Goal: Information Seeking & Learning: Check status

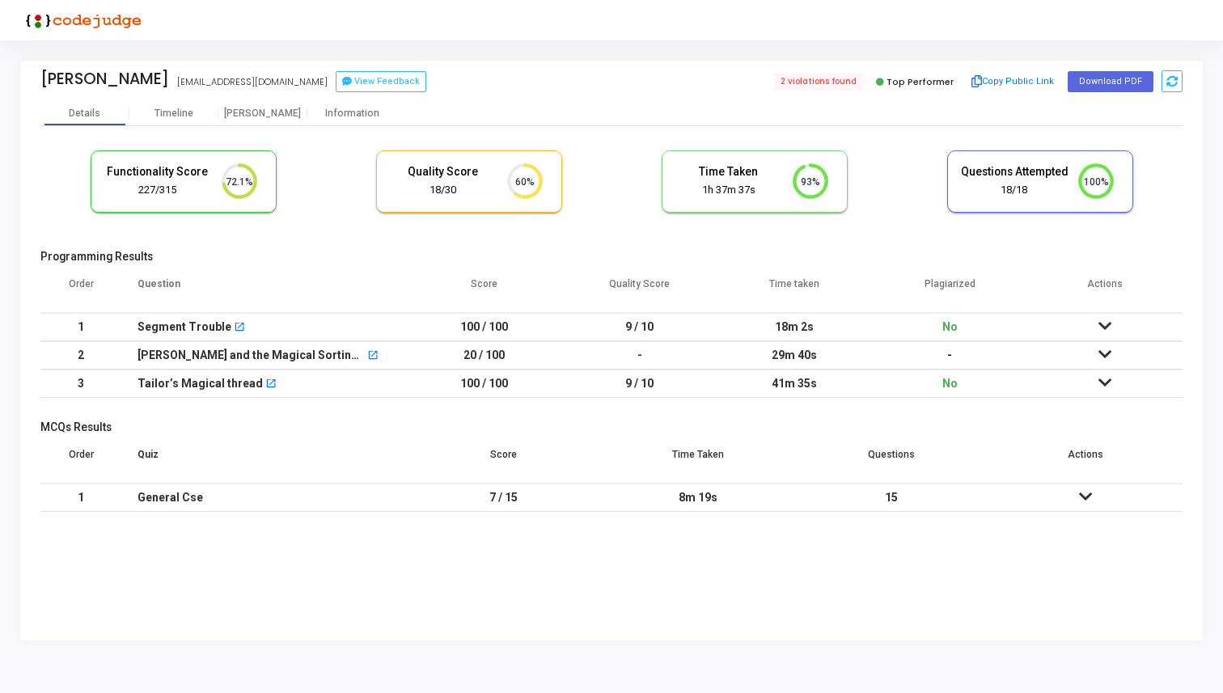
click at [1101, 323] on icon at bounding box center [1104, 325] width 13 height 11
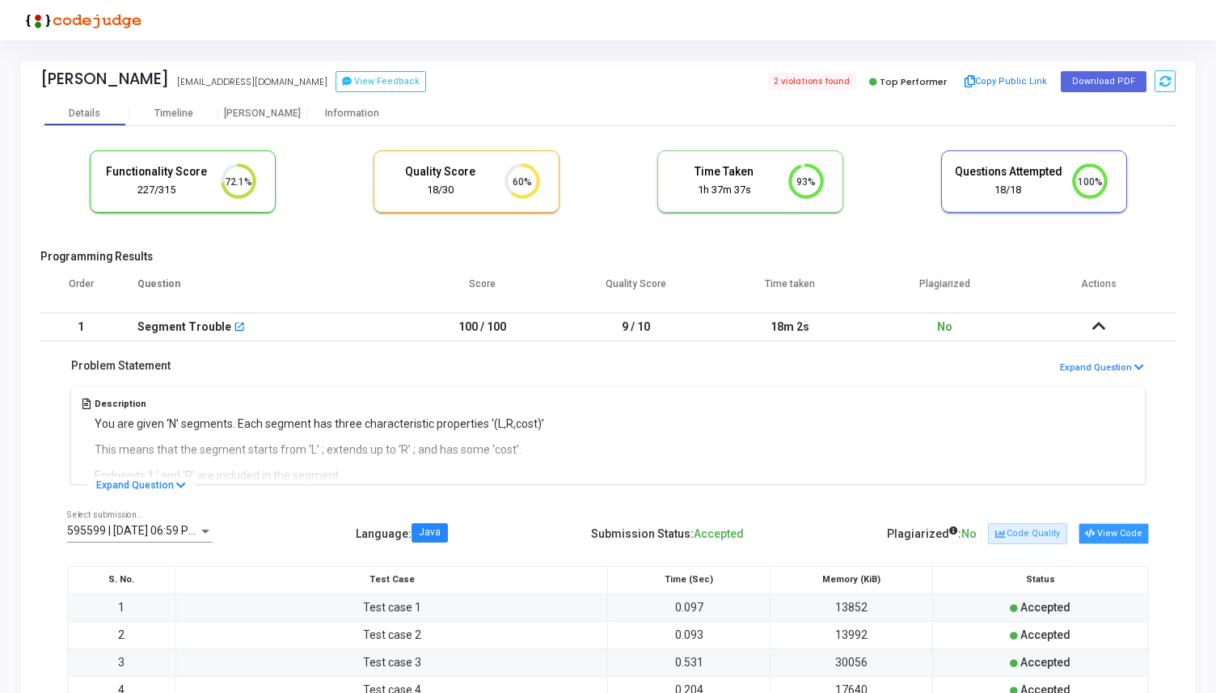
click at [1114, 539] on button "View Code" at bounding box center [1114, 533] width 70 height 21
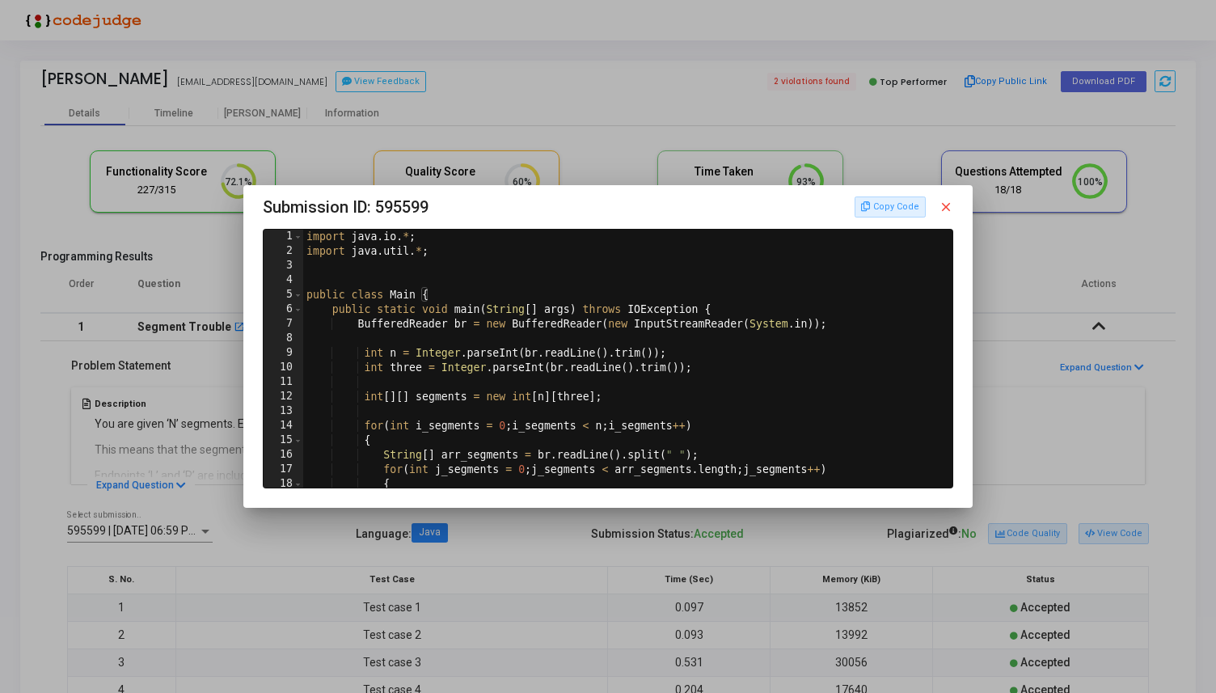
click at [953, 213] on mat-icon "close" at bounding box center [946, 207] width 15 height 15
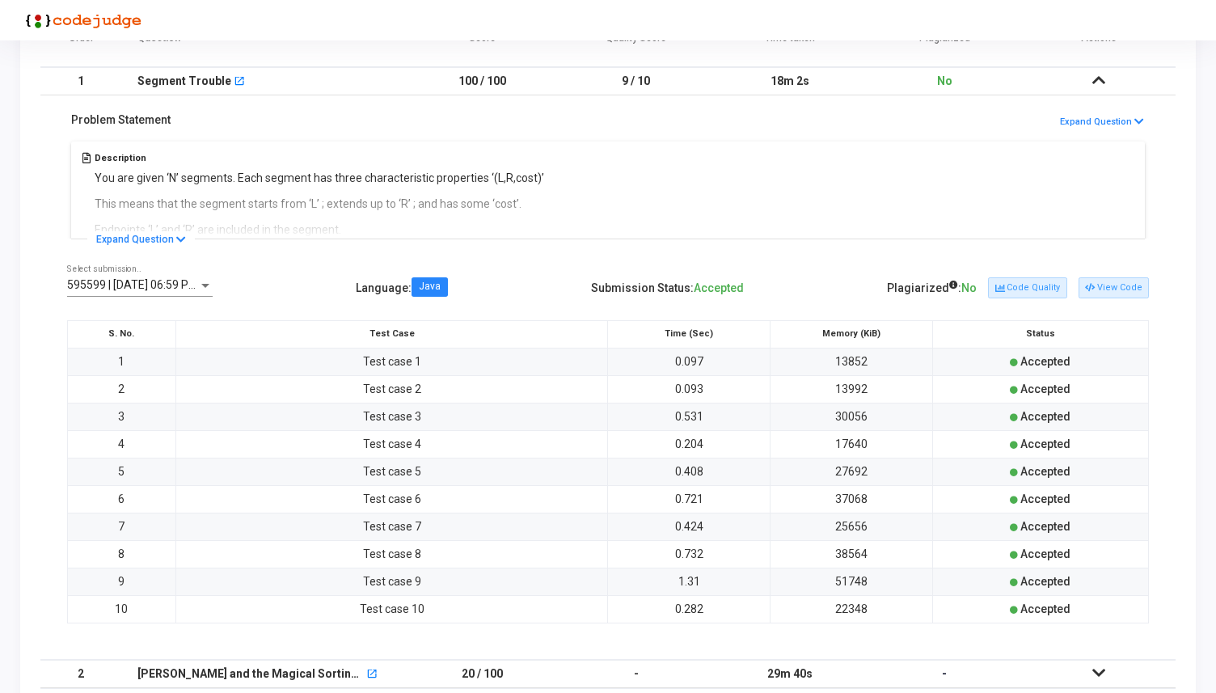
scroll to position [428, 0]
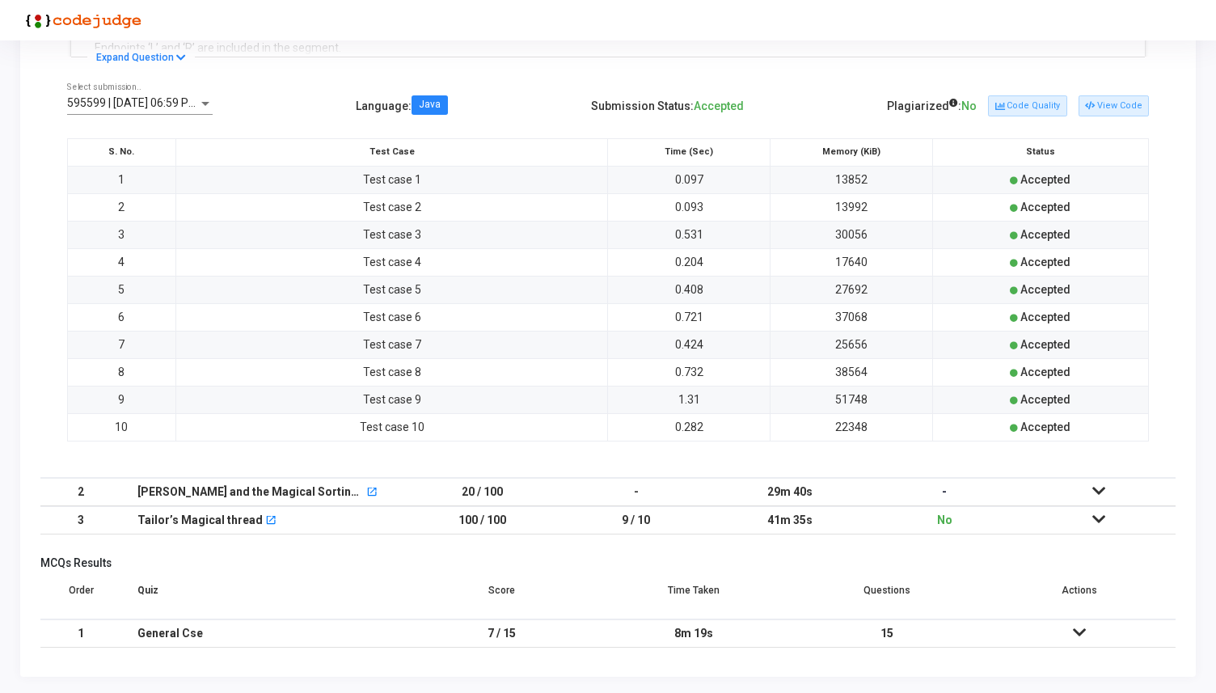
click at [1098, 482] on td at bounding box center [1098, 492] width 154 height 28
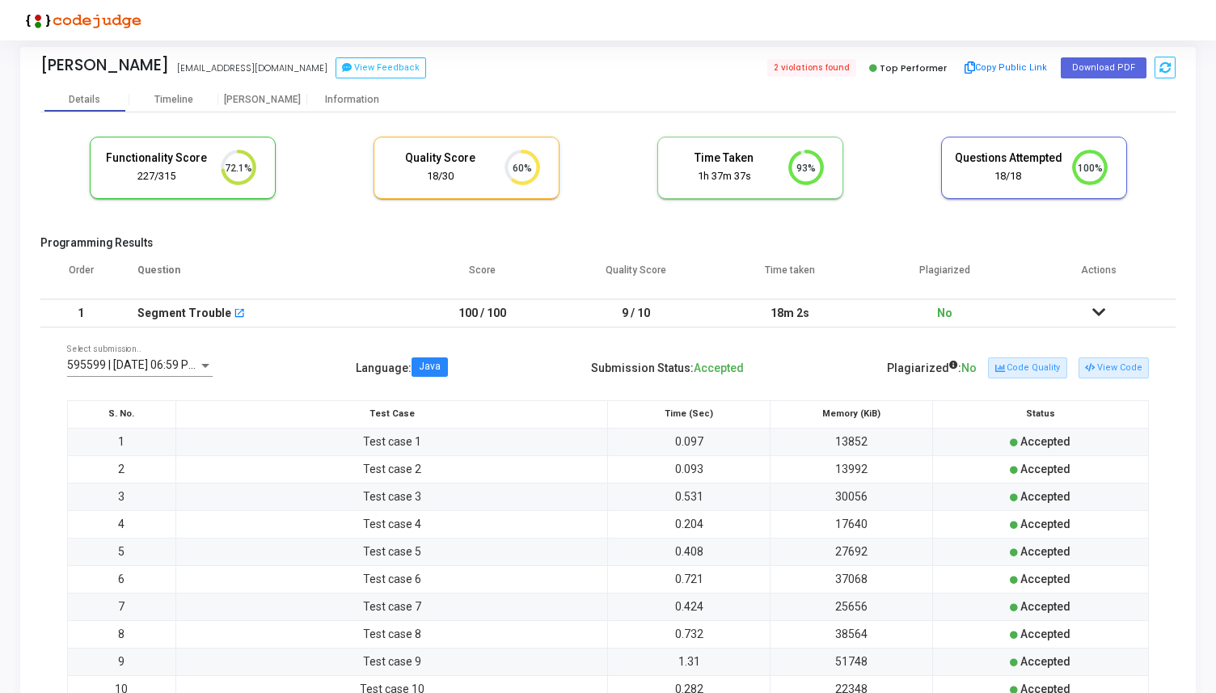
scroll to position [0, 0]
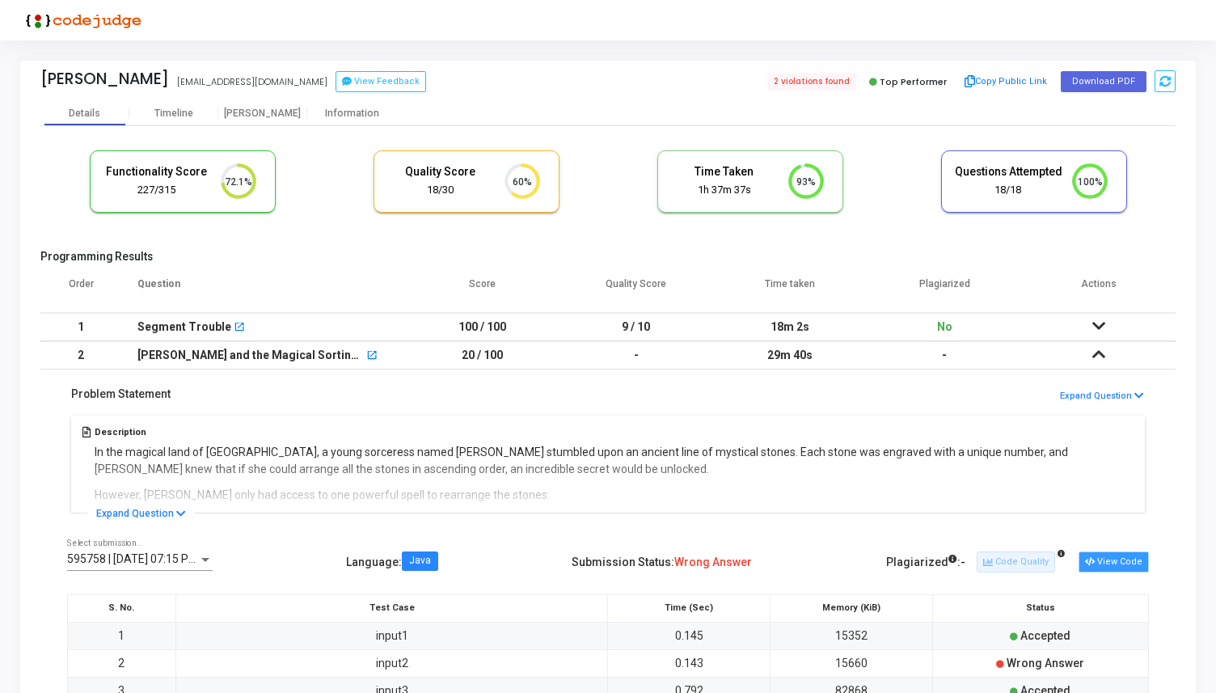
click at [1126, 555] on button "View Code" at bounding box center [1114, 562] width 70 height 21
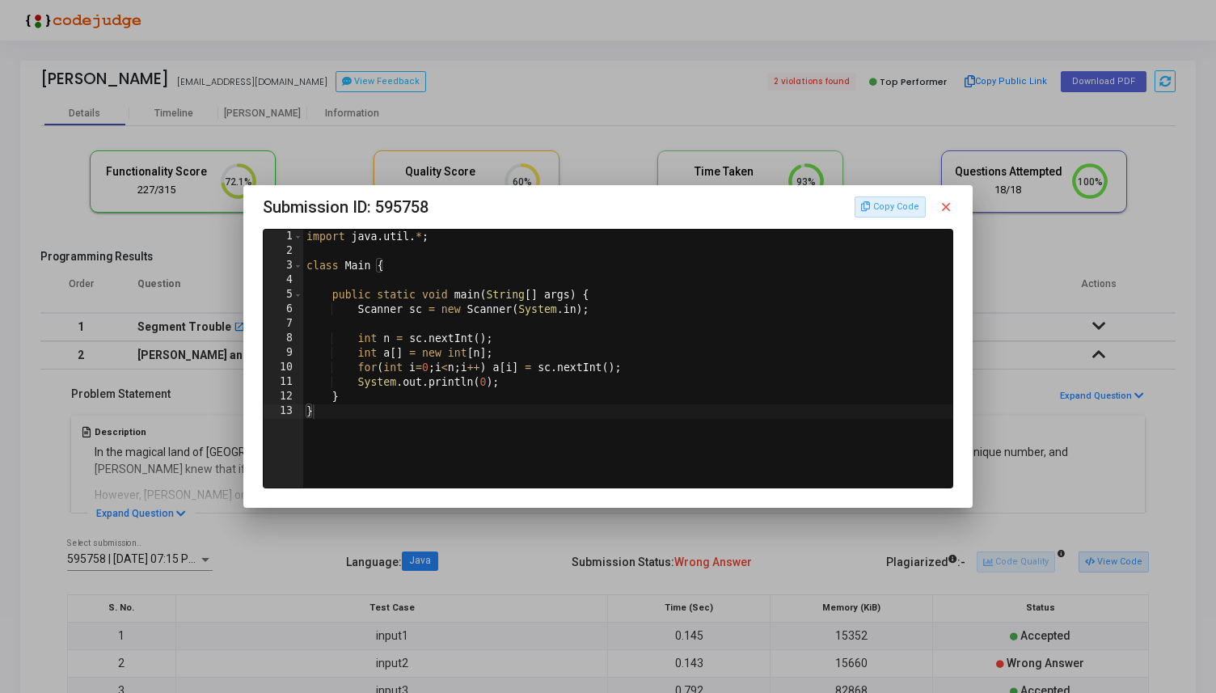
click at [950, 209] on mat-icon "close" at bounding box center [946, 207] width 15 height 15
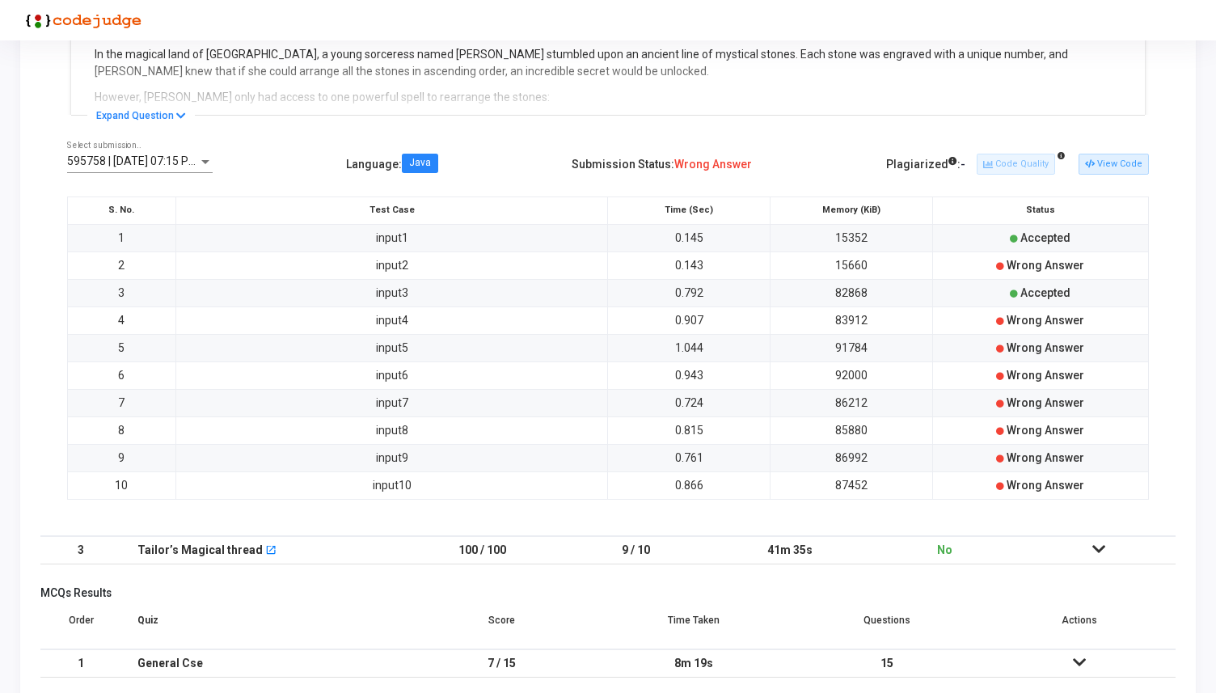
scroll to position [428, 0]
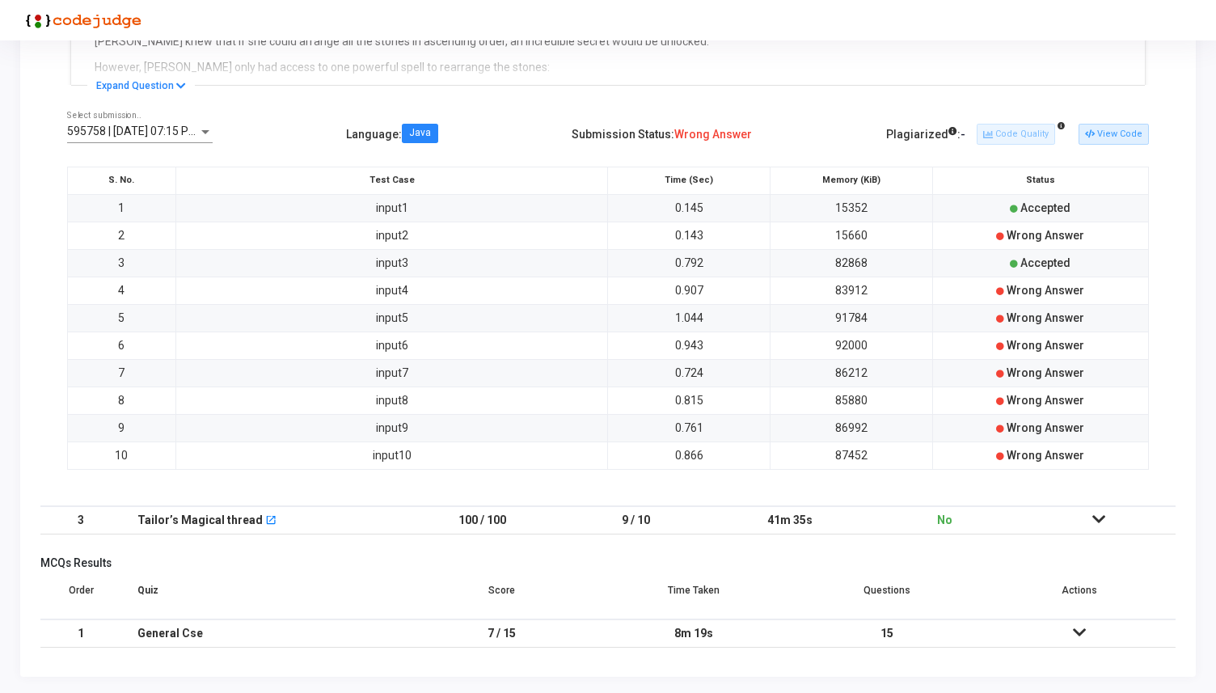
click at [1099, 516] on icon at bounding box center [1099, 519] width 13 height 11
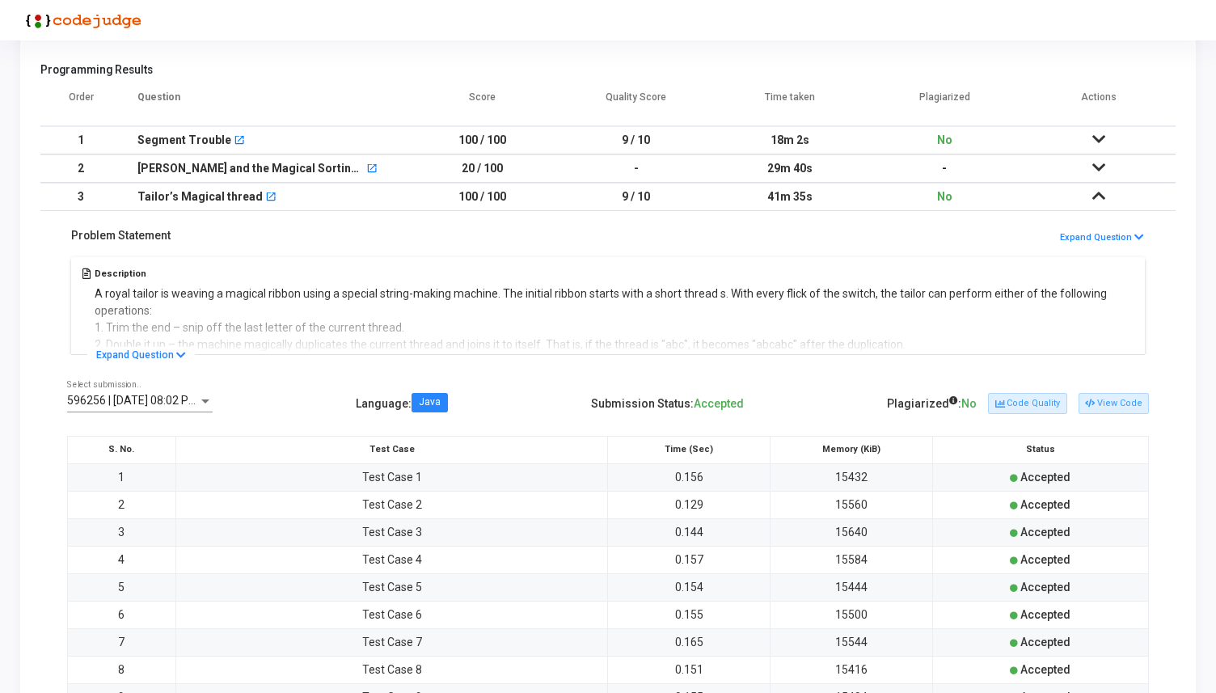
scroll to position [199, 0]
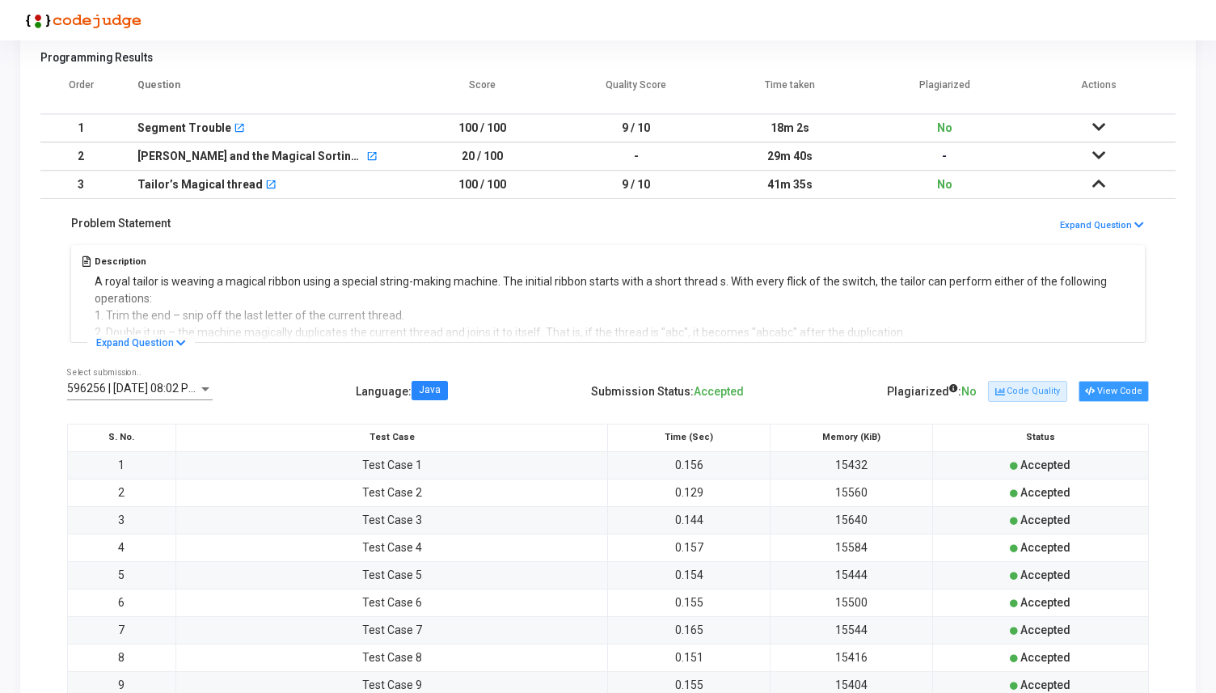
click at [1119, 391] on button "View Code" at bounding box center [1114, 391] width 70 height 21
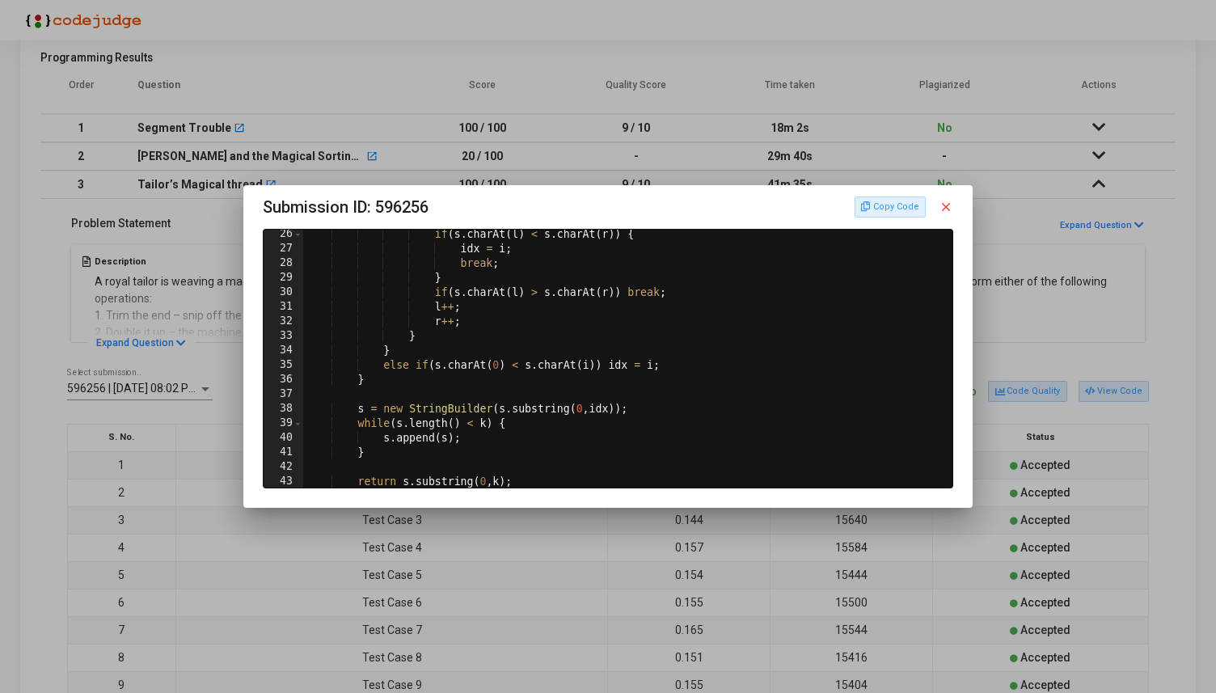
scroll to position [557, 0]
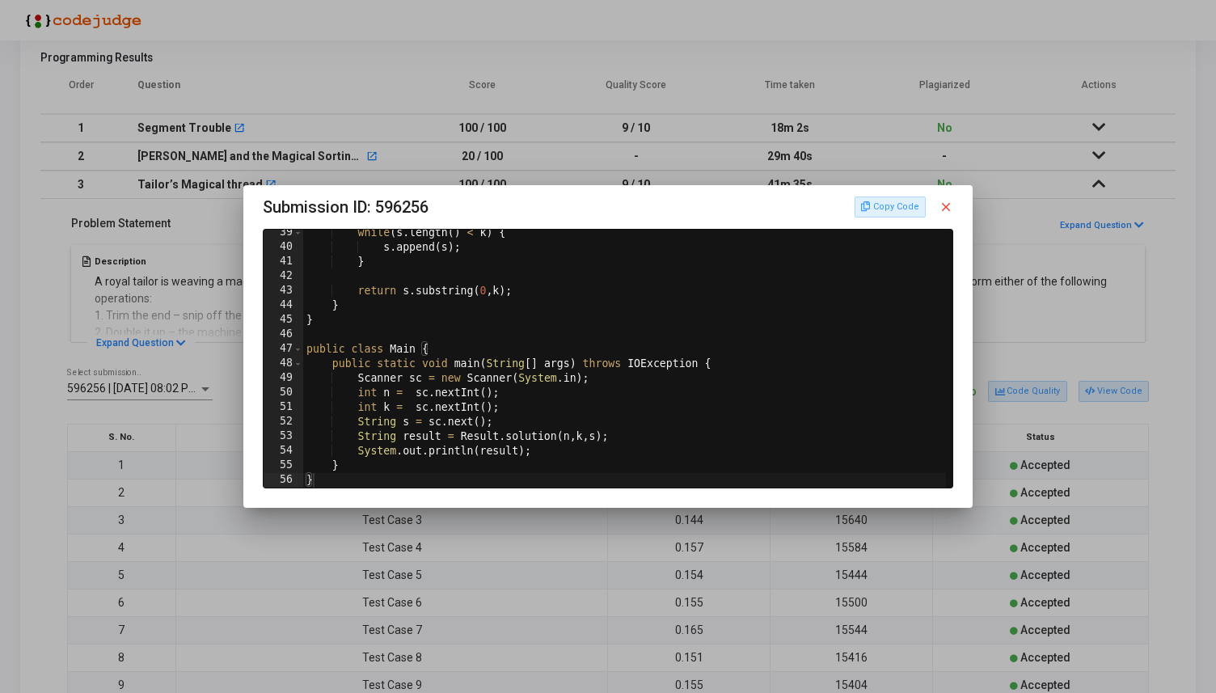
click at [949, 205] on mat-icon "close" at bounding box center [946, 207] width 15 height 15
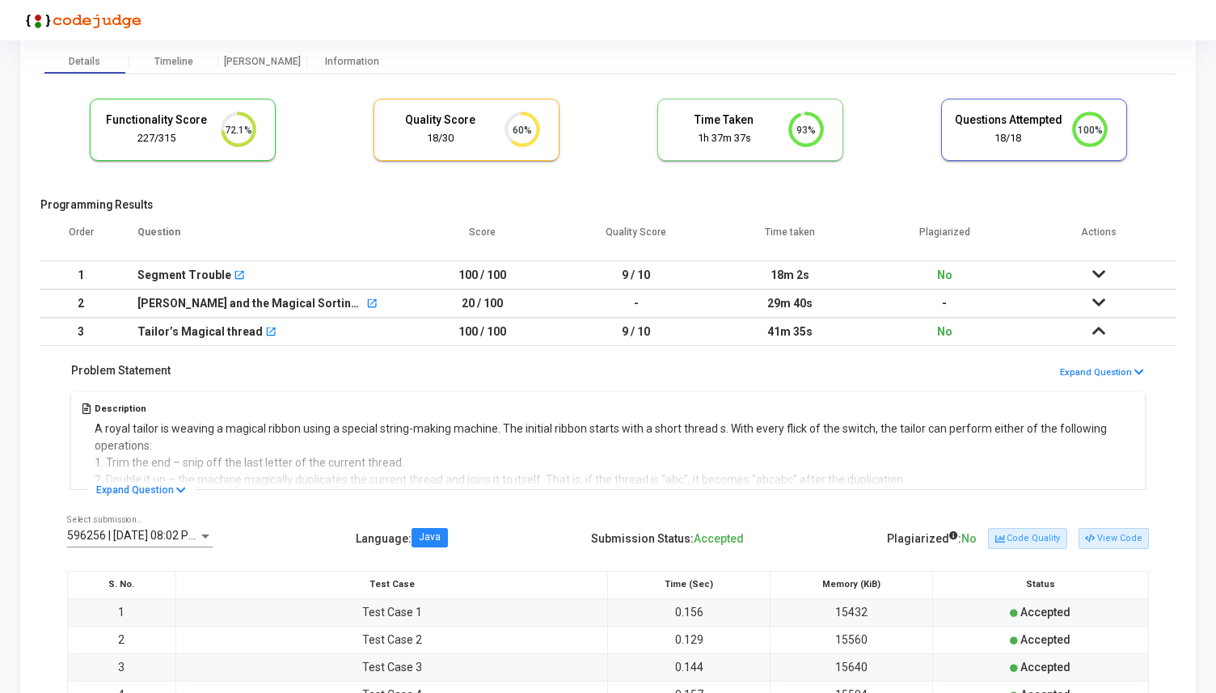
scroll to position [0, 0]
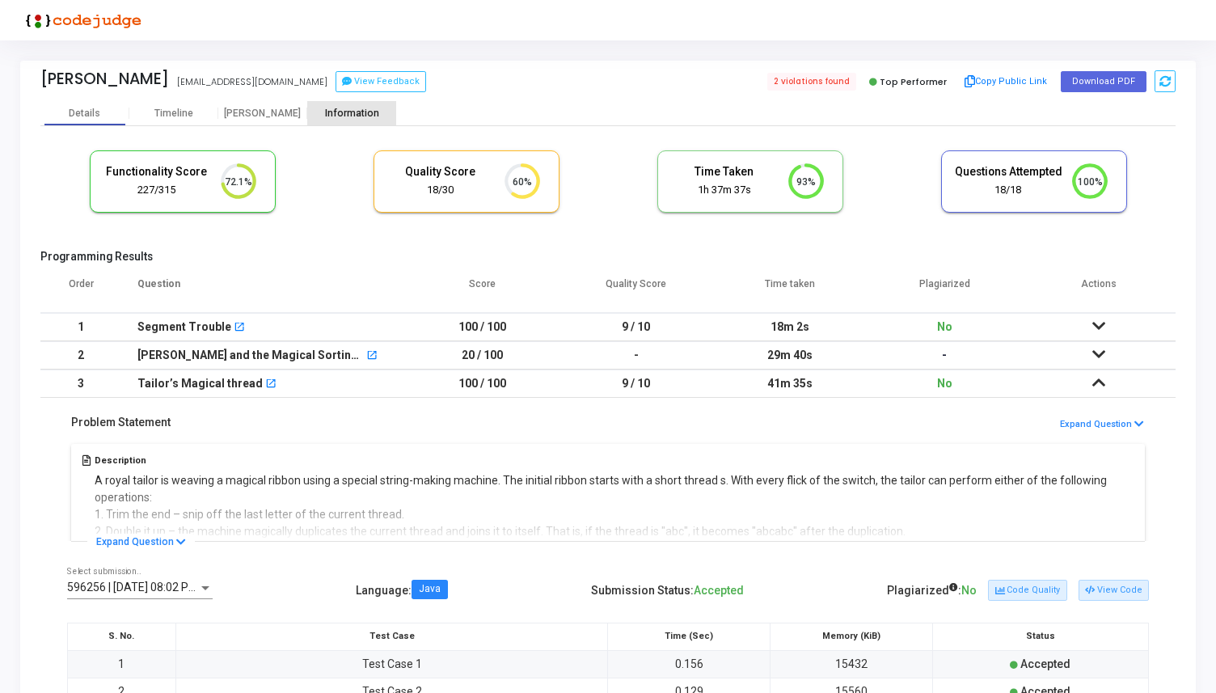
click at [336, 112] on div "Information" at bounding box center [351, 114] width 89 height 12
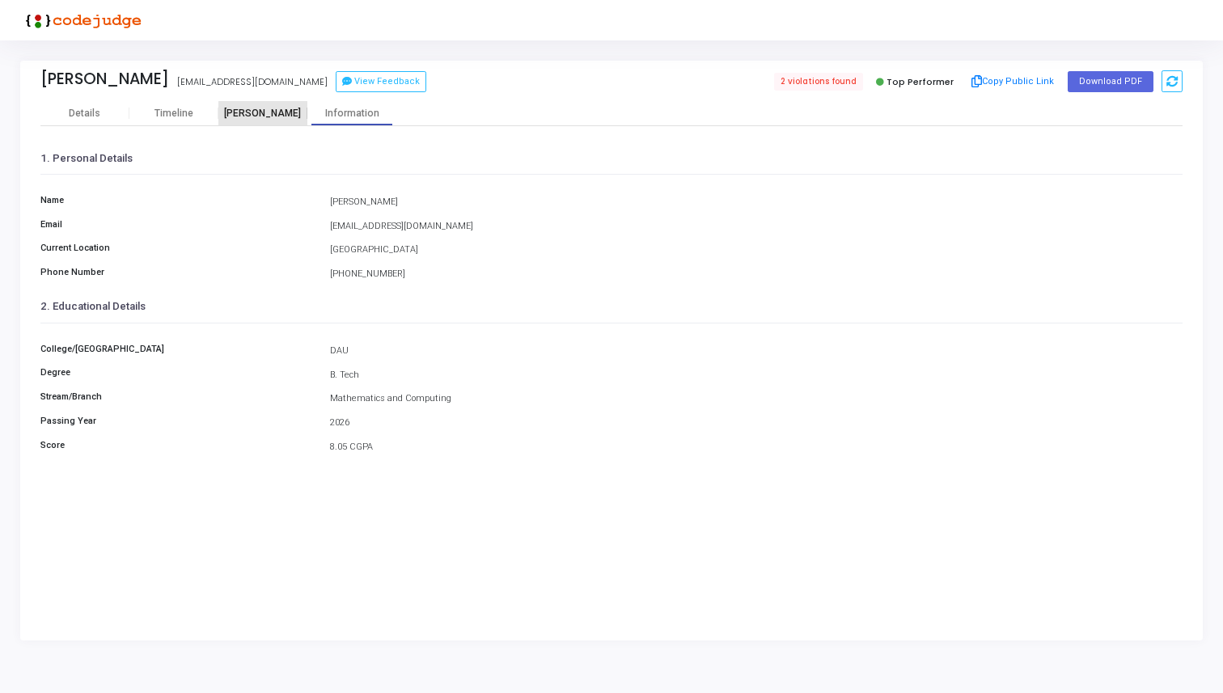
click at [269, 114] on div "[PERSON_NAME]" at bounding box center [262, 114] width 89 height 12
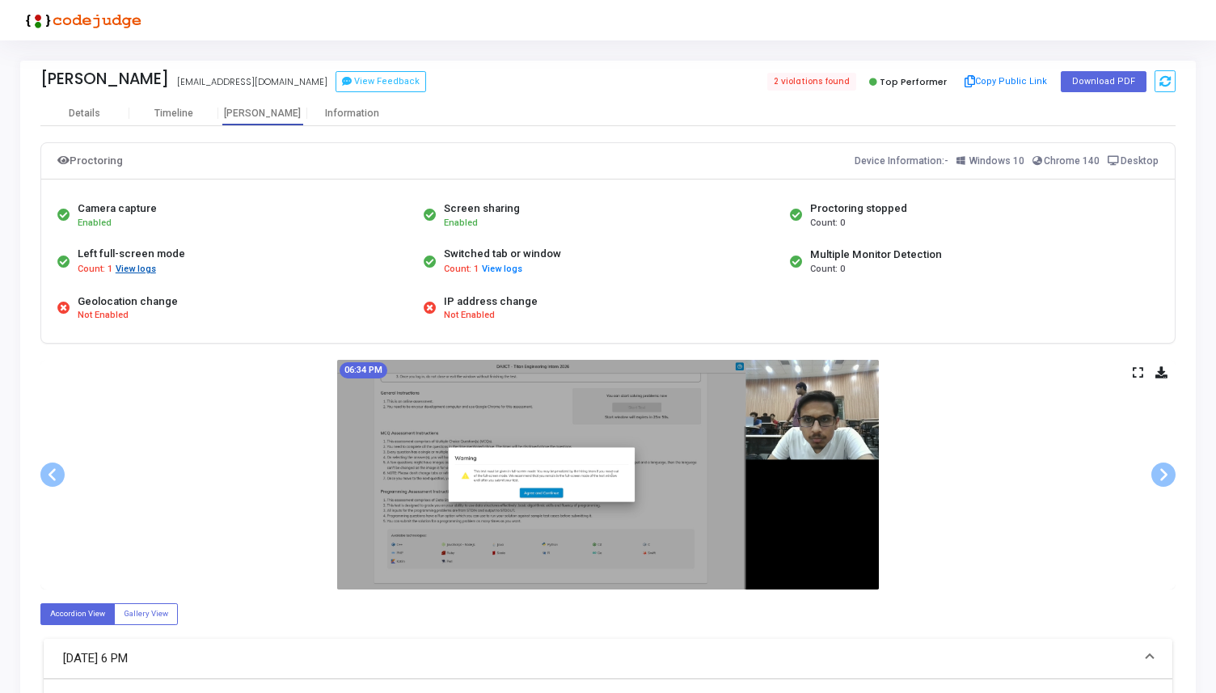
click at [135, 270] on button "View logs" at bounding box center [136, 269] width 42 height 15
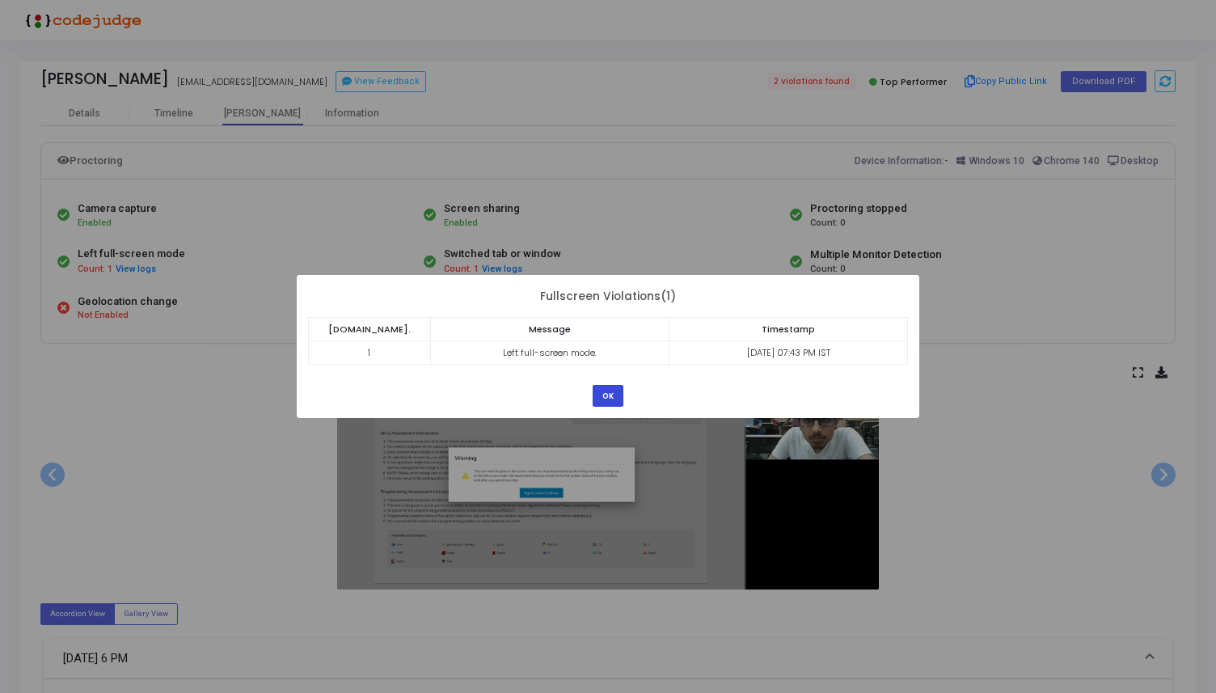
click at [611, 398] on button "OK" at bounding box center [608, 396] width 31 height 22
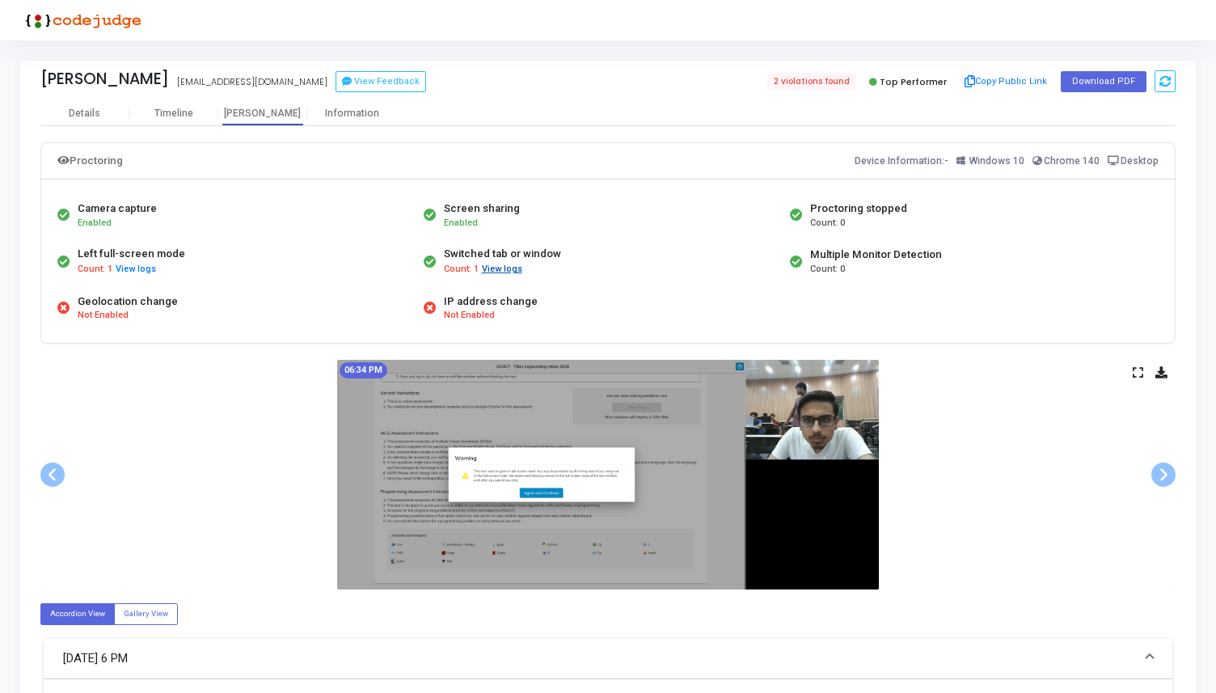
click at [509, 271] on button "View logs" at bounding box center [502, 269] width 42 height 15
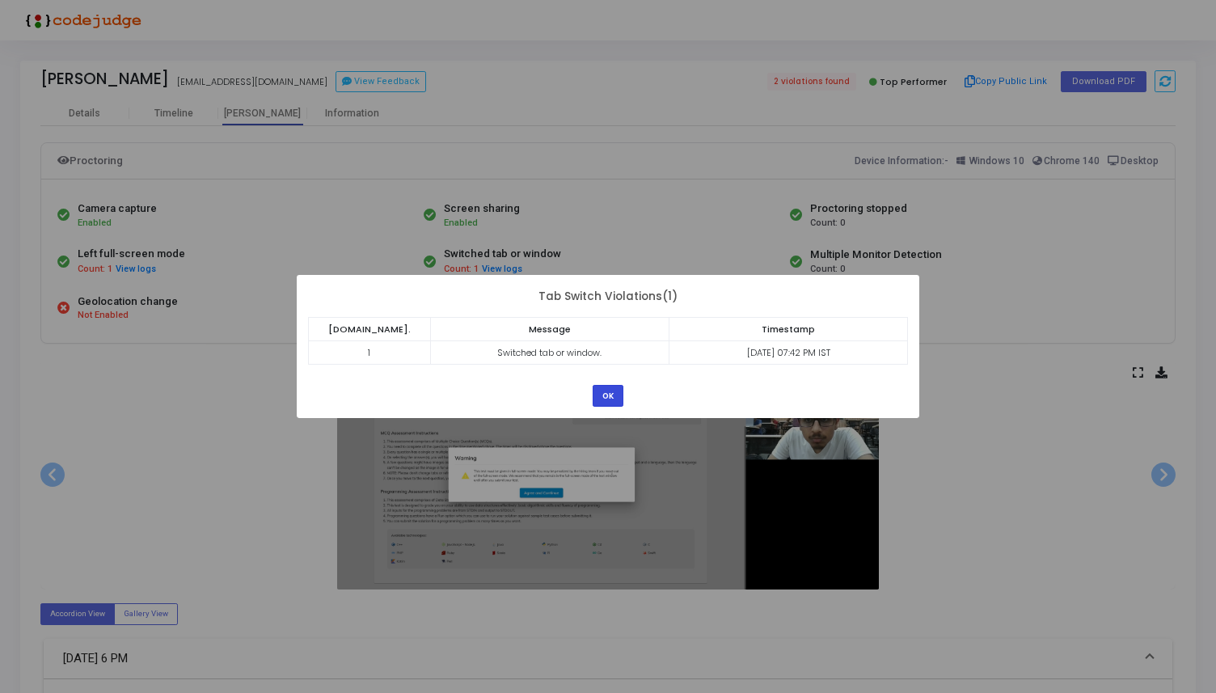
click at [612, 397] on button "OK" at bounding box center [608, 396] width 31 height 22
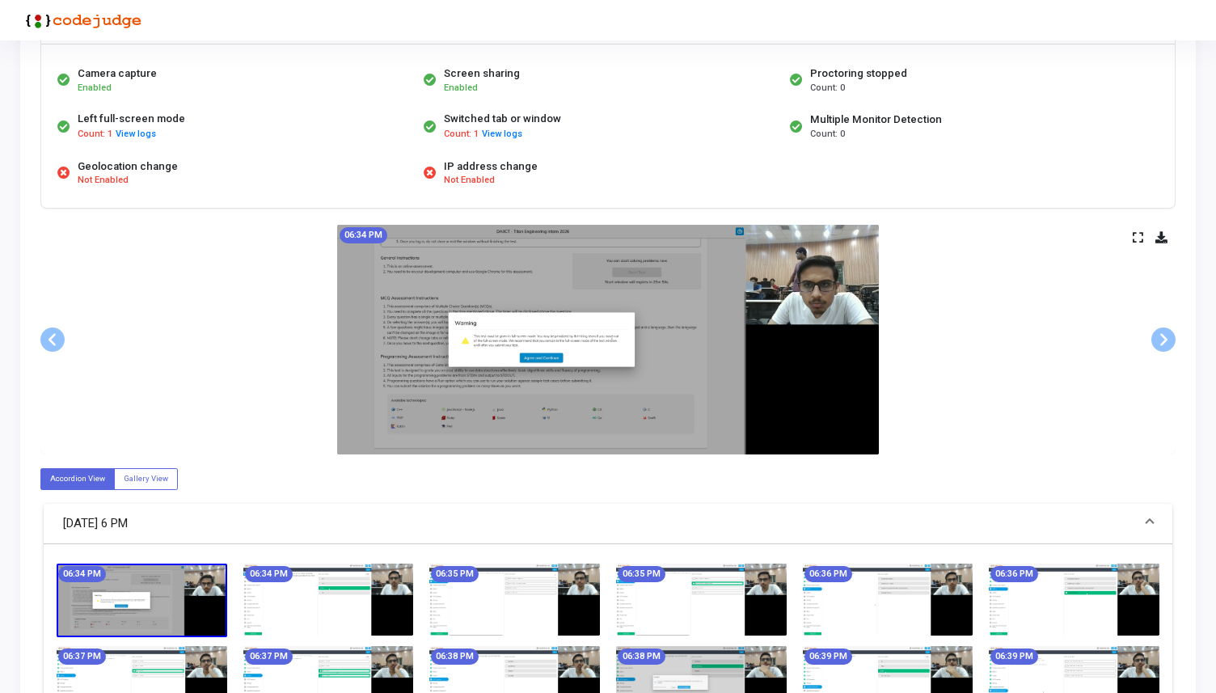
scroll to position [142, 0]
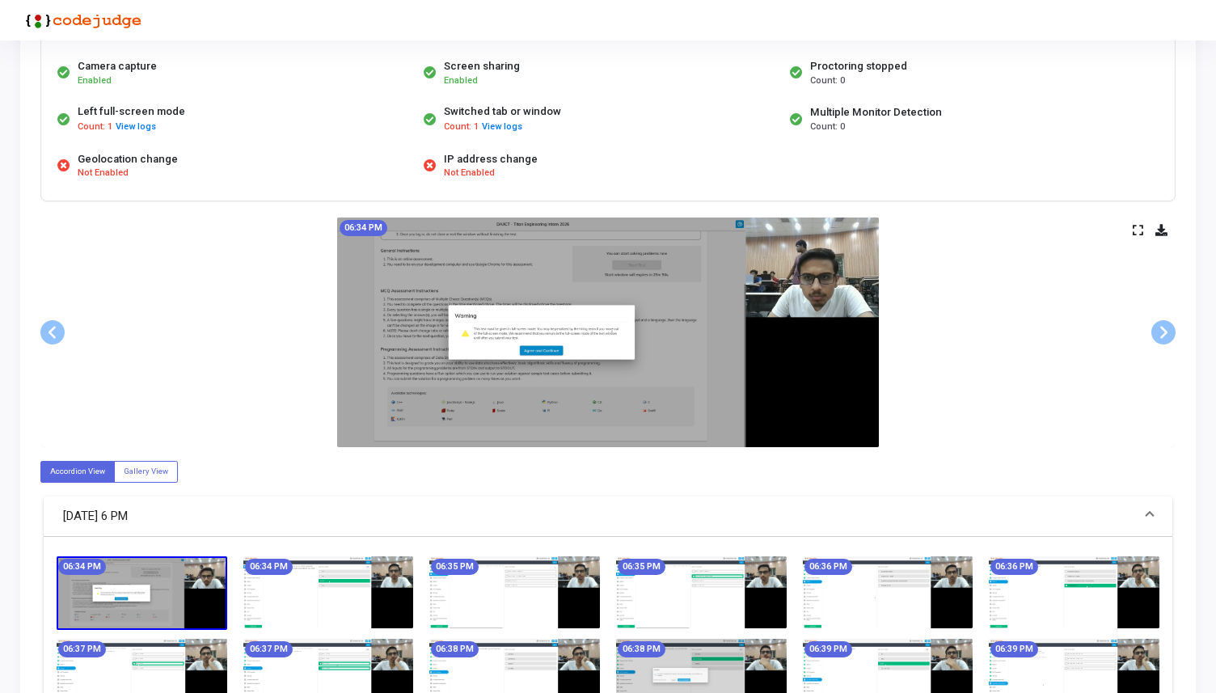
click at [1135, 226] on icon at bounding box center [1138, 230] width 11 height 9
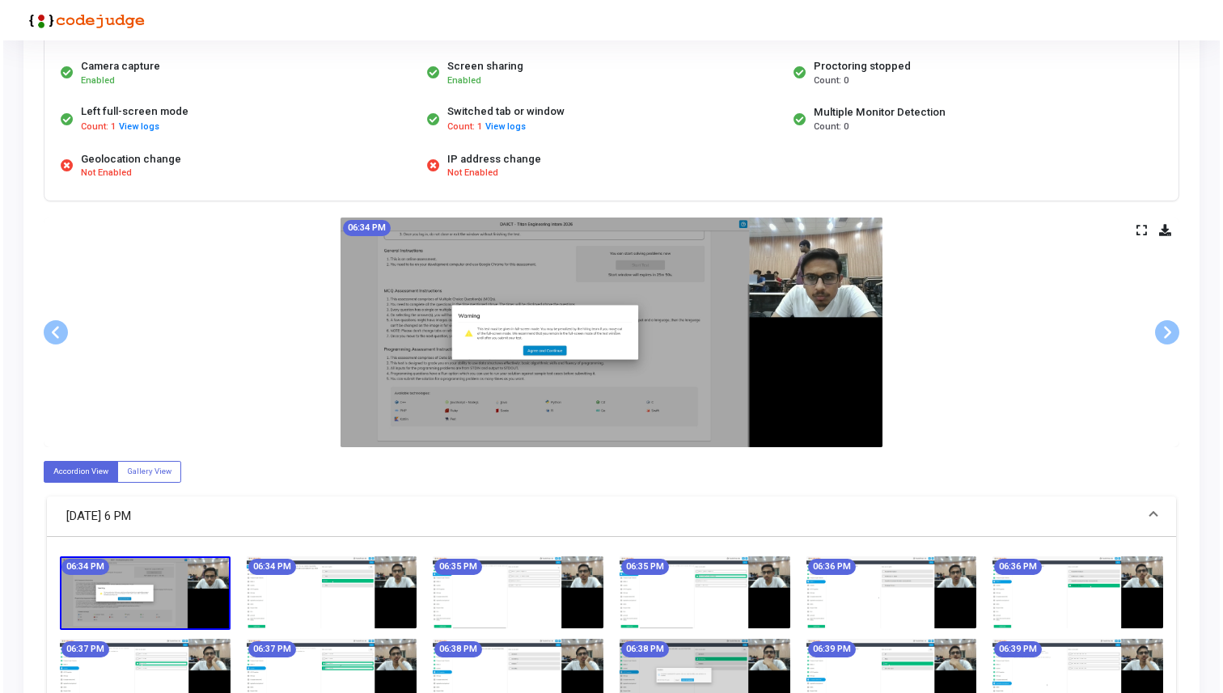
scroll to position [0, 0]
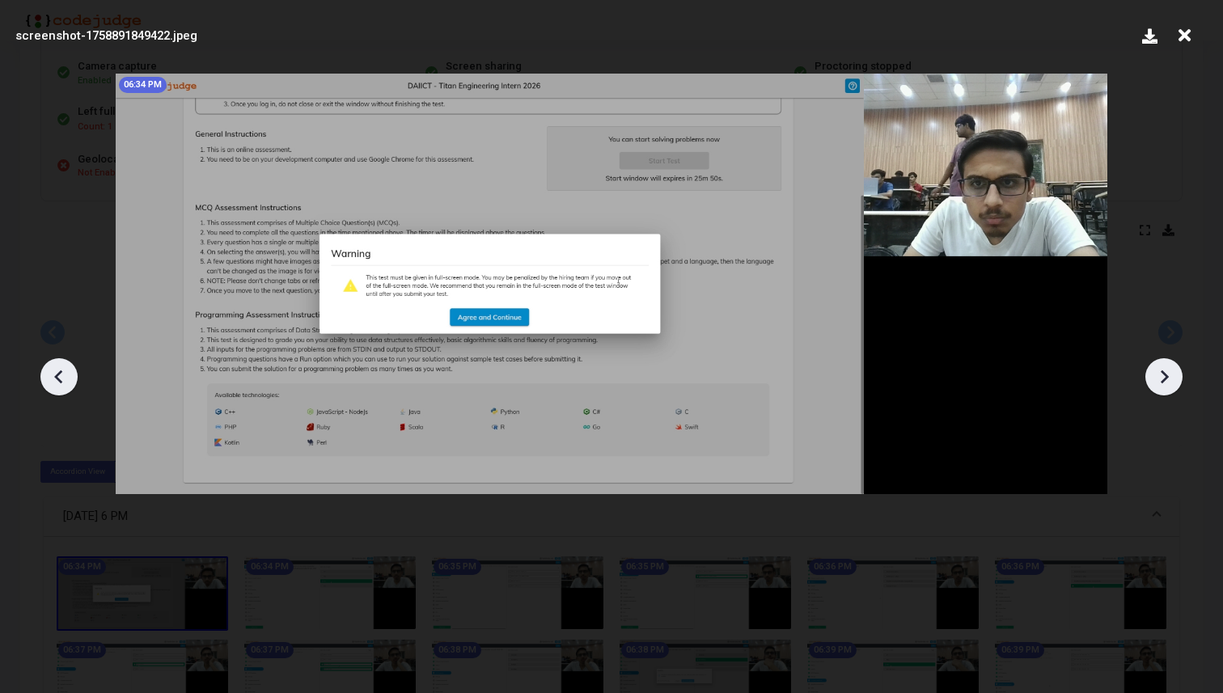
click at [1165, 373] on icon at bounding box center [1164, 377] width 8 height 14
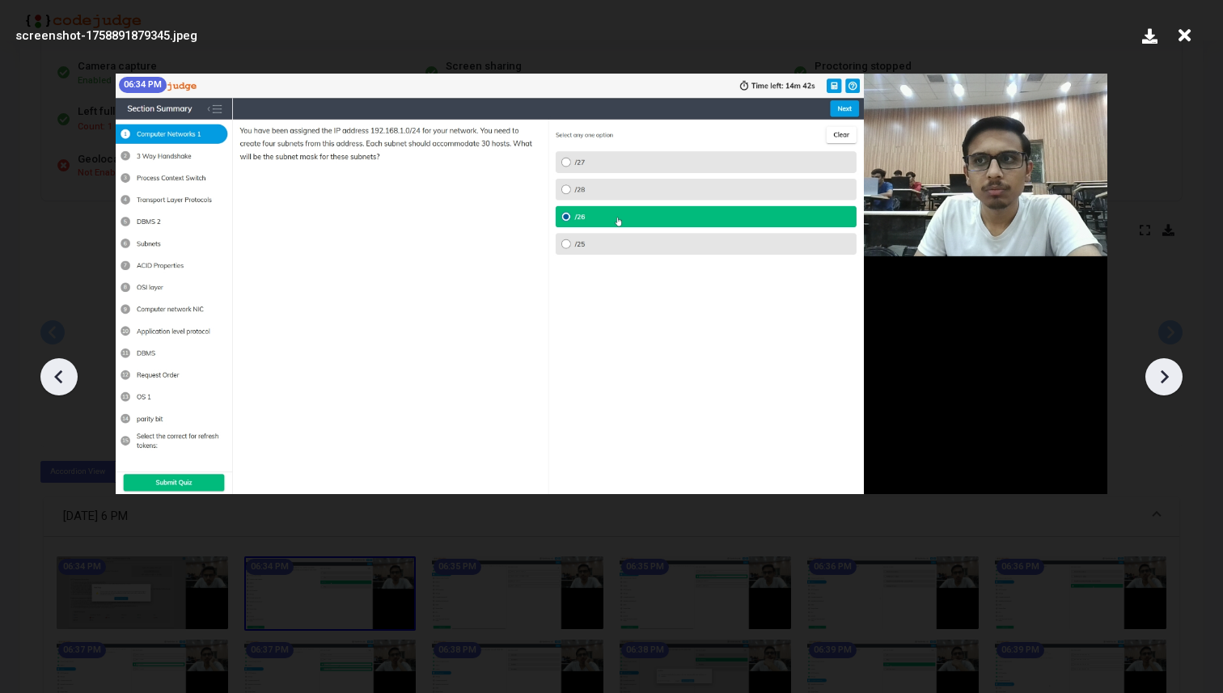
click at [1165, 373] on icon at bounding box center [1164, 377] width 8 height 14
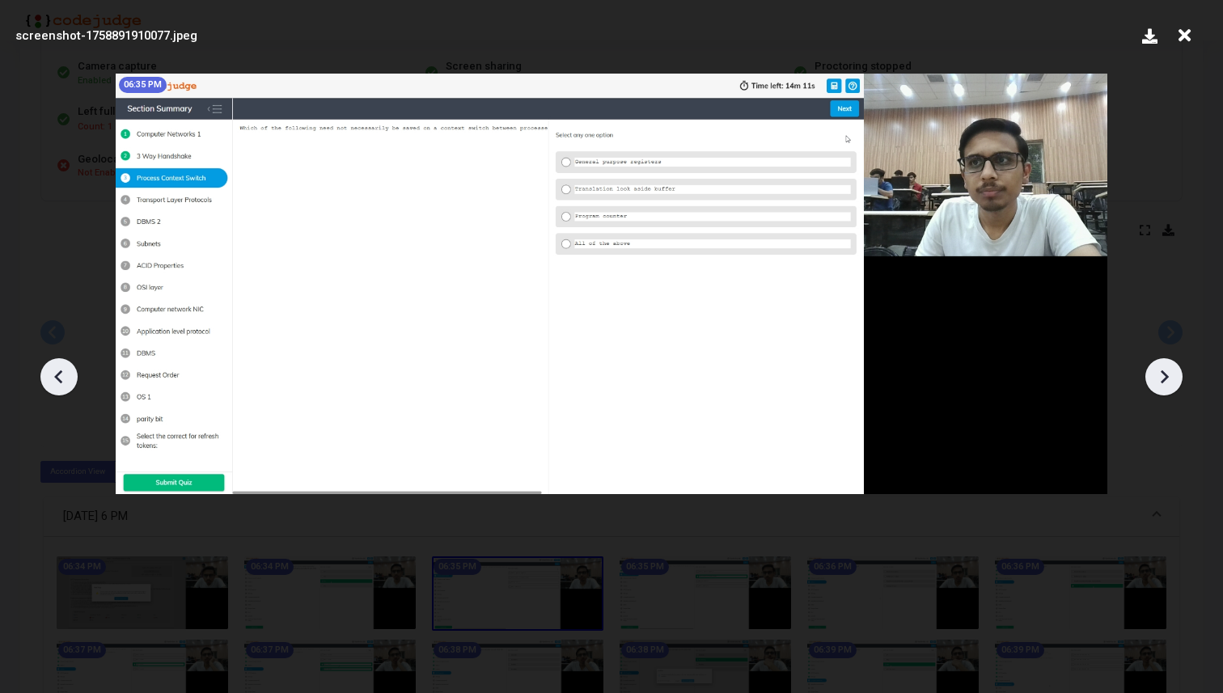
click at [1165, 373] on icon at bounding box center [1164, 377] width 8 height 14
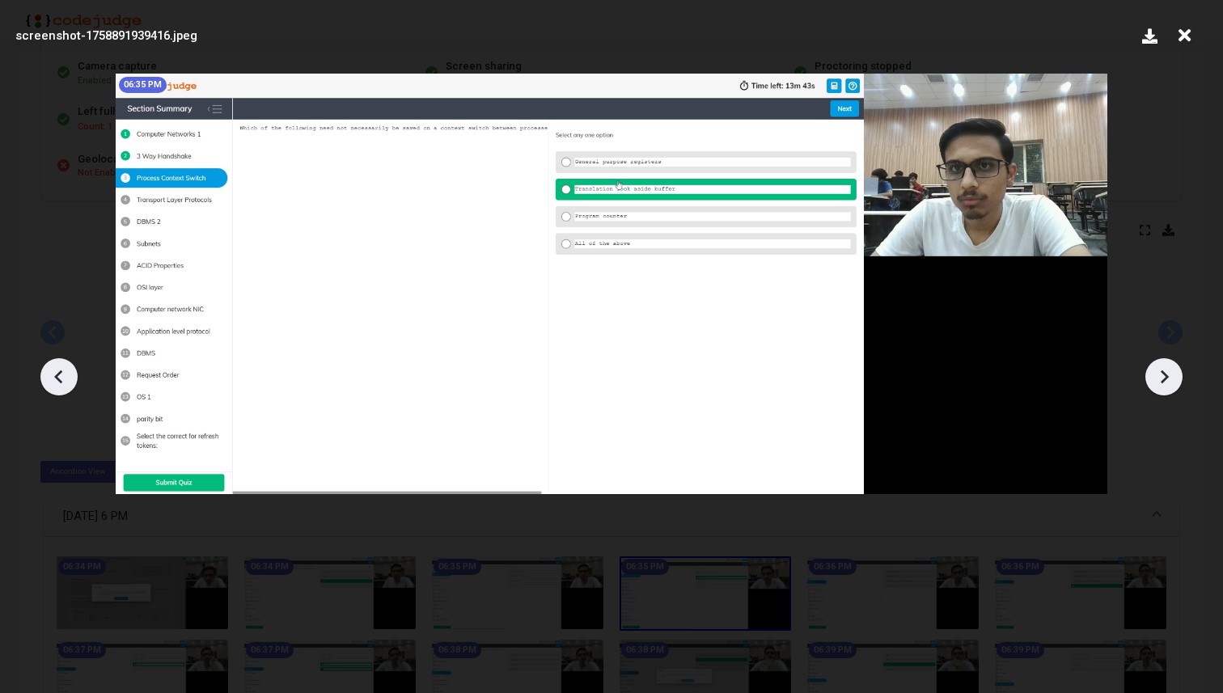
click at [1165, 373] on icon at bounding box center [1164, 377] width 8 height 14
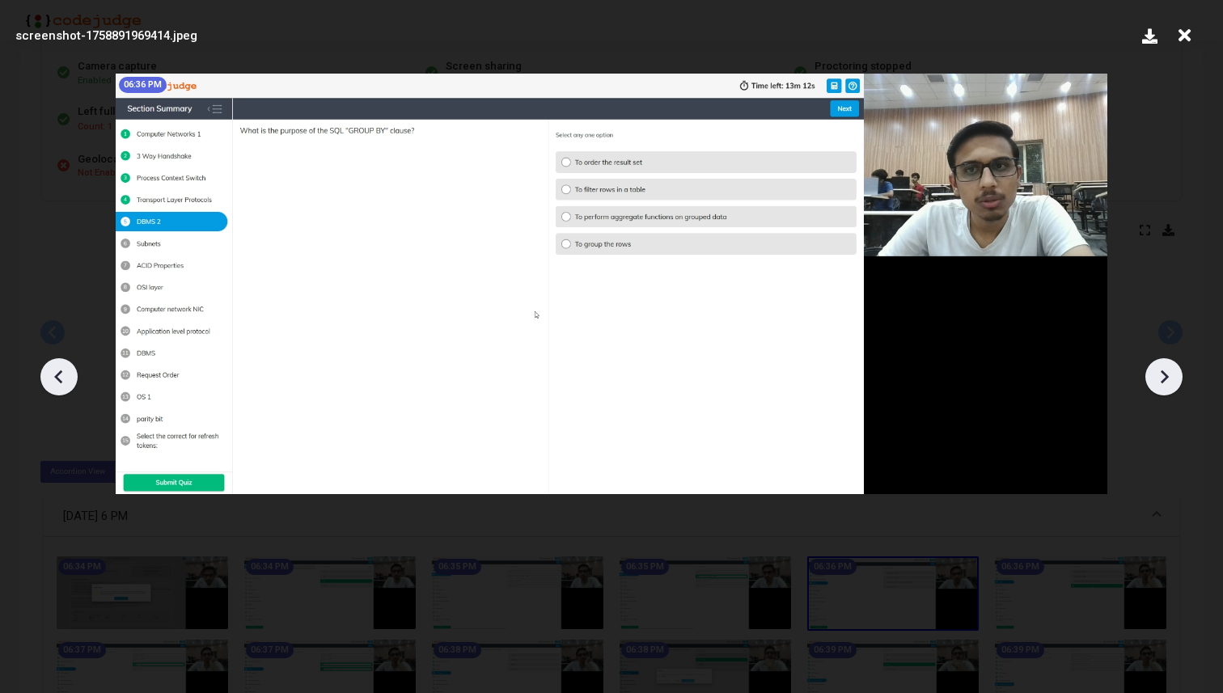
click at [1165, 373] on icon at bounding box center [1164, 377] width 8 height 14
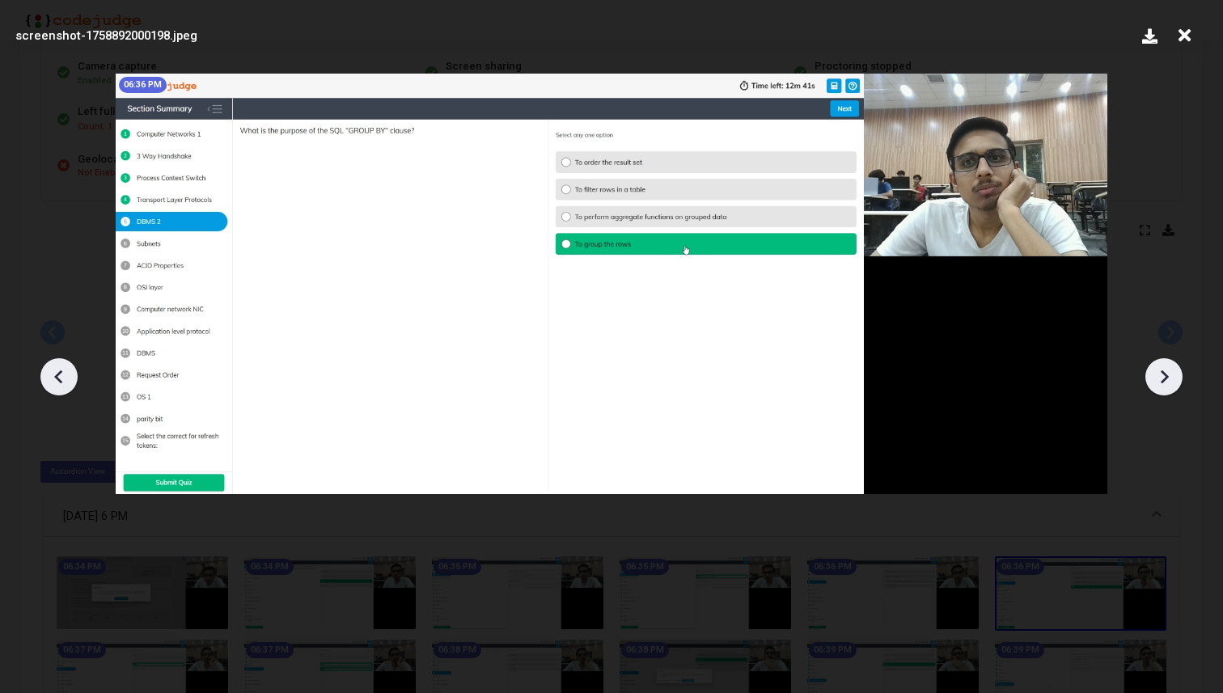
click at [1165, 373] on icon at bounding box center [1164, 377] width 8 height 14
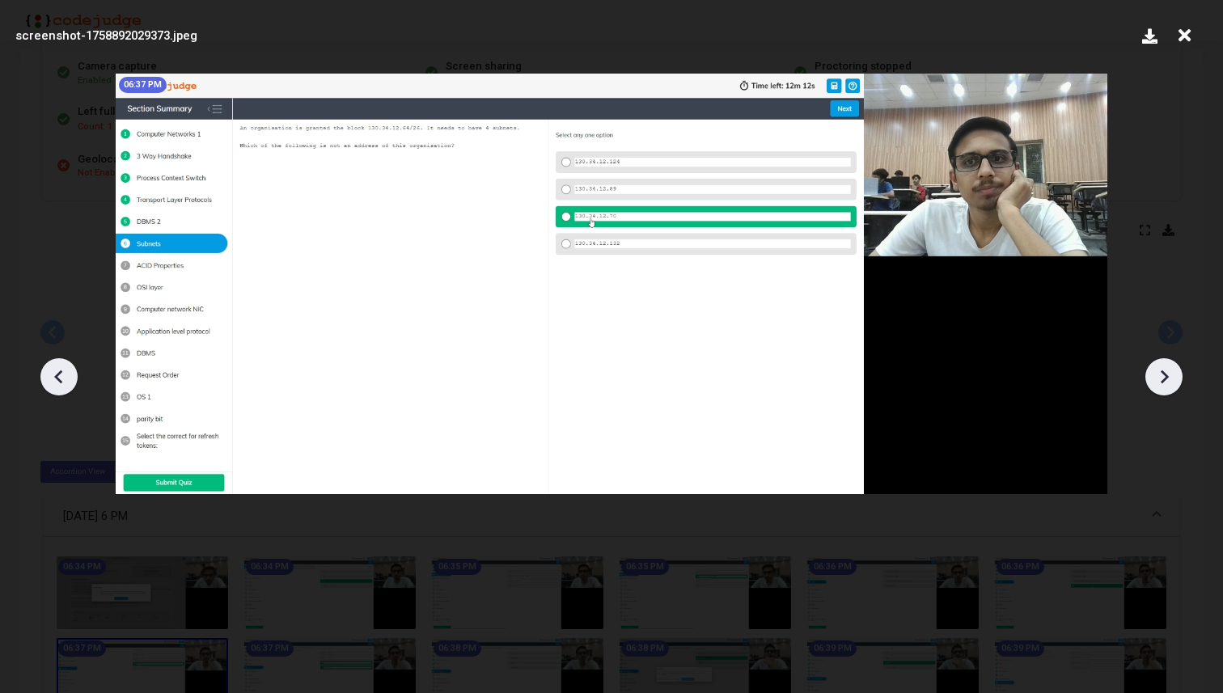
click at [1165, 373] on icon at bounding box center [1164, 377] width 8 height 14
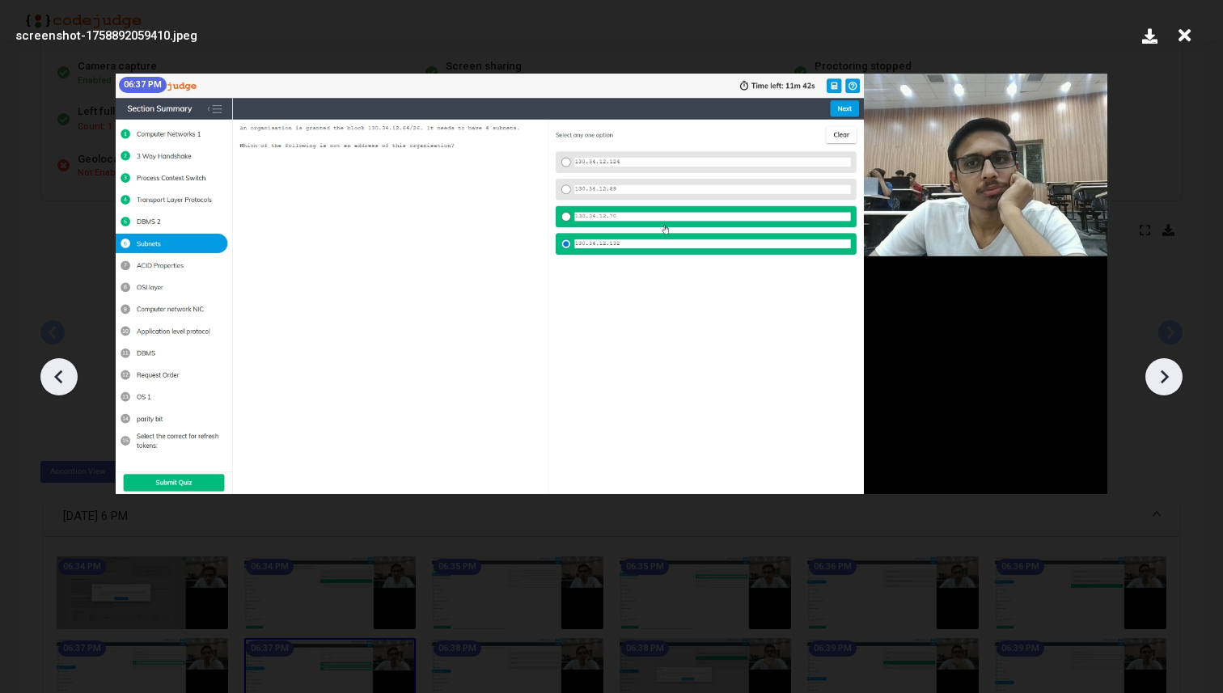
click at [1165, 373] on icon at bounding box center [1164, 377] width 8 height 14
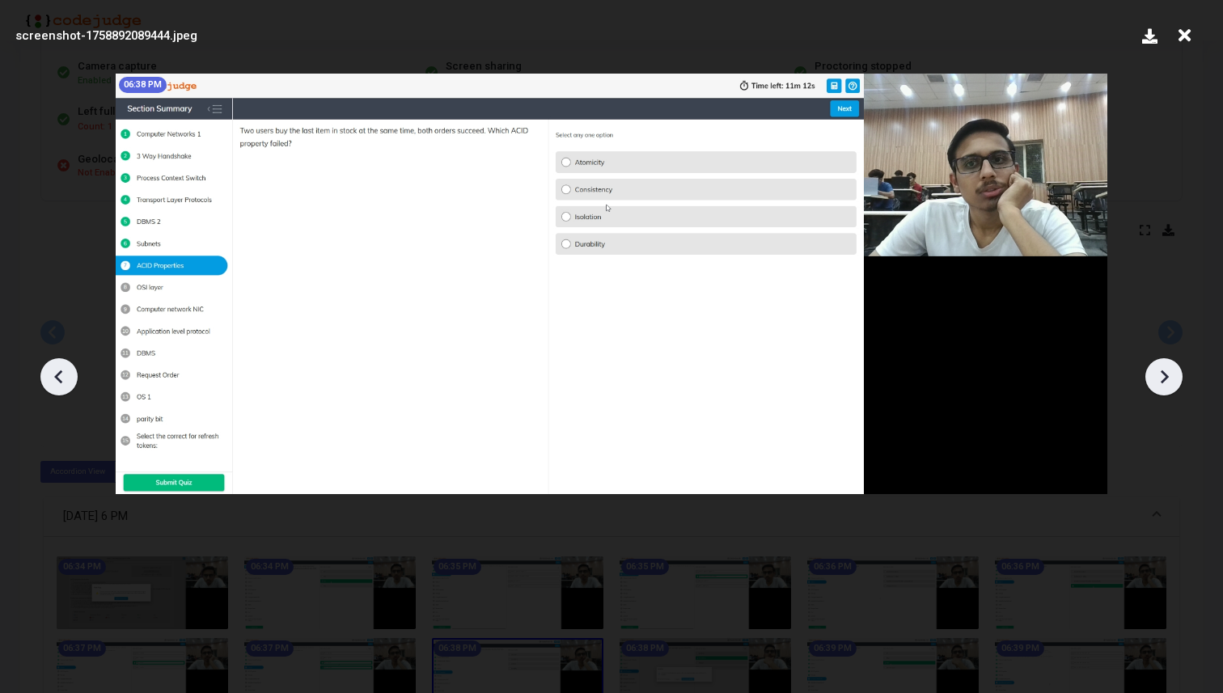
click at [1165, 373] on icon at bounding box center [1164, 377] width 8 height 14
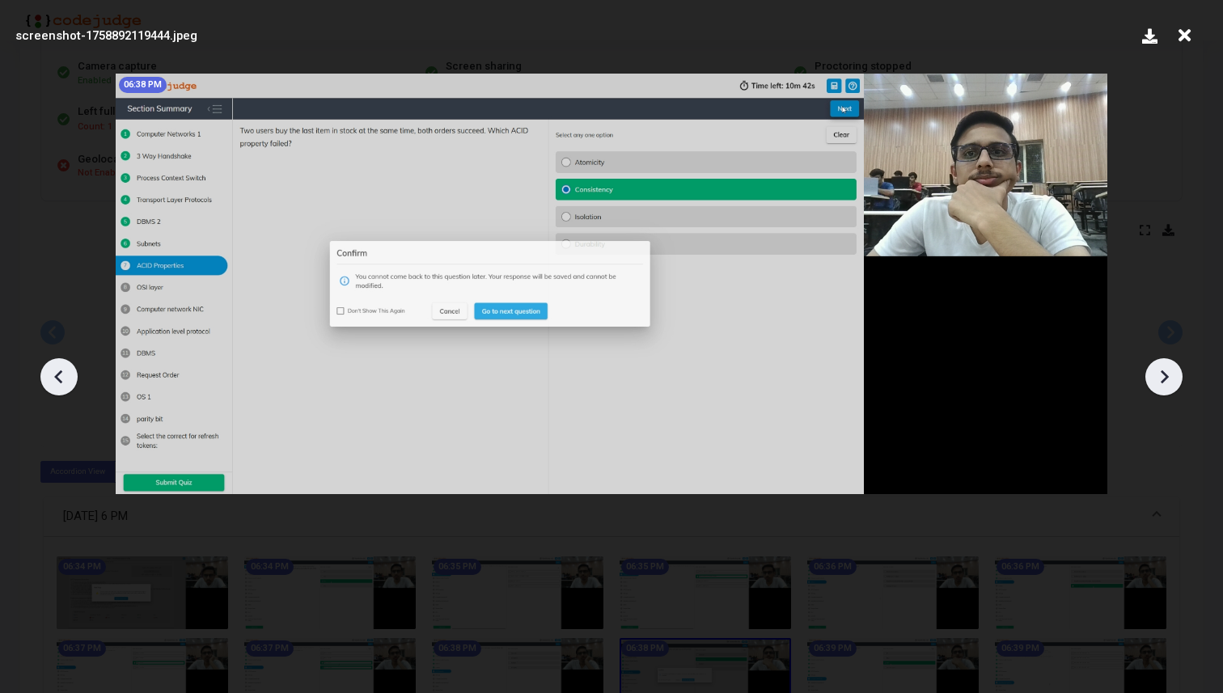
click at [1165, 373] on icon at bounding box center [1164, 377] width 8 height 14
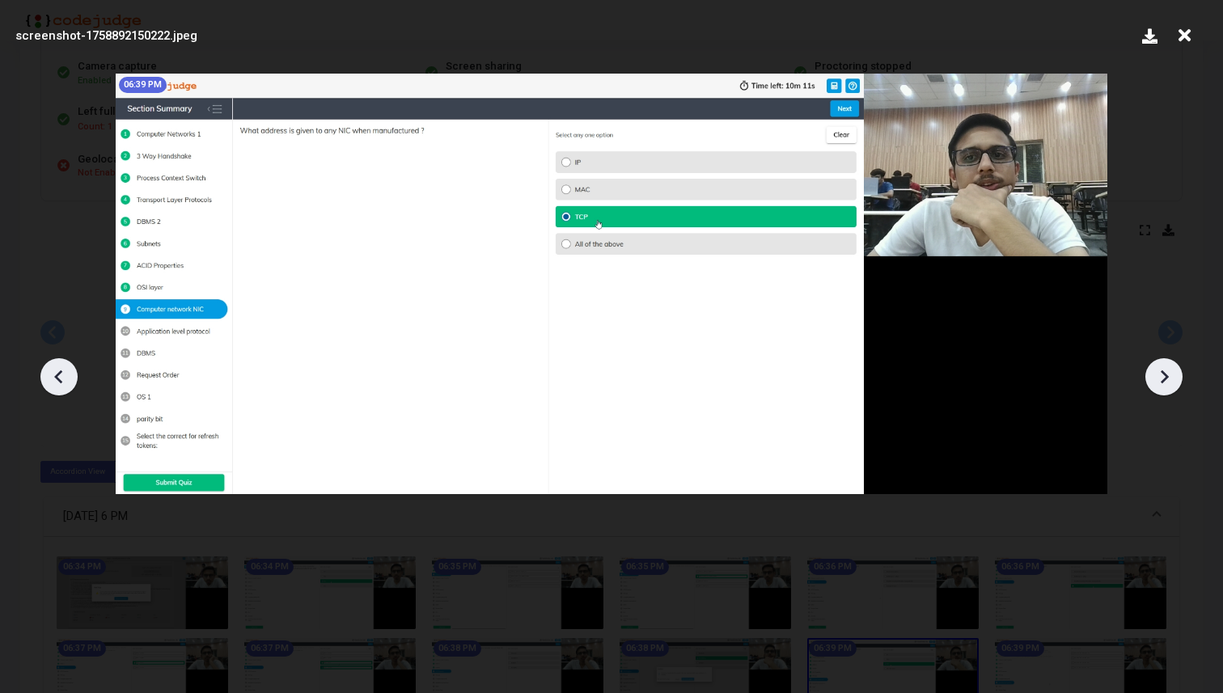
click at [1165, 373] on icon at bounding box center [1164, 377] width 8 height 14
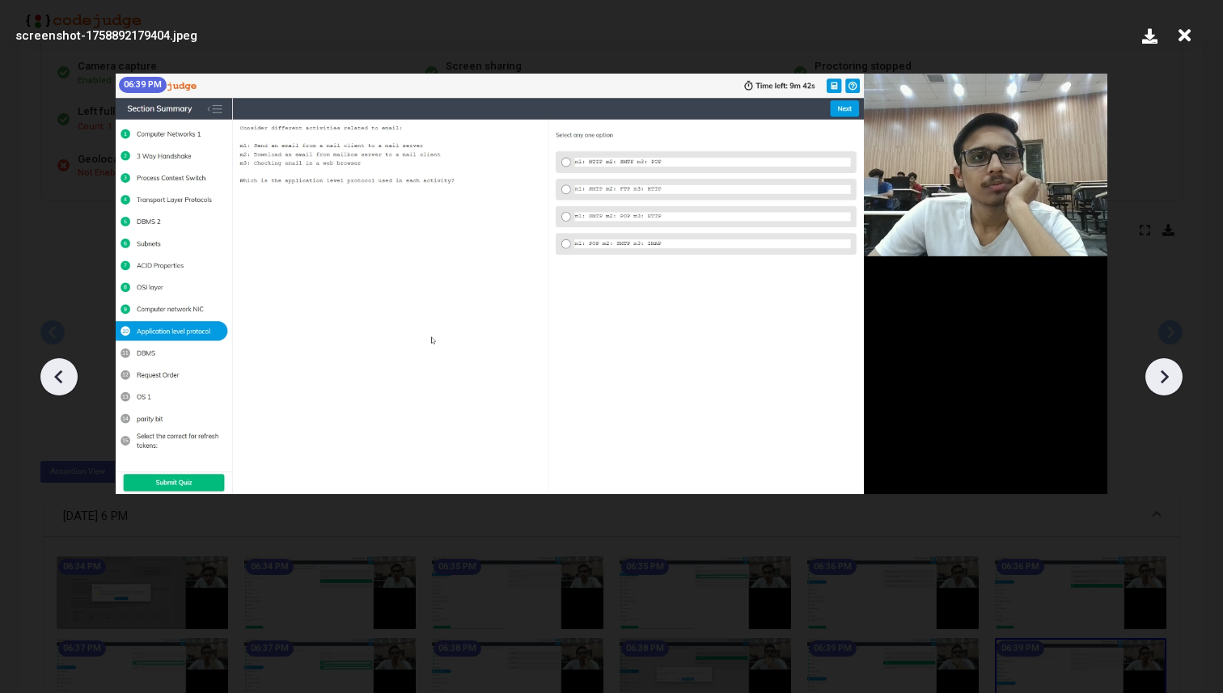
click at [1165, 373] on icon at bounding box center [1164, 377] width 8 height 14
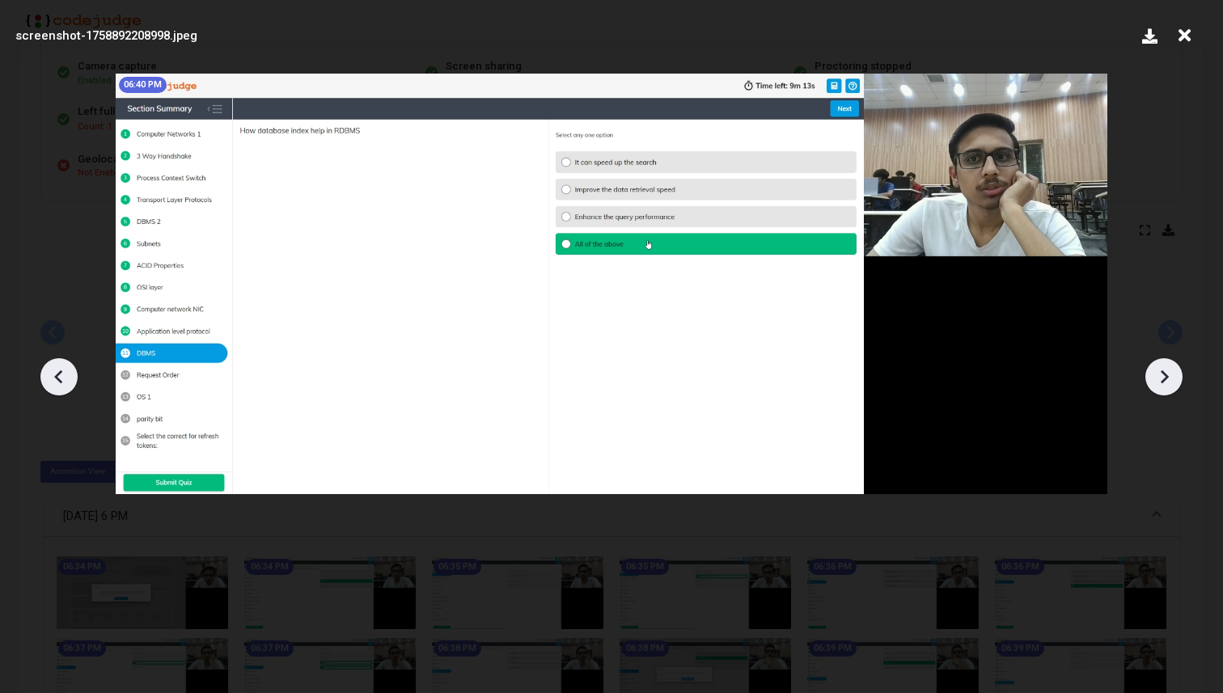
click at [1165, 373] on icon at bounding box center [1164, 377] width 8 height 14
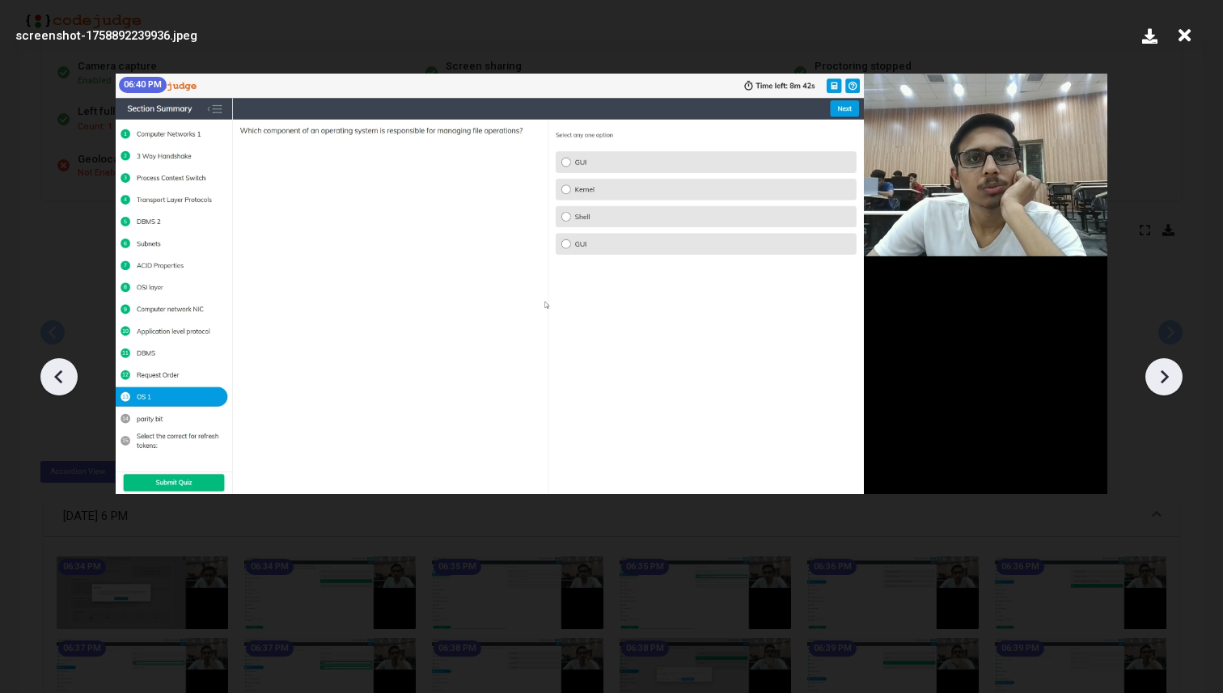
click at [1165, 373] on icon at bounding box center [1164, 377] width 8 height 14
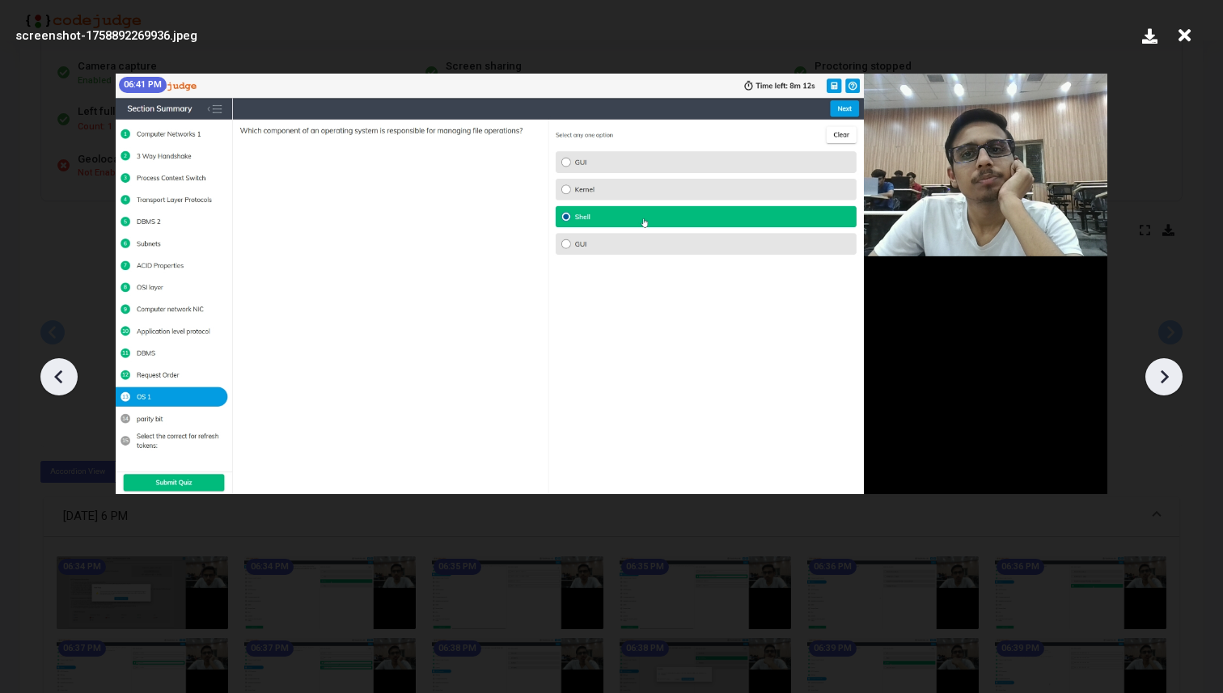
click at [1165, 373] on icon at bounding box center [1164, 377] width 8 height 14
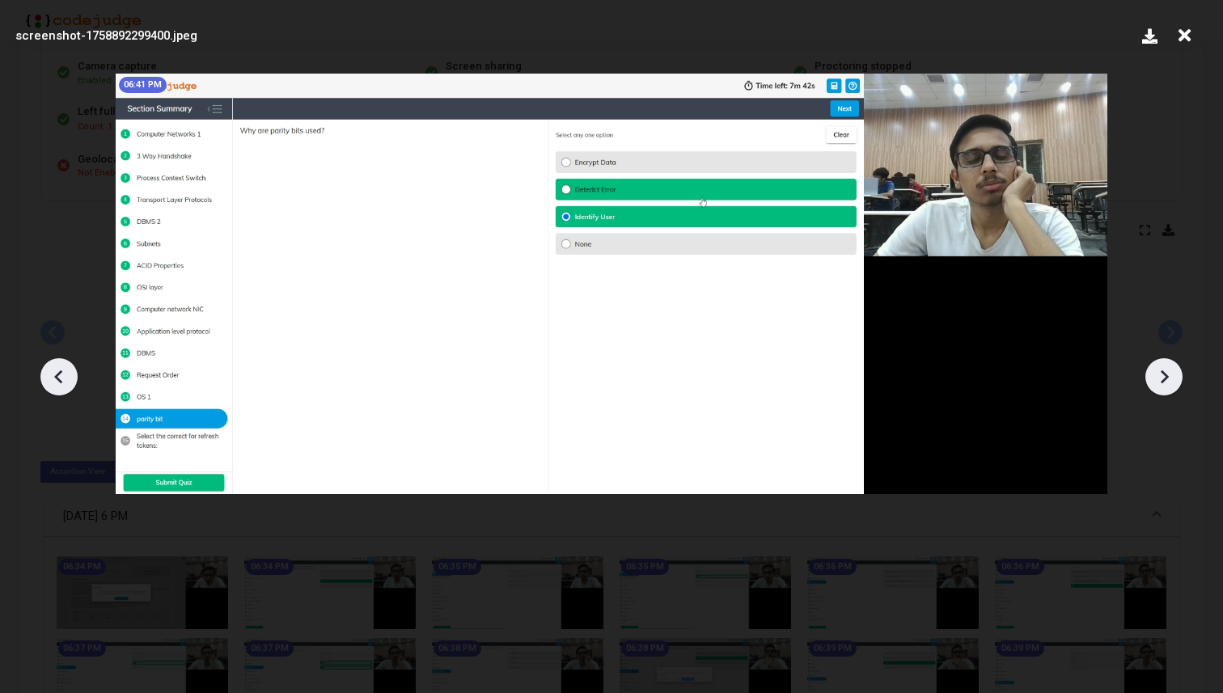
click at [1165, 373] on icon at bounding box center [1164, 377] width 8 height 14
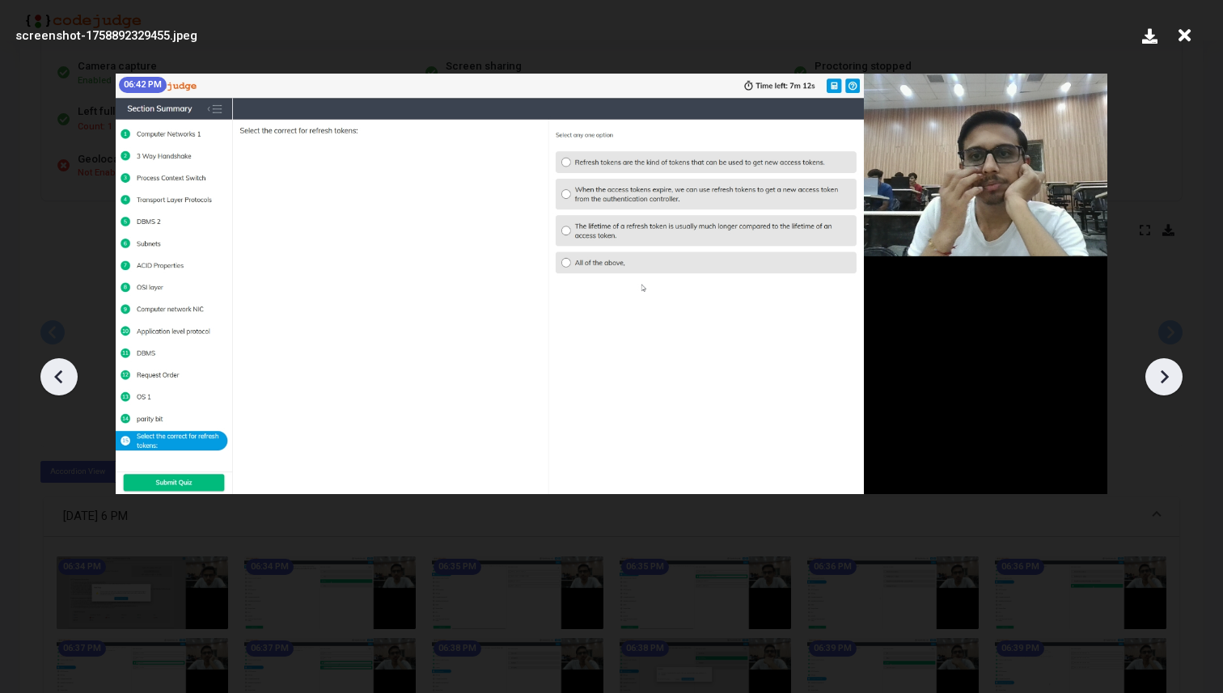
click at [1165, 373] on icon at bounding box center [1164, 377] width 8 height 14
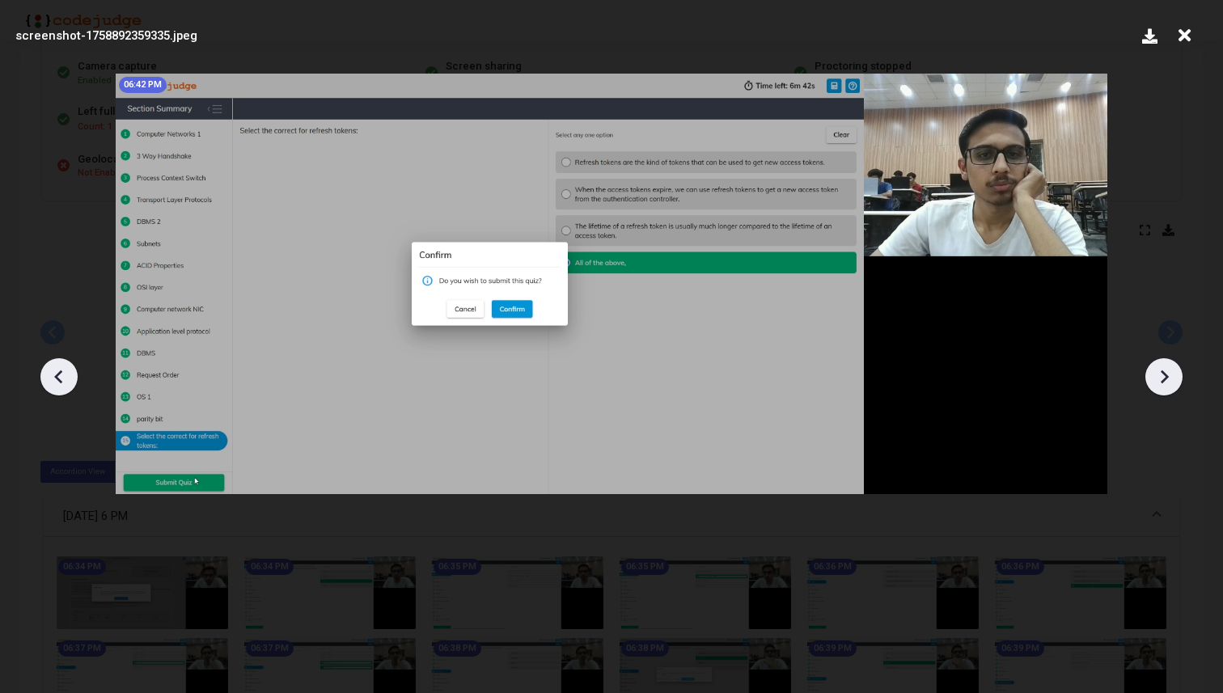
click at [1165, 373] on icon at bounding box center [1164, 377] width 8 height 14
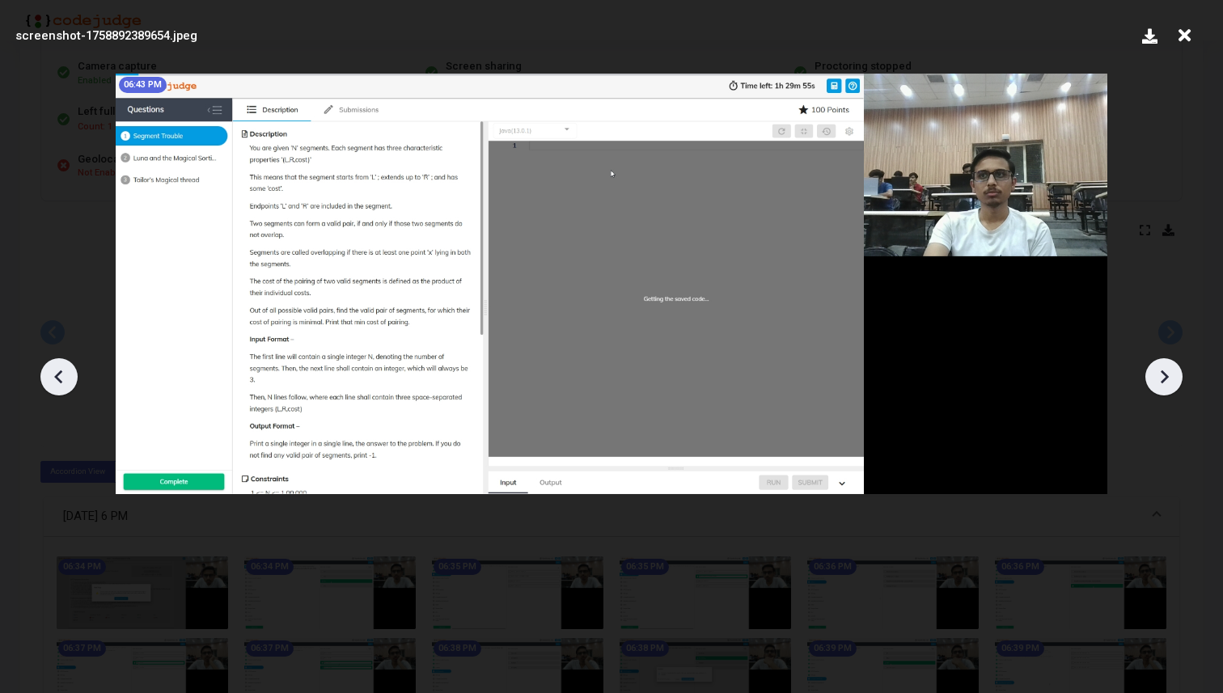
click at [1165, 373] on icon at bounding box center [1164, 377] width 8 height 14
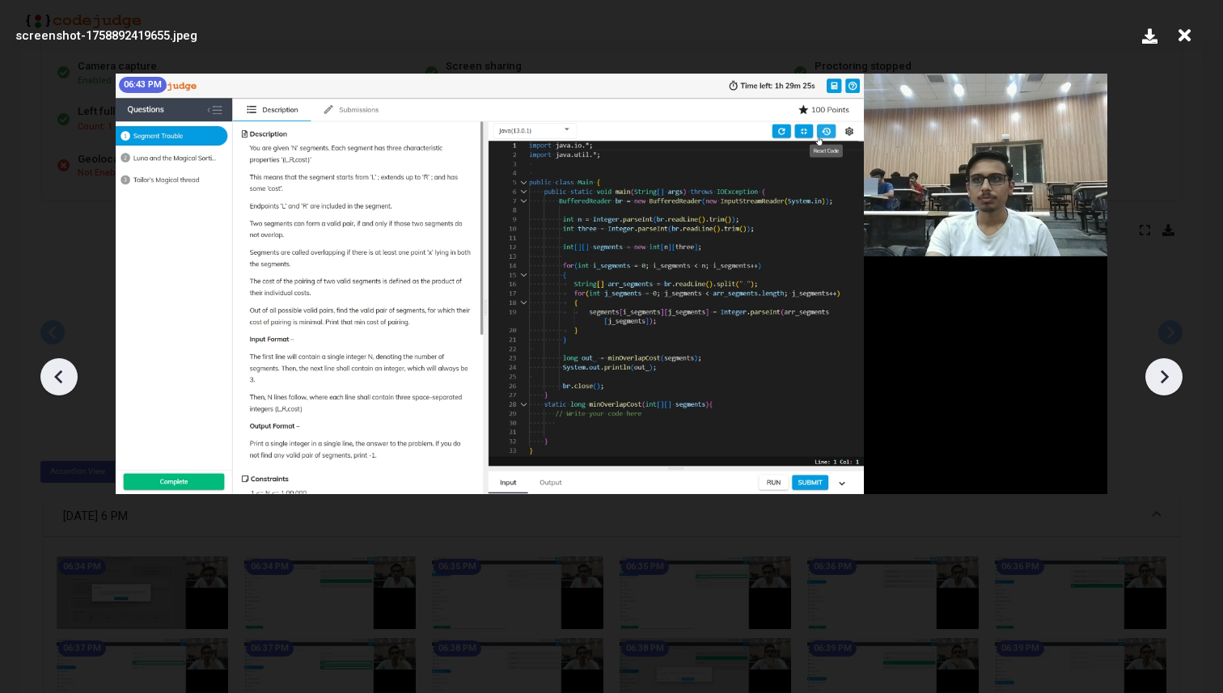
click at [62, 377] on icon at bounding box center [59, 377] width 24 height 24
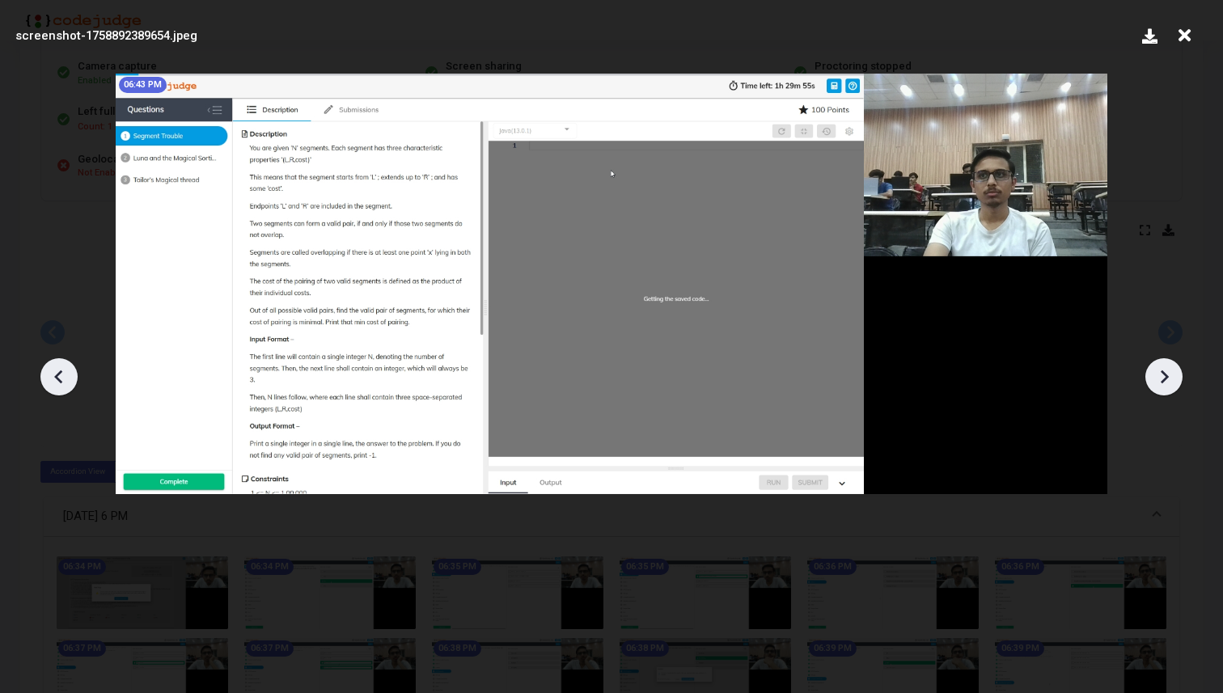
click at [1163, 383] on icon at bounding box center [1164, 377] width 24 height 24
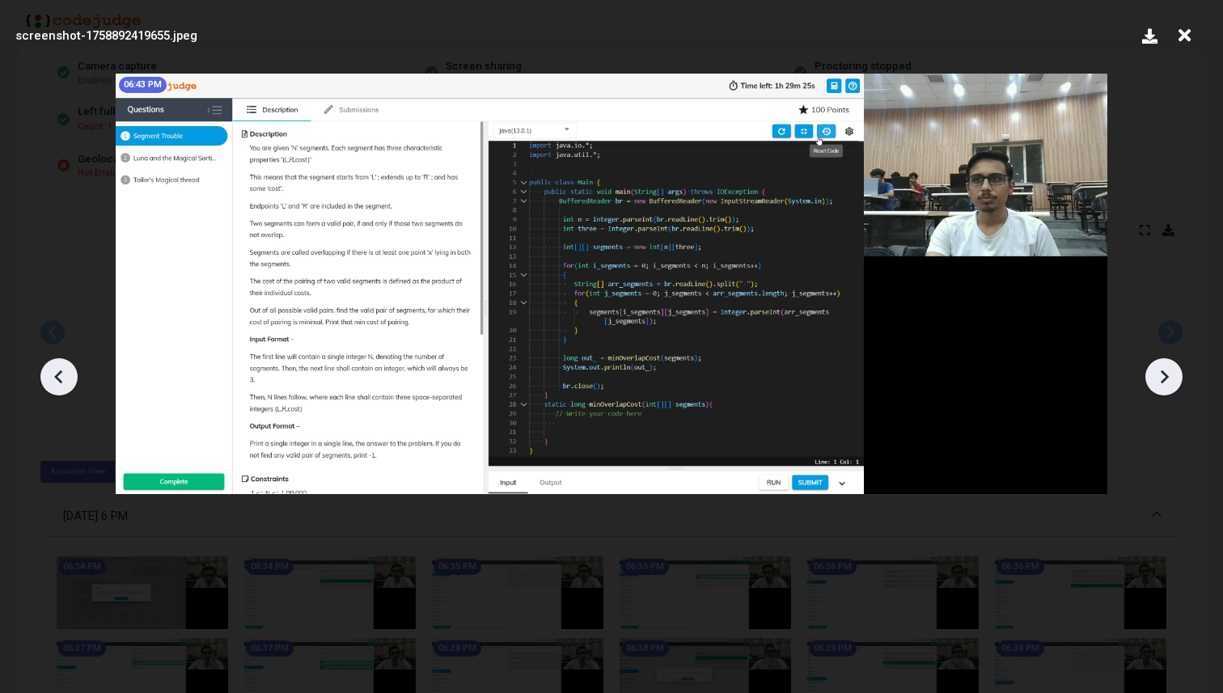
click at [1163, 383] on icon at bounding box center [1164, 377] width 24 height 24
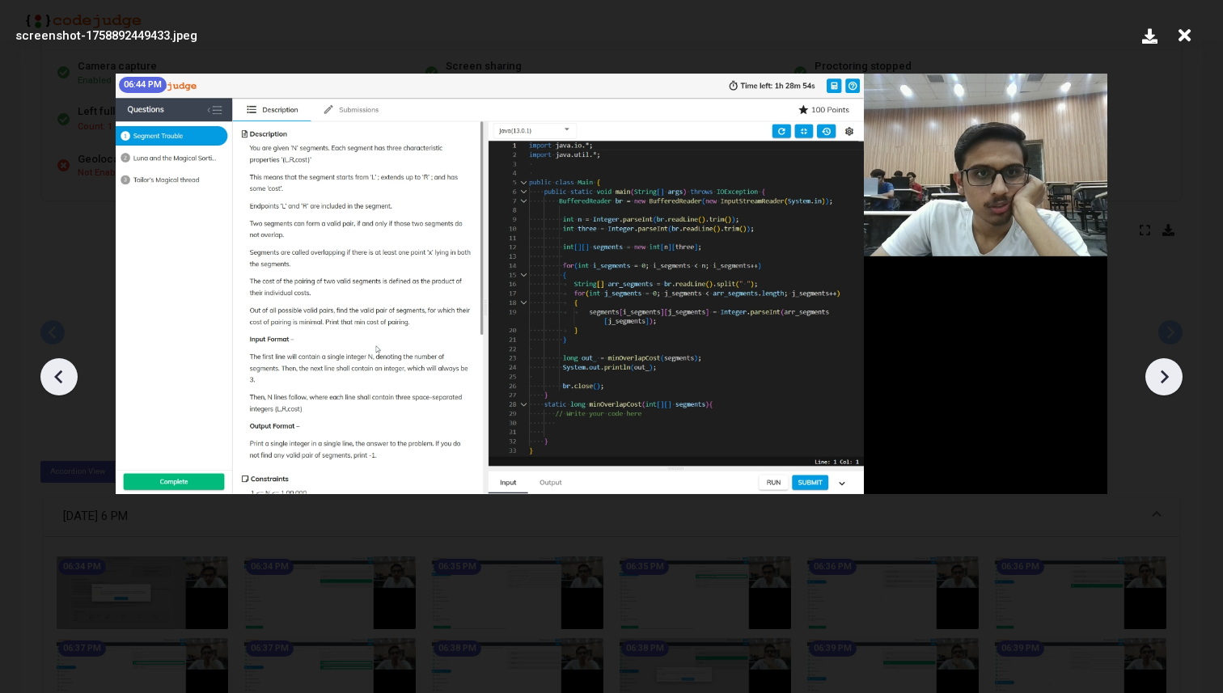
click at [1163, 383] on icon at bounding box center [1164, 377] width 24 height 24
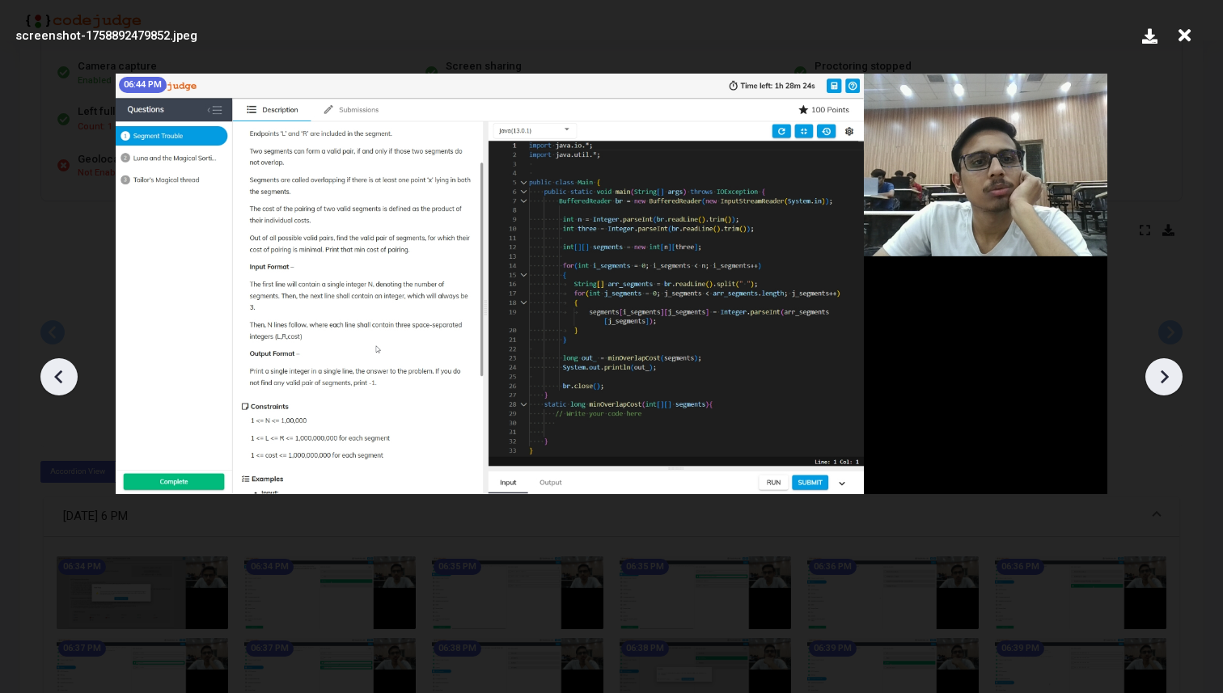
click at [1163, 383] on icon at bounding box center [1164, 377] width 24 height 24
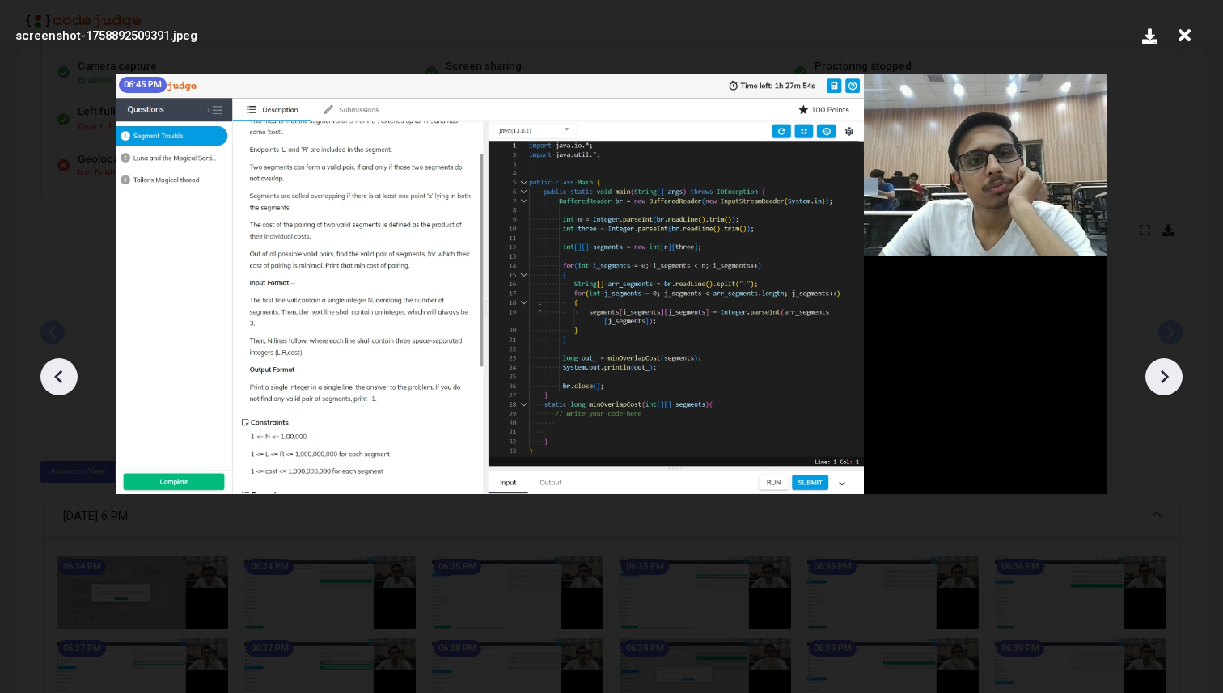
click at [1163, 383] on icon at bounding box center [1164, 377] width 24 height 24
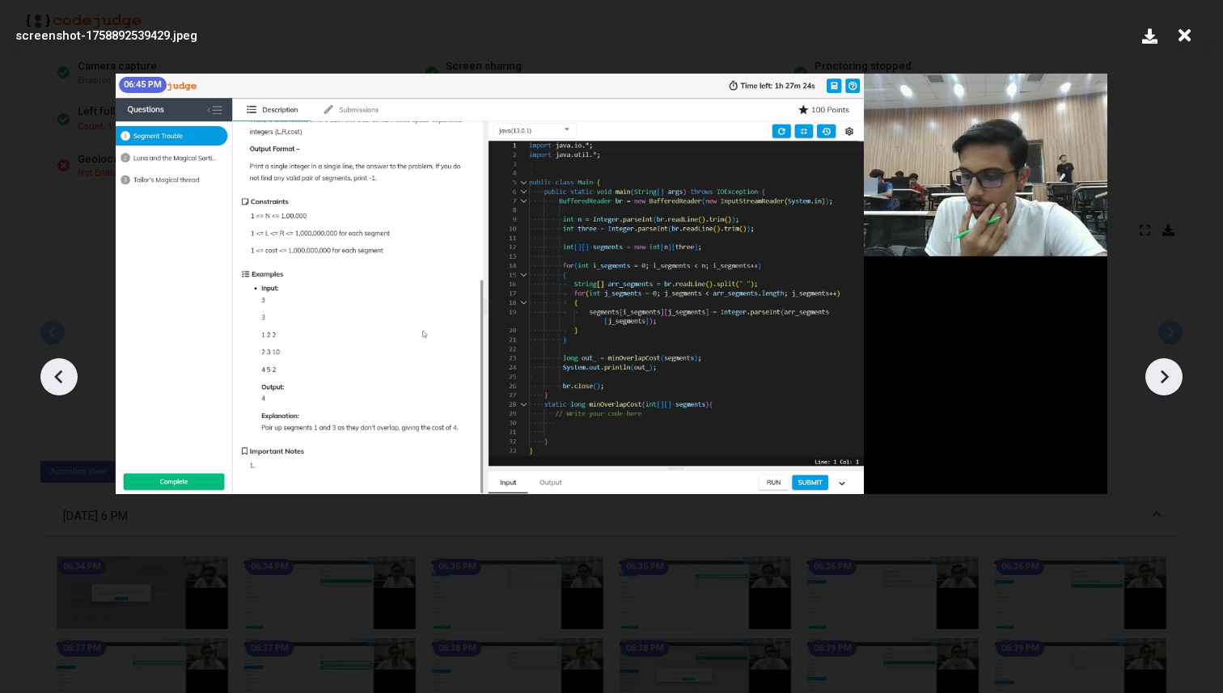
click at [1163, 383] on icon at bounding box center [1164, 377] width 24 height 24
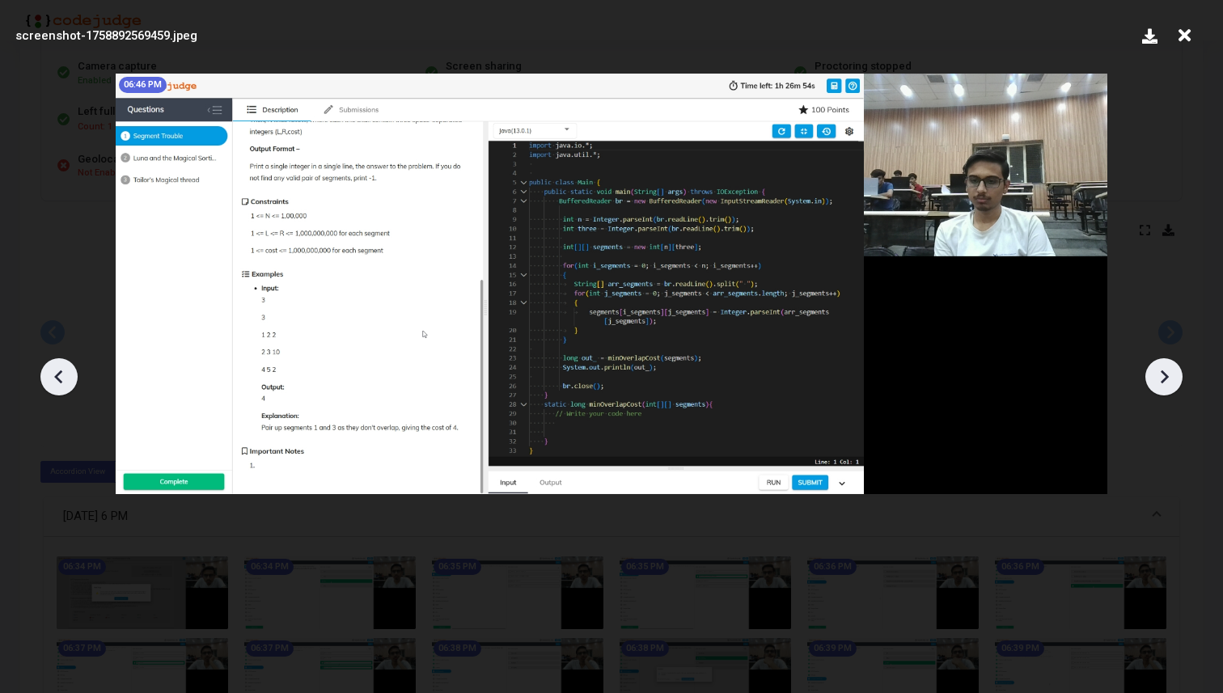
click at [1163, 383] on icon at bounding box center [1164, 377] width 24 height 24
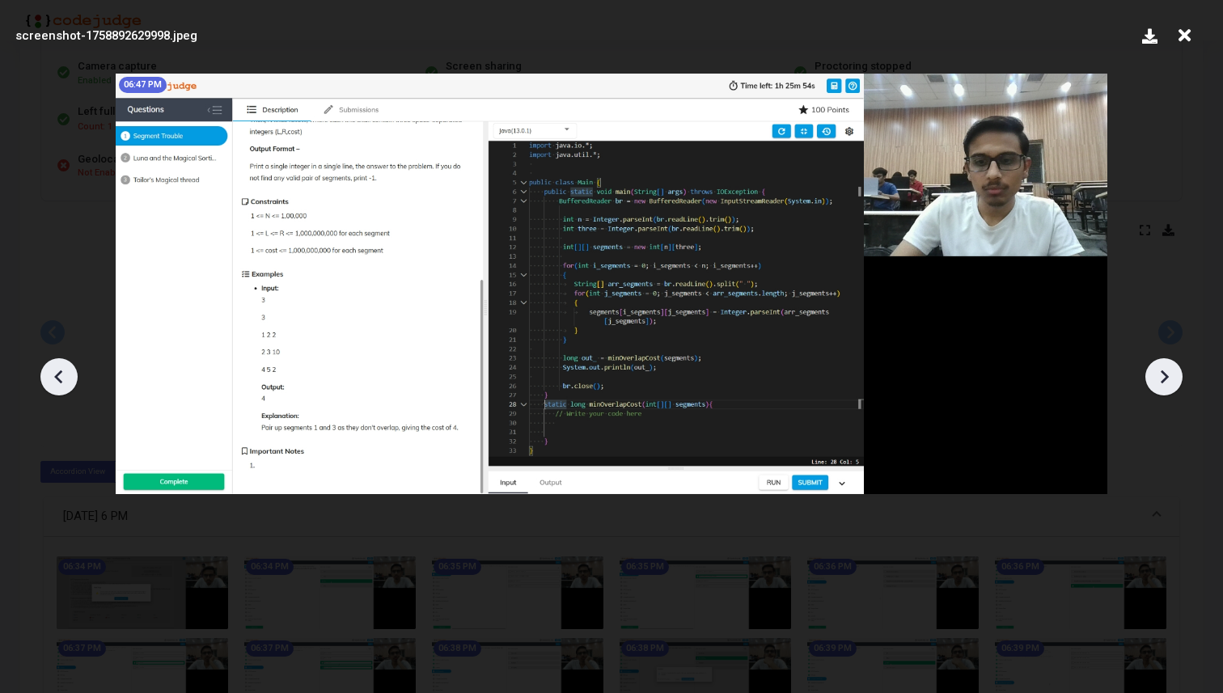
click at [1163, 383] on icon at bounding box center [1164, 377] width 24 height 24
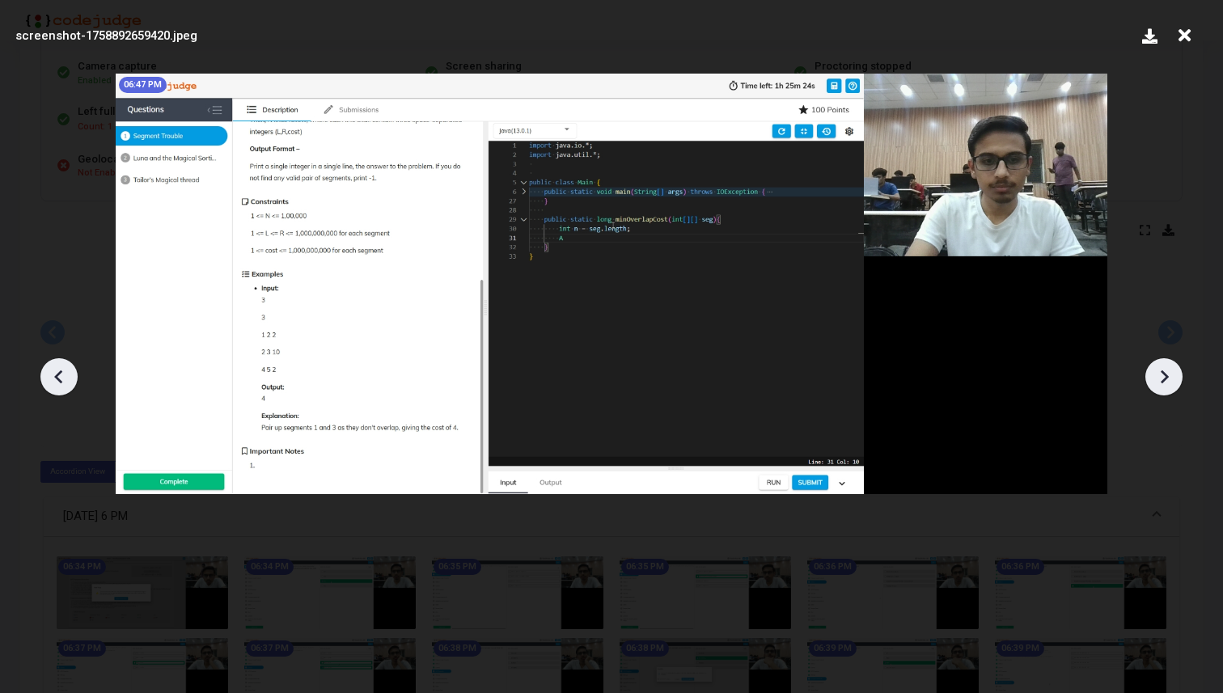
click at [1163, 383] on icon at bounding box center [1164, 377] width 24 height 24
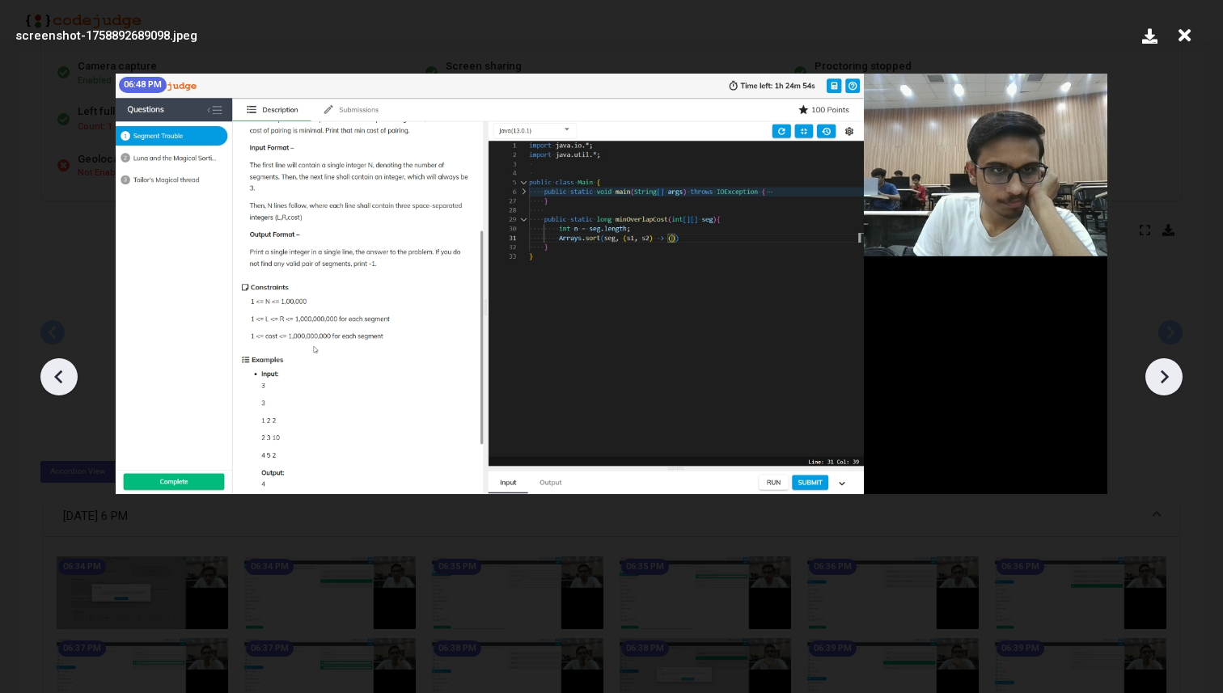
click at [1163, 383] on icon at bounding box center [1164, 377] width 24 height 24
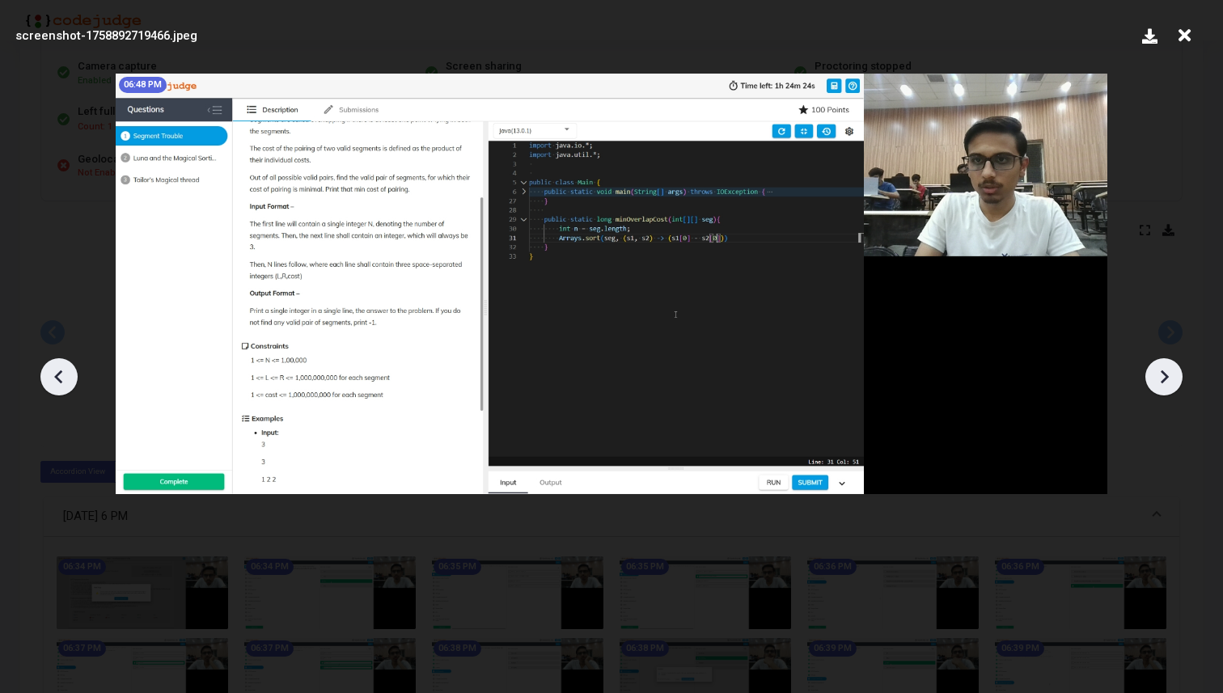
click at [1163, 383] on icon at bounding box center [1164, 377] width 24 height 24
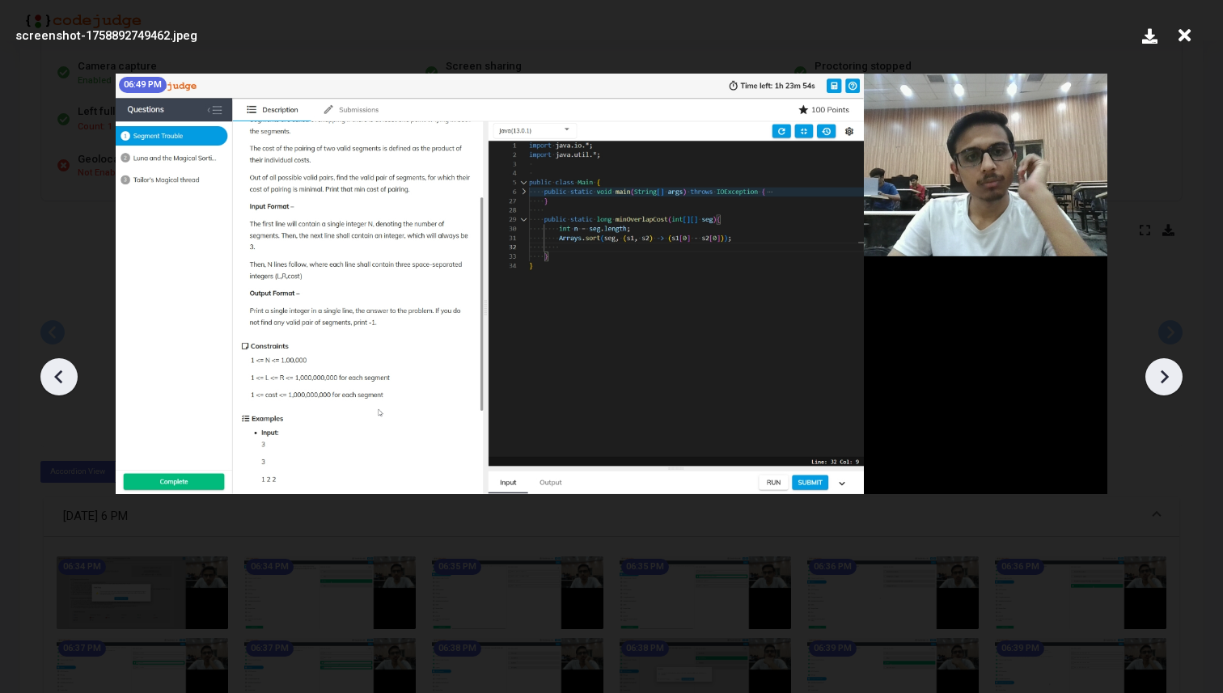
click at [1163, 383] on icon at bounding box center [1164, 377] width 24 height 24
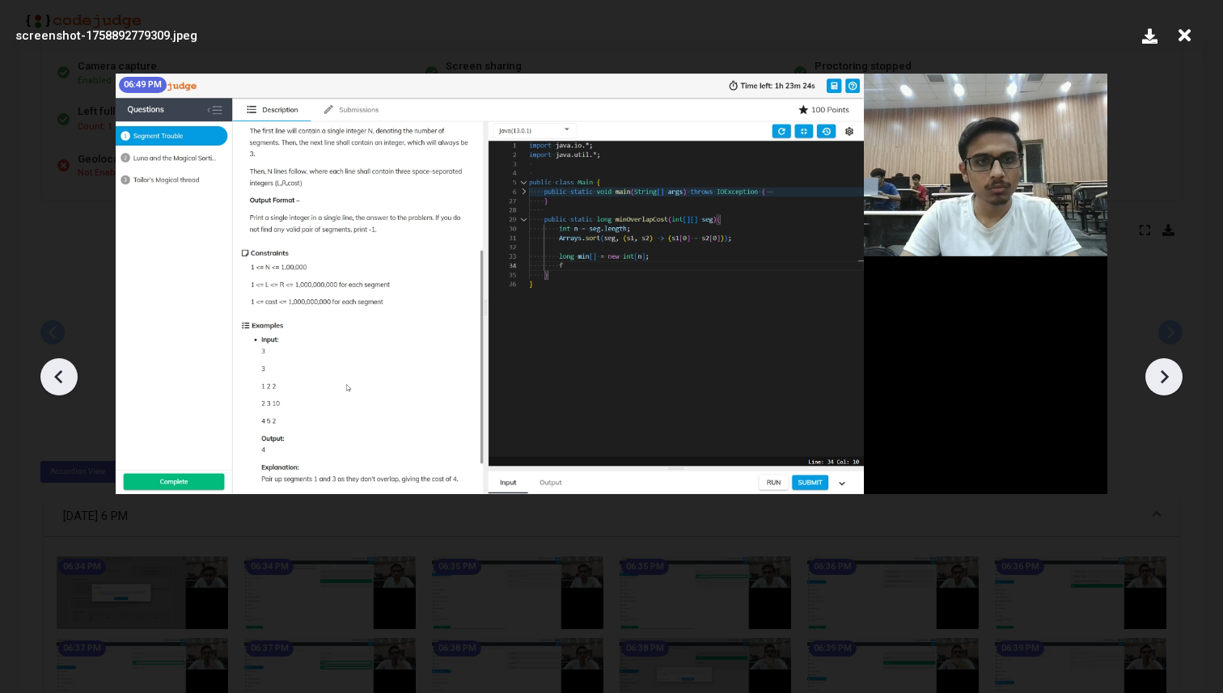
click at [1163, 383] on icon at bounding box center [1164, 377] width 24 height 24
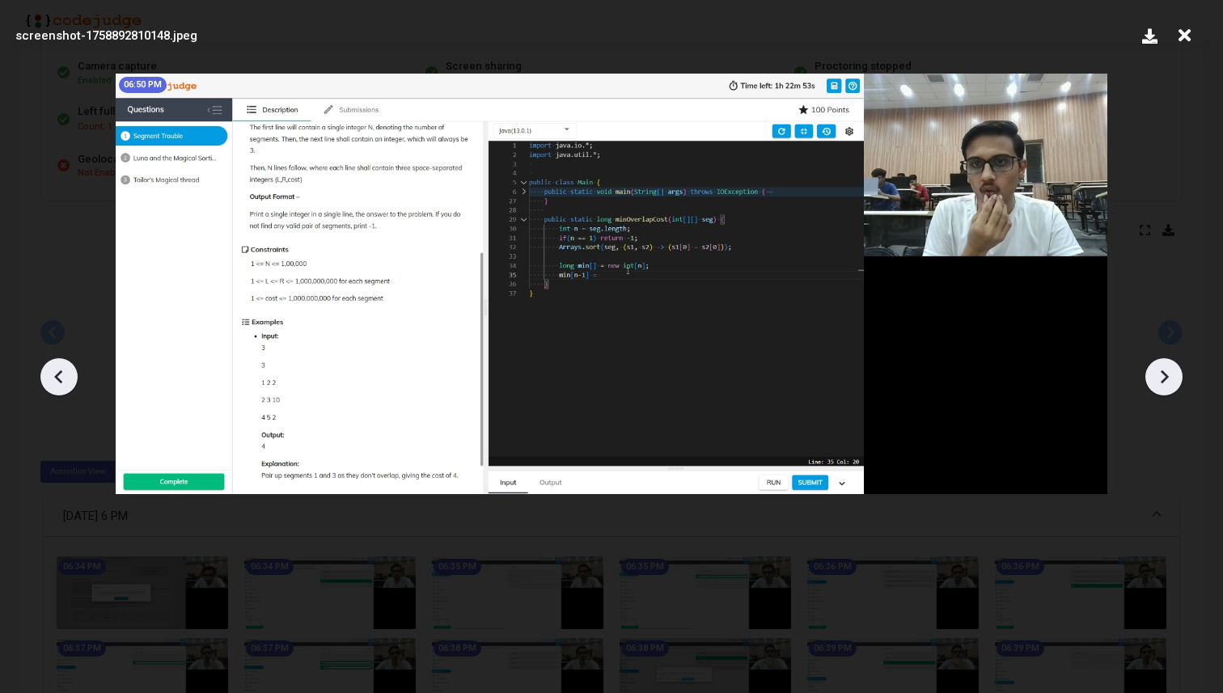
click at [1163, 383] on icon at bounding box center [1164, 377] width 24 height 24
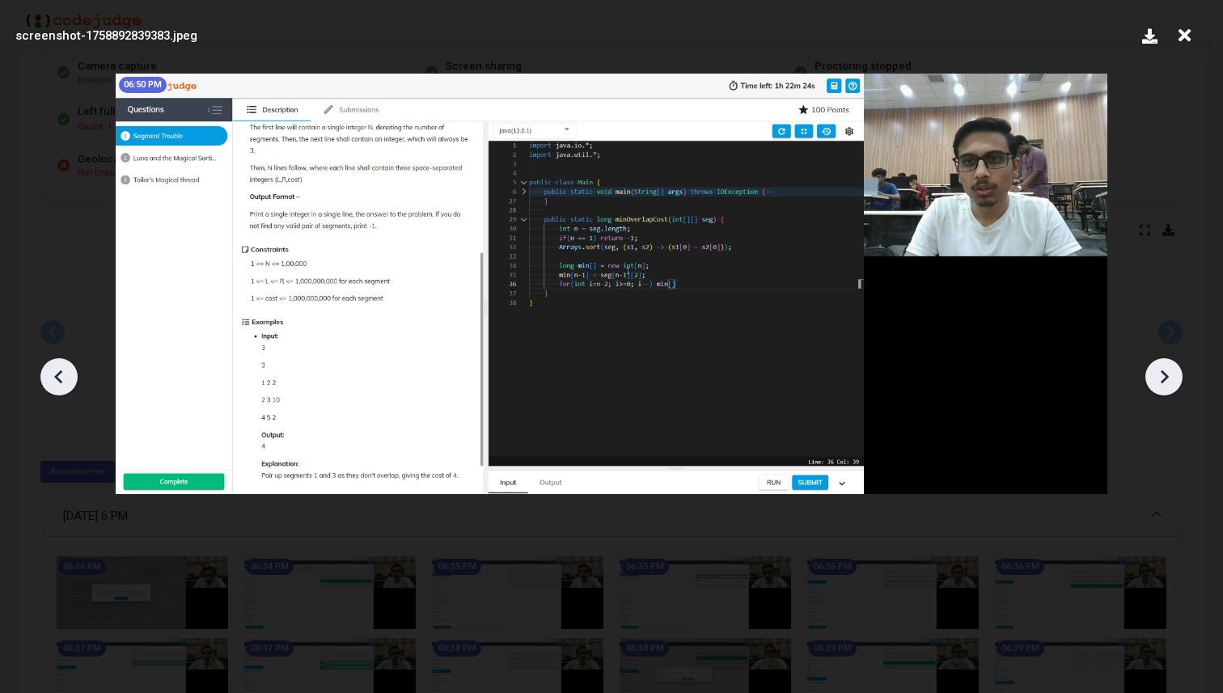
click at [1163, 383] on icon at bounding box center [1164, 377] width 24 height 24
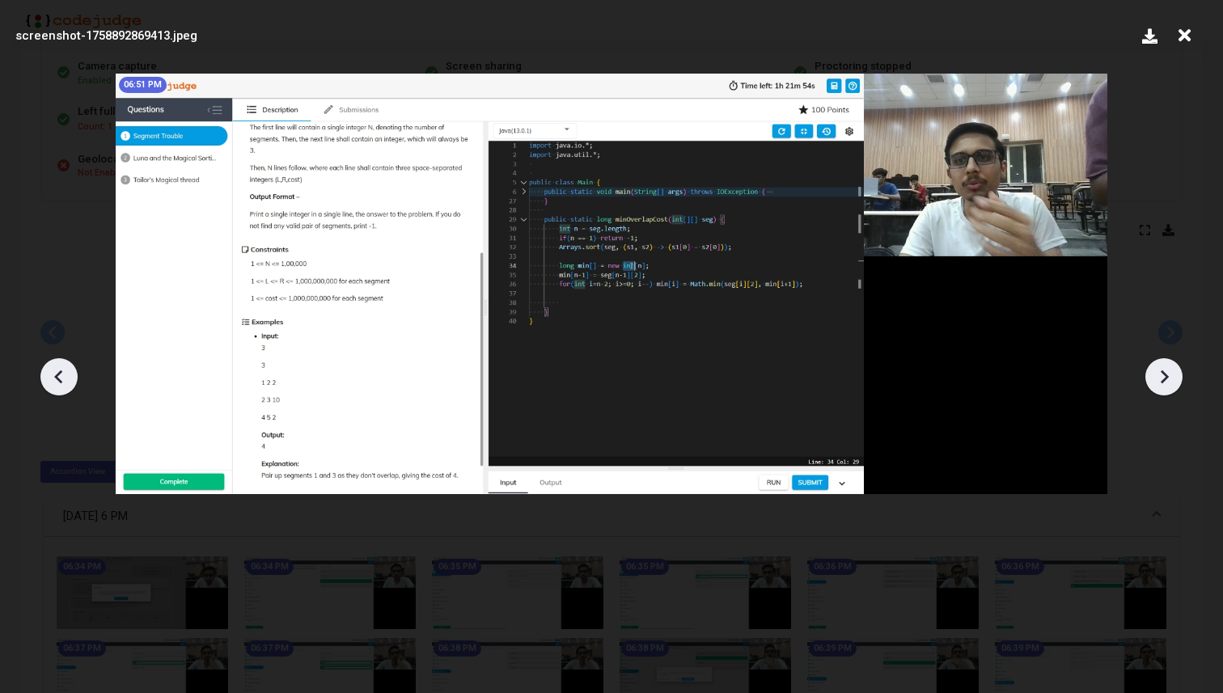
click at [1163, 383] on icon at bounding box center [1164, 377] width 24 height 24
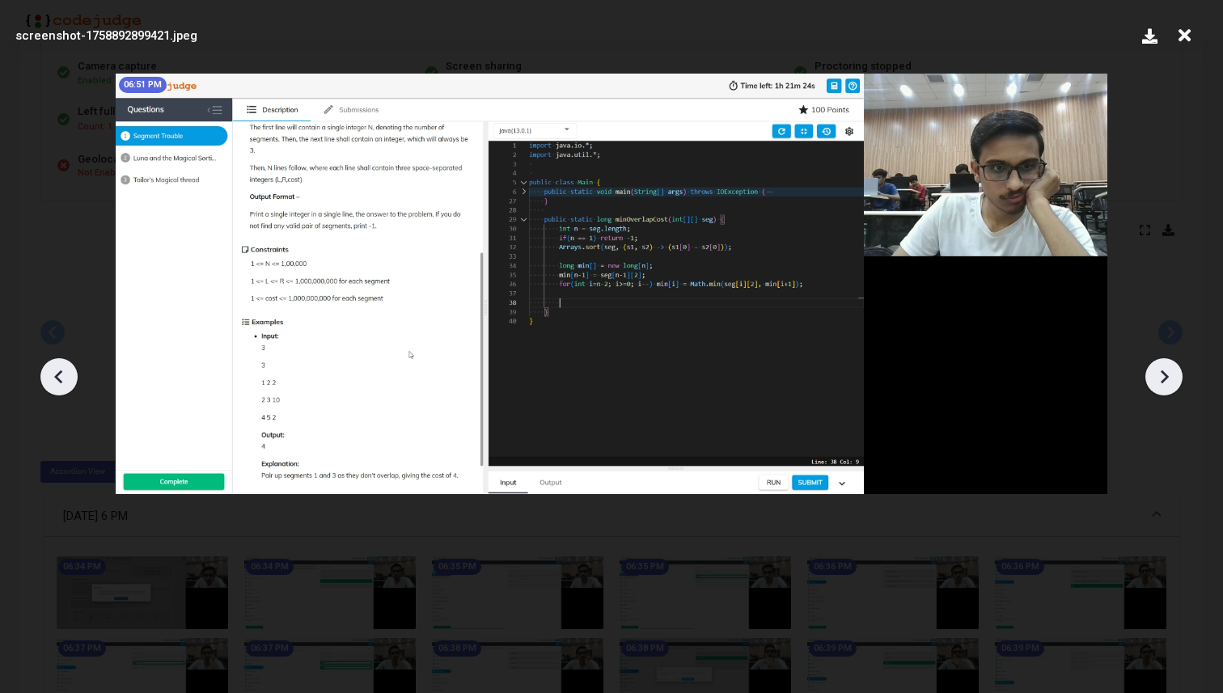
click at [1163, 383] on icon at bounding box center [1164, 377] width 24 height 24
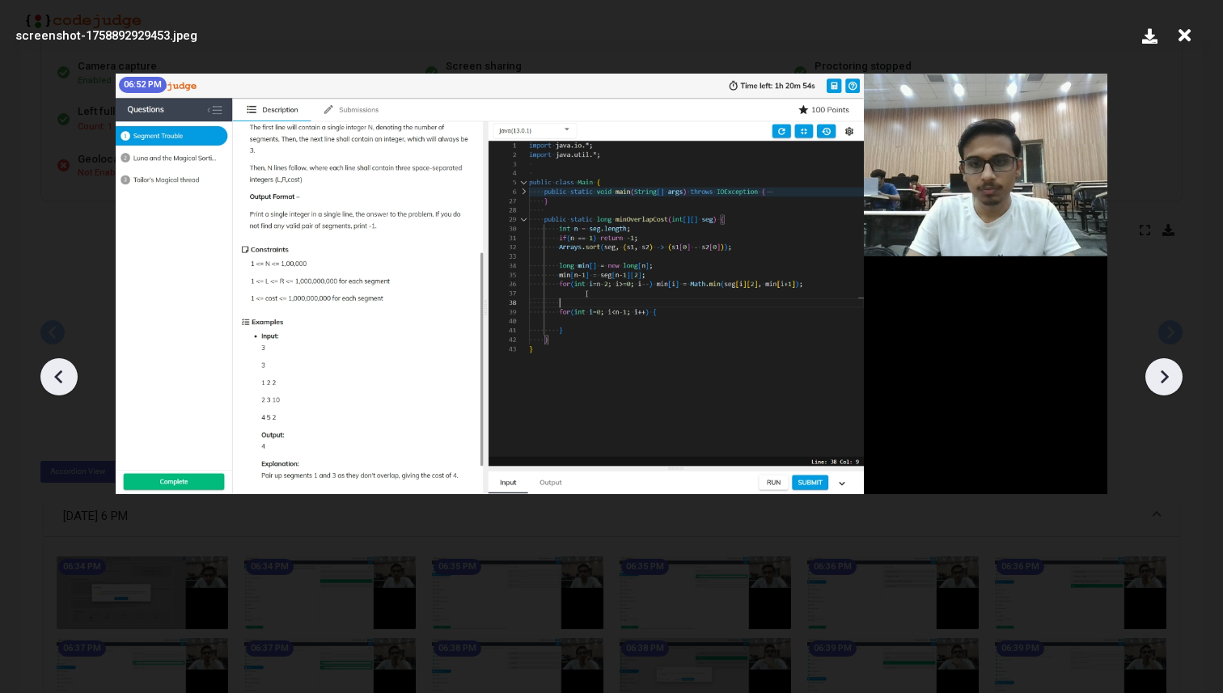
click at [1163, 383] on icon at bounding box center [1164, 377] width 24 height 24
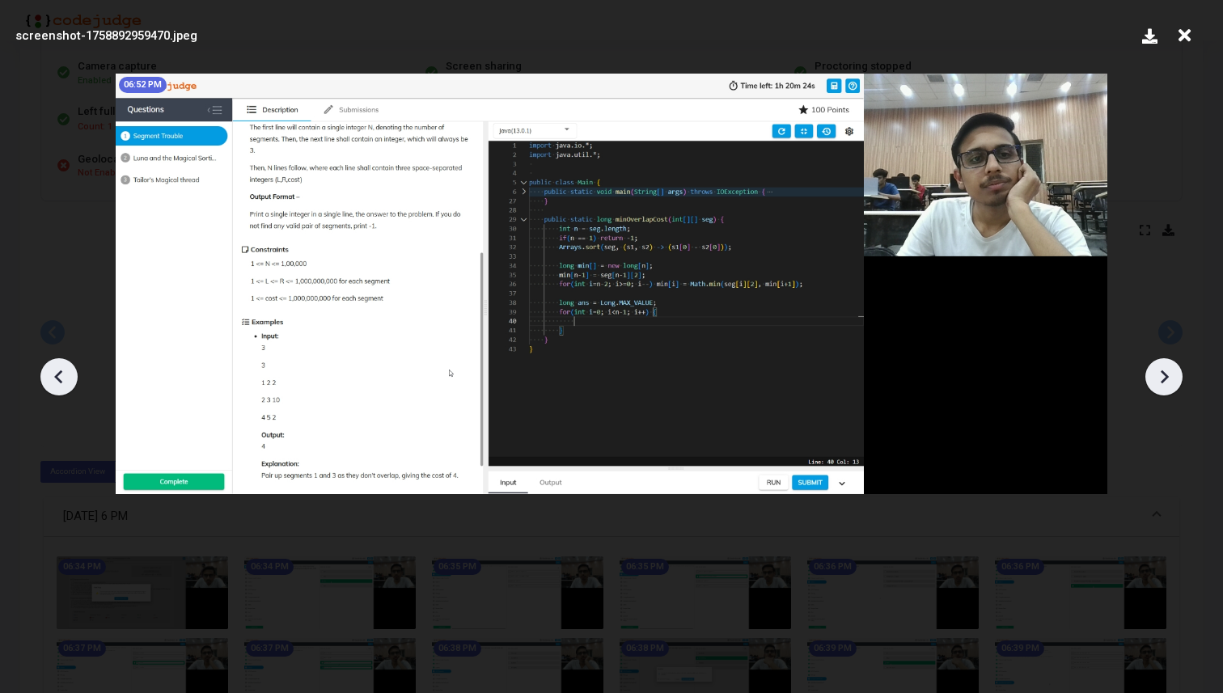
click at [1163, 383] on icon at bounding box center [1164, 377] width 24 height 24
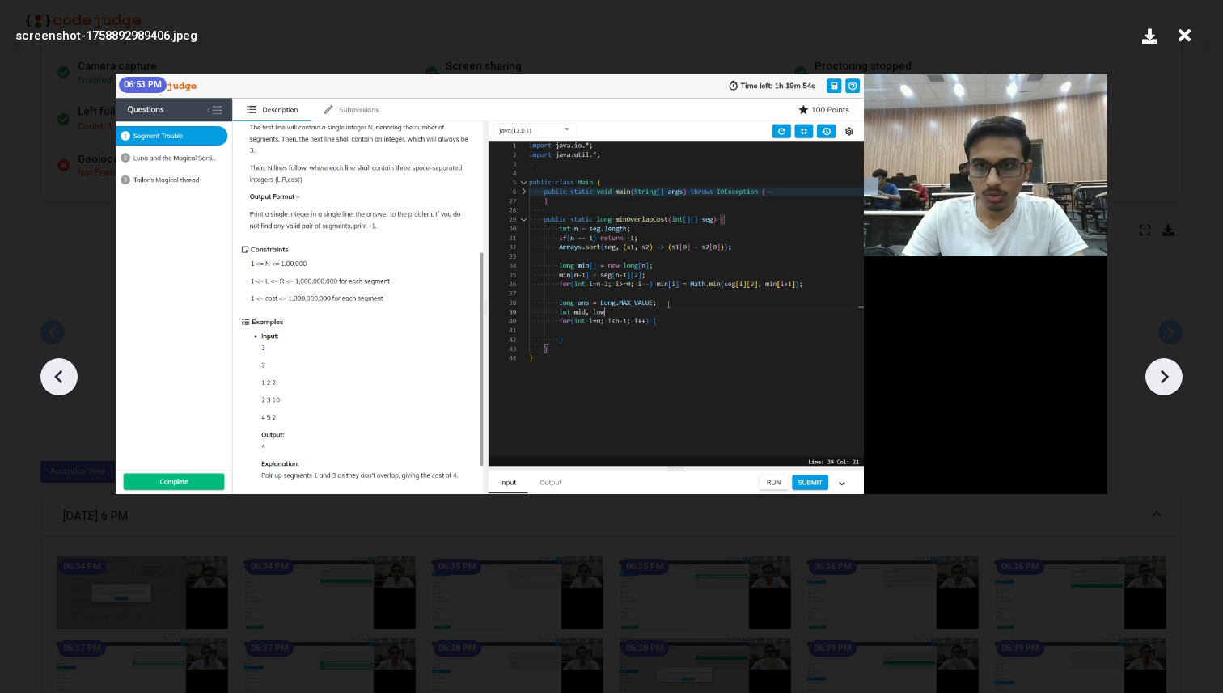
click at [1163, 383] on icon at bounding box center [1164, 377] width 24 height 24
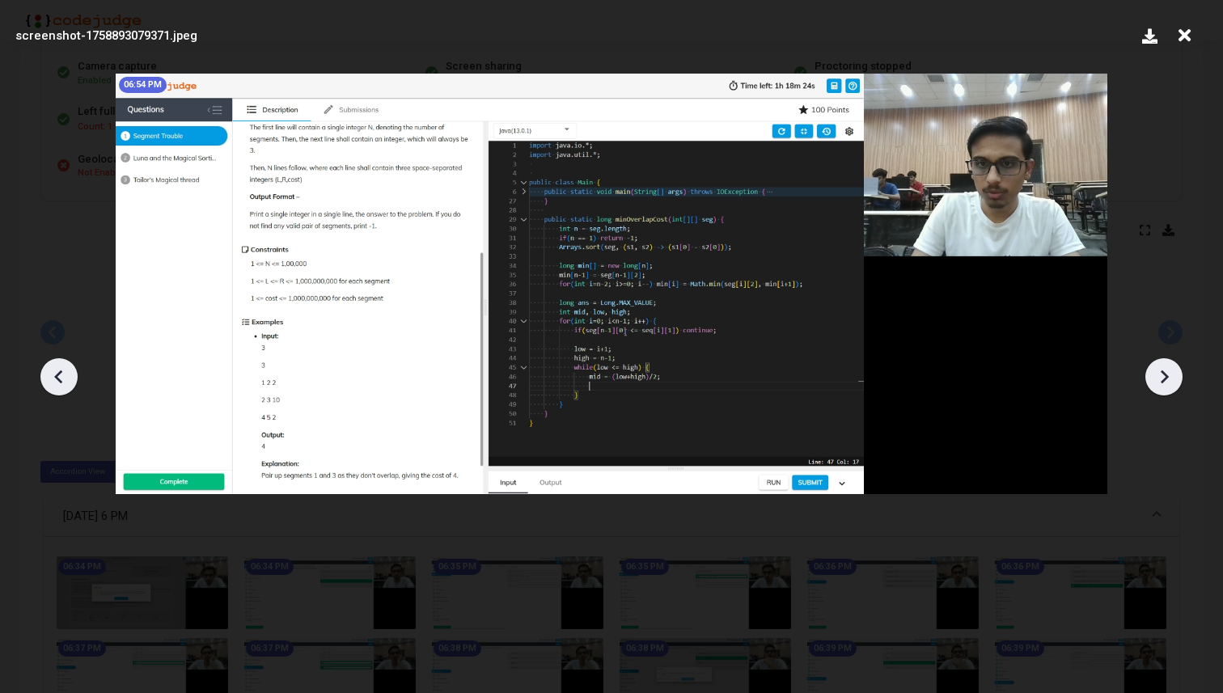
click at [1163, 383] on icon at bounding box center [1164, 377] width 24 height 24
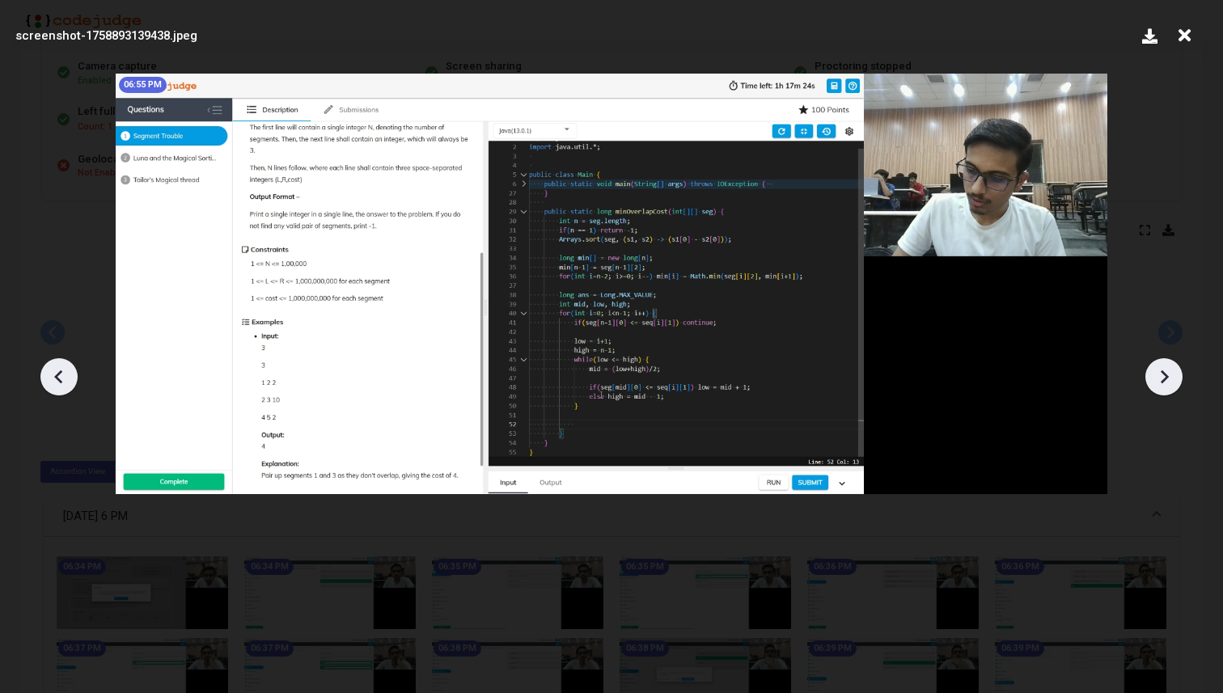
click at [1163, 383] on icon at bounding box center [1164, 377] width 24 height 24
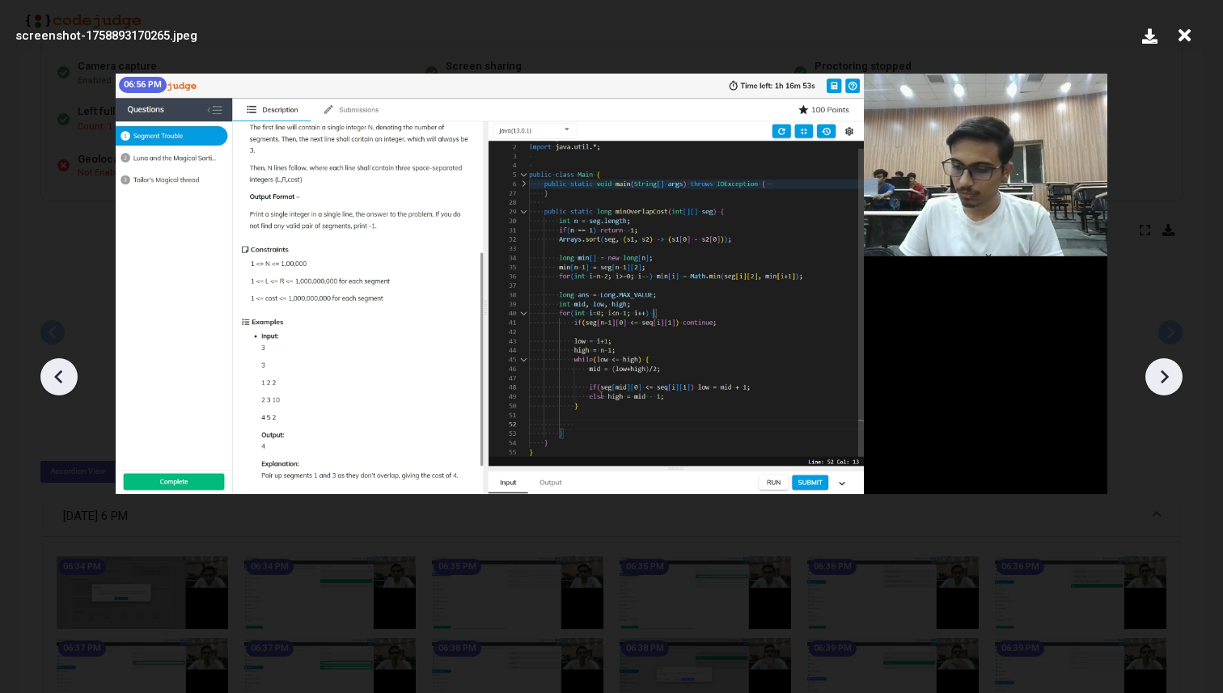
click at [1163, 383] on icon at bounding box center [1164, 377] width 24 height 24
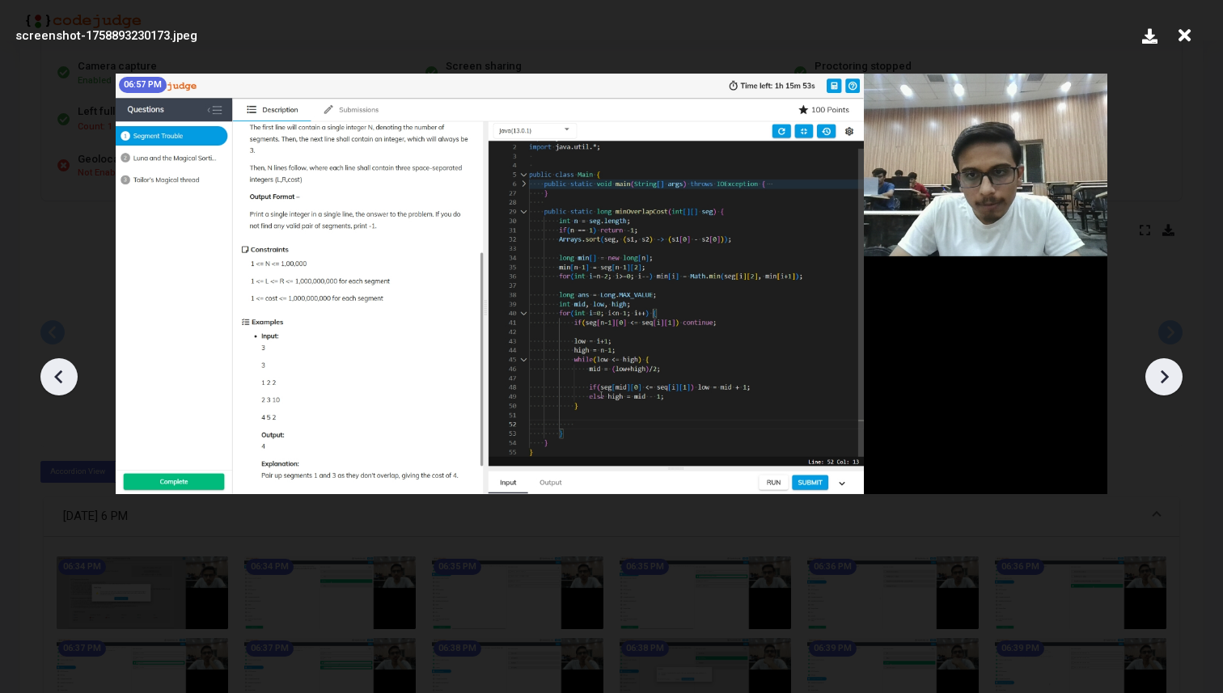
click at [1163, 383] on icon at bounding box center [1164, 377] width 24 height 24
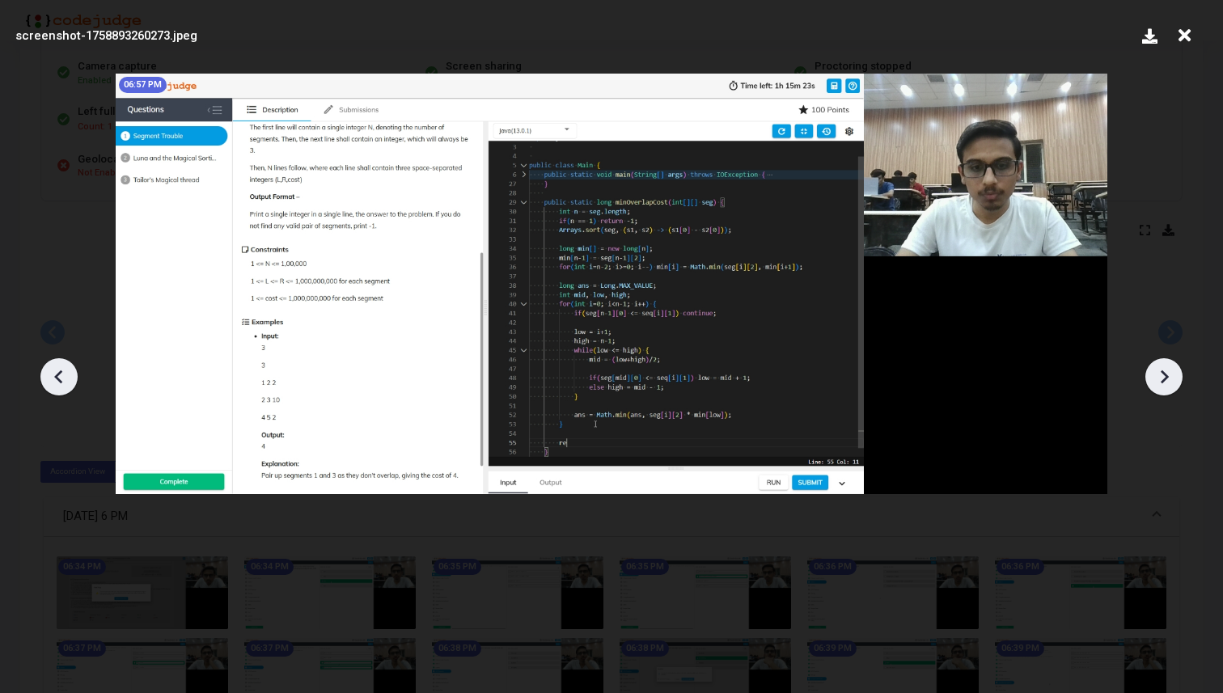
click at [1163, 383] on icon at bounding box center [1164, 377] width 24 height 24
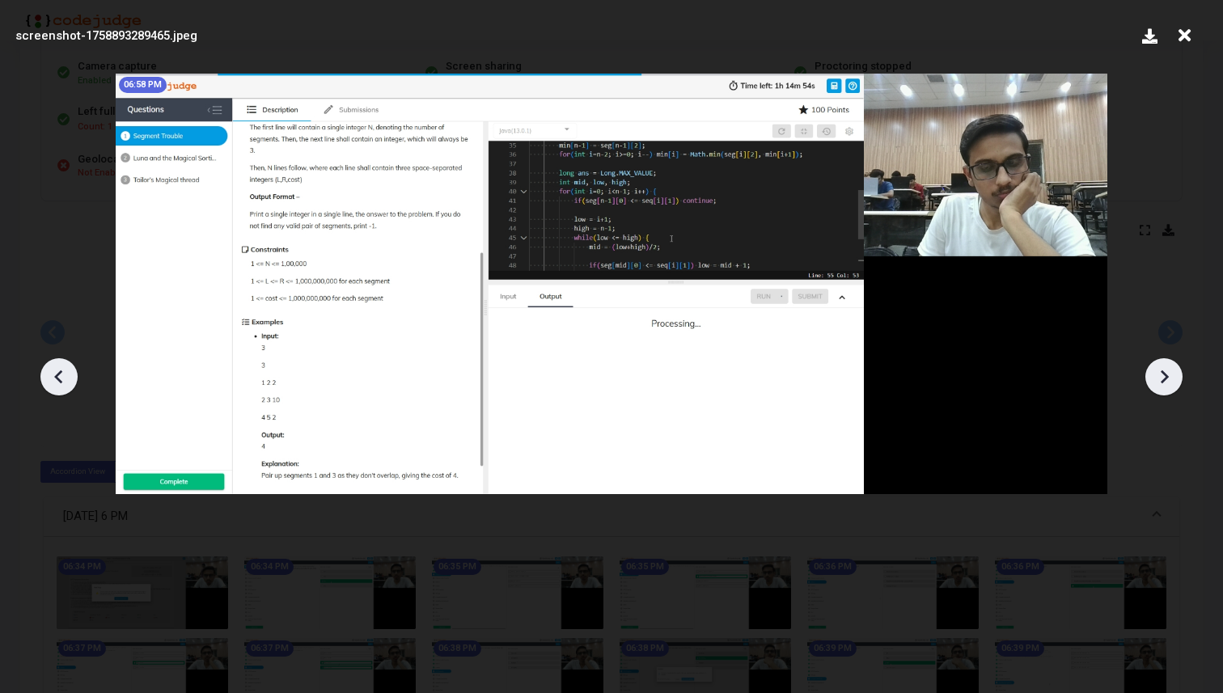
click at [1163, 383] on icon at bounding box center [1164, 377] width 24 height 24
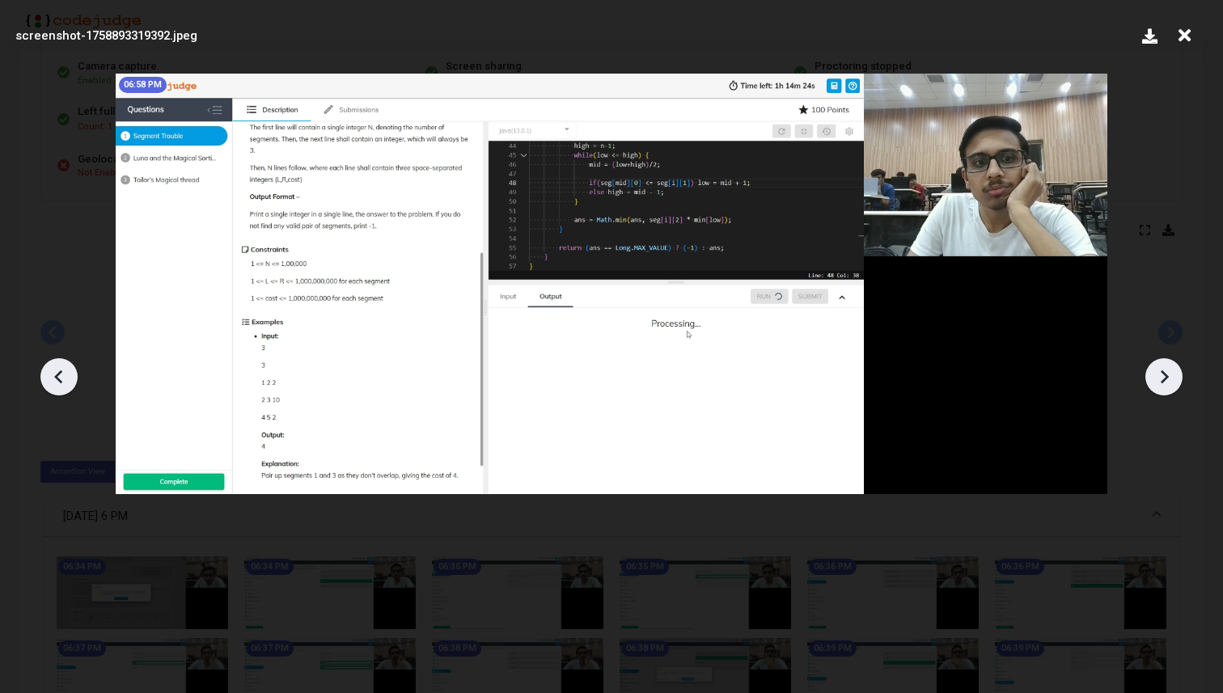
click at [1163, 383] on icon at bounding box center [1164, 377] width 24 height 24
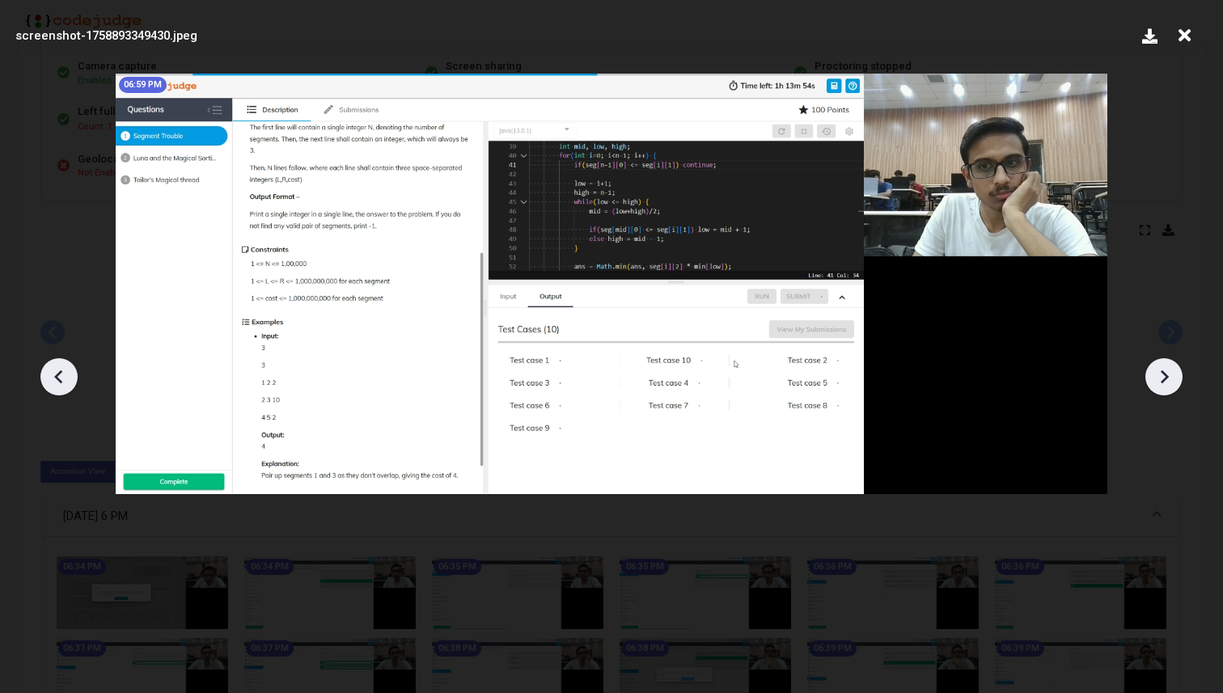
click at [1163, 383] on icon at bounding box center [1164, 377] width 24 height 24
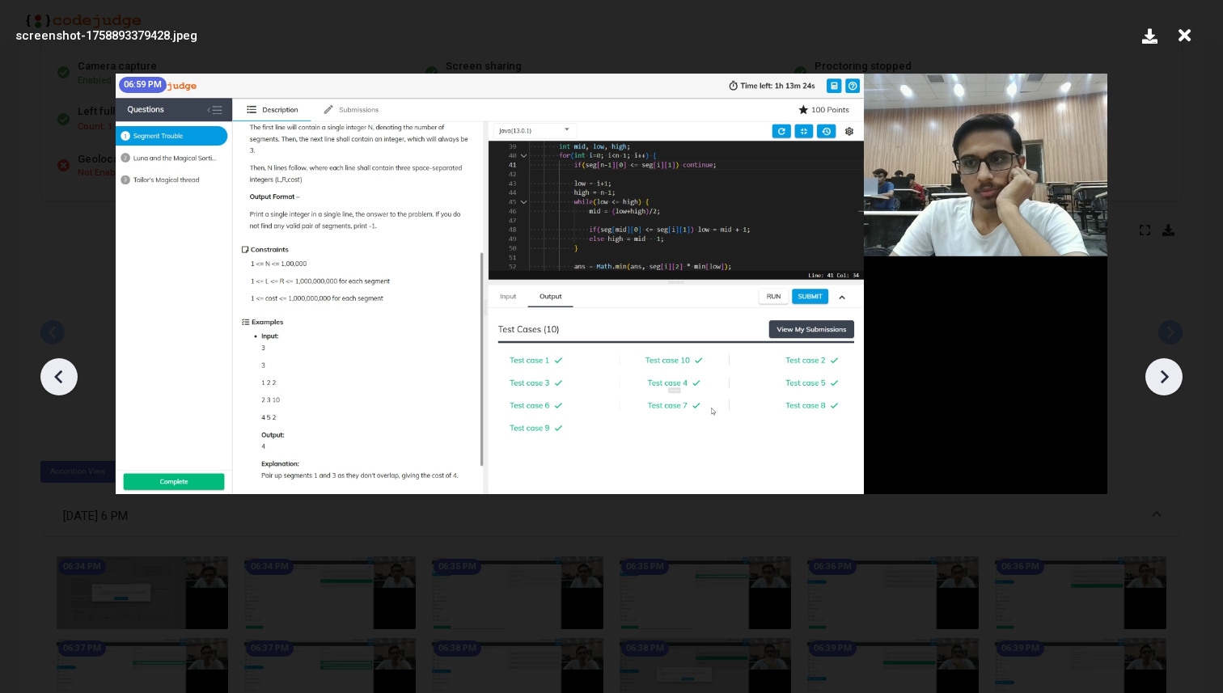
click at [1163, 383] on icon at bounding box center [1164, 377] width 24 height 24
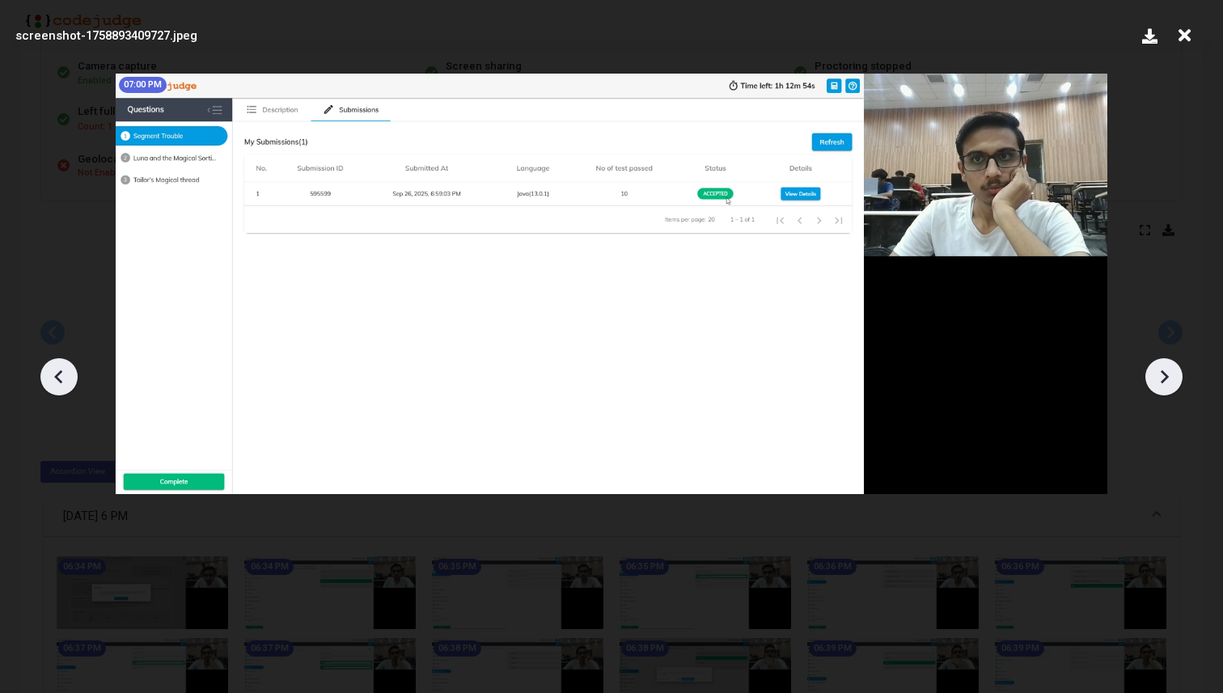
click at [1163, 383] on icon at bounding box center [1164, 377] width 24 height 24
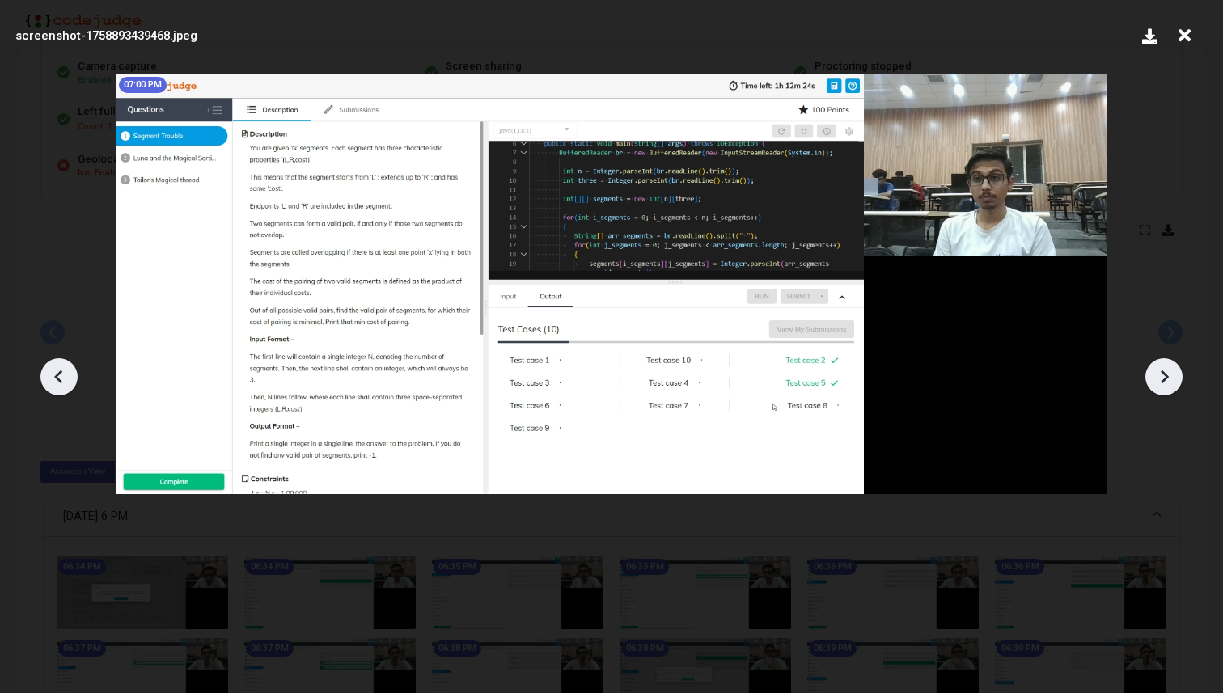
click at [1163, 383] on icon at bounding box center [1164, 377] width 24 height 24
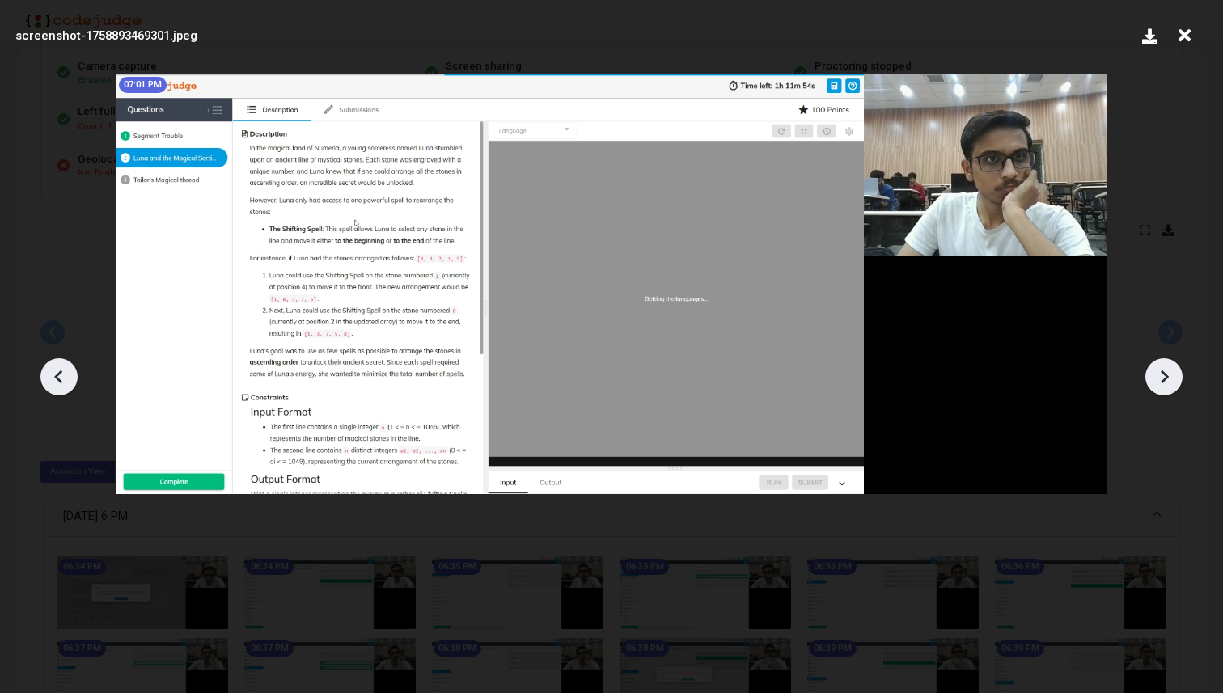
click at [1163, 383] on icon at bounding box center [1164, 377] width 24 height 24
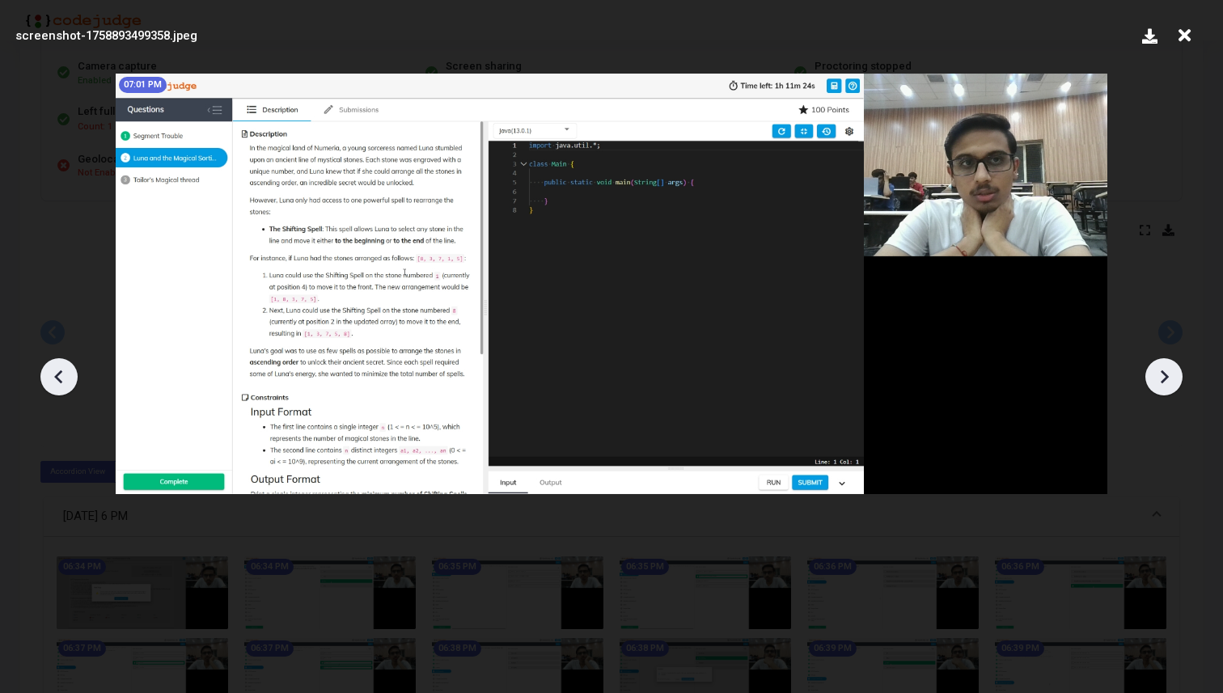
click at [1163, 383] on icon at bounding box center [1164, 377] width 24 height 24
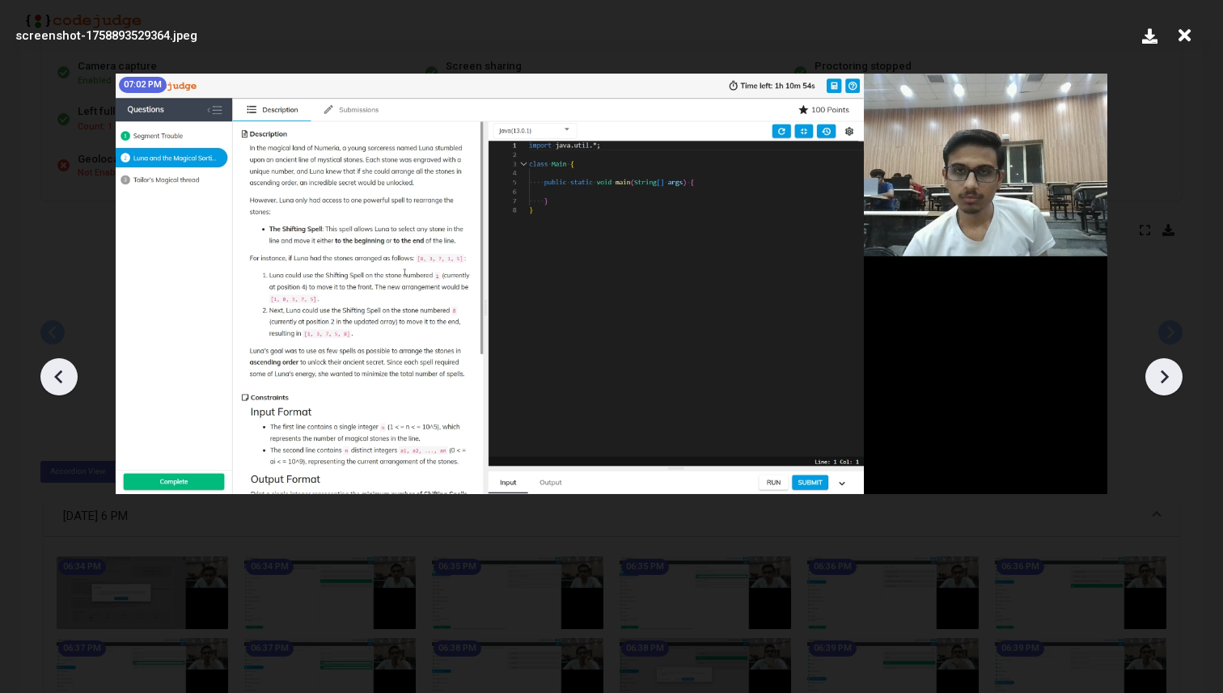
click at [1163, 383] on icon at bounding box center [1164, 377] width 24 height 24
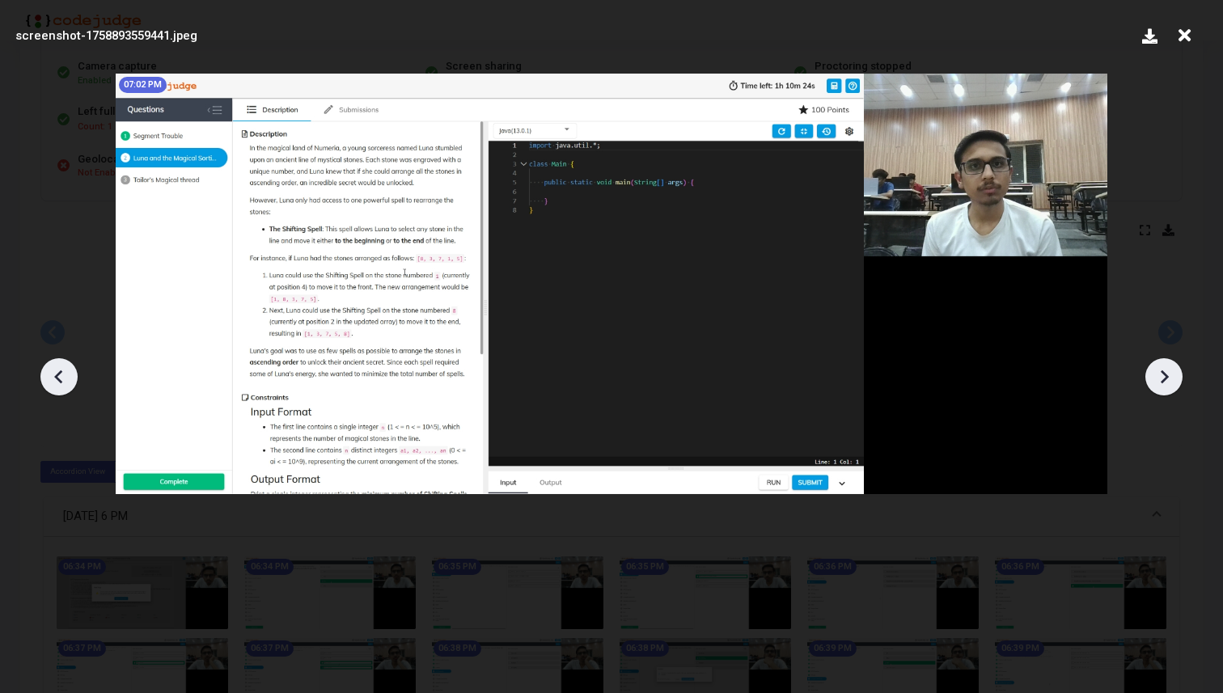
click at [1163, 383] on icon at bounding box center [1164, 377] width 24 height 24
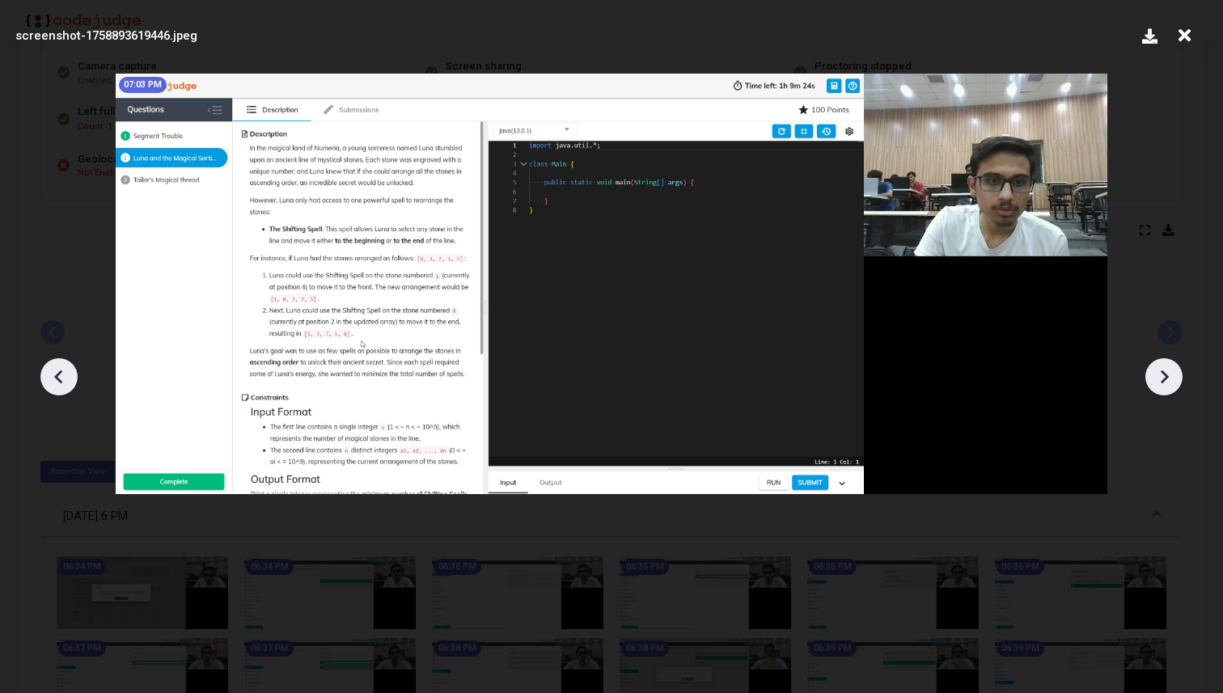
click at [1163, 383] on icon at bounding box center [1164, 377] width 24 height 24
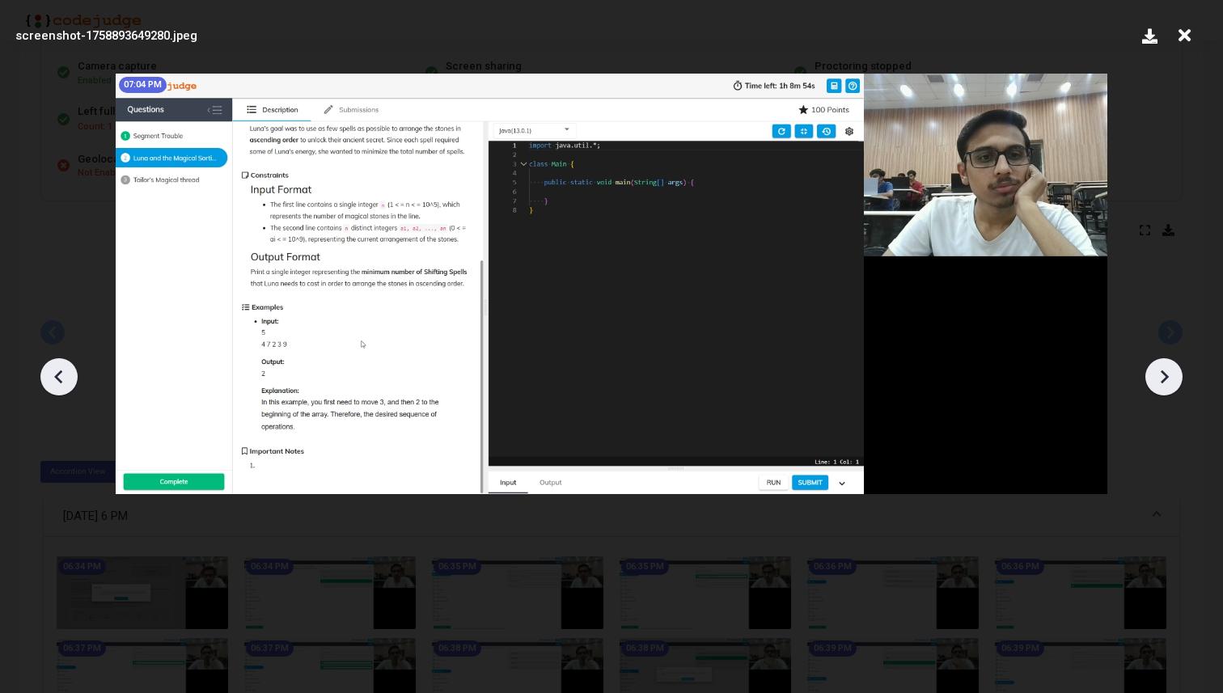
click at [1163, 383] on icon at bounding box center [1164, 377] width 24 height 24
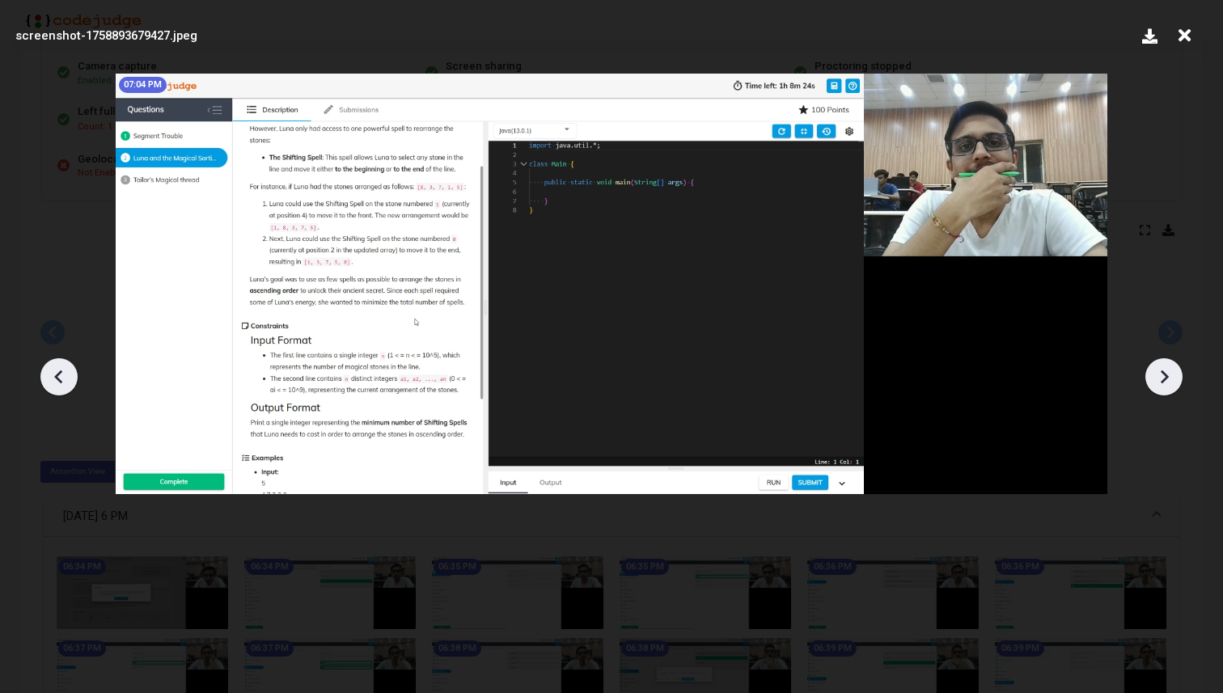
click at [1163, 383] on icon at bounding box center [1164, 377] width 24 height 24
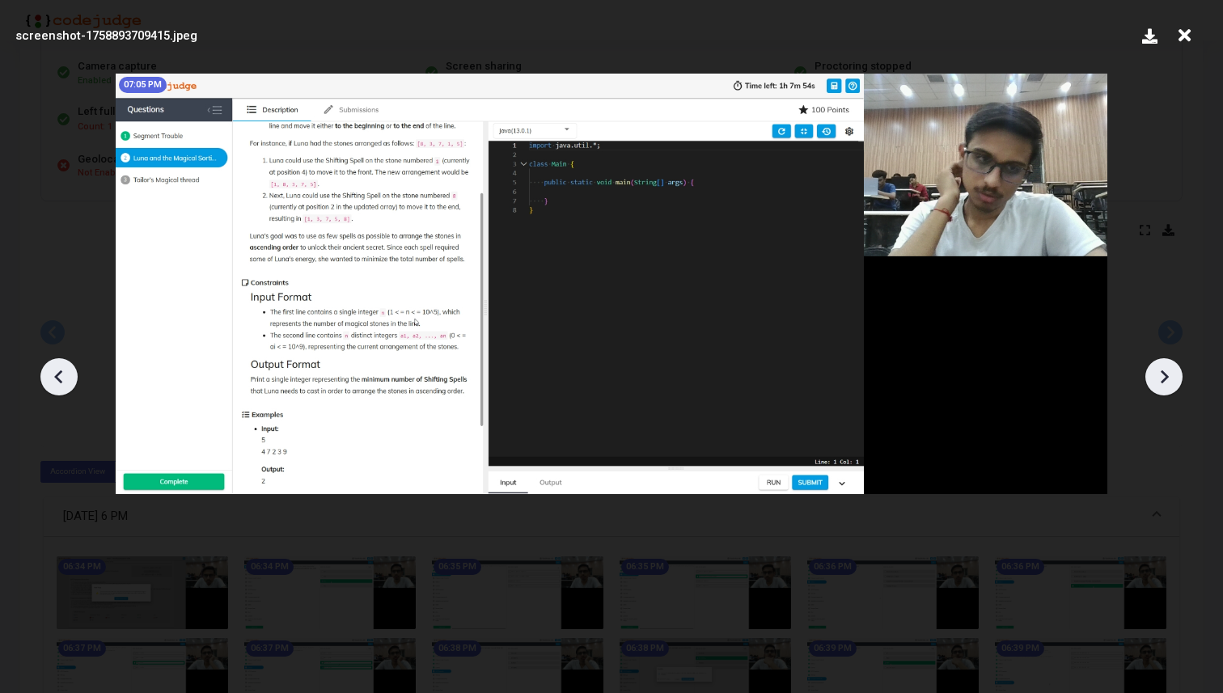
click at [1163, 383] on icon at bounding box center [1164, 377] width 24 height 24
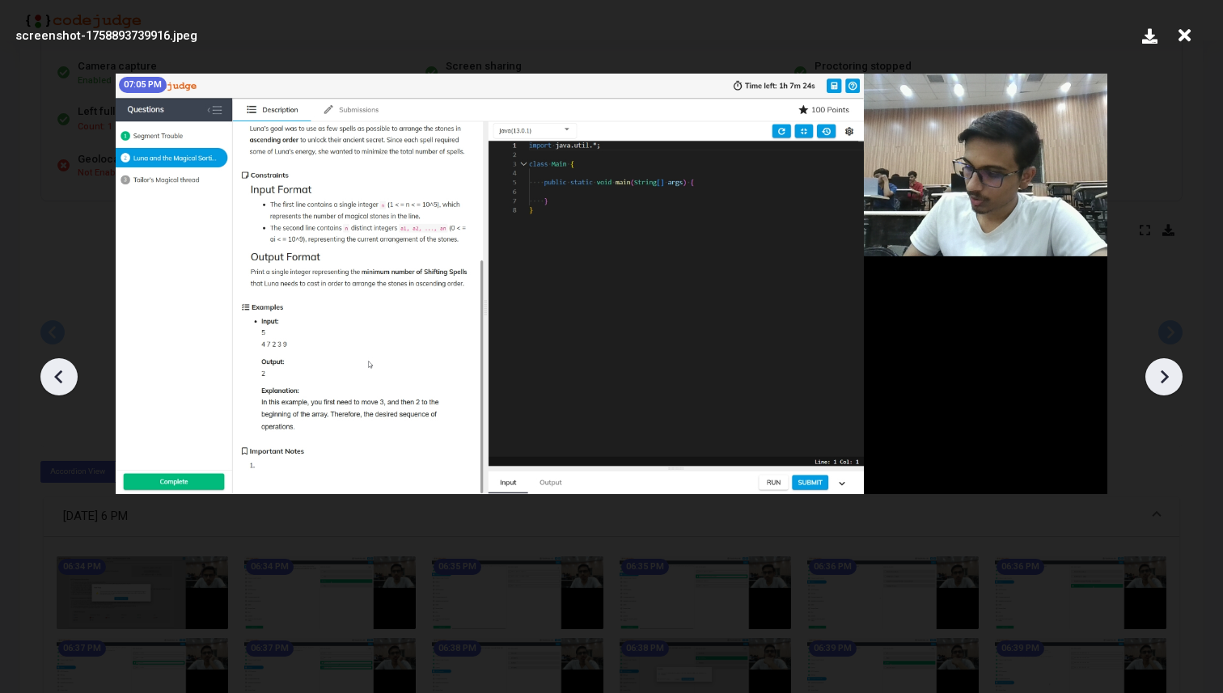
click at [1163, 383] on icon at bounding box center [1164, 377] width 24 height 24
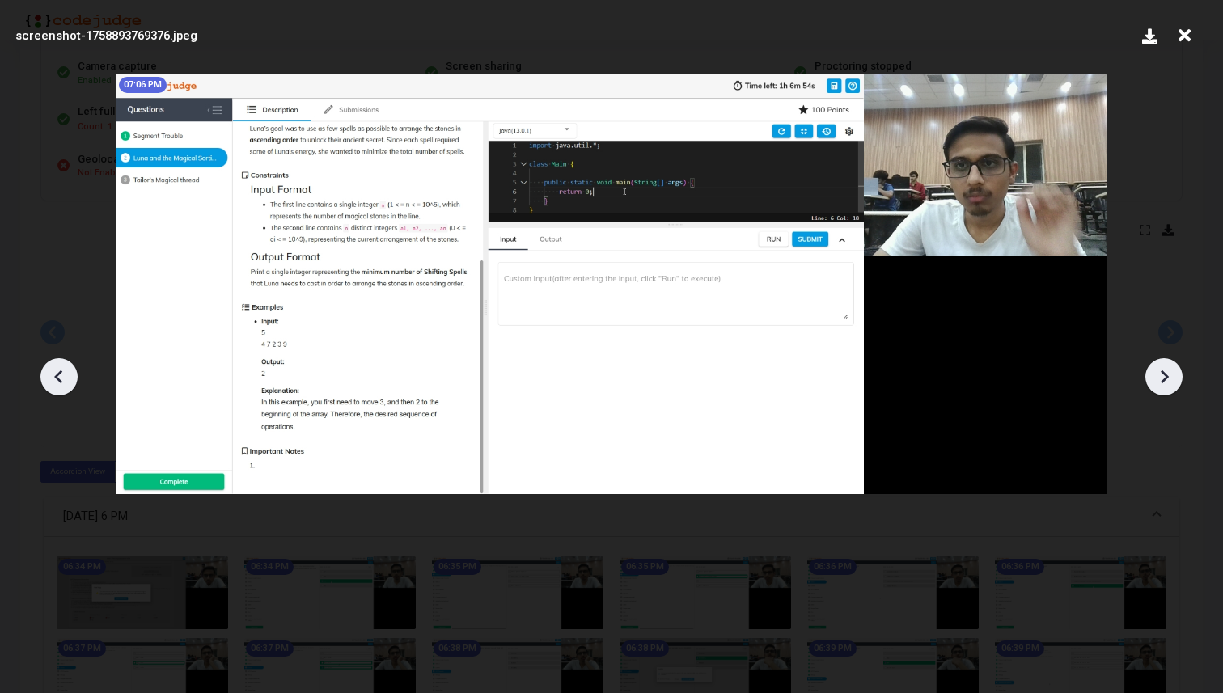
click at [1163, 383] on icon at bounding box center [1164, 377] width 24 height 24
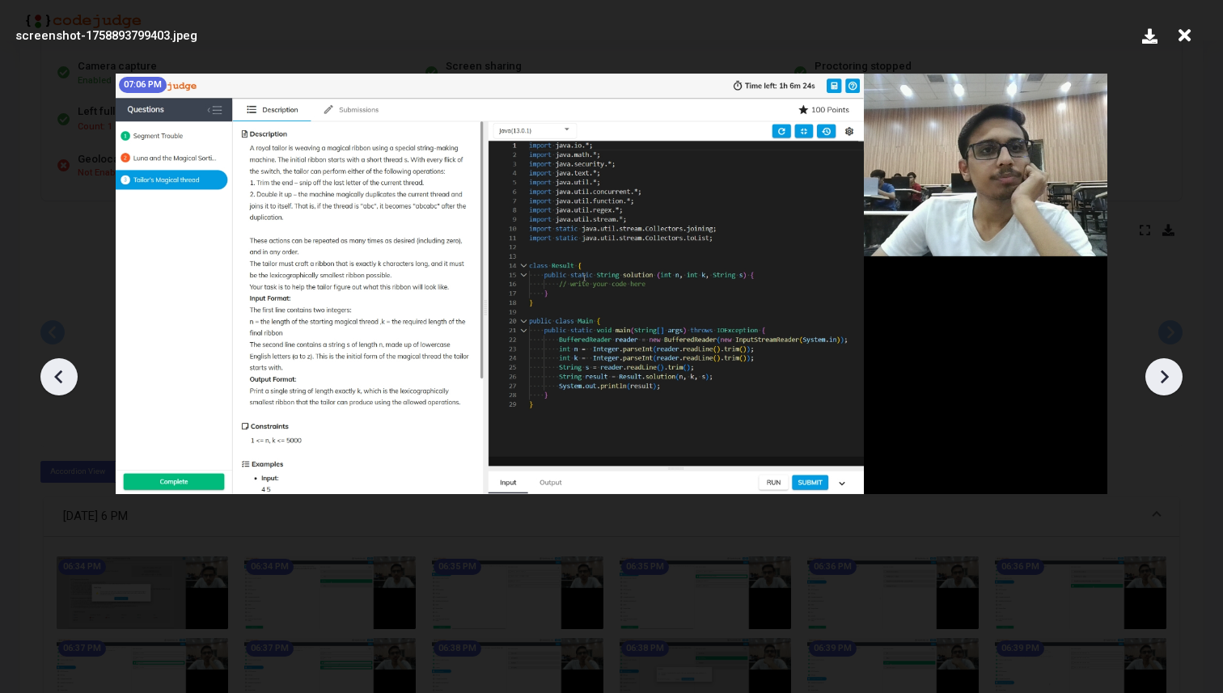
click at [1163, 383] on icon at bounding box center [1164, 377] width 24 height 24
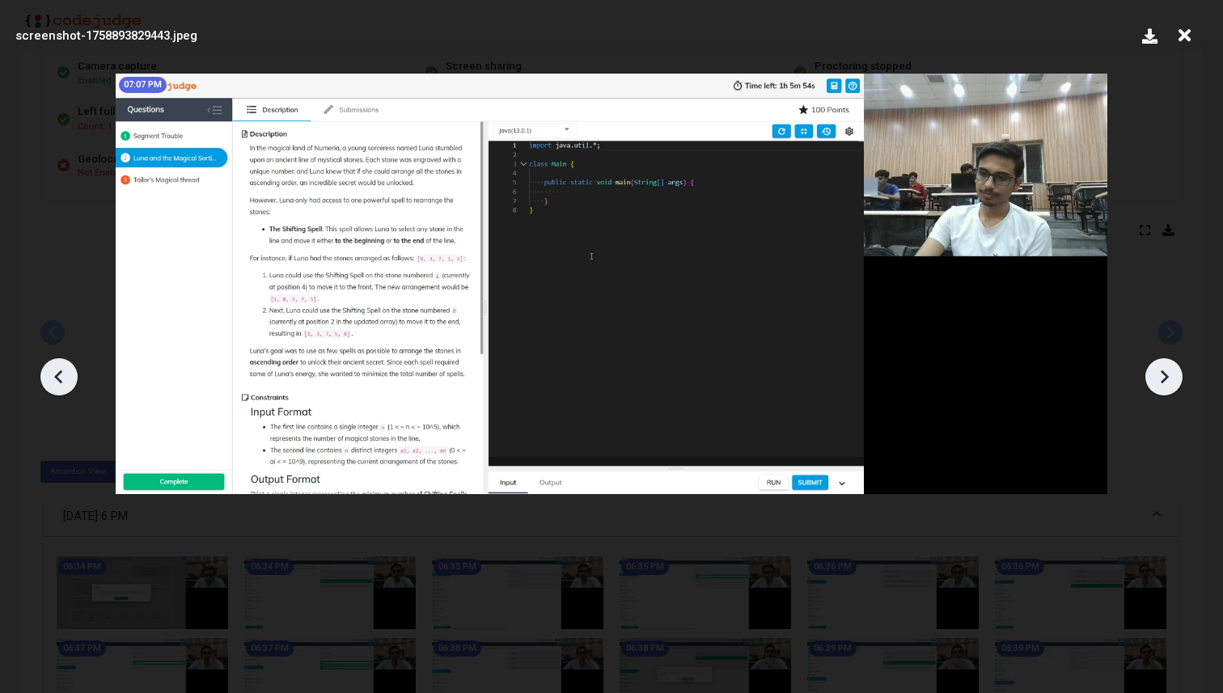
click at [1164, 382] on icon at bounding box center [1164, 377] width 24 height 24
click at [1165, 382] on icon at bounding box center [1164, 377] width 24 height 24
click at [1165, 383] on icon at bounding box center [1164, 377] width 24 height 24
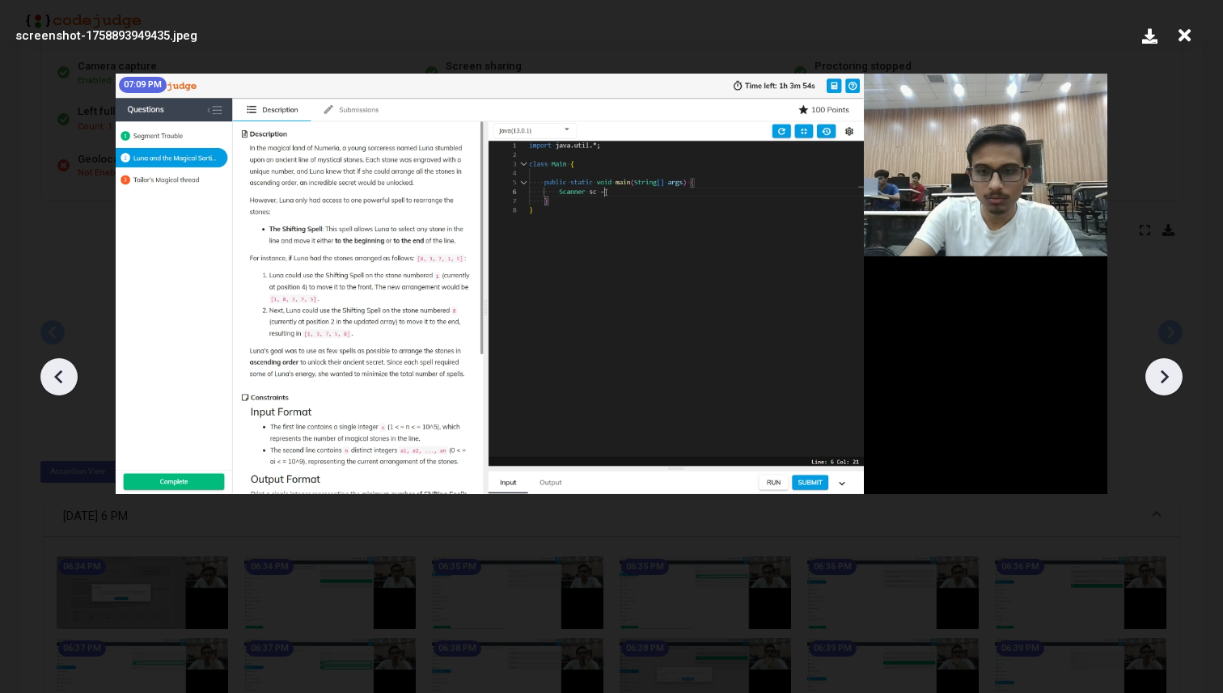
click at [1165, 383] on icon at bounding box center [1164, 377] width 24 height 24
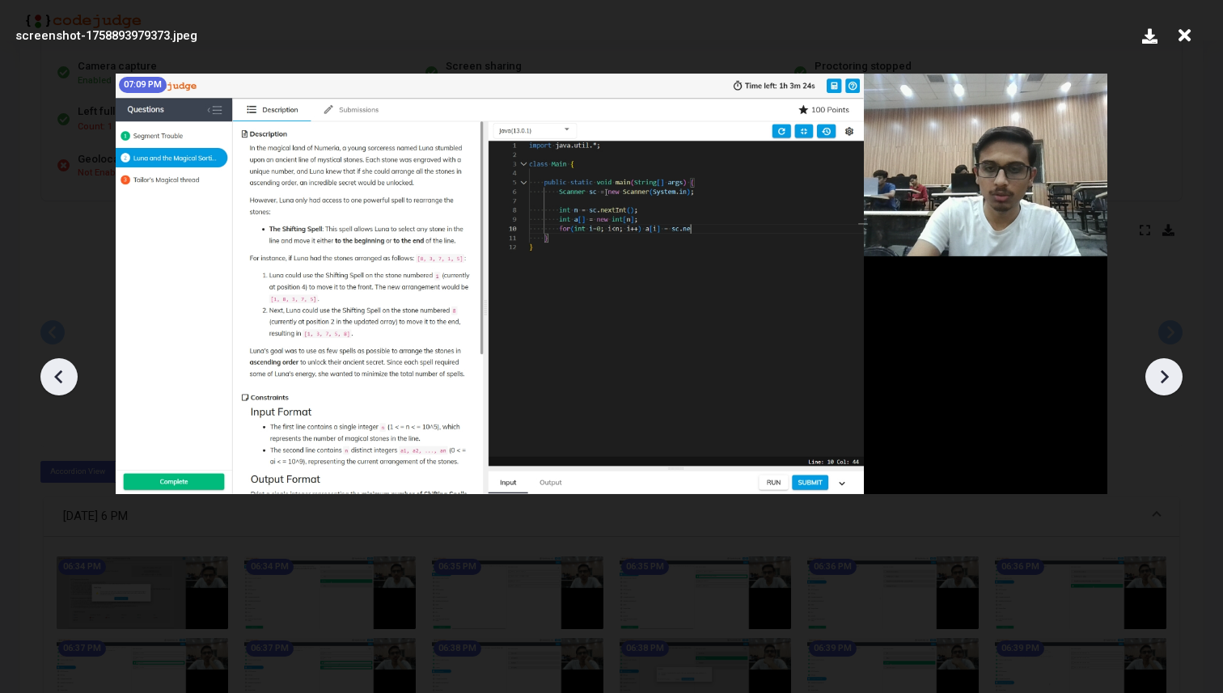
click at [1165, 383] on icon at bounding box center [1164, 377] width 24 height 24
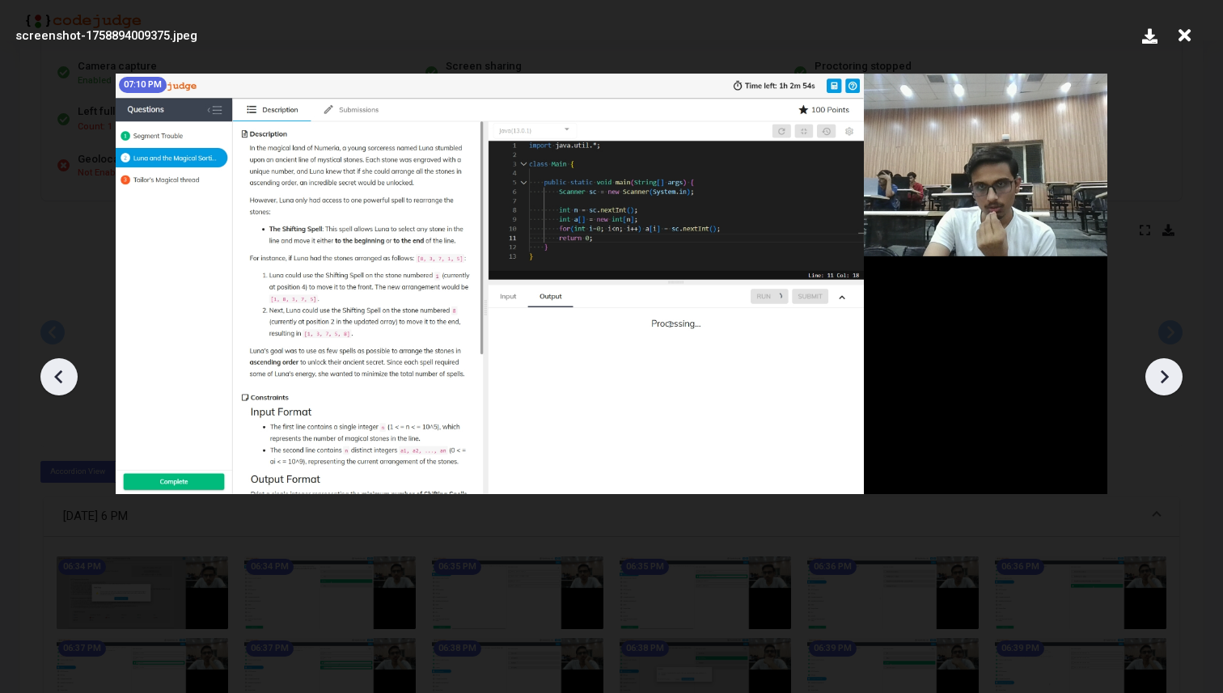
click at [1165, 383] on icon at bounding box center [1164, 377] width 24 height 24
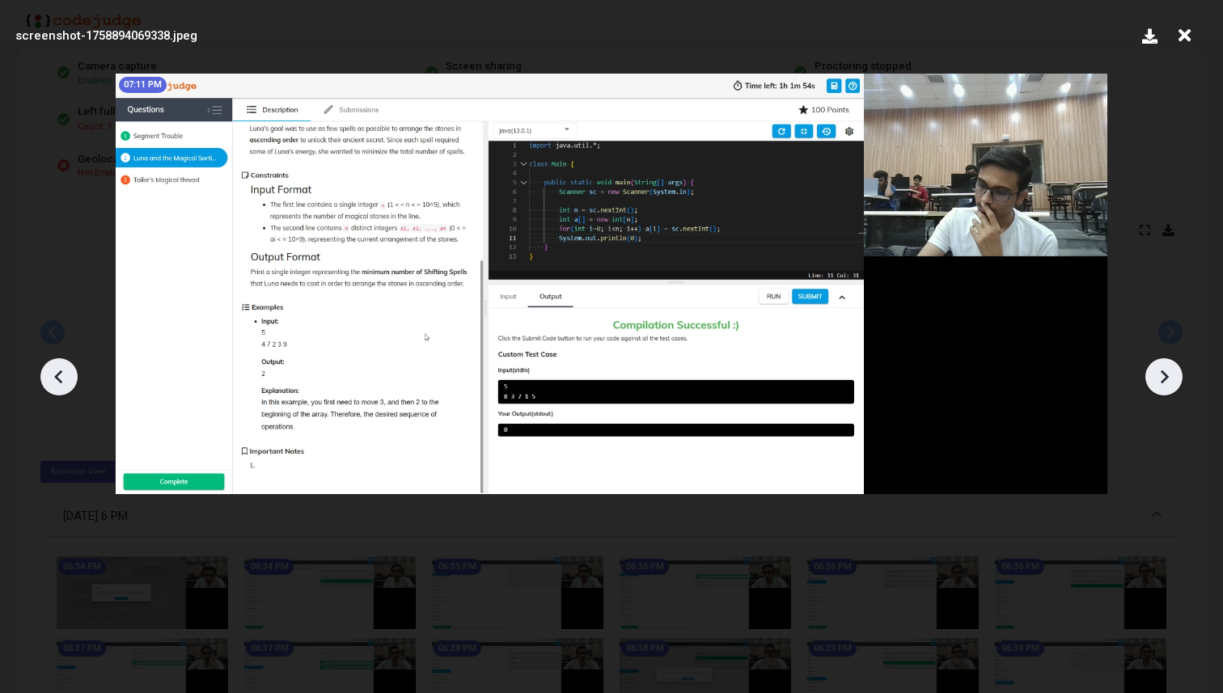
click at [1165, 383] on icon at bounding box center [1164, 377] width 24 height 24
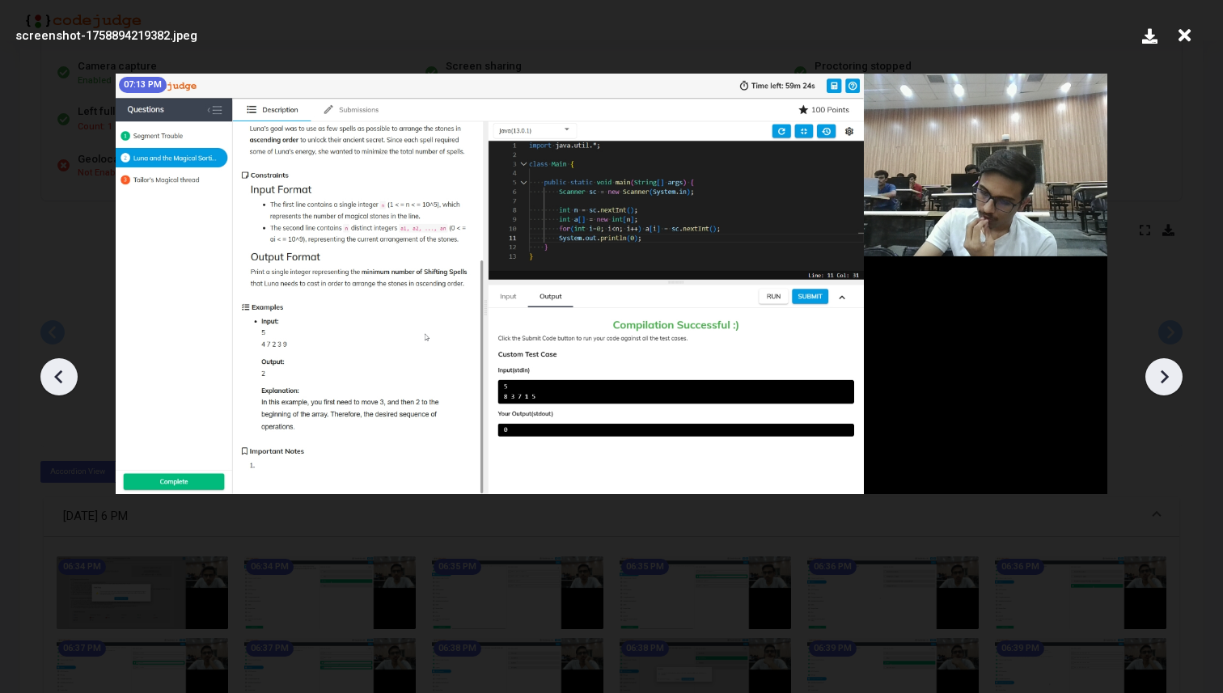
click at [1165, 383] on icon at bounding box center [1164, 377] width 24 height 24
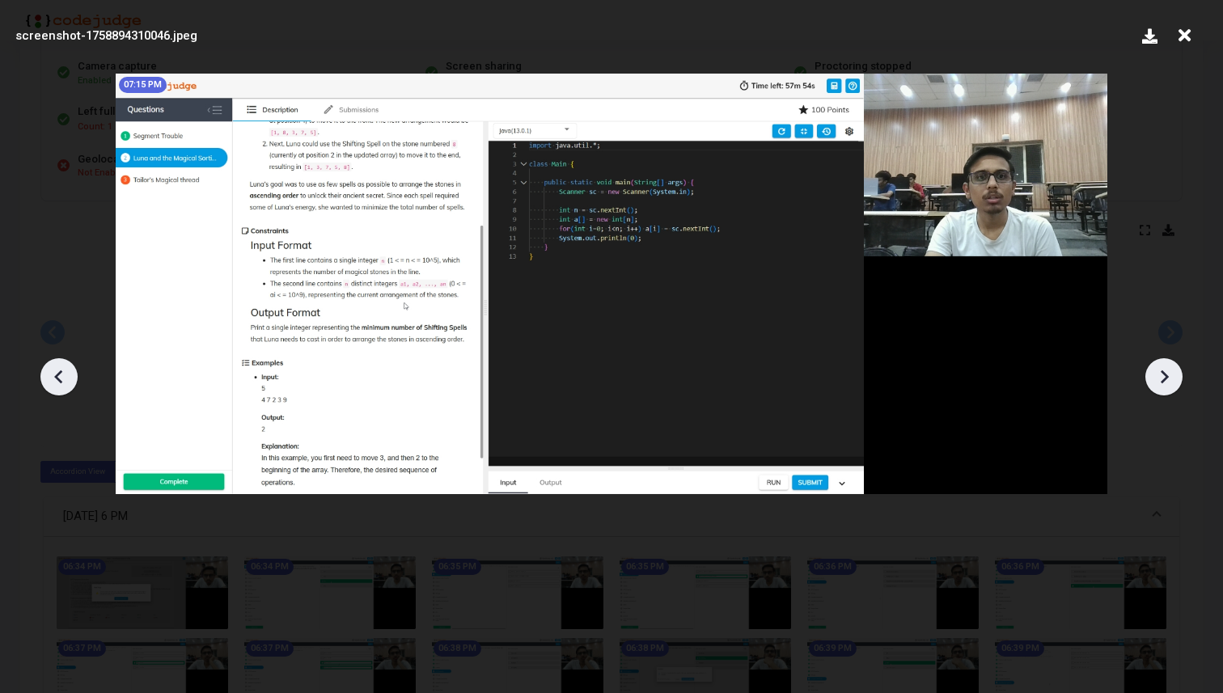
click at [1165, 383] on icon at bounding box center [1164, 377] width 24 height 24
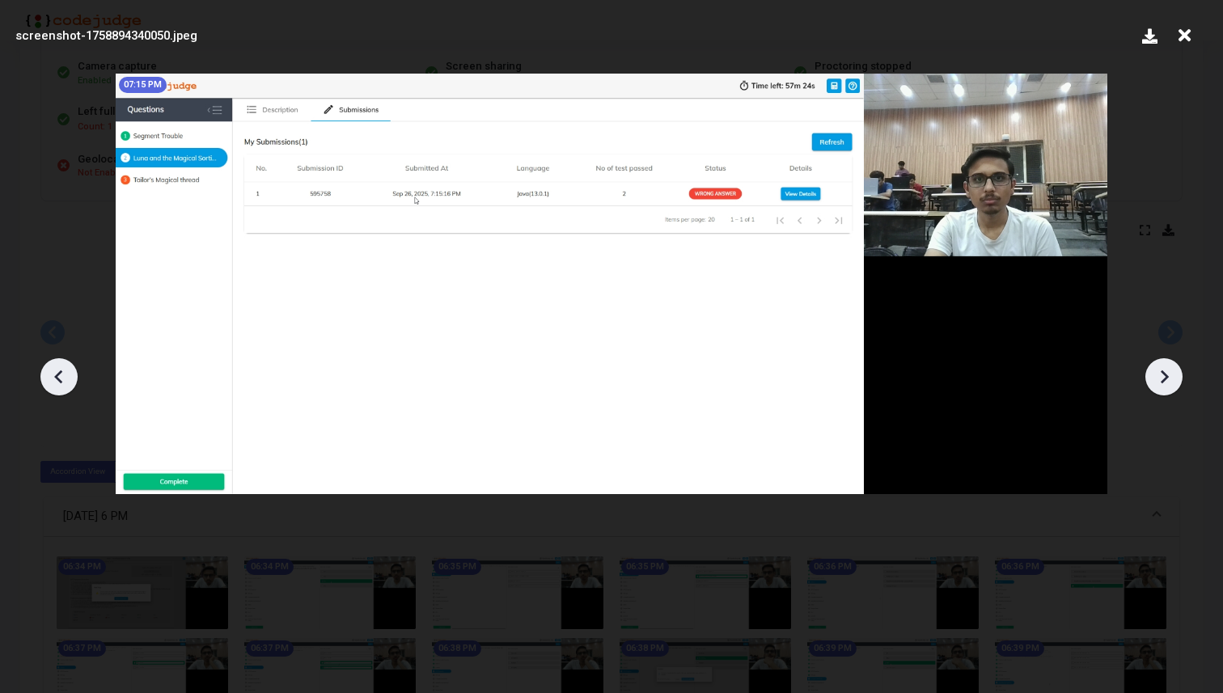
click at [1165, 383] on icon at bounding box center [1164, 377] width 24 height 24
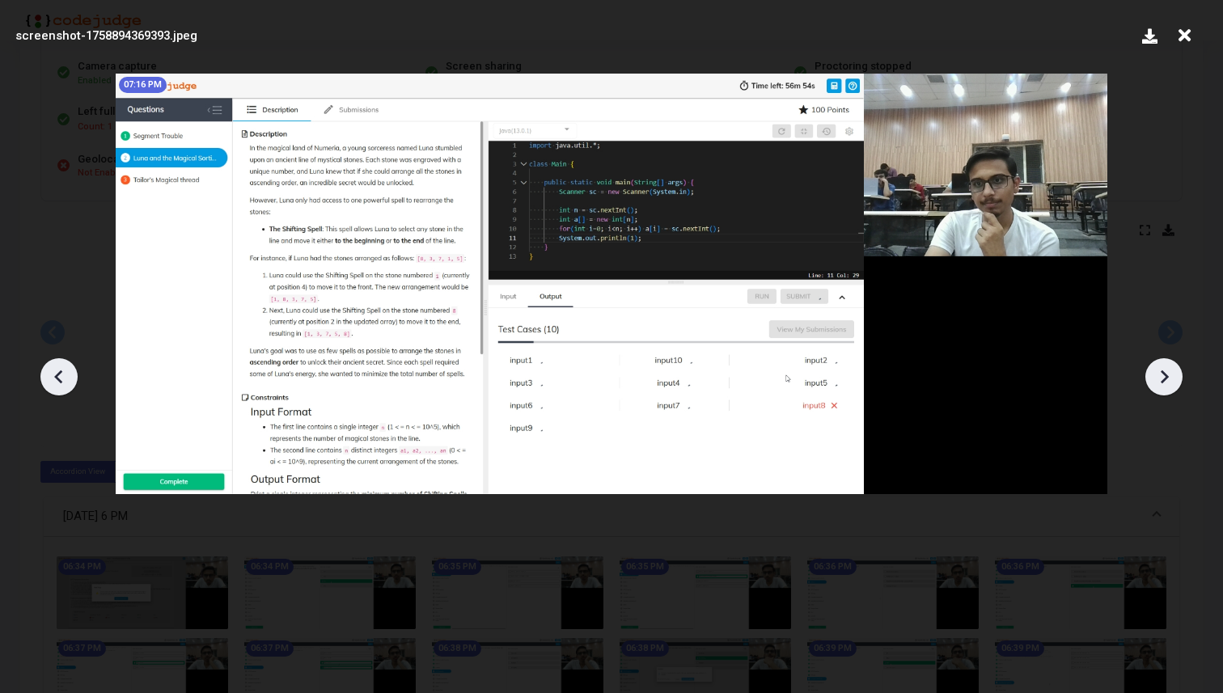
click at [1165, 383] on icon at bounding box center [1164, 377] width 24 height 24
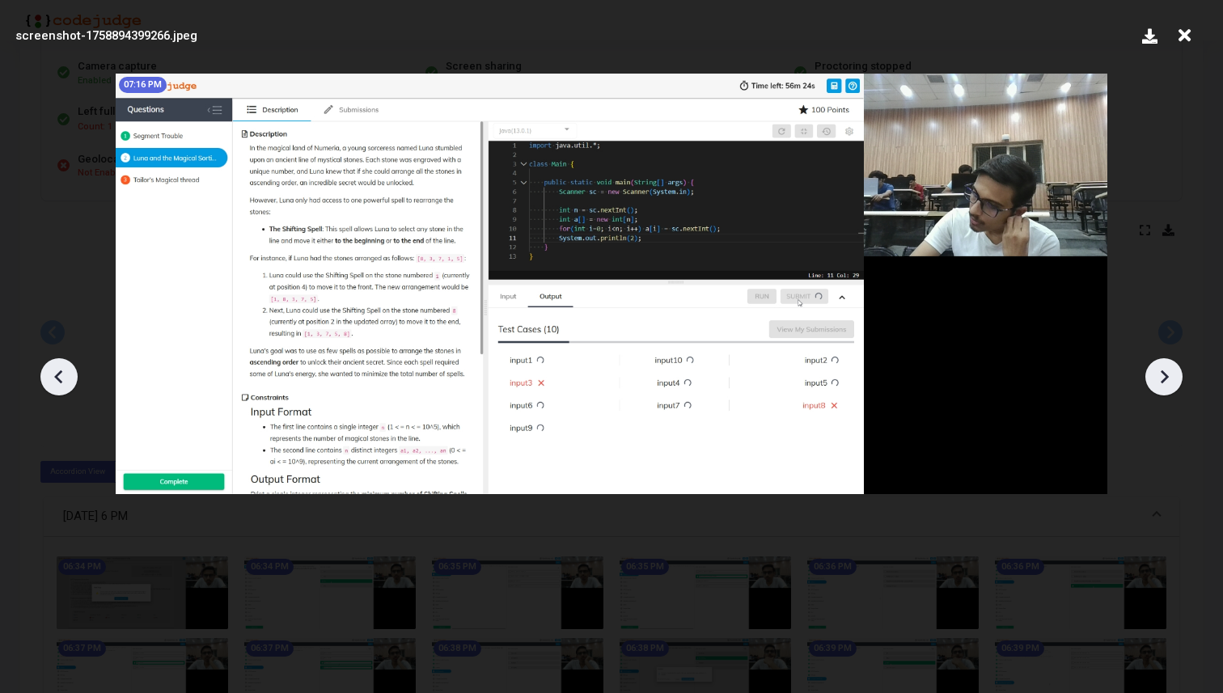
click at [1165, 383] on icon at bounding box center [1164, 377] width 24 height 24
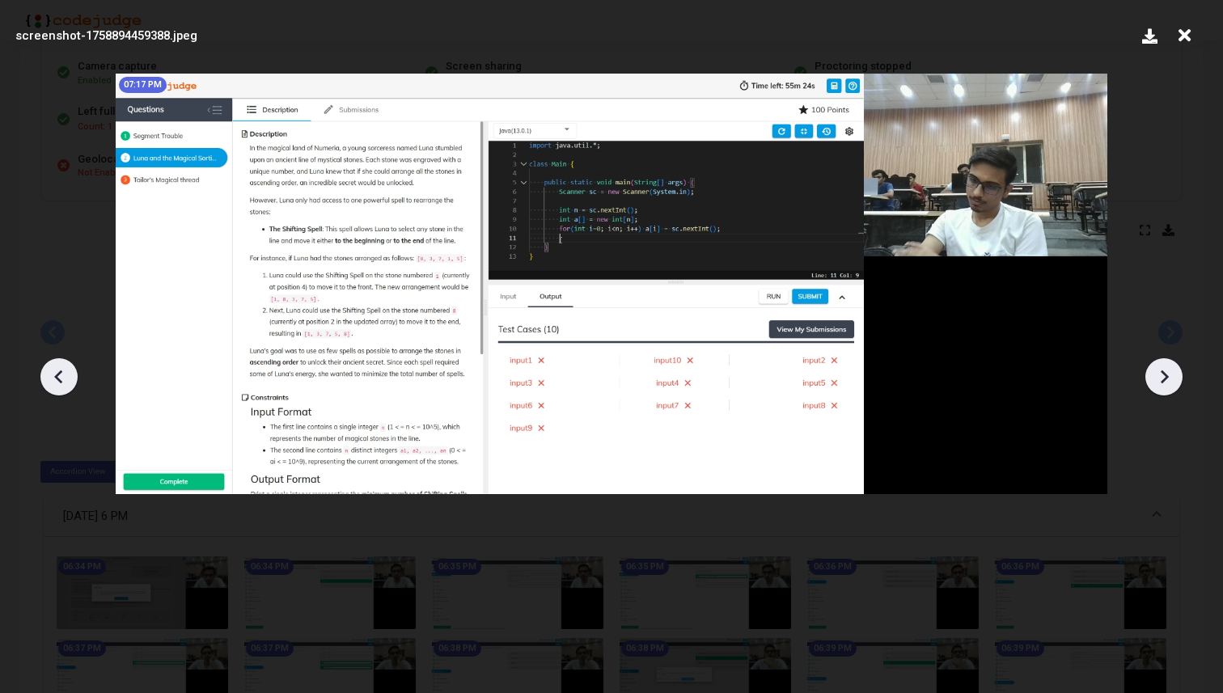
click at [1165, 383] on icon at bounding box center [1164, 377] width 24 height 24
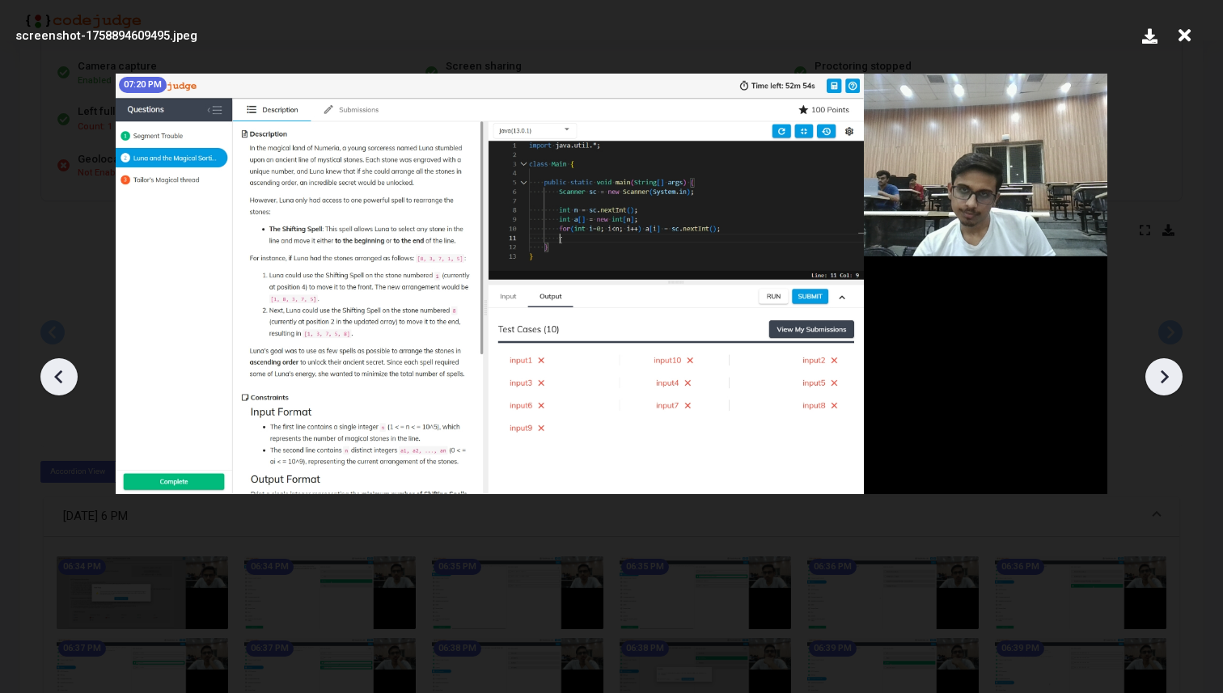
click at [1165, 383] on icon at bounding box center [1164, 377] width 24 height 24
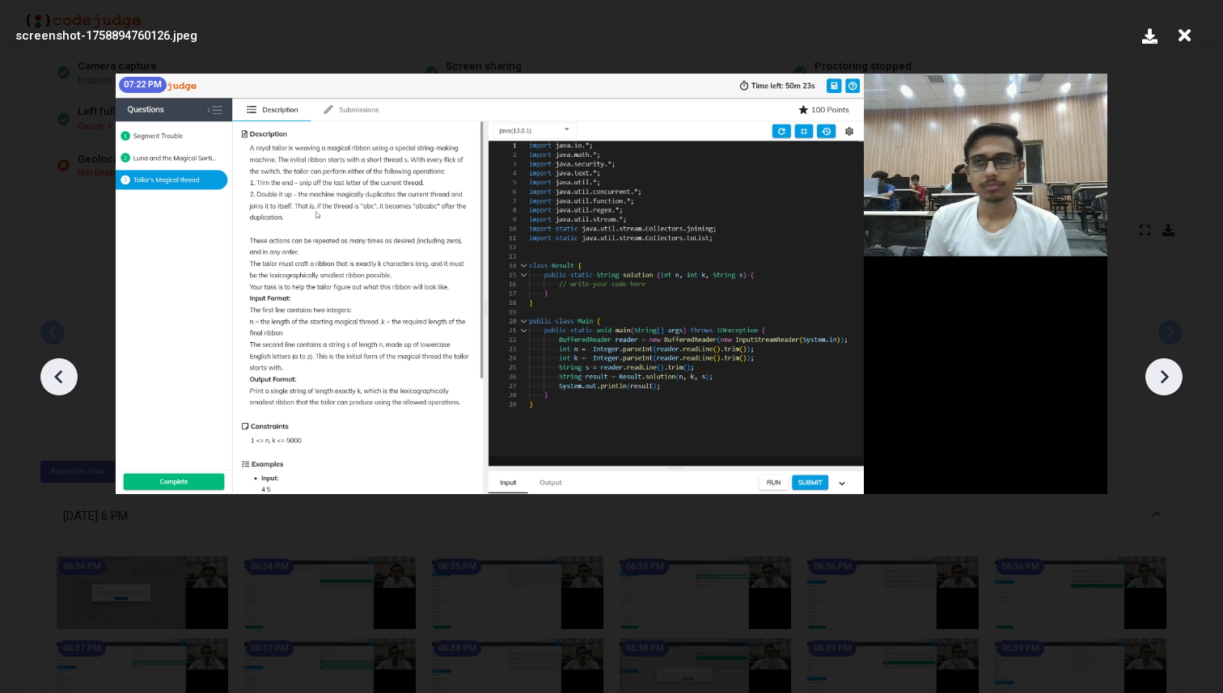
click at [1165, 383] on icon at bounding box center [1164, 377] width 24 height 24
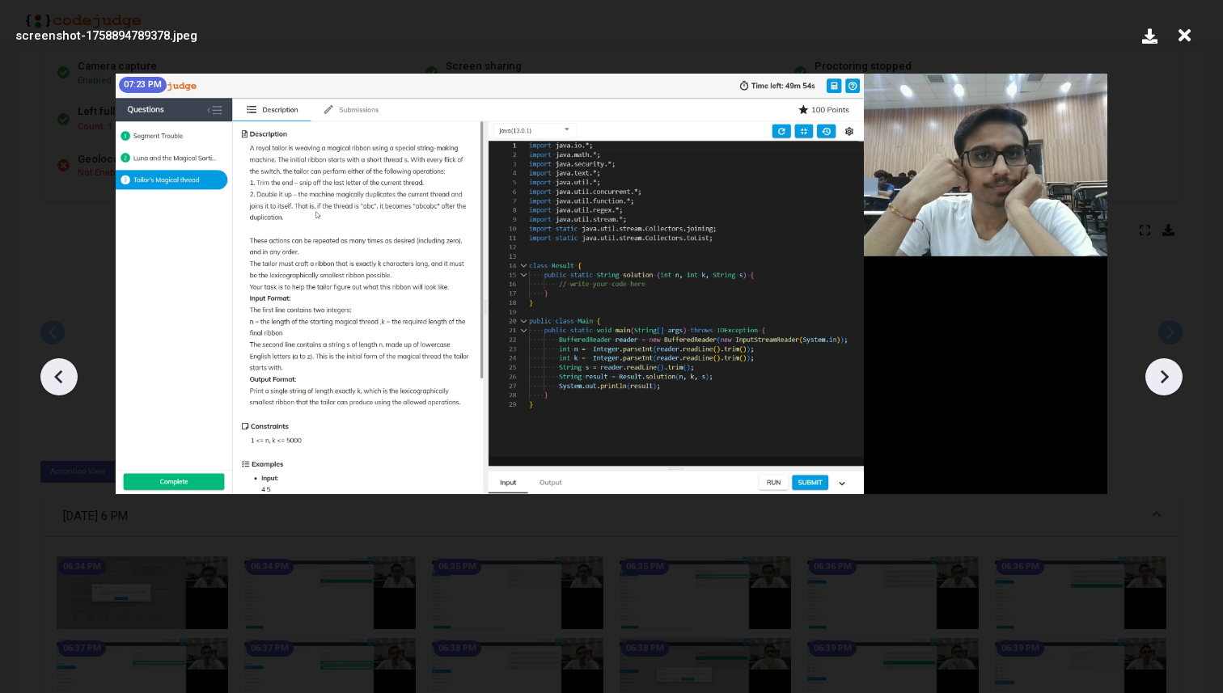
click at [1165, 383] on icon at bounding box center [1164, 377] width 24 height 24
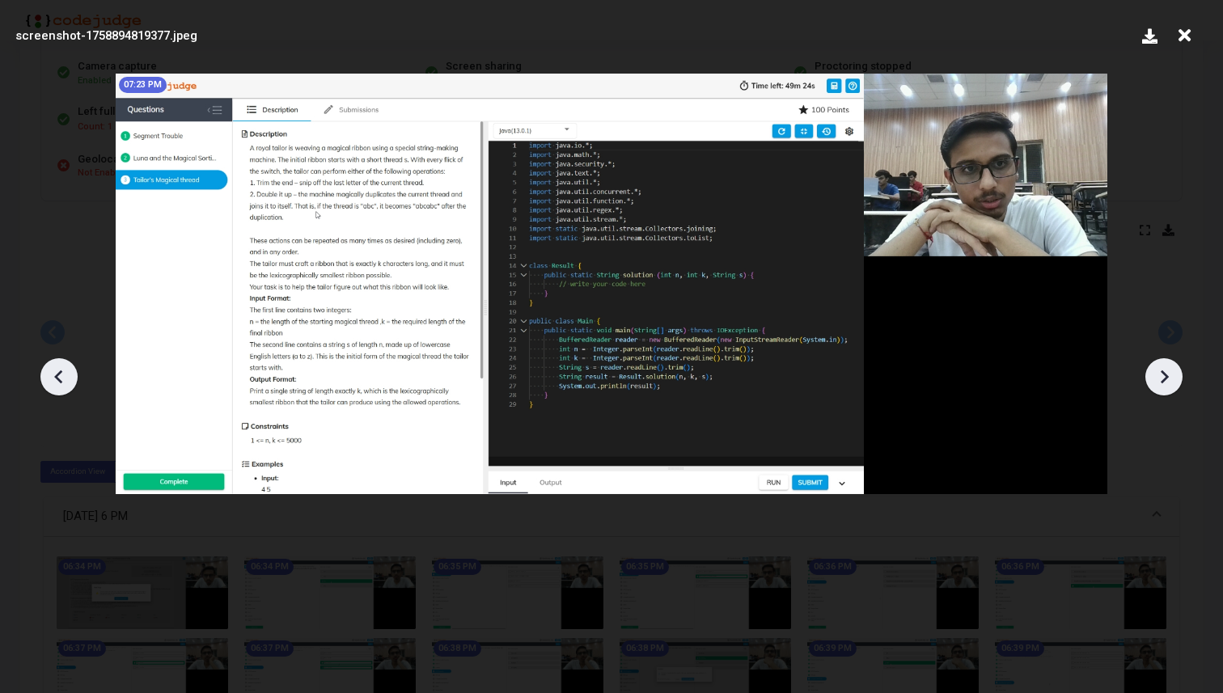
click at [1165, 383] on icon at bounding box center [1164, 377] width 24 height 24
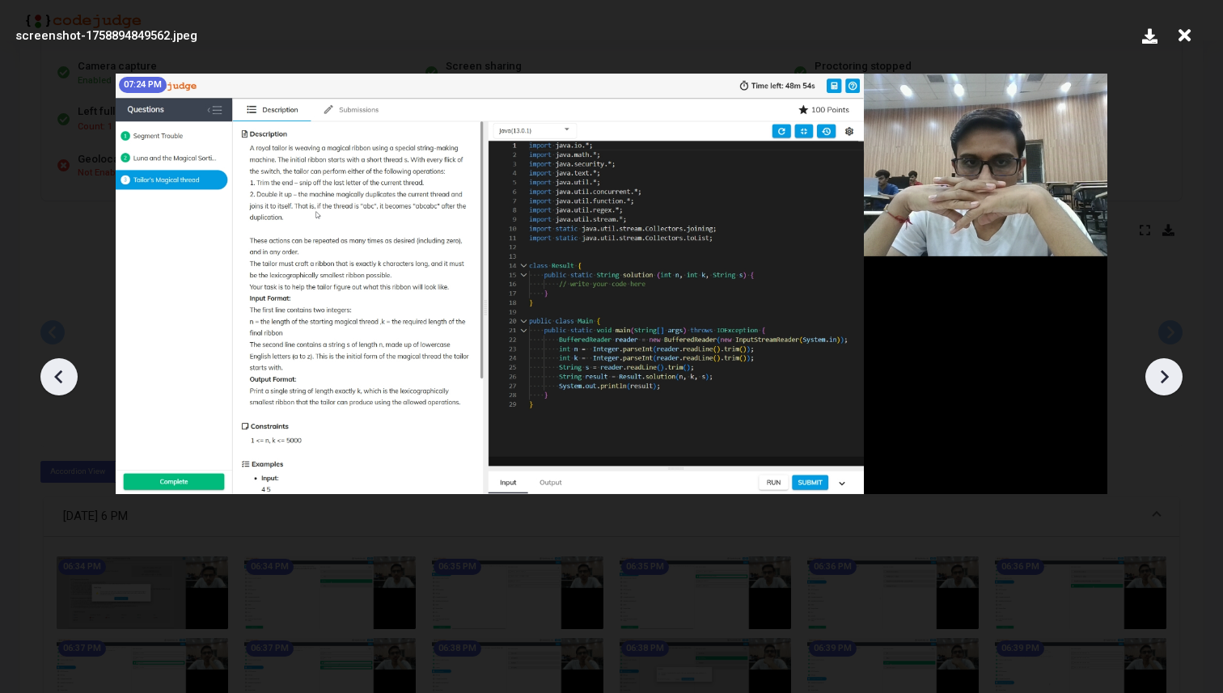
click at [1165, 383] on icon at bounding box center [1164, 377] width 24 height 24
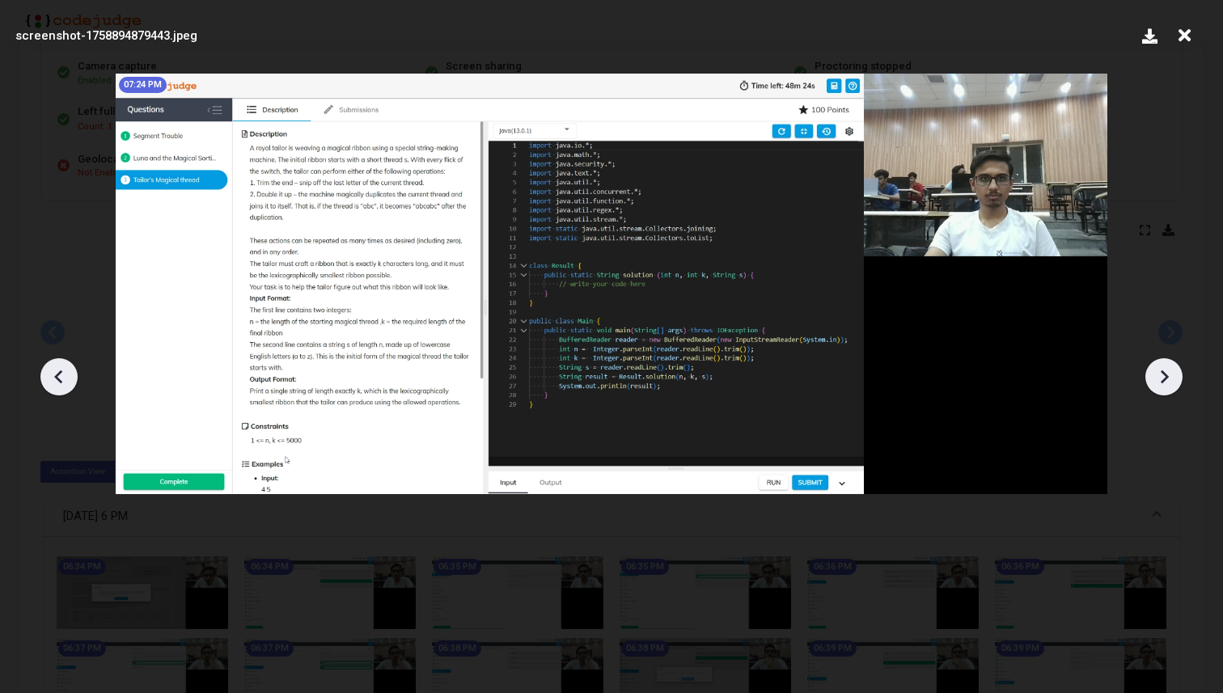
click at [1165, 383] on icon at bounding box center [1164, 377] width 24 height 24
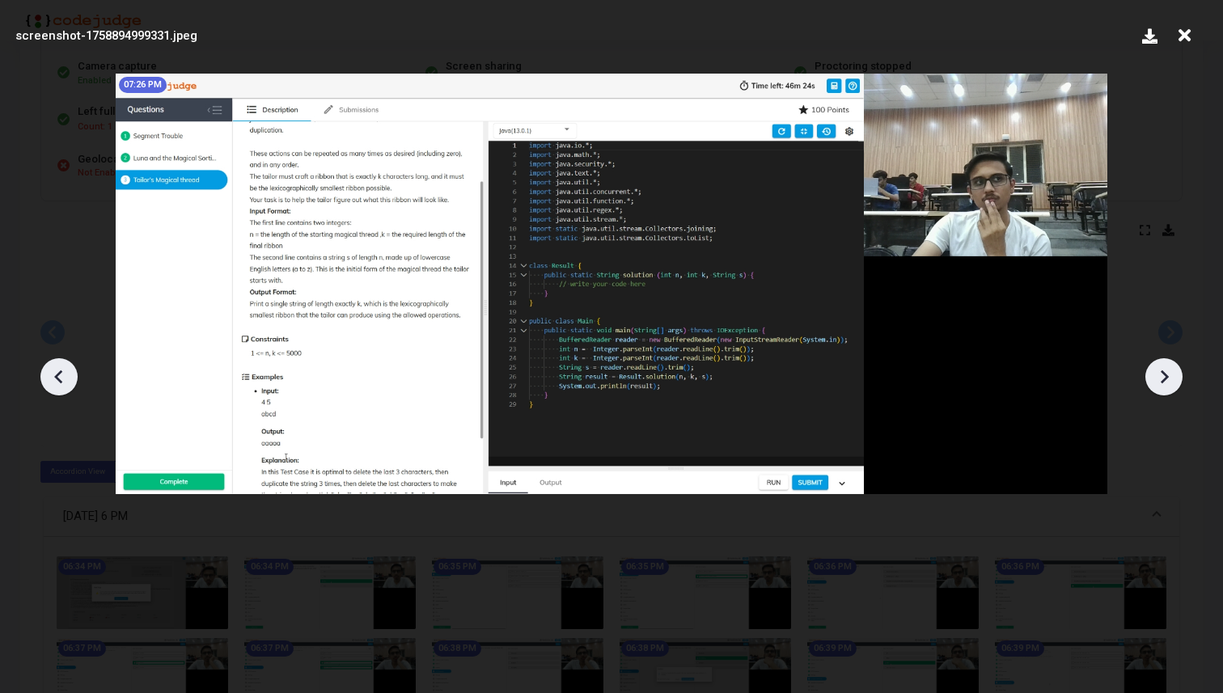
click at [1165, 383] on icon at bounding box center [1164, 377] width 24 height 24
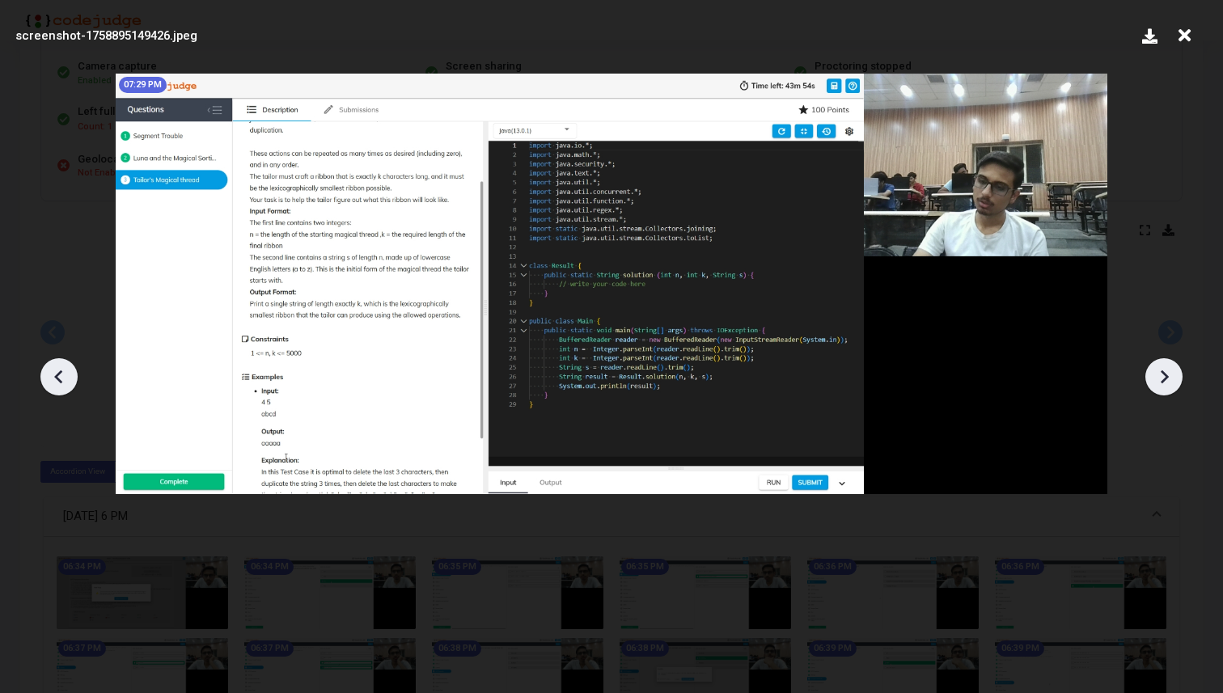
click at [1165, 383] on icon at bounding box center [1164, 377] width 24 height 24
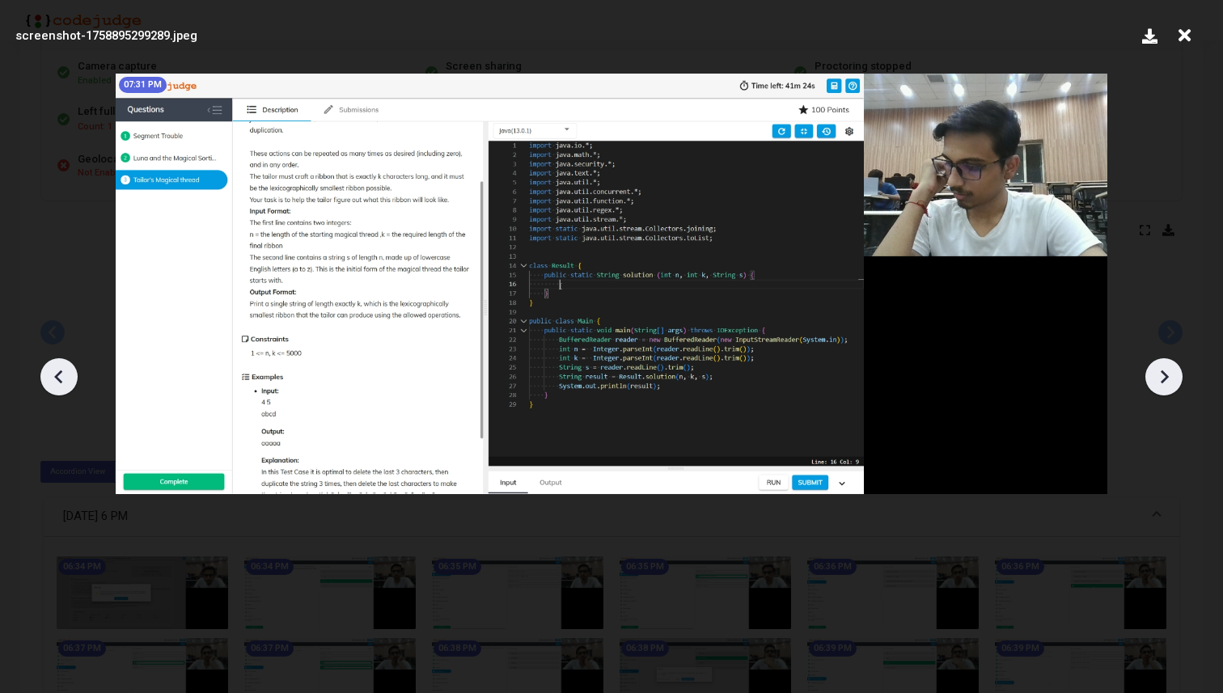
click at [1165, 383] on icon at bounding box center [1164, 377] width 24 height 24
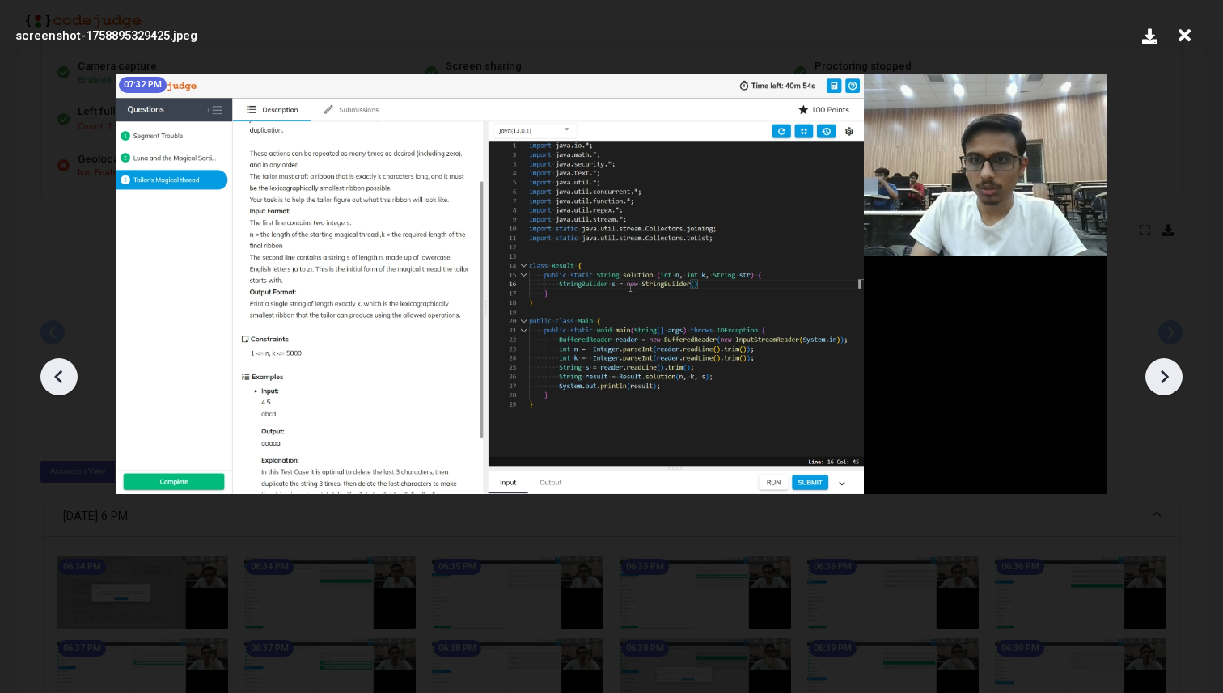
click at [1165, 383] on icon at bounding box center [1164, 377] width 24 height 24
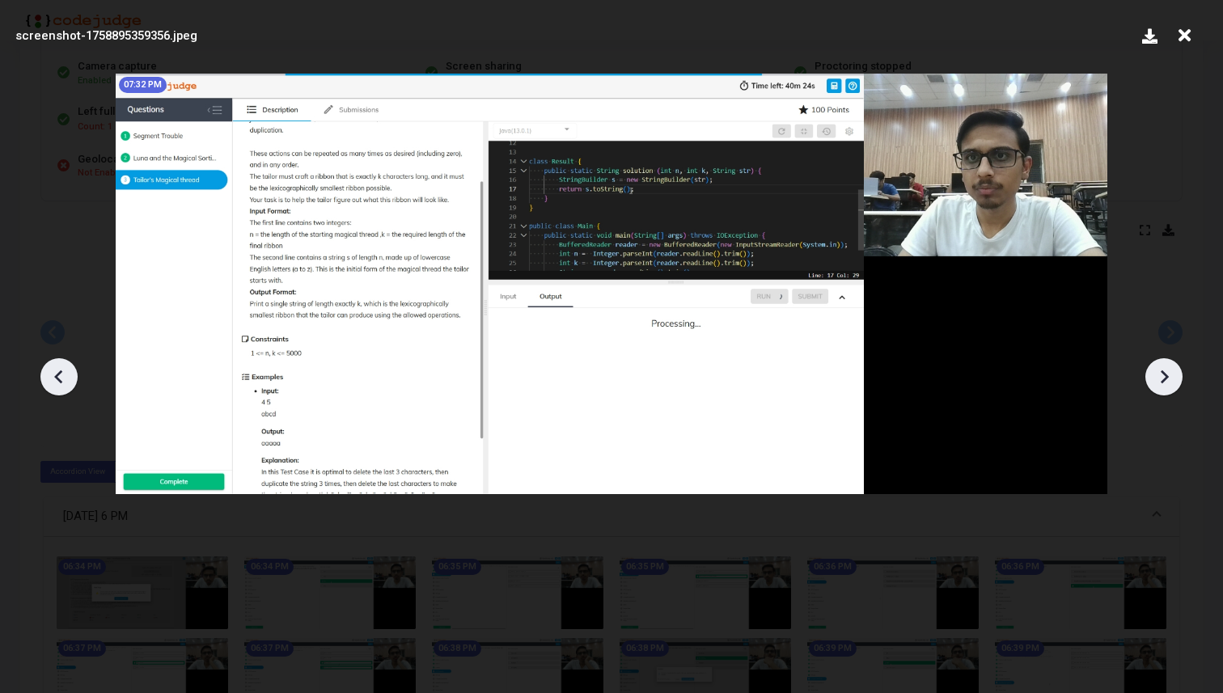
click at [1165, 383] on icon at bounding box center [1164, 377] width 24 height 24
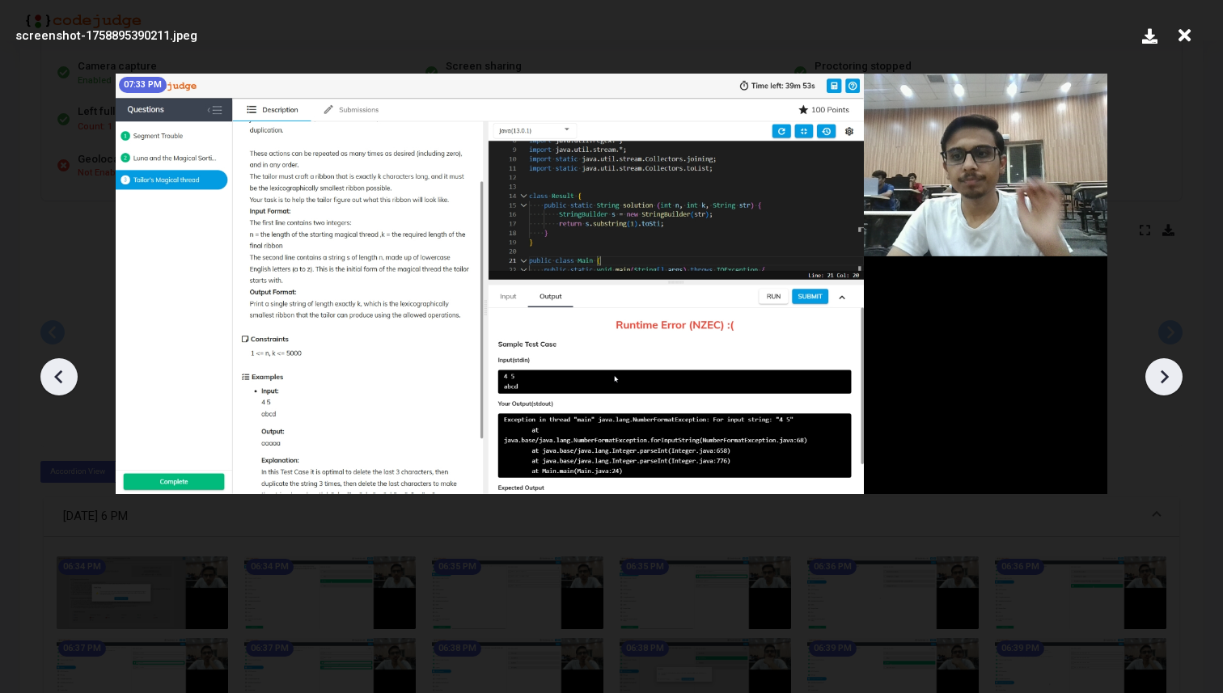
click at [1165, 383] on icon at bounding box center [1164, 377] width 24 height 24
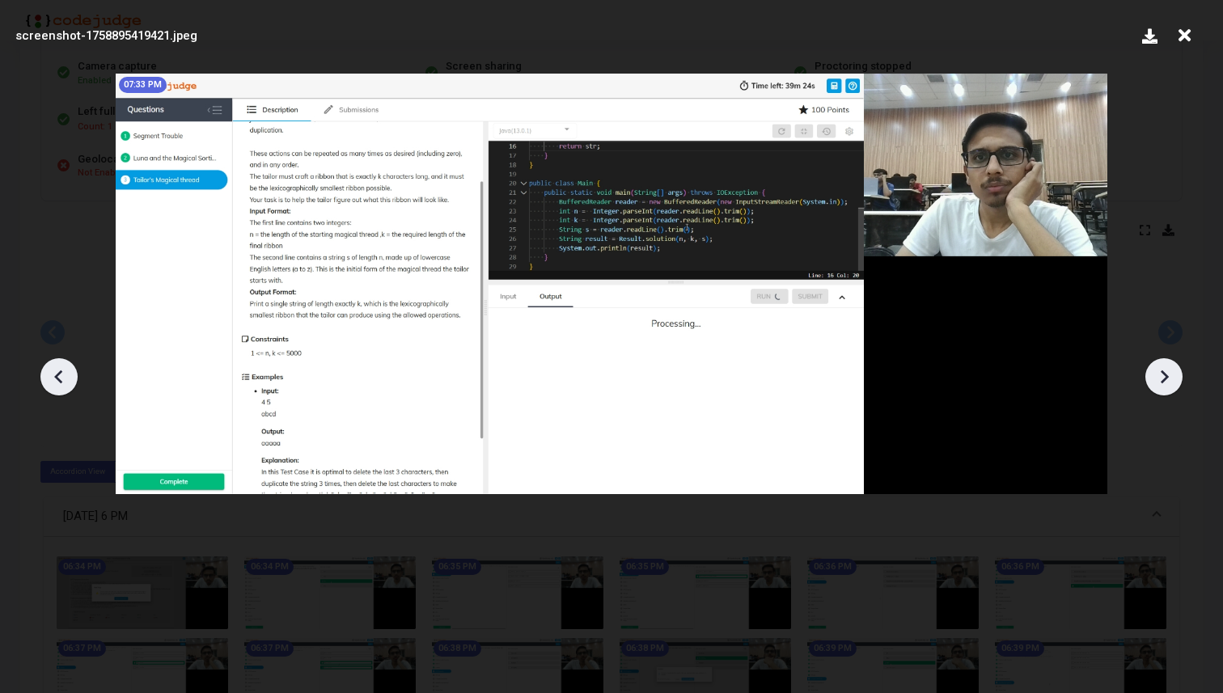
click at [1165, 383] on icon at bounding box center [1164, 377] width 24 height 24
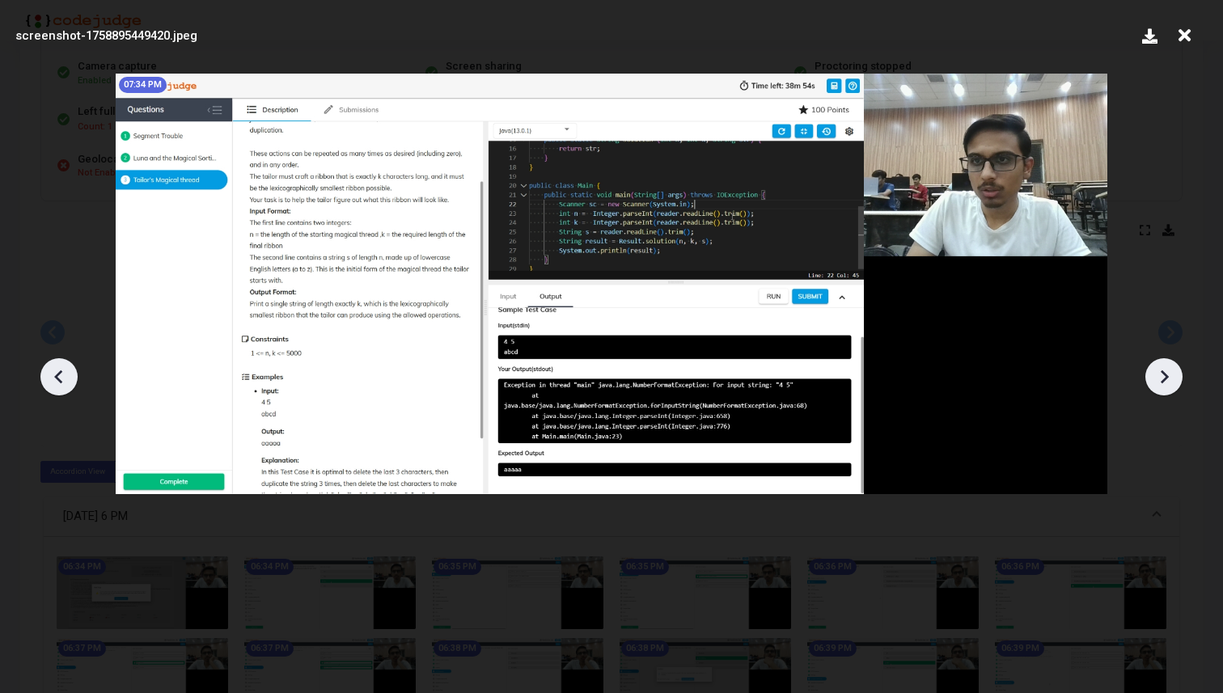
click at [1165, 383] on icon at bounding box center [1164, 377] width 24 height 24
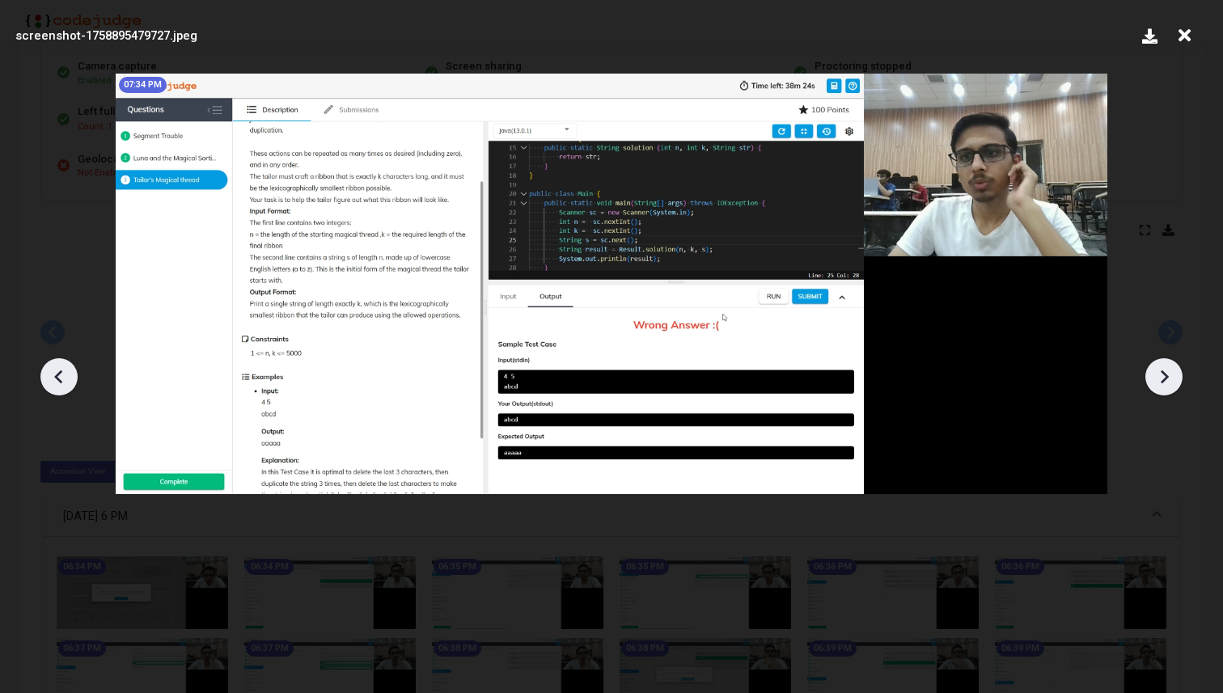
click at [1165, 383] on icon at bounding box center [1164, 377] width 24 height 24
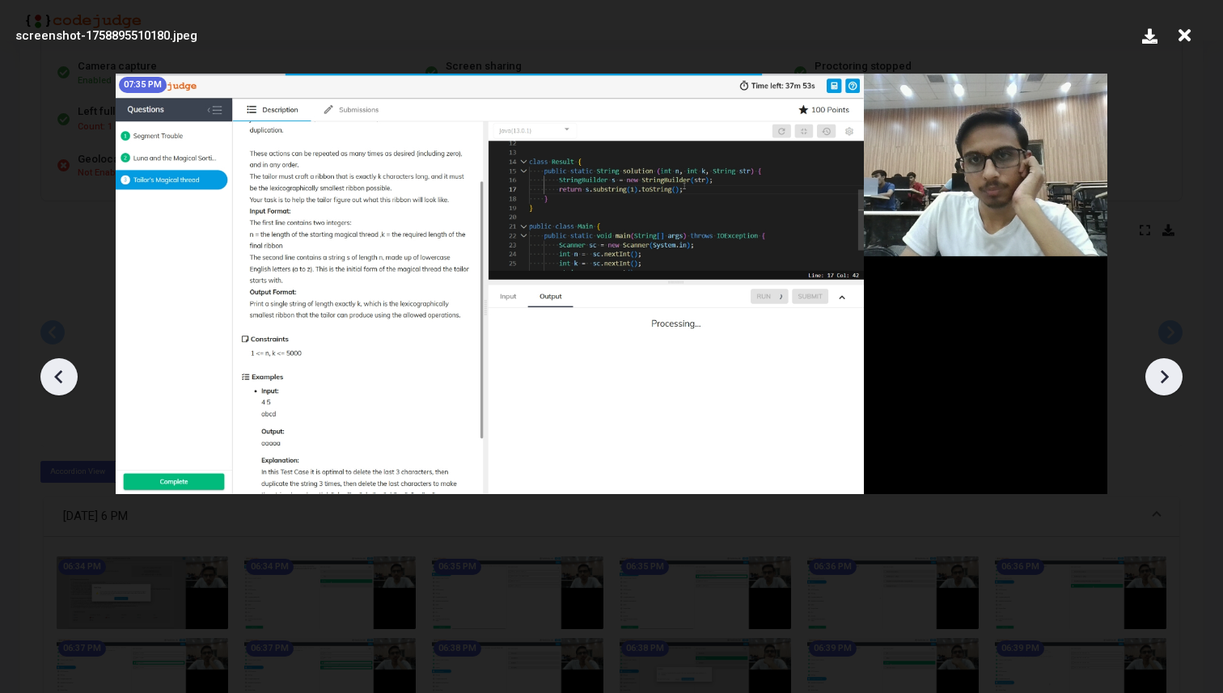
click at [1165, 383] on icon at bounding box center [1164, 377] width 24 height 24
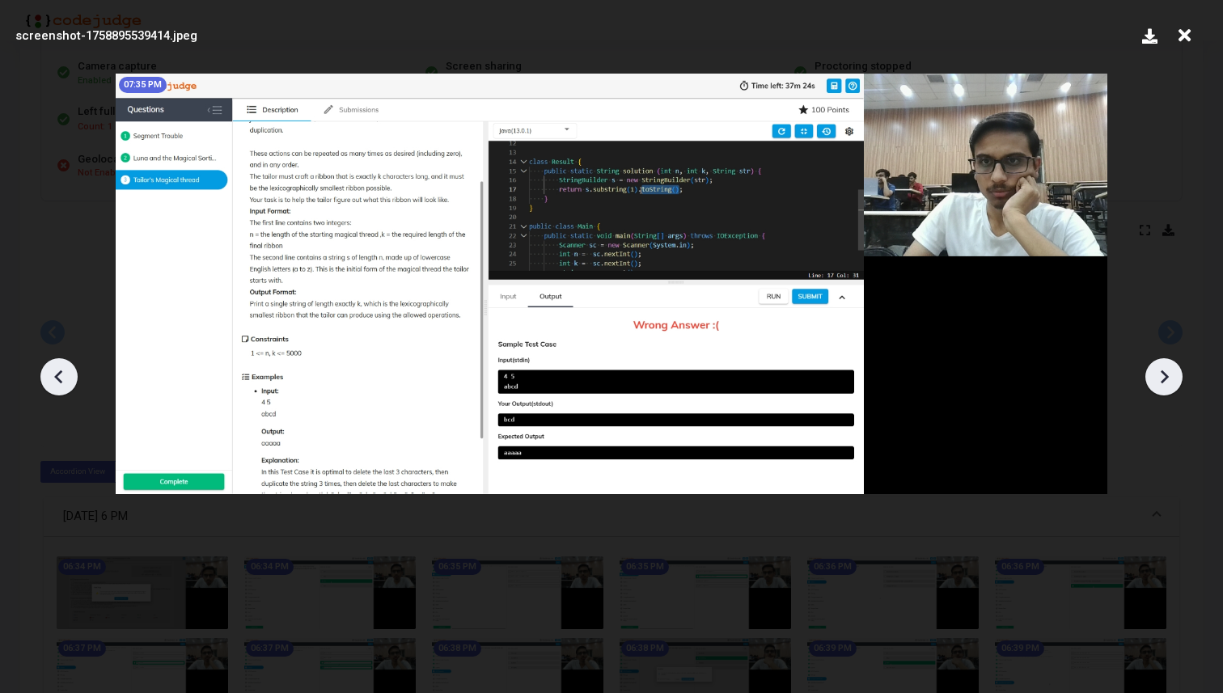
click at [1165, 383] on icon at bounding box center [1164, 377] width 24 height 24
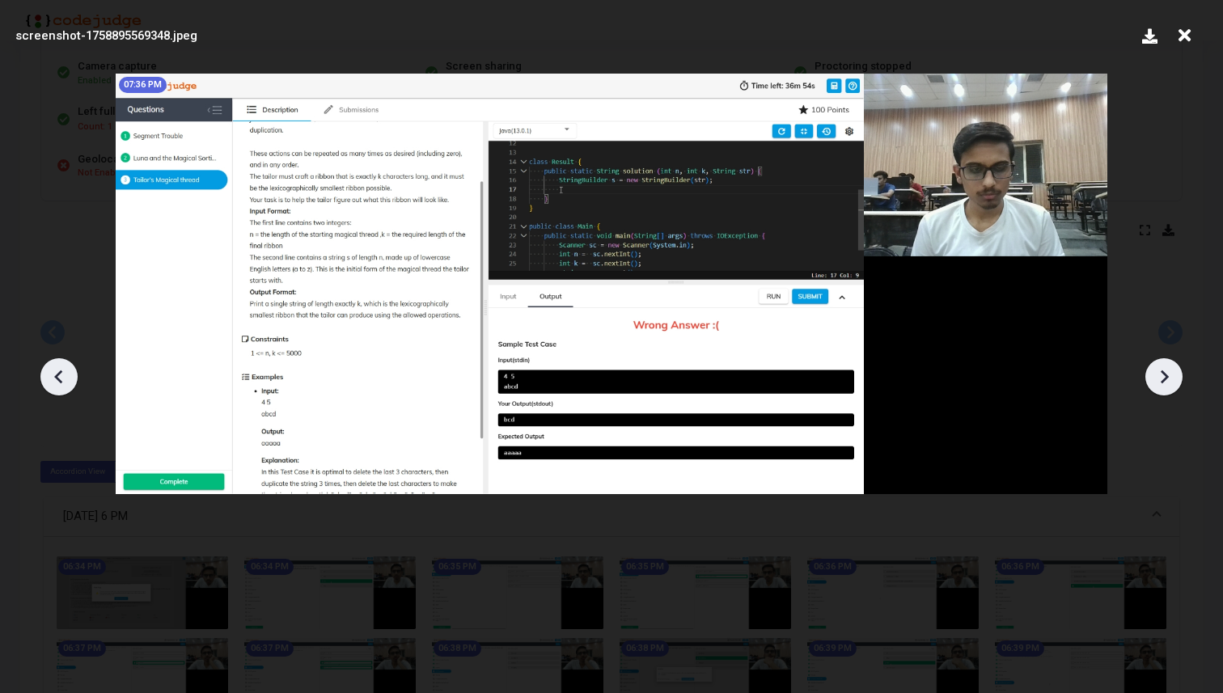
click at [1165, 383] on icon at bounding box center [1164, 377] width 24 height 24
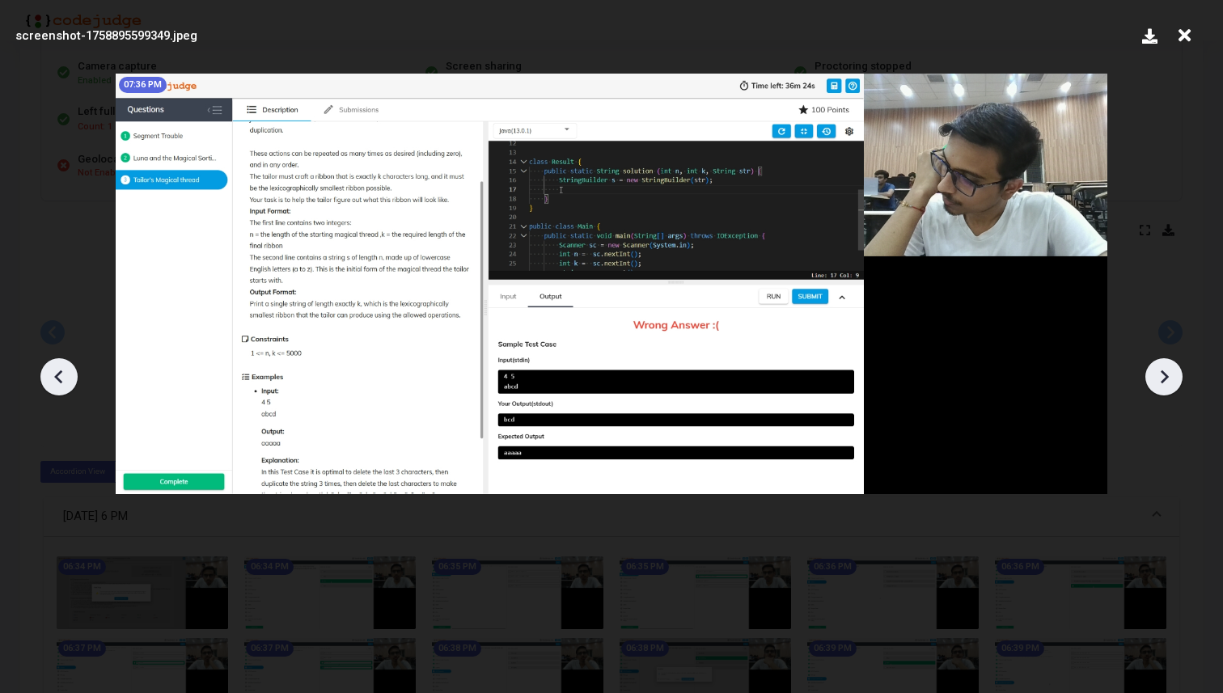
click at [1165, 383] on icon at bounding box center [1164, 377] width 24 height 24
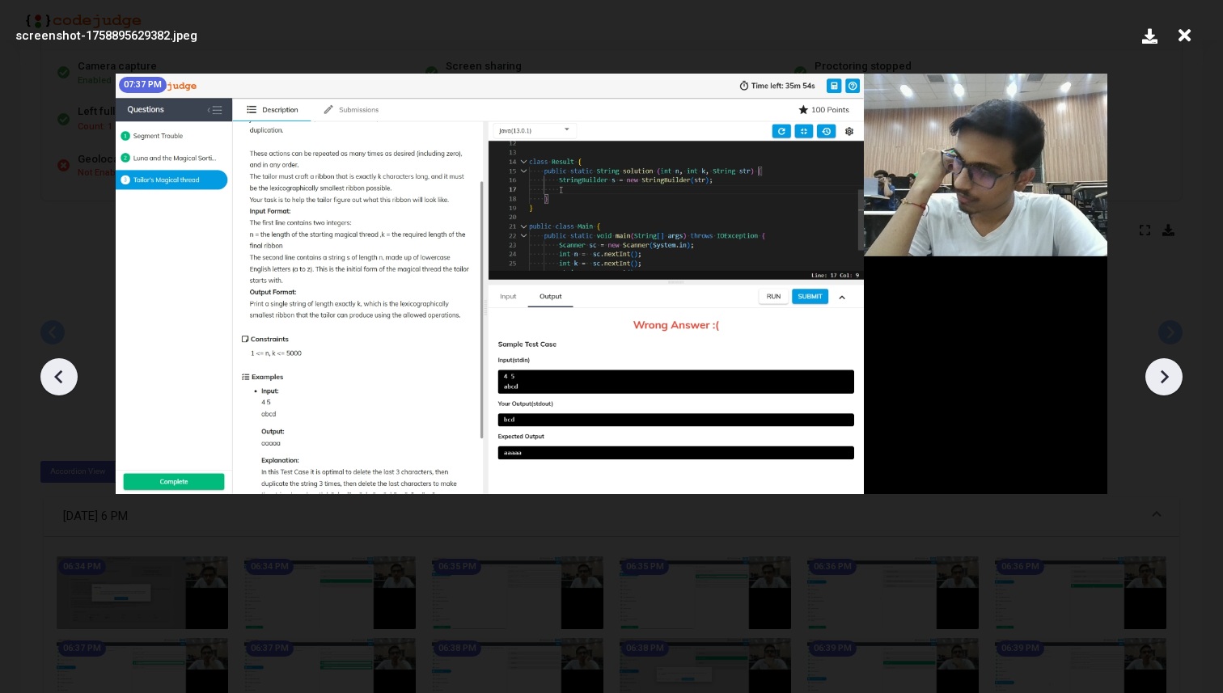
click at [1165, 383] on icon at bounding box center [1164, 377] width 24 height 24
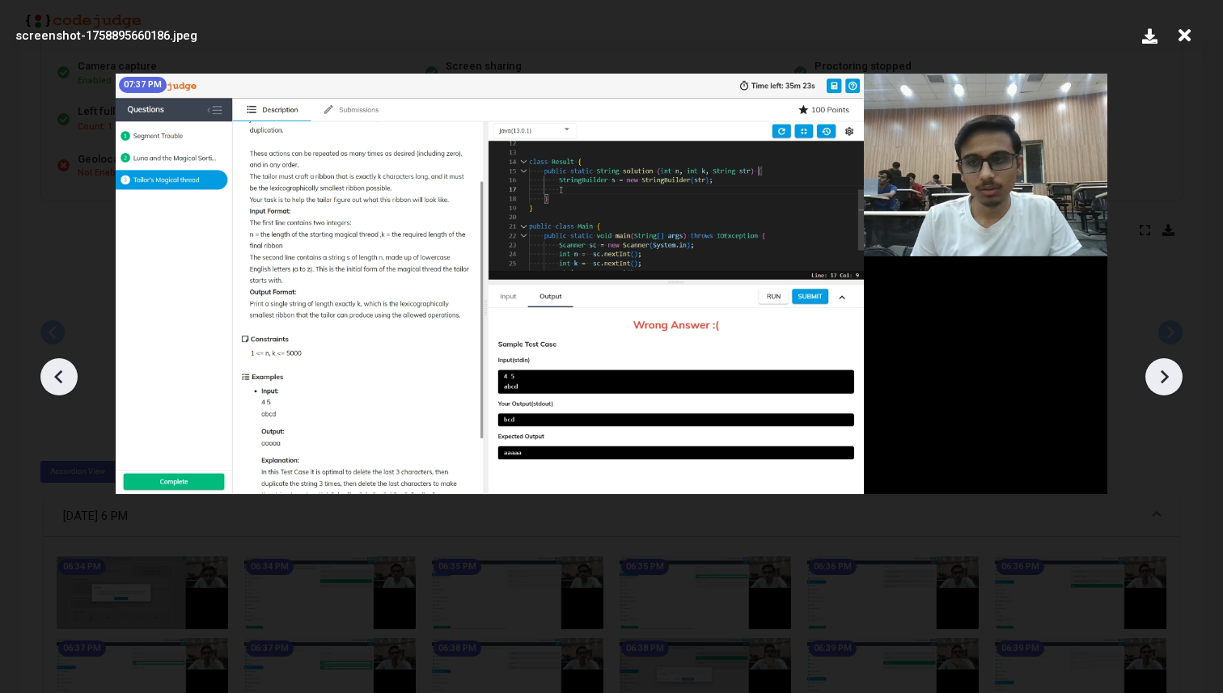
click at [1165, 383] on icon at bounding box center [1164, 377] width 24 height 24
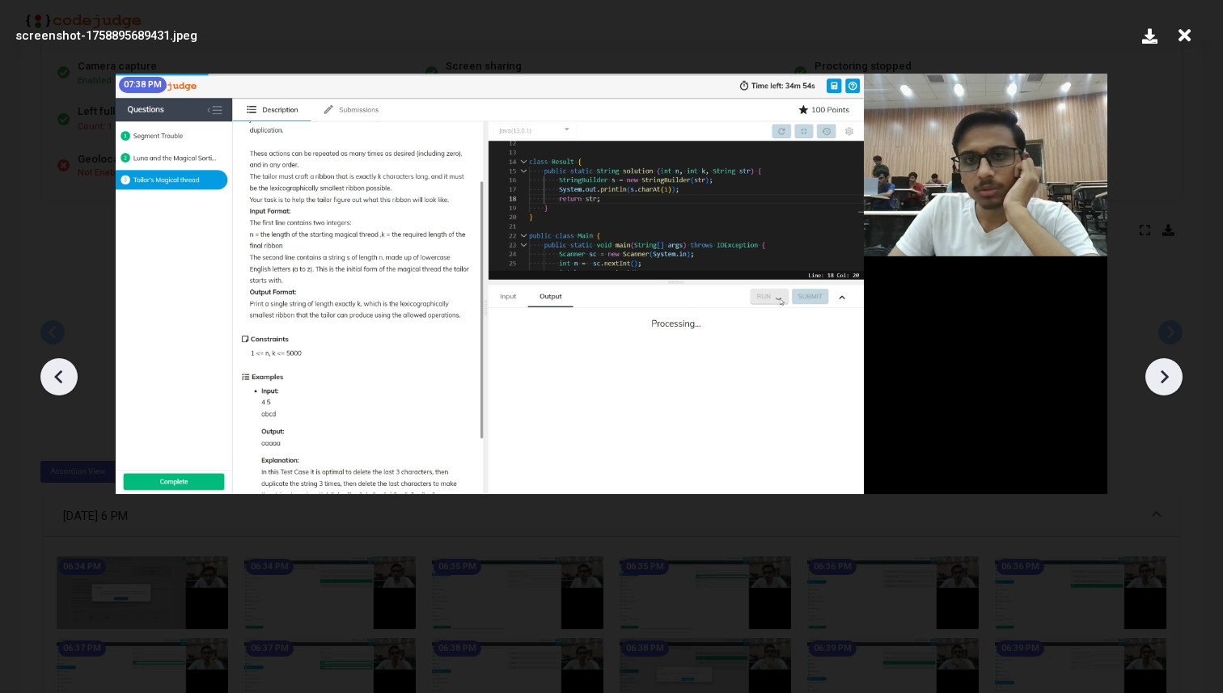
click at [1165, 383] on icon at bounding box center [1164, 377] width 24 height 24
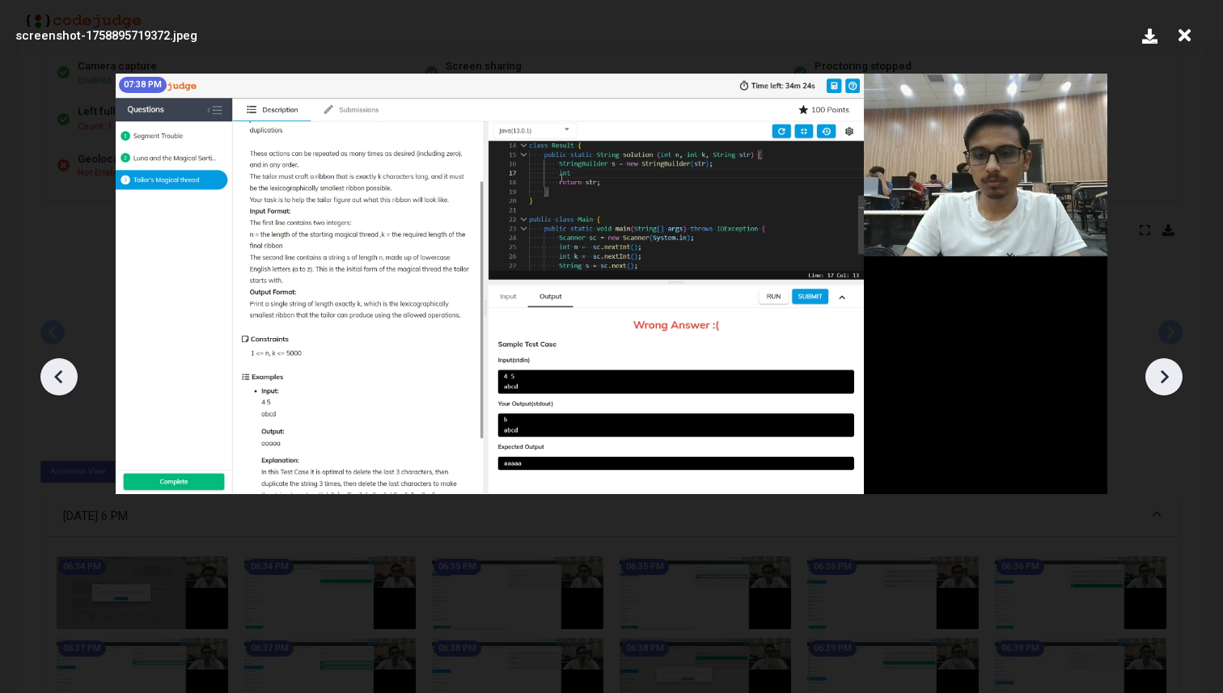
click at [1165, 383] on icon at bounding box center [1164, 377] width 24 height 24
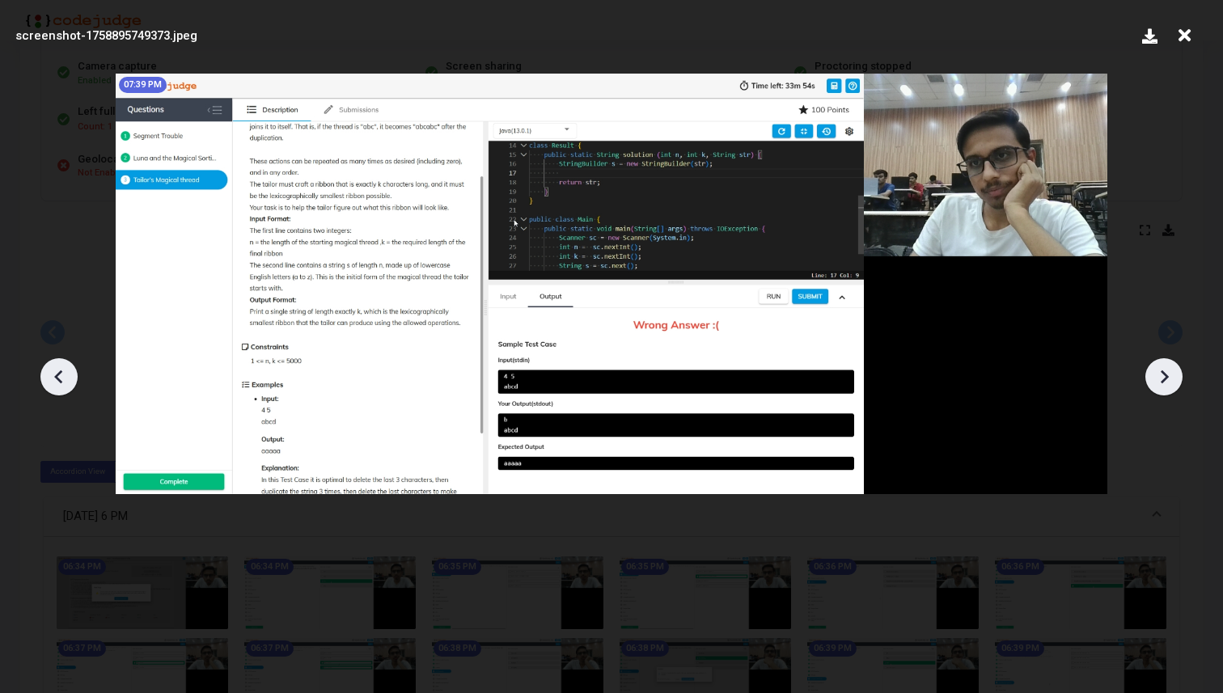
click at [1165, 383] on icon at bounding box center [1164, 377] width 24 height 24
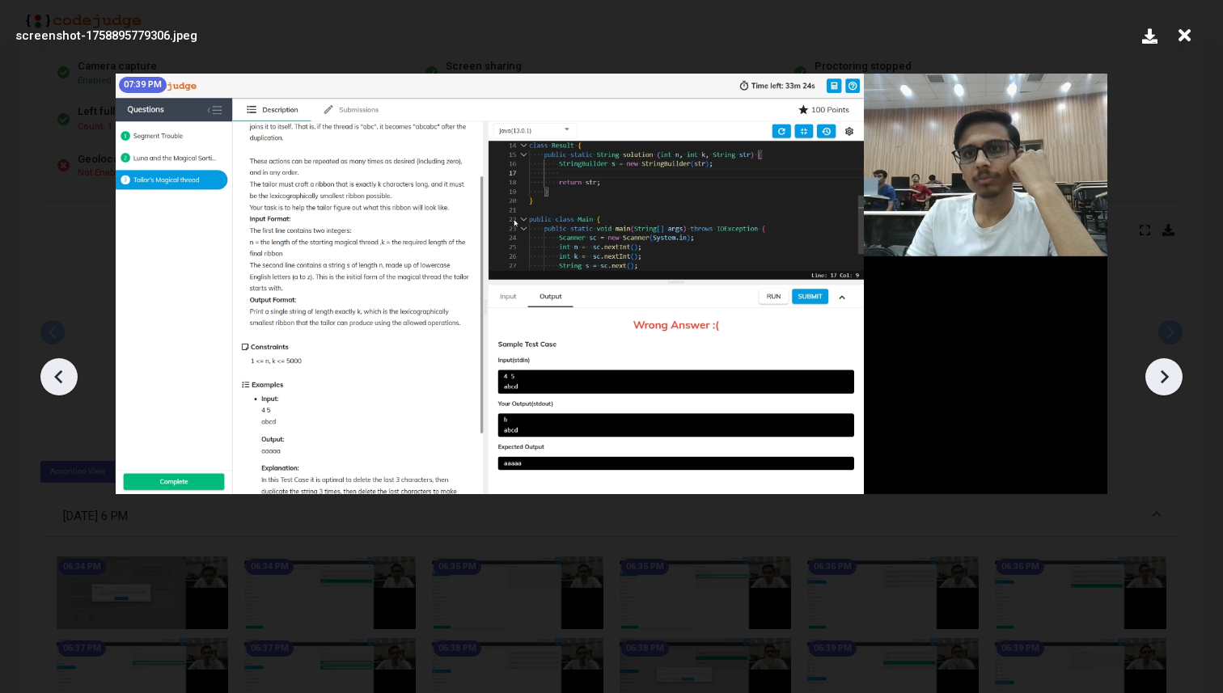
click at [1165, 383] on icon at bounding box center [1164, 377] width 24 height 24
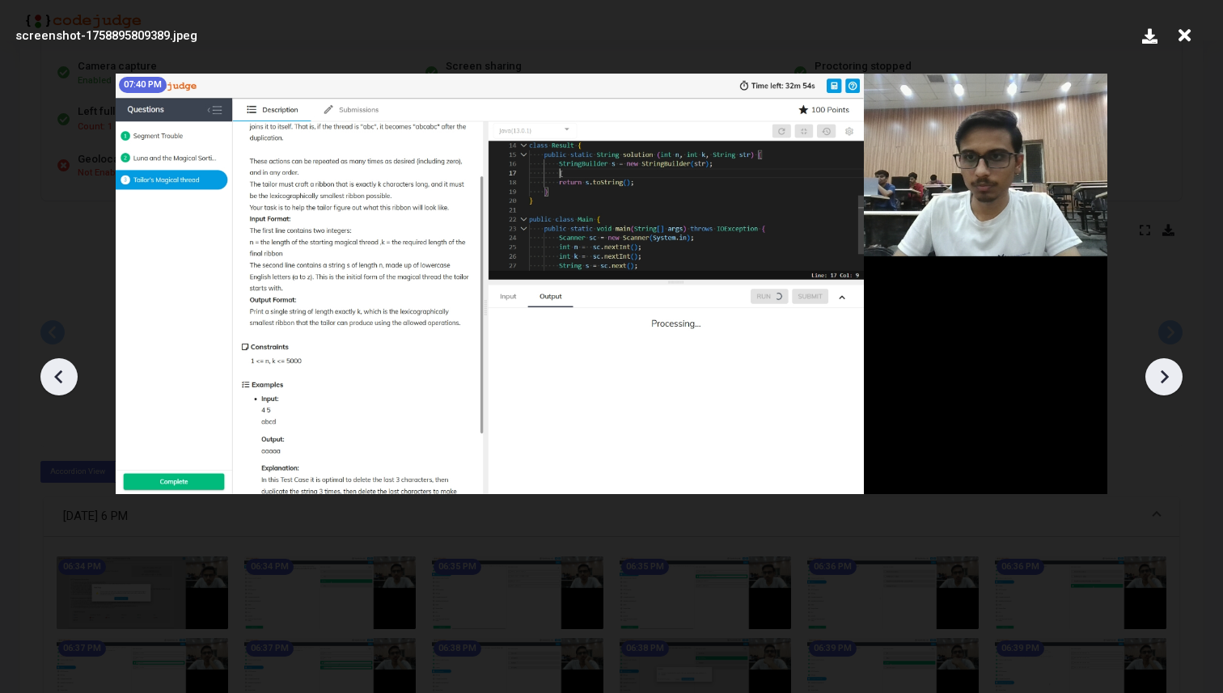
click at [1165, 383] on icon at bounding box center [1164, 377] width 24 height 24
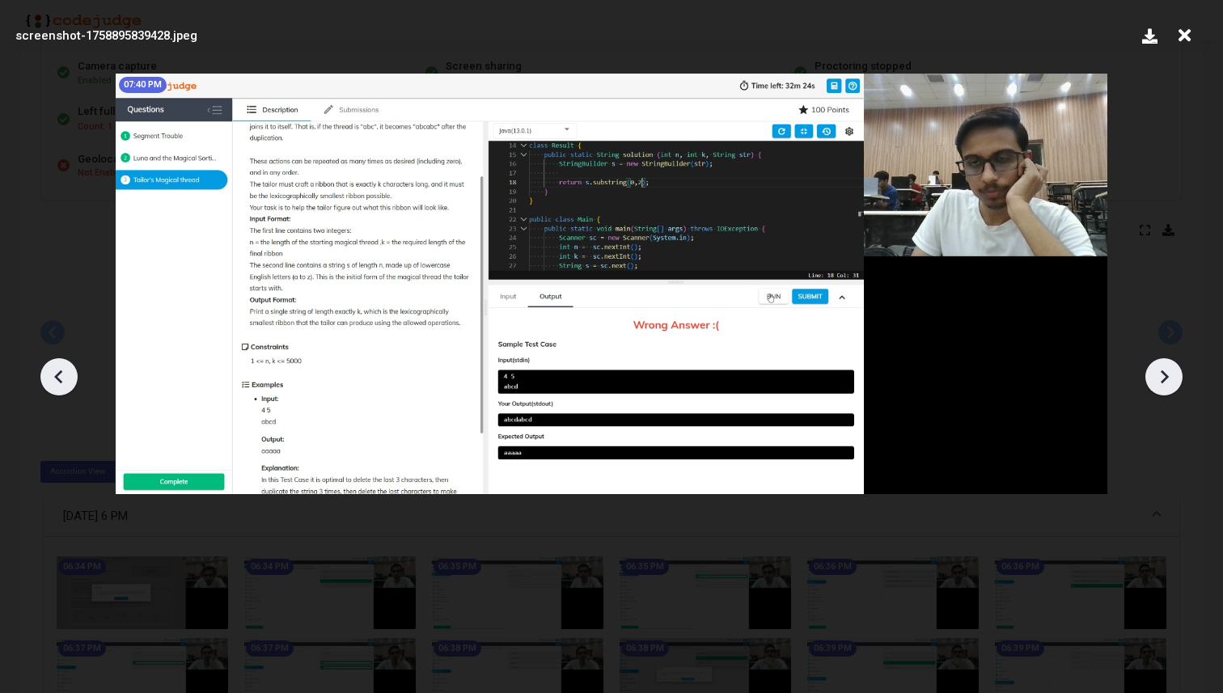
click at [1165, 383] on icon at bounding box center [1164, 377] width 24 height 24
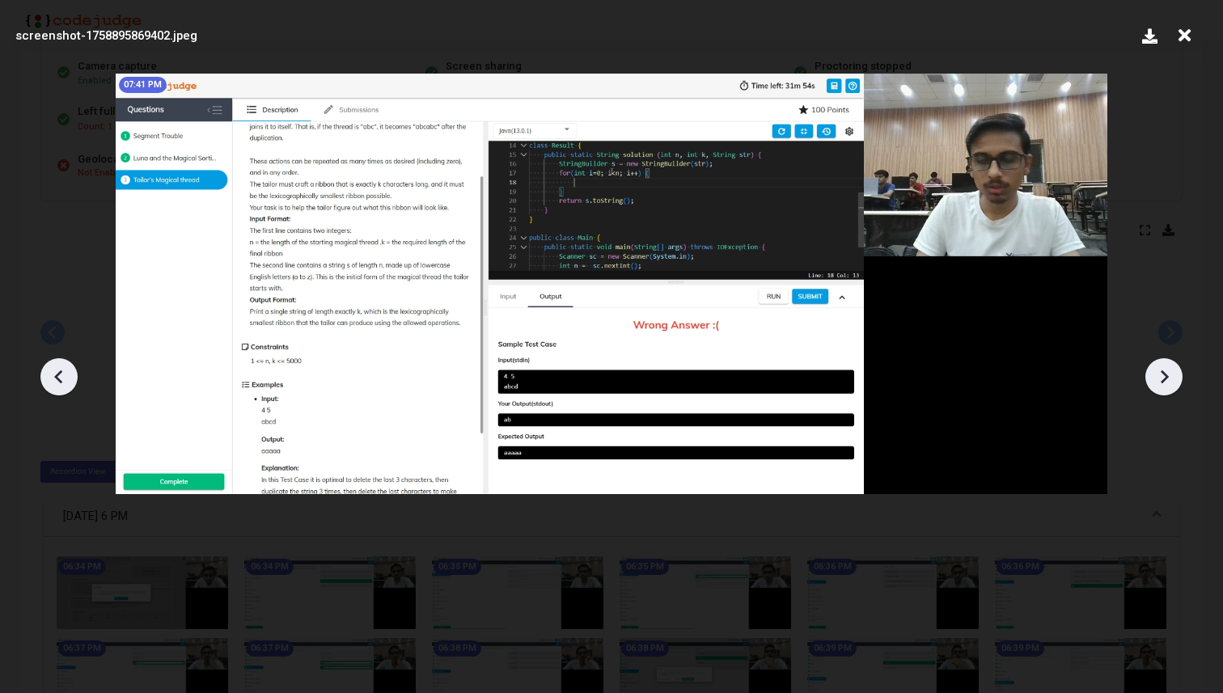
click at [1165, 383] on icon at bounding box center [1164, 377] width 24 height 24
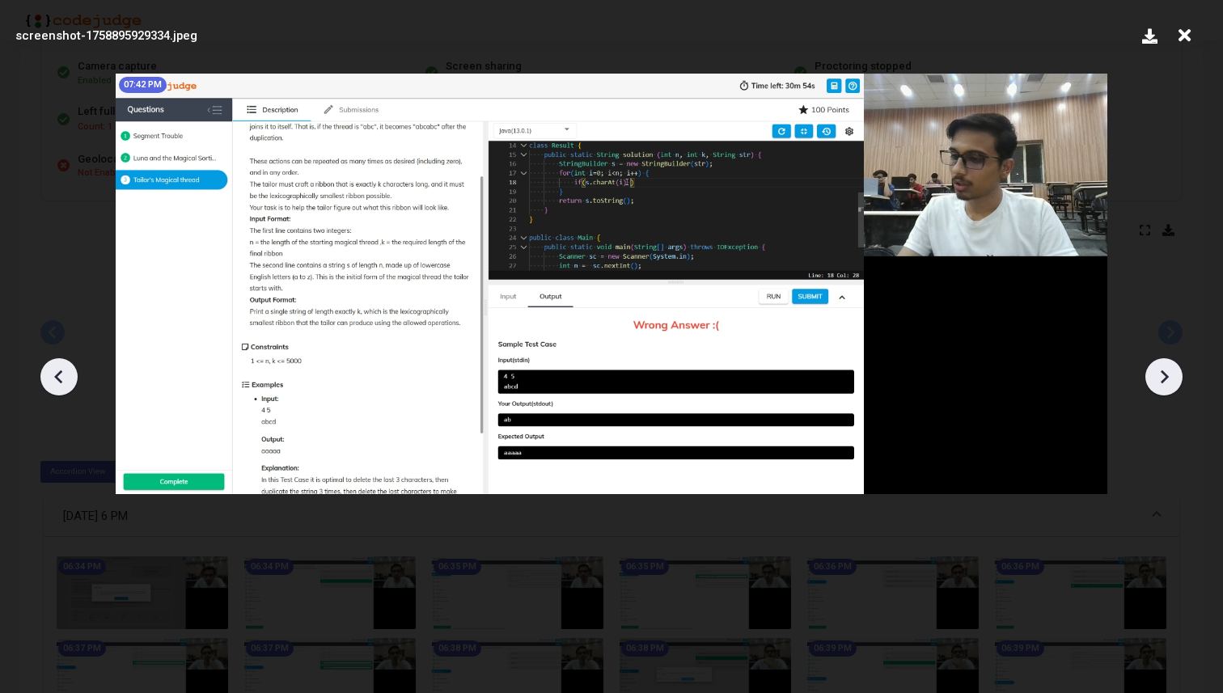
click at [1165, 383] on icon at bounding box center [1164, 377] width 24 height 24
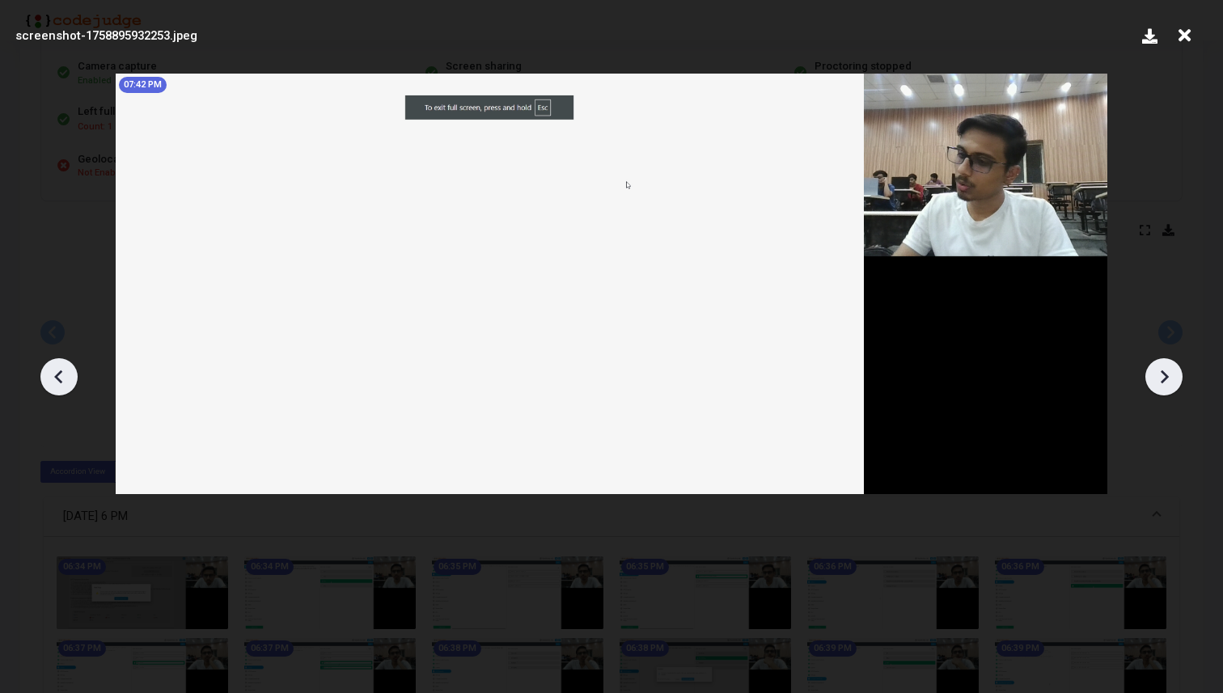
click at [1165, 383] on icon at bounding box center [1164, 377] width 24 height 24
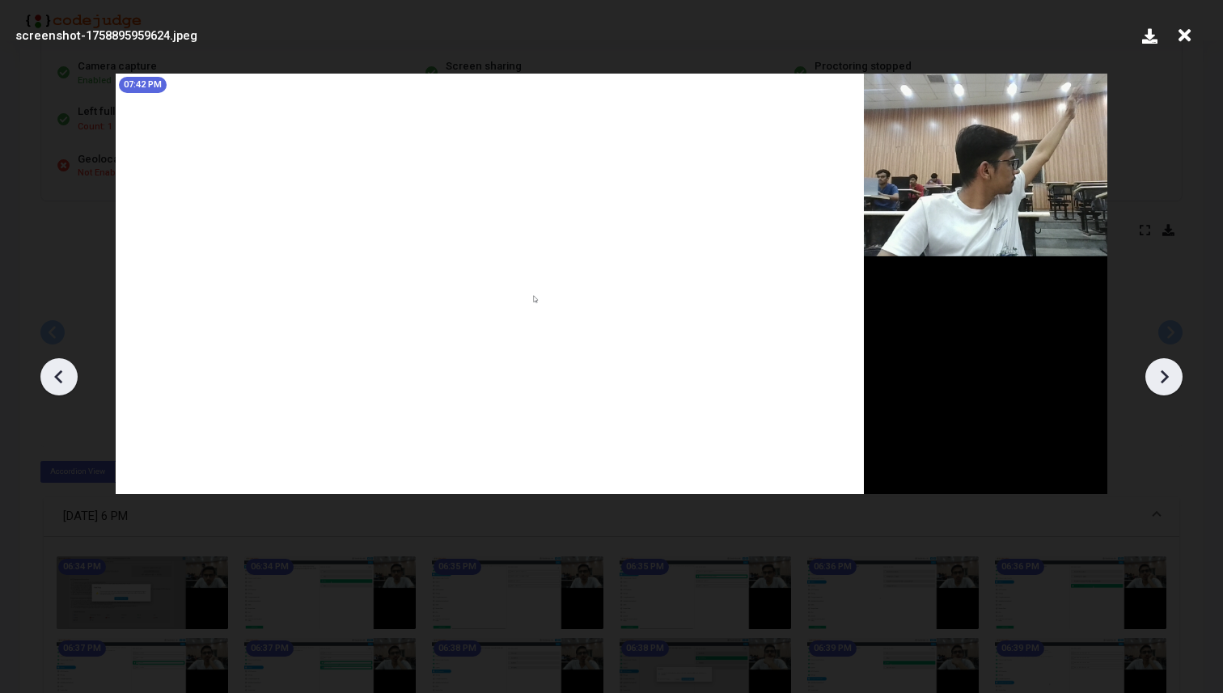
click at [1165, 383] on icon at bounding box center [1164, 377] width 24 height 24
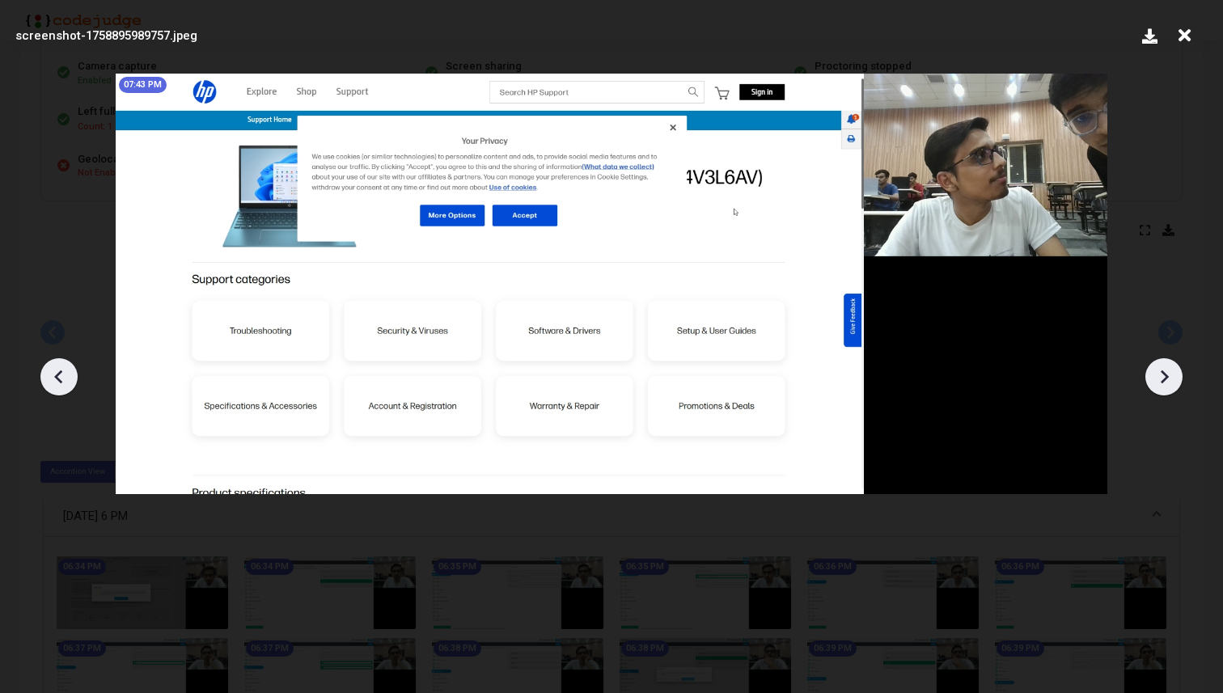
click at [1165, 383] on icon at bounding box center [1164, 377] width 24 height 24
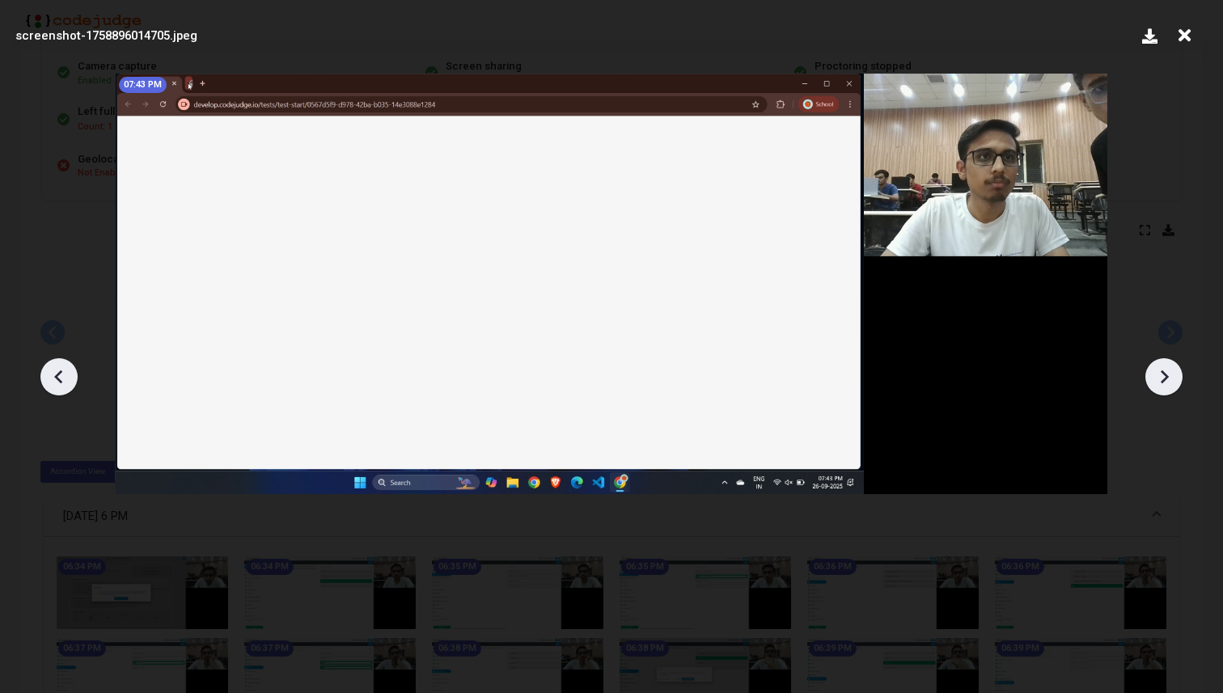
click at [1165, 383] on icon at bounding box center [1164, 377] width 24 height 24
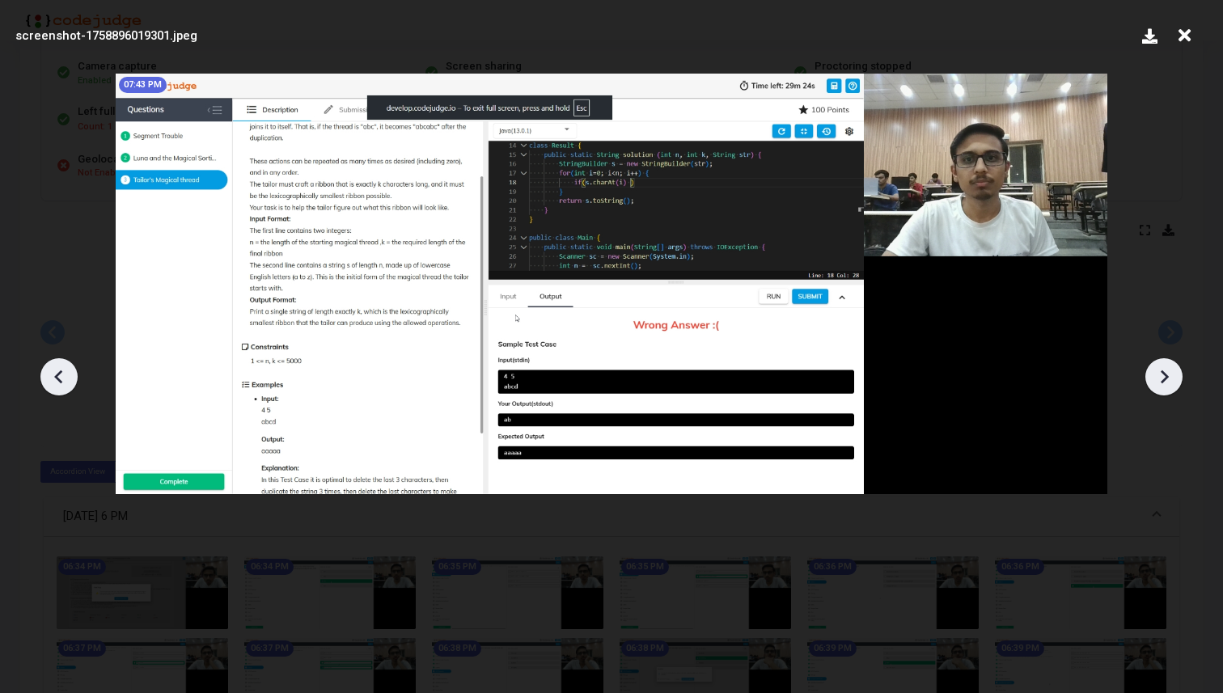
click at [1165, 383] on icon at bounding box center [1164, 377] width 24 height 24
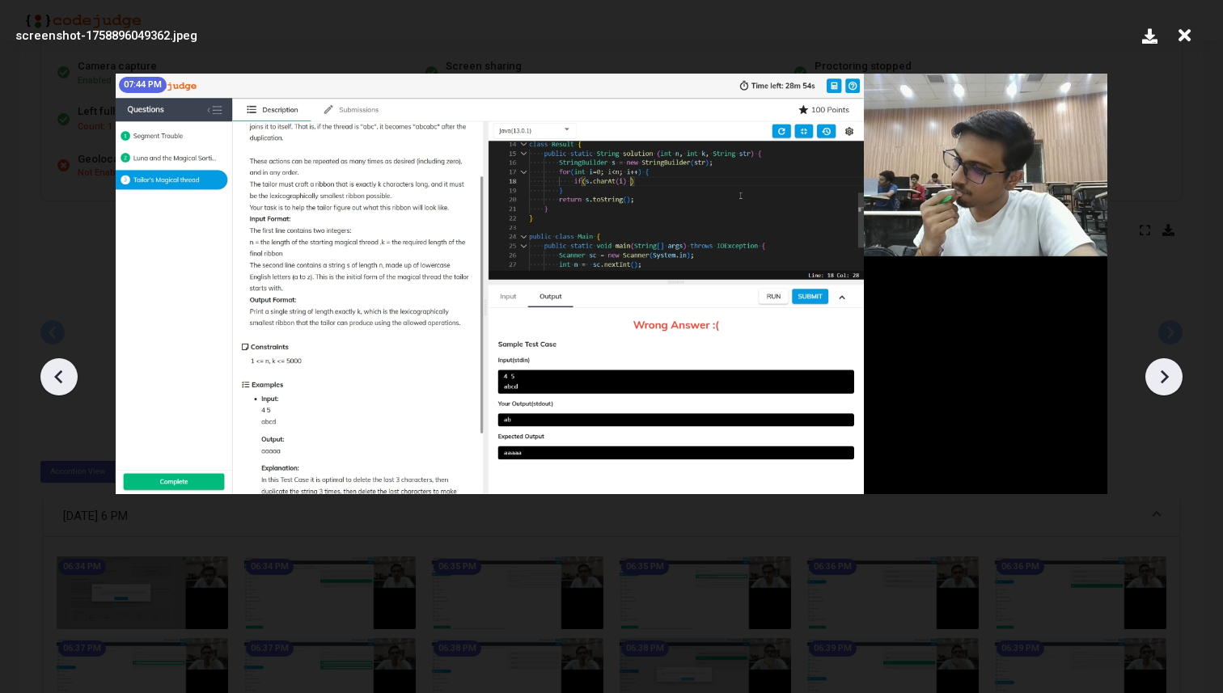
click at [1165, 383] on icon at bounding box center [1164, 377] width 24 height 24
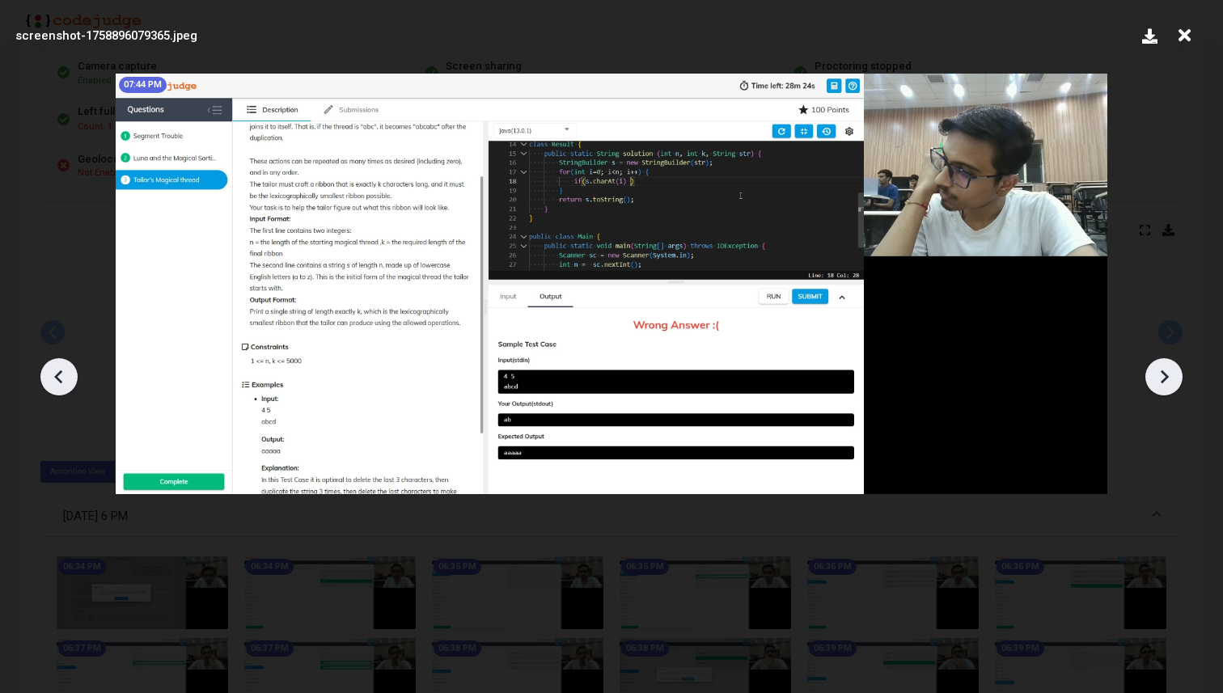
click at [50, 372] on icon at bounding box center [59, 377] width 24 height 24
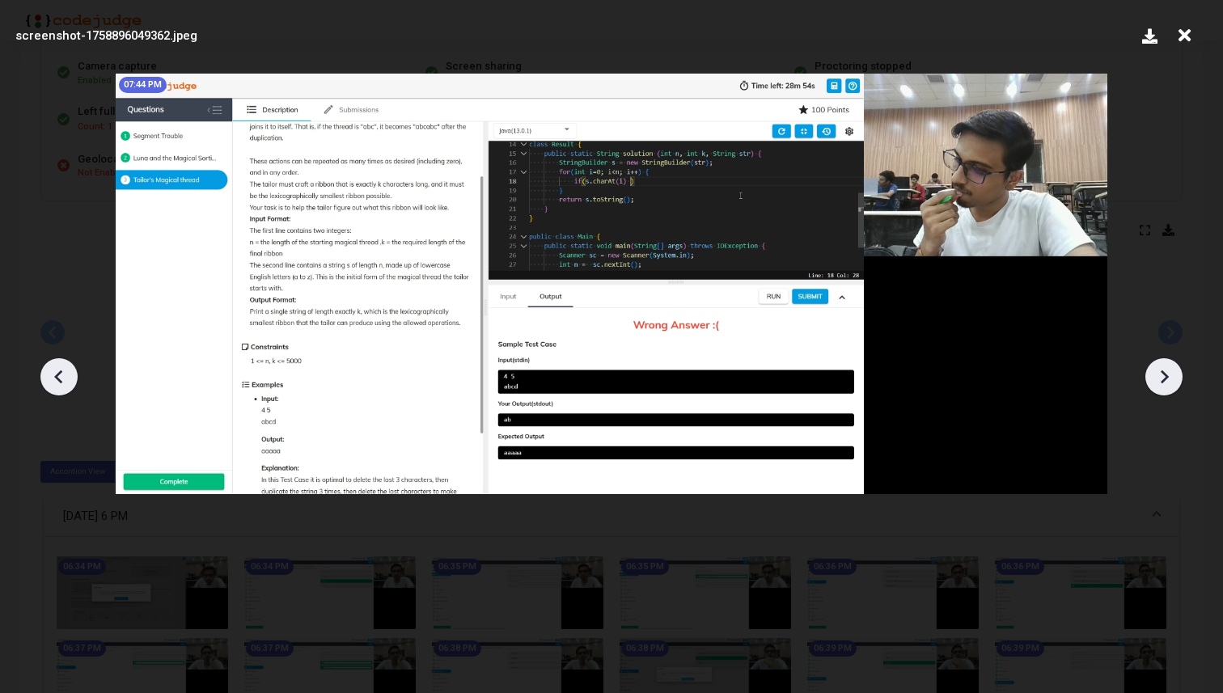
click at [50, 372] on icon at bounding box center [59, 377] width 24 height 24
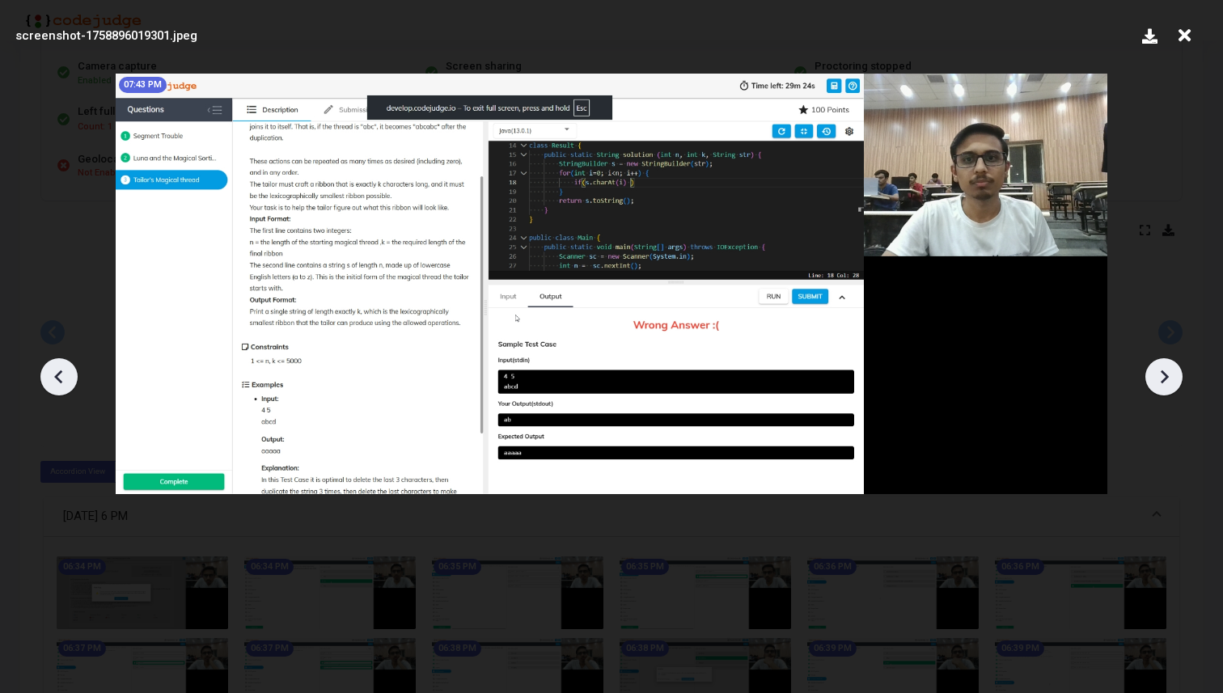
click at [50, 372] on icon at bounding box center [59, 377] width 24 height 24
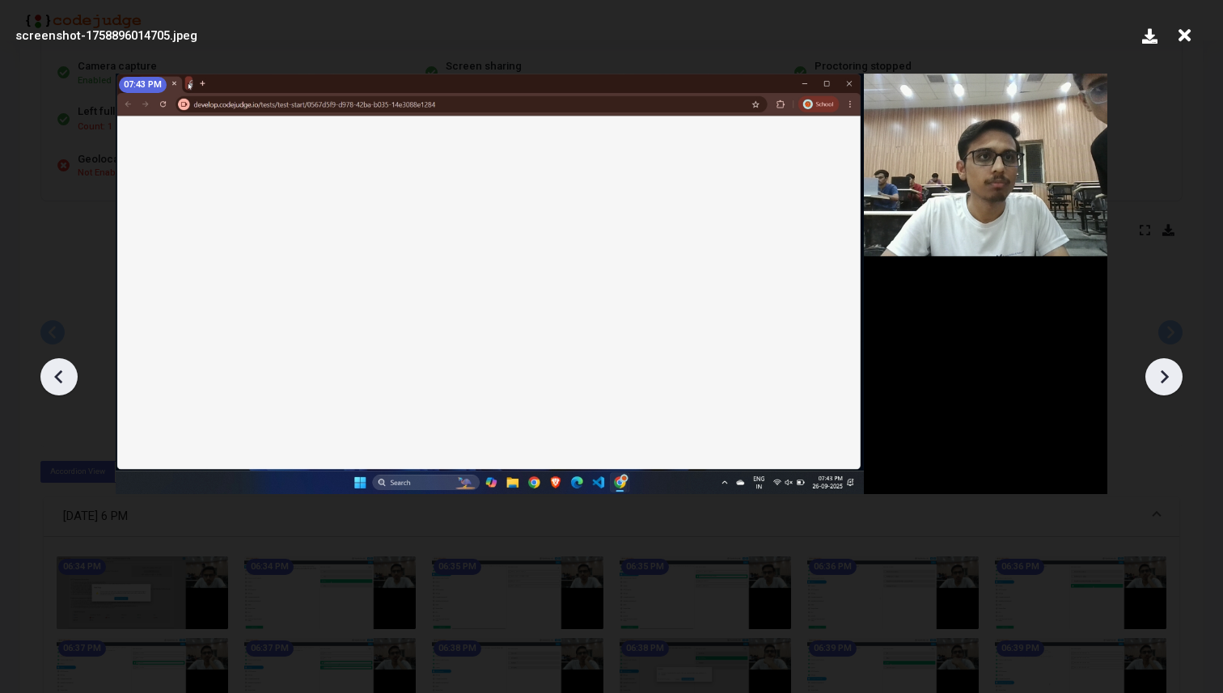
click at [50, 372] on icon at bounding box center [59, 377] width 24 height 24
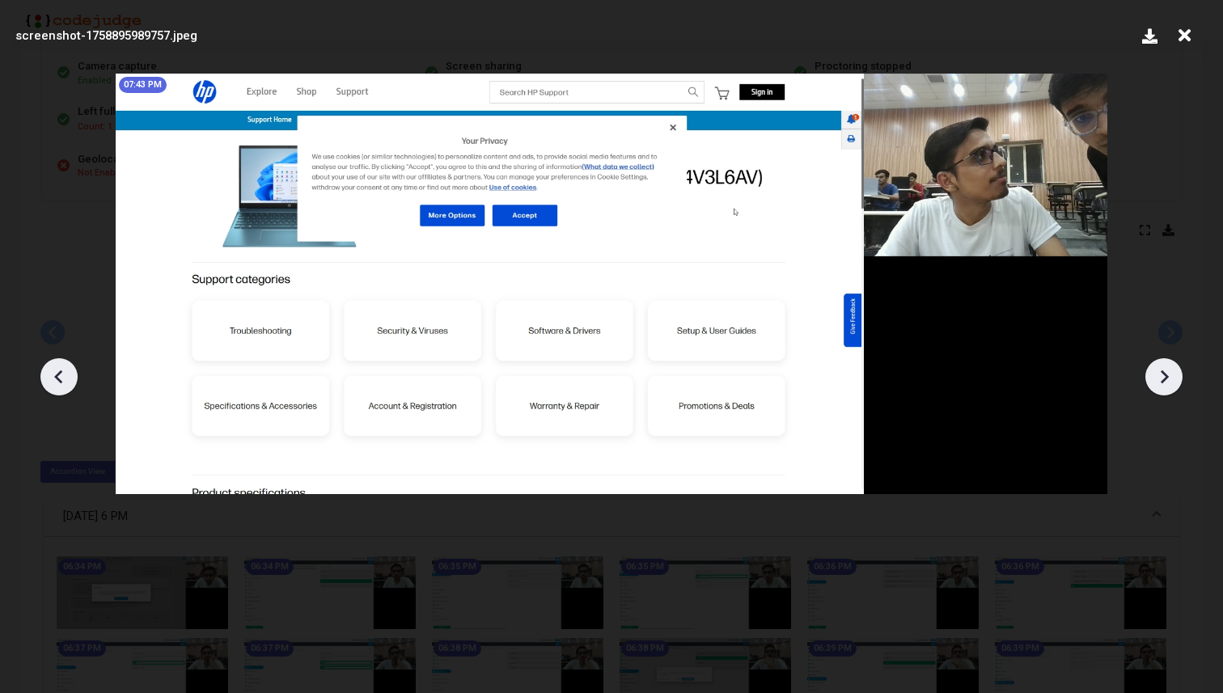
click at [50, 372] on icon at bounding box center [59, 377] width 24 height 24
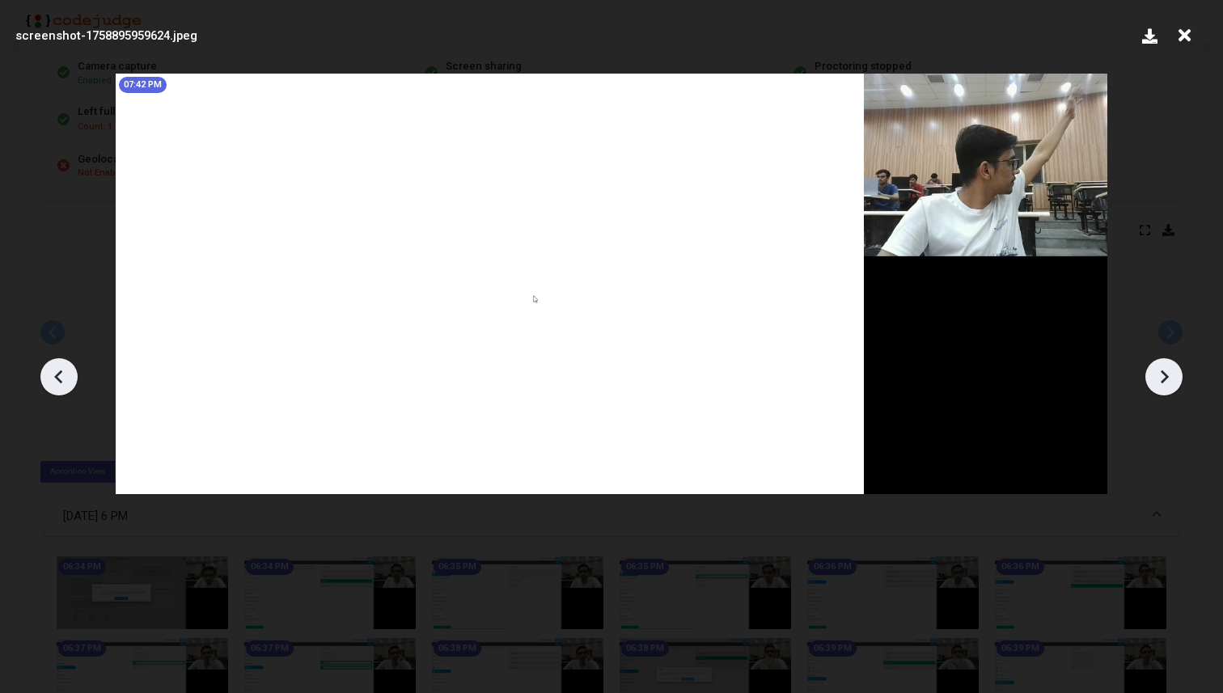
click at [50, 372] on icon at bounding box center [59, 377] width 24 height 24
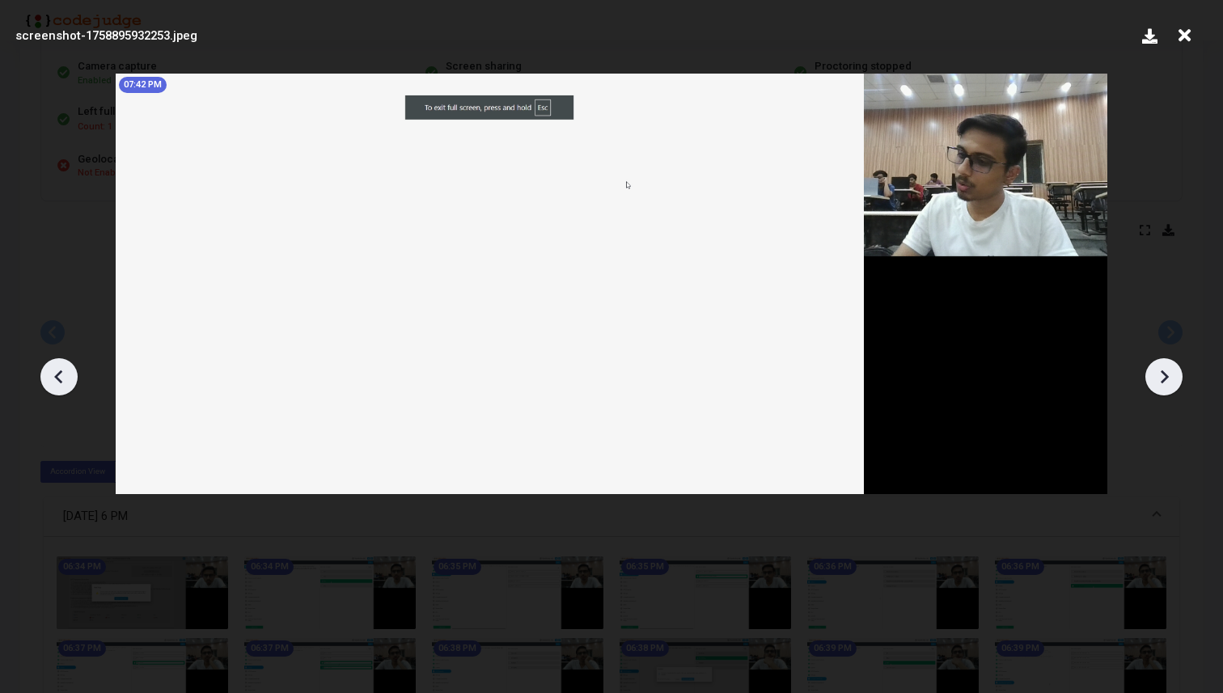
click at [50, 372] on icon at bounding box center [59, 377] width 24 height 24
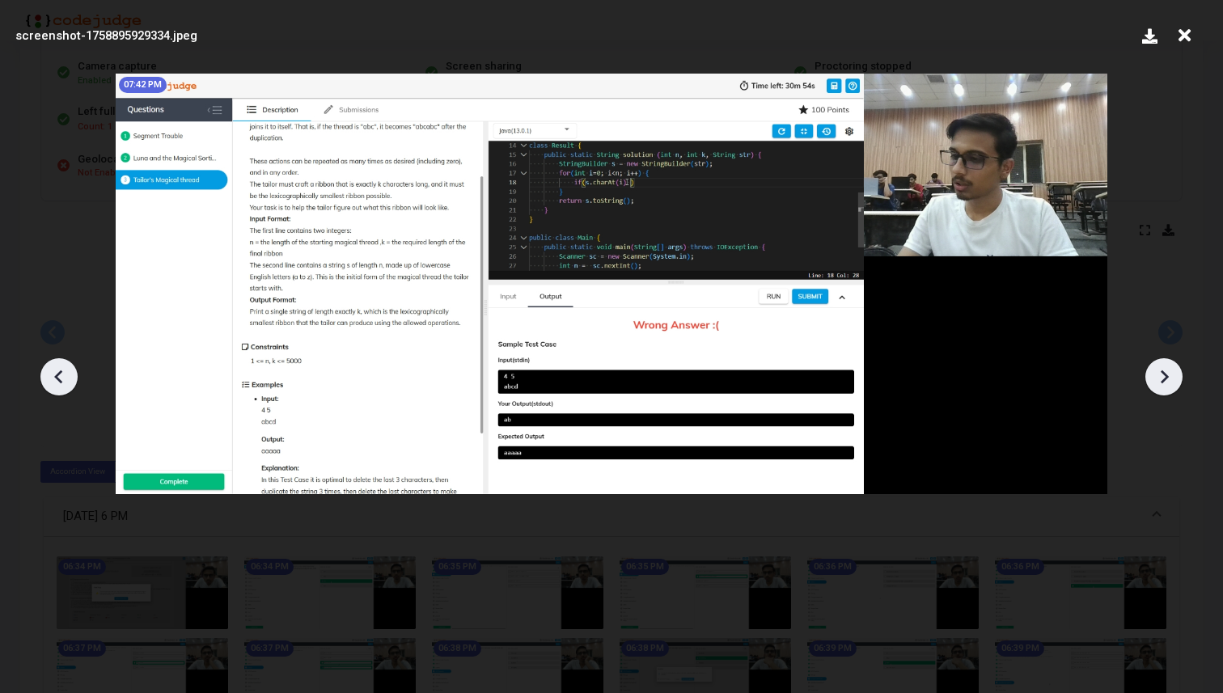
click at [1166, 373] on icon at bounding box center [1164, 377] width 24 height 24
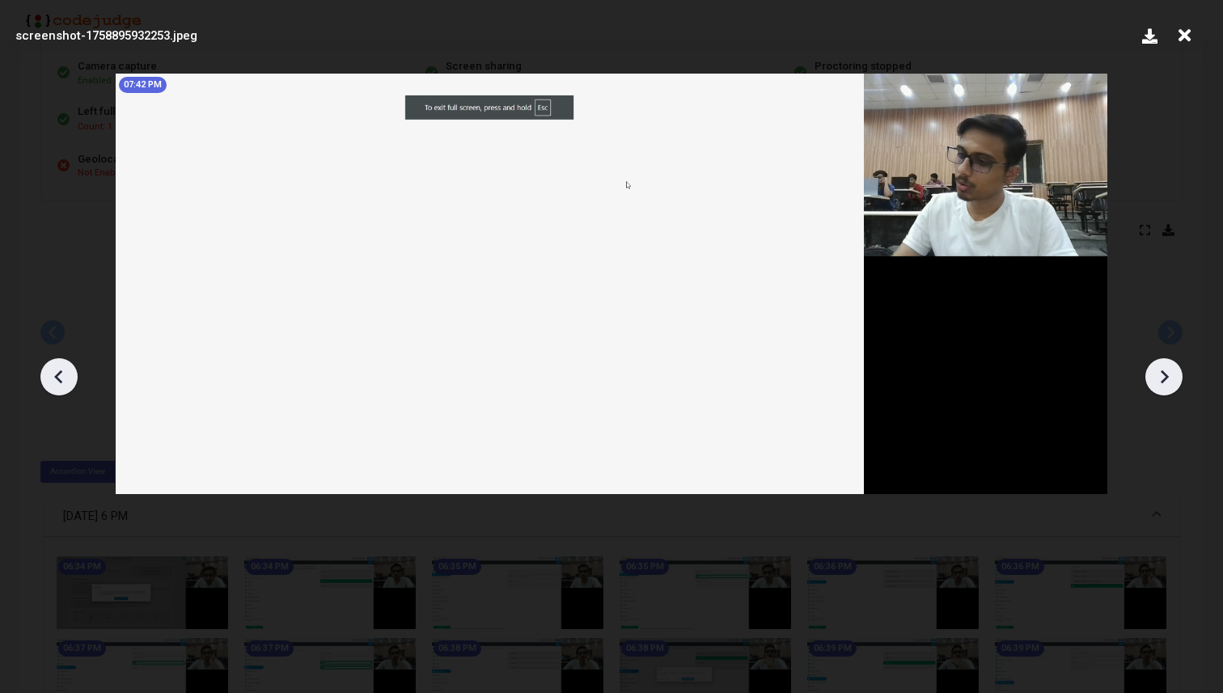
click at [1166, 373] on icon at bounding box center [1164, 377] width 24 height 24
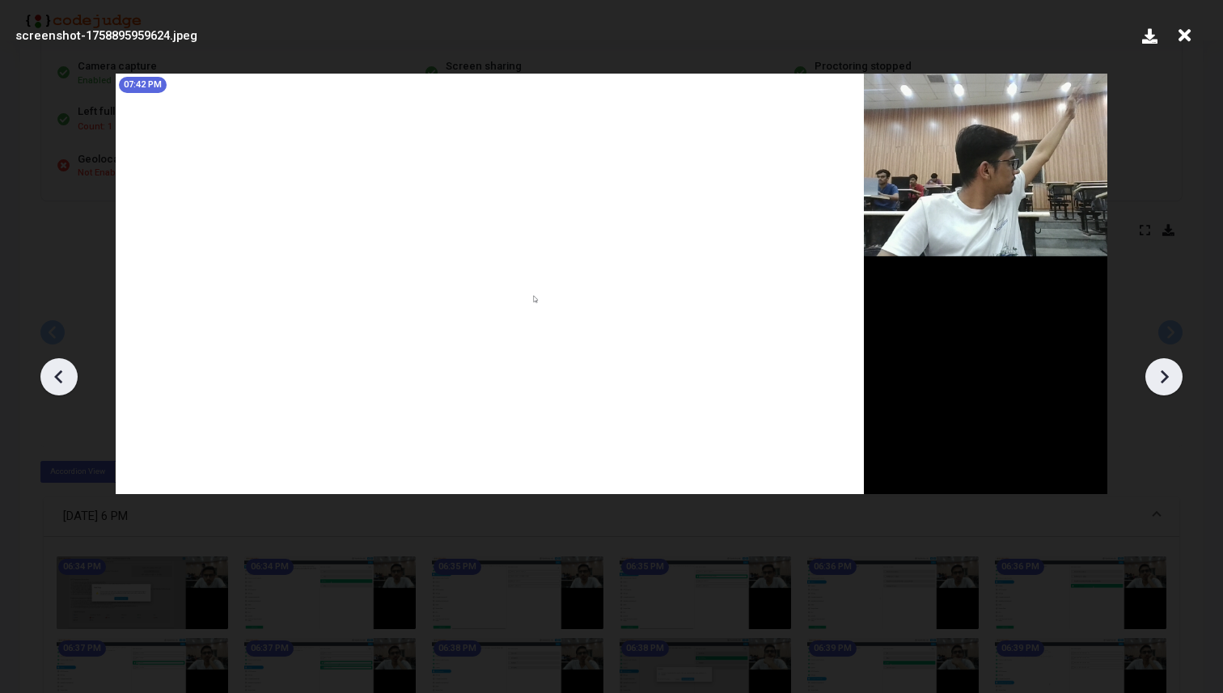
click at [1166, 373] on icon at bounding box center [1164, 377] width 24 height 24
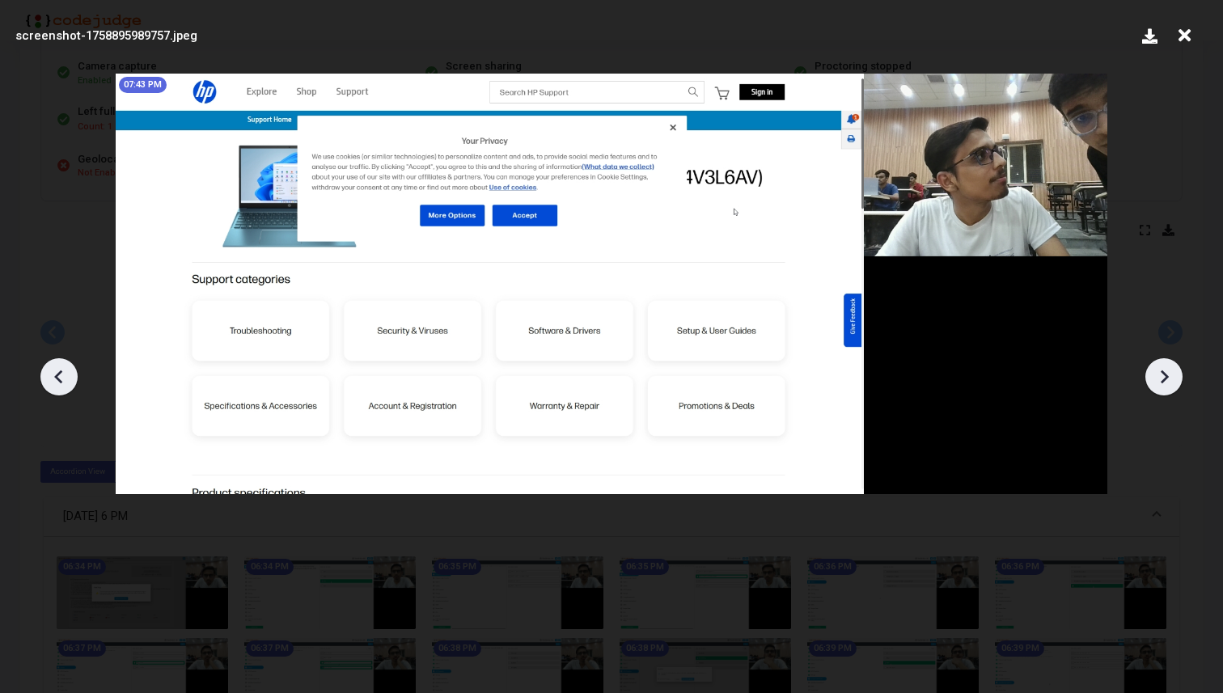
click at [1166, 373] on icon at bounding box center [1164, 377] width 24 height 24
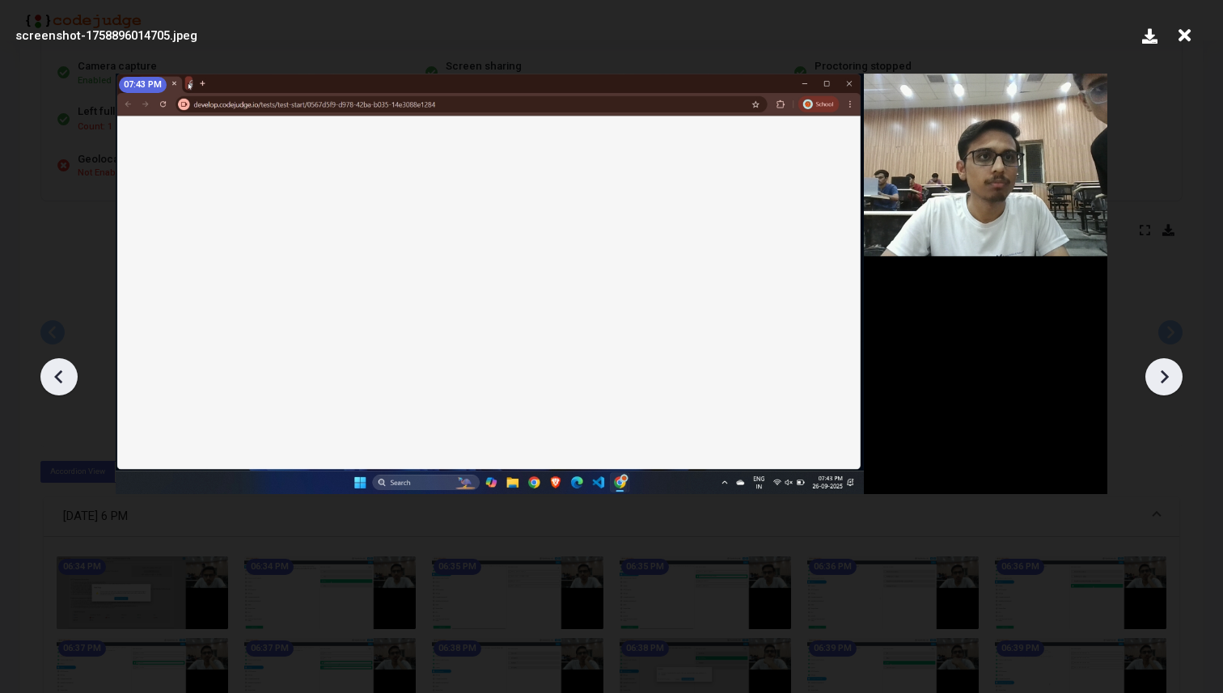
click at [1166, 373] on icon at bounding box center [1164, 377] width 24 height 24
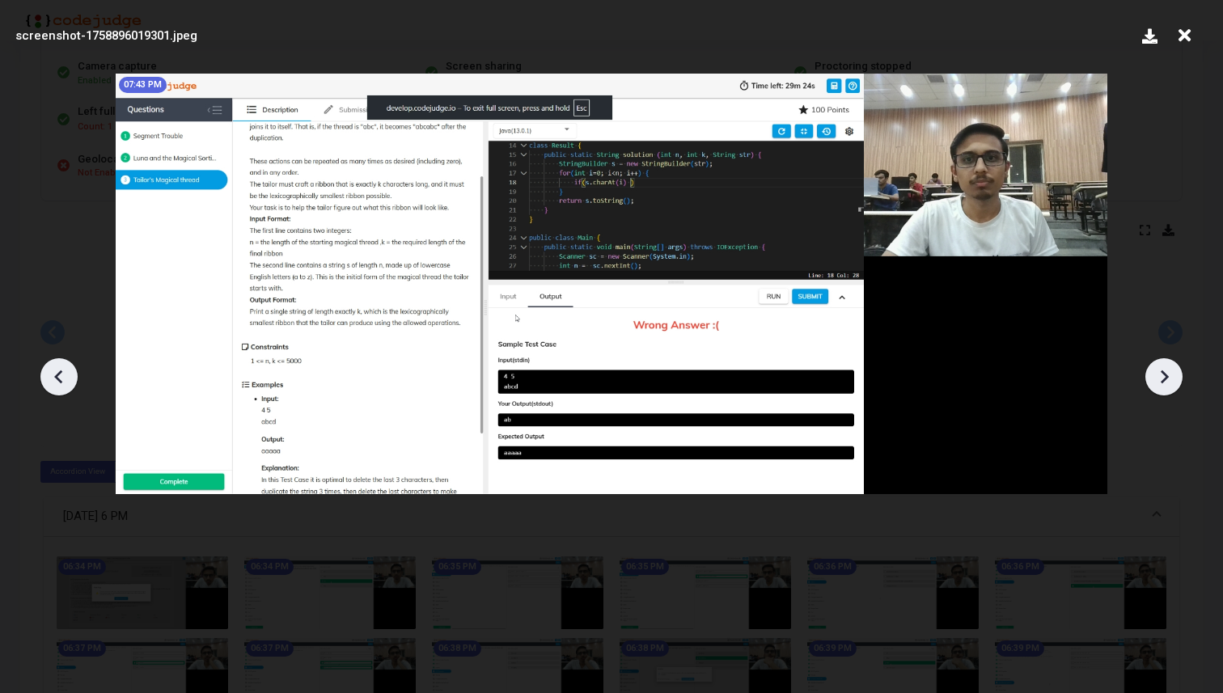
click at [1166, 373] on icon at bounding box center [1164, 377] width 24 height 24
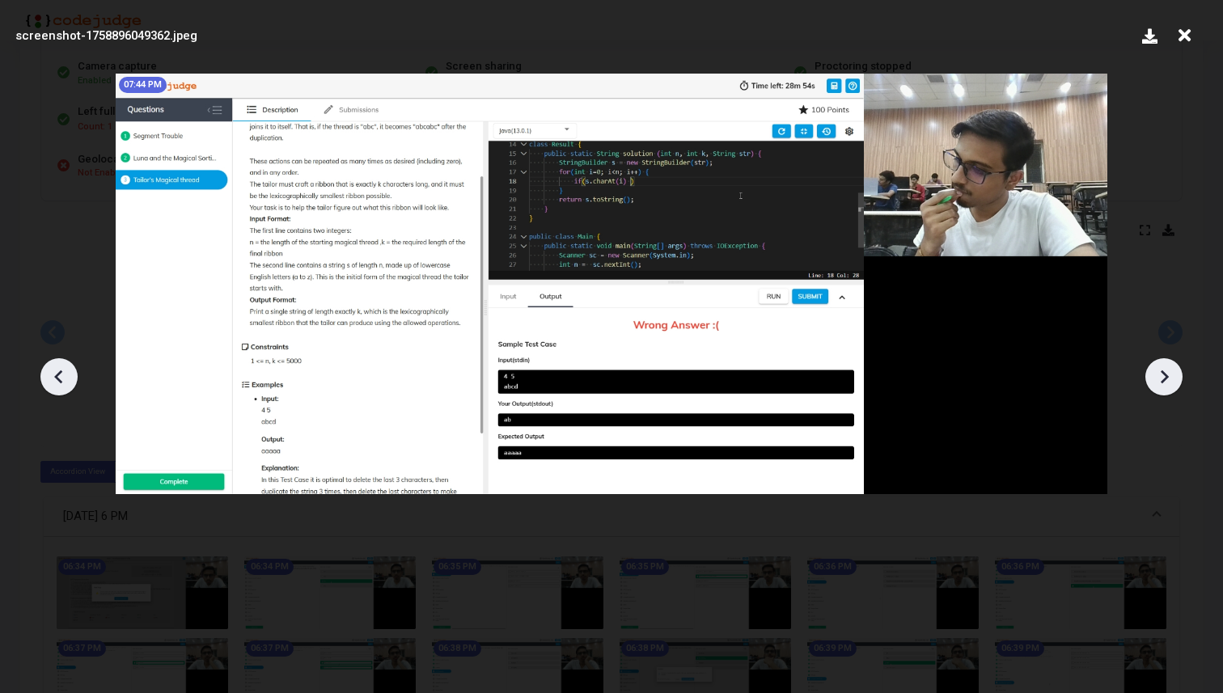
click at [1166, 373] on icon at bounding box center [1164, 377] width 24 height 24
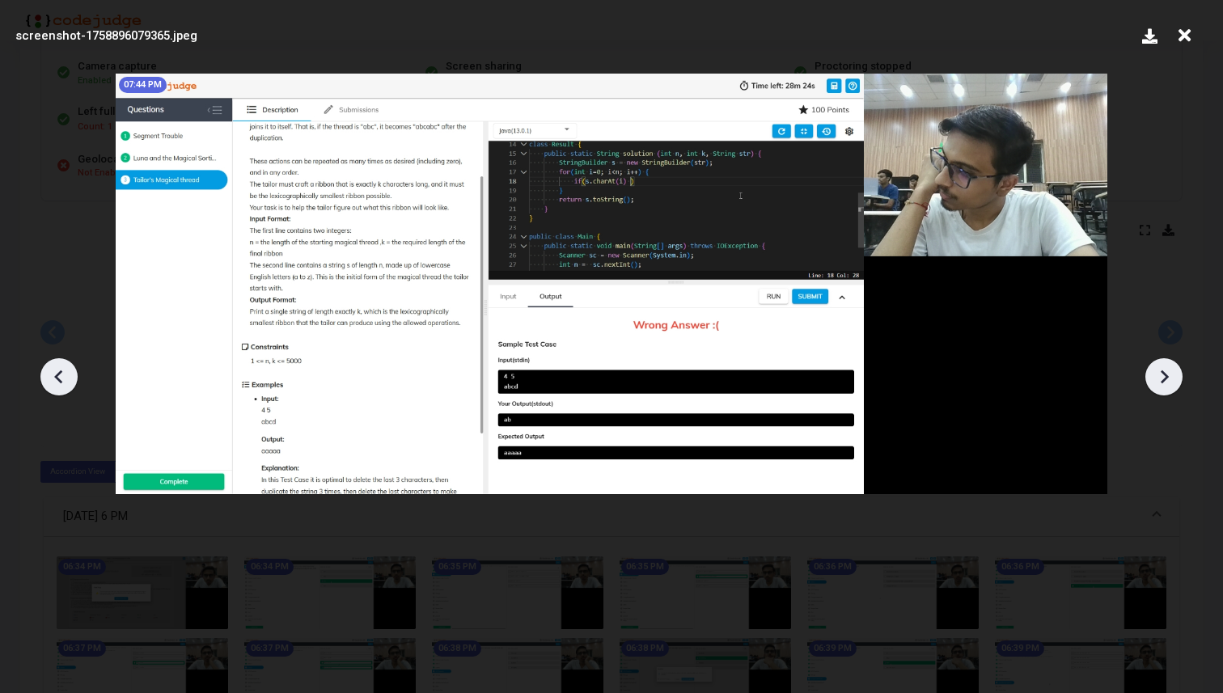
click at [1166, 373] on icon at bounding box center [1164, 377] width 24 height 24
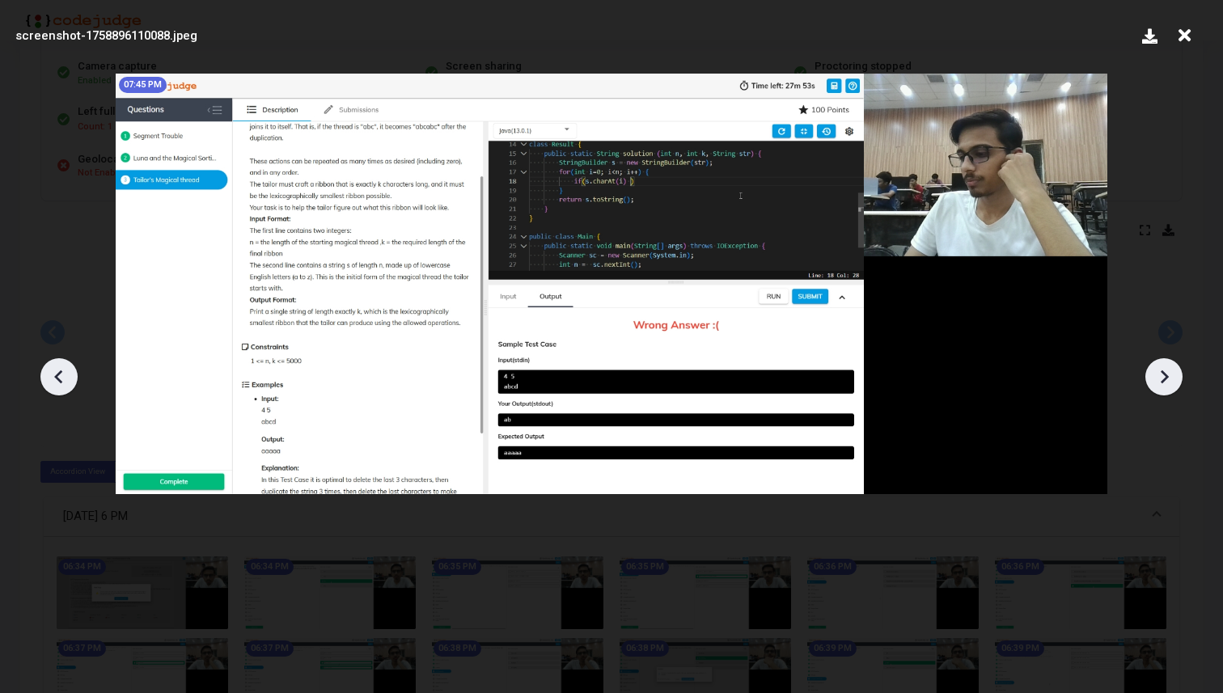
click at [1166, 373] on icon at bounding box center [1164, 377] width 24 height 24
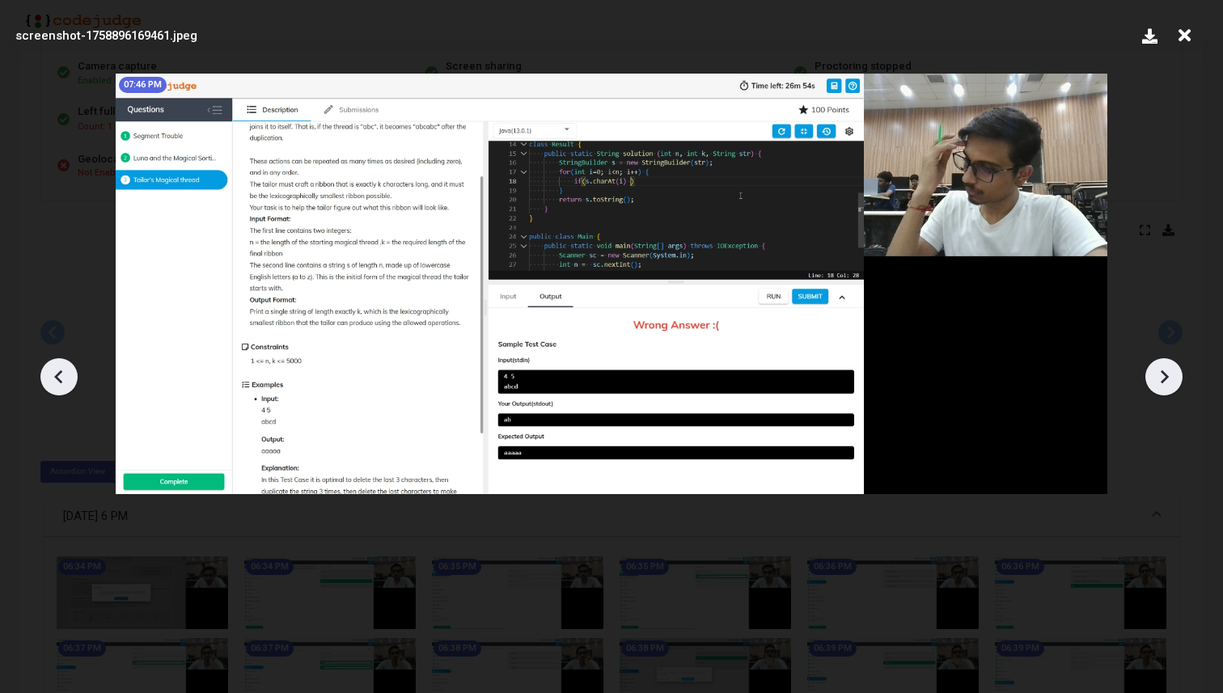
click at [1166, 373] on icon at bounding box center [1164, 377] width 24 height 24
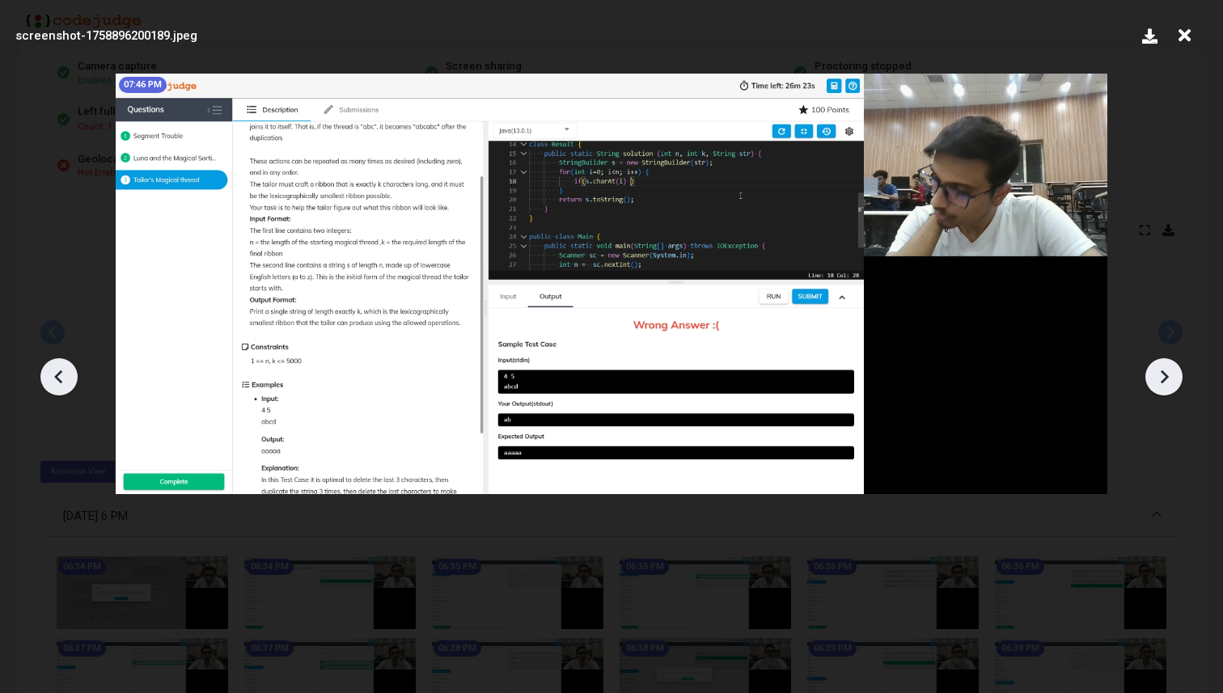
click at [1166, 373] on icon at bounding box center [1164, 377] width 24 height 24
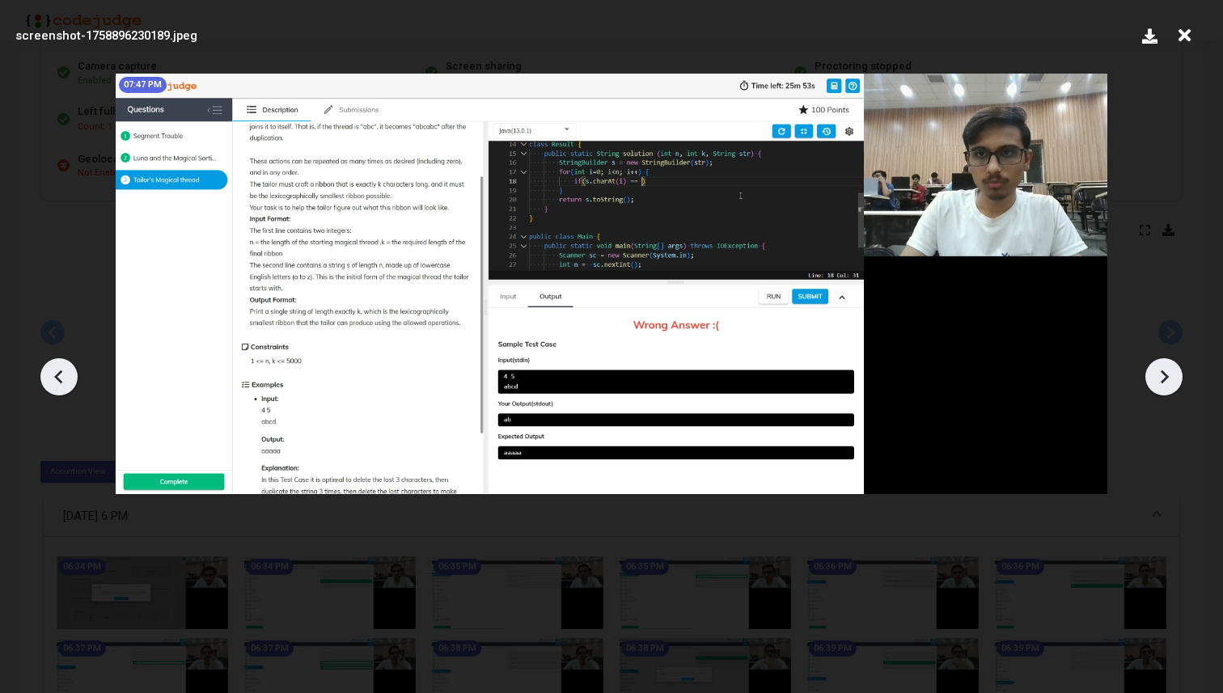
click at [1166, 373] on icon at bounding box center [1164, 377] width 24 height 24
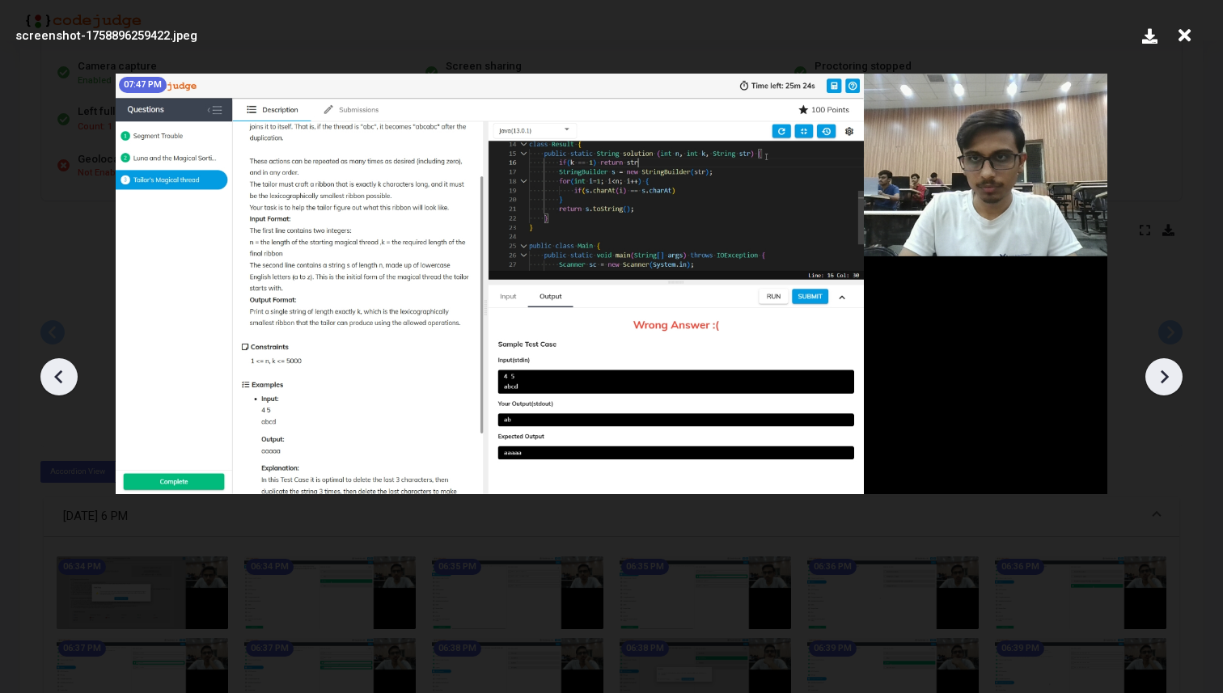
click at [1166, 373] on icon at bounding box center [1164, 377] width 24 height 24
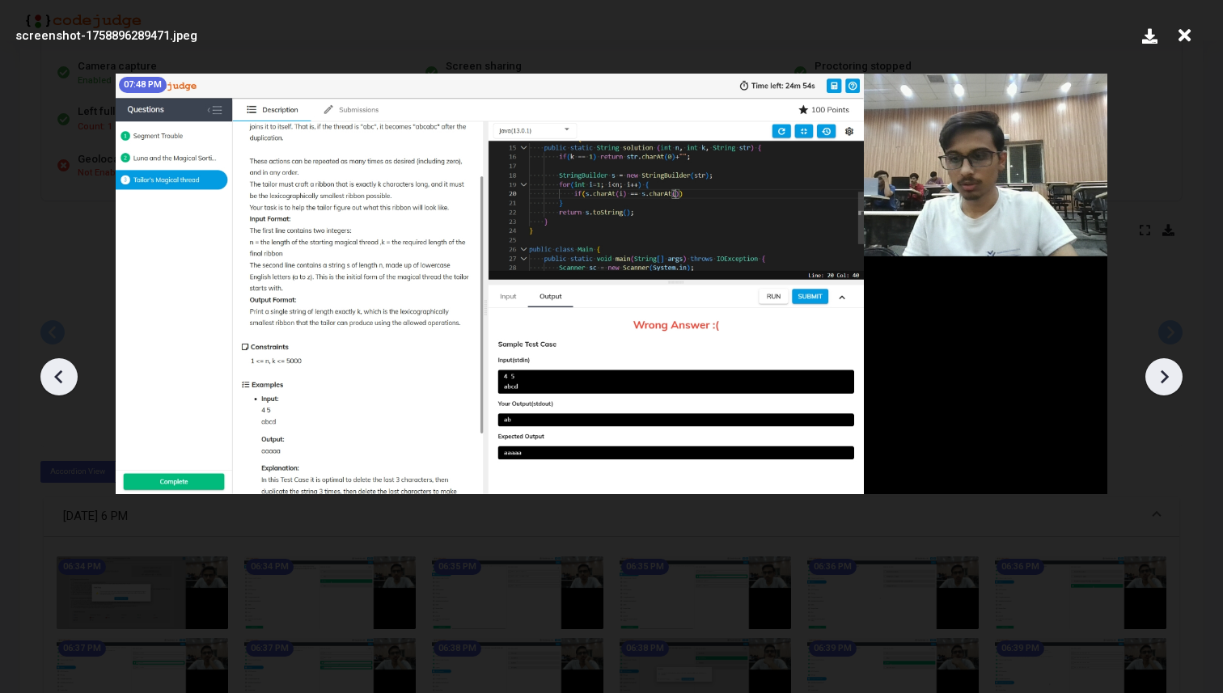
click at [1166, 373] on icon at bounding box center [1164, 377] width 24 height 24
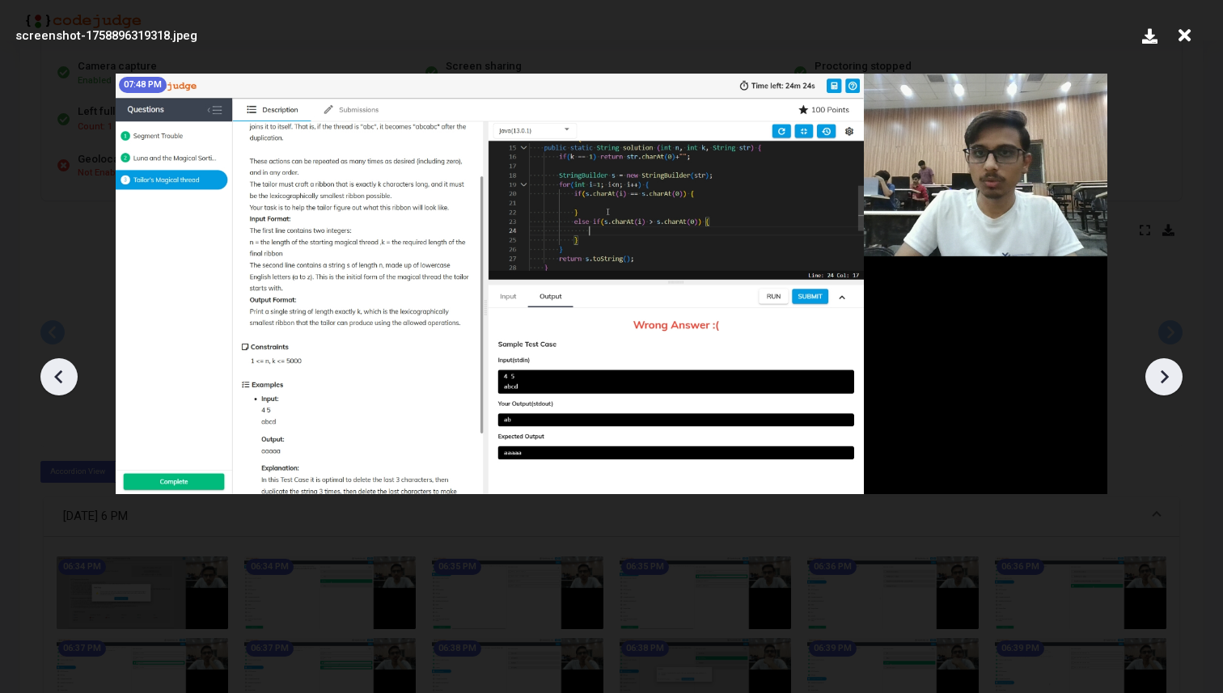
click at [1166, 373] on icon at bounding box center [1164, 377] width 24 height 24
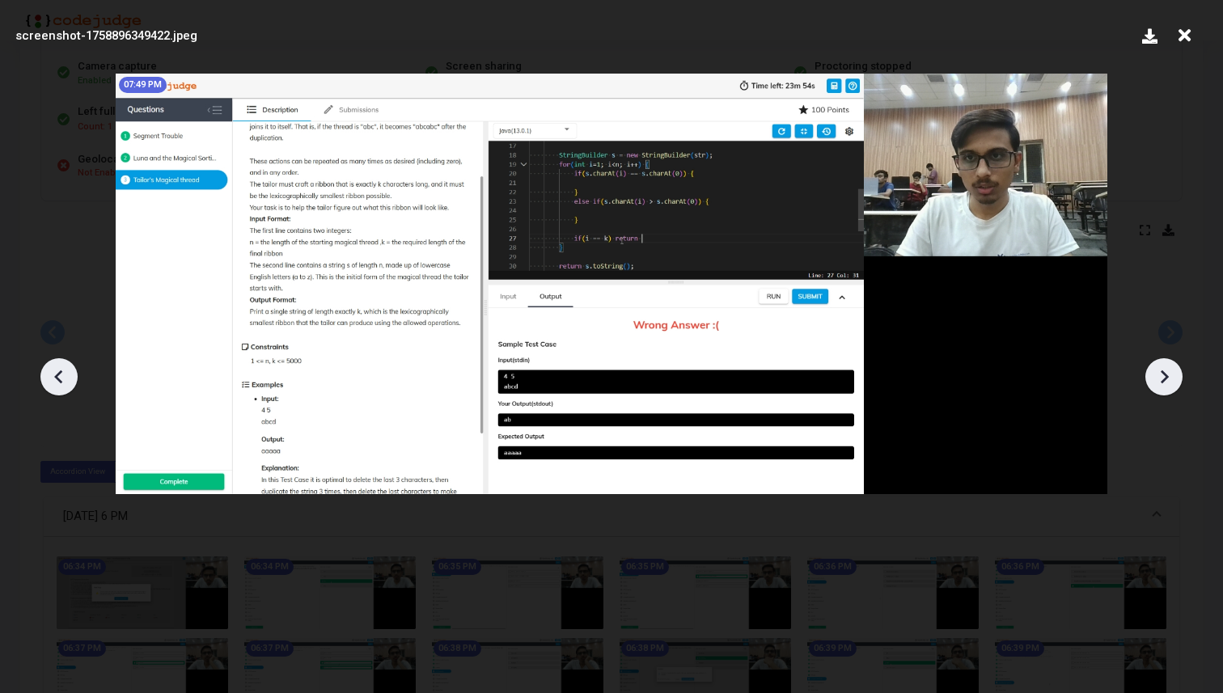
click at [1166, 373] on icon at bounding box center [1164, 377] width 24 height 24
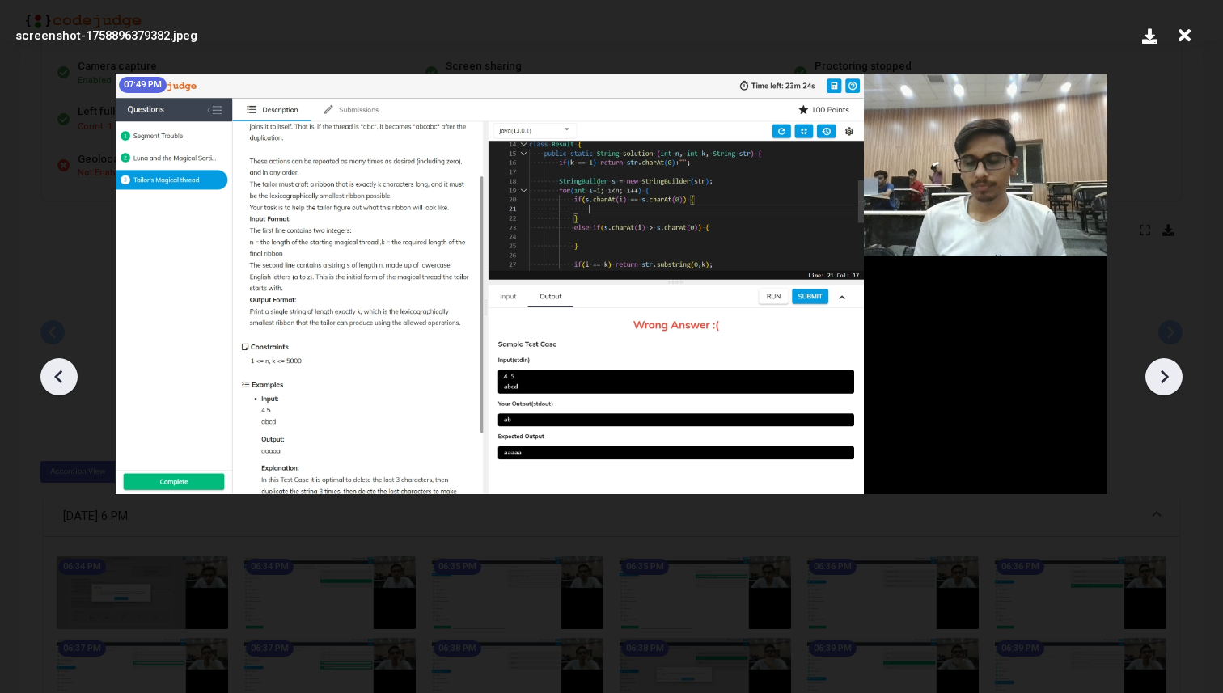
click at [1166, 373] on icon at bounding box center [1164, 377] width 24 height 24
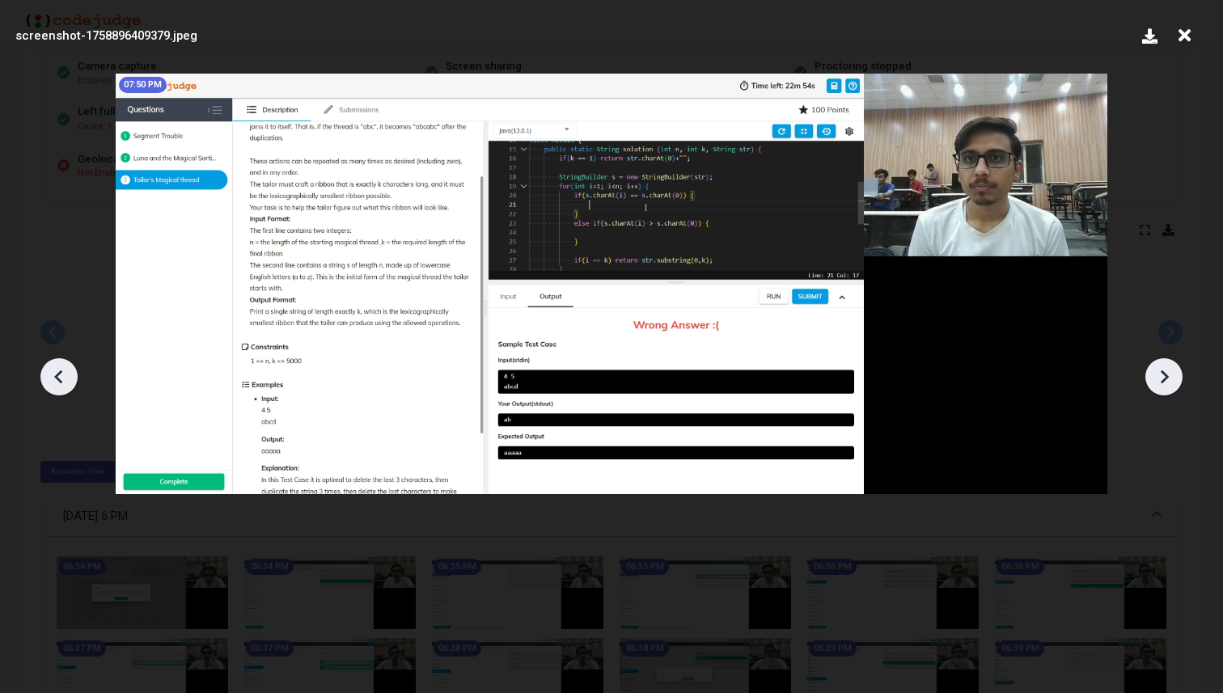
click at [1166, 373] on icon at bounding box center [1164, 377] width 24 height 24
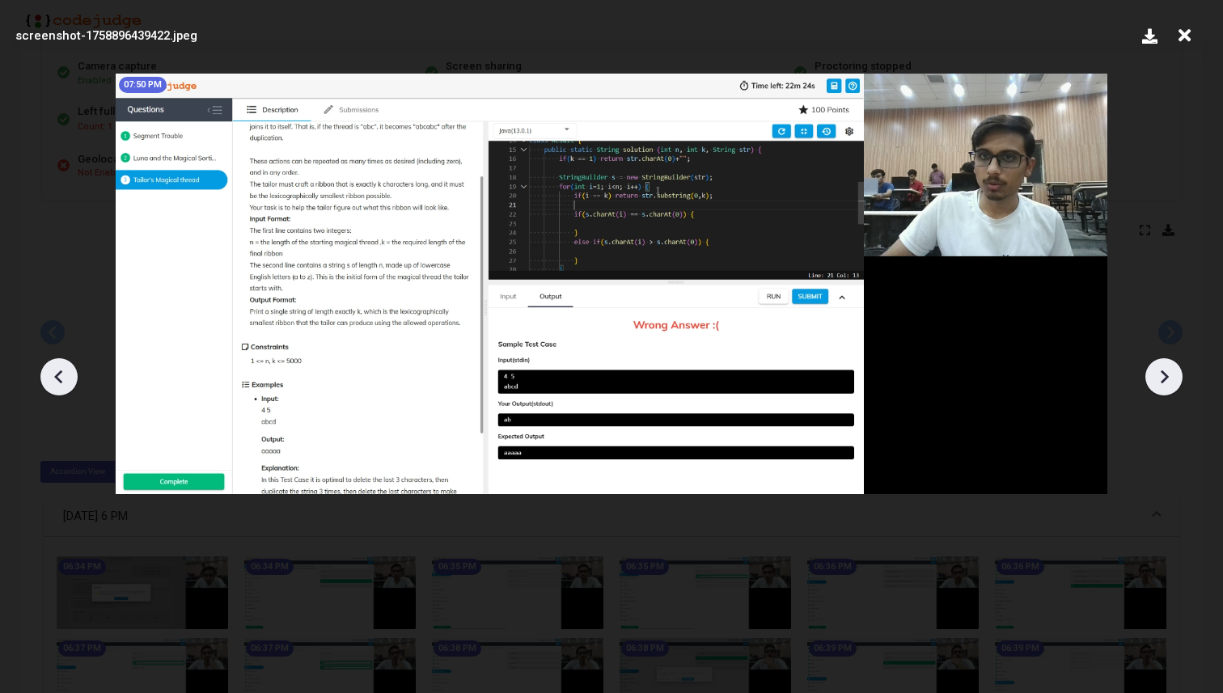
click at [1166, 373] on icon at bounding box center [1164, 377] width 24 height 24
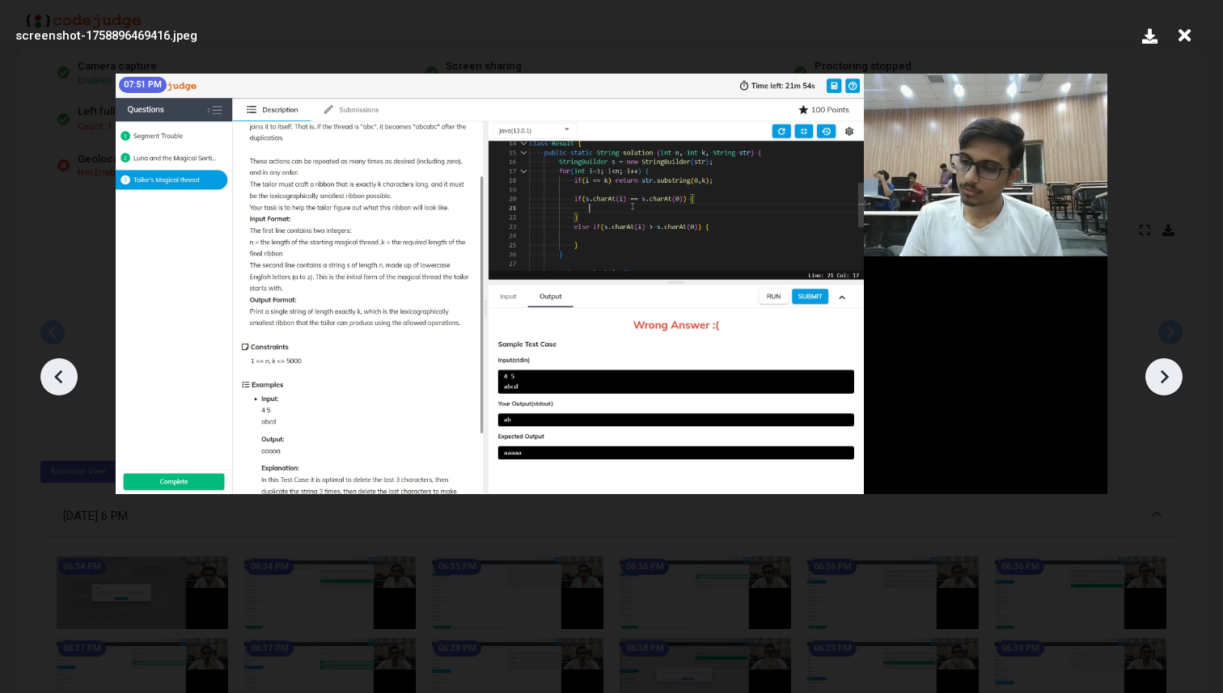
click at [1166, 373] on icon at bounding box center [1164, 377] width 24 height 24
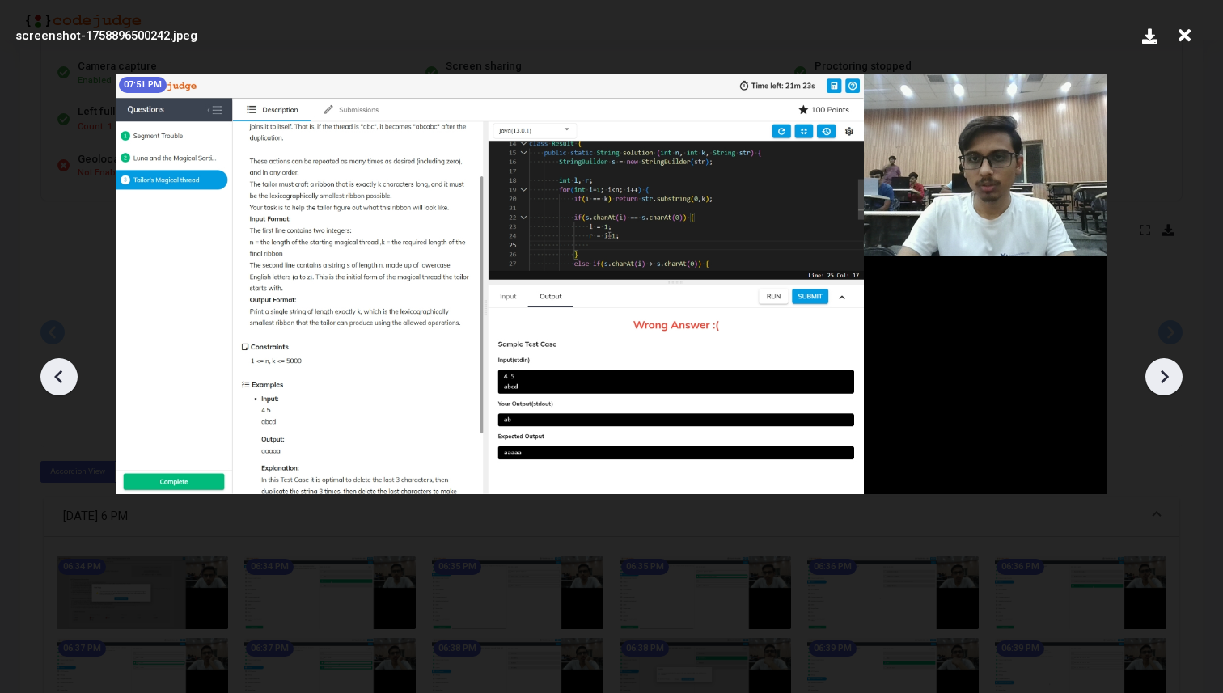
click at [1166, 373] on icon at bounding box center [1164, 377] width 24 height 24
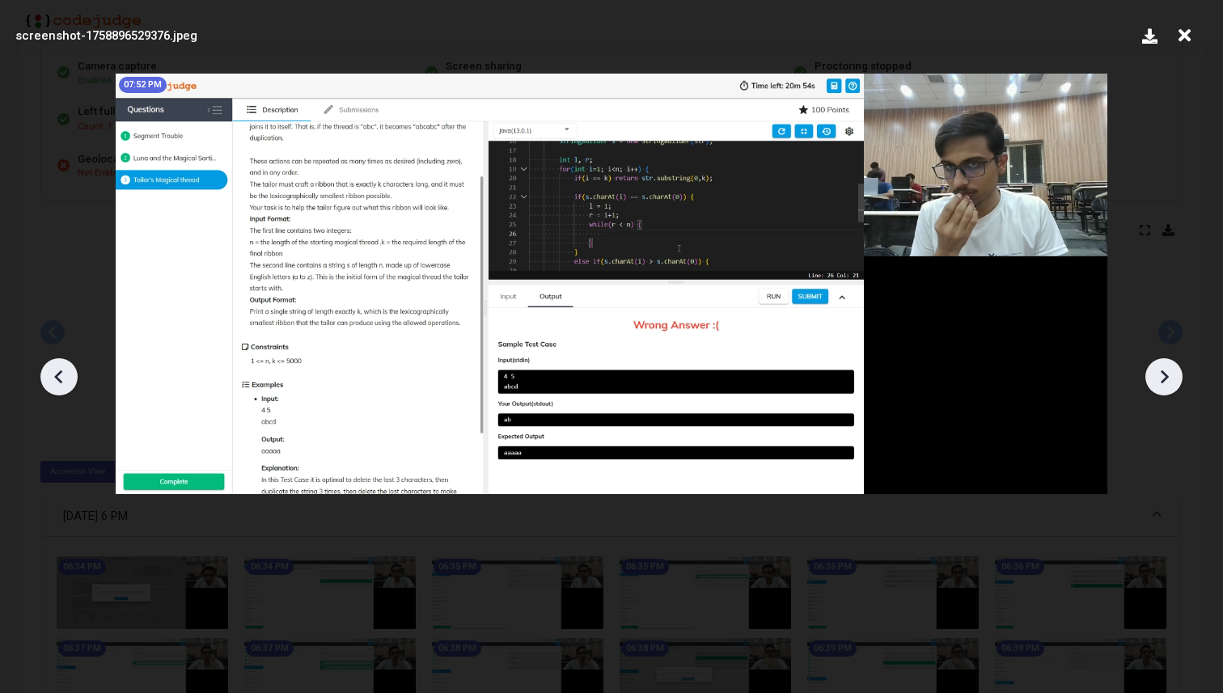
click at [1166, 373] on icon at bounding box center [1164, 377] width 24 height 24
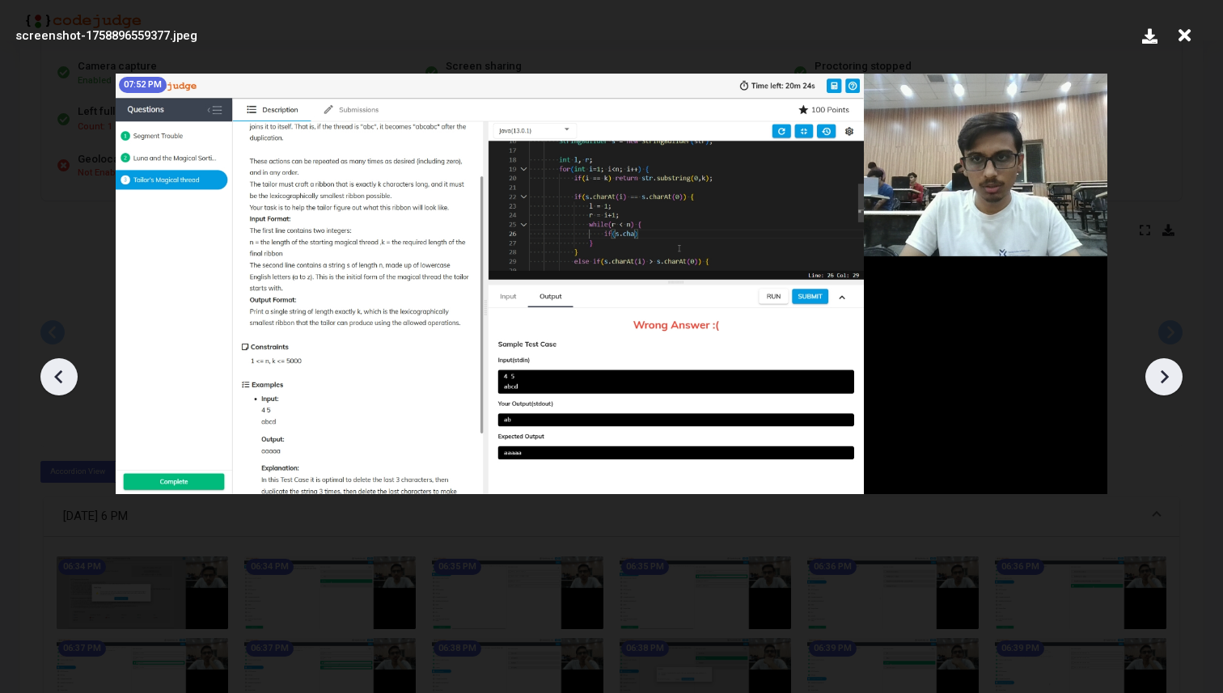
click at [1166, 373] on icon at bounding box center [1164, 377] width 24 height 24
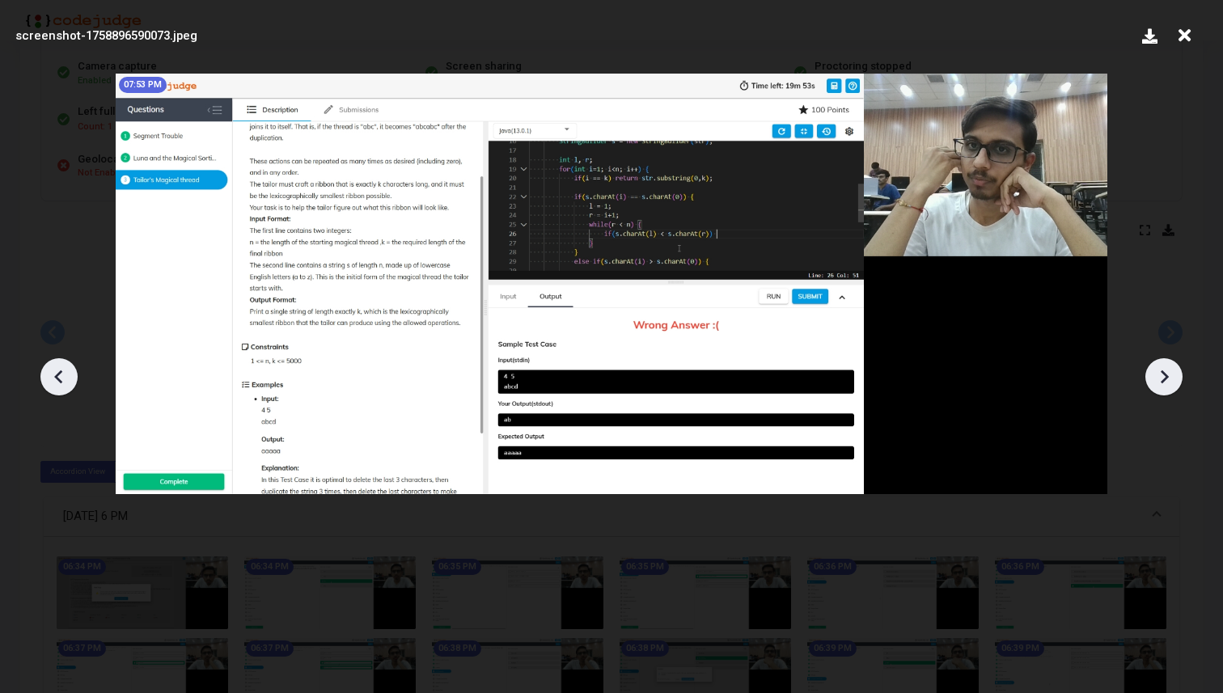
click at [1166, 373] on icon at bounding box center [1164, 377] width 24 height 24
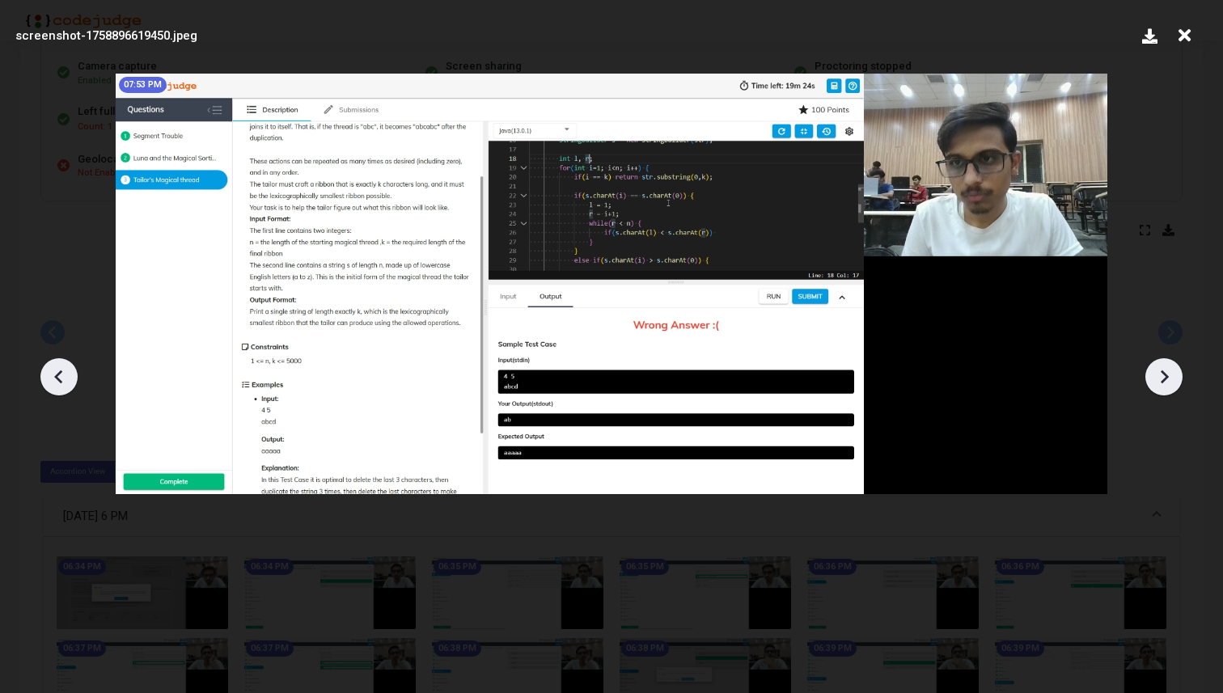
click at [1166, 373] on icon at bounding box center [1164, 377] width 24 height 24
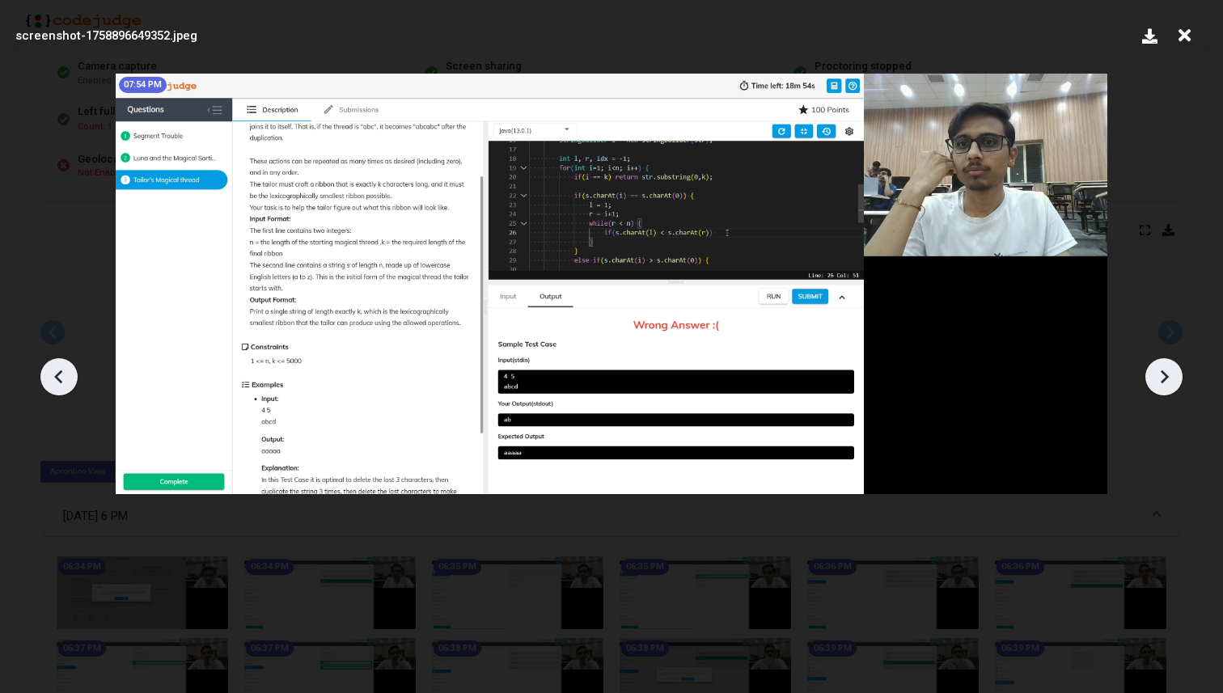
click at [1166, 373] on icon at bounding box center [1164, 377] width 24 height 24
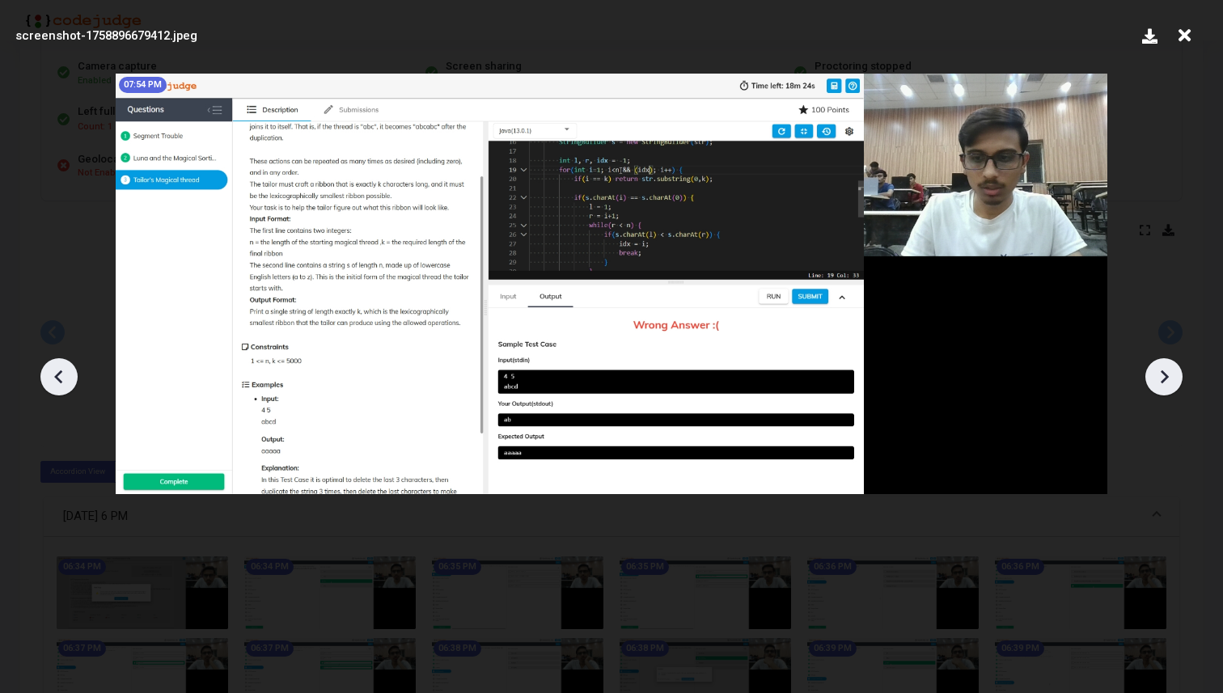
click at [1166, 373] on icon at bounding box center [1164, 377] width 24 height 24
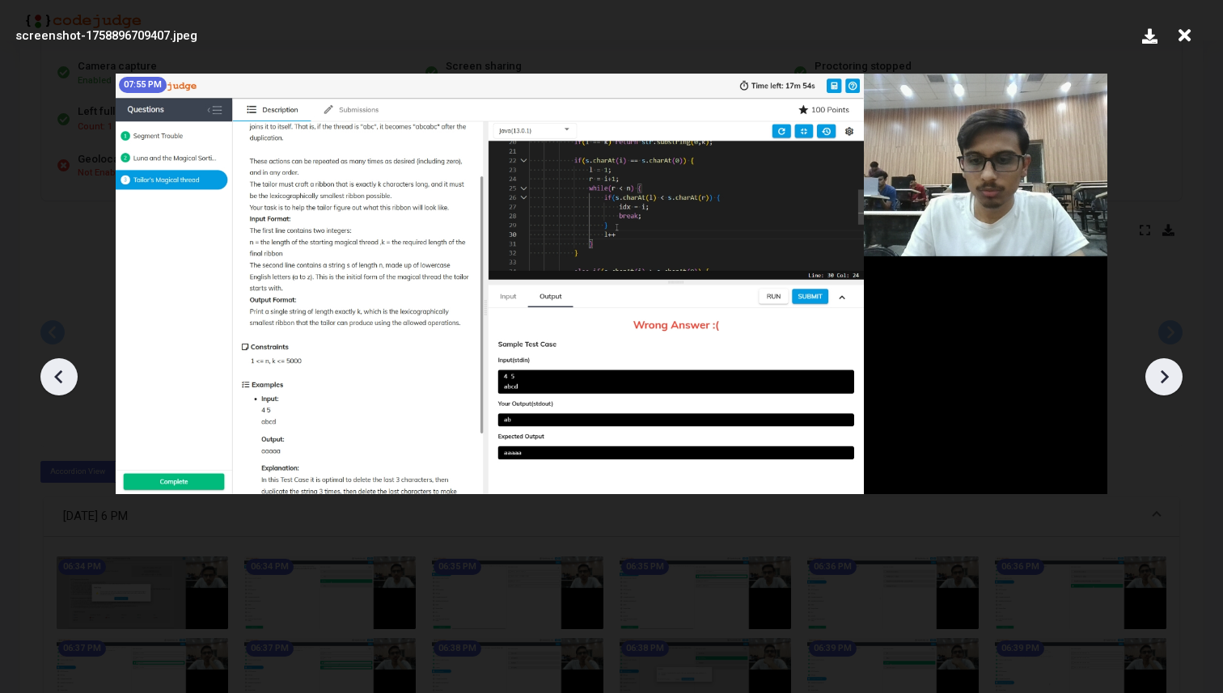
click at [1166, 373] on icon at bounding box center [1164, 377] width 24 height 24
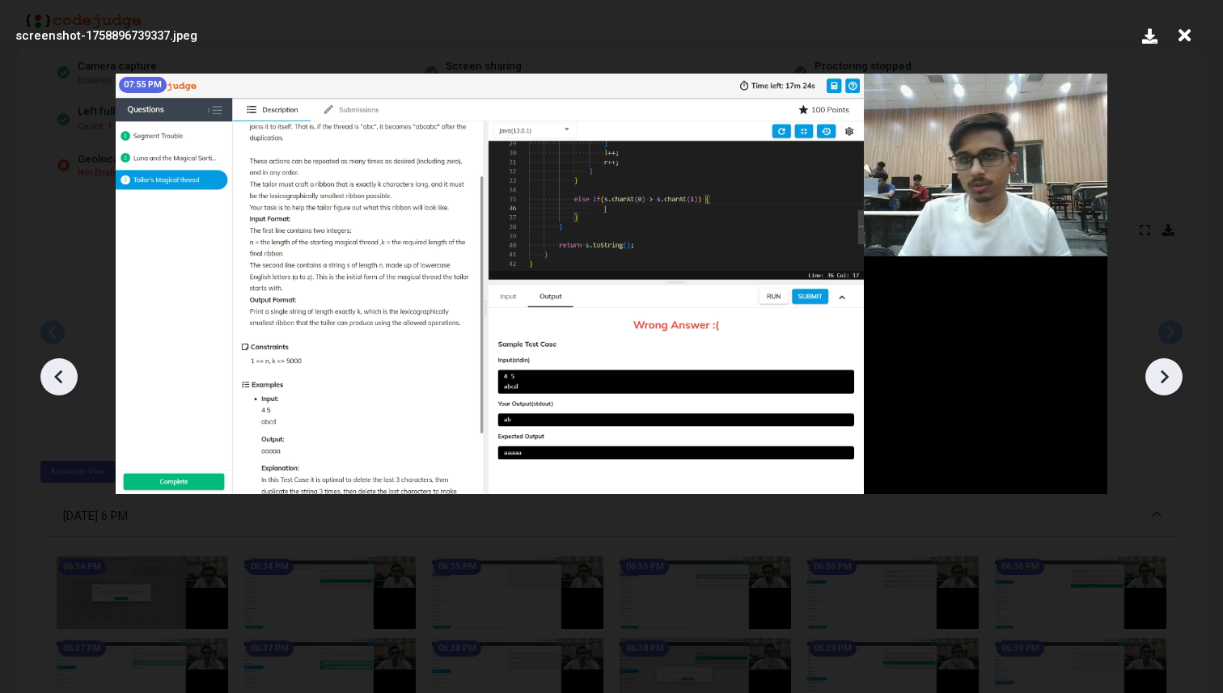
click at [1166, 373] on icon at bounding box center [1164, 377] width 24 height 24
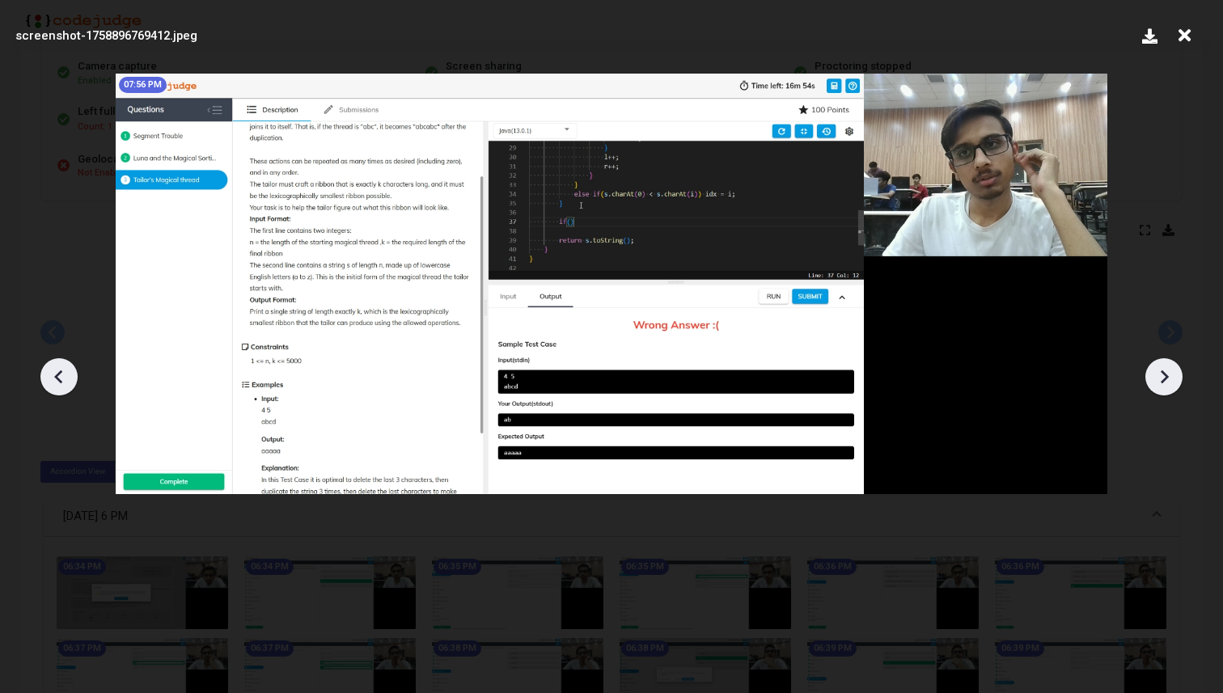
click at [1166, 373] on icon at bounding box center [1164, 377] width 24 height 24
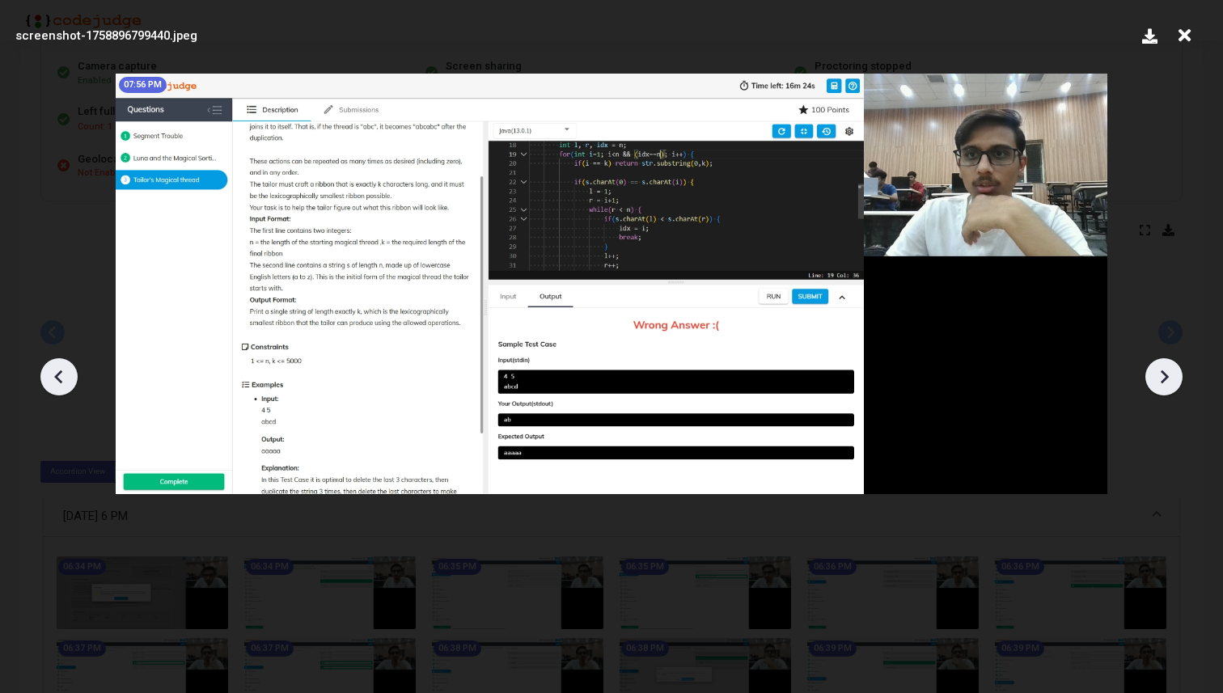
click at [1166, 373] on icon at bounding box center [1164, 377] width 24 height 24
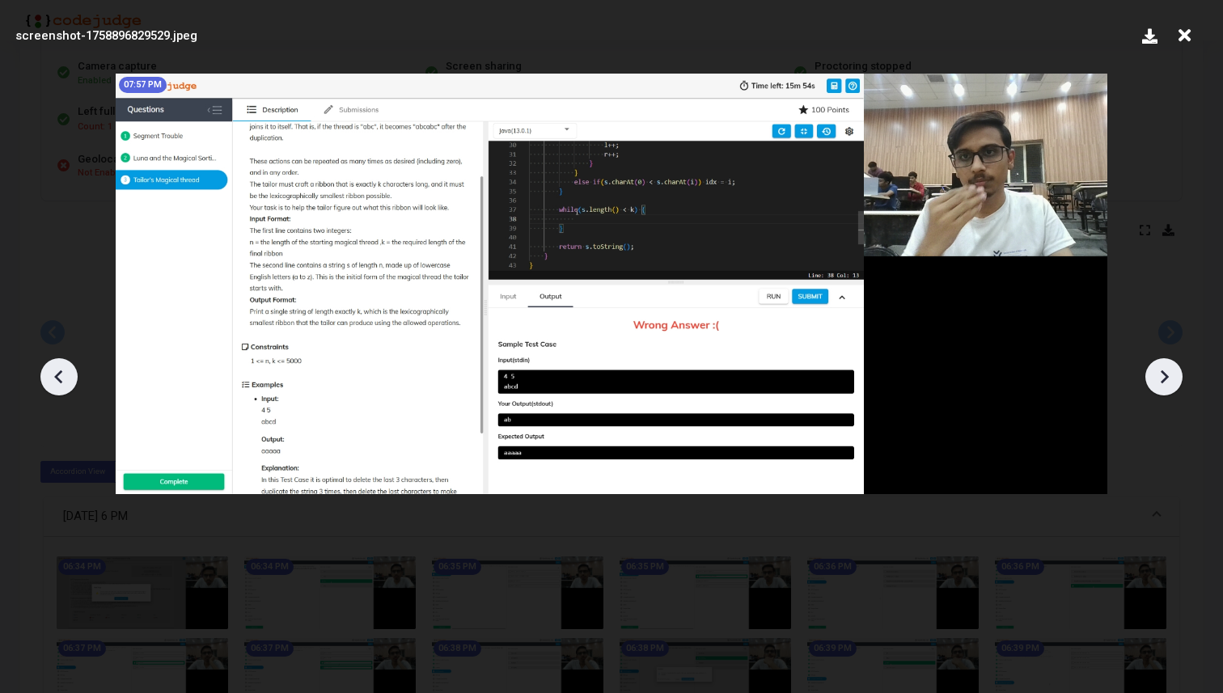
click at [1166, 373] on icon at bounding box center [1164, 377] width 24 height 24
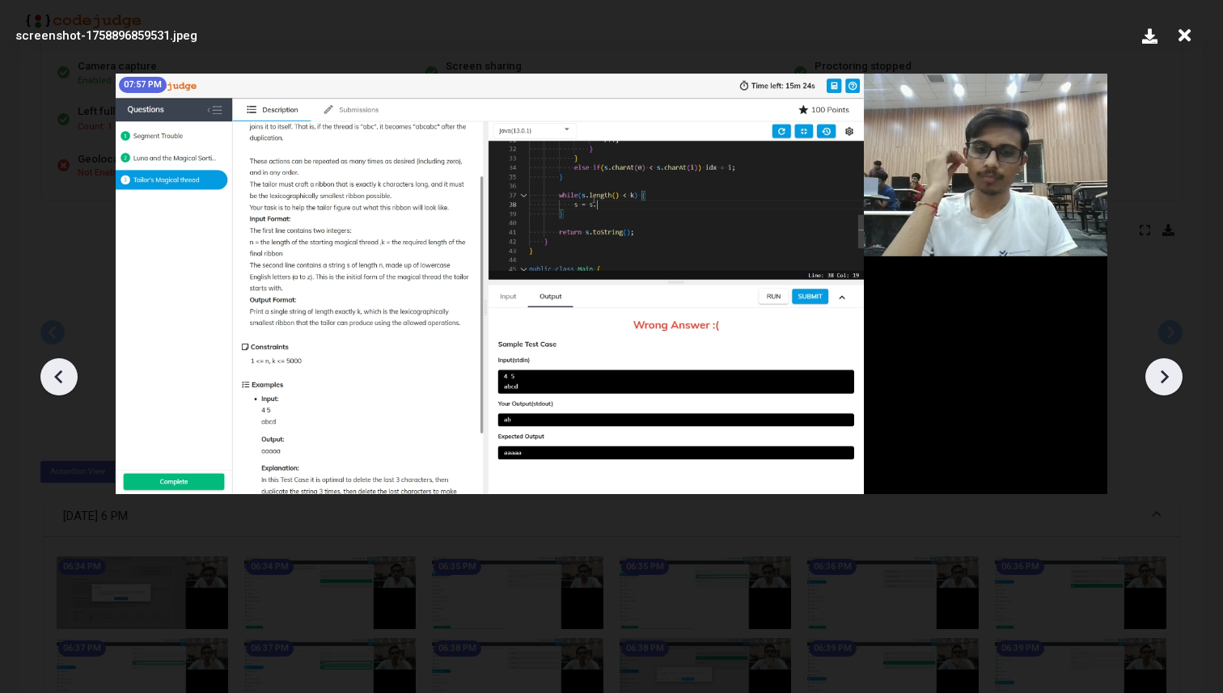
click at [1166, 373] on icon at bounding box center [1164, 377] width 24 height 24
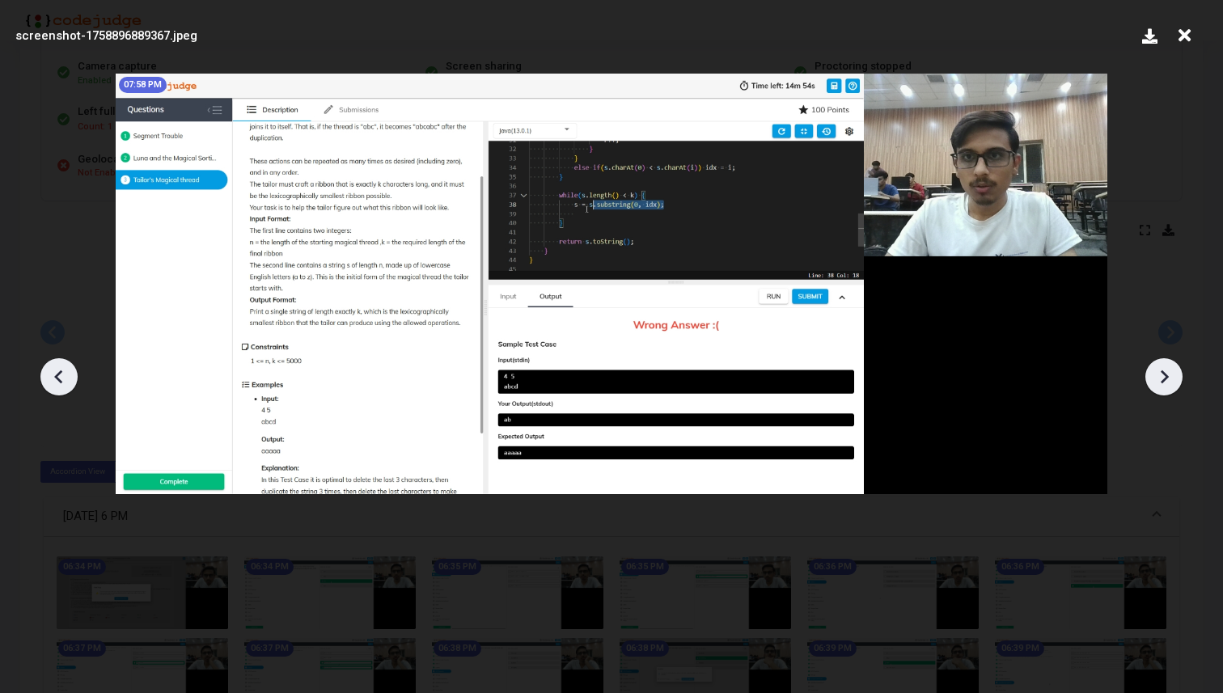
click at [1166, 373] on icon at bounding box center [1164, 377] width 24 height 24
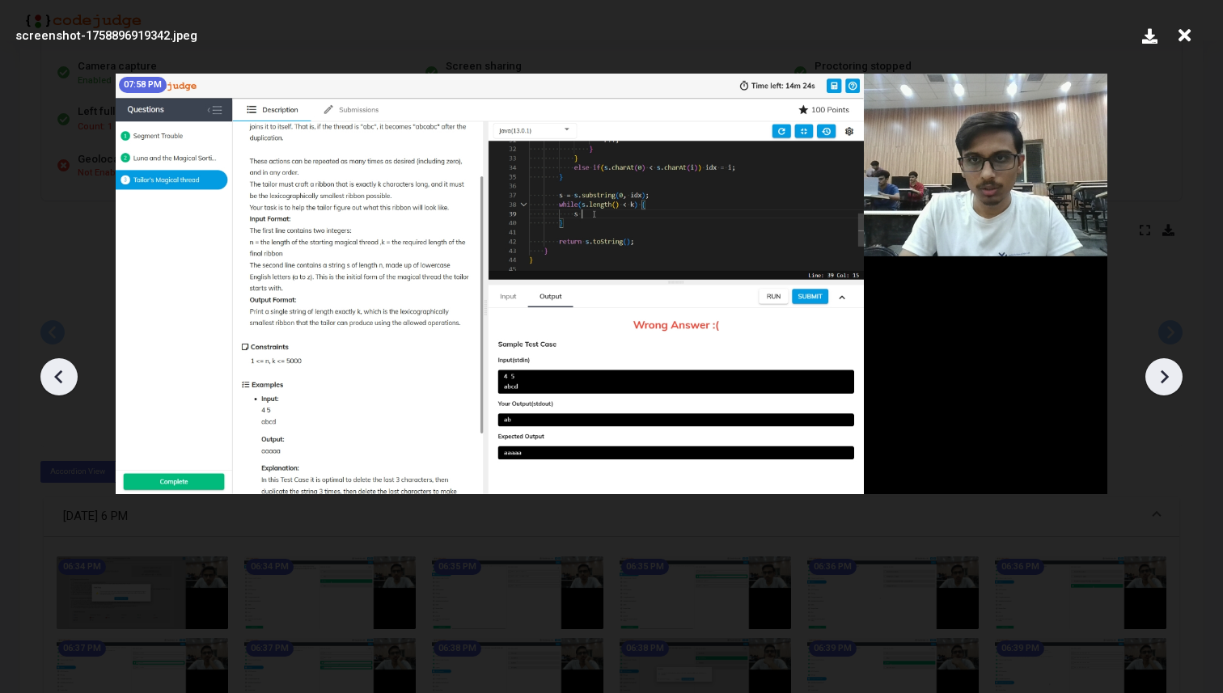
click at [1166, 373] on icon at bounding box center [1164, 377] width 24 height 24
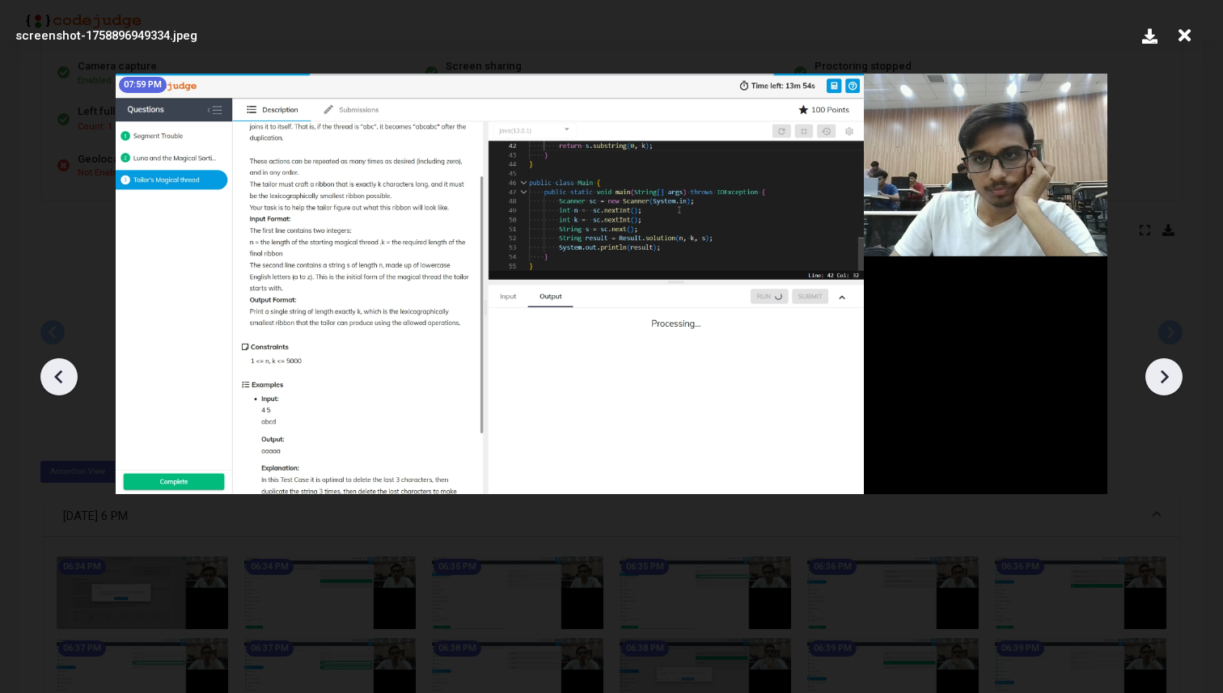
click at [1166, 373] on icon at bounding box center [1164, 377] width 24 height 24
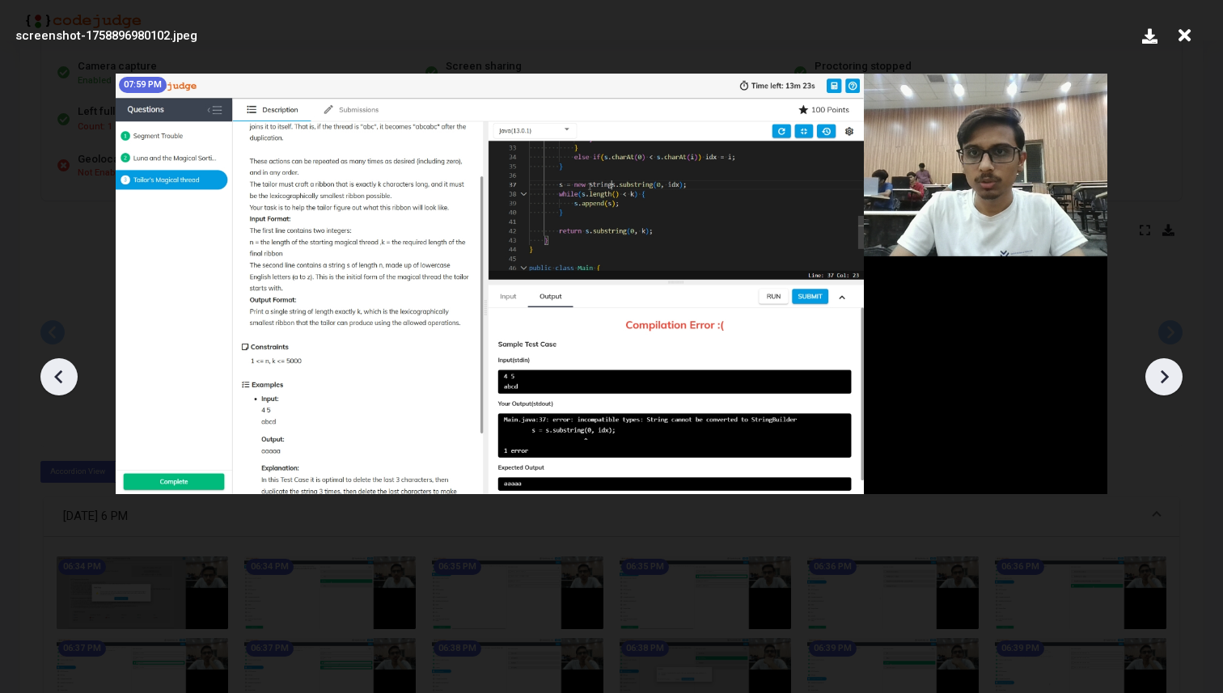
click at [1165, 366] on icon at bounding box center [1164, 377] width 24 height 24
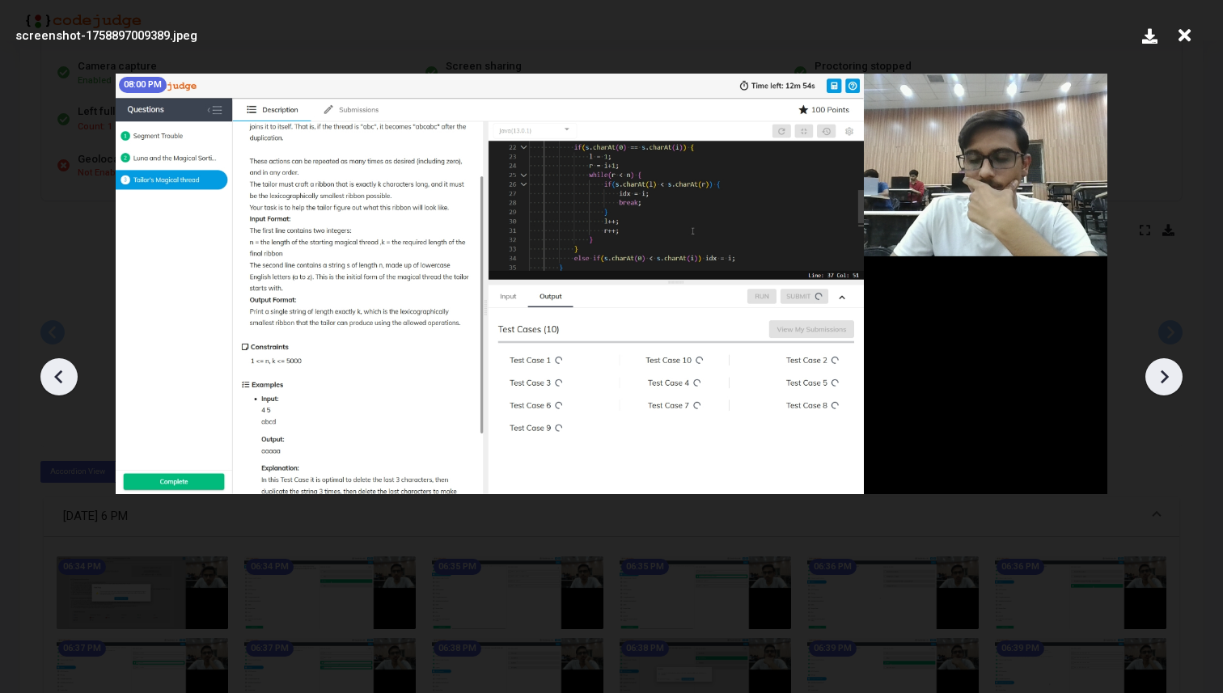
click at [1165, 366] on icon at bounding box center [1164, 377] width 24 height 24
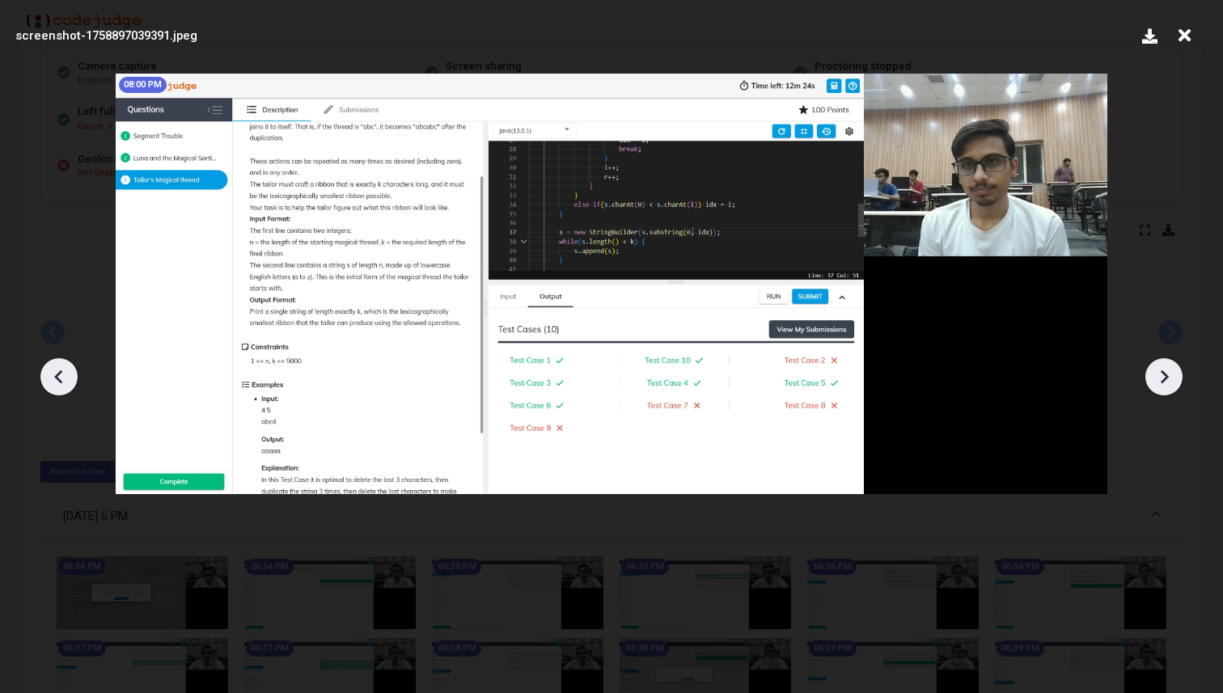
click at [1165, 366] on icon at bounding box center [1164, 377] width 24 height 24
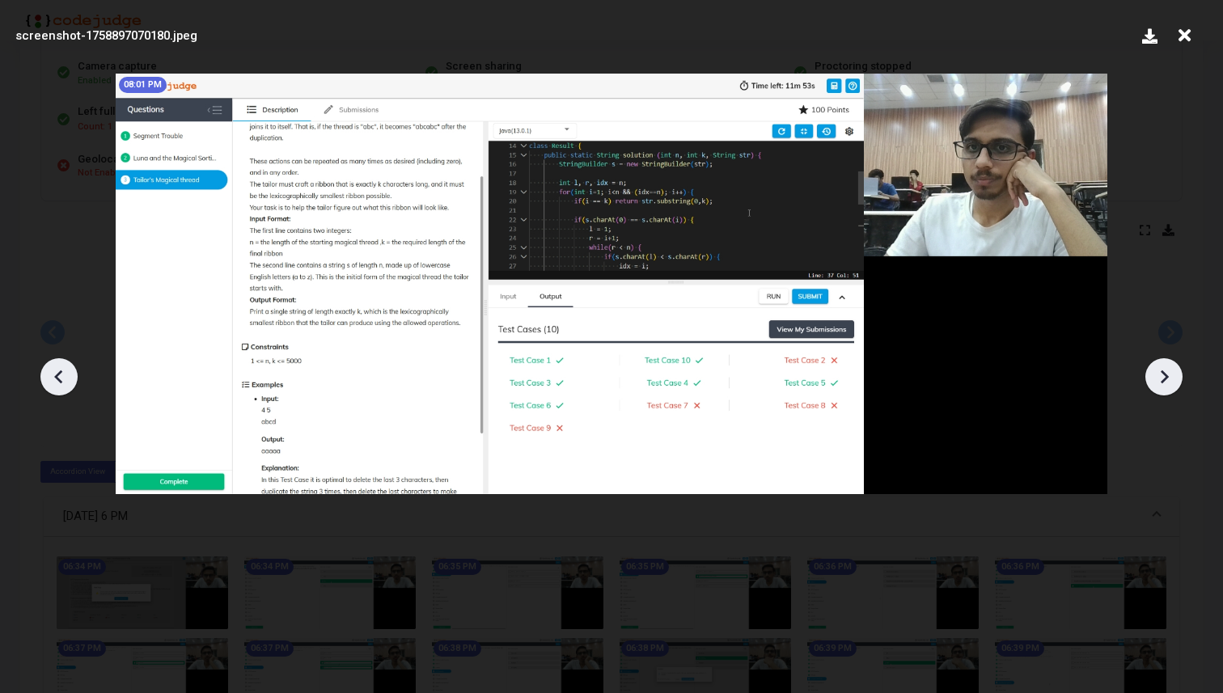
click at [1165, 366] on icon at bounding box center [1164, 377] width 24 height 24
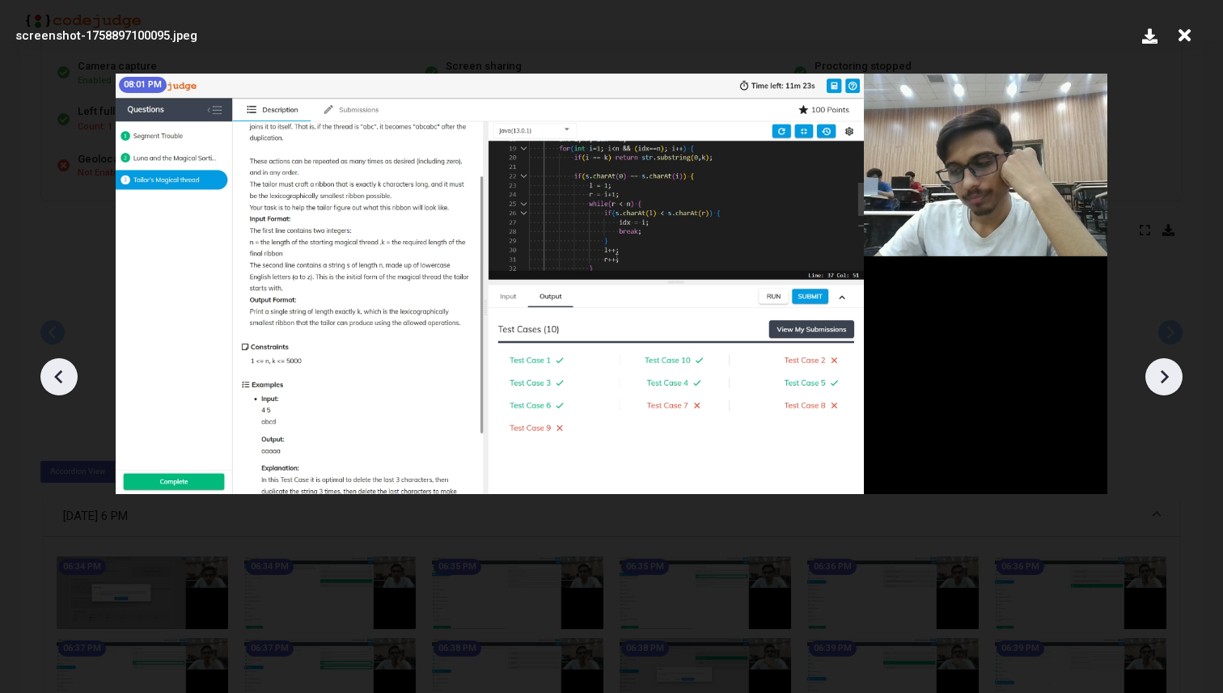
click at [1165, 366] on icon at bounding box center [1164, 377] width 24 height 24
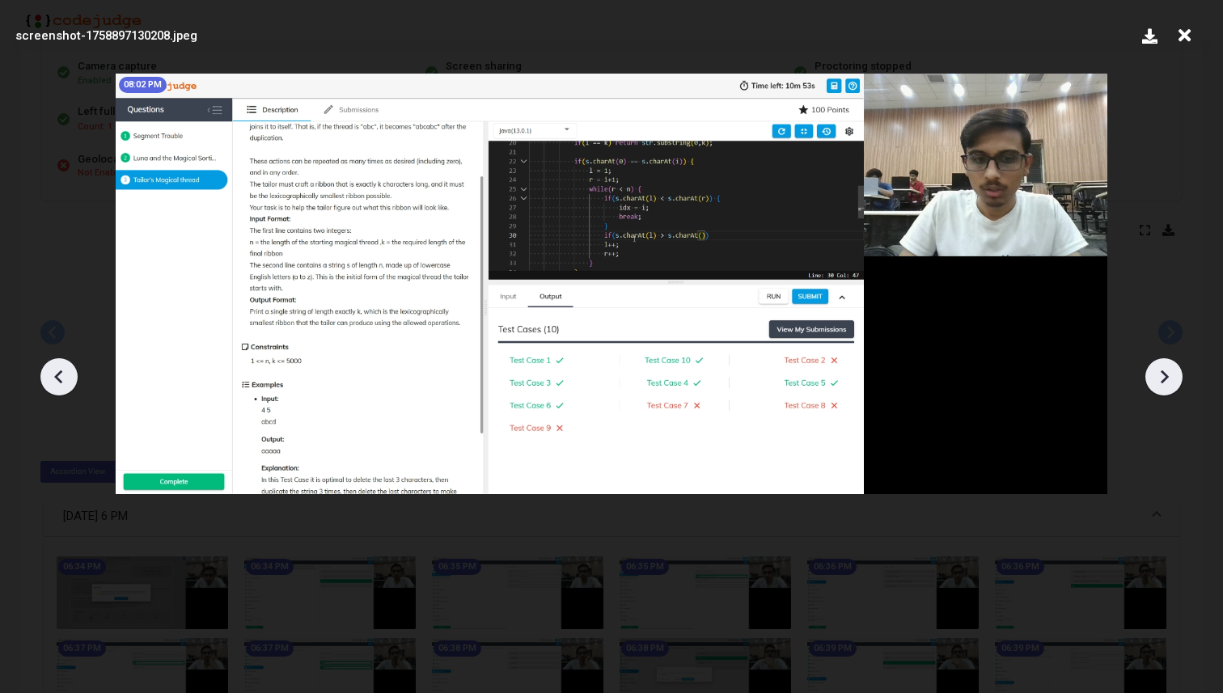
click at [1165, 366] on icon at bounding box center [1164, 377] width 24 height 24
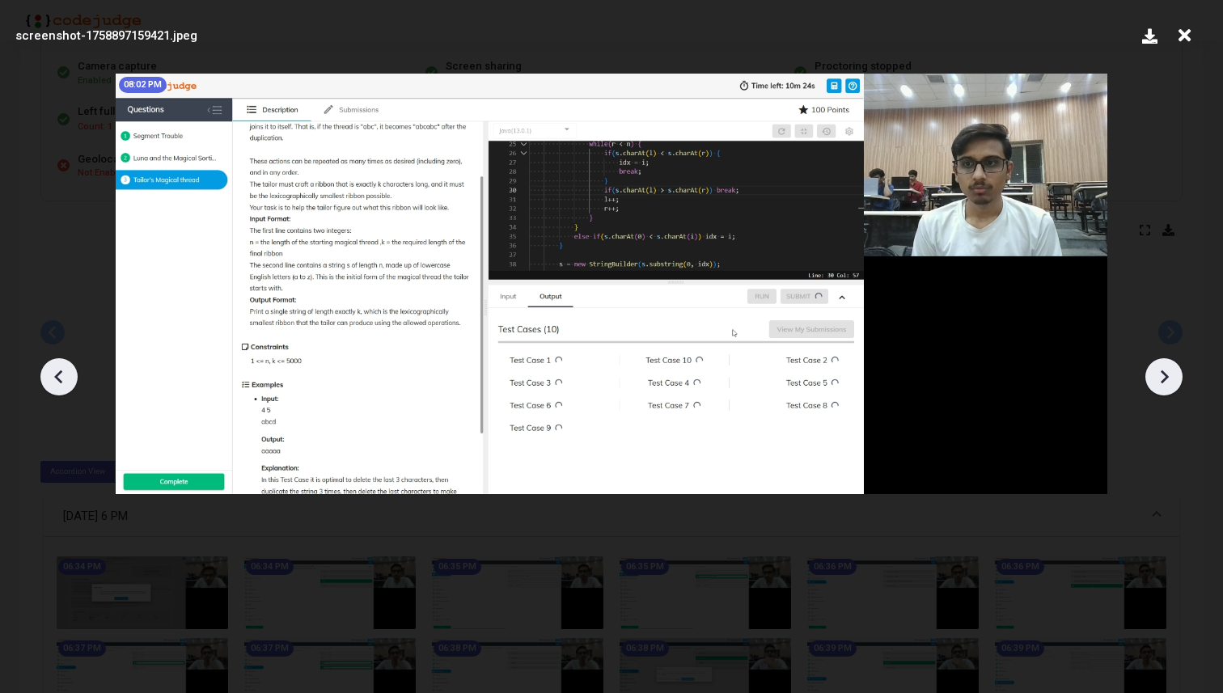
click at [1165, 366] on icon at bounding box center [1164, 377] width 24 height 24
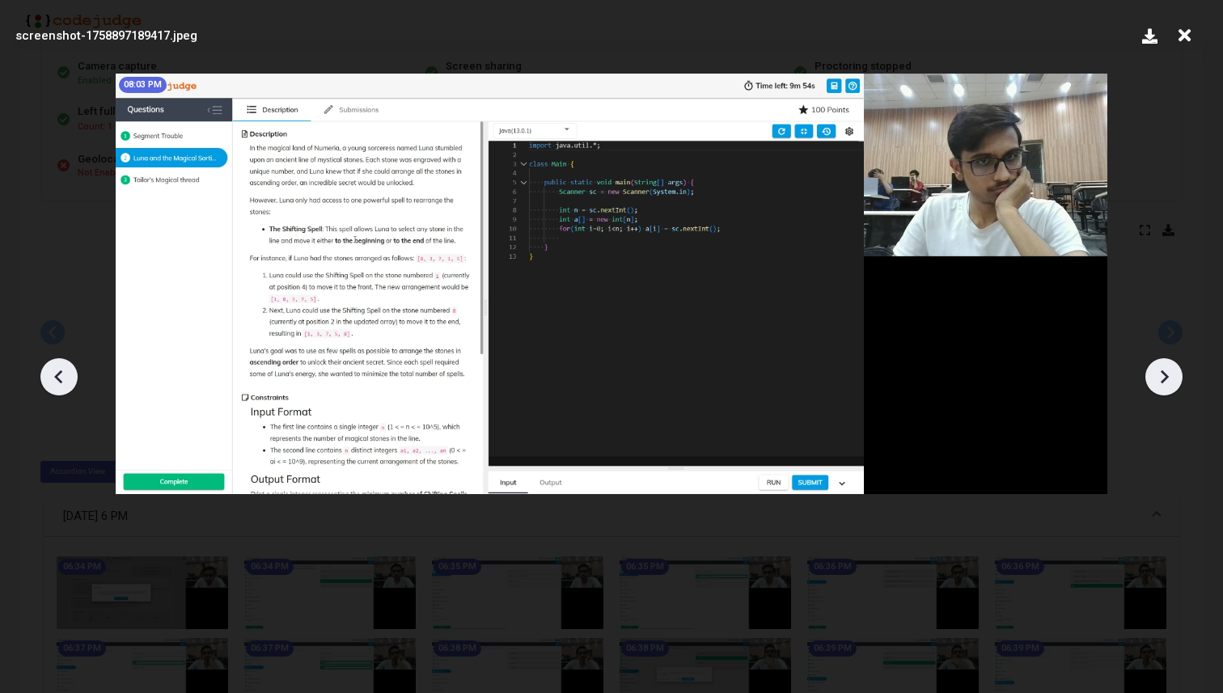
click at [1165, 366] on icon at bounding box center [1164, 377] width 24 height 24
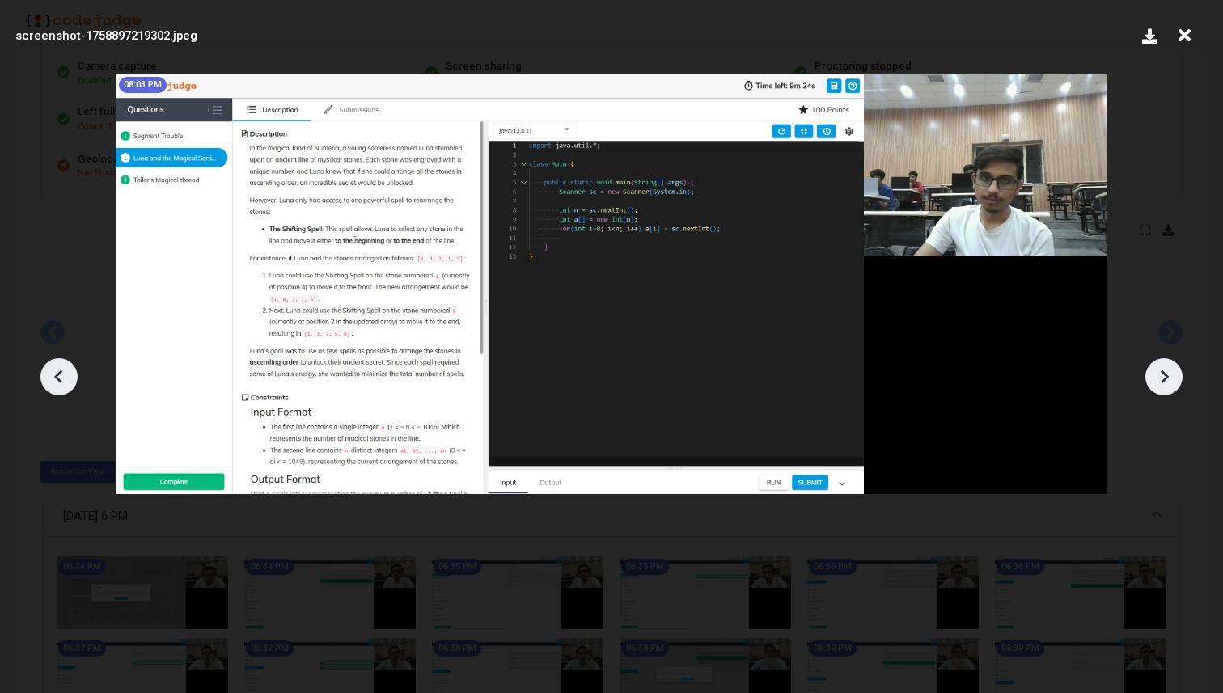
click at [1165, 366] on icon at bounding box center [1164, 377] width 24 height 24
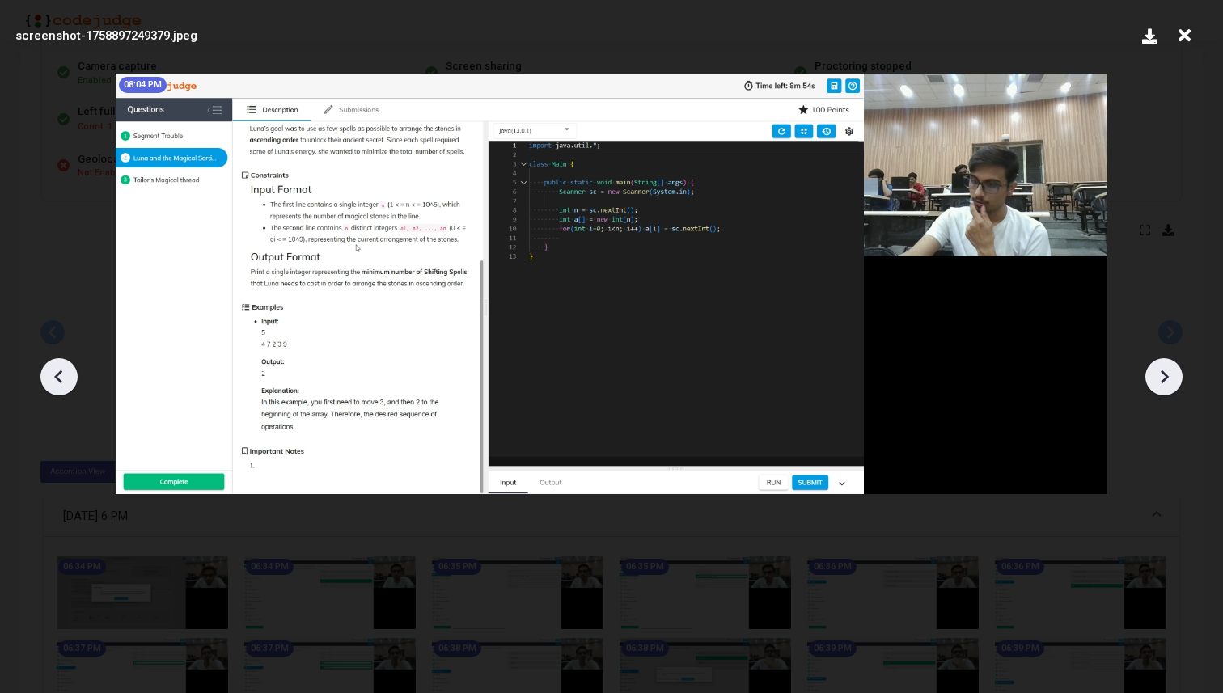
click at [1165, 366] on icon at bounding box center [1164, 377] width 24 height 24
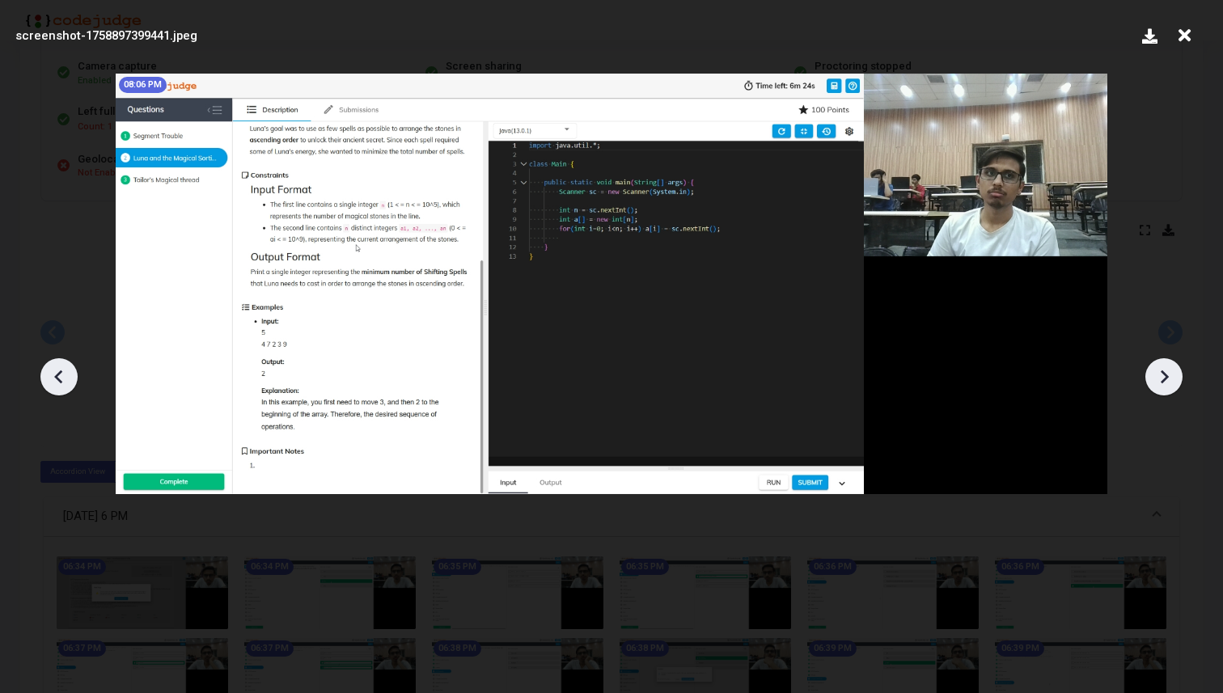
click at [1165, 366] on icon at bounding box center [1164, 377] width 24 height 24
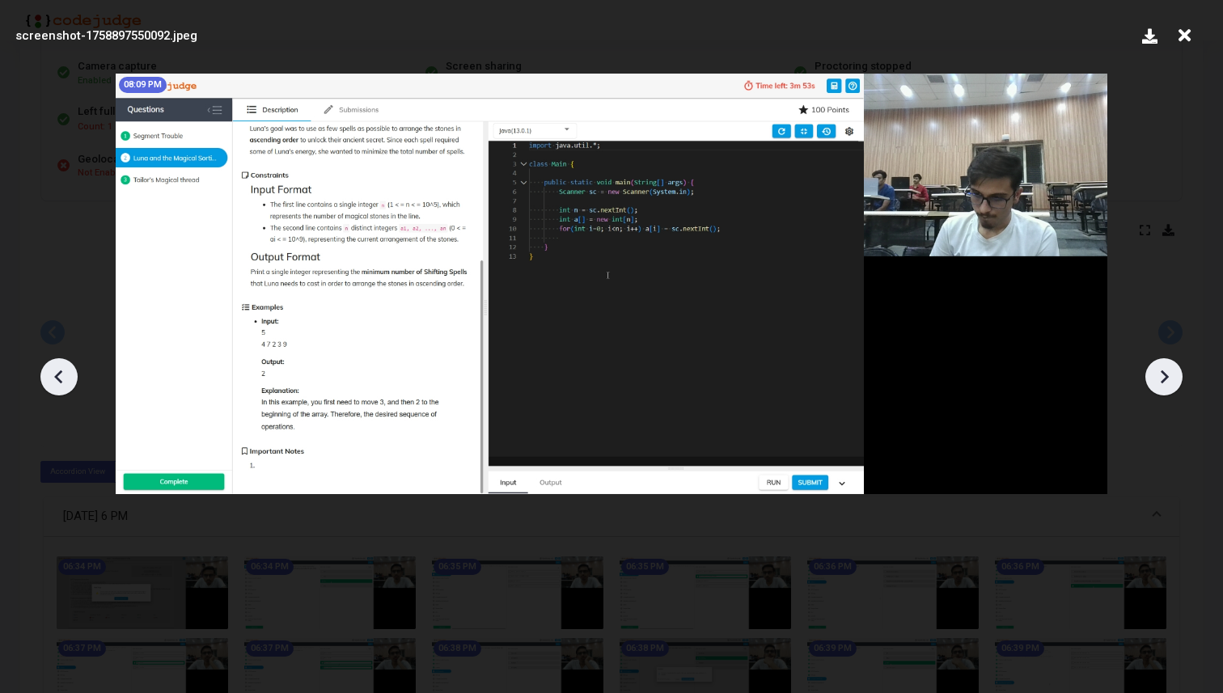
click at [1165, 366] on icon at bounding box center [1164, 377] width 24 height 24
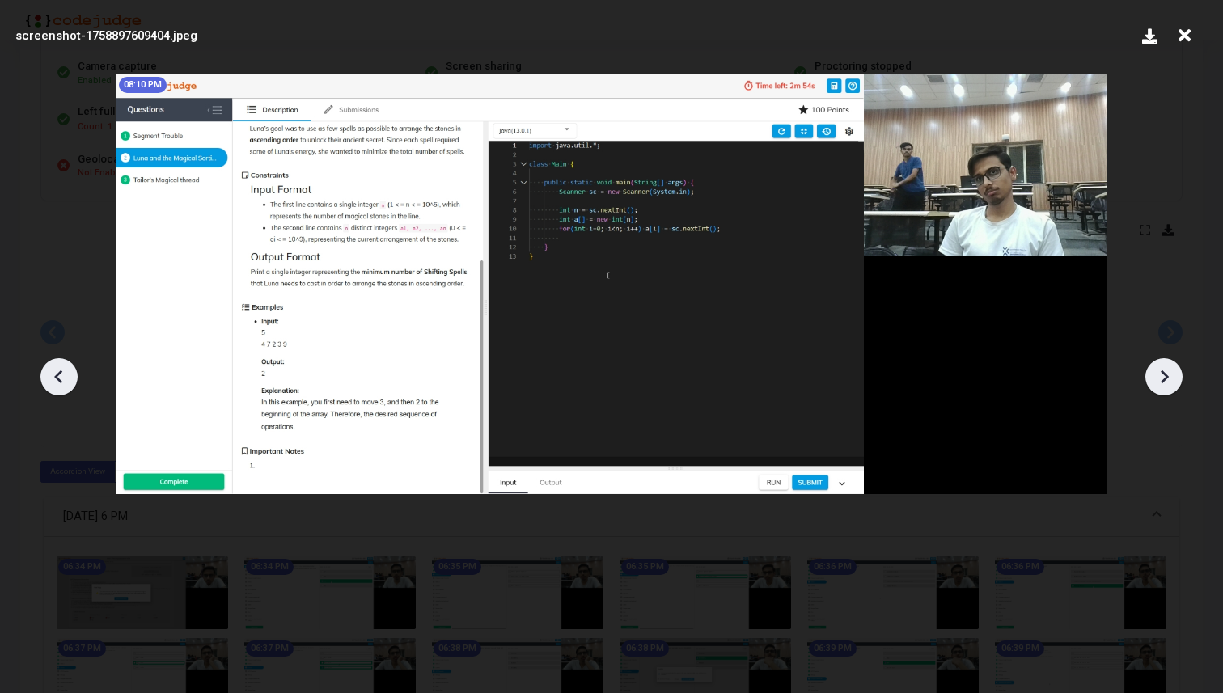
click at [1165, 366] on icon at bounding box center [1164, 377] width 24 height 24
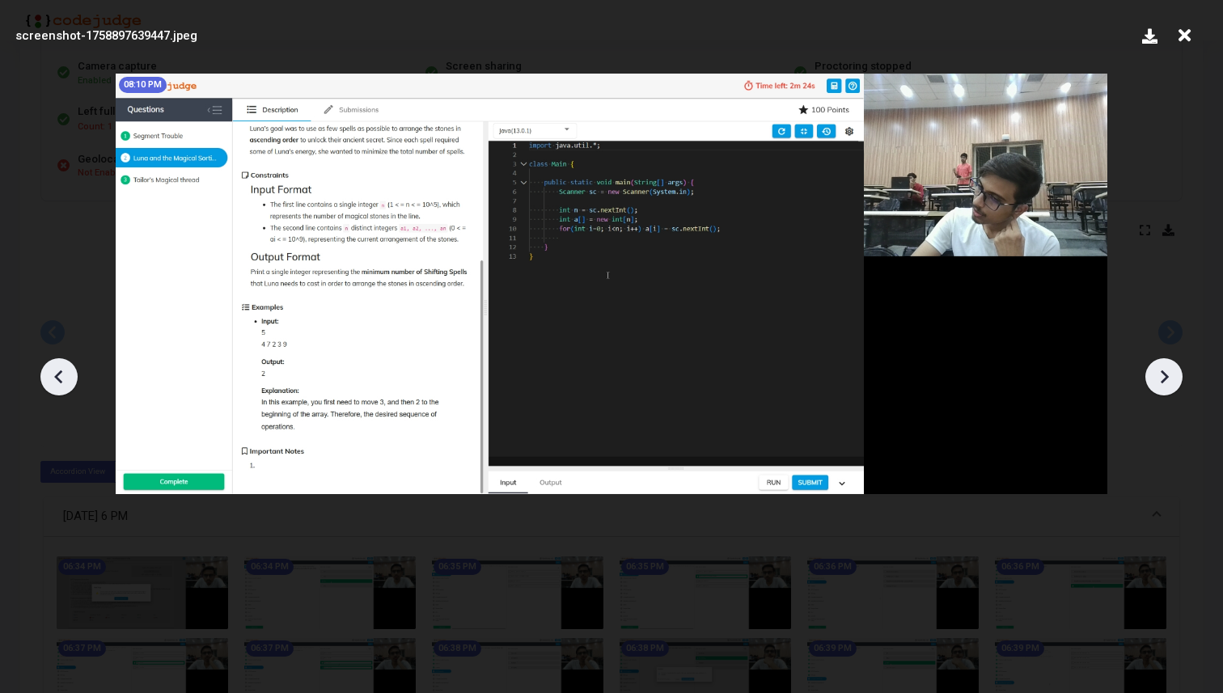
click at [1165, 366] on icon at bounding box center [1164, 377] width 24 height 24
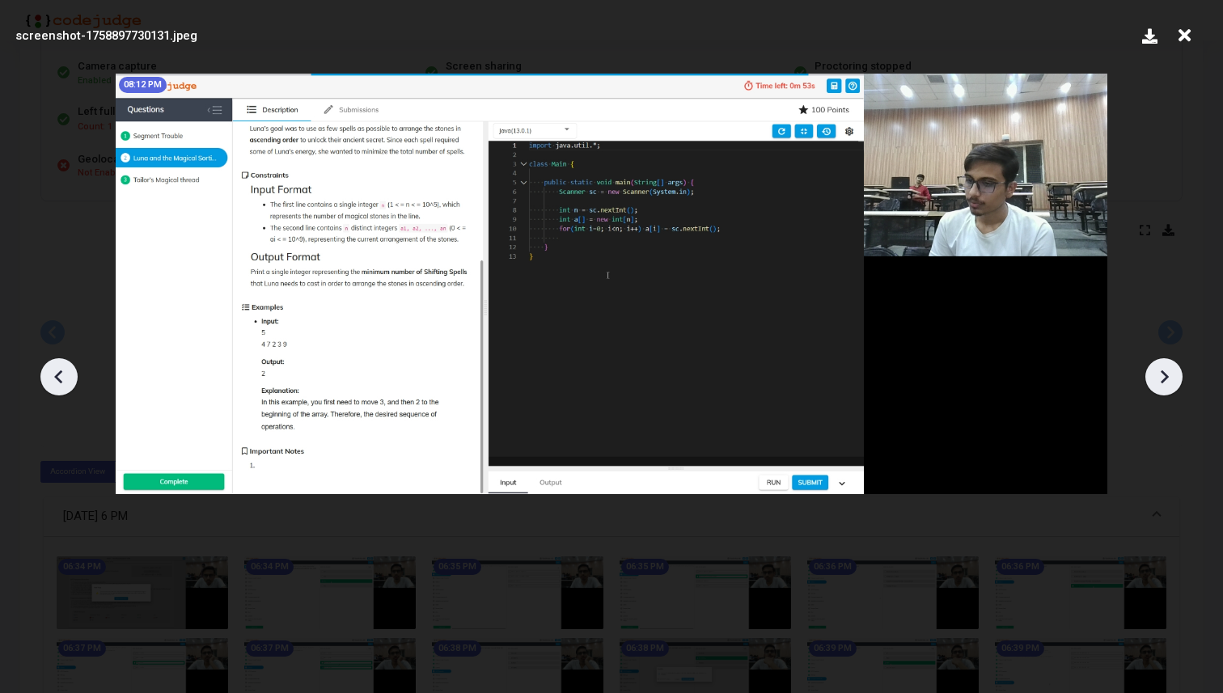
click at [1165, 366] on icon at bounding box center [1164, 377] width 24 height 24
click at [61, 373] on icon at bounding box center [59, 377] width 24 height 24
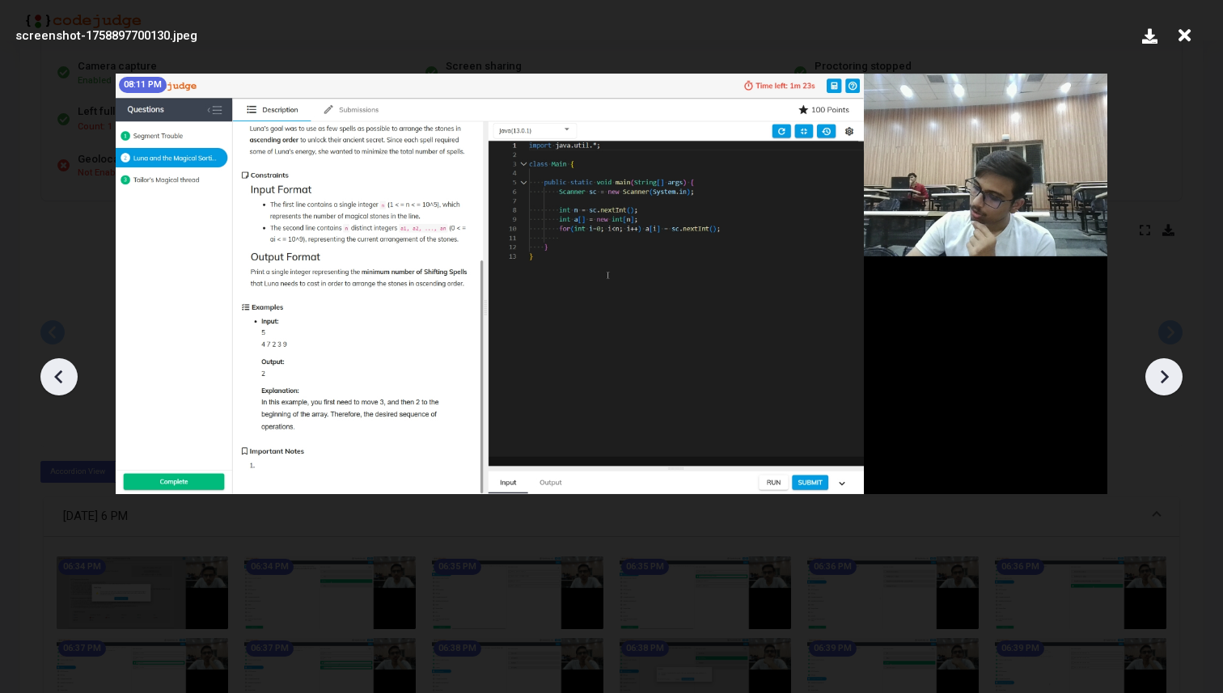
click at [61, 373] on icon at bounding box center [59, 377] width 24 height 24
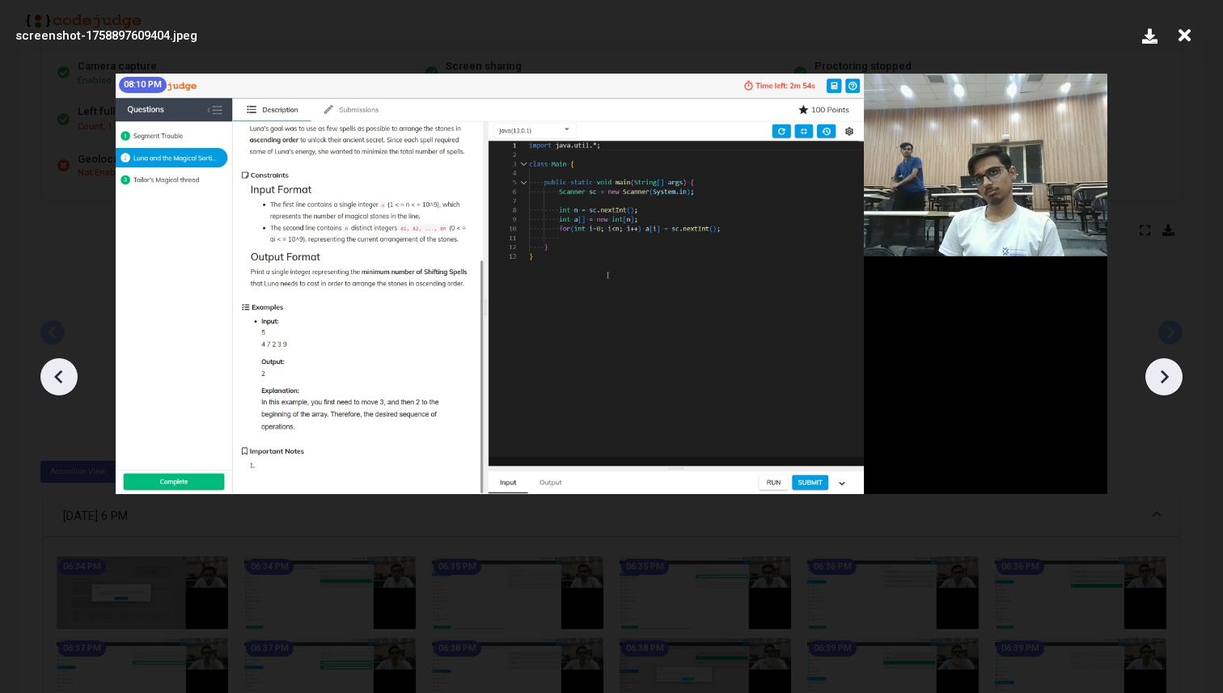
click at [61, 373] on icon at bounding box center [59, 377] width 24 height 24
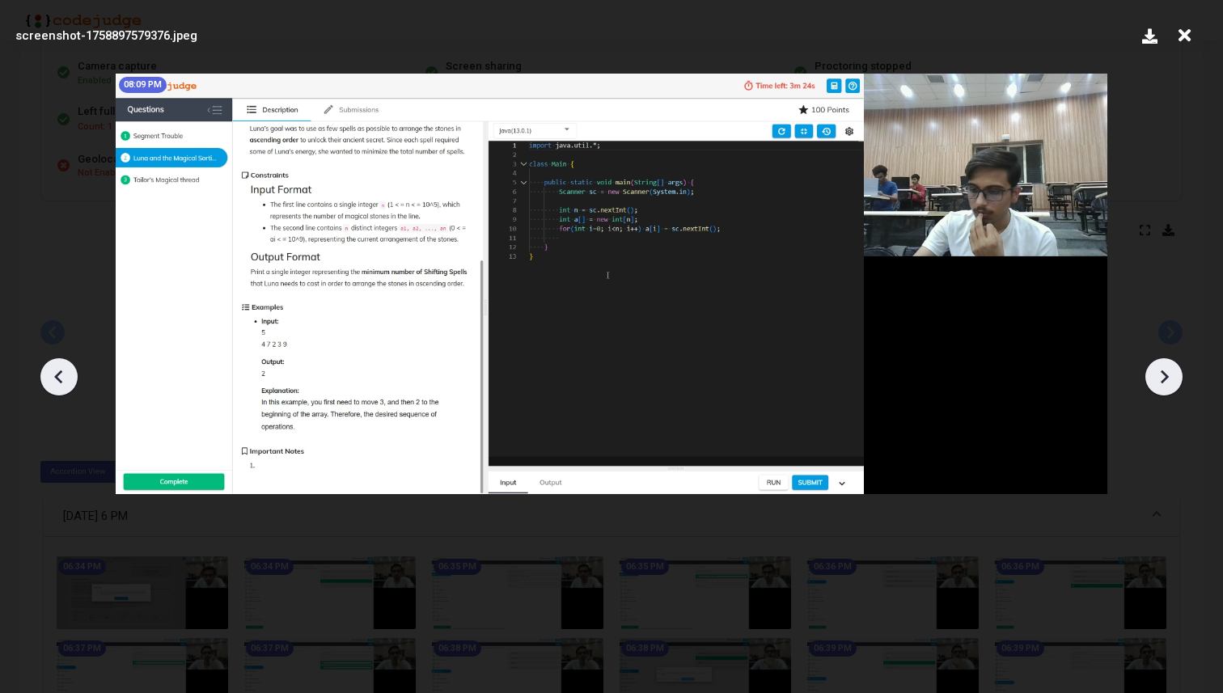
click at [61, 373] on icon at bounding box center [59, 377] width 24 height 24
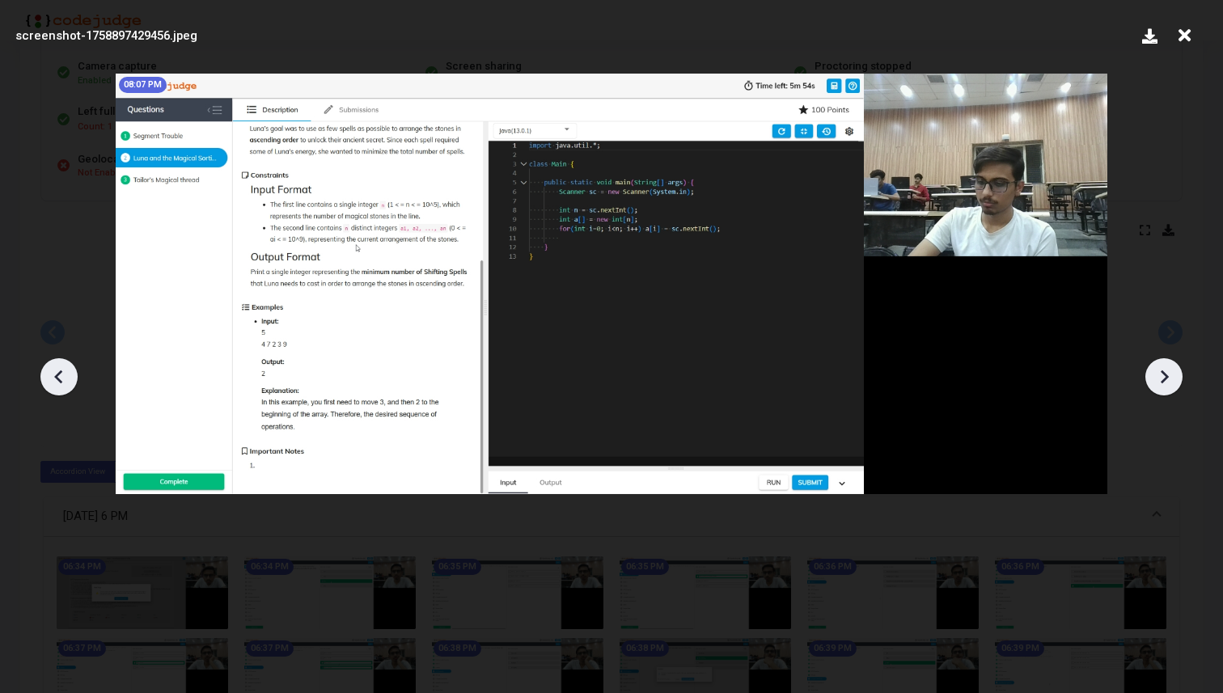
click at [61, 373] on icon at bounding box center [59, 377] width 24 height 24
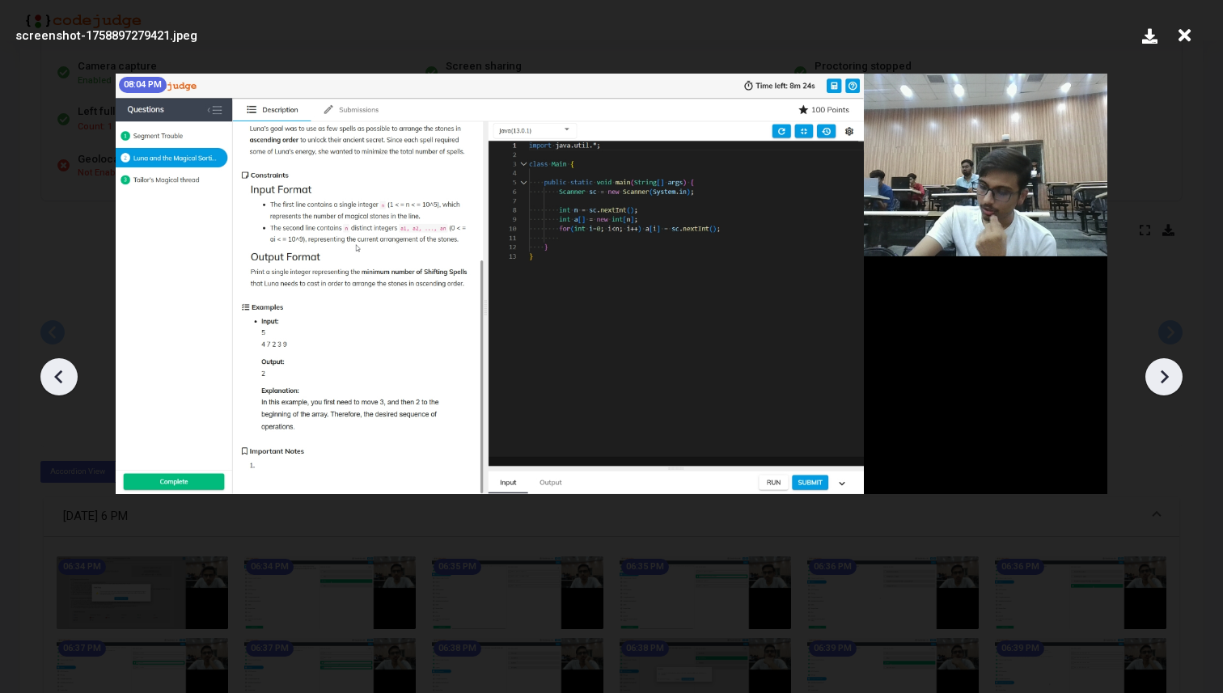
click at [61, 373] on icon at bounding box center [59, 377] width 24 height 24
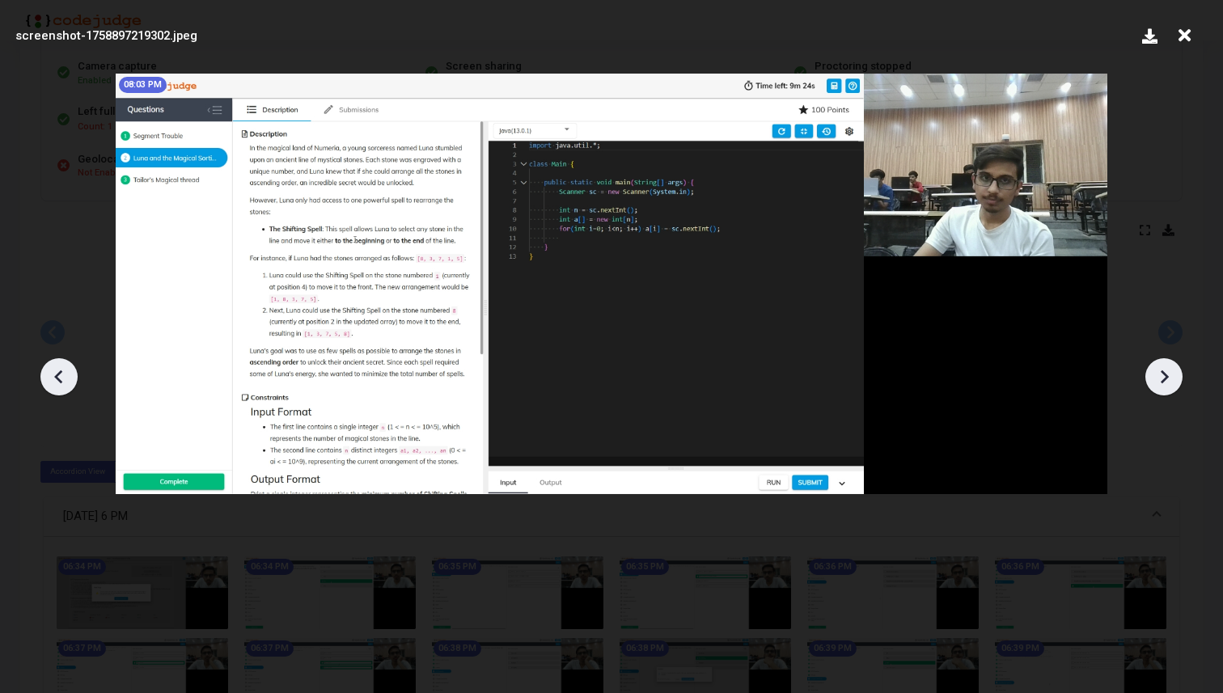
click at [61, 373] on icon at bounding box center [59, 377] width 24 height 24
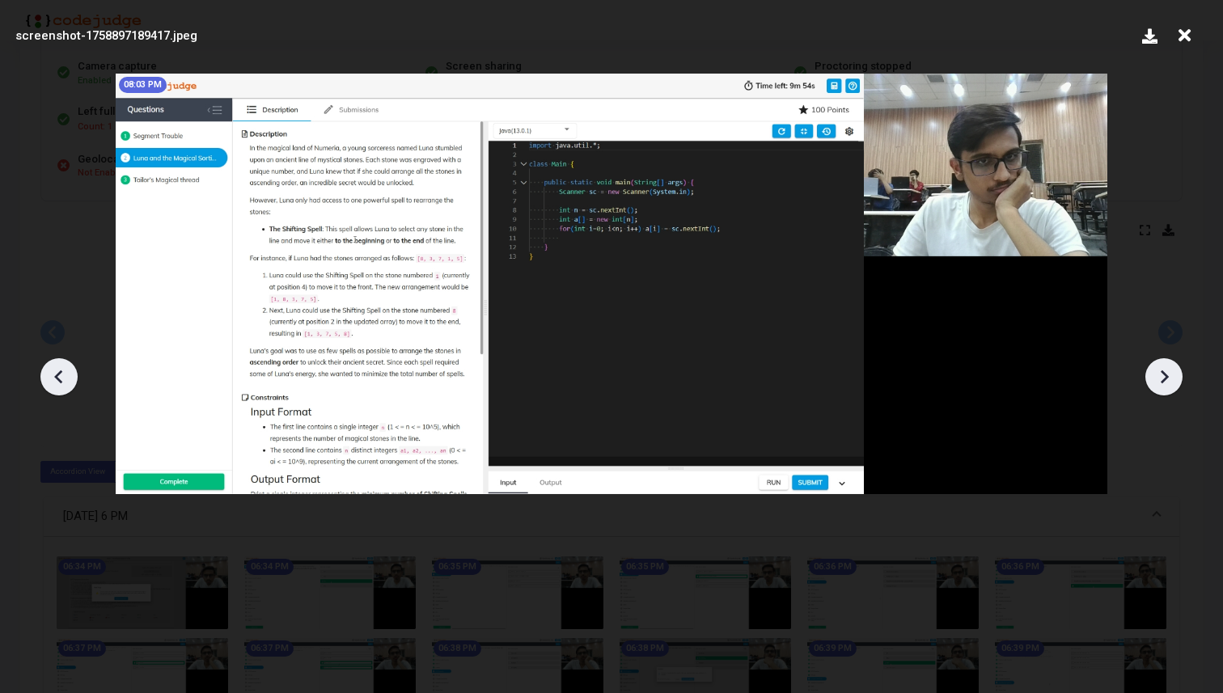
click at [61, 373] on icon at bounding box center [59, 377] width 24 height 24
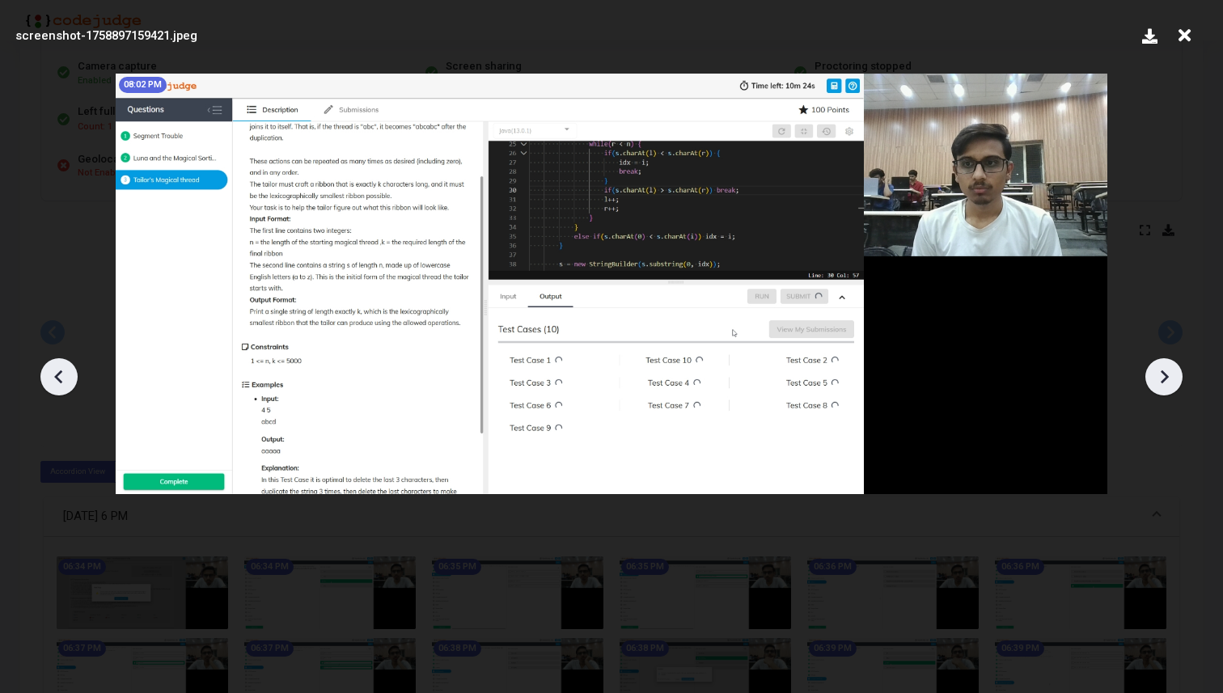
click at [61, 373] on icon at bounding box center [59, 377] width 24 height 24
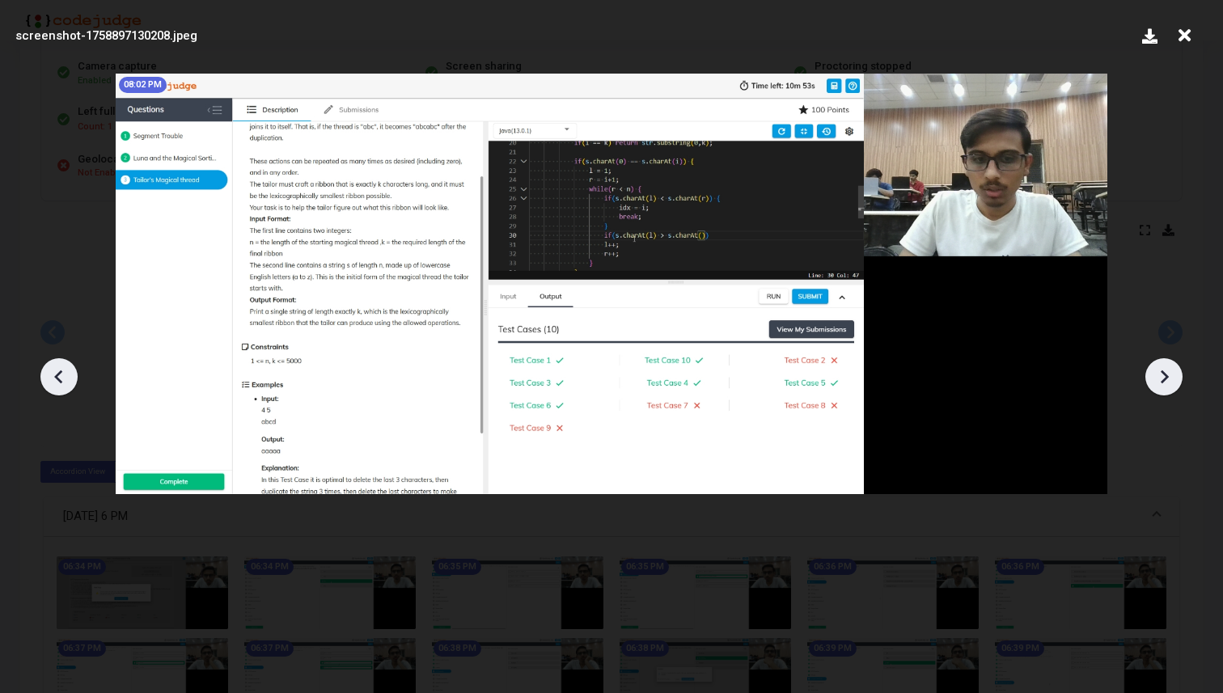
click at [61, 373] on icon at bounding box center [59, 377] width 24 height 24
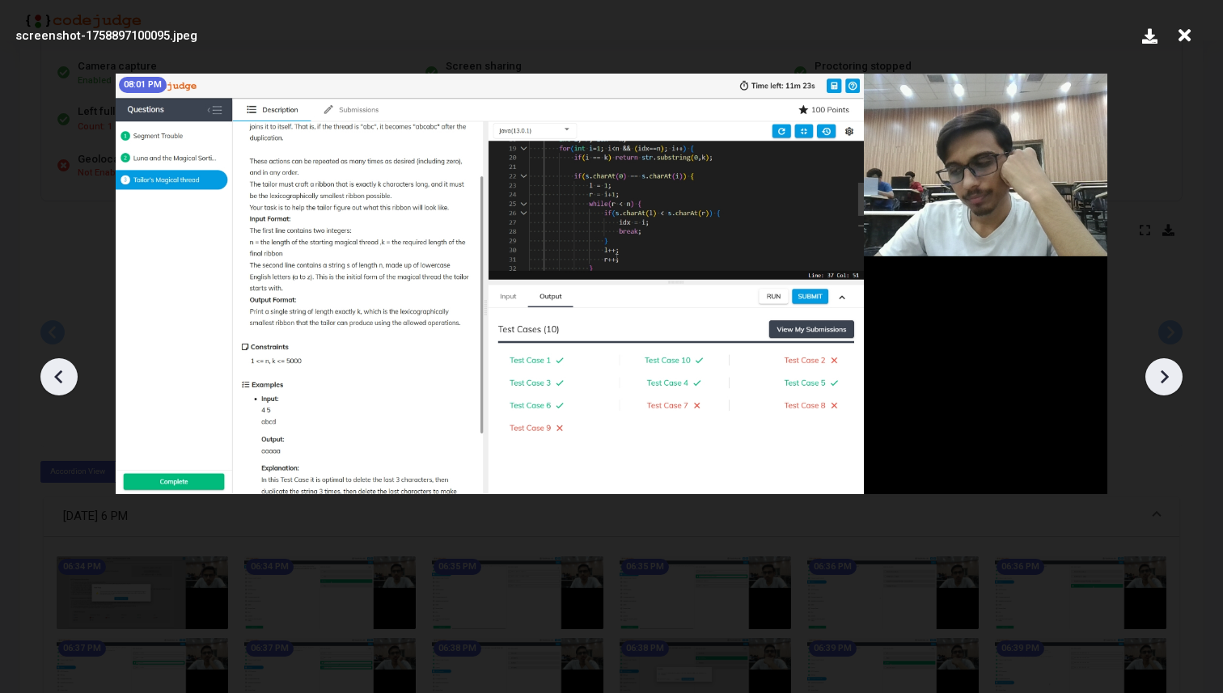
click at [61, 373] on icon at bounding box center [59, 377] width 24 height 24
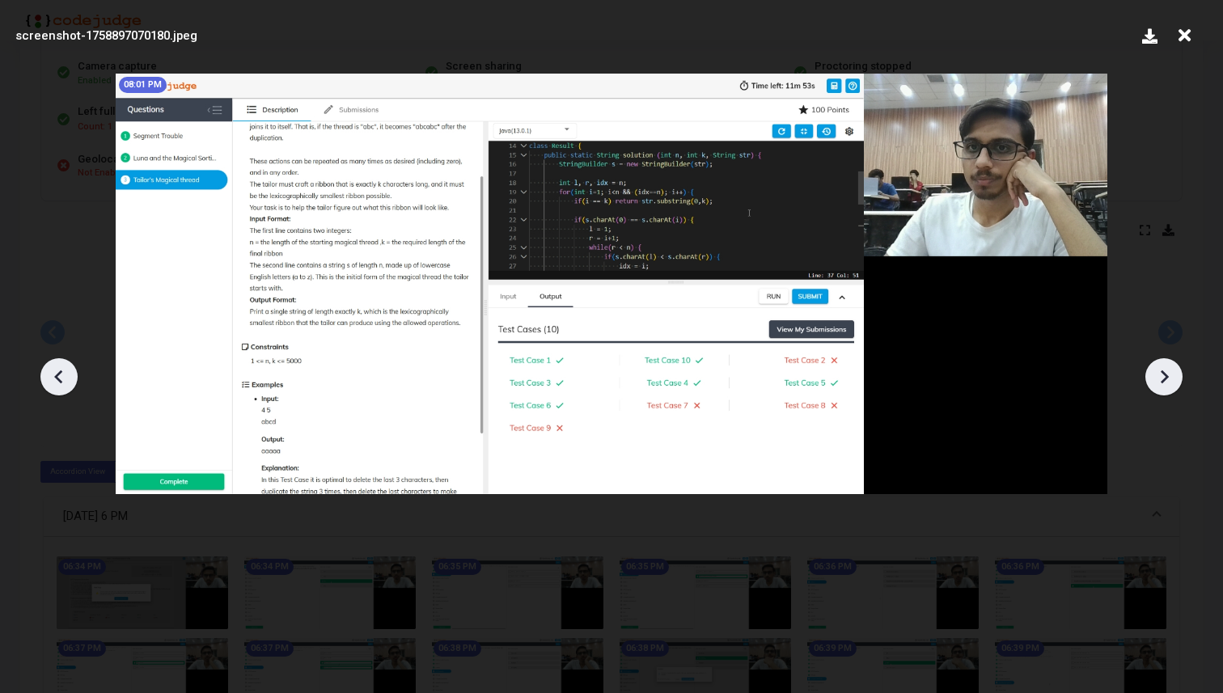
click at [61, 373] on icon at bounding box center [59, 377] width 24 height 24
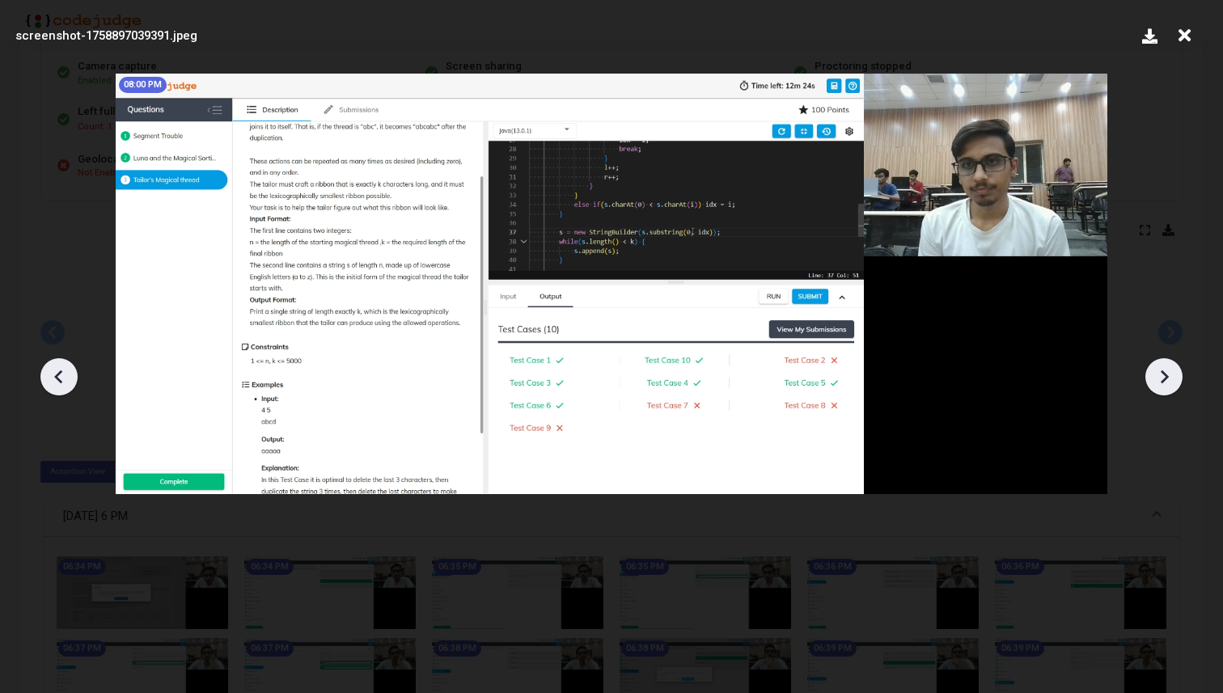
click at [61, 373] on icon at bounding box center [59, 377] width 24 height 24
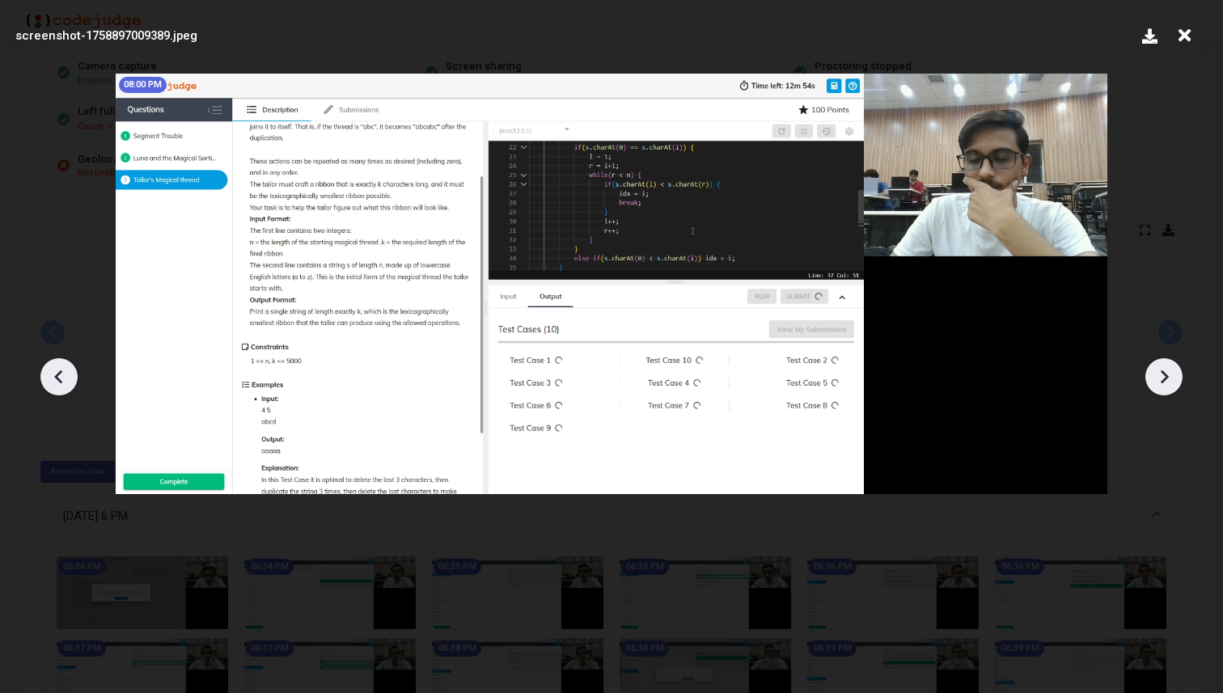
click at [61, 373] on icon at bounding box center [59, 377] width 24 height 24
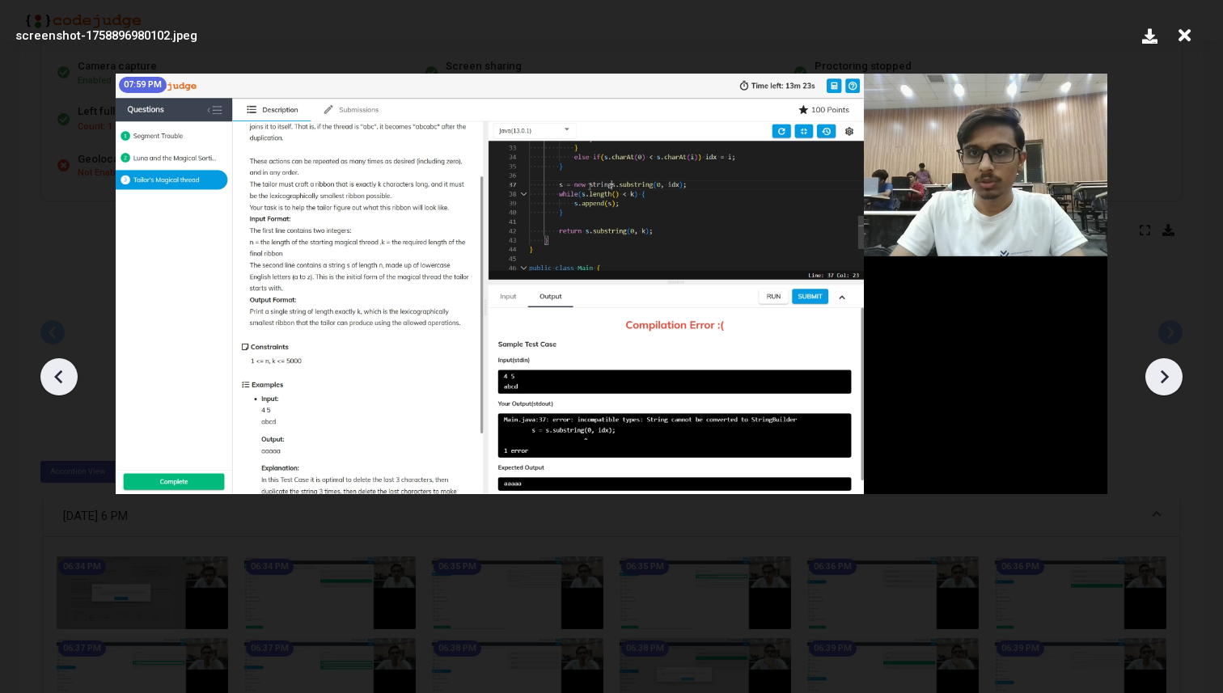
click at [61, 373] on icon at bounding box center [59, 377] width 24 height 24
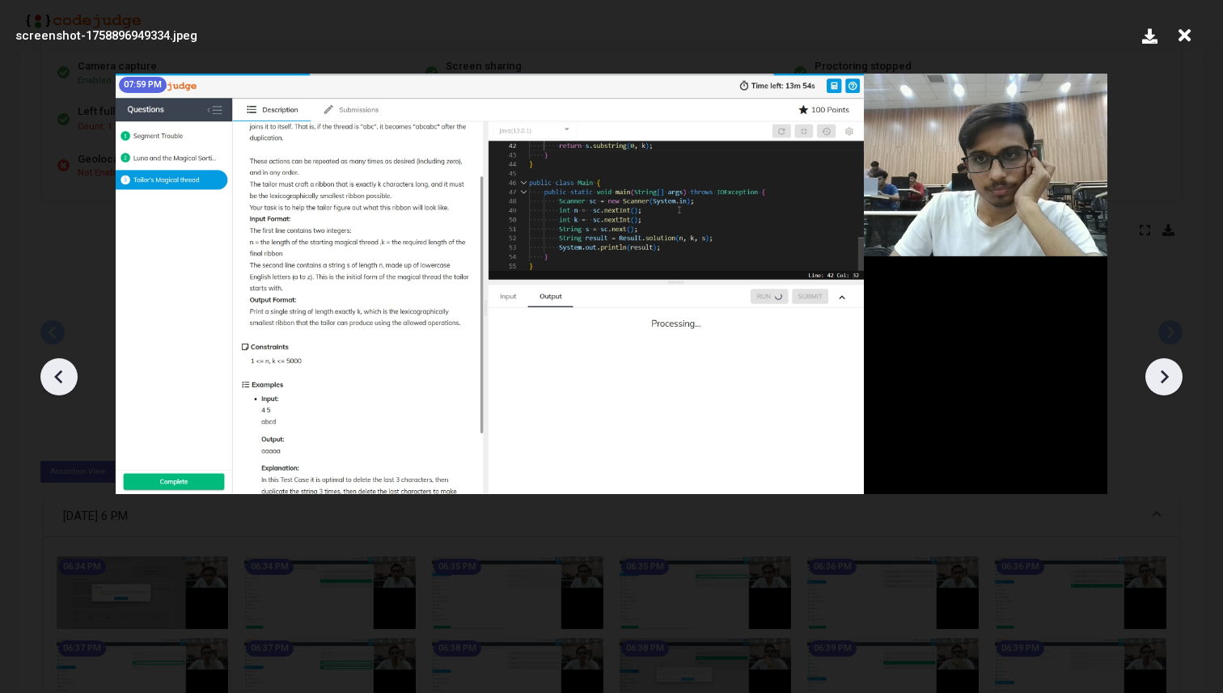
click at [61, 373] on icon at bounding box center [59, 377] width 24 height 24
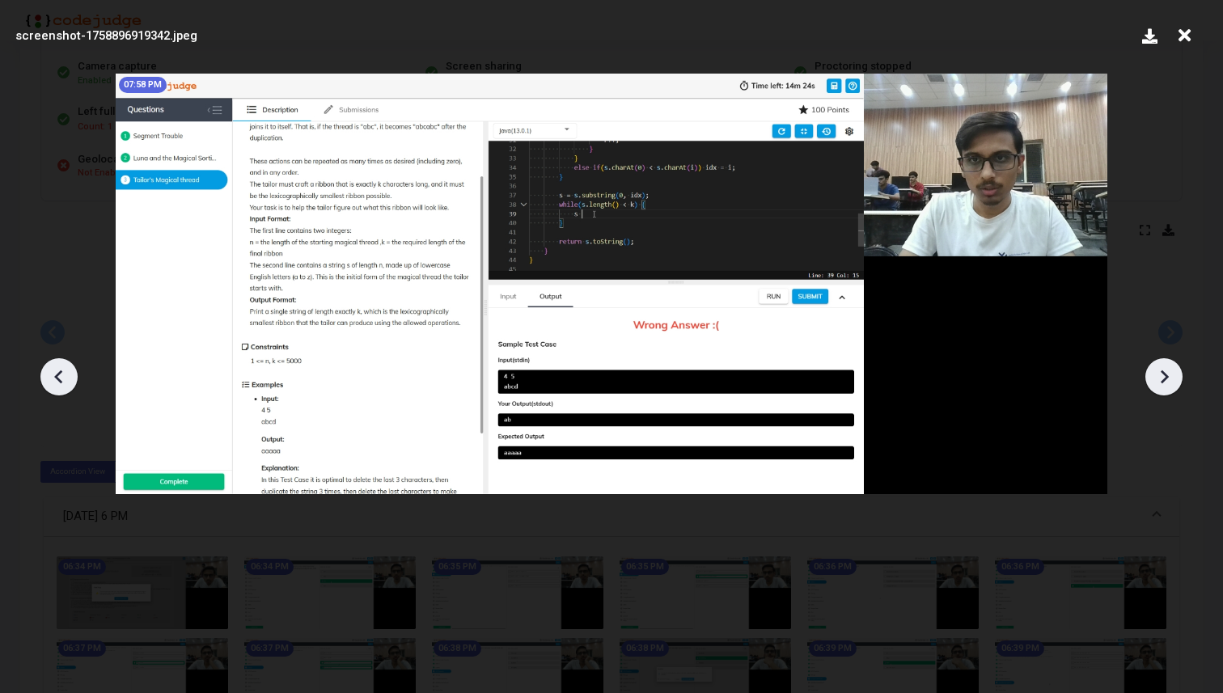
click at [61, 373] on icon at bounding box center [59, 377] width 24 height 24
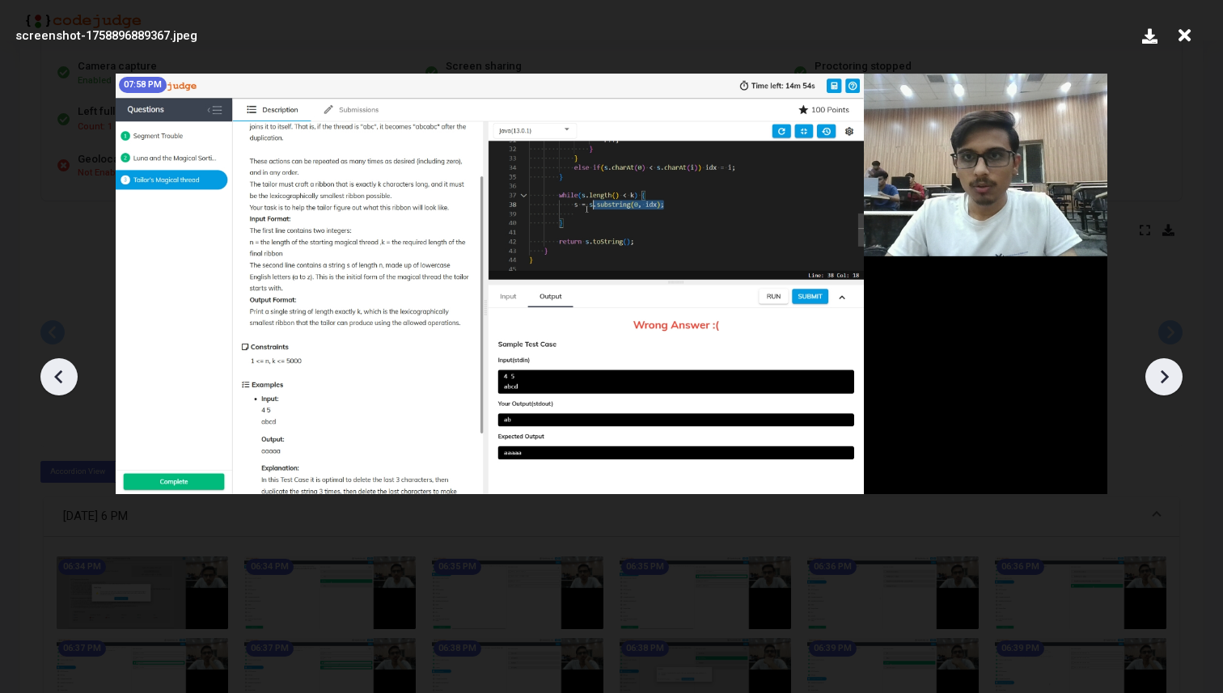
click at [61, 373] on icon at bounding box center [59, 377] width 24 height 24
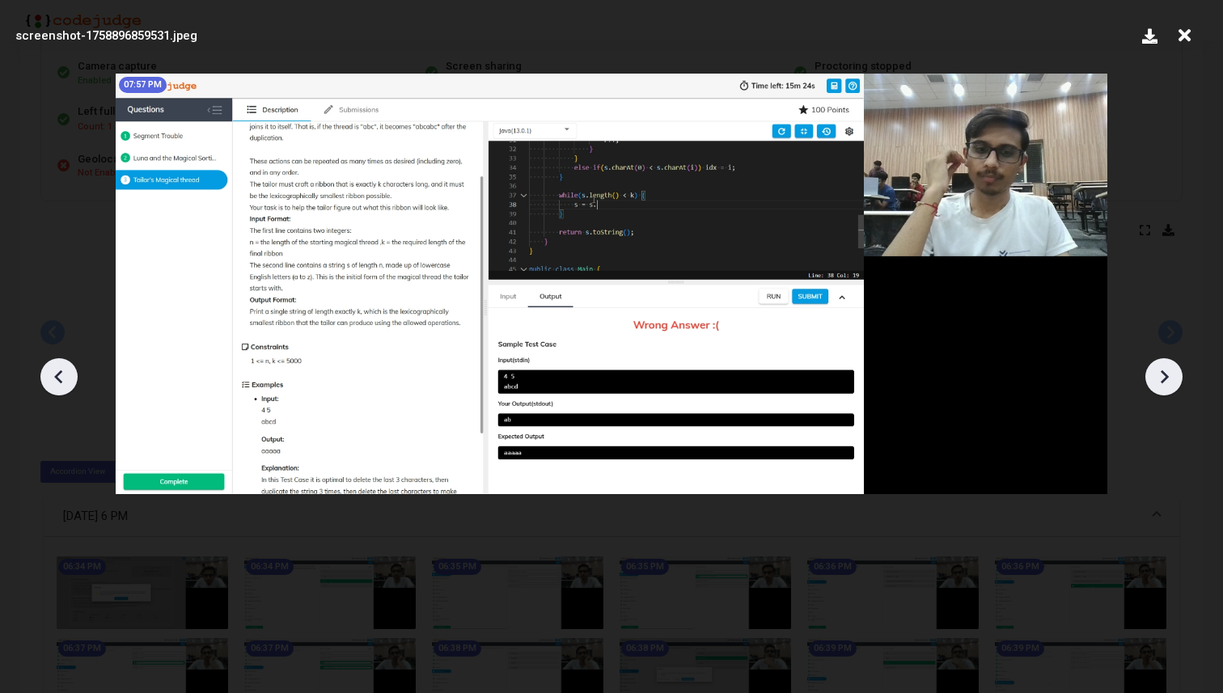
click at [61, 373] on icon at bounding box center [59, 377] width 24 height 24
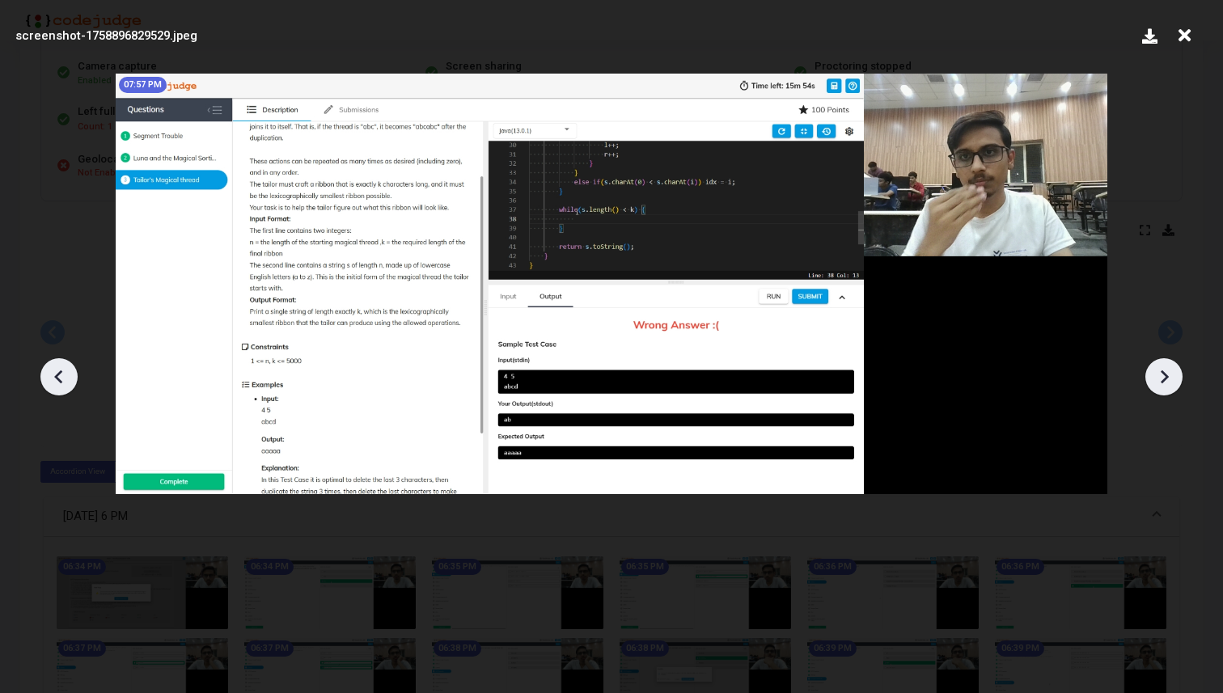
click at [61, 373] on icon at bounding box center [59, 377] width 24 height 24
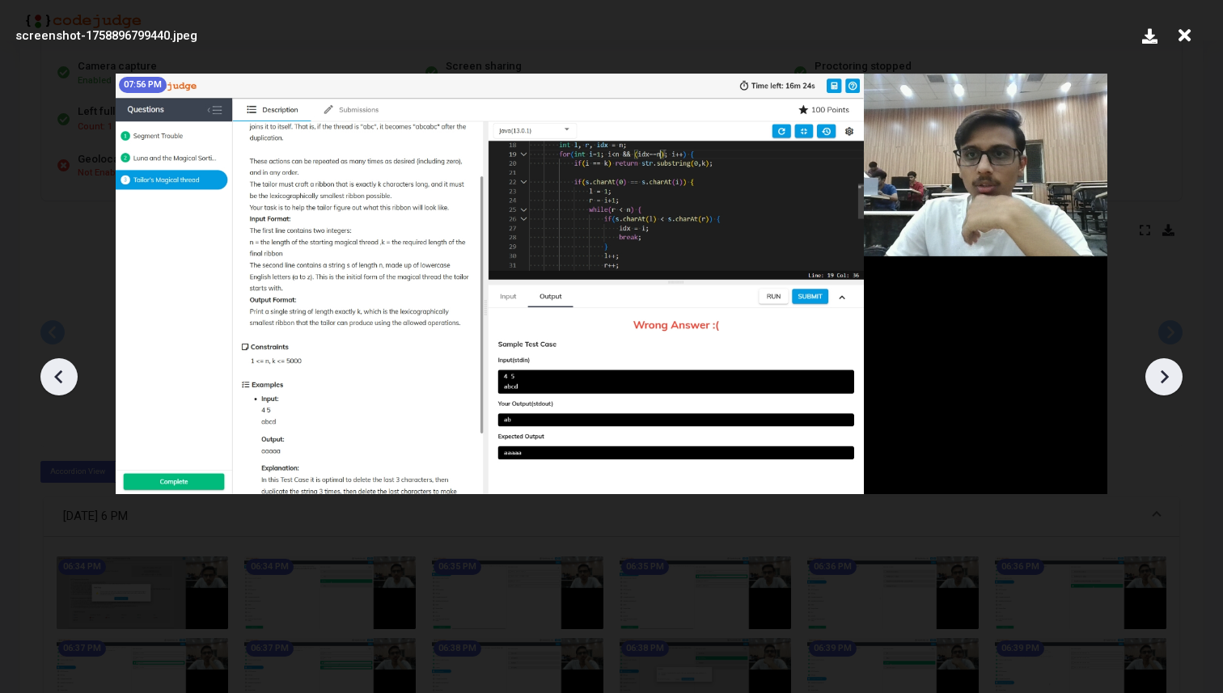
click at [61, 373] on icon at bounding box center [59, 377] width 24 height 24
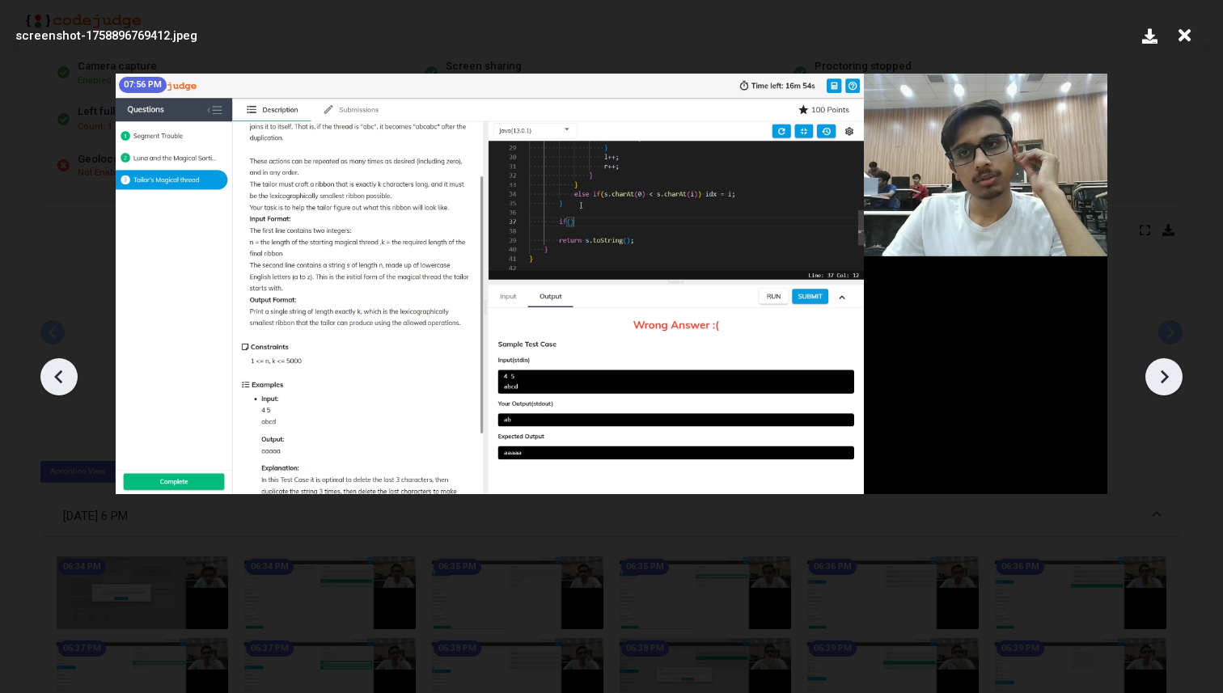
click at [61, 373] on icon at bounding box center [59, 377] width 24 height 24
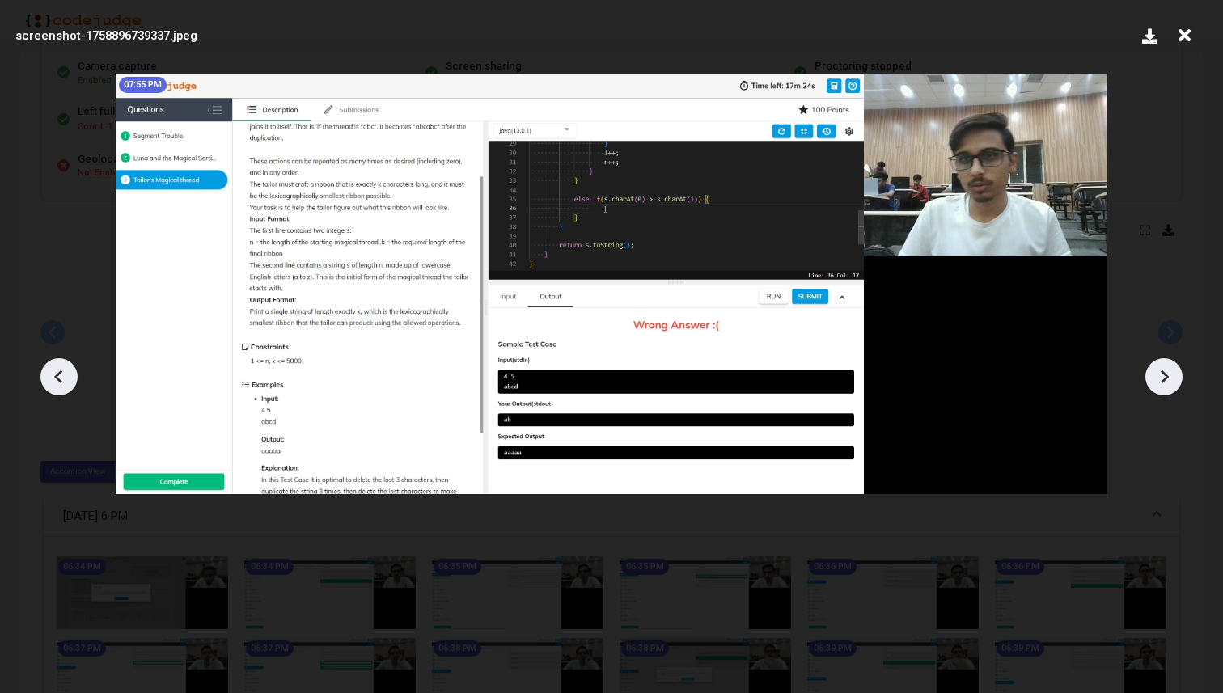
click at [61, 373] on icon at bounding box center [59, 377] width 24 height 24
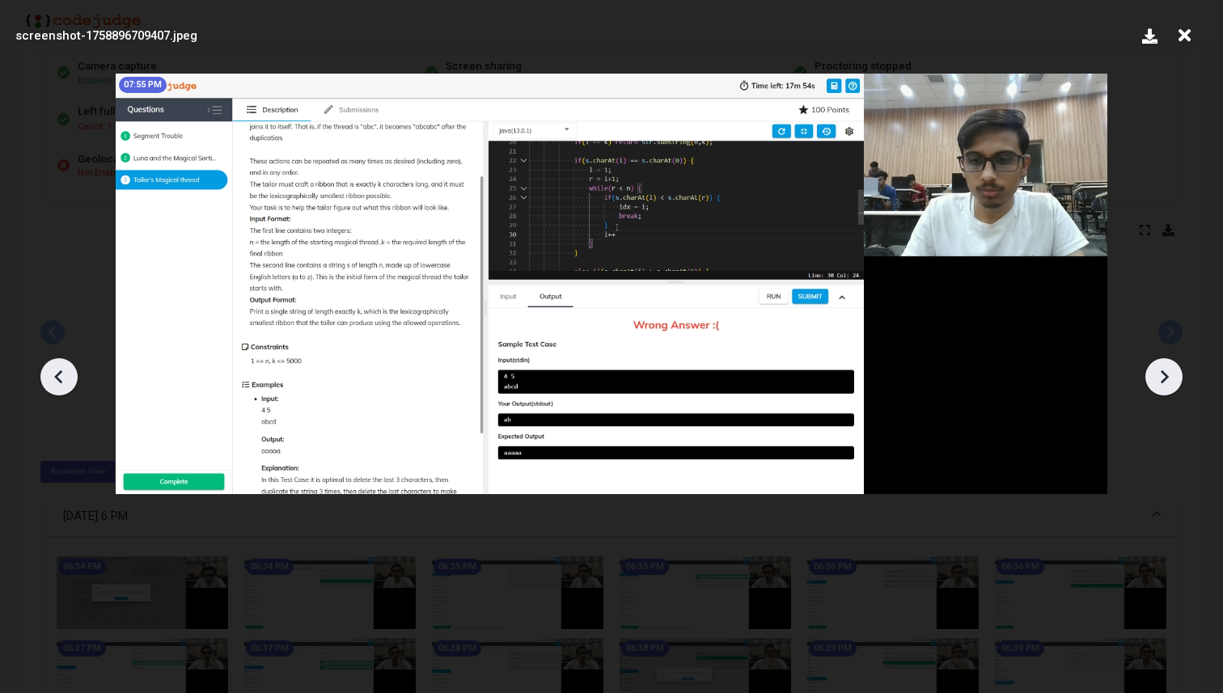
click at [61, 373] on icon at bounding box center [59, 377] width 24 height 24
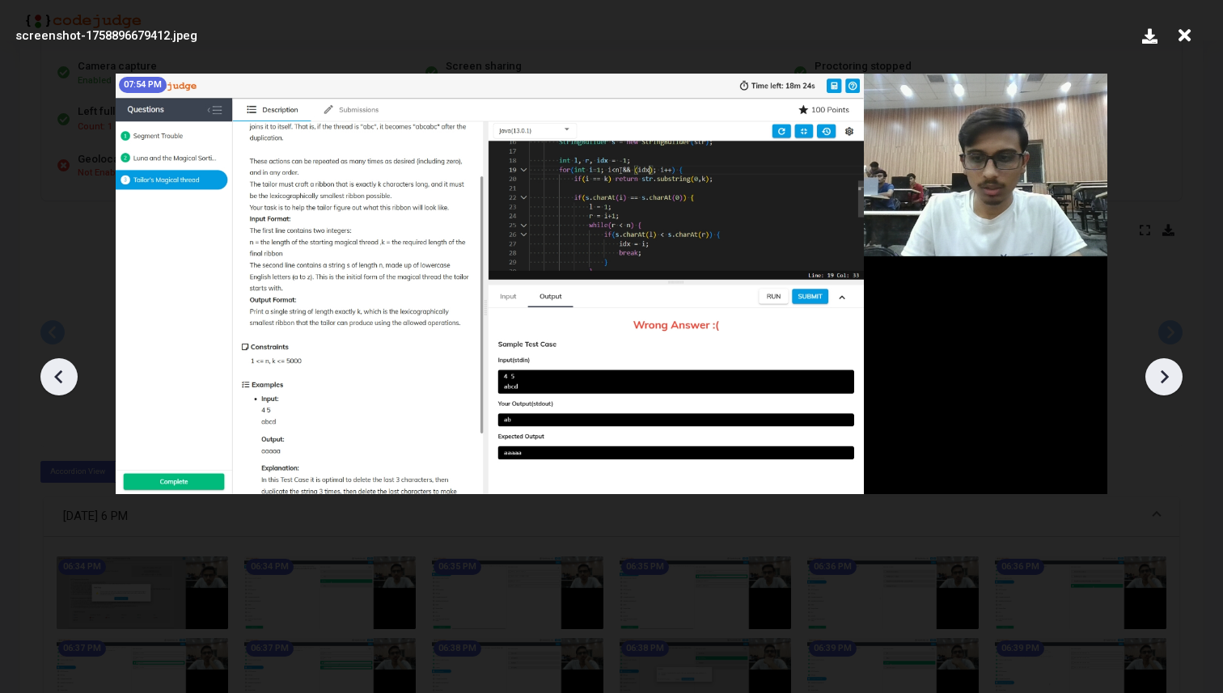
click at [61, 373] on icon at bounding box center [59, 377] width 24 height 24
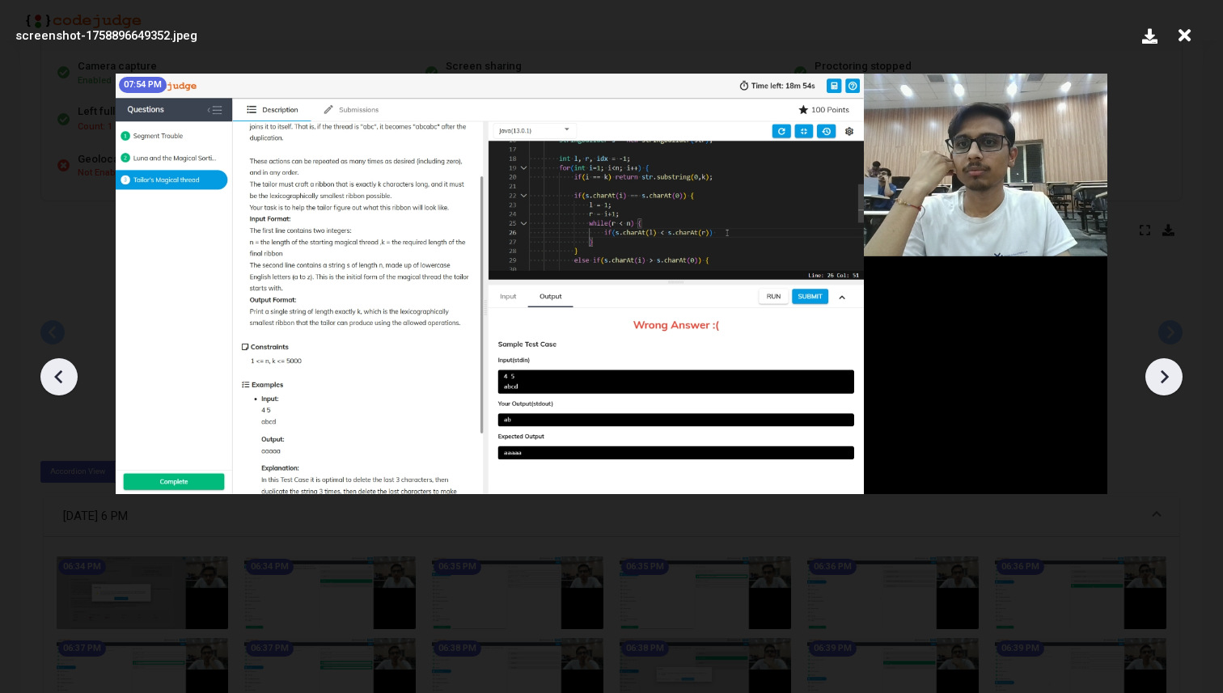
click at [61, 373] on icon at bounding box center [59, 377] width 24 height 24
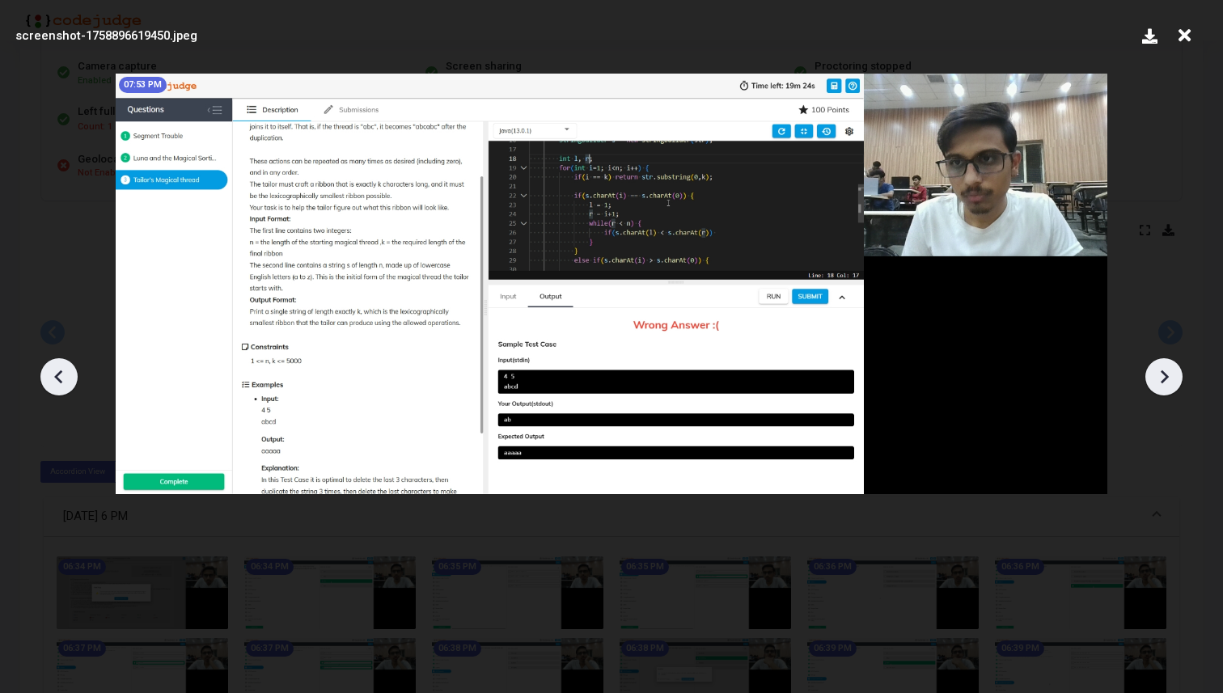
click at [61, 373] on icon at bounding box center [59, 377] width 24 height 24
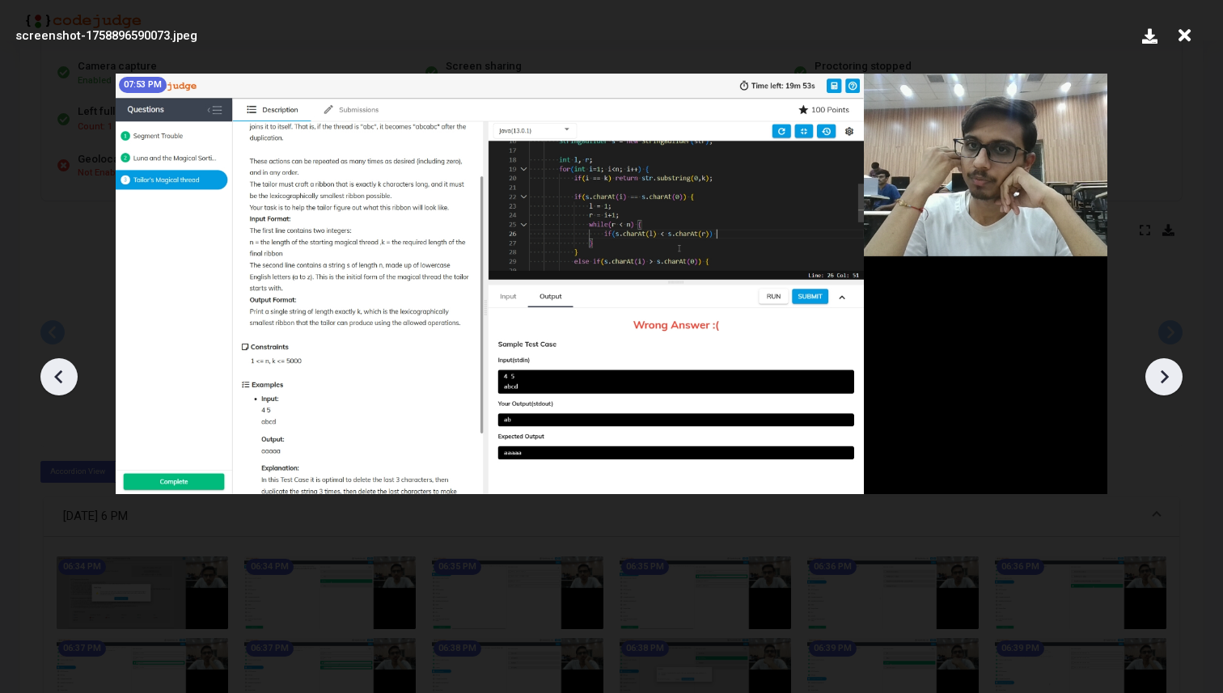
click at [61, 373] on icon at bounding box center [59, 377] width 24 height 24
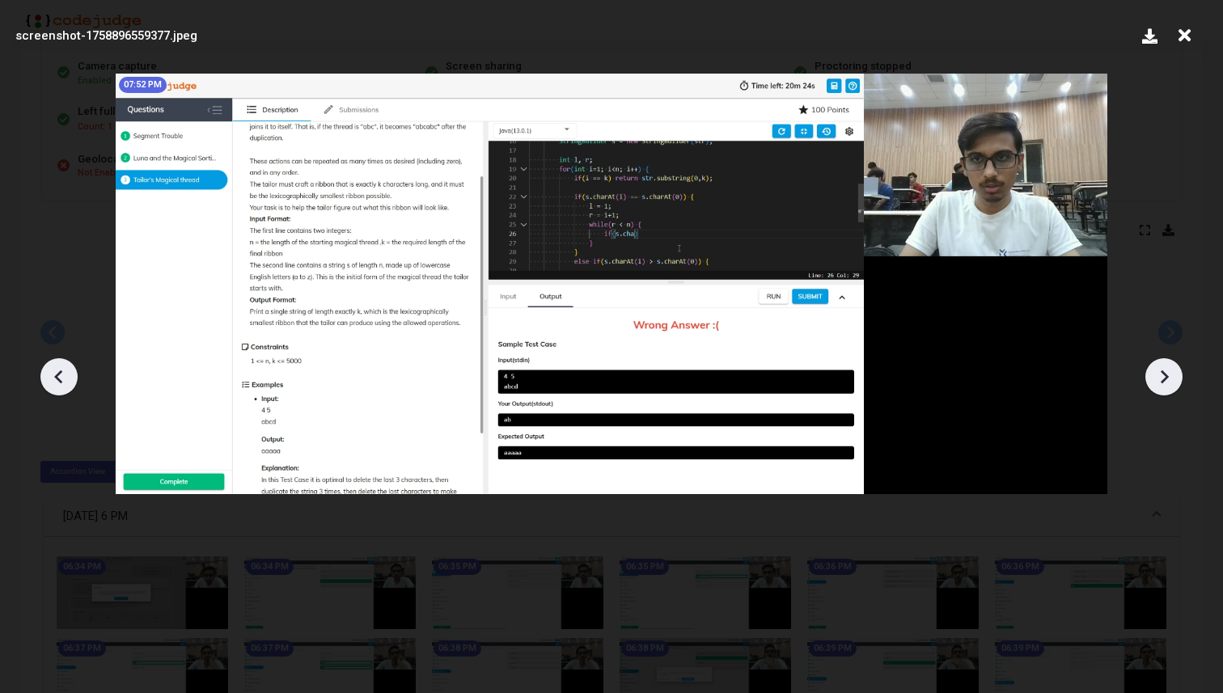
click at [61, 373] on icon at bounding box center [59, 377] width 24 height 24
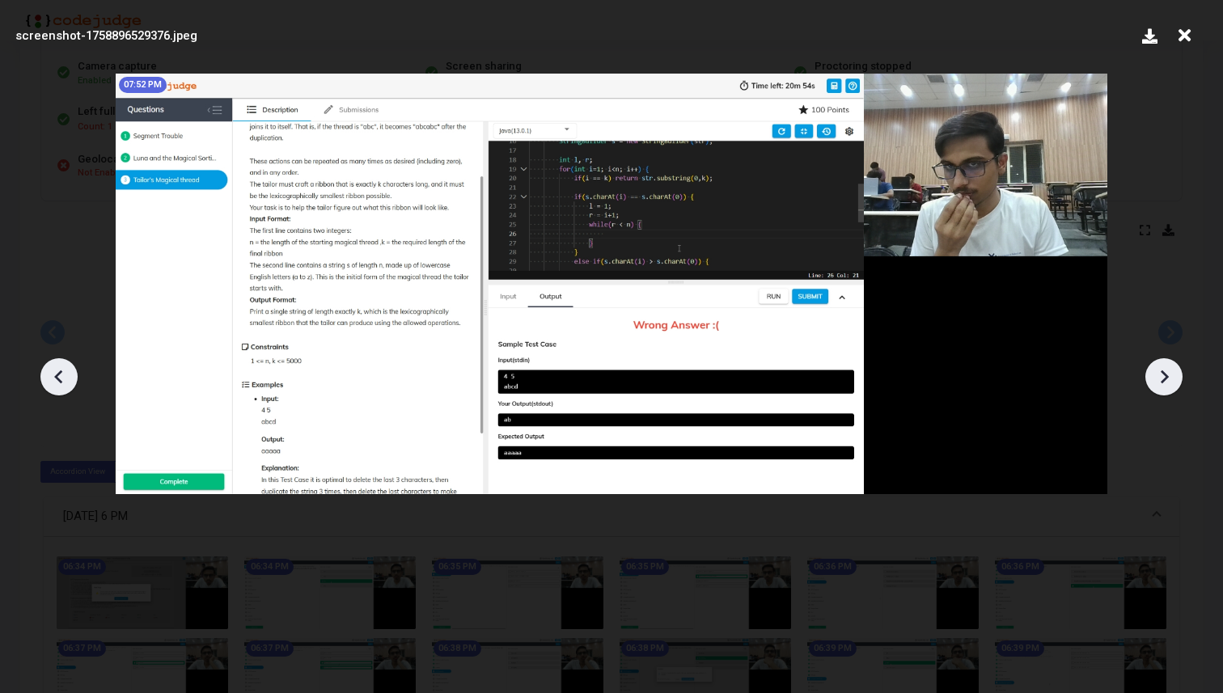
click at [61, 373] on icon at bounding box center [59, 377] width 24 height 24
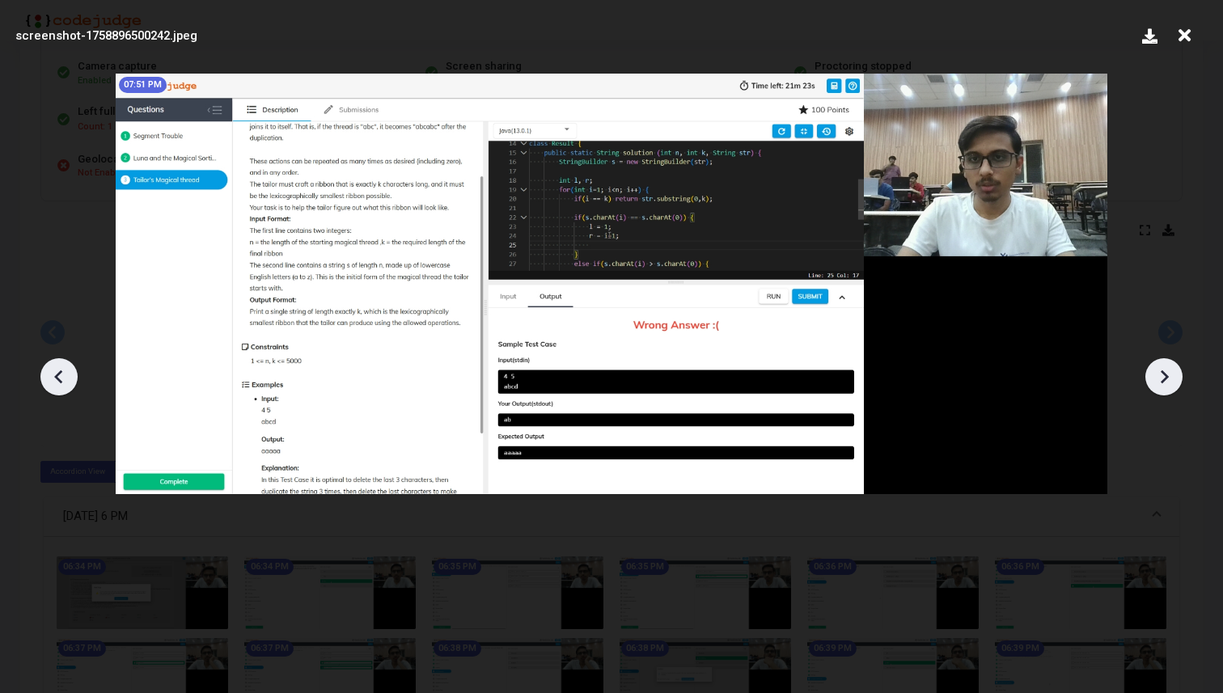
click at [61, 373] on icon at bounding box center [59, 377] width 24 height 24
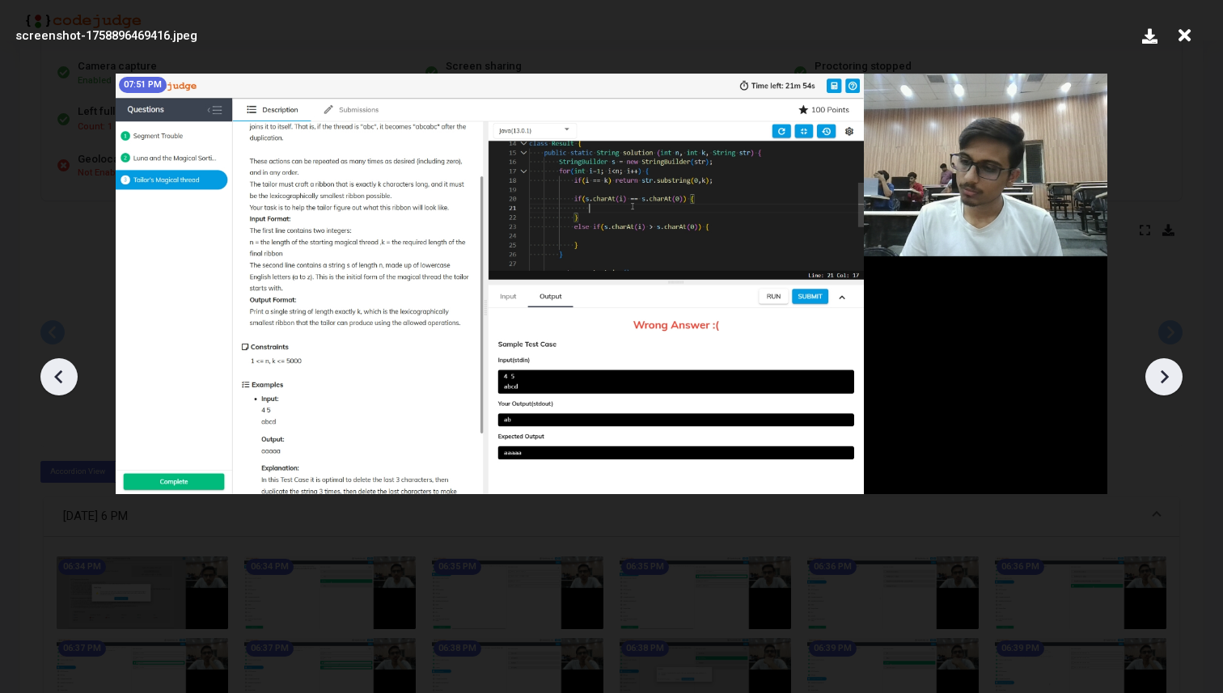
click at [61, 373] on icon at bounding box center [59, 377] width 24 height 24
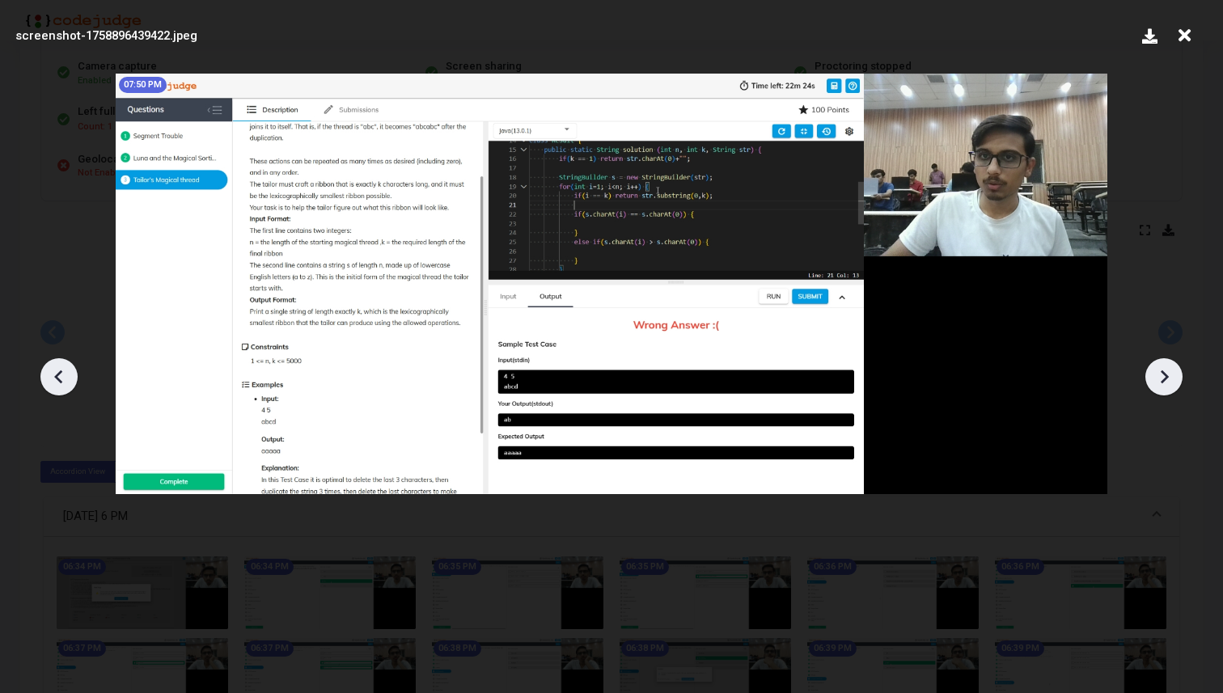
click at [61, 373] on icon at bounding box center [59, 377] width 24 height 24
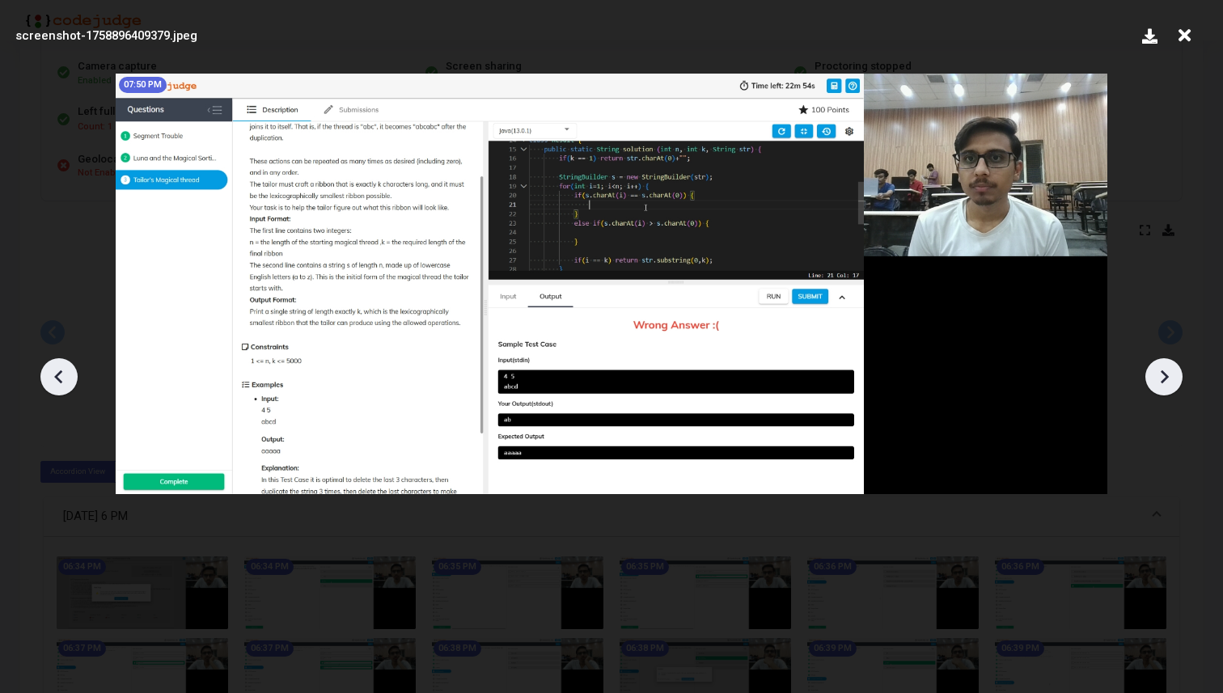
click at [61, 373] on icon at bounding box center [59, 377] width 24 height 24
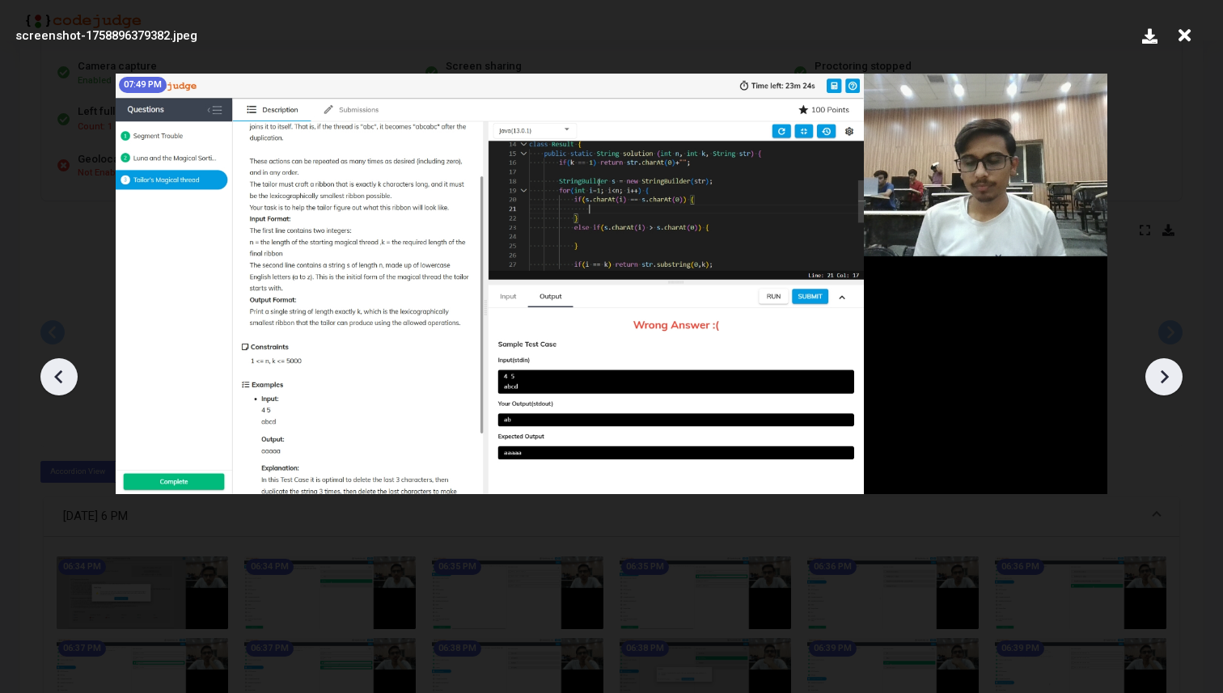
click at [61, 373] on icon at bounding box center [59, 377] width 24 height 24
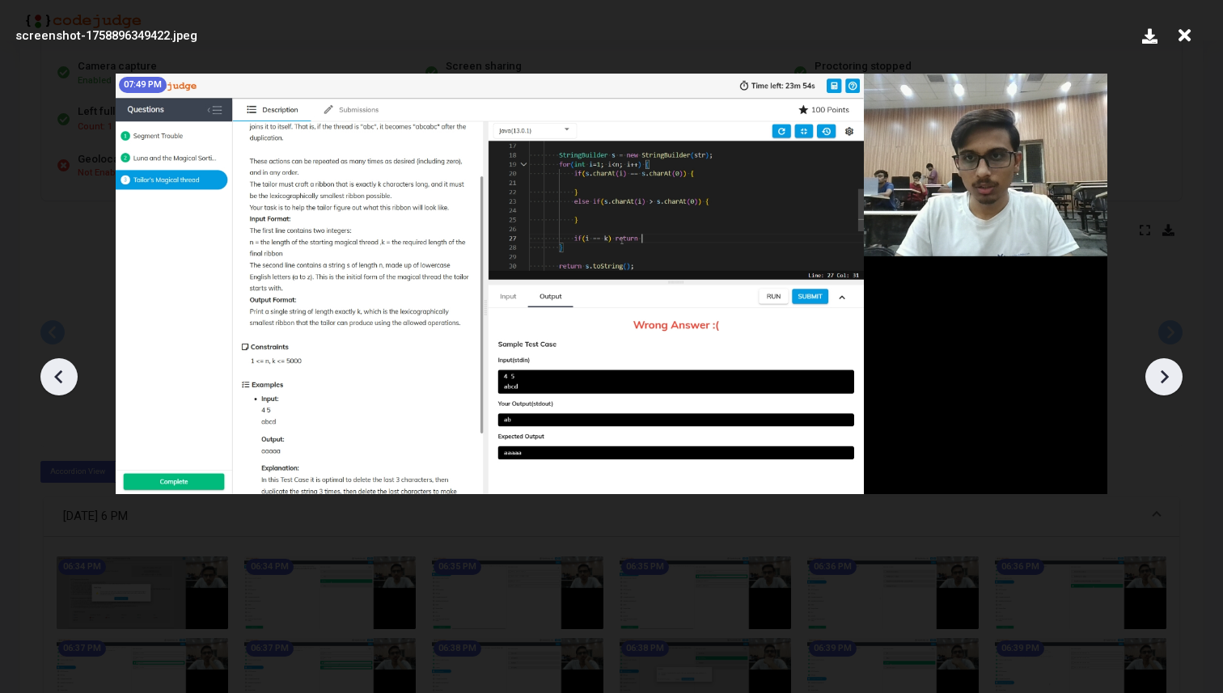
click at [61, 373] on icon at bounding box center [59, 377] width 24 height 24
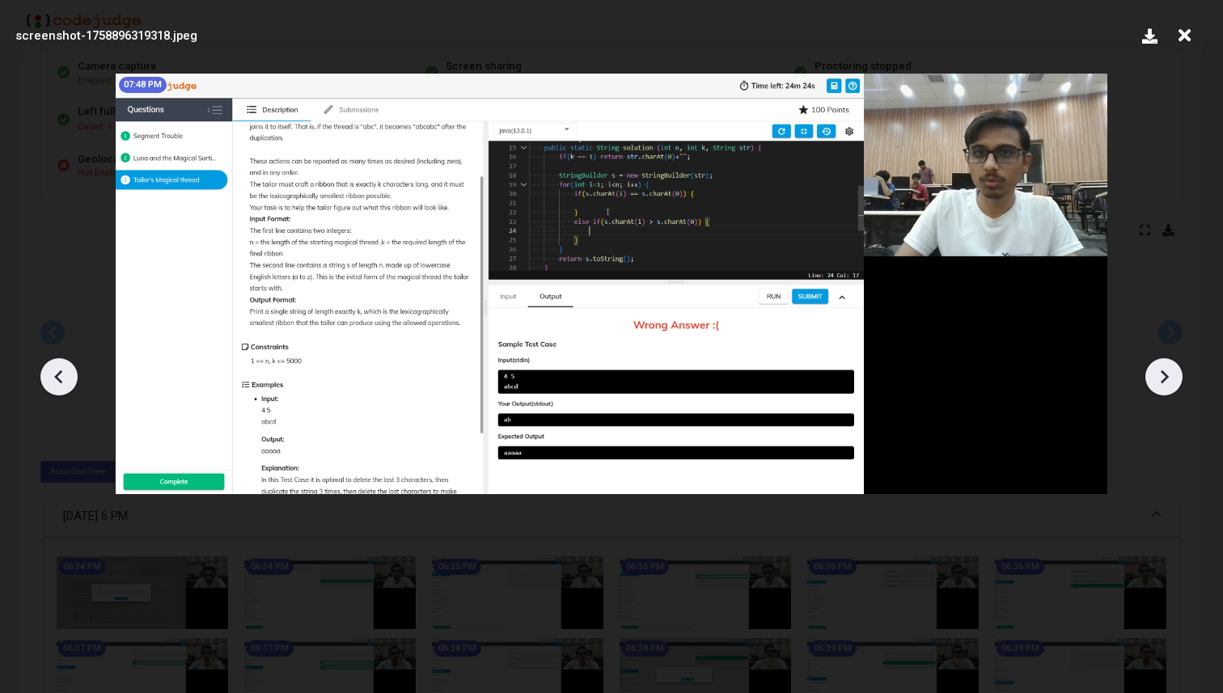
click at [61, 373] on icon at bounding box center [59, 377] width 24 height 24
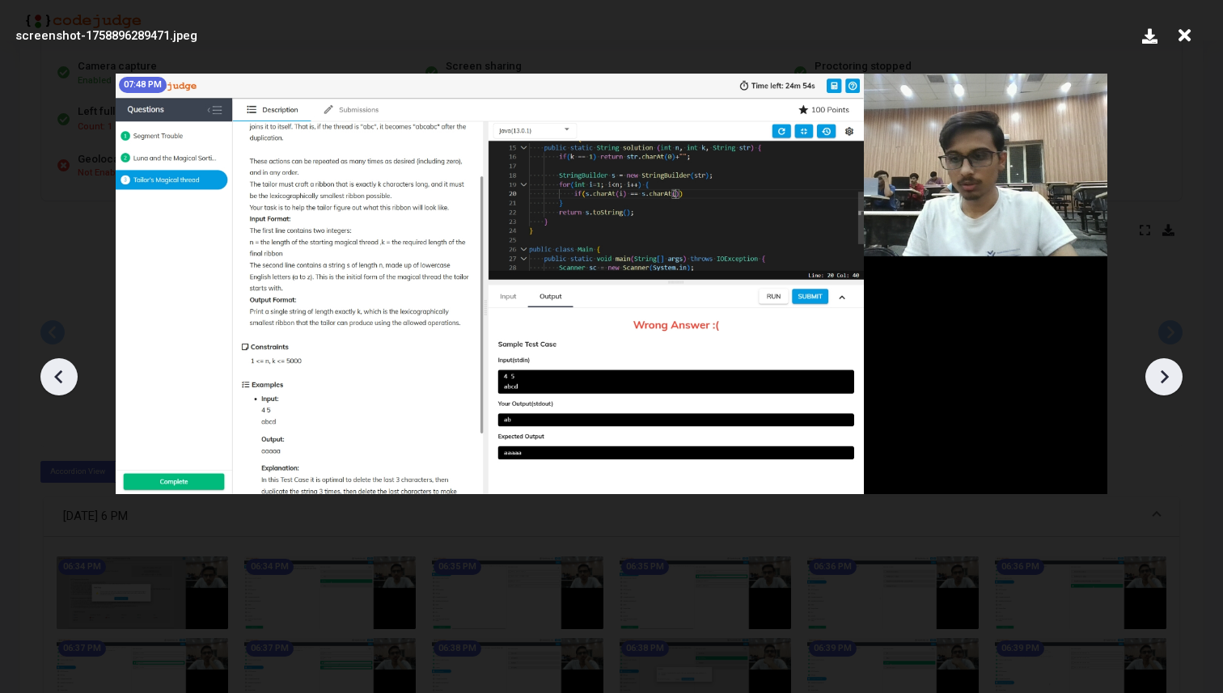
click at [61, 373] on icon at bounding box center [59, 377] width 24 height 24
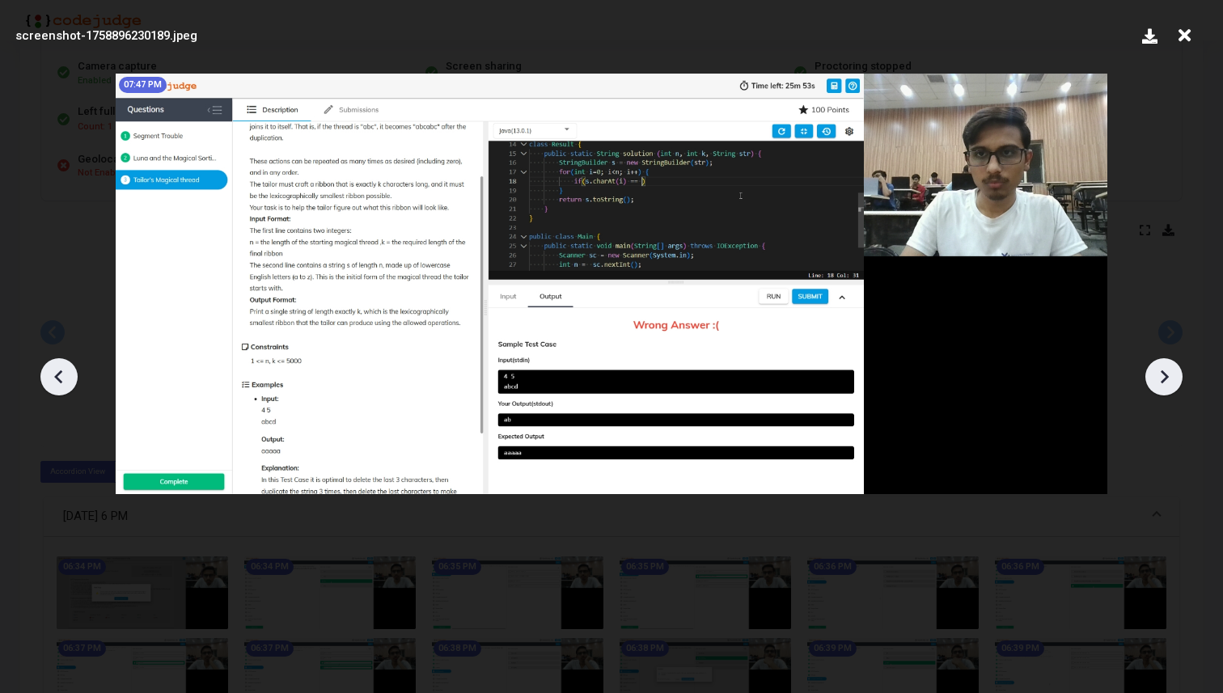
click at [61, 373] on icon at bounding box center [59, 377] width 24 height 24
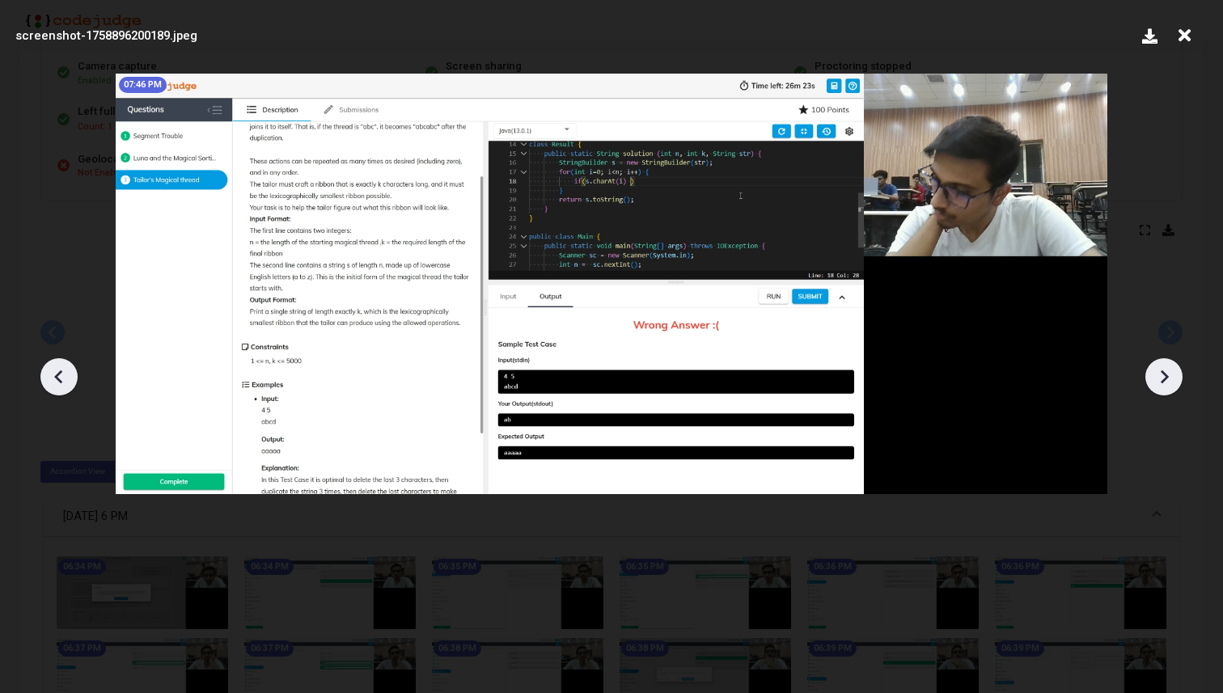
click at [61, 373] on icon at bounding box center [59, 377] width 24 height 24
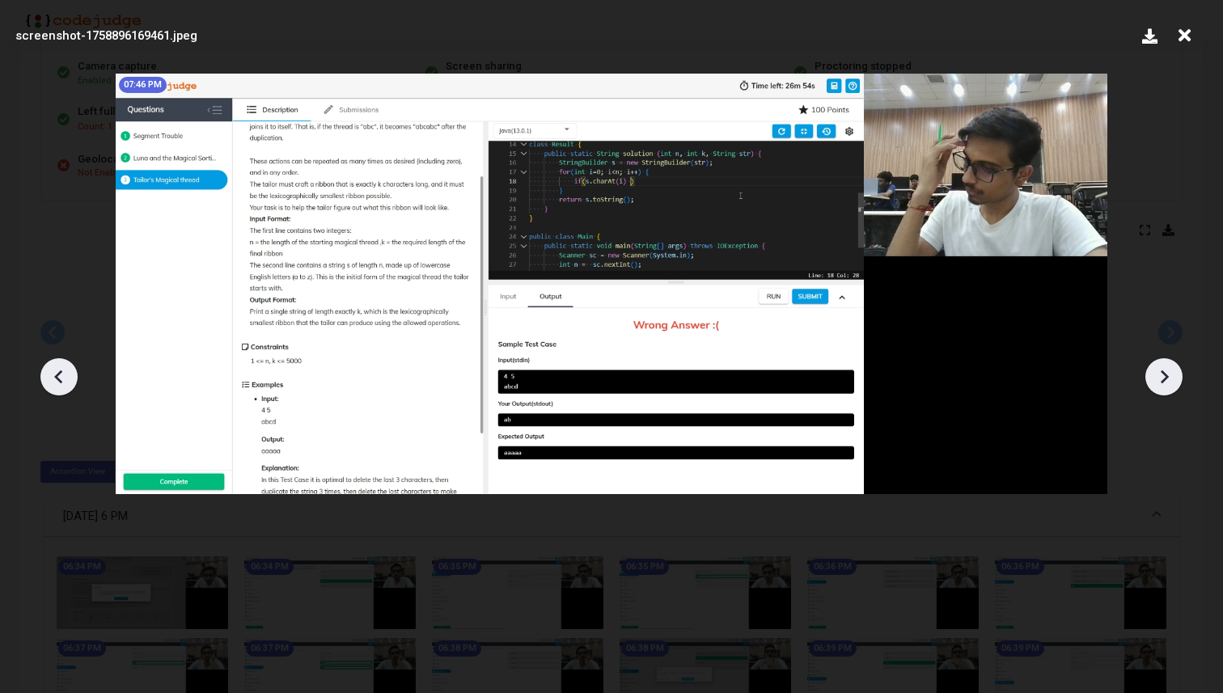
click at [61, 373] on icon at bounding box center [59, 377] width 24 height 24
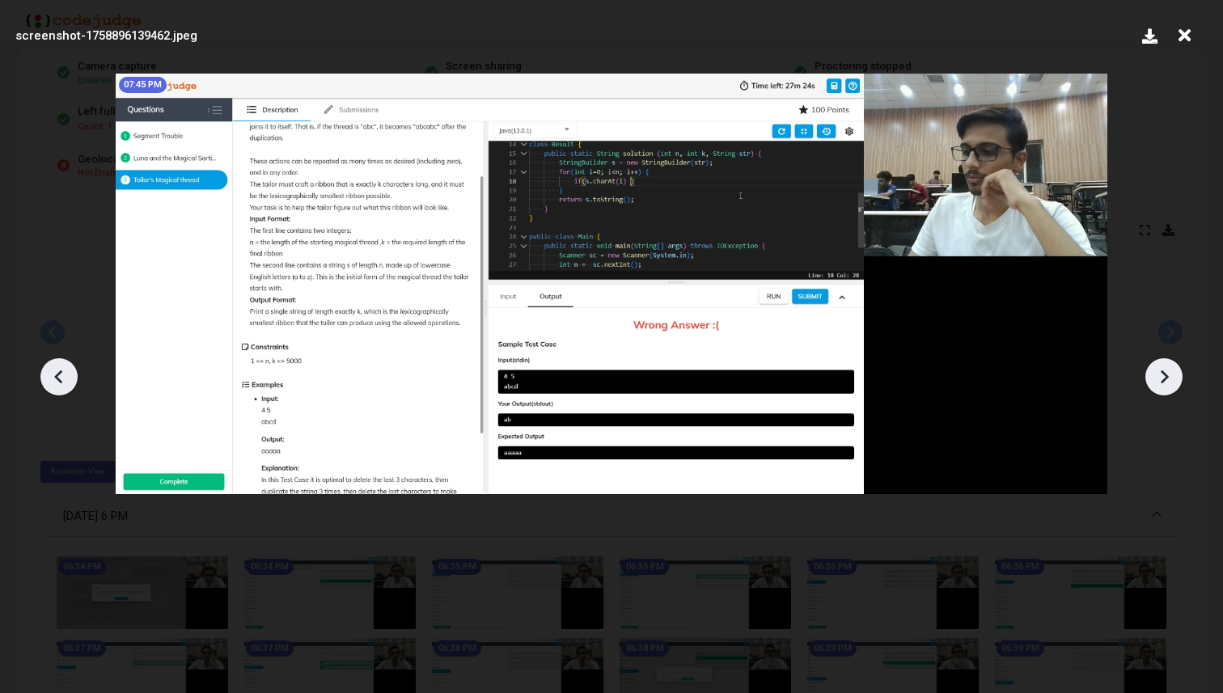
click at [61, 373] on icon at bounding box center [59, 377] width 24 height 24
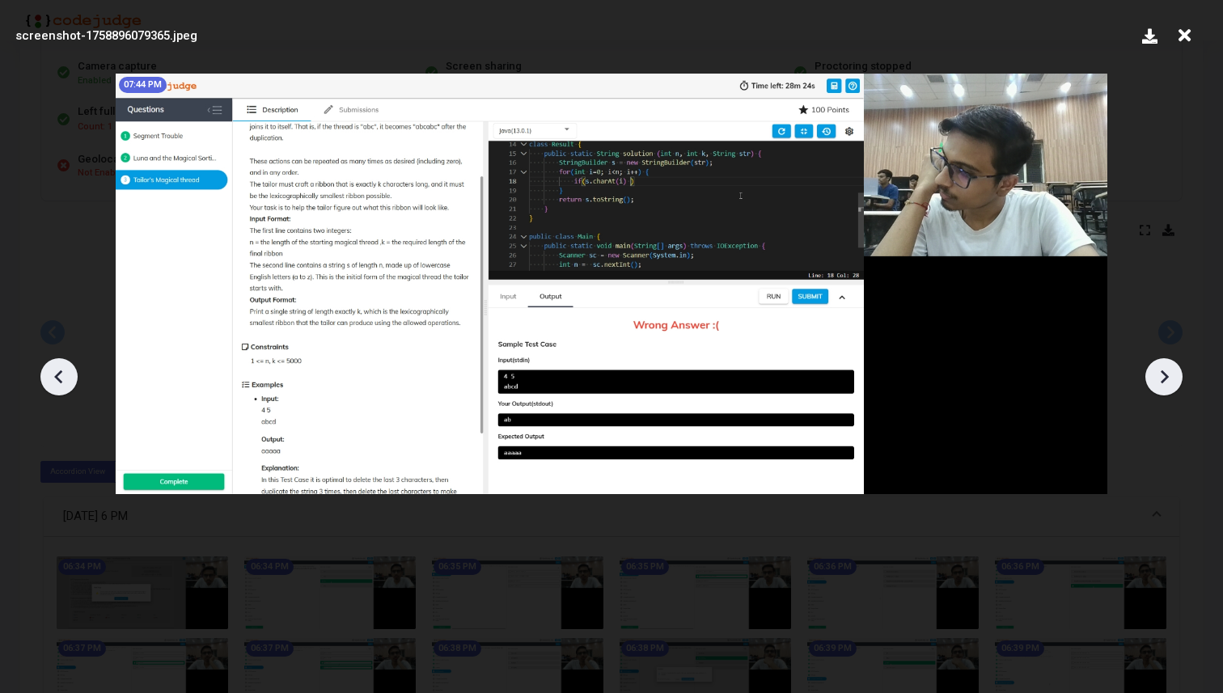
click at [61, 373] on icon at bounding box center [59, 377] width 24 height 24
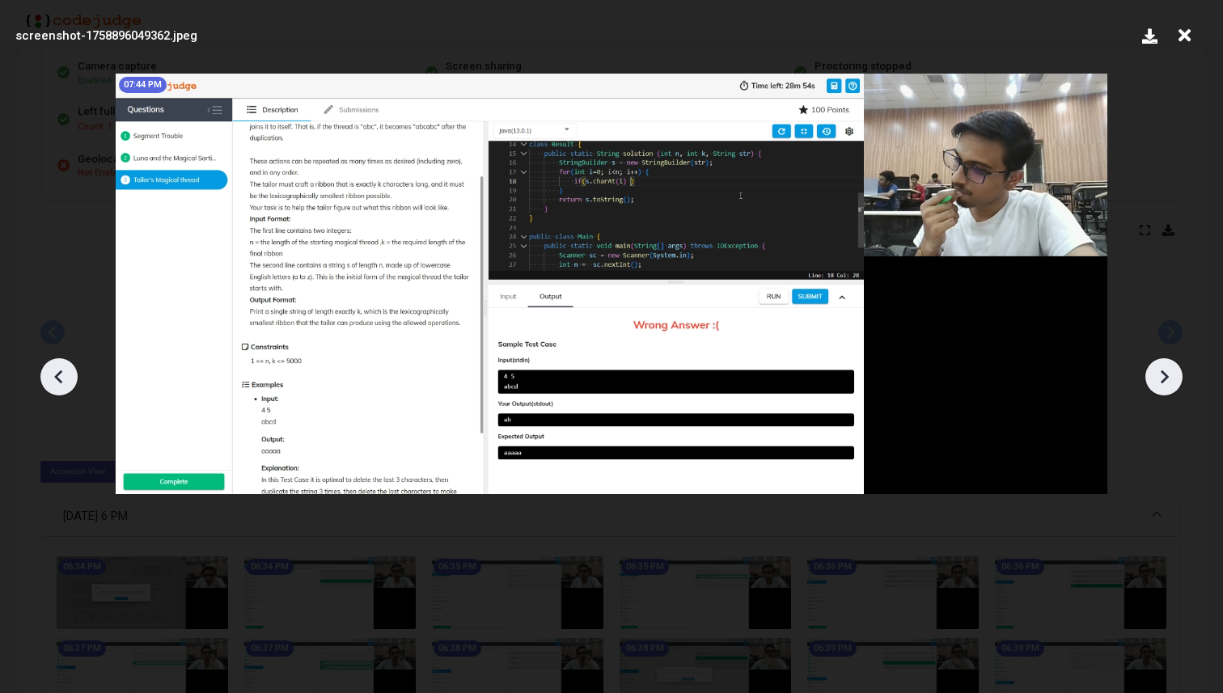
click at [61, 373] on icon at bounding box center [59, 377] width 24 height 24
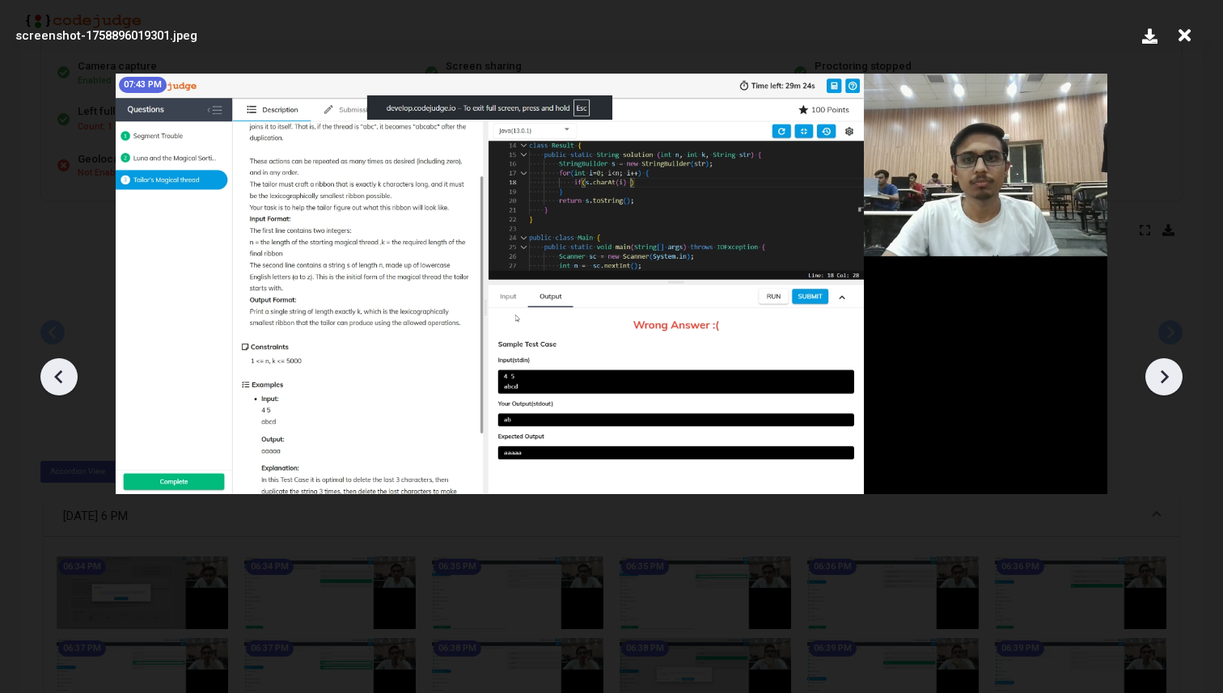
click at [61, 373] on icon at bounding box center [59, 377] width 24 height 24
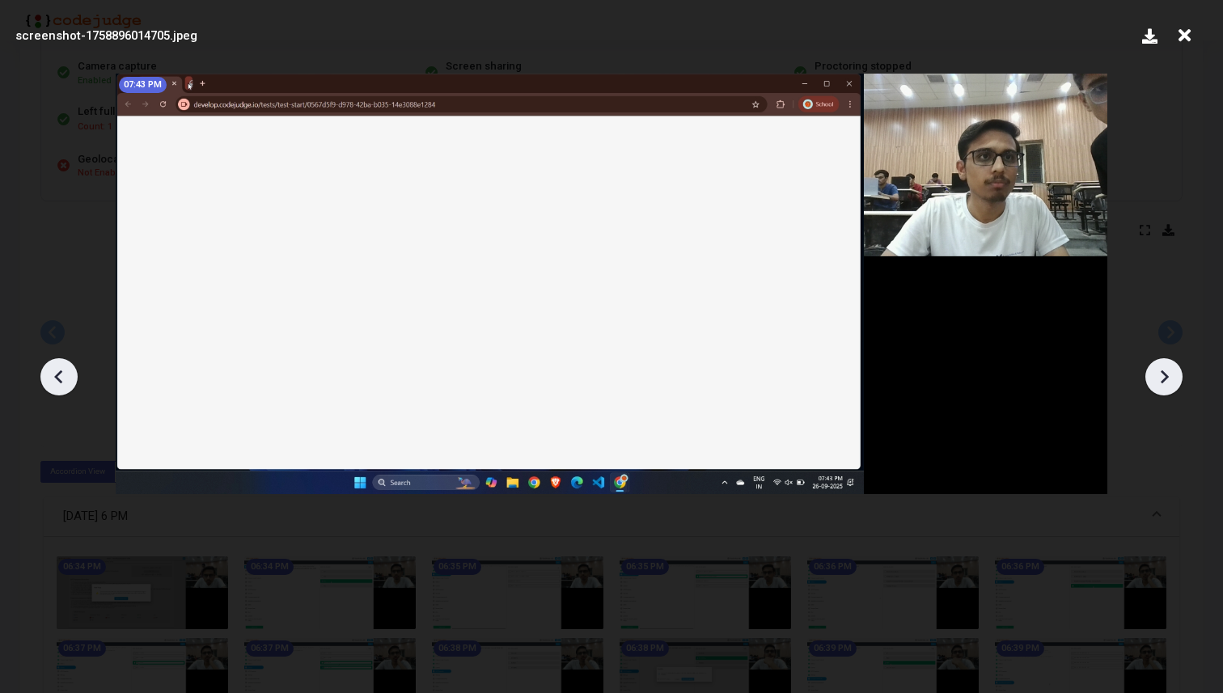
click at [61, 373] on icon at bounding box center [59, 377] width 24 height 24
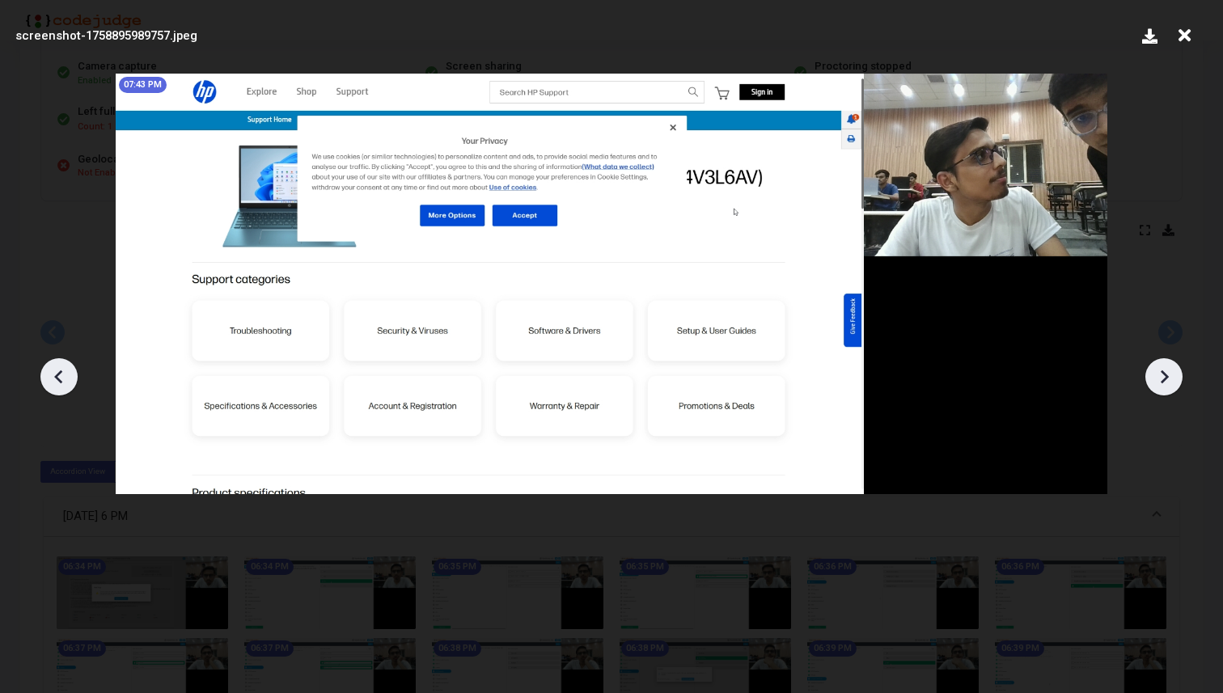
click at [61, 373] on icon at bounding box center [59, 377] width 24 height 24
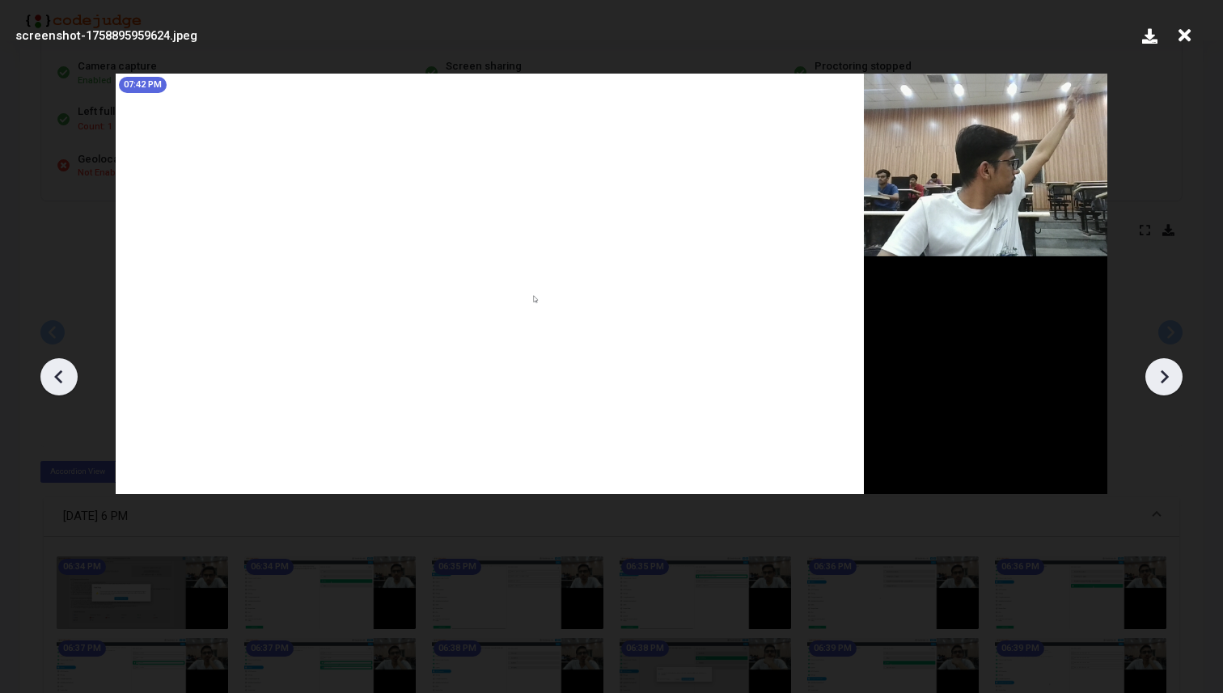
click at [61, 373] on icon at bounding box center [59, 377] width 24 height 24
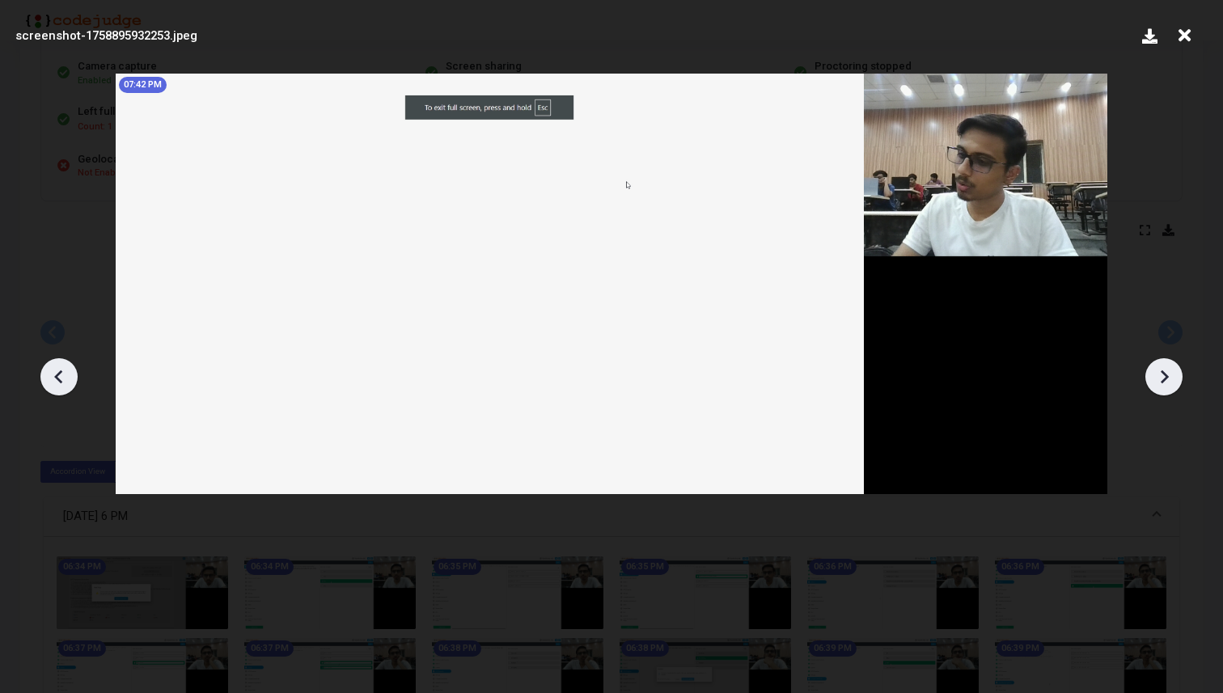
click at [61, 373] on icon at bounding box center [59, 377] width 24 height 24
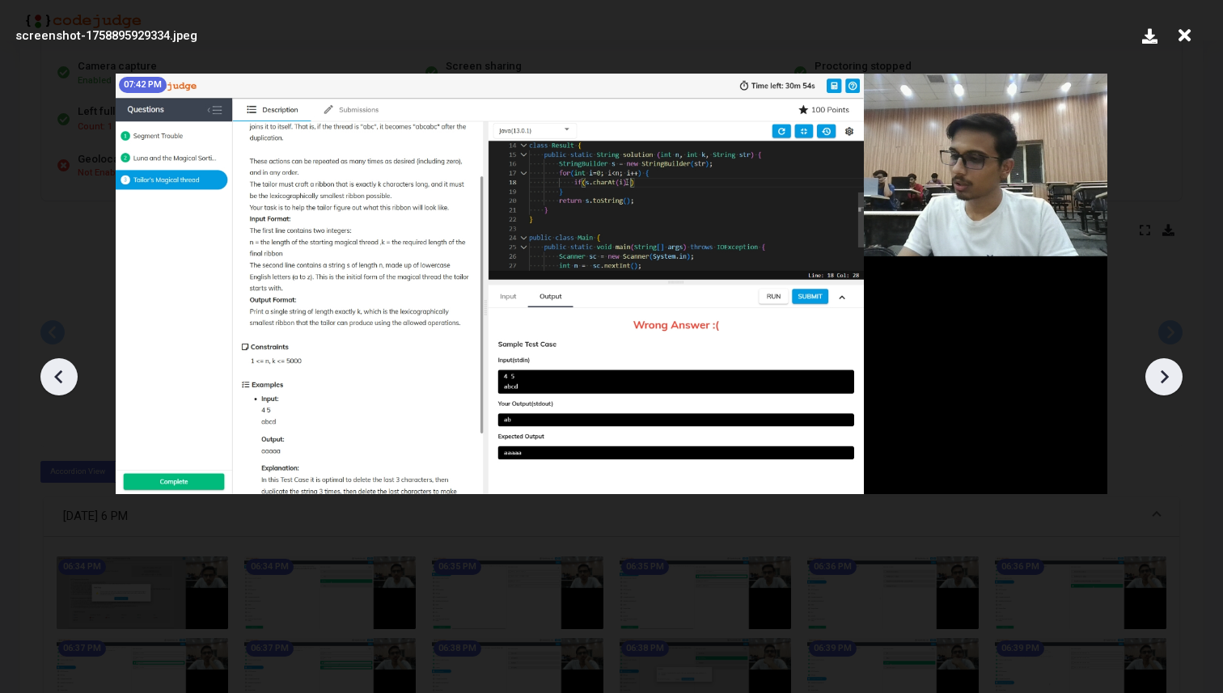
click at [61, 373] on icon at bounding box center [59, 377] width 24 height 24
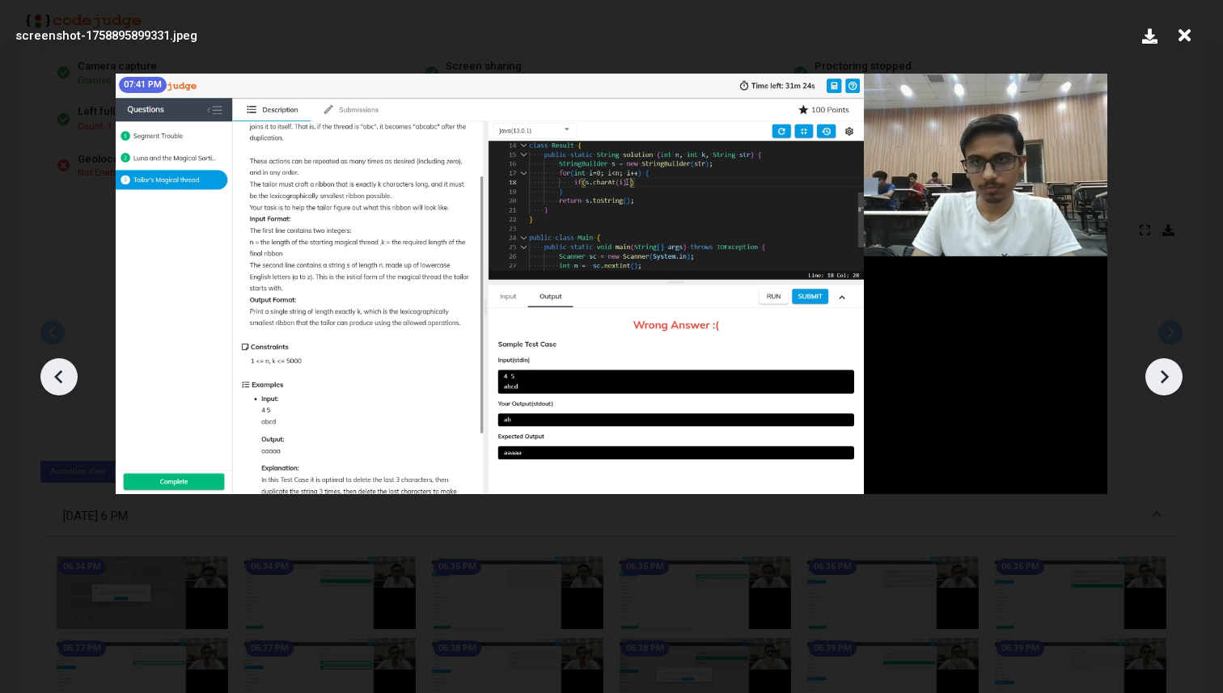
click at [61, 373] on icon at bounding box center [59, 377] width 24 height 24
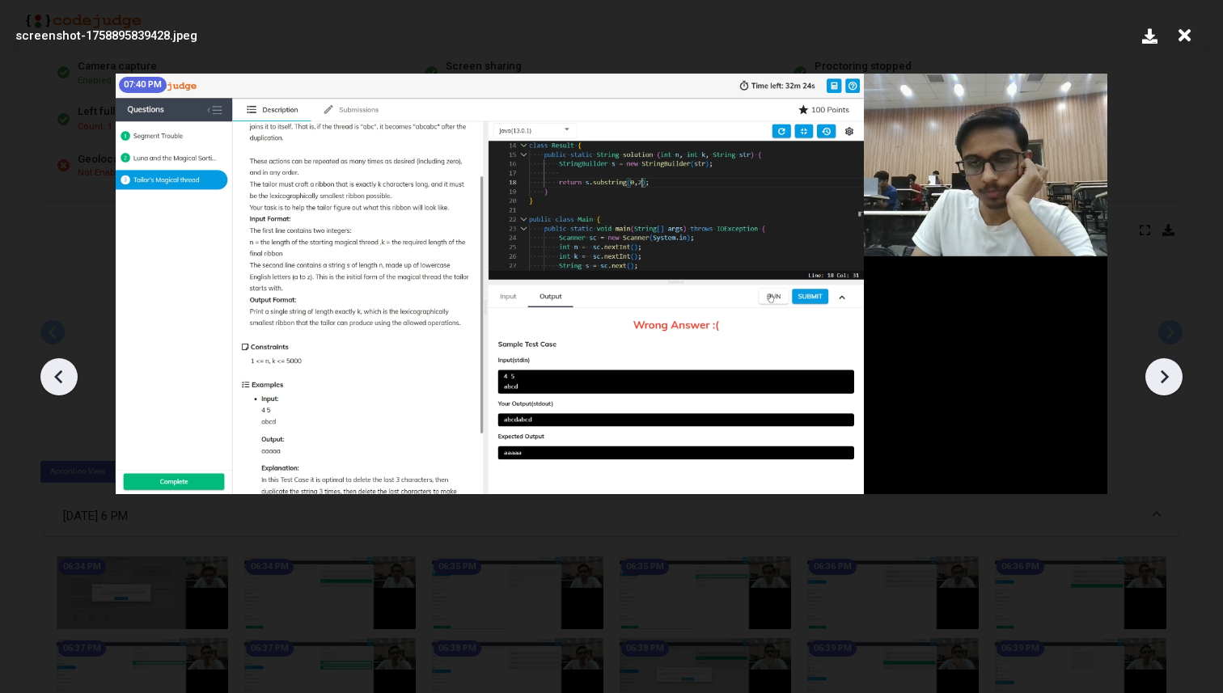
click at [61, 373] on icon at bounding box center [59, 377] width 24 height 24
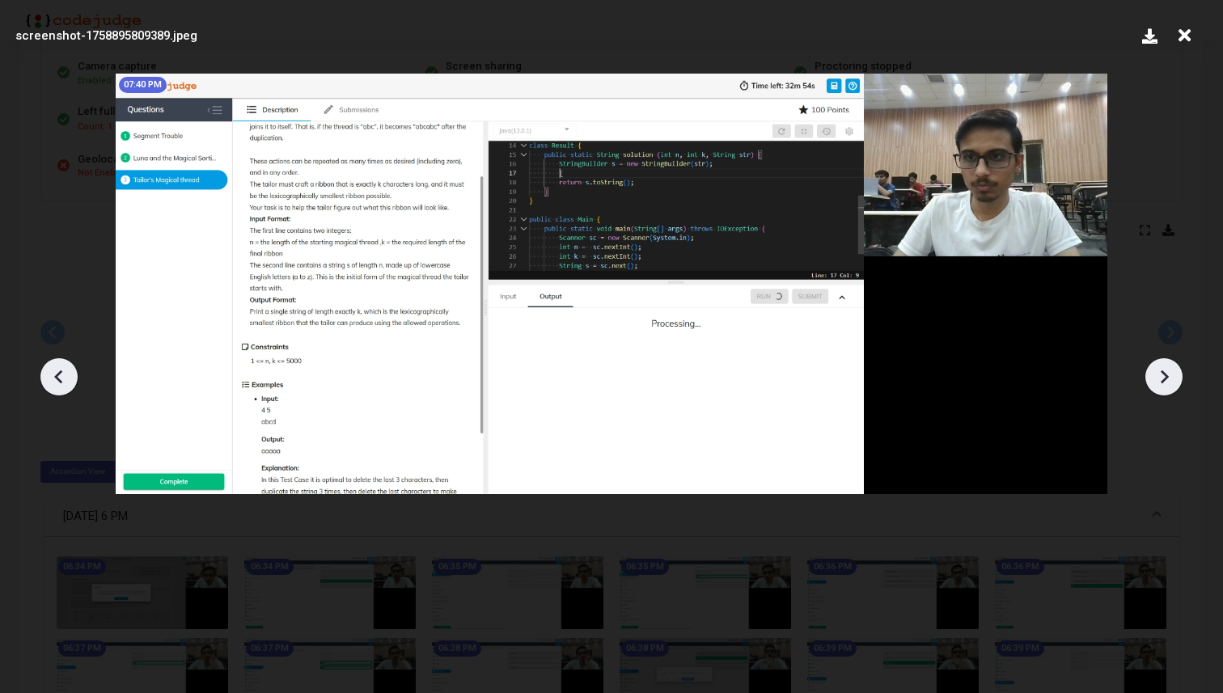
click at [61, 373] on icon at bounding box center [59, 377] width 24 height 24
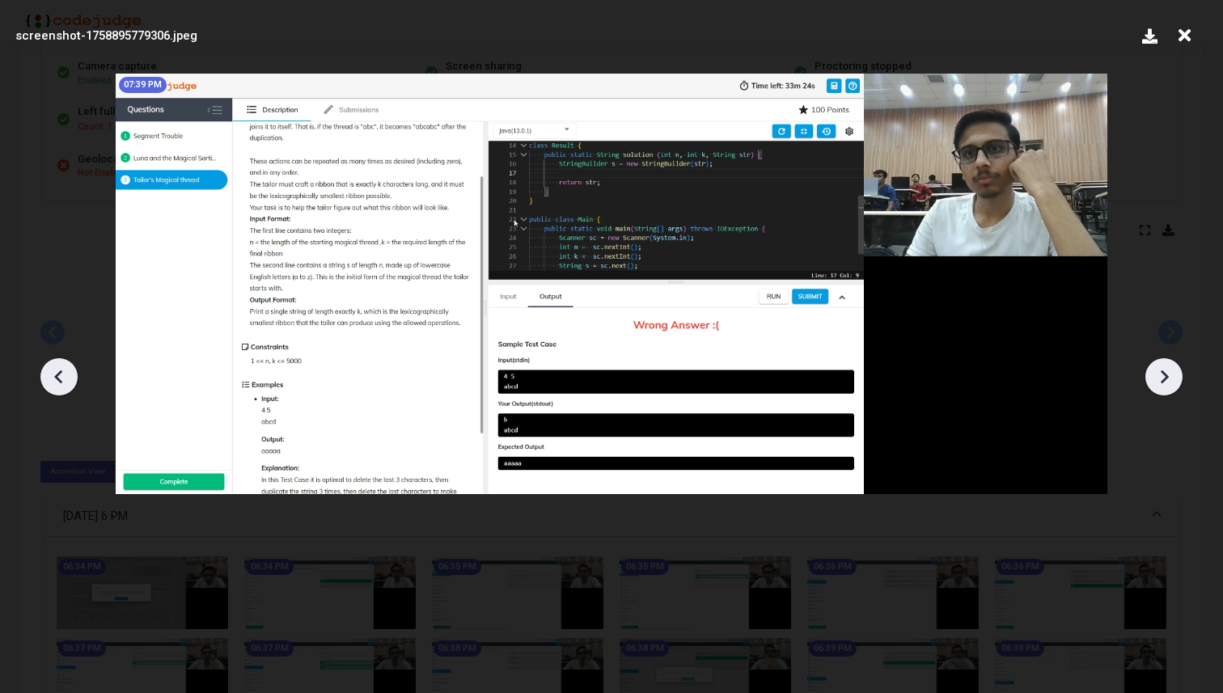
click at [61, 373] on icon at bounding box center [59, 377] width 24 height 24
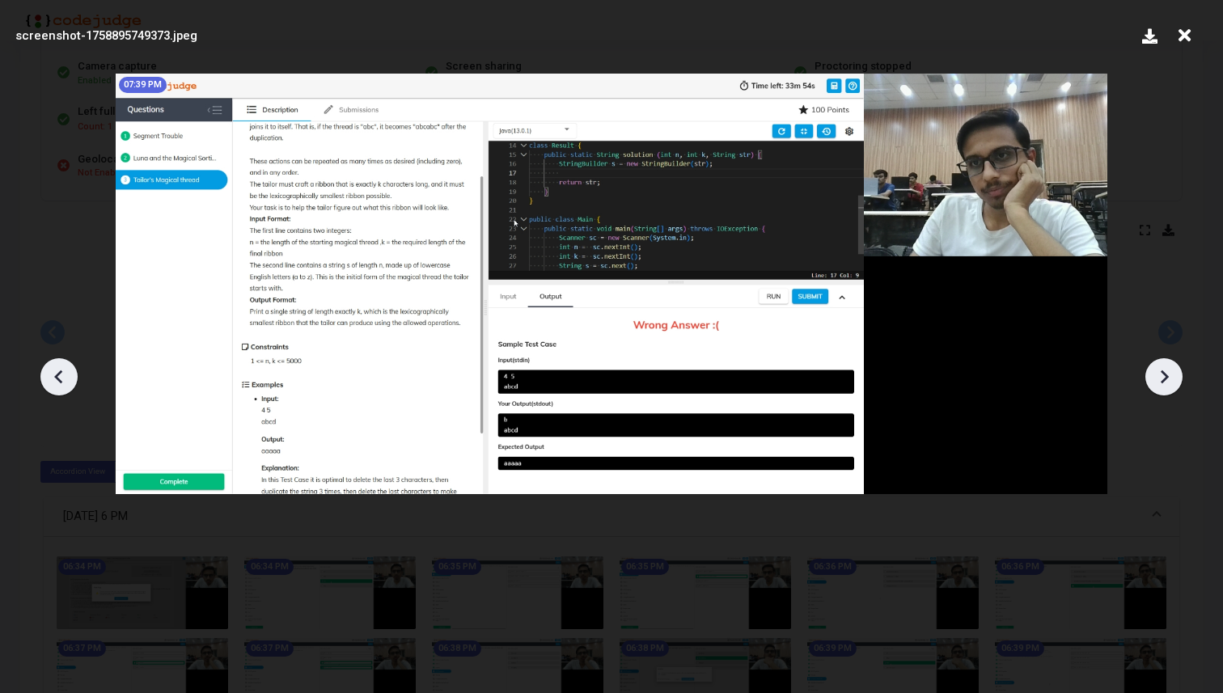
click at [1159, 371] on icon at bounding box center [1164, 377] width 24 height 24
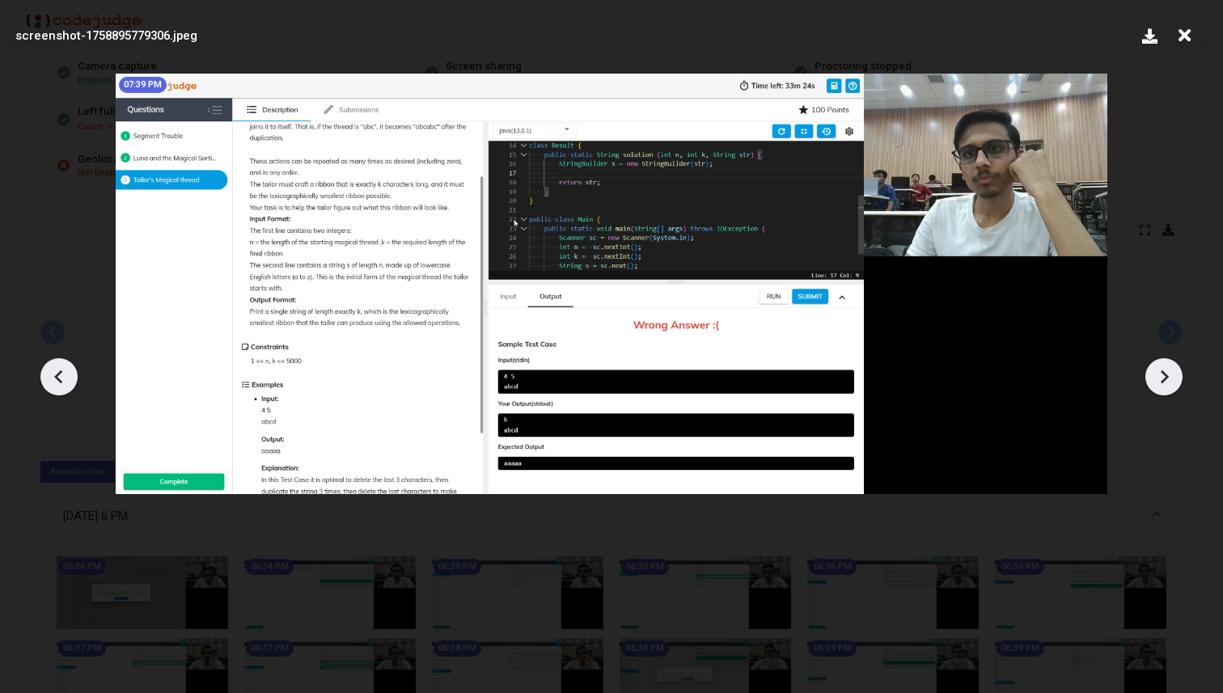
click at [1159, 371] on icon at bounding box center [1164, 377] width 24 height 24
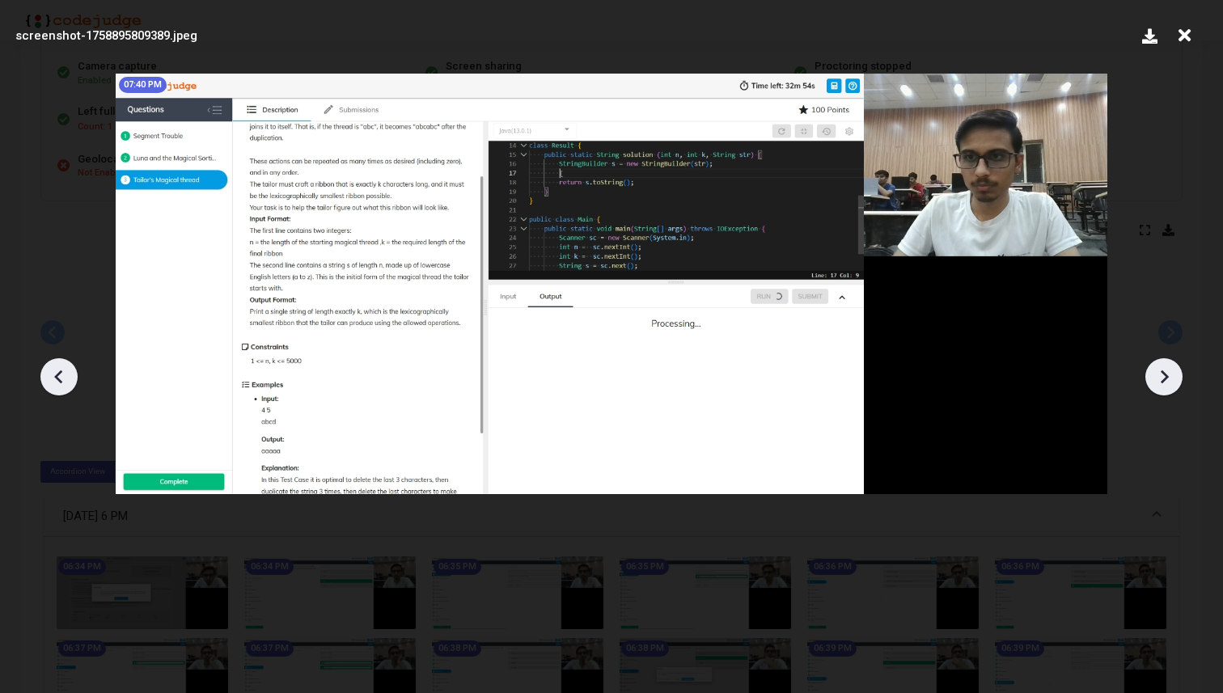
click at [1159, 371] on icon at bounding box center [1164, 377] width 24 height 24
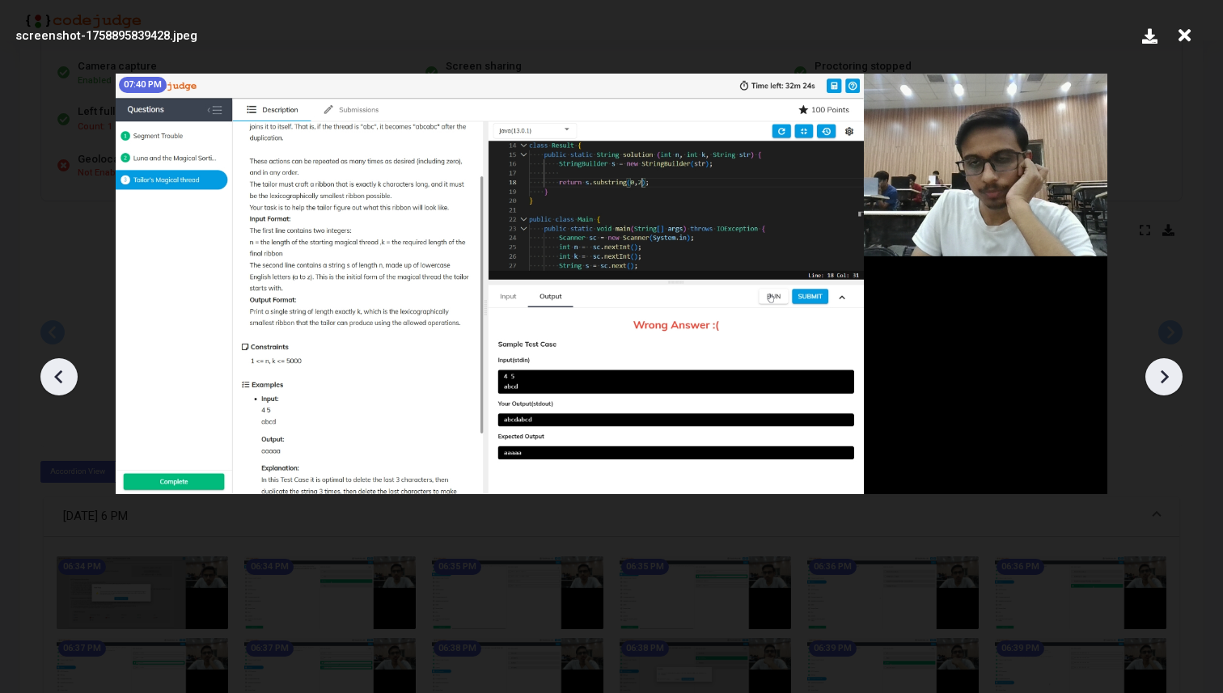
click at [1159, 371] on icon at bounding box center [1164, 377] width 24 height 24
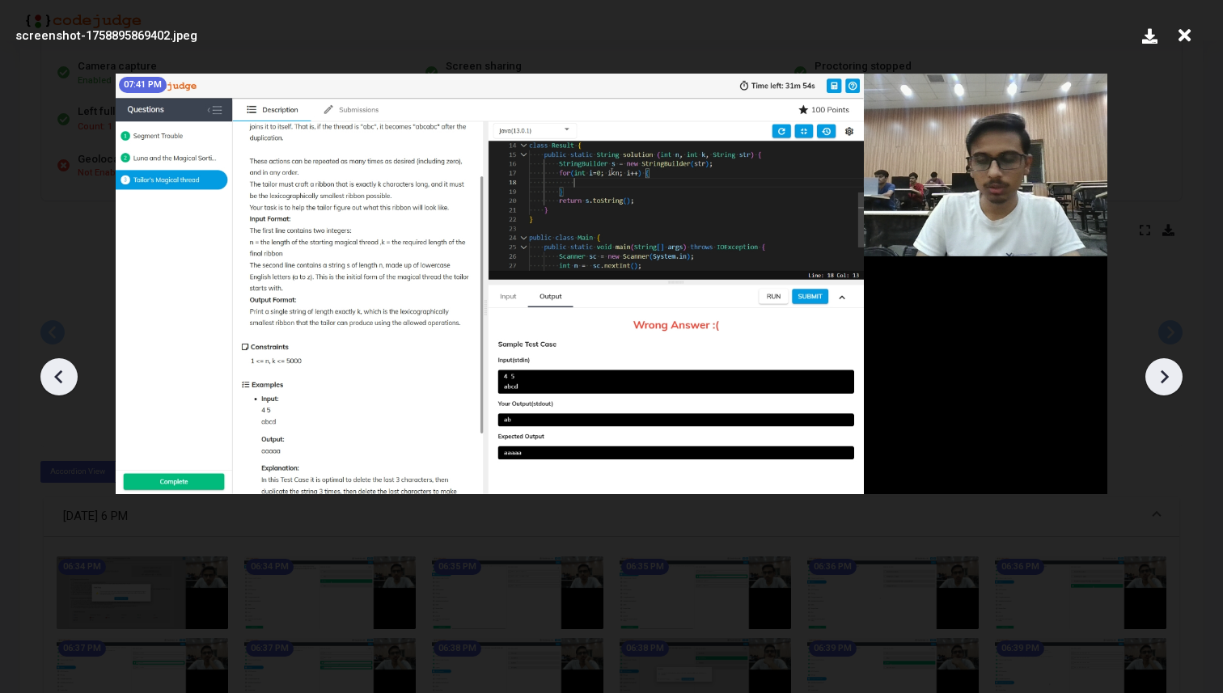
click at [1159, 371] on icon at bounding box center [1164, 377] width 24 height 24
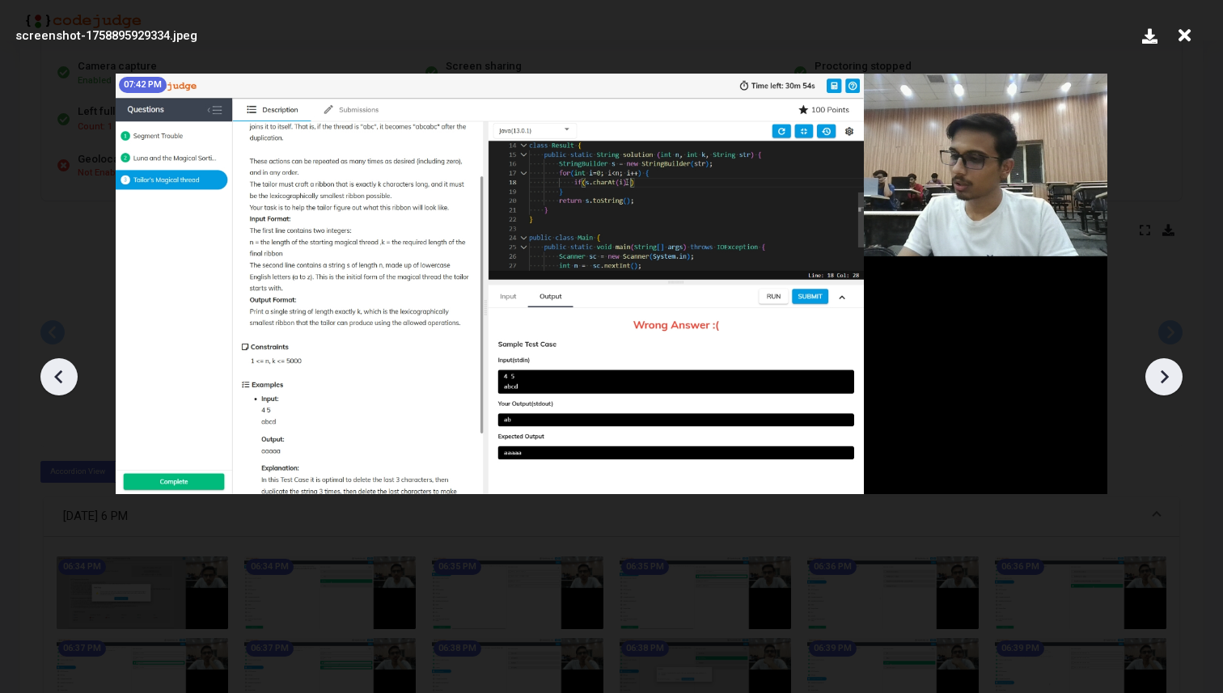
click at [1159, 371] on icon at bounding box center [1164, 377] width 24 height 24
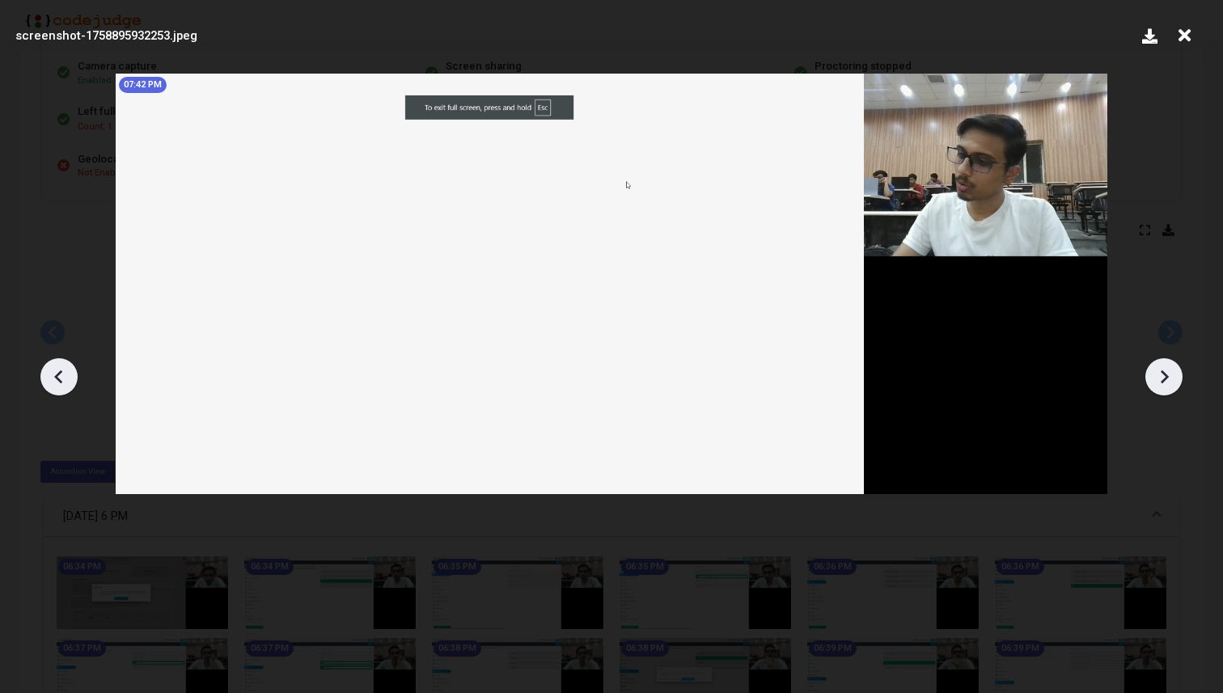
click at [1159, 371] on icon at bounding box center [1164, 377] width 24 height 24
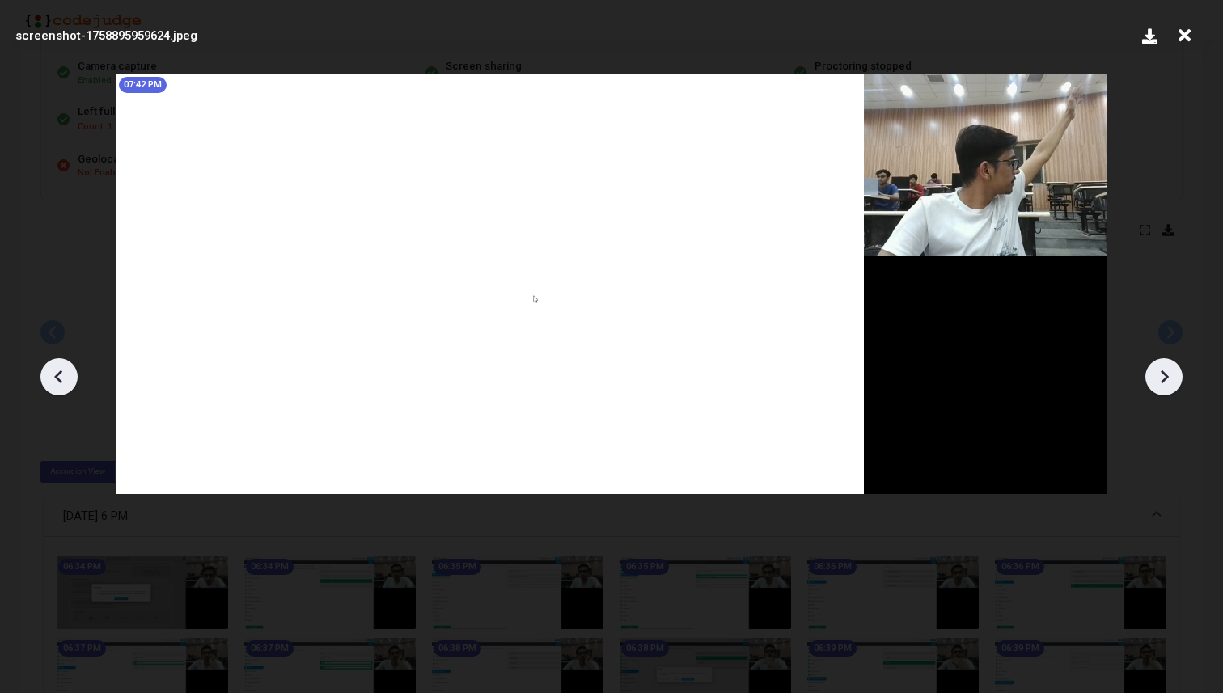
click at [1159, 371] on icon at bounding box center [1164, 377] width 24 height 24
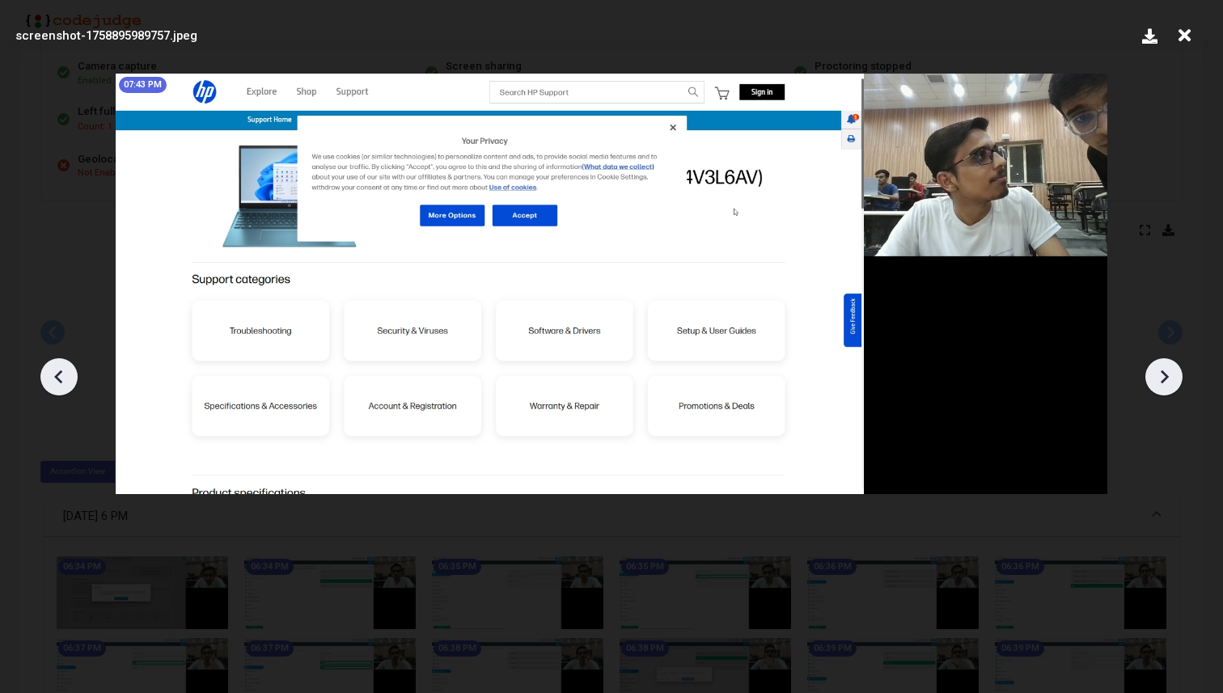
click at [1159, 371] on icon at bounding box center [1164, 377] width 24 height 24
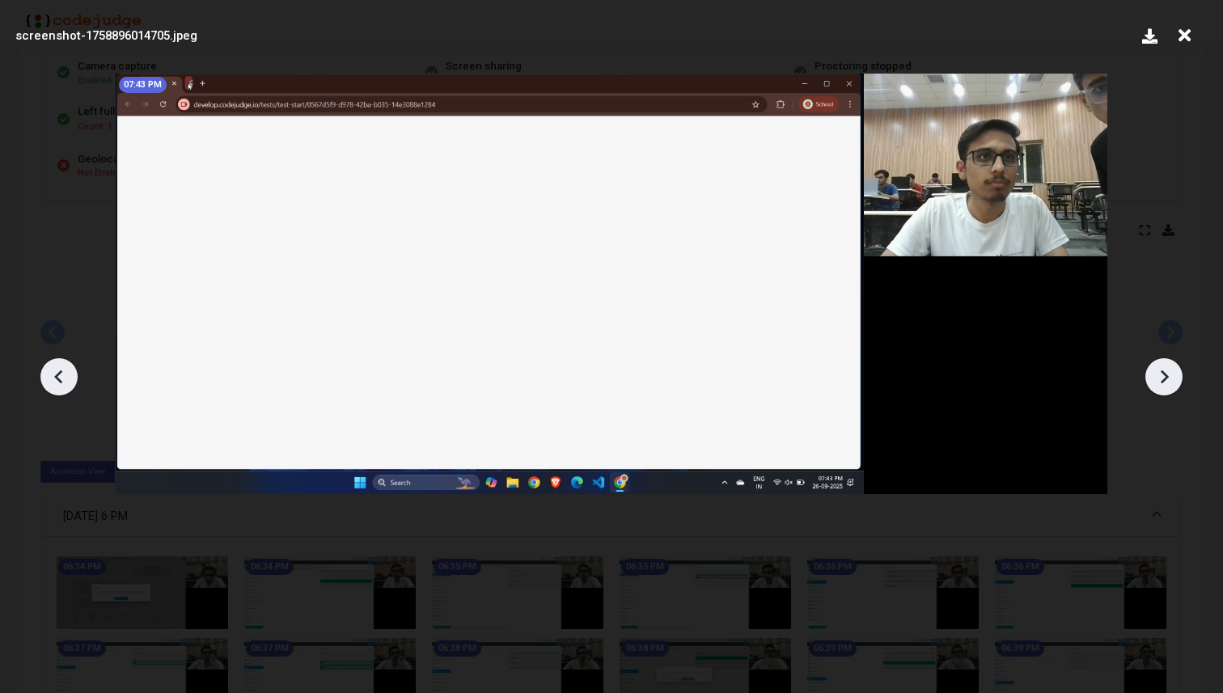
click at [1159, 371] on icon at bounding box center [1164, 377] width 24 height 24
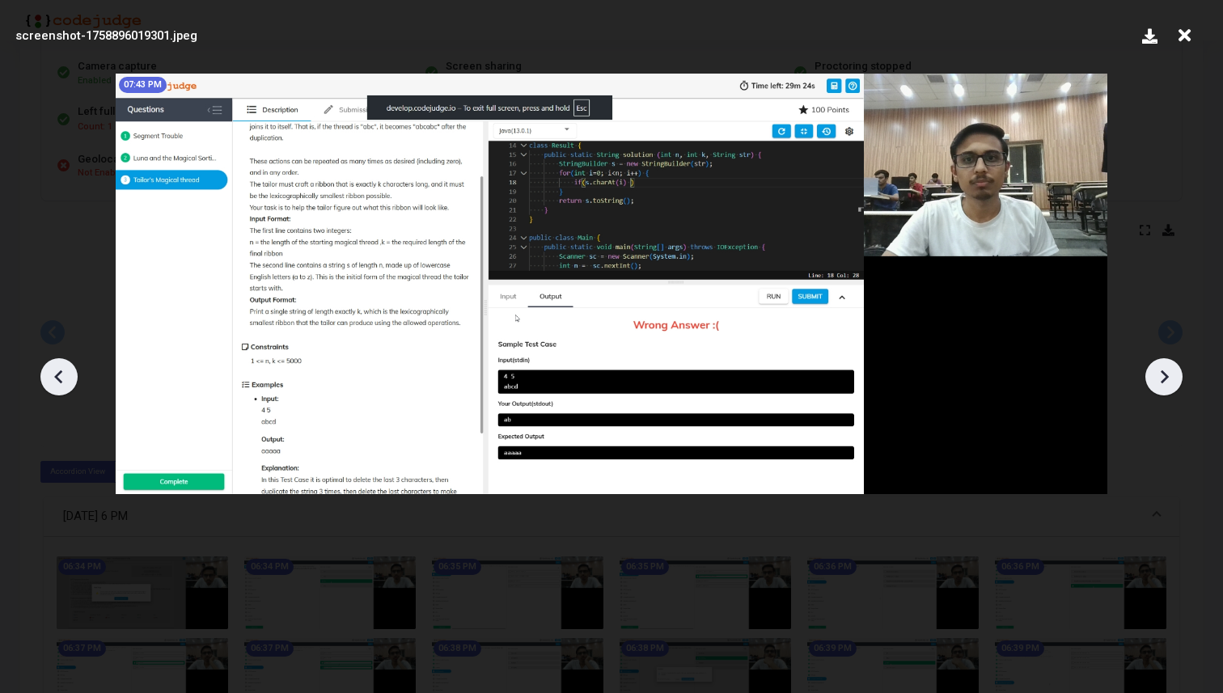
click at [1159, 371] on icon at bounding box center [1164, 377] width 24 height 24
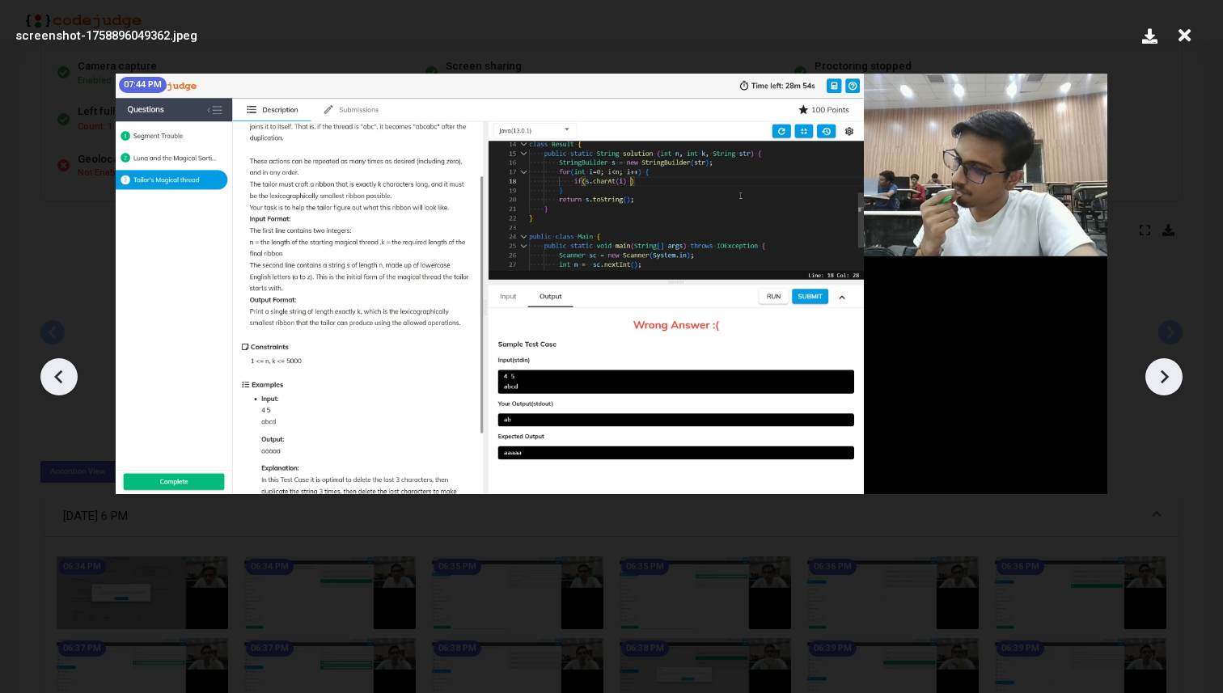
click at [1159, 371] on icon at bounding box center [1164, 377] width 24 height 24
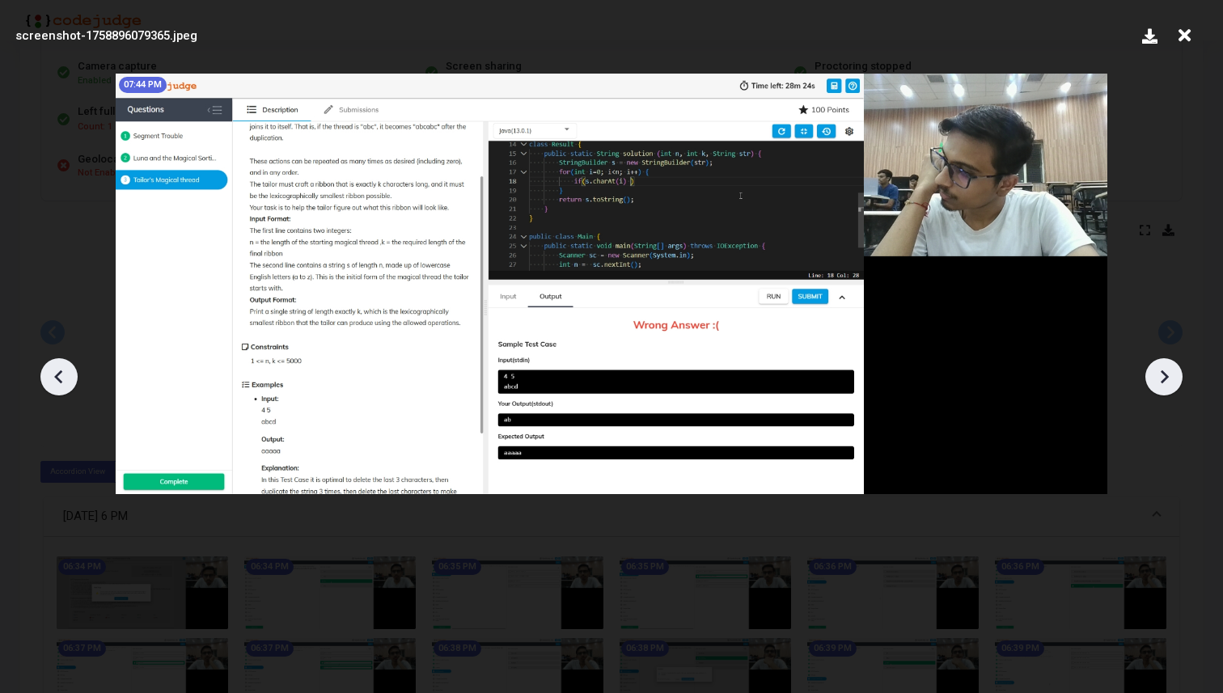
click at [1159, 371] on icon at bounding box center [1164, 377] width 24 height 24
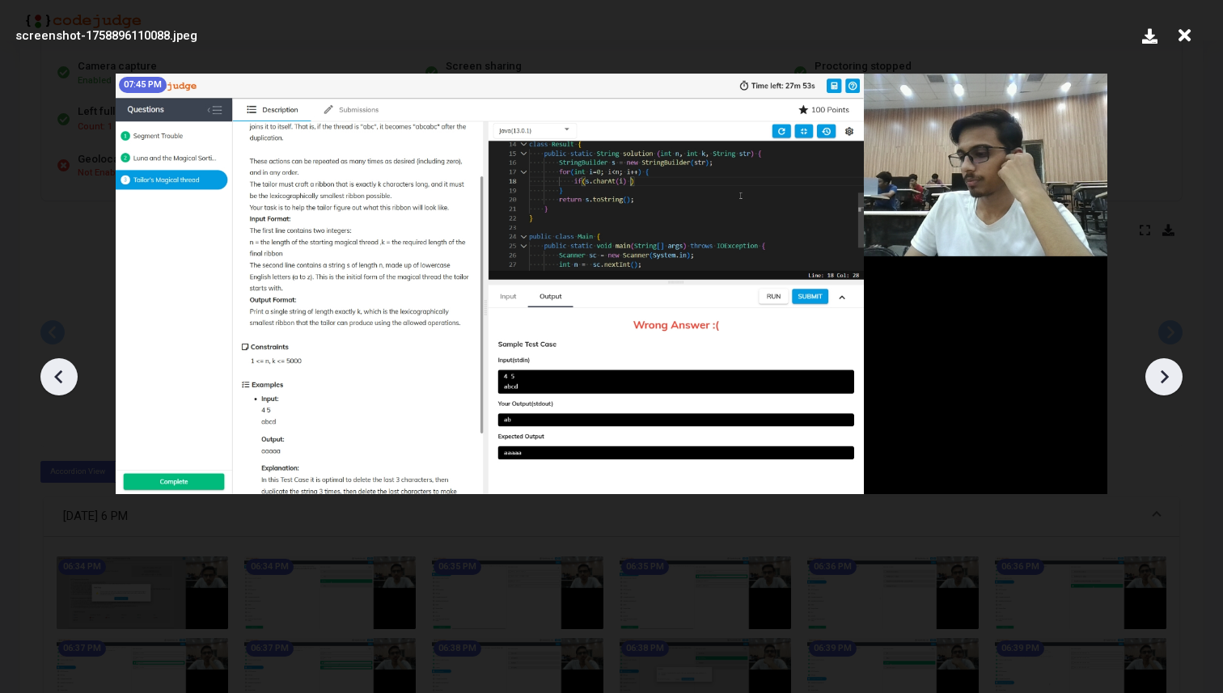
click at [1159, 371] on icon at bounding box center [1164, 377] width 24 height 24
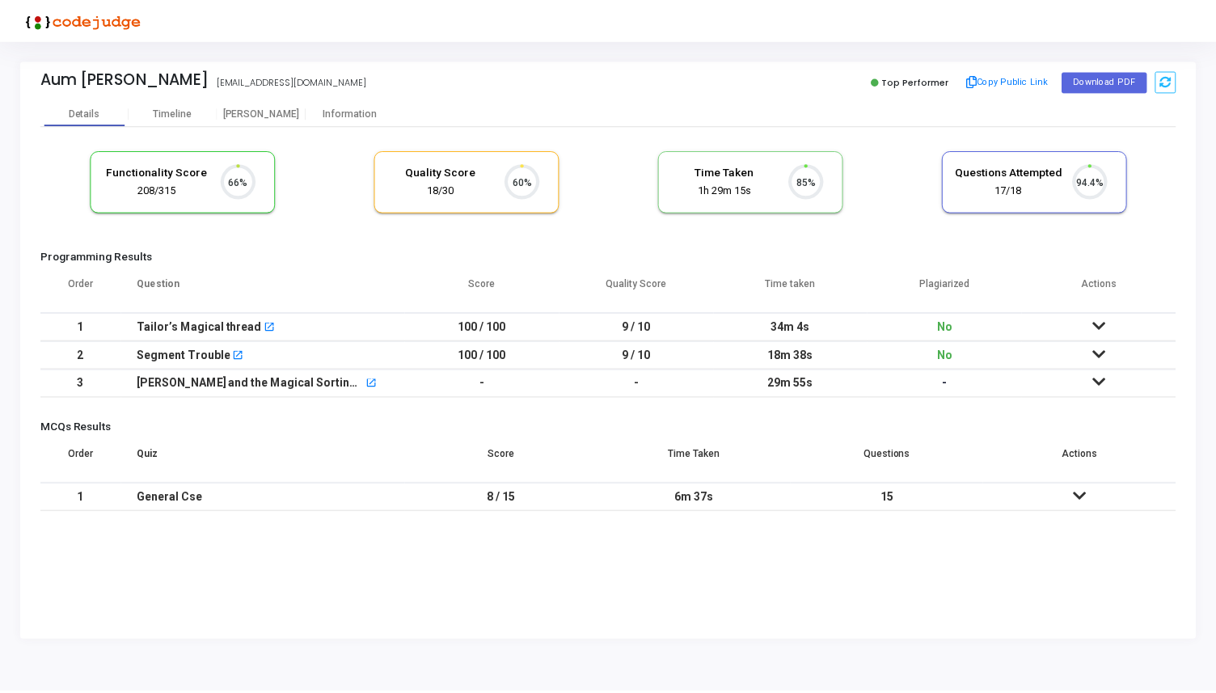
scroll to position [34, 41]
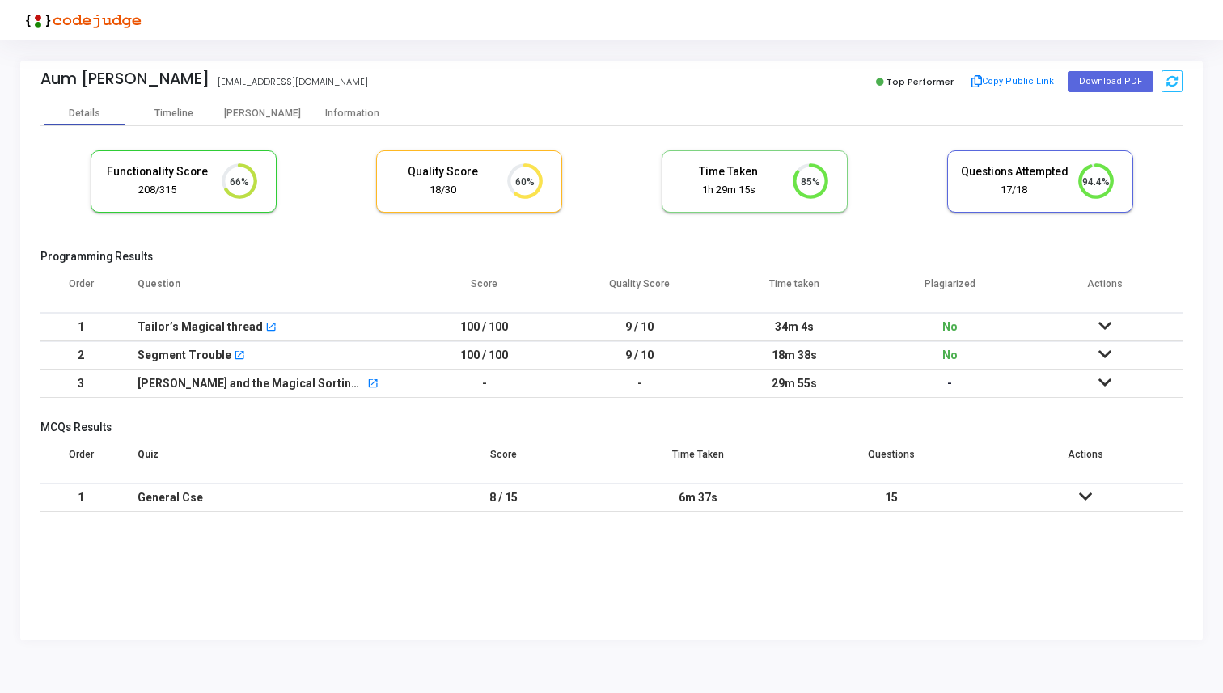
click at [1110, 327] on icon at bounding box center [1104, 325] width 13 height 11
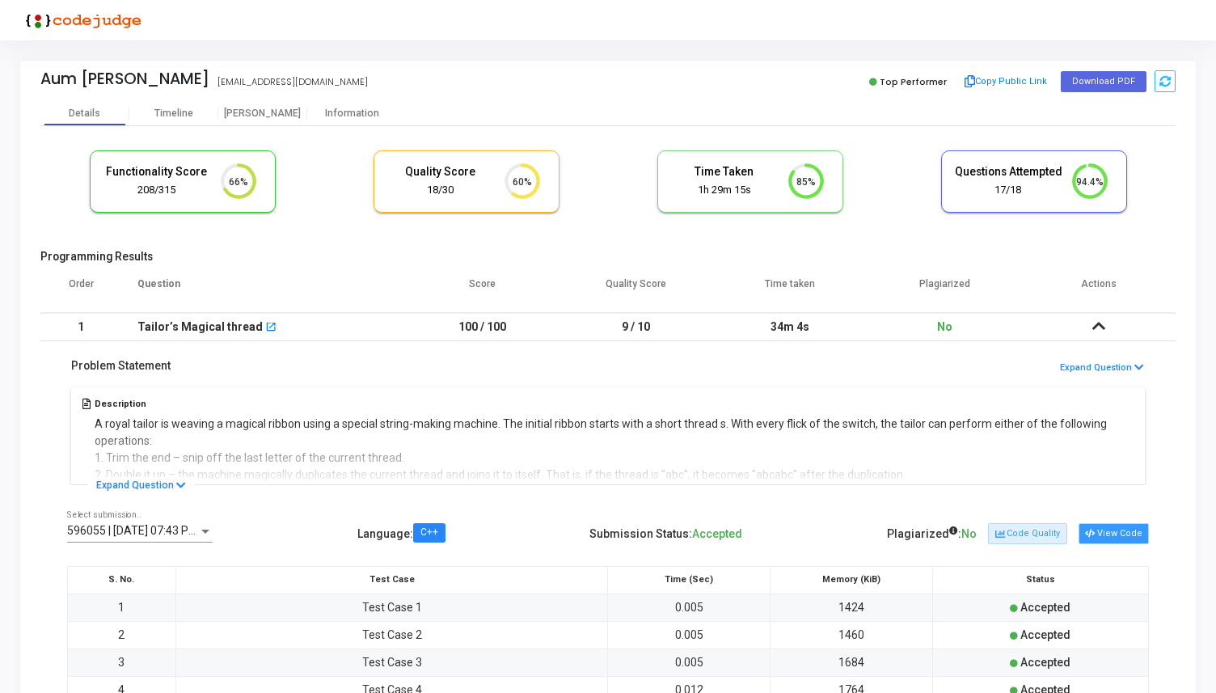
click at [1106, 532] on button "View Code" at bounding box center [1114, 533] width 70 height 21
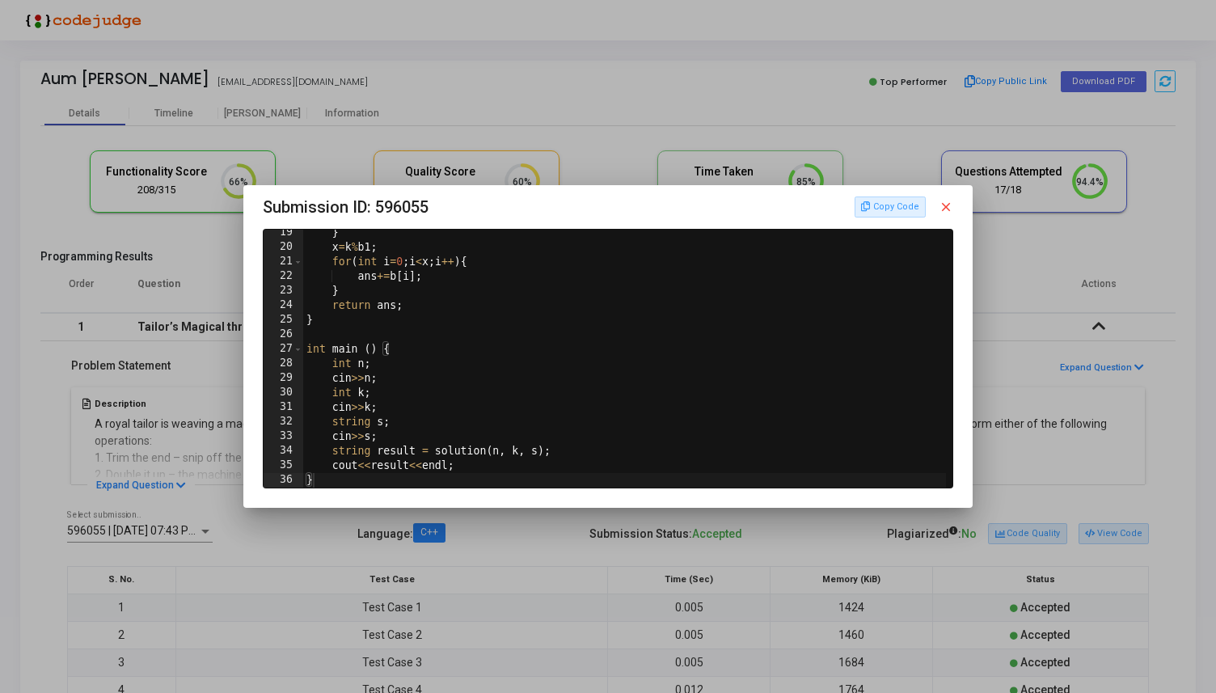
scroll to position [0, 0]
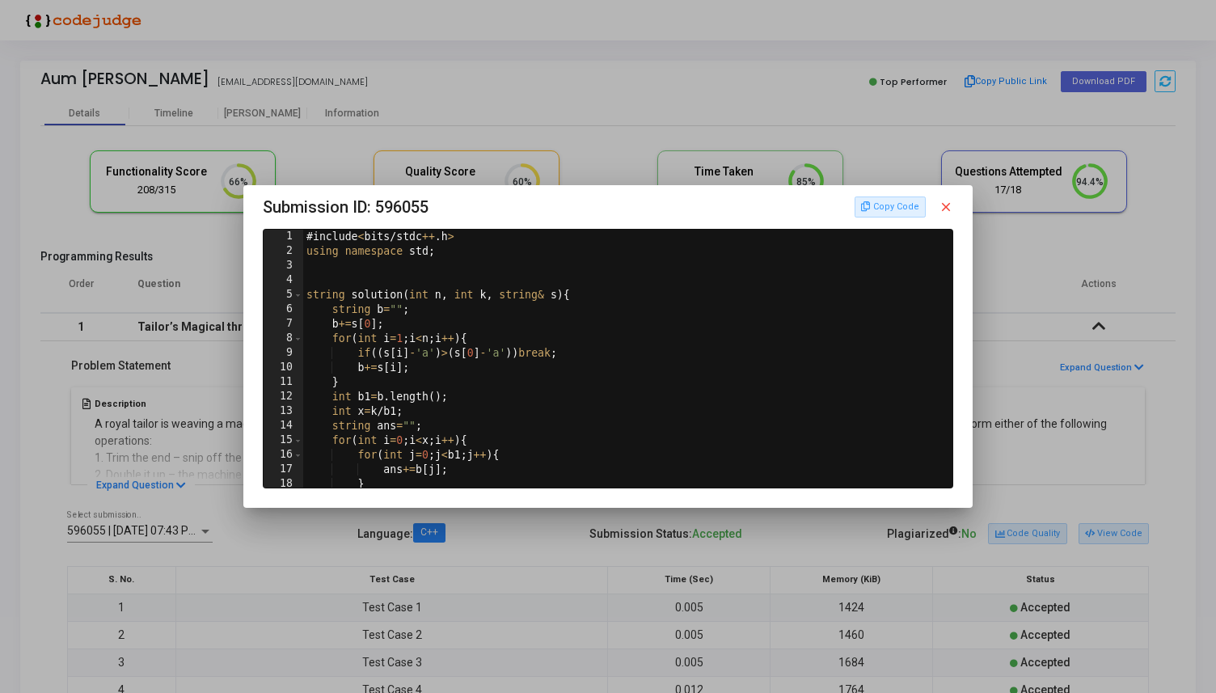
click at [953, 211] on mat-icon "close" at bounding box center [946, 207] width 15 height 15
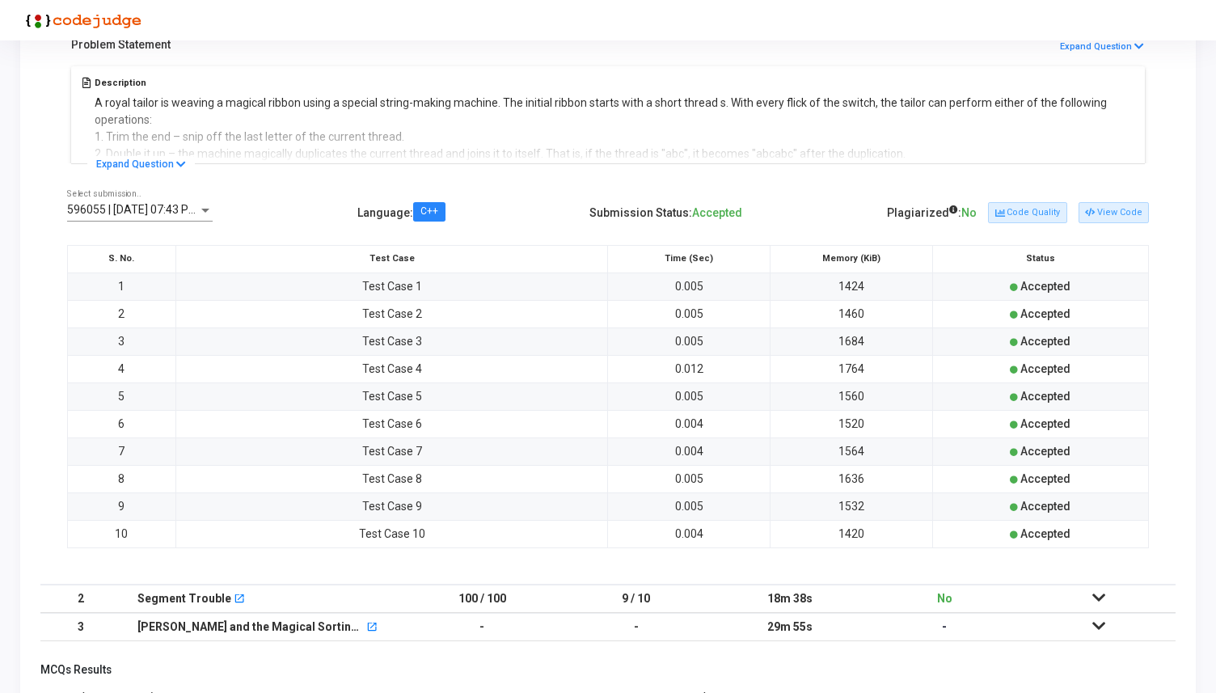
scroll to position [428, 0]
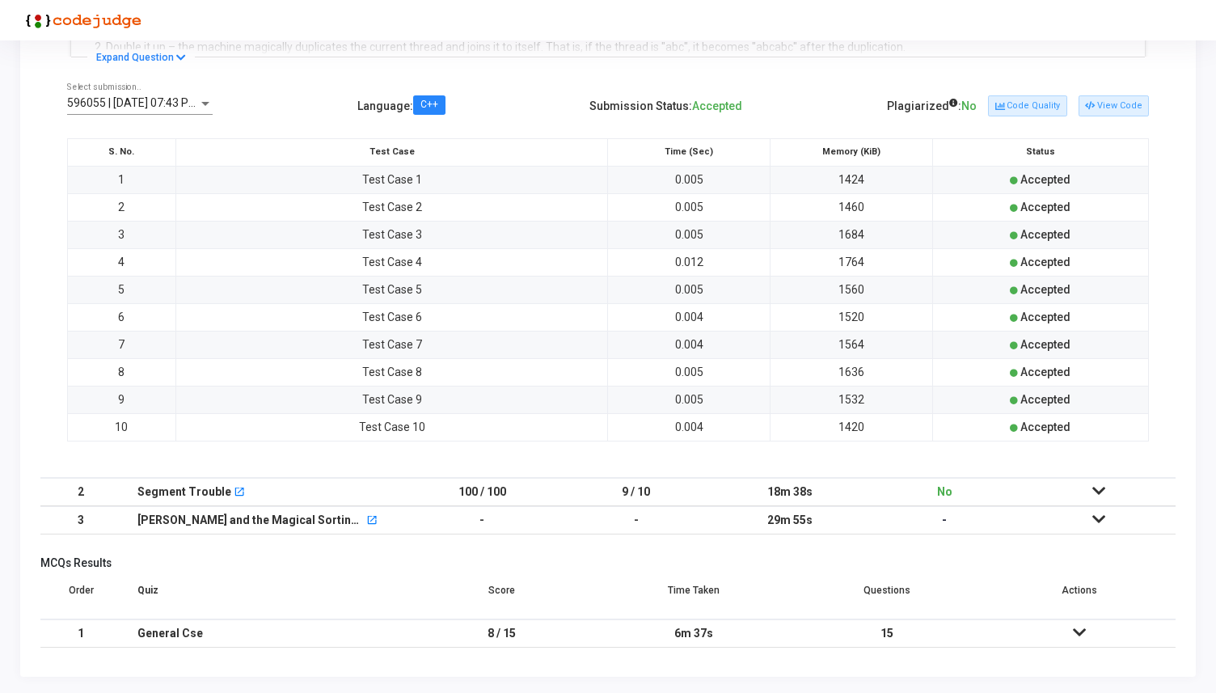
click at [1104, 485] on icon at bounding box center [1099, 490] width 13 height 11
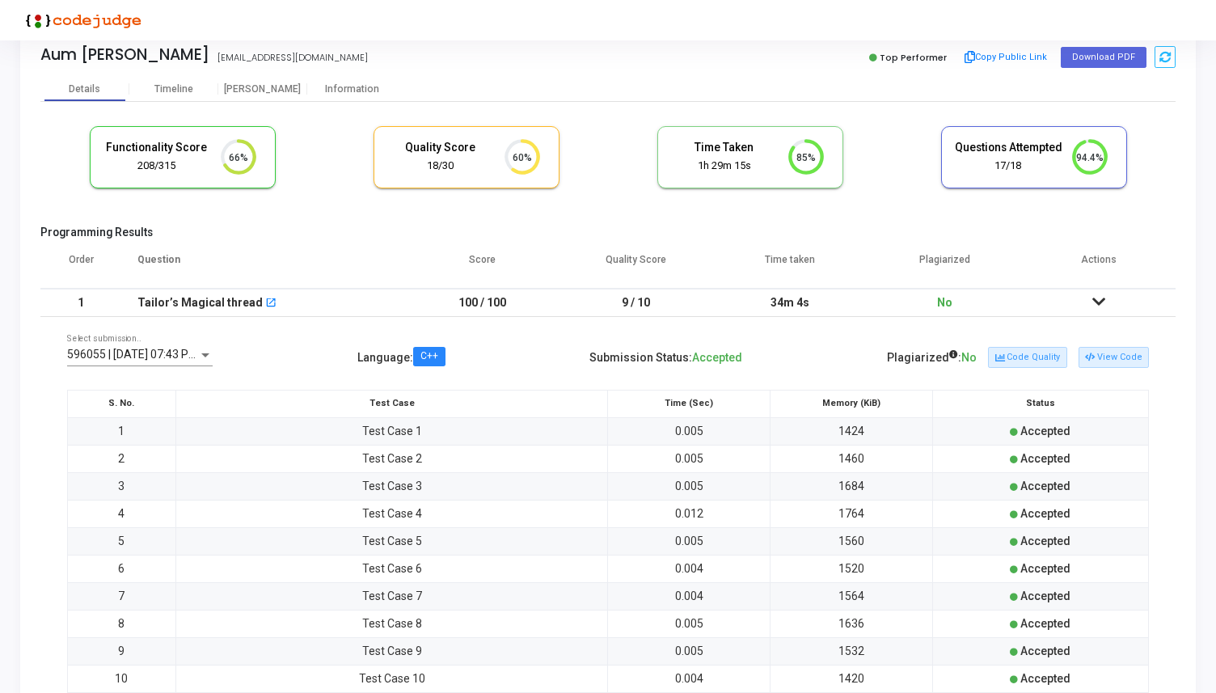
scroll to position [0, 0]
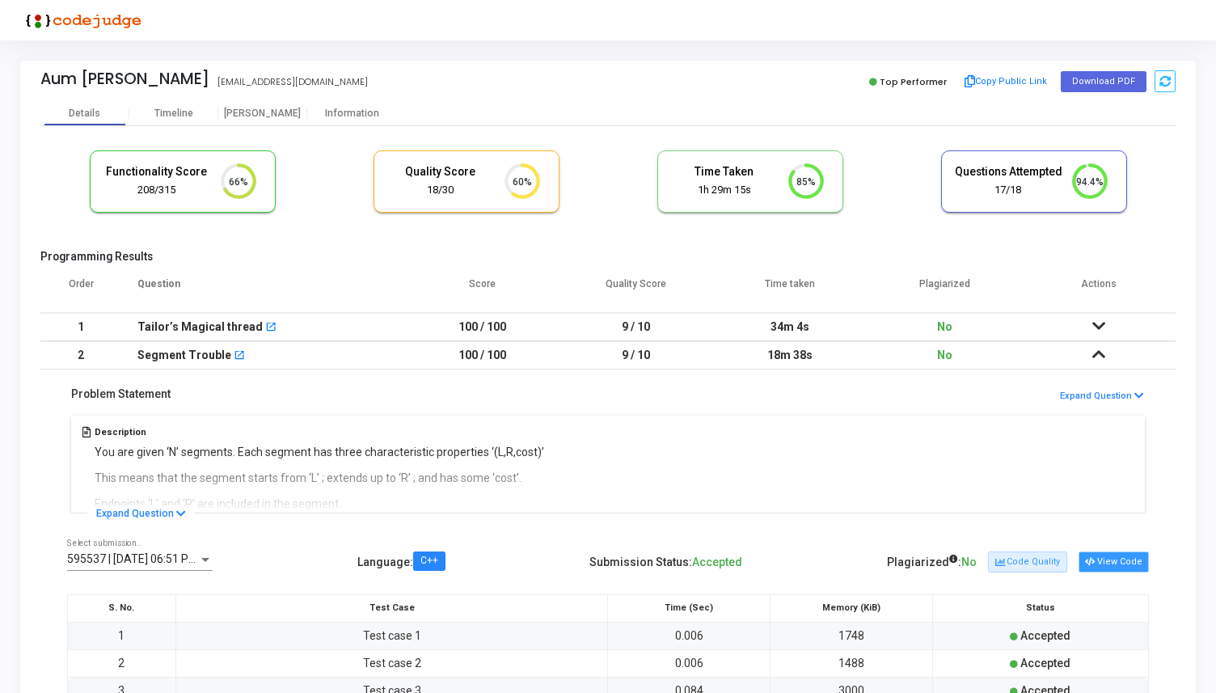
click at [1111, 559] on button "View Code" at bounding box center [1114, 562] width 70 height 21
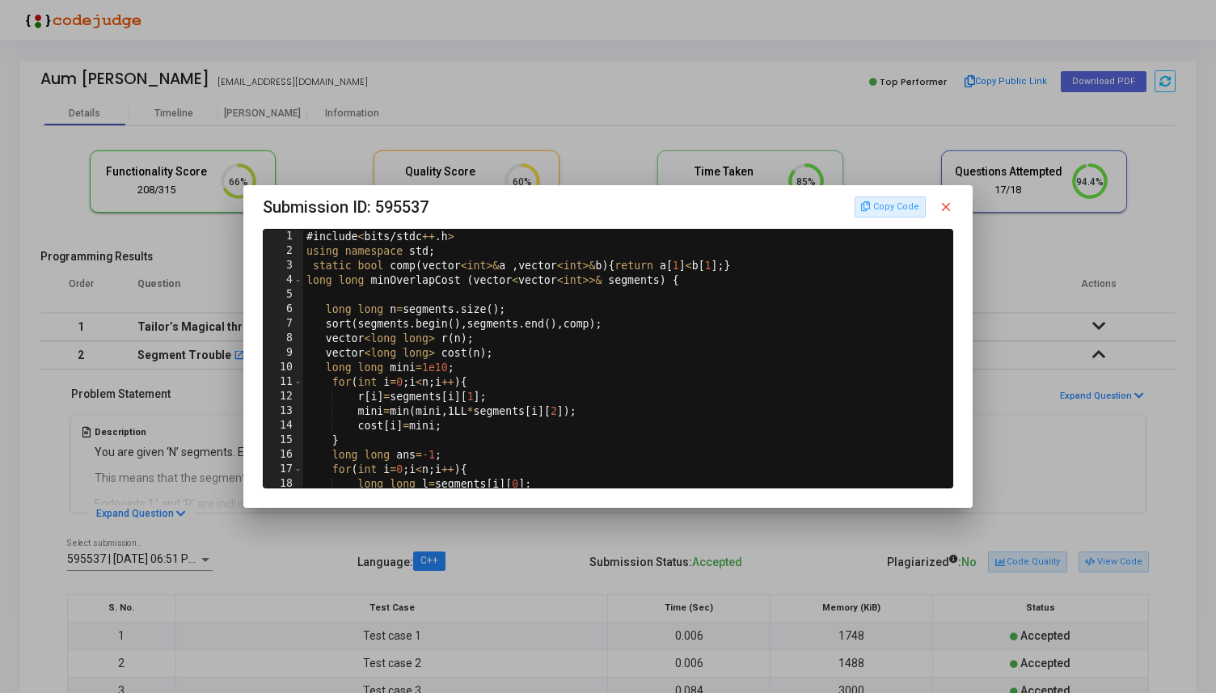
scroll to position [455, 0]
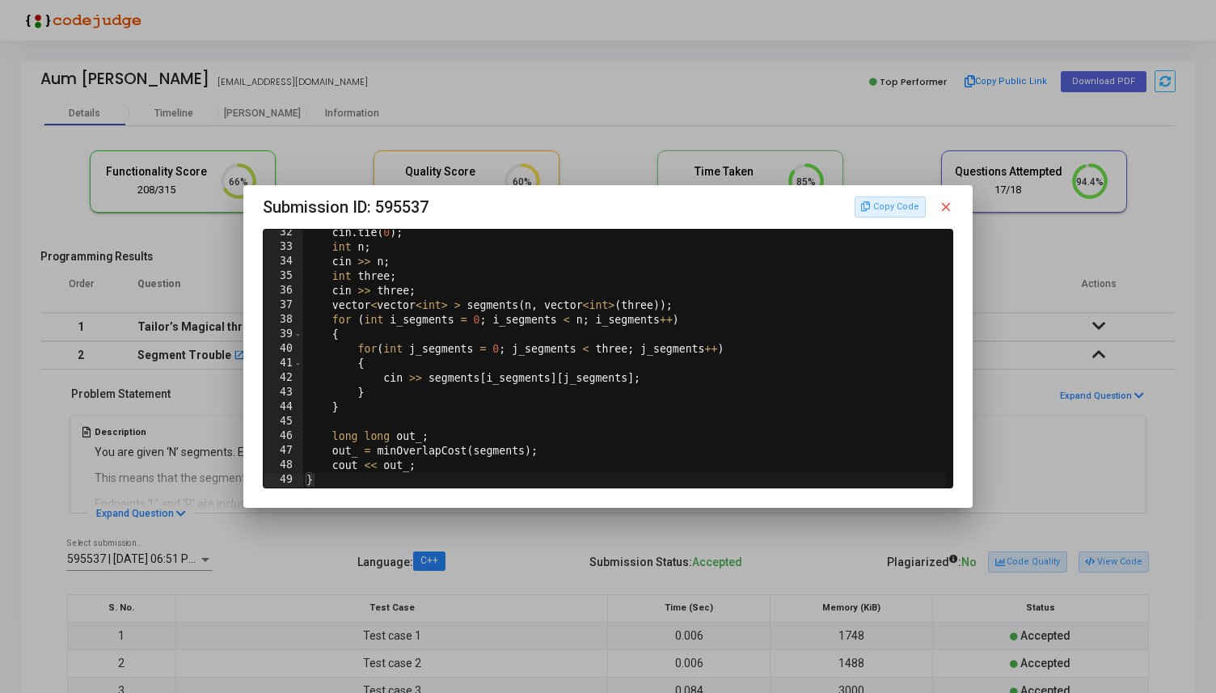
click at [948, 213] on mat-icon "close" at bounding box center [946, 207] width 15 height 15
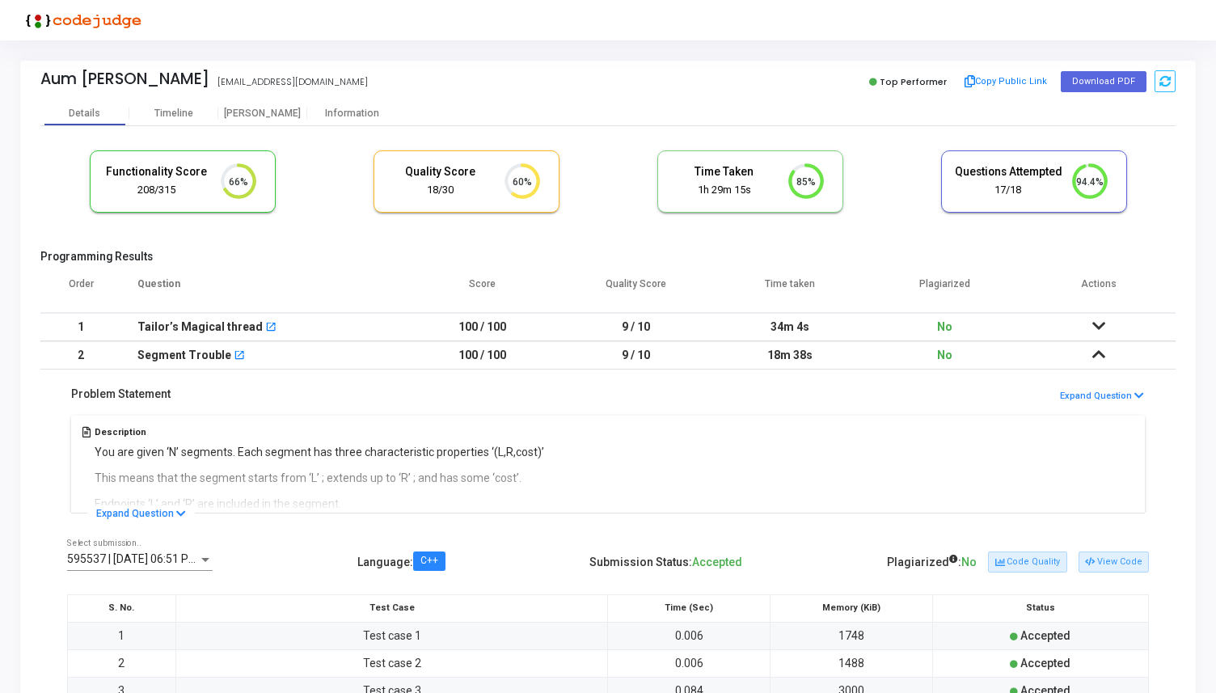
click at [1093, 322] on icon at bounding box center [1099, 325] width 13 height 11
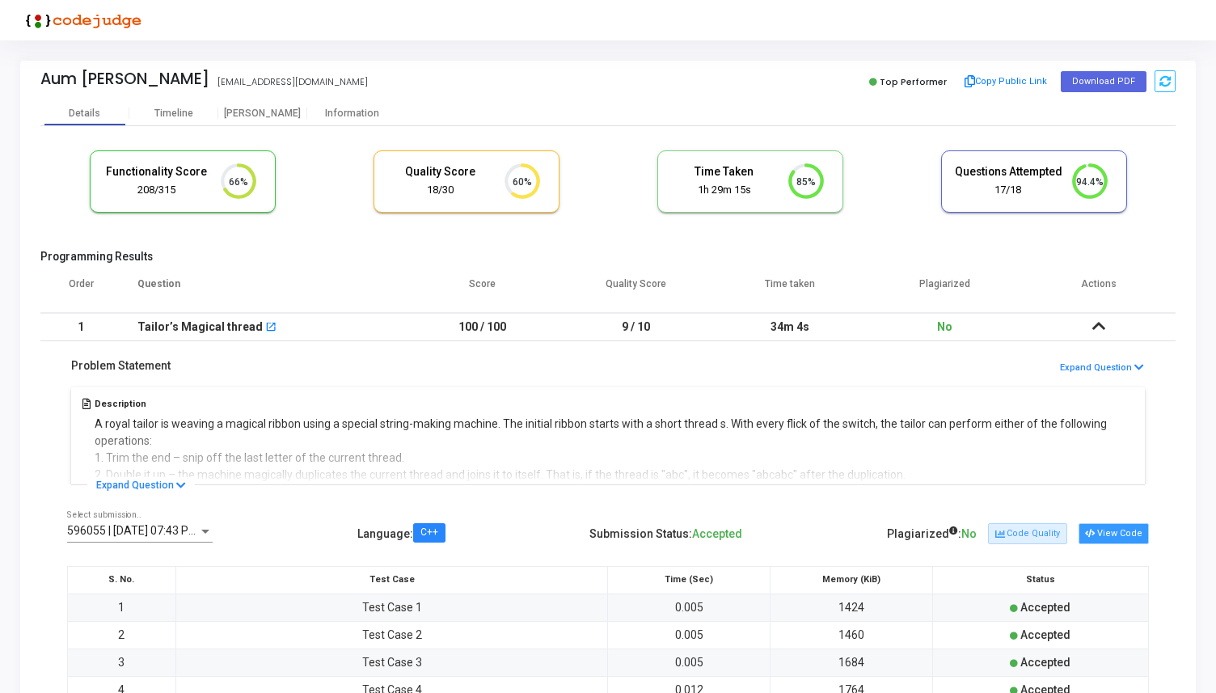
click at [1118, 536] on button "View Code" at bounding box center [1114, 533] width 70 height 21
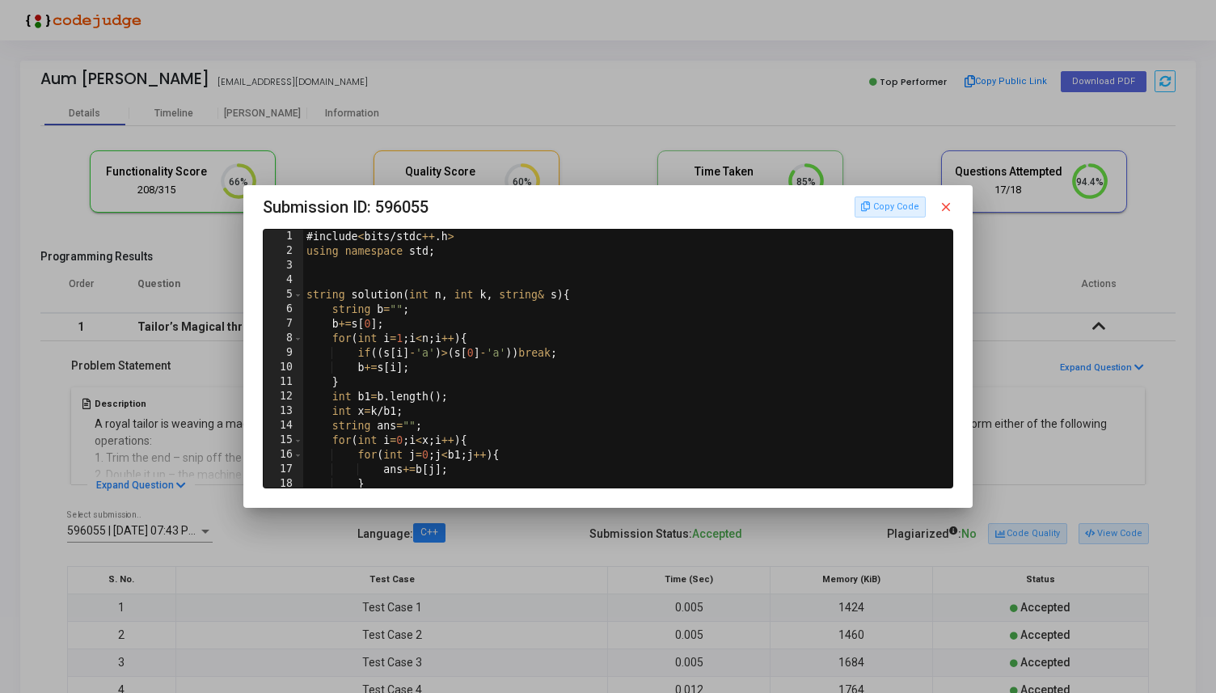
scroll to position [266, 0]
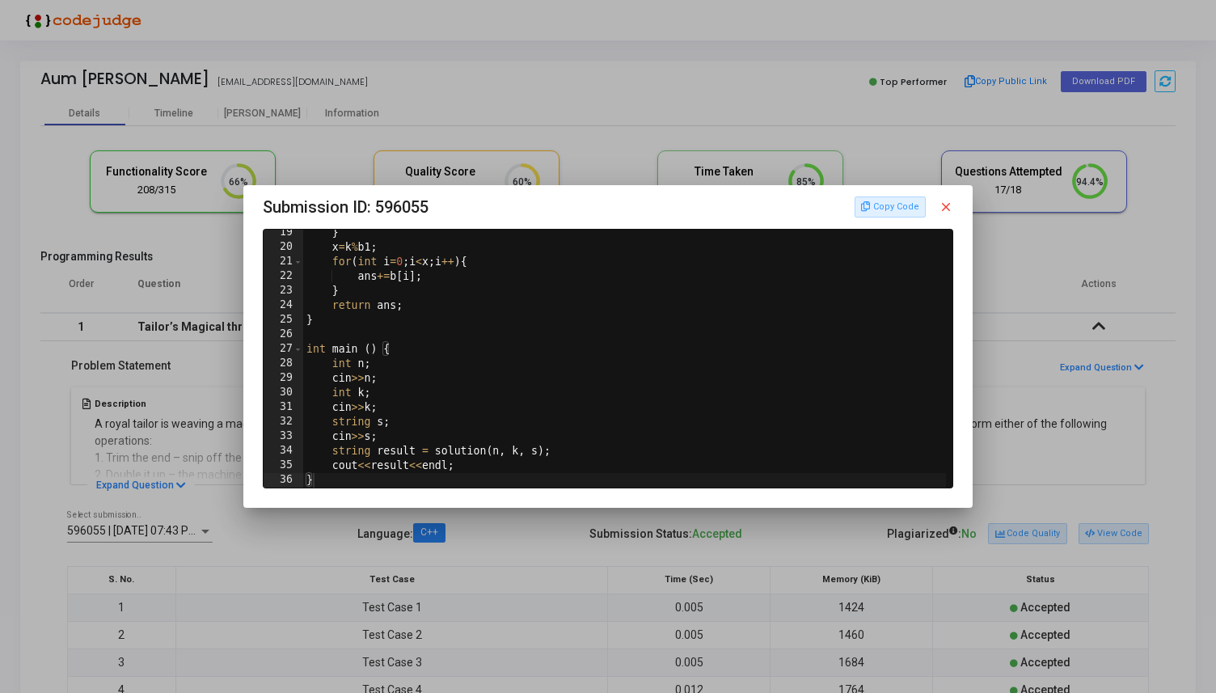
click at [948, 205] on mat-icon "close" at bounding box center [946, 207] width 15 height 15
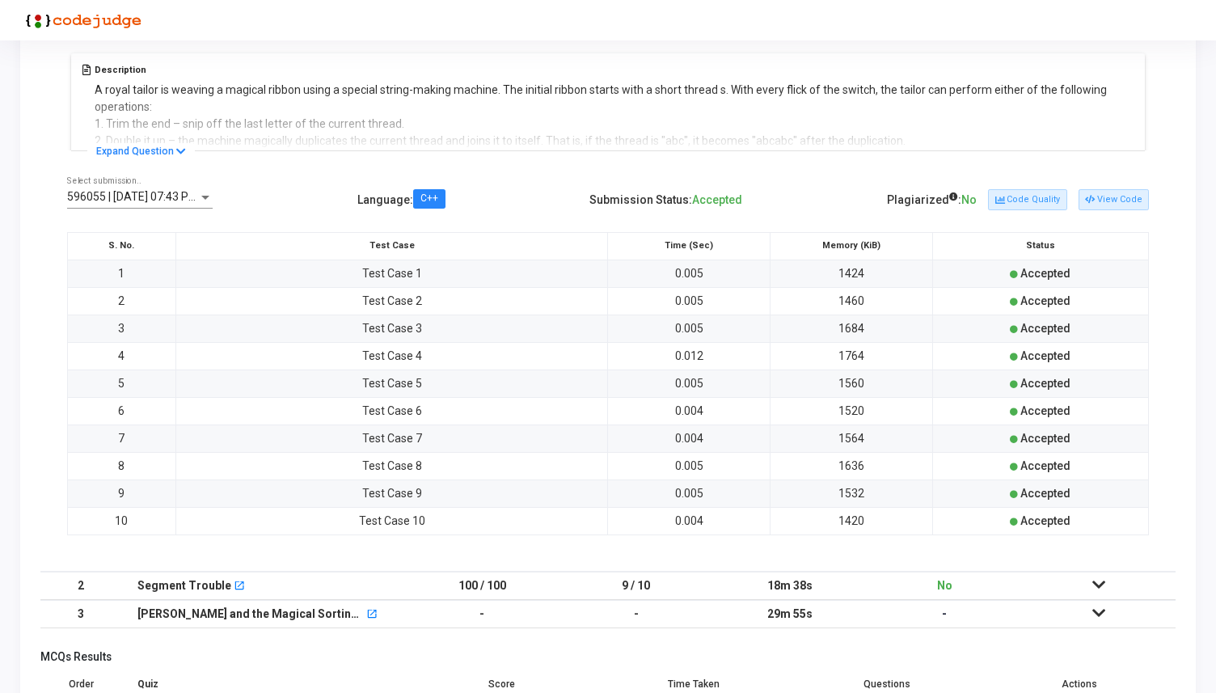
scroll to position [0, 0]
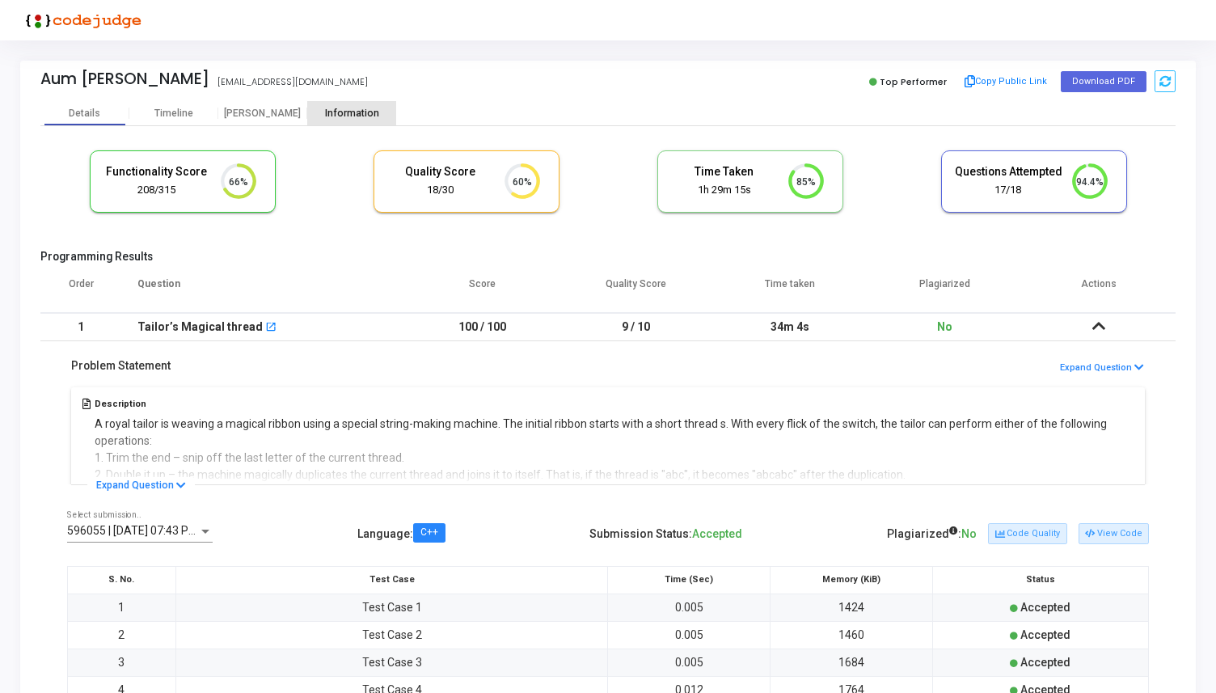
click at [357, 112] on div "Information" at bounding box center [351, 114] width 89 height 12
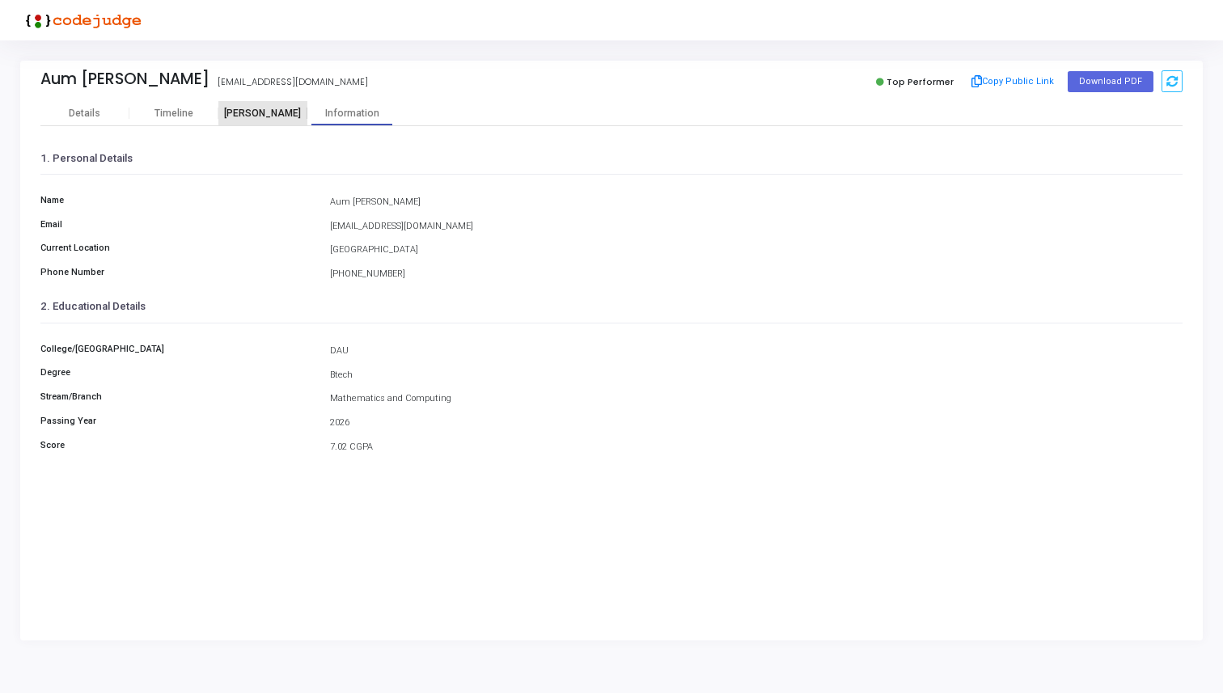
click at [264, 110] on div "[PERSON_NAME]" at bounding box center [262, 114] width 89 height 12
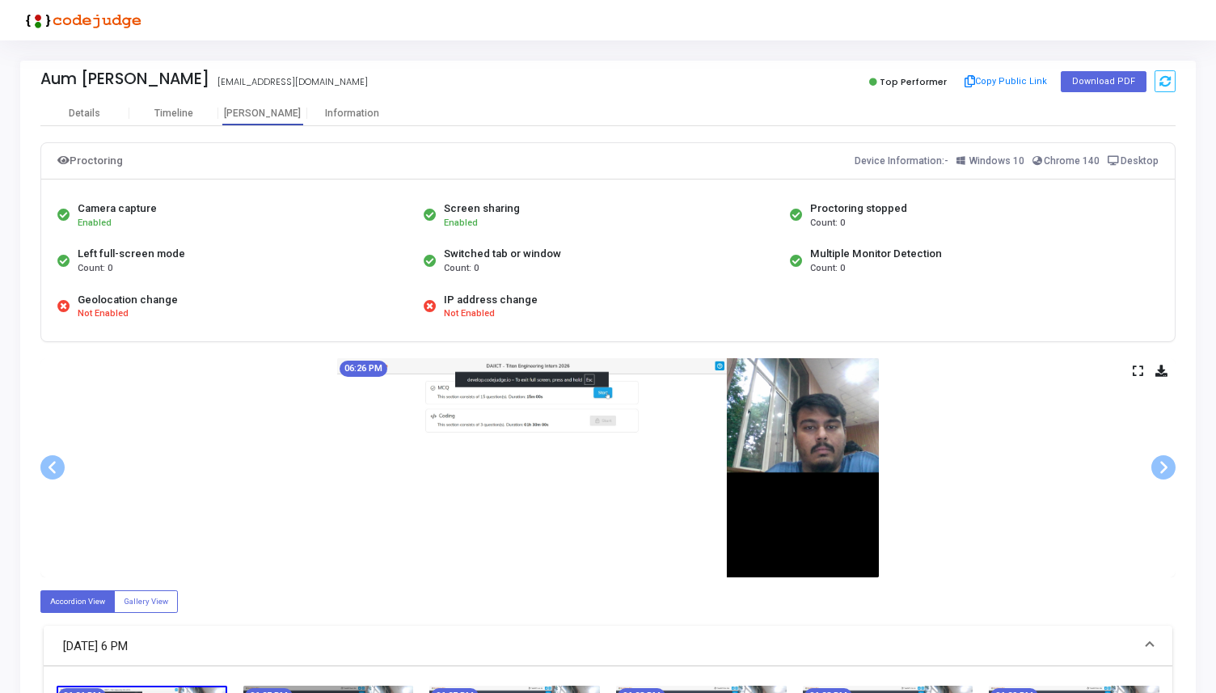
click at [1138, 374] on icon at bounding box center [1138, 370] width 11 height 9
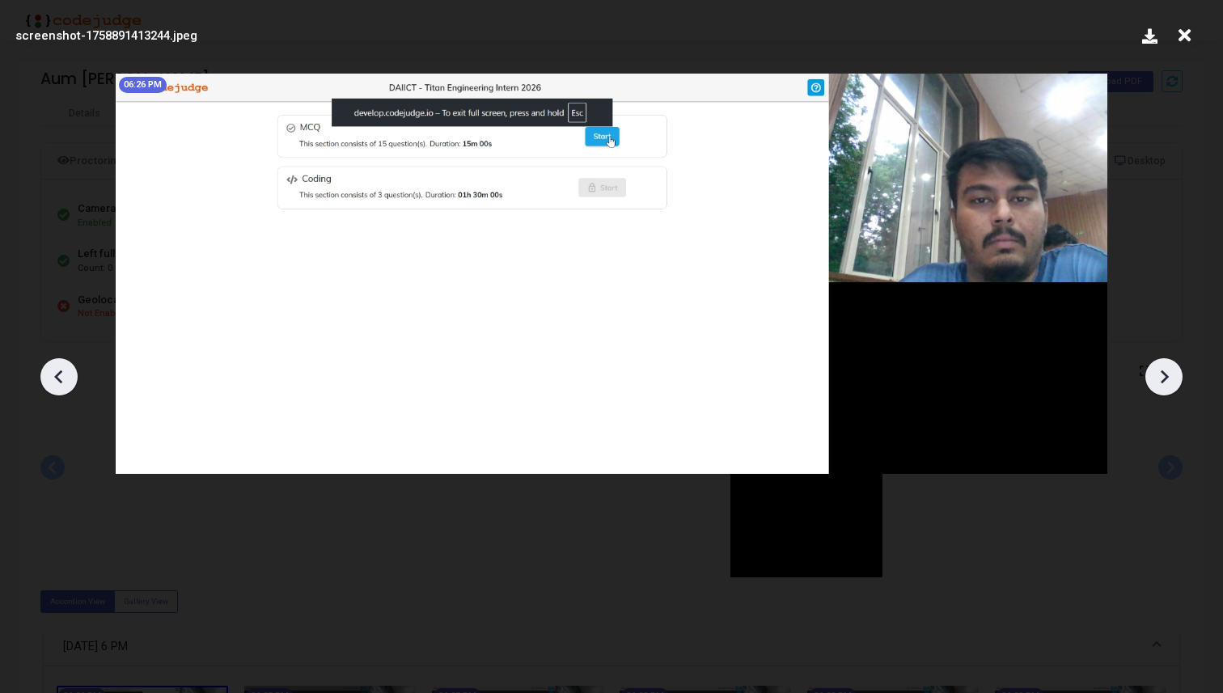
click at [1170, 378] on icon at bounding box center [1164, 377] width 24 height 24
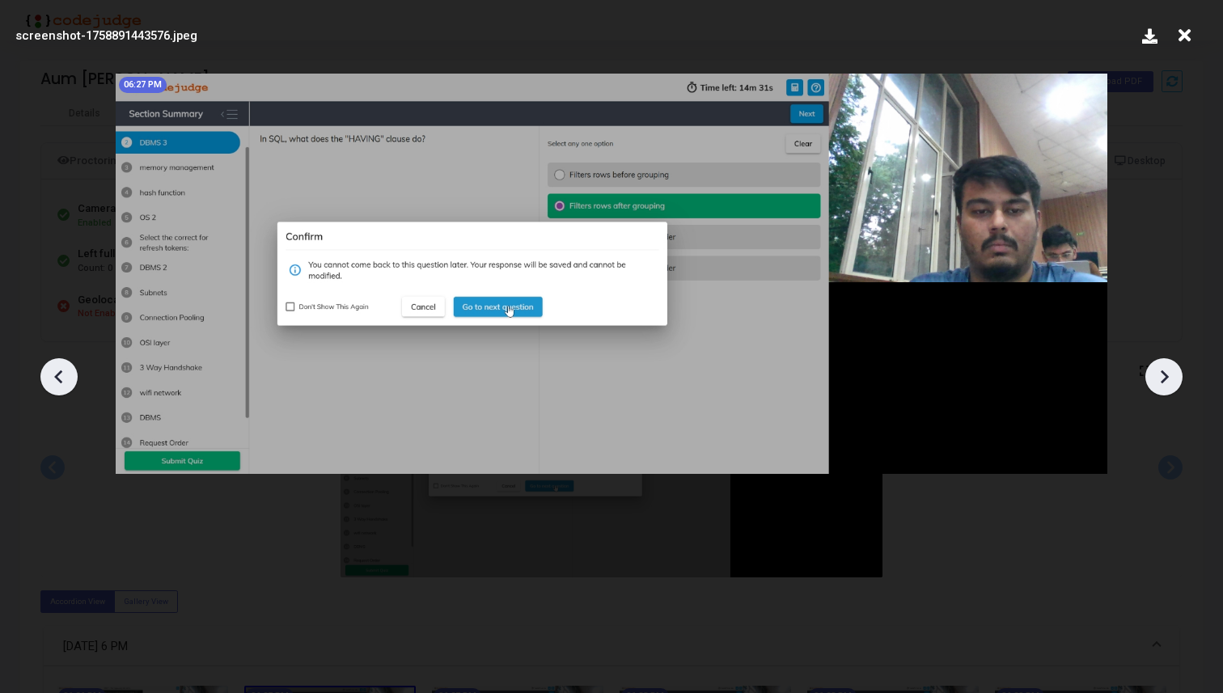
click at [1170, 378] on icon at bounding box center [1164, 377] width 24 height 24
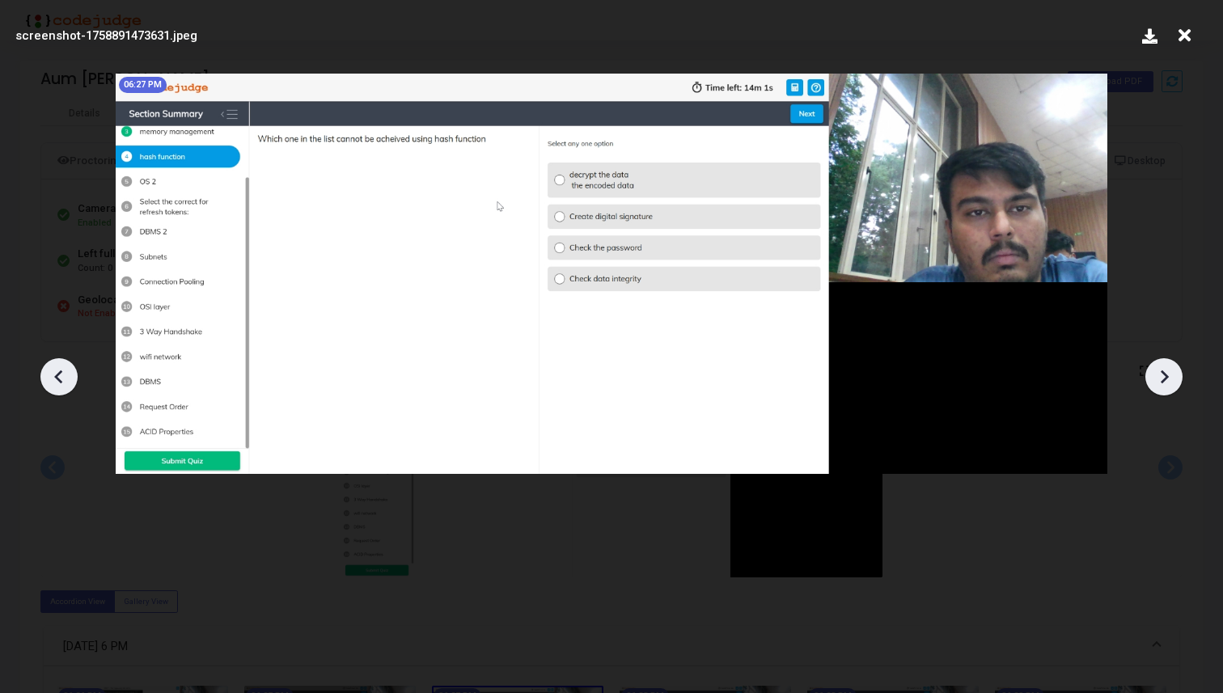
click at [1170, 378] on icon at bounding box center [1164, 377] width 24 height 24
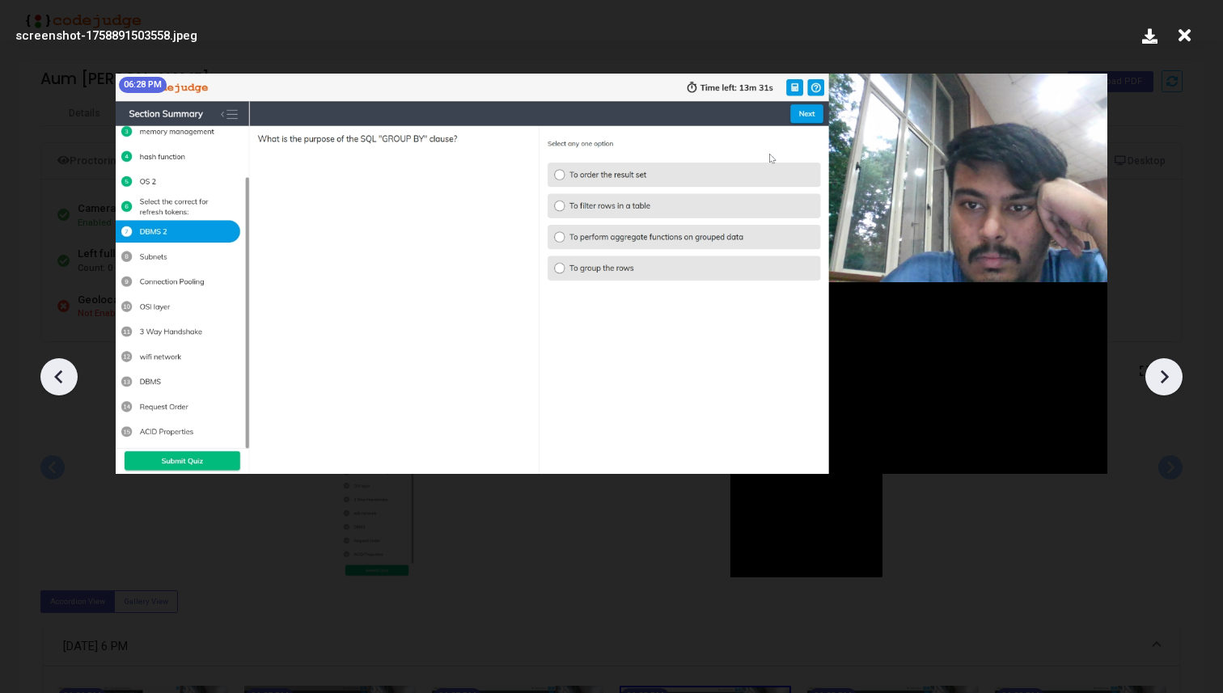
click at [1170, 378] on icon at bounding box center [1164, 377] width 24 height 24
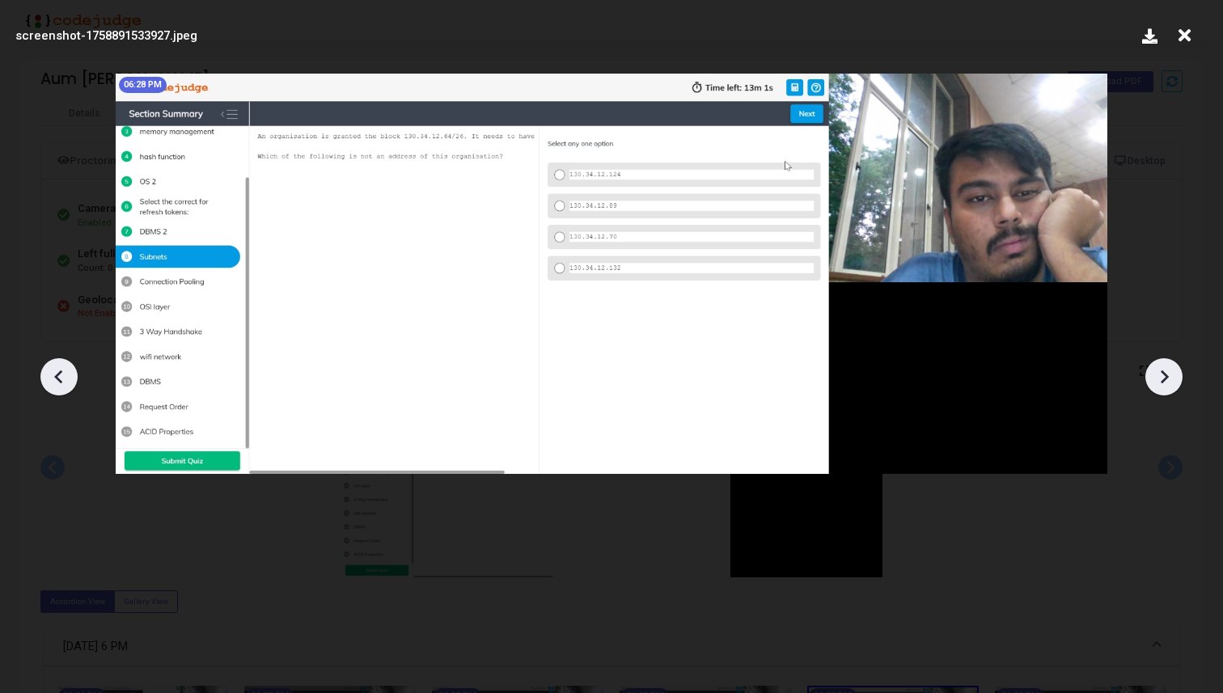
click at [1170, 378] on icon at bounding box center [1164, 377] width 24 height 24
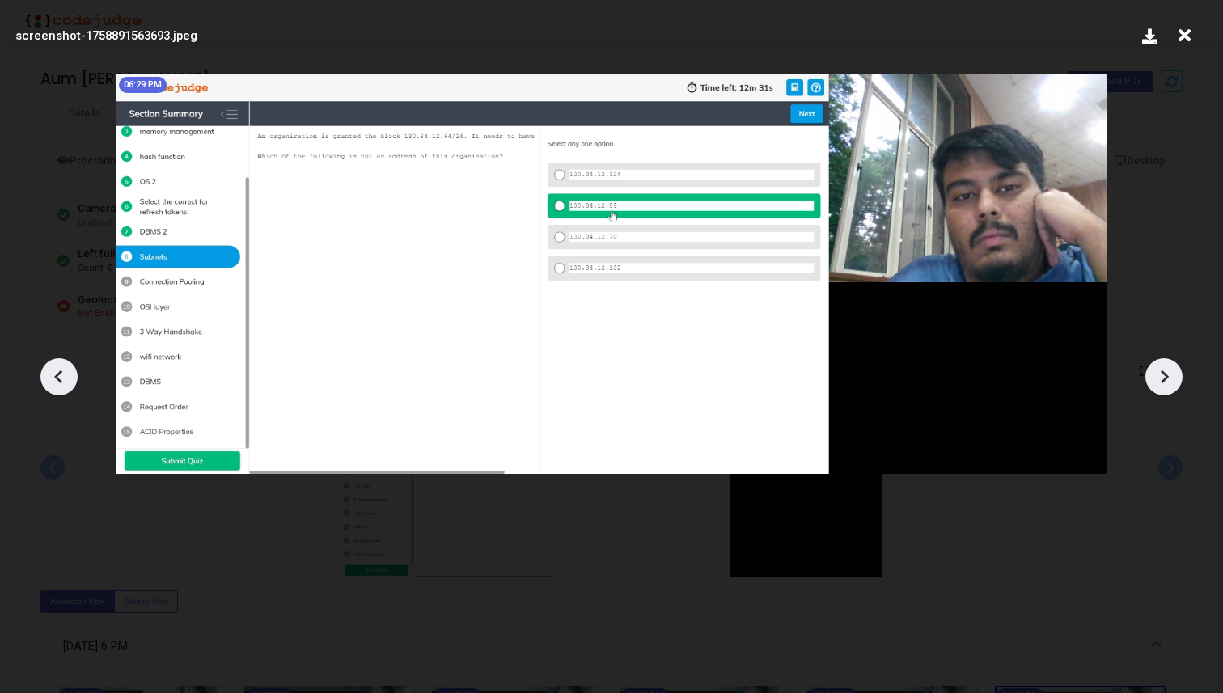
click at [1170, 378] on icon at bounding box center [1164, 377] width 24 height 24
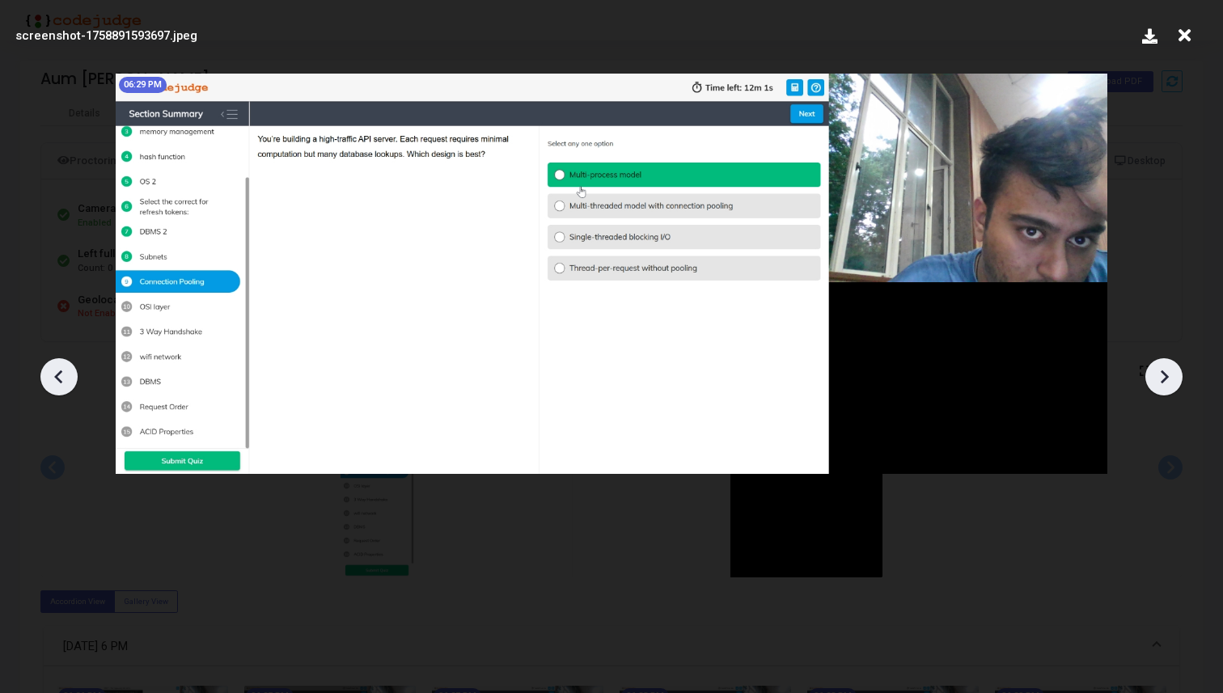
click at [1170, 378] on icon at bounding box center [1164, 377] width 24 height 24
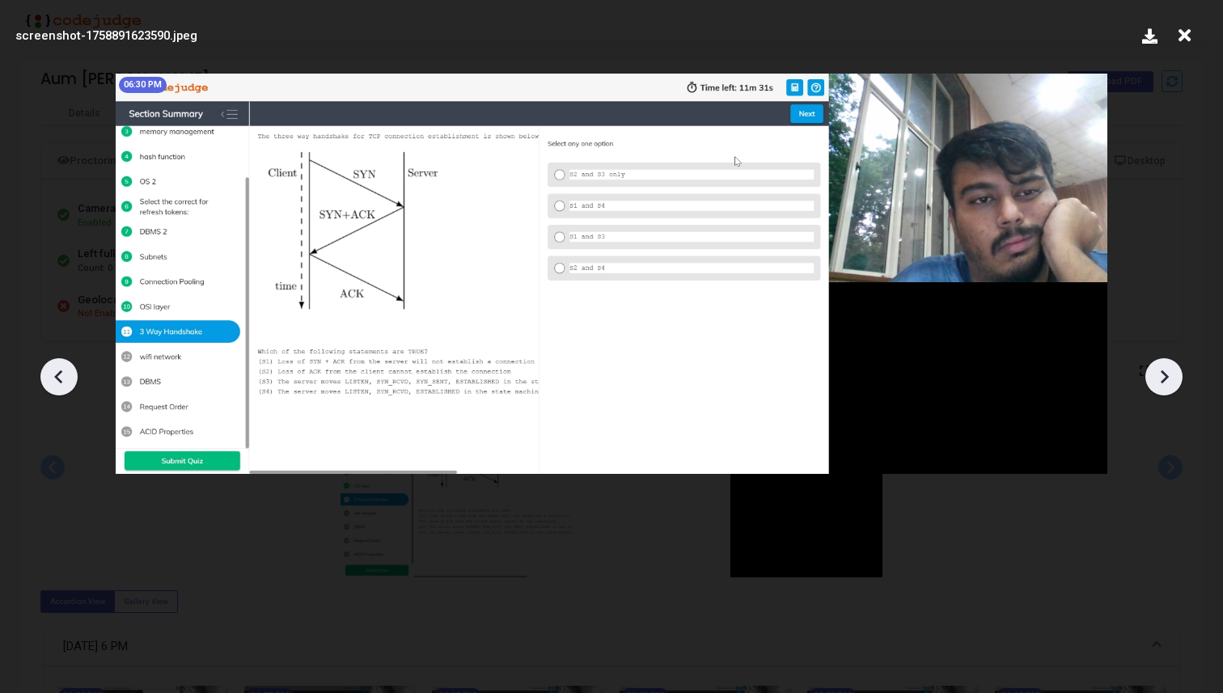
click at [1170, 378] on icon at bounding box center [1164, 377] width 24 height 24
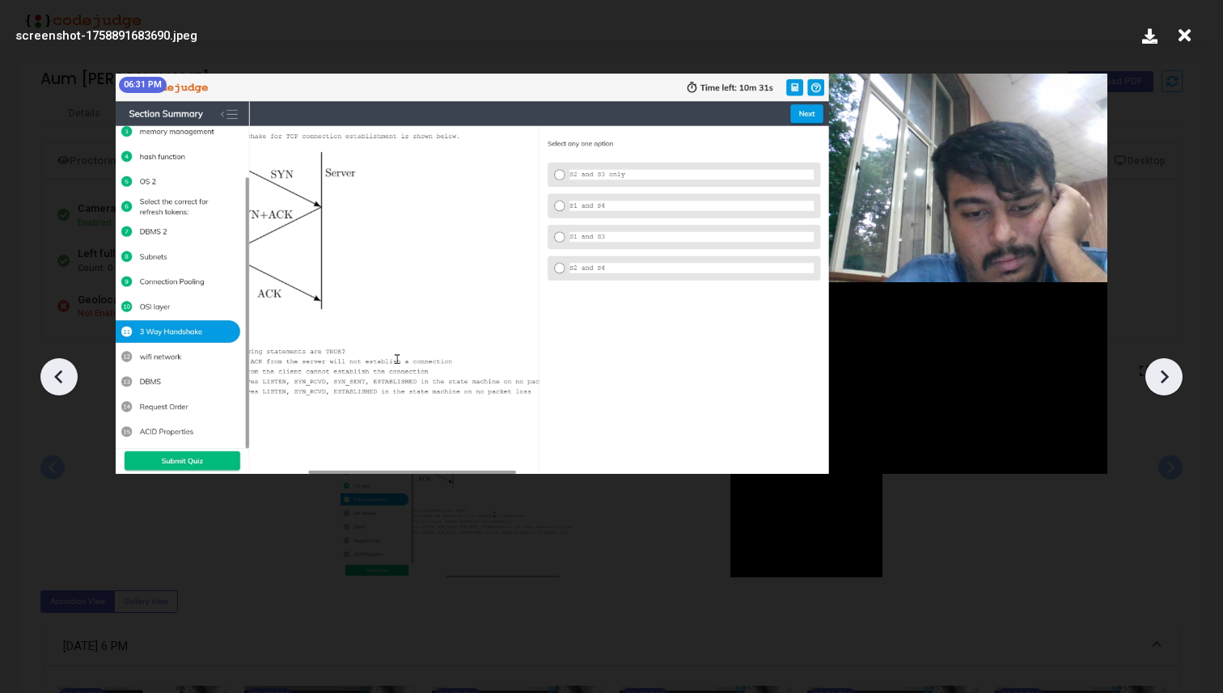
click at [1170, 378] on icon at bounding box center [1164, 377] width 24 height 24
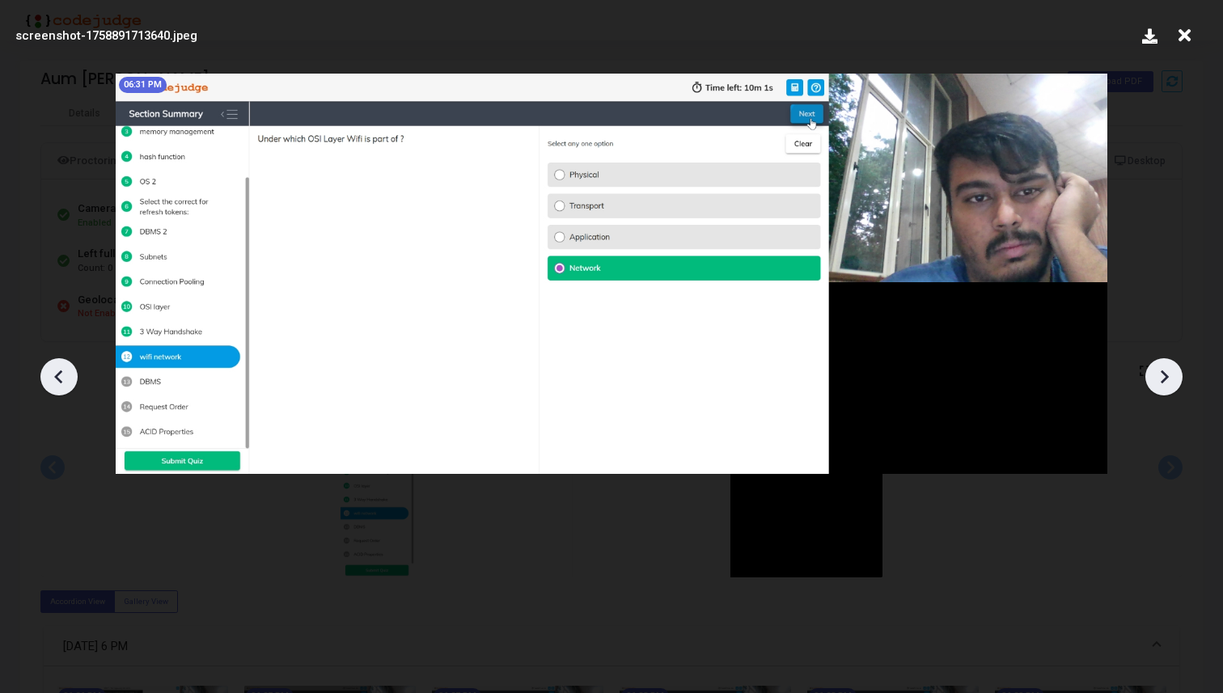
click at [1170, 378] on icon at bounding box center [1164, 377] width 24 height 24
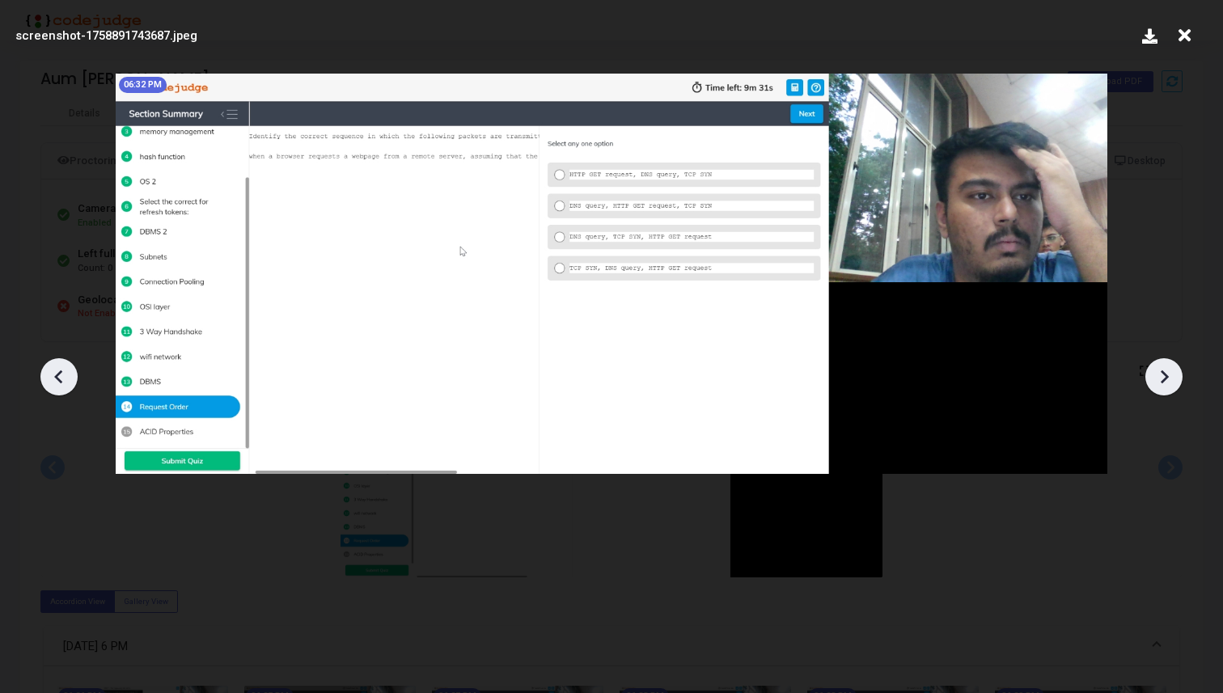
click at [1170, 378] on icon at bounding box center [1164, 377] width 24 height 24
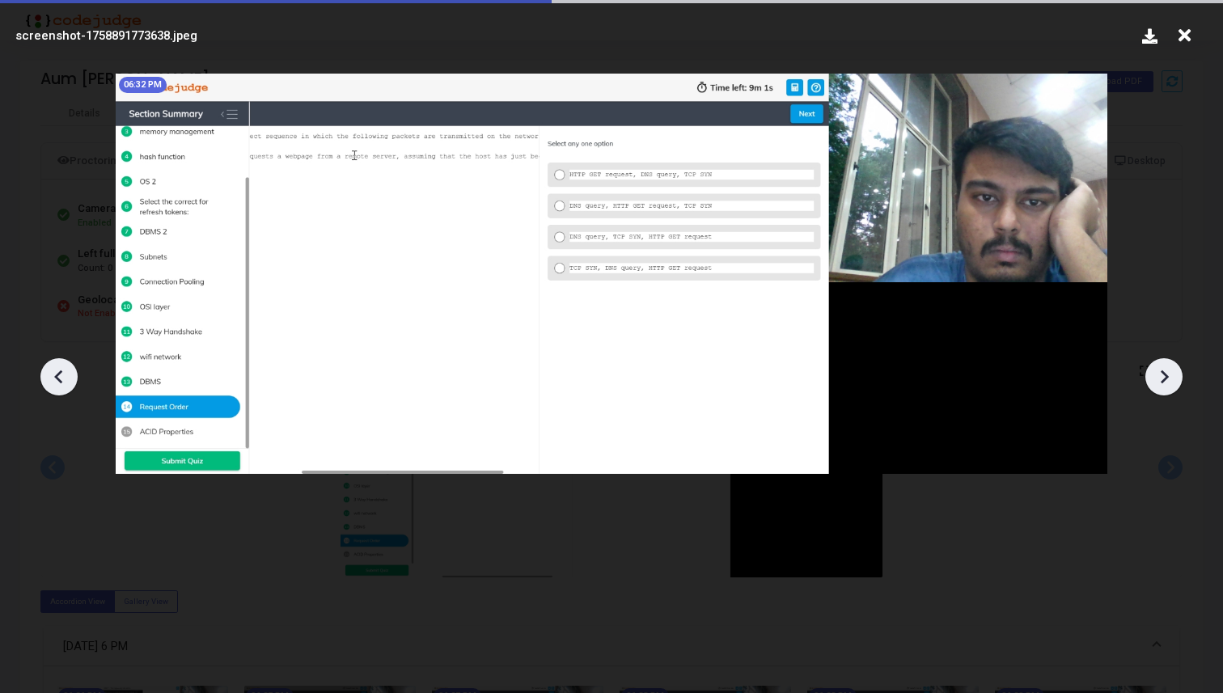
click at [1170, 378] on icon at bounding box center [1164, 377] width 24 height 24
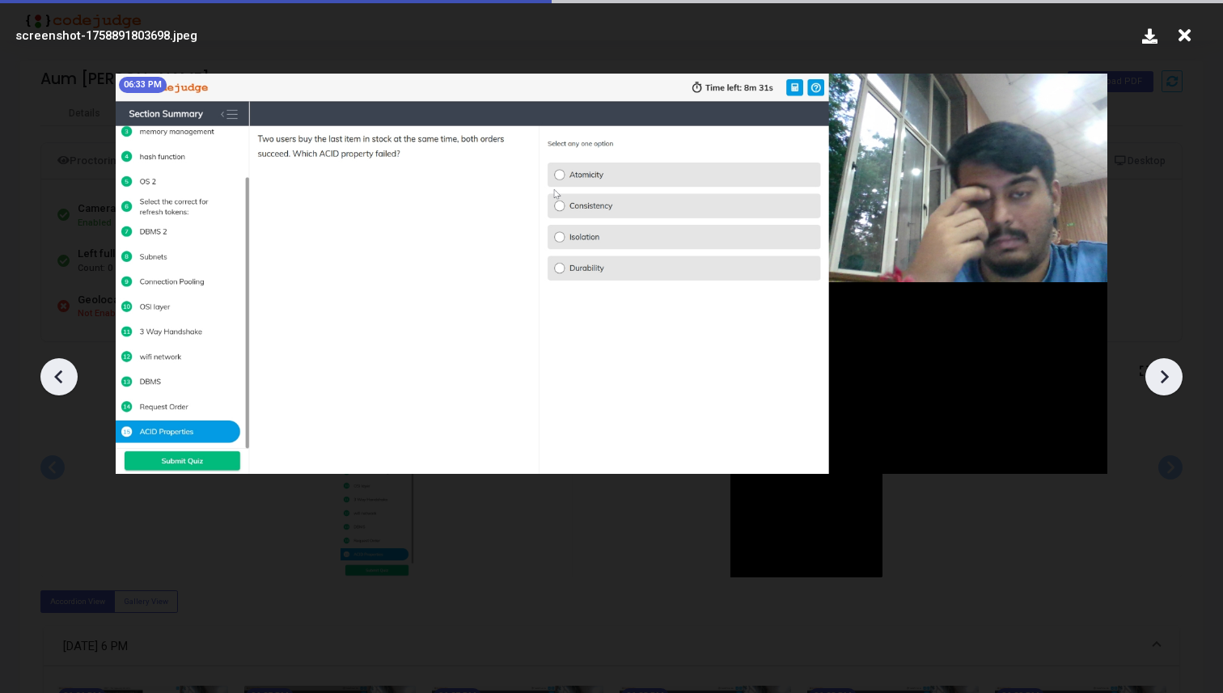
click at [1170, 378] on icon at bounding box center [1164, 377] width 24 height 24
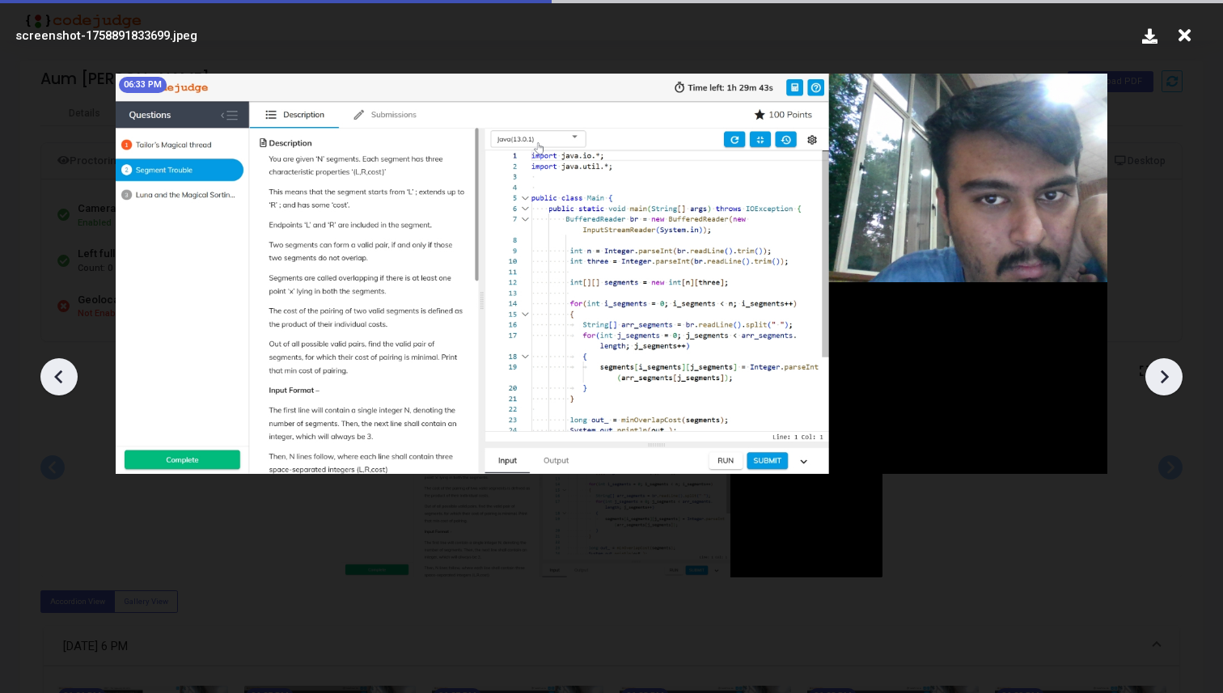
click at [1170, 378] on icon at bounding box center [1164, 377] width 24 height 24
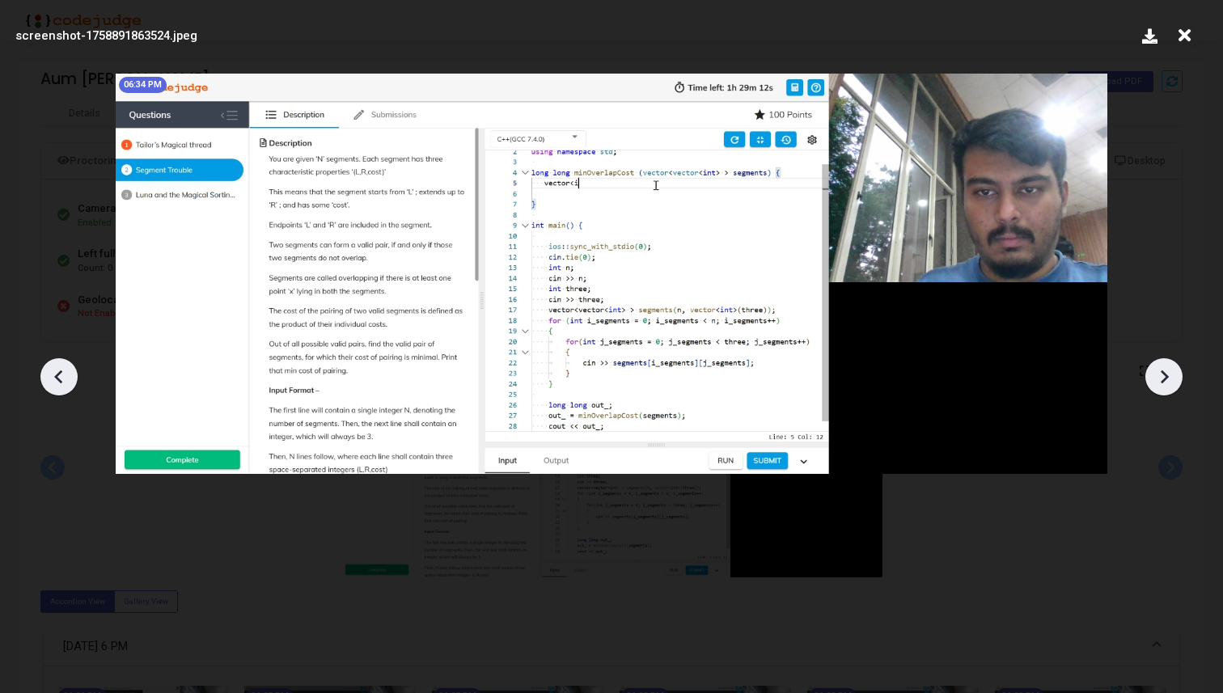
click at [1170, 378] on icon at bounding box center [1164, 377] width 24 height 24
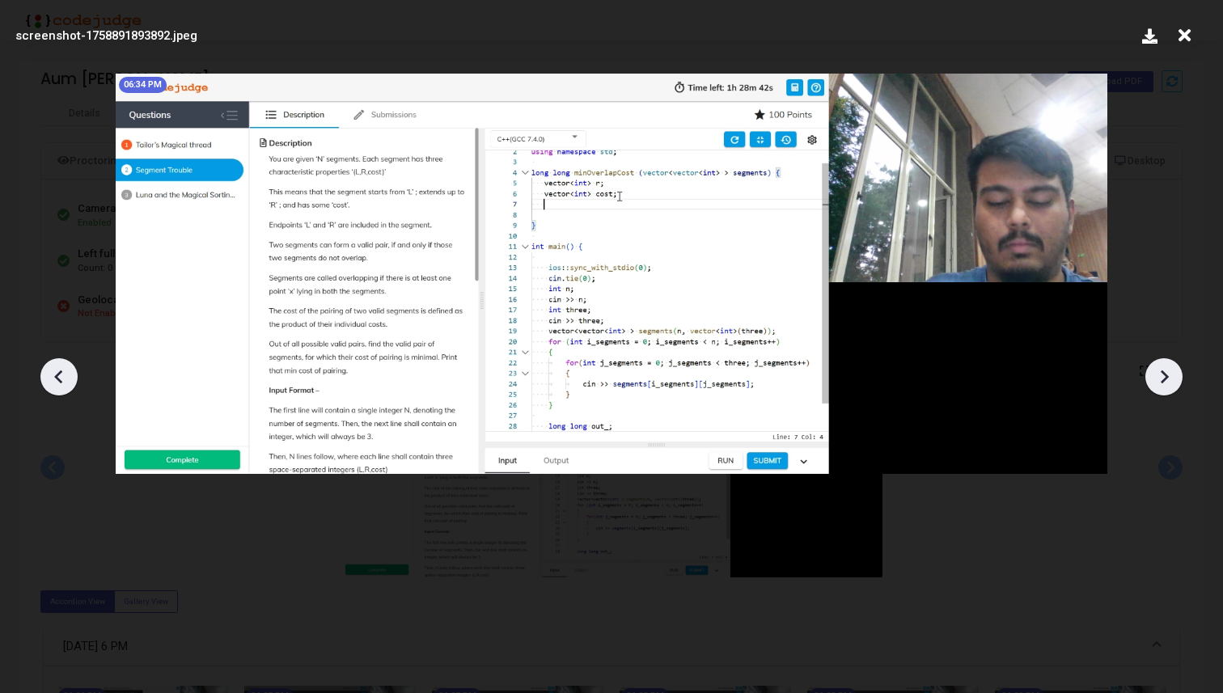
click at [1171, 379] on icon at bounding box center [1164, 377] width 24 height 24
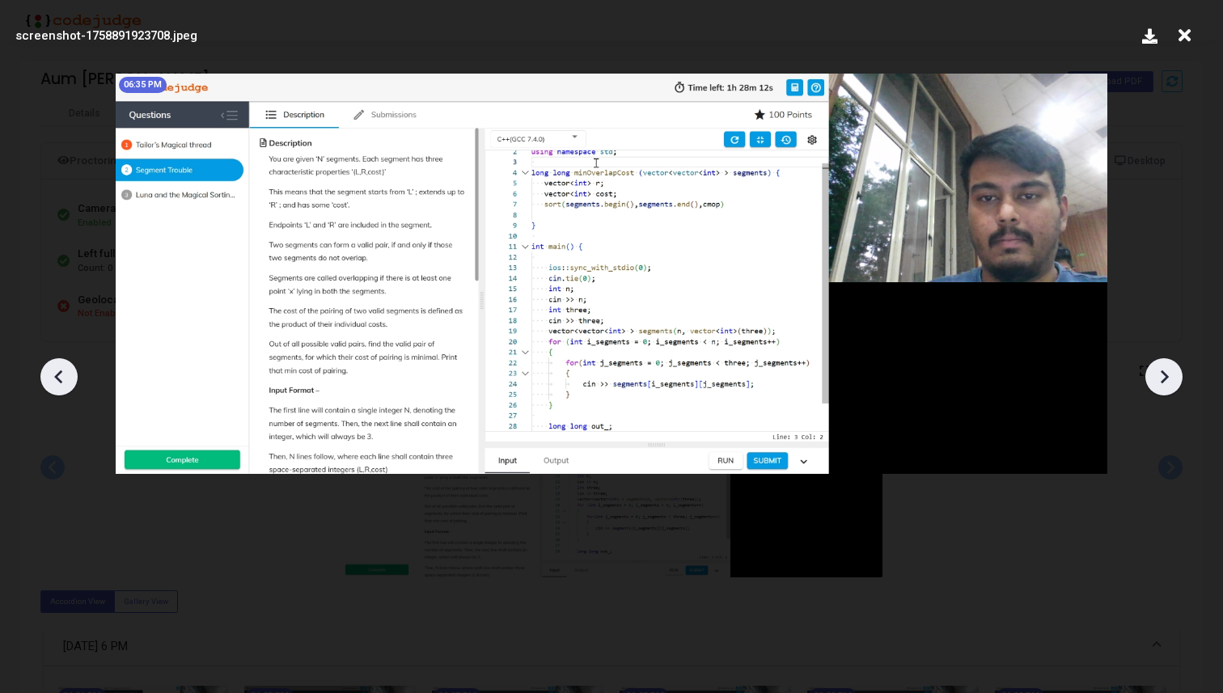
click at [1171, 379] on icon at bounding box center [1164, 377] width 24 height 24
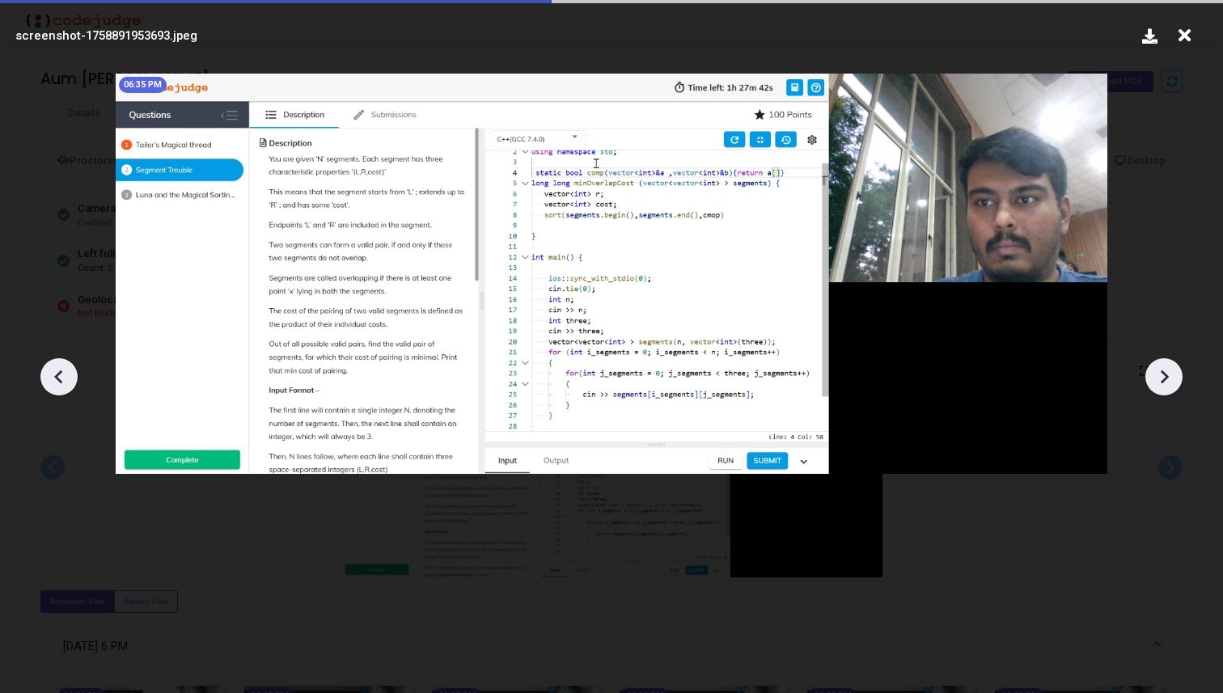
click at [1171, 379] on icon at bounding box center [1164, 377] width 24 height 24
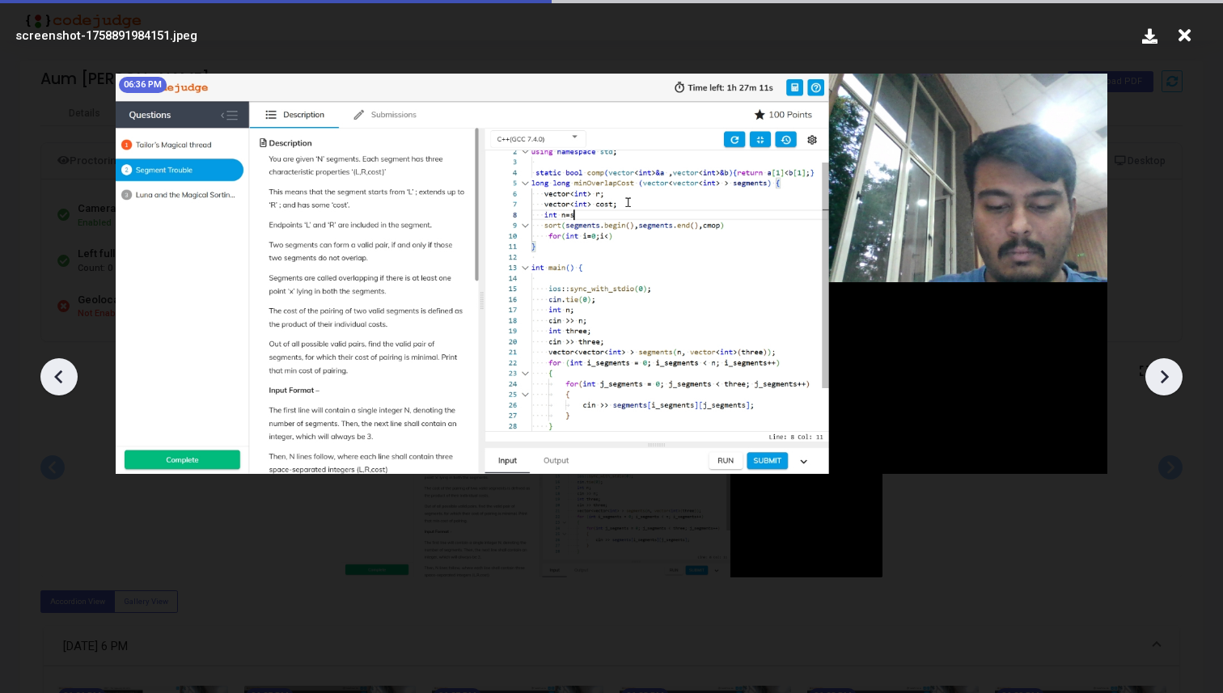
click at [1171, 379] on icon at bounding box center [1164, 377] width 24 height 24
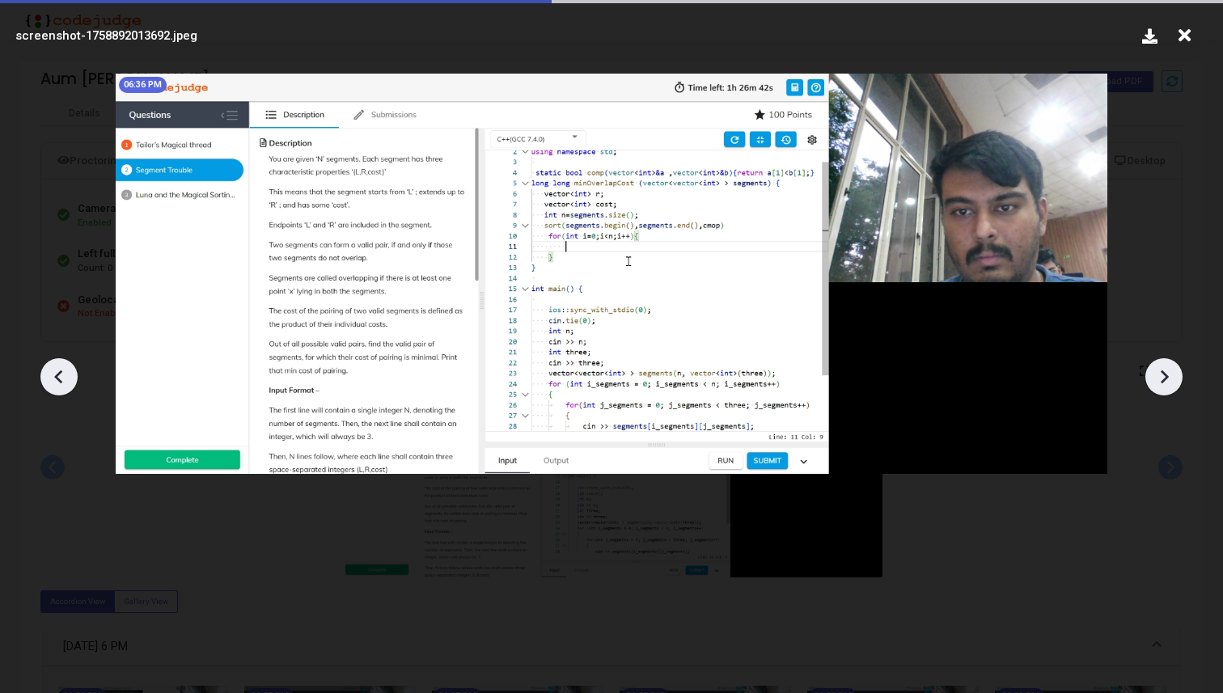
click at [1171, 379] on icon at bounding box center [1164, 377] width 24 height 24
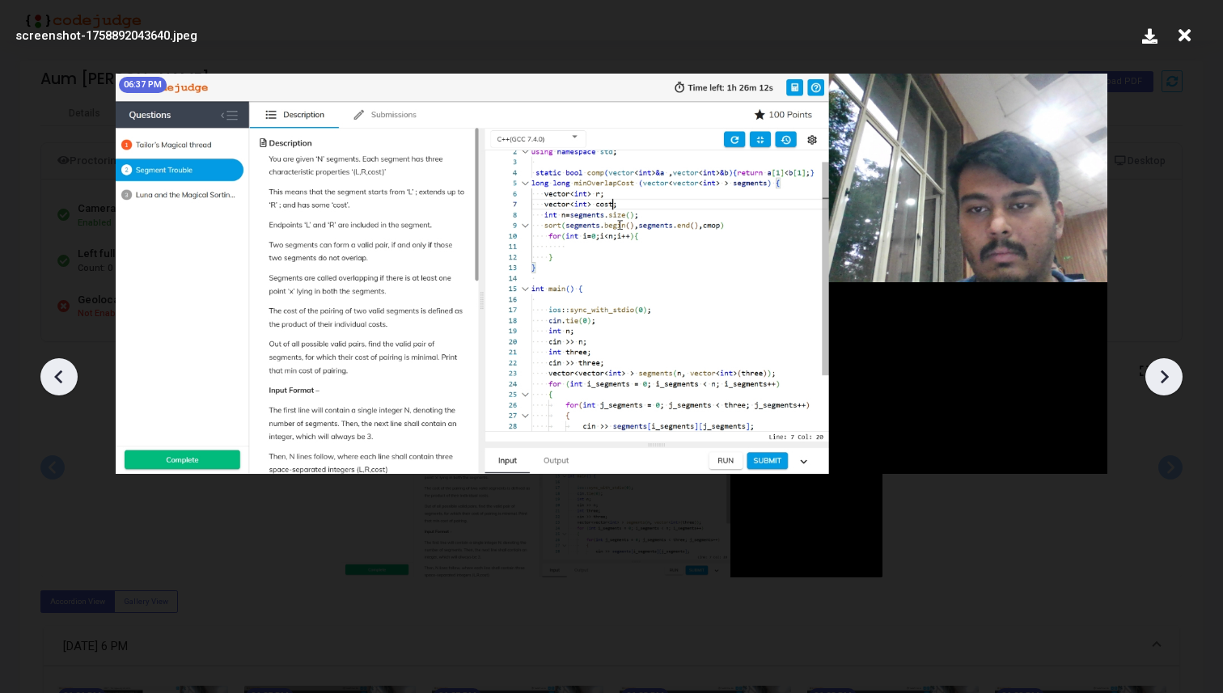
click at [1171, 379] on icon at bounding box center [1164, 377] width 24 height 24
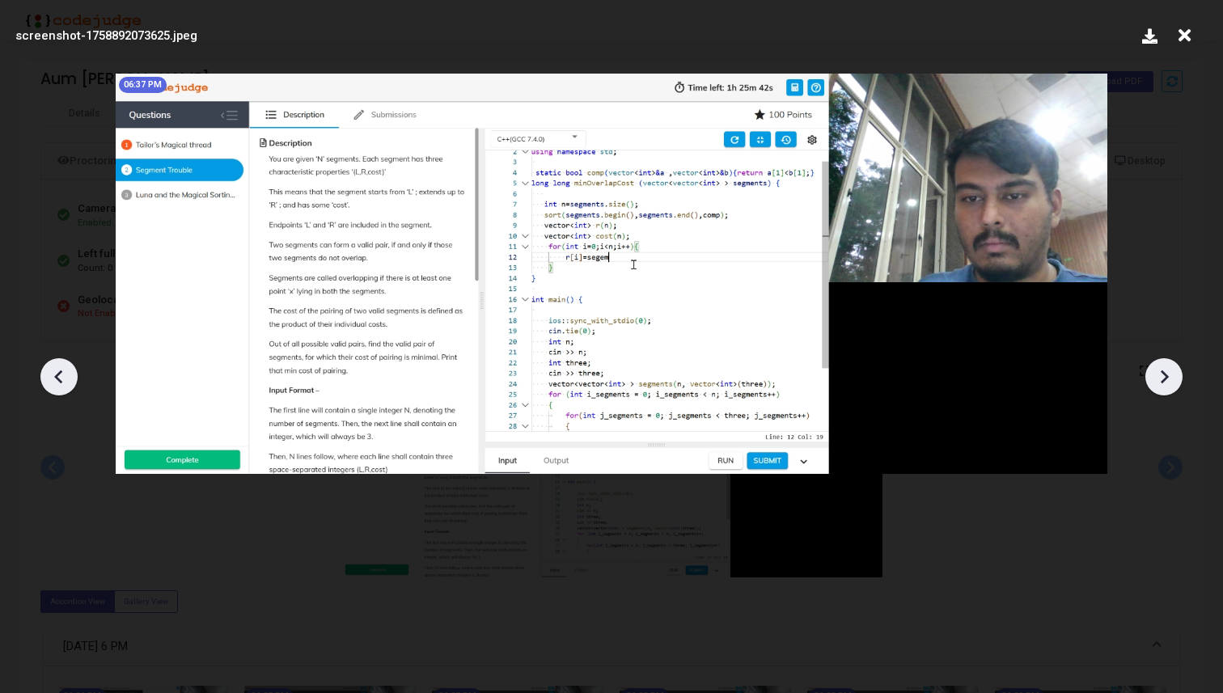
click at [1171, 379] on icon at bounding box center [1164, 377] width 24 height 24
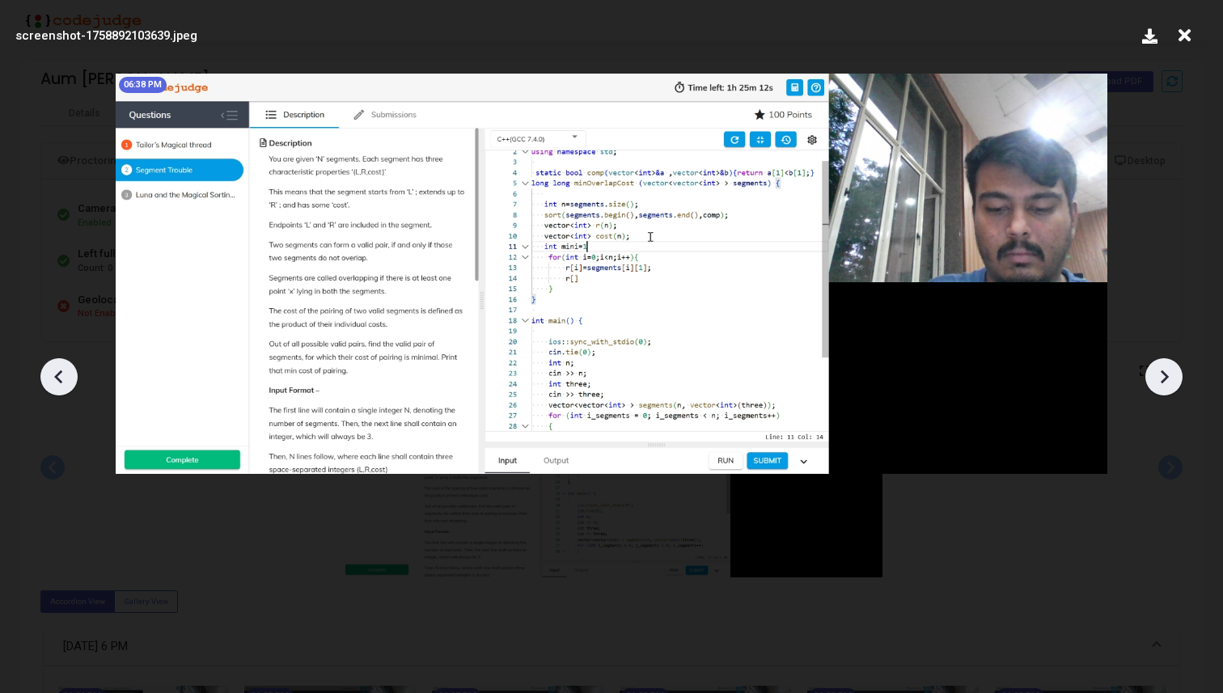
click at [1171, 379] on icon at bounding box center [1164, 377] width 24 height 24
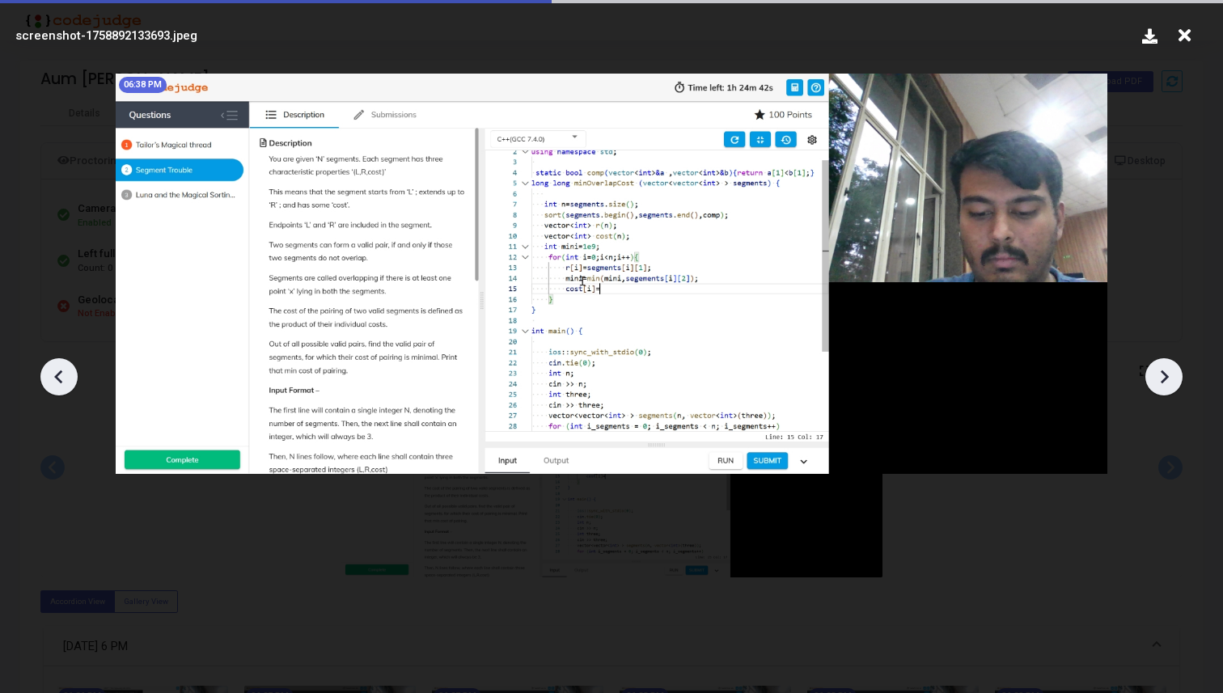
click at [1171, 379] on icon at bounding box center [1164, 377] width 24 height 24
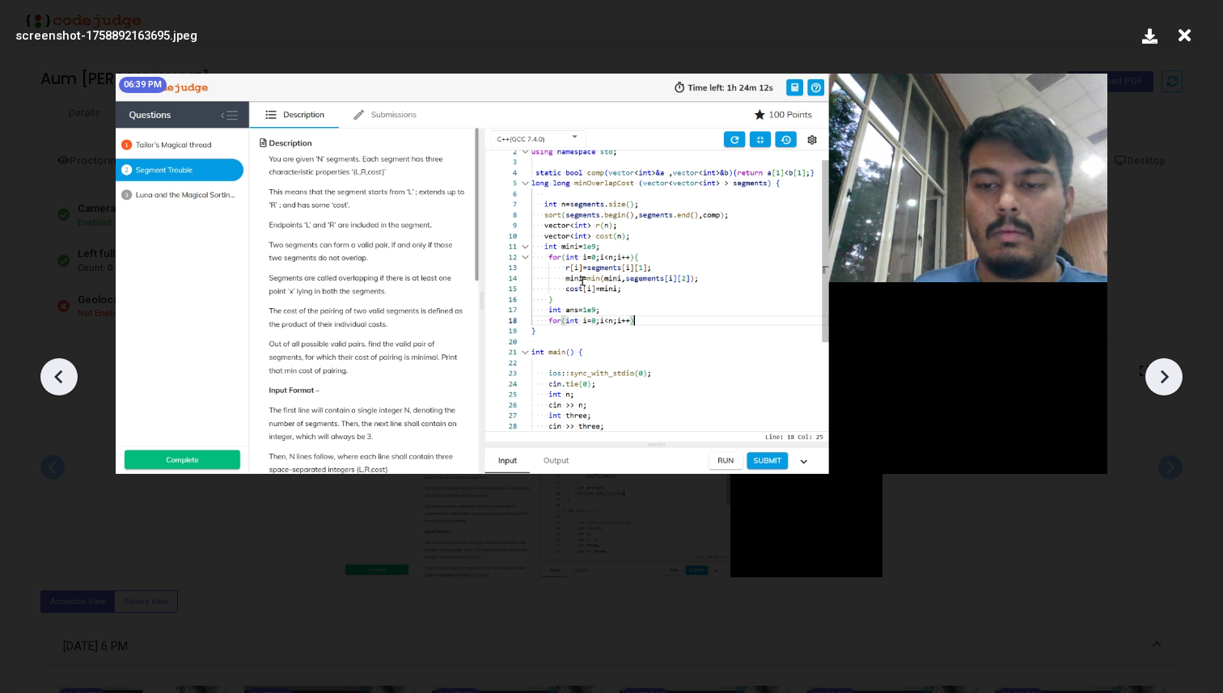
click at [1171, 379] on icon at bounding box center [1164, 377] width 24 height 24
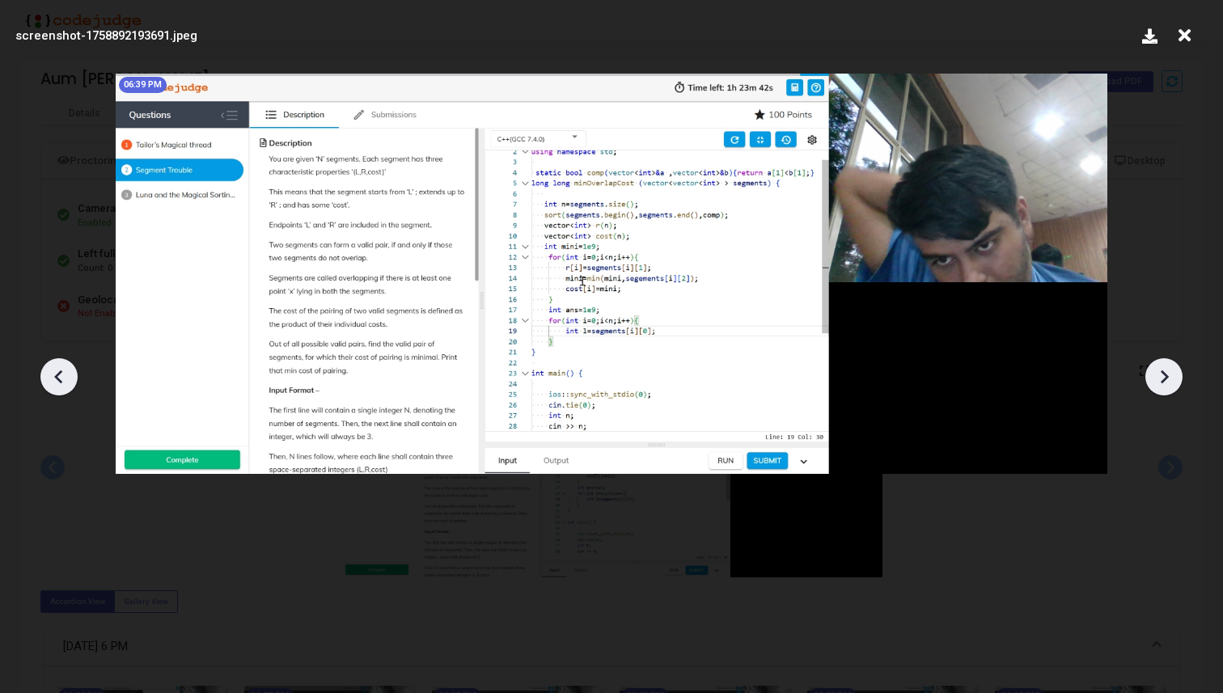
click at [1171, 379] on icon at bounding box center [1164, 377] width 24 height 24
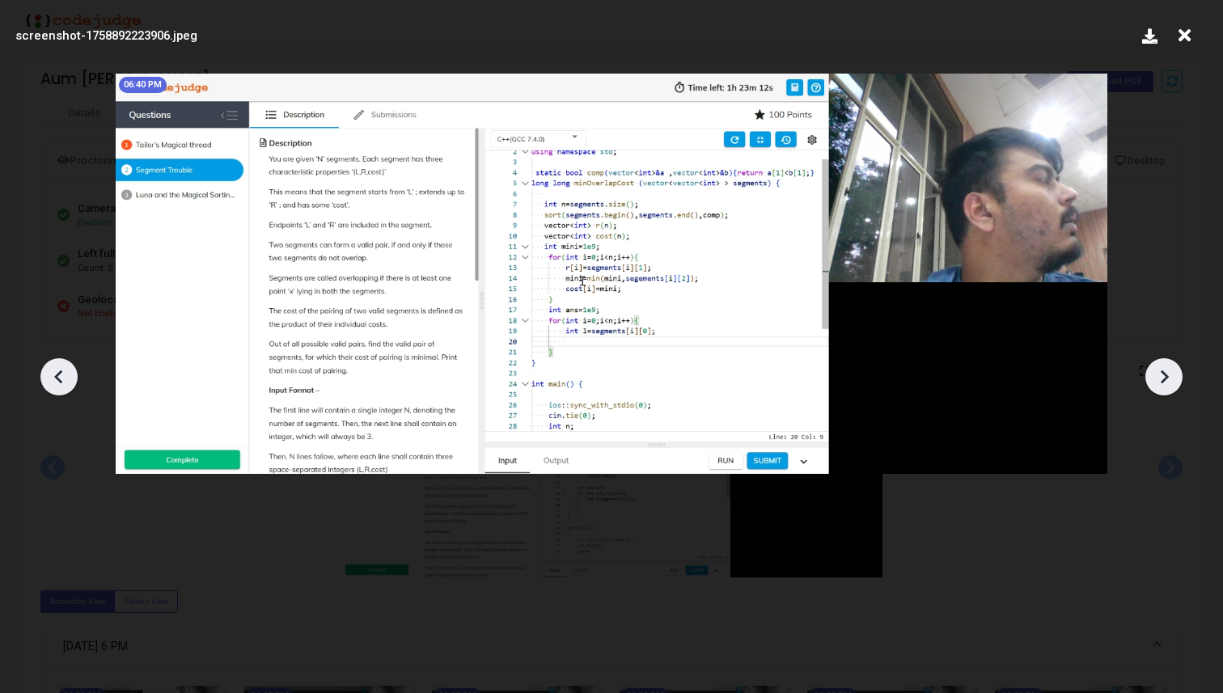
click at [1171, 379] on icon at bounding box center [1164, 377] width 24 height 24
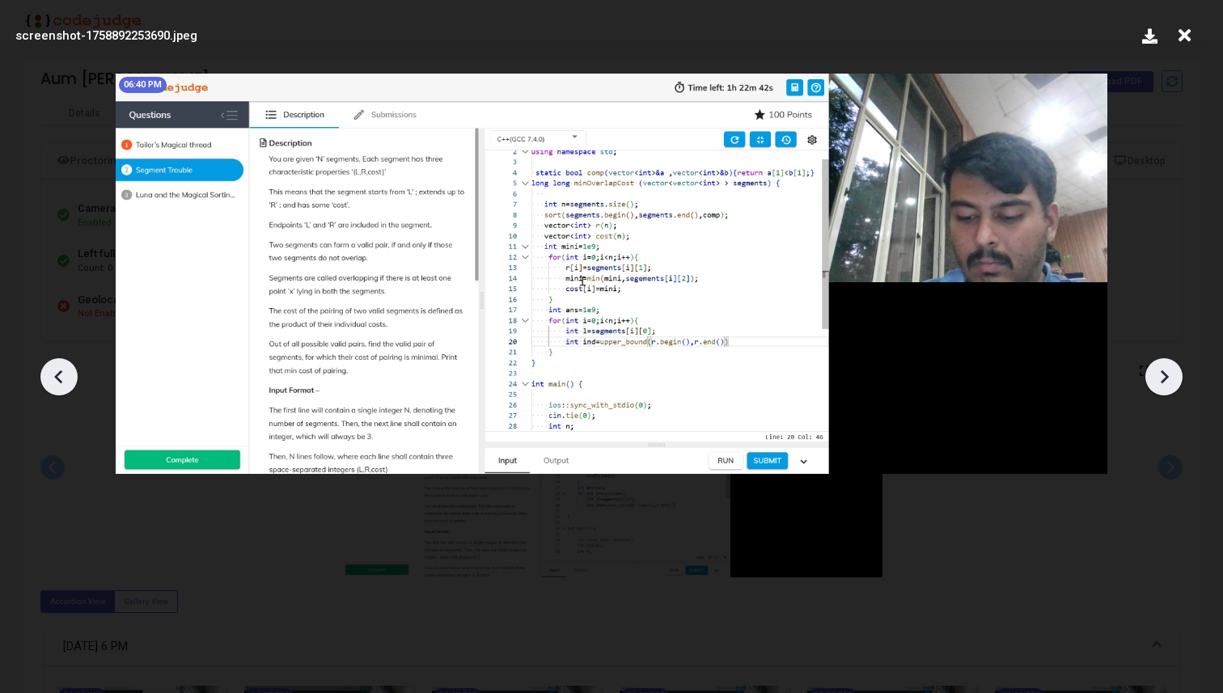
click at [1171, 379] on icon at bounding box center [1164, 377] width 24 height 24
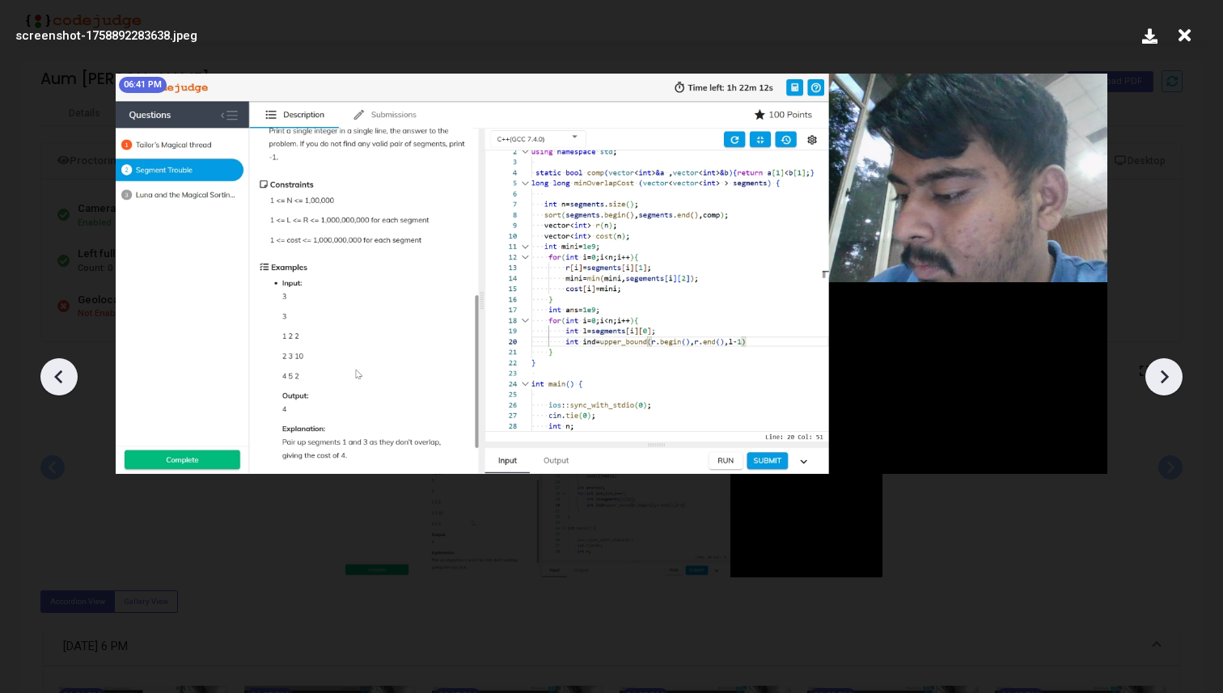
click at [1171, 379] on icon at bounding box center [1164, 377] width 24 height 24
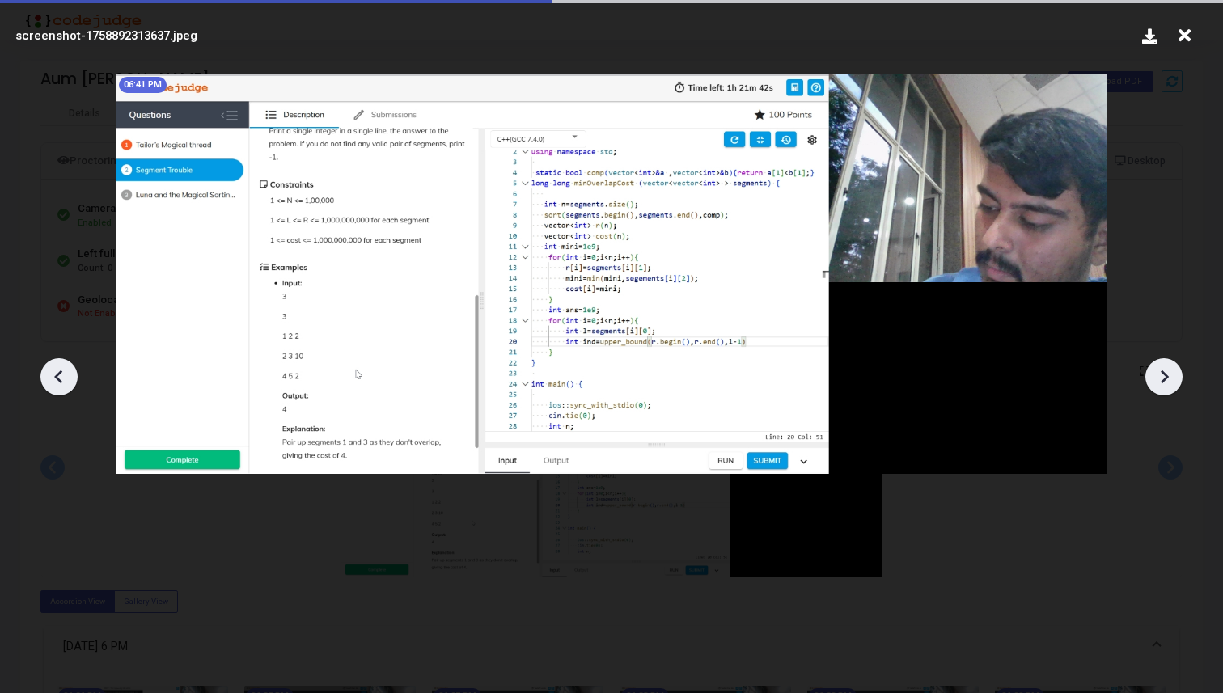
click at [1171, 379] on icon at bounding box center [1164, 377] width 24 height 24
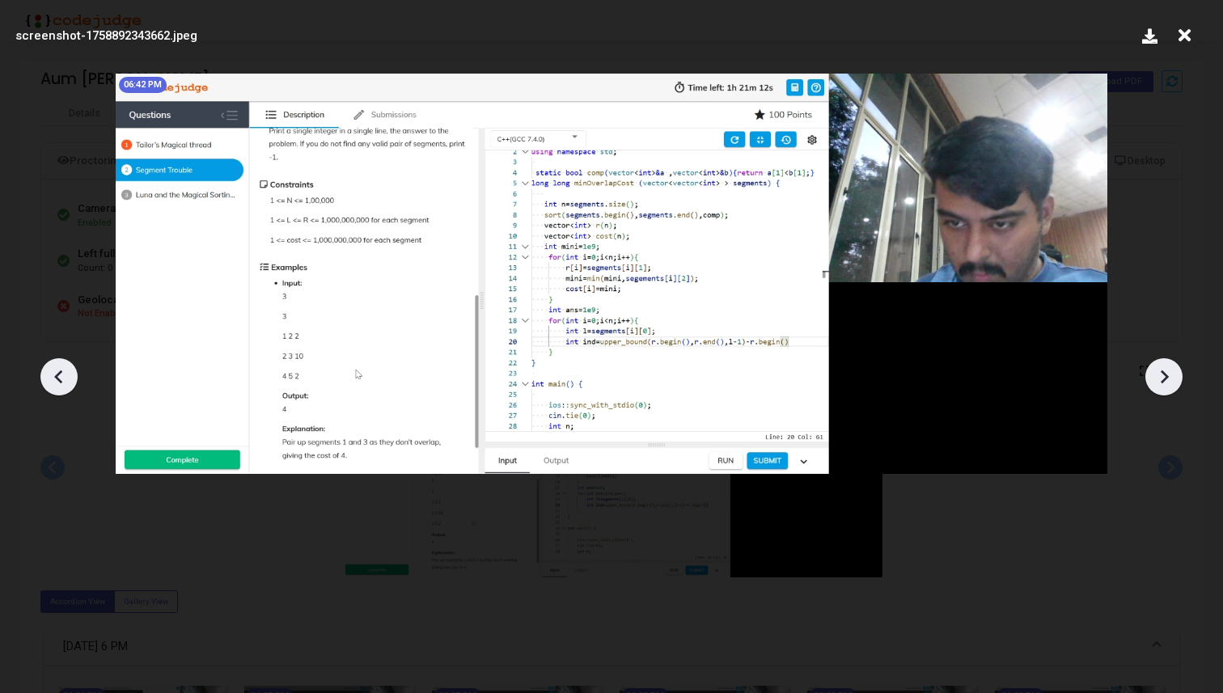
click at [1171, 379] on icon at bounding box center [1164, 377] width 24 height 24
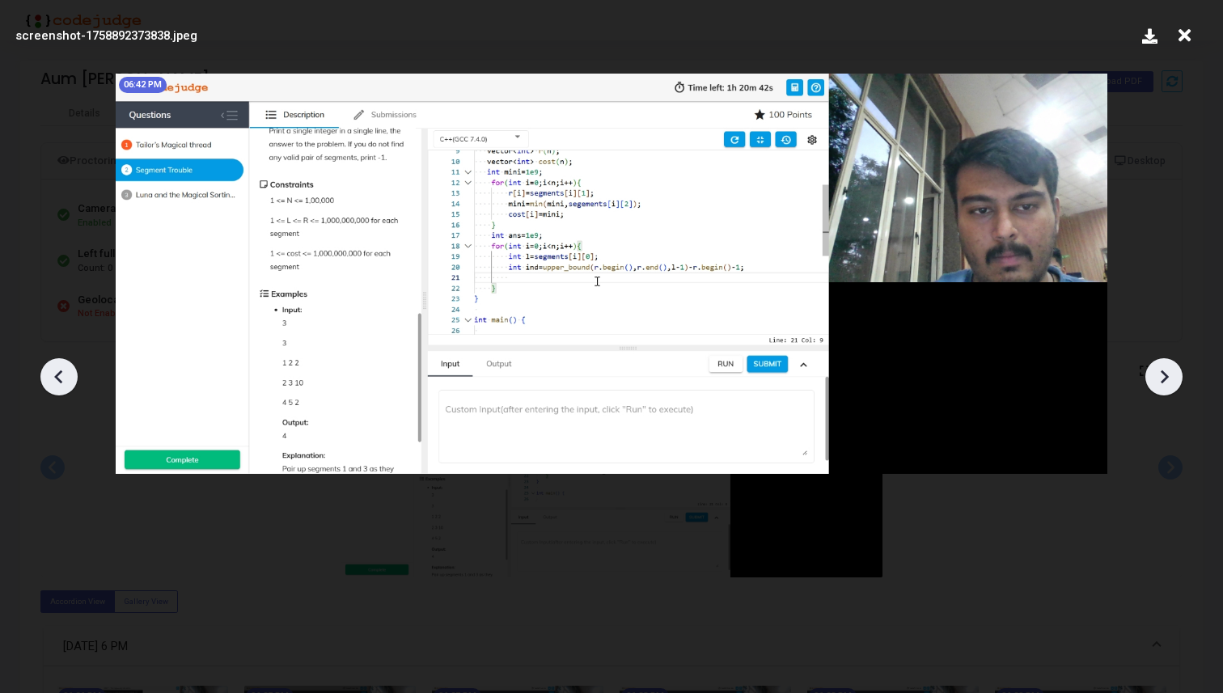
click at [1171, 379] on icon at bounding box center [1164, 377] width 24 height 24
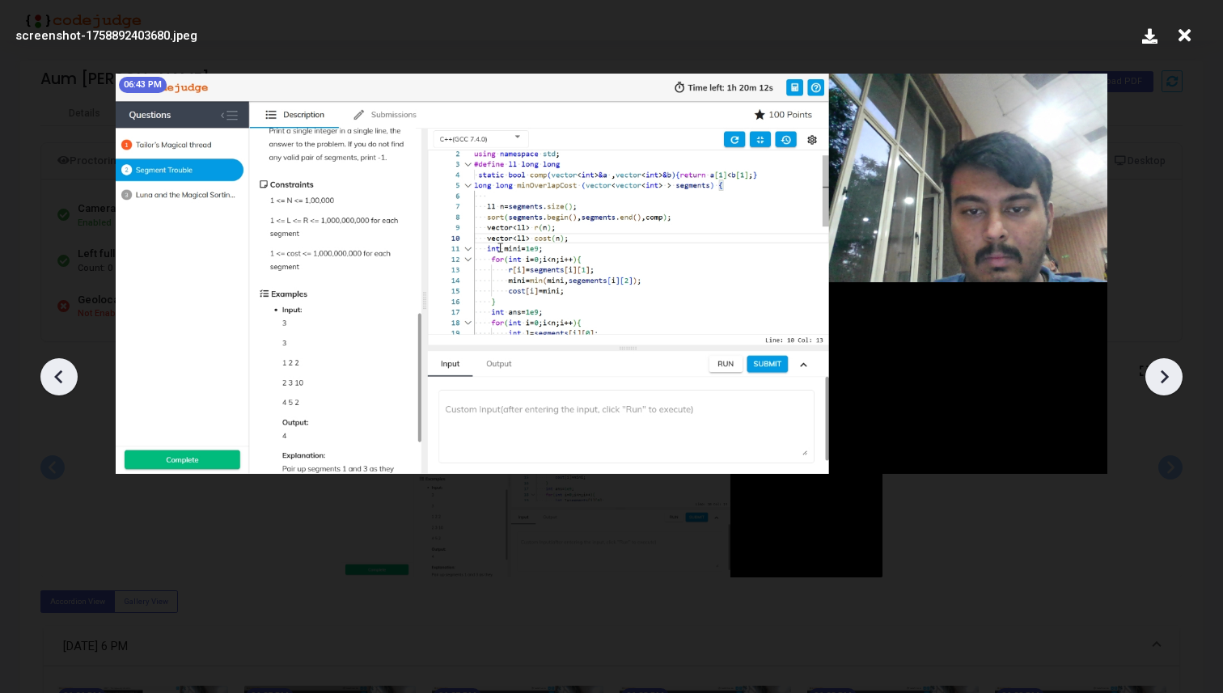
click at [1171, 379] on icon at bounding box center [1164, 377] width 24 height 24
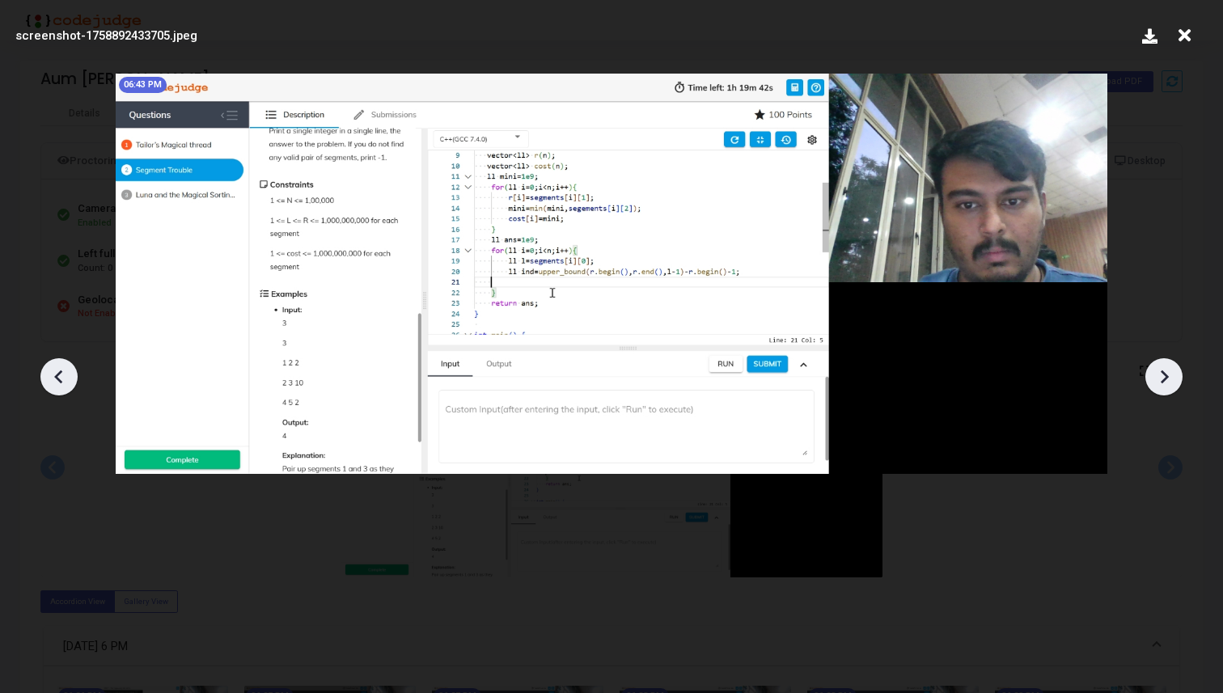
click at [1171, 379] on icon at bounding box center [1164, 377] width 24 height 24
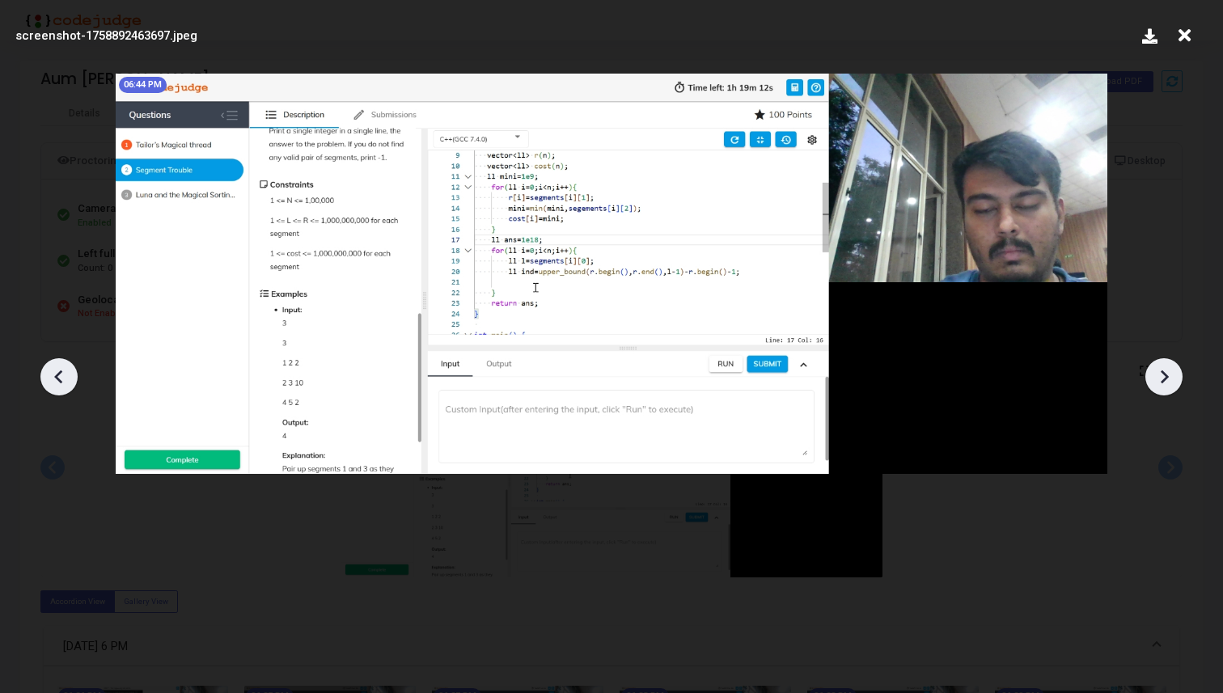
click at [1171, 379] on icon at bounding box center [1164, 377] width 24 height 24
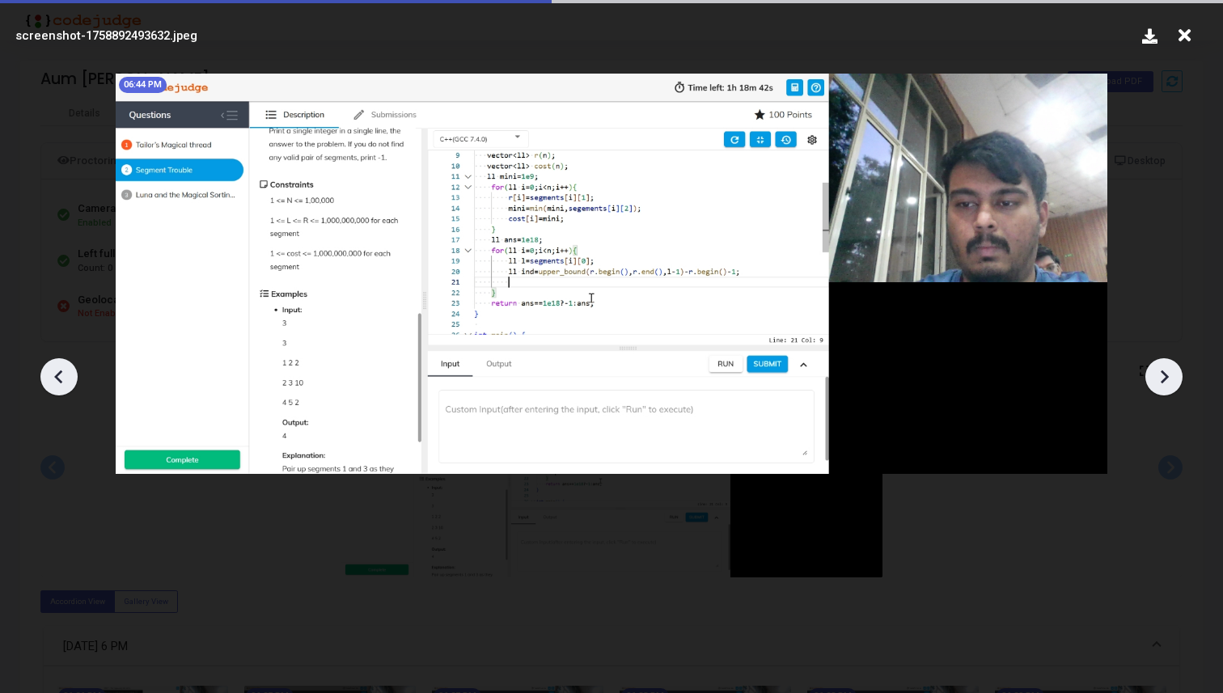
click at [1171, 379] on icon at bounding box center [1164, 377] width 24 height 24
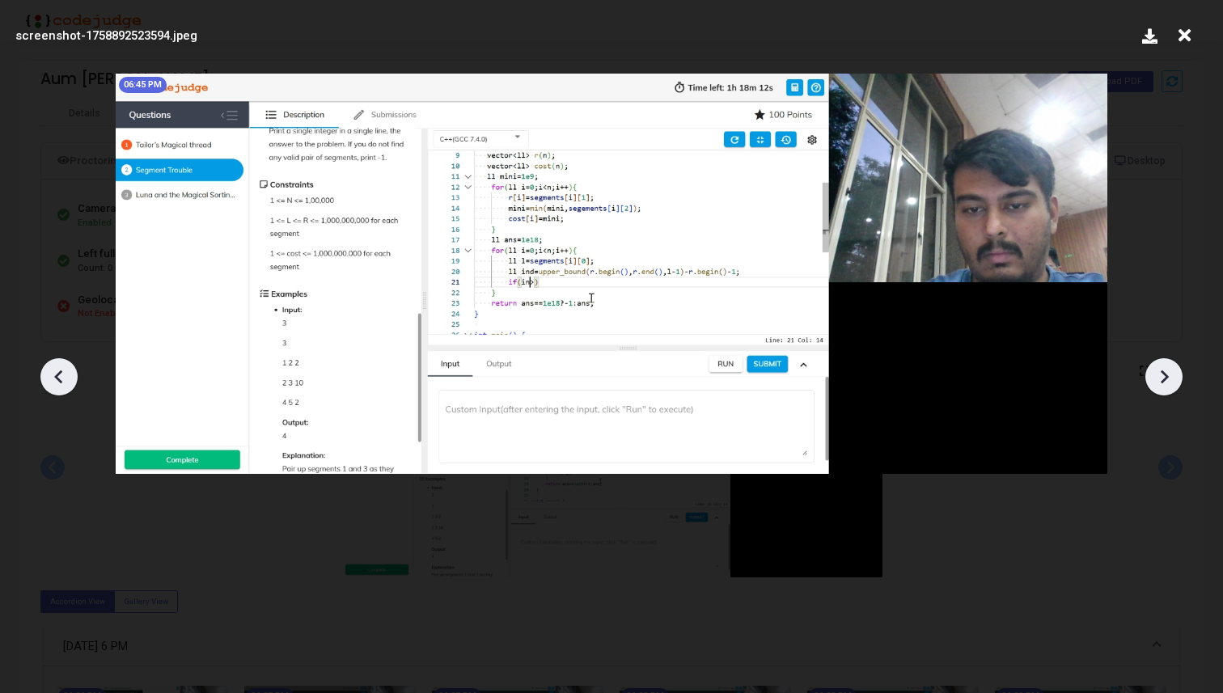
click at [58, 370] on icon at bounding box center [59, 377] width 24 height 24
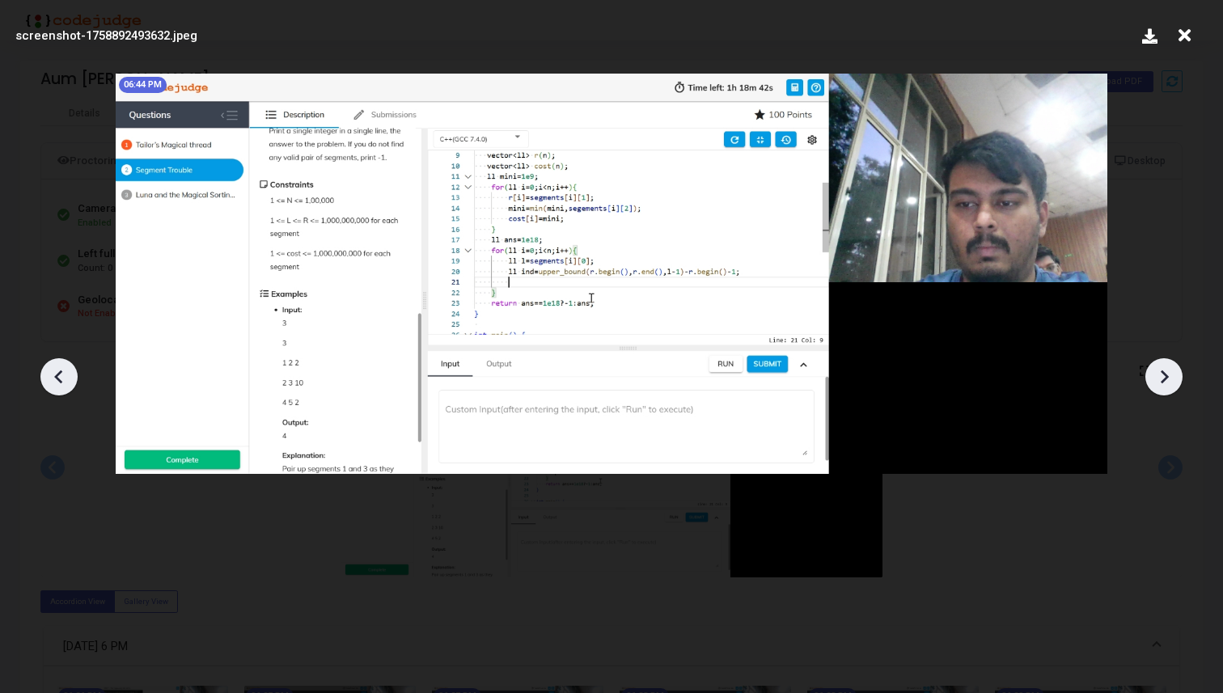
click at [58, 370] on icon at bounding box center [59, 377] width 24 height 24
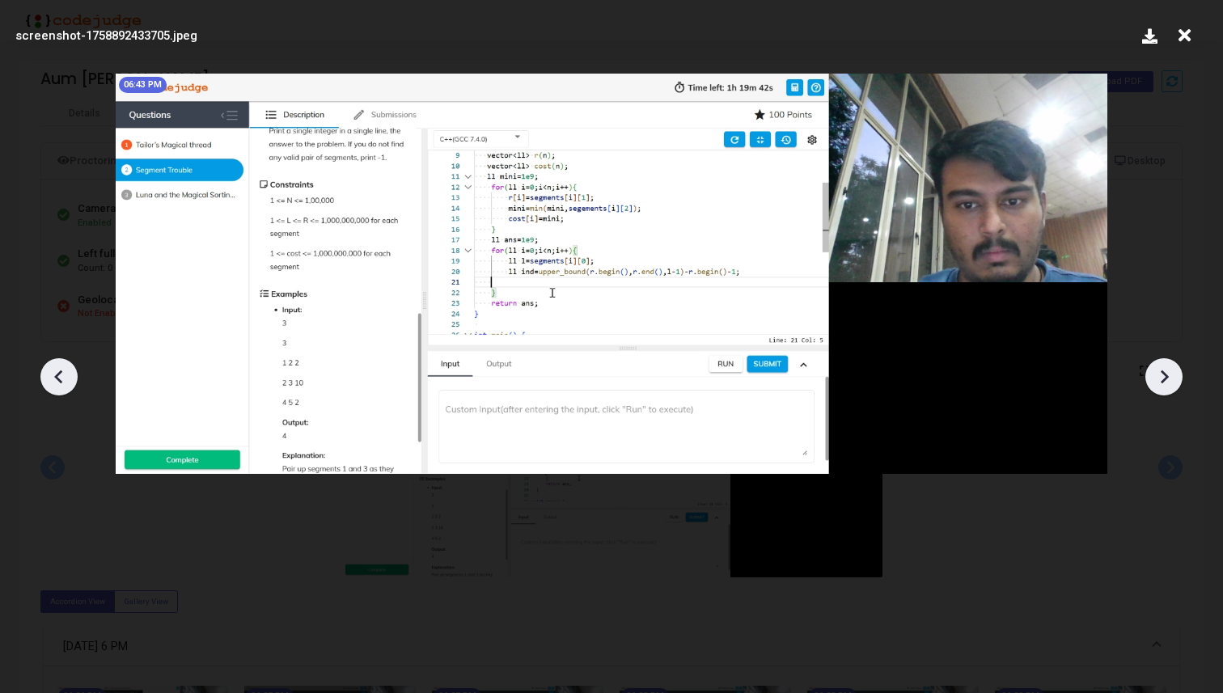
click at [58, 370] on icon at bounding box center [59, 377] width 24 height 24
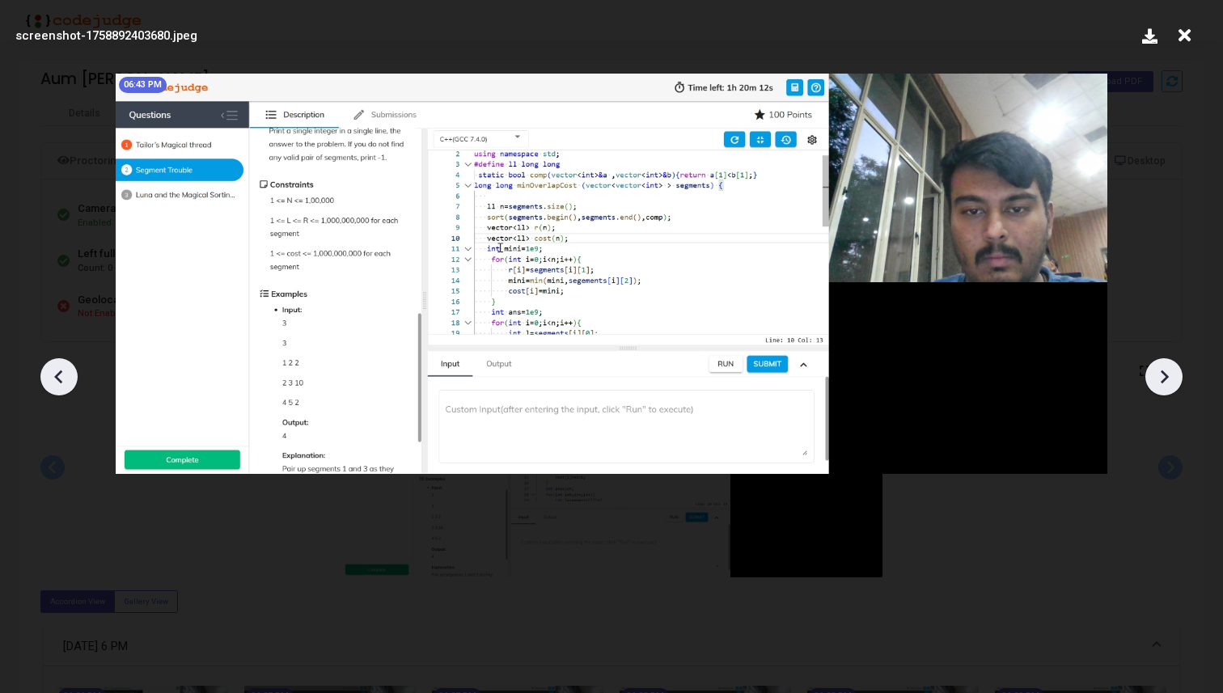
click at [58, 370] on icon at bounding box center [59, 377] width 24 height 24
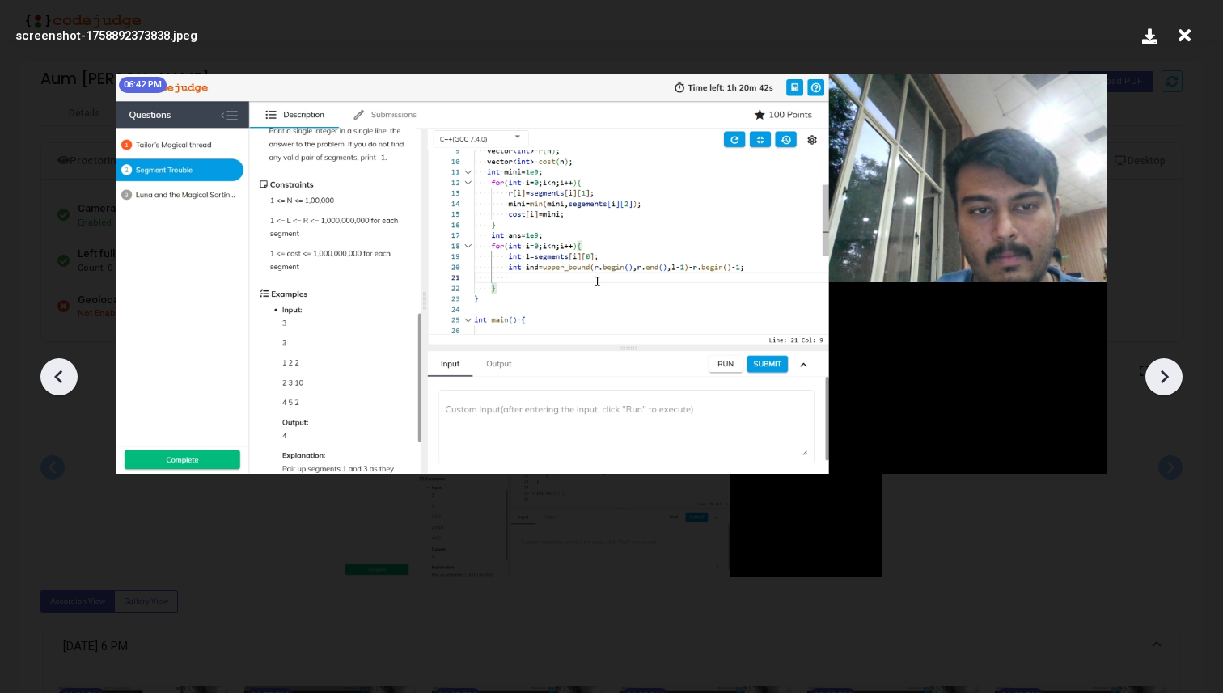
click at [58, 370] on icon at bounding box center [59, 377] width 24 height 24
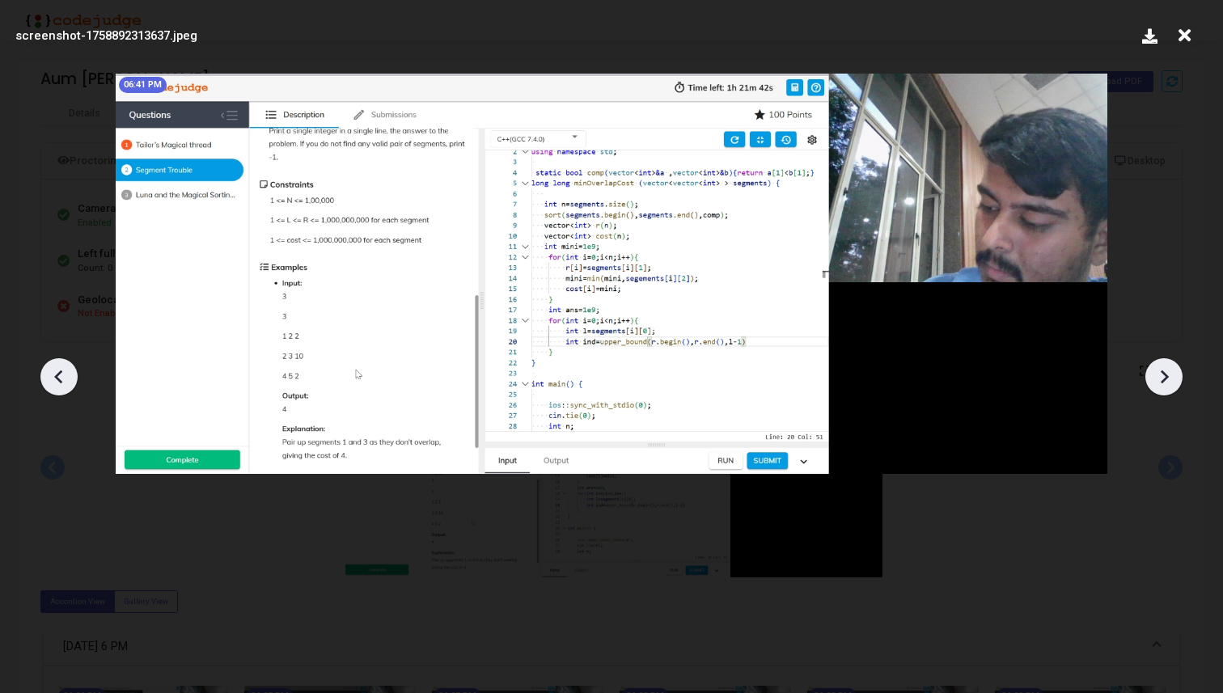
click at [58, 370] on icon at bounding box center [59, 377] width 24 height 24
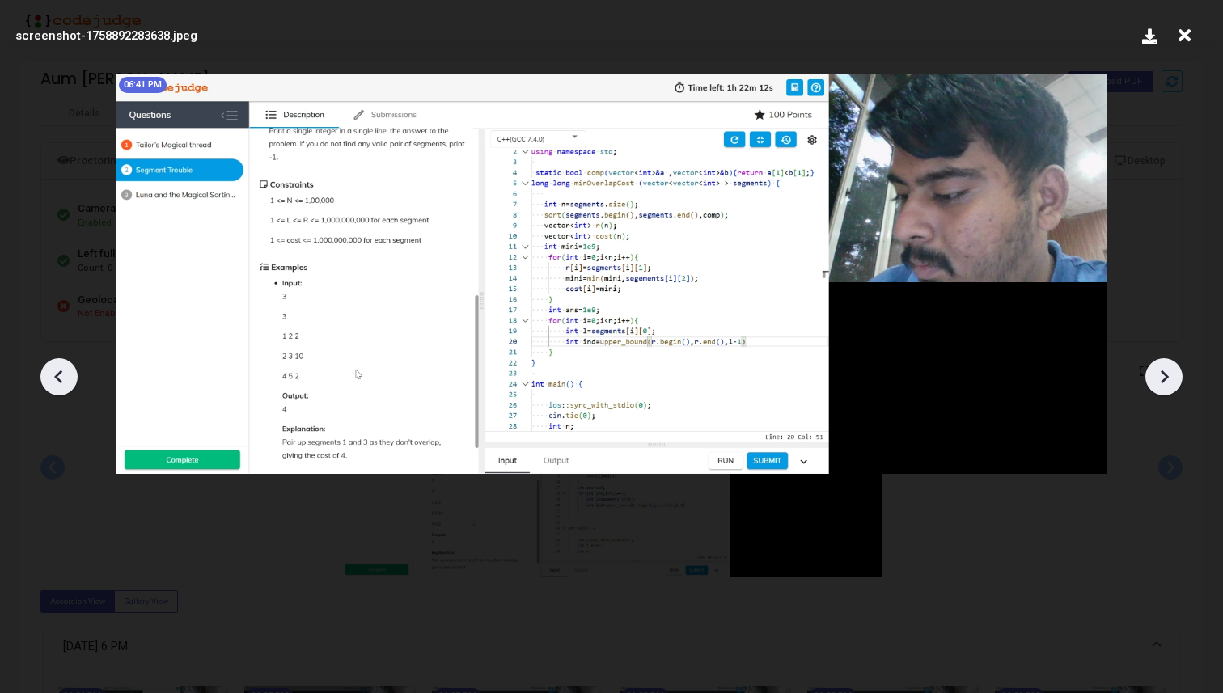
click at [58, 370] on icon at bounding box center [59, 377] width 24 height 24
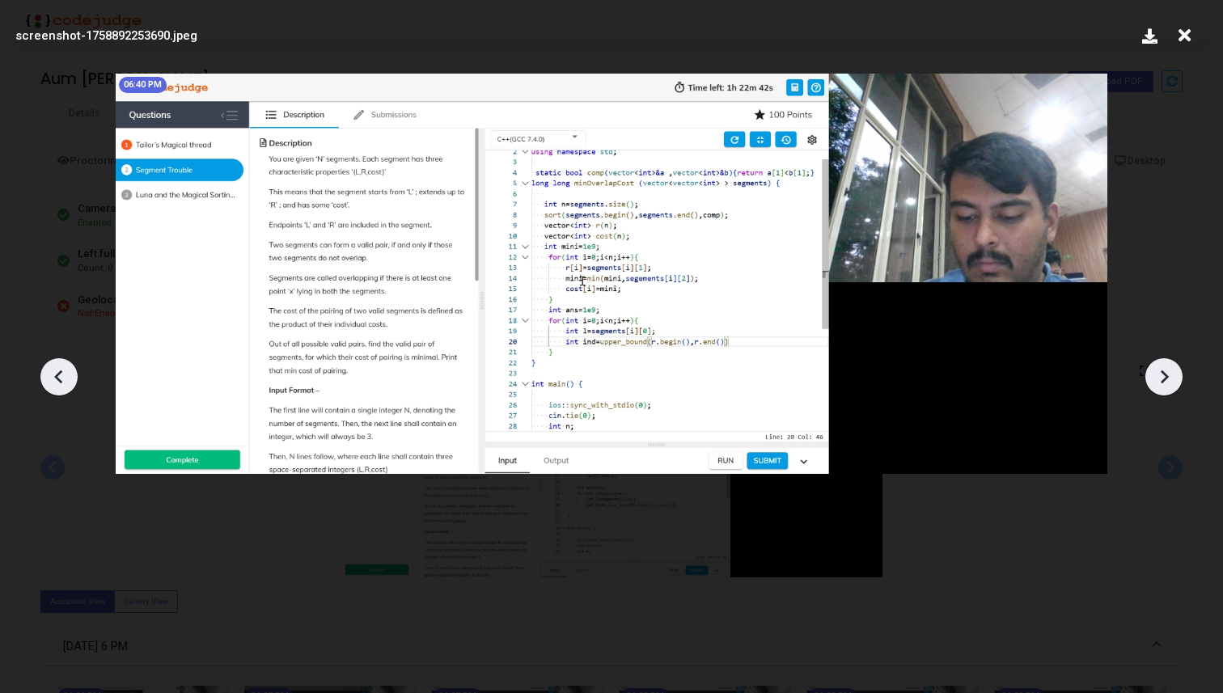
click at [58, 370] on icon at bounding box center [59, 377] width 24 height 24
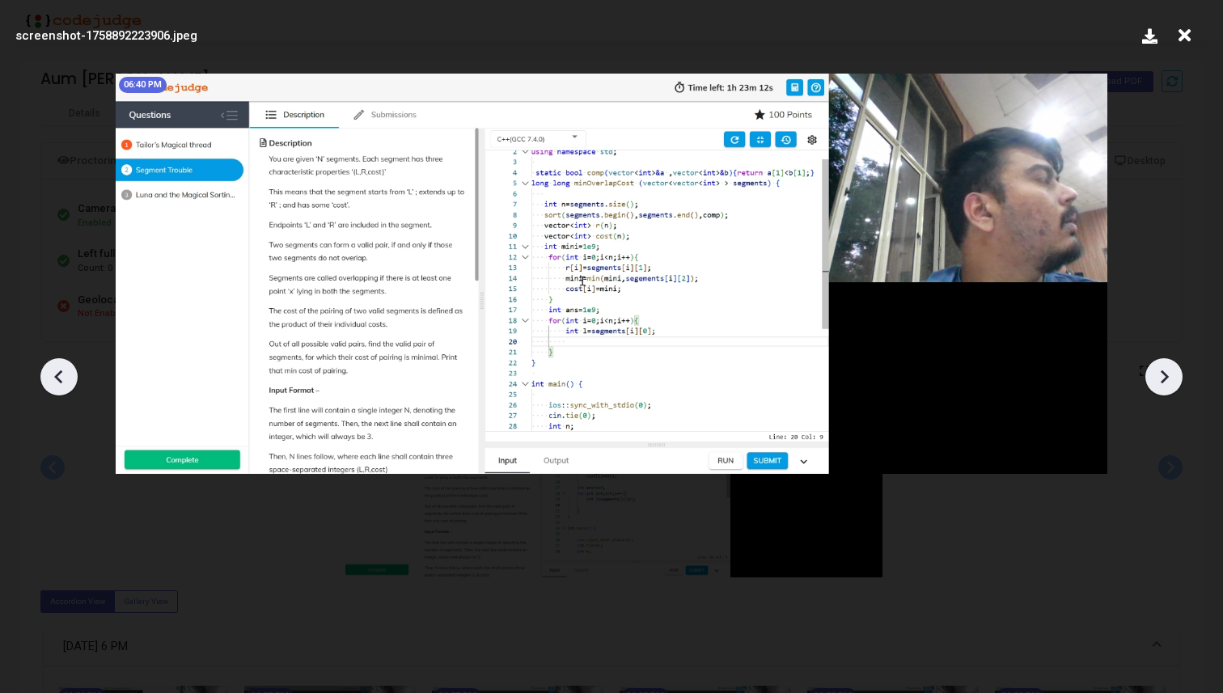
click at [58, 370] on icon at bounding box center [59, 377] width 24 height 24
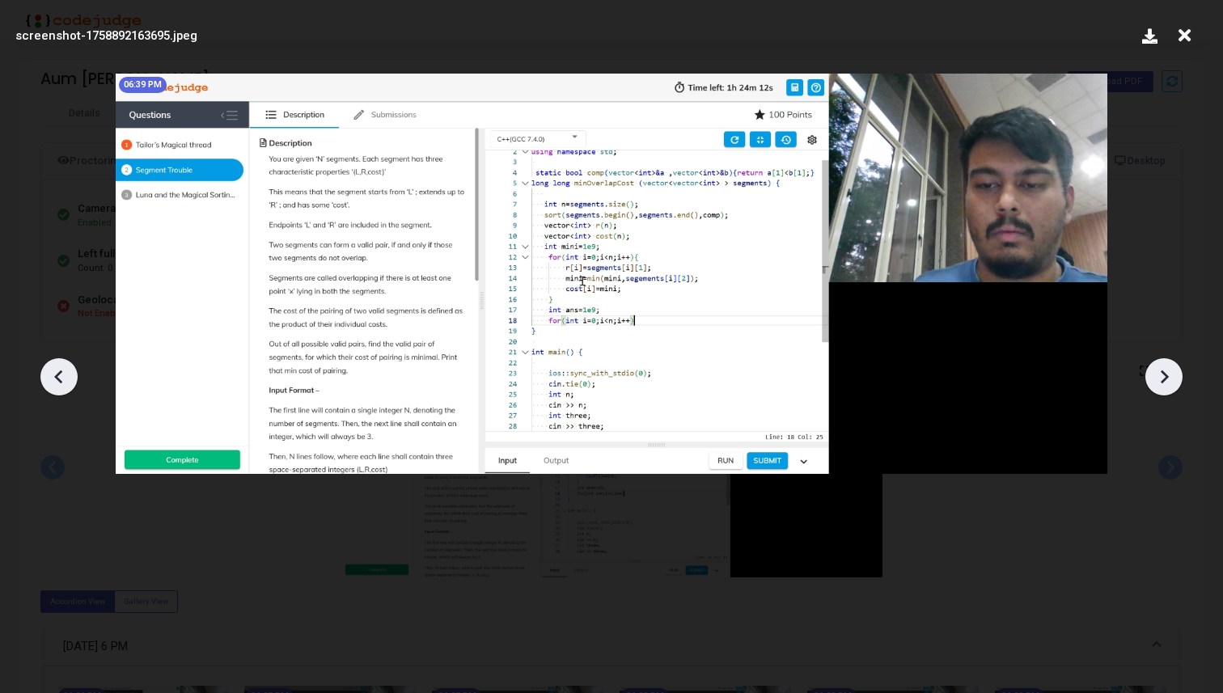
click at [58, 370] on icon at bounding box center [59, 377] width 24 height 24
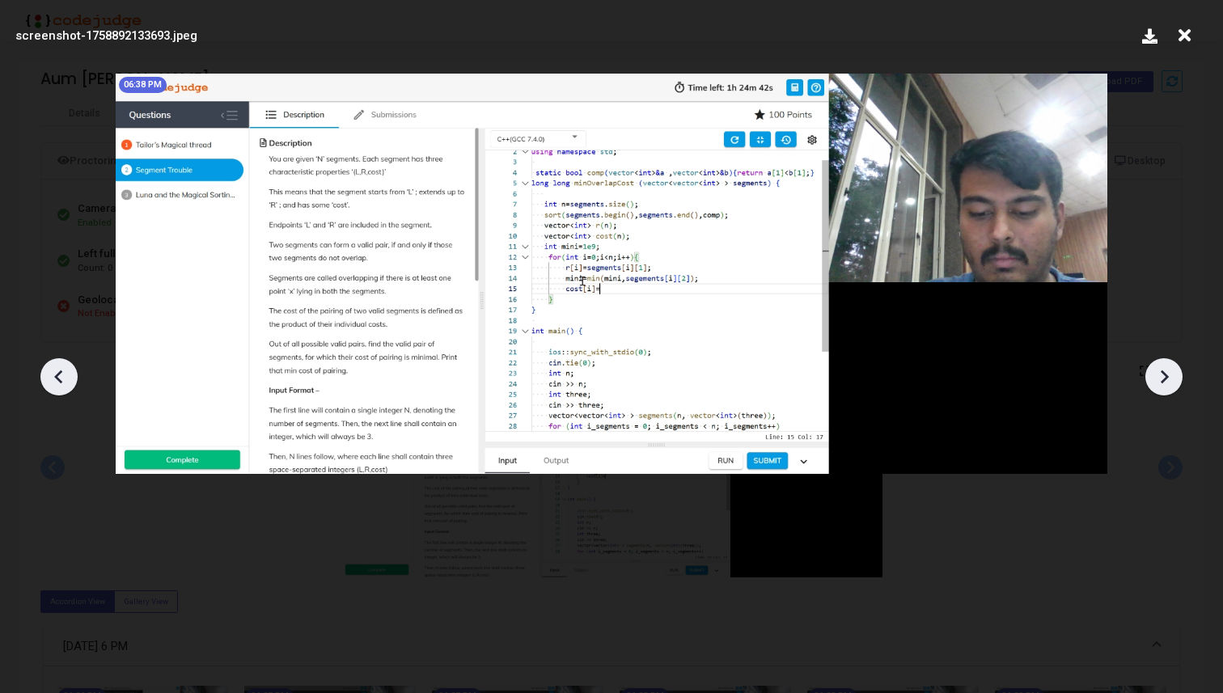
click at [58, 370] on icon at bounding box center [59, 377] width 24 height 24
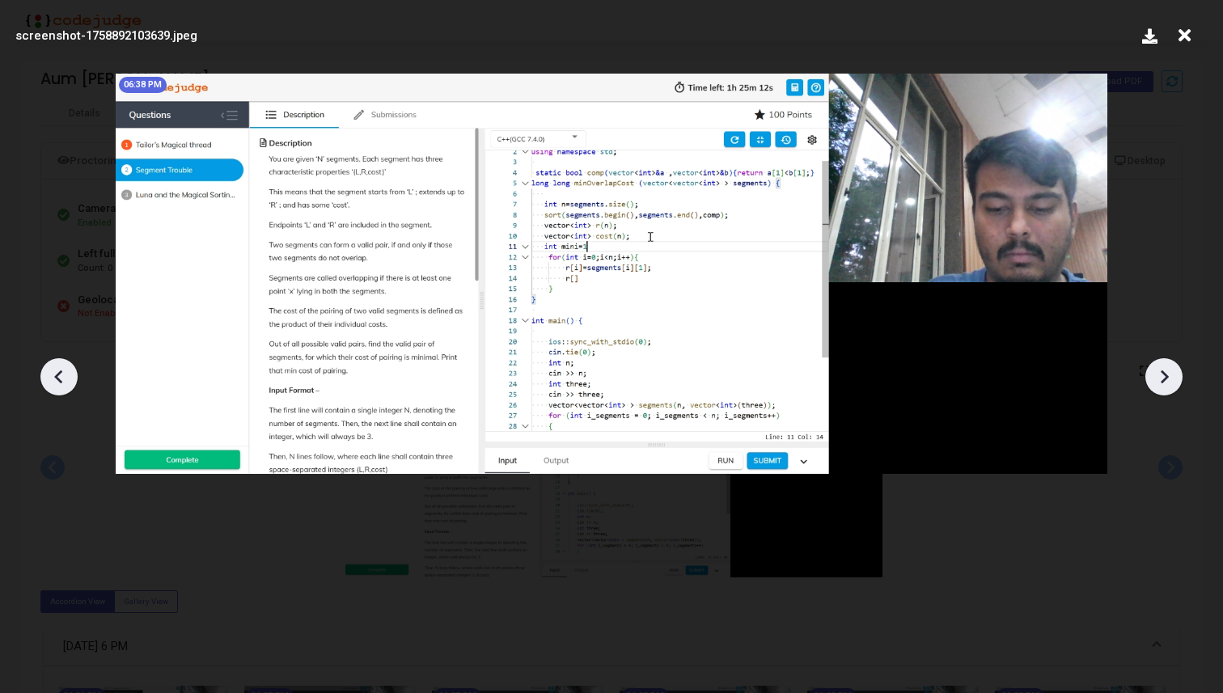
click at [58, 370] on icon at bounding box center [59, 377] width 24 height 24
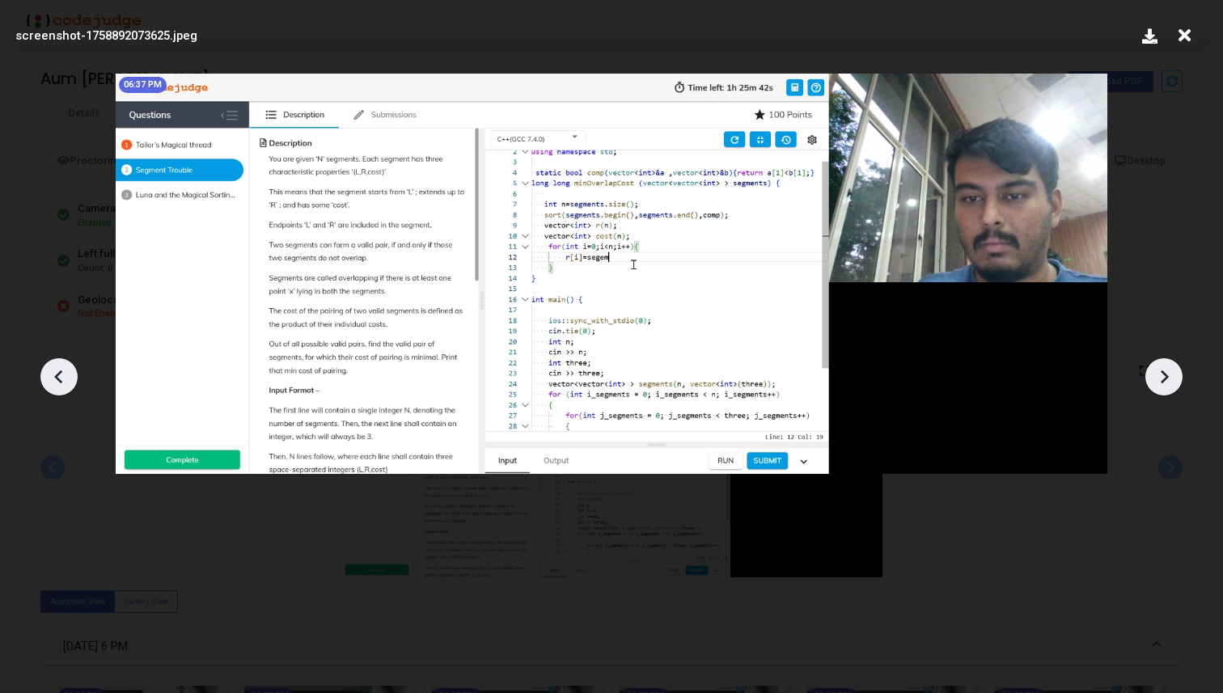
click at [58, 370] on icon at bounding box center [59, 377] width 24 height 24
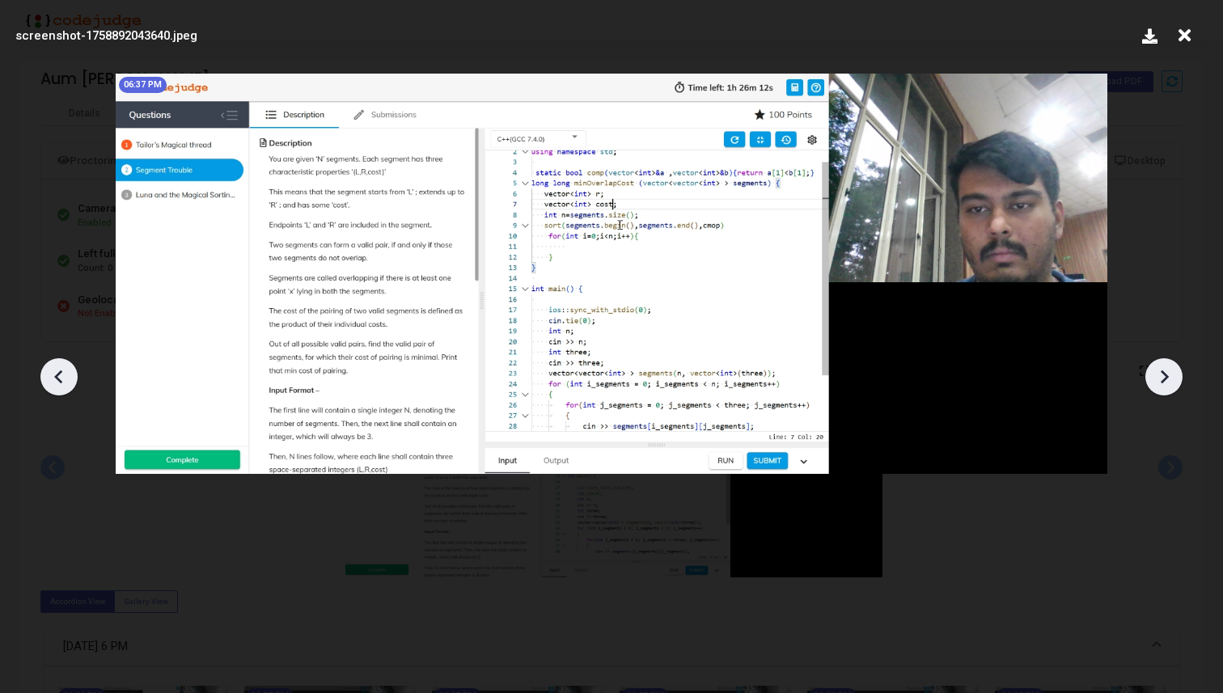
click at [58, 370] on icon at bounding box center [59, 377] width 24 height 24
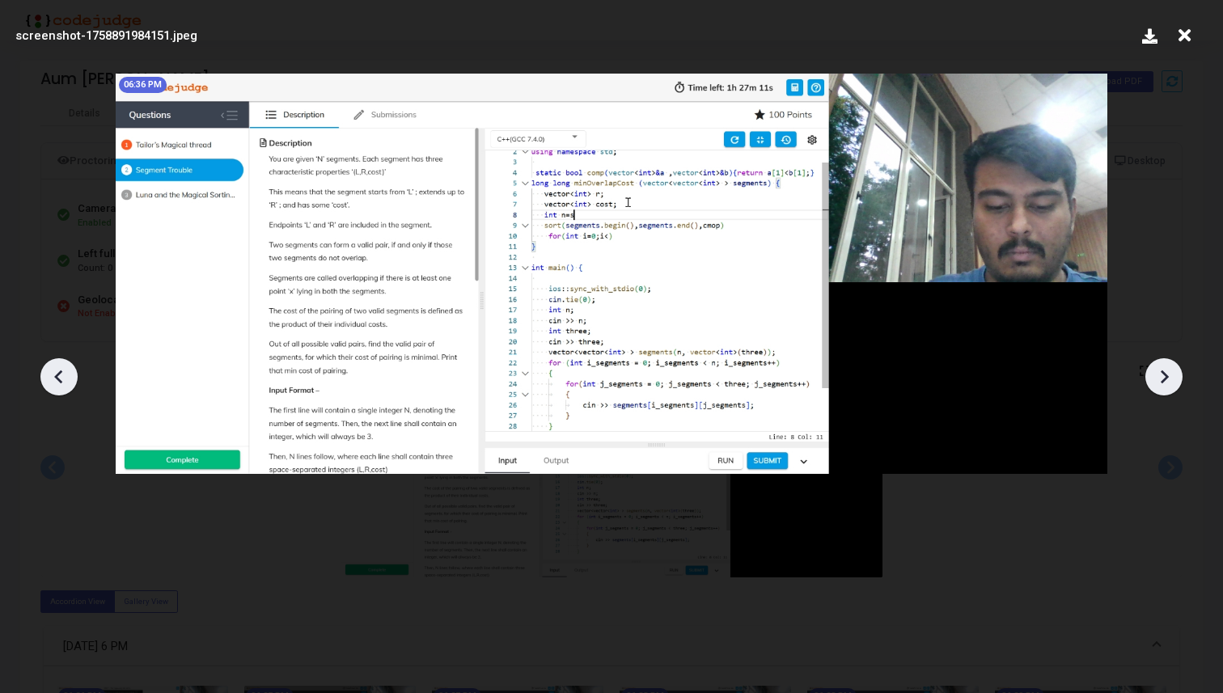
click at [58, 370] on icon at bounding box center [59, 377] width 24 height 24
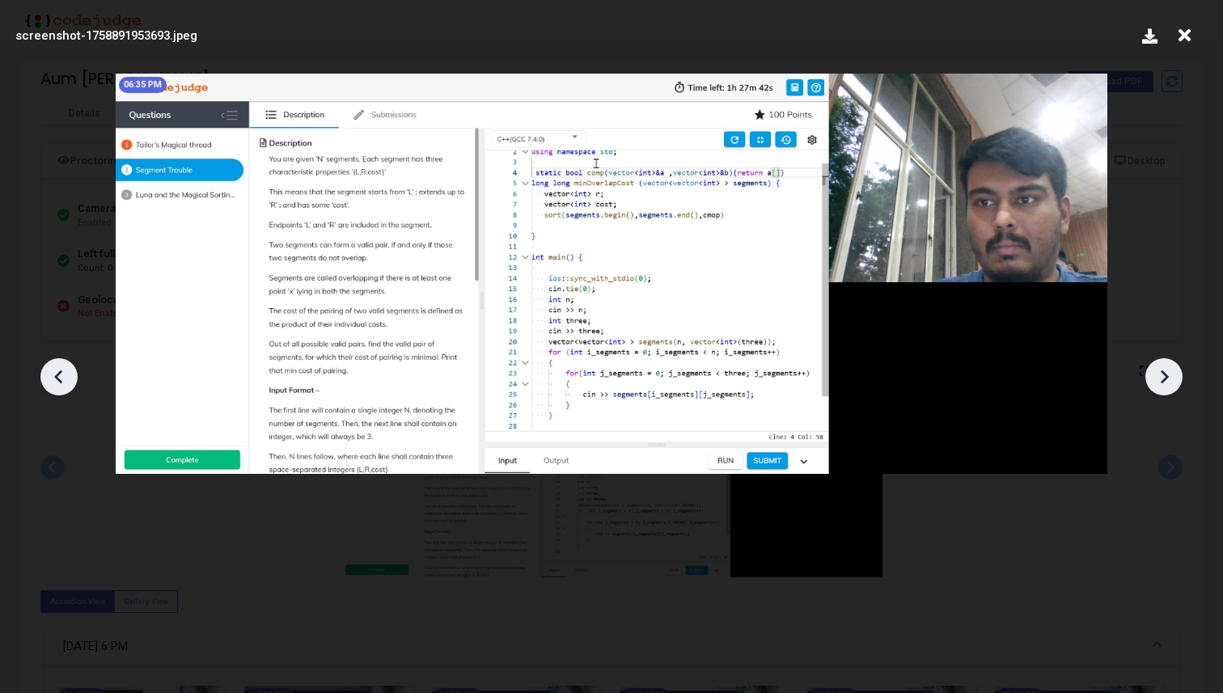
click at [58, 371] on icon at bounding box center [59, 377] width 24 height 24
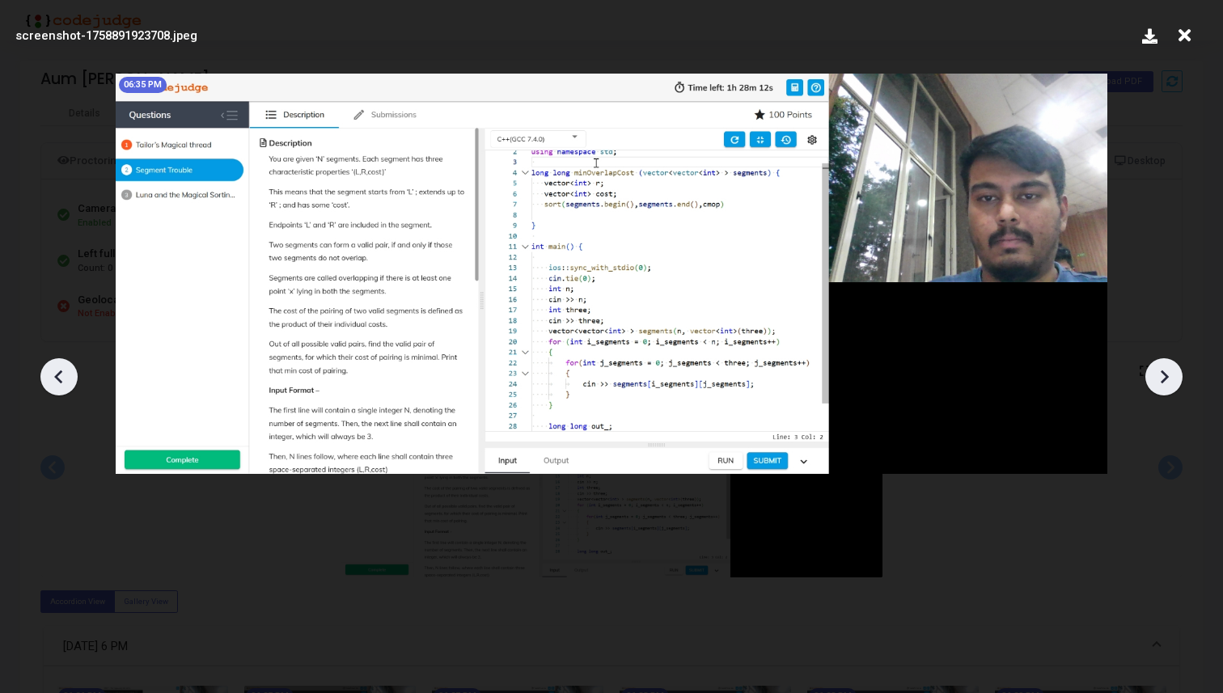
click at [58, 371] on icon at bounding box center [59, 377] width 24 height 24
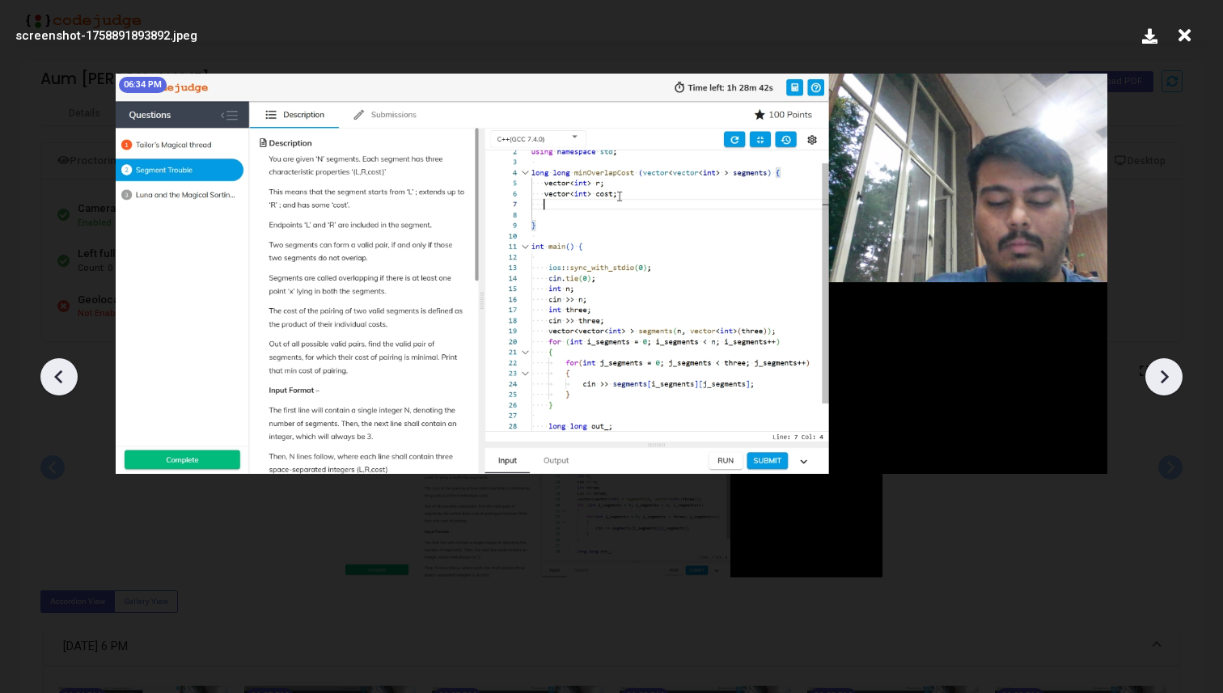
click at [58, 371] on icon at bounding box center [59, 377] width 24 height 24
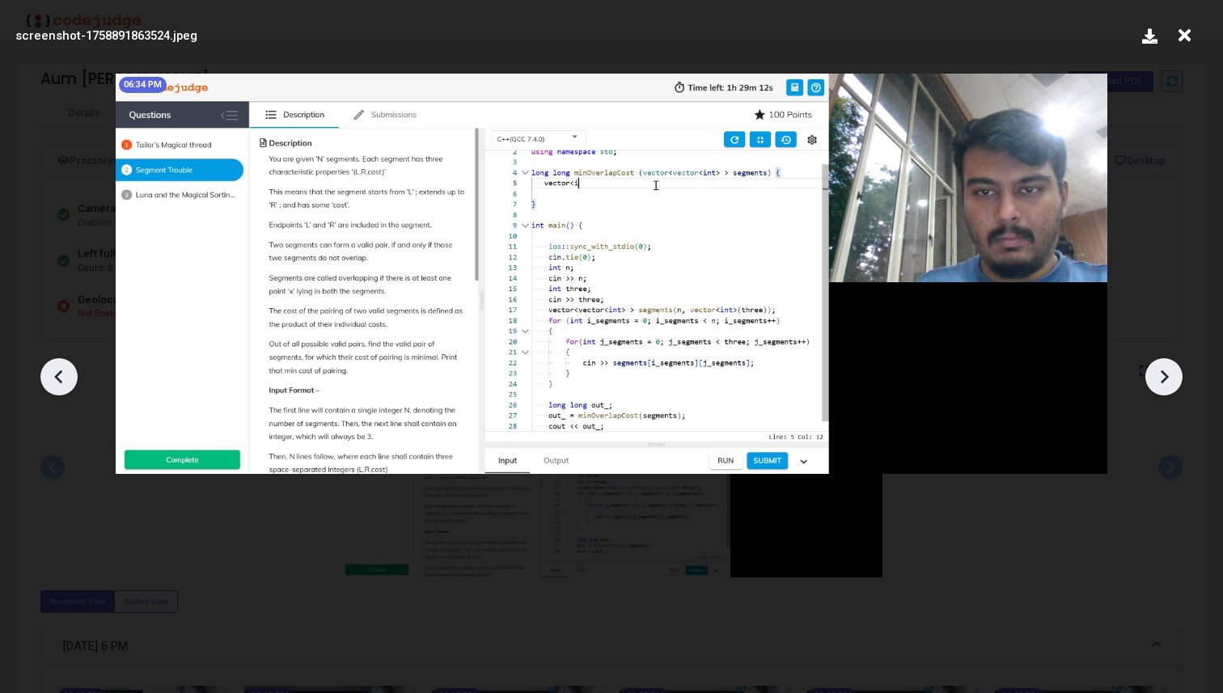
click at [58, 371] on icon at bounding box center [59, 377] width 24 height 24
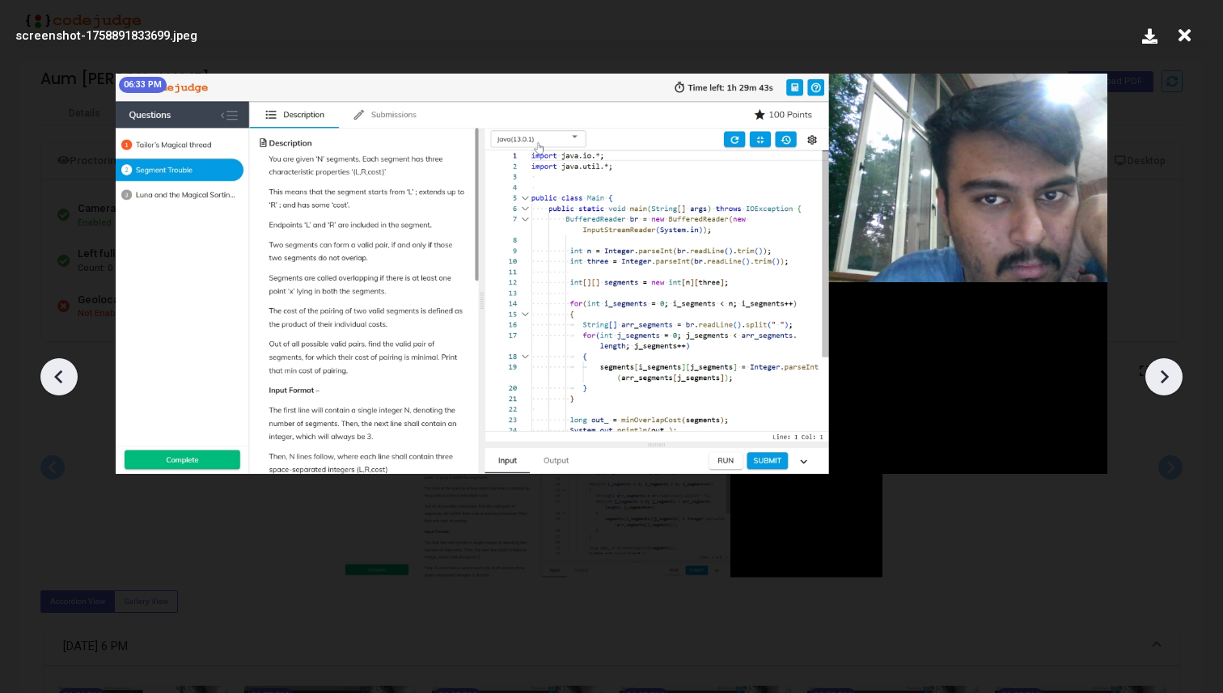
click at [58, 371] on icon at bounding box center [59, 377] width 24 height 24
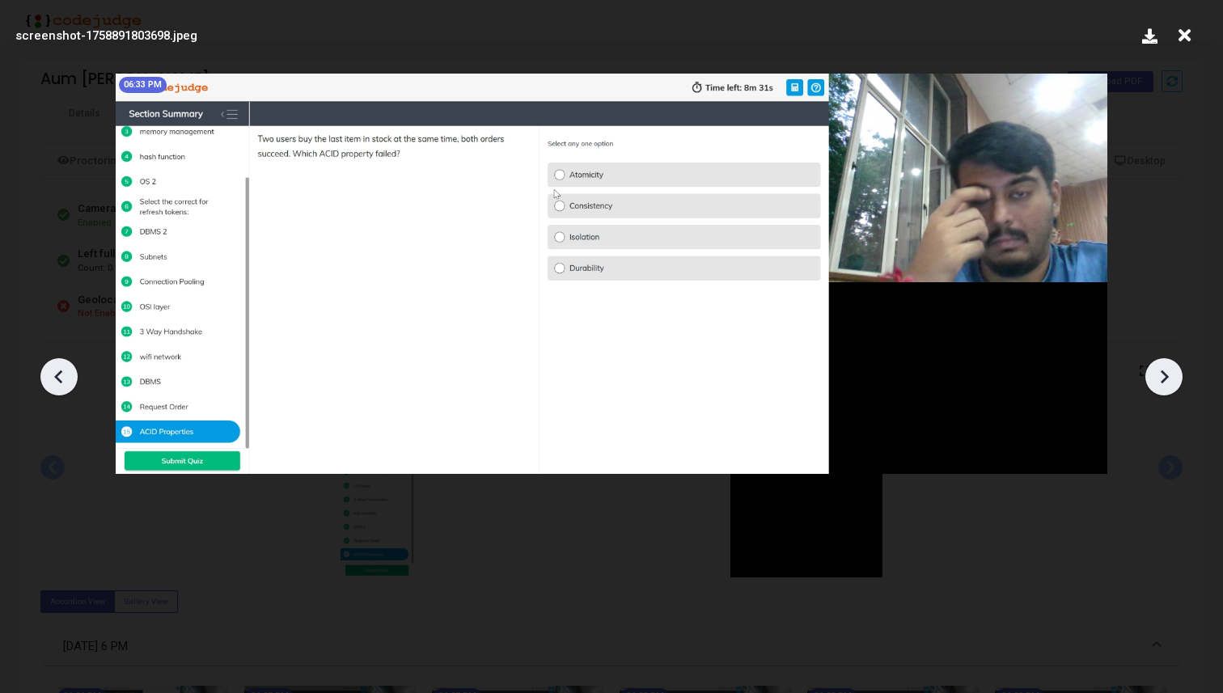
click at [1157, 366] on icon at bounding box center [1164, 377] width 24 height 24
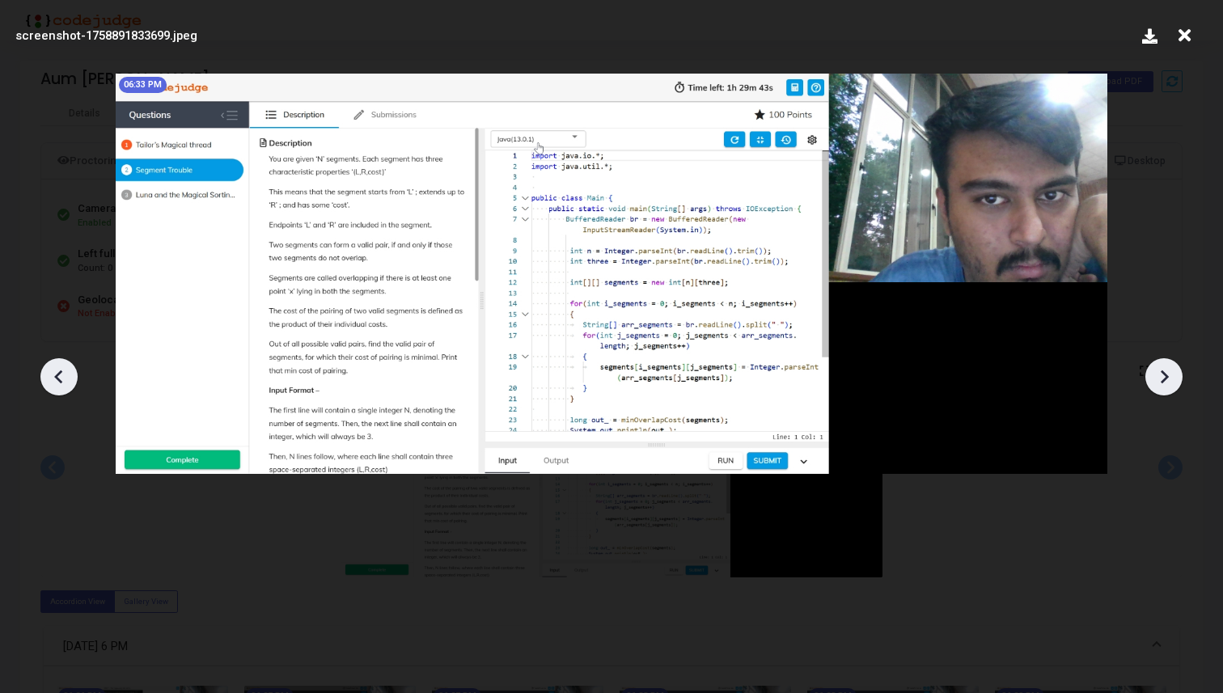
click at [1157, 366] on icon at bounding box center [1164, 377] width 24 height 24
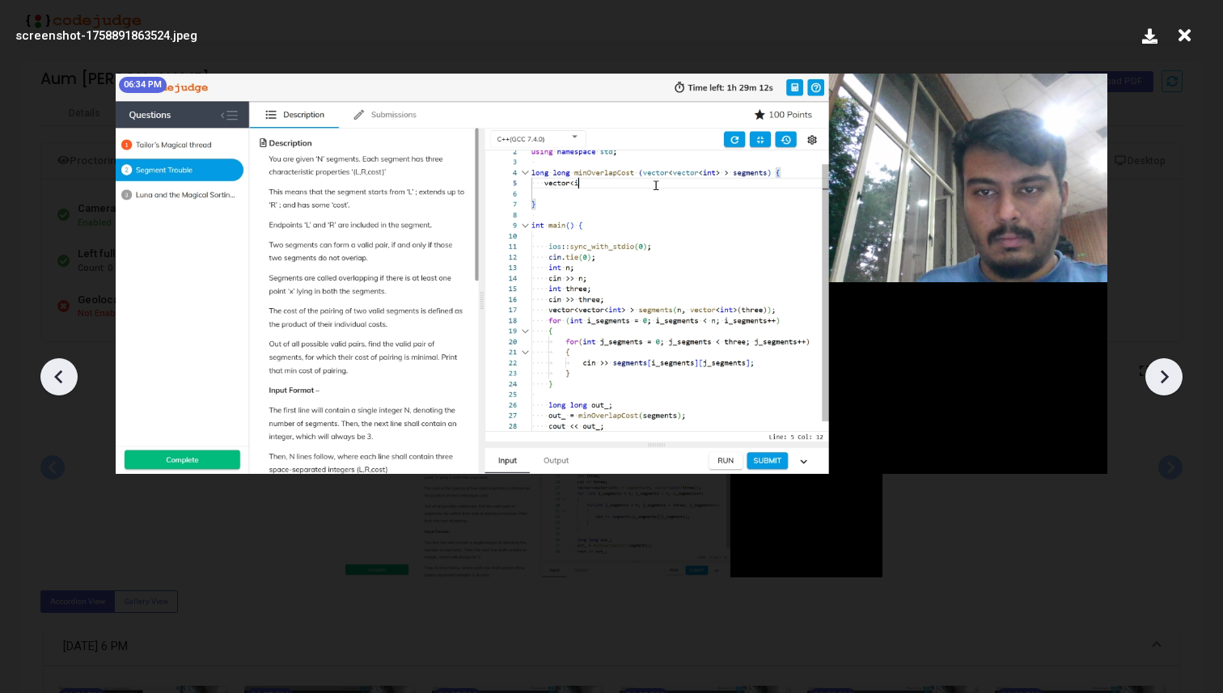
click at [1157, 366] on icon at bounding box center [1164, 377] width 24 height 24
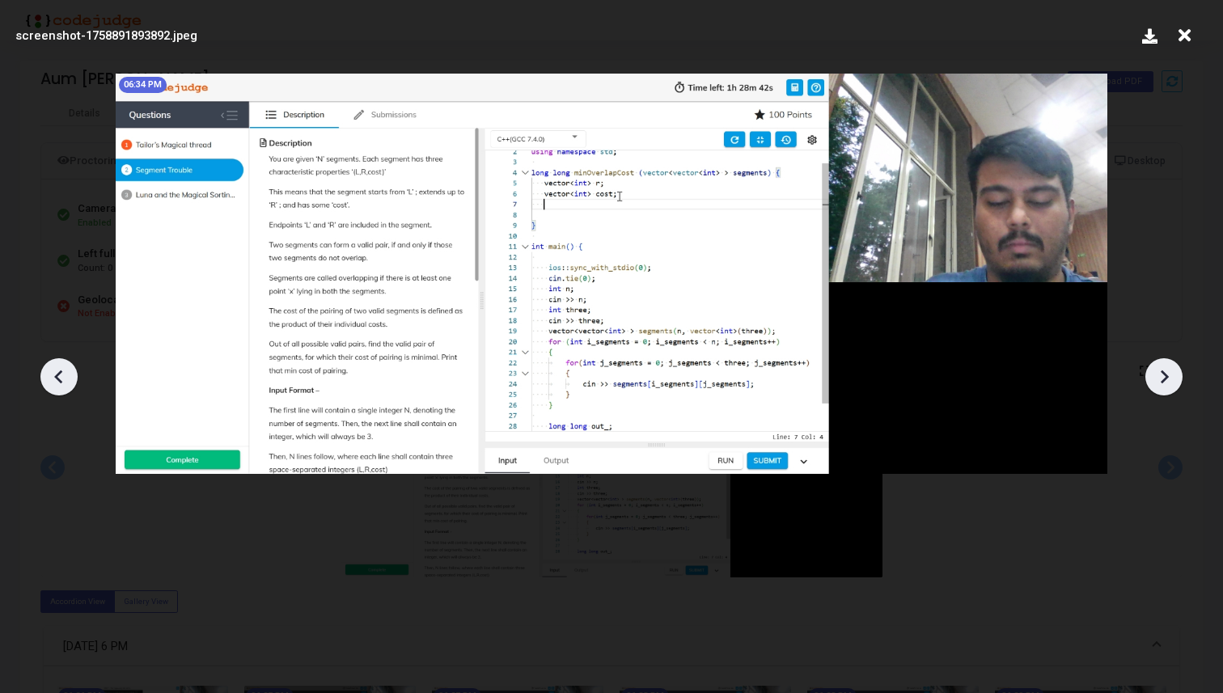
click at [1157, 366] on icon at bounding box center [1164, 377] width 24 height 24
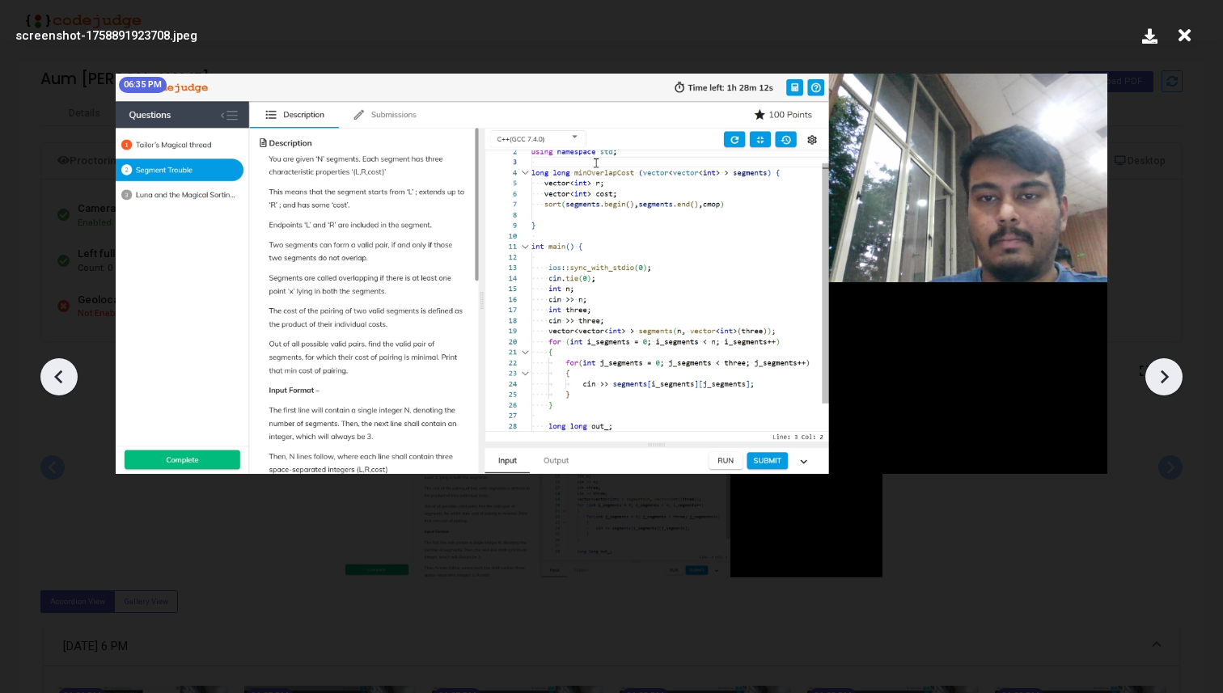
click at [1157, 366] on icon at bounding box center [1164, 377] width 24 height 24
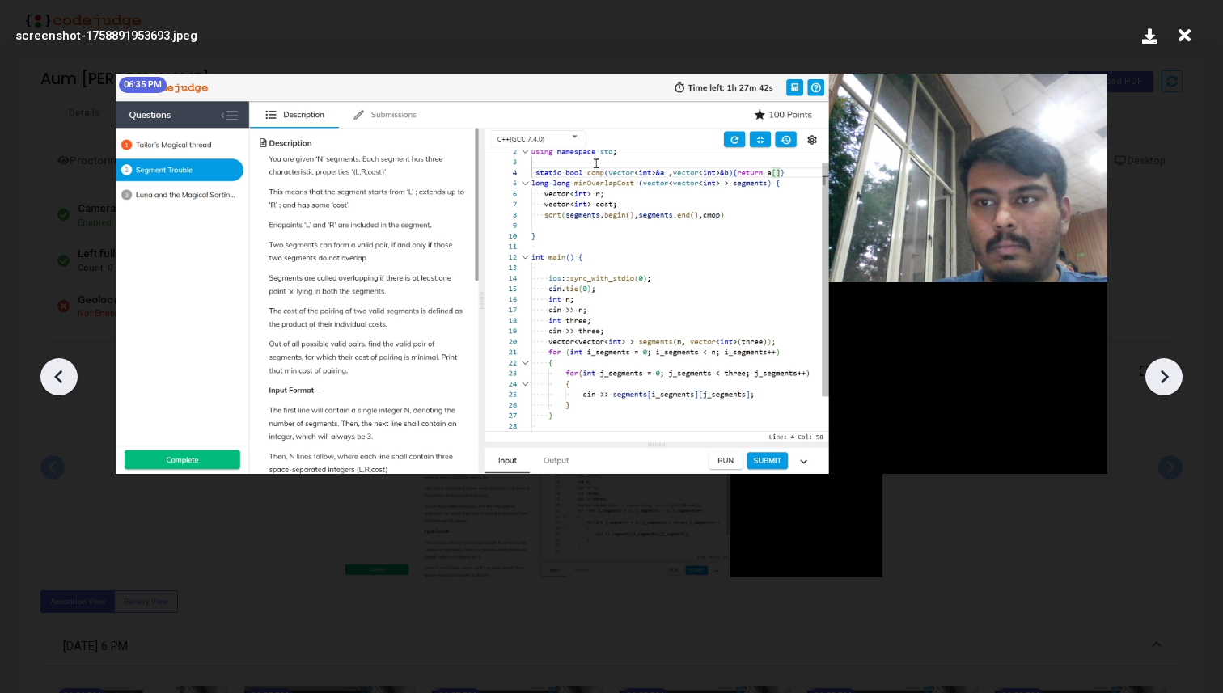
click at [1157, 366] on icon at bounding box center [1164, 377] width 24 height 24
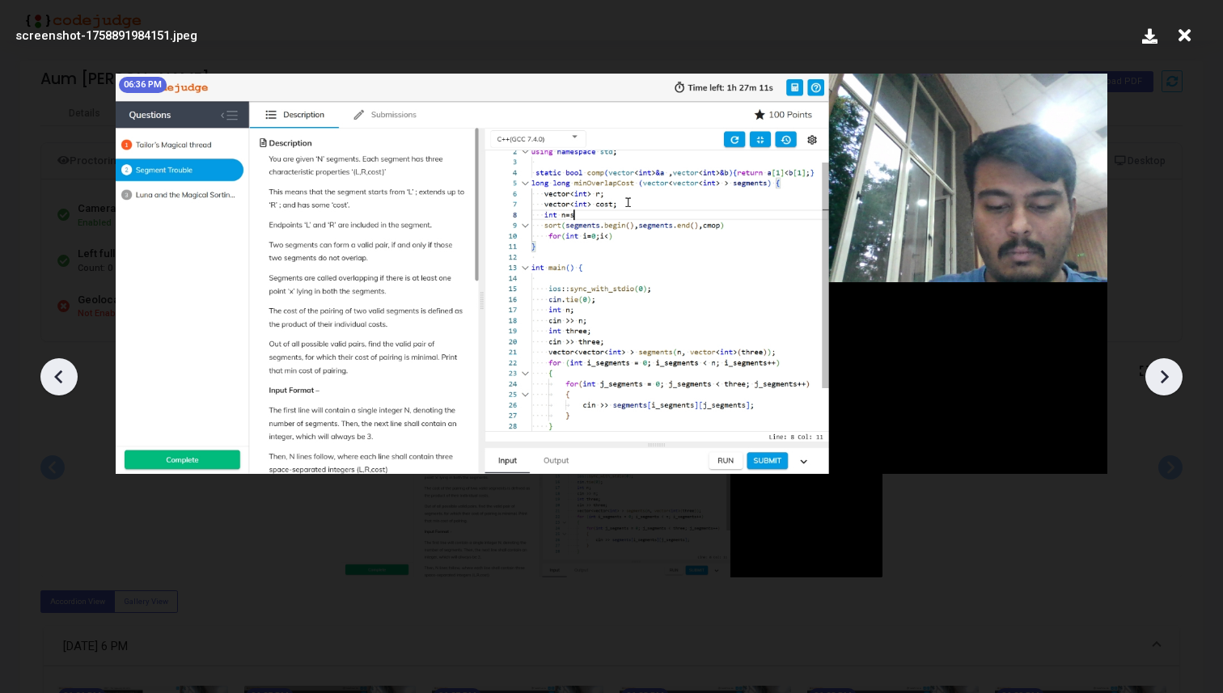
click at [1157, 366] on icon at bounding box center [1164, 377] width 24 height 24
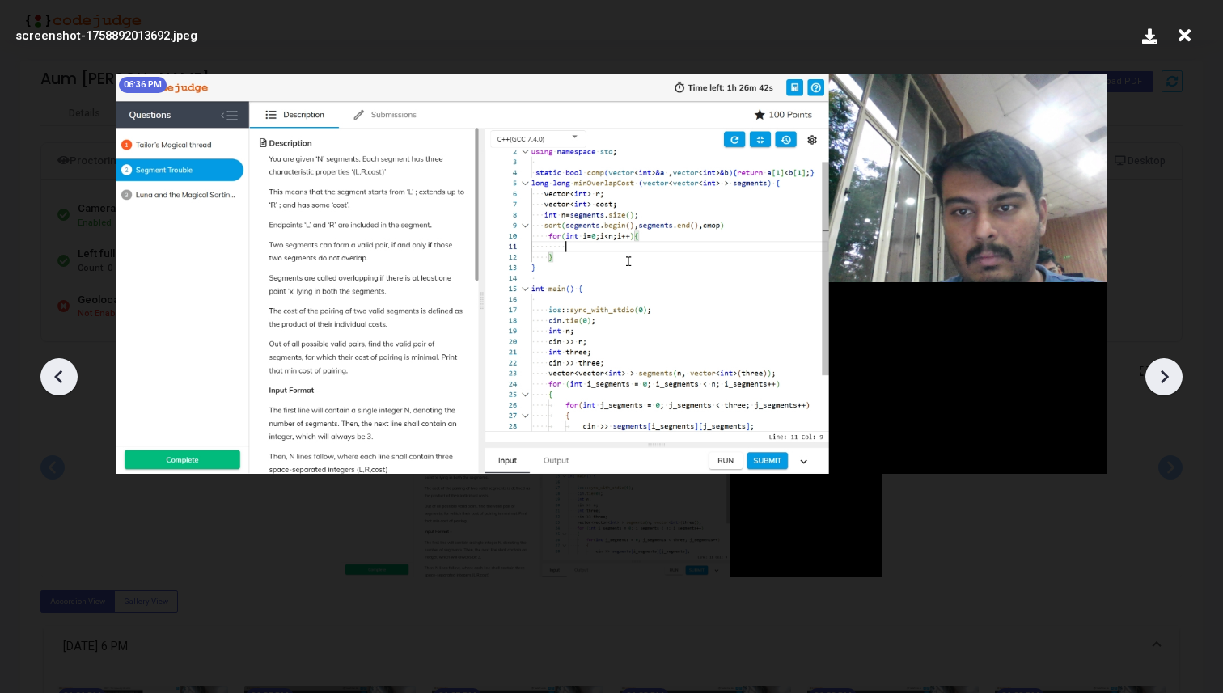
click at [1157, 366] on icon at bounding box center [1164, 377] width 24 height 24
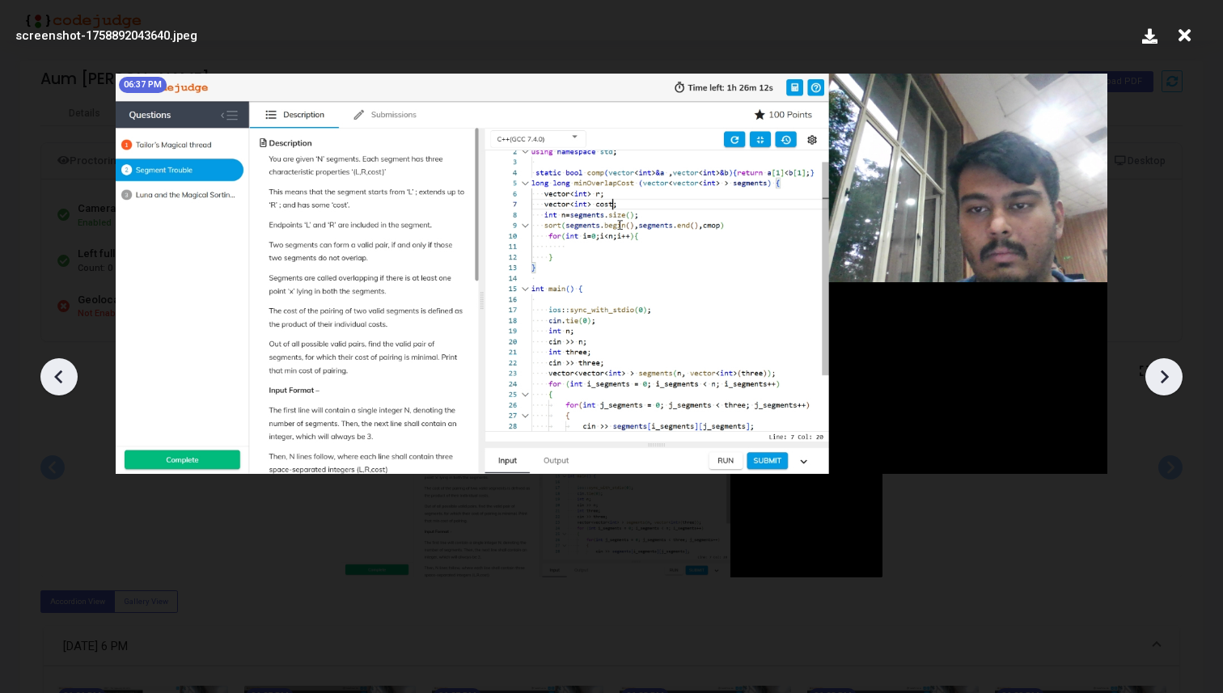
click at [1157, 366] on icon at bounding box center [1164, 377] width 24 height 24
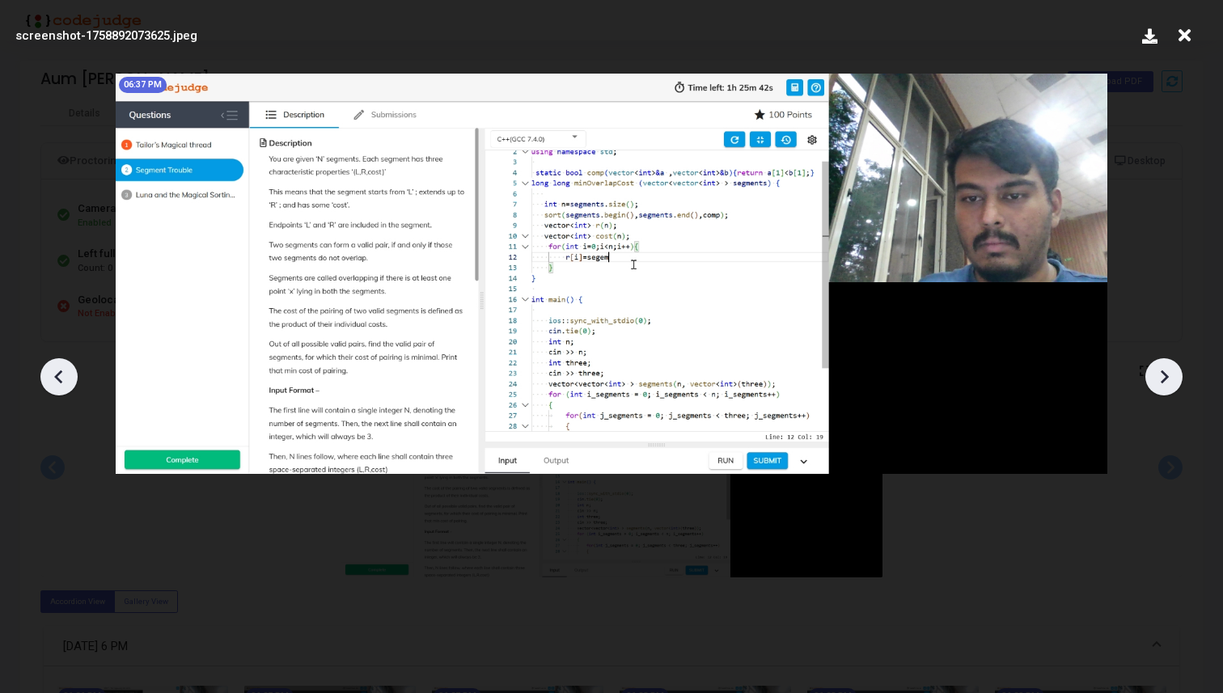
click at [1157, 366] on icon at bounding box center [1164, 377] width 24 height 24
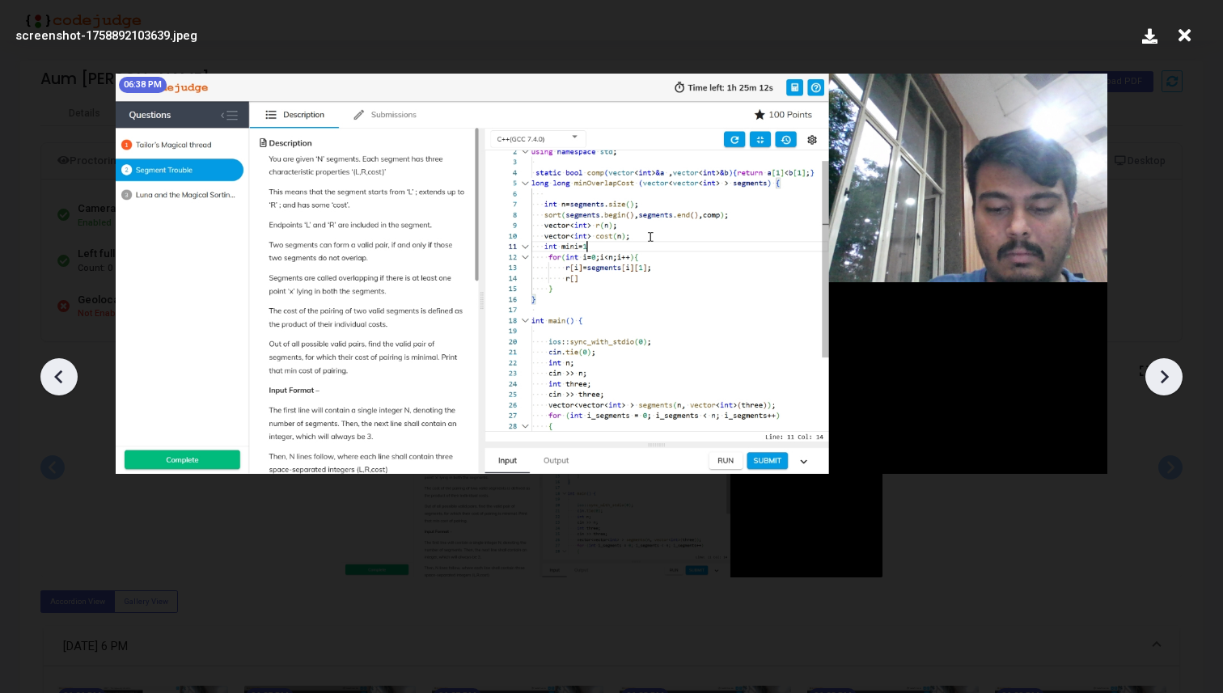
click at [1157, 366] on icon at bounding box center [1164, 377] width 24 height 24
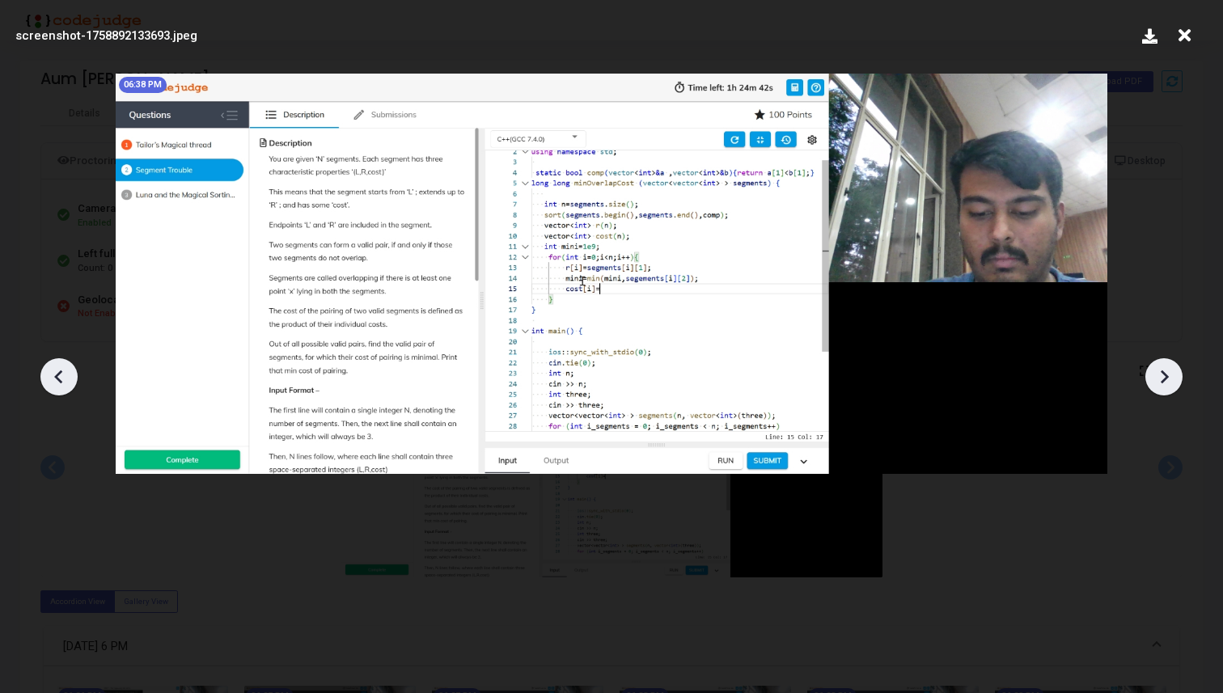
click at [1157, 366] on icon at bounding box center [1164, 377] width 24 height 24
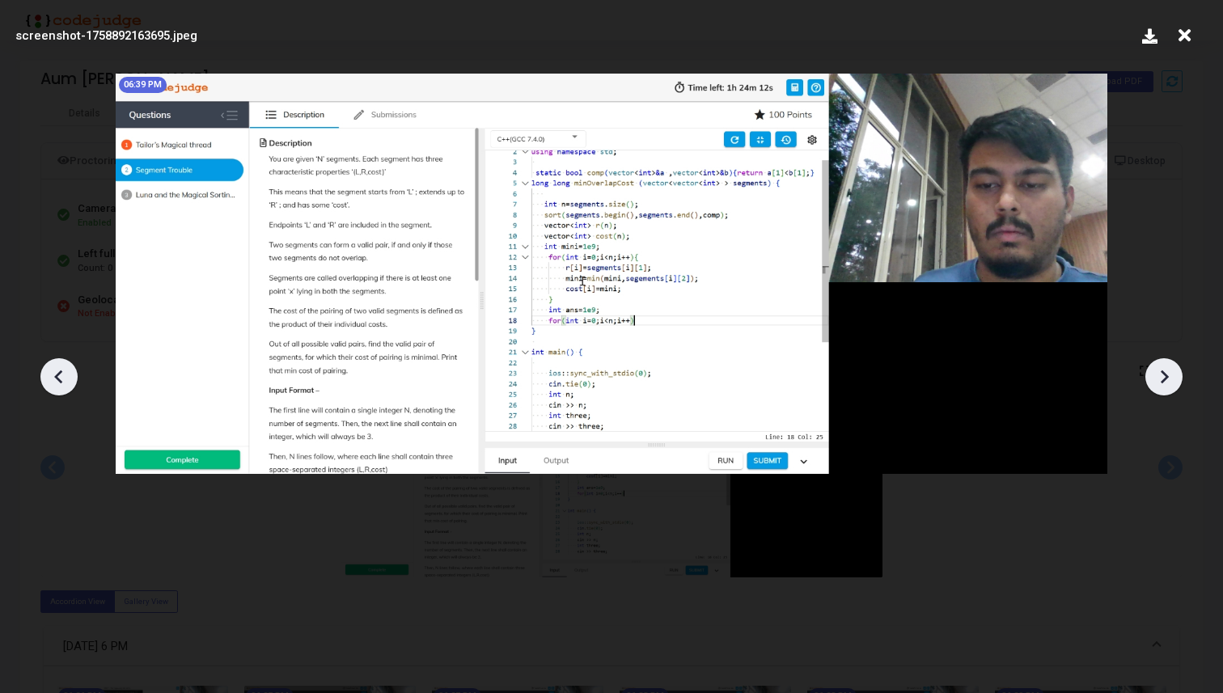
click at [1157, 366] on icon at bounding box center [1164, 377] width 24 height 24
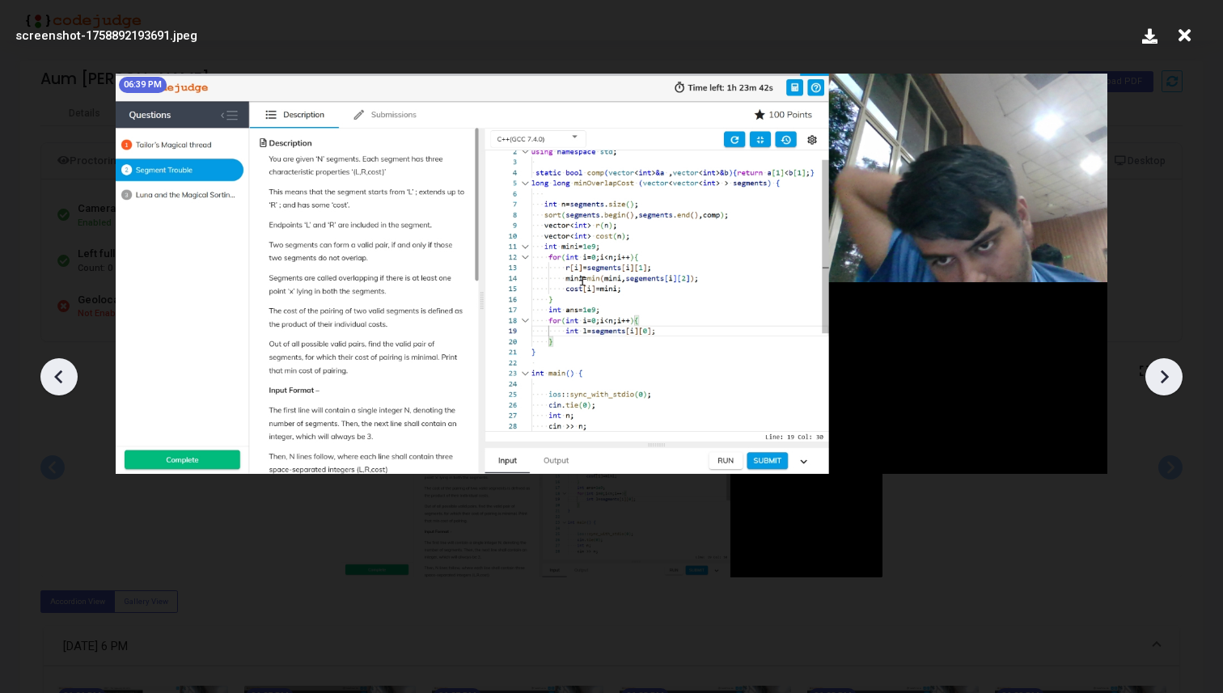
click at [1157, 366] on icon at bounding box center [1164, 377] width 24 height 24
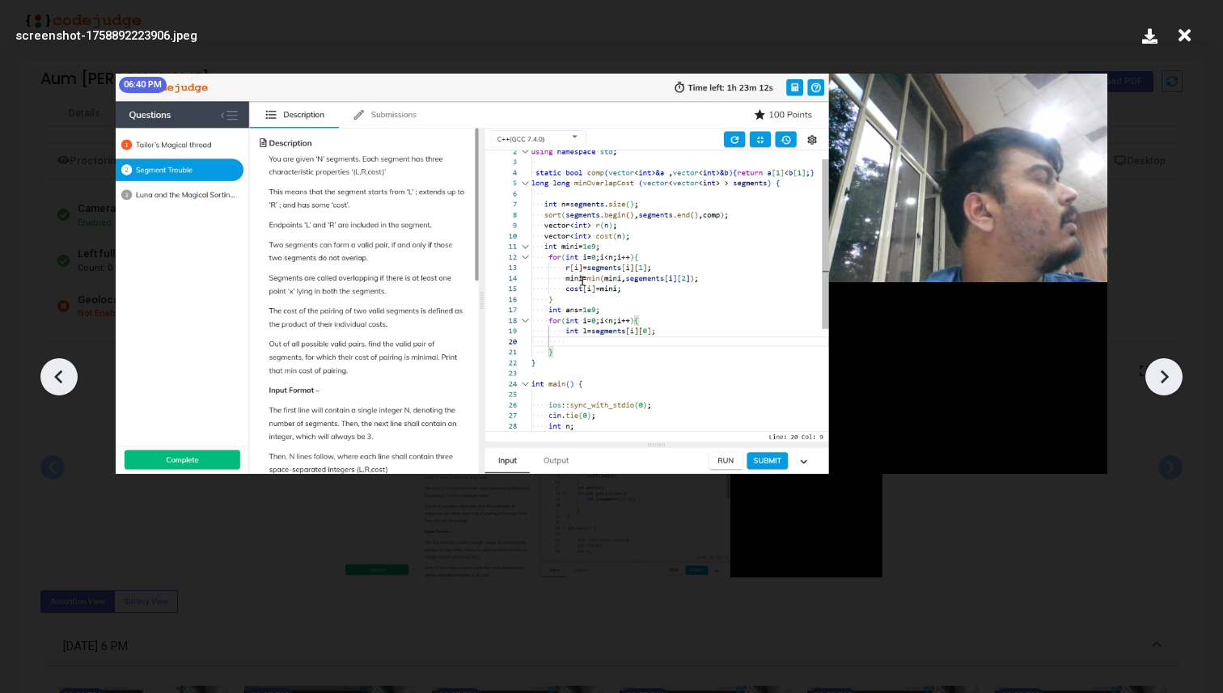
click at [66, 369] on icon at bounding box center [59, 377] width 24 height 24
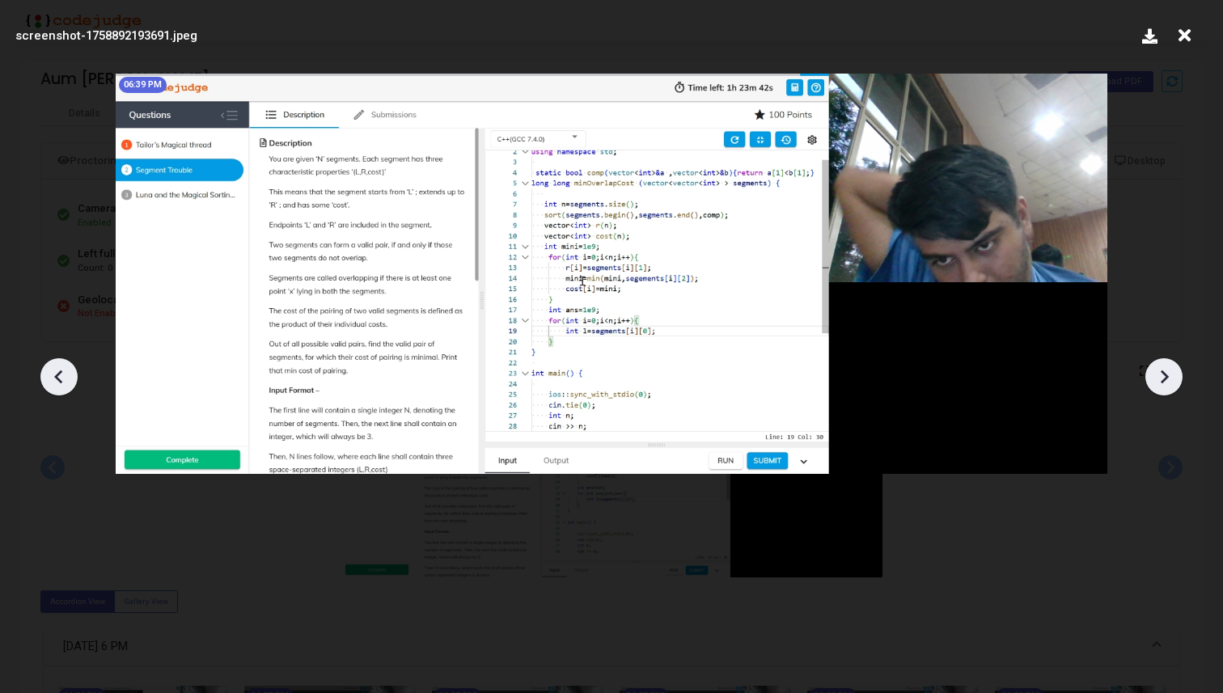
click at [66, 369] on icon at bounding box center [59, 377] width 24 height 24
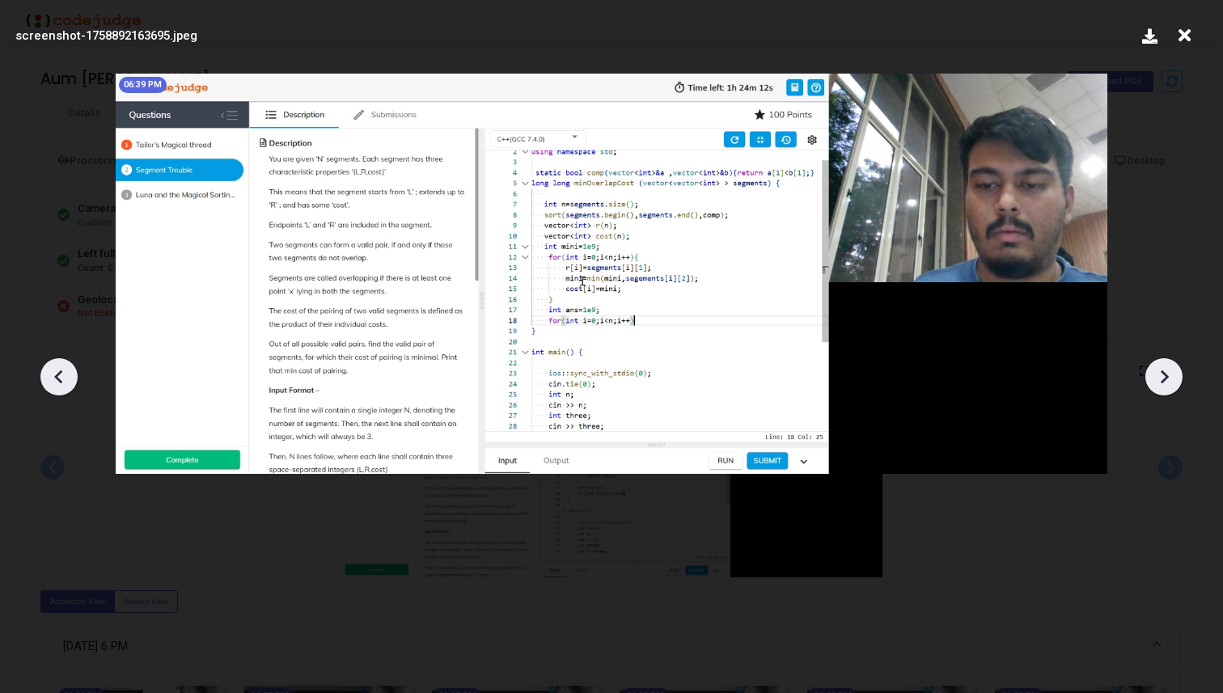
click at [66, 369] on icon at bounding box center [59, 377] width 24 height 24
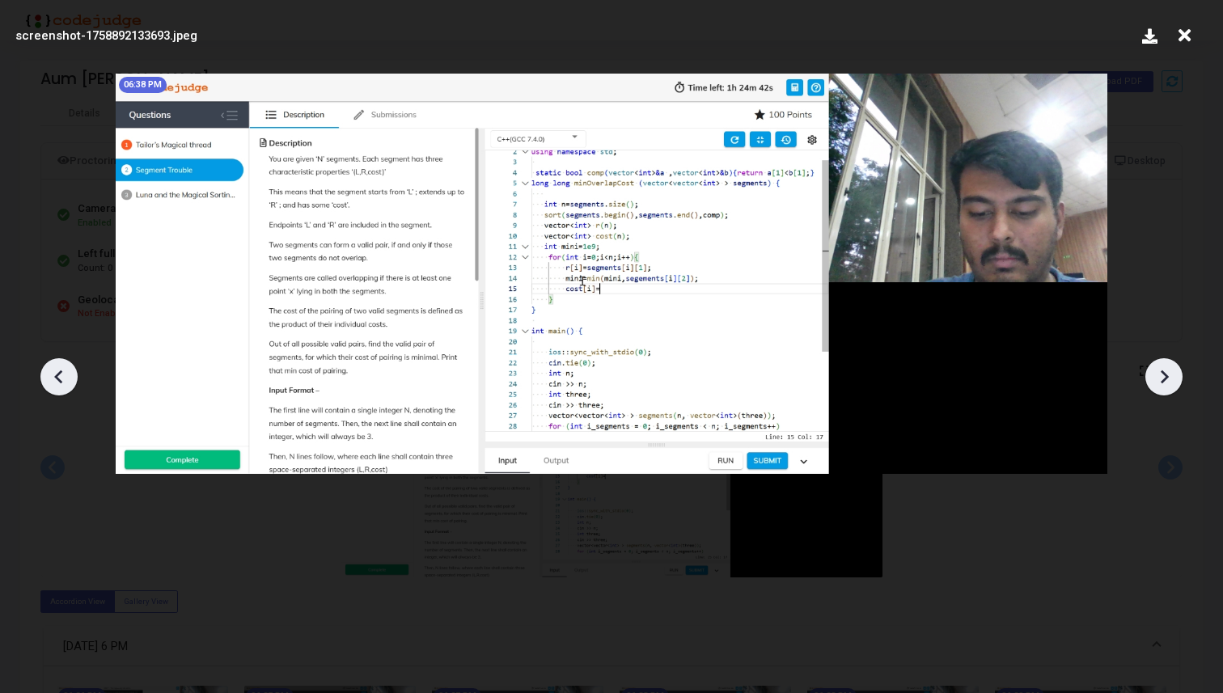
click at [66, 369] on icon at bounding box center [59, 377] width 24 height 24
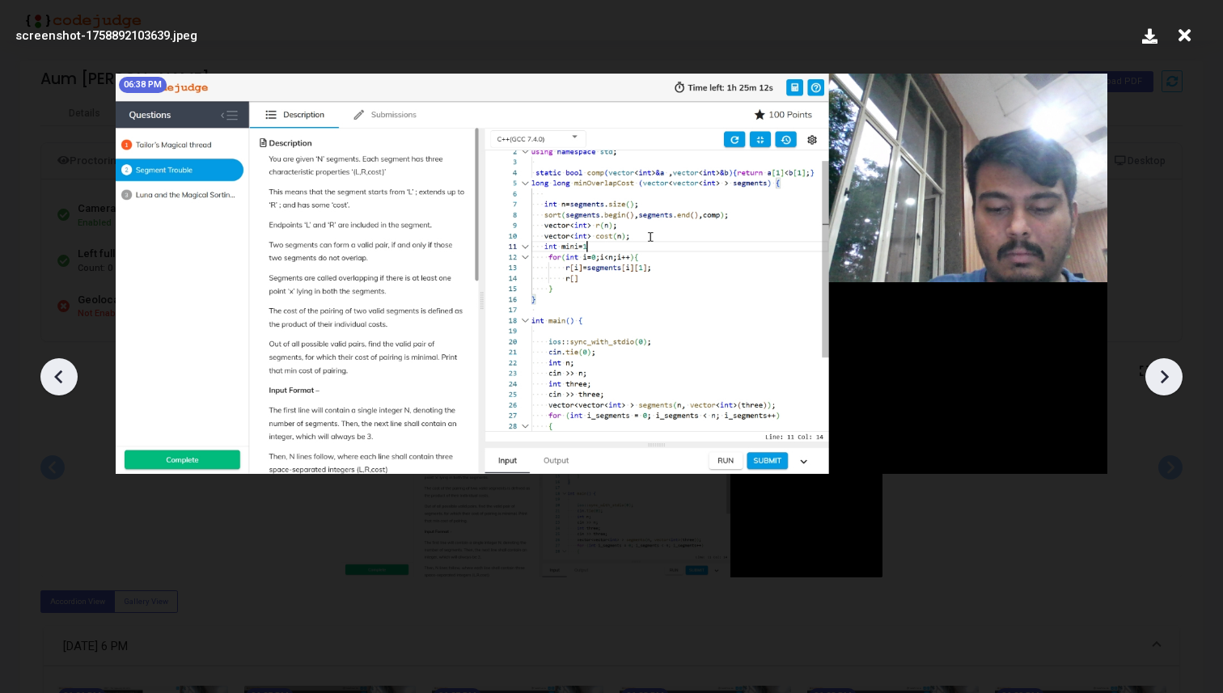
click at [66, 369] on icon at bounding box center [59, 377] width 24 height 24
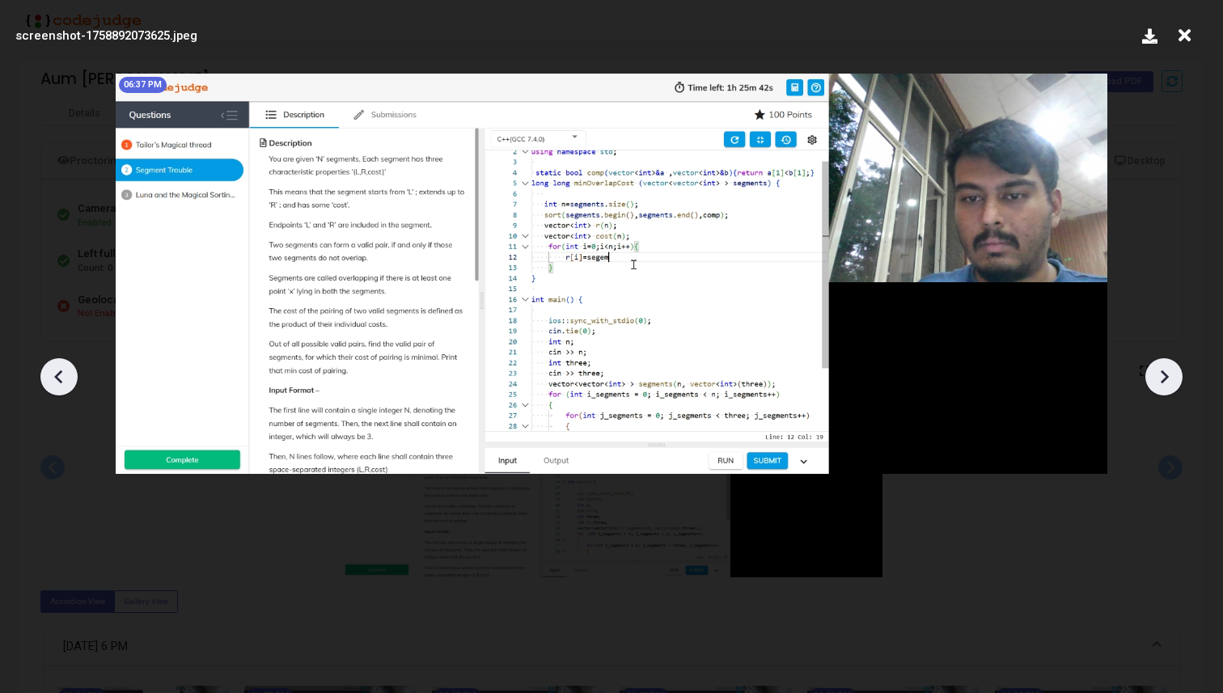
click at [66, 369] on icon at bounding box center [59, 377] width 24 height 24
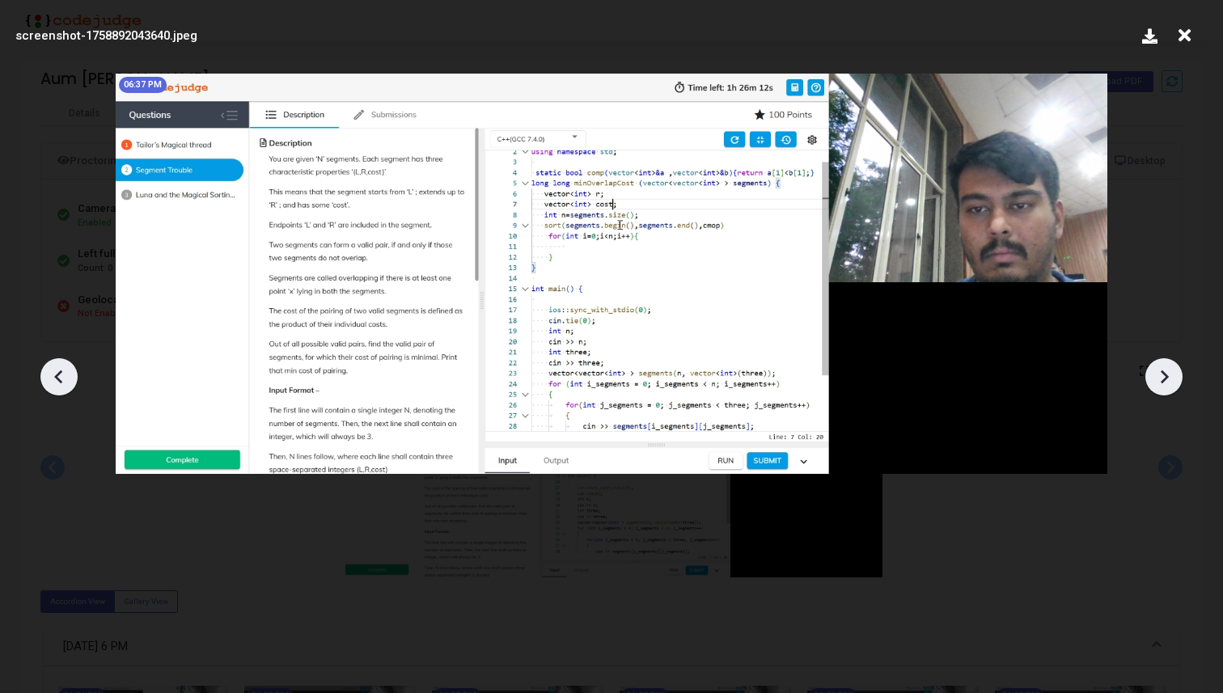
click at [66, 369] on icon at bounding box center [59, 377] width 24 height 24
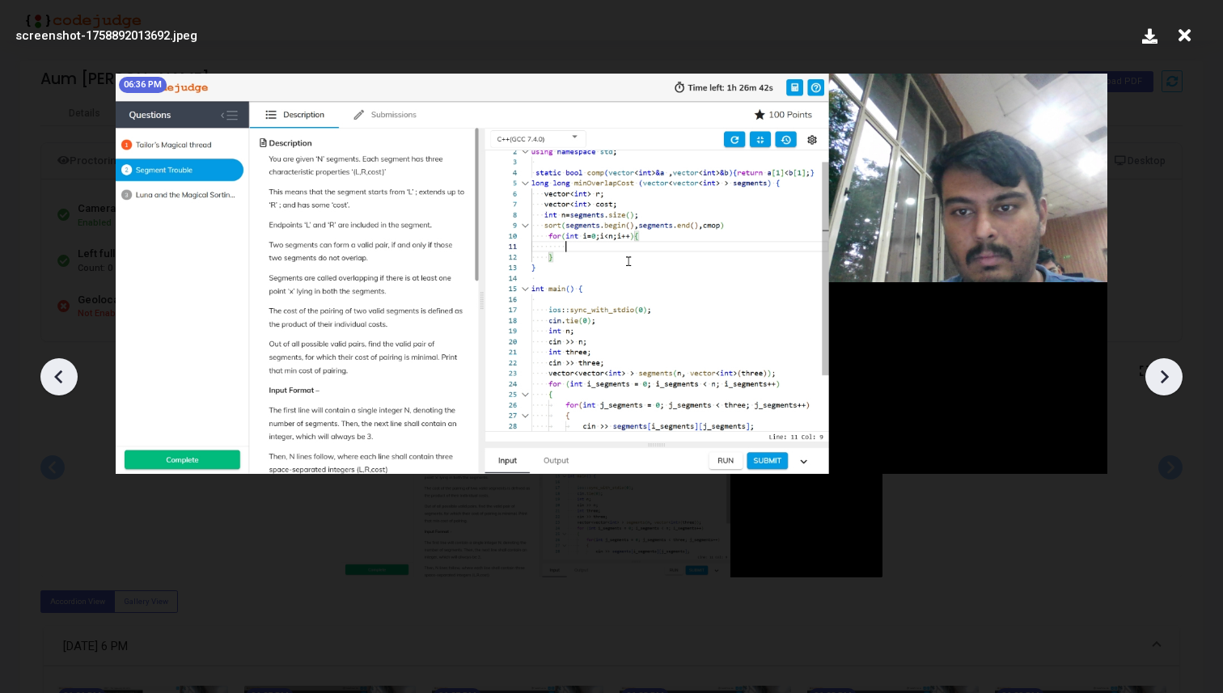
click at [1156, 372] on icon at bounding box center [1164, 377] width 24 height 24
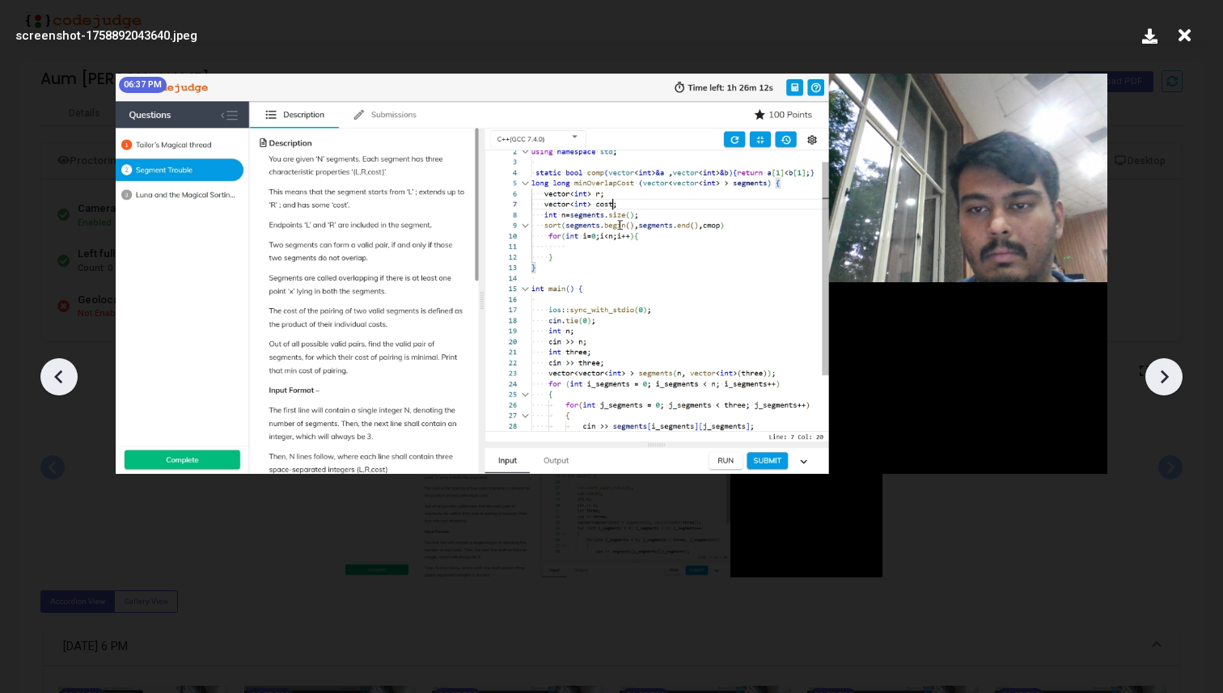
click at [1156, 372] on icon at bounding box center [1164, 377] width 24 height 24
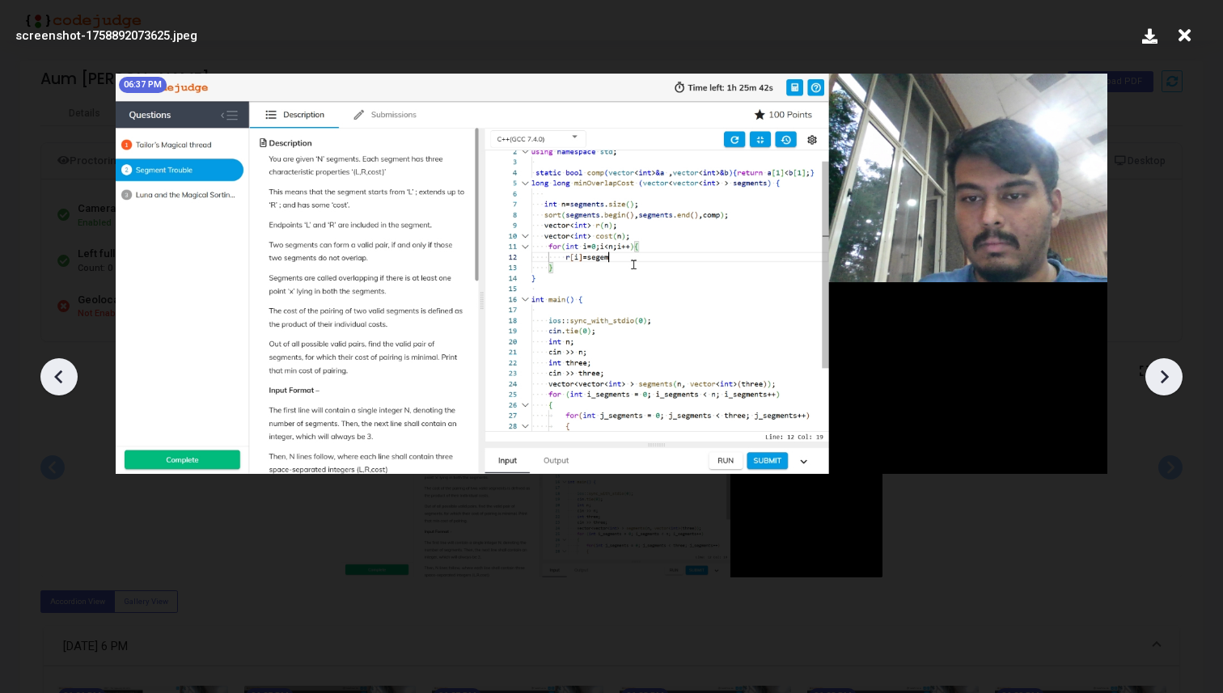
click at [1153, 374] on icon at bounding box center [1164, 377] width 24 height 24
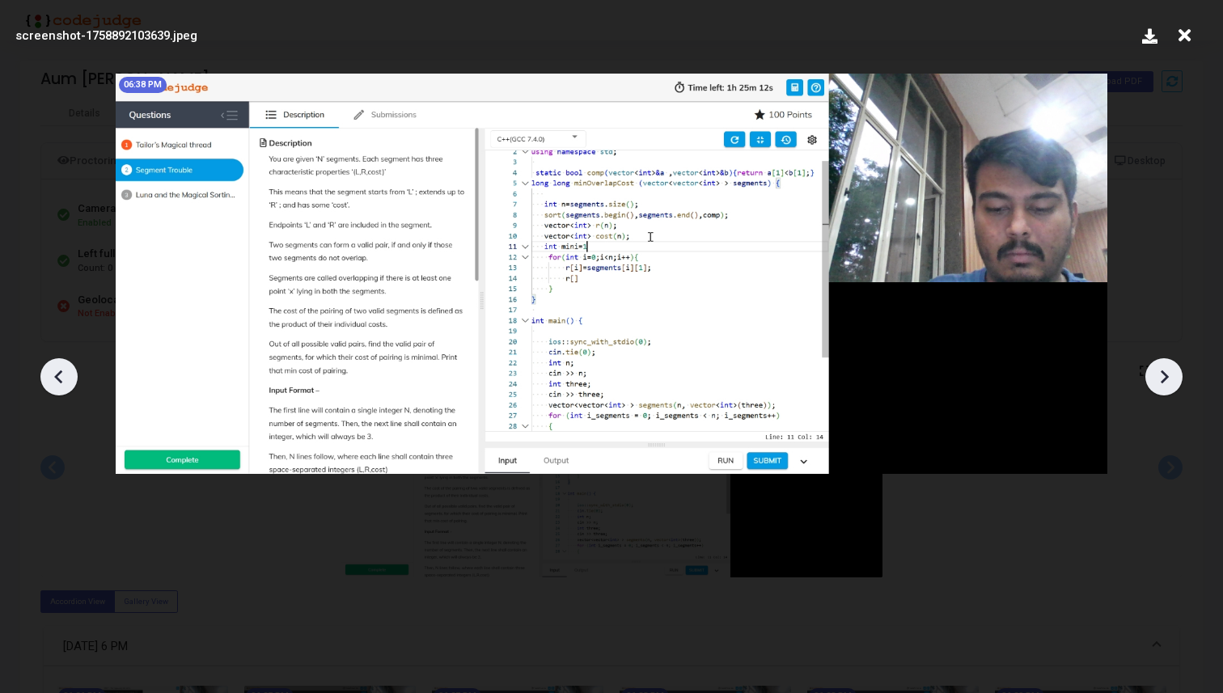
click at [1153, 374] on icon at bounding box center [1164, 377] width 24 height 24
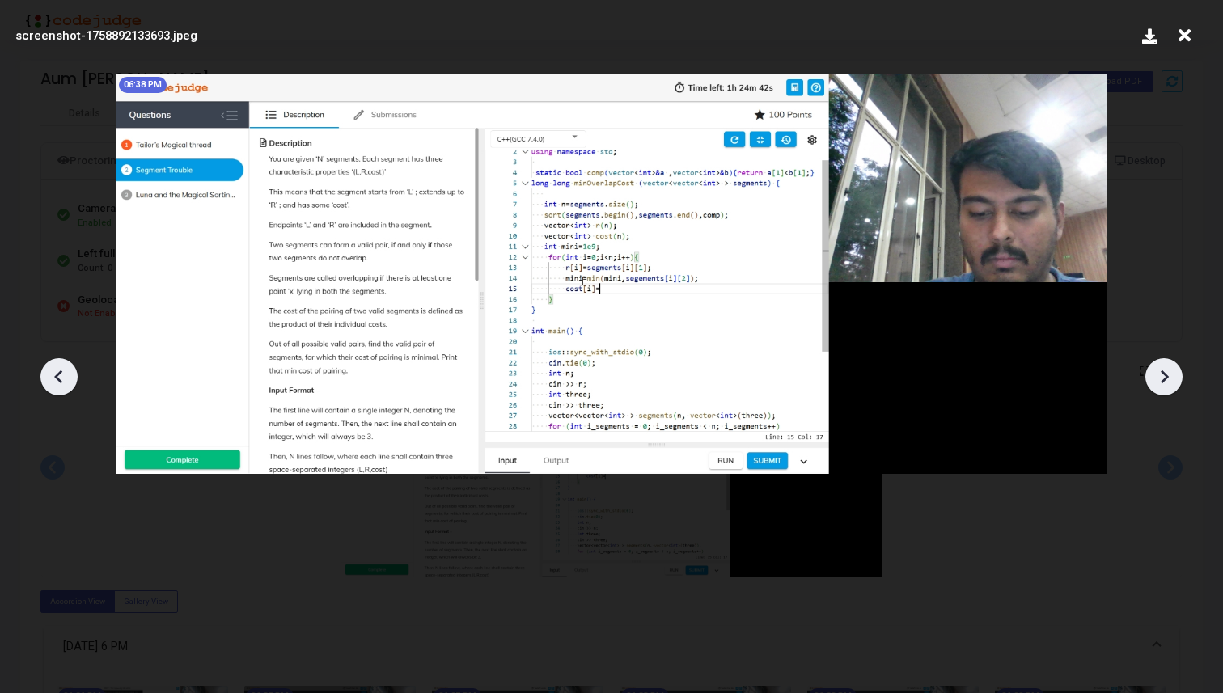
click at [1153, 374] on icon at bounding box center [1164, 377] width 24 height 24
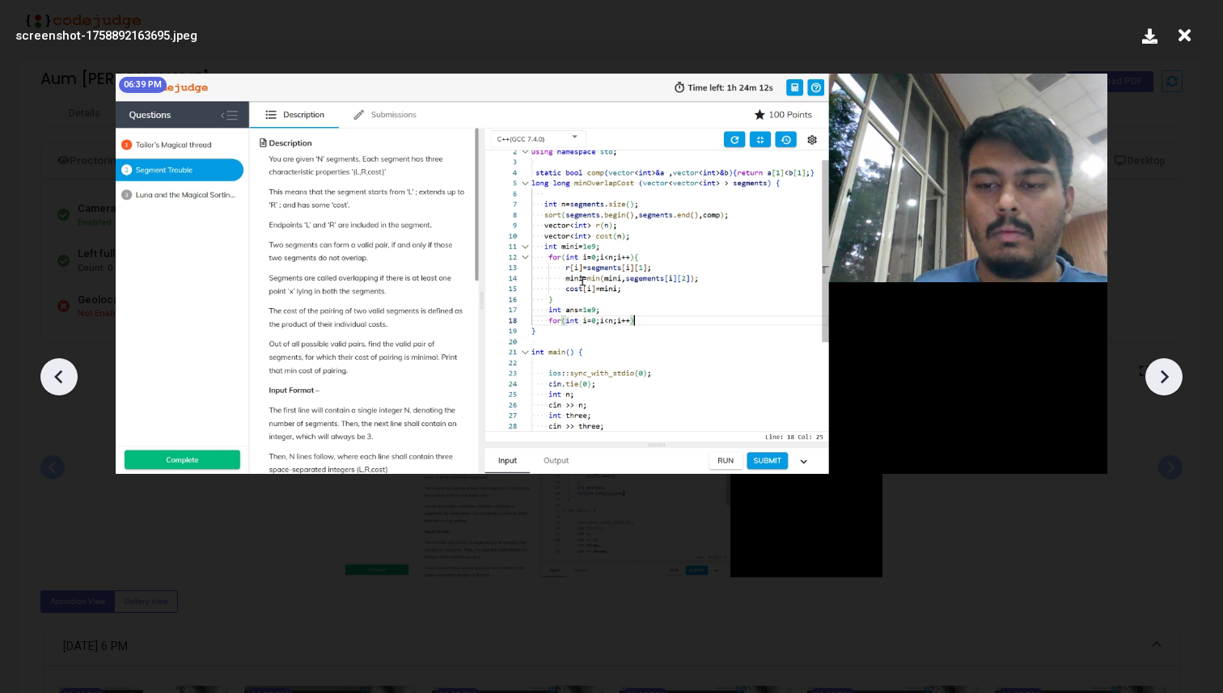
click at [1153, 374] on icon at bounding box center [1164, 377] width 24 height 24
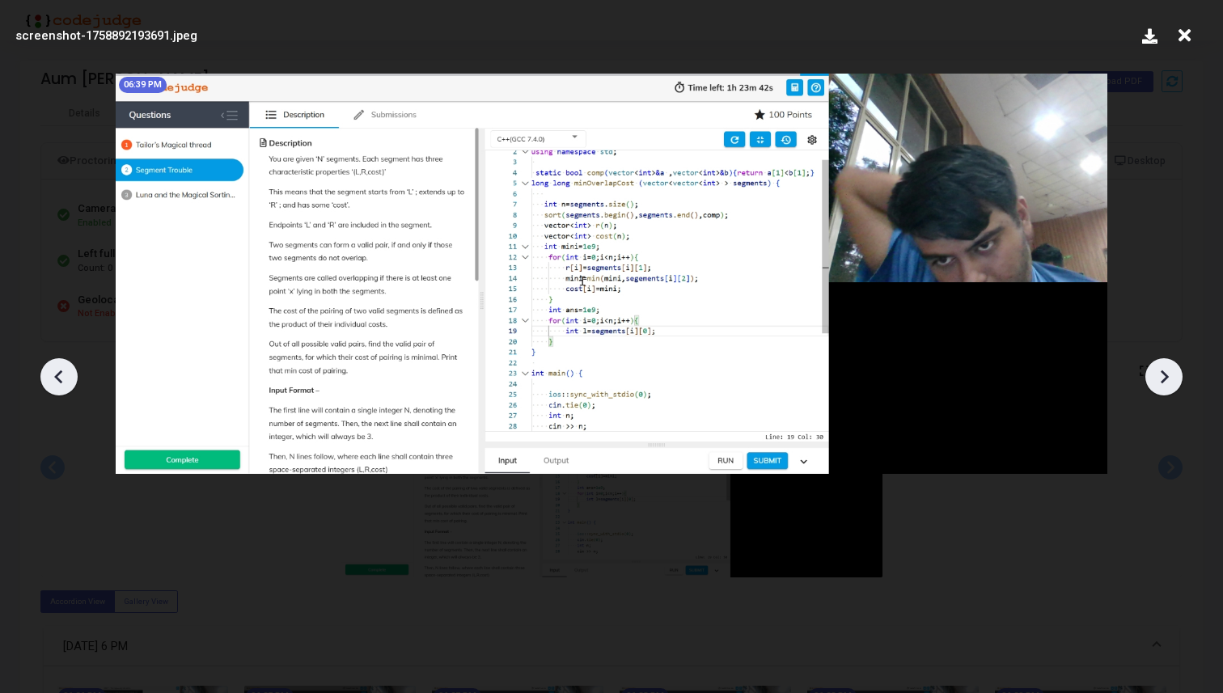
click at [1153, 374] on icon at bounding box center [1164, 377] width 24 height 24
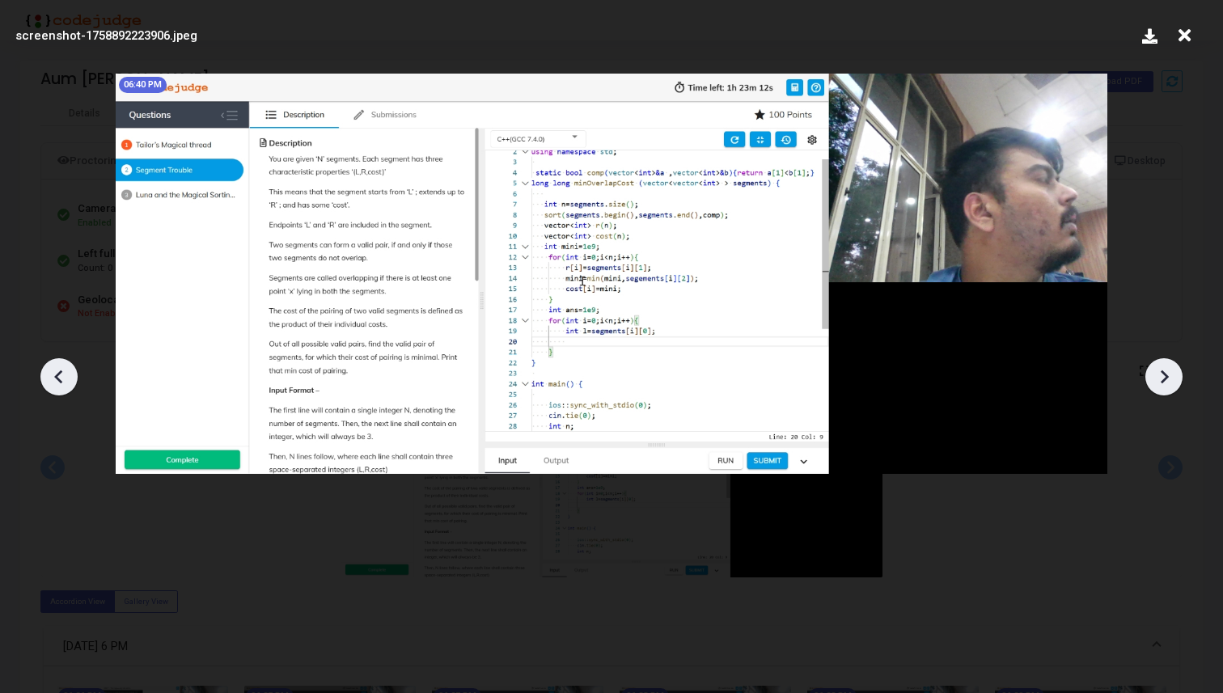
click at [1153, 374] on icon at bounding box center [1164, 377] width 24 height 24
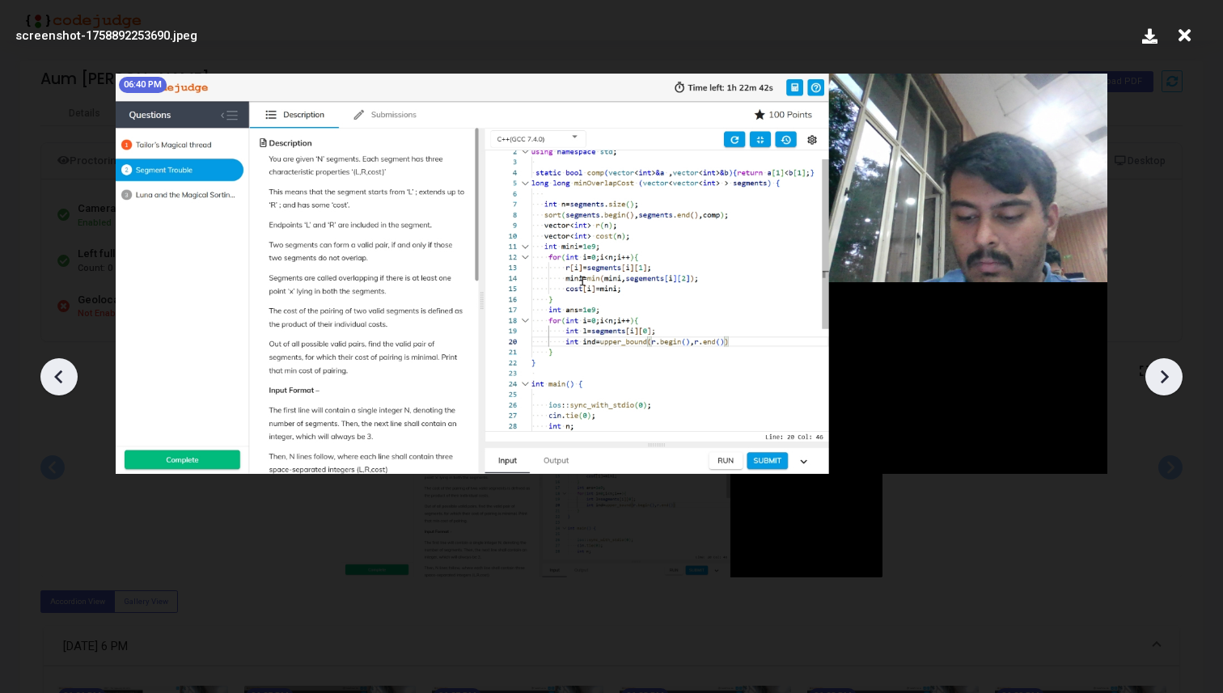
click at [1153, 374] on icon at bounding box center [1164, 377] width 24 height 24
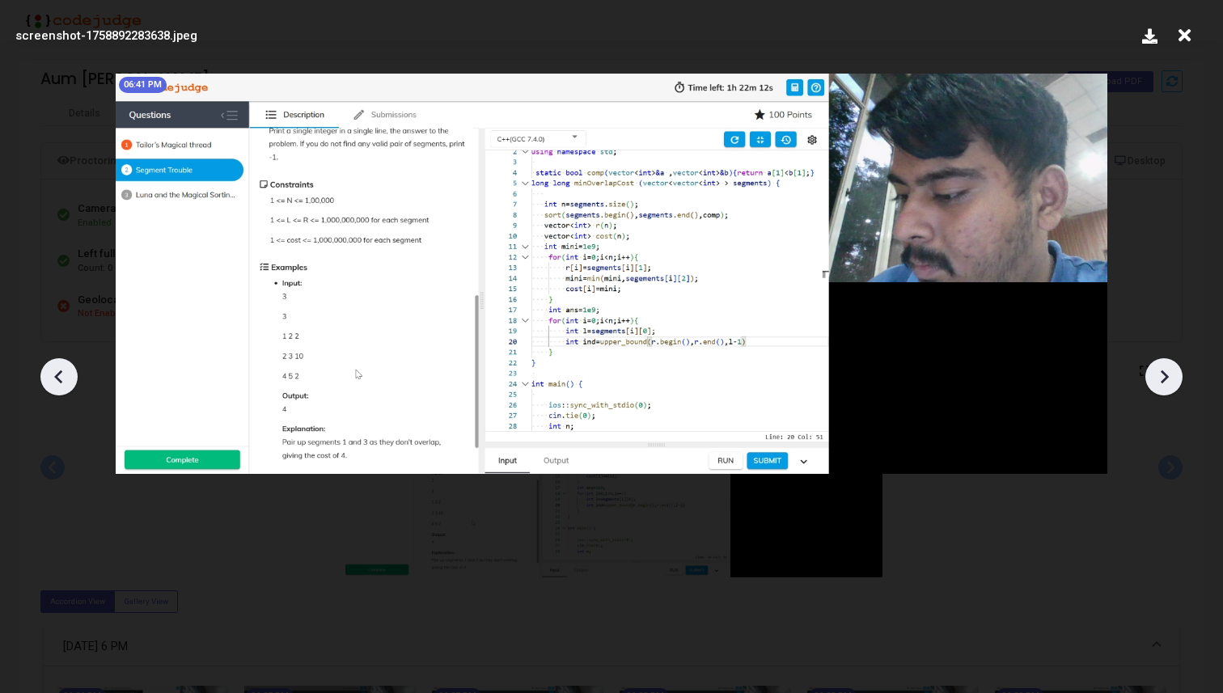
click at [1153, 374] on icon at bounding box center [1164, 377] width 24 height 24
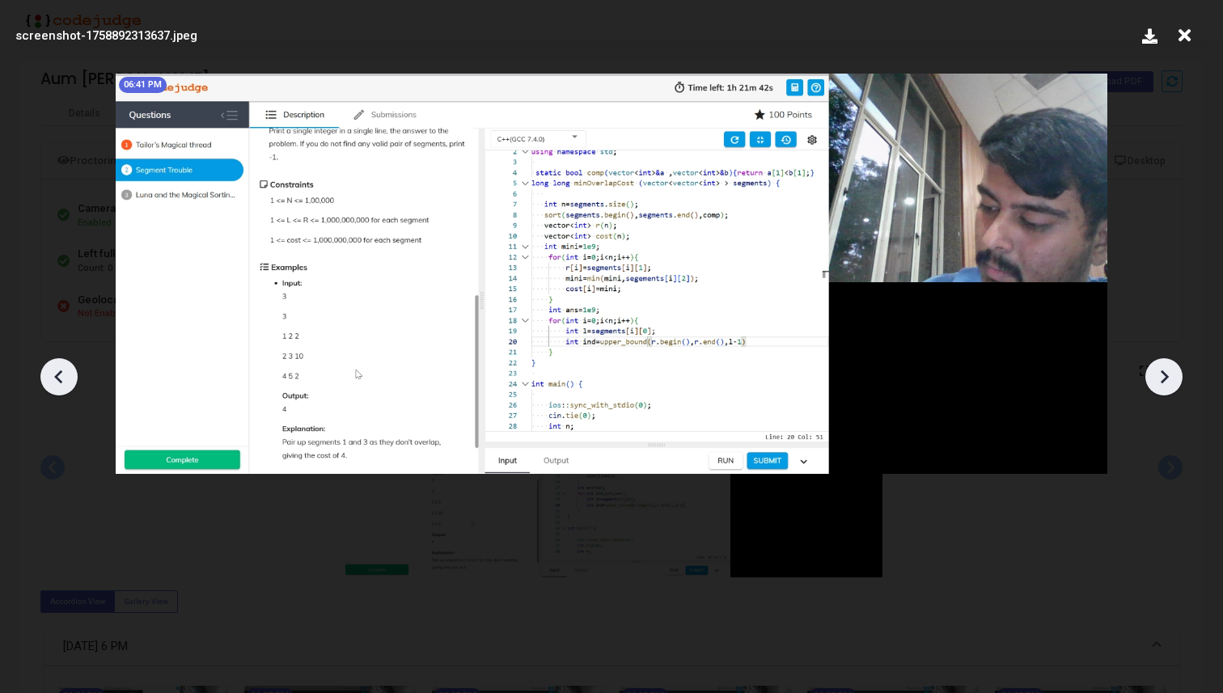
click at [1153, 374] on icon at bounding box center [1164, 377] width 24 height 24
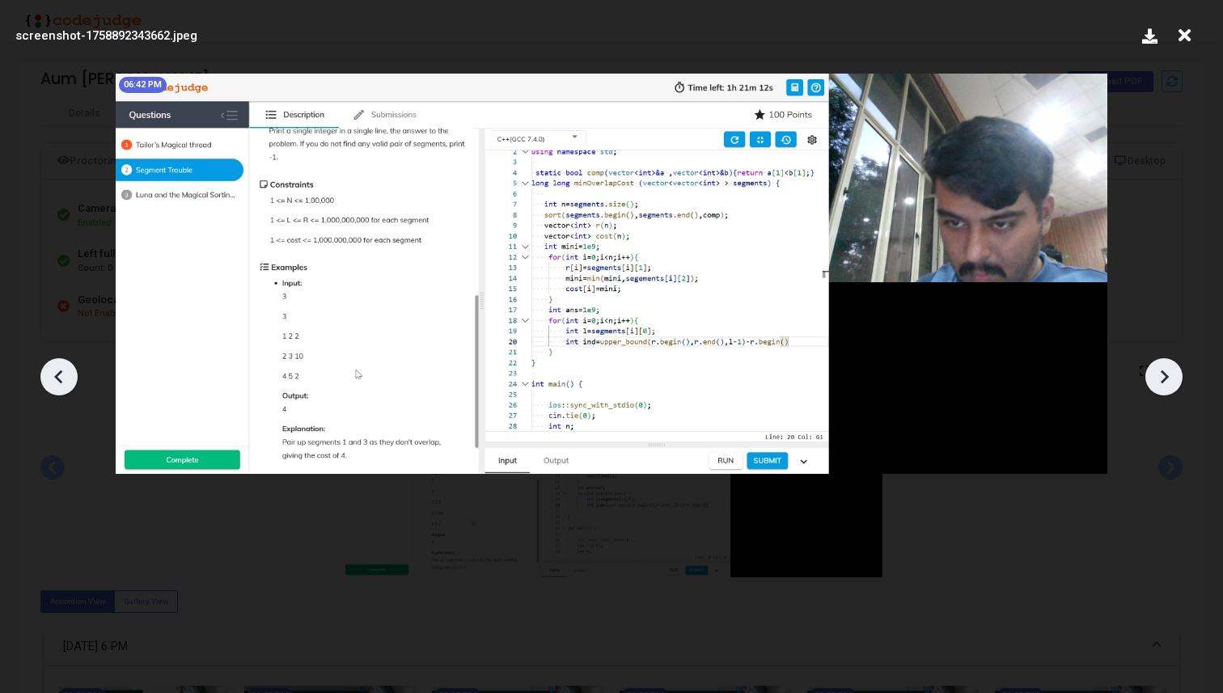
click at [1153, 374] on icon at bounding box center [1164, 377] width 24 height 24
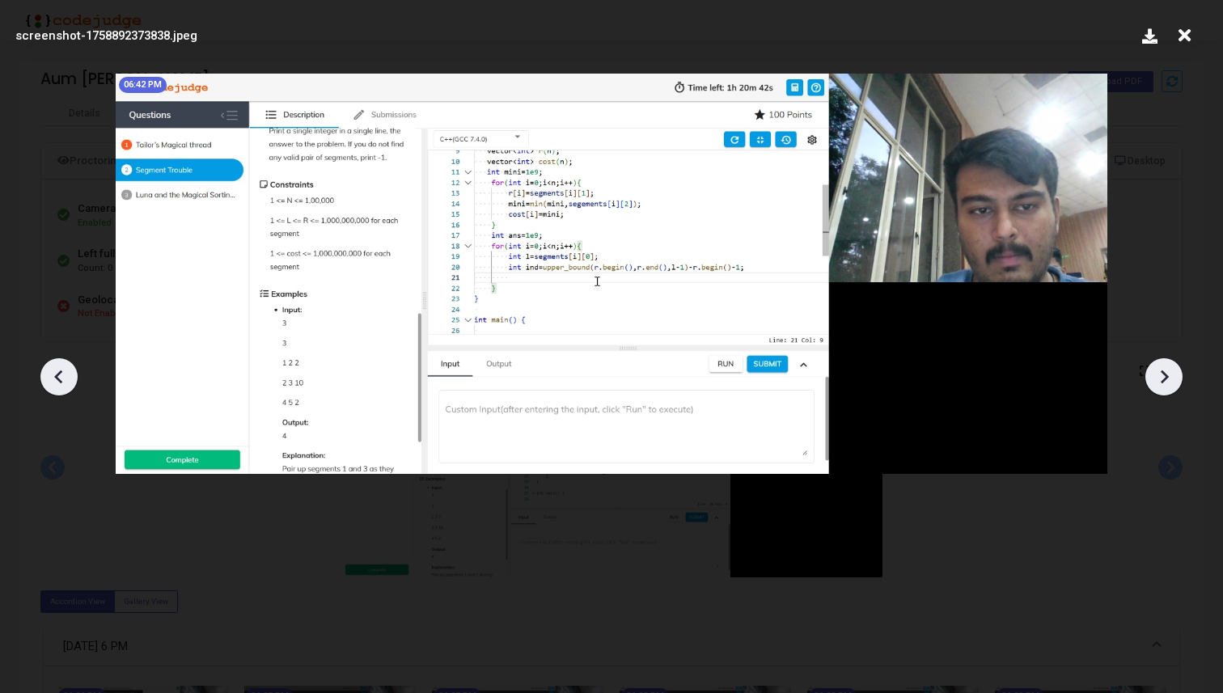
click at [1153, 374] on icon at bounding box center [1164, 377] width 24 height 24
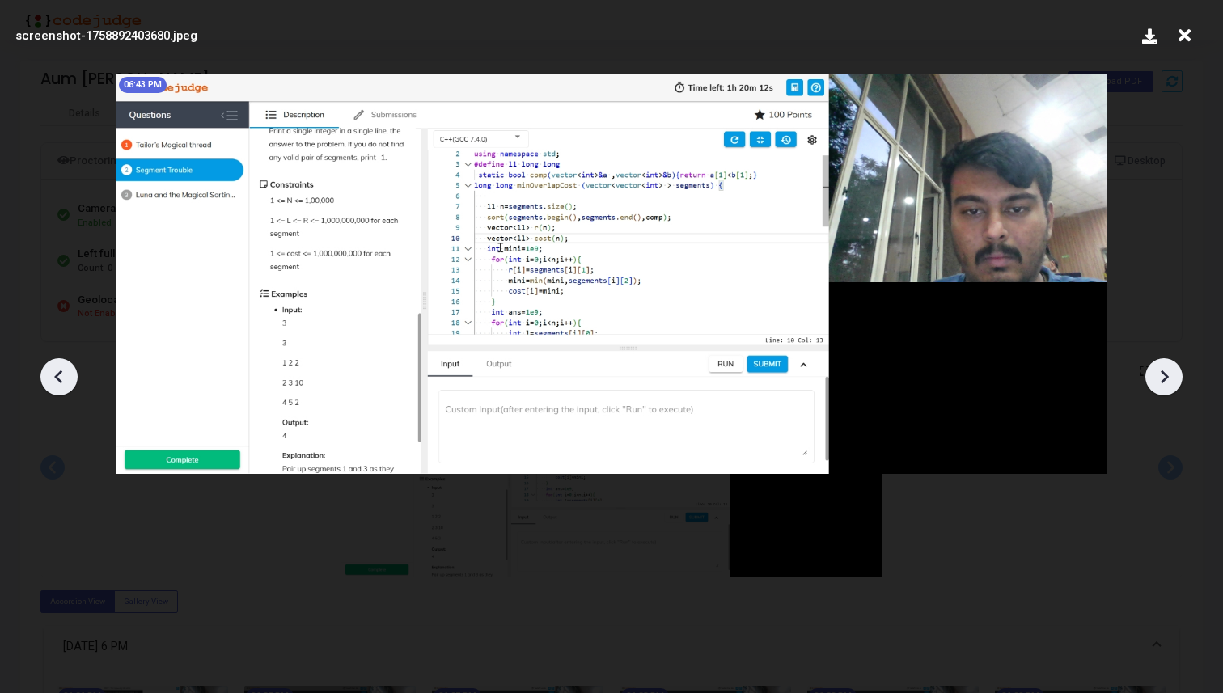
click at [1153, 374] on icon at bounding box center [1164, 377] width 24 height 24
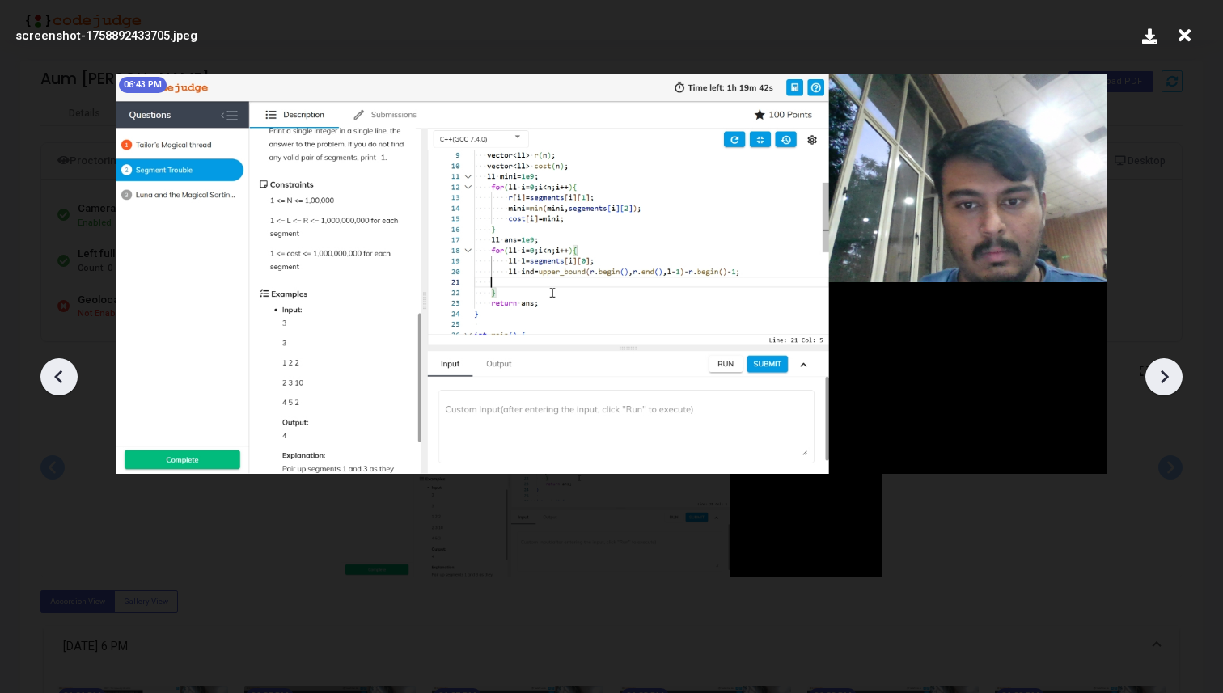
click at [1153, 374] on icon at bounding box center [1164, 377] width 24 height 24
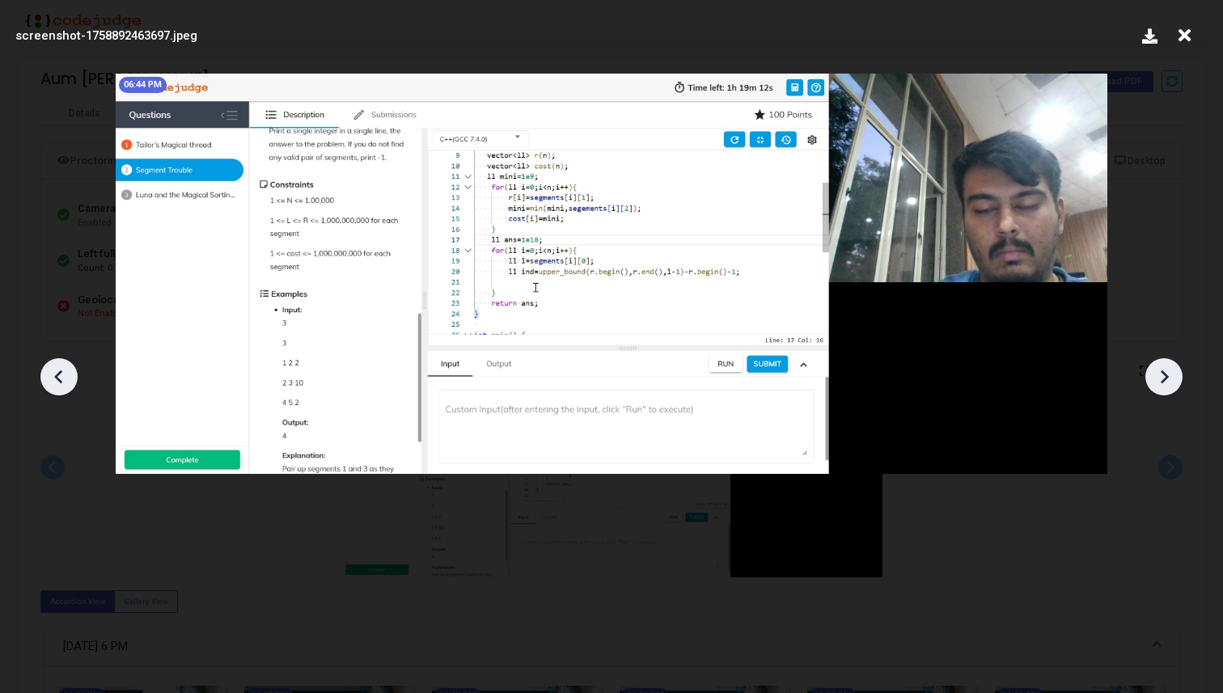
click at [1153, 374] on icon at bounding box center [1164, 377] width 24 height 24
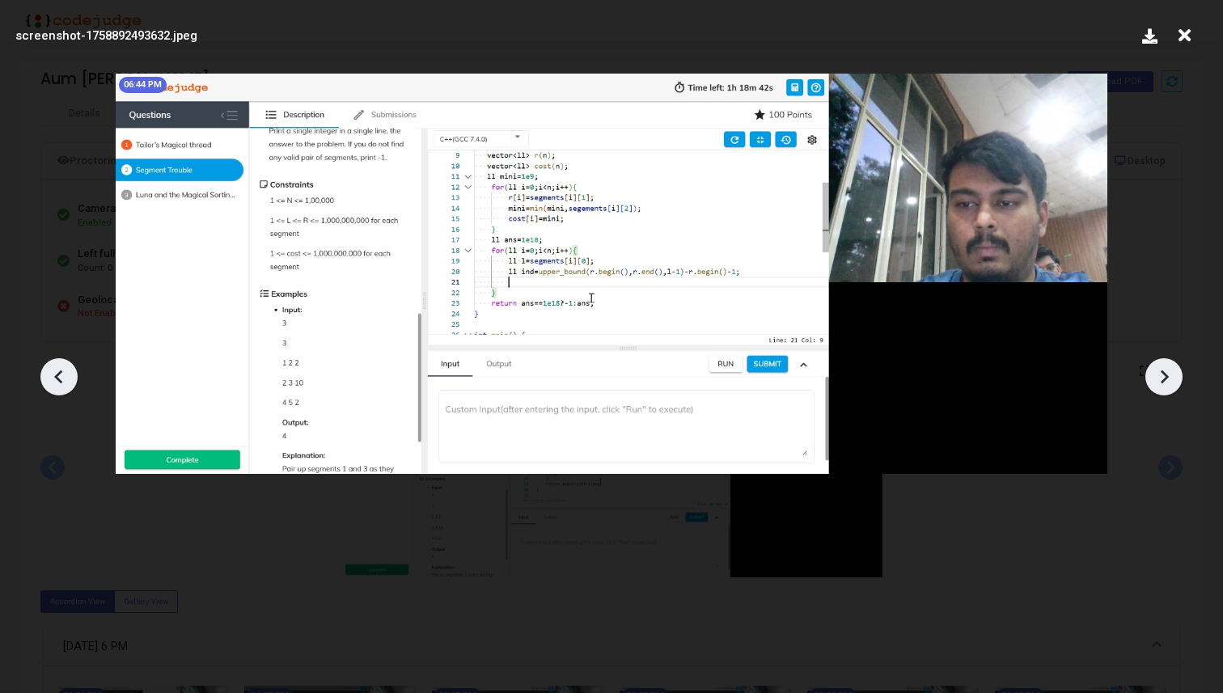
click at [1153, 374] on icon at bounding box center [1164, 377] width 24 height 24
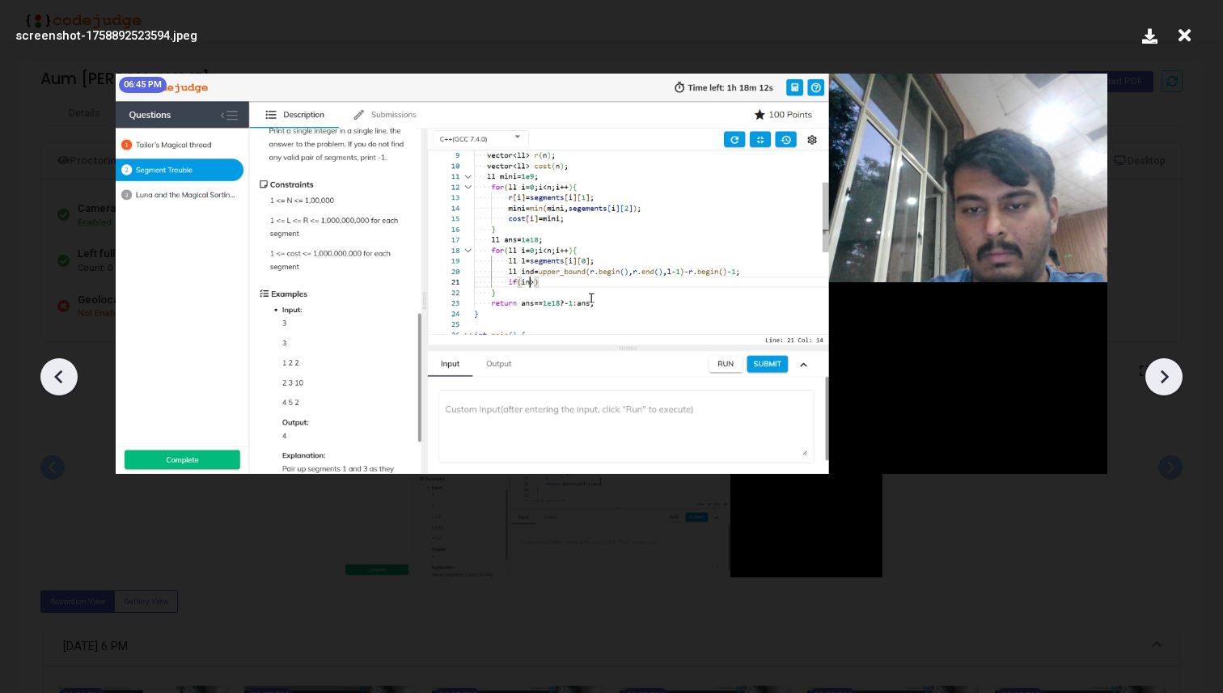
click at [1153, 374] on icon at bounding box center [1164, 377] width 24 height 24
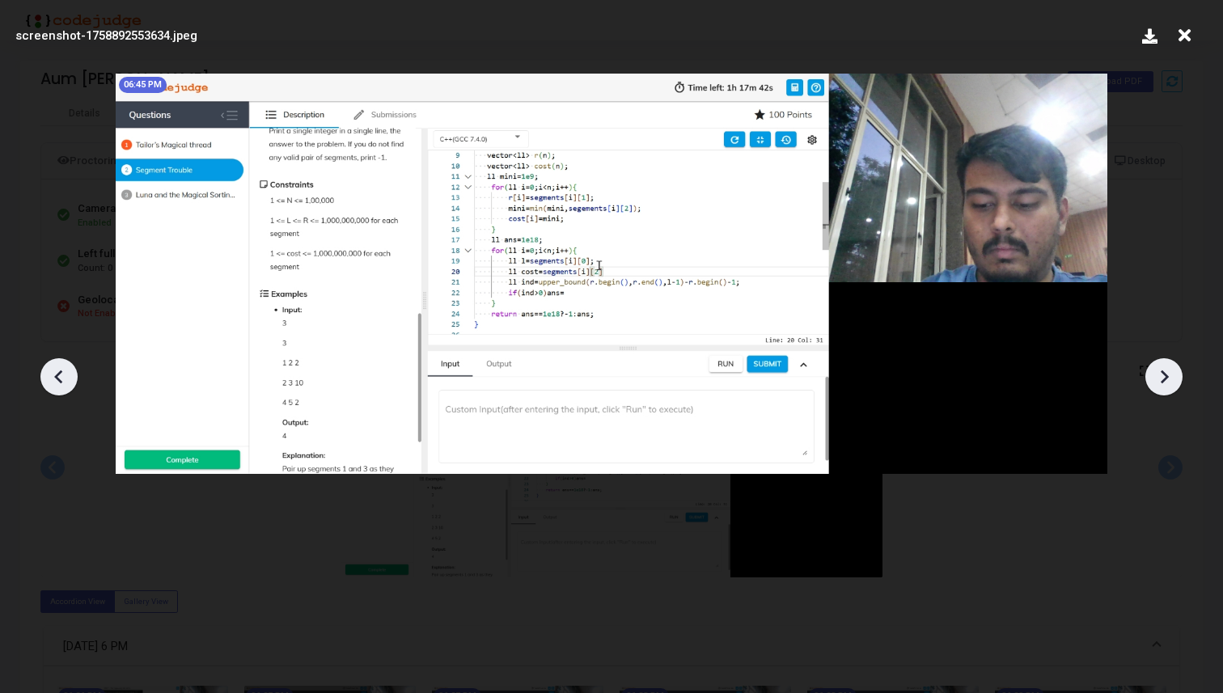
click at [1153, 374] on icon at bounding box center [1164, 377] width 24 height 24
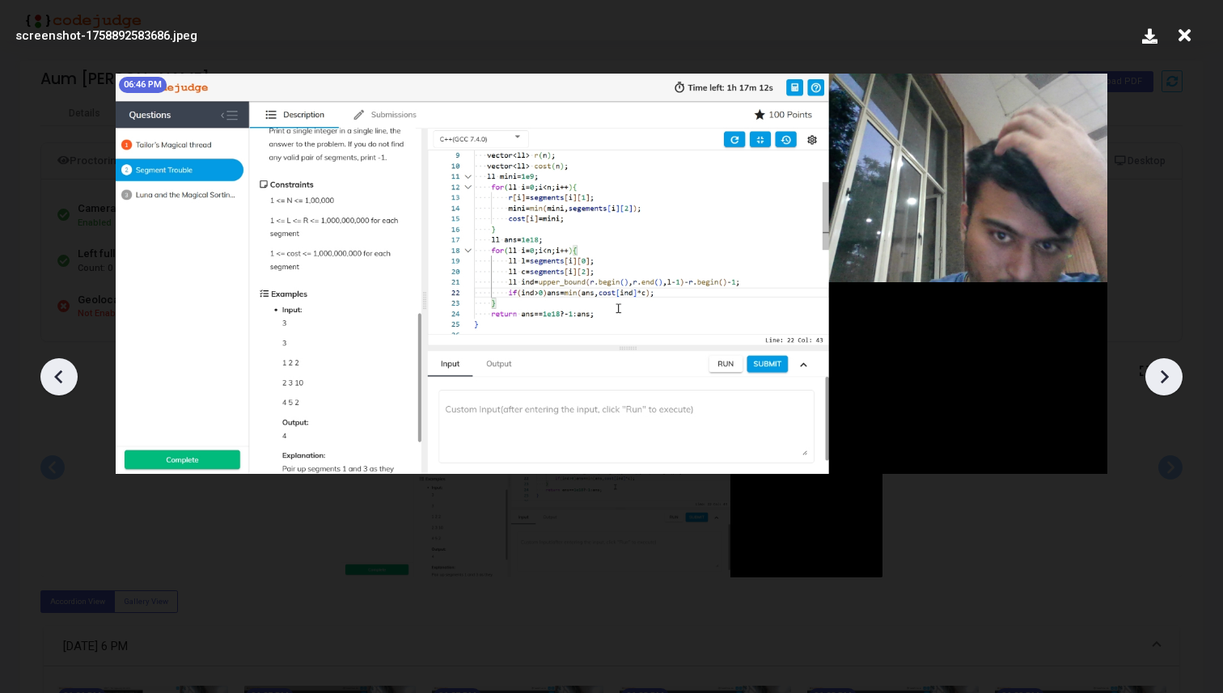
click at [1153, 374] on icon at bounding box center [1164, 377] width 24 height 24
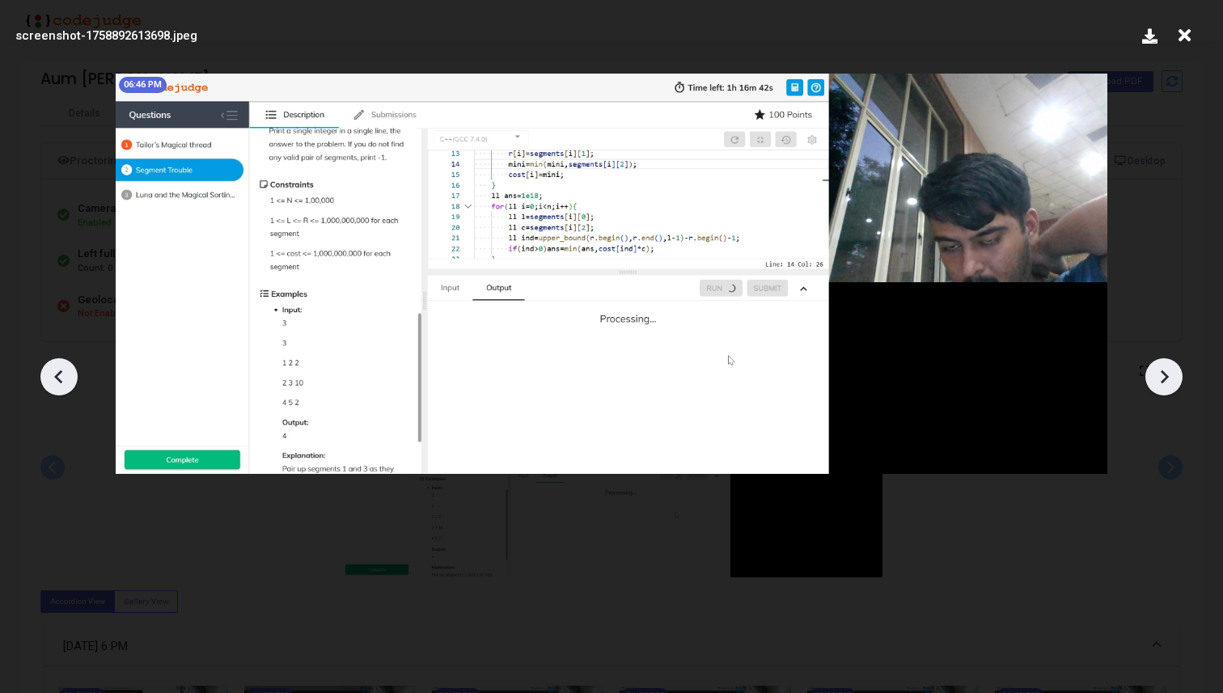
click at [1153, 374] on icon at bounding box center [1164, 377] width 24 height 24
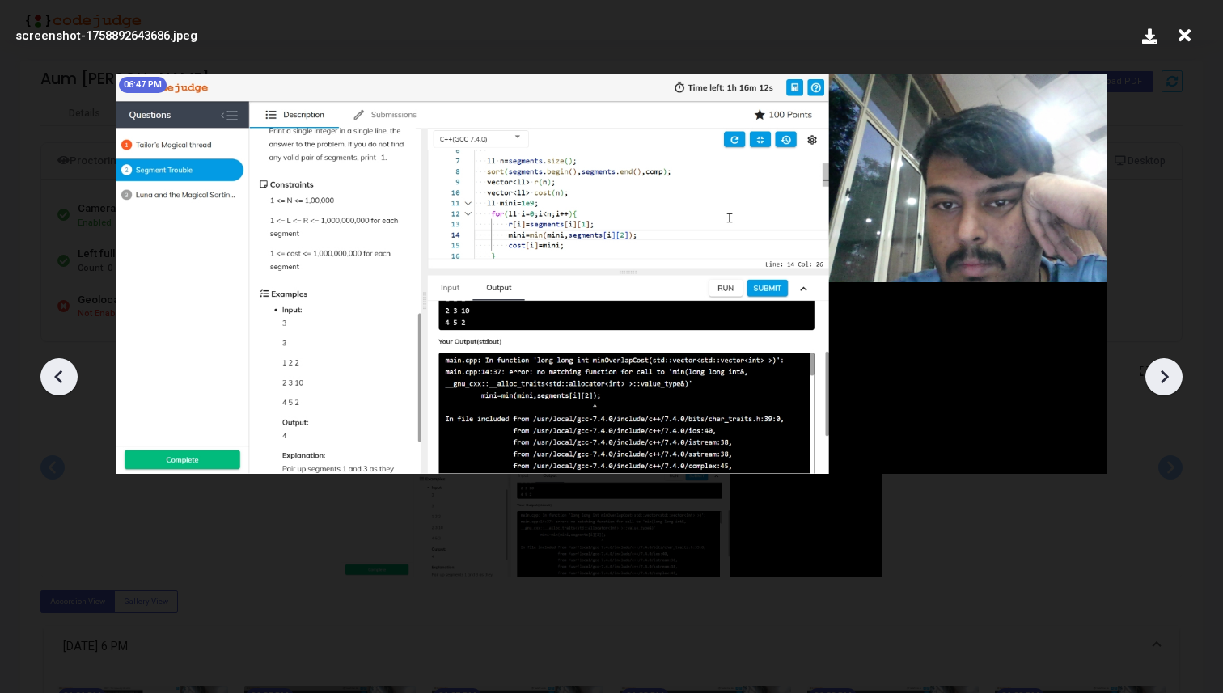
click at [1153, 374] on icon at bounding box center [1164, 377] width 24 height 24
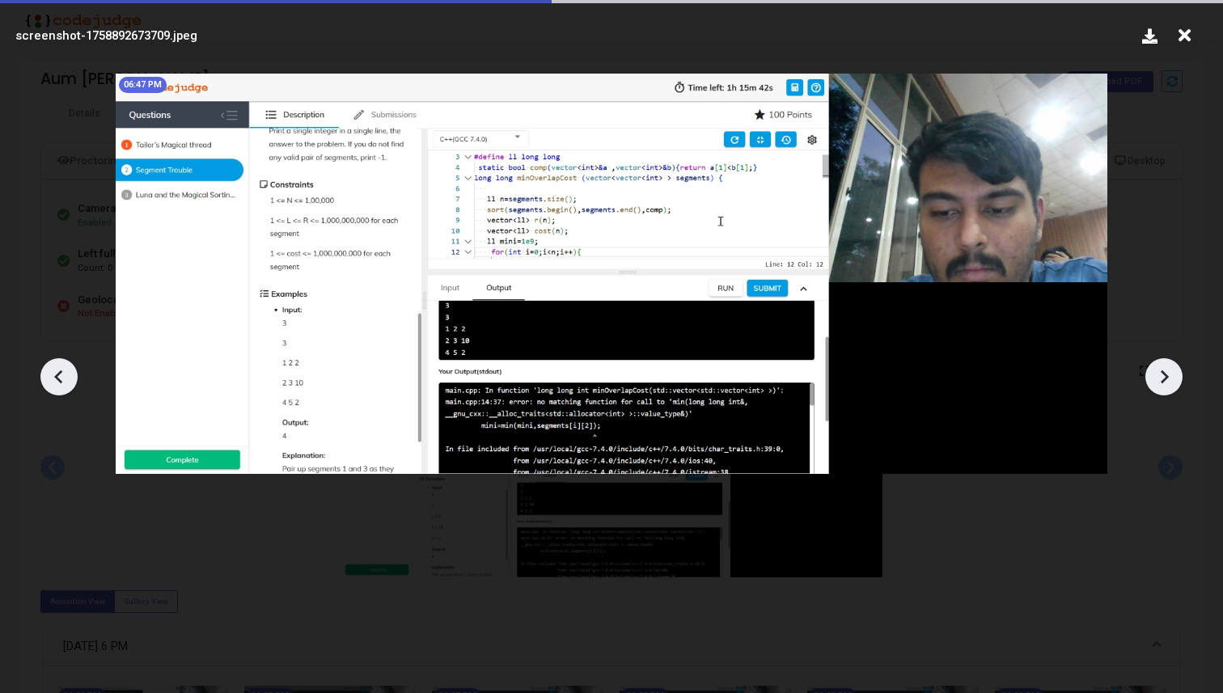
click at [1153, 374] on icon at bounding box center [1164, 377] width 24 height 24
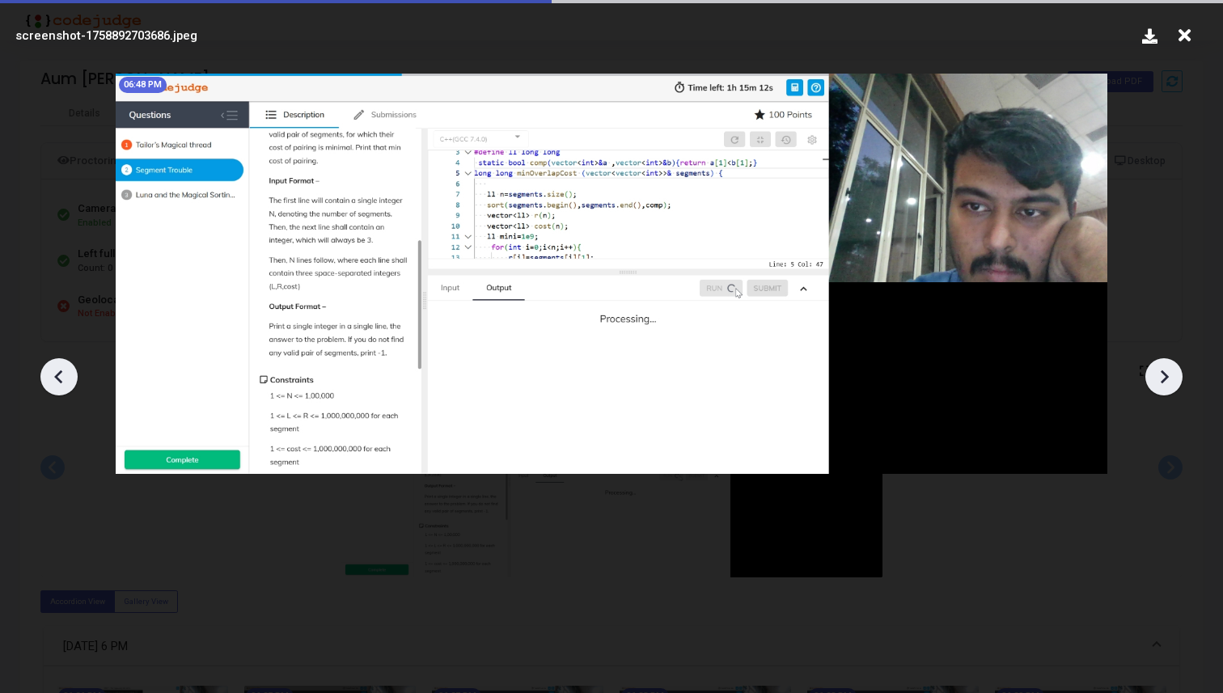
click at [1153, 374] on icon at bounding box center [1164, 377] width 24 height 24
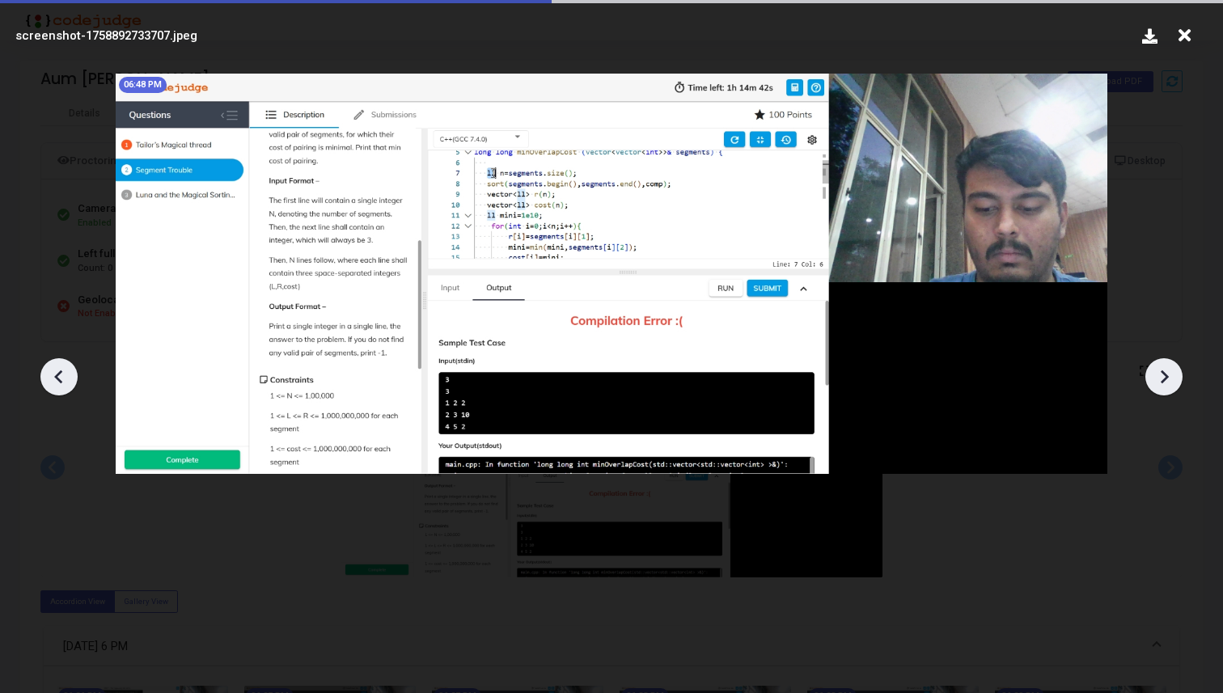
click at [1153, 374] on icon at bounding box center [1164, 377] width 24 height 24
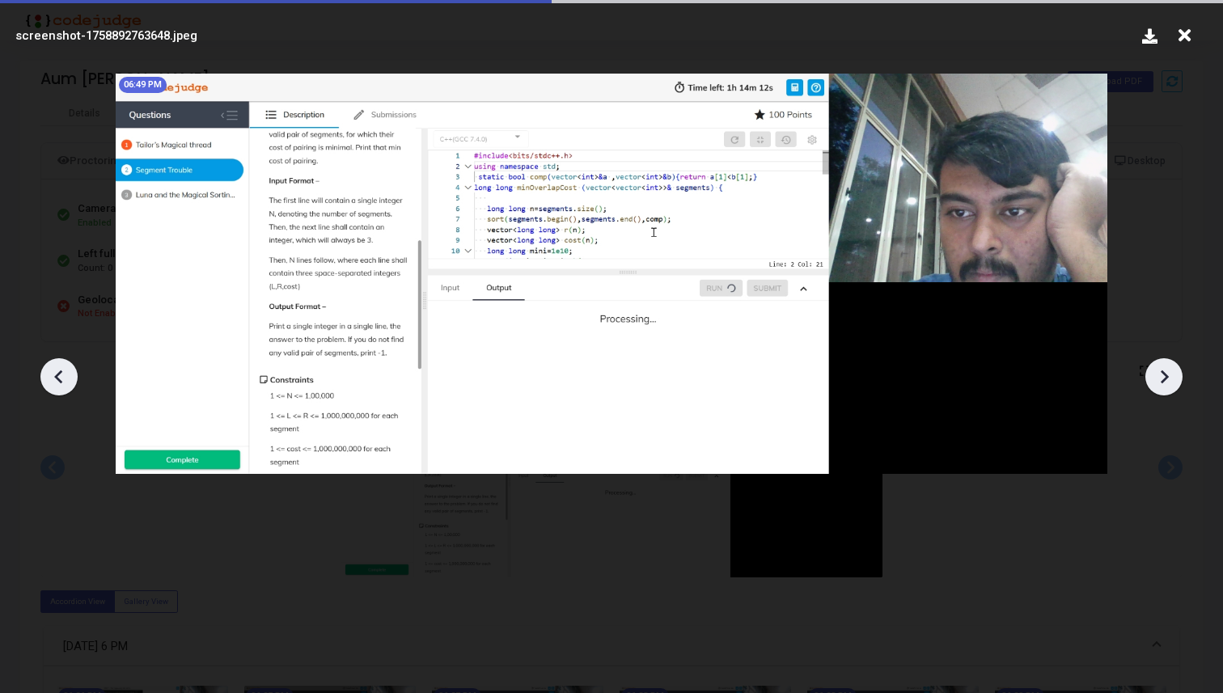
click at [1153, 374] on icon at bounding box center [1164, 377] width 24 height 24
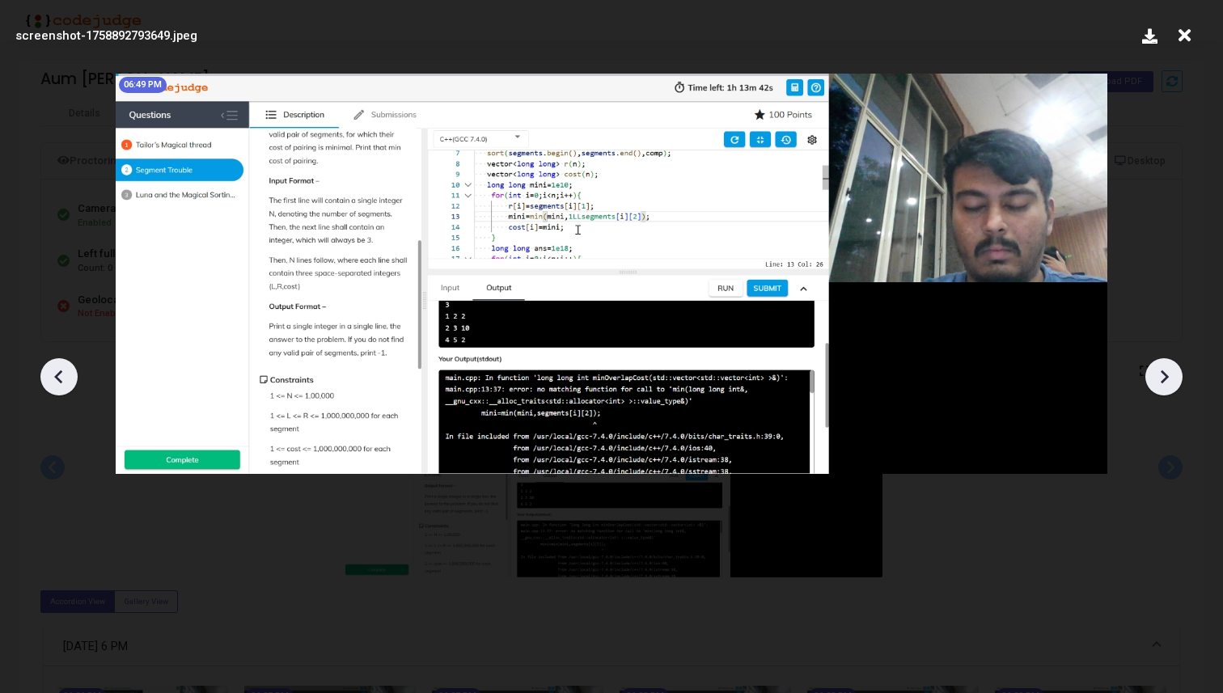
click at [1153, 374] on icon at bounding box center [1164, 377] width 24 height 24
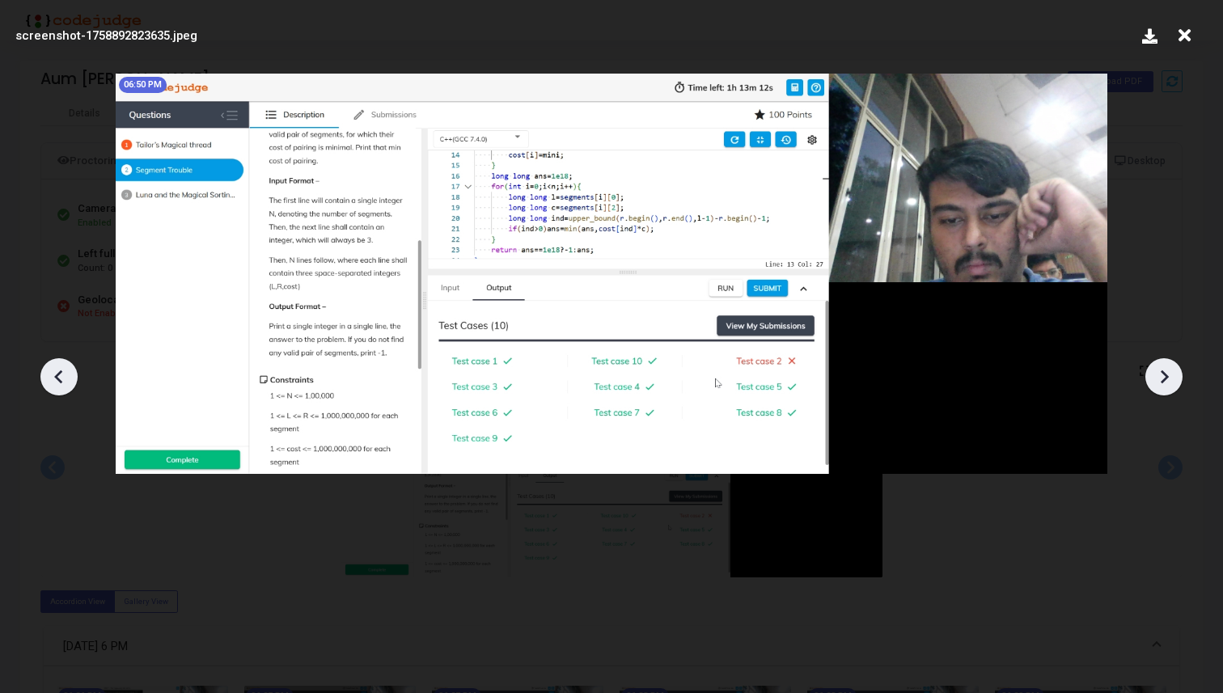
click at [1153, 374] on icon at bounding box center [1164, 377] width 24 height 24
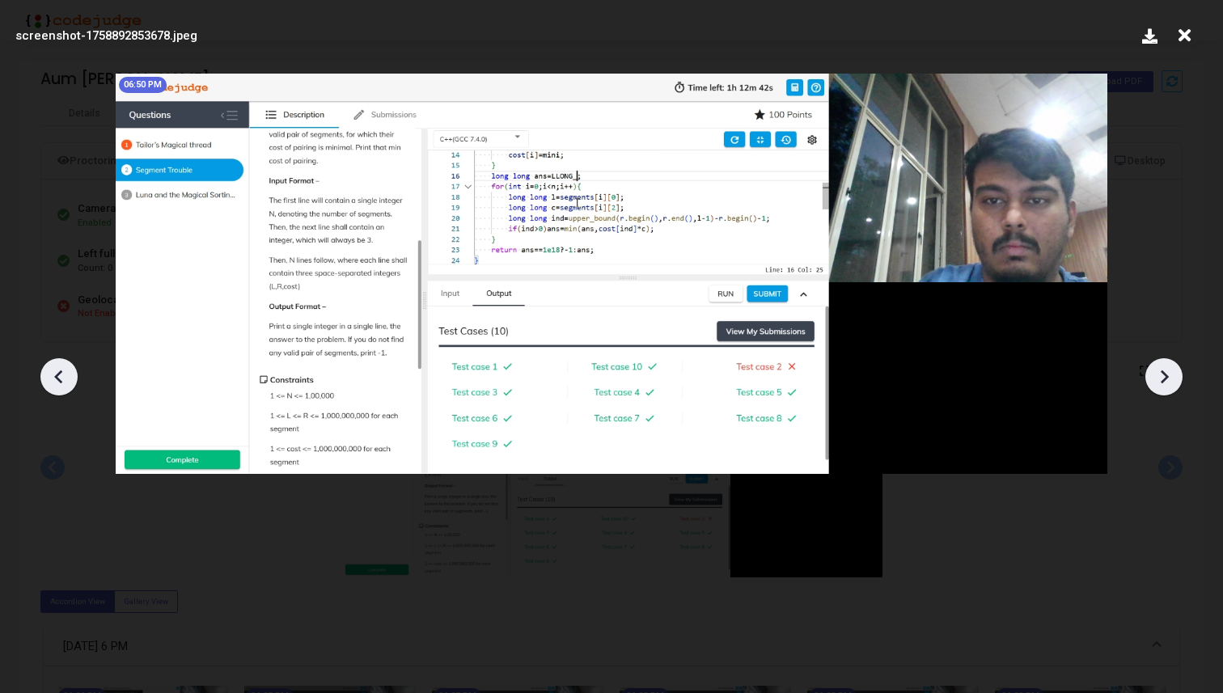
click at [1153, 374] on icon at bounding box center [1164, 377] width 24 height 24
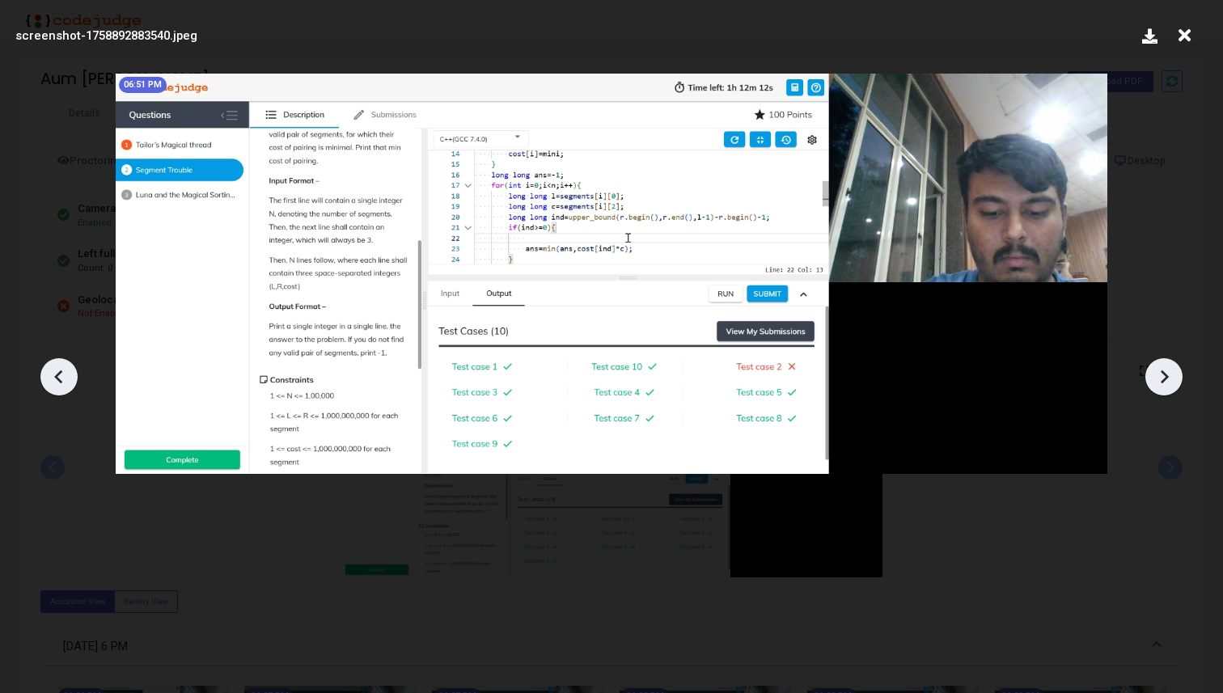
click at [1153, 374] on icon at bounding box center [1164, 377] width 24 height 24
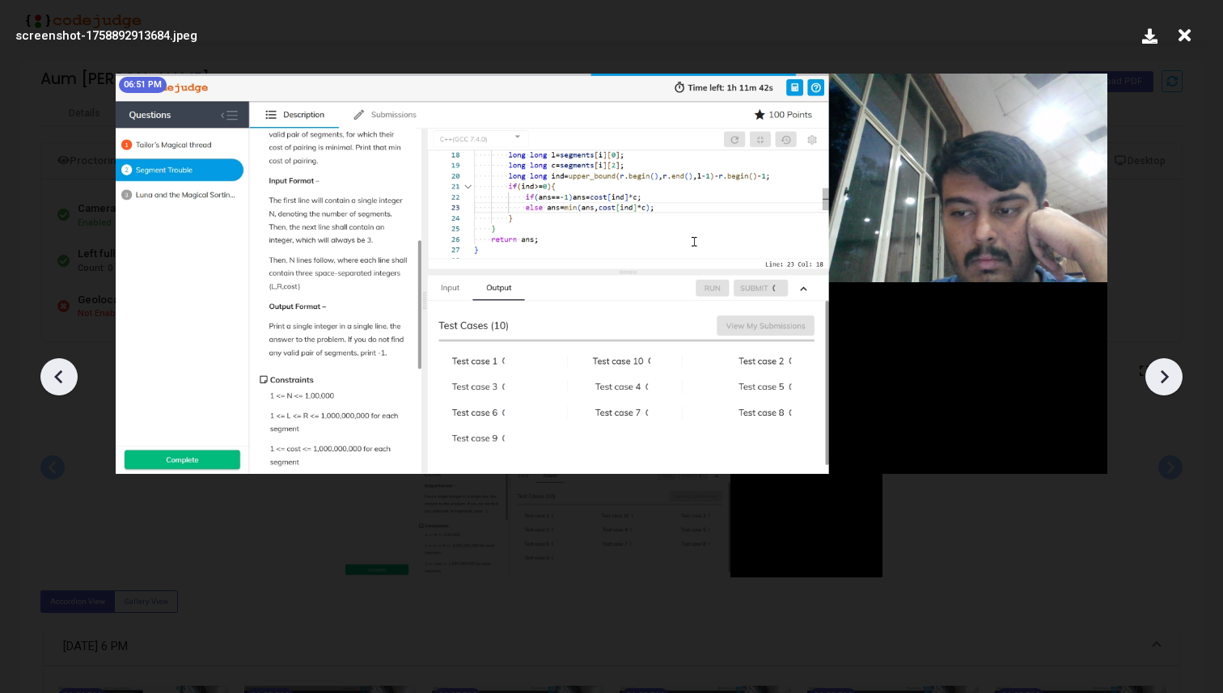
click at [1153, 374] on icon at bounding box center [1164, 377] width 24 height 24
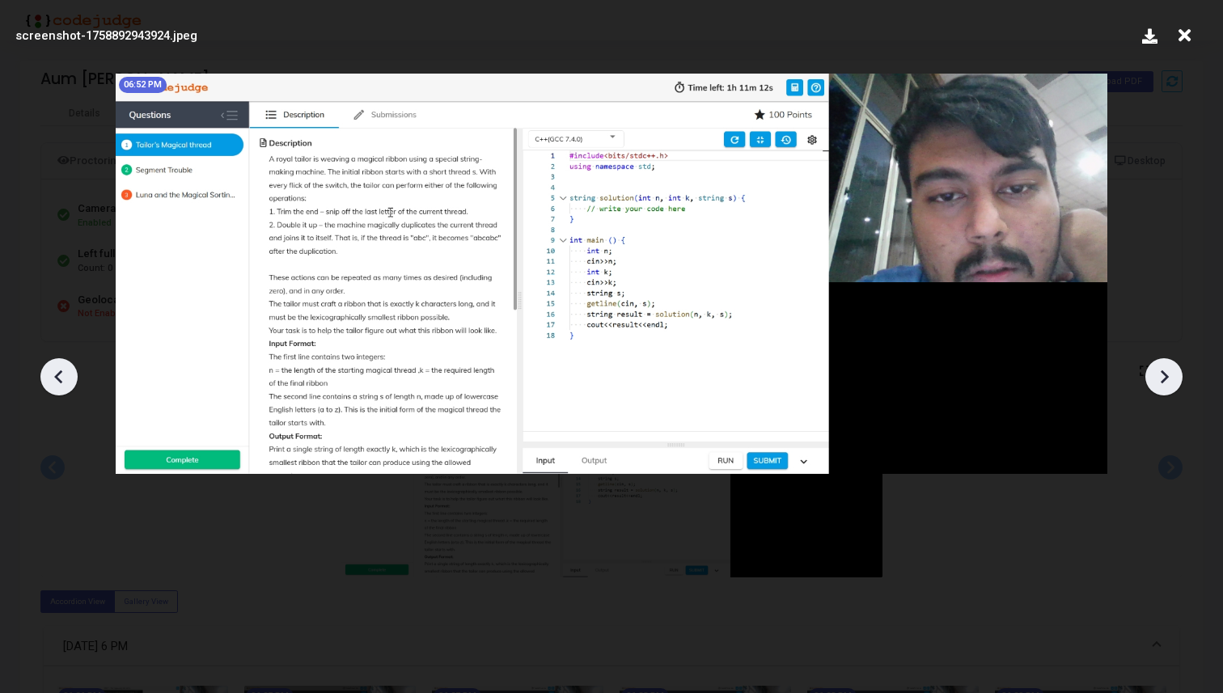
click at [1153, 374] on icon at bounding box center [1164, 377] width 24 height 24
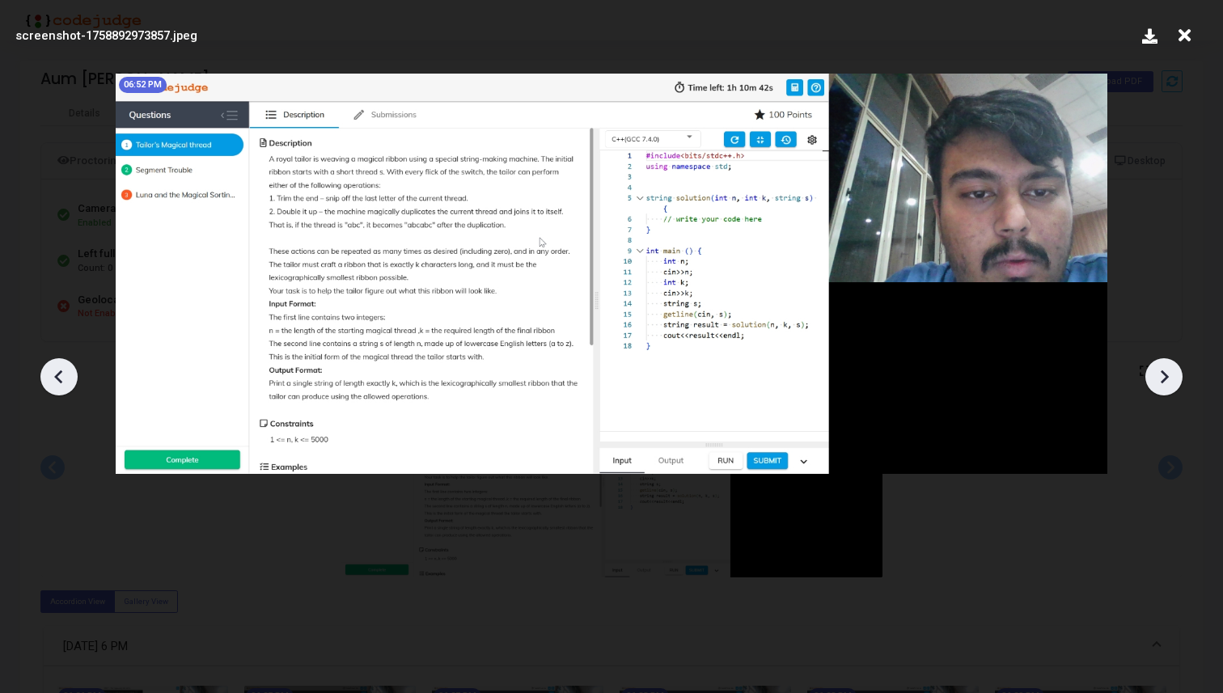
click at [1153, 374] on icon at bounding box center [1164, 377] width 24 height 24
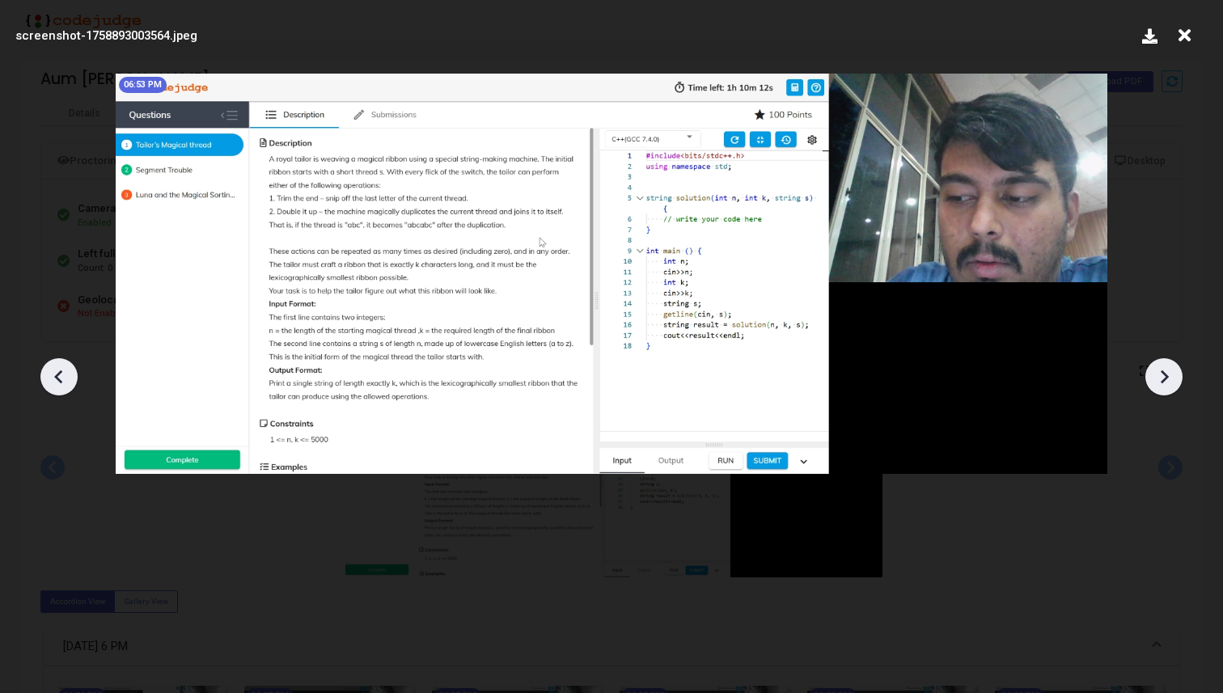
click at [1153, 374] on icon at bounding box center [1164, 377] width 24 height 24
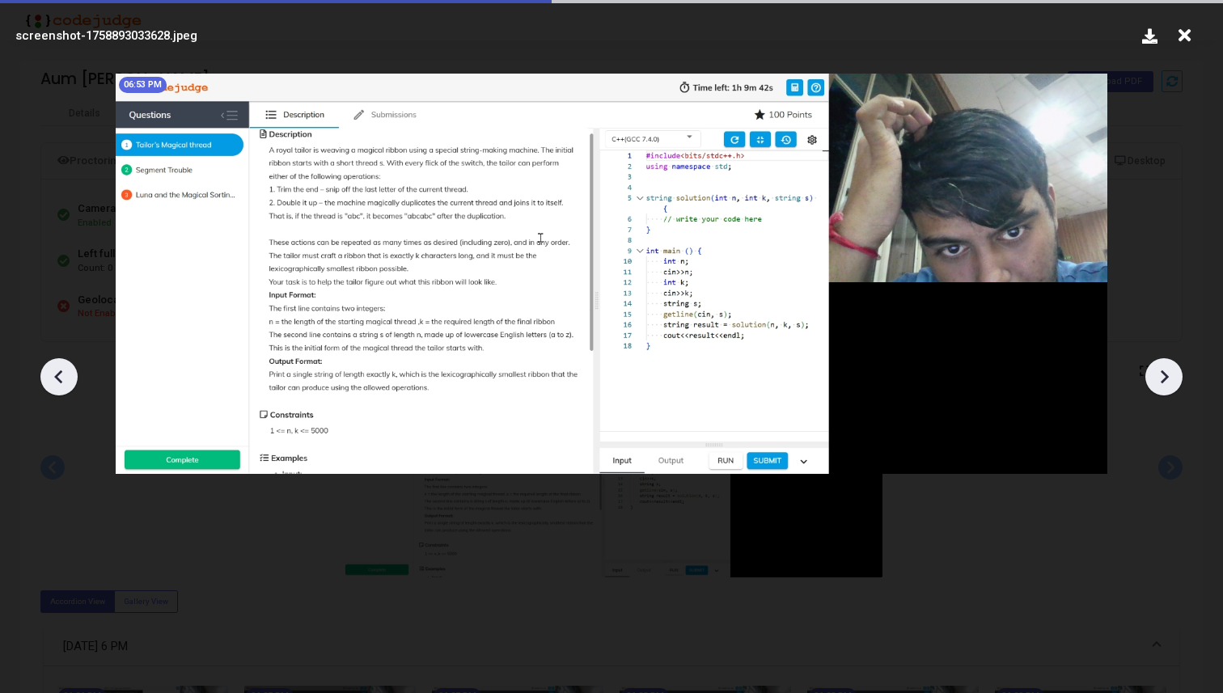
click at [1153, 374] on icon at bounding box center [1164, 377] width 24 height 24
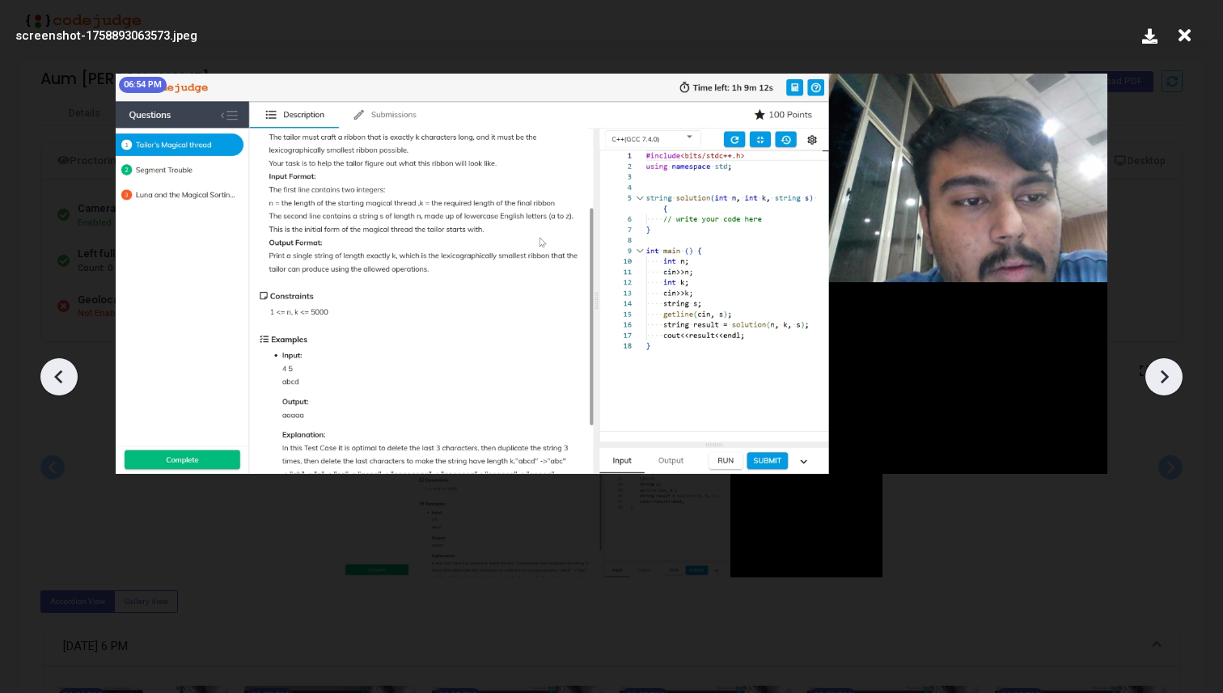
click at [1153, 374] on icon at bounding box center [1164, 377] width 24 height 24
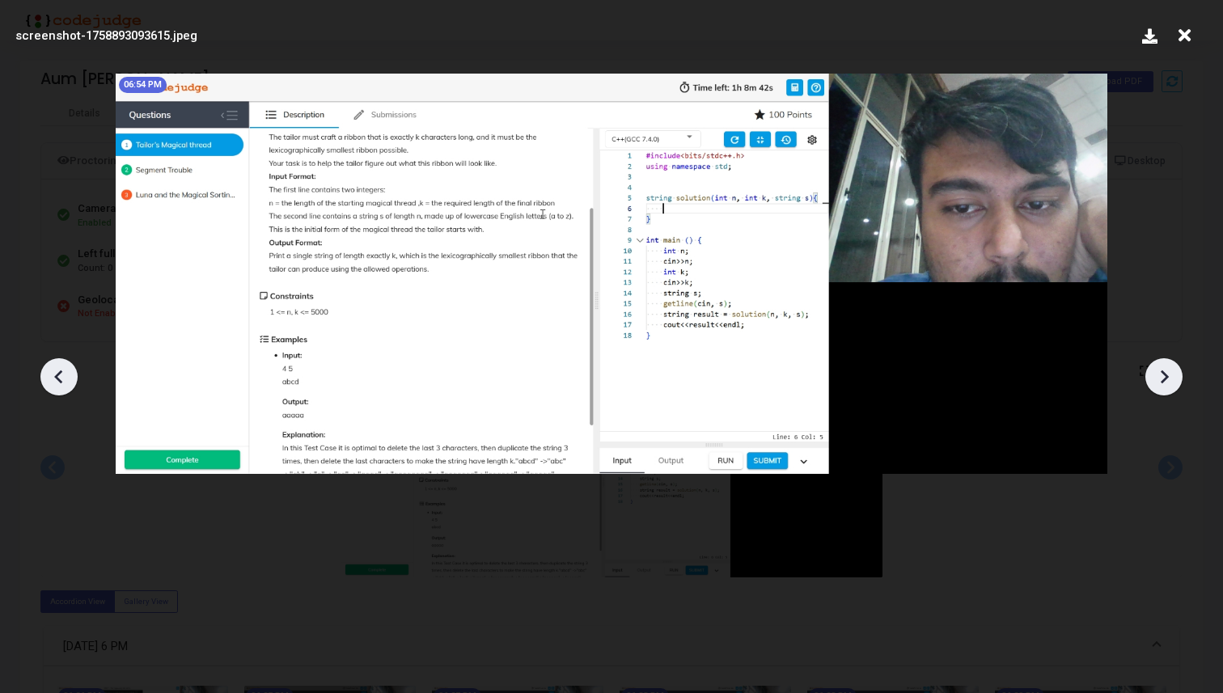
click at [1153, 374] on icon at bounding box center [1164, 377] width 24 height 24
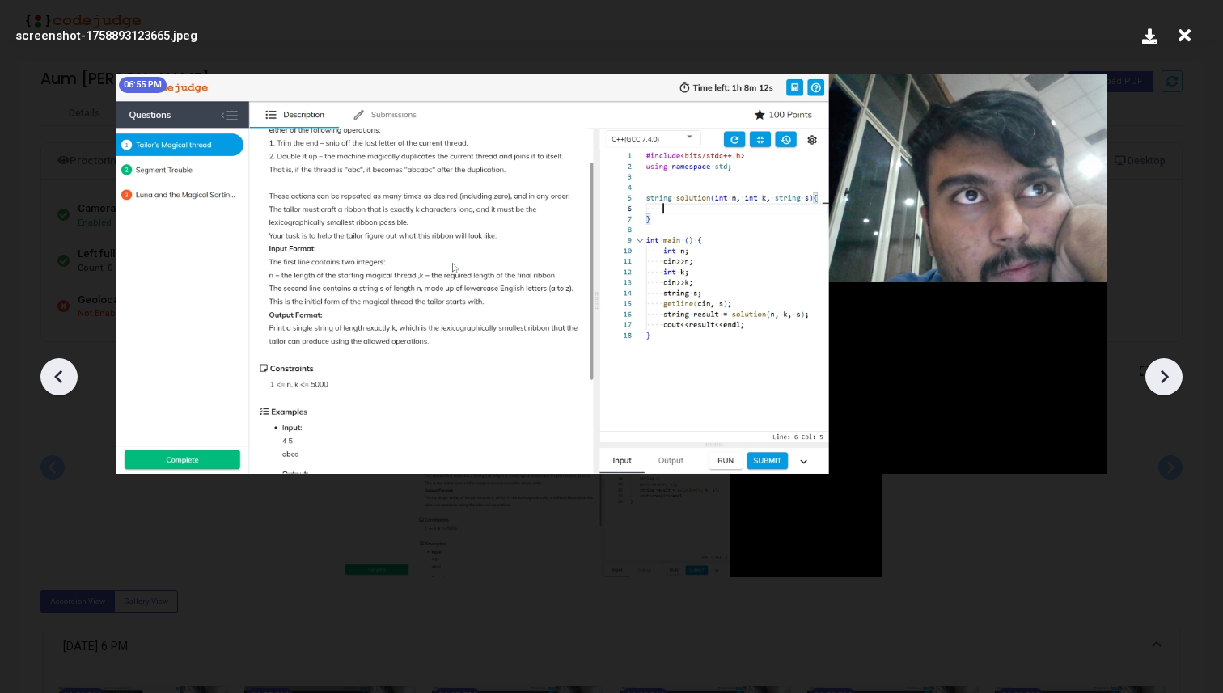
click at [1153, 374] on icon at bounding box center [1164, 377] width 24 height 24
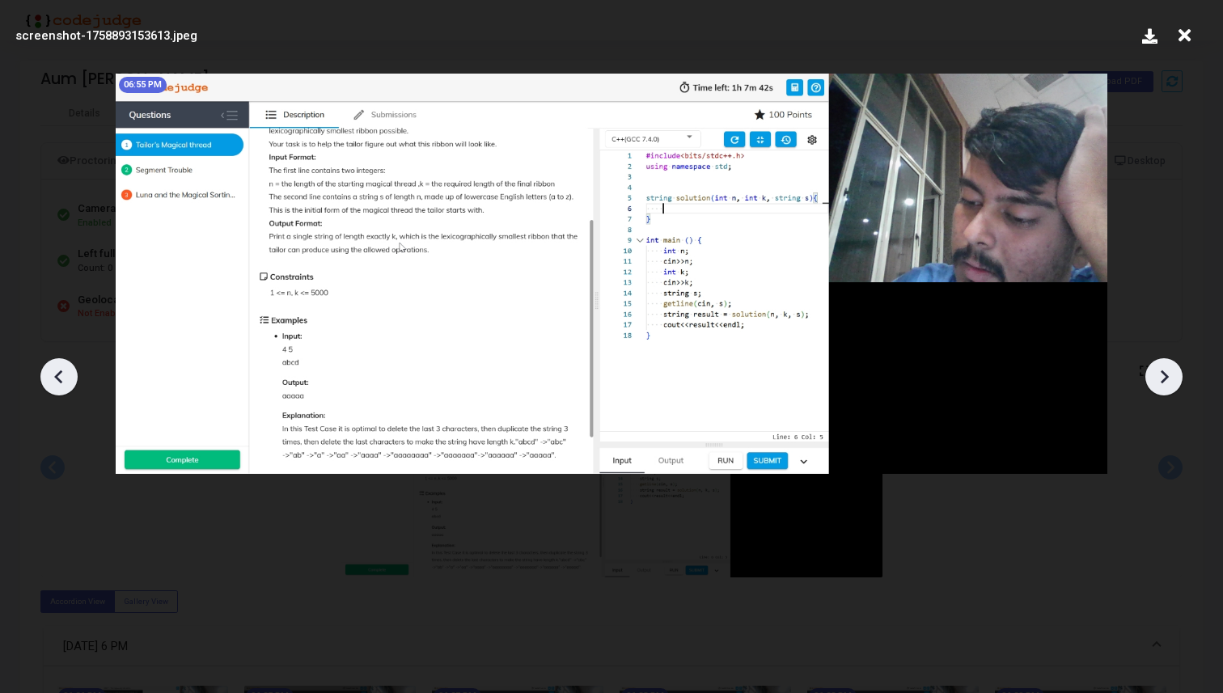
click at [1153, 374] on icon at bounding box center [1164, 377] width 24 height 24
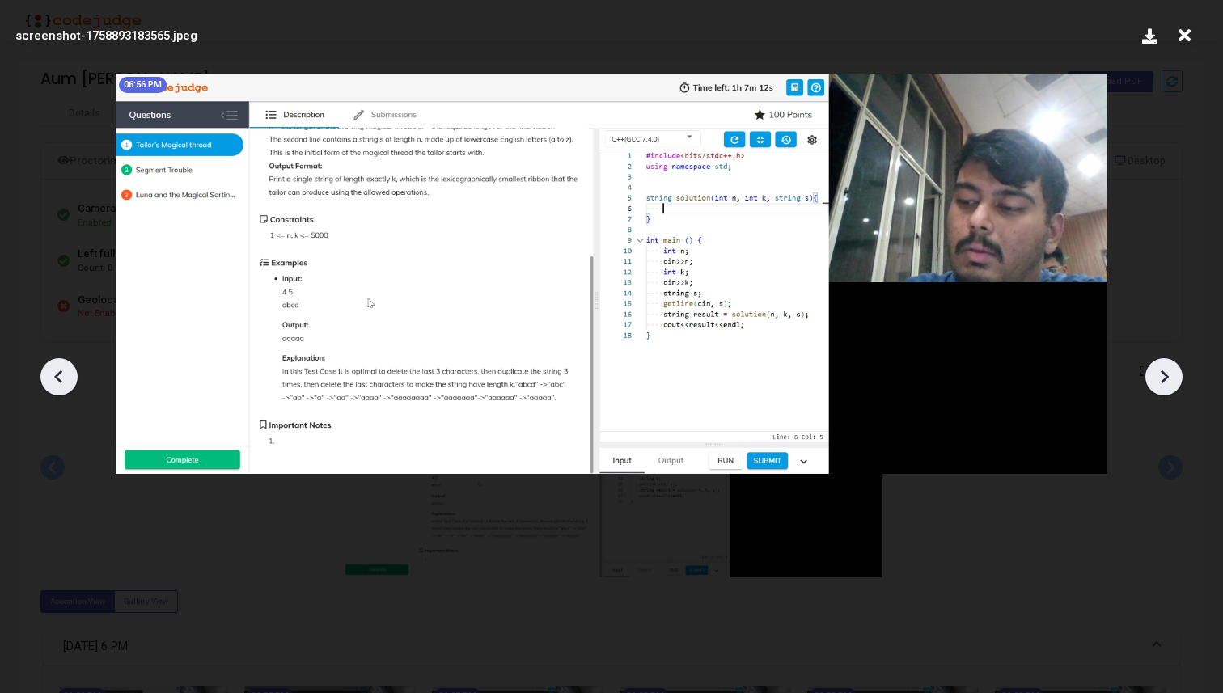
click at [1153, 374] on icon at bounding box center [1164, 377] width 24 height 24
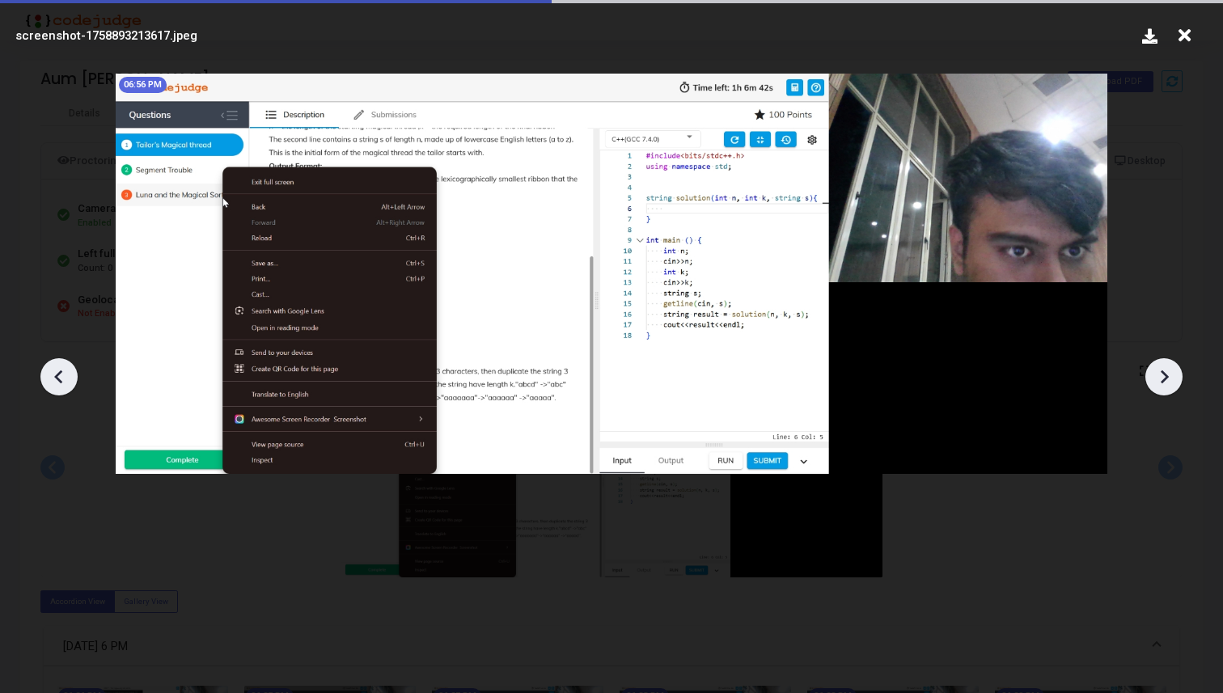
click at [1153, 374] on icon at bounding box center [1164, 377] width 24 height 24
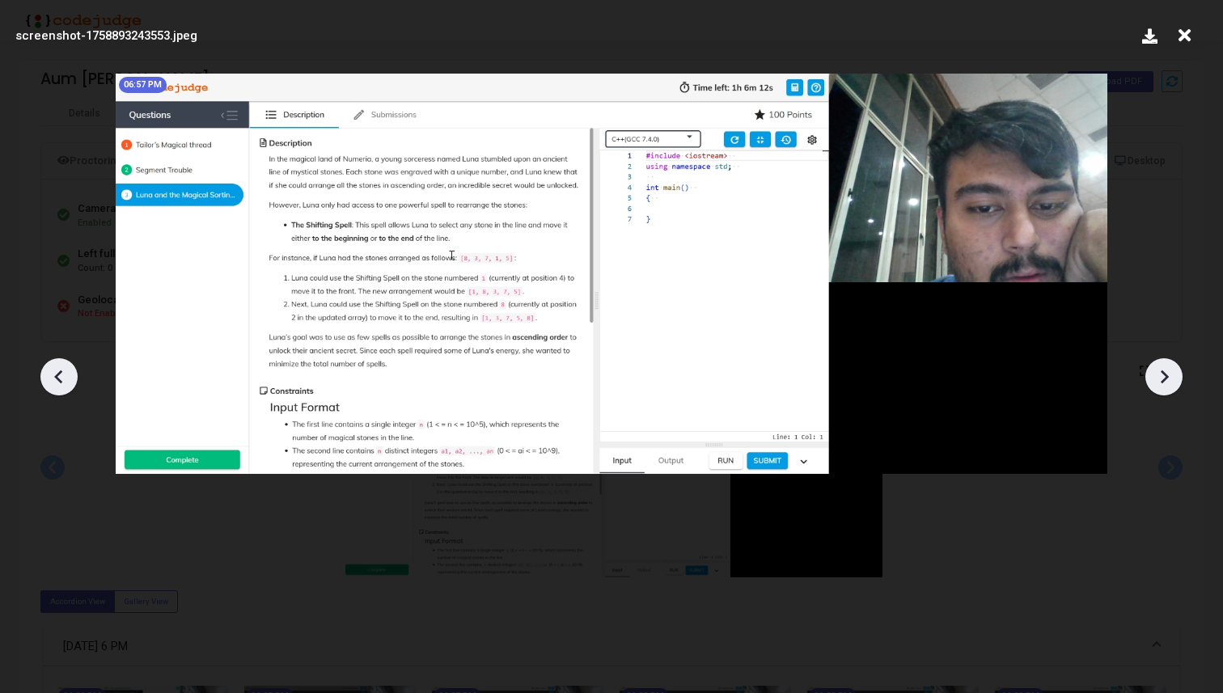
click at [1153, 374] on icon at bounding box center [1164, 377] width 24 height 24
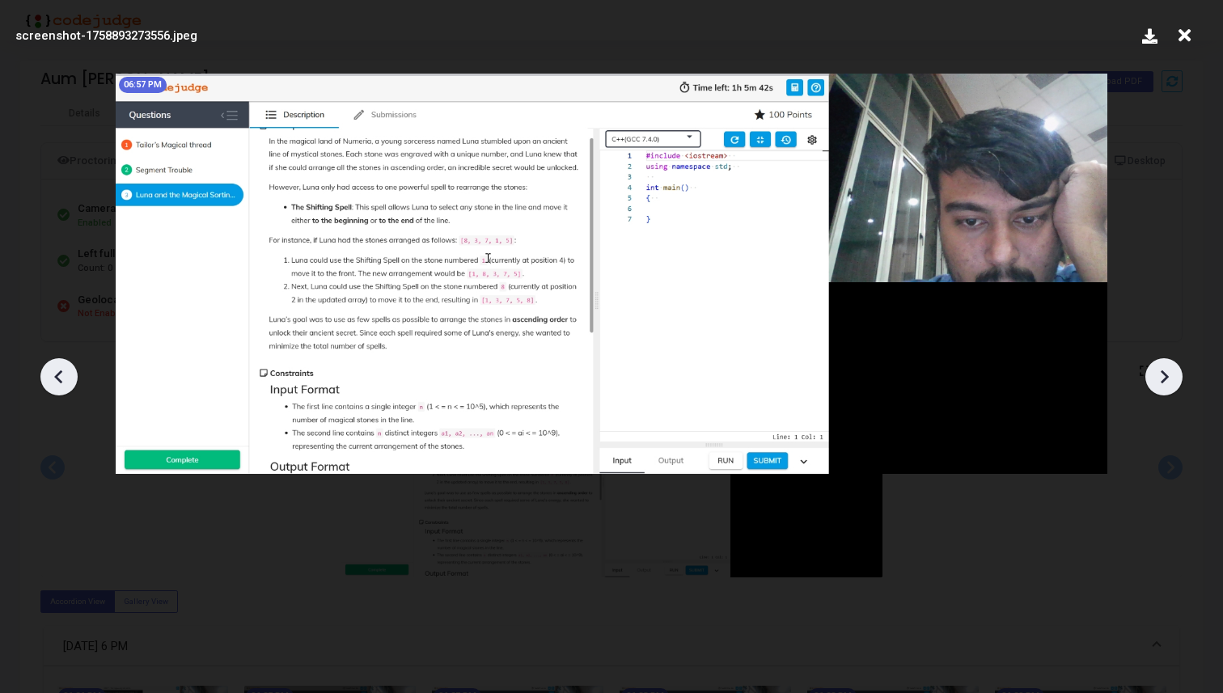
click at [1153, 374] on icon at bounding box center [1164, 377] width 24 height 24
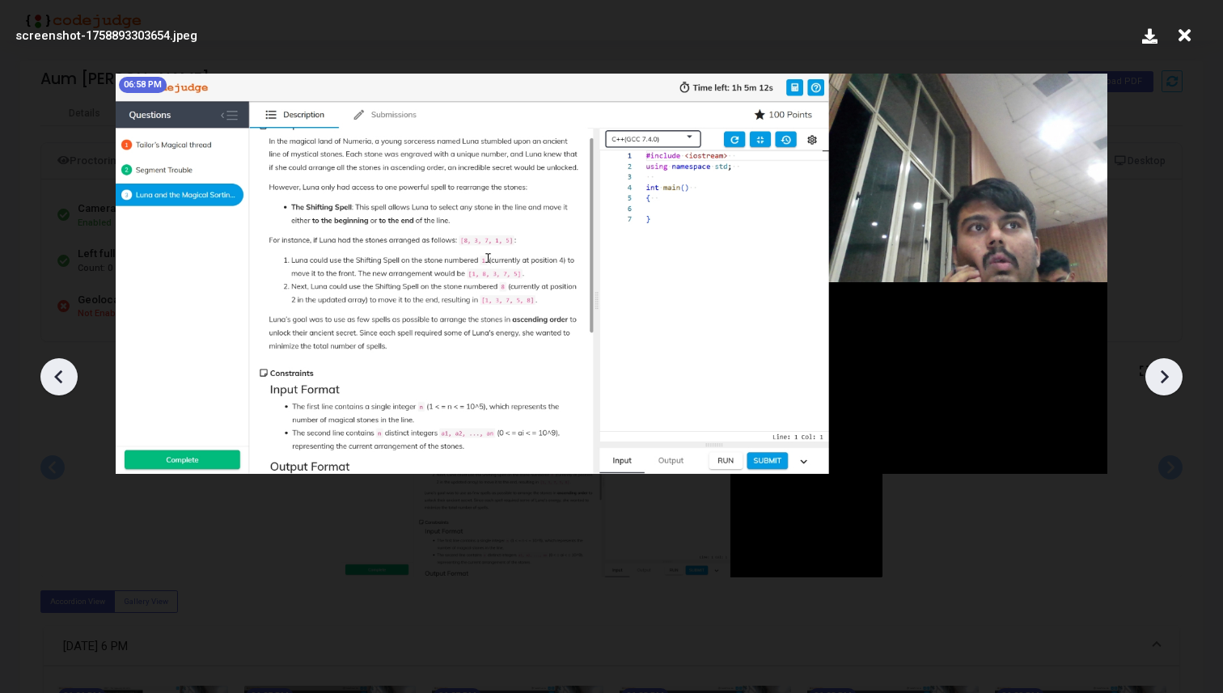
click at [1153, 374] on icon at bounding box center [1164, 377] width 24 height 24
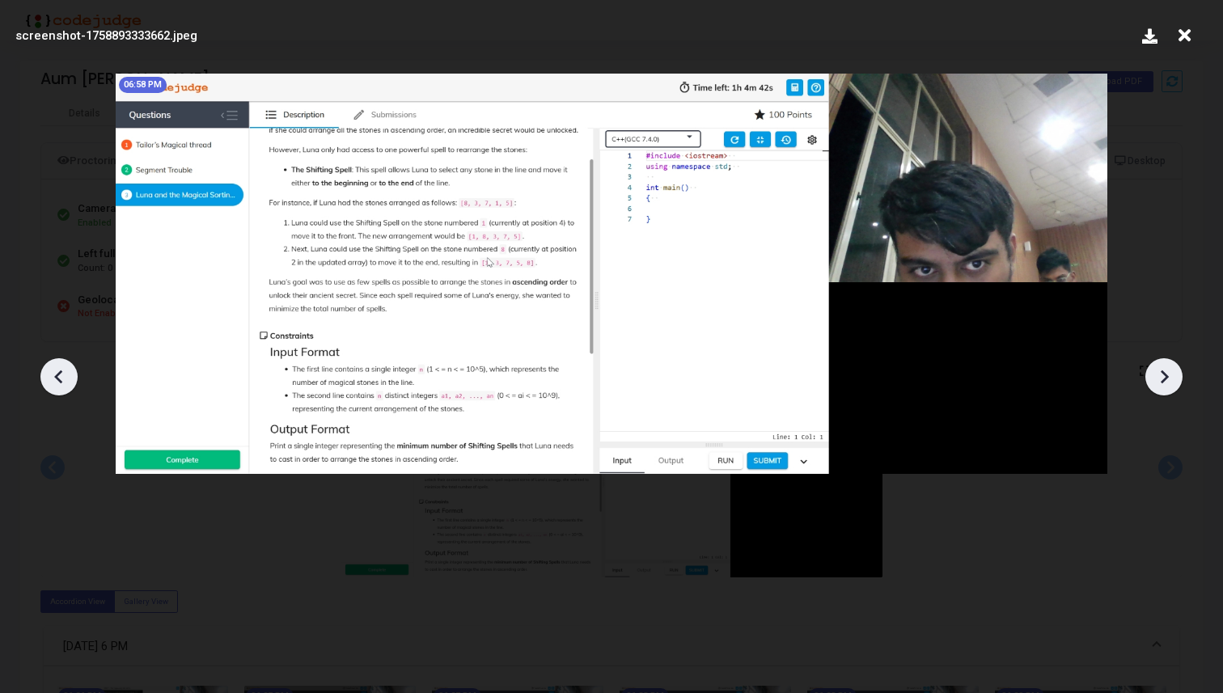
click at [1153, 374] on icon at bounding box center [1164, 377] width 24 height 24
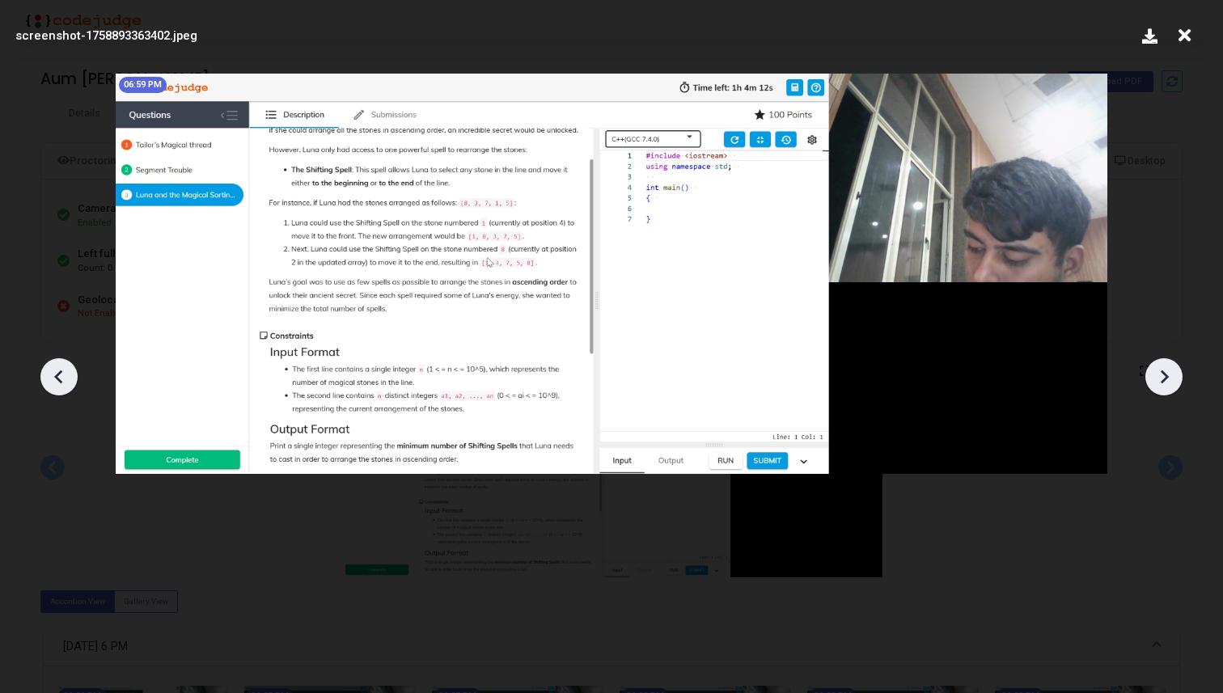
click at [1153, 374] on icon at bounding box center [1164, 377] width 24 height 24
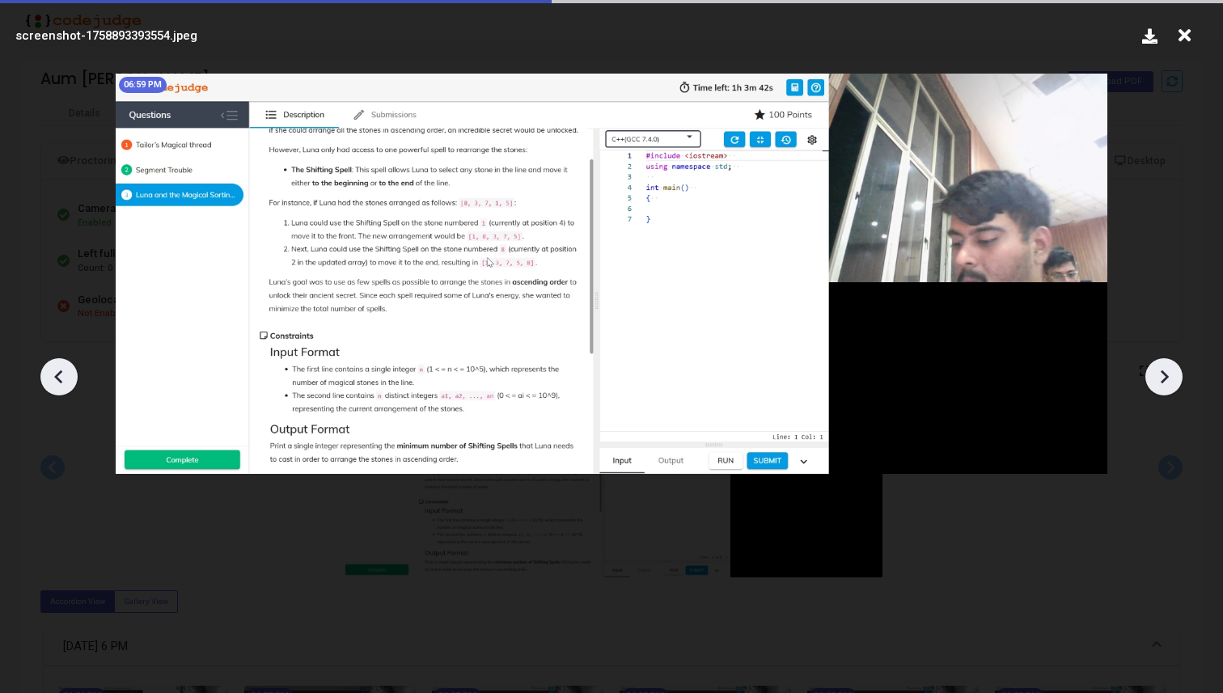
click at [1153, 374] on icon at bounding box center [1164, 377] width 24 height 24
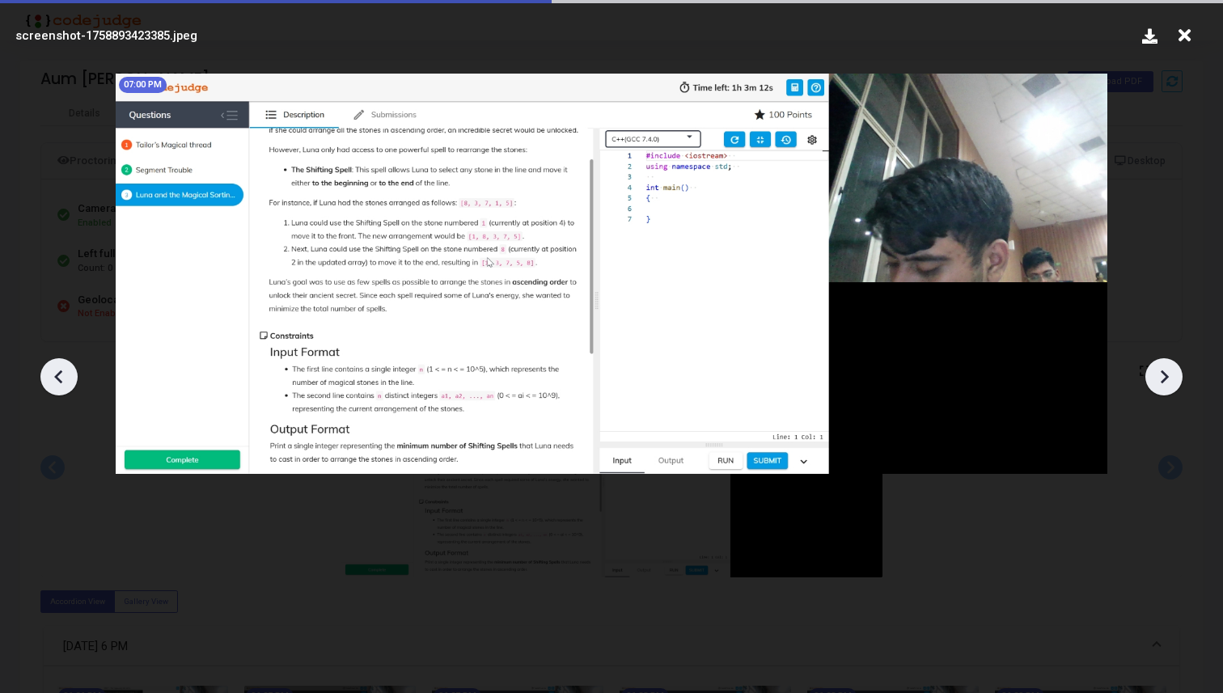
click at [1153, 374] on icon at bounding box center [1164, 377] width 24 height 24
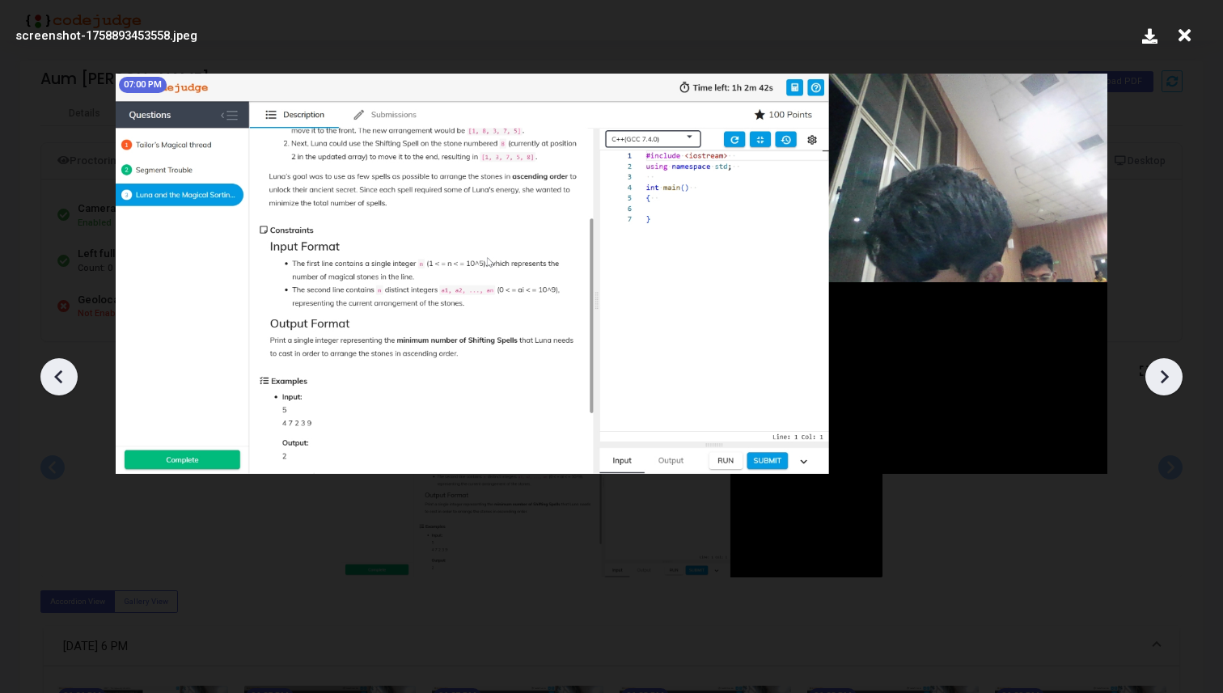
click at [1153, 374] on icon at bounding box center [1164, 377] width 24 height 24
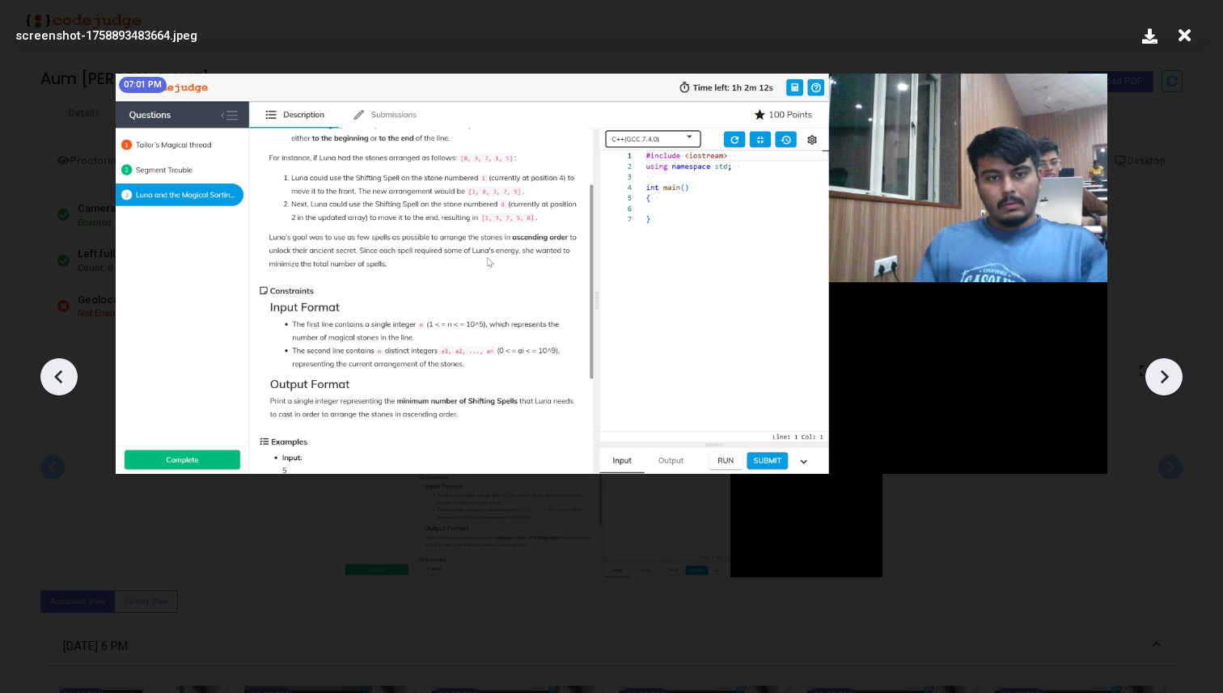
click at [1153, 374] on icon at bounding box center [1164, 377] width 24 height 24
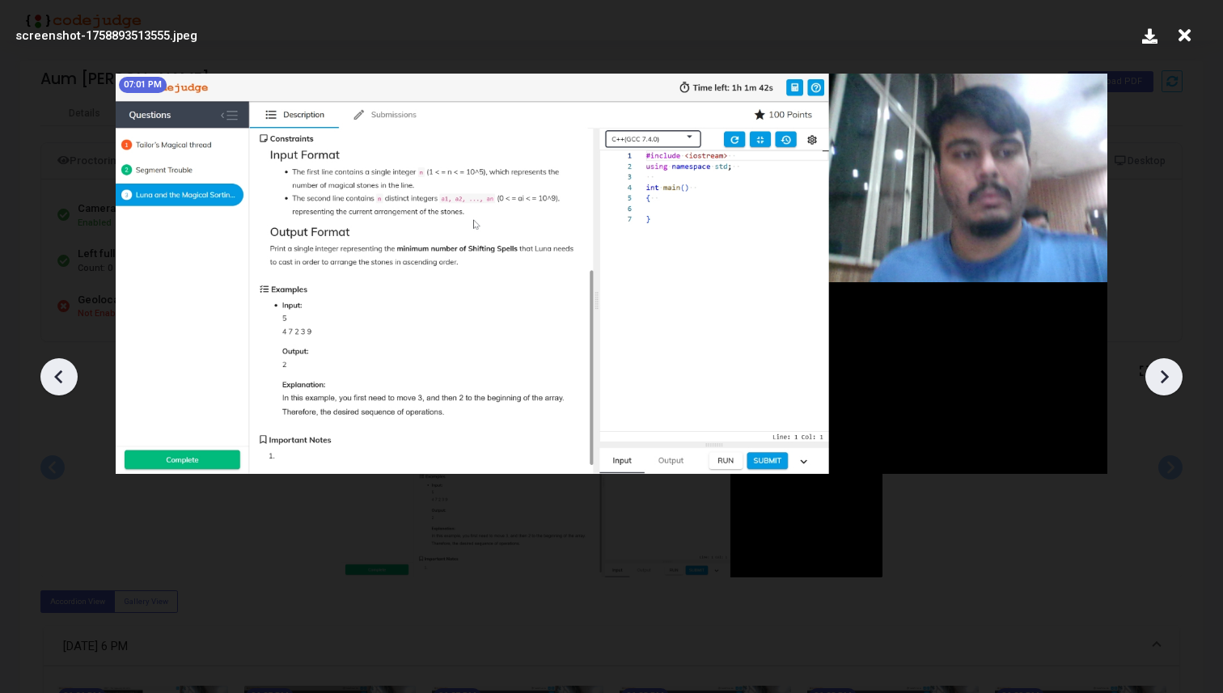
click at [1153, 374] on icon at bounding box center [1164, 377] width 24 height 24
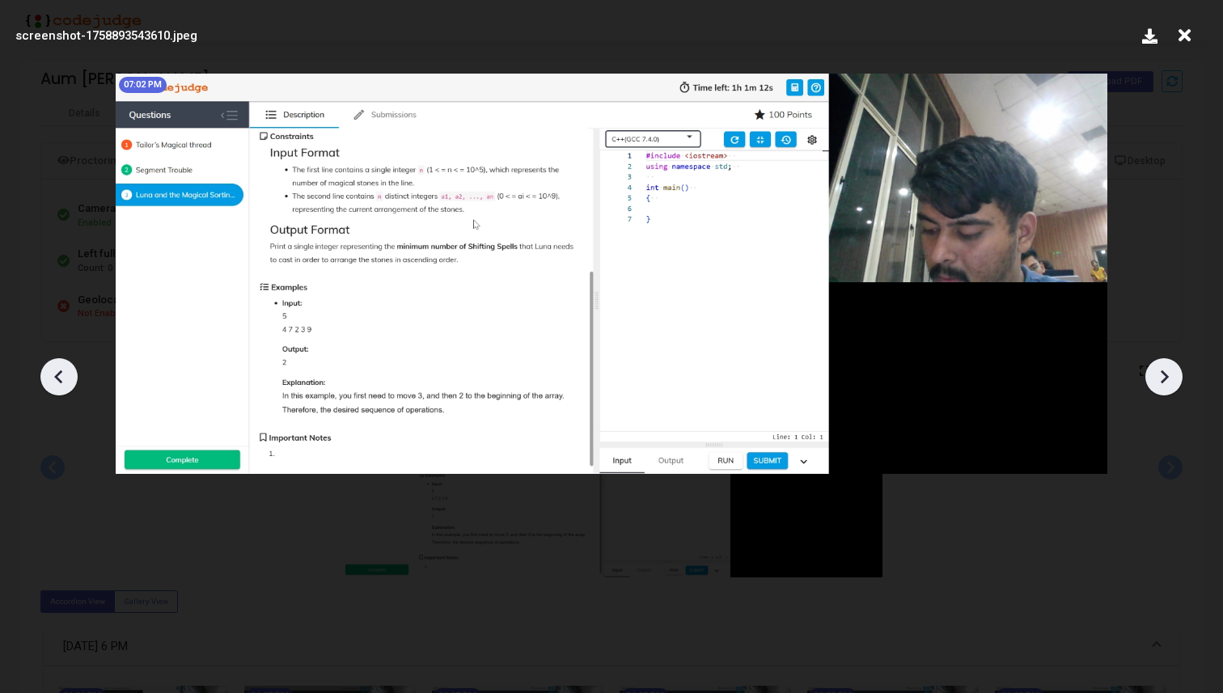
click at [1153, 374] on icon at bounding box center [1164, 377] width 24 height 24
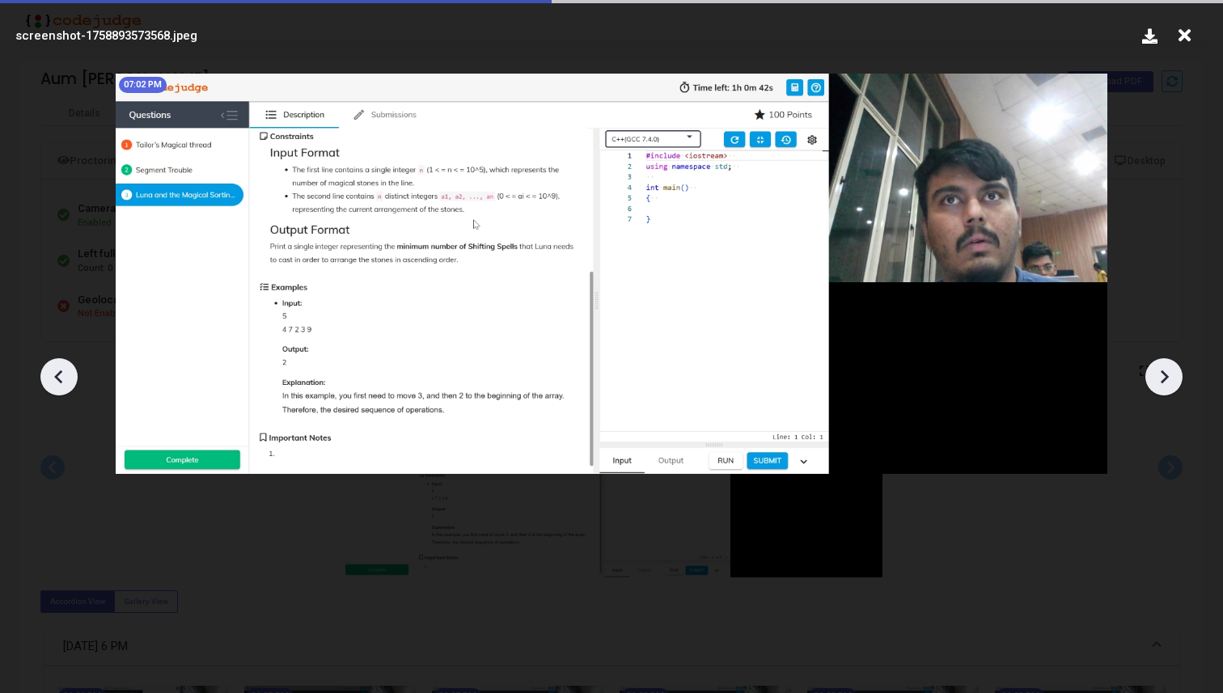
click at [1153, 374] on icon at bounding box center [1164, 377] width 24 height 24
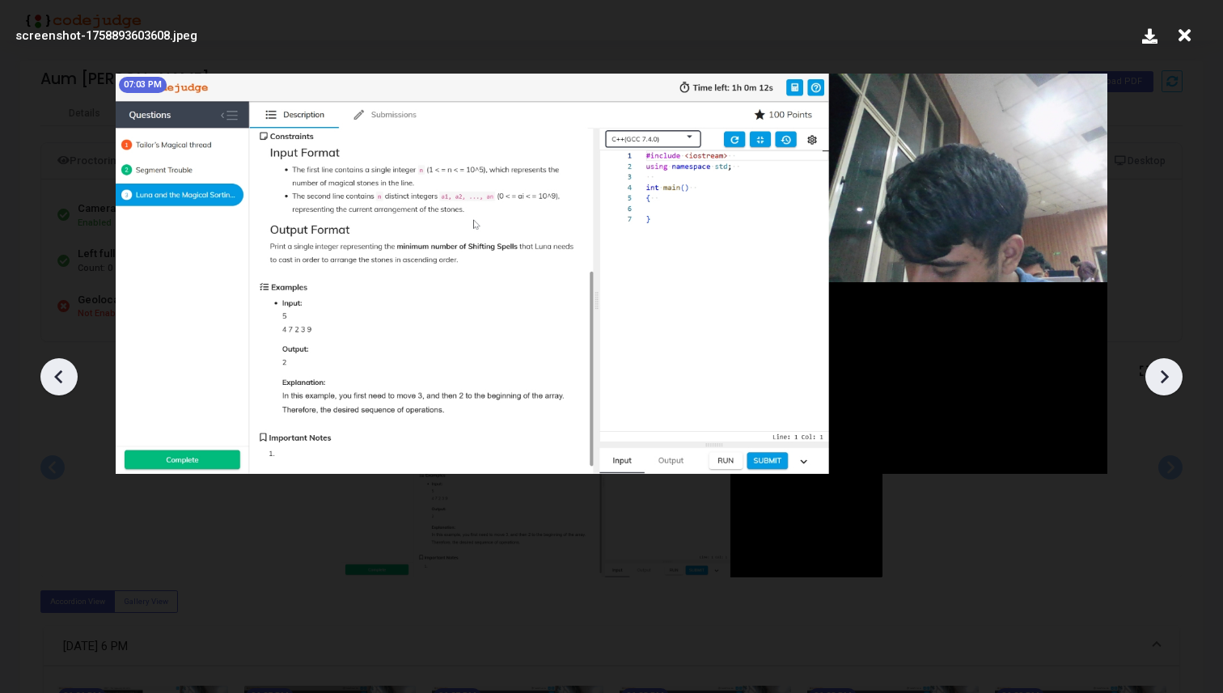
click at [1153, 374] on icon at bounding box center [1164, 377] width 24 height 24
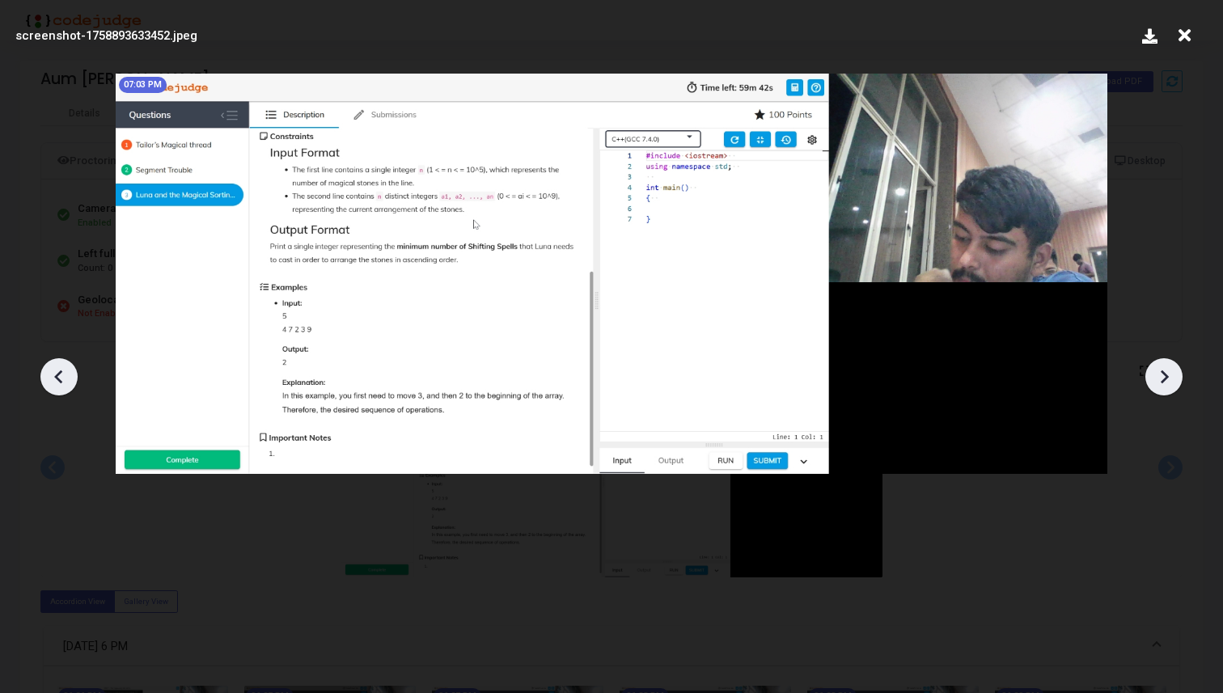
click at [1153, 374] on icon at bounding box center [1164, 377] width 24 height 24
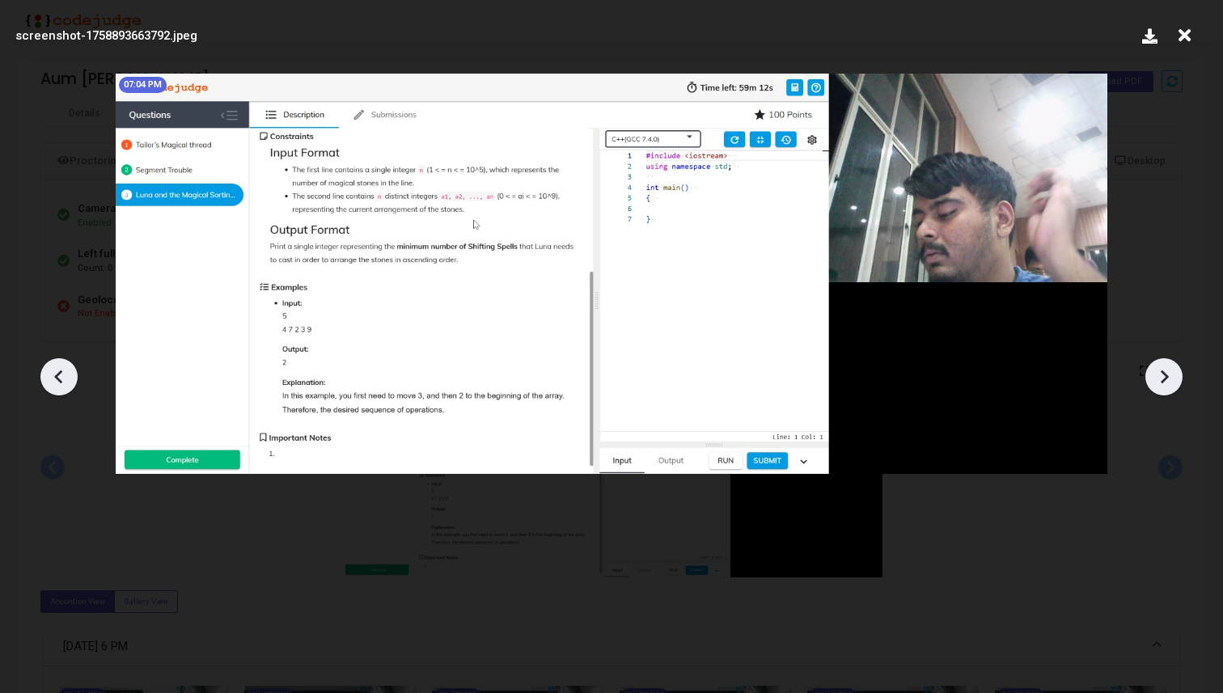
click at [1153, 374] on icon at bounding box center [1164, 377] width 24 height 24
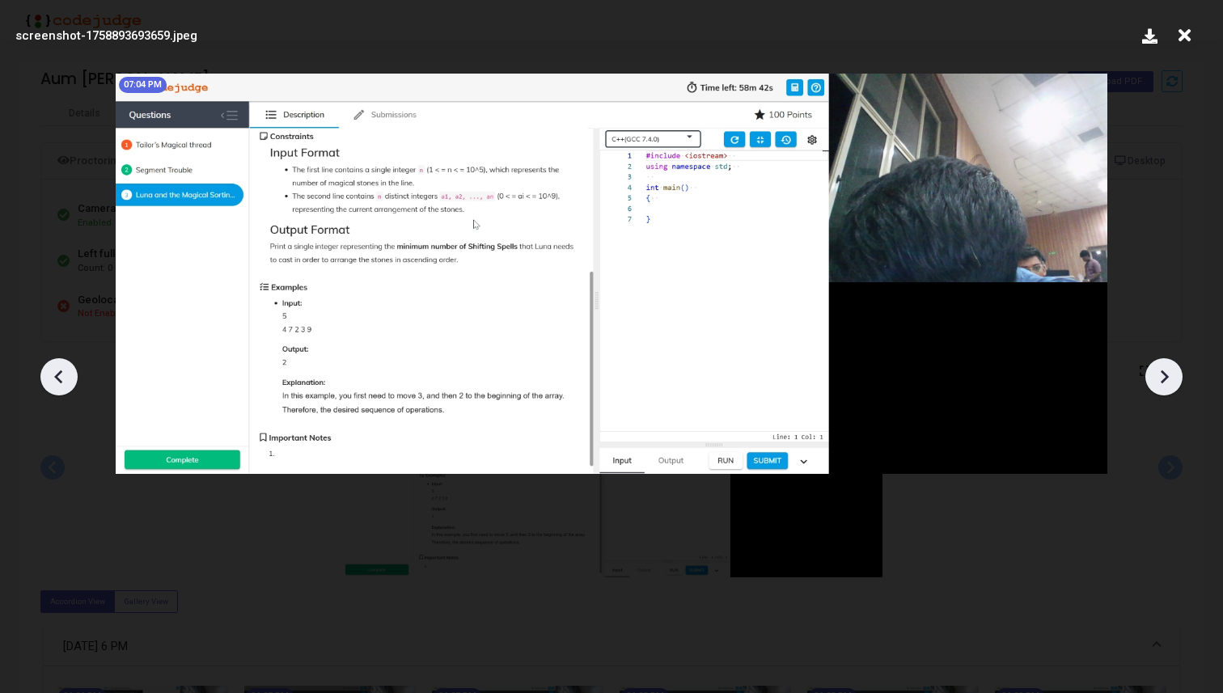
click at [1153, 374] on icon at bounding box center [1164, 377] width 24 height 24
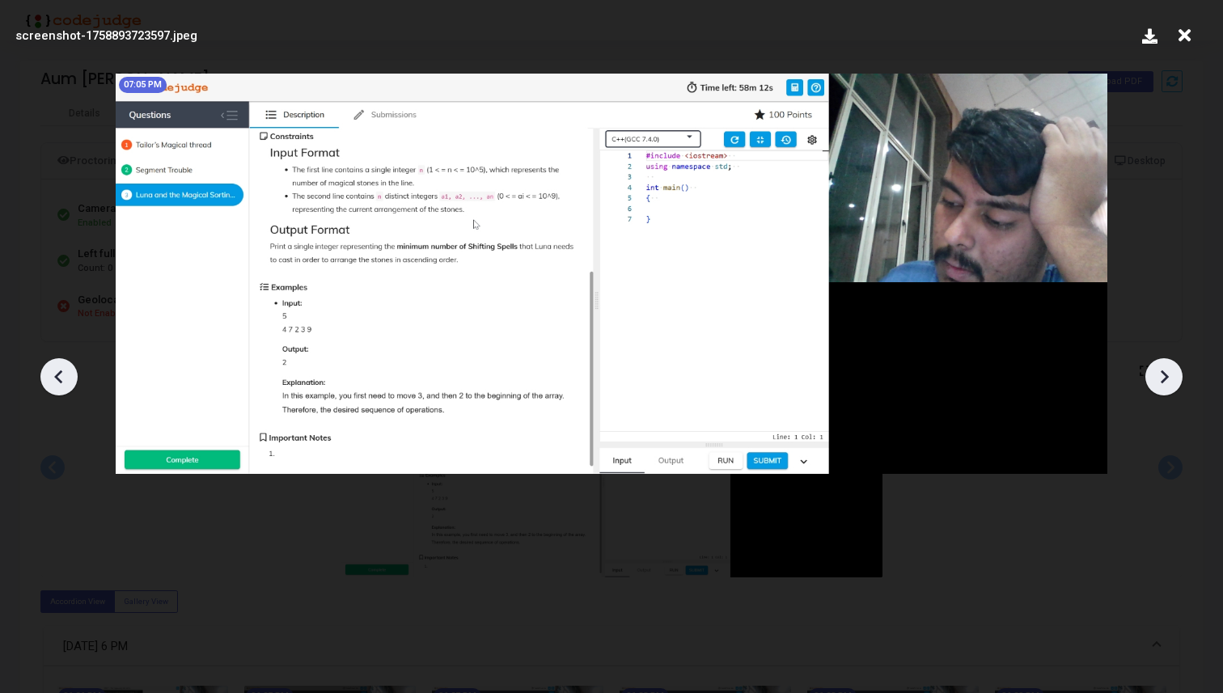
click at [1153, 374] on icon at bounding box center [1164, 377] width 24 height 24
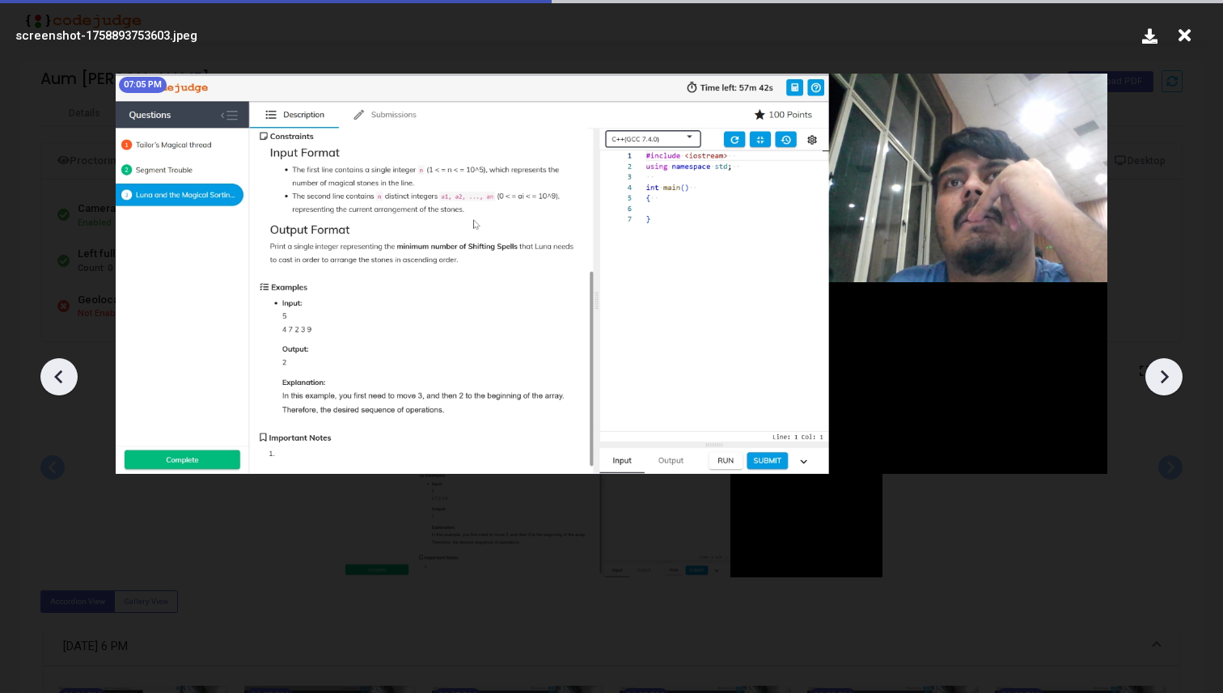
click at [1153, 374] on icon at bounding box center [1164, 377] width 24 height 24
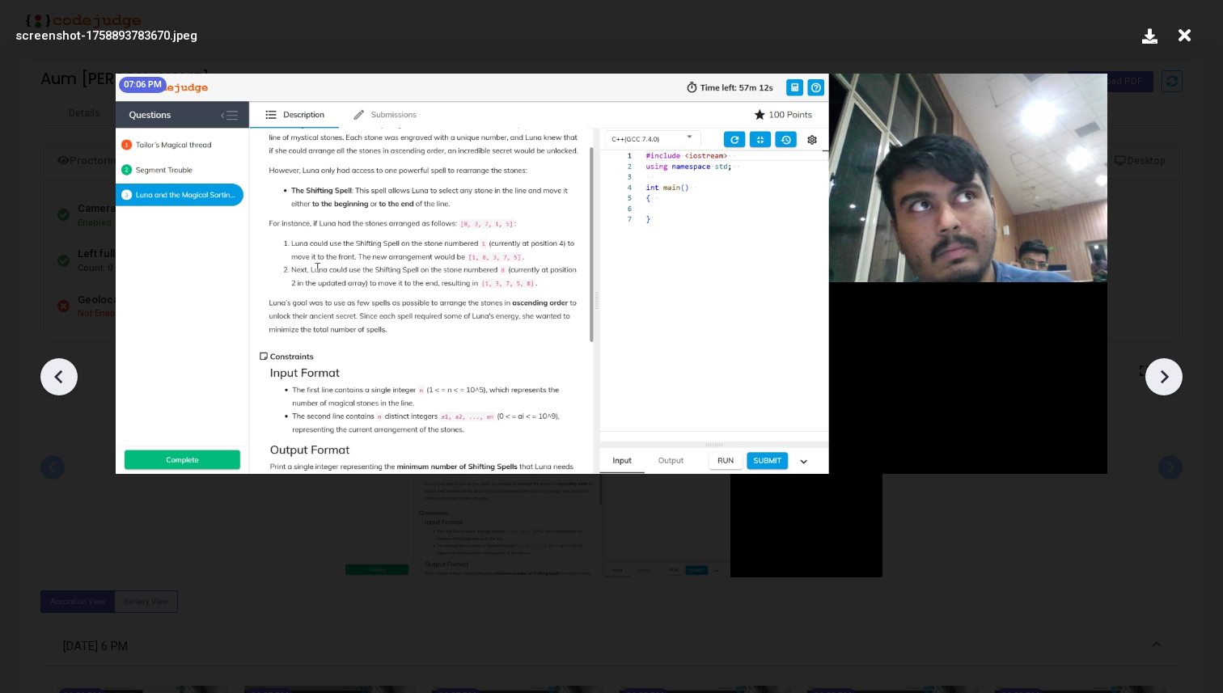
click at [1153, 374] on icon at bounding box center [1164, 377] width 24 height 24
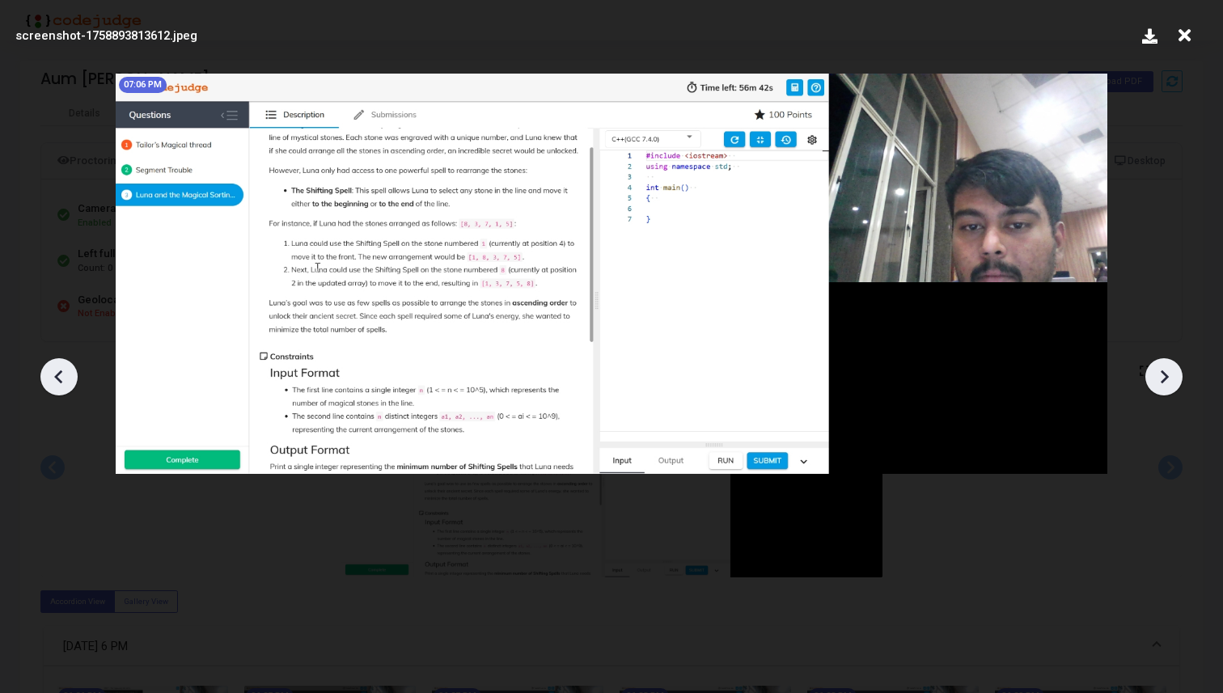
click at [1153, 374] on icon at bounding box center [1164, 377] width 24 height 24
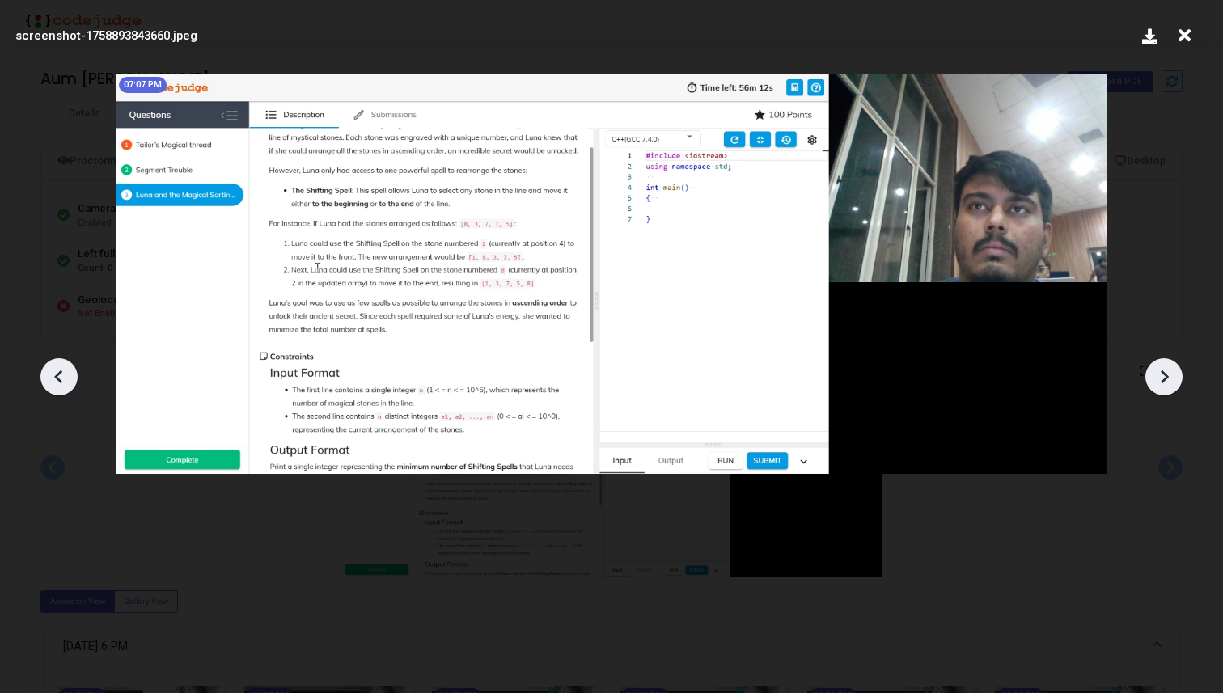
click at [1153, 374] on icon at bounding box center [1164, 377] width 24 height 24
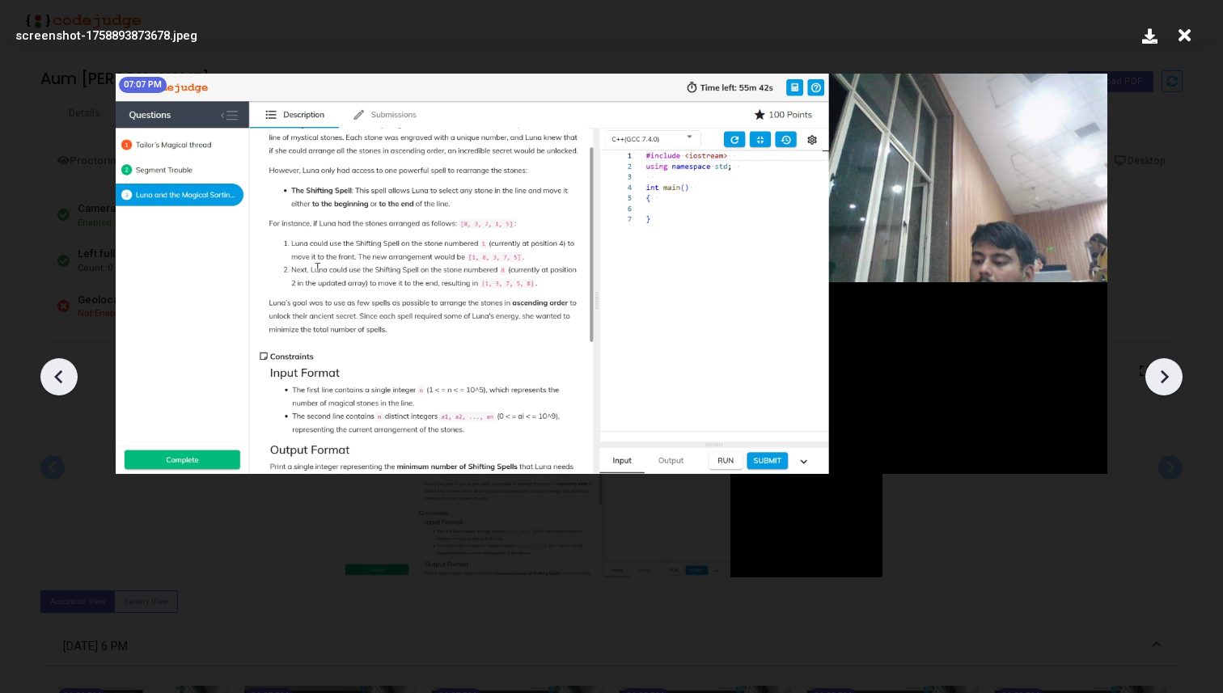
click at [1153, 374] on icon at bounding box center [1164, 377] width 24 height 24
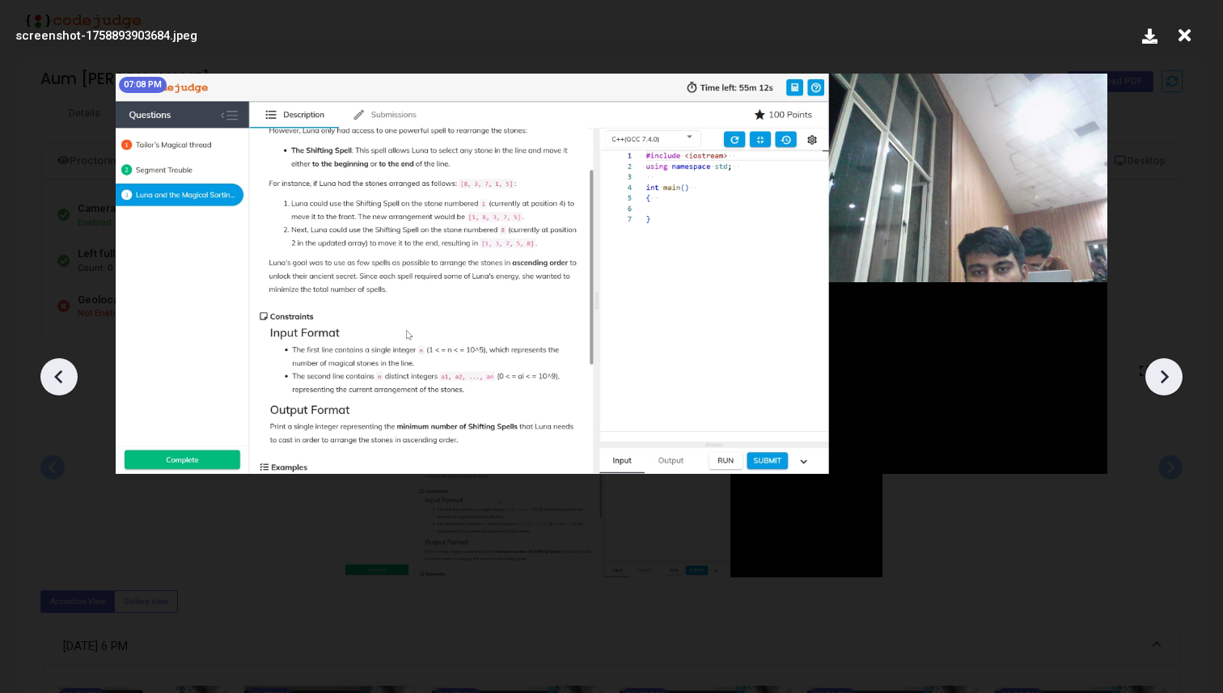
click at [1153, 374] on icon at bounding box center [1164, 377] width 24 height 24
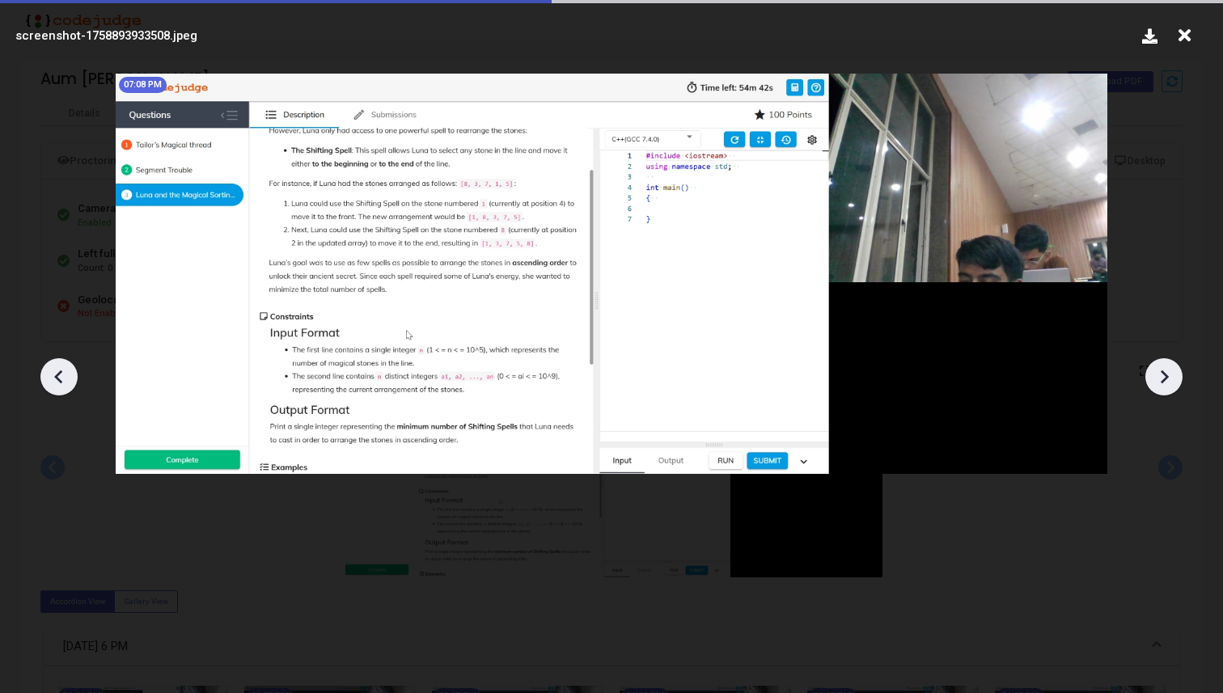
click at [1153, 374] on icon at bounding box center [1164, 377] width 24 height 24
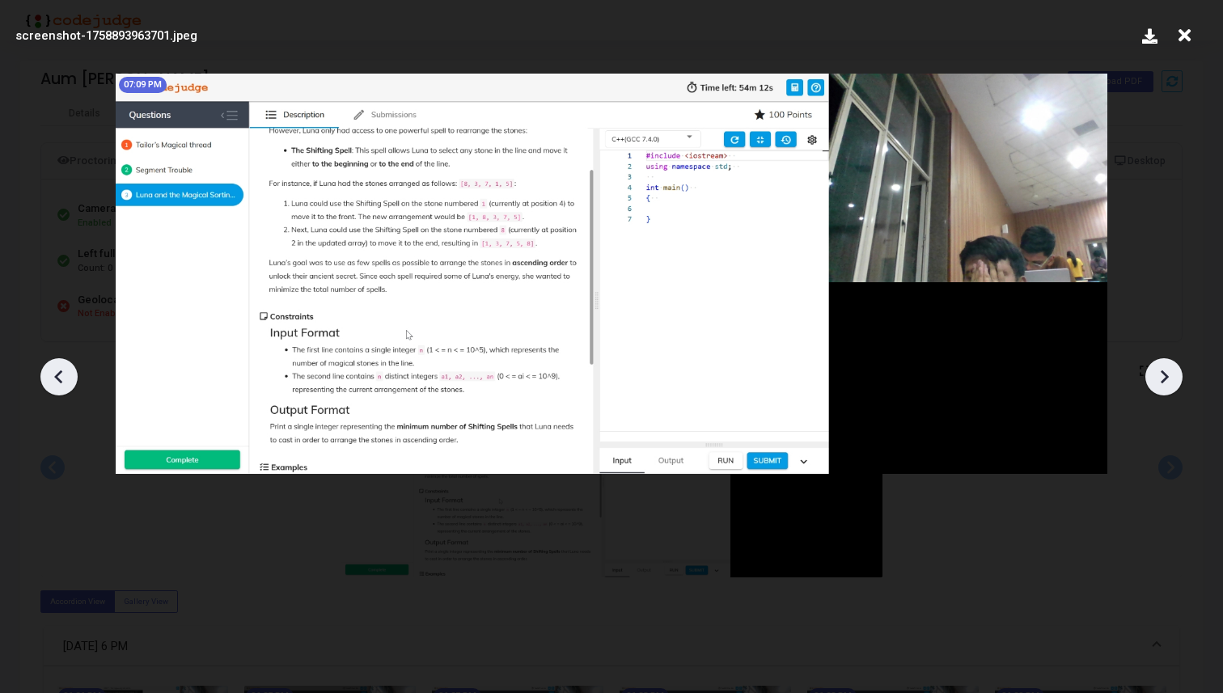
click at [1153, 374] on icon at bounding box center [1164, 377] width 24 height 24
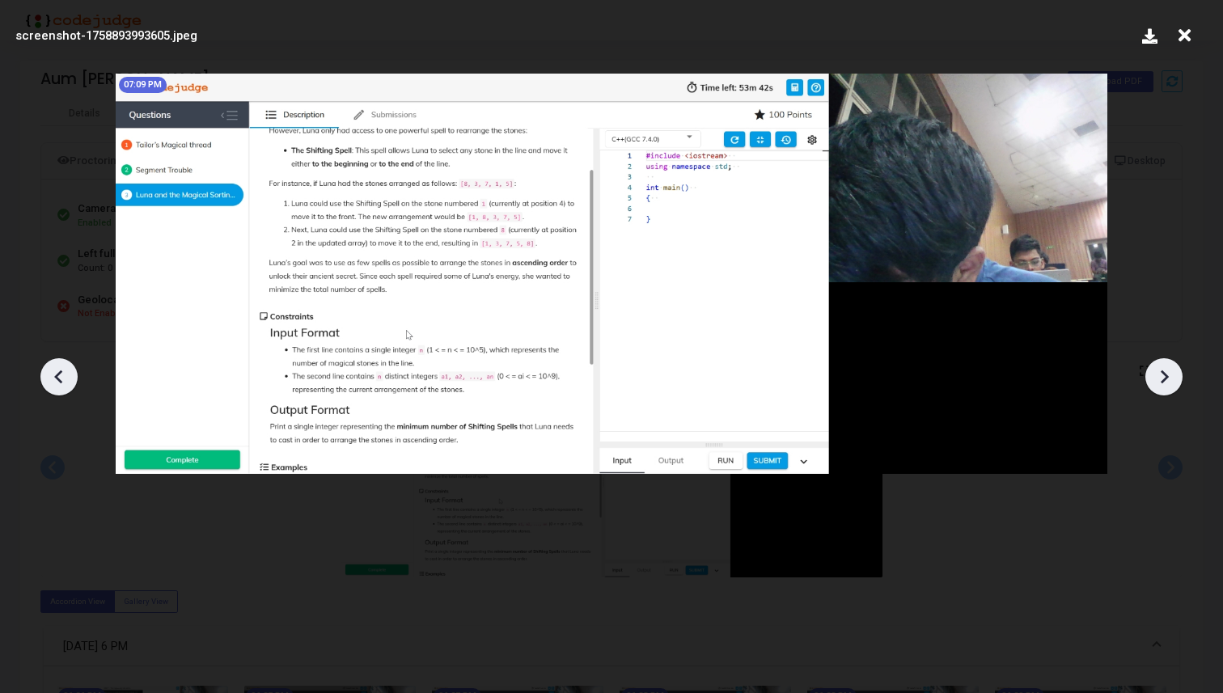
click at [1153, 374] on icon at bounding box center [1164, 377] width 24 height 24
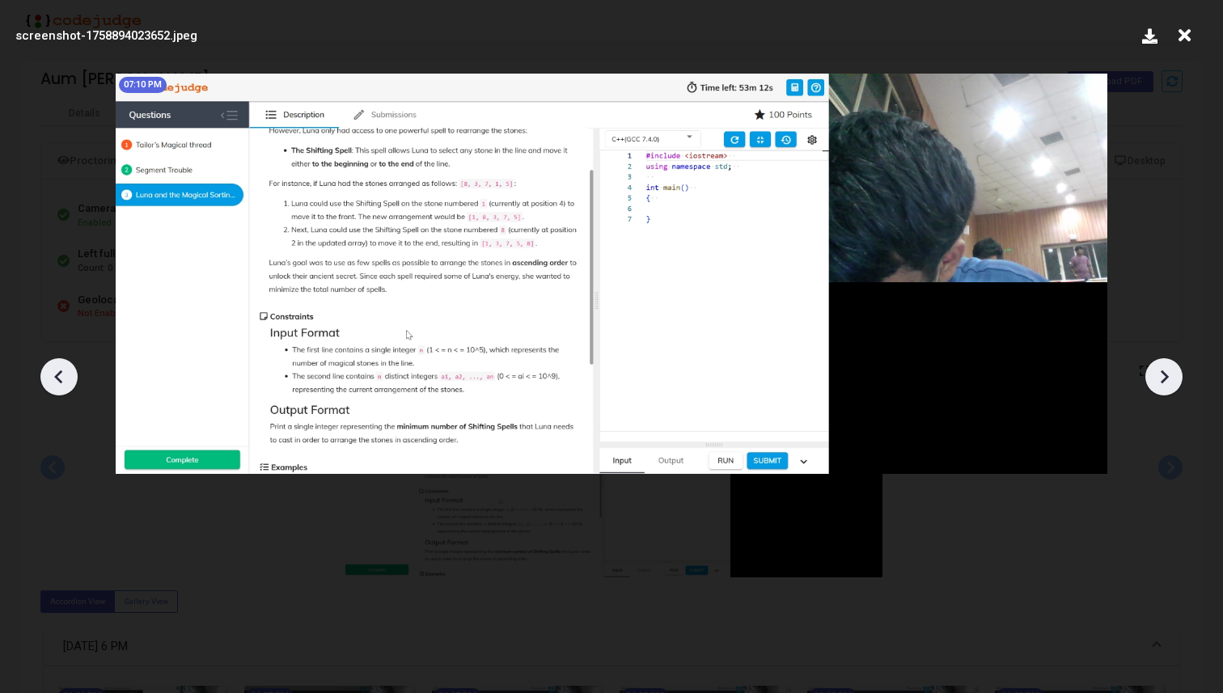
click at [1153, 374] on icon at bounding box center [1164, 377] width 24 height 24
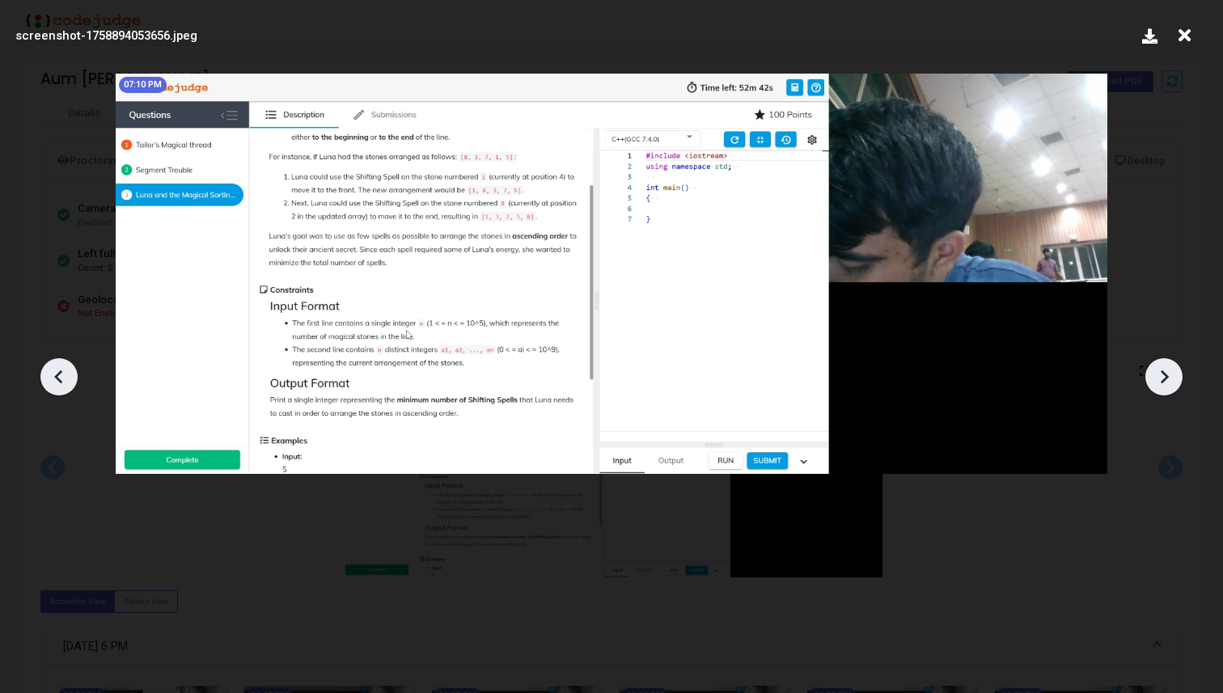
click at [1153, 374] on icon at bounding box center [1164, 377] width 24 height 24
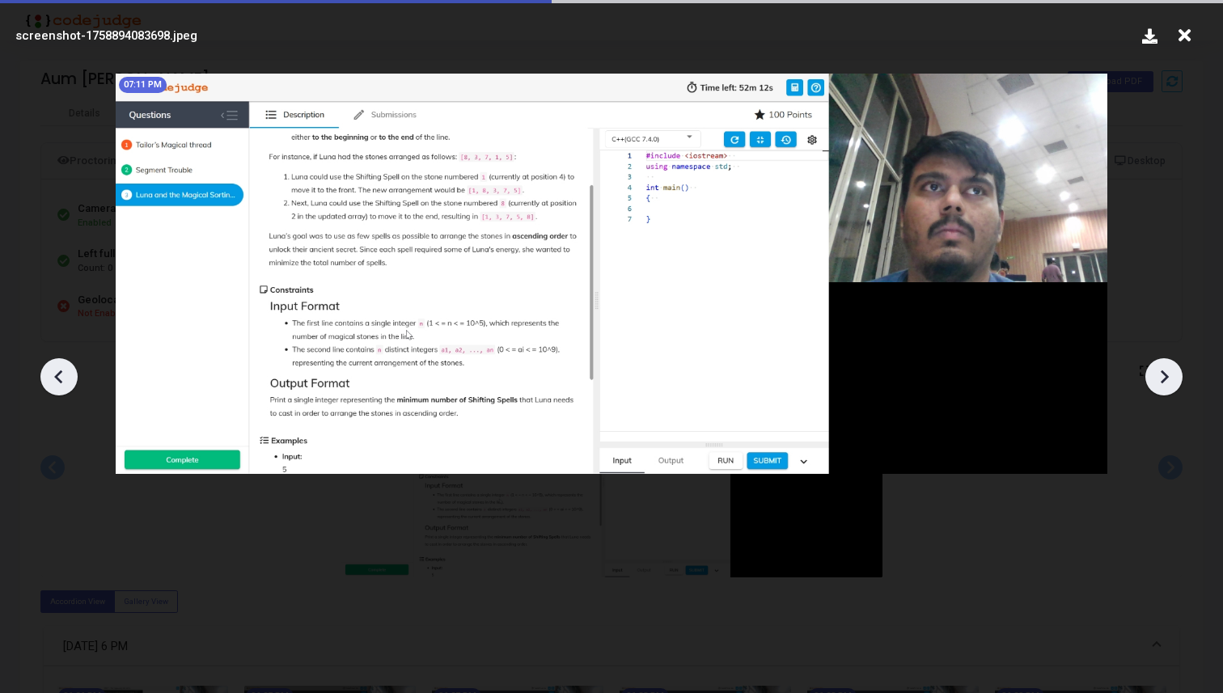
click at [1153, 374] on icon at bounding box center [1164, 377] width 24 height 24
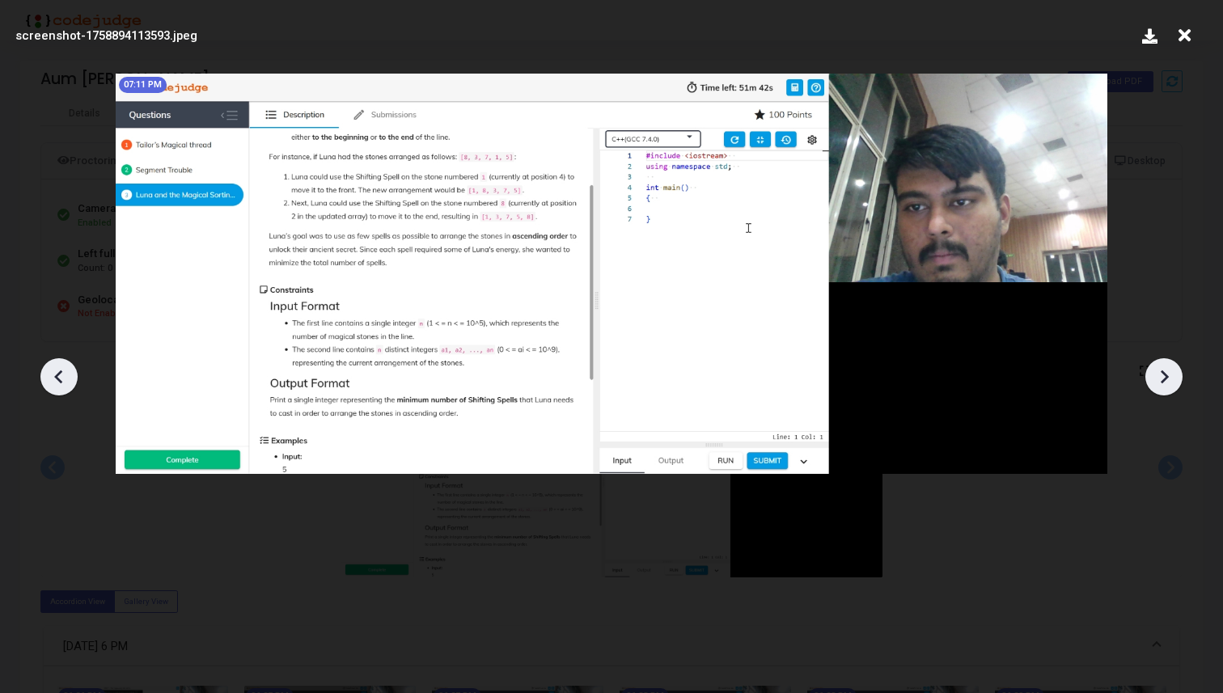
click at [1153, 374] on icon at bounding box center [1164, 377] width 24 height 24
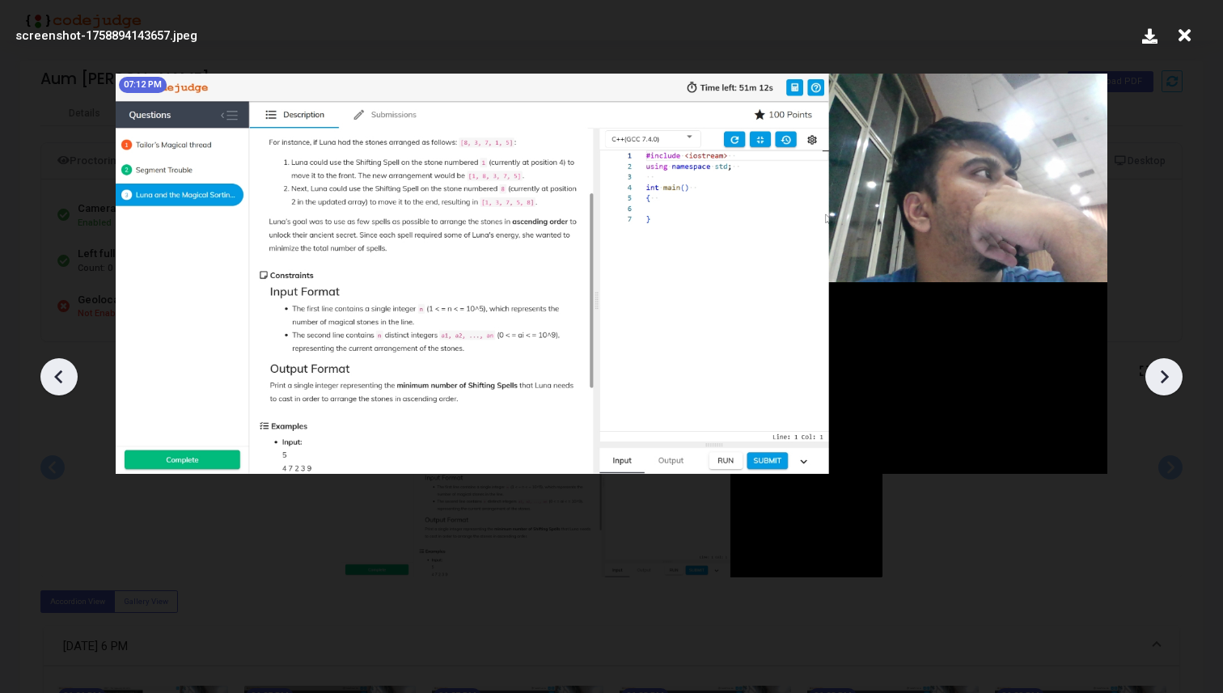
click at [1153, 374] on icon at bounding box center [1164, 377] width 24 height 24
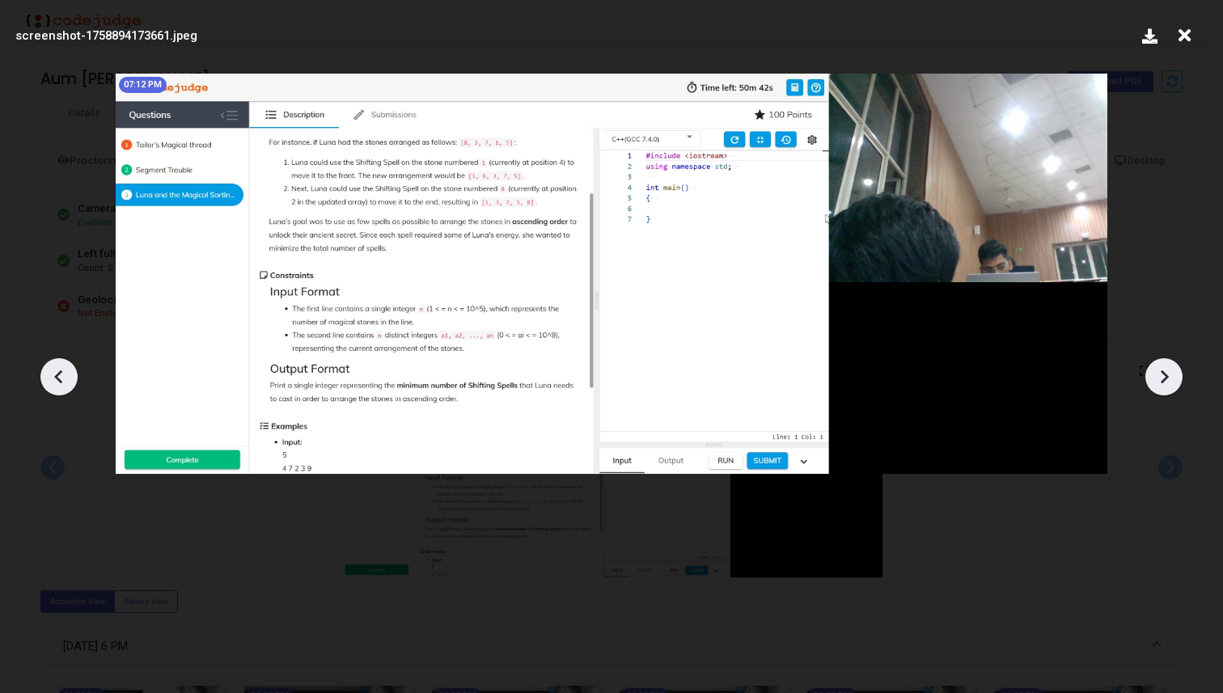
click at [1153, 374] on icon at bounding box center [1164, 377] width 24 height 24
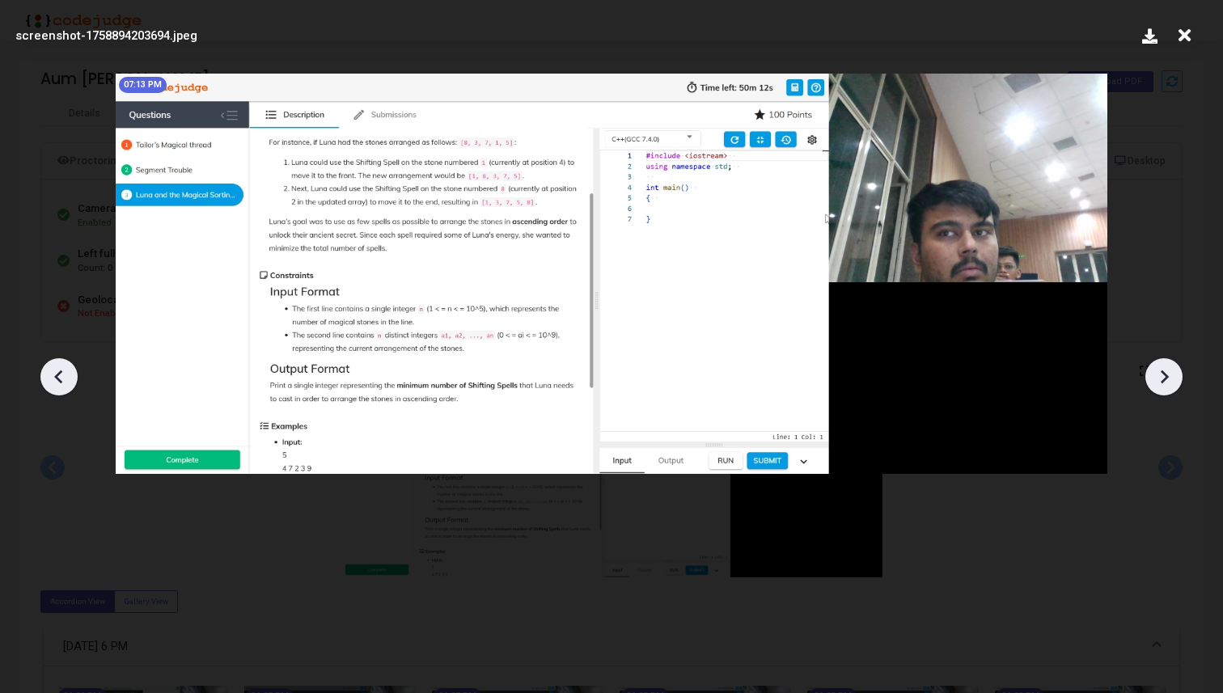
click at [1153, 374] on icon at bounding box center [1164, 377] width 24 height 24
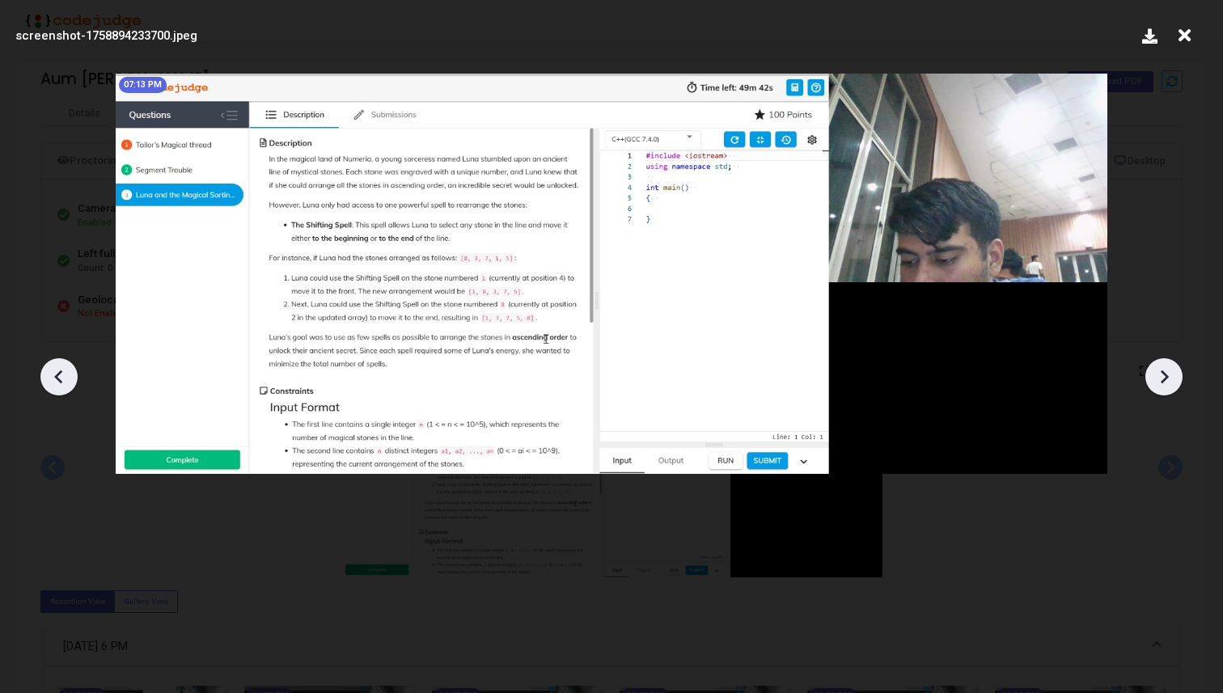
click at [1153, 374] on icon at bounding box center [1164, 377] width 24 height 24
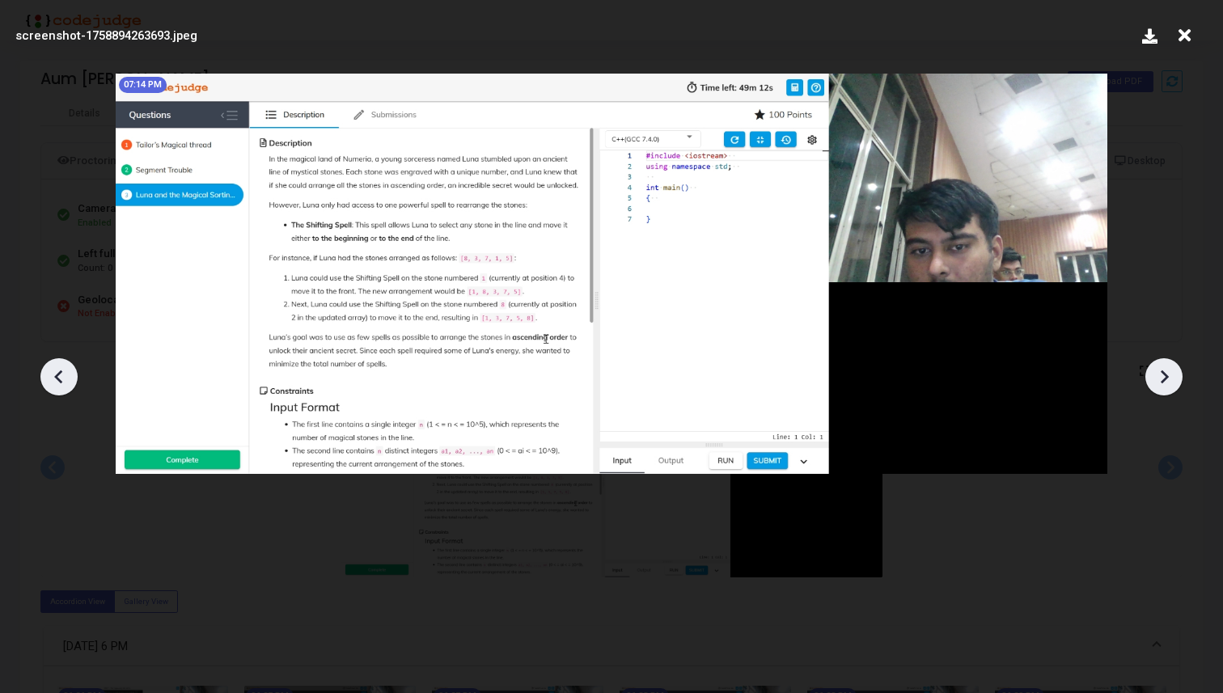
click at [1153, 374] on icon at bounding box center [1164, 377] width 24 height 24
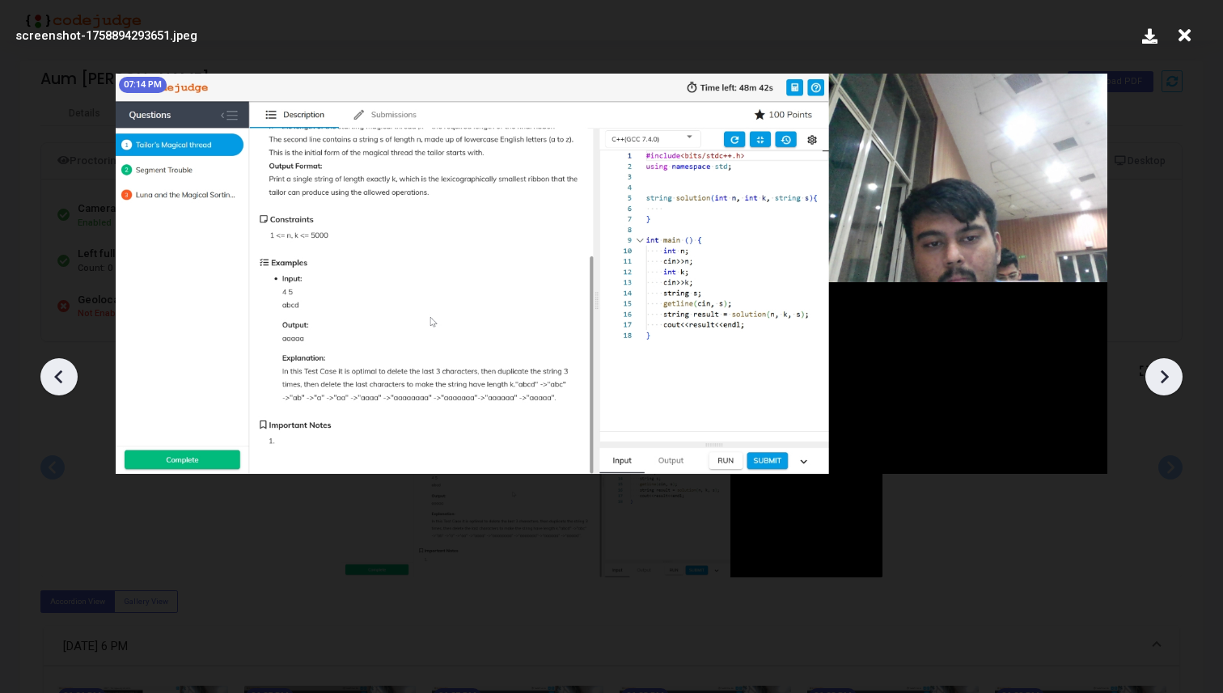
click at [1153, 374] on icon at bounding box center [1164, 377] width 24 height 24
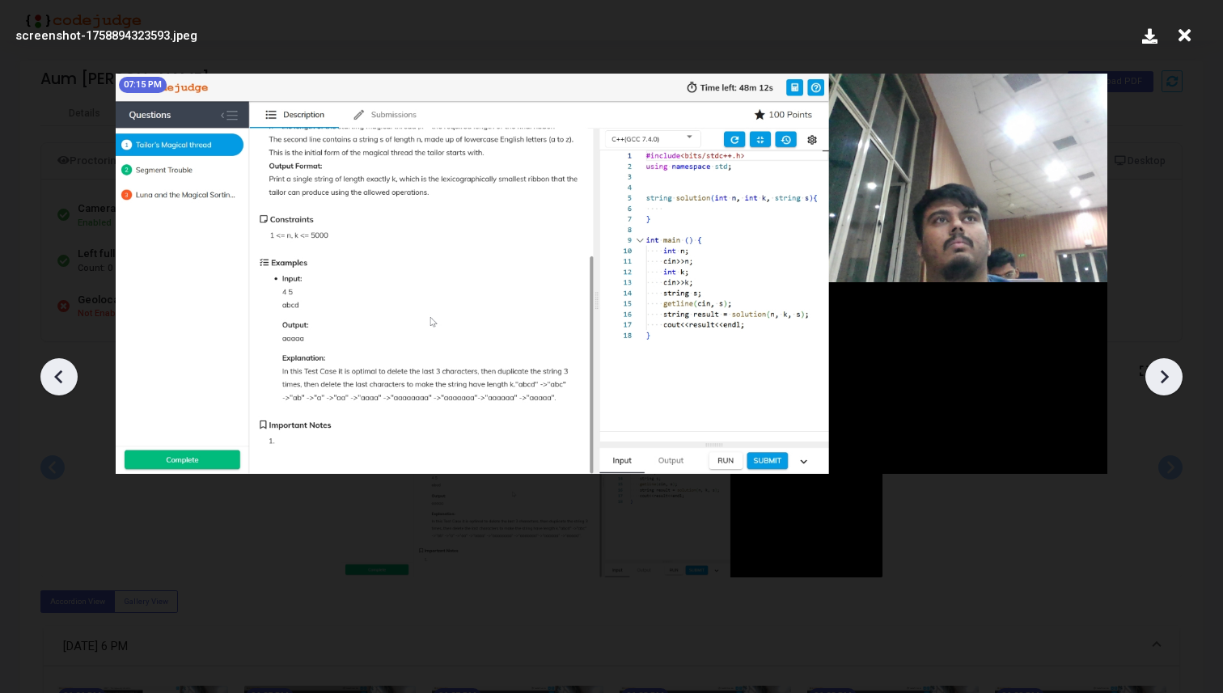
click at [1153, 374] on icon at bounding box center [1164, 377] width 24 height 24
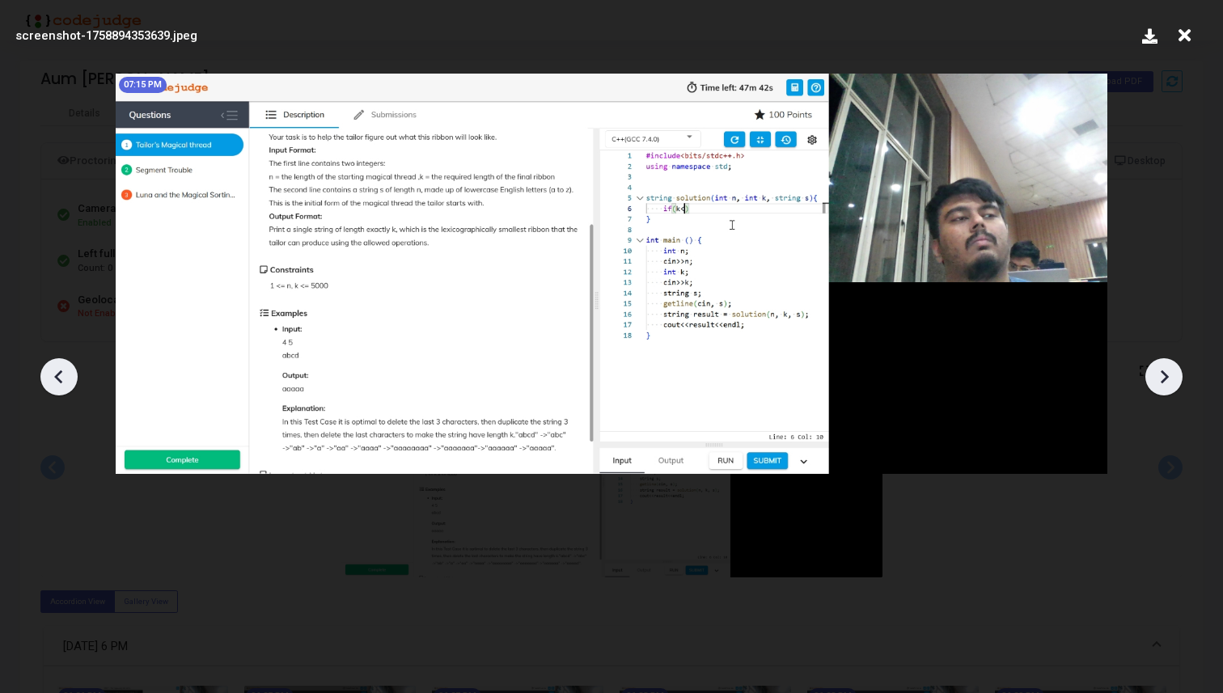
click at [1153, 374] on icon at bounding box center [1164, 377] width 24 height 24
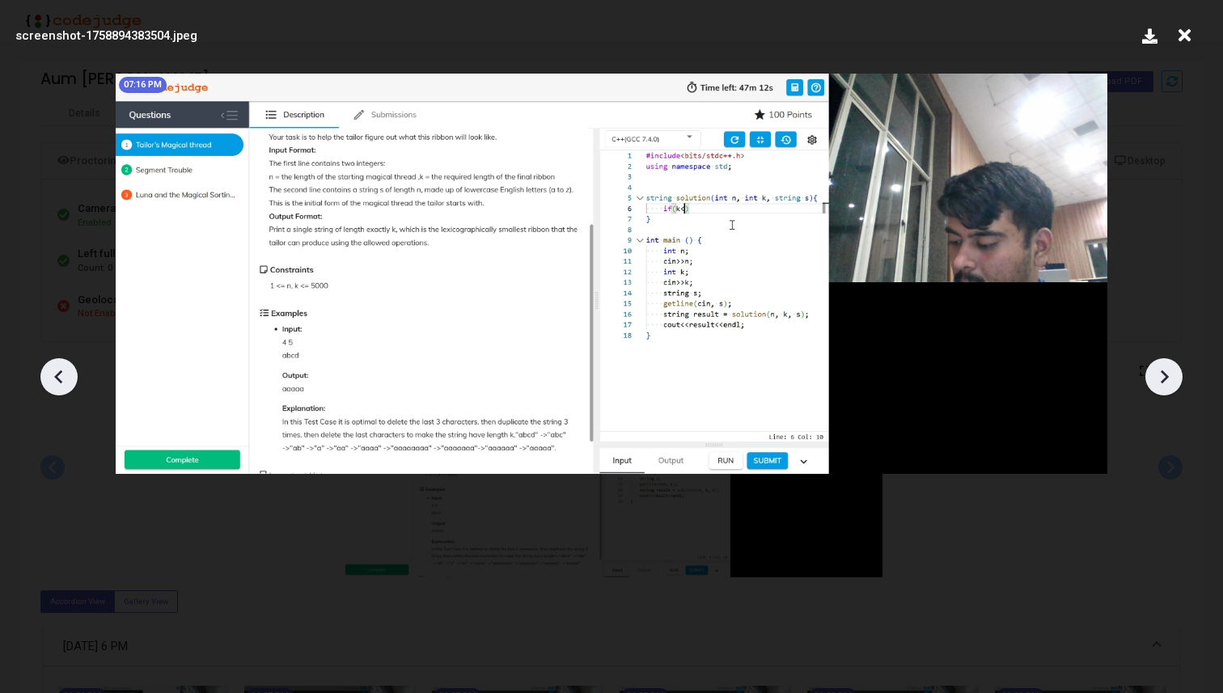
click at [1153, 374] on icon at bounding box center [1164, 377] width 24 height 24
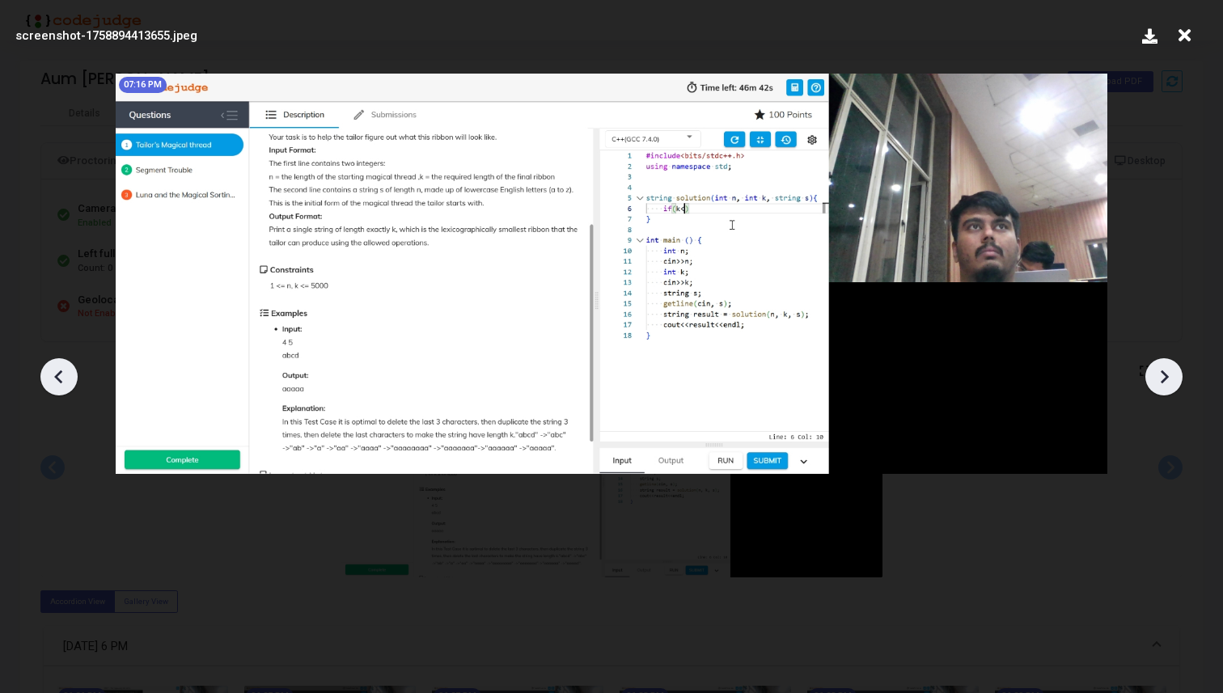
click at [1153, 374] on icon at bounding box center [1164, 377] width 24 height 24
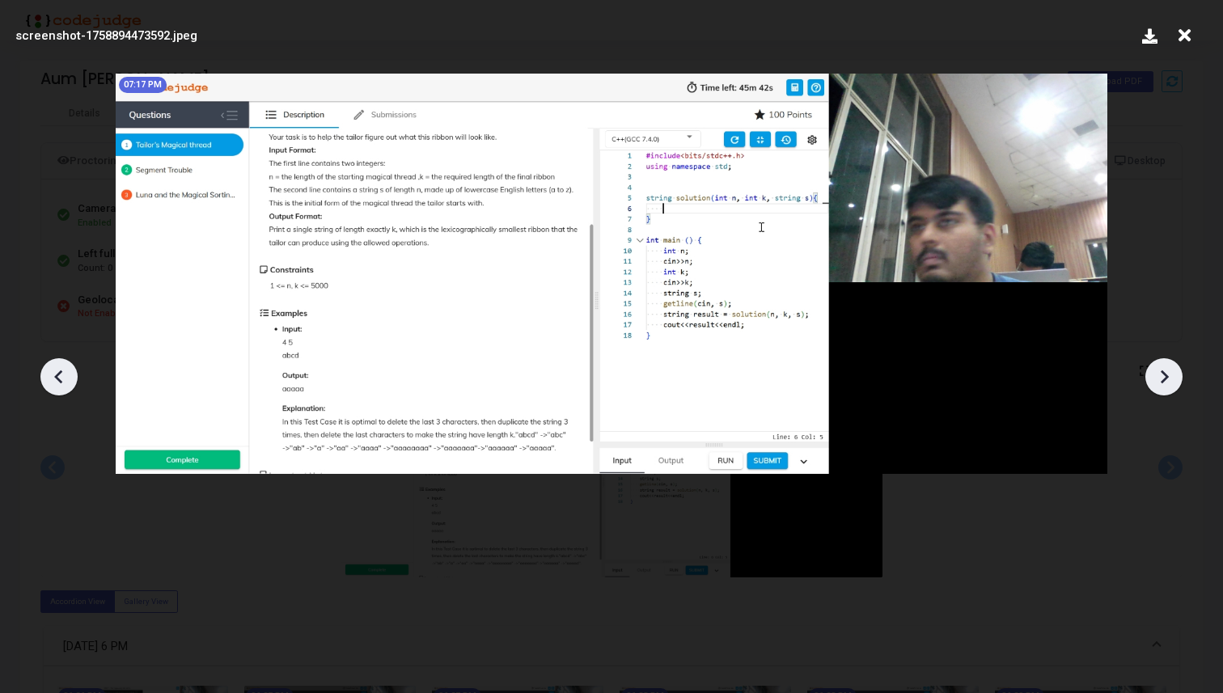
click at [1153, 374] on icon at bounding box center [1164, 377] width 24 height 24
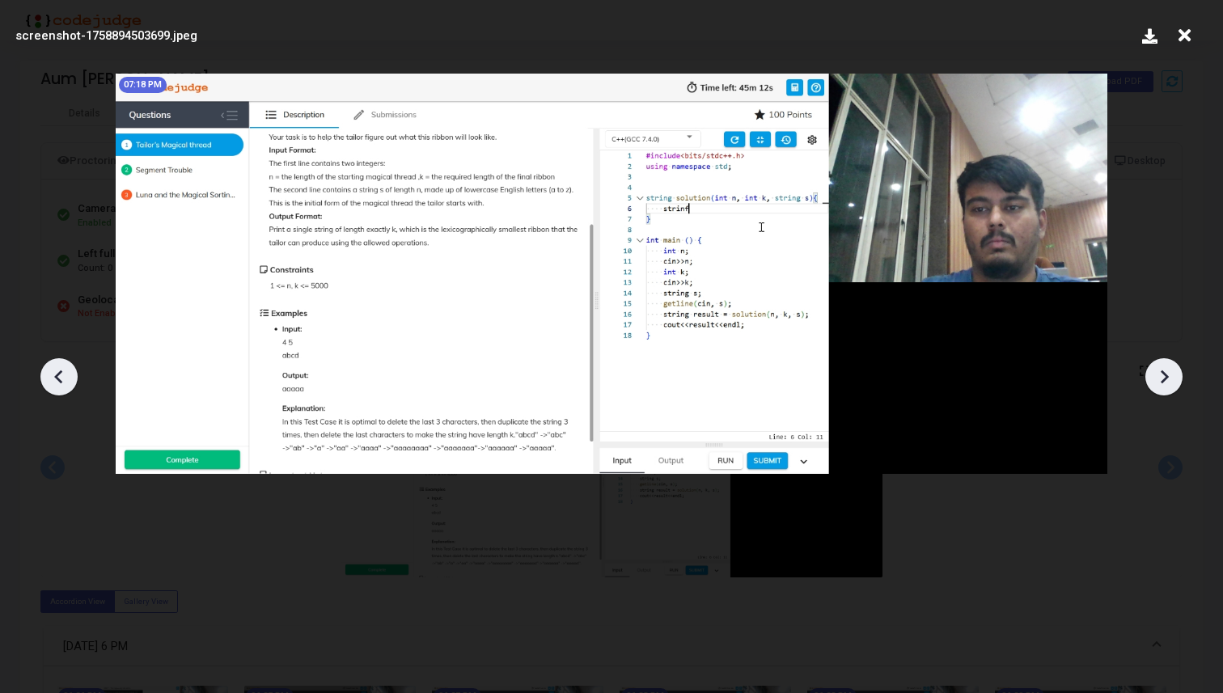
click at [1153, 374] on icon at bounding box center [1164, 377] width 24 height 24
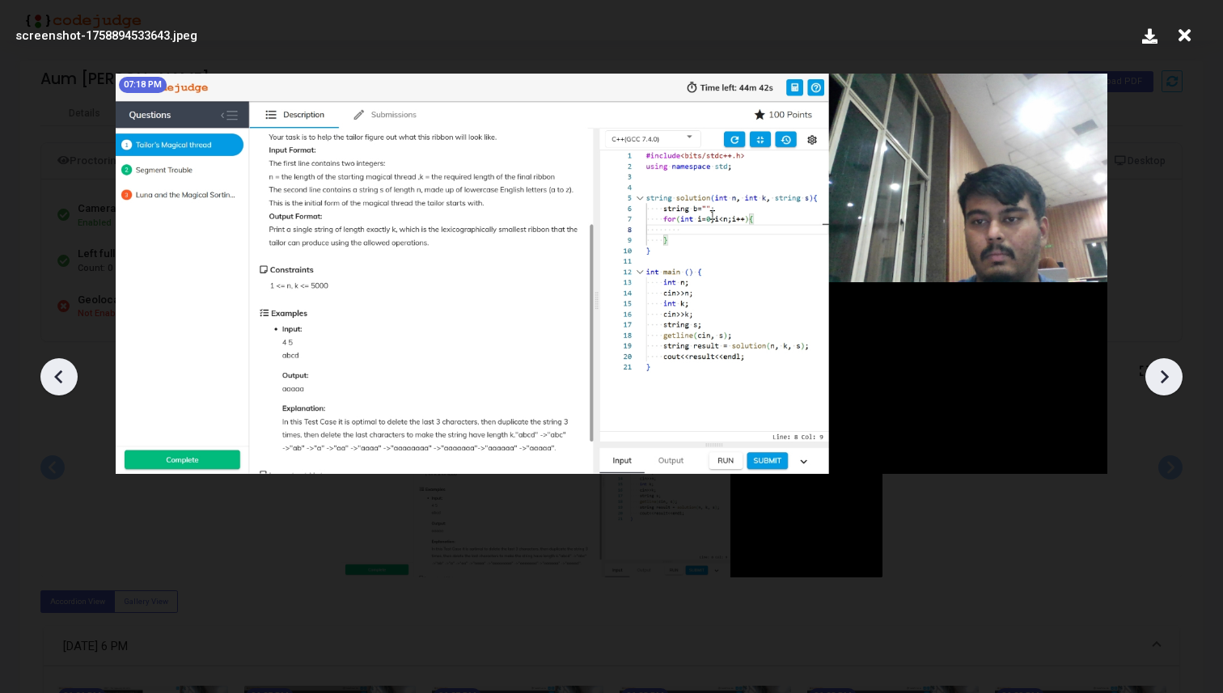
click at [1153, 374] on icon at bounding box center [1164, 377] width 24 height 24
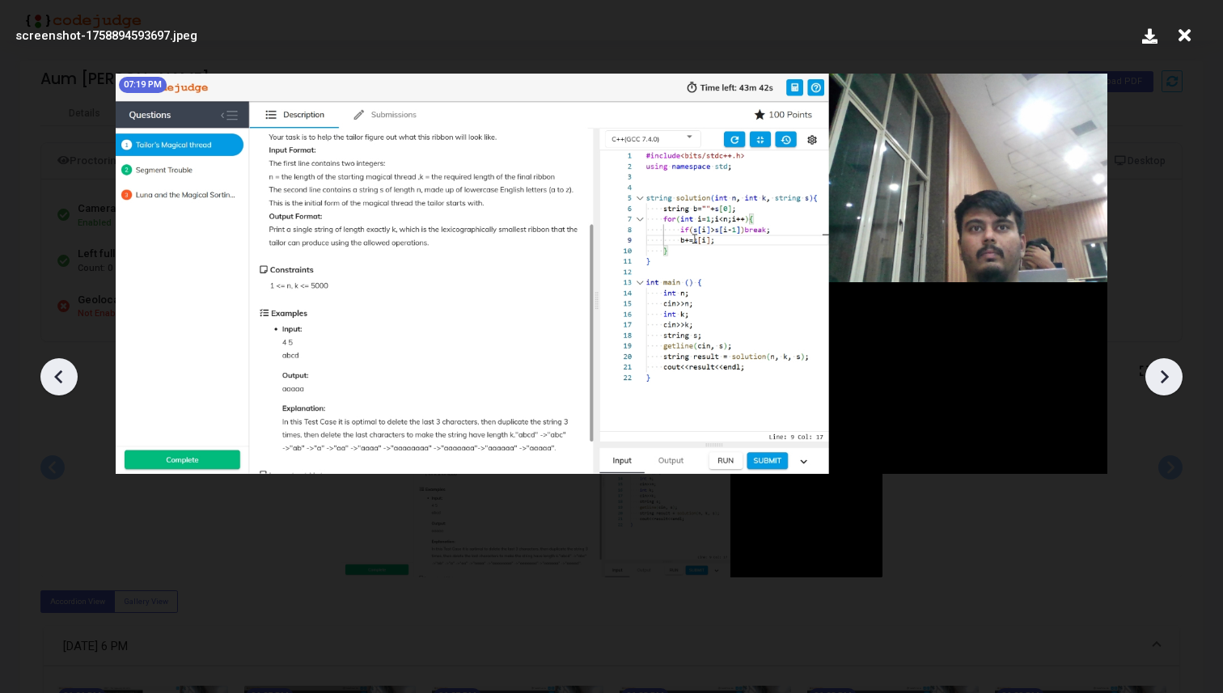
click at [1153, 374] on icon at bounding box center [1164, 377] width 24 height 24
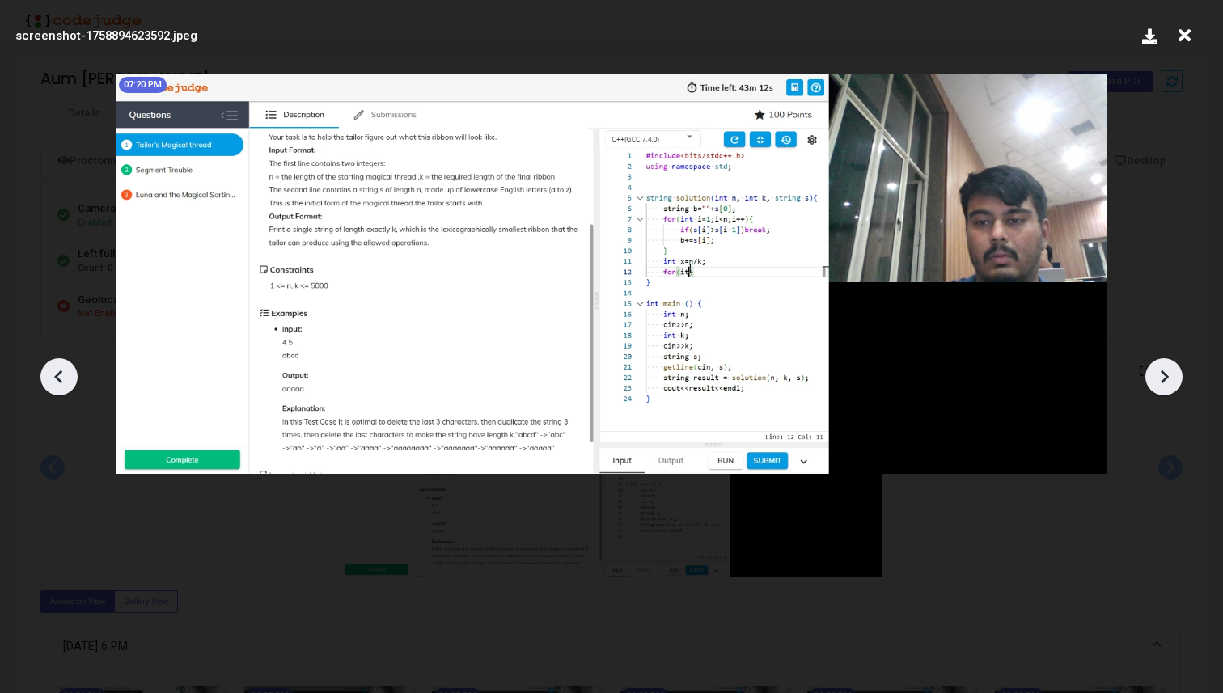
click at [1153, 374] on icon at bounding box center [1164, 377] width 24 height 24
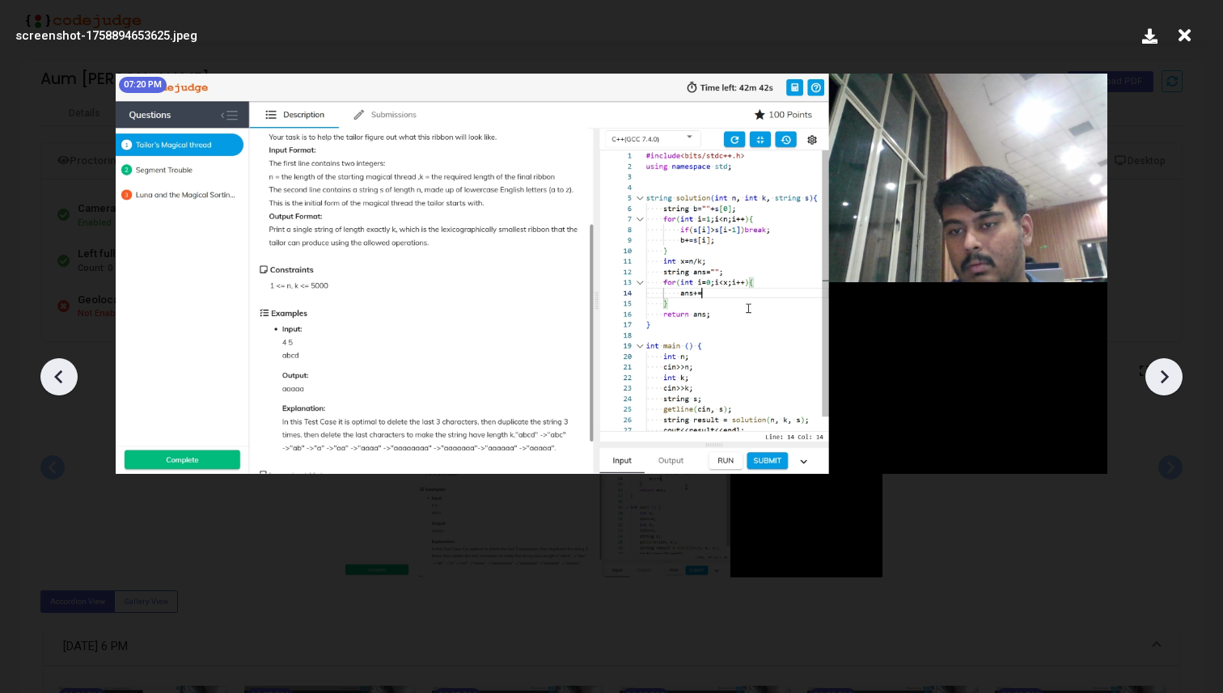
click at [1153, 374] on icon at bounding box center [1164, 377] width 24 height 24
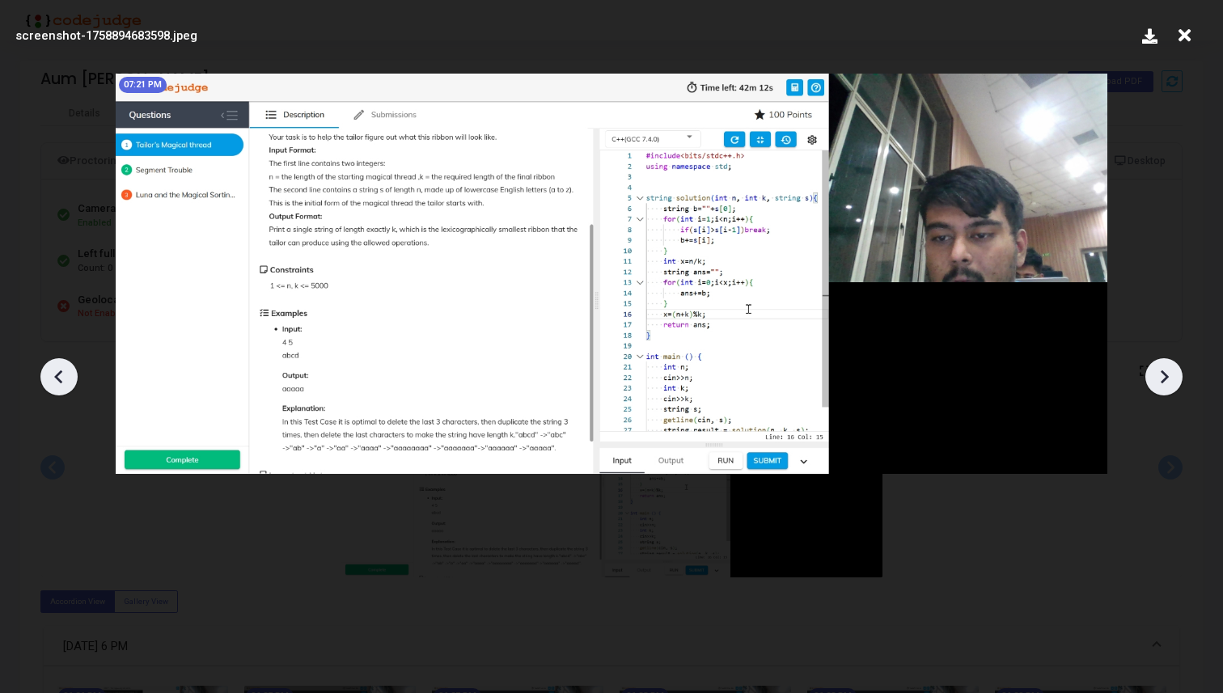
click at [1153, 374] on icon at bounding box center [1164, 377] width 24 height 24
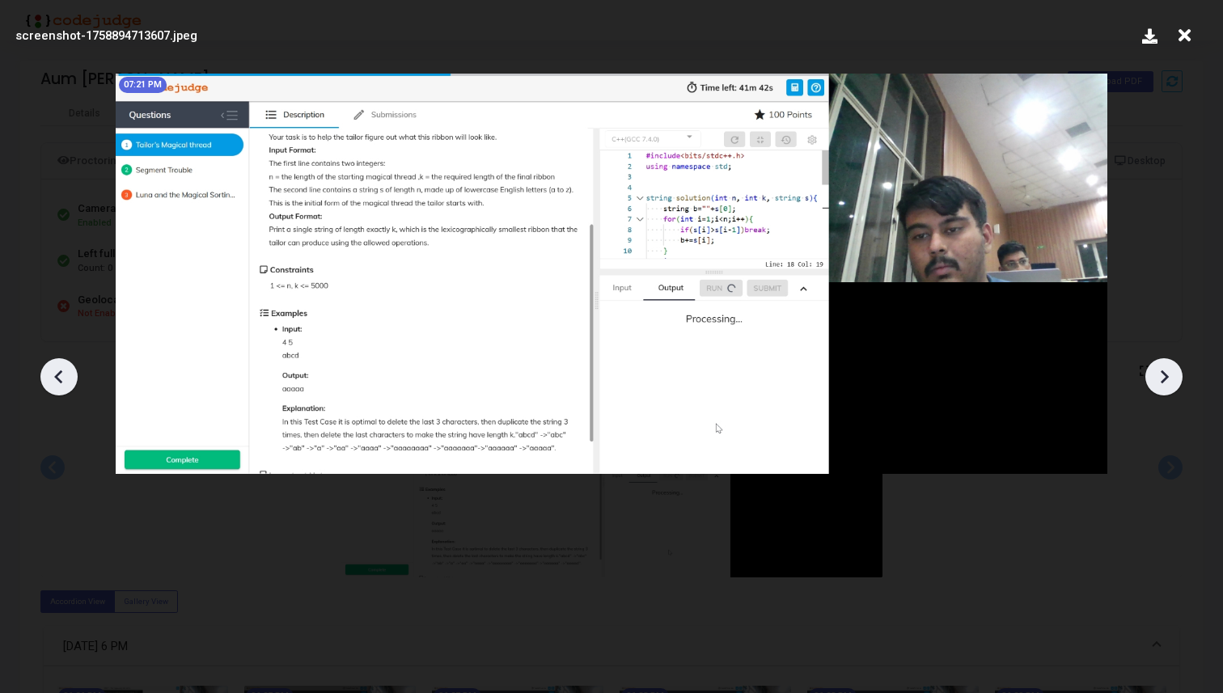
click at [1153, 374] on icon at bounding box center [1164, 377] width 24 height 24
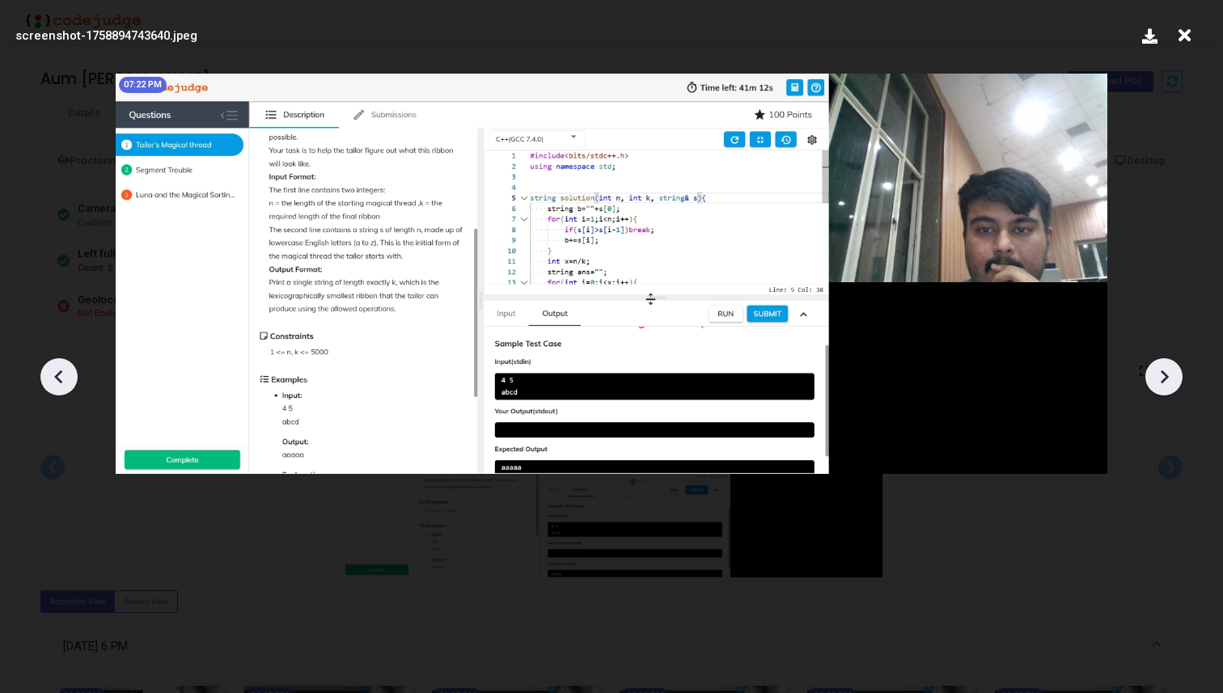
click at [1153, 374] on icon at bounding box center [1164, 377] width 24 height 24
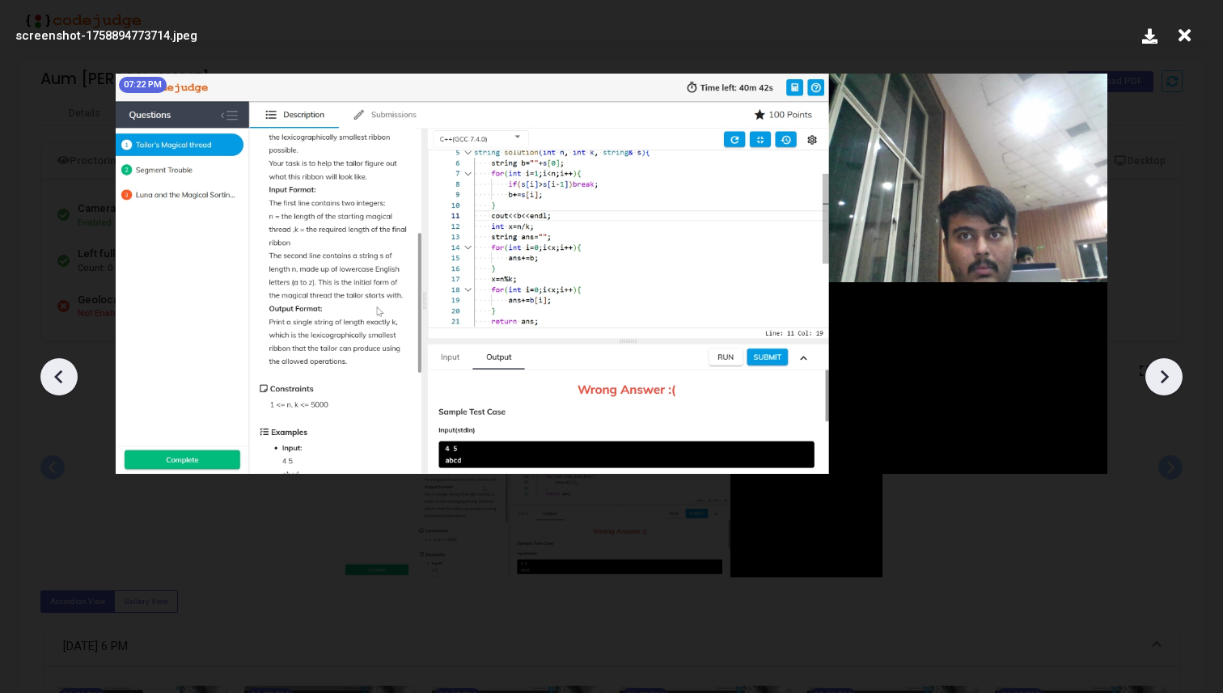
click at [1153, 374] on icon at bounding box center [1164, 377] width 24 height 24
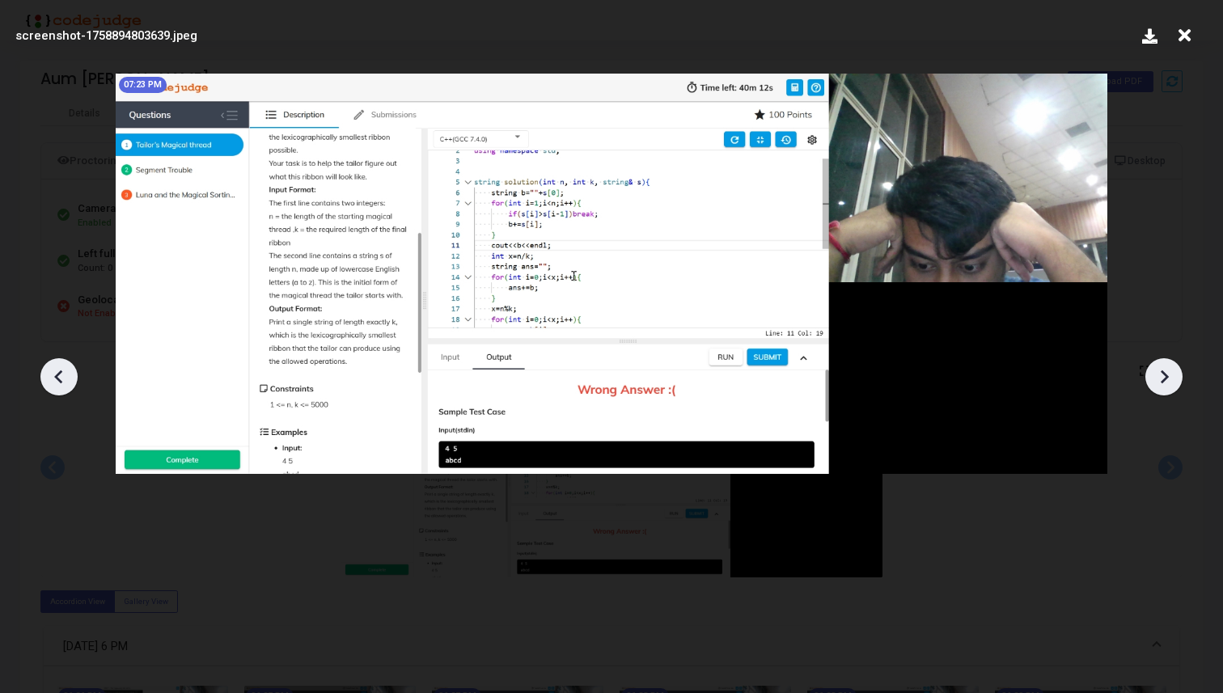
click at [1153, 374] on icon at bounding box center [1164, 377] width 24 height 24
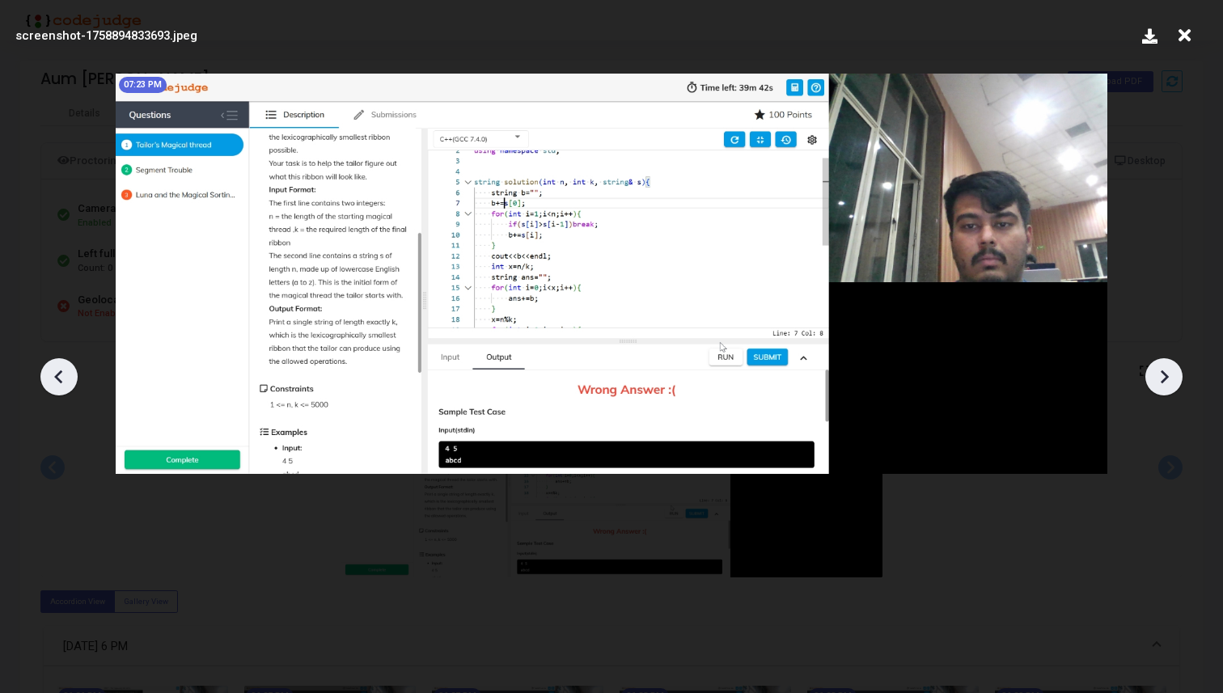
click at [1153, 374] on icon at bounding box center [1164, 377] width 24 height 24
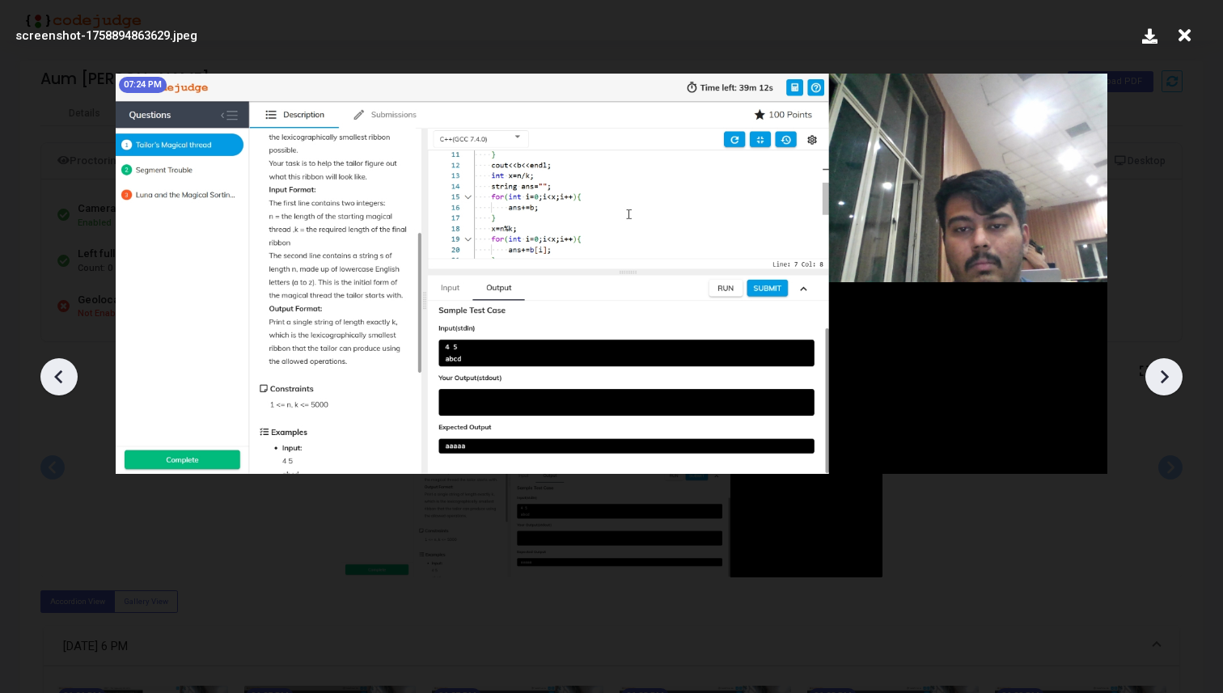
click at [1153, 374] on icon at bounding box center [1164, 377] width 24 height 24
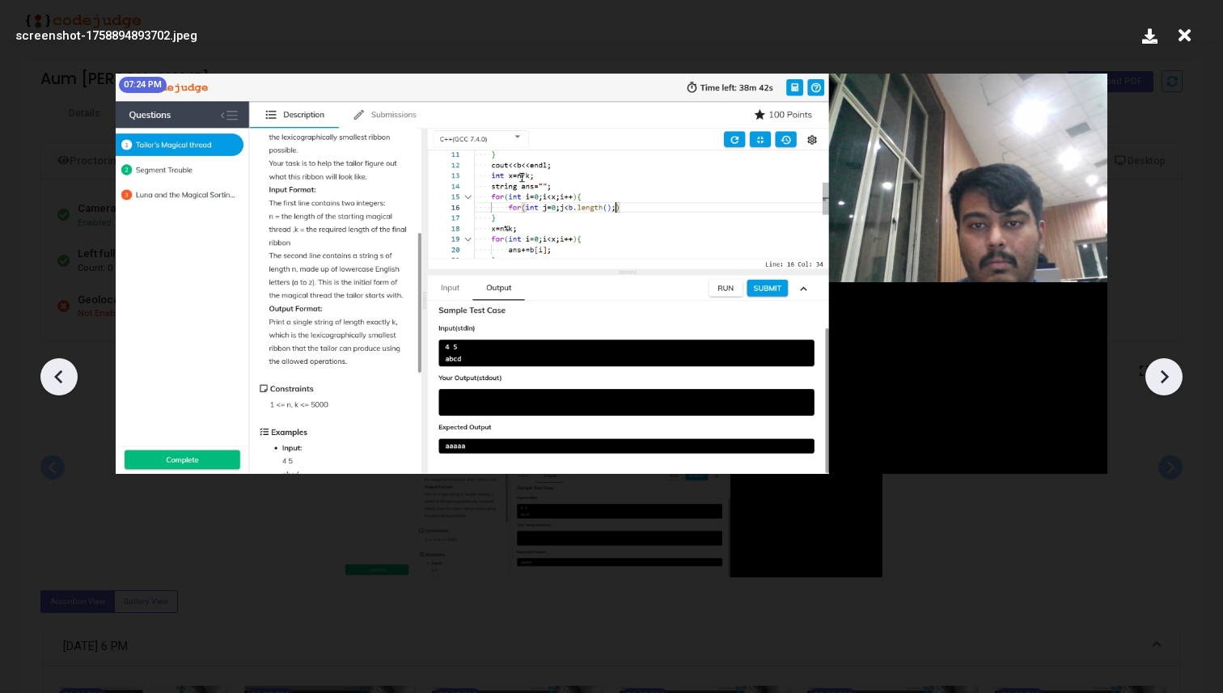
click at [1153, 374] on icon at bounding box center [1164, 377] width 24 height 24
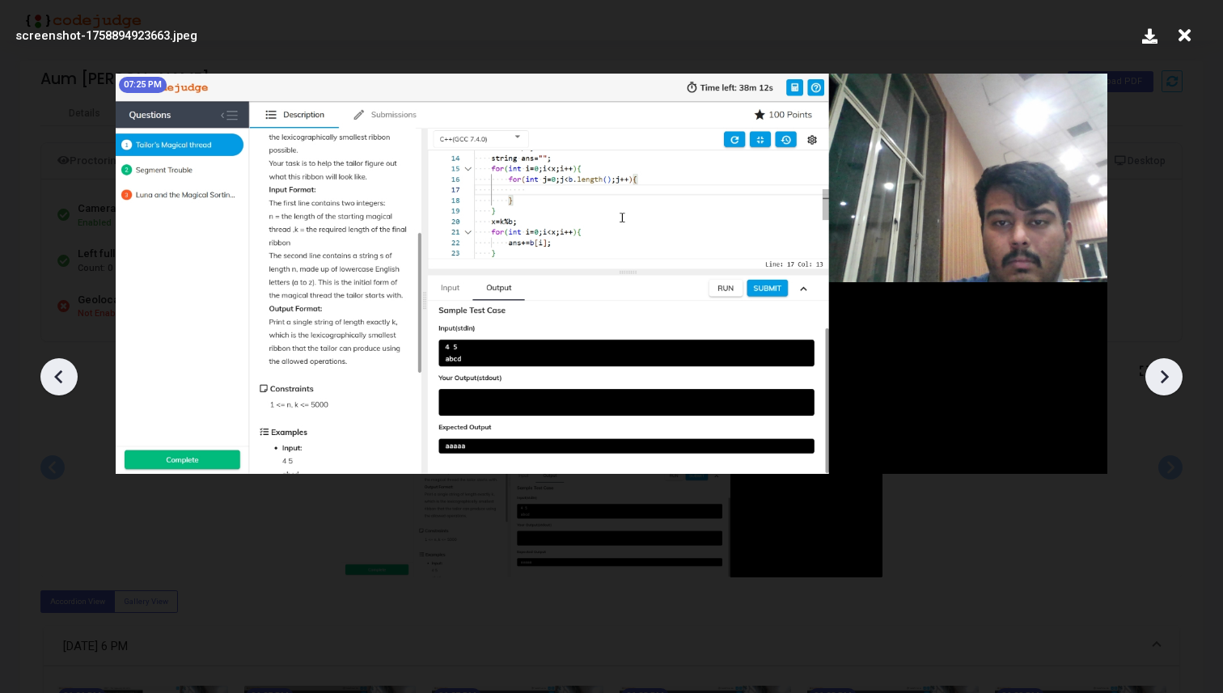
click at [1153, 374] on icon at bounding box center [1164, 377] width 24 height 24
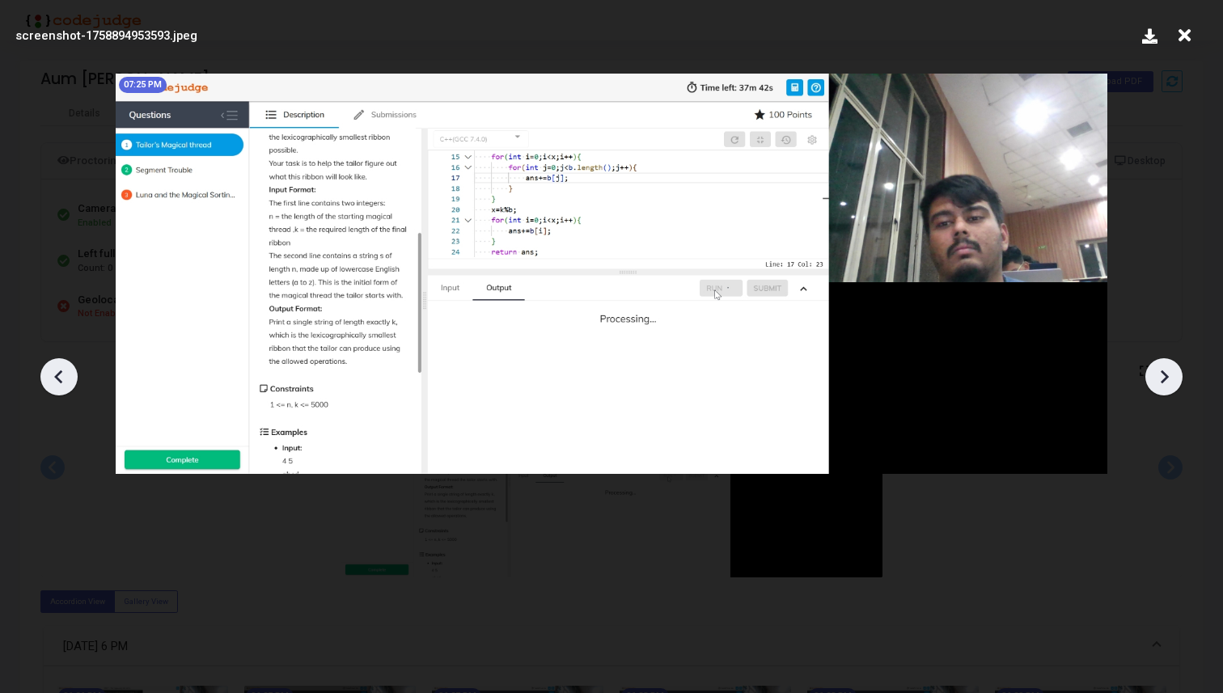
click at [1153, 374] on icon at bounding box center [1164, 377] width 24 height 24
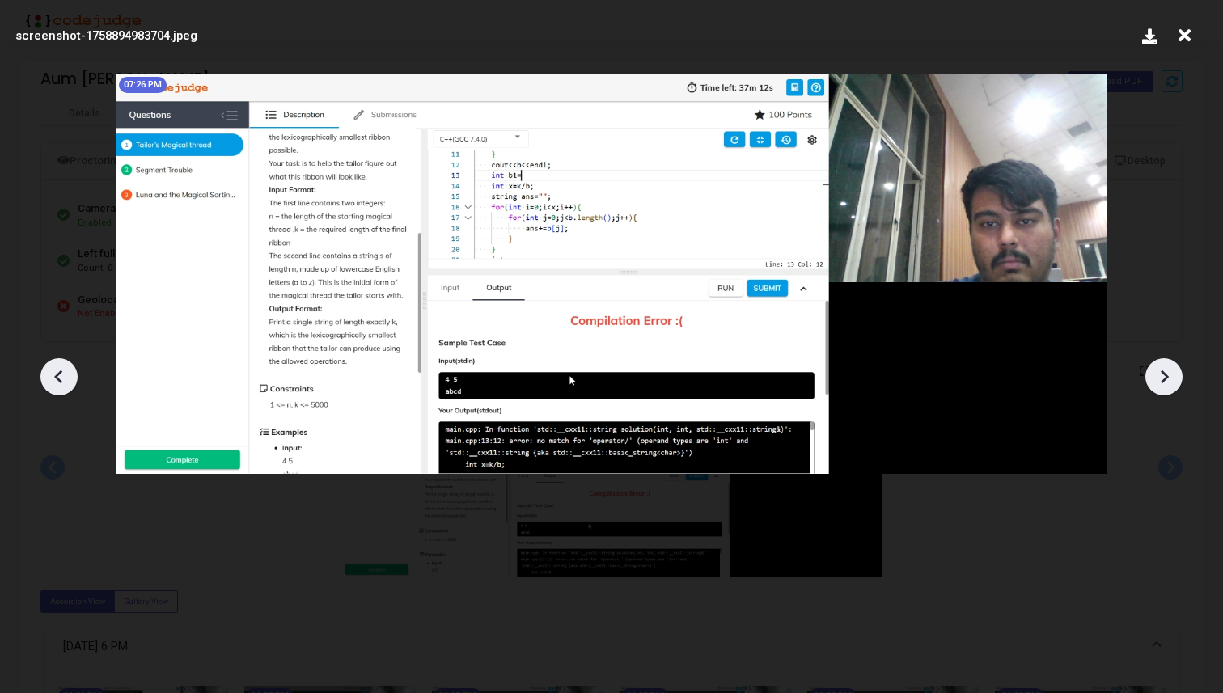
click at [1153, 374] on icon at bounding box center [1164, 377] width 24 height 24
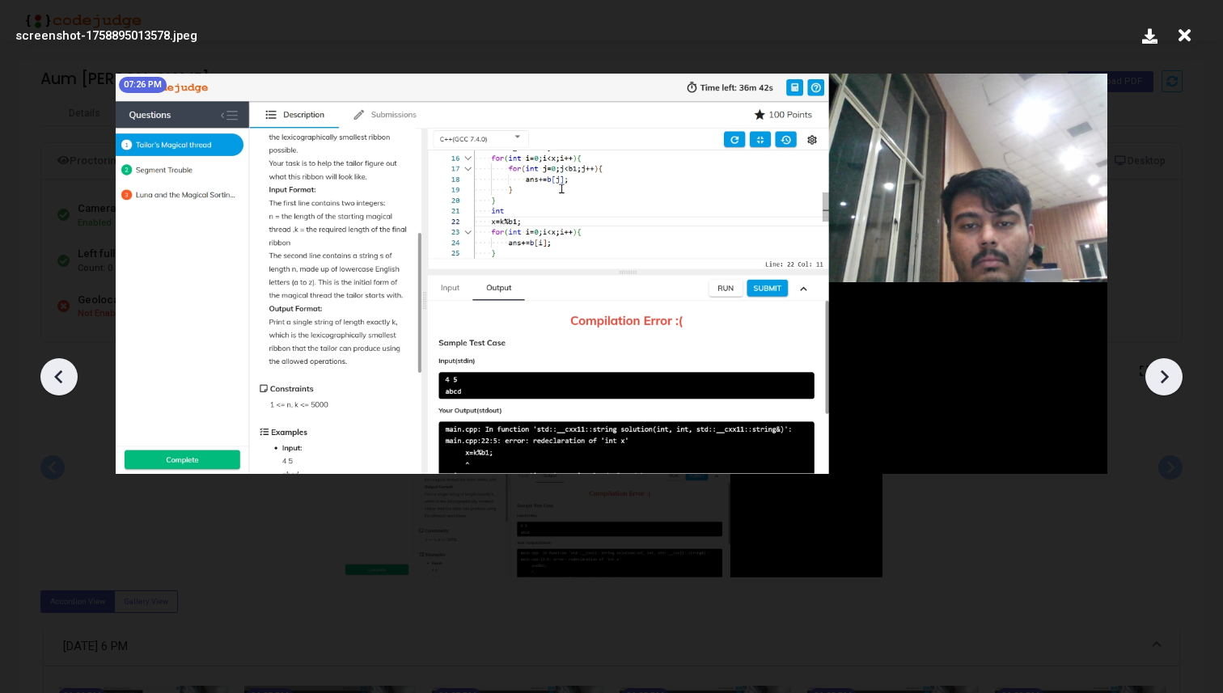
click at [1153, 374] on icon at bounding box center [1164, 377] width 24 height 24
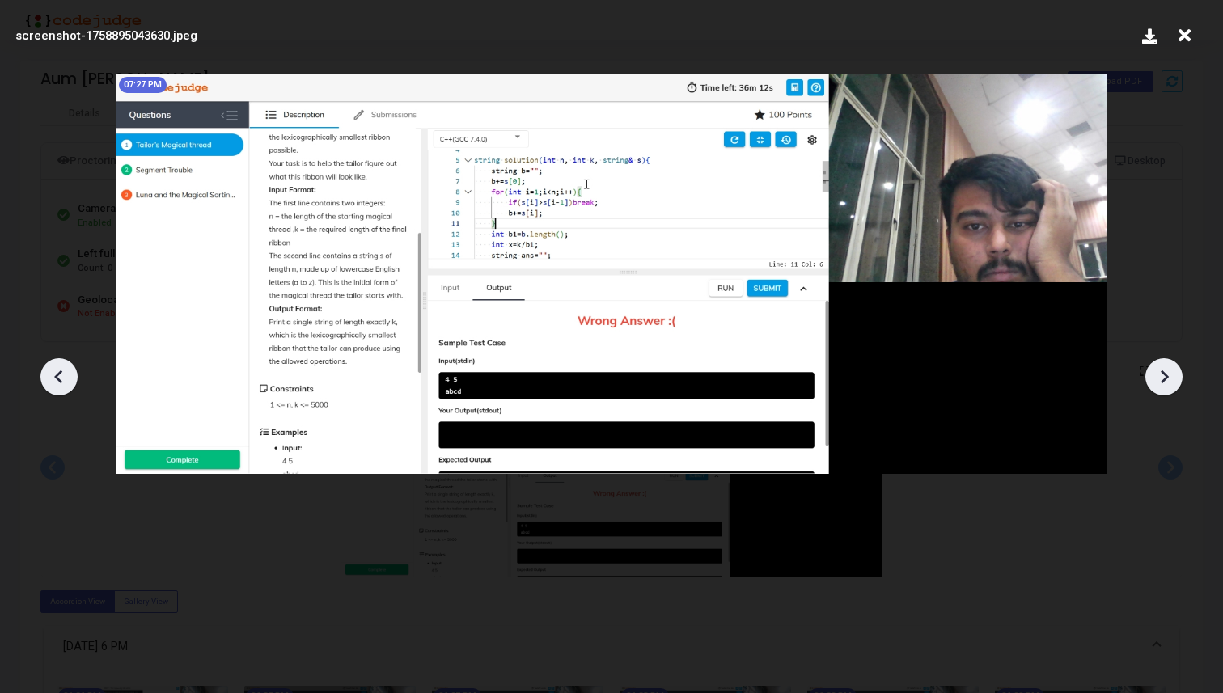
click at [1153, 374] on icon at bounding box center [1164, 377] width 24 height 24
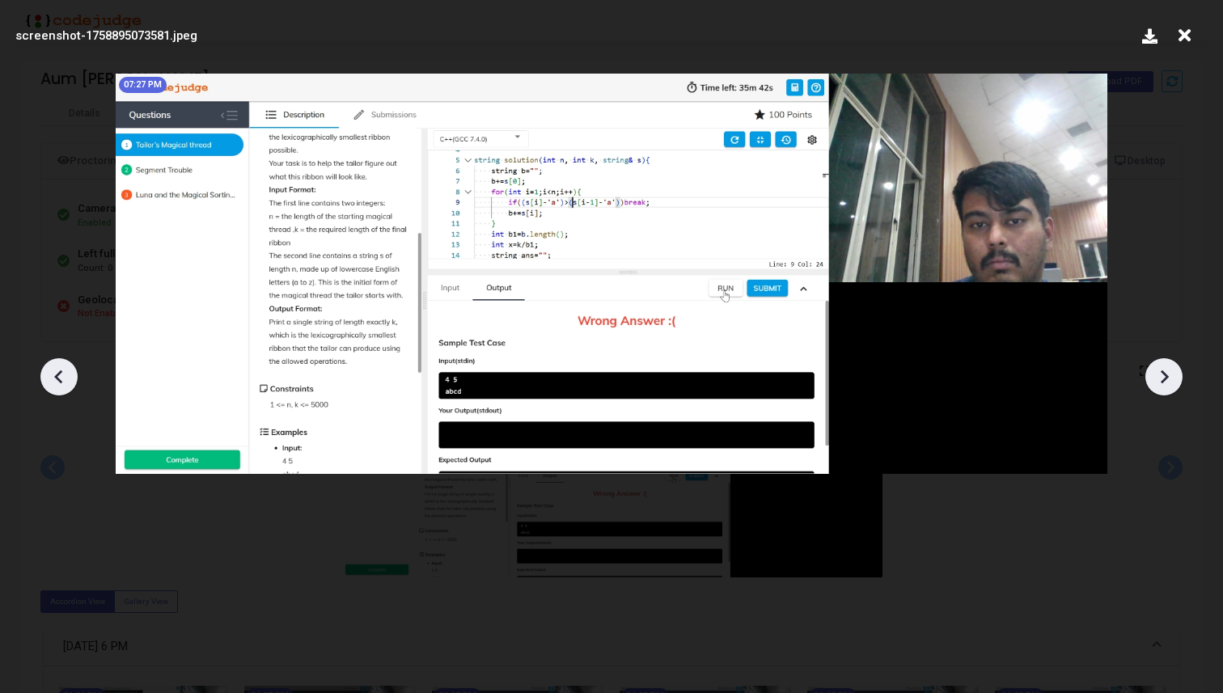
click at [1153, 374] on icon at bounding box center [1164, 377] width 24 height 24
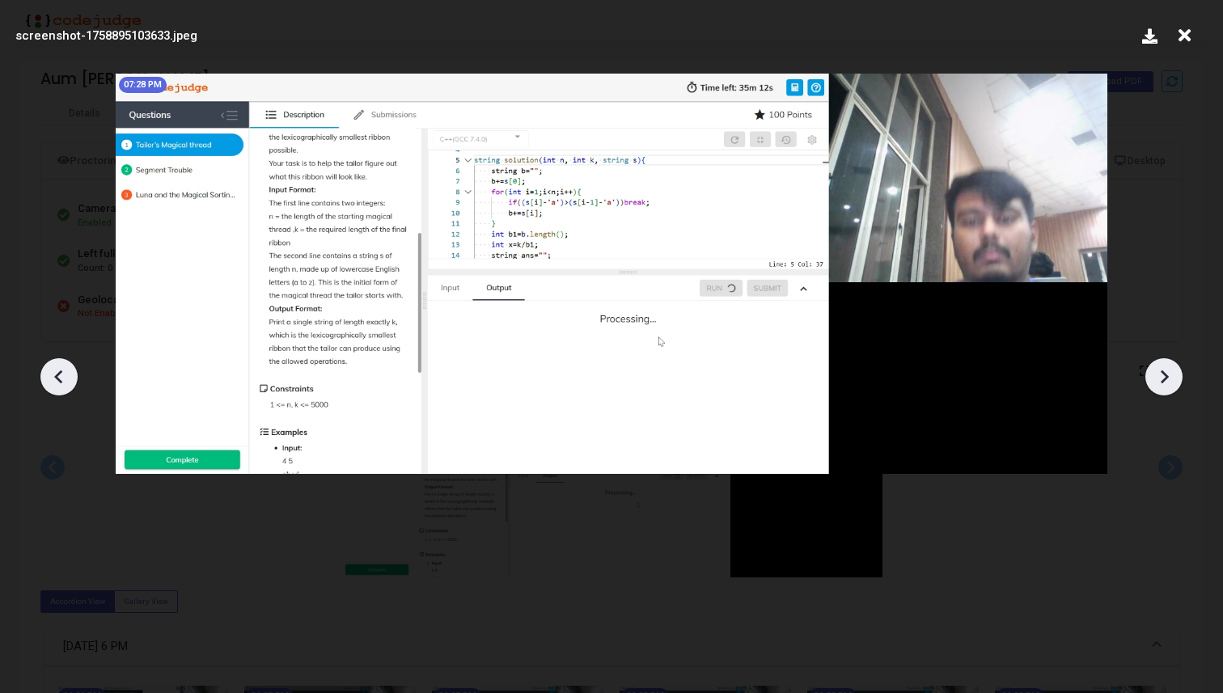
click at [1153, 374] on icon at bounding box center [1164, 377] width 24 height 24
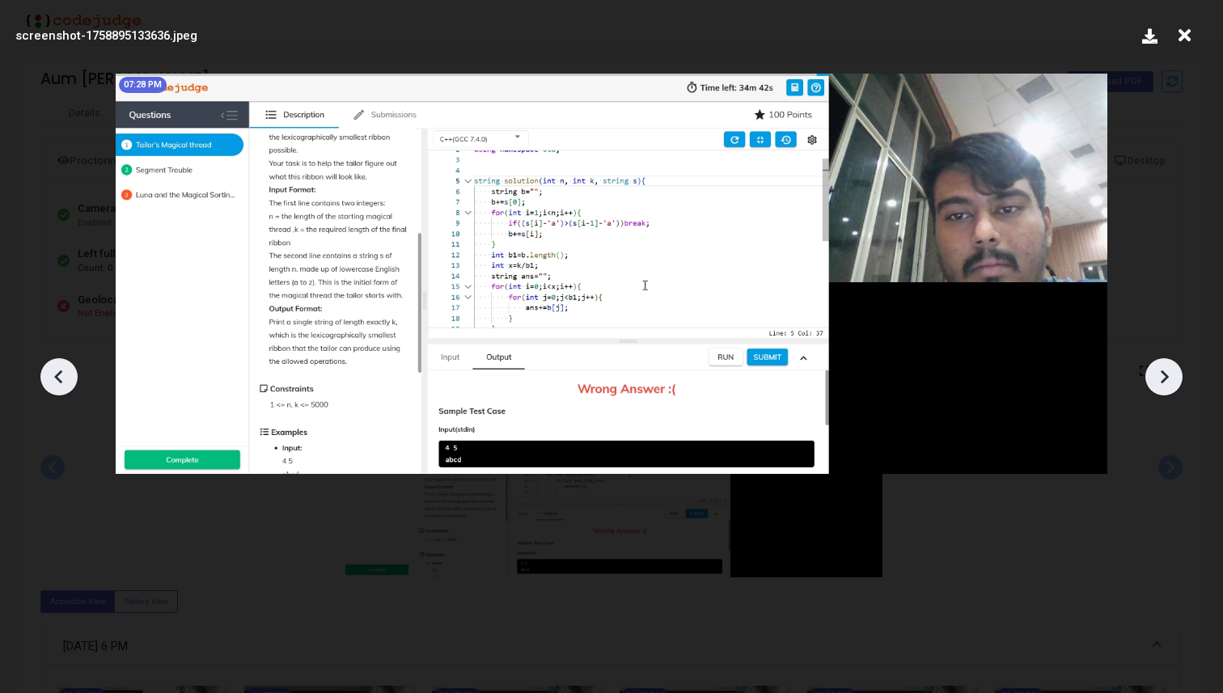
click at [1153, 374] on icon at bounding box center [1164, 377] width 24 height 24
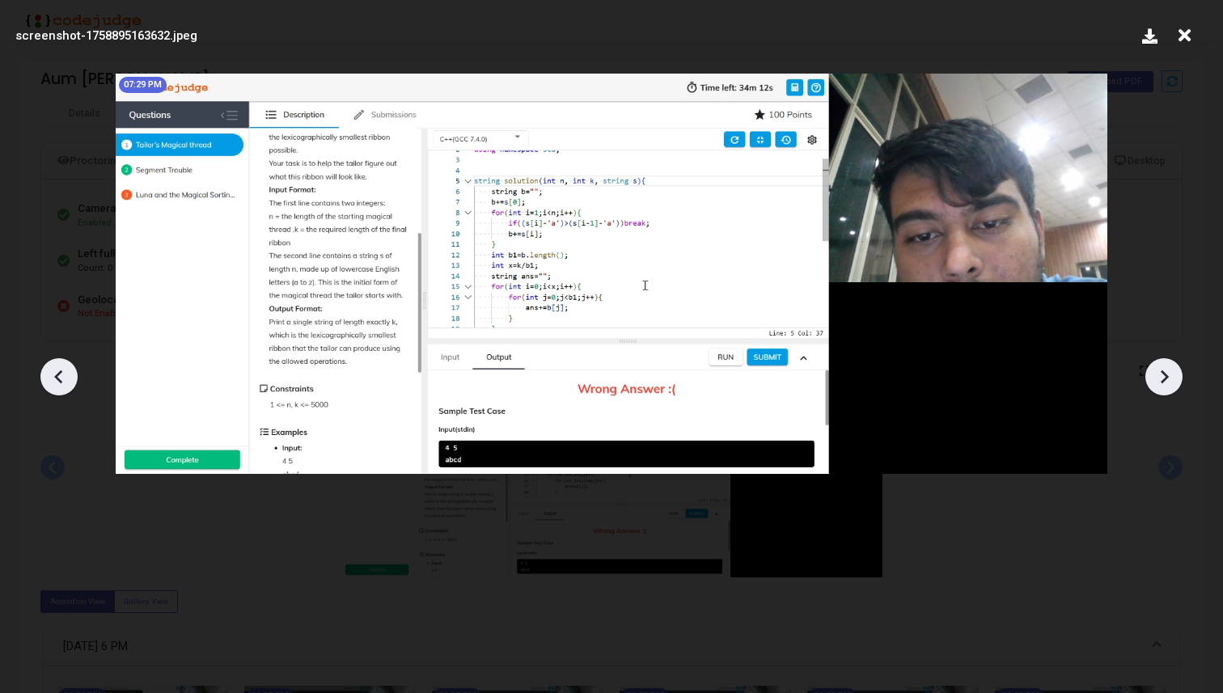
click at [1153, 374] on icon at bounding box center [1164, 377] width 24 height 24
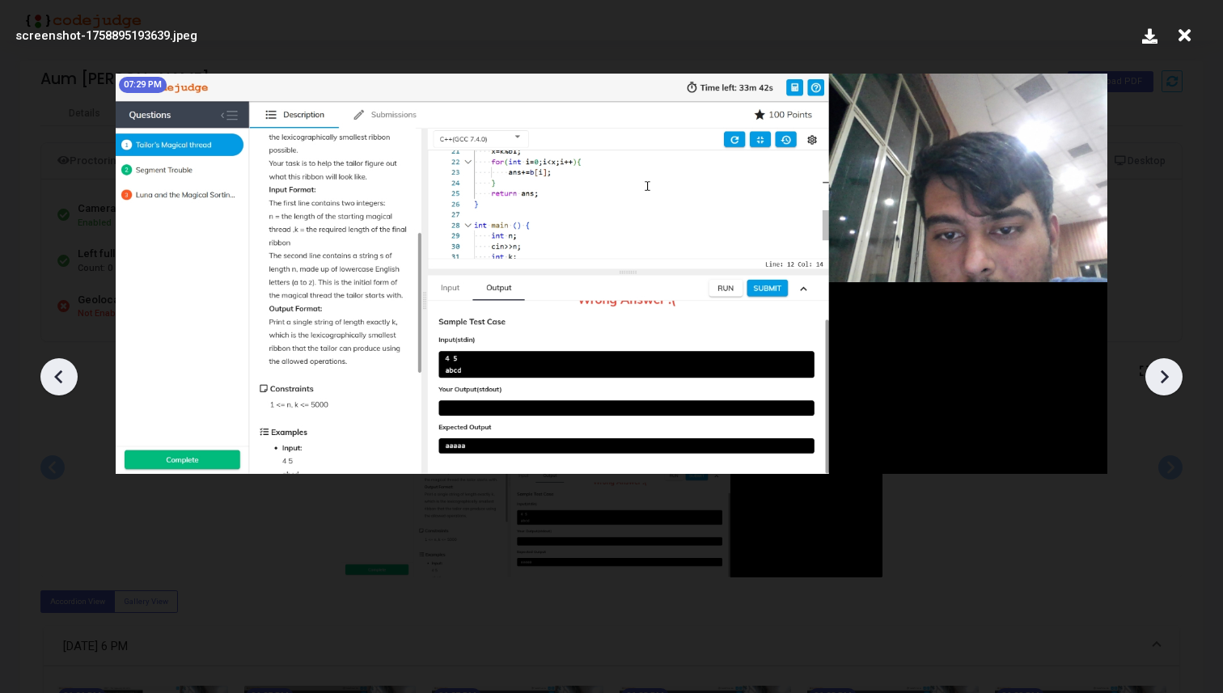
click at [1153, 374] on icon at bounding box center [1164, 377] width 24 height 24
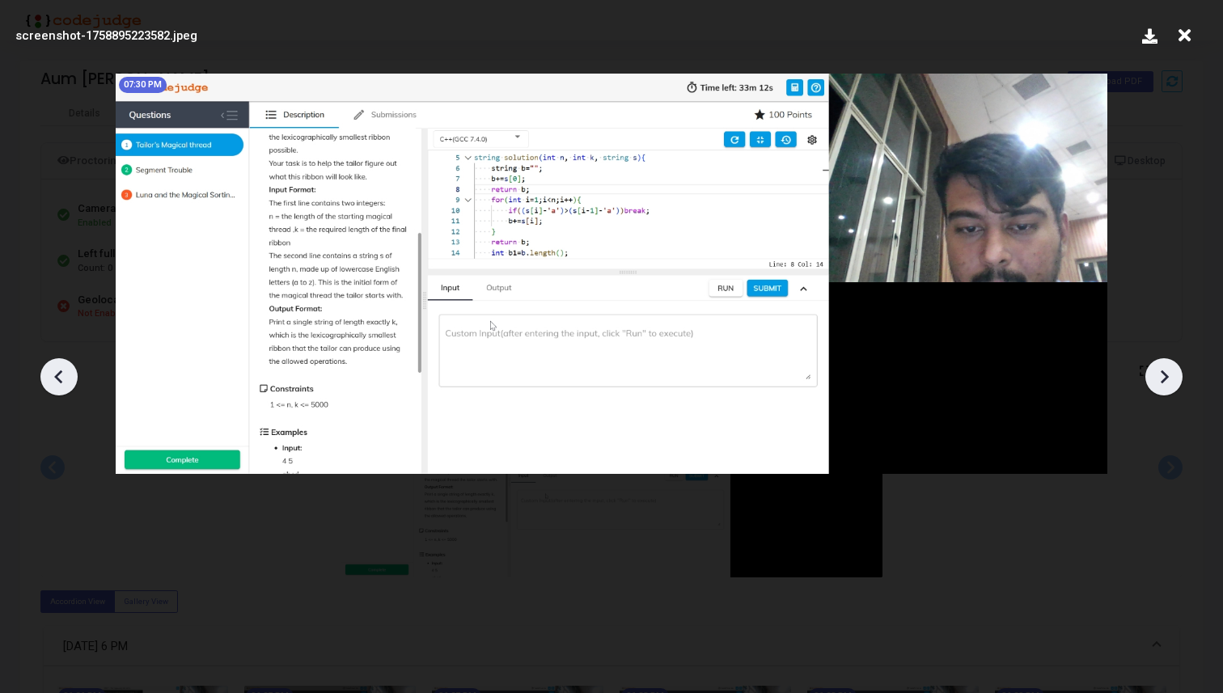
click at [1153, 374] on icon at bounding box center [1164, 377] width 24 height 24
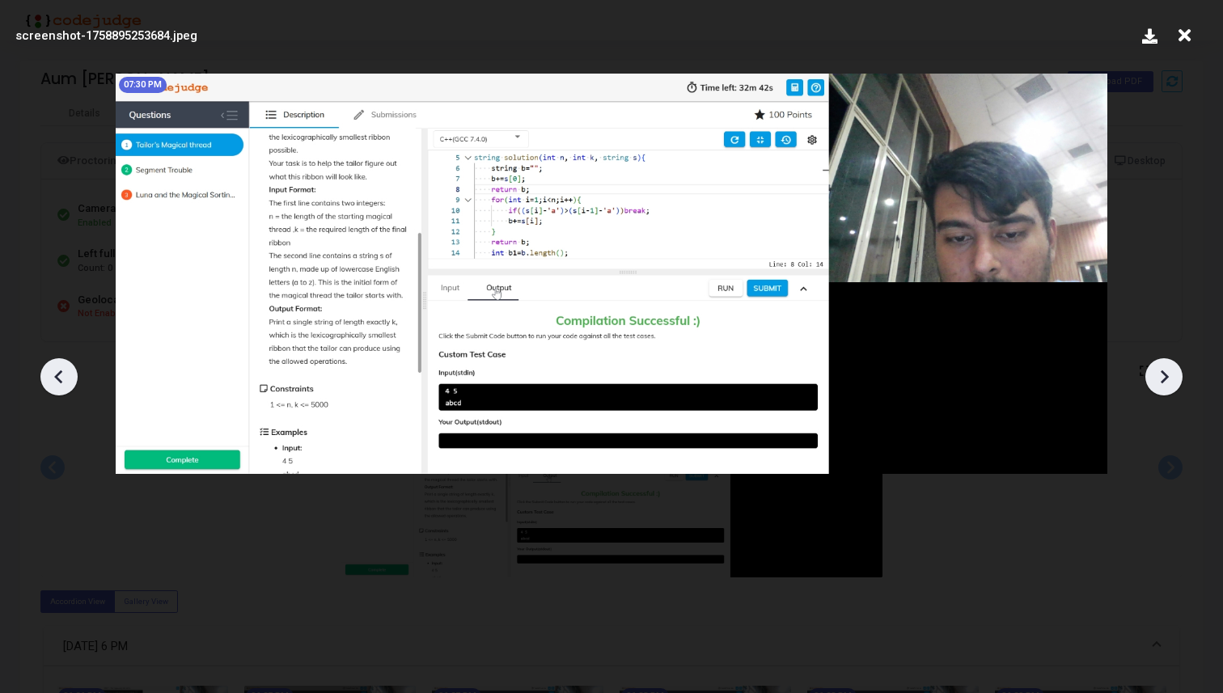
click at [1153, 374] on icon at bounding box center [1164, 377] width 24 height 24
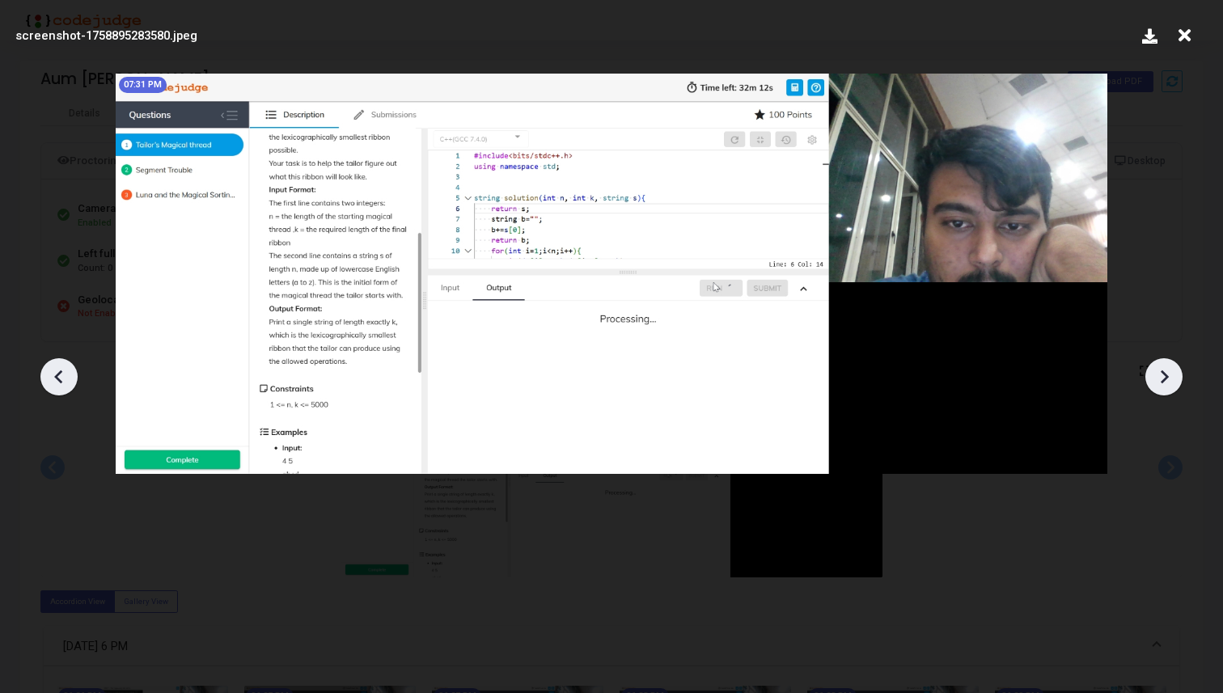
click at [1153, 374] on icon at bounding box center [1164, 377] width 24 height 24
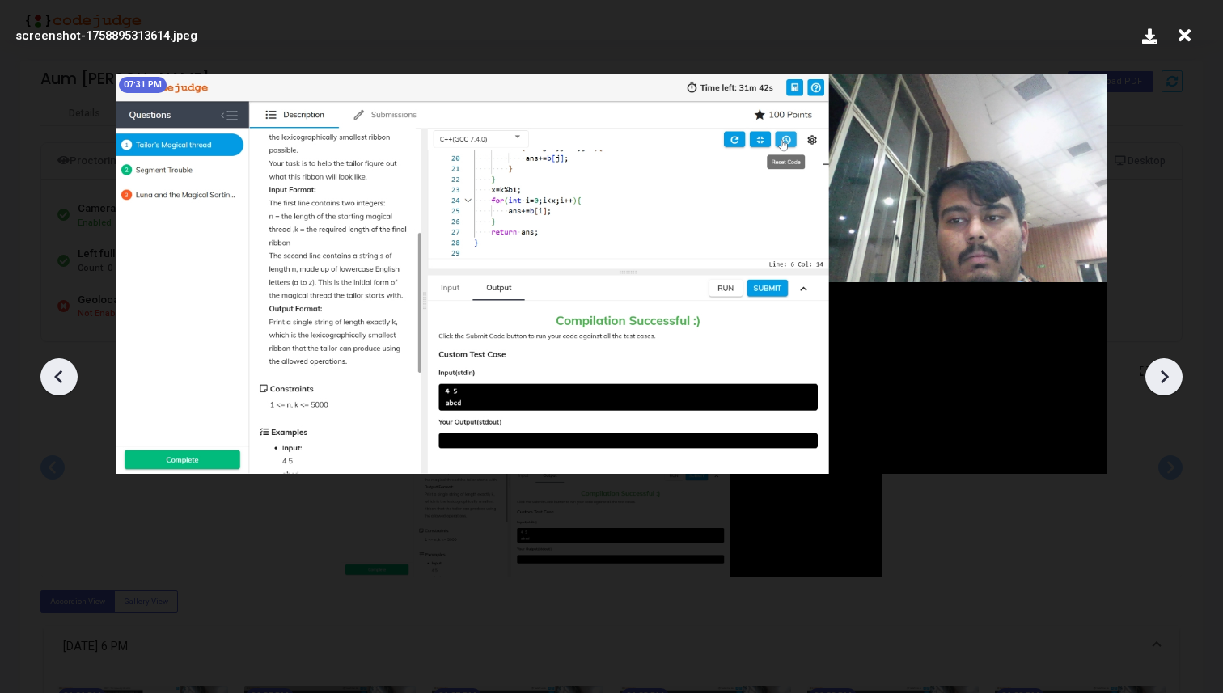
click at [1153, 374] on icon at bounding box center [1164, 377] width 24 height 24
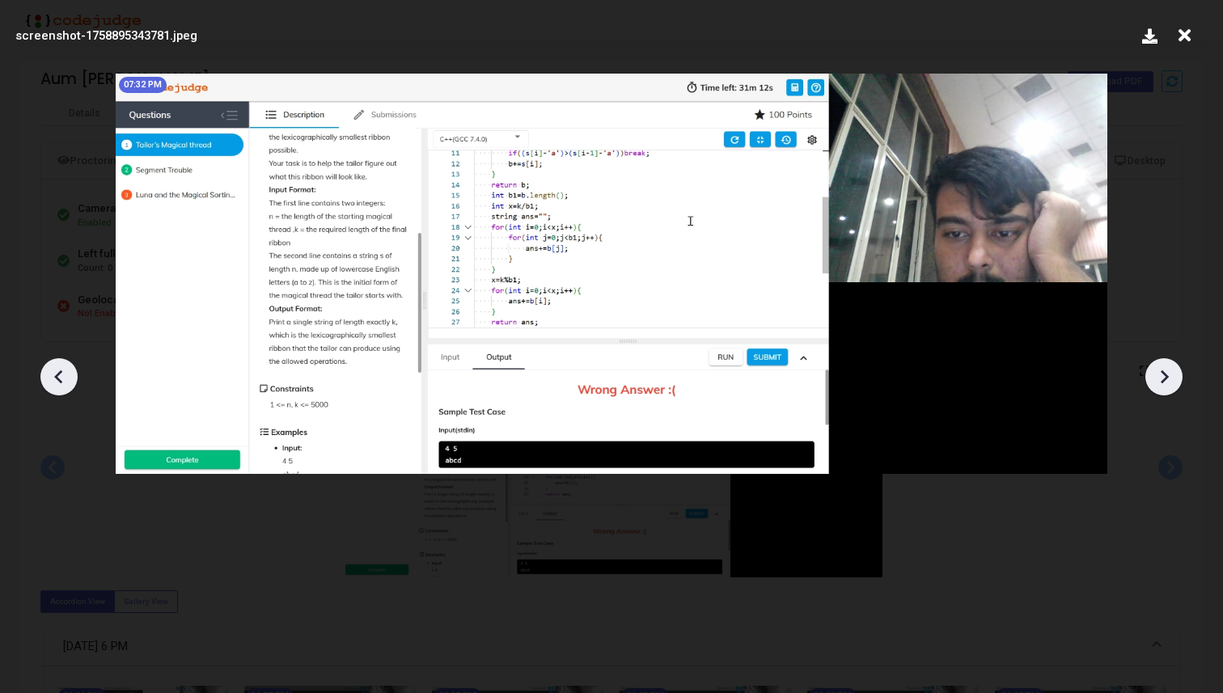
click at [1153, 374] on icon at bounding box center [1164, 377] width 24 height 24
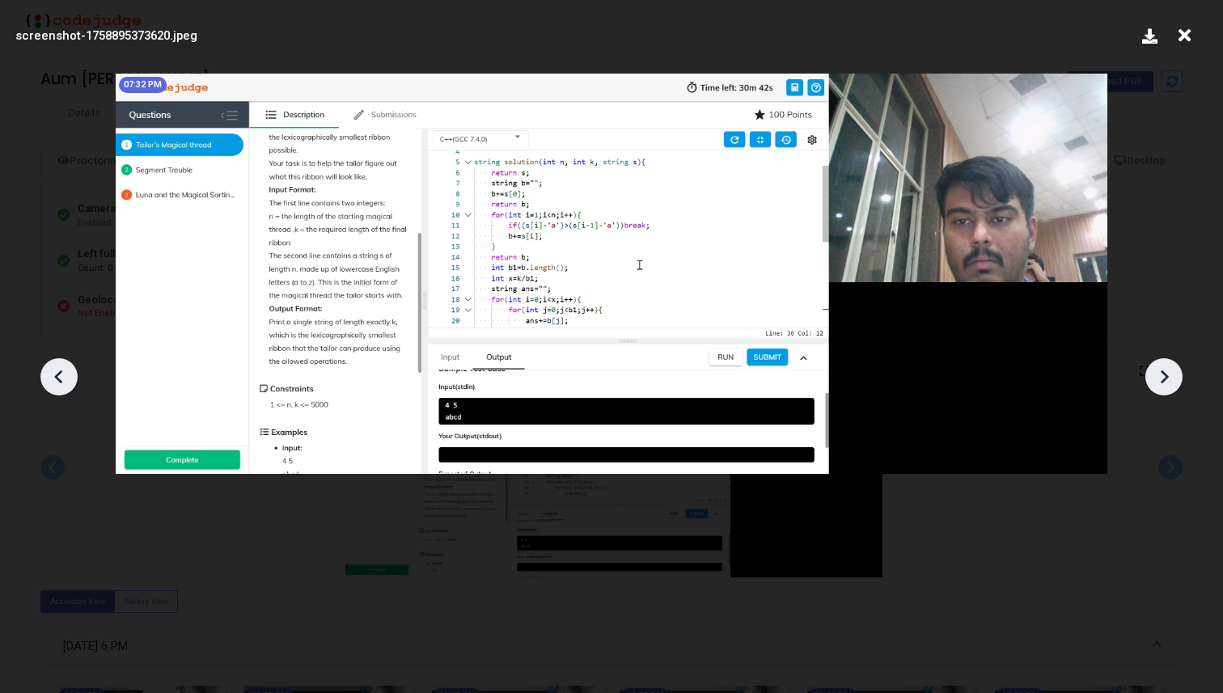
click at [1153, 374] on icon at bounding box center [1164, 377] width 24 height 24
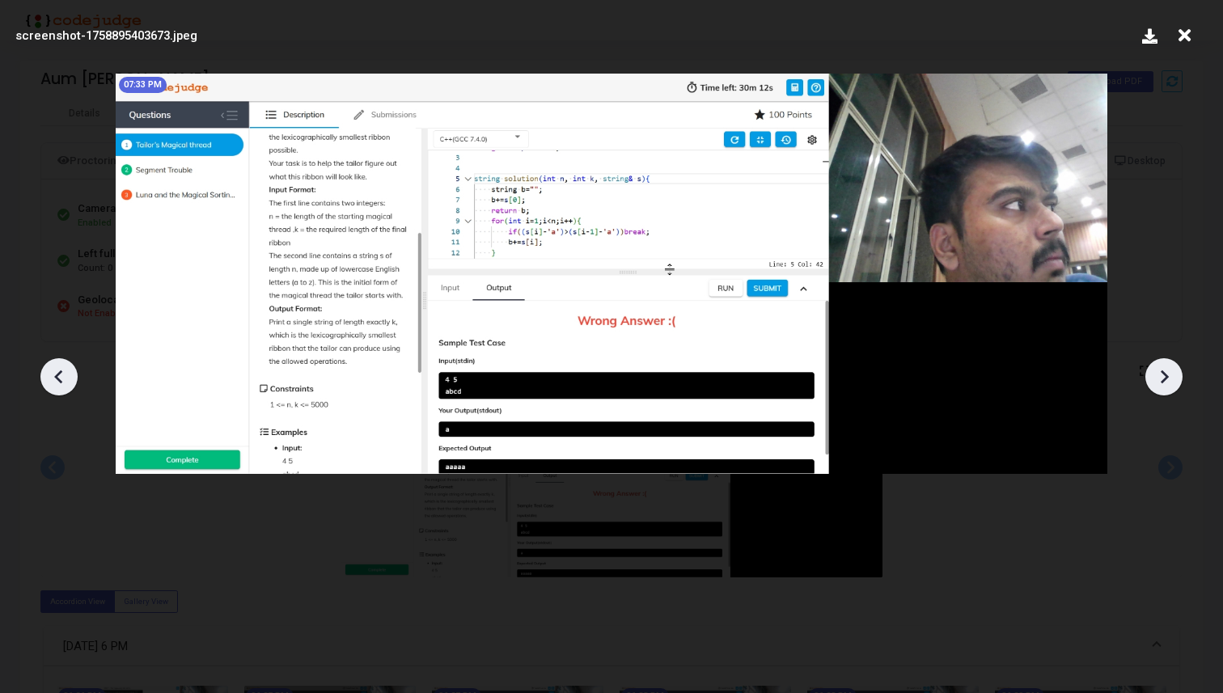
click at [1153, 374] on icon at bounding box center [1164, 377] width 24 height 24
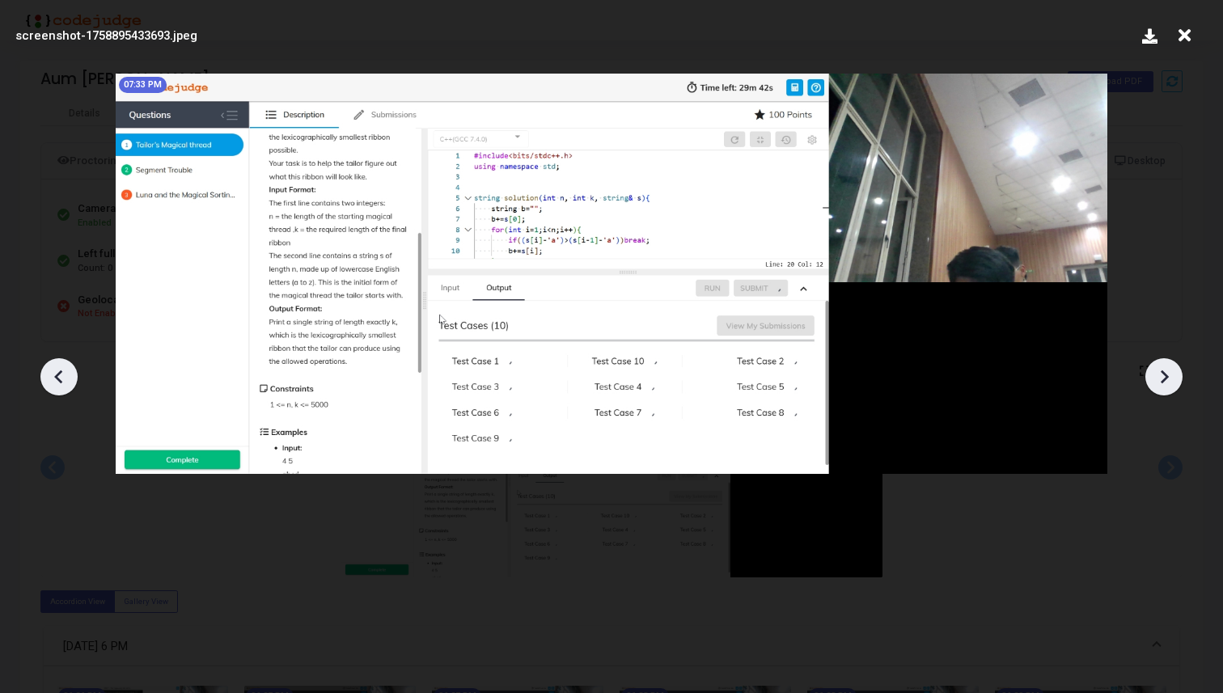
click at [1153, 374] on icon at bounding box center [1164, 377] width 24 height 24
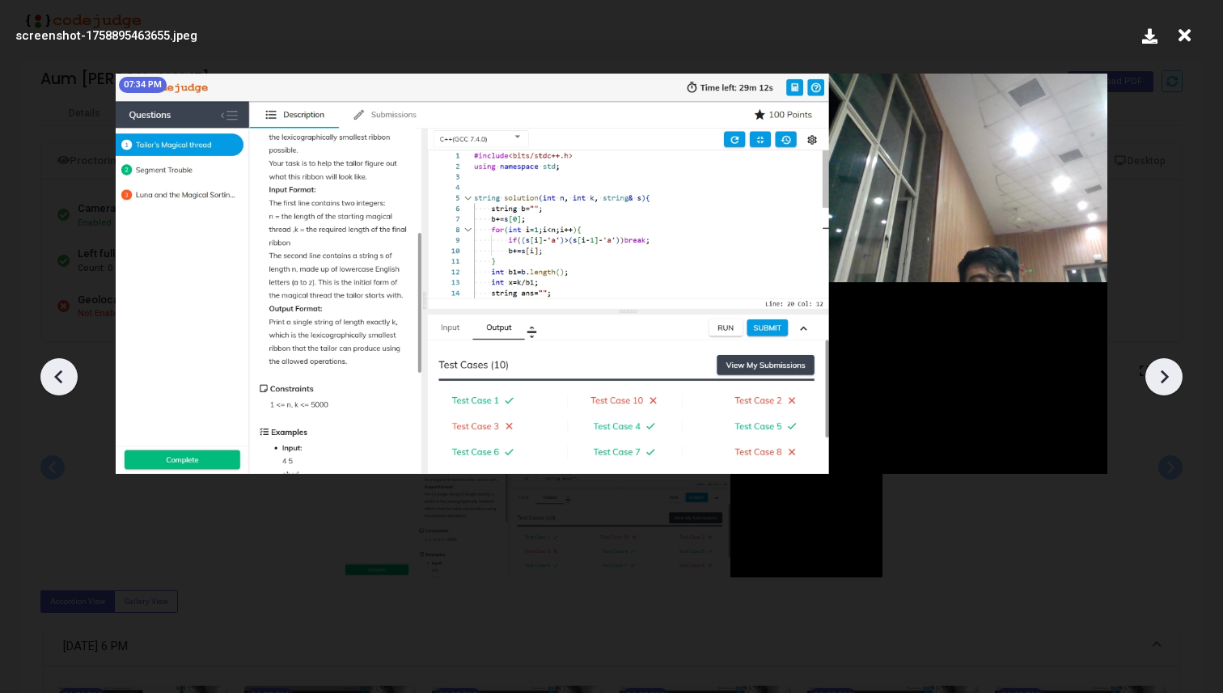
click at [1153, 374] on icon at bounding box center [1164, 377] width 24 height 24
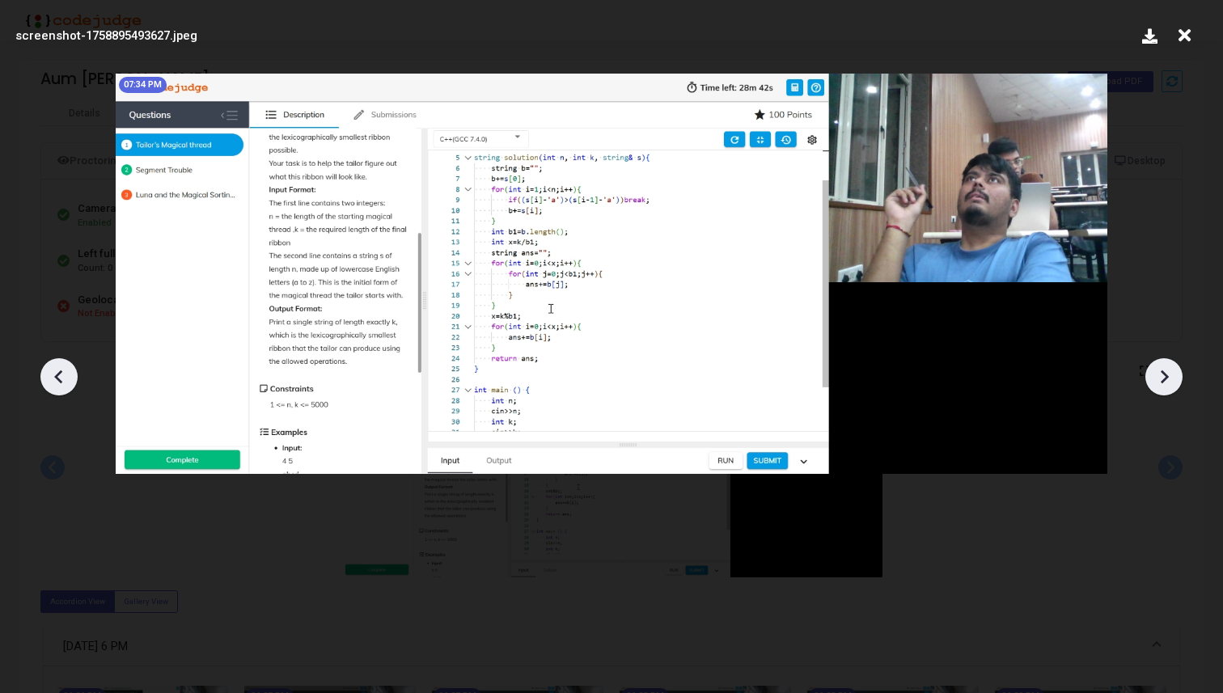
click at [1153, 374] on icon at bounding box center [1164, 377] width 24 height 24
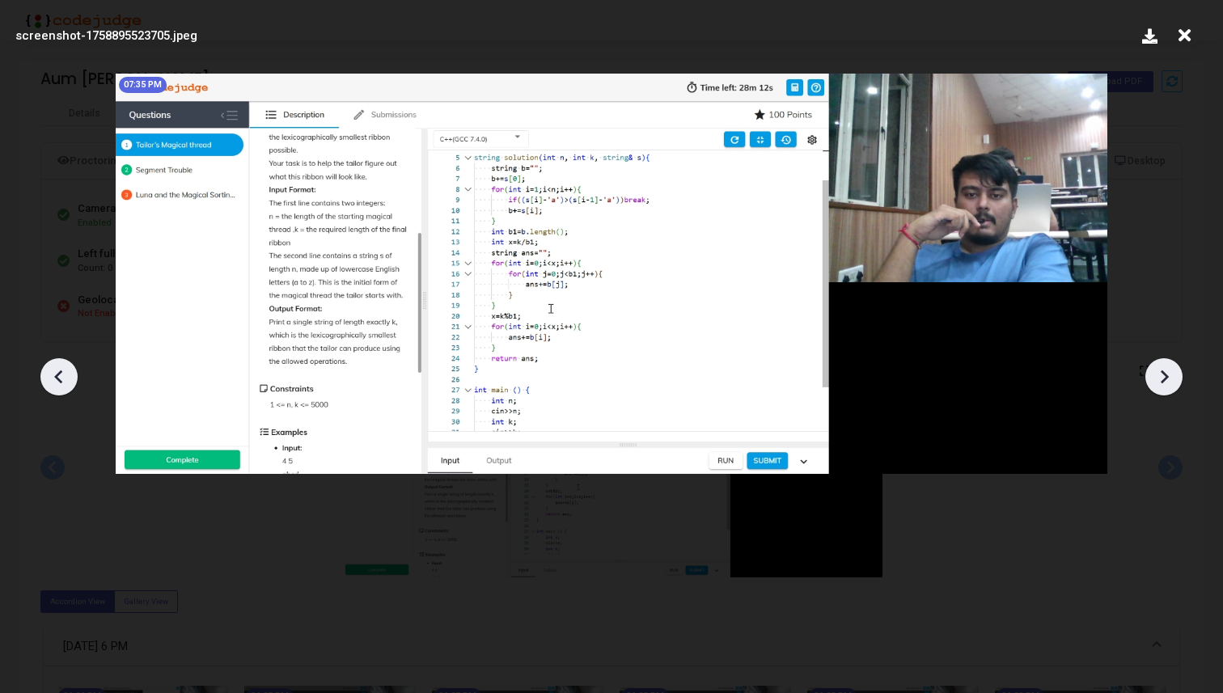
click at [1153, 374] on icon at bounding box center [1164, 377] width 24 height 24
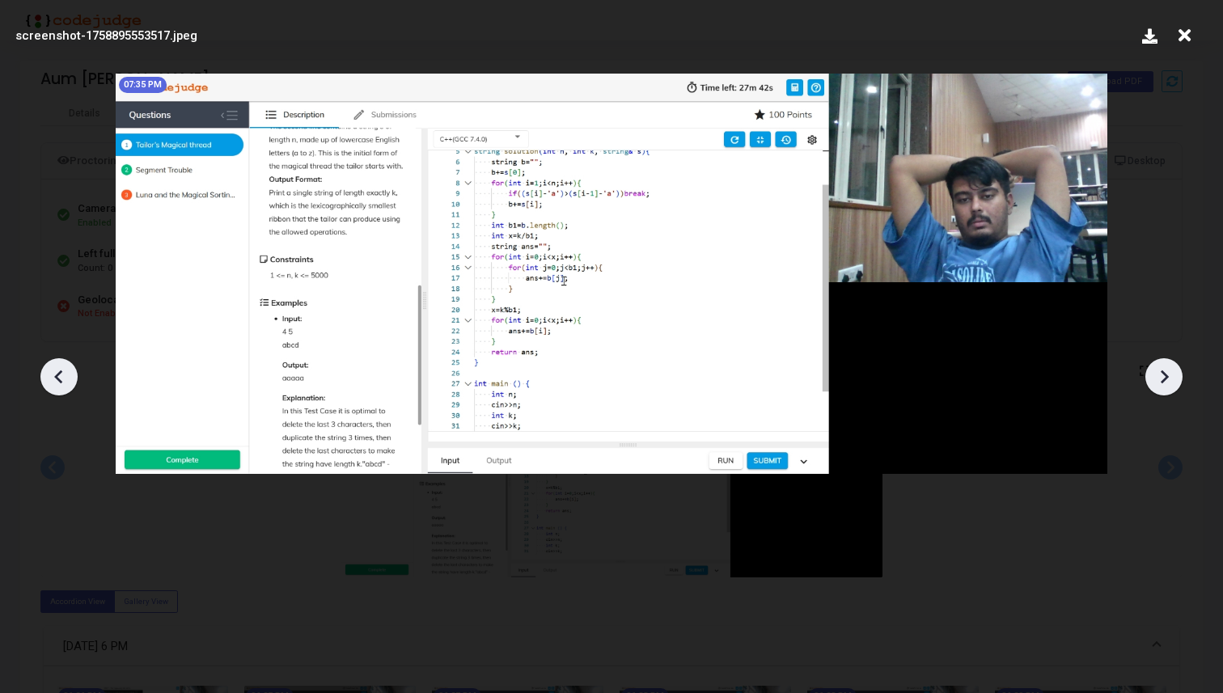
click at [1153, 374] on icon at bounding box center [1164, 377] width 24 height 24
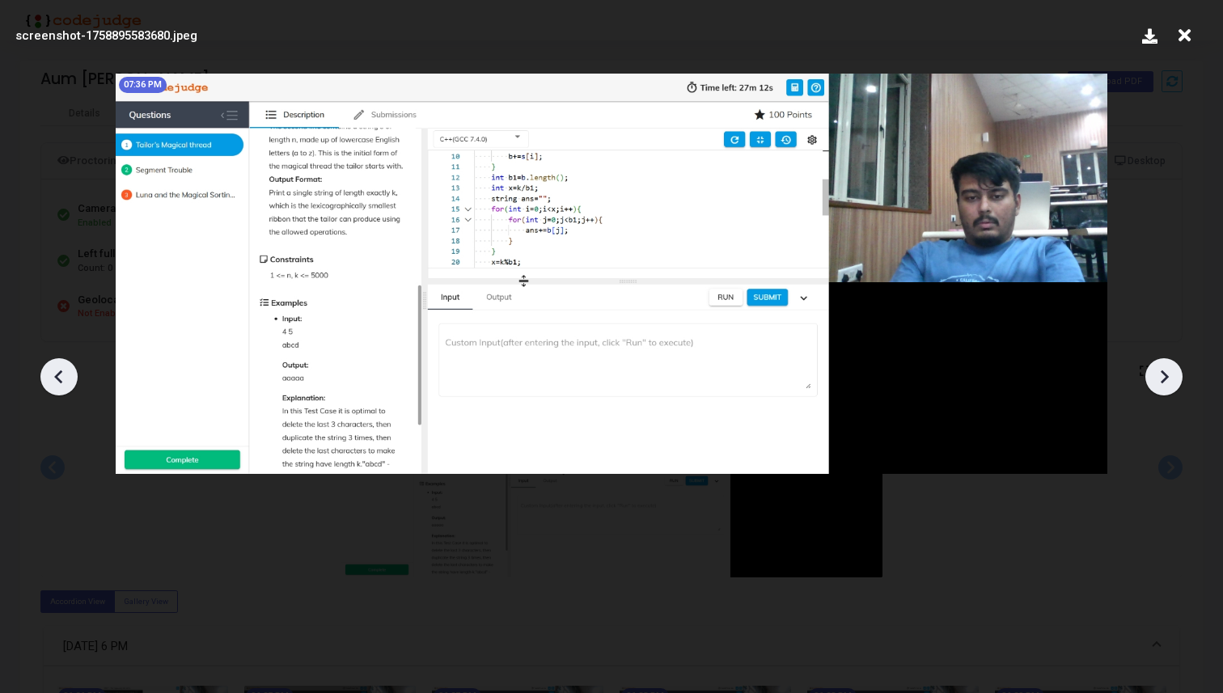
click at [1153, 374] on icon at bounding box center [1164, 377] width 24 height 24
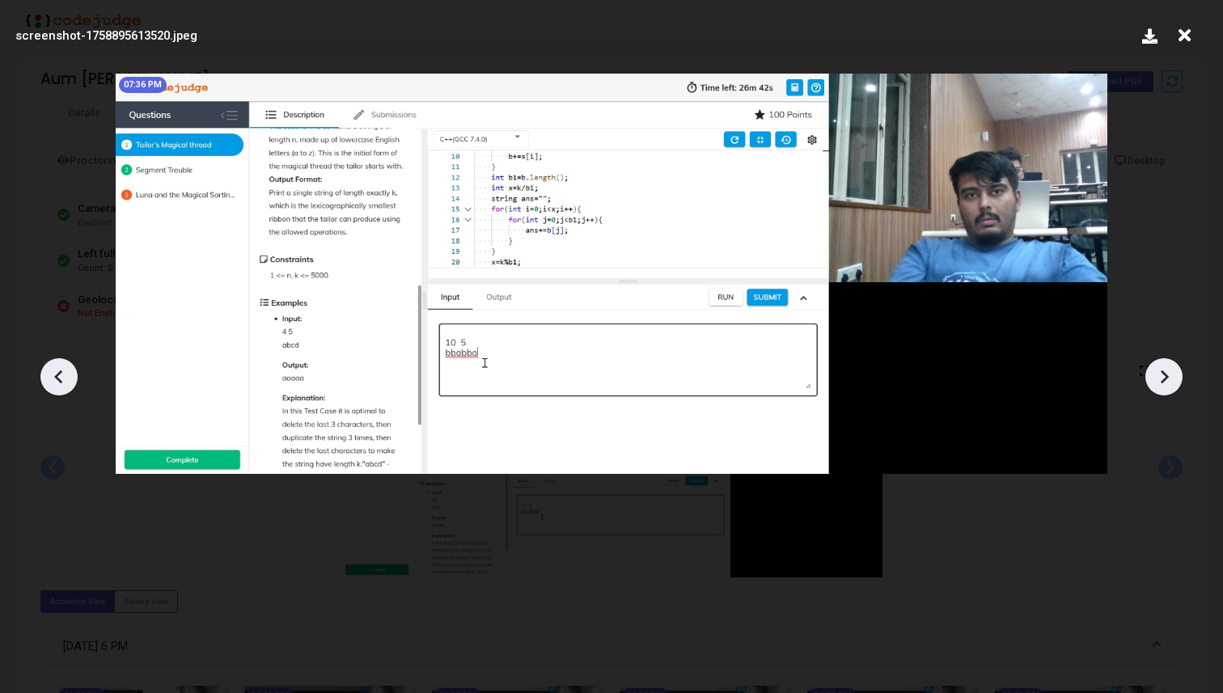
click at [1153, 374] on icon at bounding box center [1164, 377] width 24 height 24
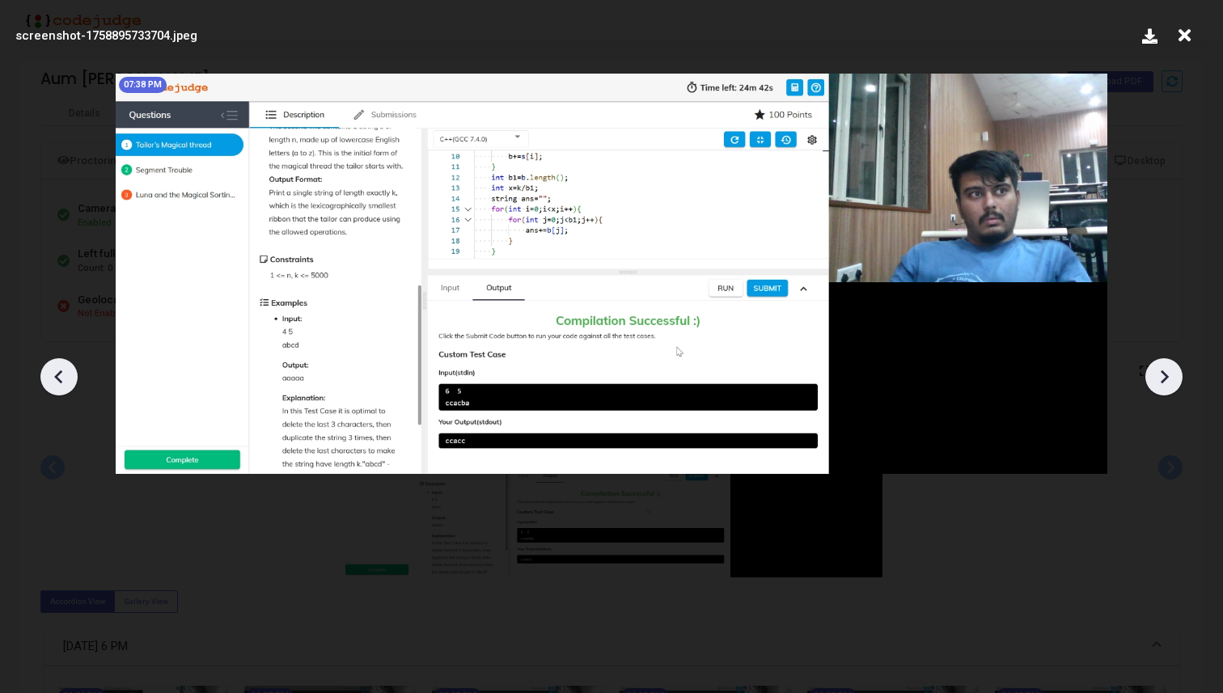
click at [1153, 374] on icon at bounding box center [1164, 377] width 24 height 24
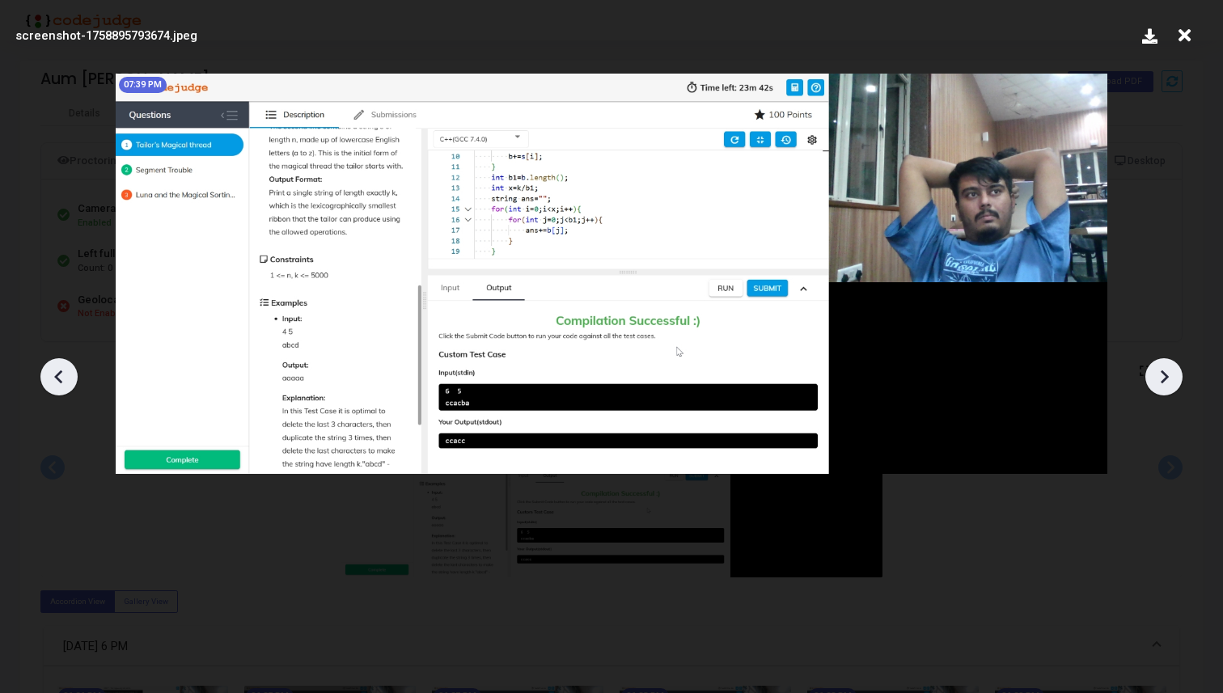
click at [1153, 374] on icon at bounding box center [1164, 377] width 24 height 24
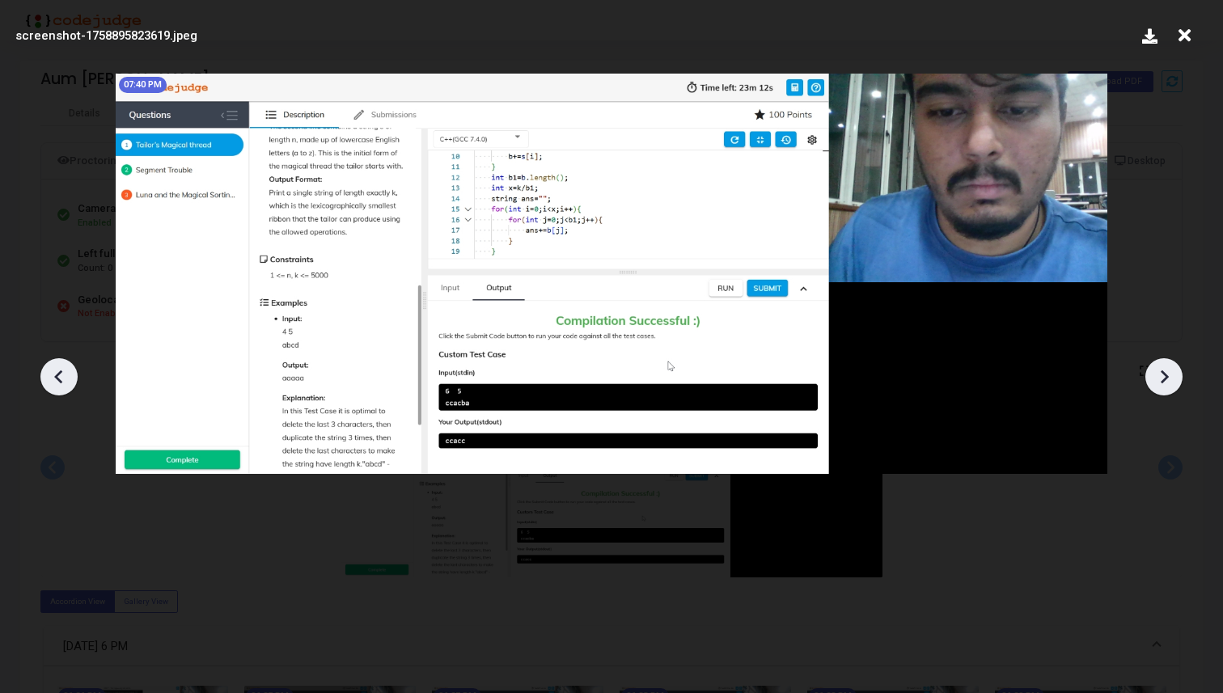
click at [1153, 374] on icon at bounding box center [1164, 377] width 24 height 24
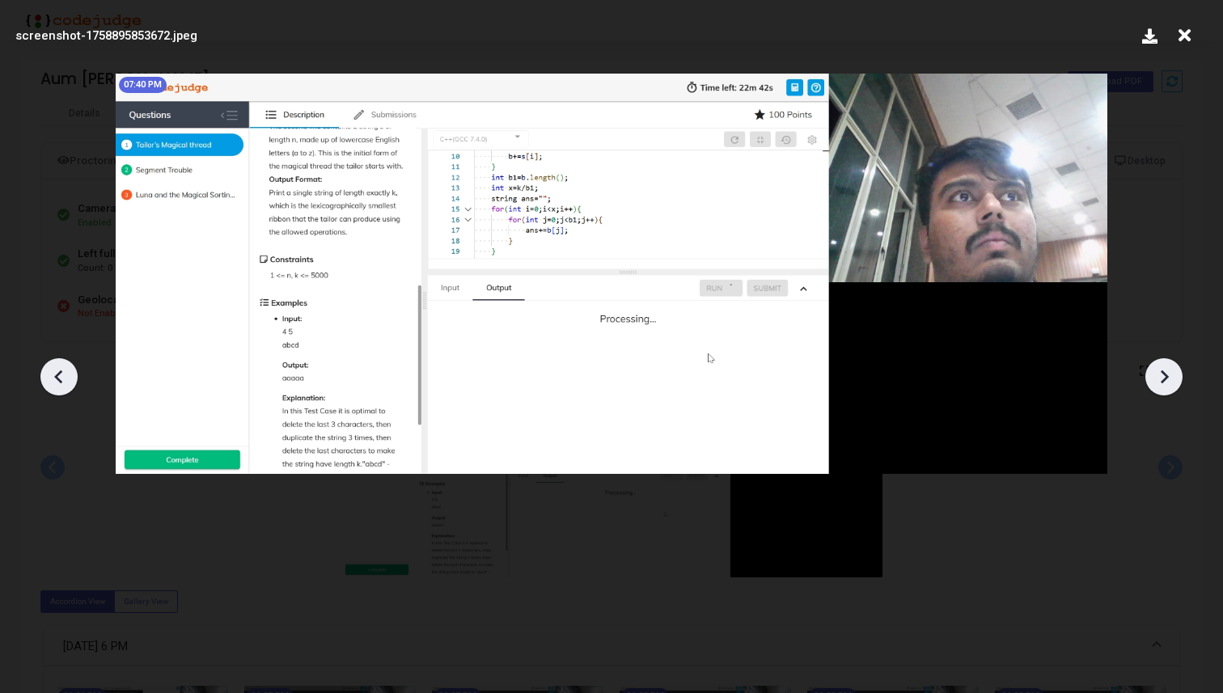
click at [1153, 374] on icon at bounding box center [1164, 377] width 24 height 24
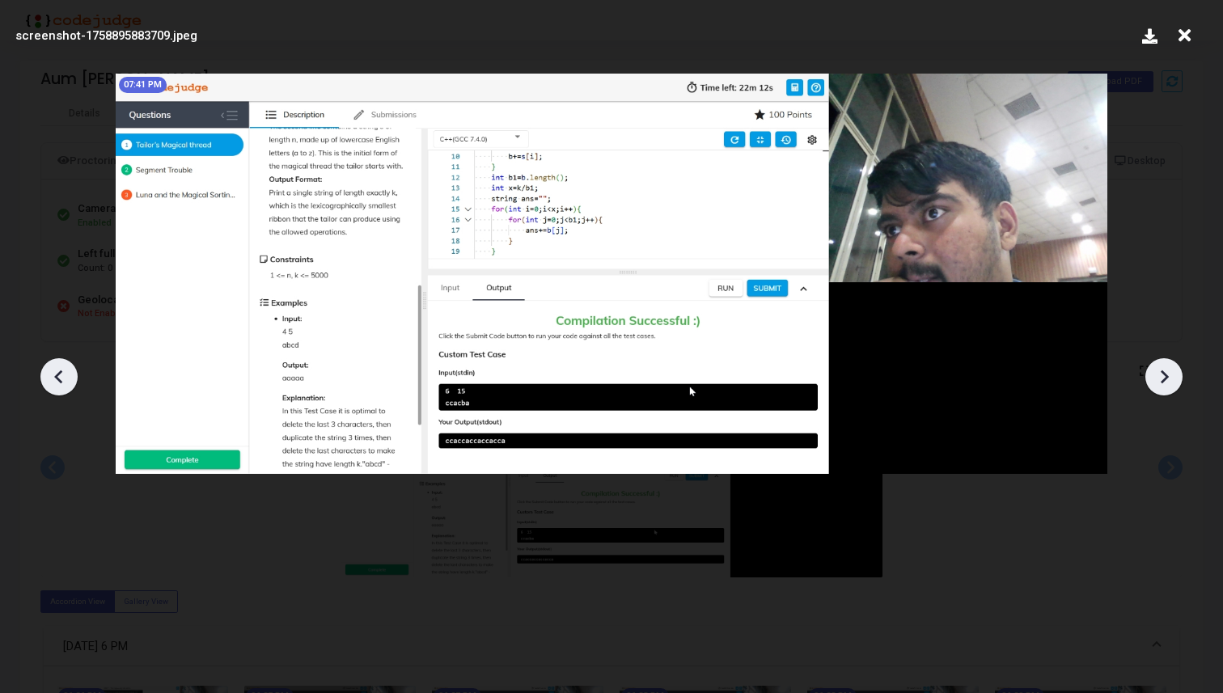
click at [1153, 374] on icon at bounding box center [1164, 377] width 24 height 24
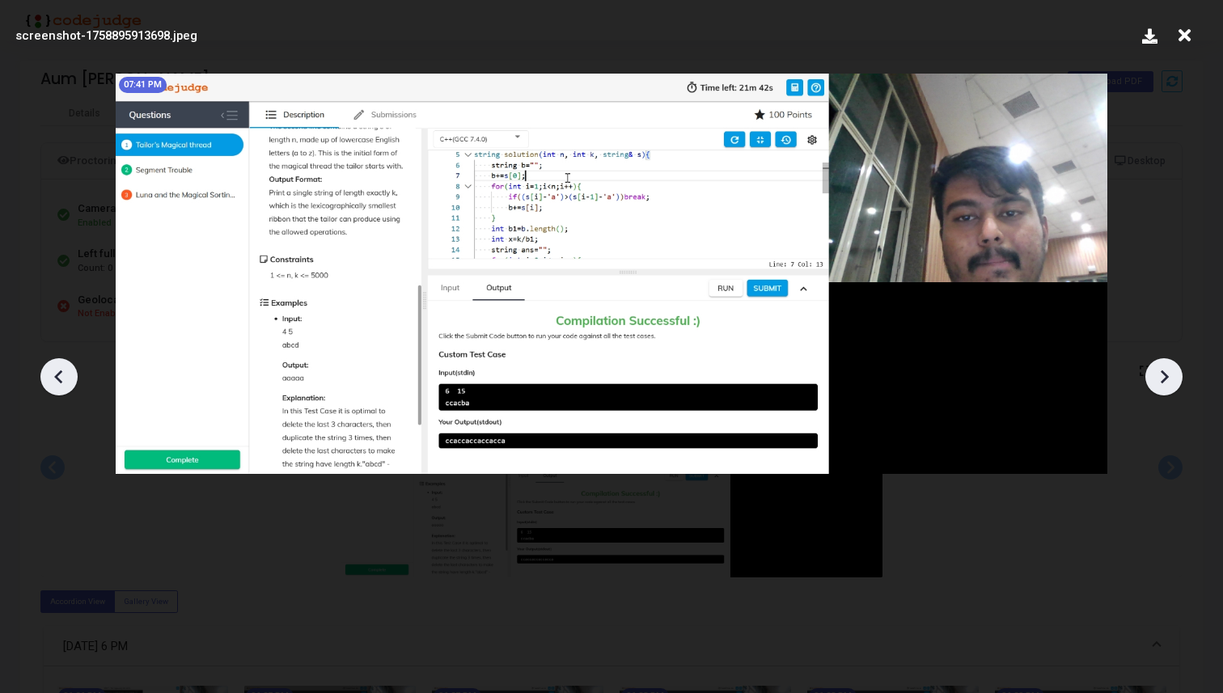
click at [1153, 374] on icon at bounding box center [1164, 377] width 24 height 24
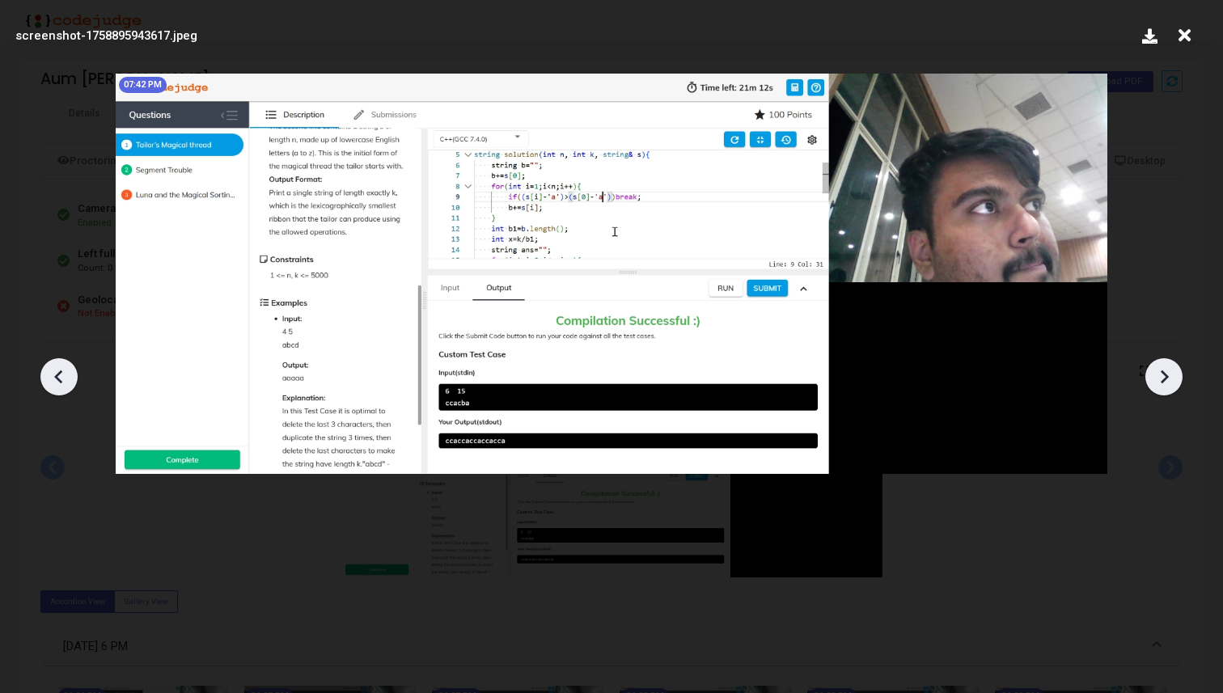
click at [1153, 374] on icon at bounding box center [1164, 377] width 24 height 24
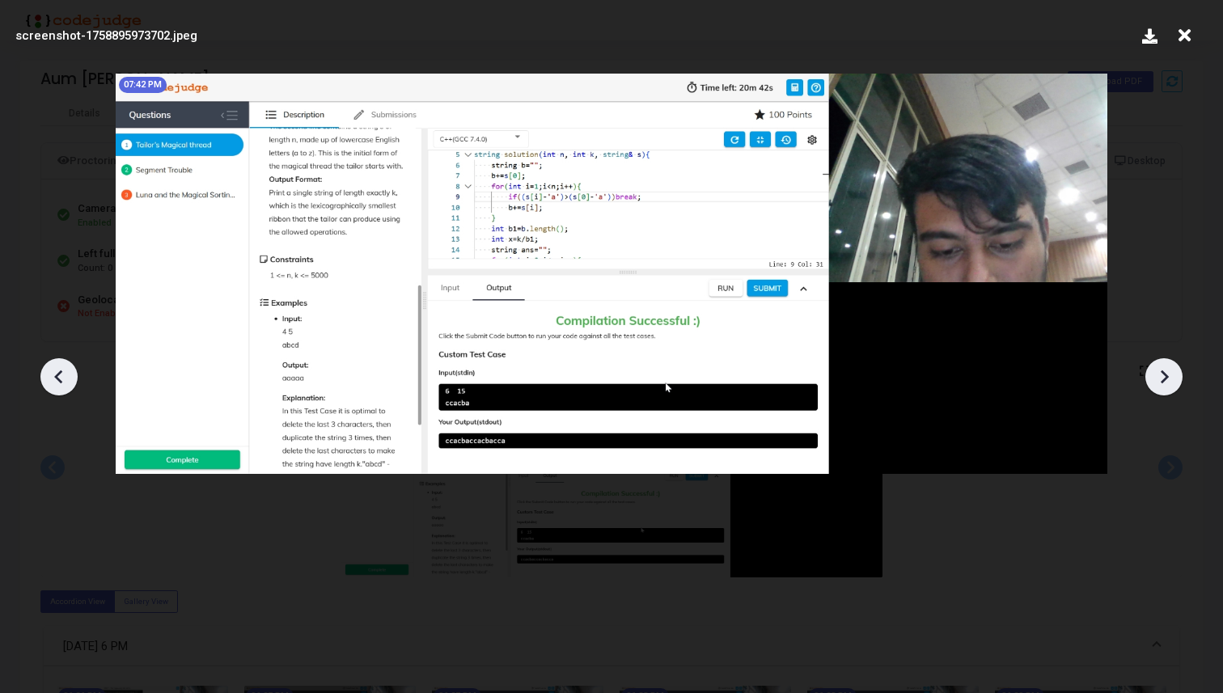
click at [1153, 374] on icon at bounding box center [1164, 377] width 24 height 24
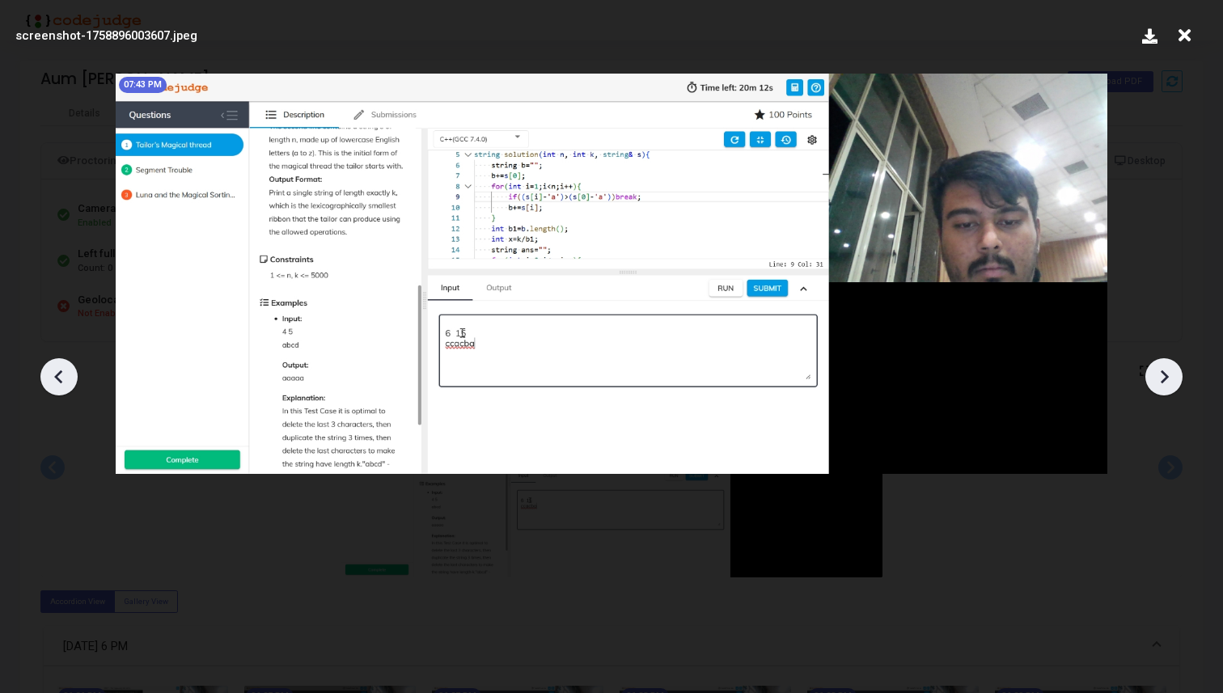
click at [1153, 374] on icon at bounding box center [1164, 377] width 24 height 24
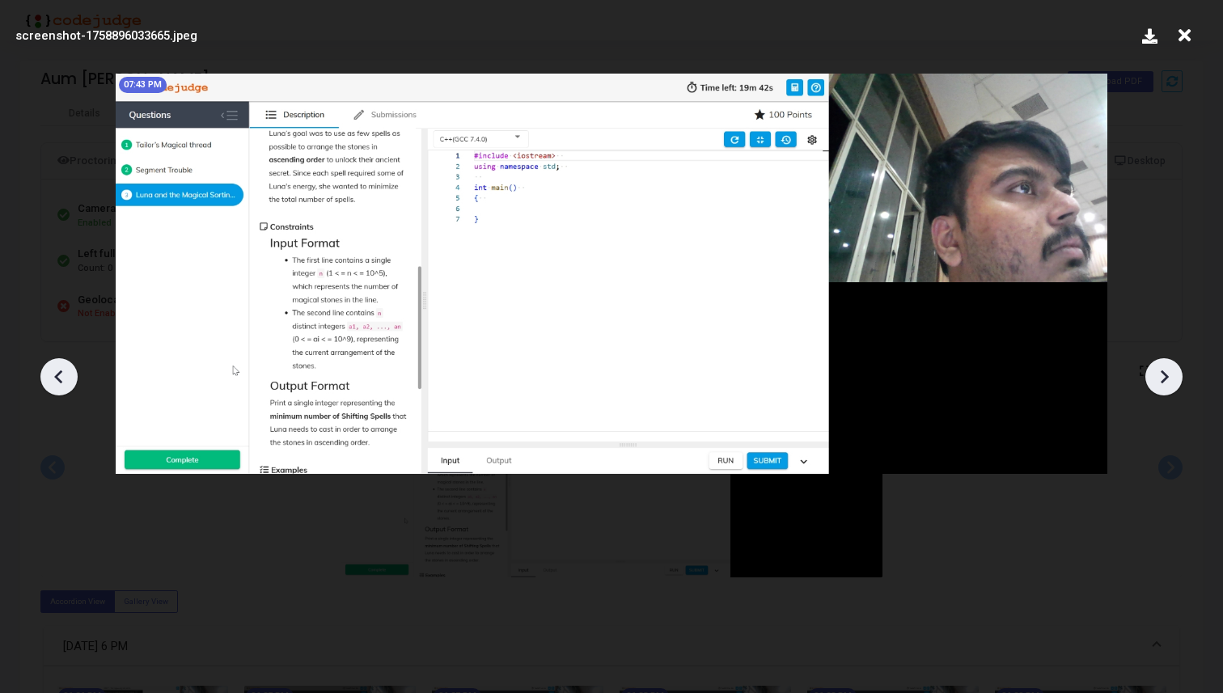
click at [1153, 374] on icon at bounding box center [1164, 377] width 24 height 24
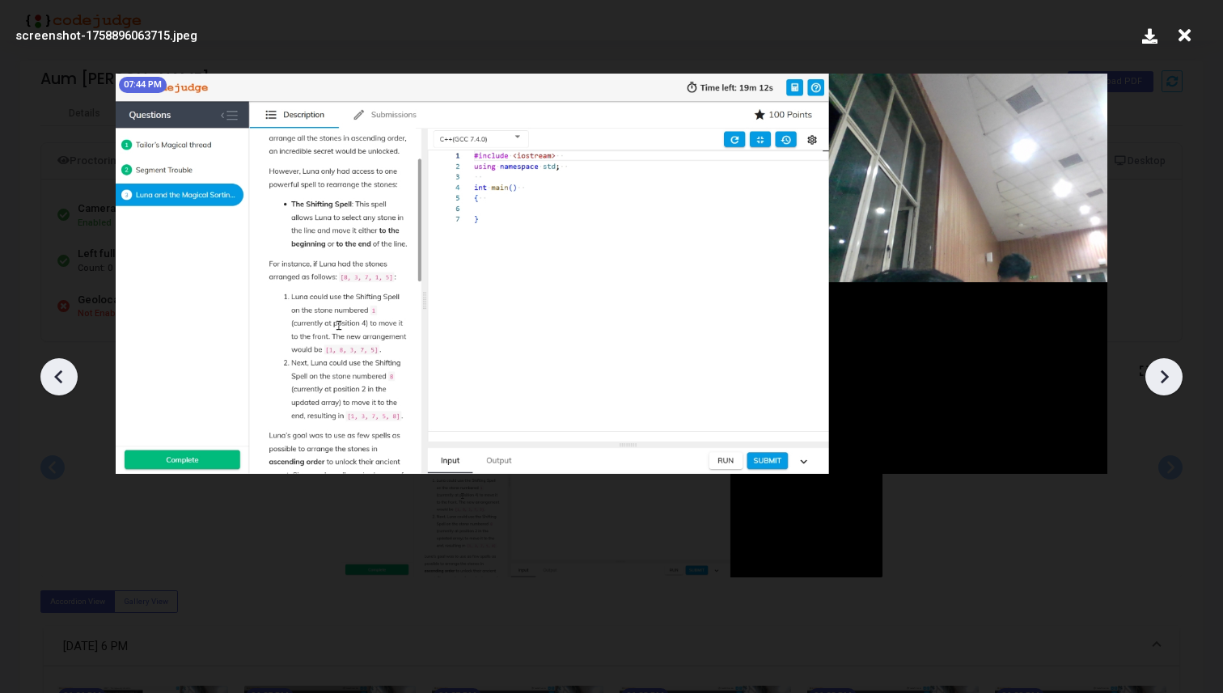
click at [1153, 374] on icon at bounding box center [1164, 377] width 24 height 24
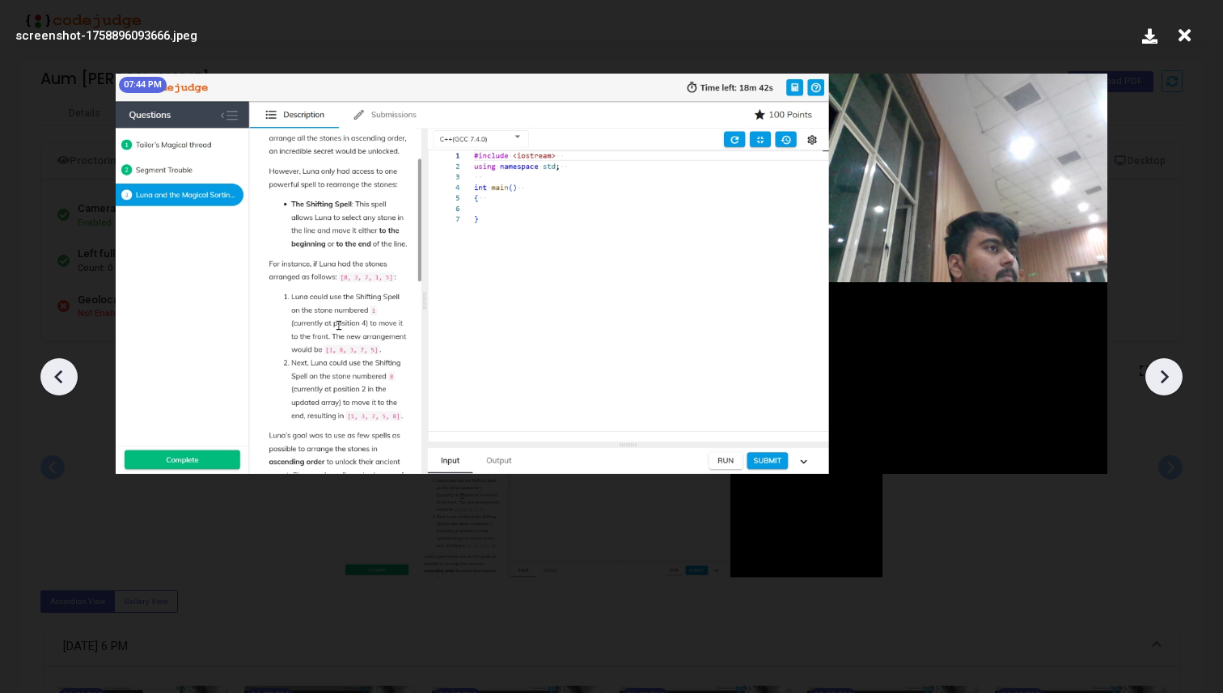
click at [1153, 374] on icon at bounding box center [1164, 377] width 24 height 24
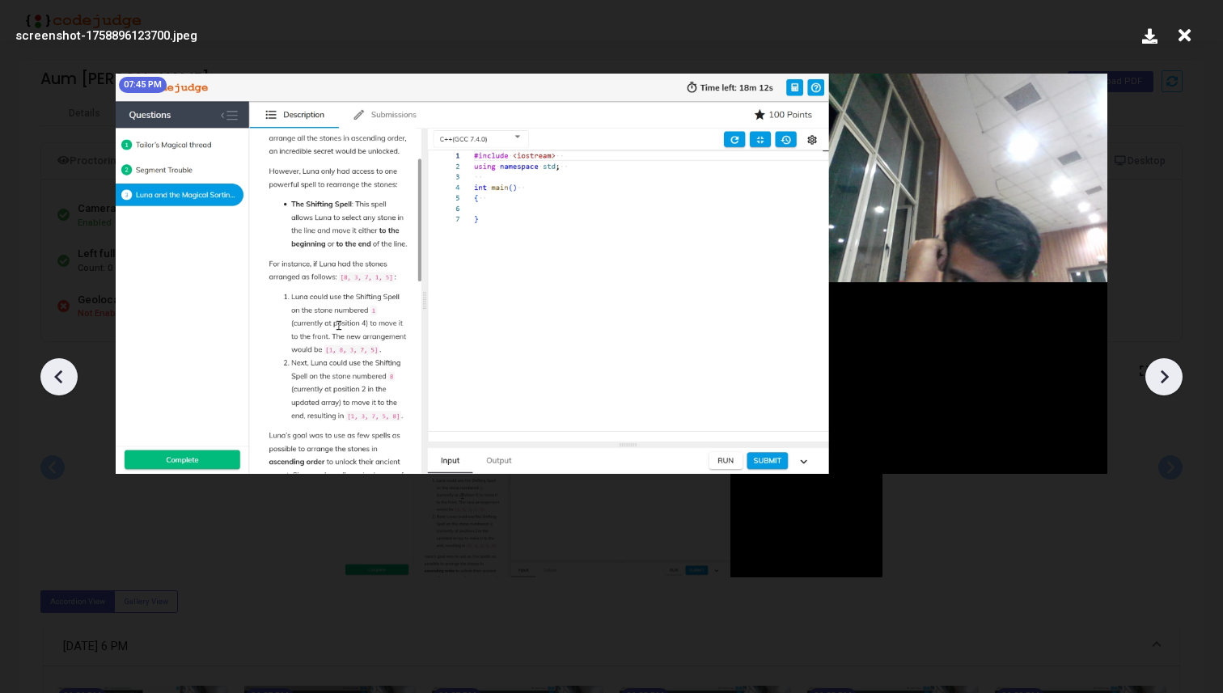
click at [1153, 374] on icon at bounding box center [1164, 377] width 24 height 24
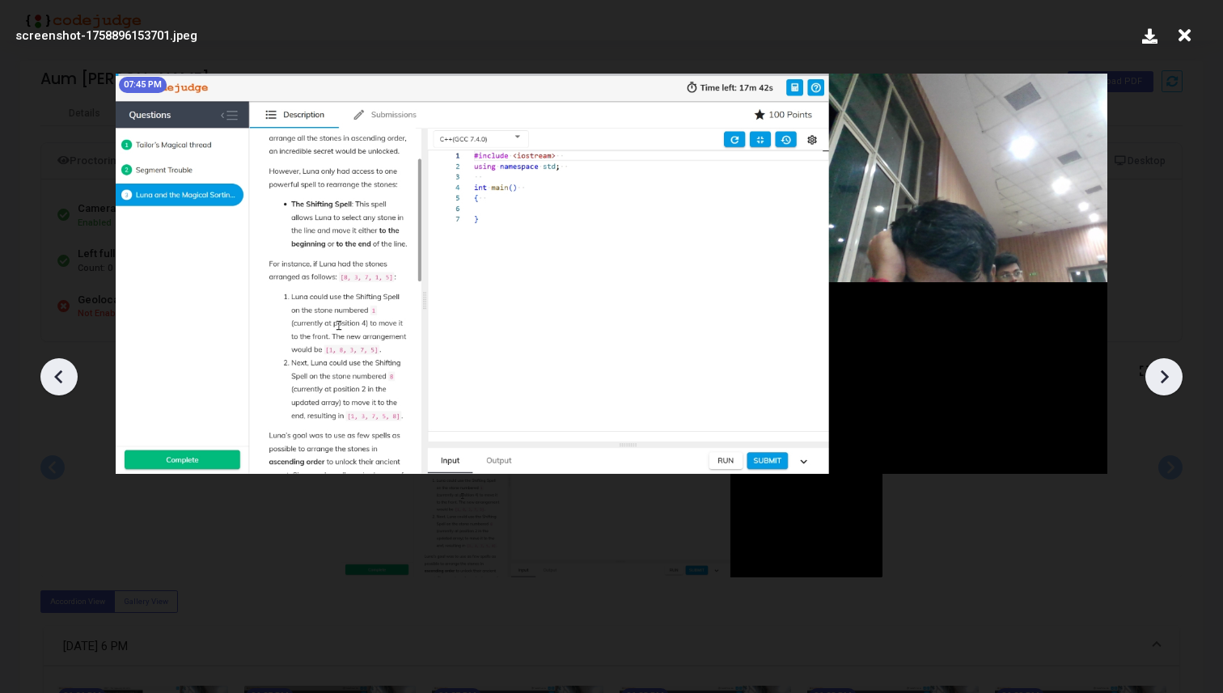
click at [1153, 374] on icon at bounding box center [1164, 377] width 24 height 24
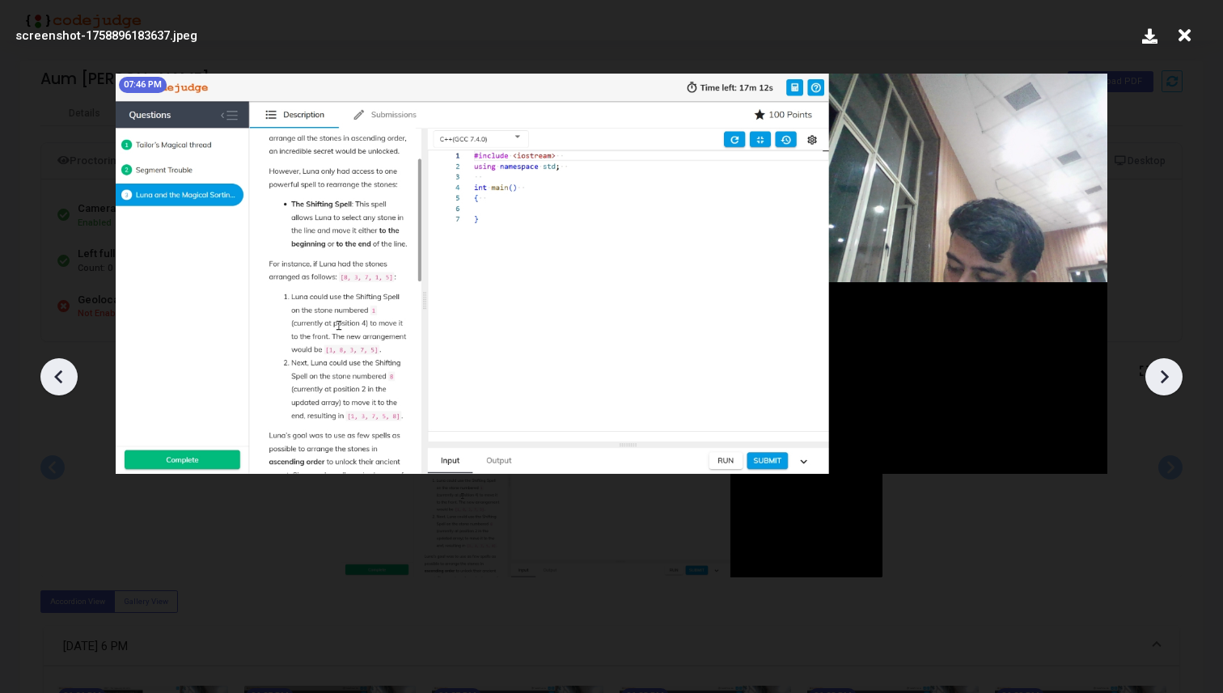
click at [1153, 374] on icon at bounding box center [1164, 377] width 24 height 24
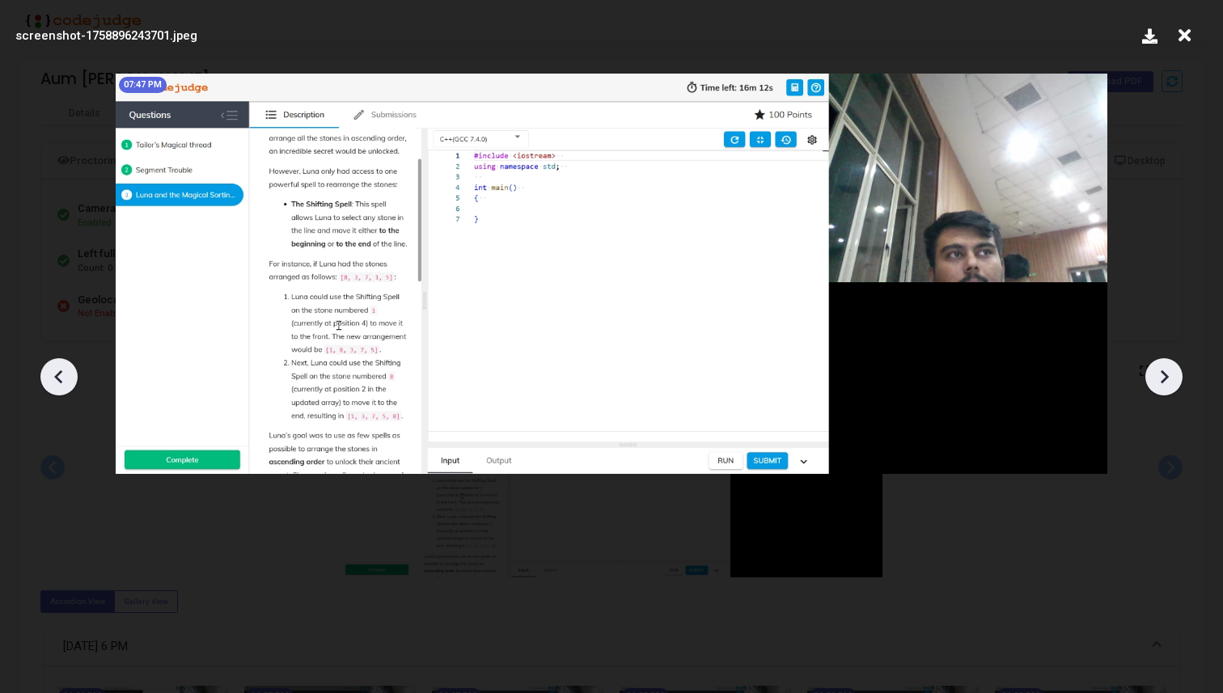
click at [1153, 374] on icon at bounding box center [1164, 377] width 24 height 24
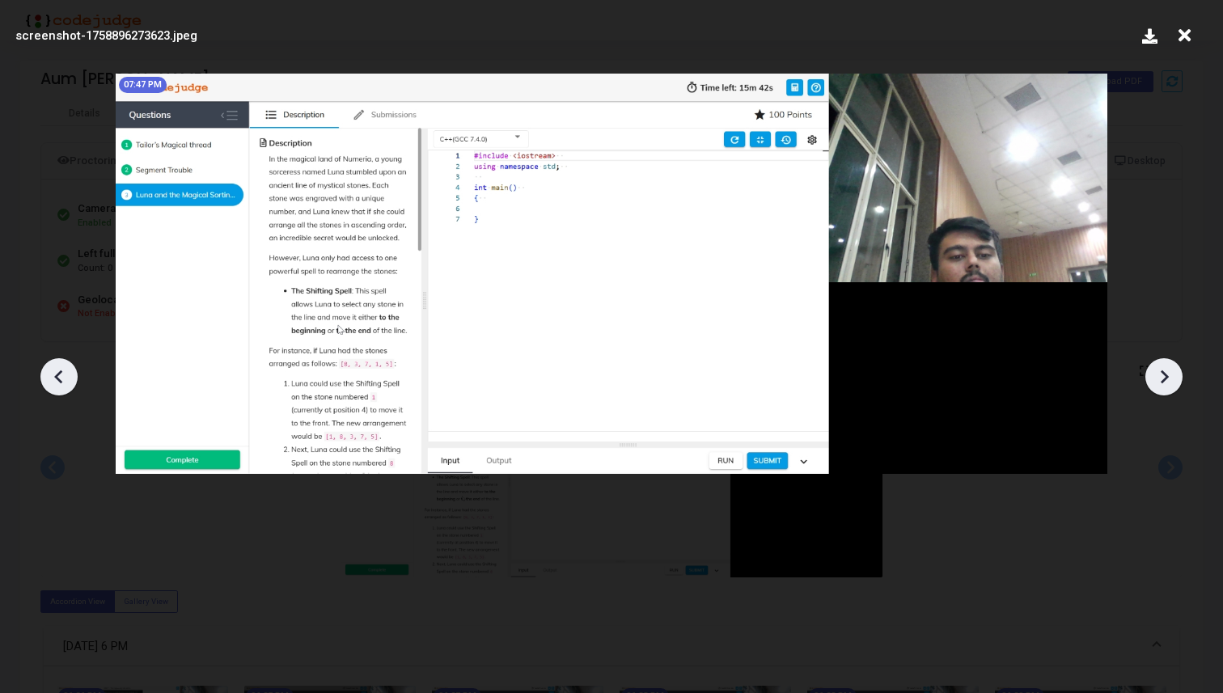
click at [1153, 374] on icon at bounding box center [1164, 377] width 24 height 24
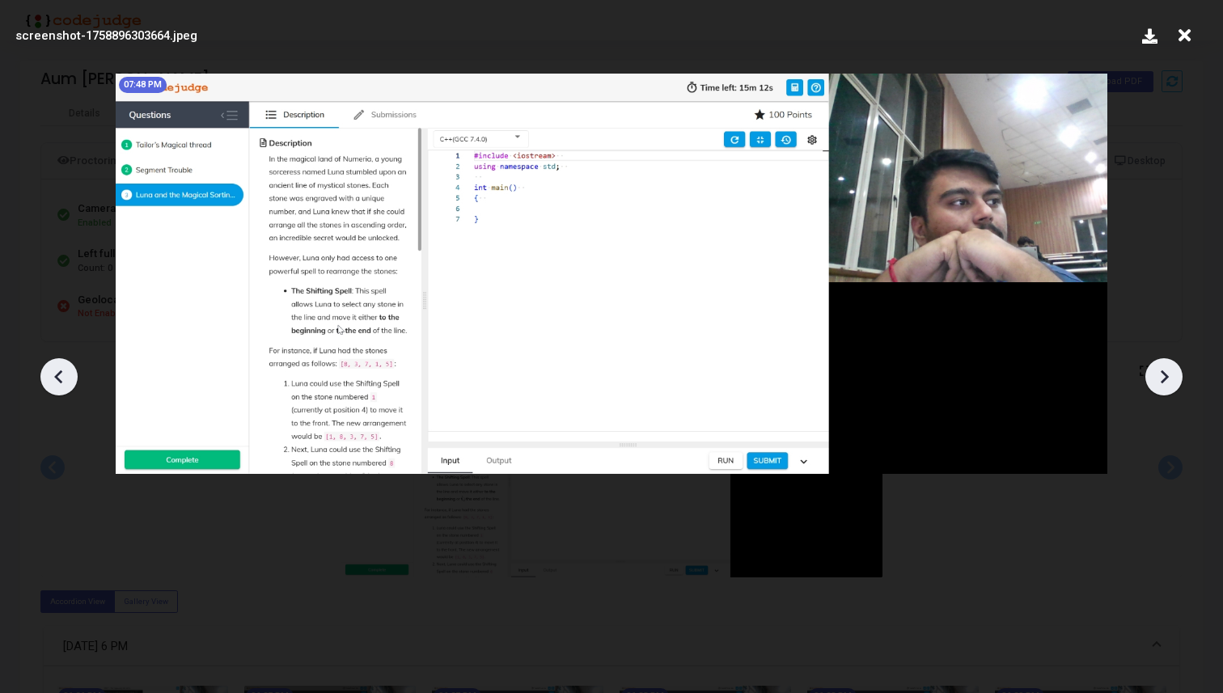
click at [1153, 374] on icon at bounding box center [1164, 377] width 24 height 24
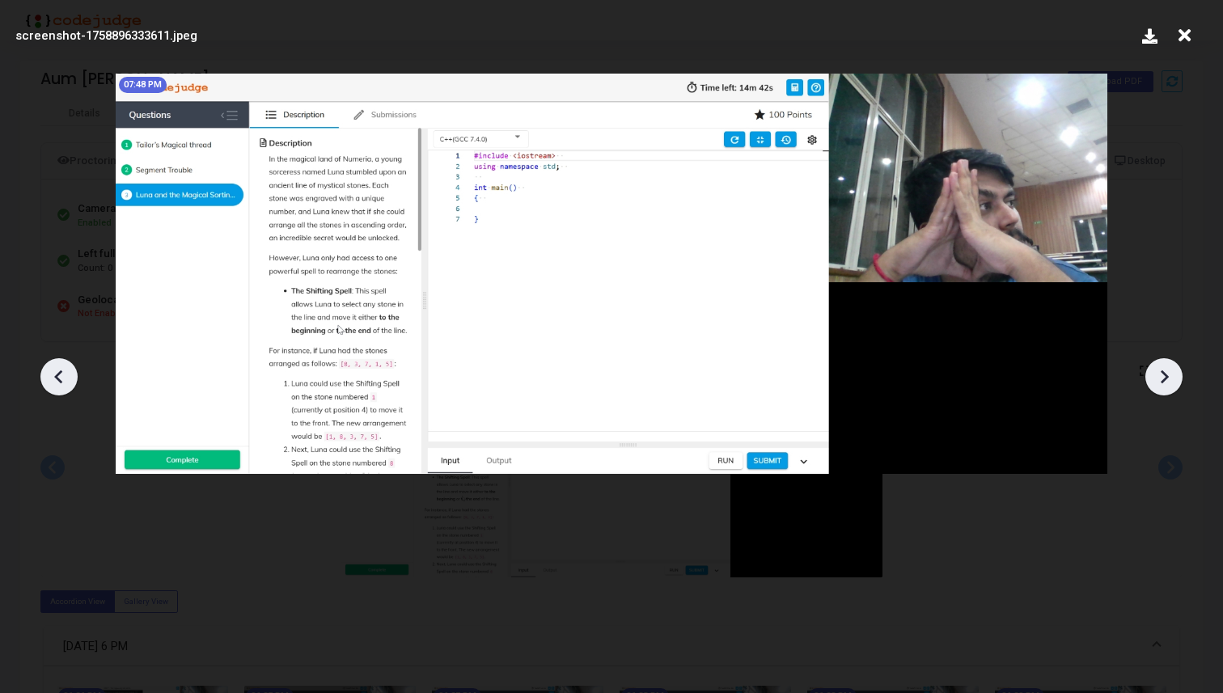
click at [1153, 374] on icon at bounding box center [1164, 377] width 24 height 24
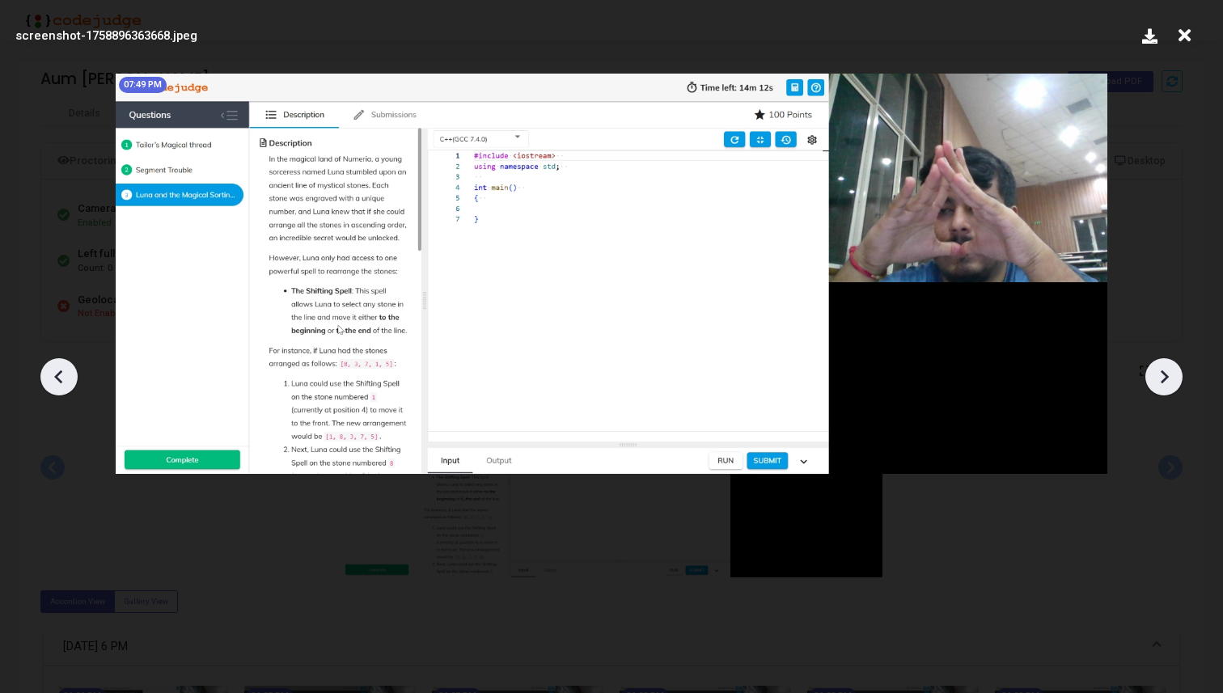
click at [1153, 374] on icon at bounding box center [1164, 377] width 24 height 24
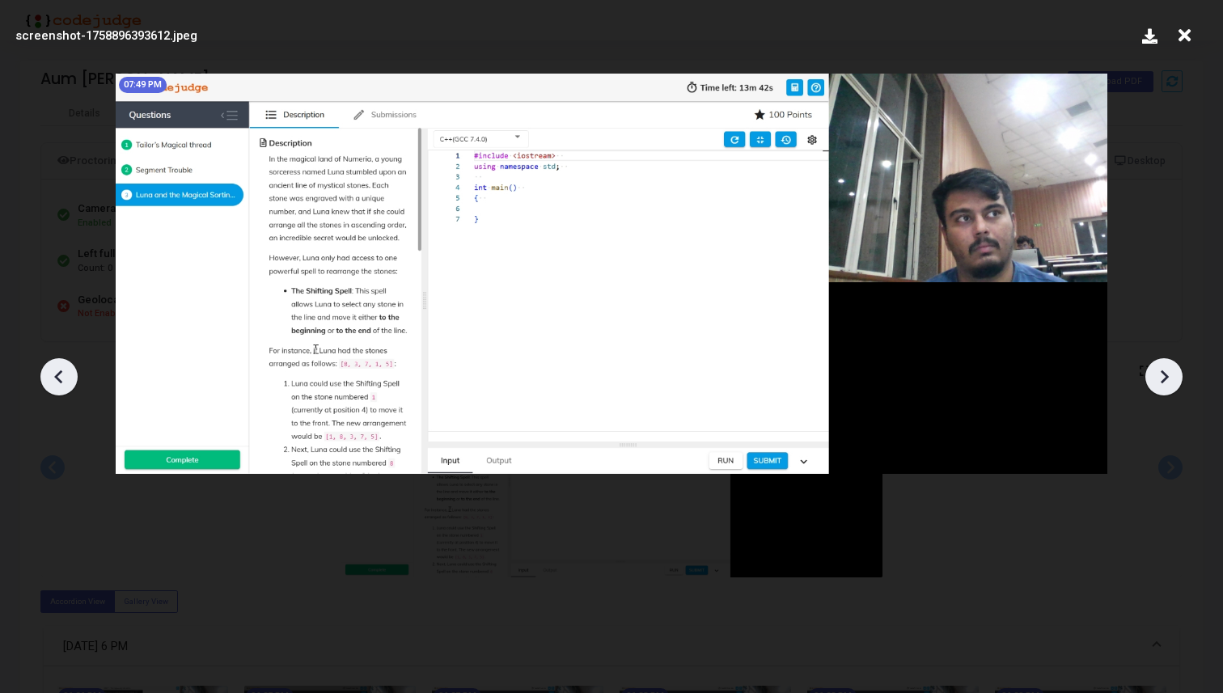
click at [1153, 374] on icon at bounding box center [1164, 377] width 24 height 24
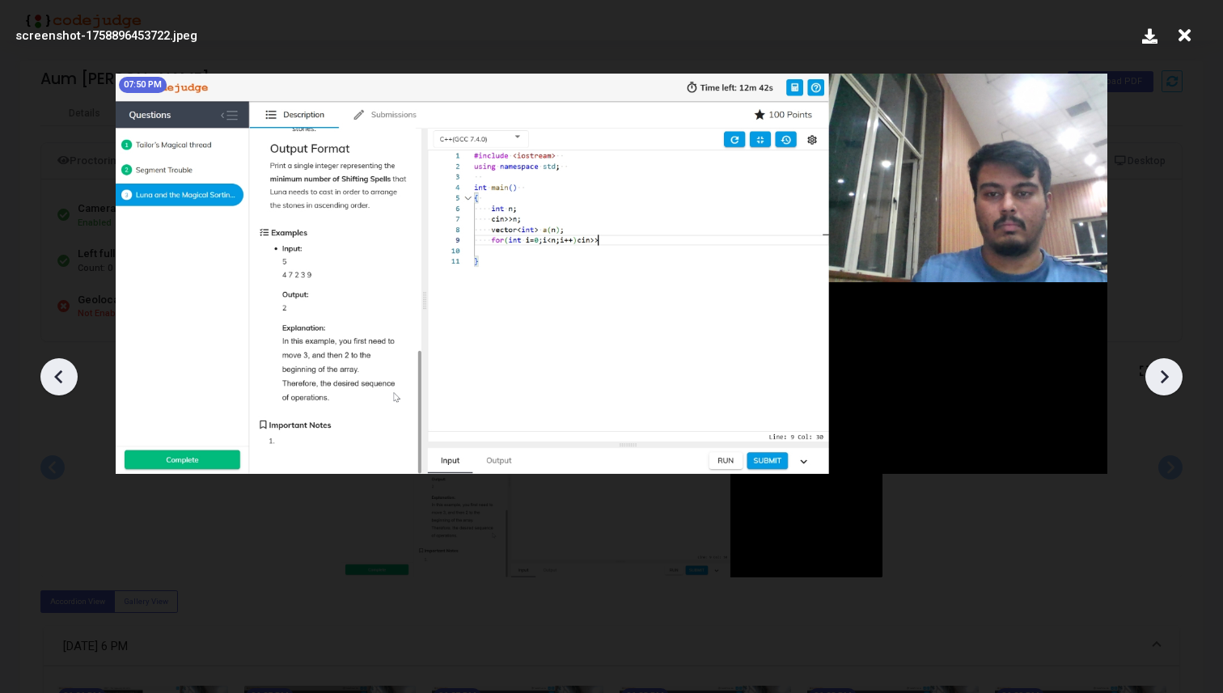
click at [1153, 374] on icon at bounding box center [1164, 377] width 24 height 24
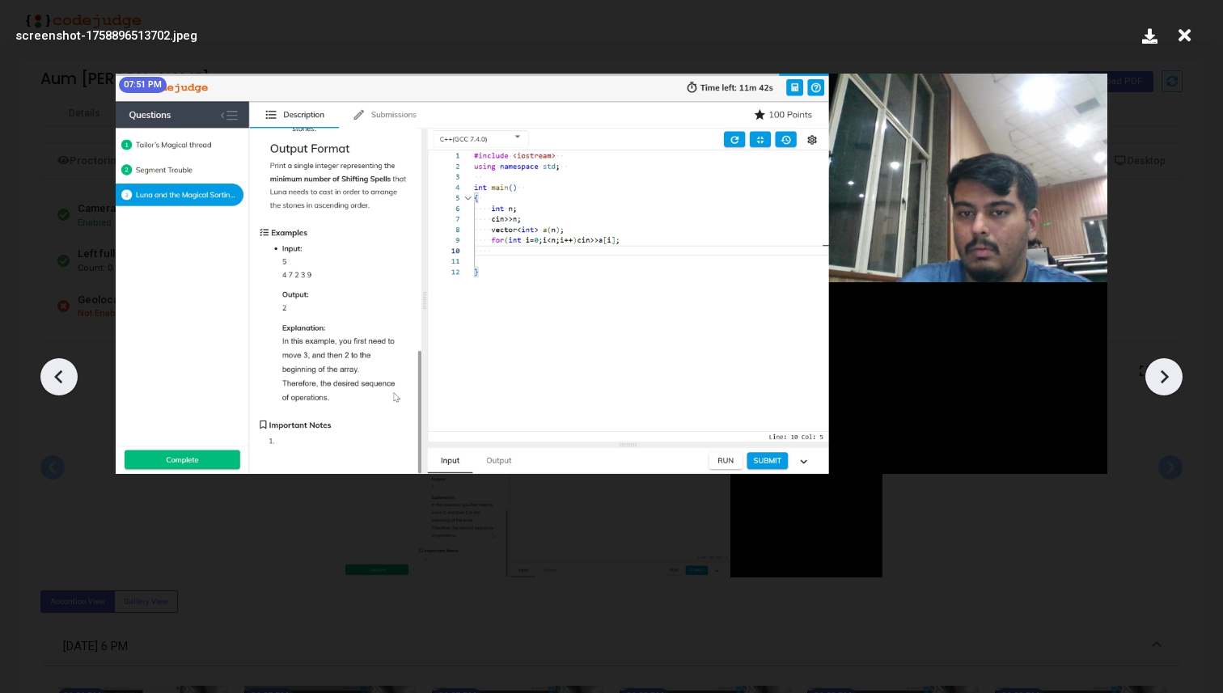
click at [1153, 374] on icon at bounding box center [1164, 377] width 24 height 24
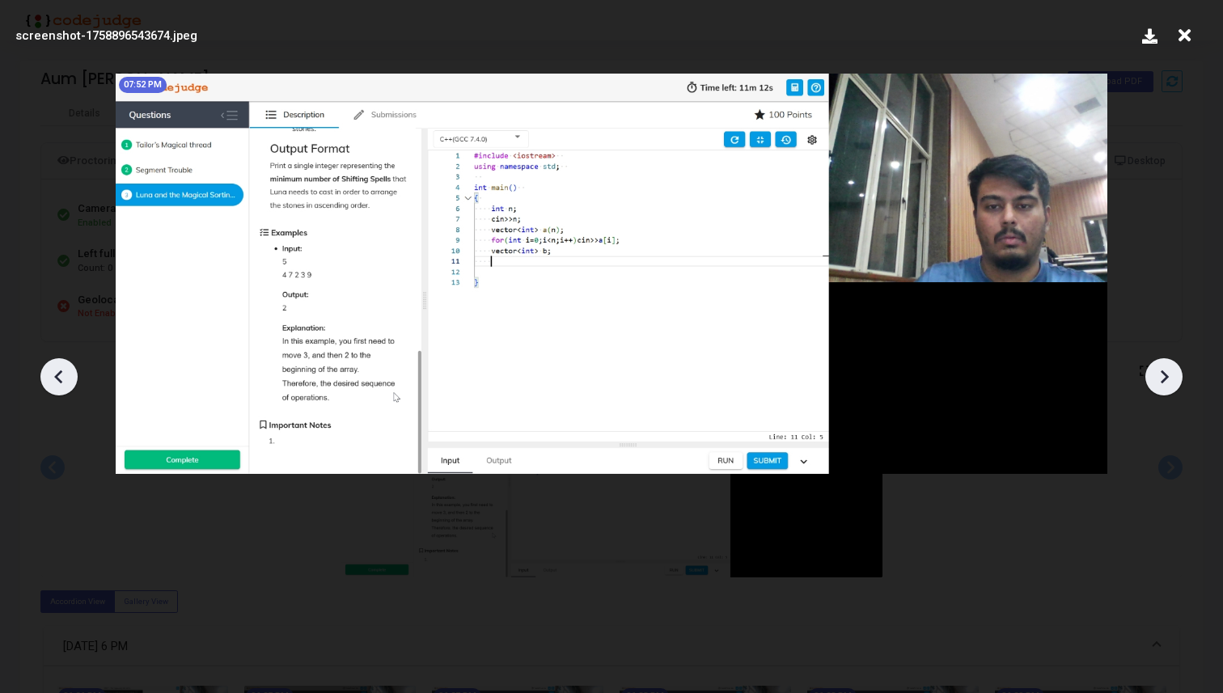
click at [1153, 374] on icon at bounding box center [1164, 377] width 24 height 24
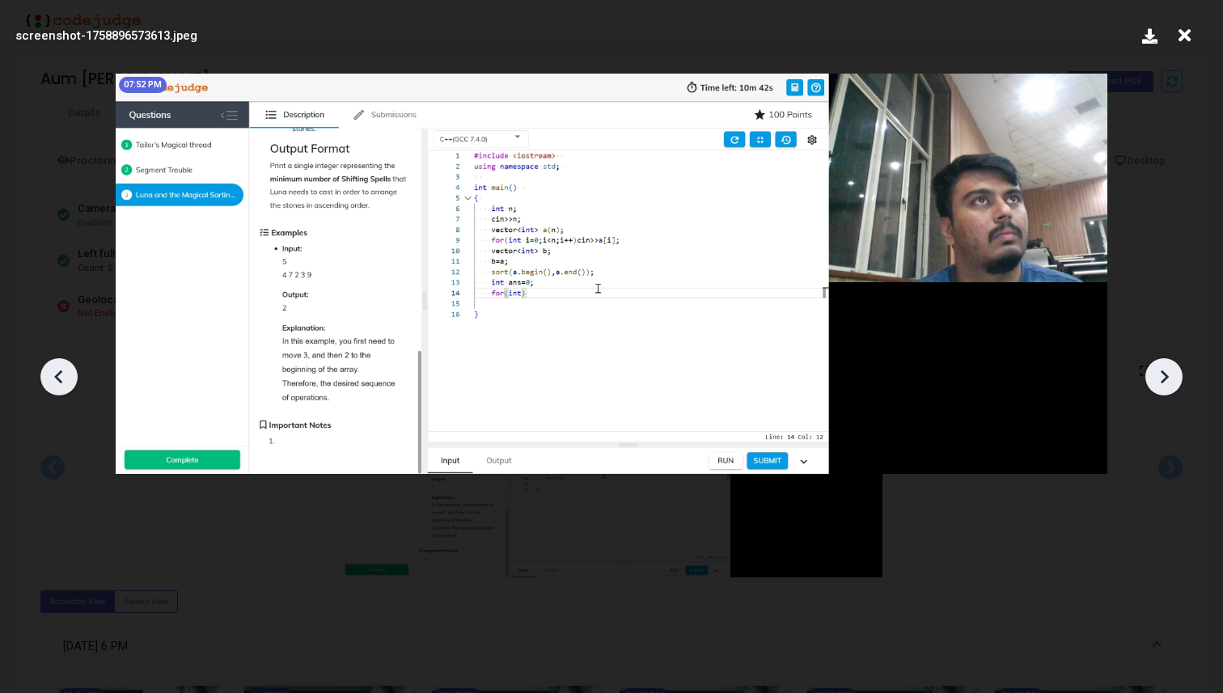
click at [1153, 374] on icon at bounding box center [1164, 377] width 24 height 24
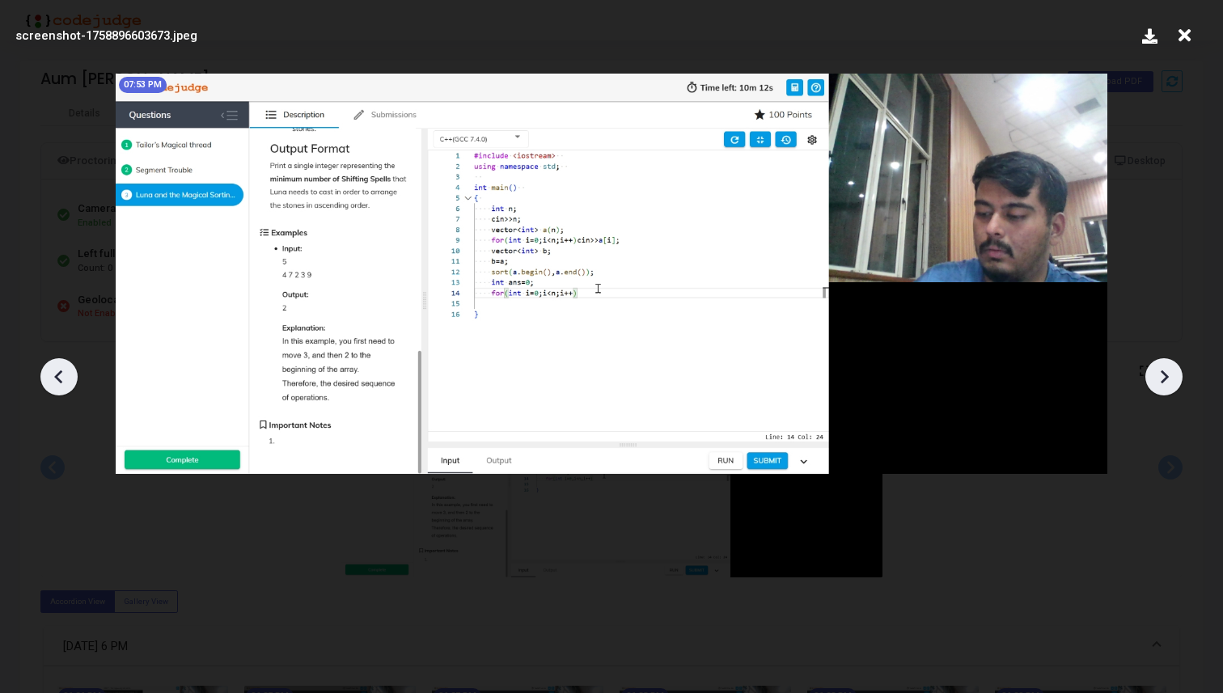
click at [1153, 374] on icon at bounding box center [1164, 377] width 24 height 24
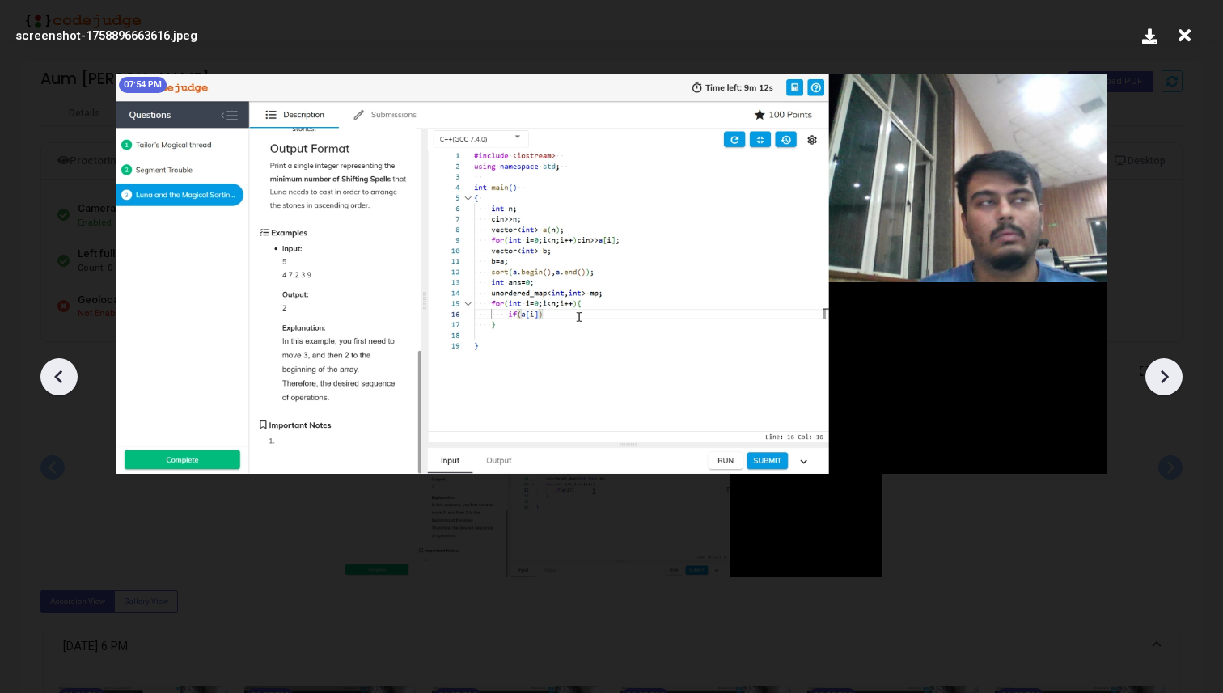
click at [1153, 374] on icon at bounding box center [1164, 377] width 24 height 24
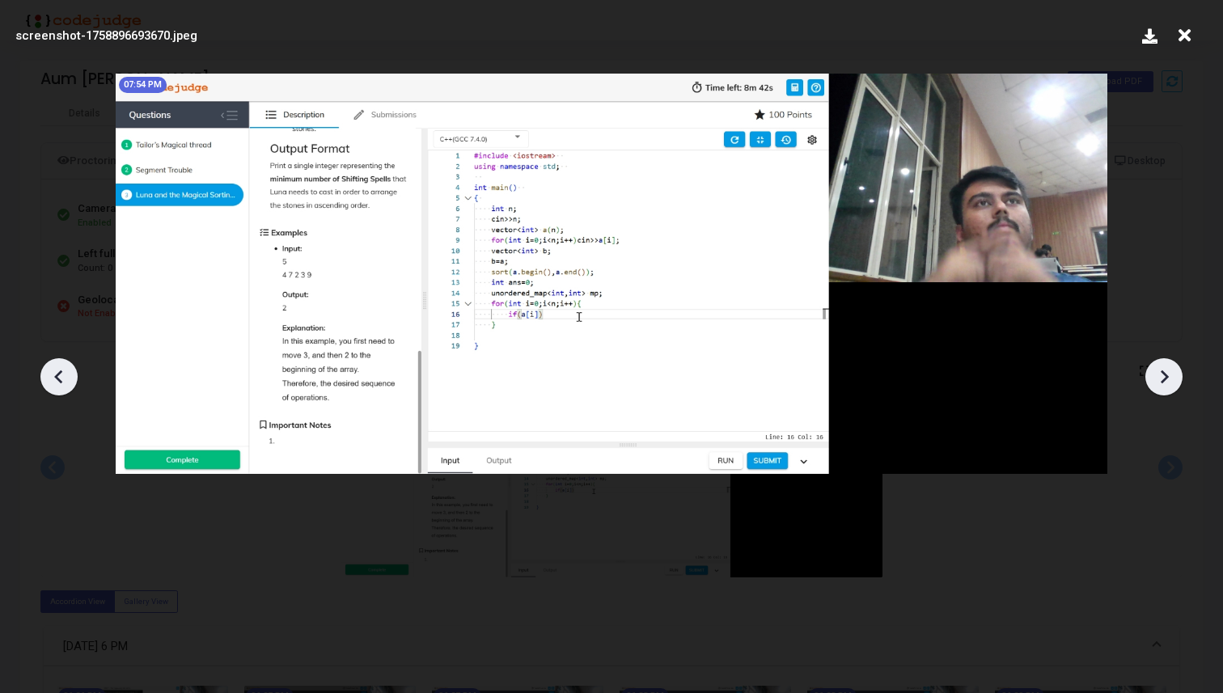
click at [1153, 374] on icon at bounding box center [1164, 377] width 24 height 24
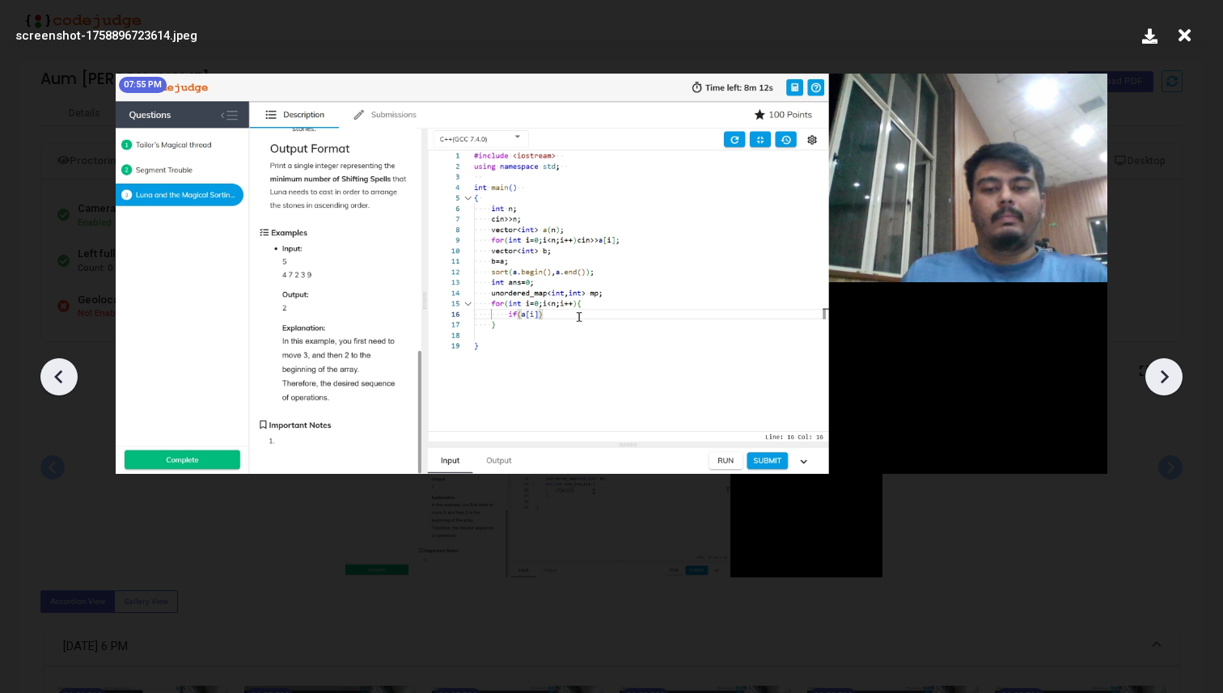
click at [1153, 374] on icon at bounding box center [1164, 377] width 24 height 24
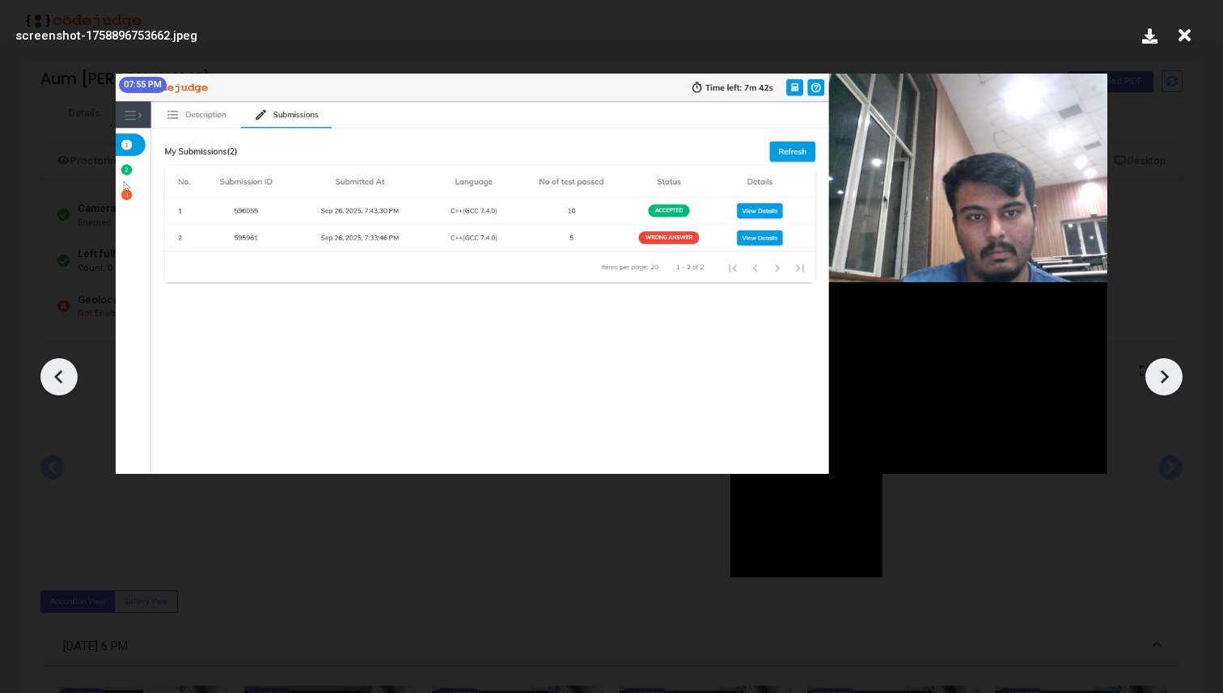
click at [1153, 374] on icon at bounding box center [1164, 377] width 24 height 24
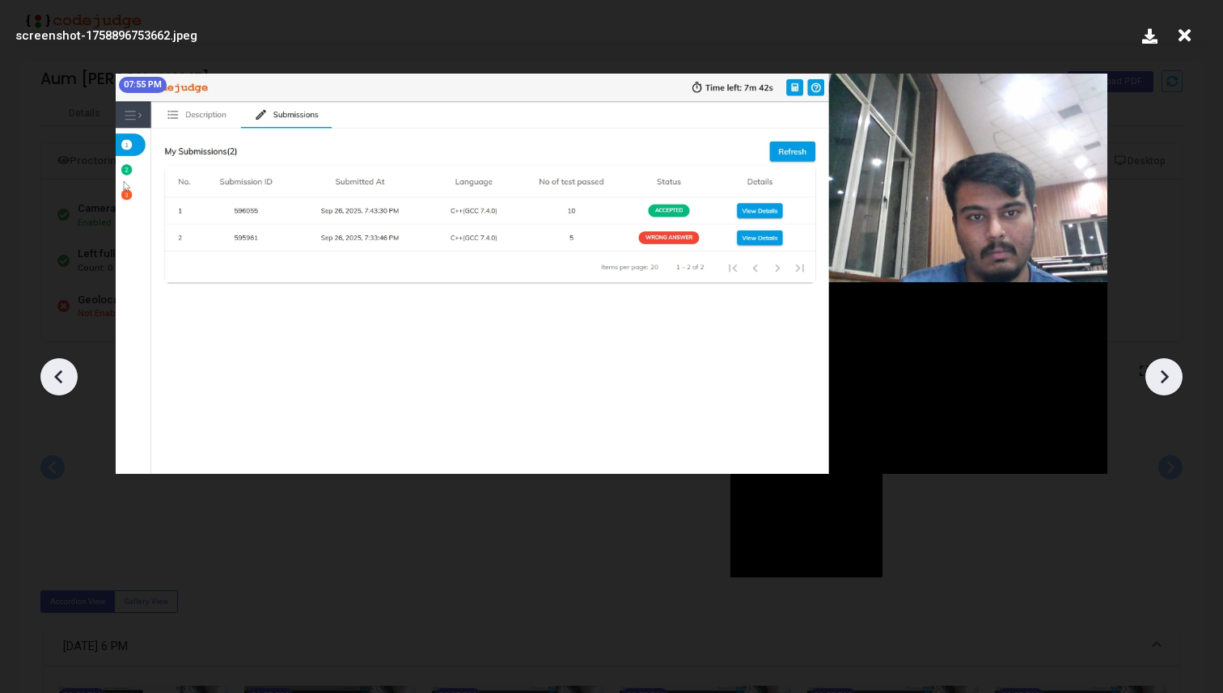
click at [1153, 374] on icon at bounding box center [1164, 377] width 24 height 24
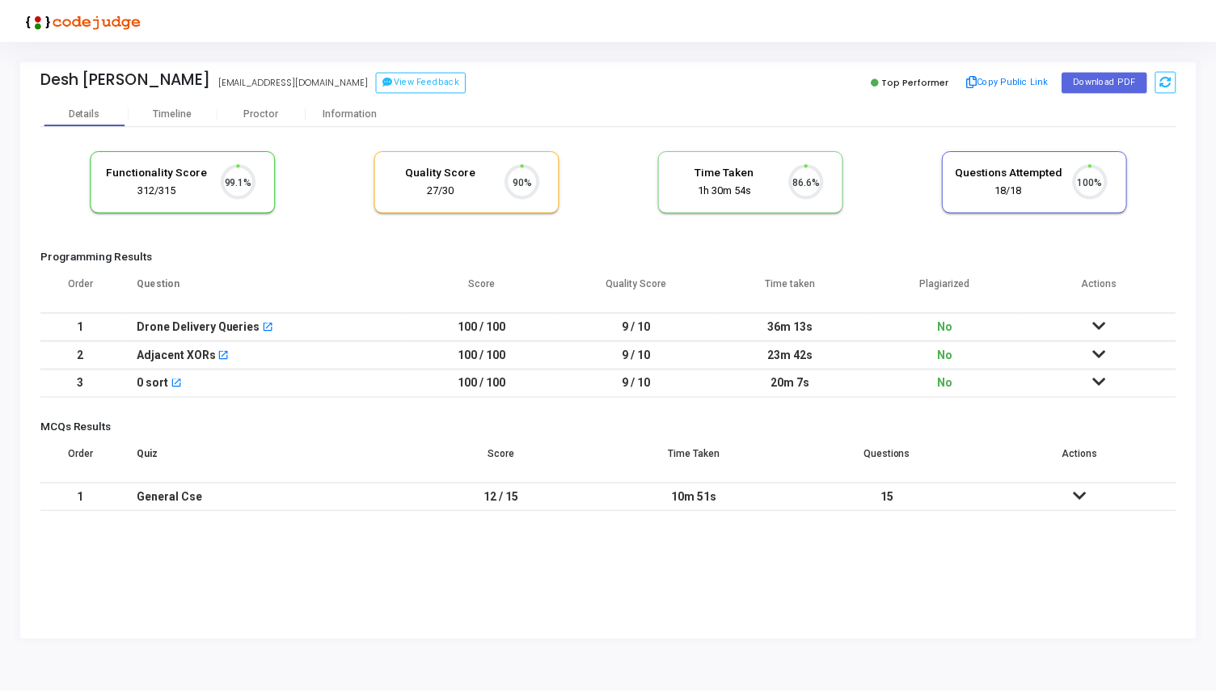
scroll to position [34, 41]
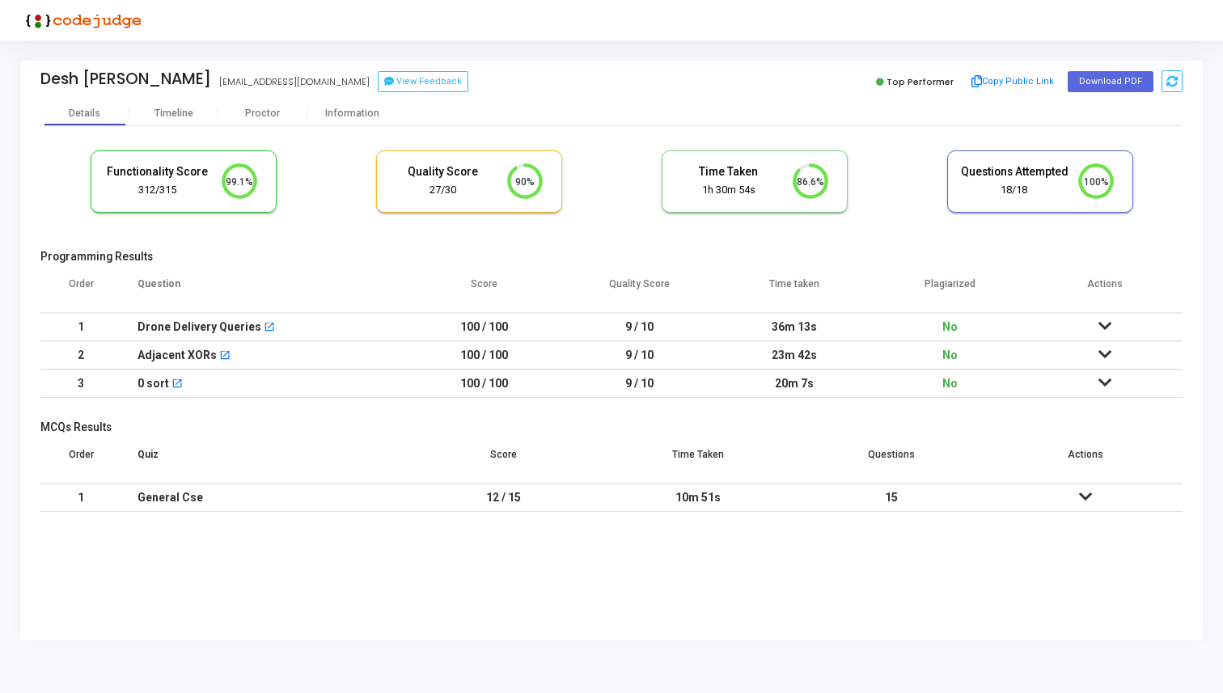
click at [1104, 327] on icon at bounding box center [1104, 325] width 13 height 11
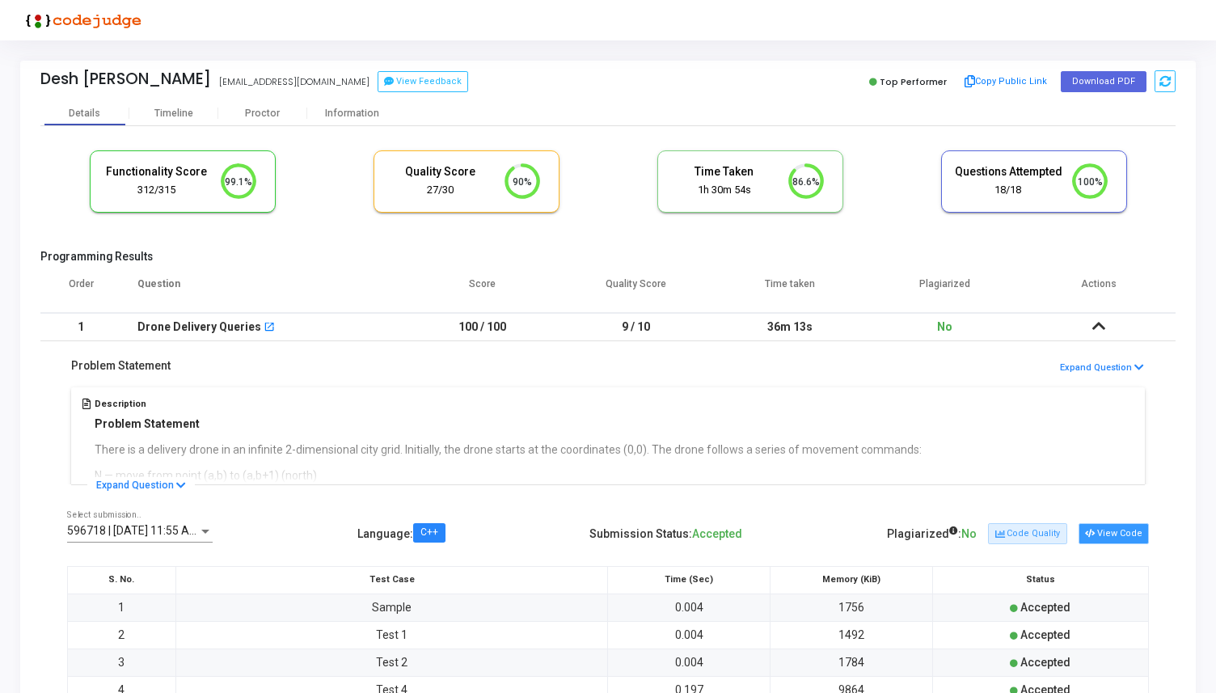
click at [1104, 540] on button "View Code" at bounding box center [1114, 533] width 70 height 21
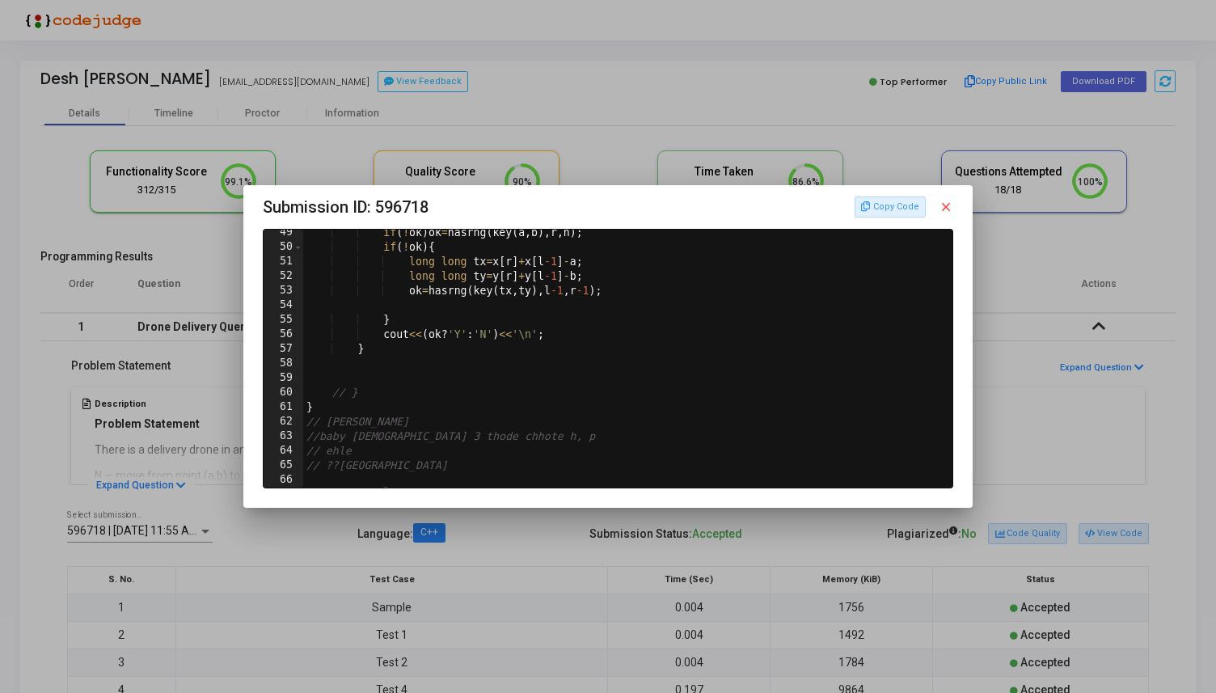
scroll to position [776, 0]
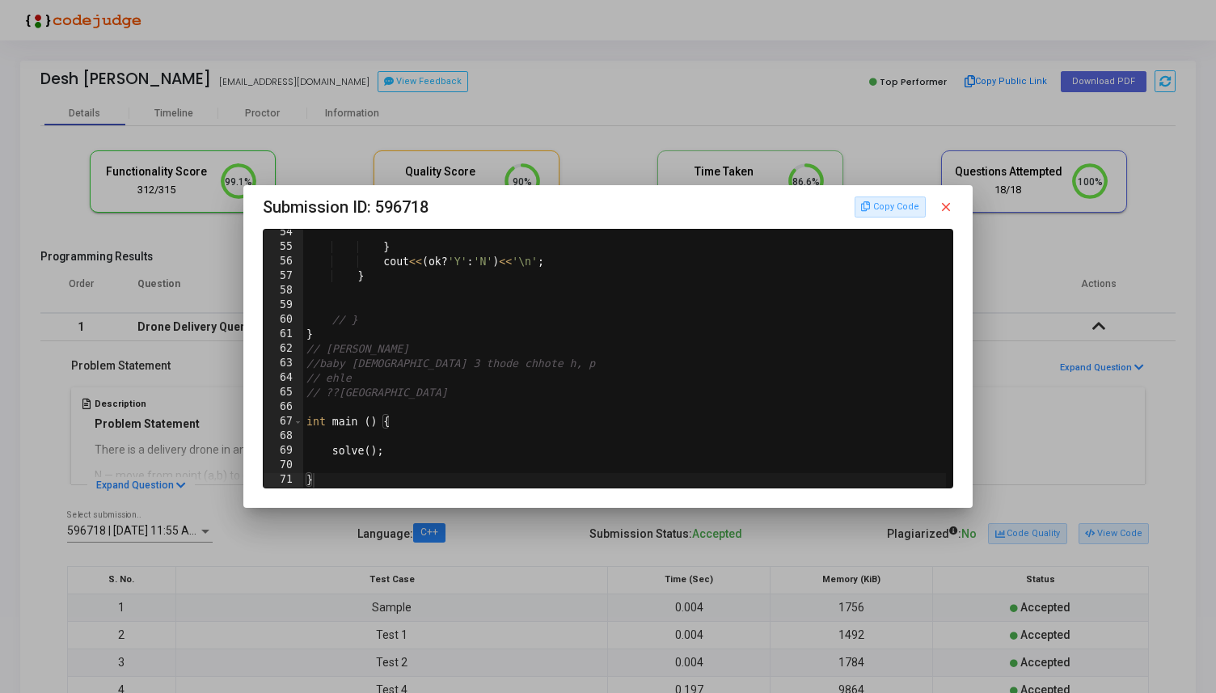
click at [949, 209] on mat-icon "close" at bounding box center [946, 207] width 15 height 15
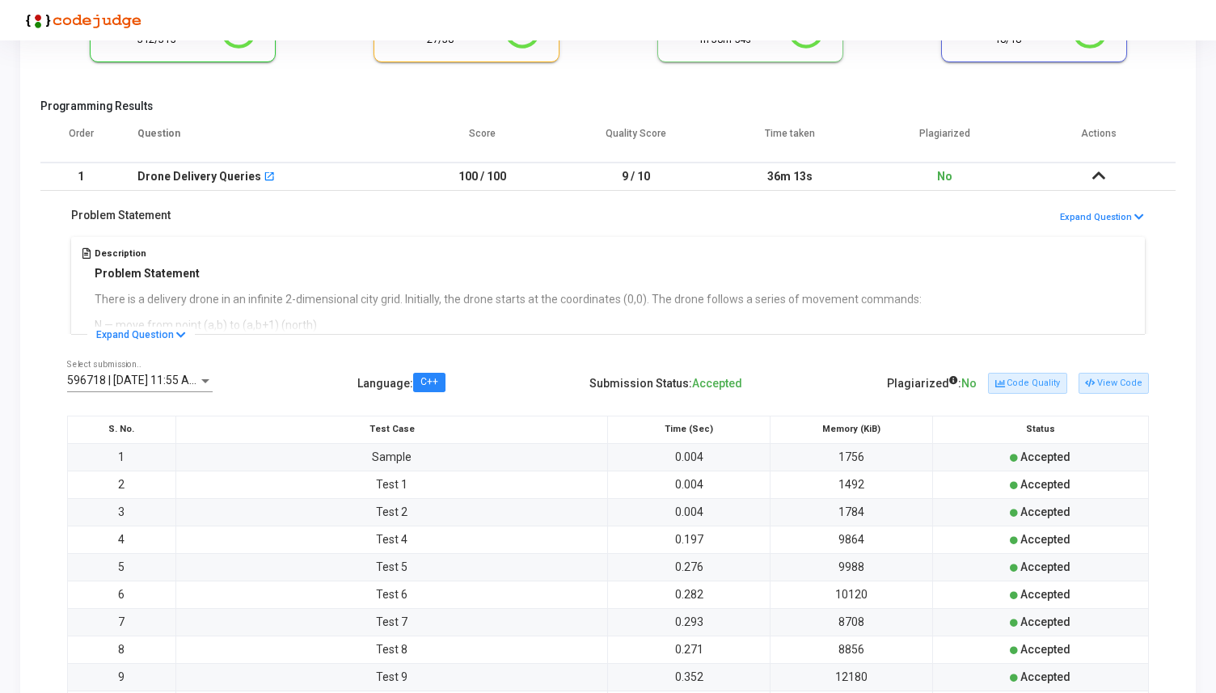
scroll to position [94, 0]
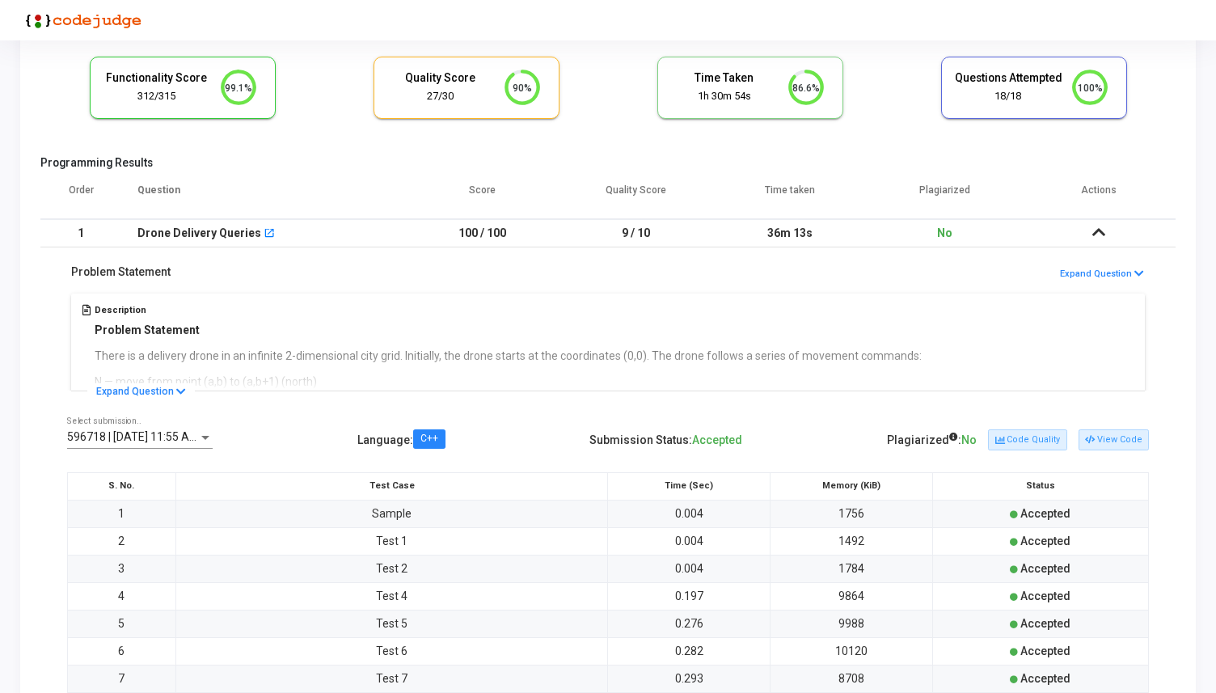
click at [1098, 234] on icon at bounding box center [1099, 231] width 13 height 11
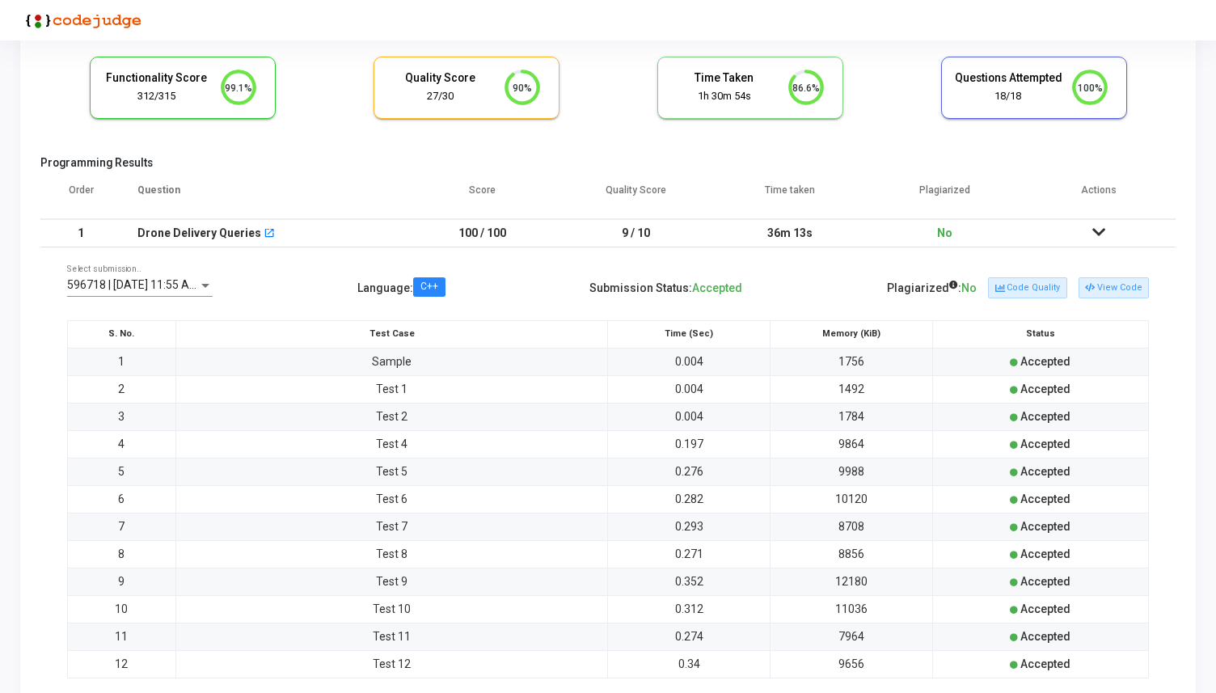
scroll to position [0, 0]
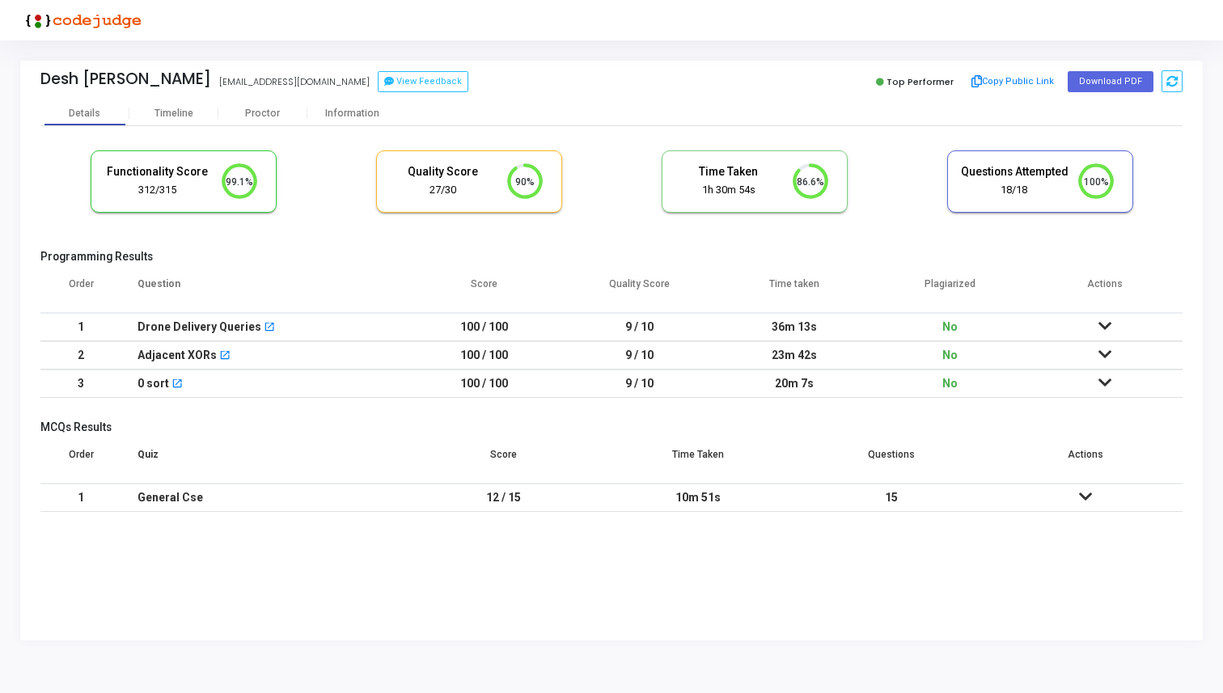
click at [1106, 344] on td at bounding box center [1104, 355] width 155 height 28
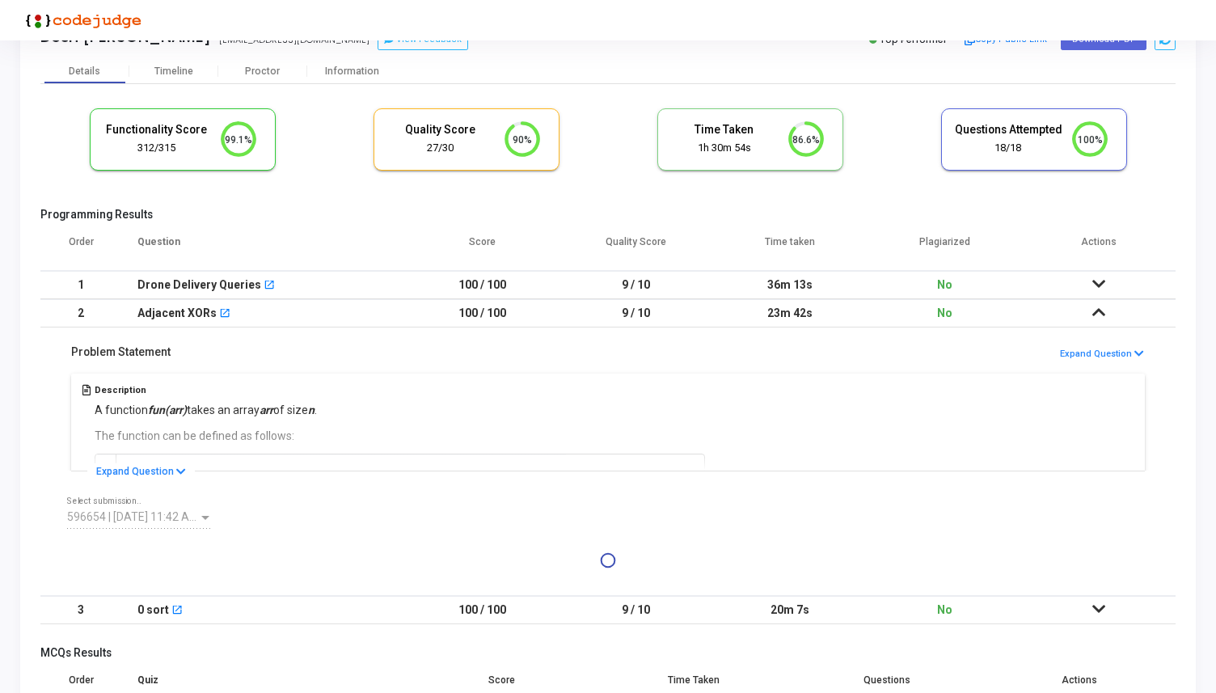
scroll to position [70, 0]
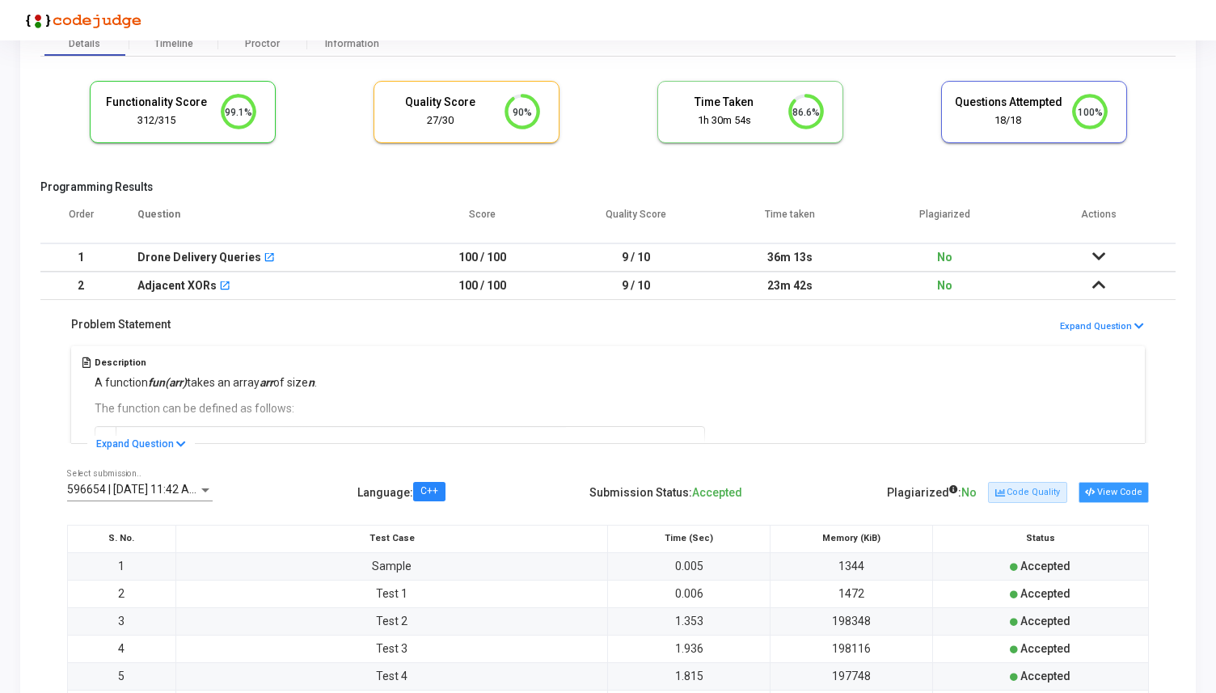
click at [1126, 494] on button "View Code" at bounding box center [1114, 492] width 70 height 21
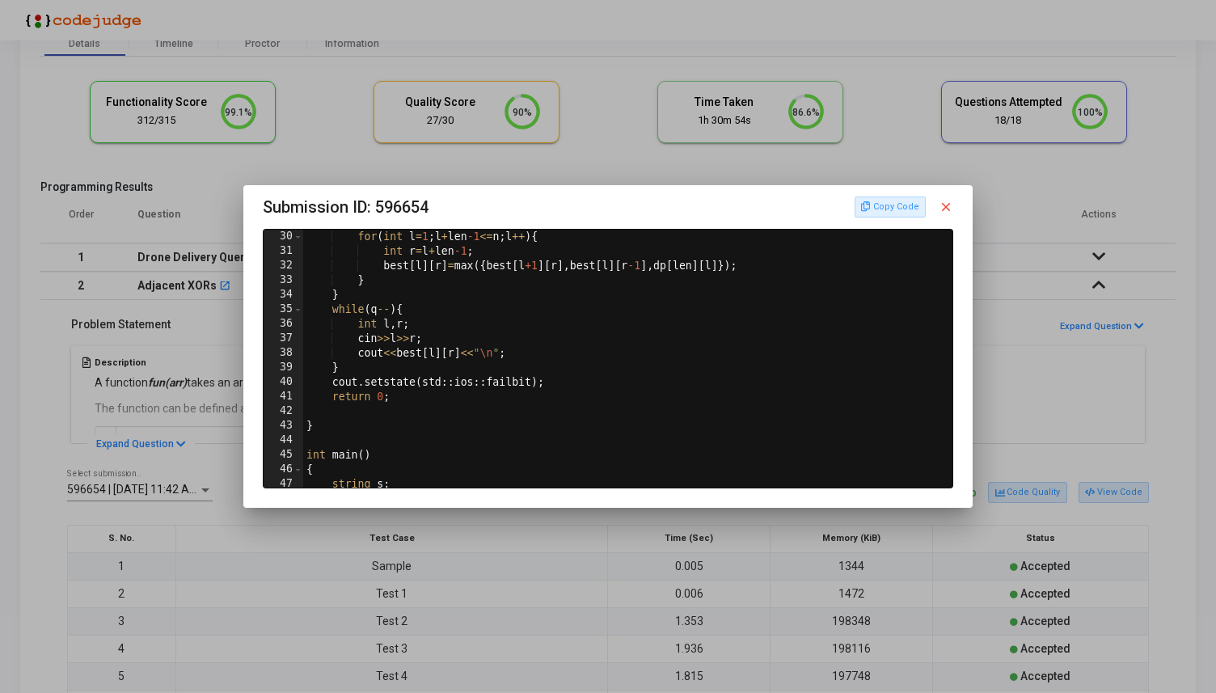
scroll to position [528, 0]
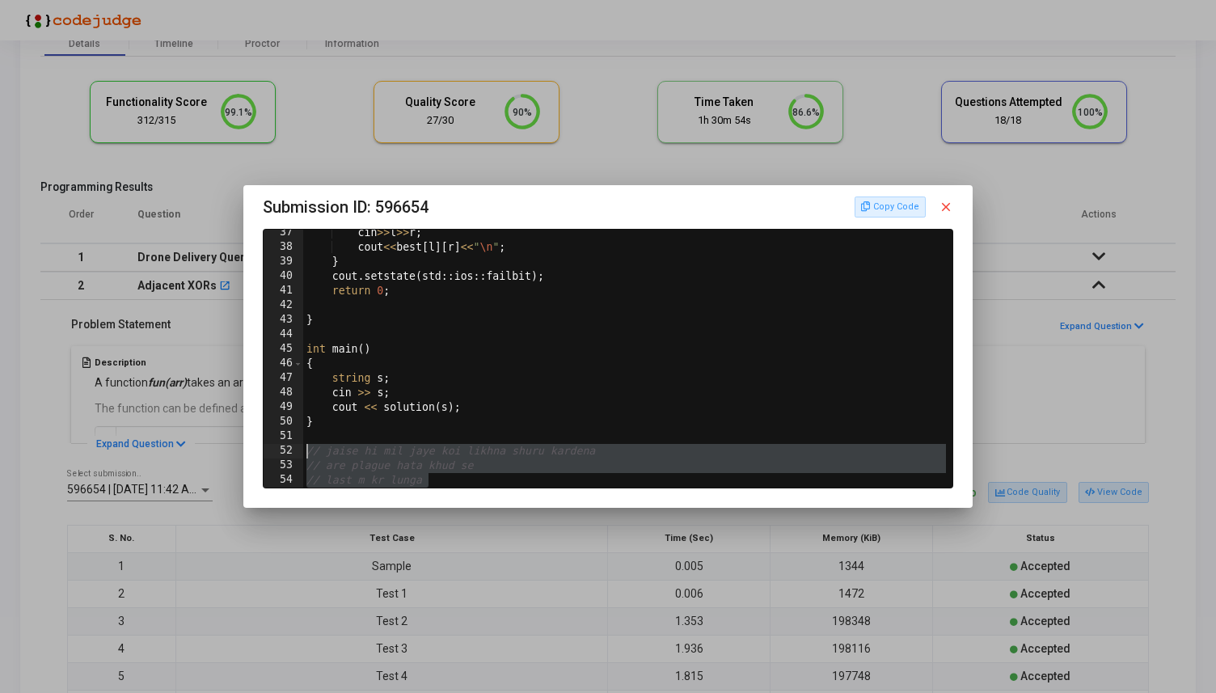
drag, startPoint x: 479, startPoint y: 480, endPoint x: 285, endPoint y: 454, distance: 195.8
click at [285, 454] on div "// last m kr lunga 37 38 39 40 41 42 43 44 45 46 47 48 49 50 51 52 53 54 cin >>…" at bounding box center [608, 359] width 689 height 258
type textarea "// jaise hi mil jaye koi likhna shuru kardena // are plague hata khud se"
click at [941, 202] on mat-icon "close" at bounding box center [946, 207] width 15 height 15
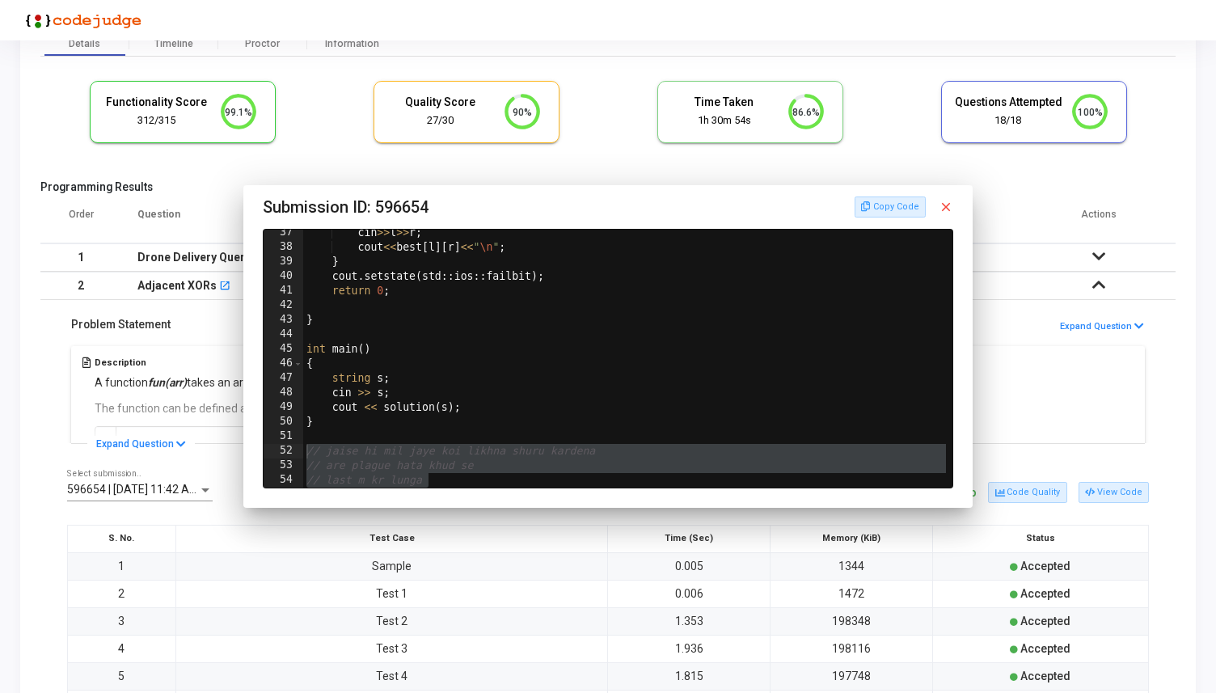
scroll to position [70, 0]
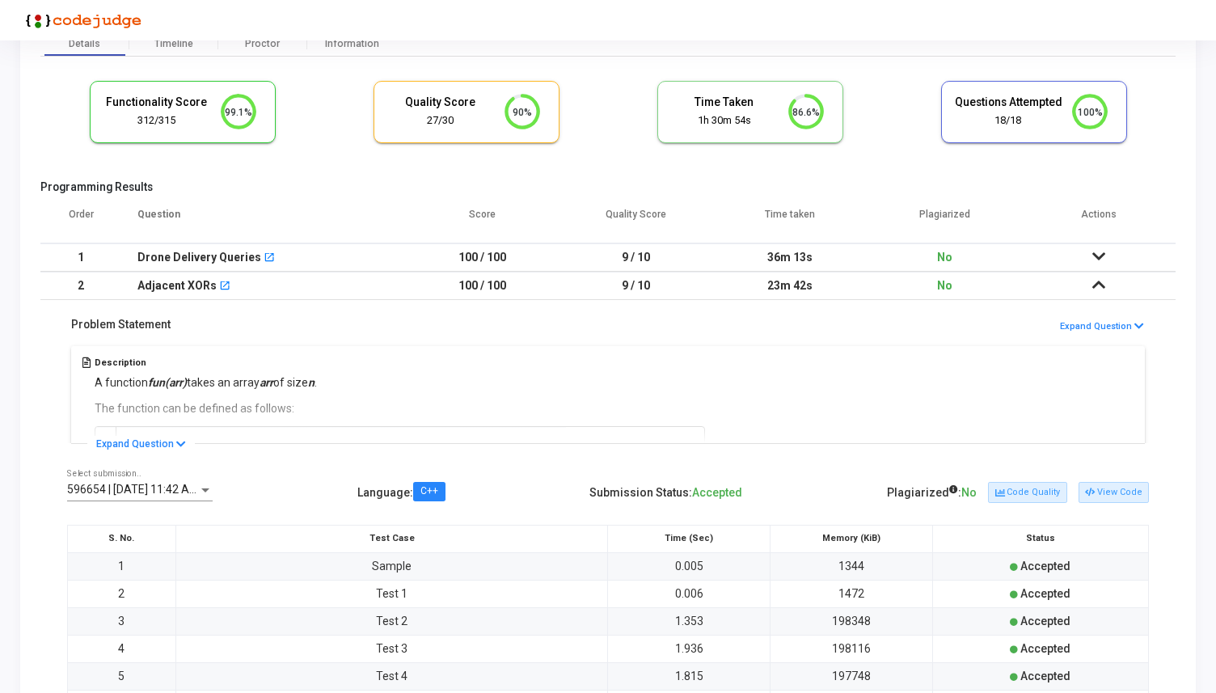
click at [1096, 260] on icon at bounding box center [1099, 256] width 13 height 11
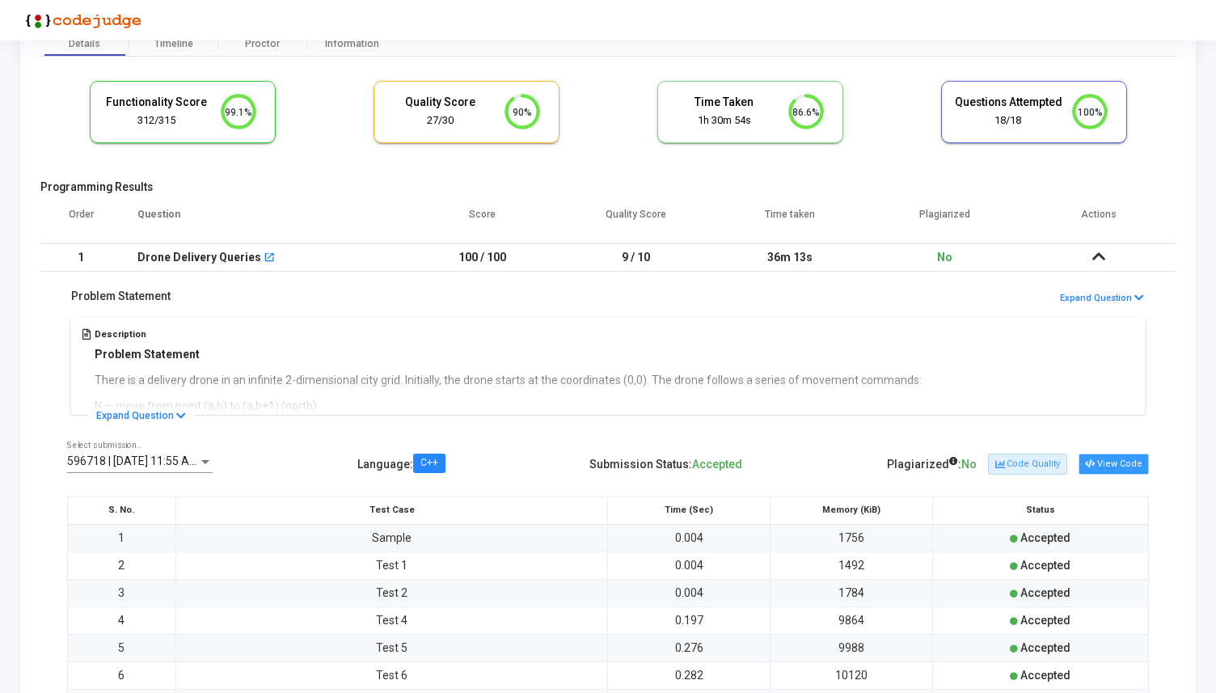
click at [1115, 465] on button "View Code" at bounding box center [1114, 464] width 70 height 21
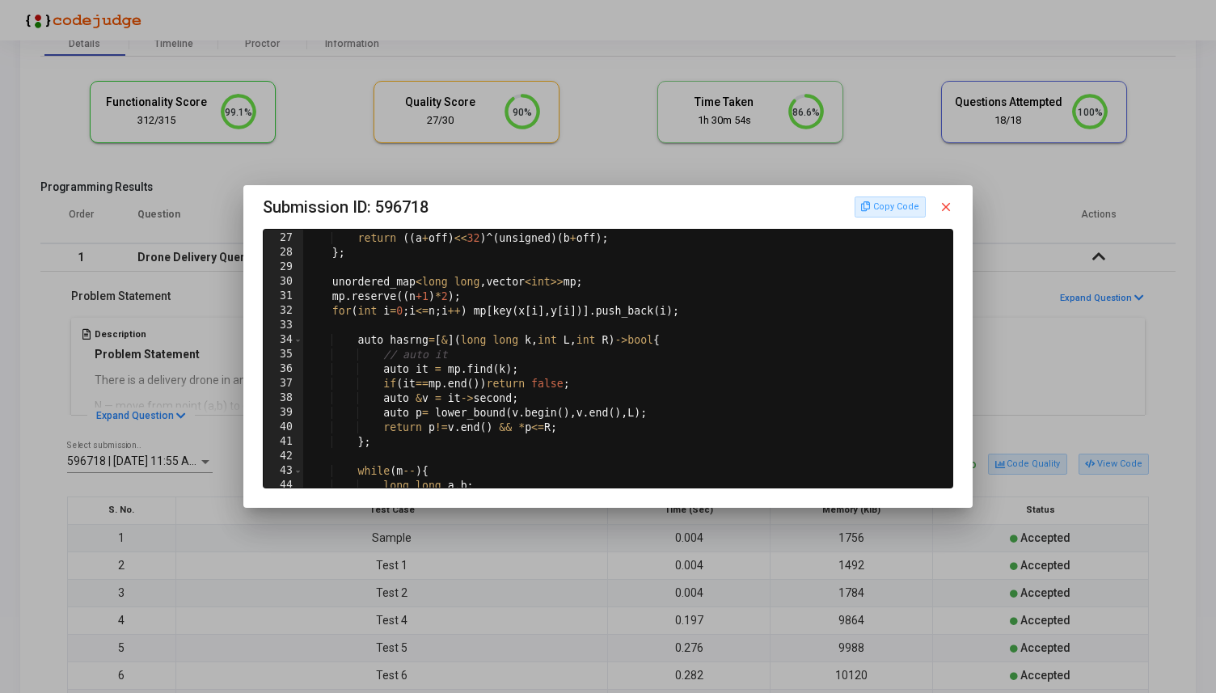
scroll to position [776, 0]
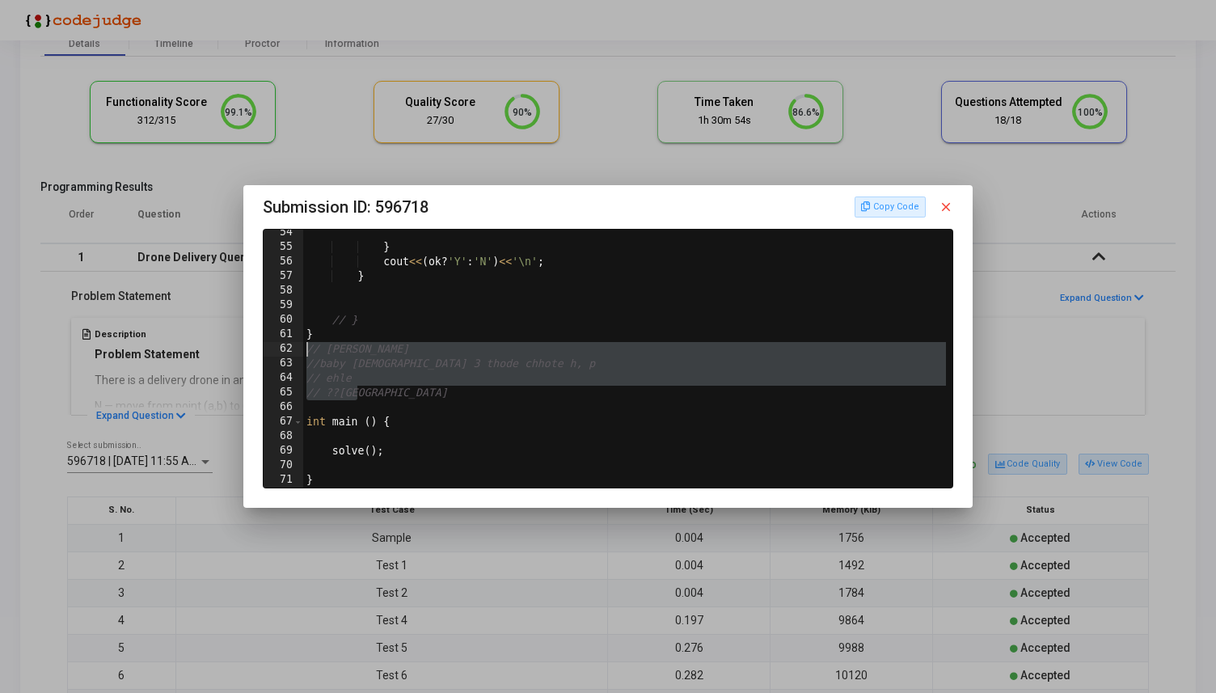
drag, startPoint x: 363, startPoint y: 391, endPoint x: 287, endPoint y: 354, distance: 84.3
click at [287, 354] on div "// ??haa 54 55 56 57 58 59 60 61 62 63 64 65 66 67 68 69 70 71 } cout << ( ok ?…" at bounding box center [608, 359] width 689 height 258
type textarea "// kya hua //baby 2 3 thode chhote h, p"
click at [951, 201] on mat-icon "close" at bounding box center [946, 207] width 15 height 15
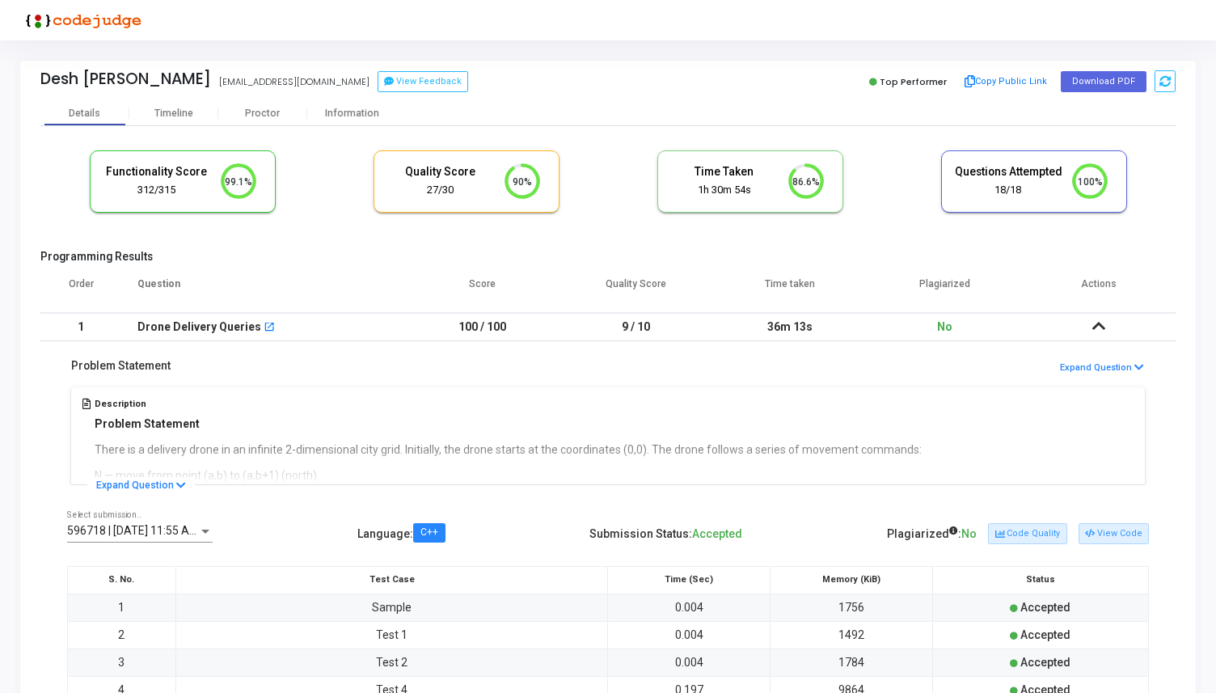
scroll to position [70, 0]
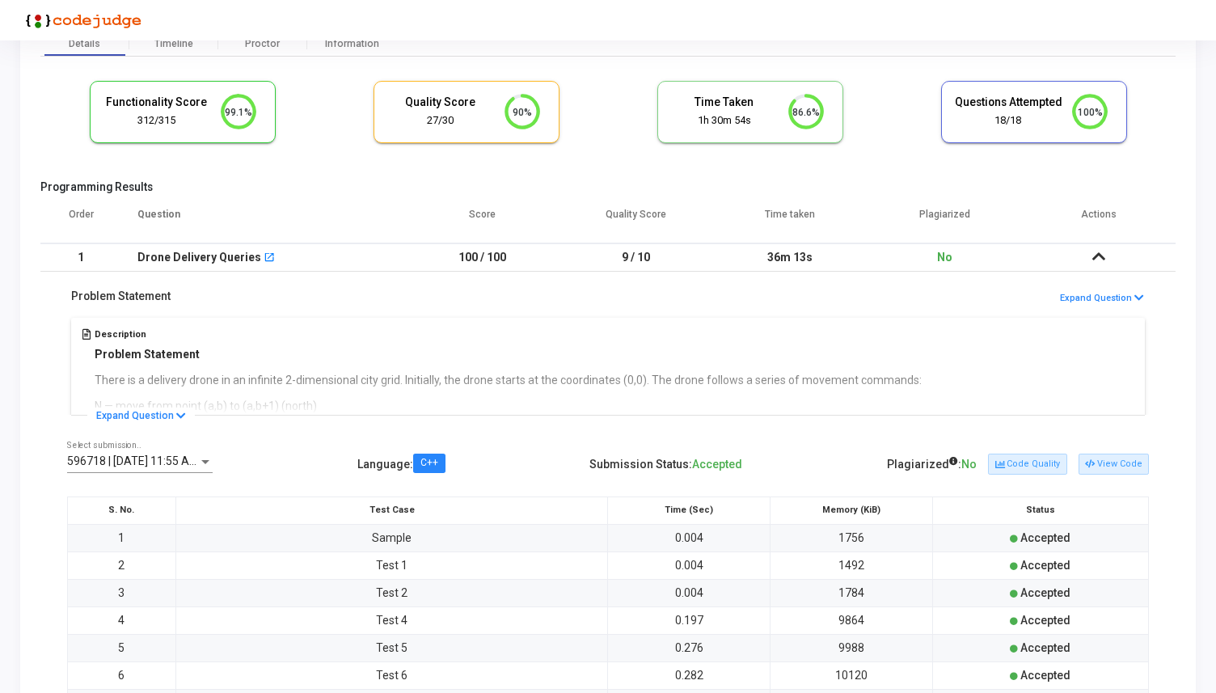
click at [1102, 257] on icon at bounding box center [1099, 256] width 13 height 11
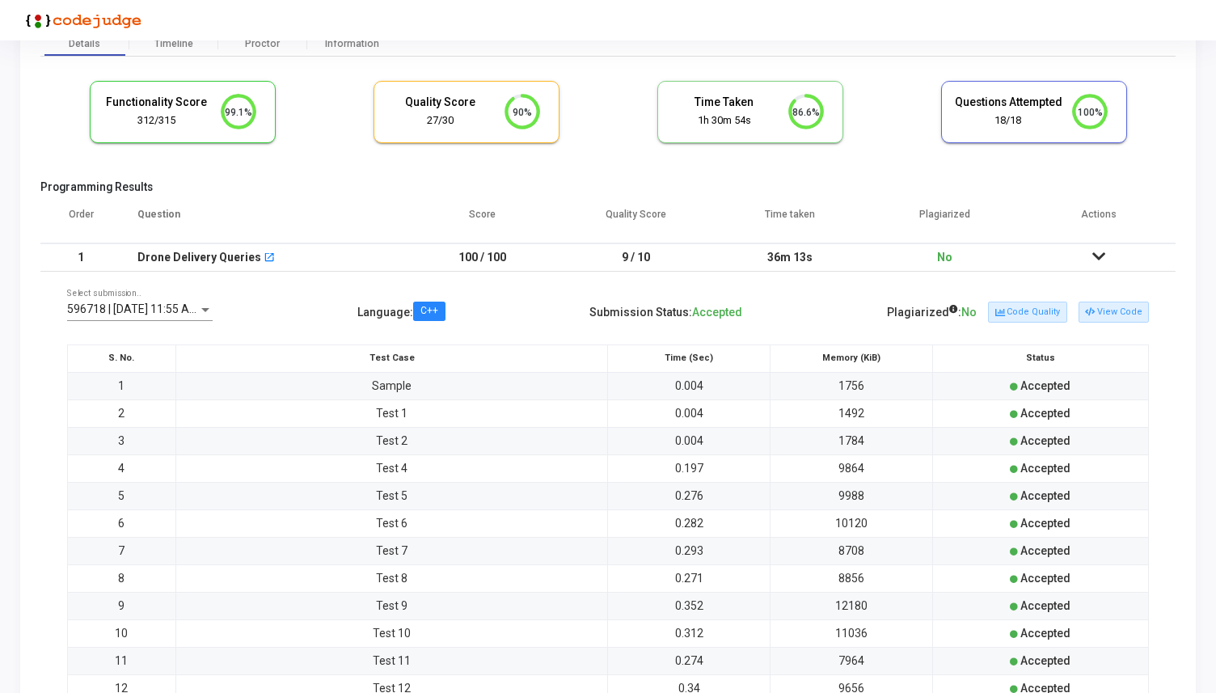
scroll to position [0, 0]
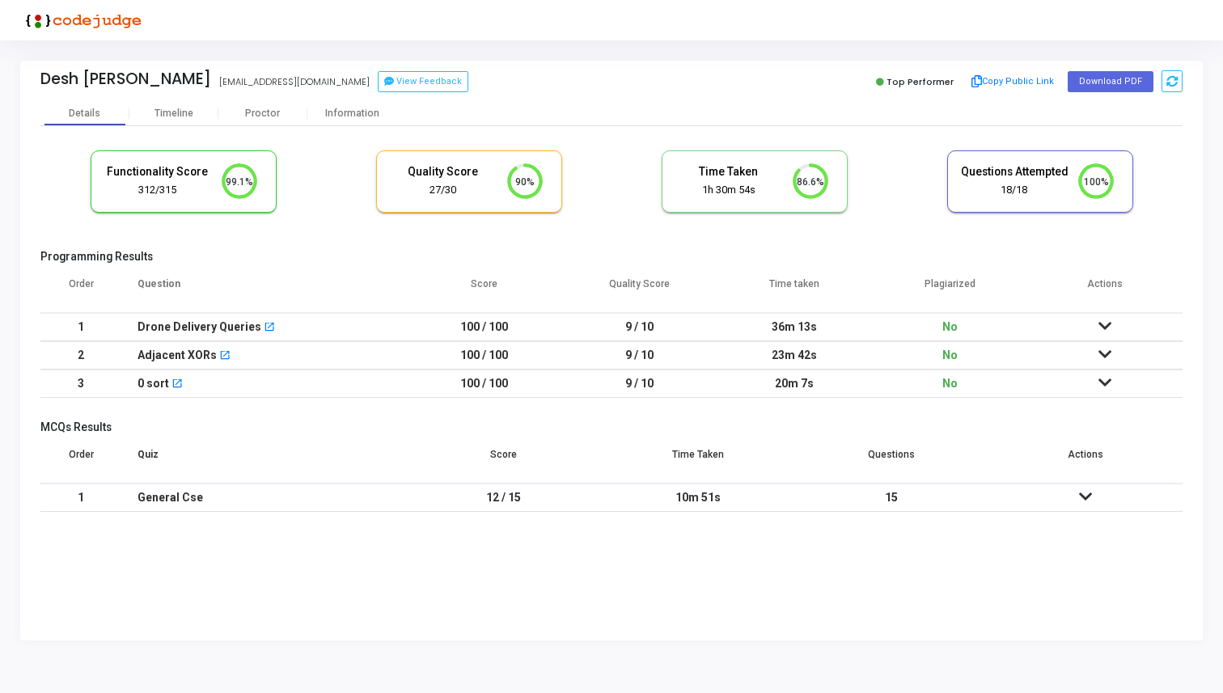
click at [1106, 383] on icon at bounding box center [1104, 382] width 13 height 11
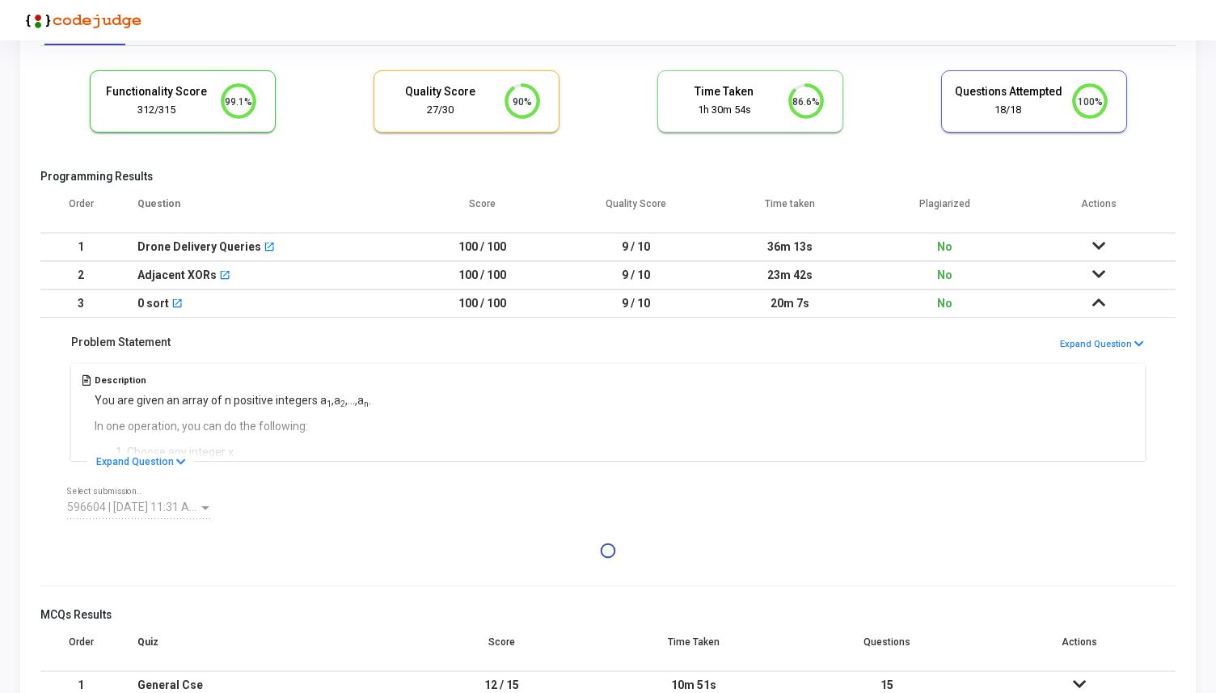
scroll to position [137, 0]
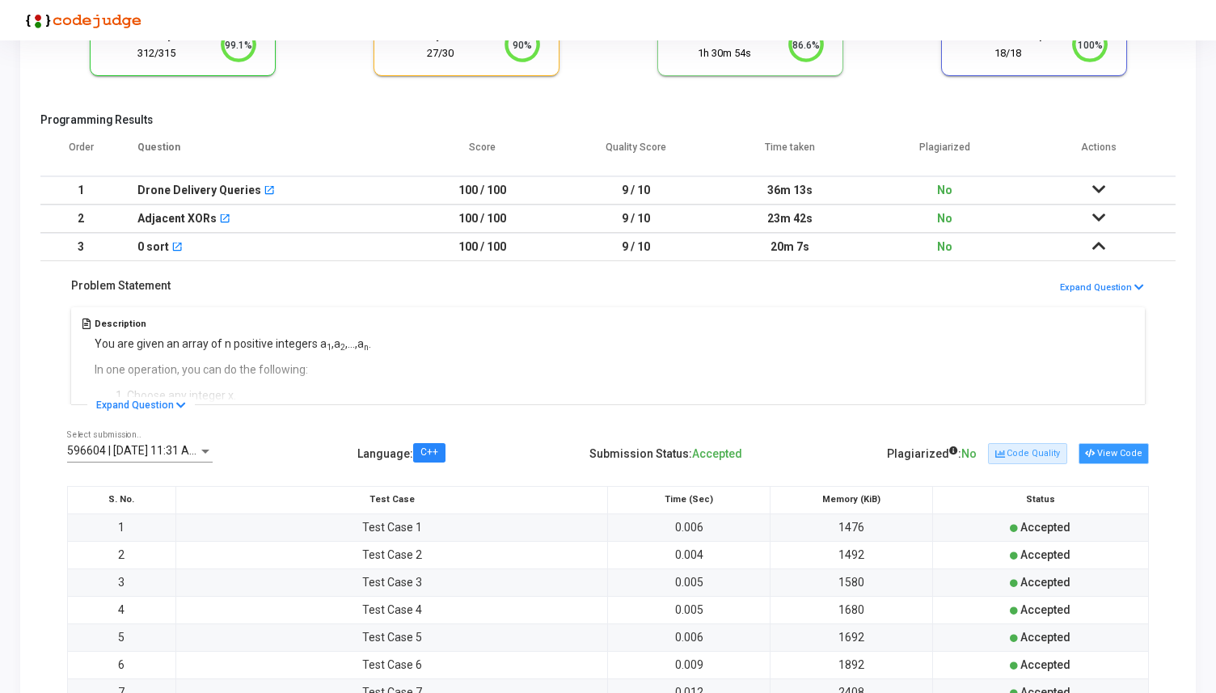
click at [1122, 456] on button "View Code" at bounding box center [1114, 453] width 70 height 21
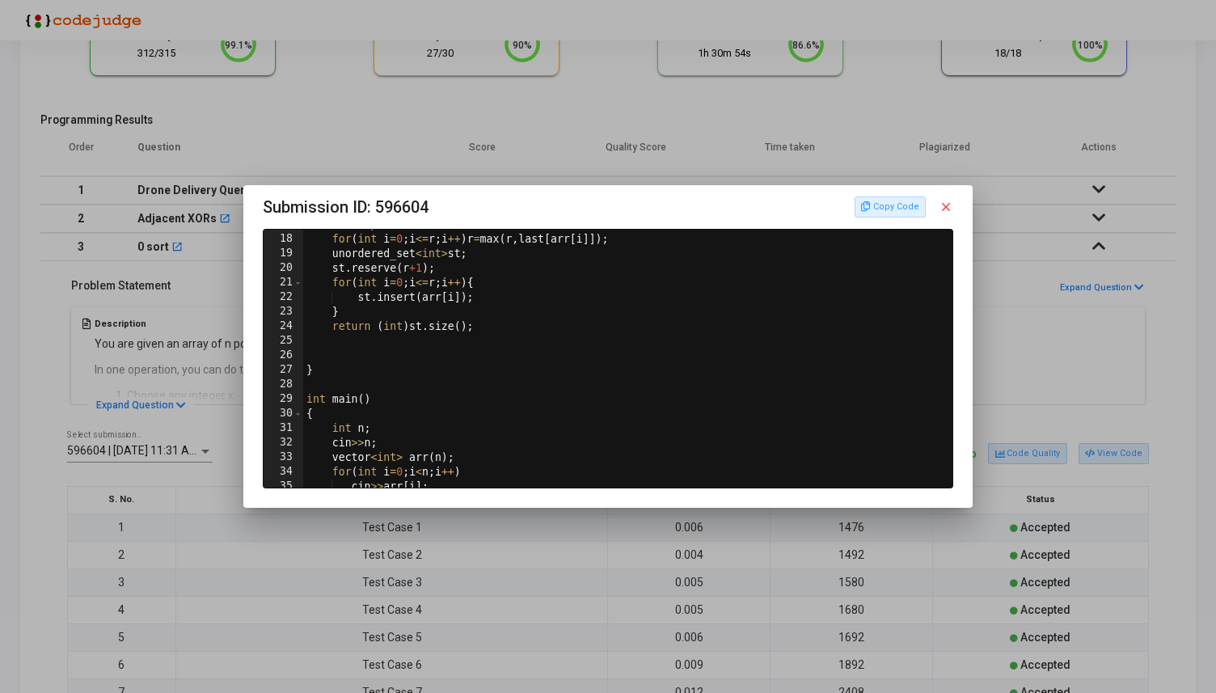
scroll to position [324, 0]
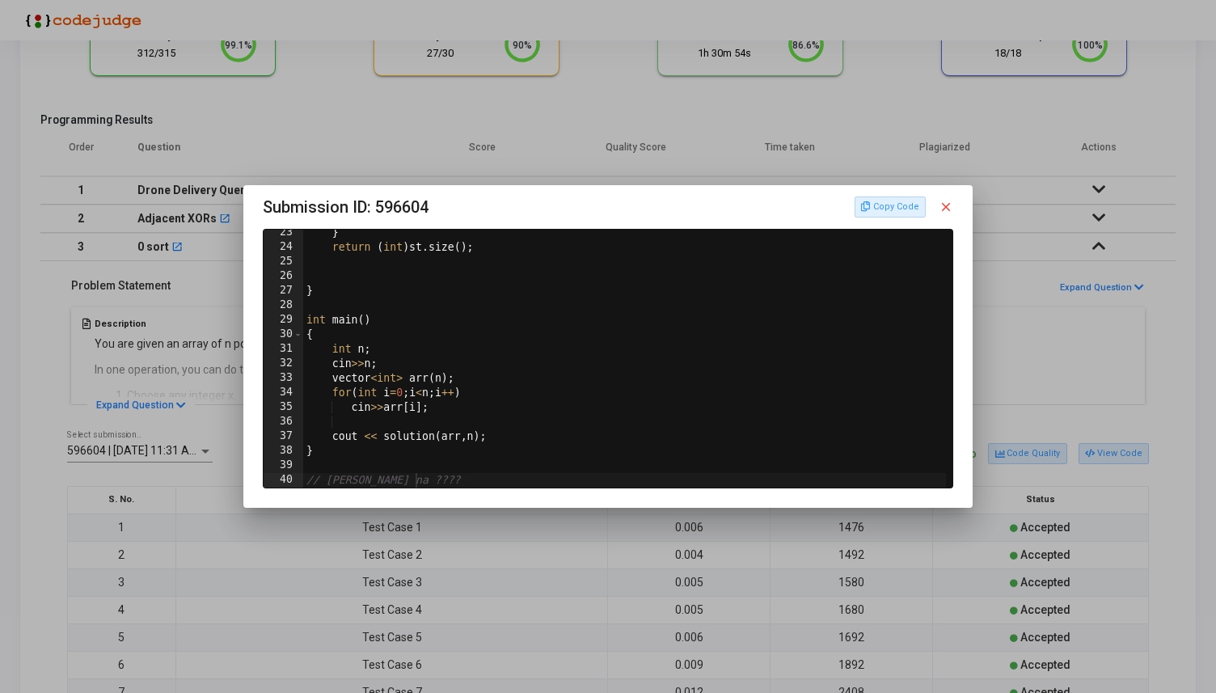
type textarea "// leliya na ????"
drag, startPoint x: 426, startPoint y: 482, endPoint x: 265, endPoint y: 482, distance: 160.9
click at [265, 482] on div "// leliya na ???? 23 24 25 26 27 28 29 30 31 32 33 34 35 36 37 38 39 40 } retur…" at bounding box center [608, 359] width 689 height 258
click at [947, 204] on mat-icon "close" at bounding box center [946, 207] width 15 height 15
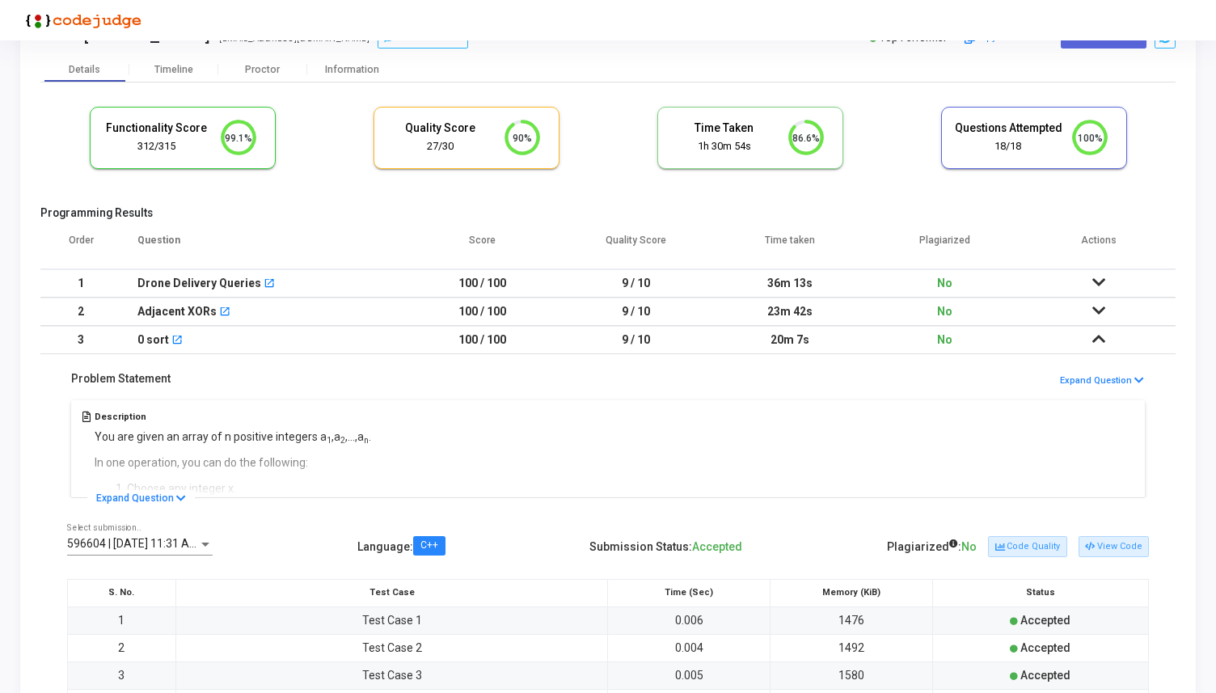
scroll to position [0, 0]
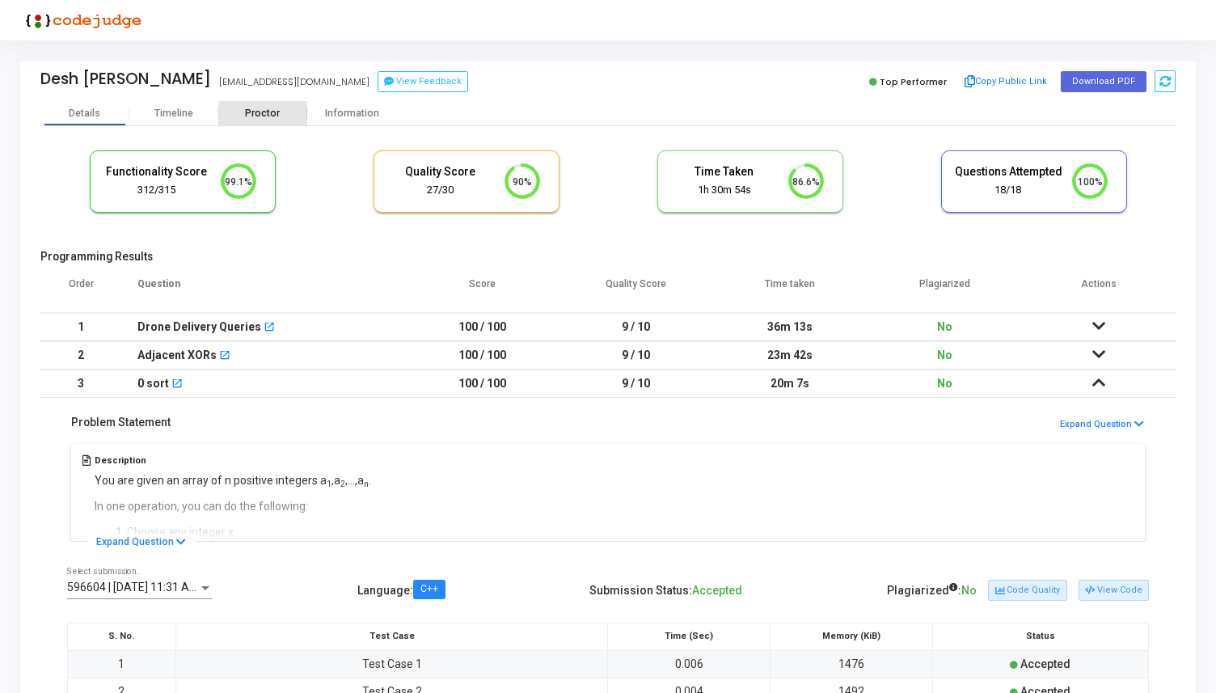
click at [274, 114] on div "Proctor" at bounding box center [262, 114] width 89 height 12
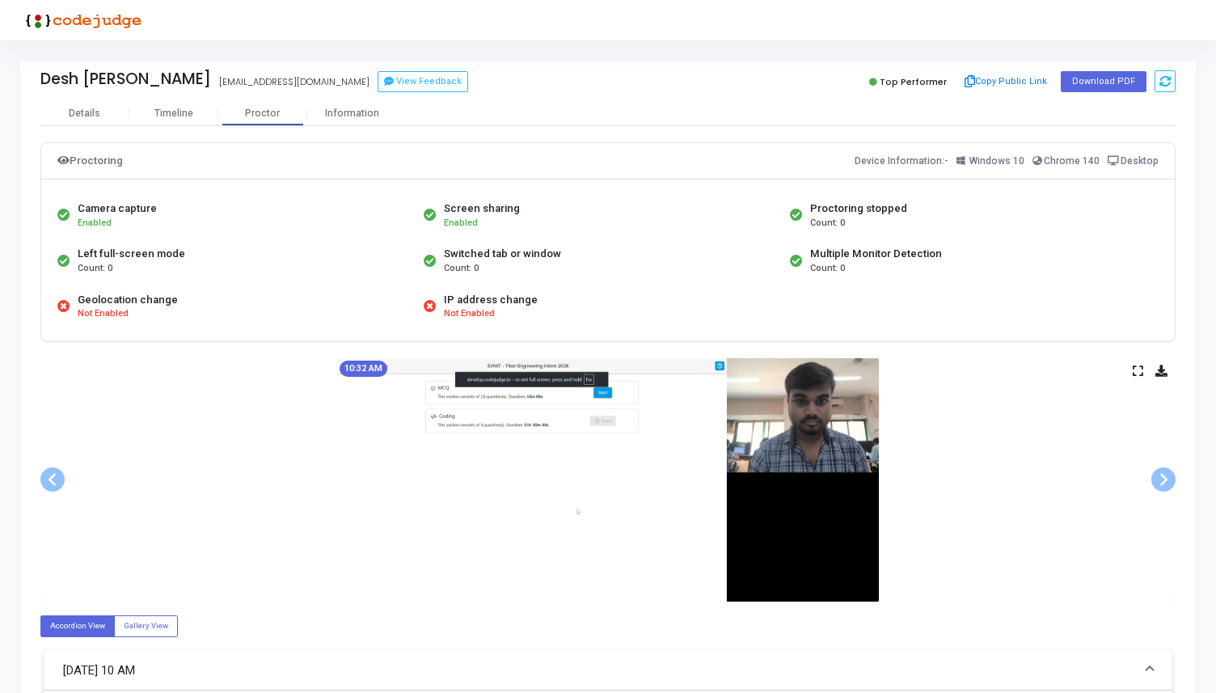
click at [1136, 370] on icon at bounding box center [1138, 370] width 11 height 9
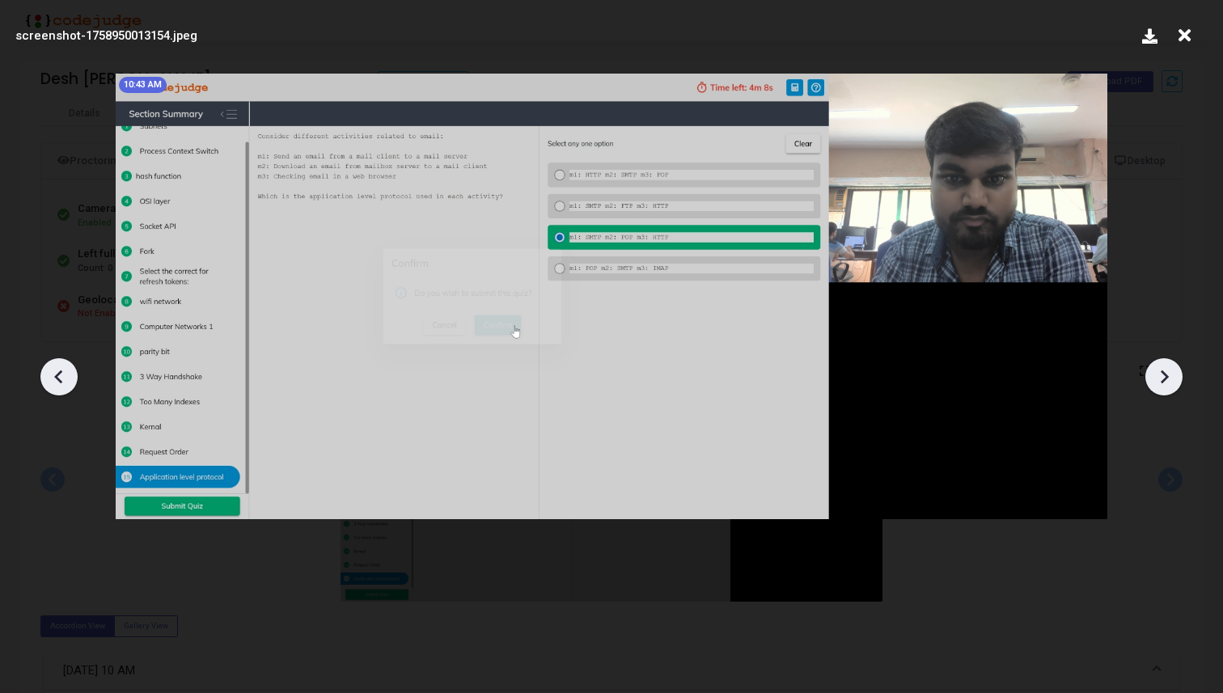
click at [1160, 366] on icon at bounding box center [1164, 377] width 24 height 24
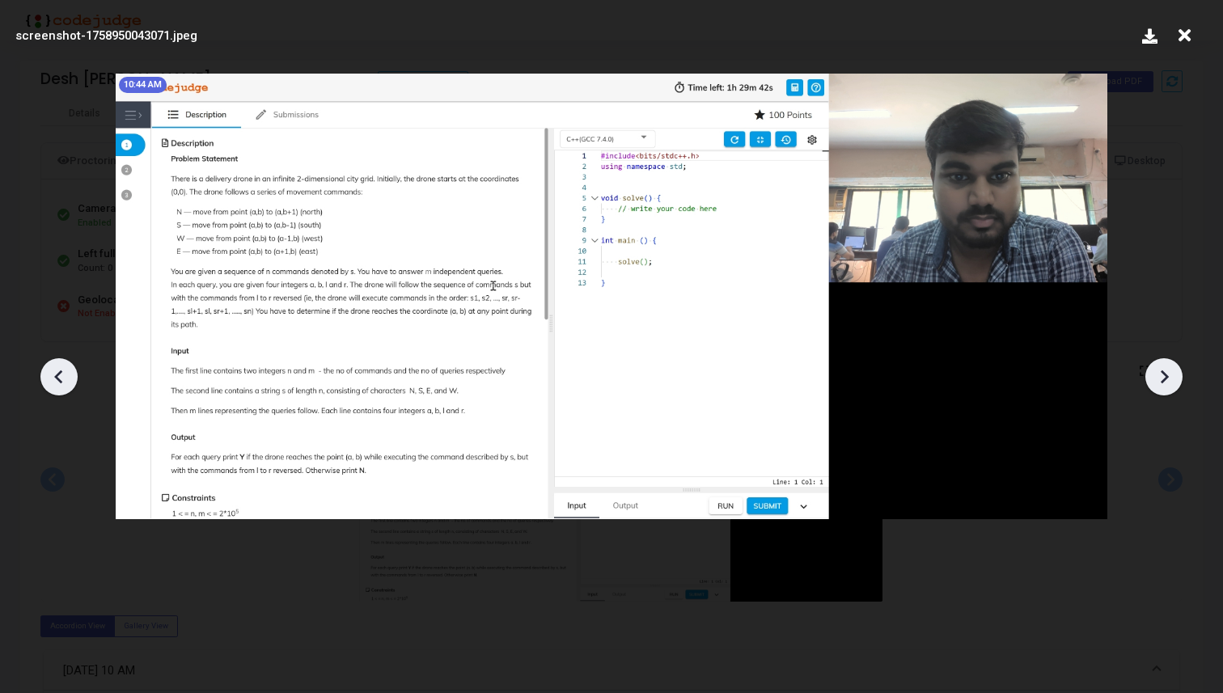
click at [1160, 366] on icon at bounding box center [1164, 377] width 24 height 24
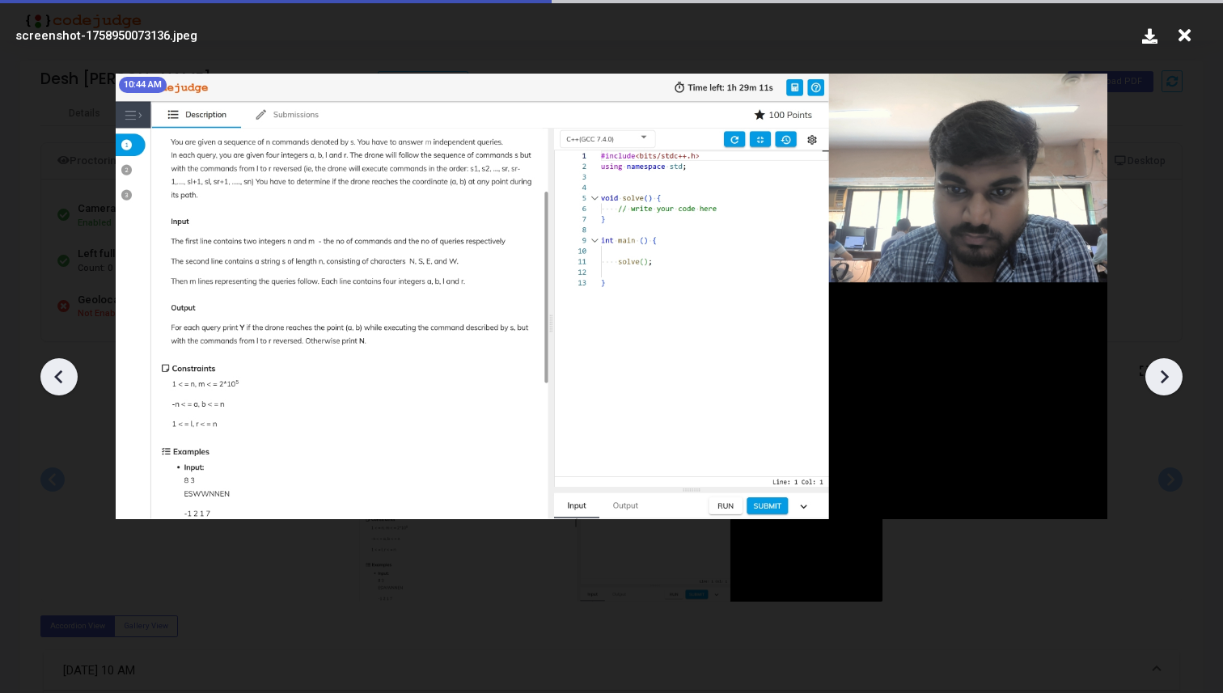
click at [1160, 366] on icon at bounding box center [1164, 377] width 24 height 24
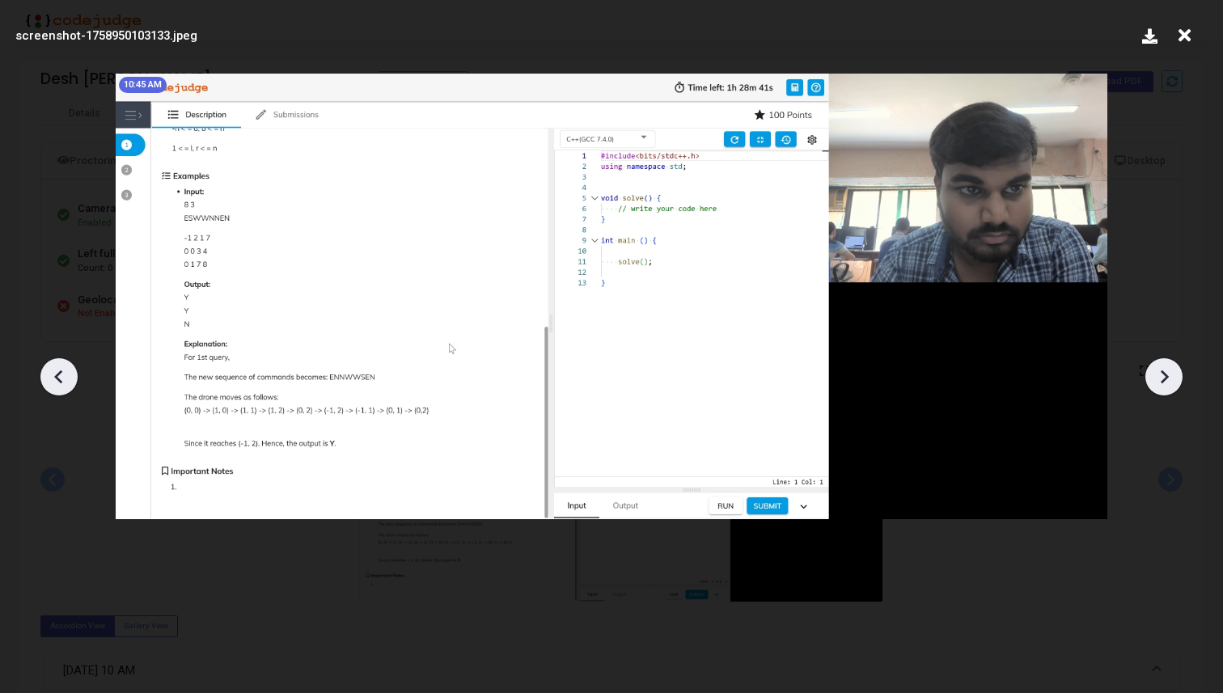
click at [1160, 366] on icon at bounding box center [1164, 377] width 24 height 24
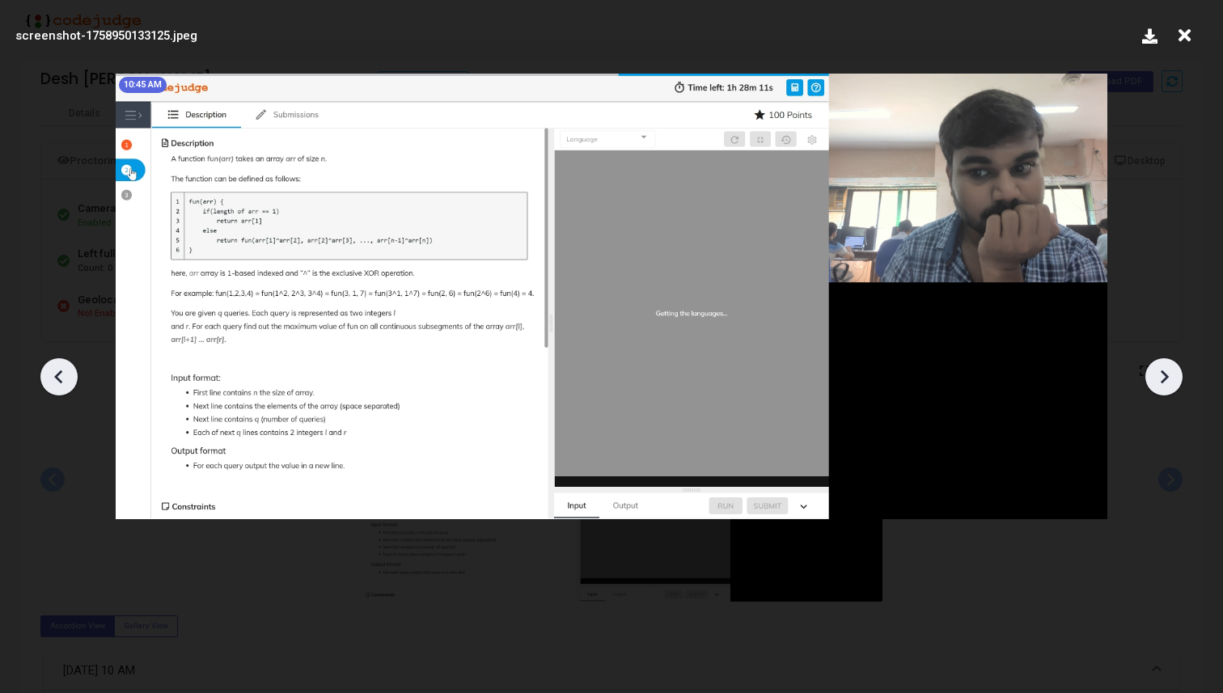
click at [1160, 366] on icon at bounding box center [1164, 377] width 24 height 24
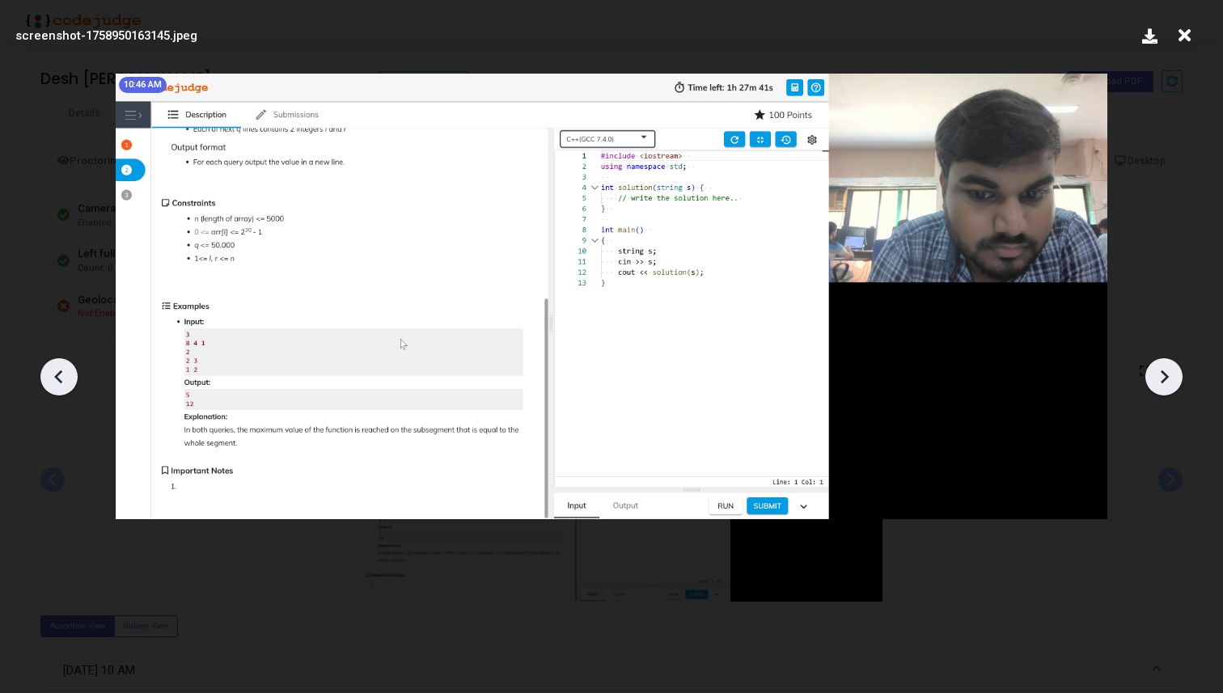
click at [1160, 366] on icon at bounding box center [1164, 377] width 24 height 24
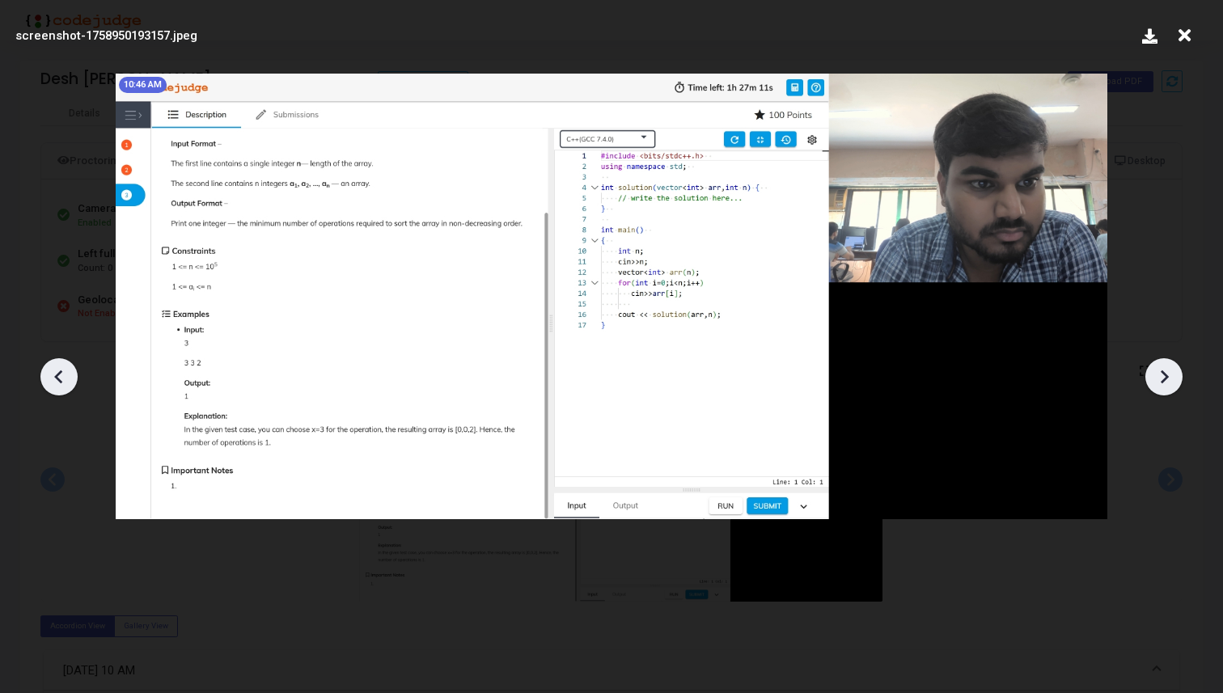
click at [1160, 366] on icon at bounding box center [1164, 377] width 24 height 24
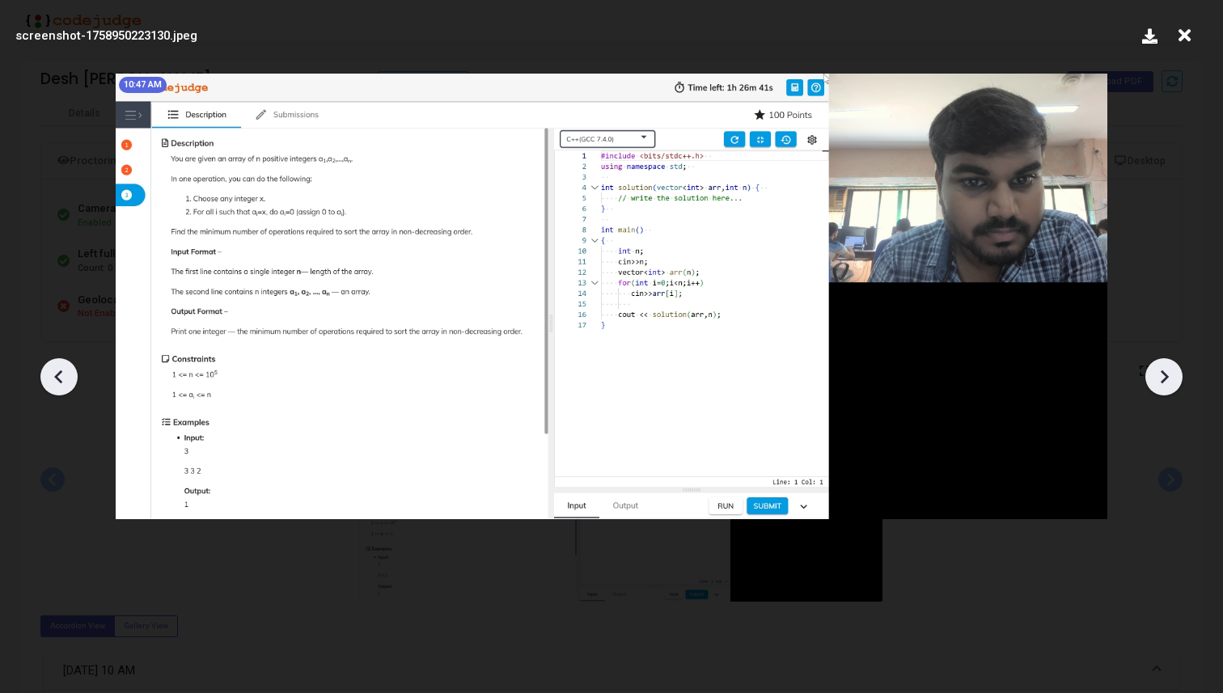
click at [1160, 366] on icon at bounding box center [1164, 377] width 24 height 24
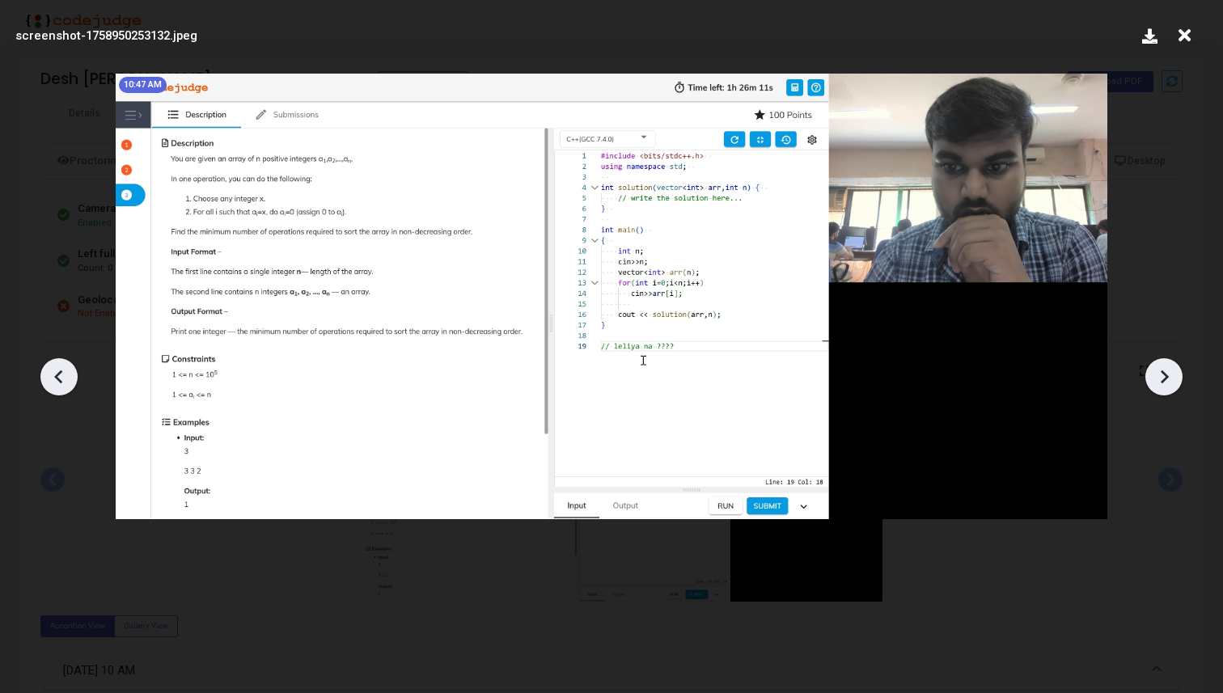
click at [56, 372] on icon at bounding box center [59, 377] width 24 height 24
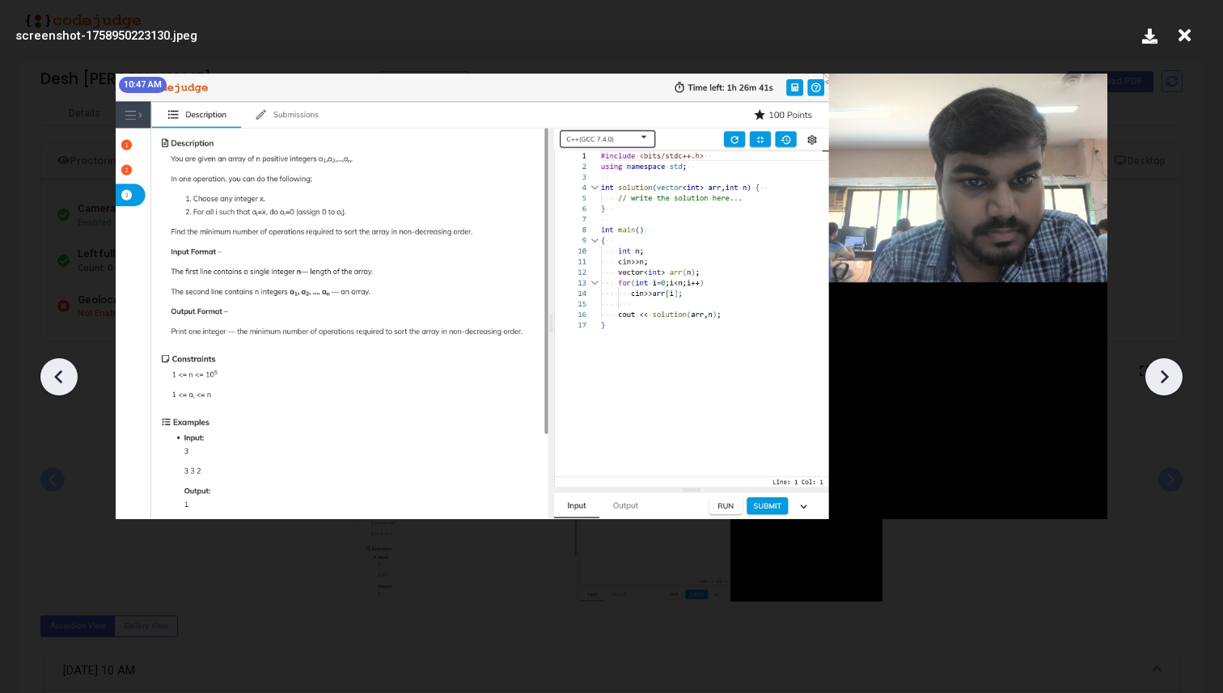
click at [56, 372] on icon at bounding box center [59, 377] width 24 height 24
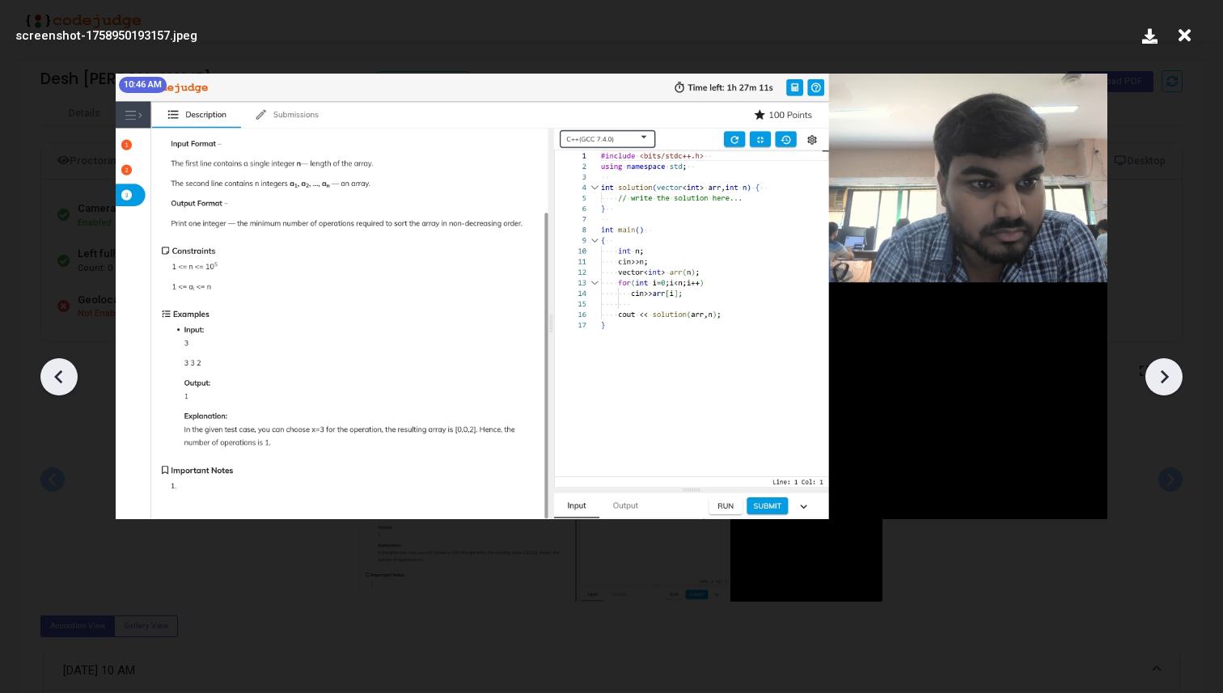
click at [56, 372] on icon at bounding box center [59, 377] width 24 height 24
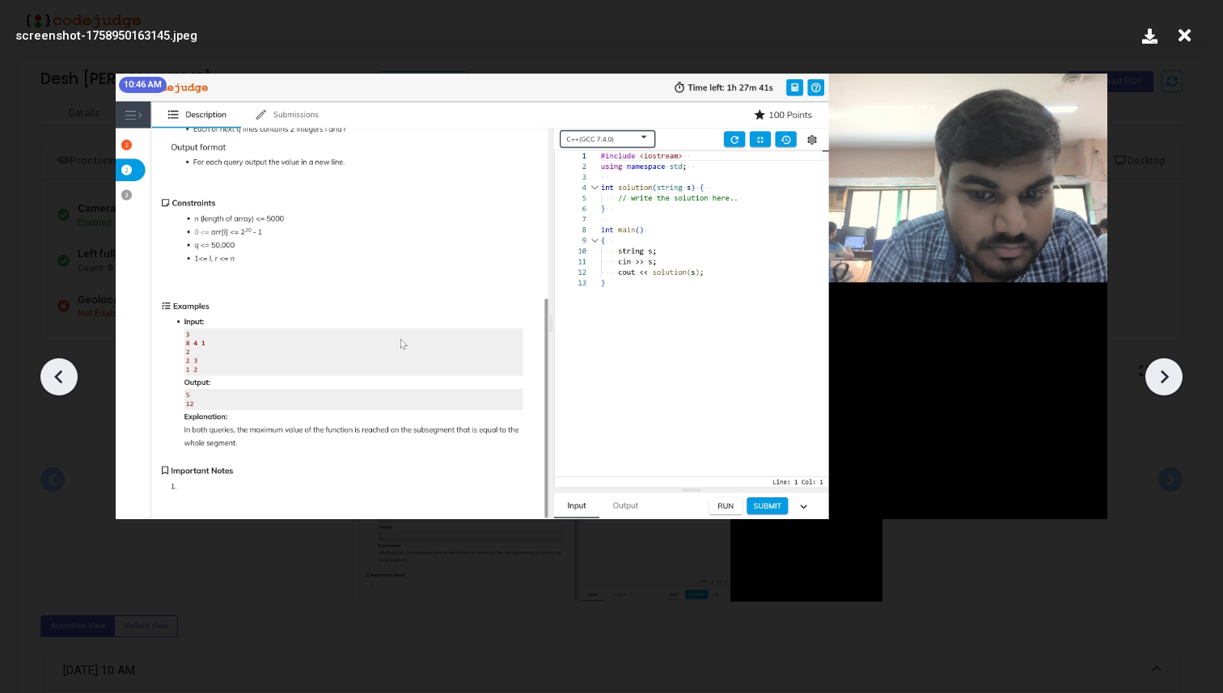
click at [56, 372] on icon at bounding box center [59, 377] width 24 height 24
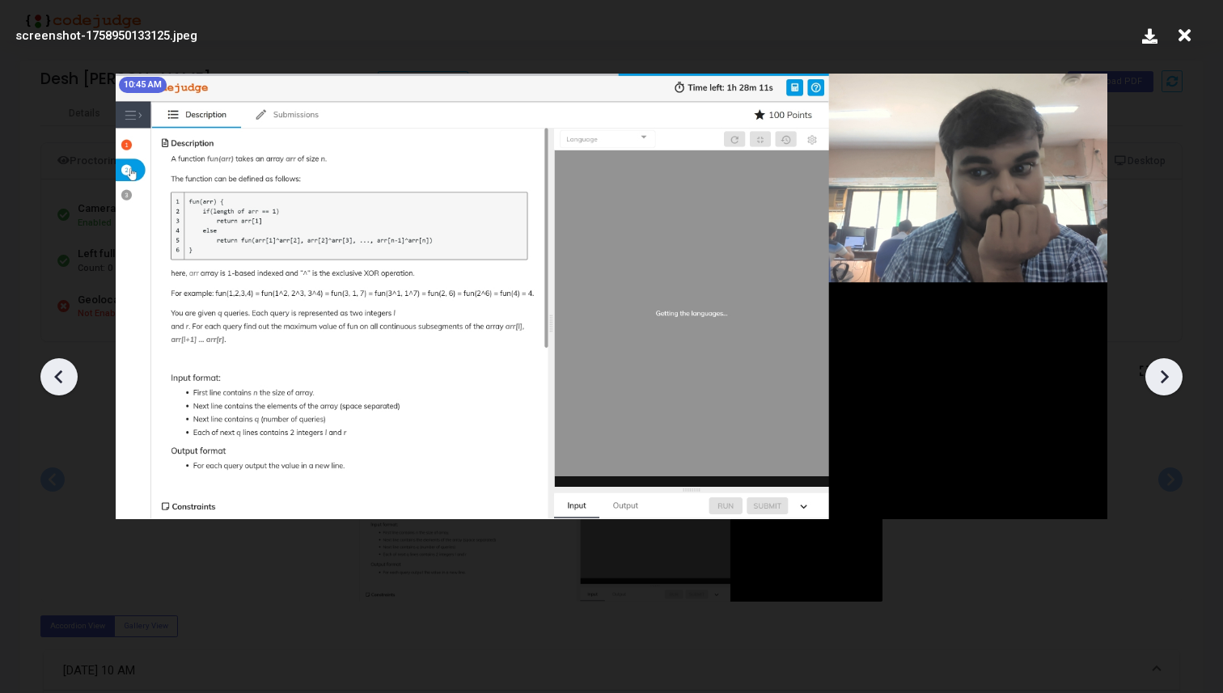
click at [1175, 376] on icon at bounding box center [1164, 377] width 24 height 24
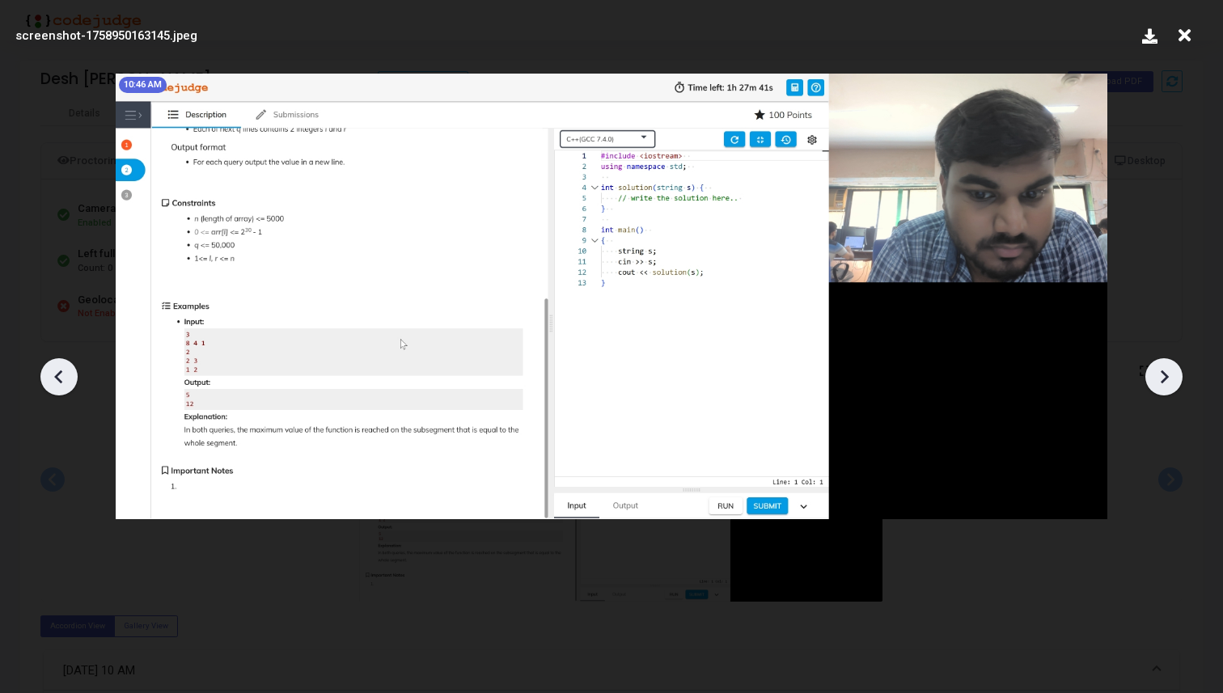
click at [1175, 376] on icon at bounding box center [1164, 377] width 24 height 24
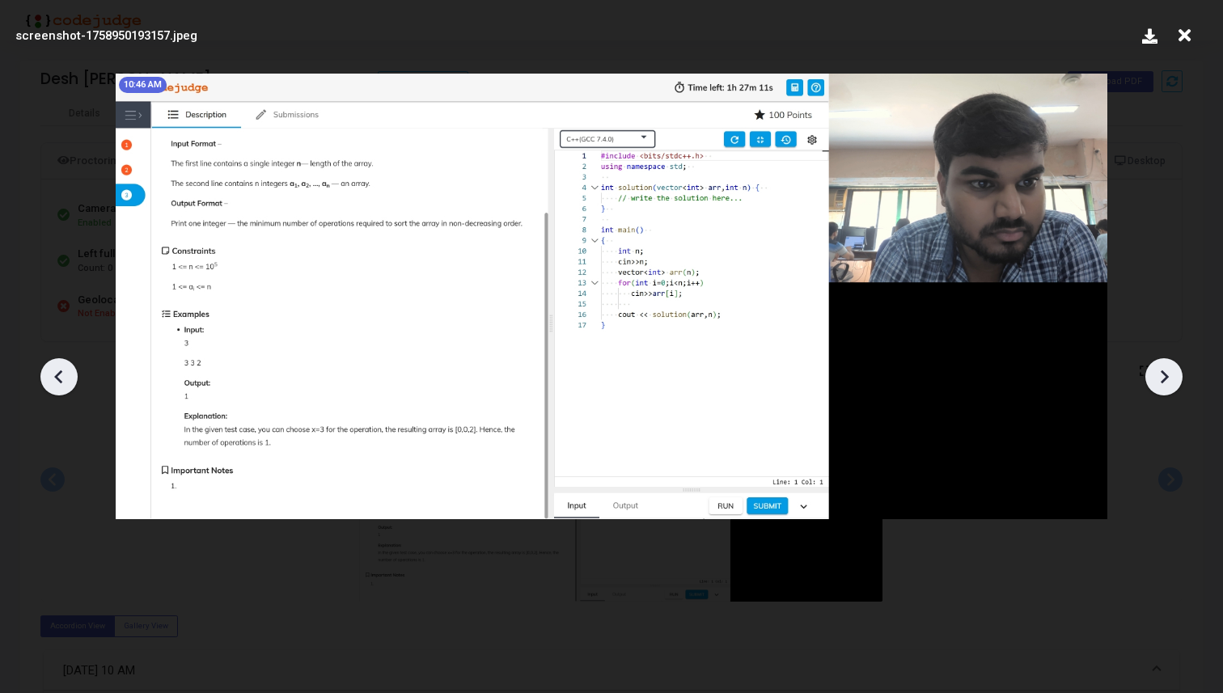
click at [1175, 376] on icon at bounding box center [1164, 377] width 24 height 24
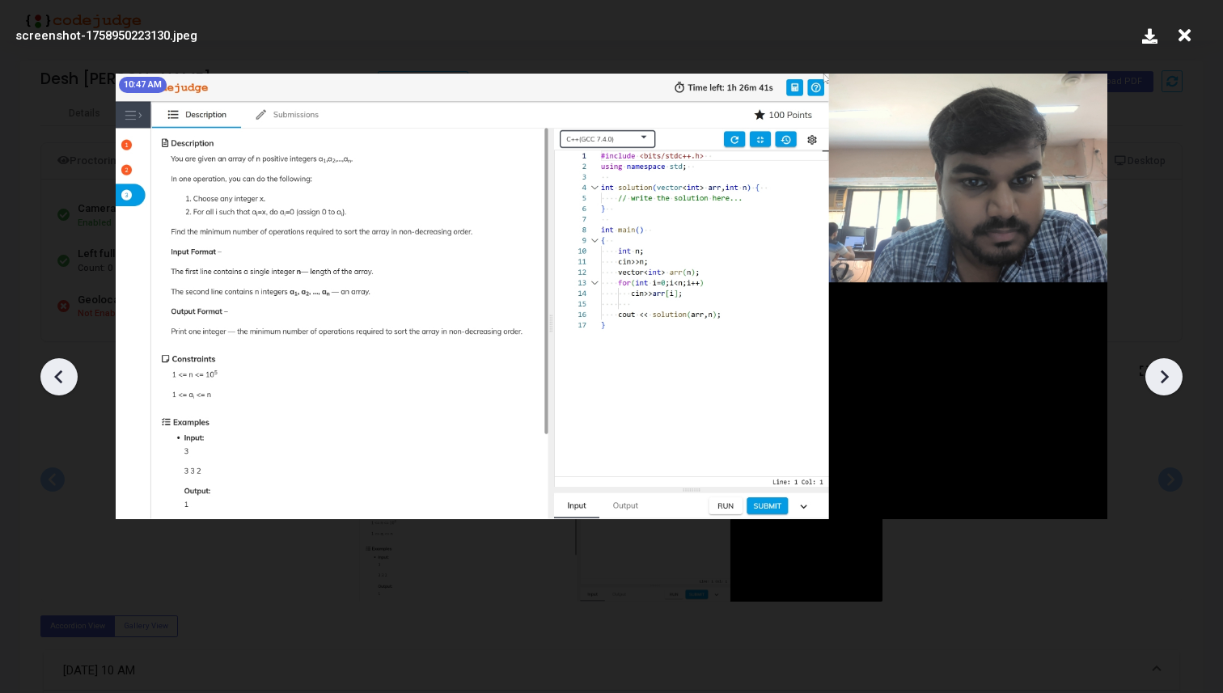
click at [1175, 376] on icon at bounding box center [1164, 377] width 24 height 24
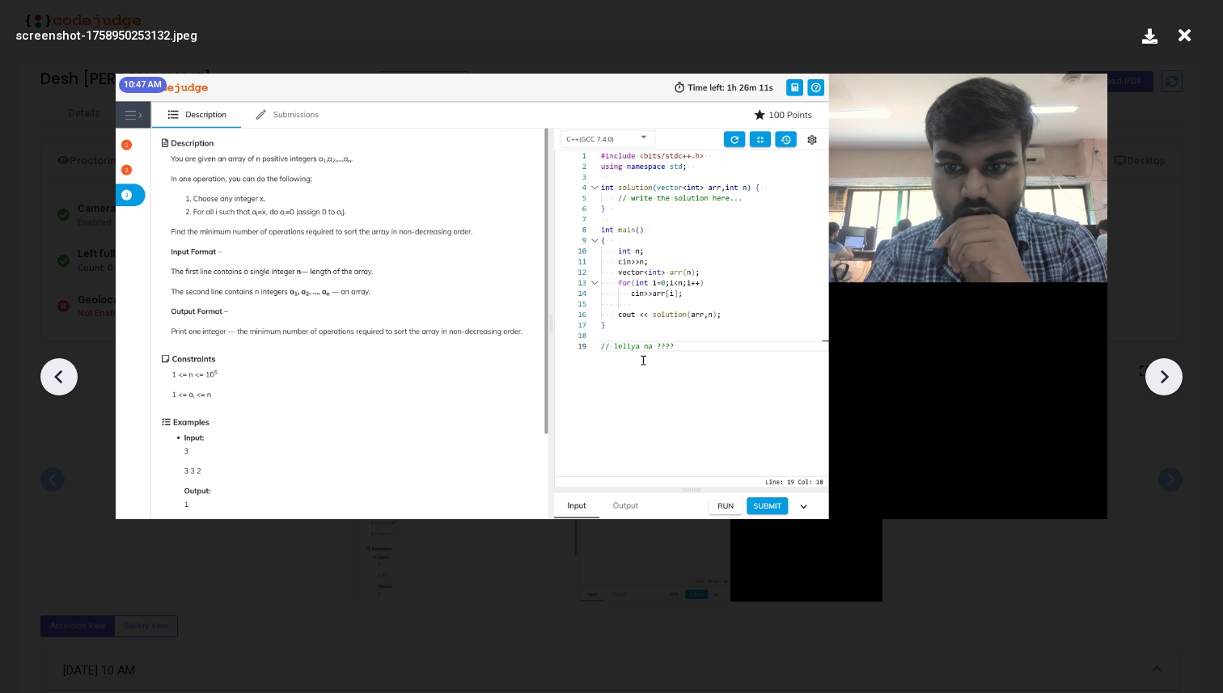
click at [1175, 376] on icon at bounding box center [1164, 377] width 24 height 24
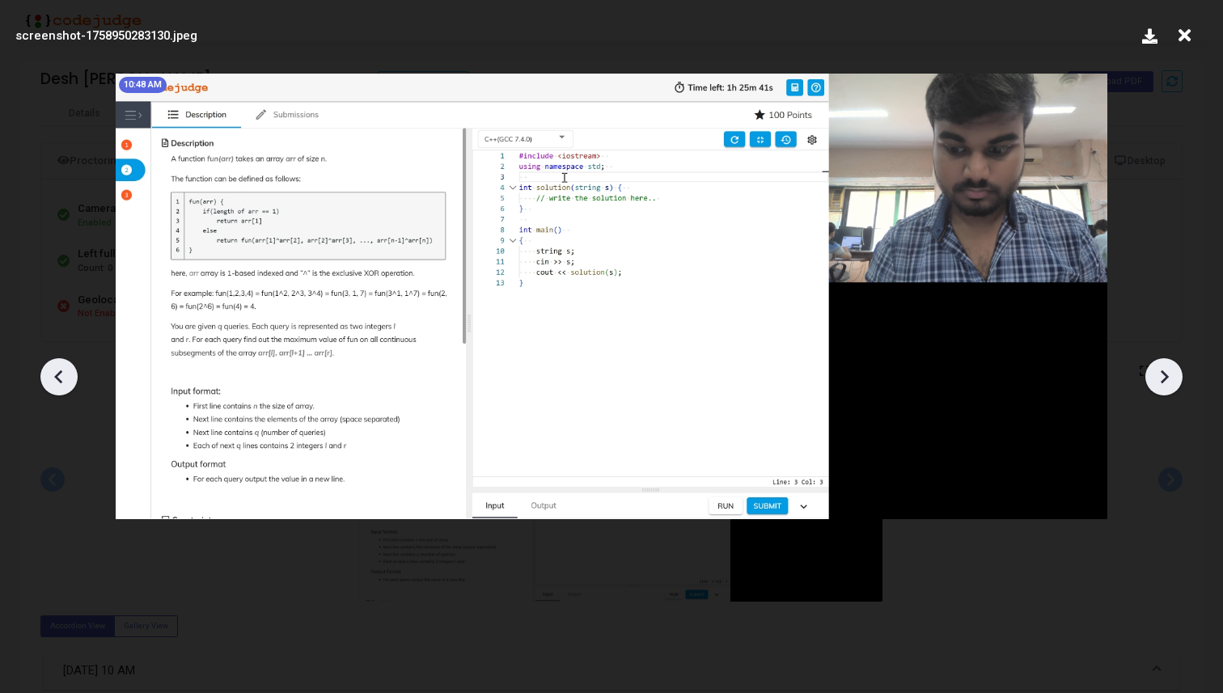
click at [1175, 376] on icon at bounding box center [1164, 377] width 24 height 24
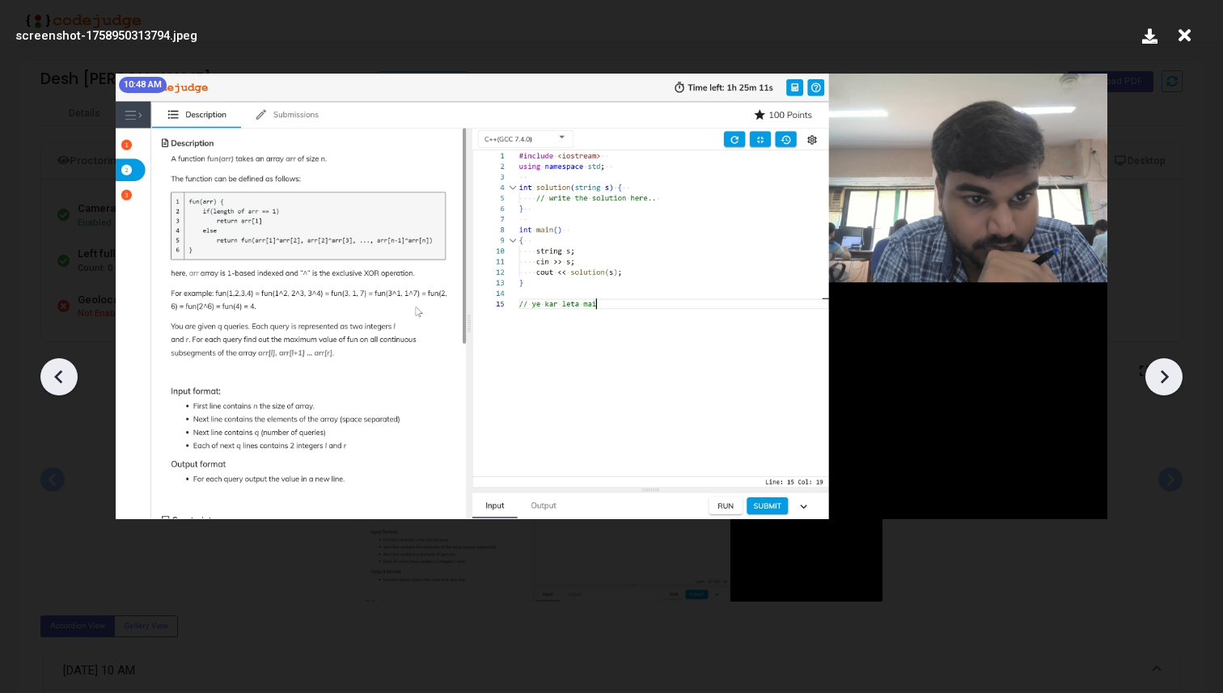
click at [1175, 376] on icon at bounding box center [1164, 377] width 24 height 24
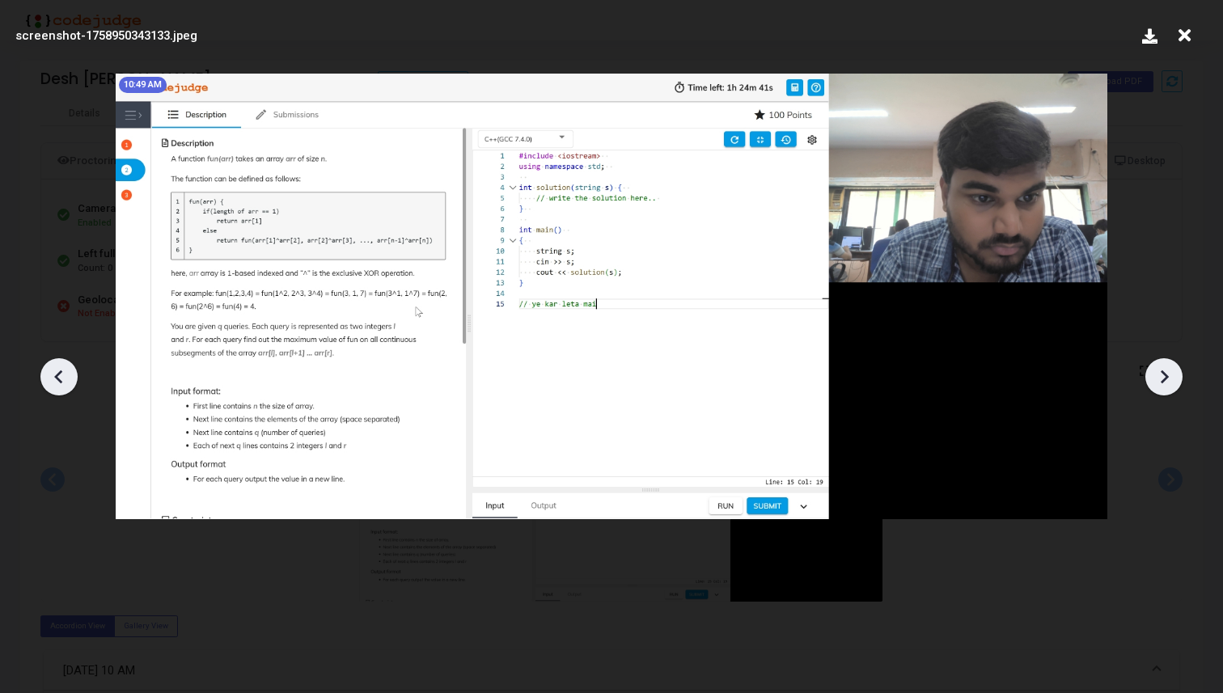
click at [1175, 376] on icon at bounding box center [1164, 377] width 24 height 24
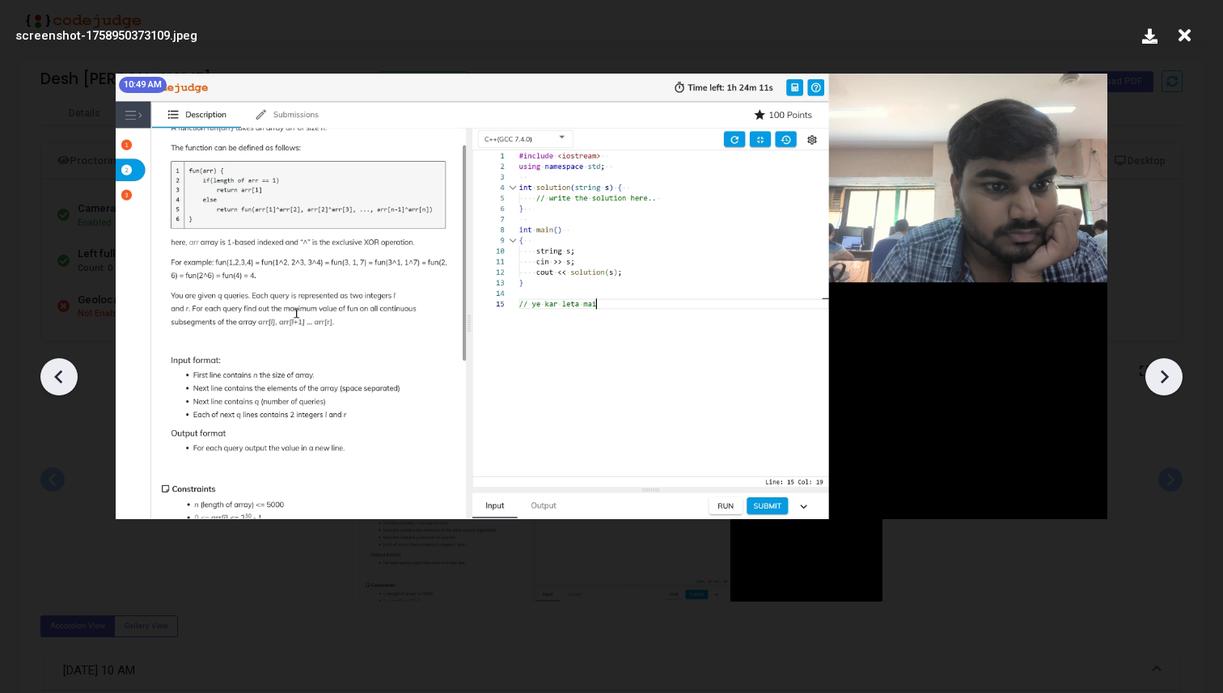
click at [1175, 376] on icon at bounding box center [1164, 377] width 24 height 24
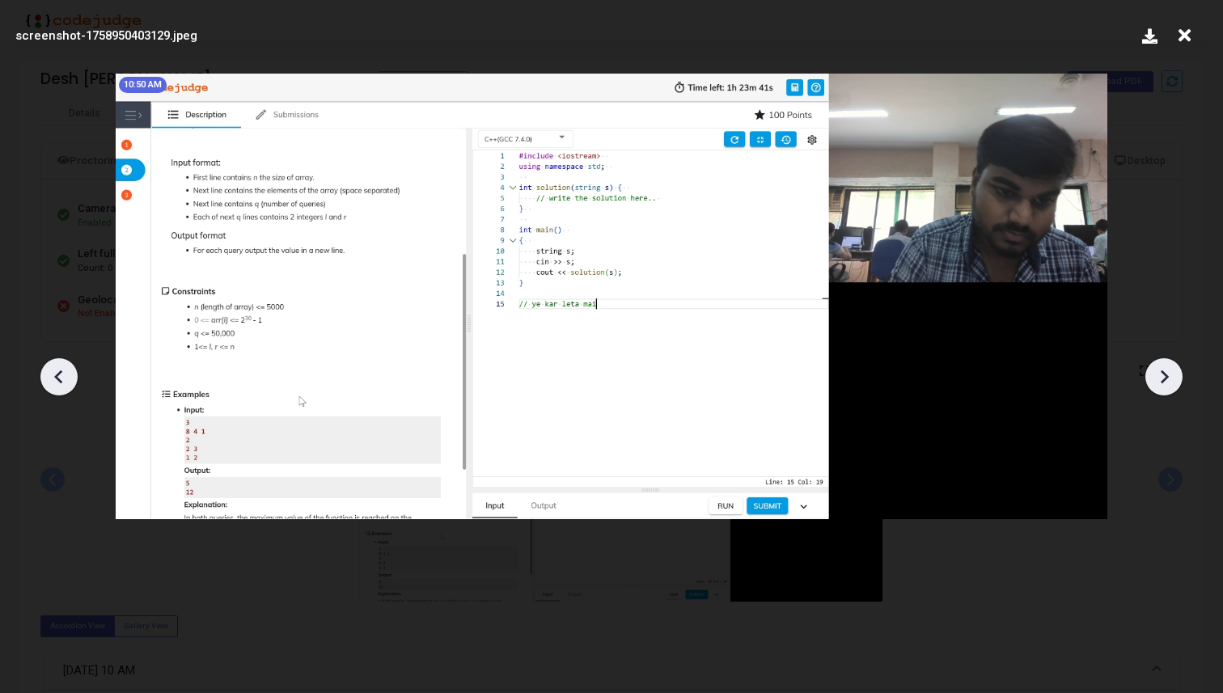
click at [1175, 376] on icon at bounding box center [1164, 377] width 24 height 24
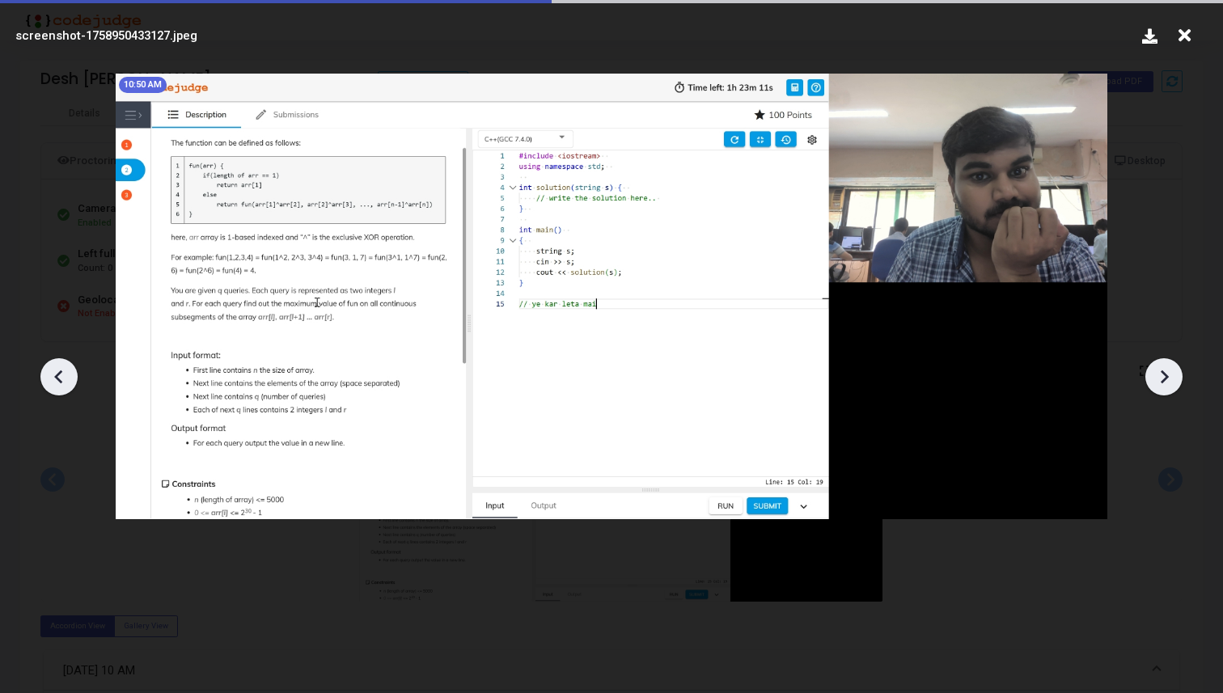
click at [1175, 376] on icon at bounding box center [1164, 377] width 24 height 24
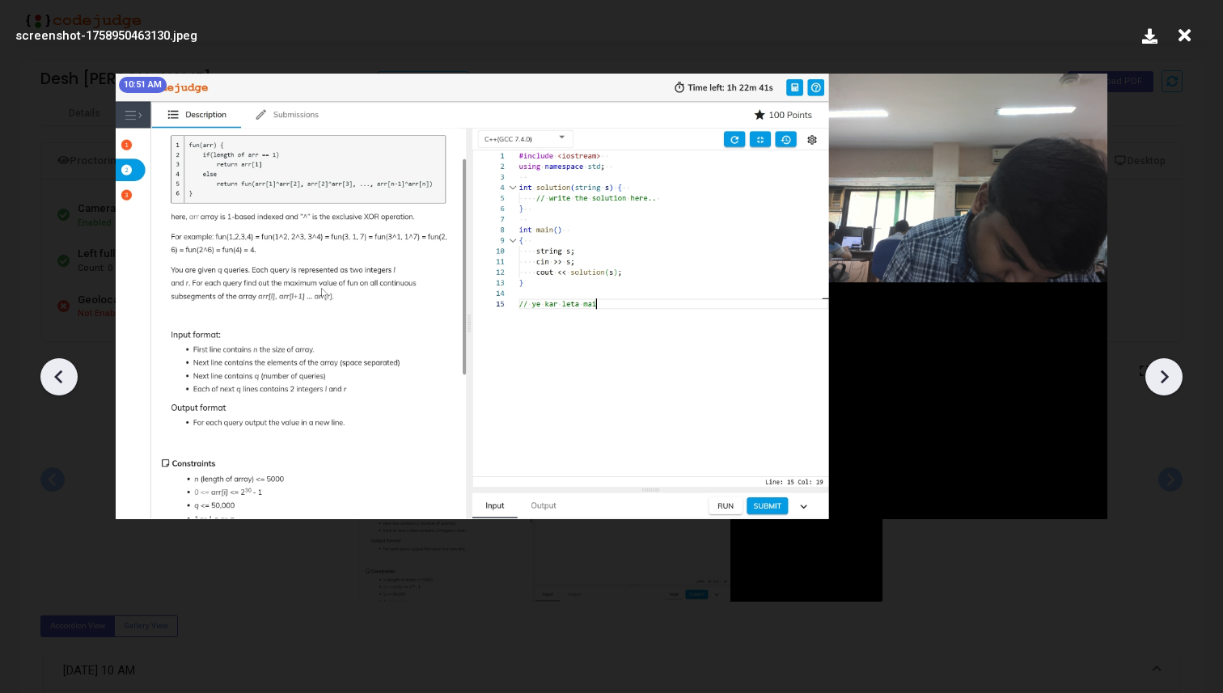
click at [1175, 376] on icon at bounding box center [1164, 377] width 24 height 24
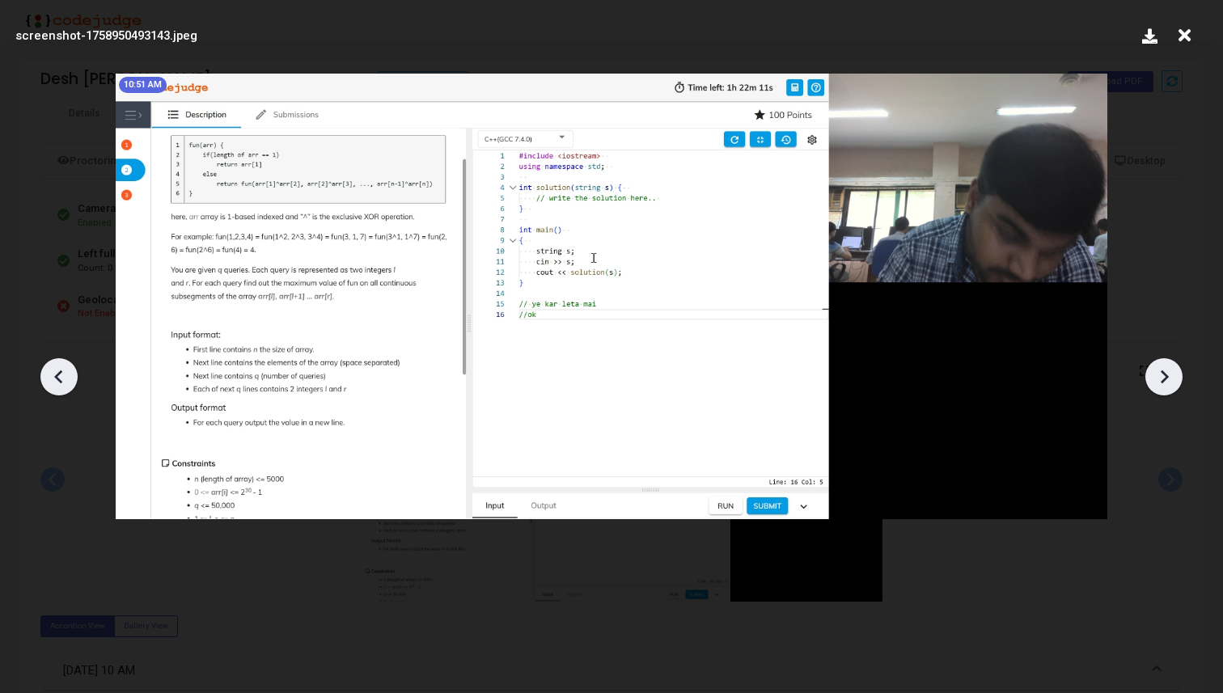
click at [1175, 376] on icon at bounding box center [1164, 377] width 24 height 24
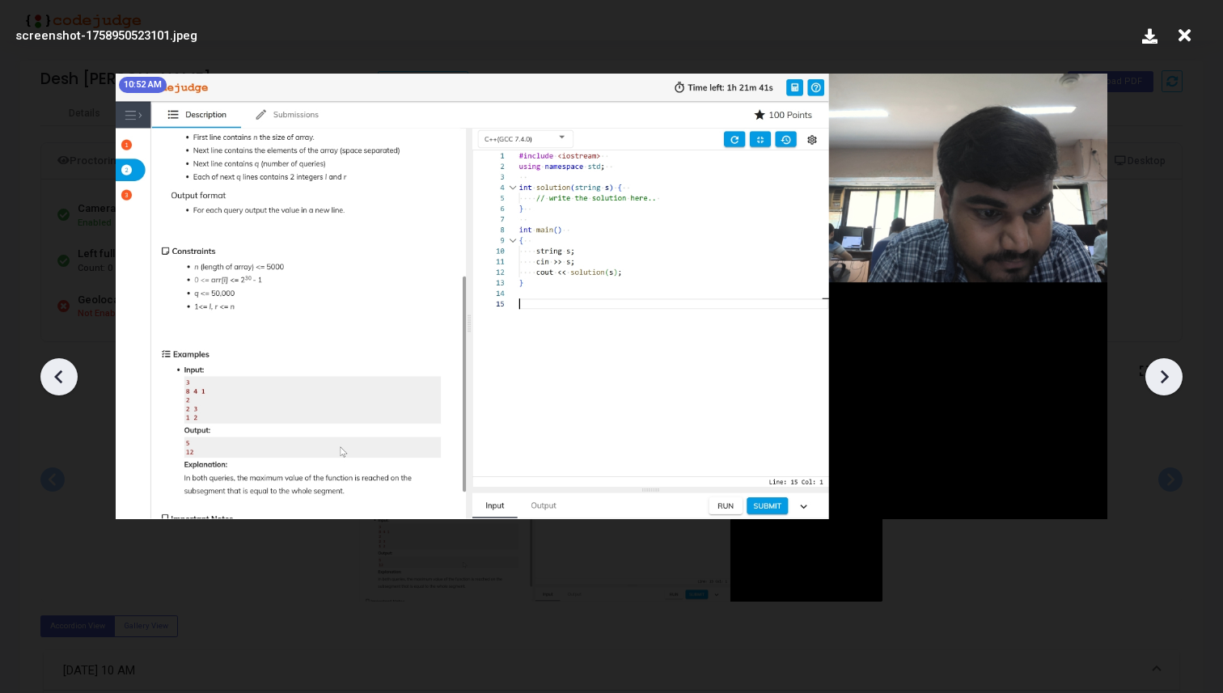
click at [1175, 376] on icon at bounding box center [1164, 377] width 24 height 24
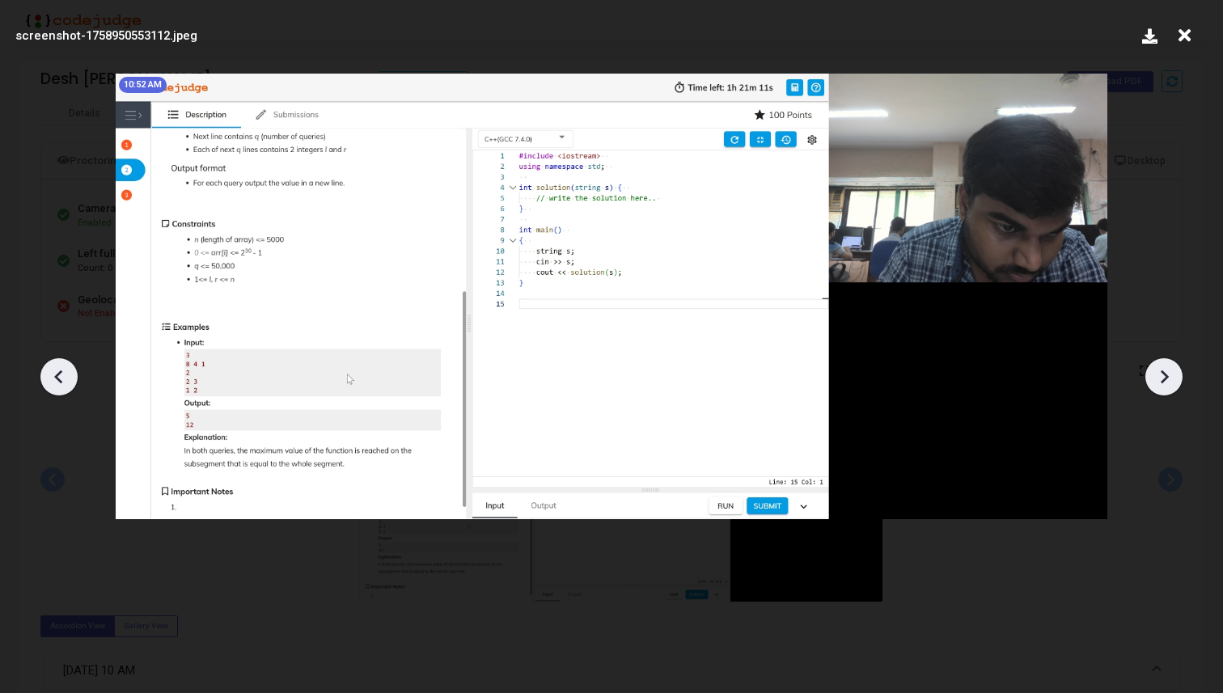
click at [1175, 376] on icon at bounding box center [1164, 377] width 24 height 24
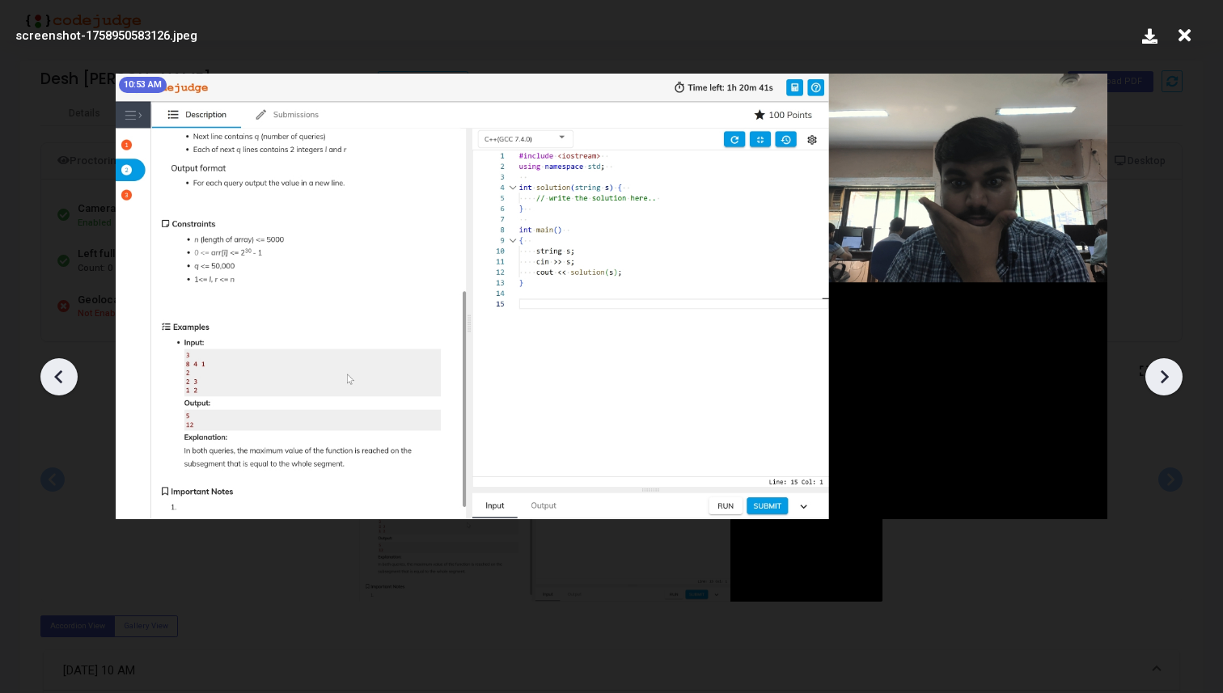
click at [1175, 376] on icon at bounding box center [1164, 377] width 24 height 24
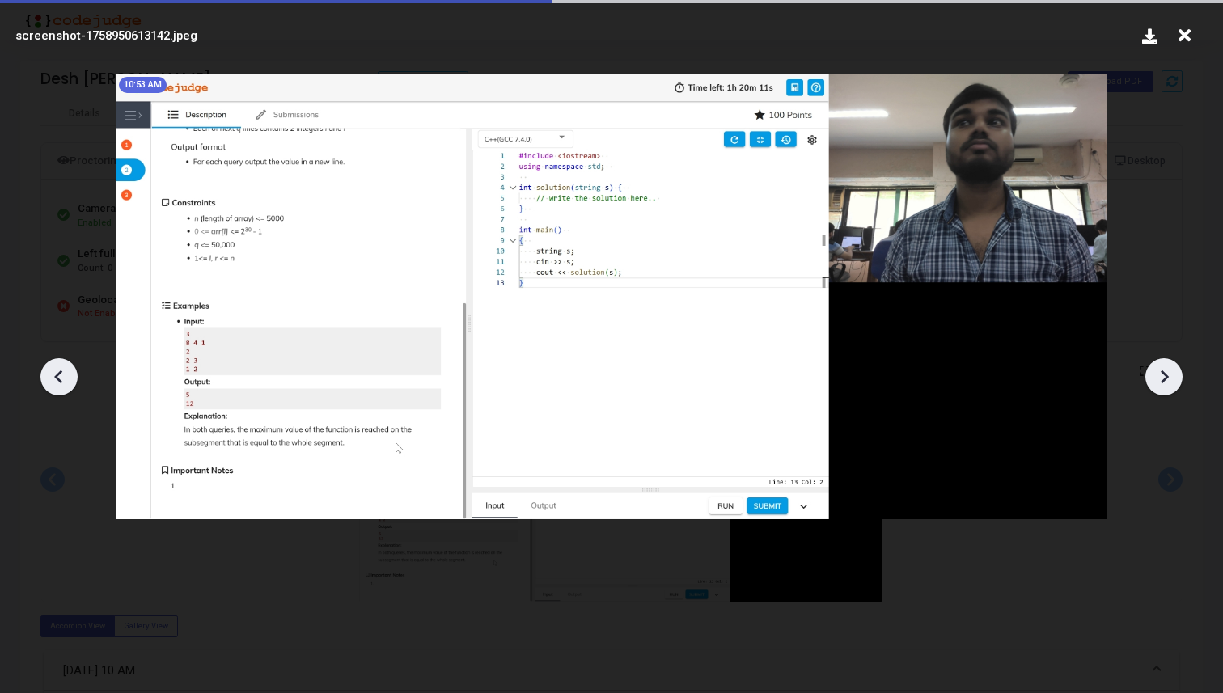
click at [1175, 376] on icon at bounding box center [1164, 377] width 24 height 24
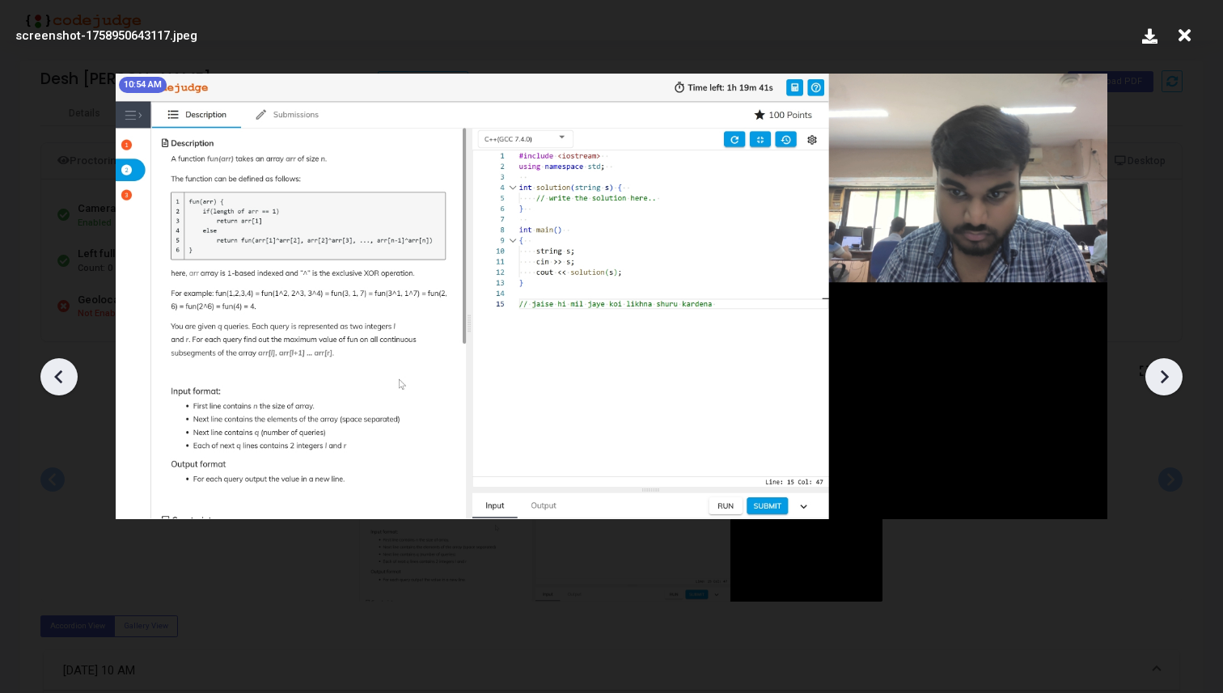
click at [1175, 376] on icon at bounding box center [1164, 377] width 24 height 24
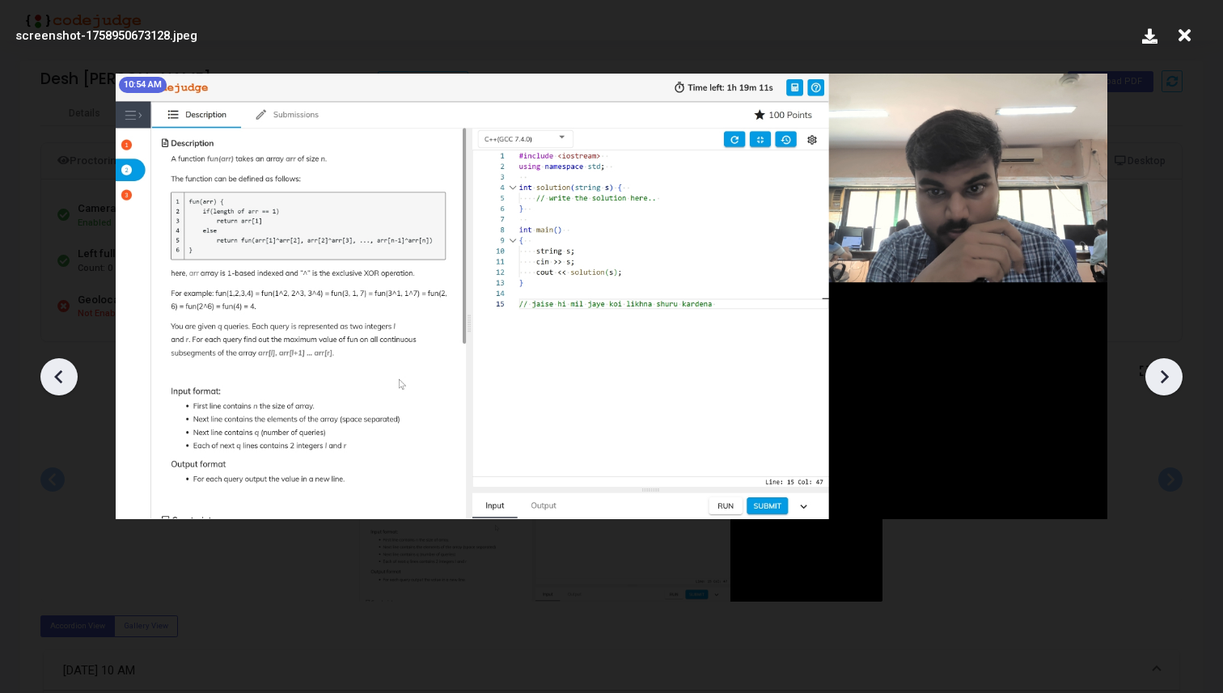
click at [1175, 376] on icon at bounding box center [1164, 377] width 24 height 24
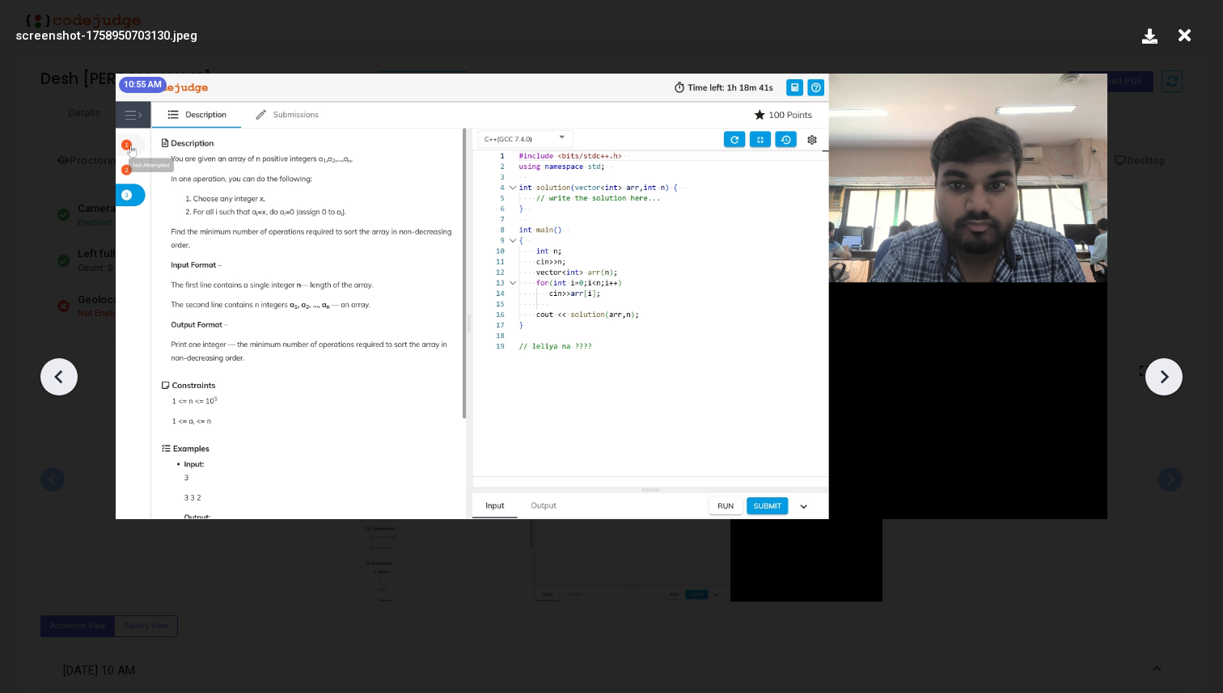
click at [1175, 376] on icon at bounding box center [1164, 377] width 24 height 24
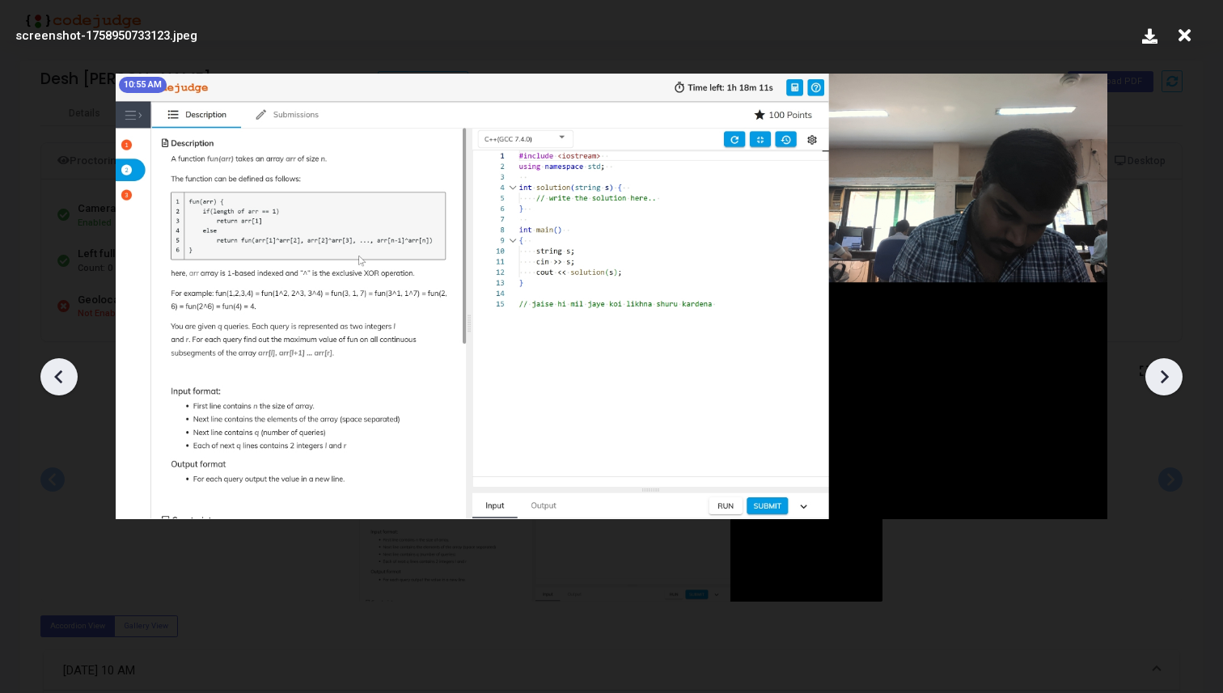
click at [1175, 376] on icon at bounding box center [1164, 377] width 24 height 24
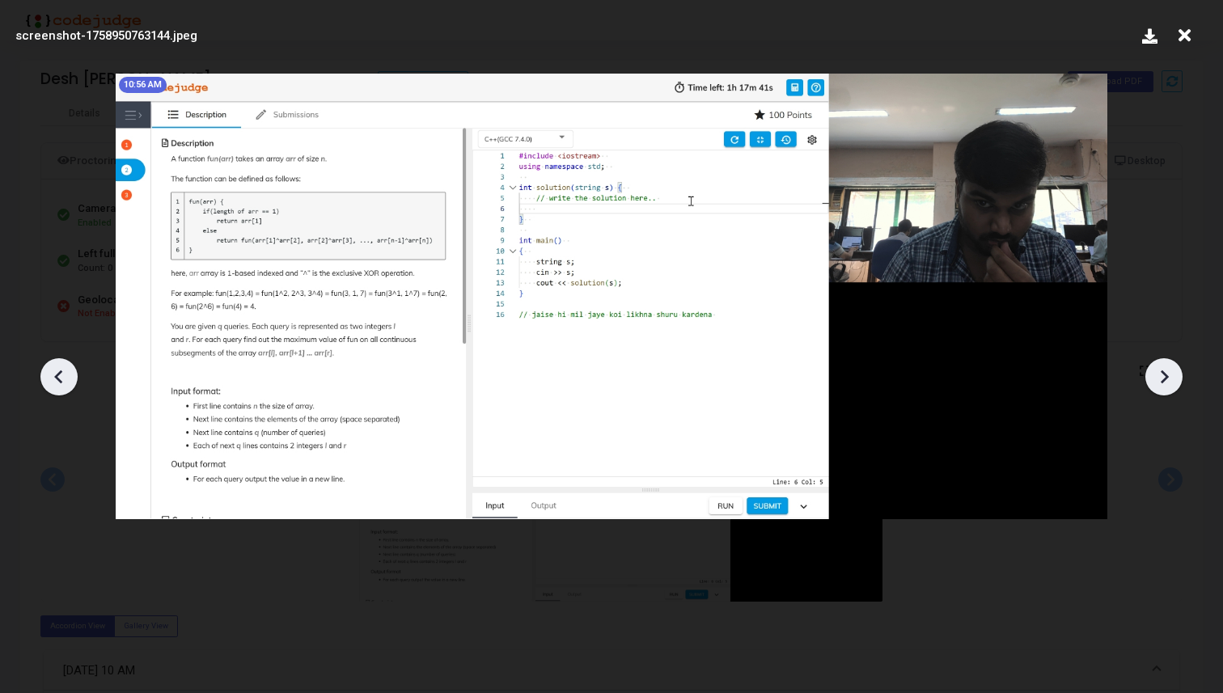
click at [1175, 376] on icon at bounding box center [1164, 377] width 24 height 24
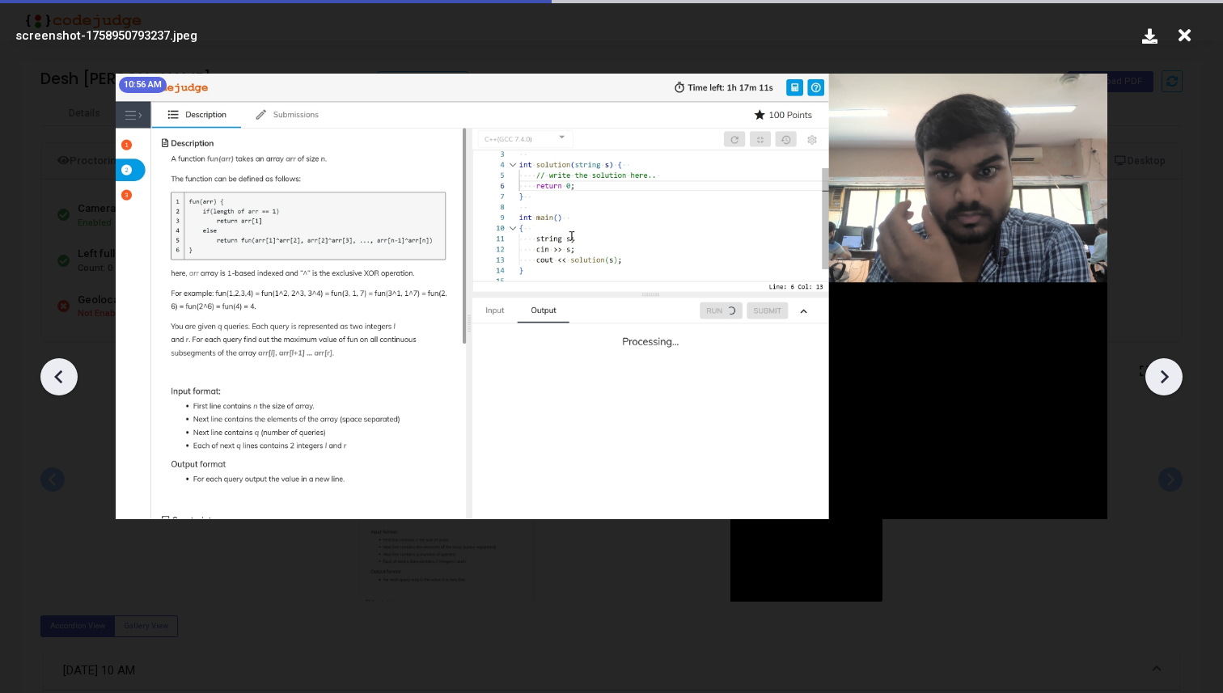
click at [1175, 376] on icon at bounding box center [1164, 377] width 24 height 24
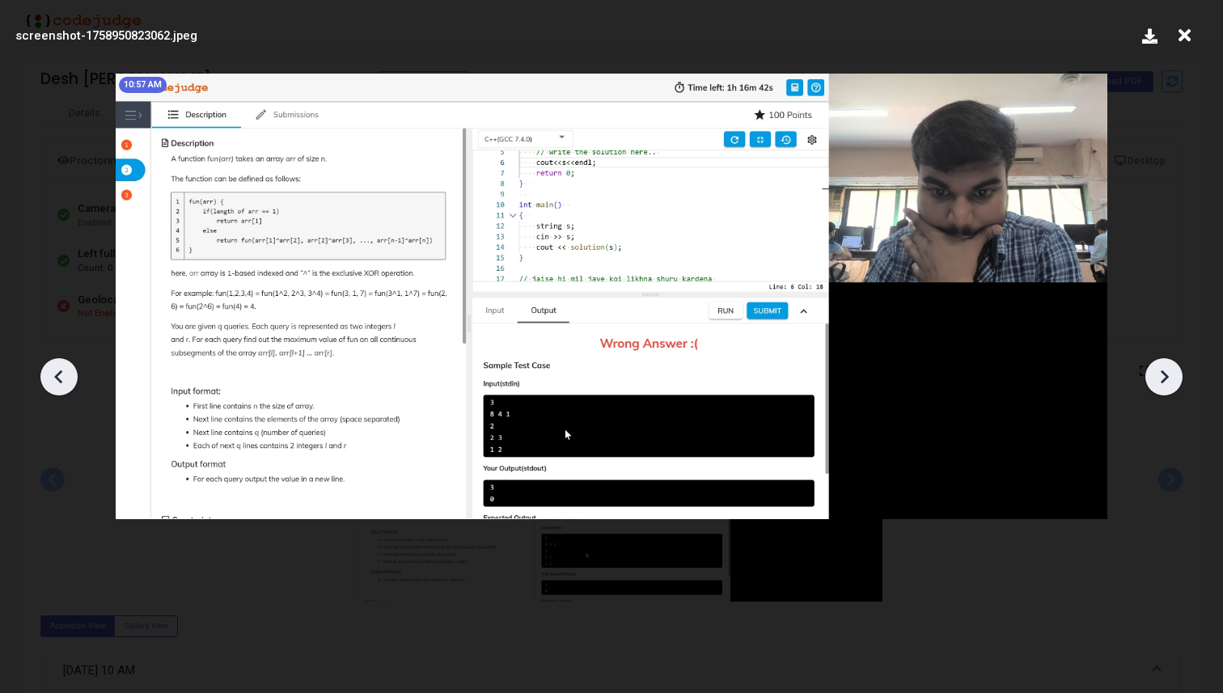
click at [1175, 376] on icon at bounding box center [1164, 377] width 24 height 24
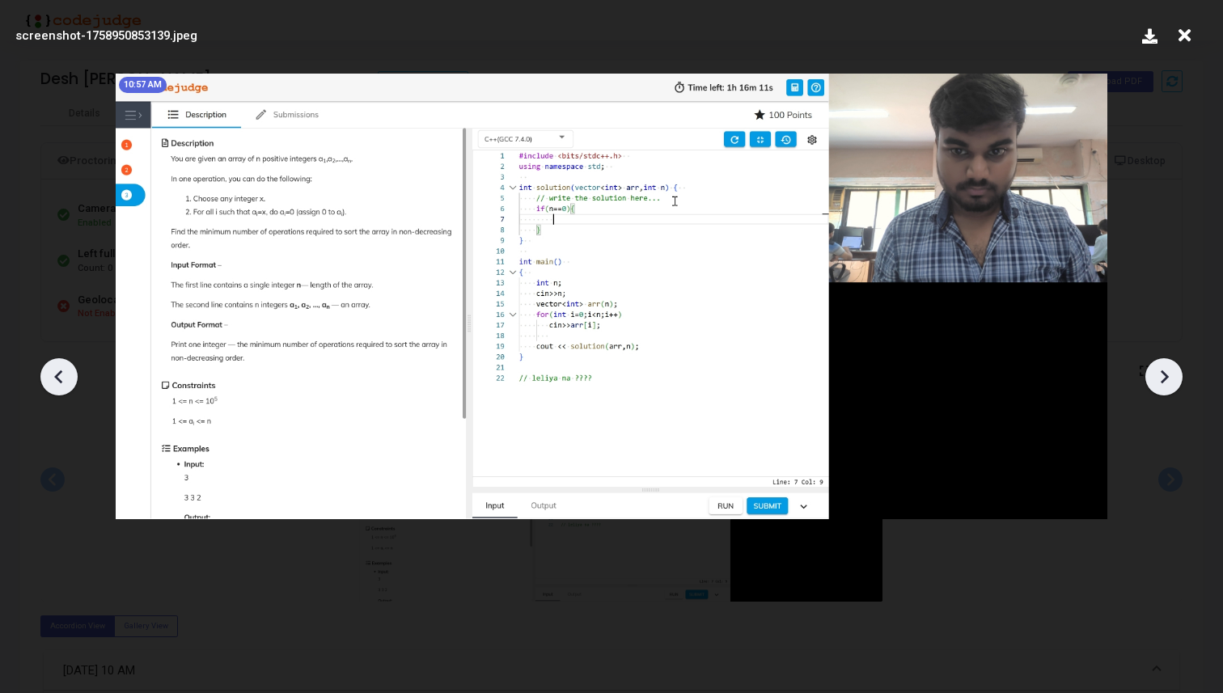
click at [1174, 368] on icon at bounding box center [1164, 377] width 24 height 24
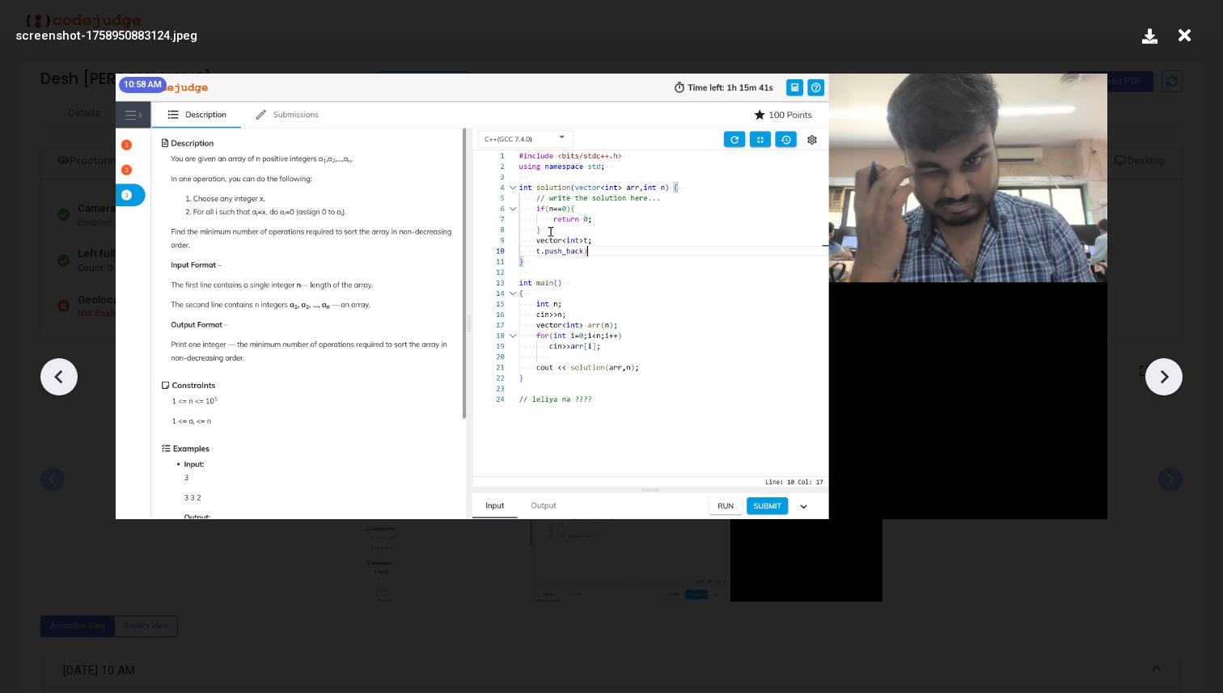
click at [1174, 368] on icon at bounding box center [1164, 377] width 24 height 24
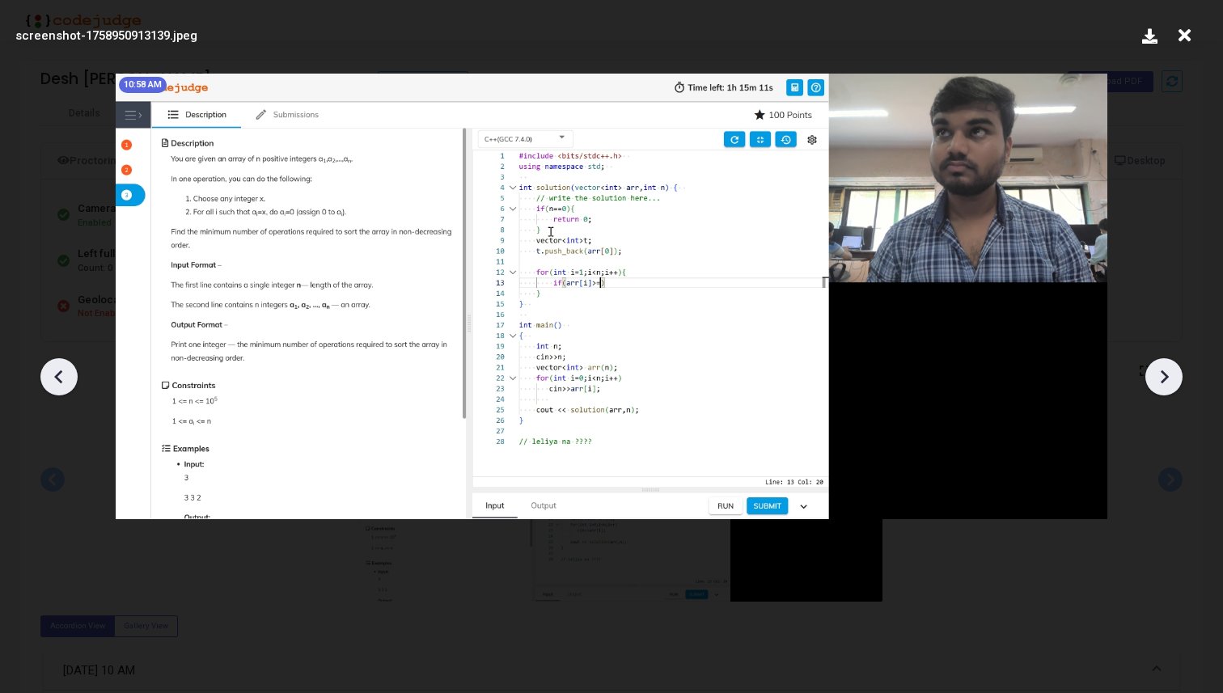
click at [1174, 368] on icon at bounding box center [1164, 377] width 24 height 24
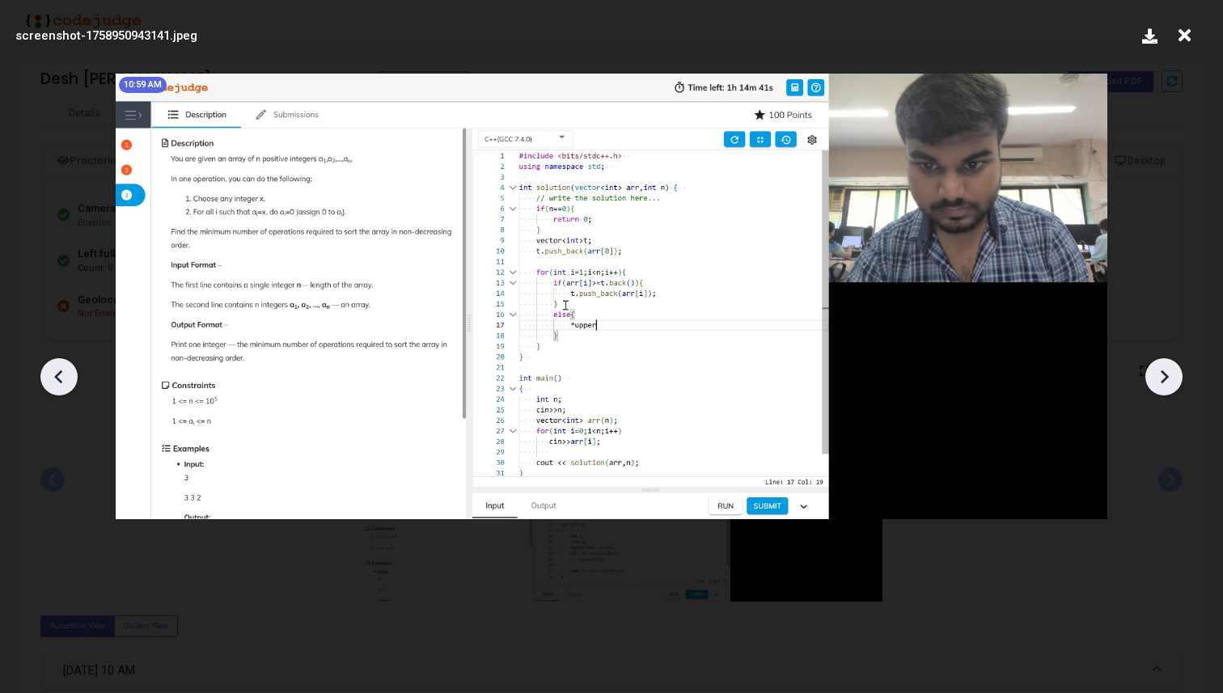
click at [1174, 368] on icon at bounding box center [1164, 377] width 24 height 24
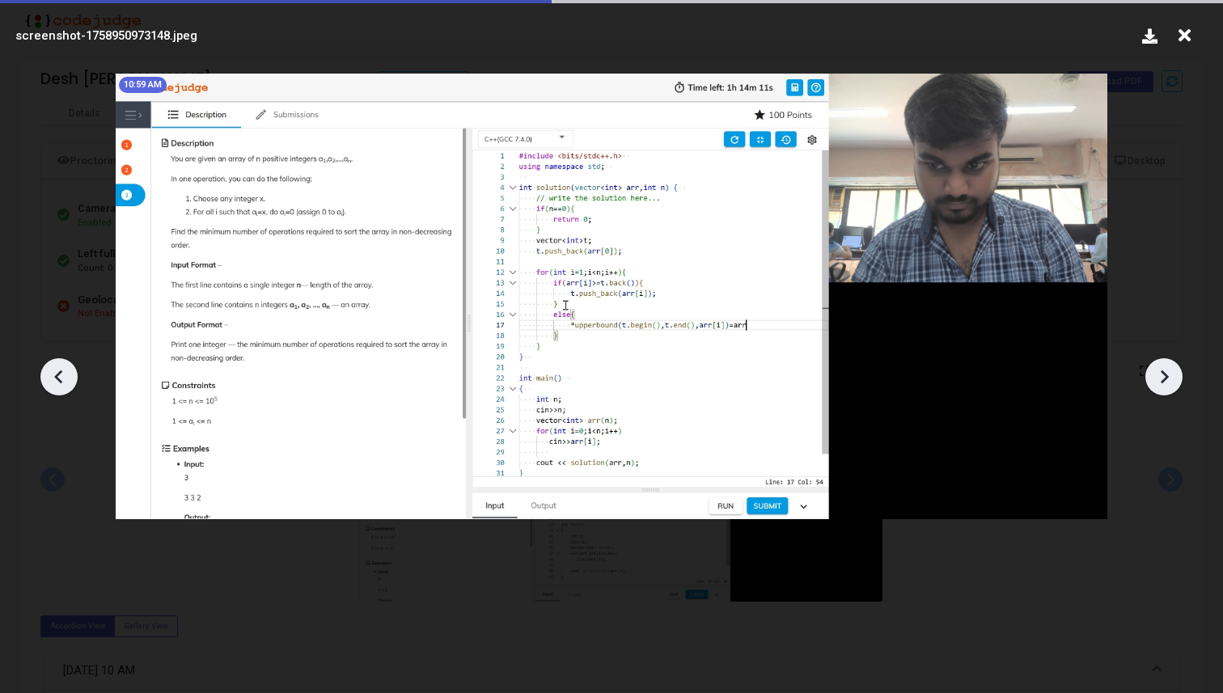
click at [1174, 368] on icon at bounding box center [1164, 377] width 24 height 24
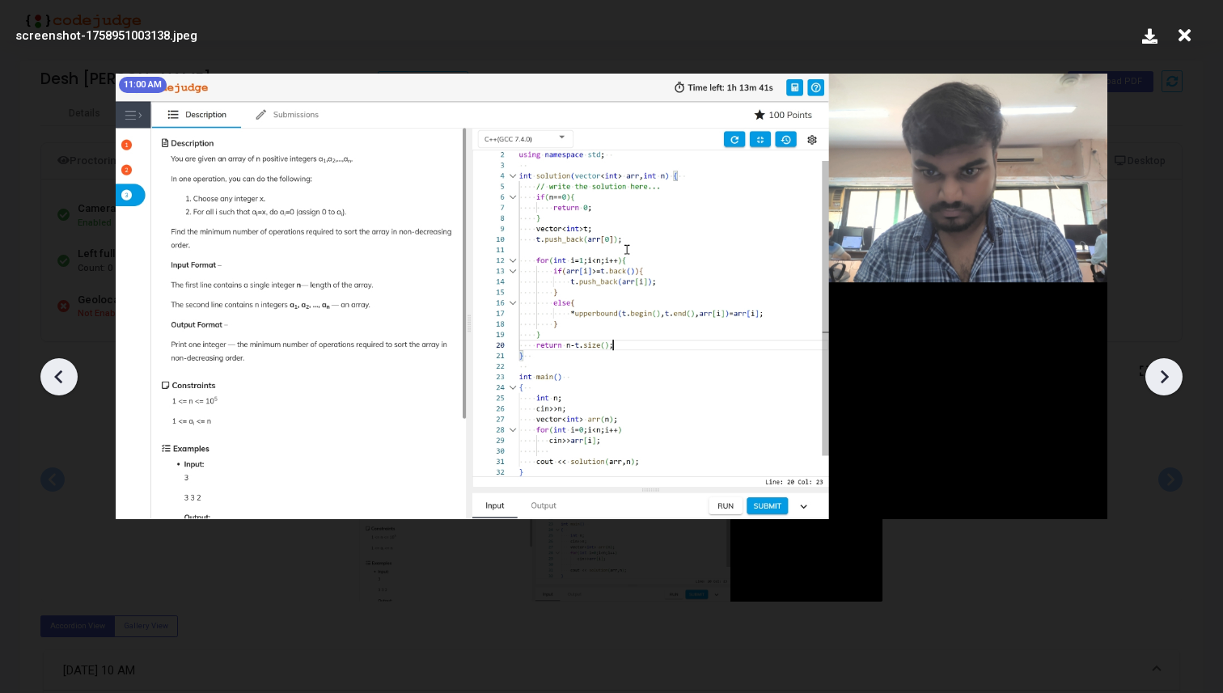
click at [1174, 368] on icon at bounding box center [1164, 377] width 24 height 24
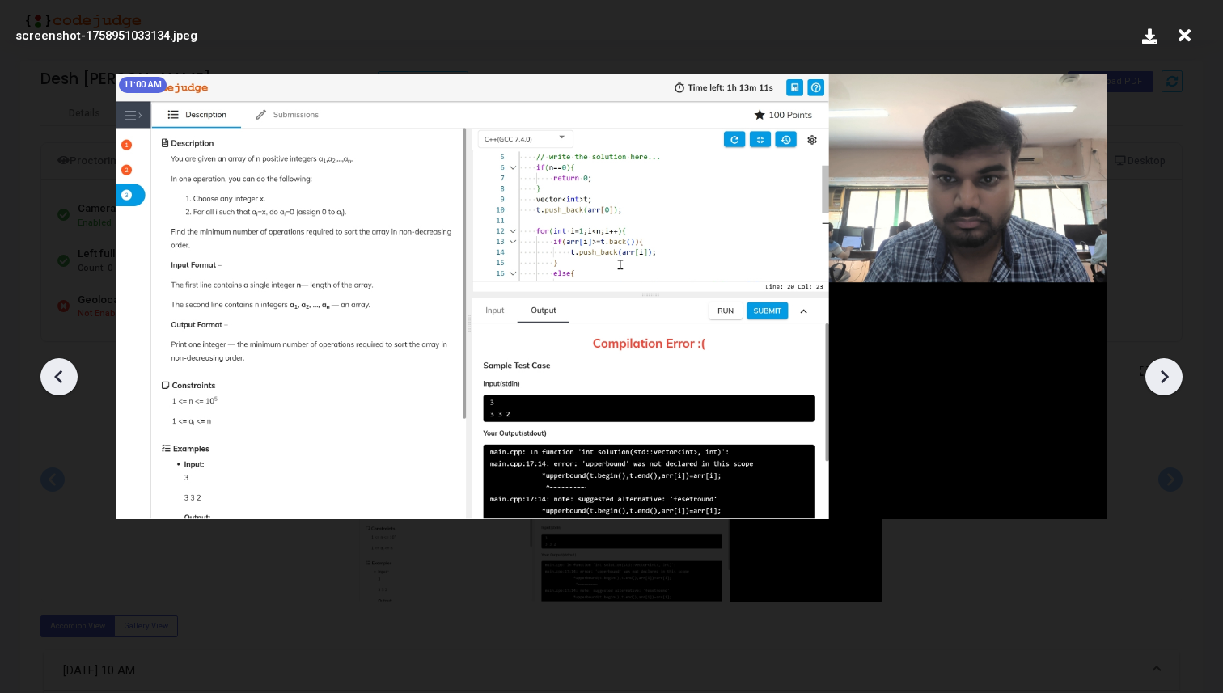
click at [1174, 368] on icon at bounding box center [1164, 377] width 24 height 24
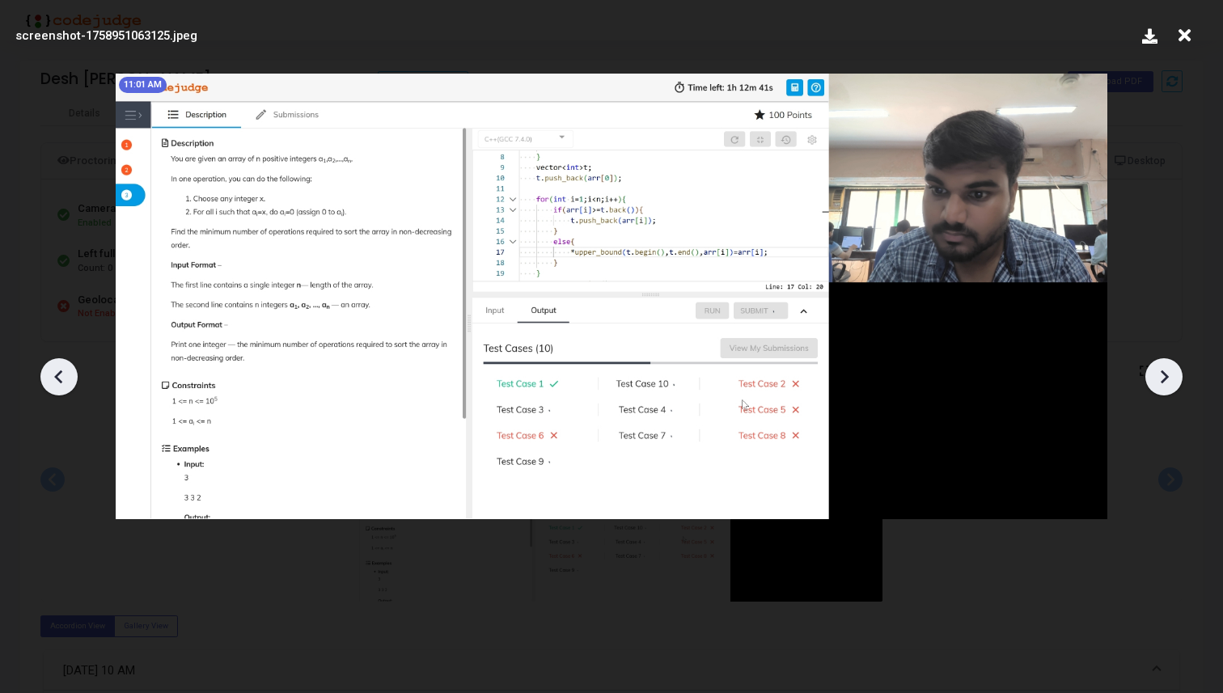
click at [1174, 368] on icon at bounding box center [1164, 377] width 24 height 24
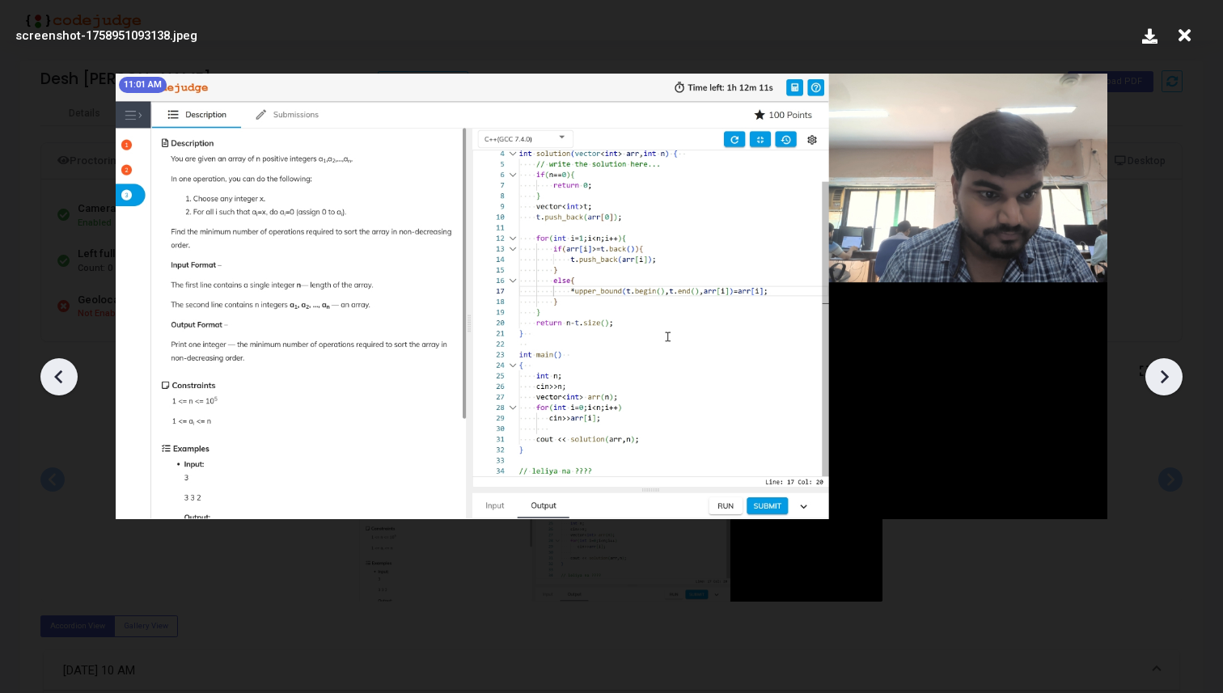
click at [1174, 368] on icon at bounding box center [1164, 377] width 24 height 24
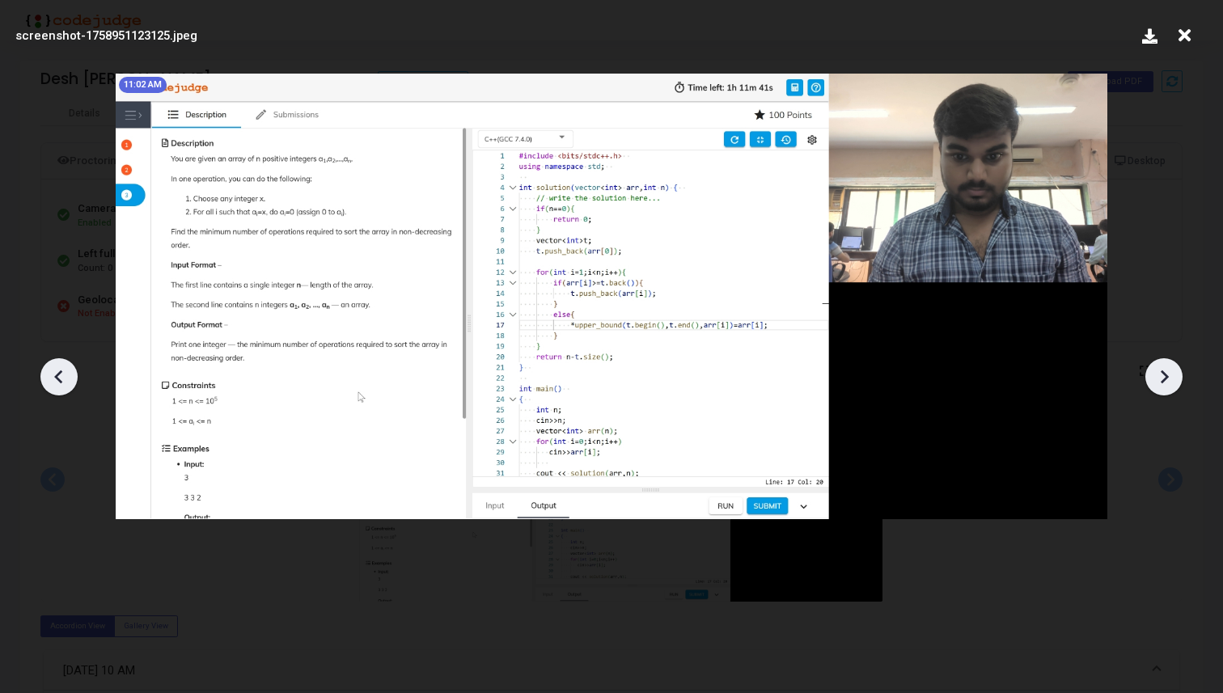
click at [1174, 368] on icon at bounding box center [1164, 377] width 24 height 24
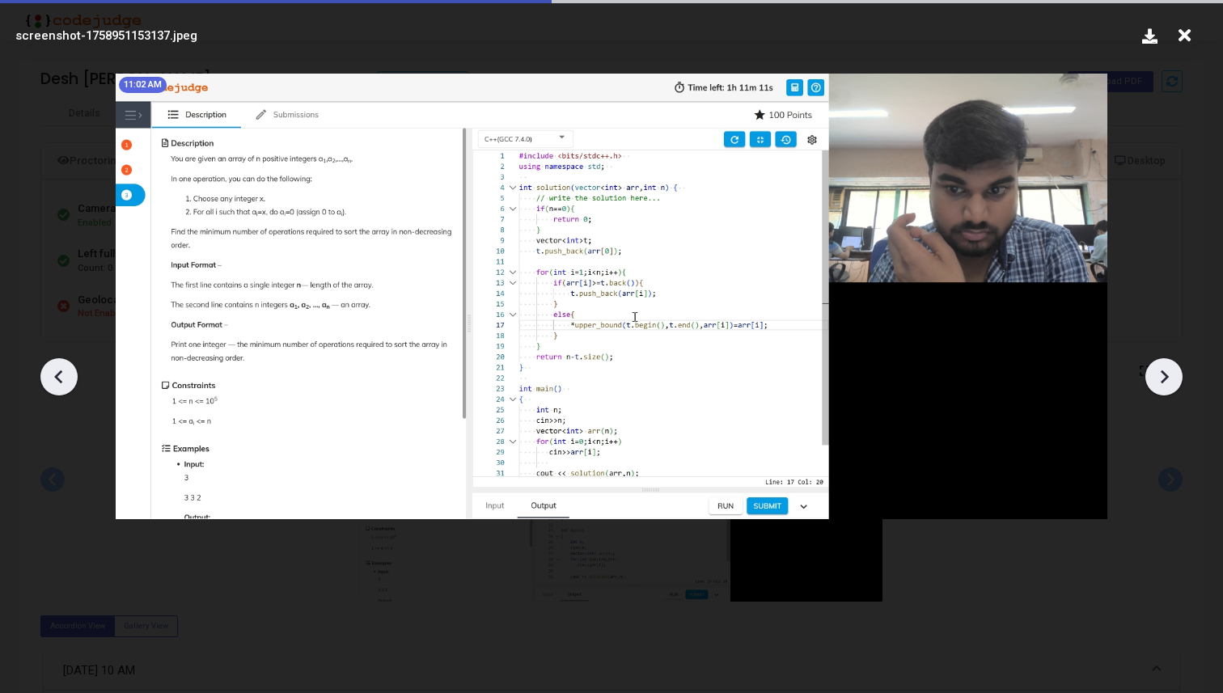
click at [1174, 368] on icon at bounding box center [1164, 377] width 24 height 24
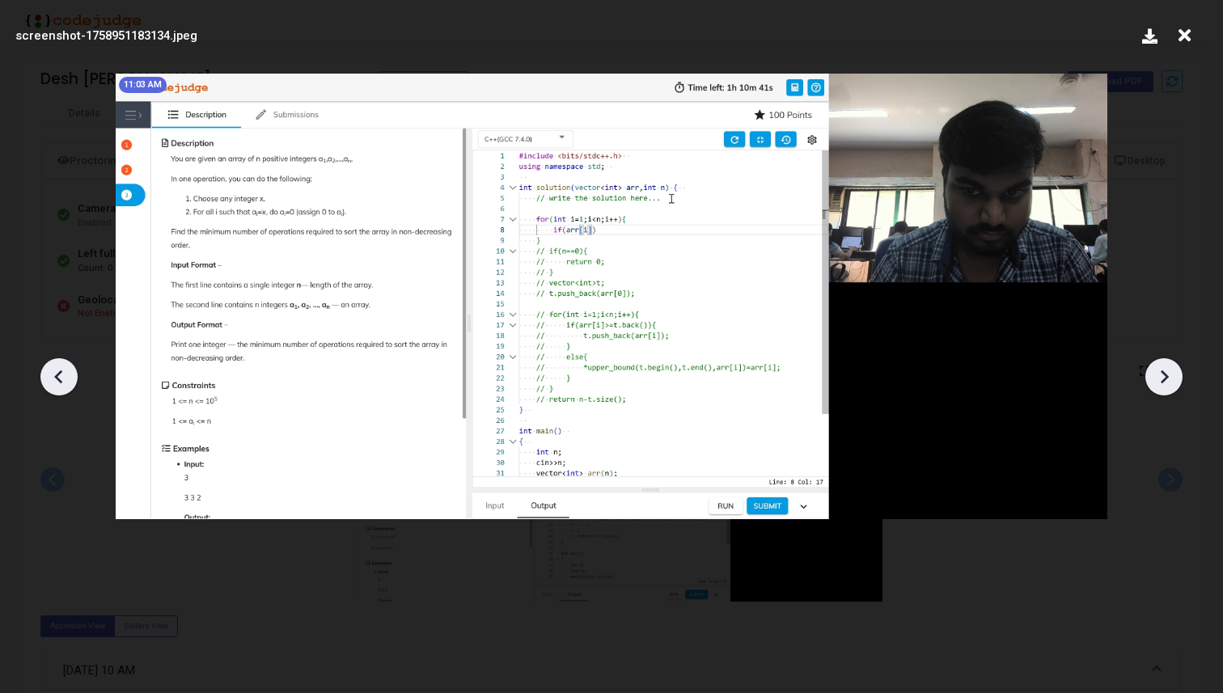
click at [1174, 368] on icon at bounding box center [1164, 377] width 24 height 24
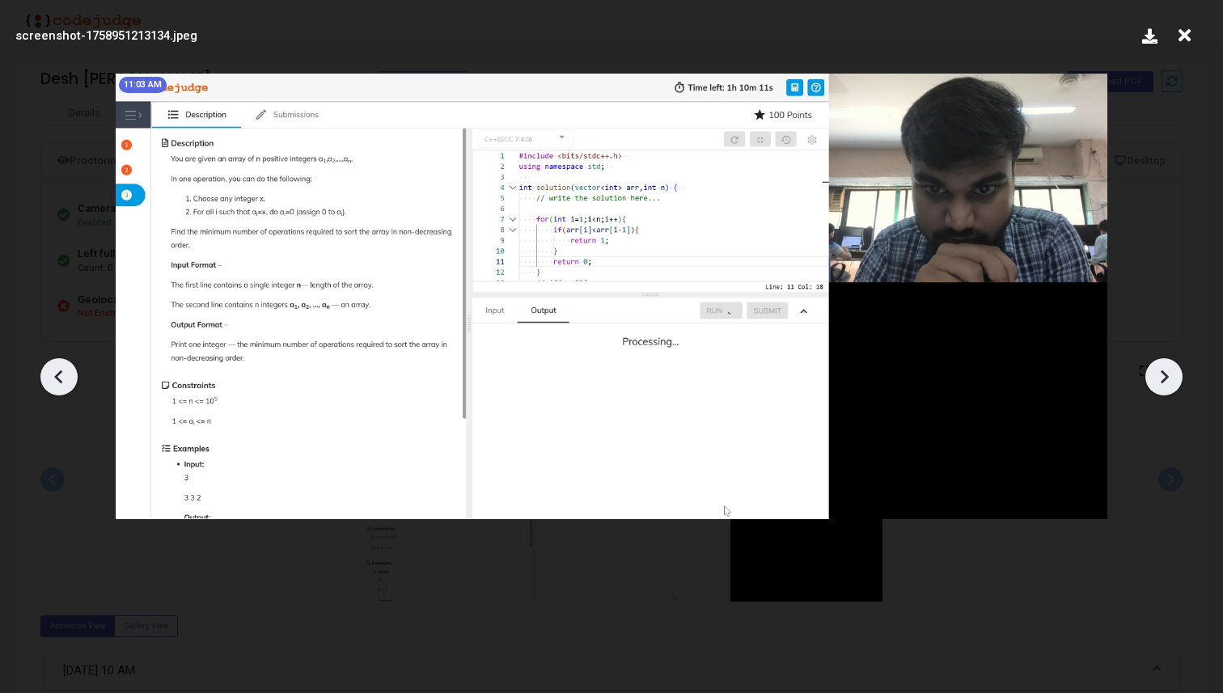
click at [1174, 368] on icon at bounding box center [1164, 377] width 24 height 24
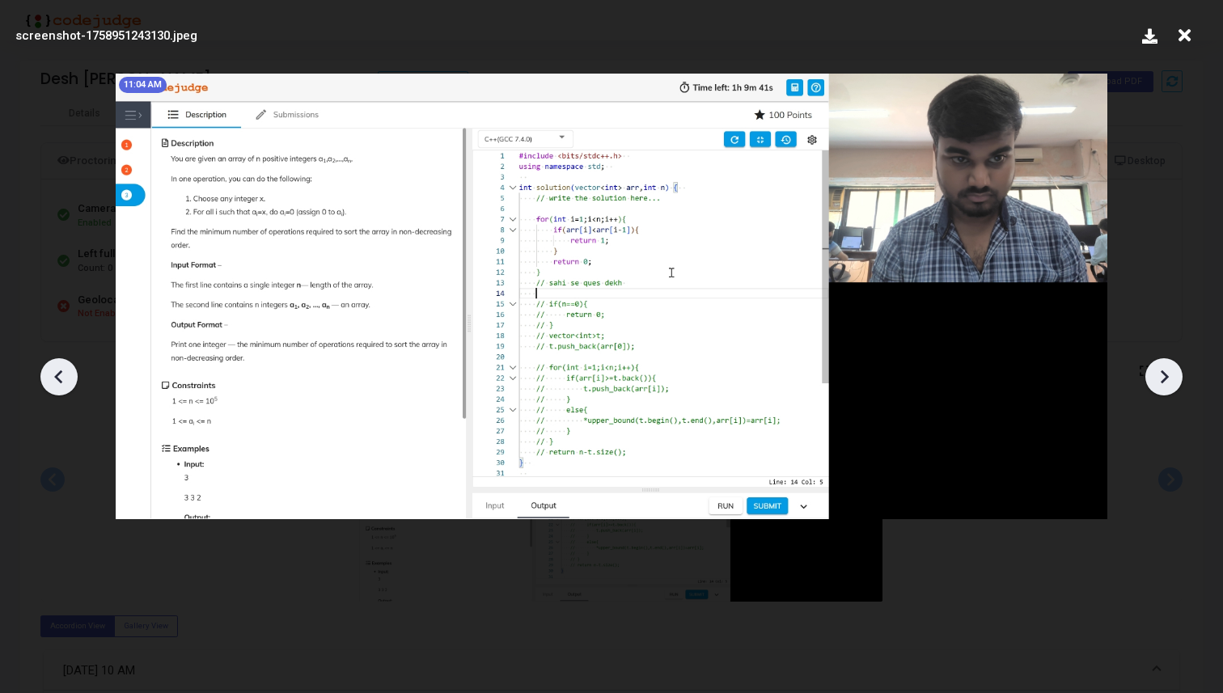
click at [1174, 368] on icon at bounding box center [1164, 377] width 24 height 24
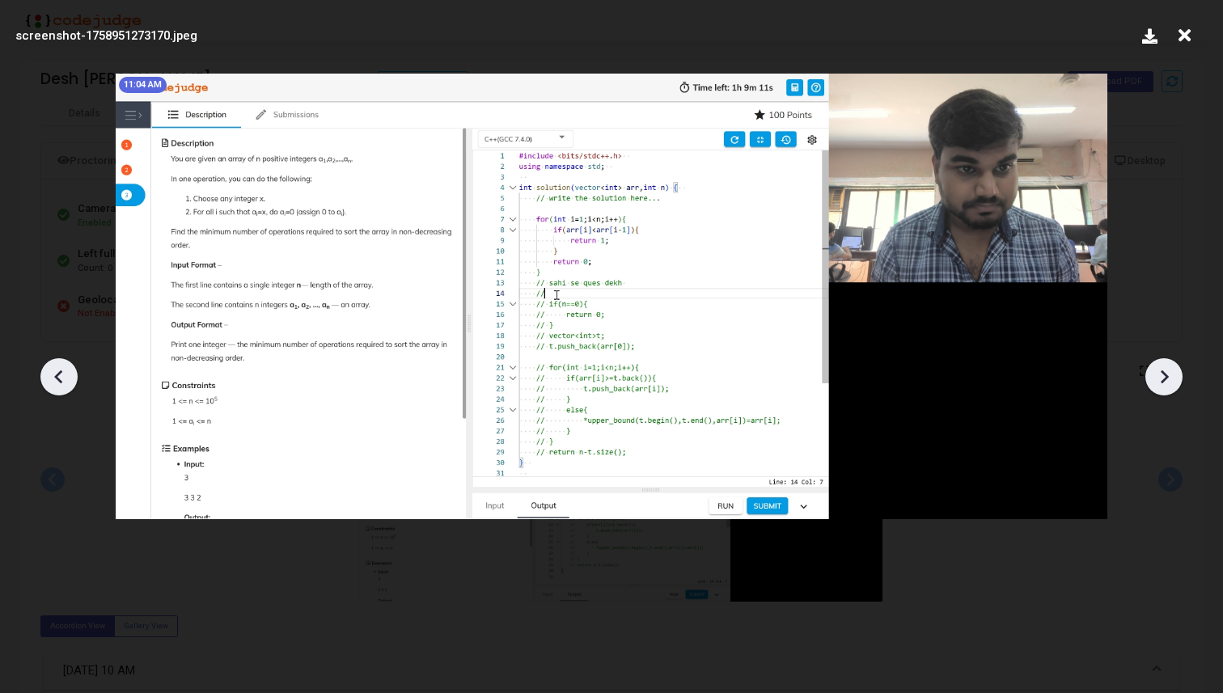
click at [1174, 368] on icon at bounding box center [1164, 377] width 24 height 24
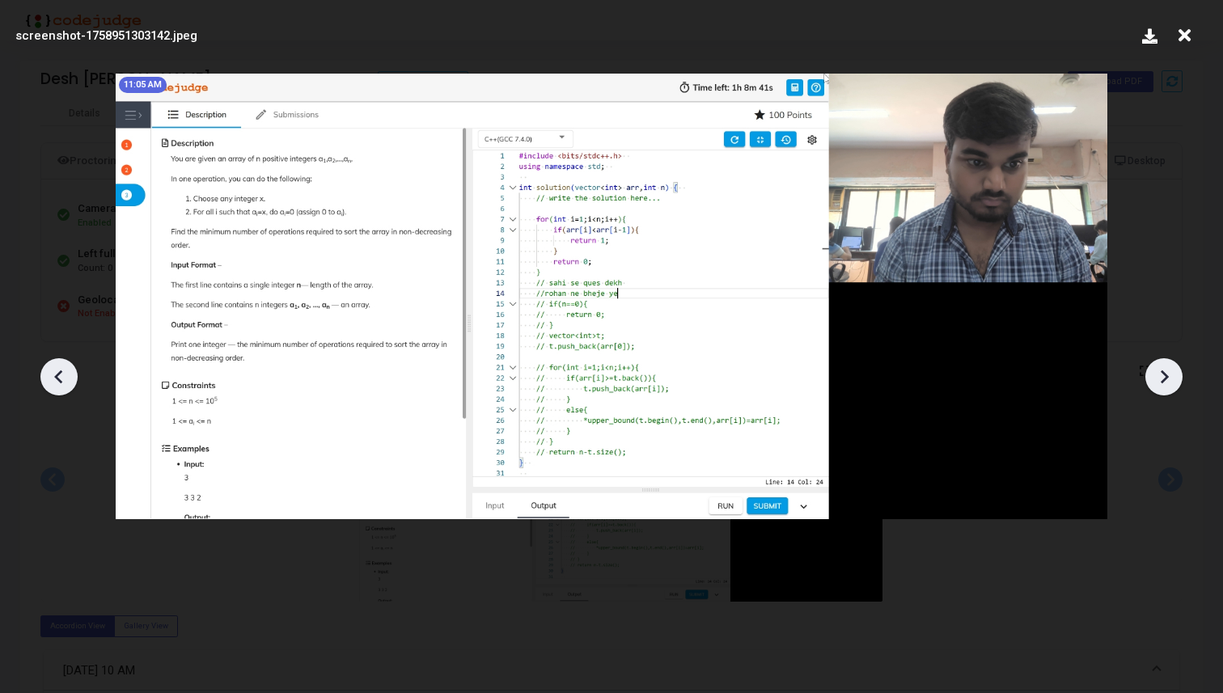
click at [1174, 368] on icon at bounding box center [1164, 377] width 24 height 24
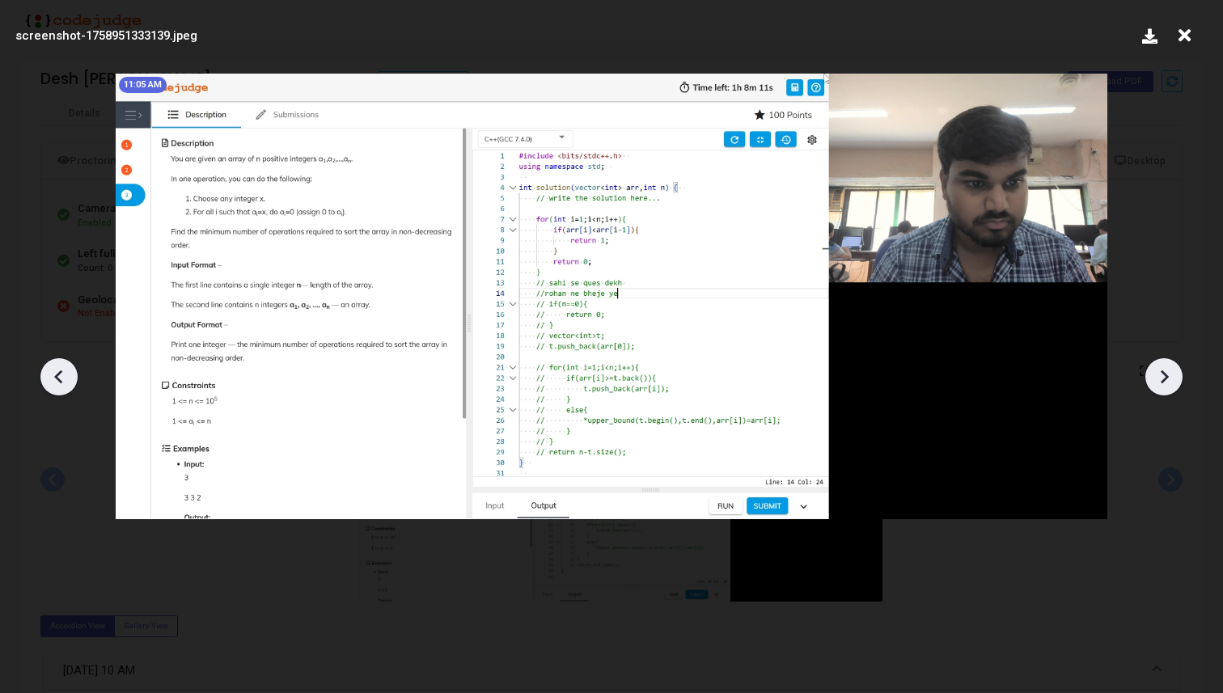
click at [1174, 368] on icon at bounding box center [1164, 377] width 24 height 24
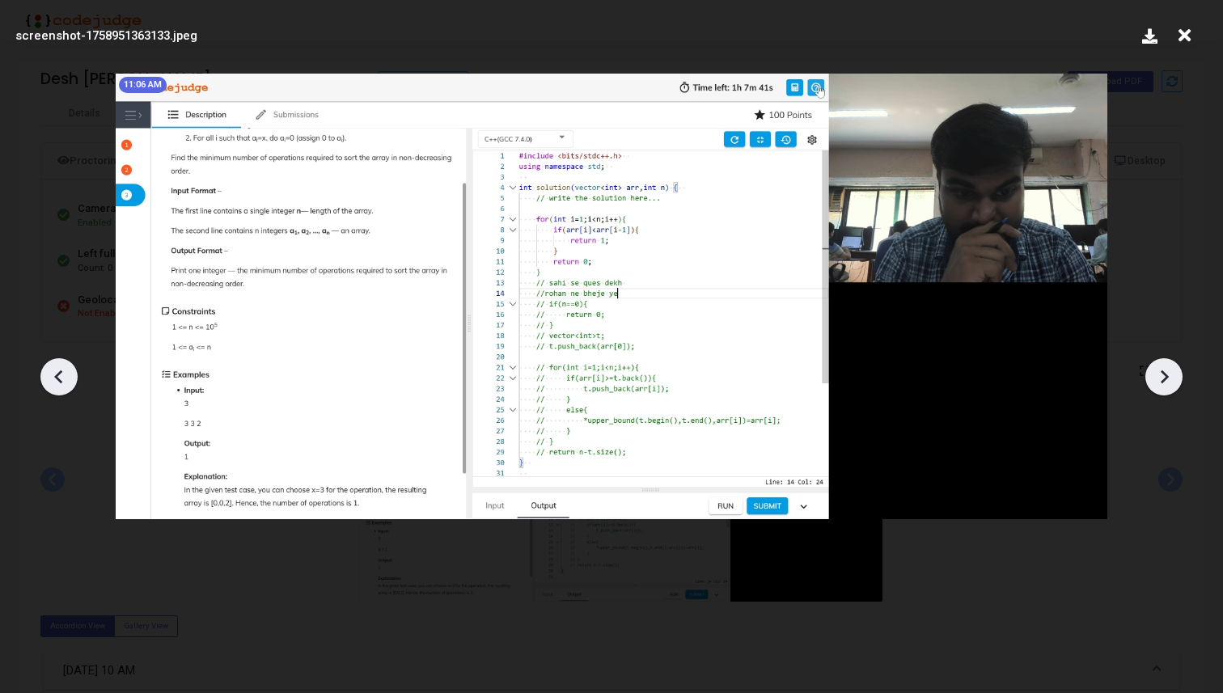
click at [1174, 368] on icon at bounding box center [1164, 377] width 24 height 24
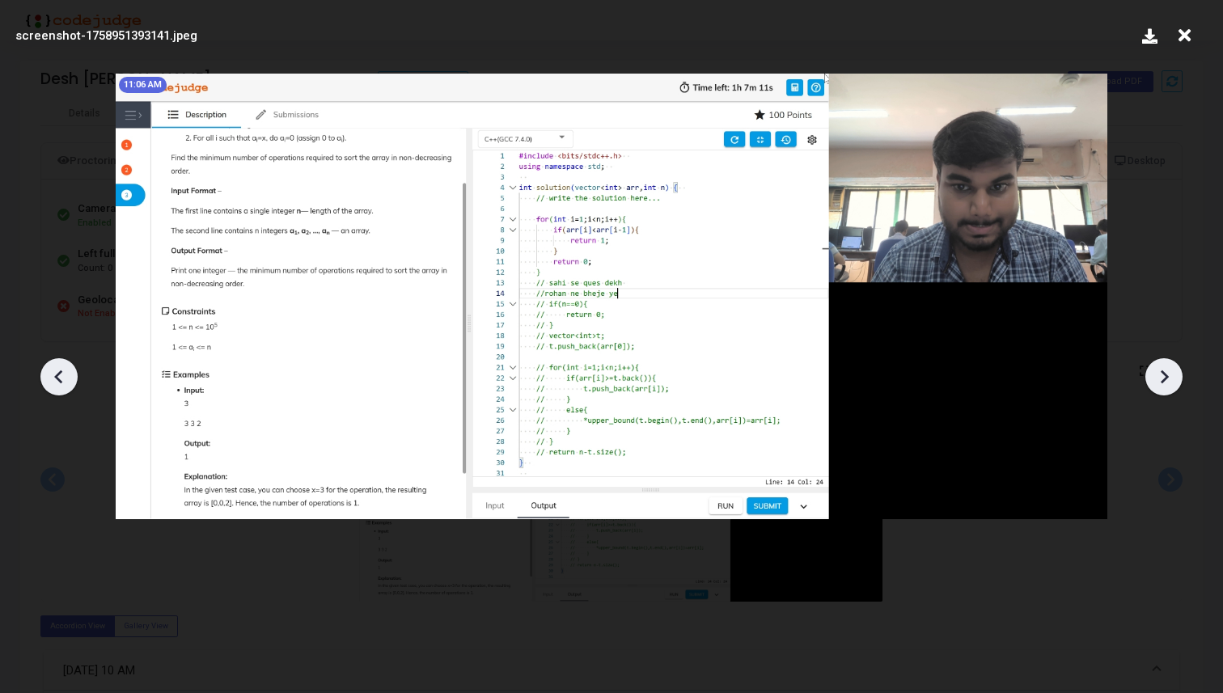
click at [1174, 368] on icon at bounding box center [1164, 377] width 24 height 24
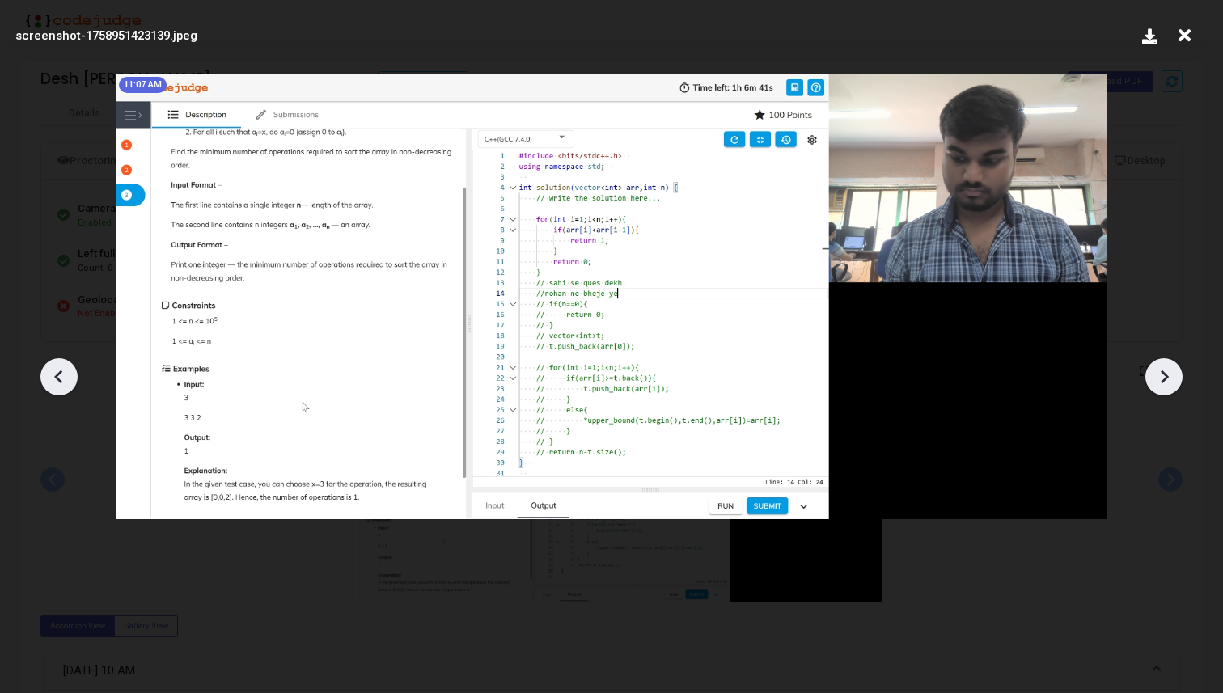
click at [1174, 368] on icon at bounding box center [1164, 377] width 24 height 24
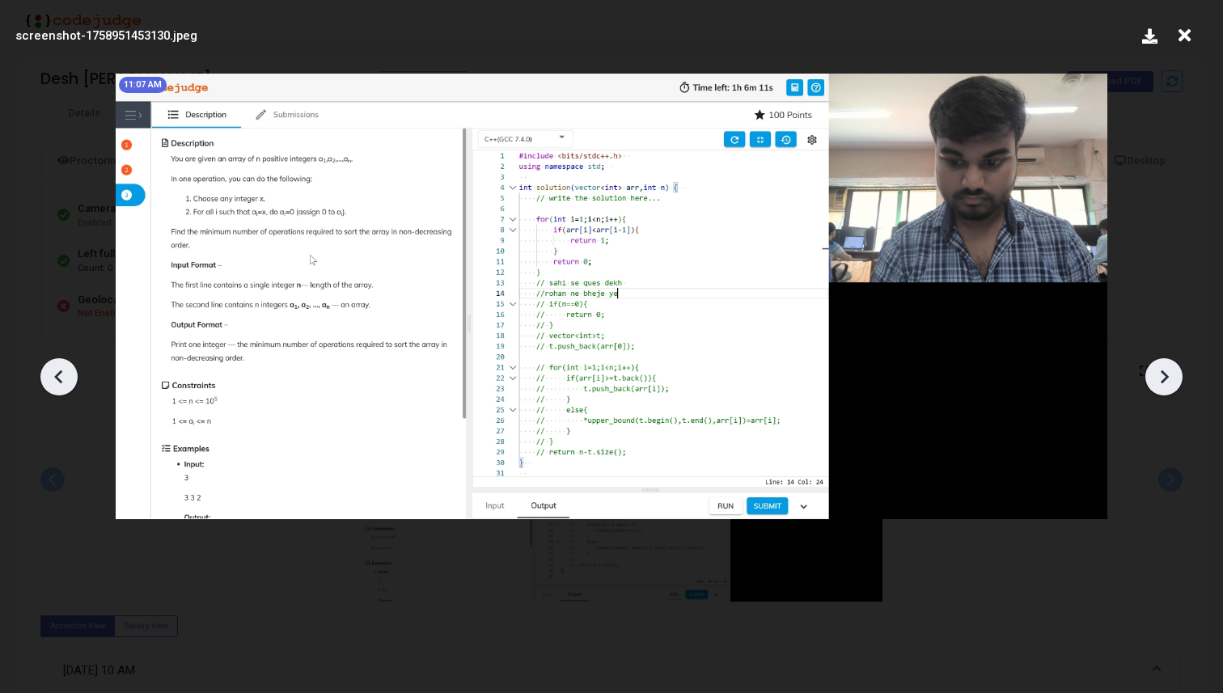
click at [1174, 368] on icon at bounding box center [1164, 377] width 24 height 24
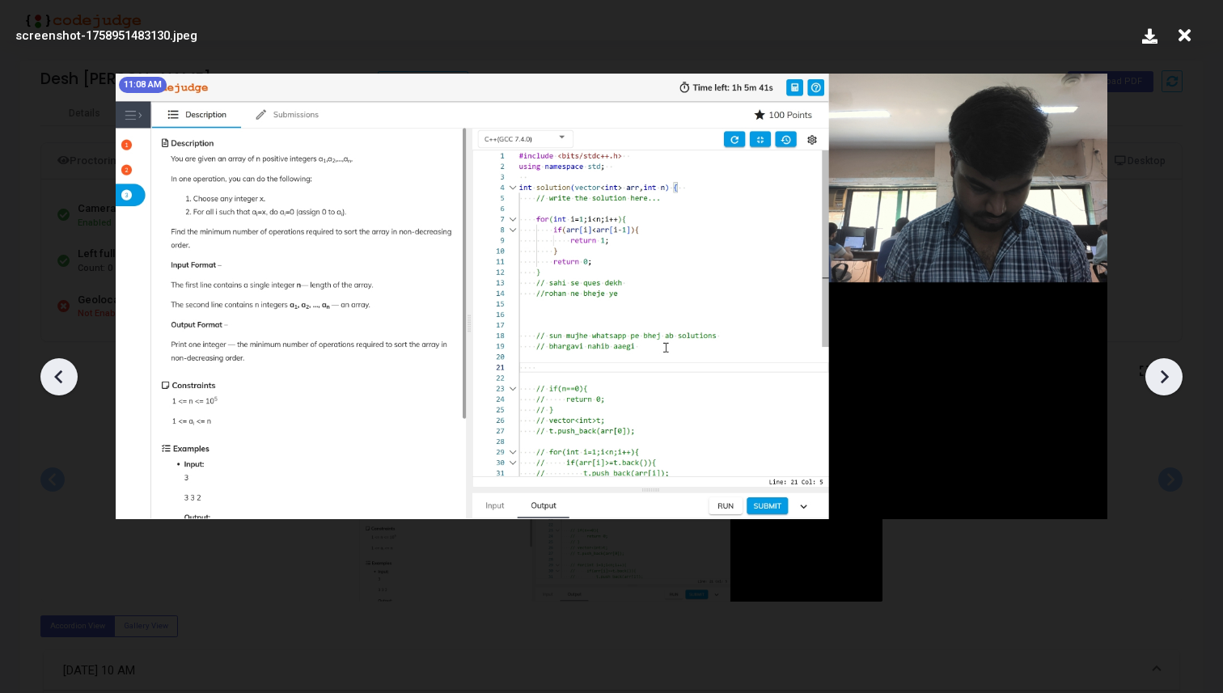
click at [1173, 366] on icon at bounding box center [1164, 377] width 24 height 24
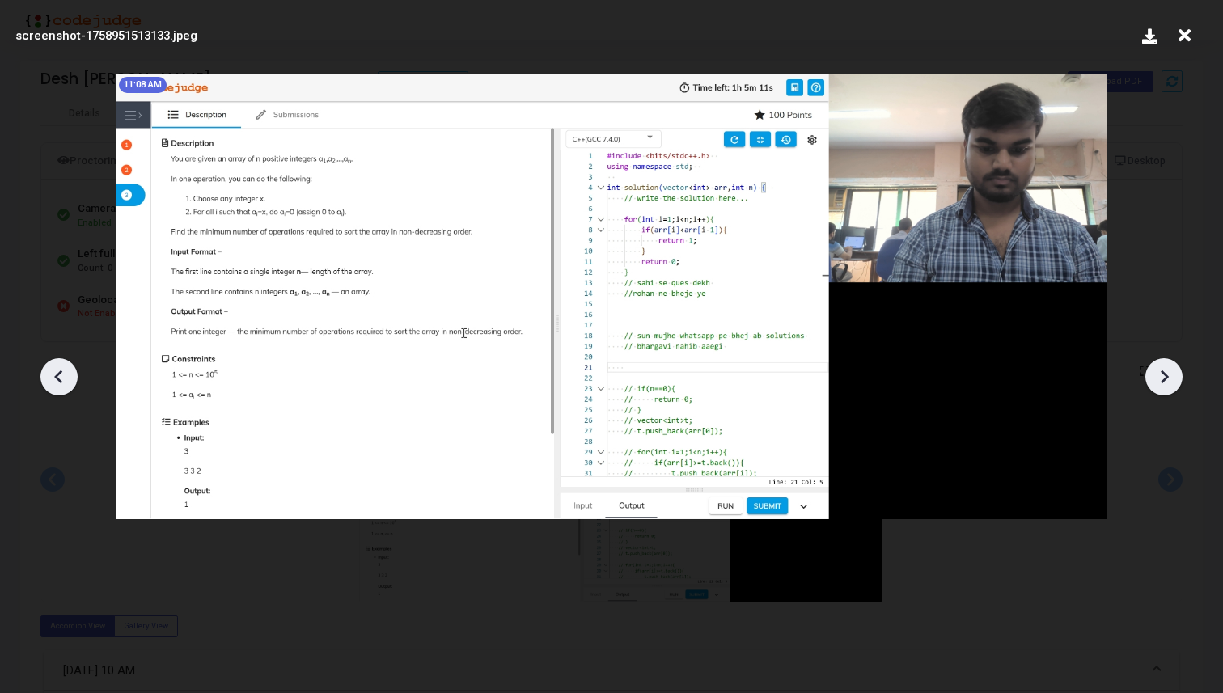
click at [1173, 366] on icon at bounding box center [1164, 377] width 24 height 24
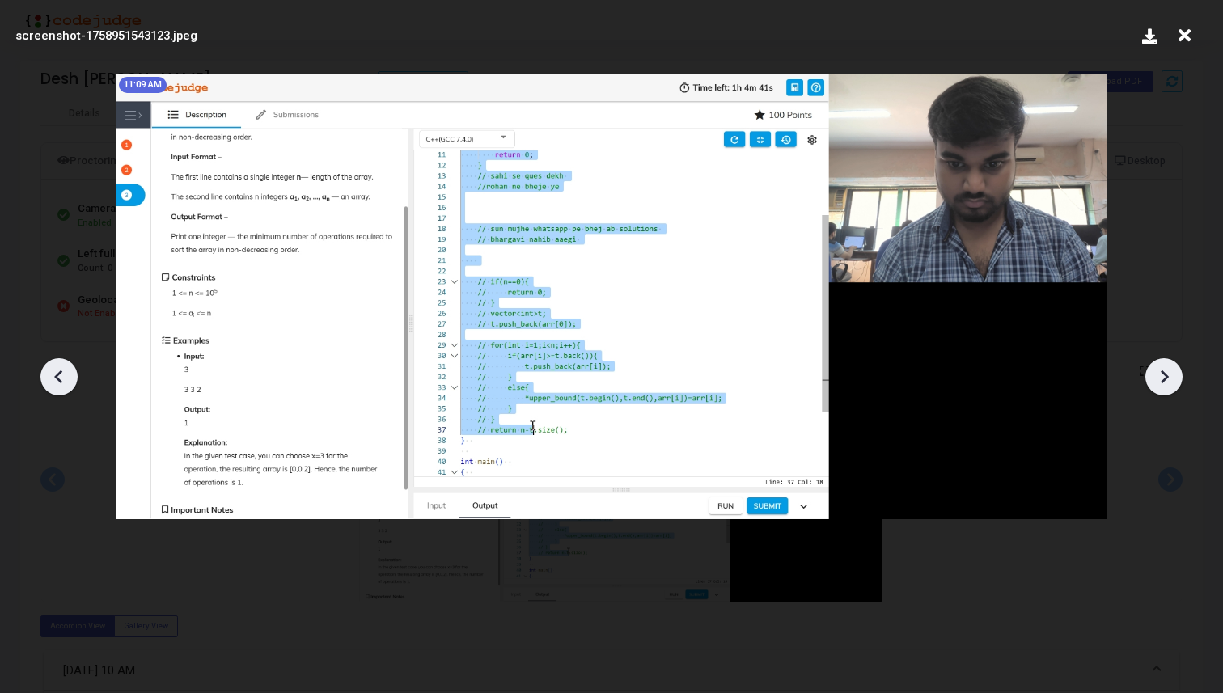
click at [1173, 366] on icon at bounding box center [1164, 377] width 24 height 24
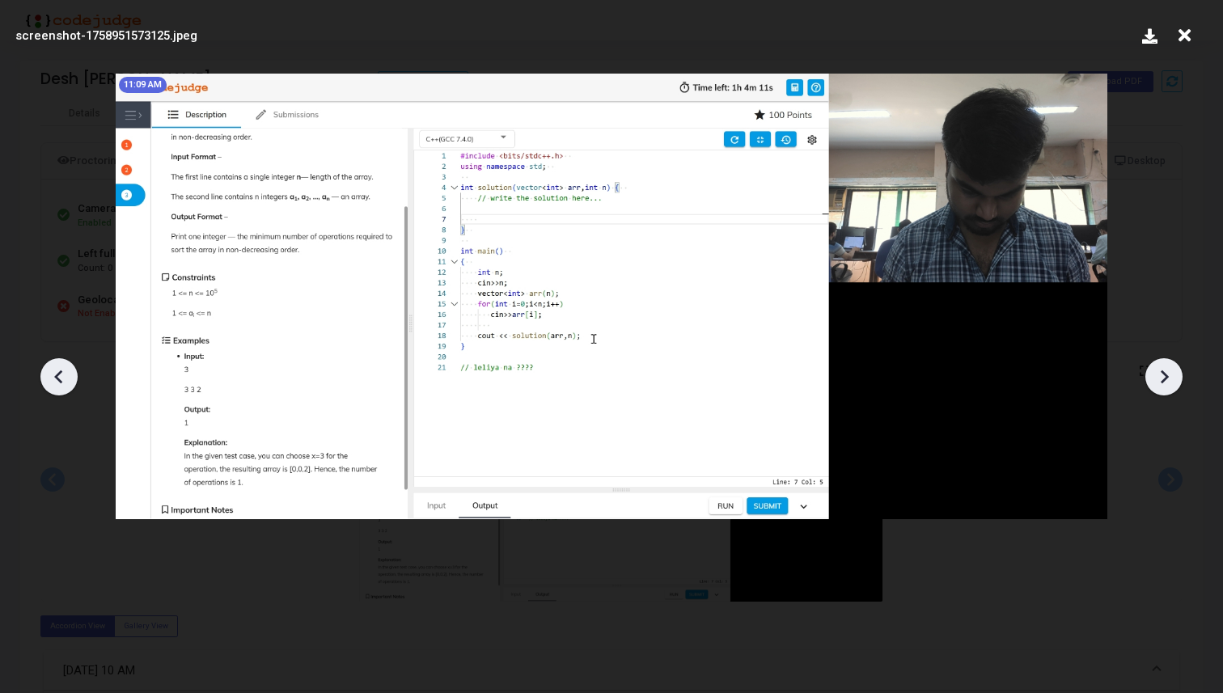
click at [1173, 366] on icon at bounding box center [1164, 377] width 24 height 24
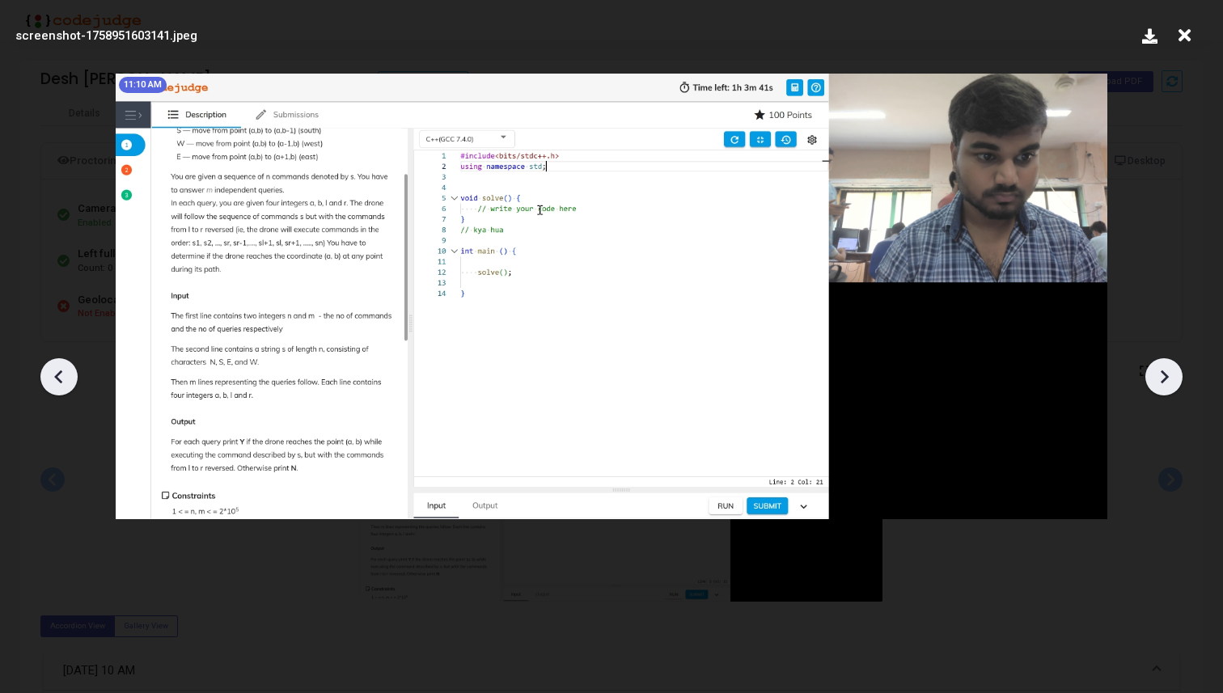
click at [1173, 366] on icon at bounding box center [1164, 377] width 24 height 24
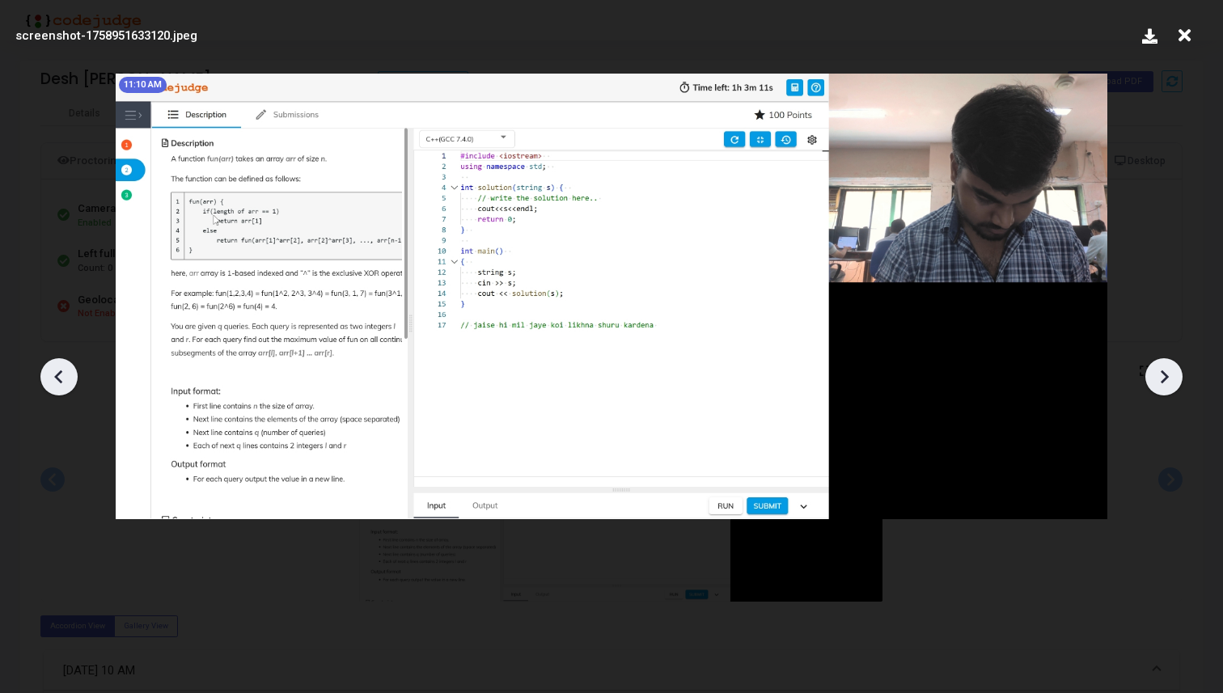
click at [1173, 366] on icon at bounding box center [1164, 377] width 24 height 24
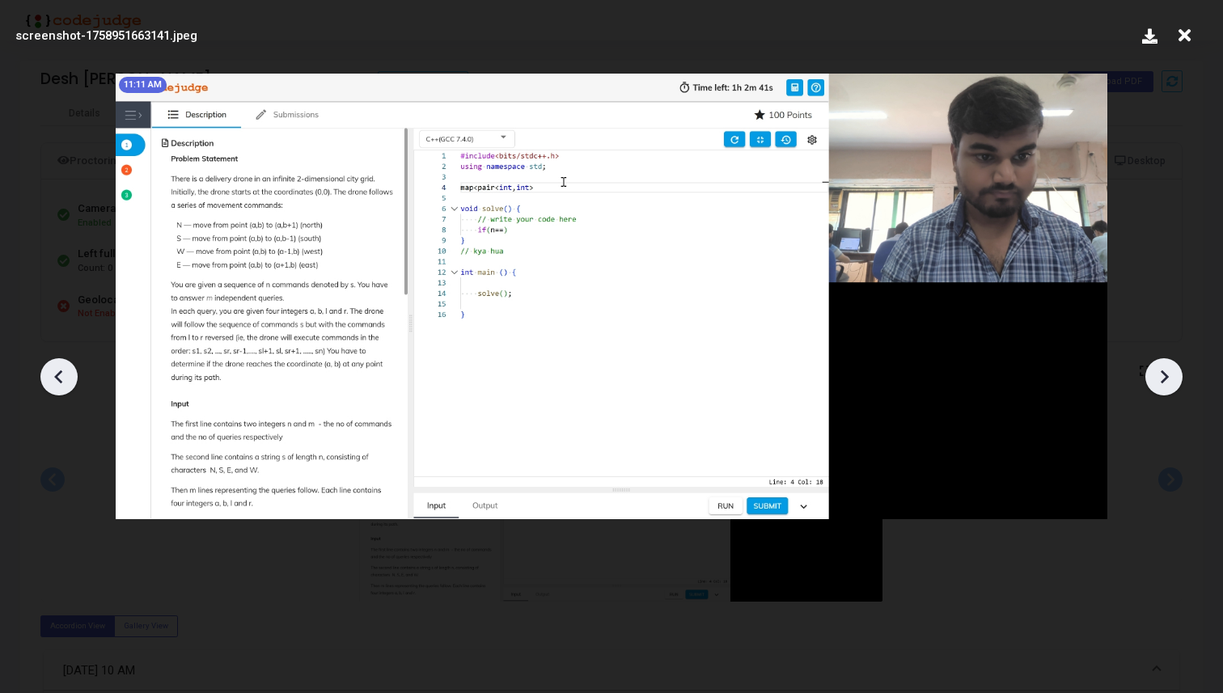
click at [1173, 366] on icon at bounding box center [1164, 377] width 24 height 24
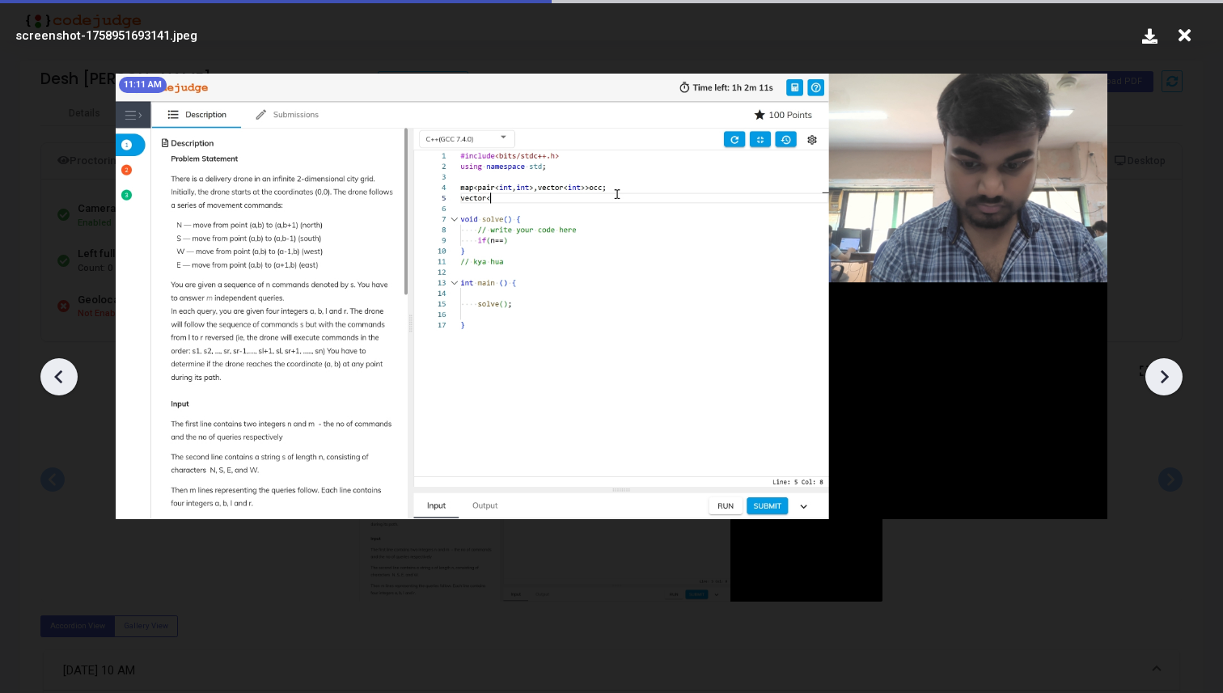
click at [1173, 366] on icon at bounding box center [1164, 377] width 24 height 24
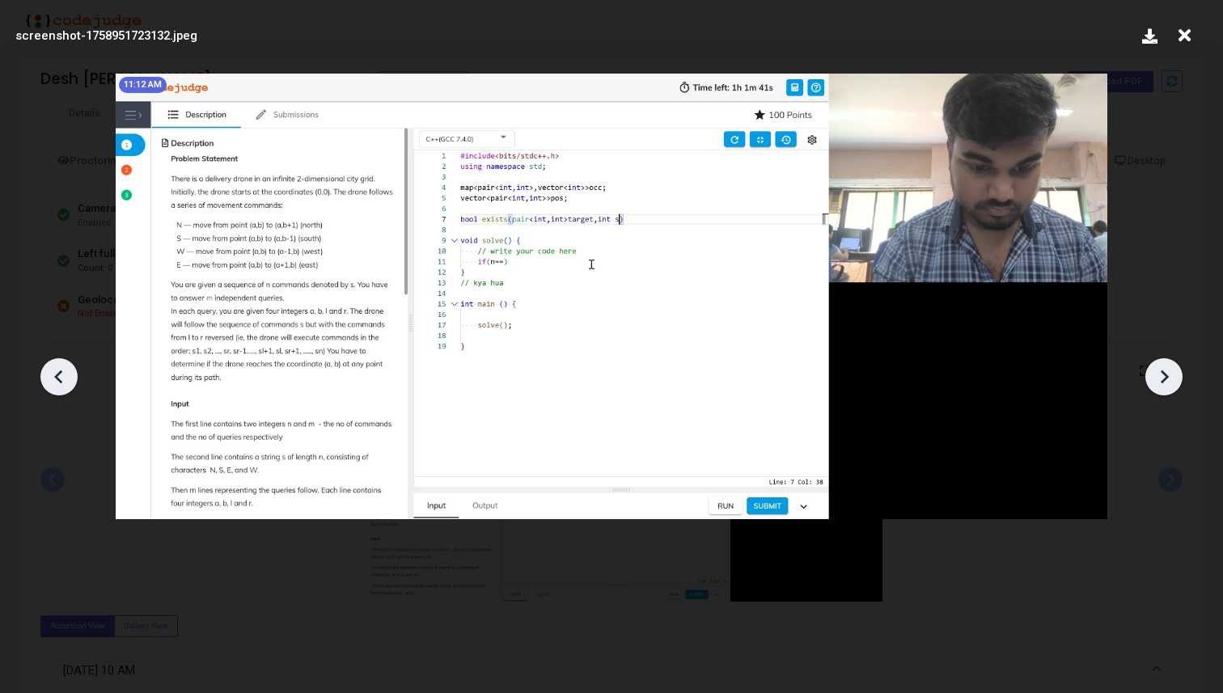
click at [1173, 366] on icon at bounding box center [1164, 377] width 24 height 24
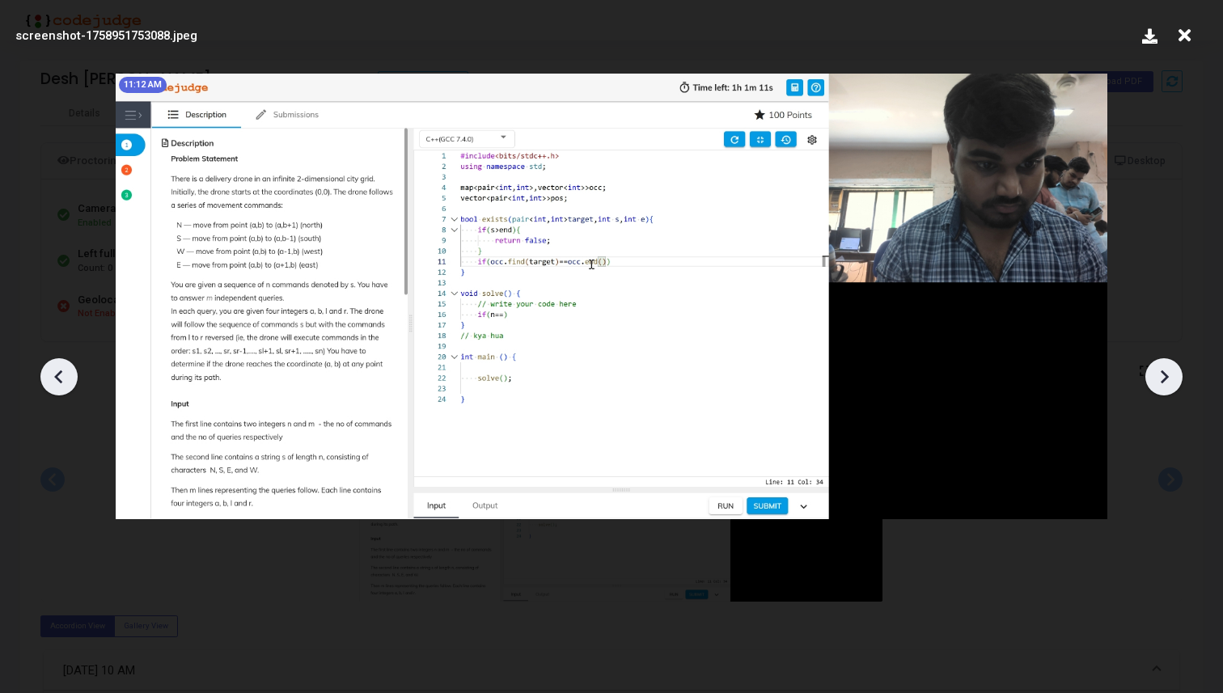
click at [1173, 366] on icon at bounding box center [1164, 377] width 24 height 24
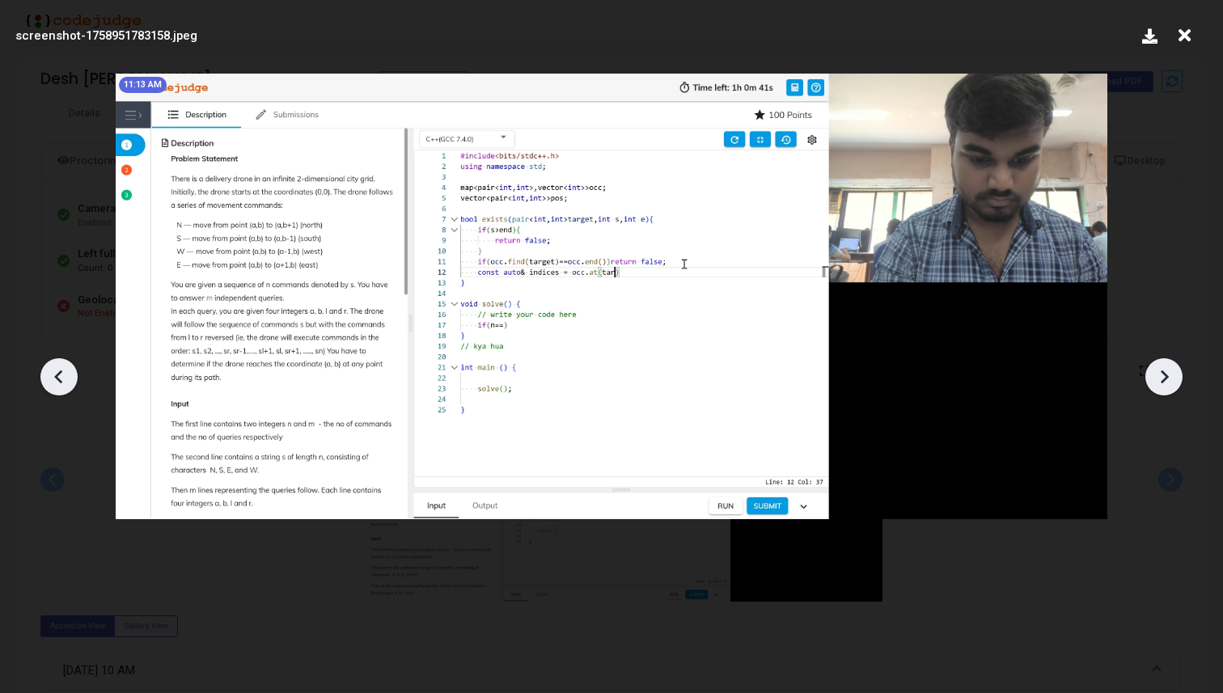
click at [1173, 366] on icon at bounding box center [1164, 377] width 24 height 24
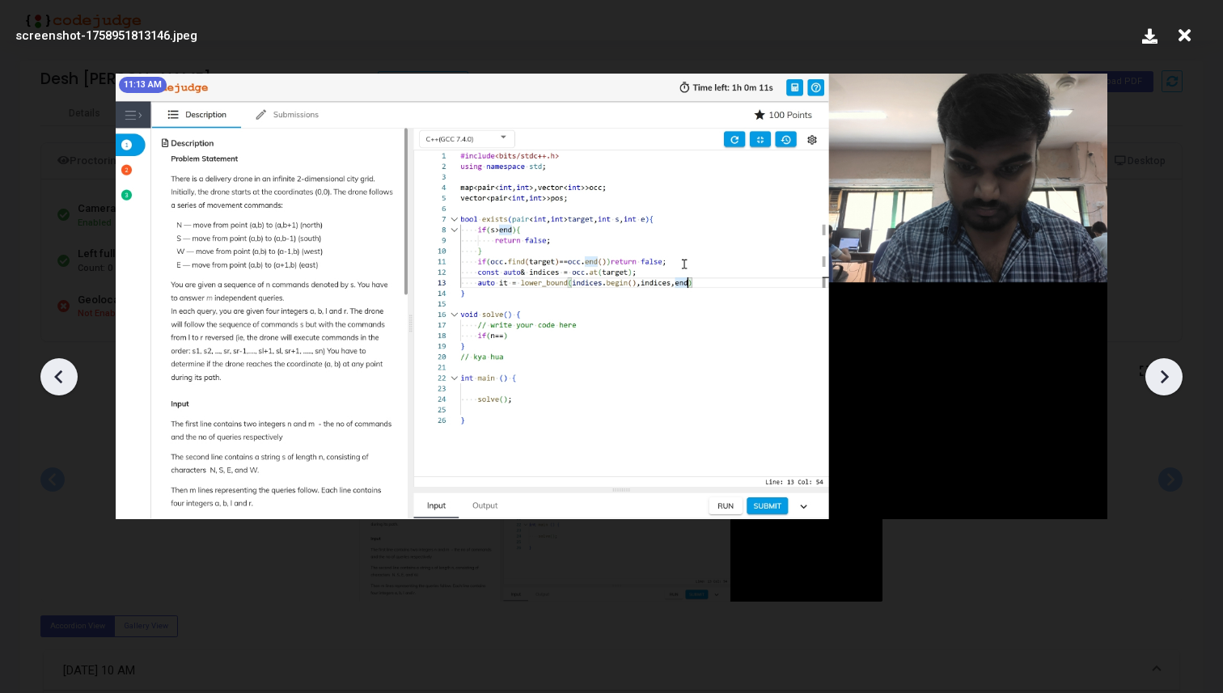
click at [1173, 366] on icon at bounding box center [1164, 377] width 24 height 24
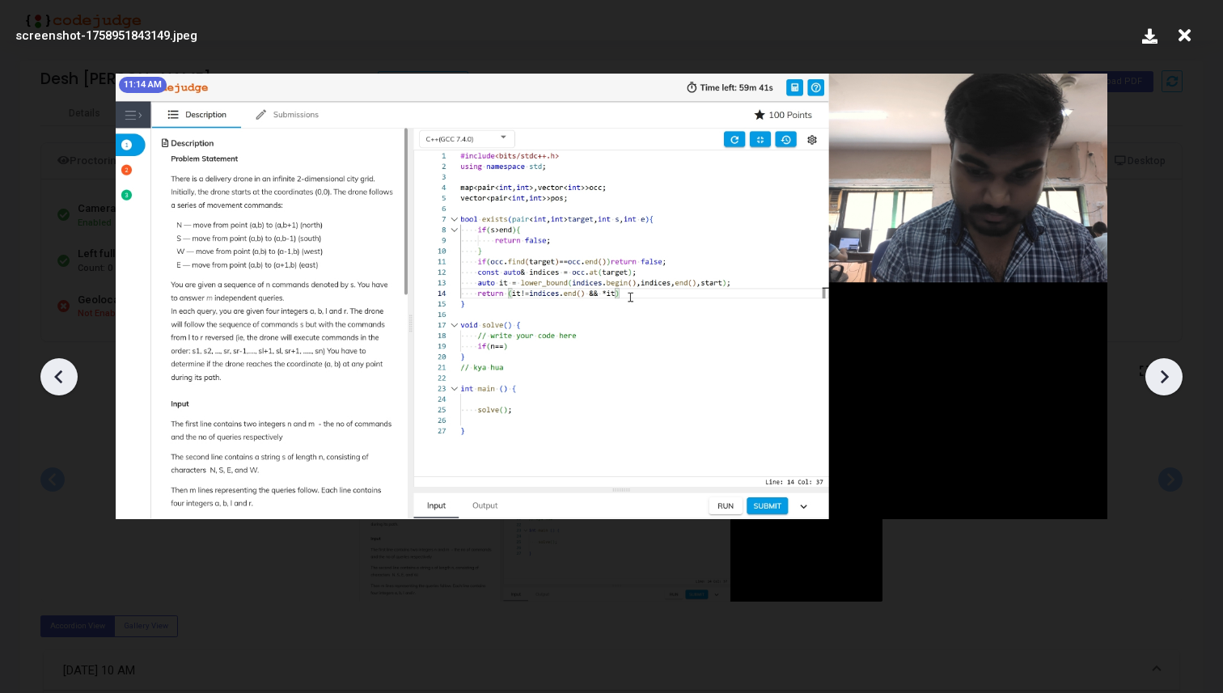
click at [1173, 366] on icon at bounding box center [1164, 377] width 24 height 24
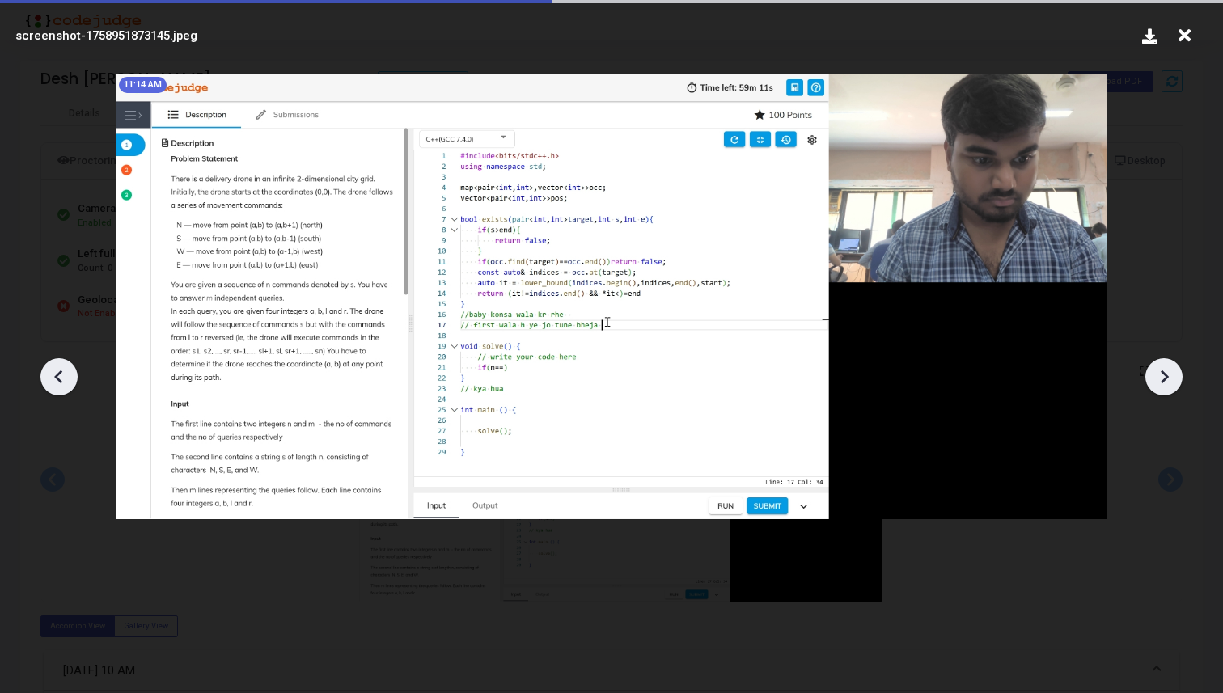
click at [1173, 366] on icon at bounding box center [1164, 377] width 24 height 24
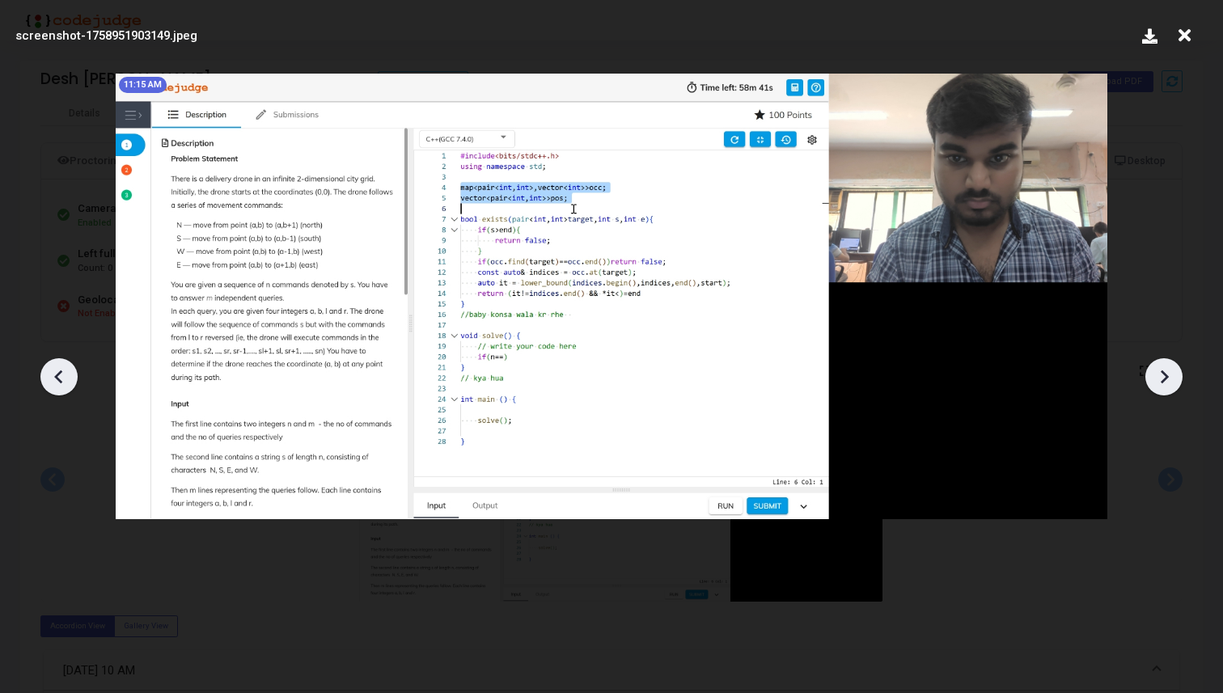
click at [55, 375] on icon at bounding box center [58, 377] width 8 height 14
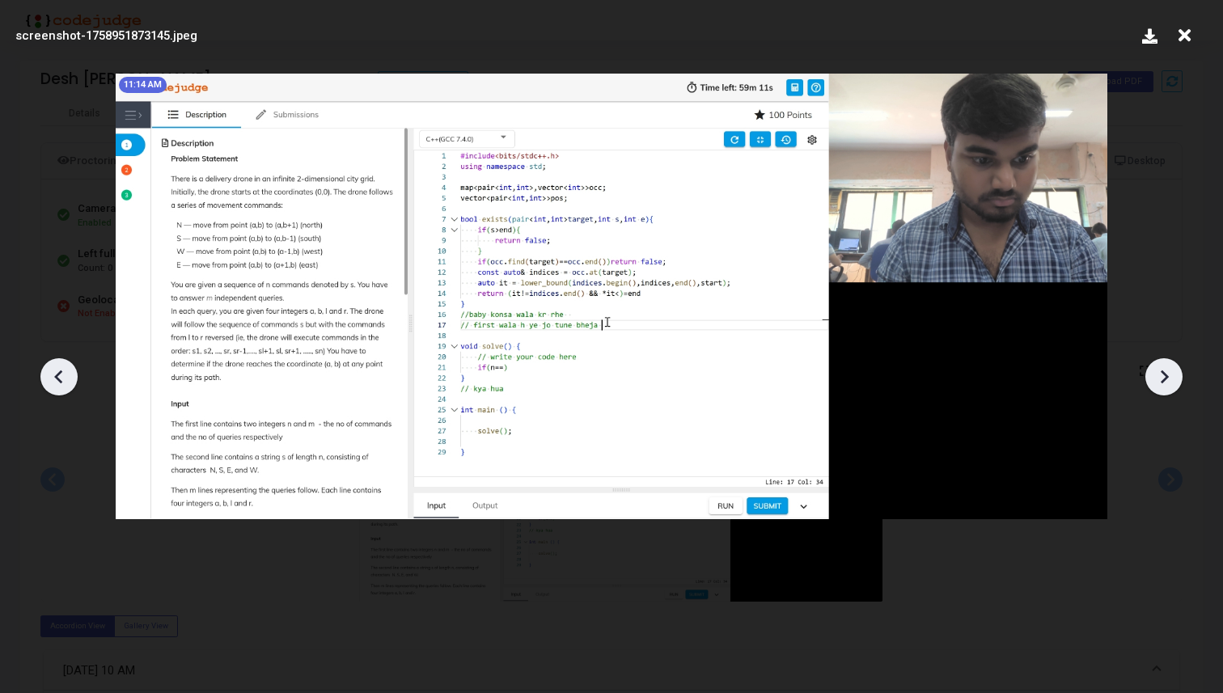
click at [55, 375] on icon at bounding box center [58, 377] width 8 height 14
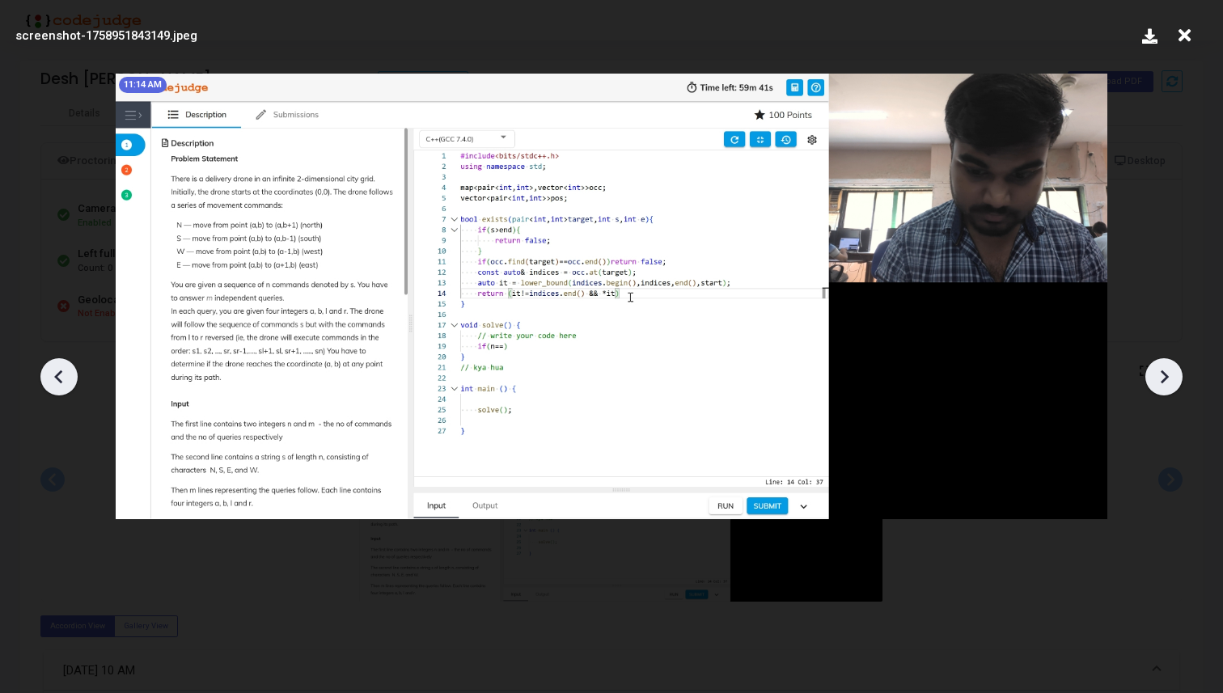
click at [55, 375] on icon at bounding box center [58, 377] width 8 height 14
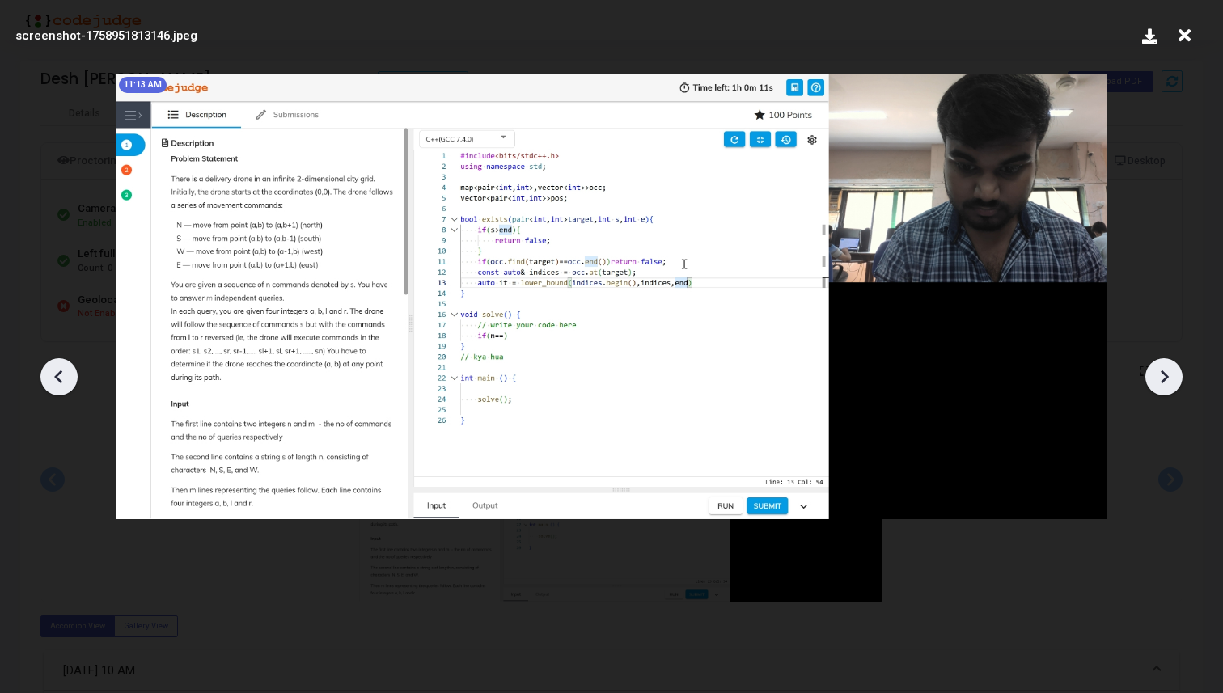
click at [1156, 367] on icon at bounding box center [1164, 377] width 24 height 24
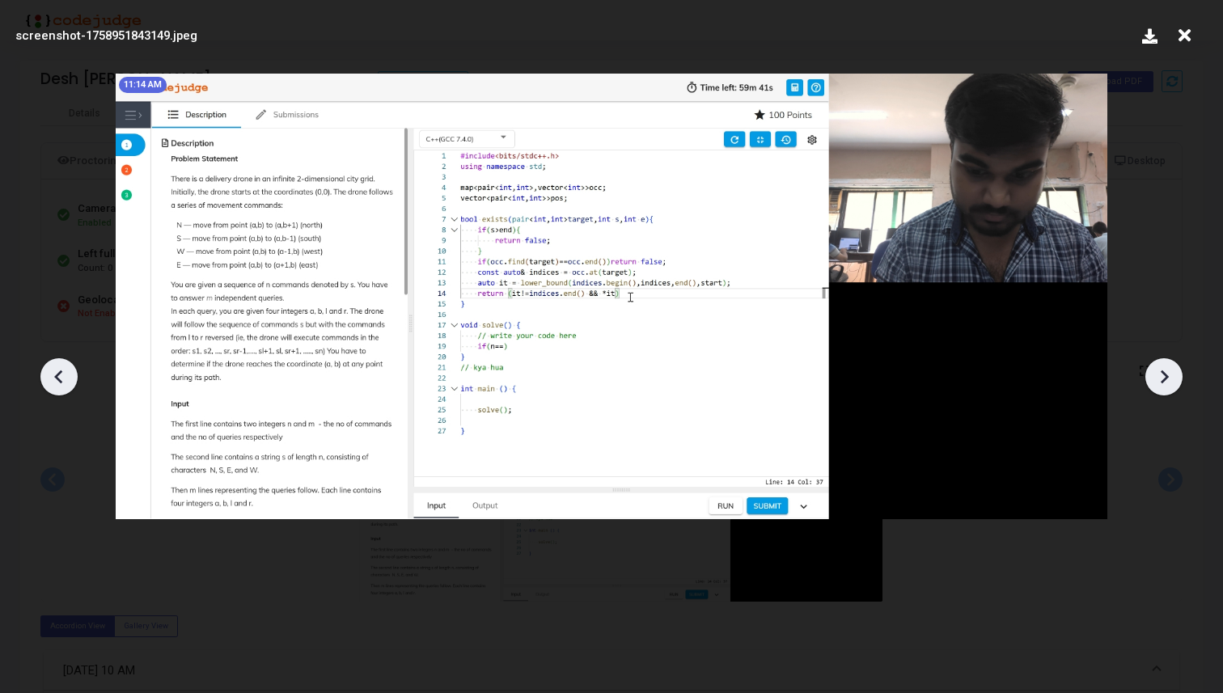
click at [1156, 367] on icon at bounding box center [1164, 377] width 24 height 24
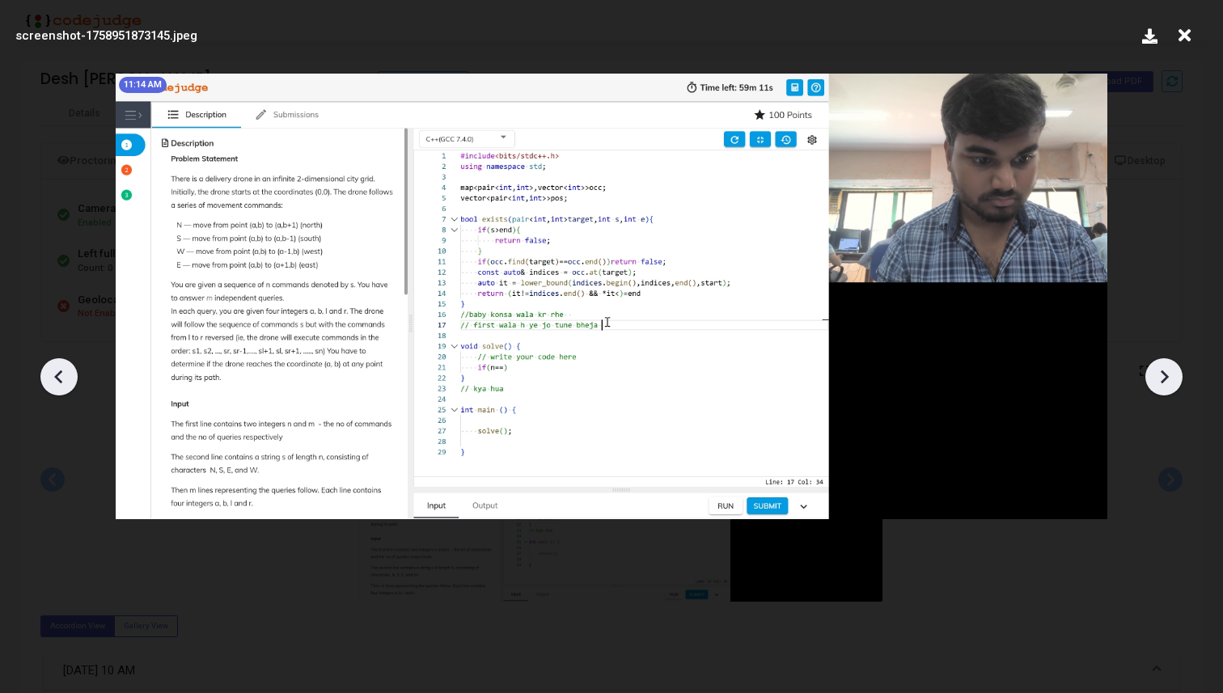
click at [1173, 378] on icon at bounding box center [1164, 377] width 24 height 24
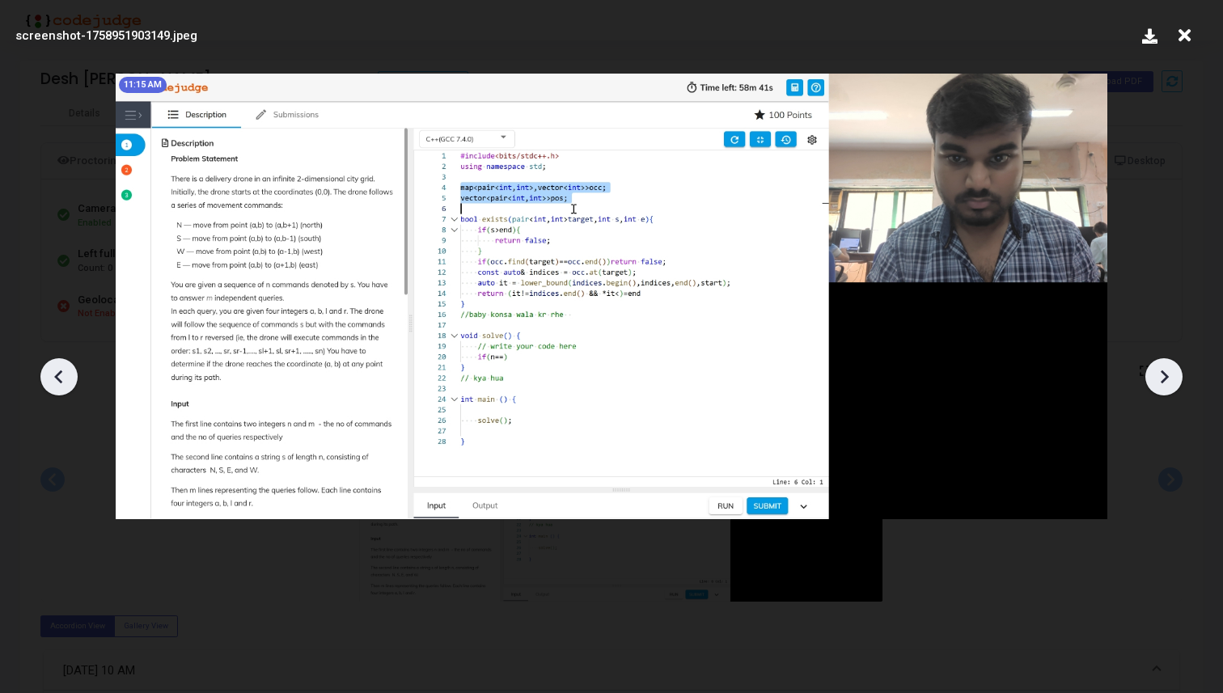
click at [1173, 378] on icon at bounding box center [1164, 377] width 24 height 24
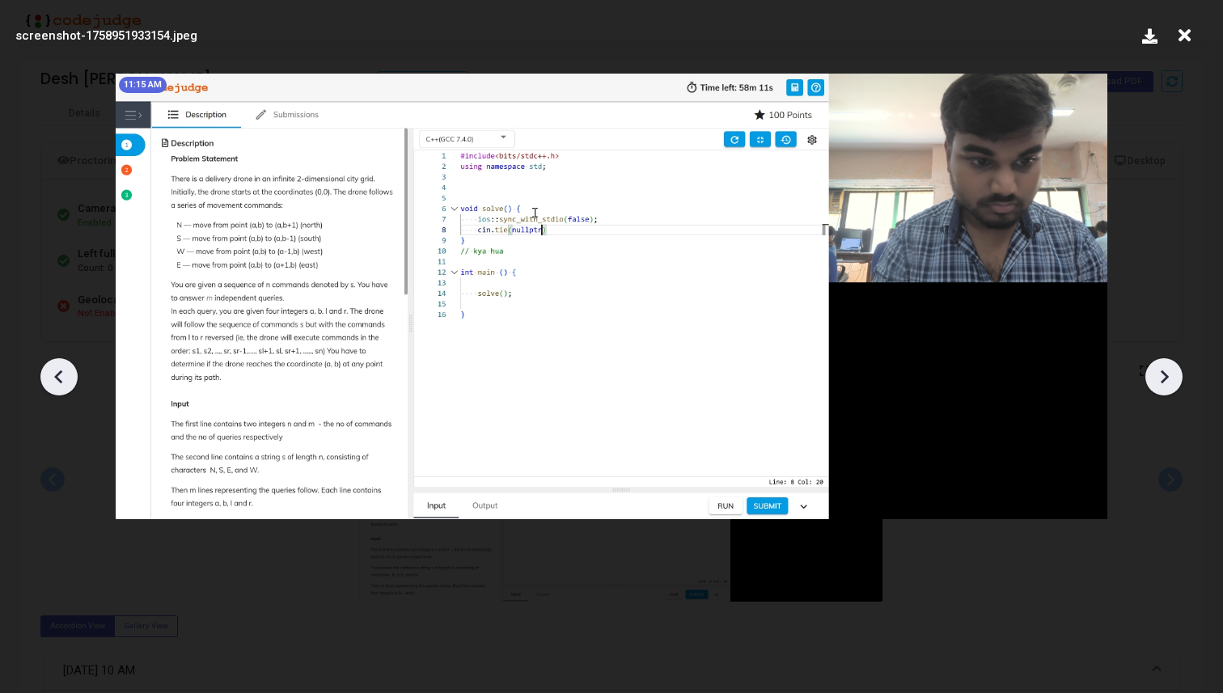
click at [1173, 378] on icon at bounding box center [1164, 377] width 24 height 24
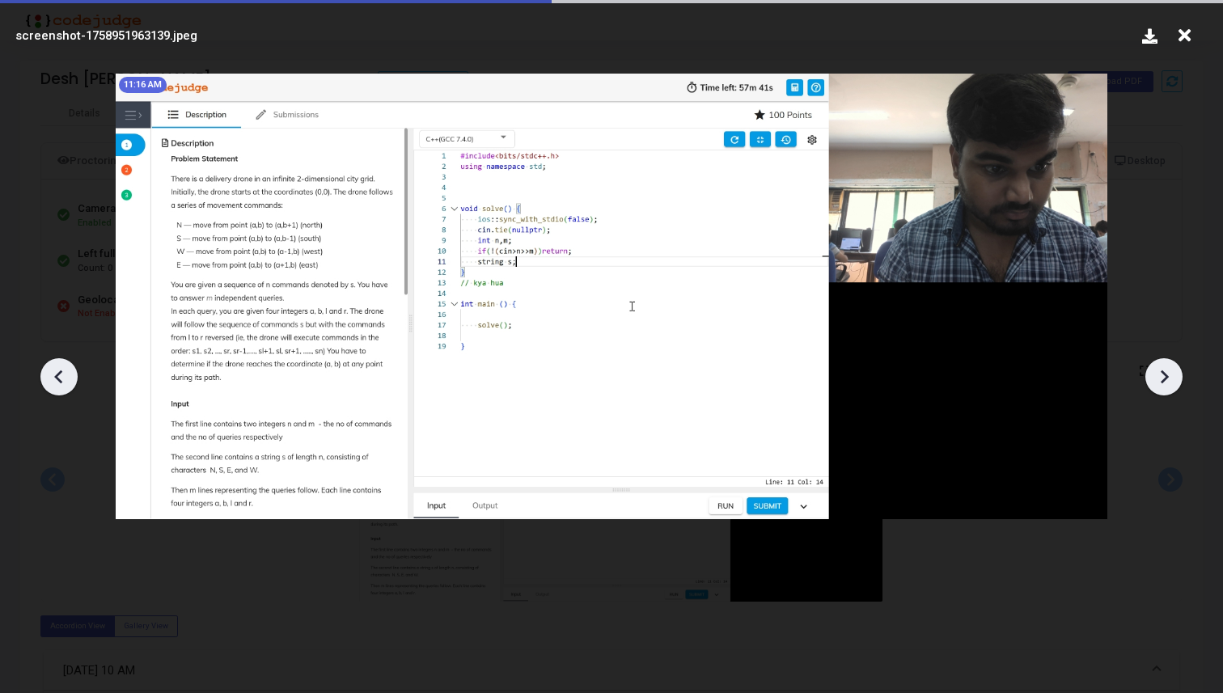
click at [1173, 378] on icon at bounding box center [1164, 377] width 24 height 24
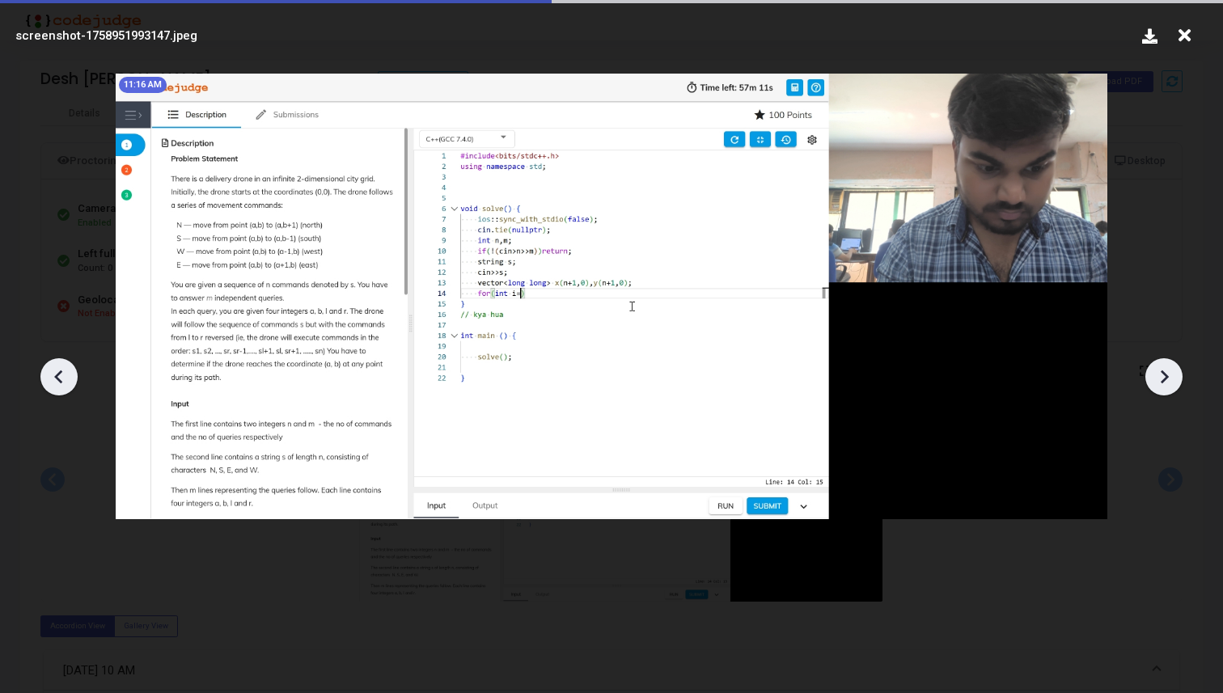
click at [1173, 378] on icon at bounding box center [1164, 377] width 24 height 24
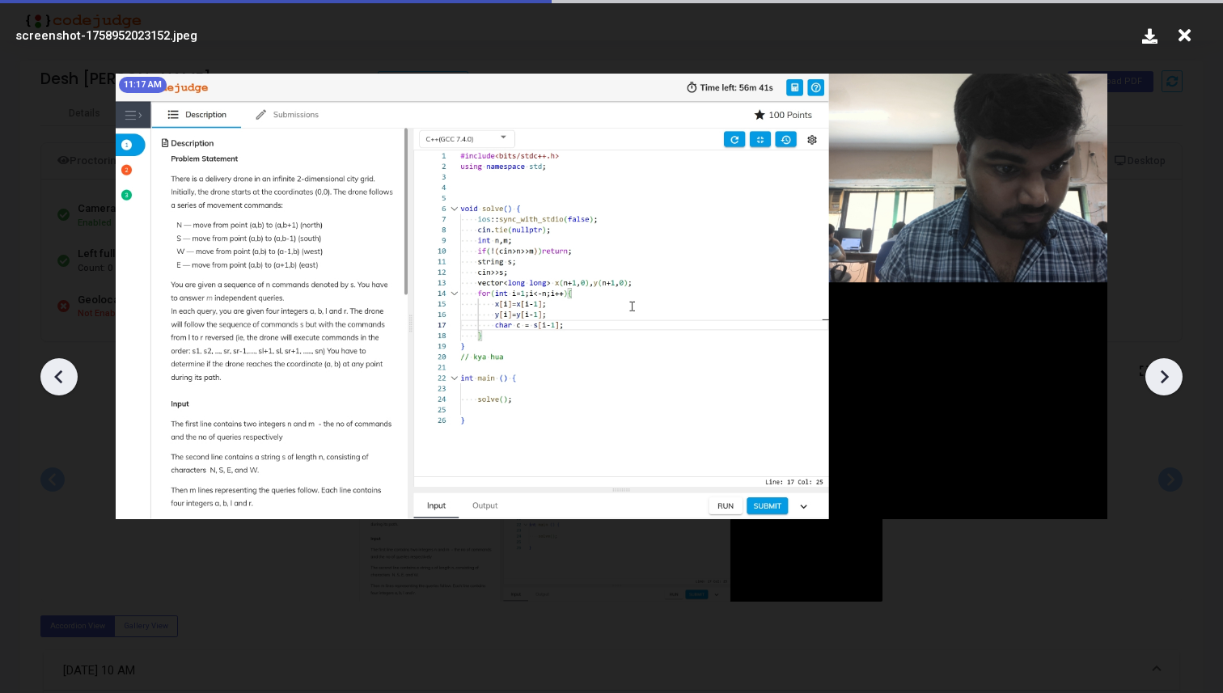
click at [1173, 378] on icon at bounding box center [1164, 377] width 24 height 24
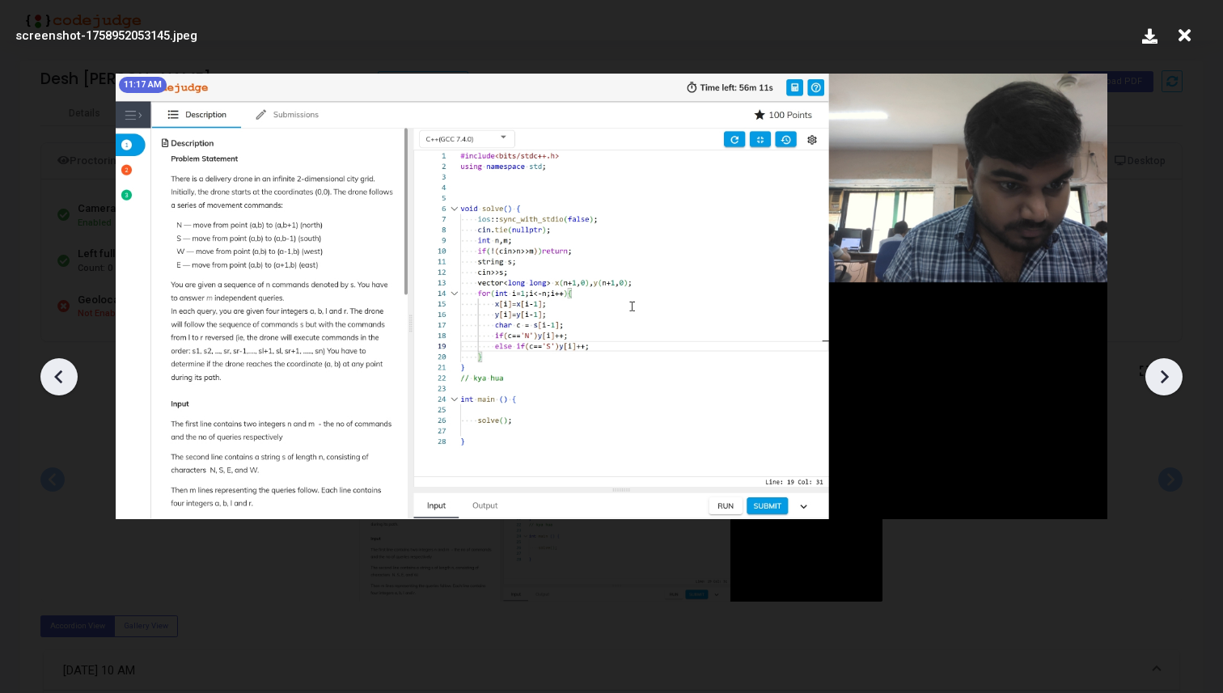
click at [1173, 378] on icon at bounding box center [1164, 377] width 24 height 24
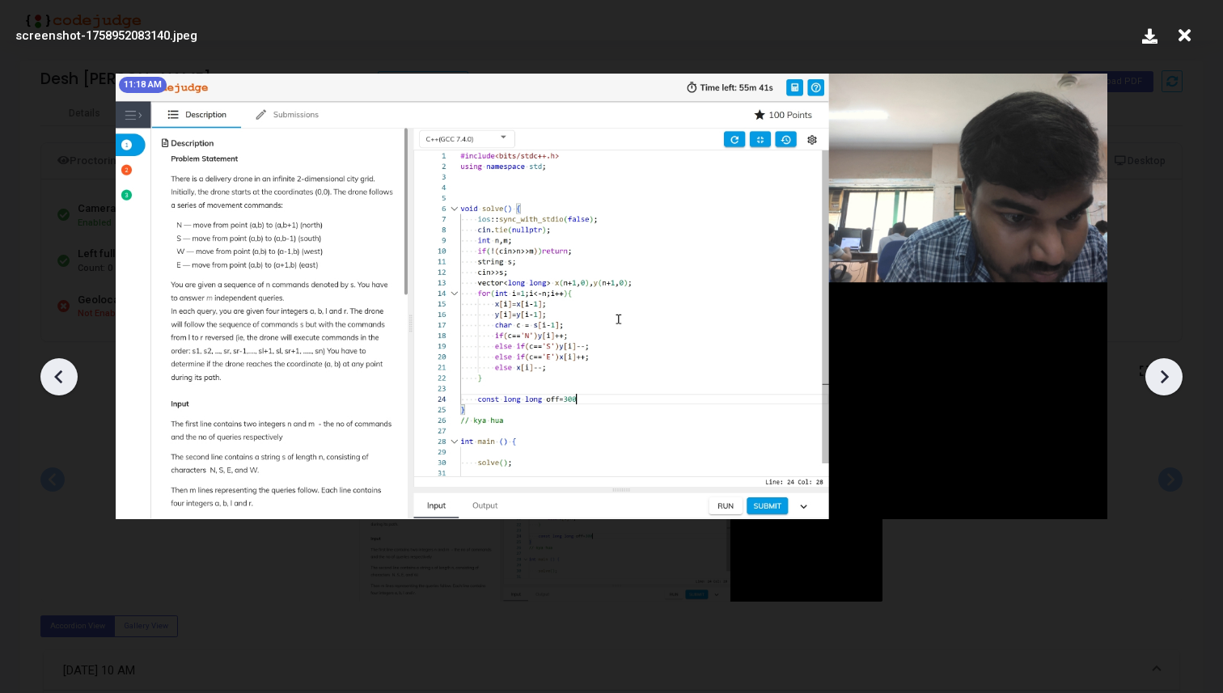
click at [1173, 378] on icon at bounding box center [1164, 377] width 24 height 24
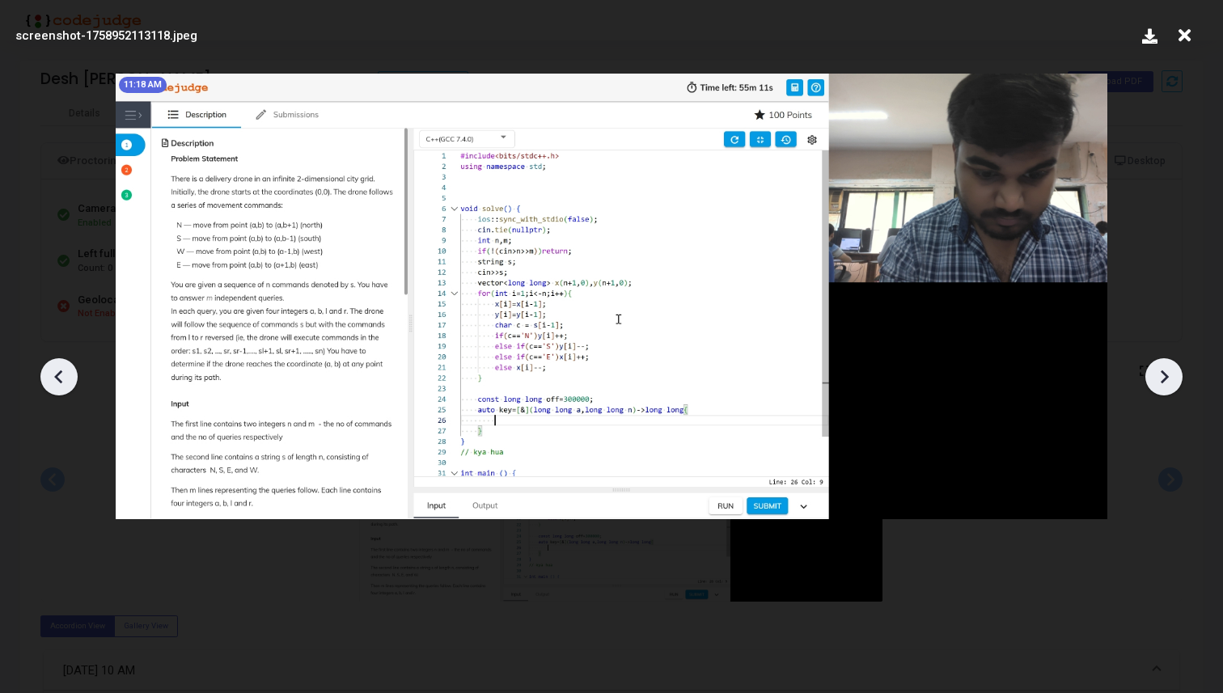
click at [1173, 378] on icon at bounding box center [1164, 377] width 24 height 24
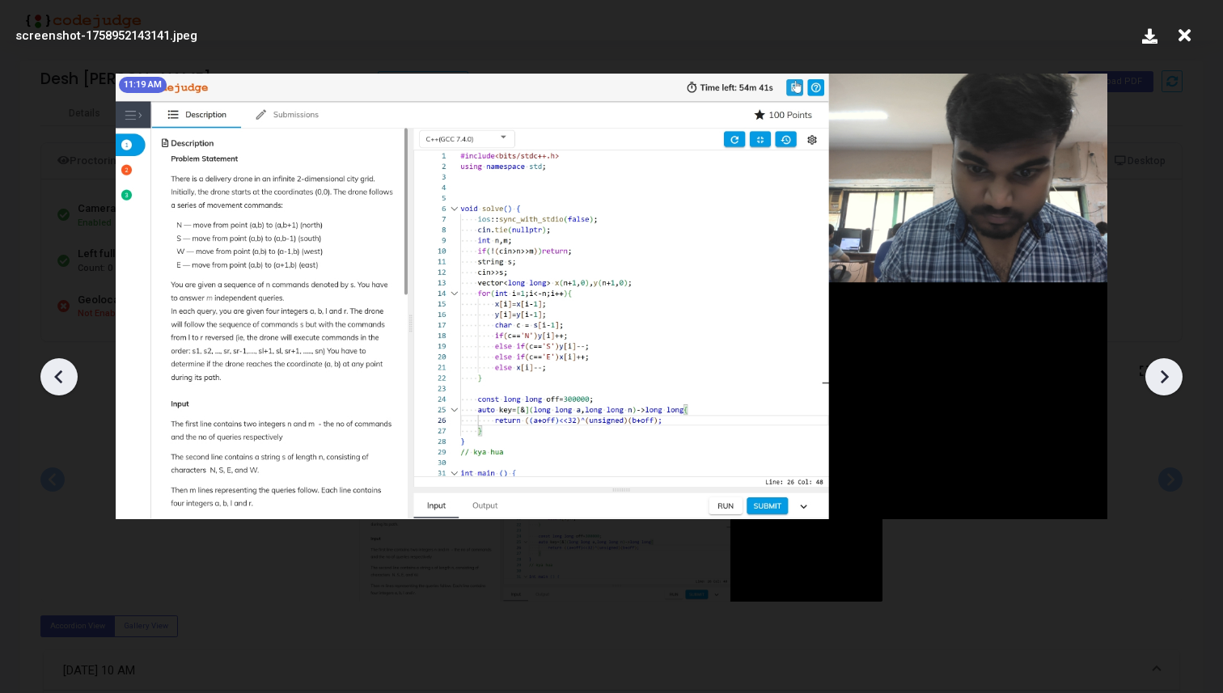
click at [1173, 378] on icon at bounding box center [1164, 377] width 24 height 24
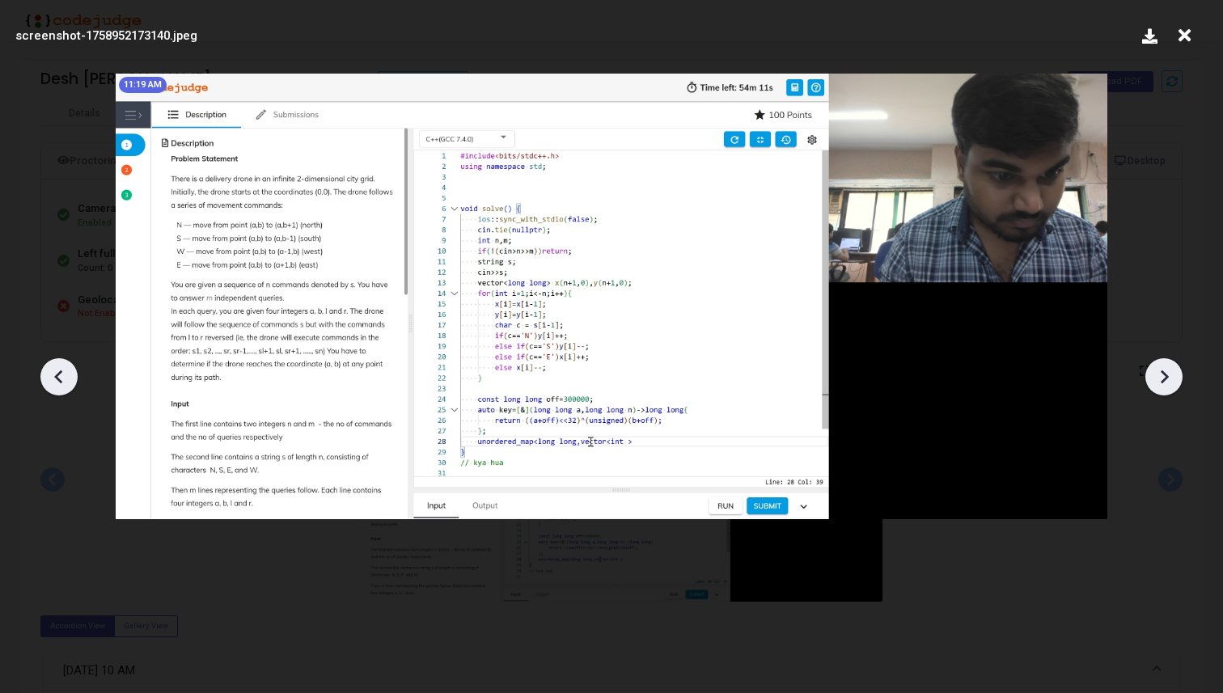
click at [1173, 378] on icon at bounding box center [1164, 377] width 24 height 24
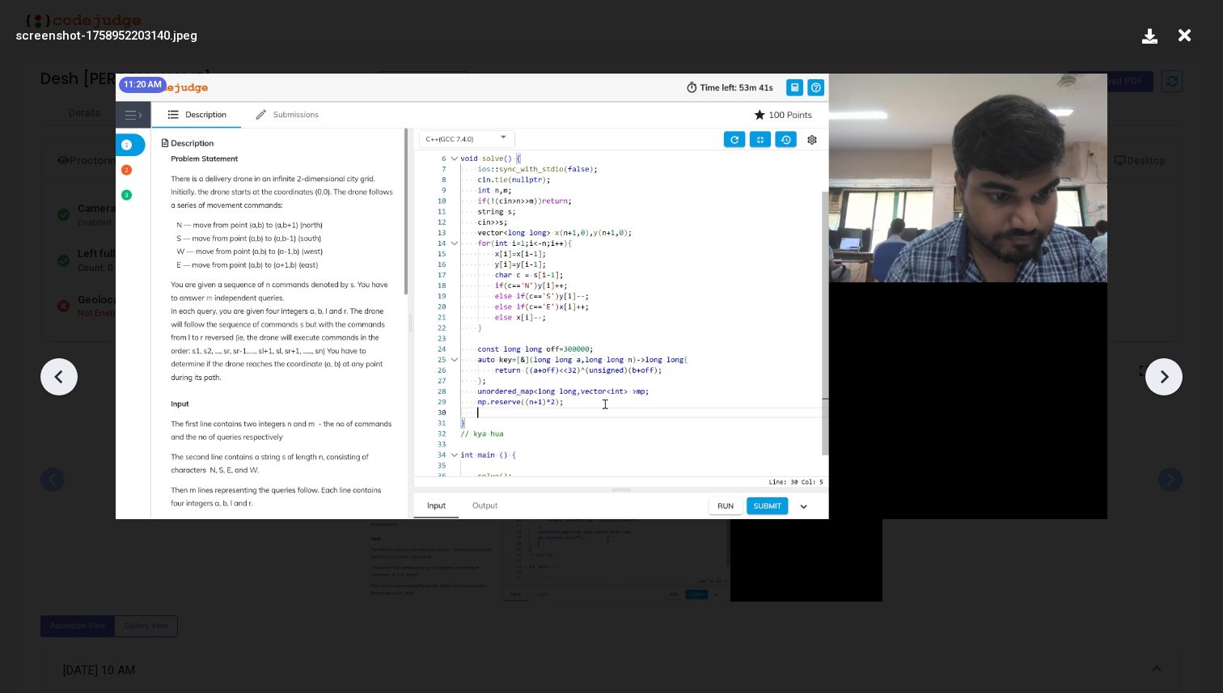
click at [1173, 378] on icon at bounding box center [1164, 377] width 24 height 24
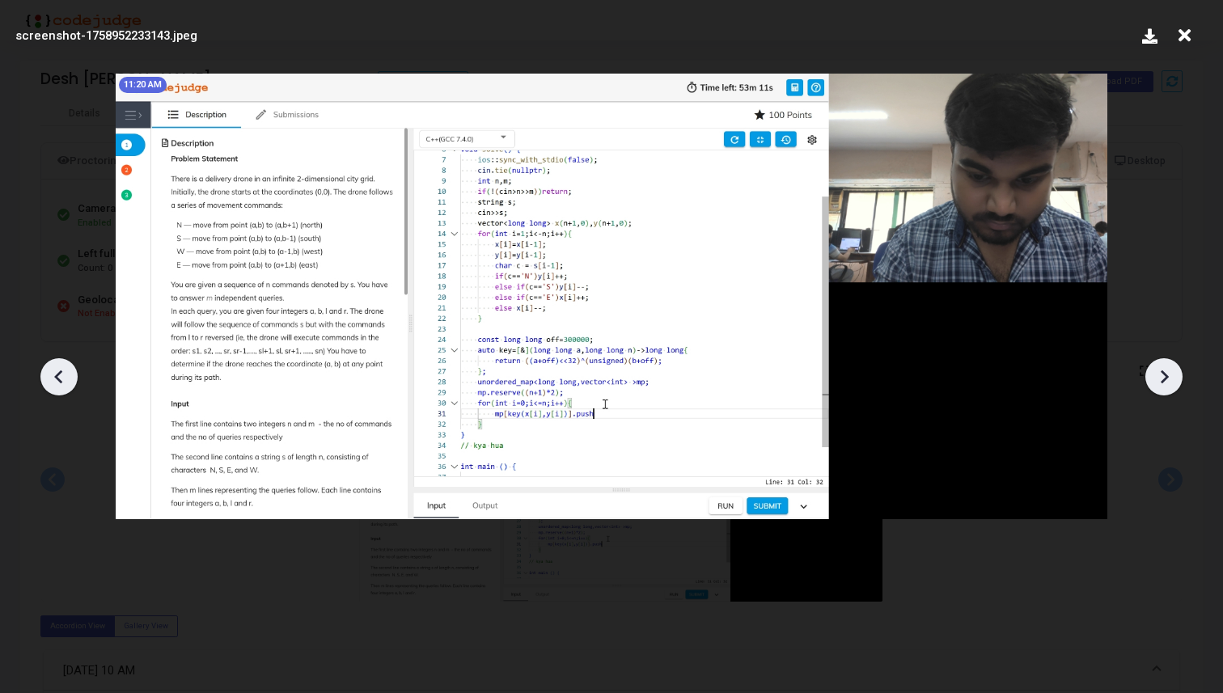
click at [1173, 378] on icon at bounding box center [1164, 377] width 24 height 24
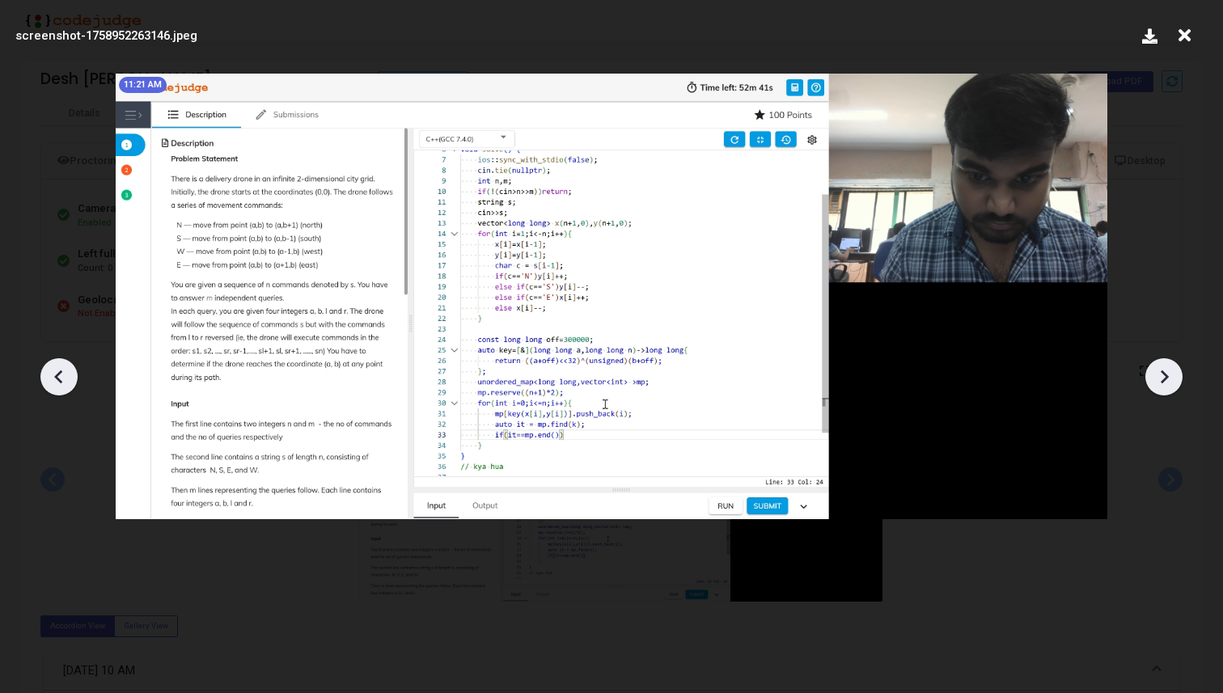
click at [1173, 378] on icon at bounding box center [1164, 377] width 24 height 24
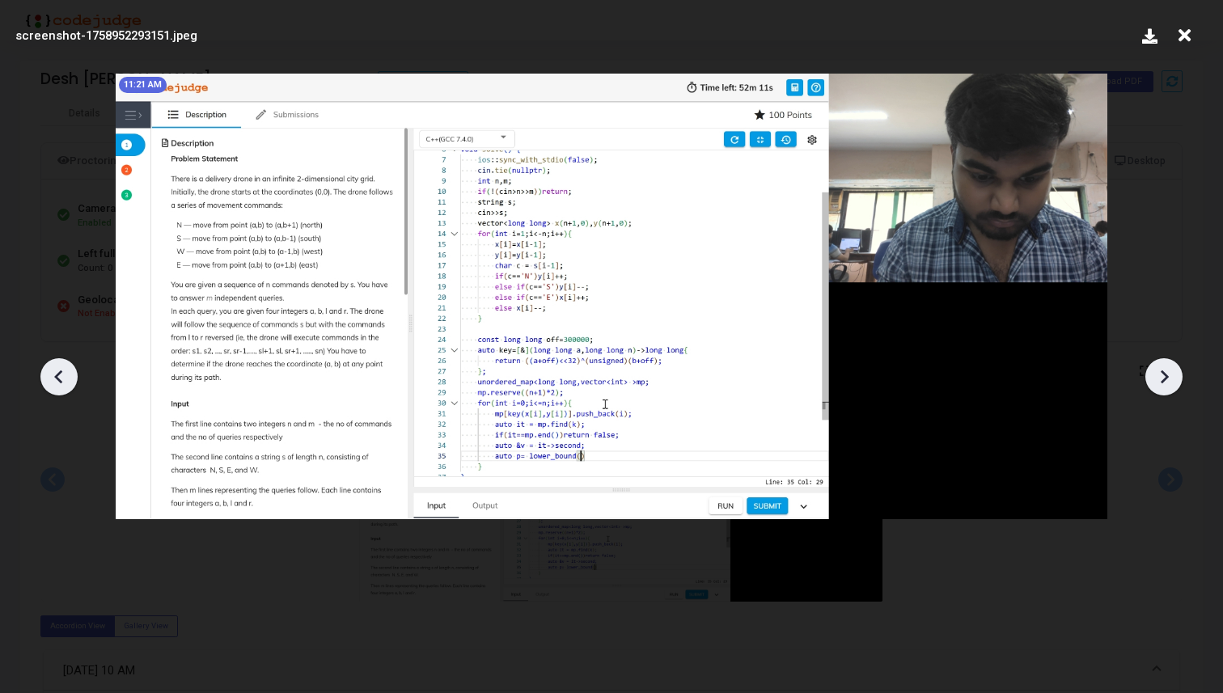
click at [1173, 378] on icon at bounding box center [1164, 377] width 24 height 24
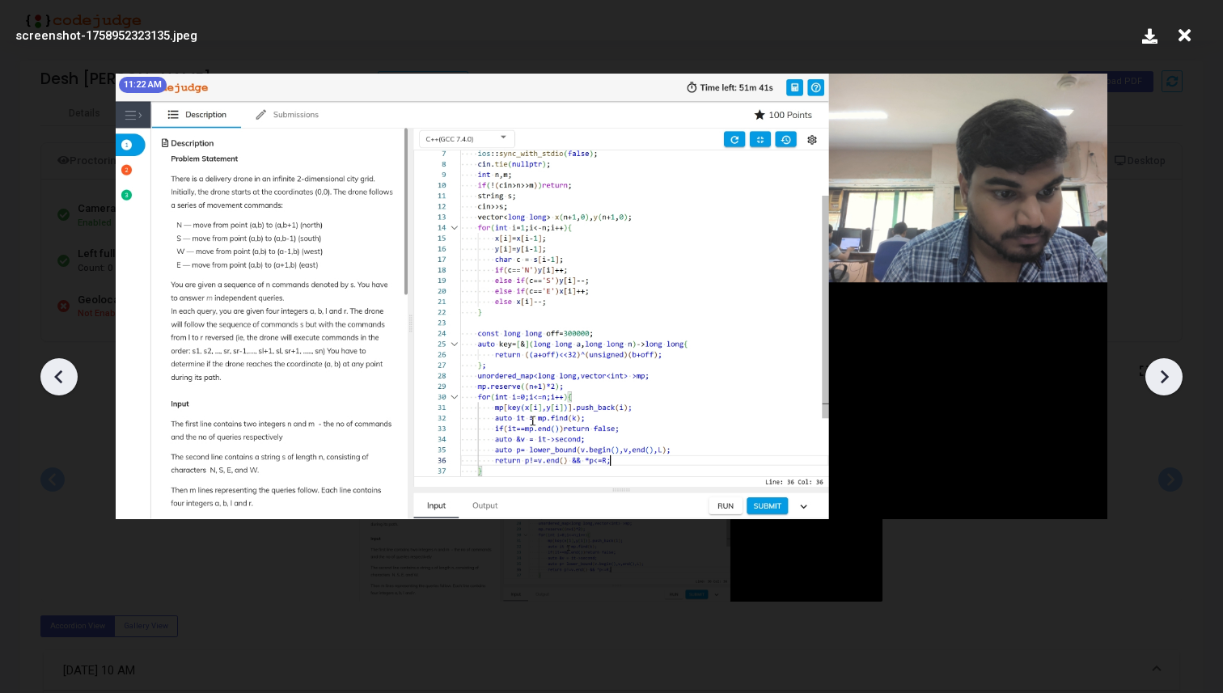
click at [1173, 378] on icon at bounding box center [1164, 377] width 24 height 24
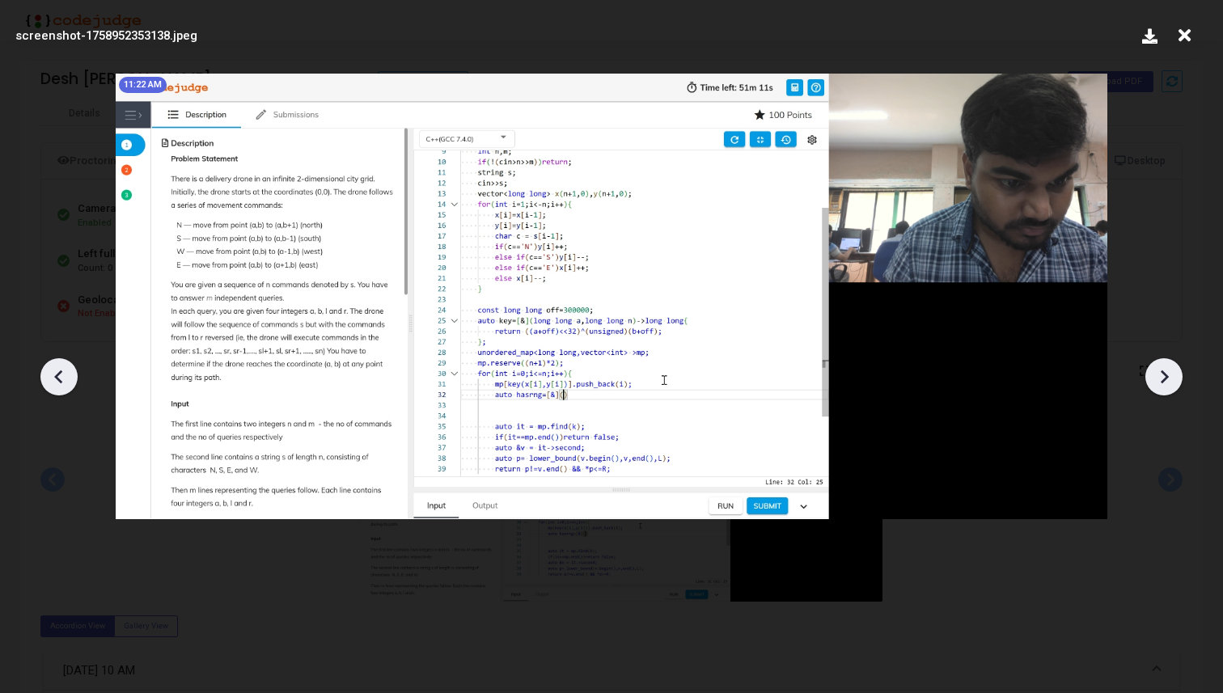
click at [1173, 378] on icon at bounding box center [1164, 377] width 24 height 24
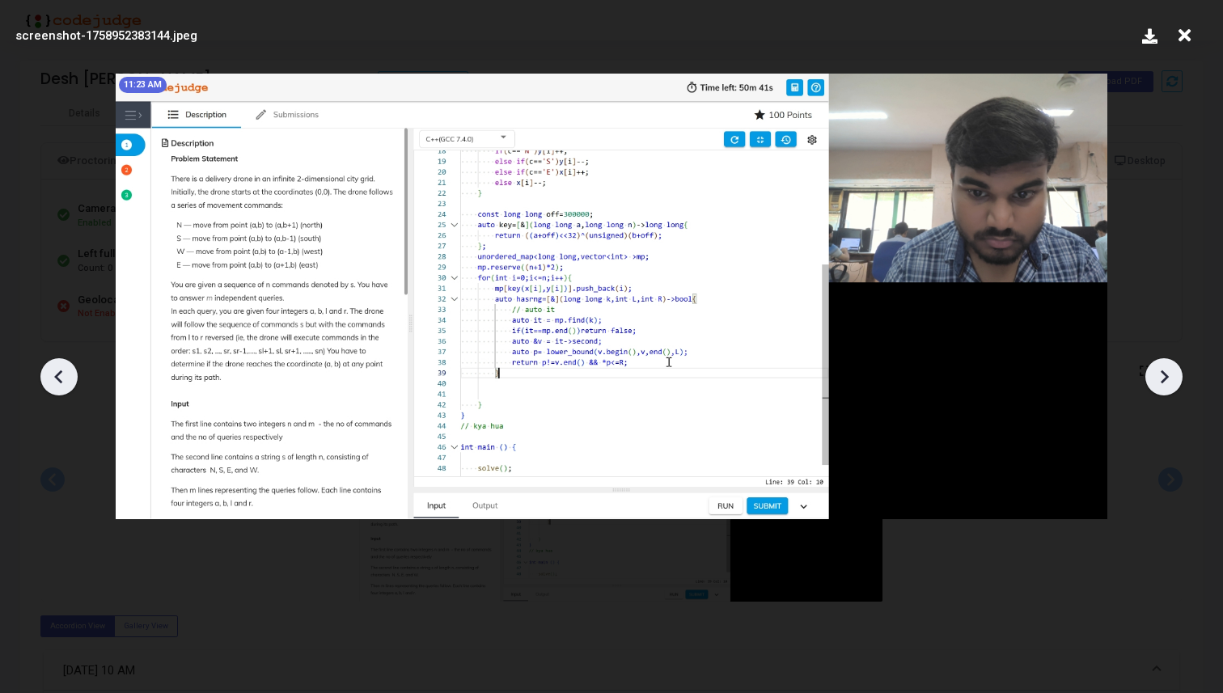
click at [1173, 378] on icon at bounding box center [1164, 377] width 24 height 24
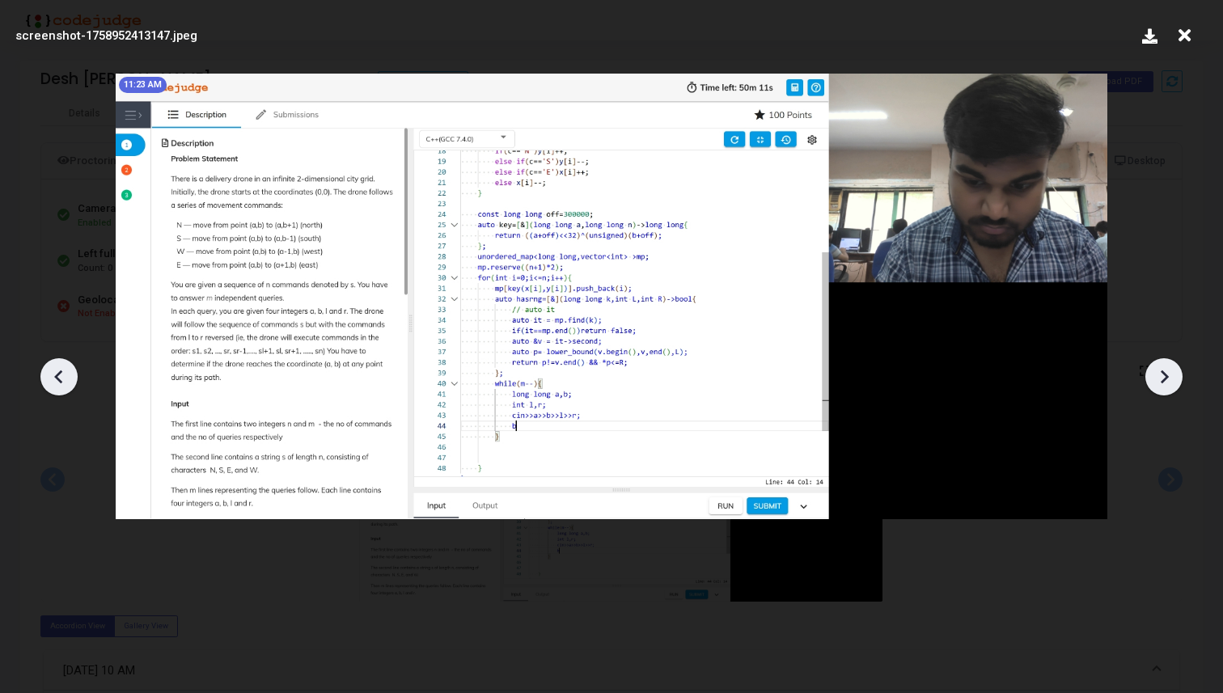
click at [1173, 378] on icon at bounding box center [1164, 377] width 24 height 24
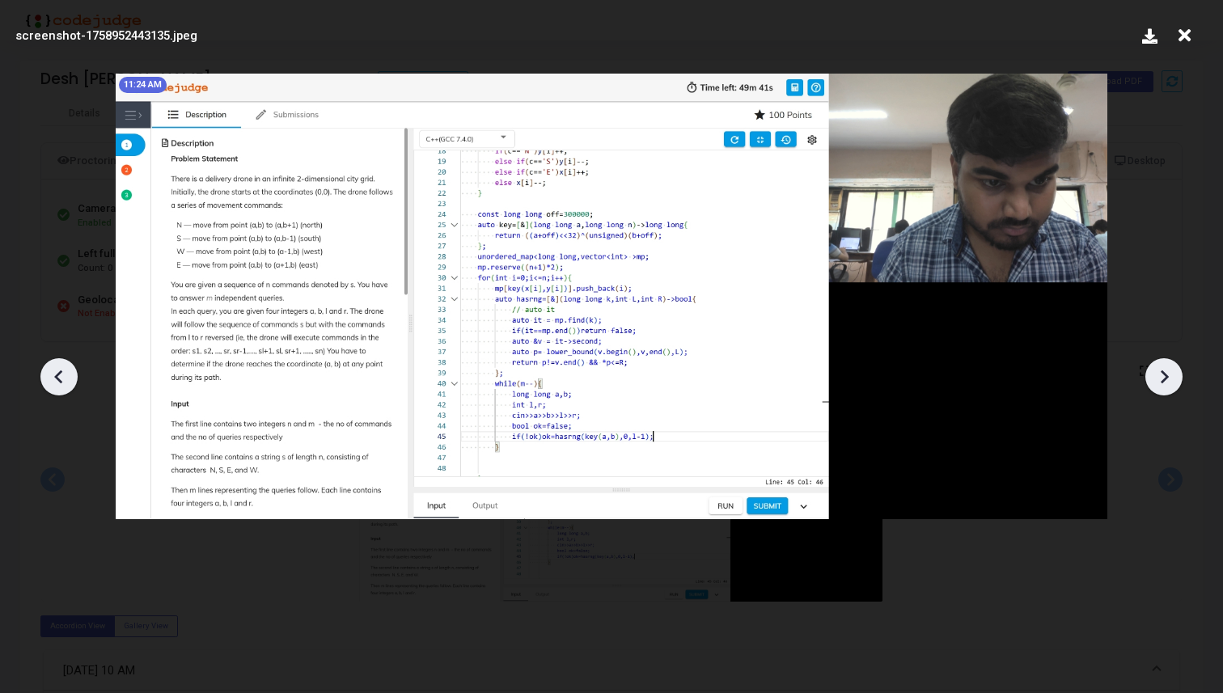
click at [1173, 378] on icon at bounding box center [1164, 377] width 24 height 24
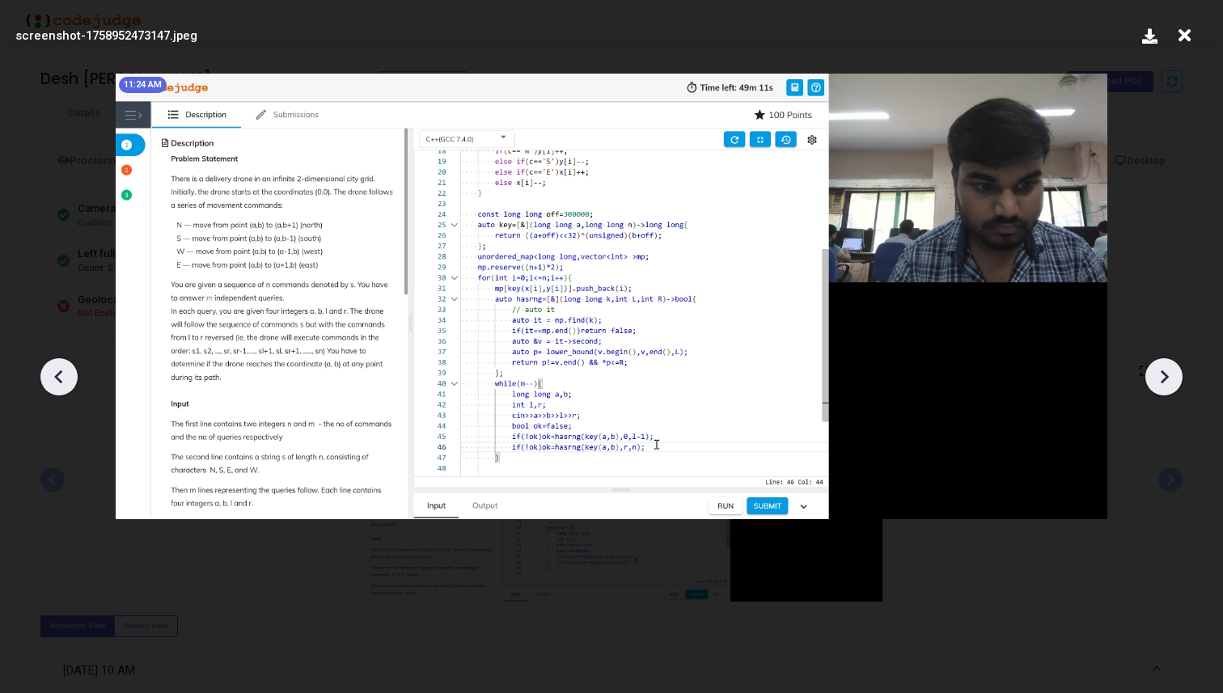
click at [1173, 378] on icon at bounding box center [1164, 377] width 24 height 24
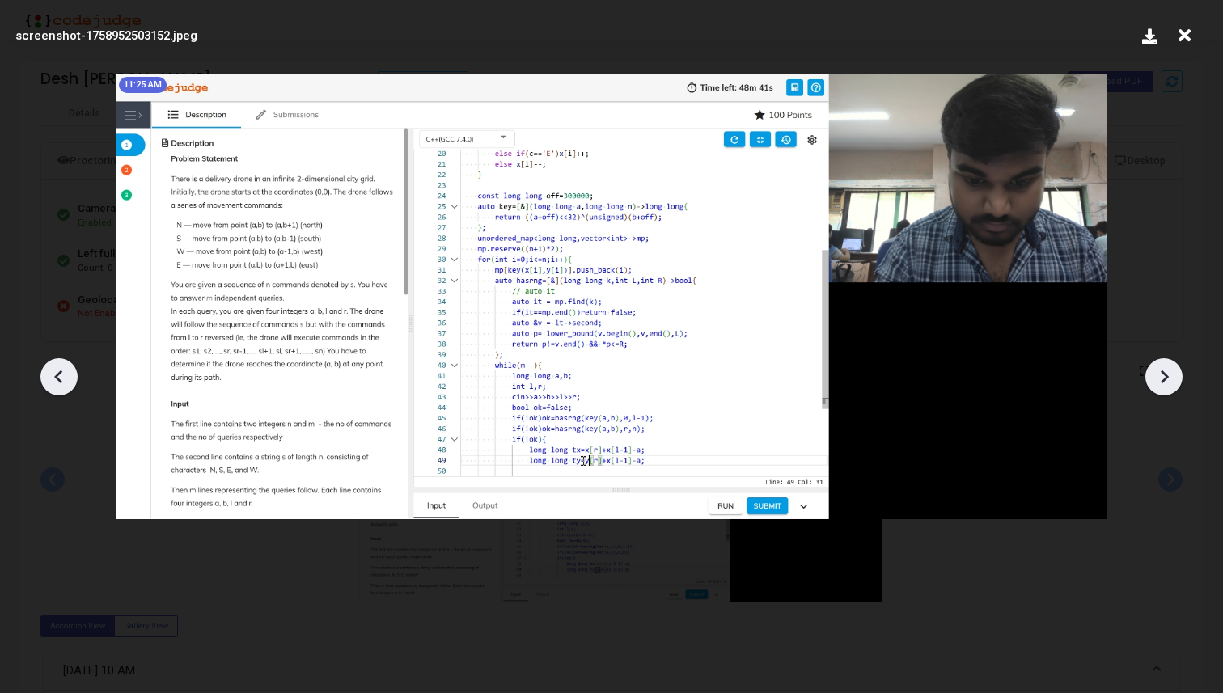
click at [1173, 378] on icon at bounding box center [1164, 377] width 24 height 24
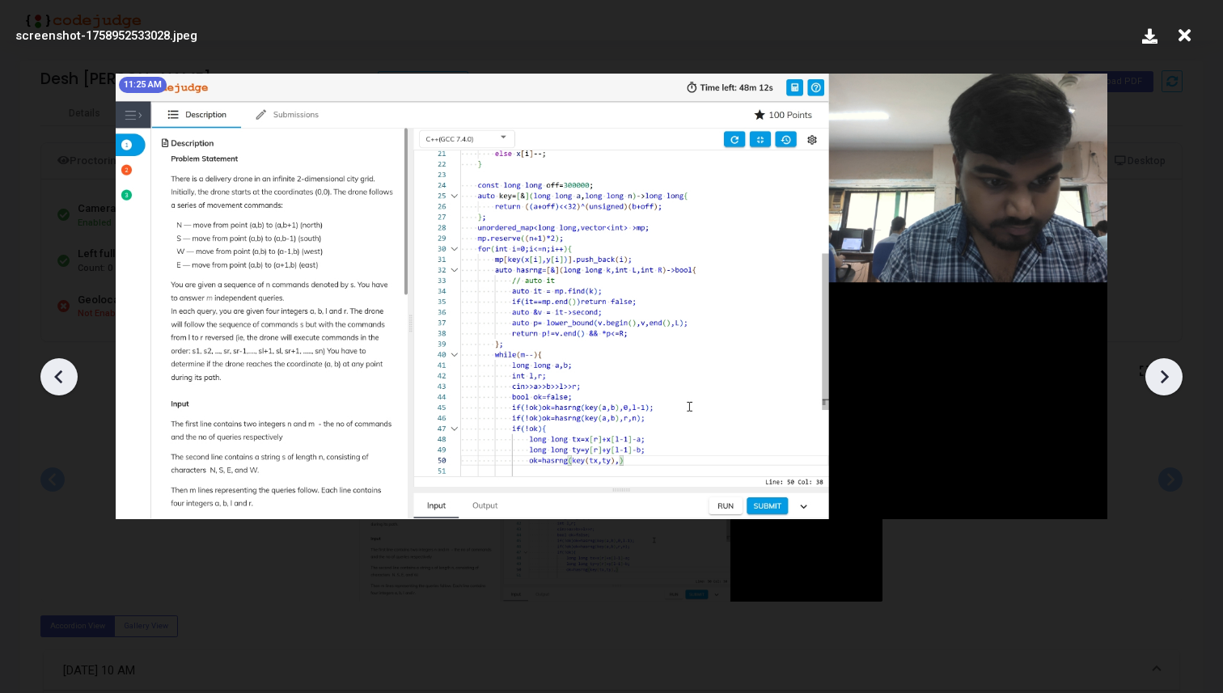
click at [1173, 378] on icon at bounding box center [1164, 377] width 24 height 24
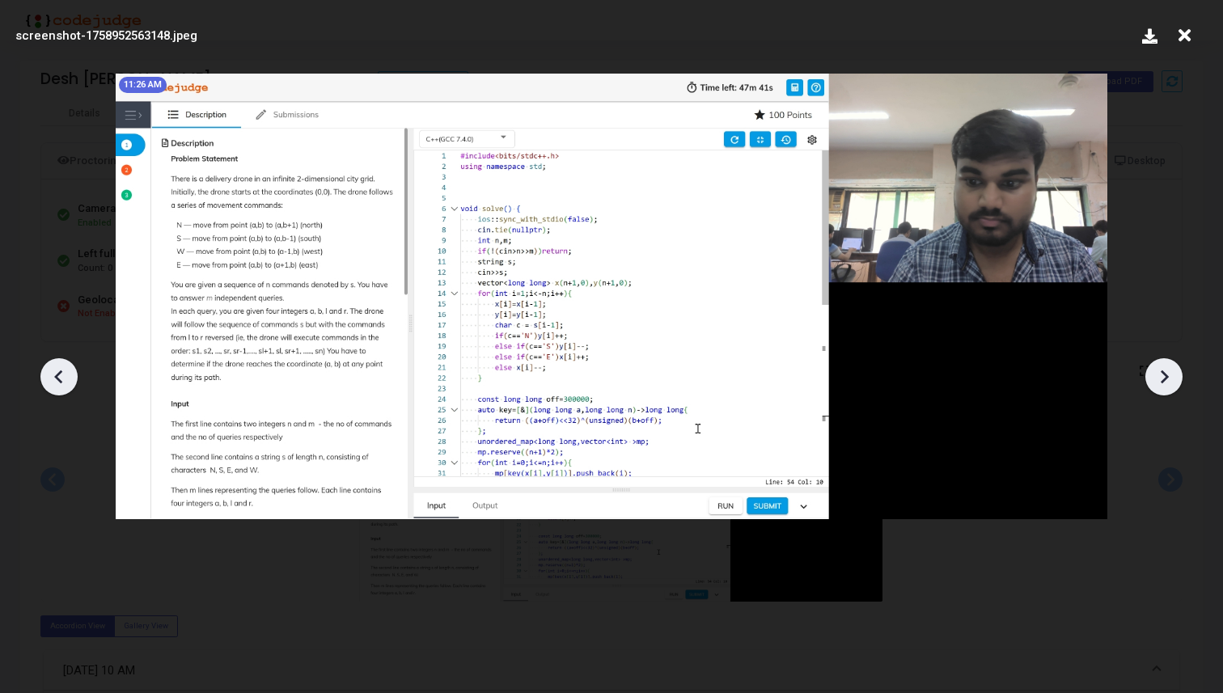
click at [1173, 378] on icon at bounding box center [1164, 377] width 24 height 24
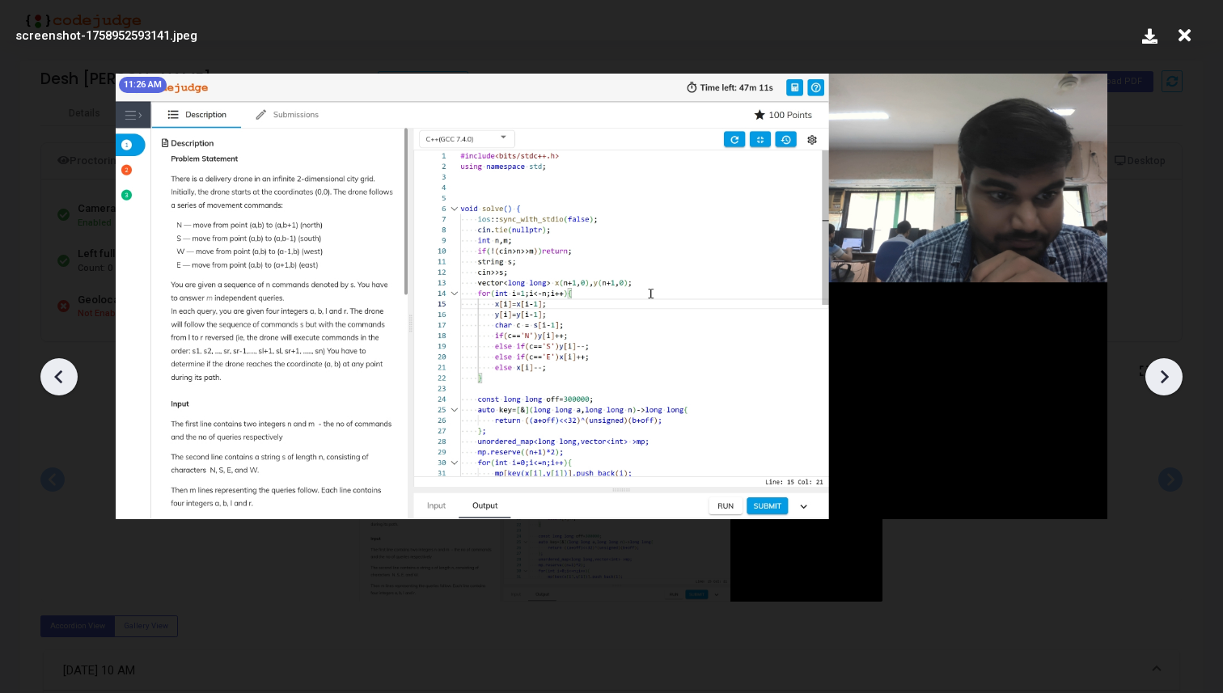
click at [1173, 378] on icon at bounding box center [1164, 377] width 24 height 24
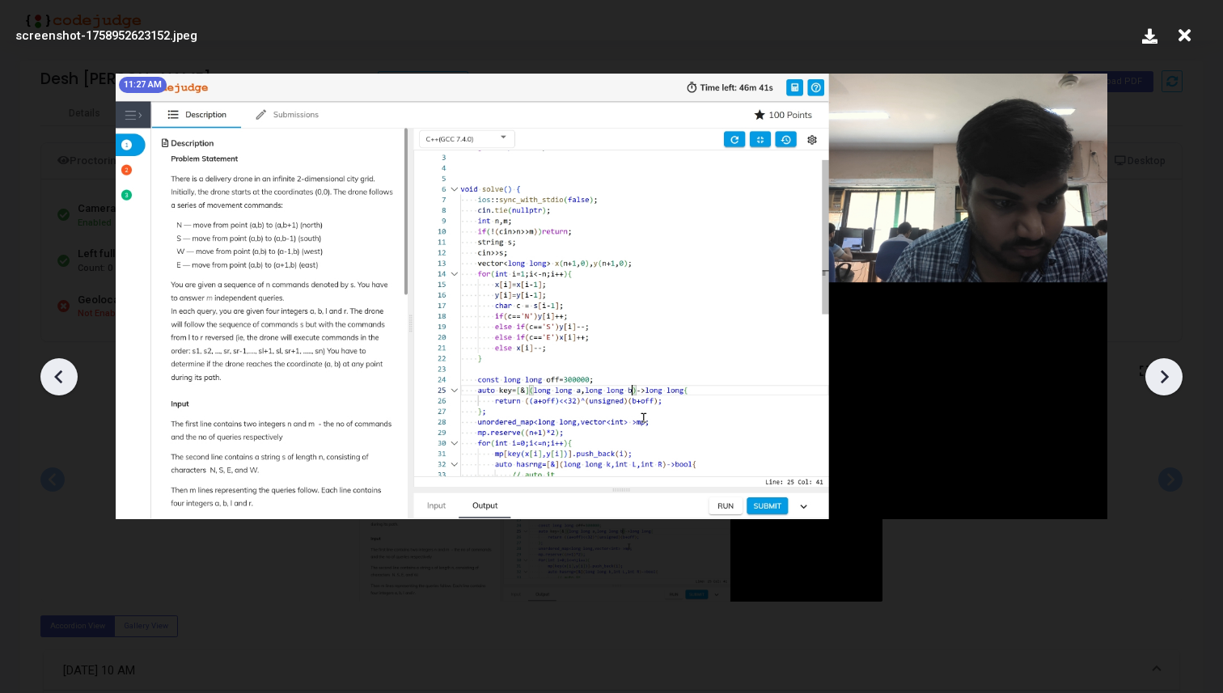
click at [1173, 378] on icon at bounding box center [1164, 377] width 24 height 24
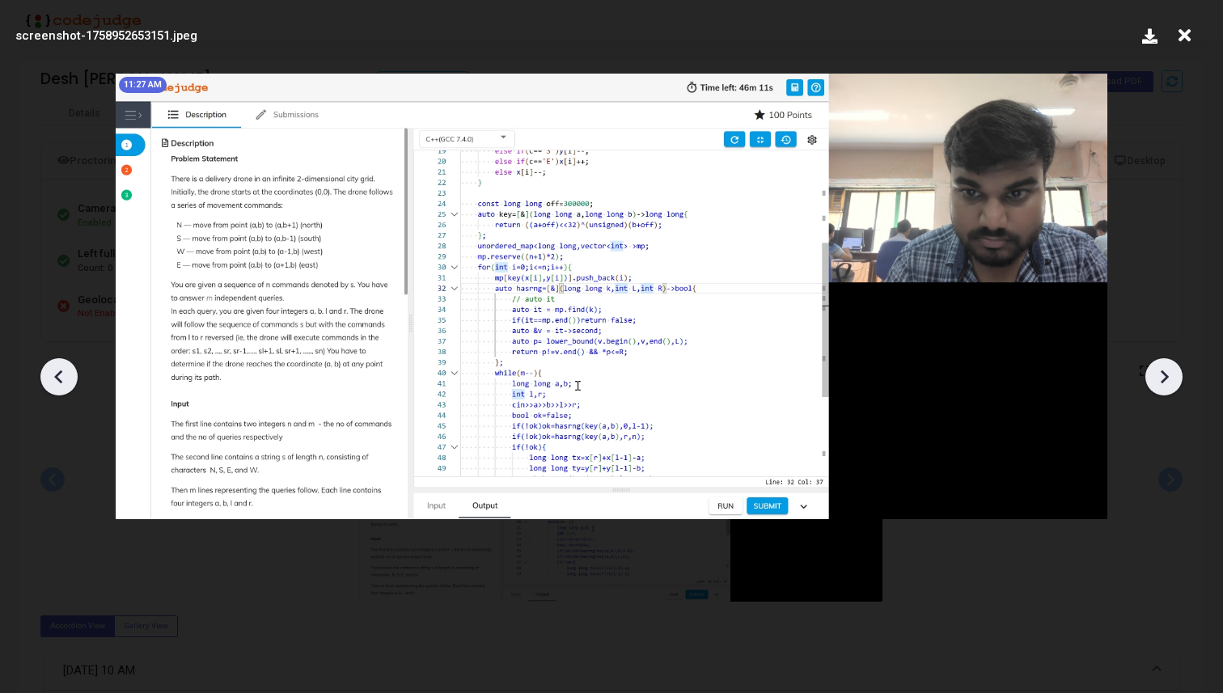
click at [1173, 378] on icon at bounding box center [1164, 377] width 24 height 24
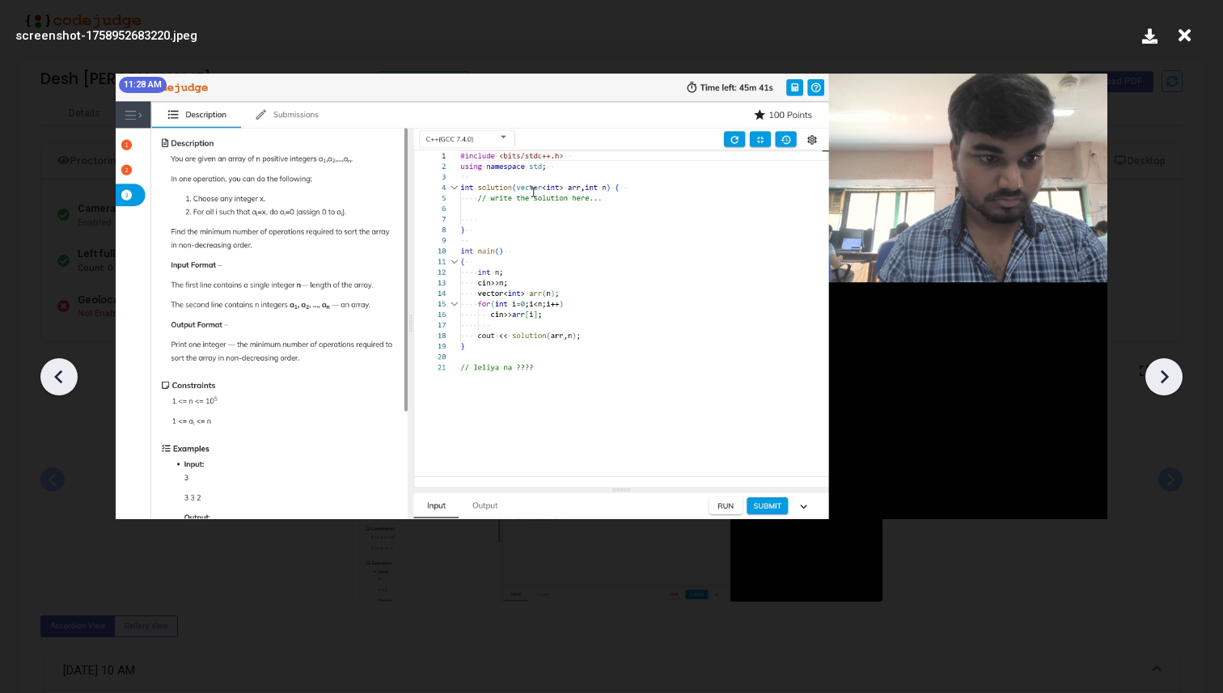
click at [1173, 378] on icon at bounding box center [1164, 377] width 24 height 24
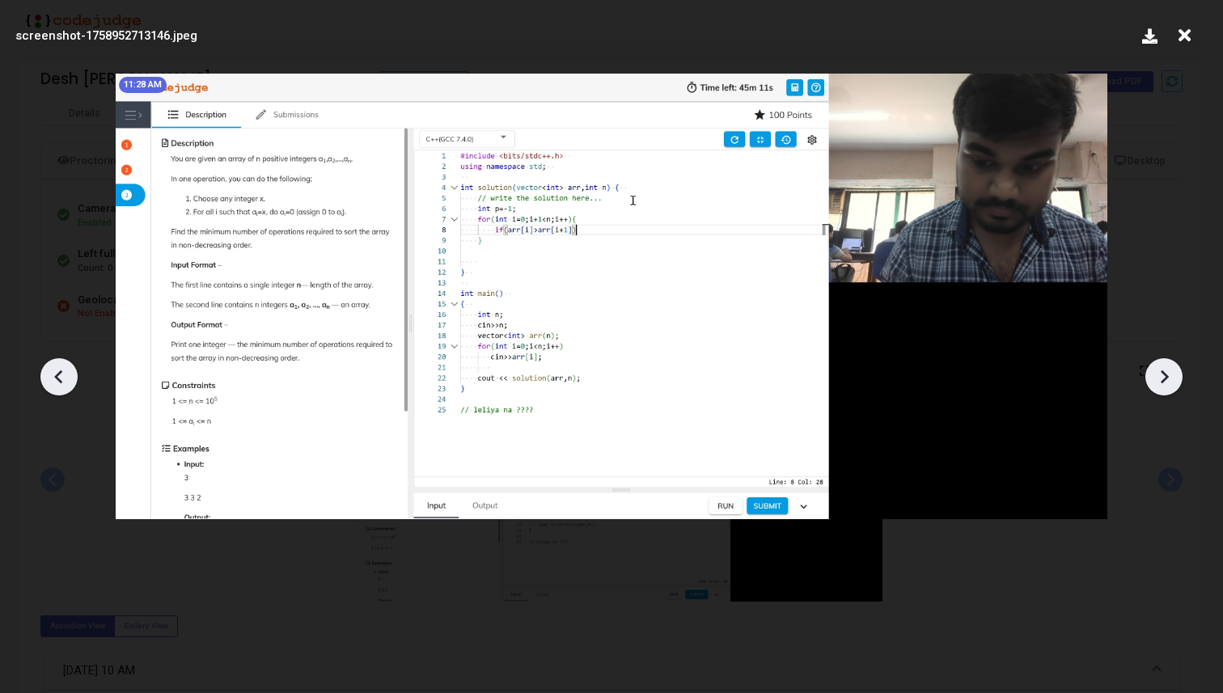
click at [1173, 378] on icon at bounding box center [1164, 377] width 24 height 24
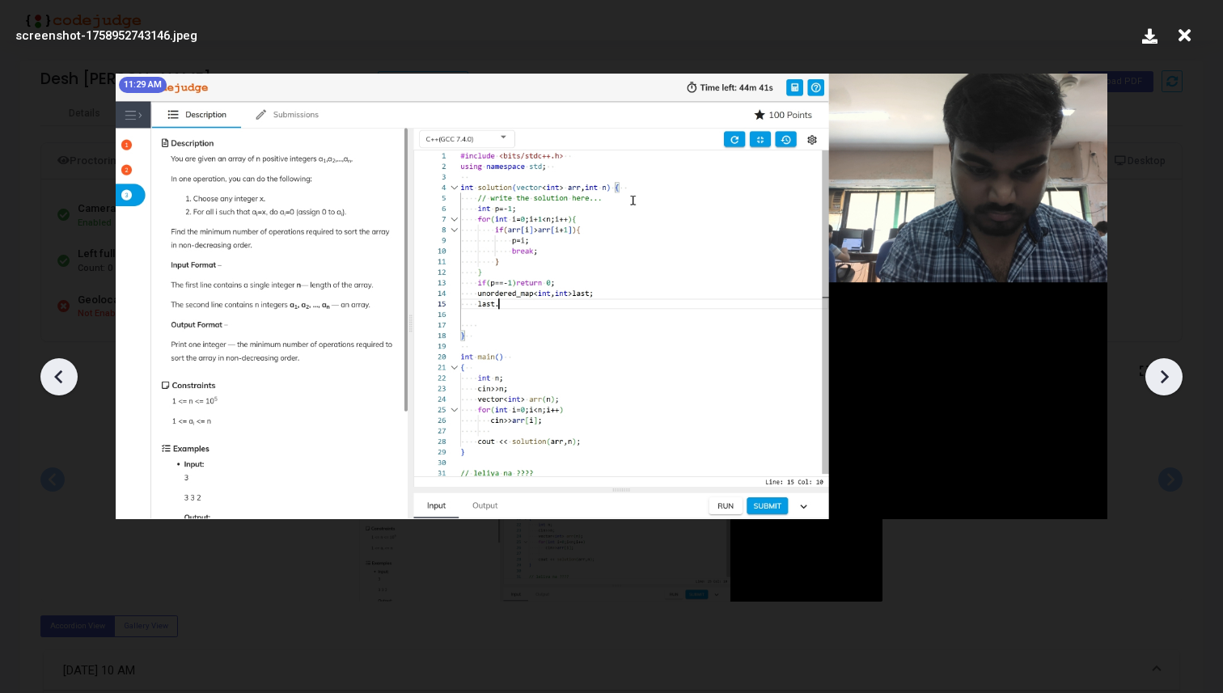
click at [1173, 378] on icon at bounding box center [1164, 377] width 24 height 24
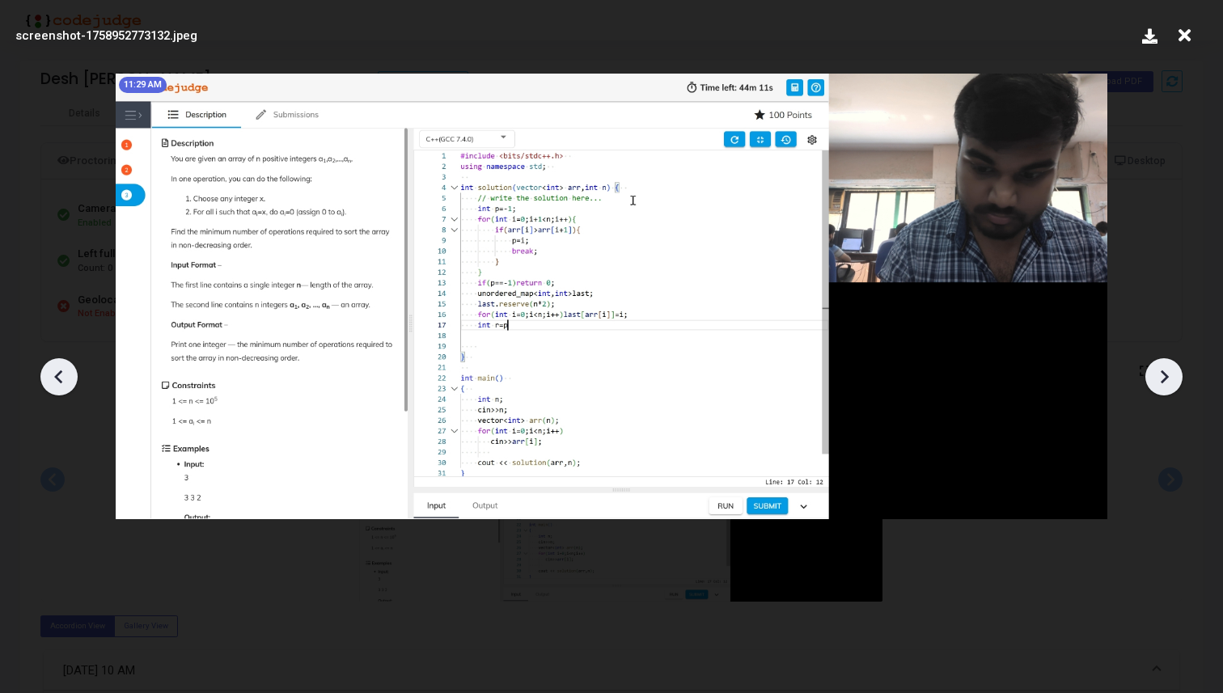
click at [1173, 378] on icon at bounding box center [1164, 377] width 24 height 24
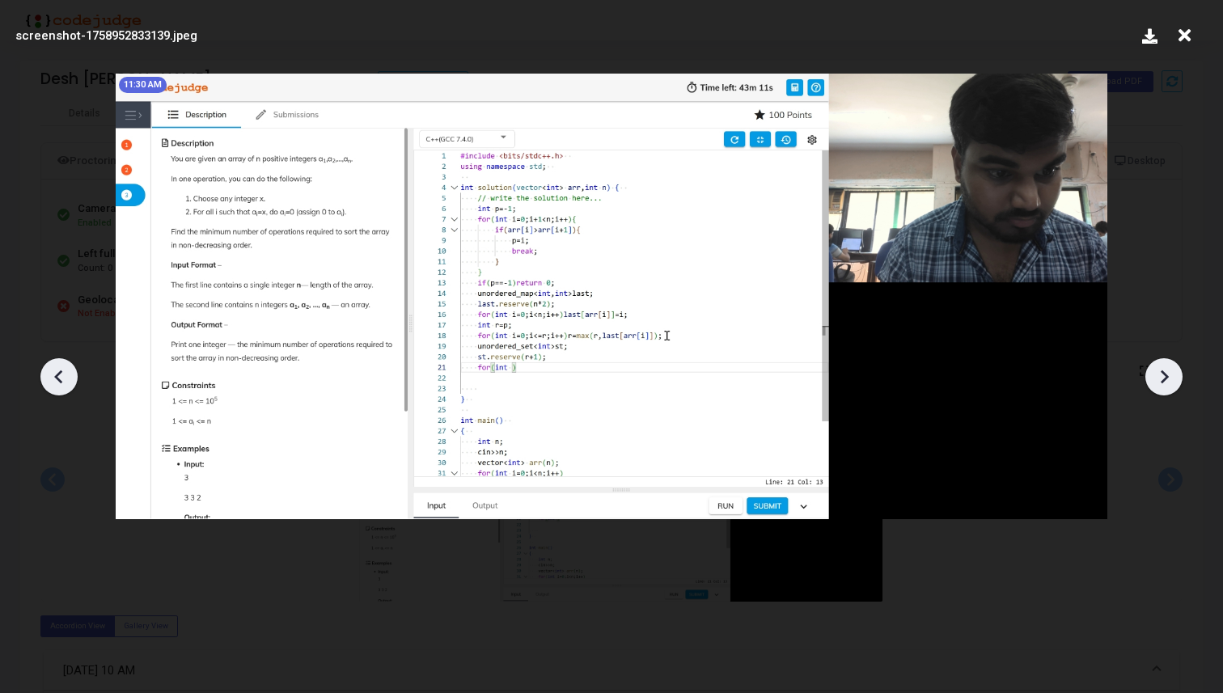
click at [1173, 378] on icon at bounding box center [1164, 377] width 24 height 24
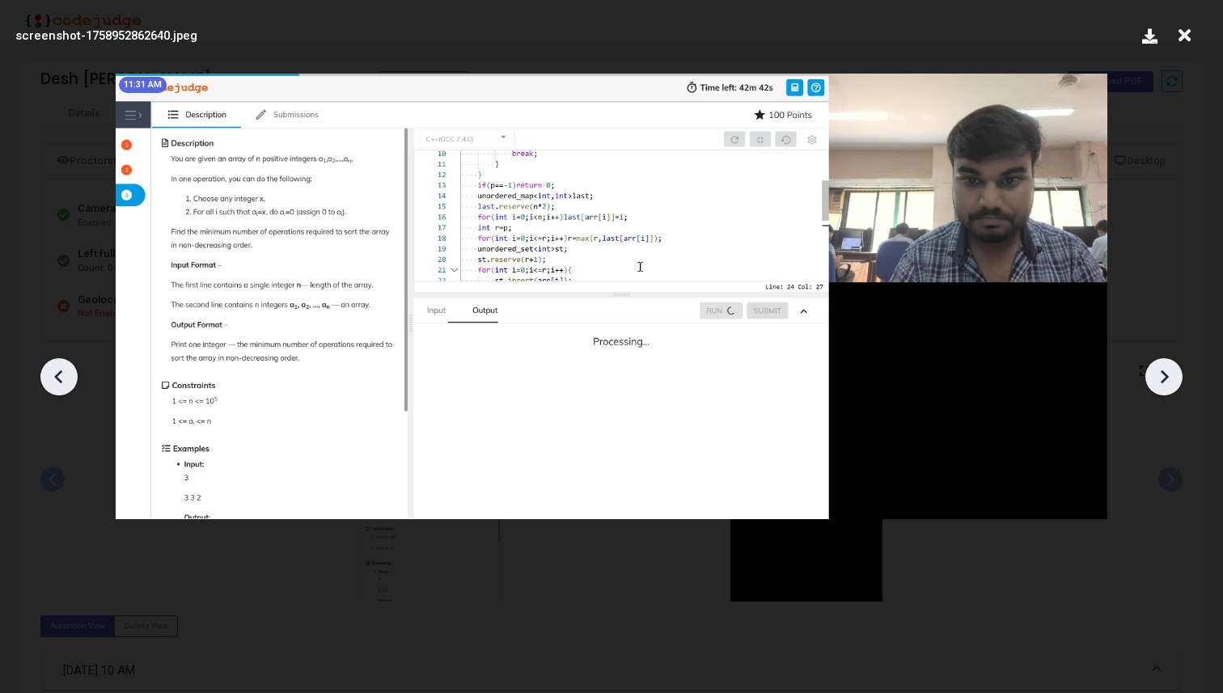
click at [1173, 378] on icon at bounding box center [1164, 377] width 24 height 24
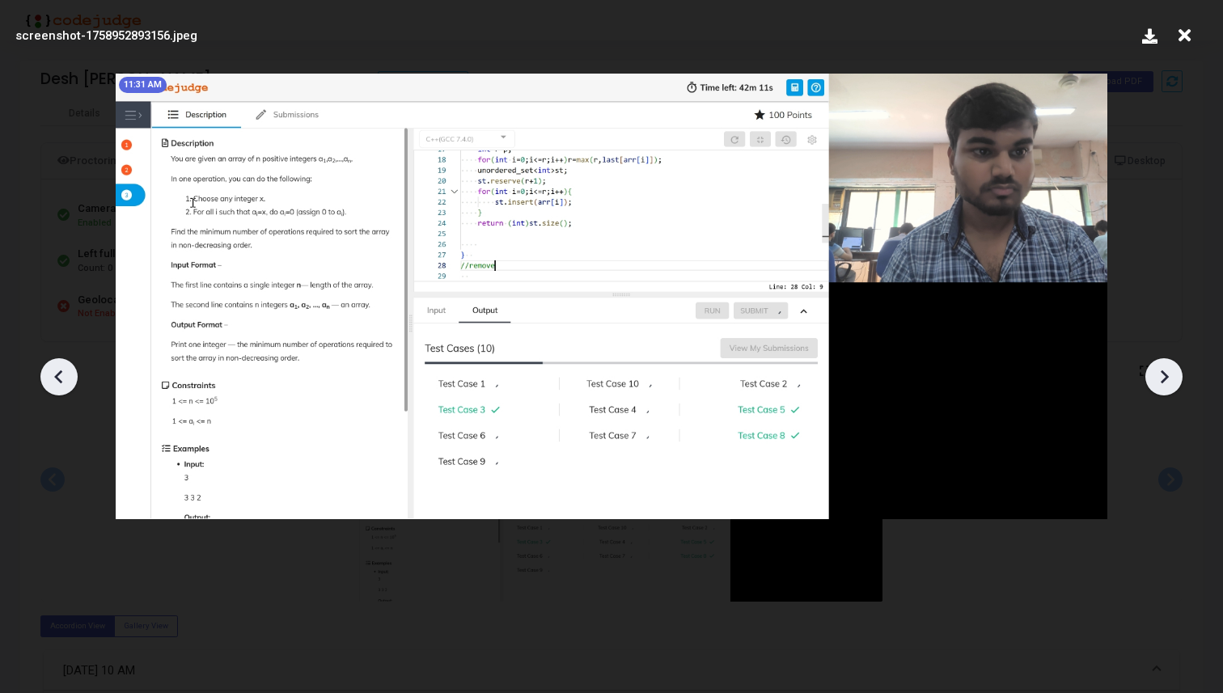
click at [1173, 378] on icon at bounding box center [1164, 377] width 24 height 24
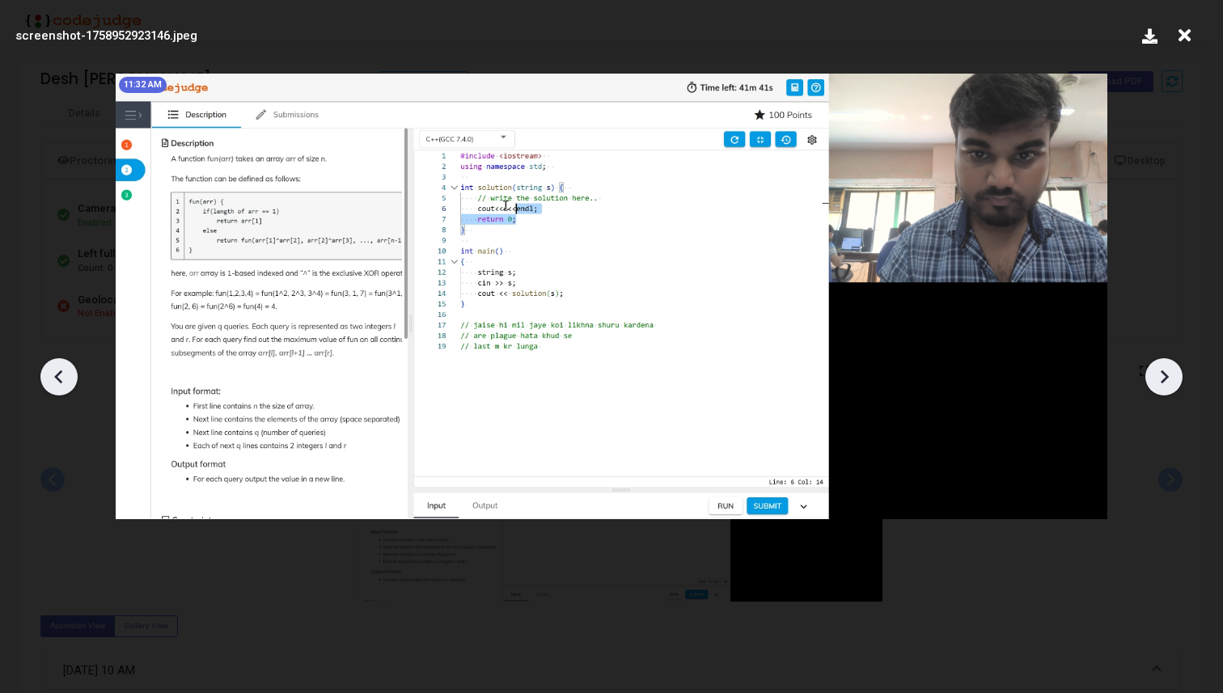
click at [1173, 378] on icon at bounding box center [1164, 377] width 24 height 24
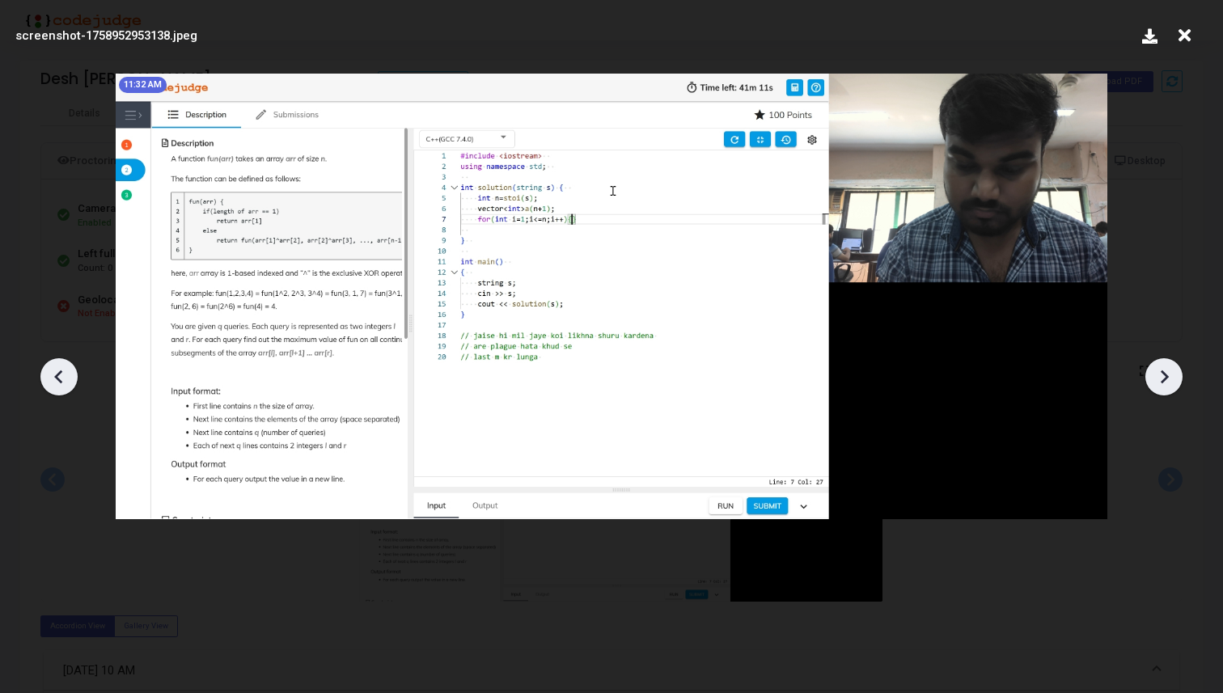
click at [1173, 378] on icon at bounding box center [1164, 377] width 24 height 24
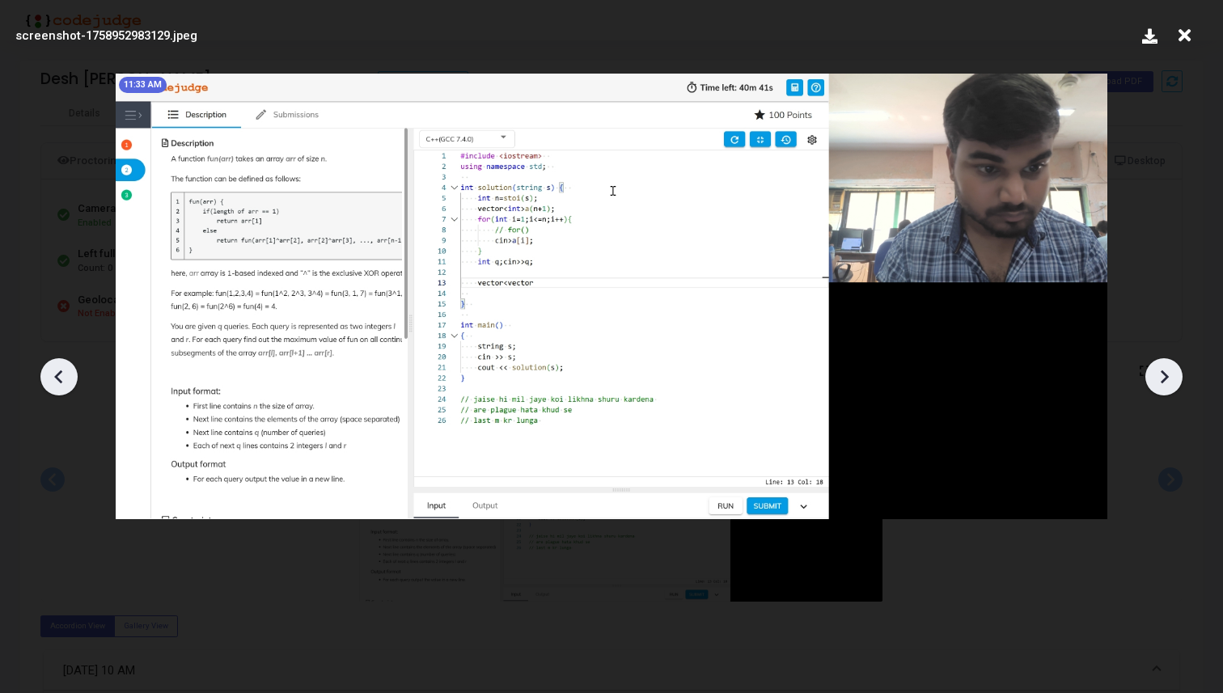
click at [1173, 378] on icon at bounding box center [1164, 377] width 24 height 24
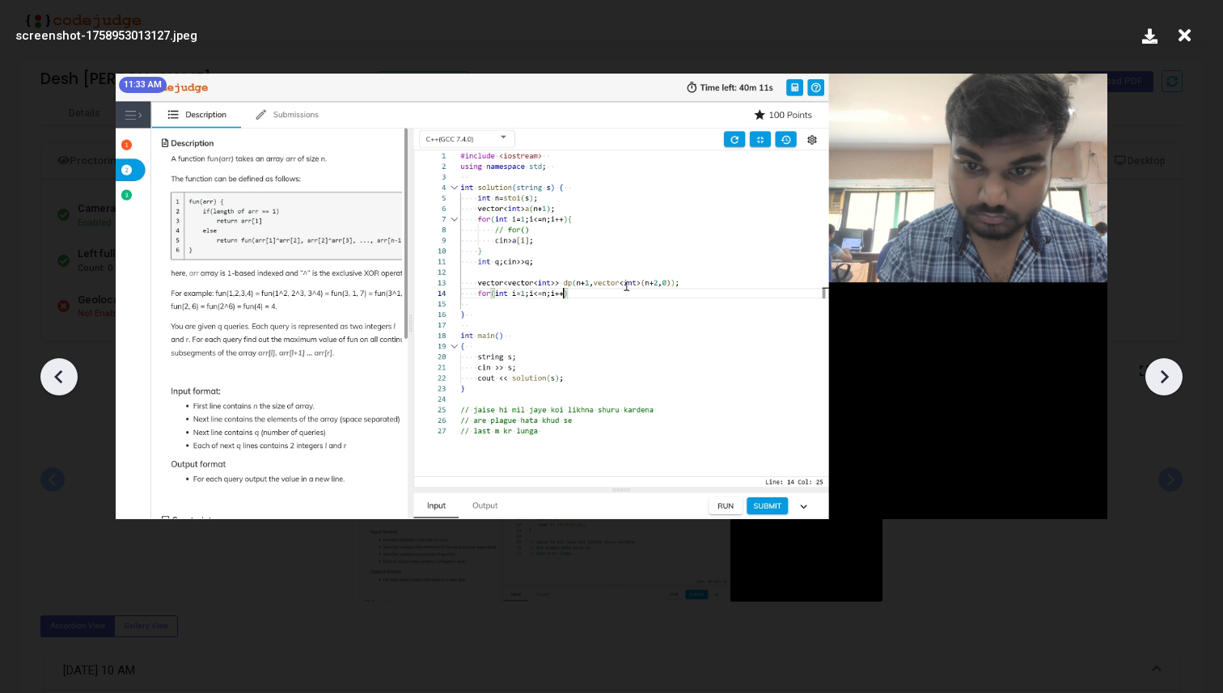
click at [1173, 378] on icon at bounding box center [1164, 377] width 24 height 24
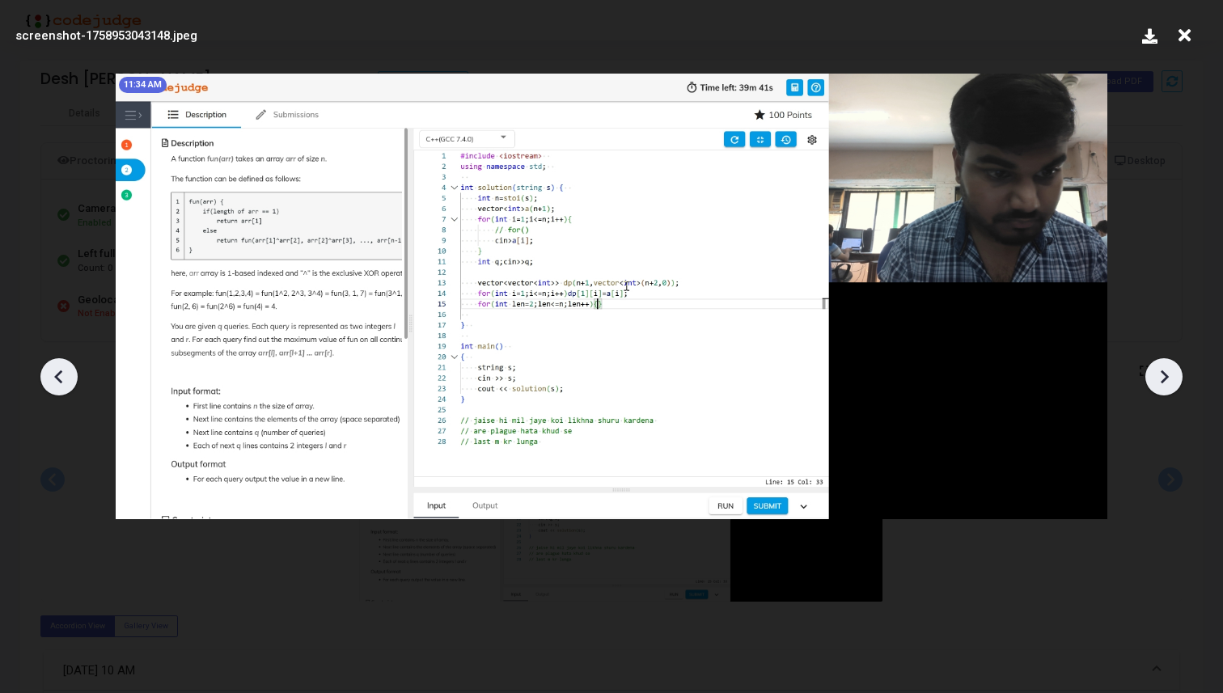
click at [1173, 378] on icon at bounding box center [1164, 377] width 24 height 24
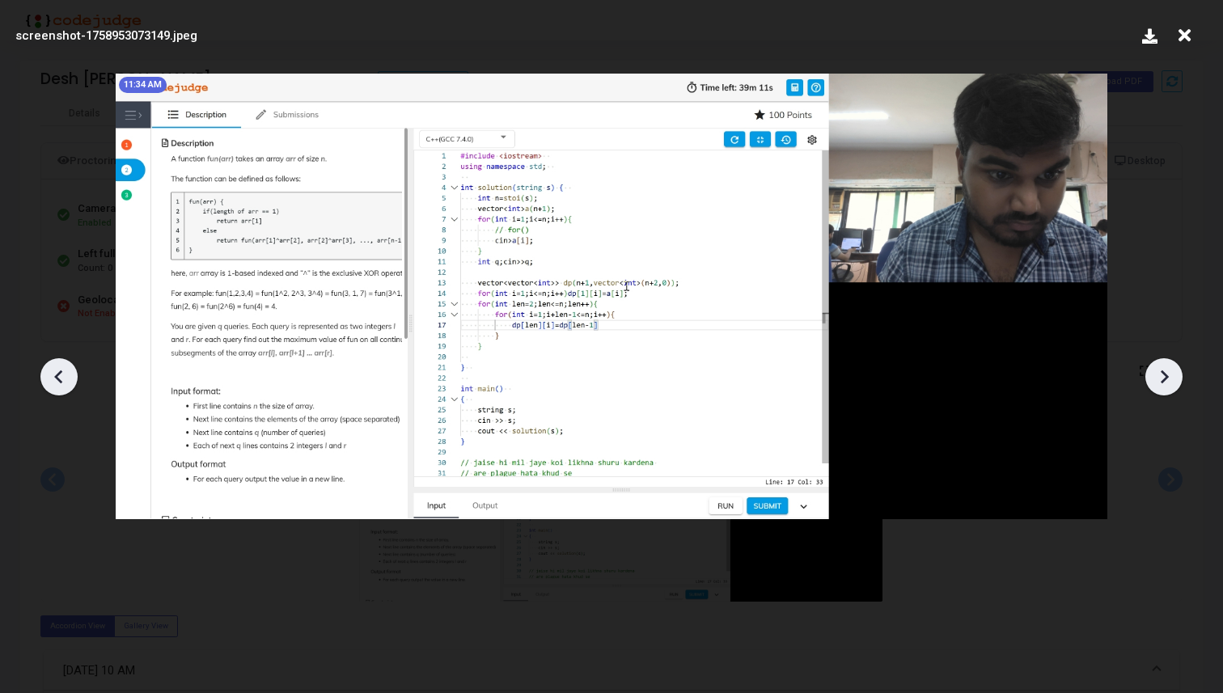
click at [1173, 378] on icon at bounding box center [1164, 377] width 24 height 24
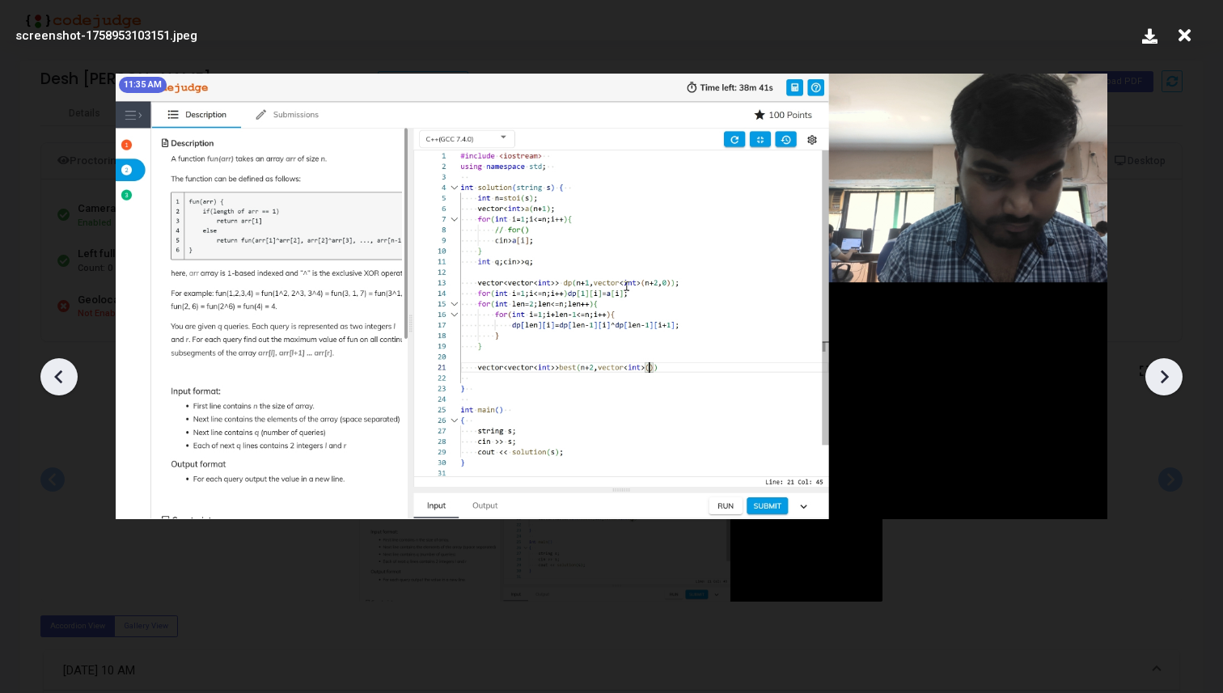
click at [1173, 378] on icon at bounding box center [1164, 377] width 24 height 24
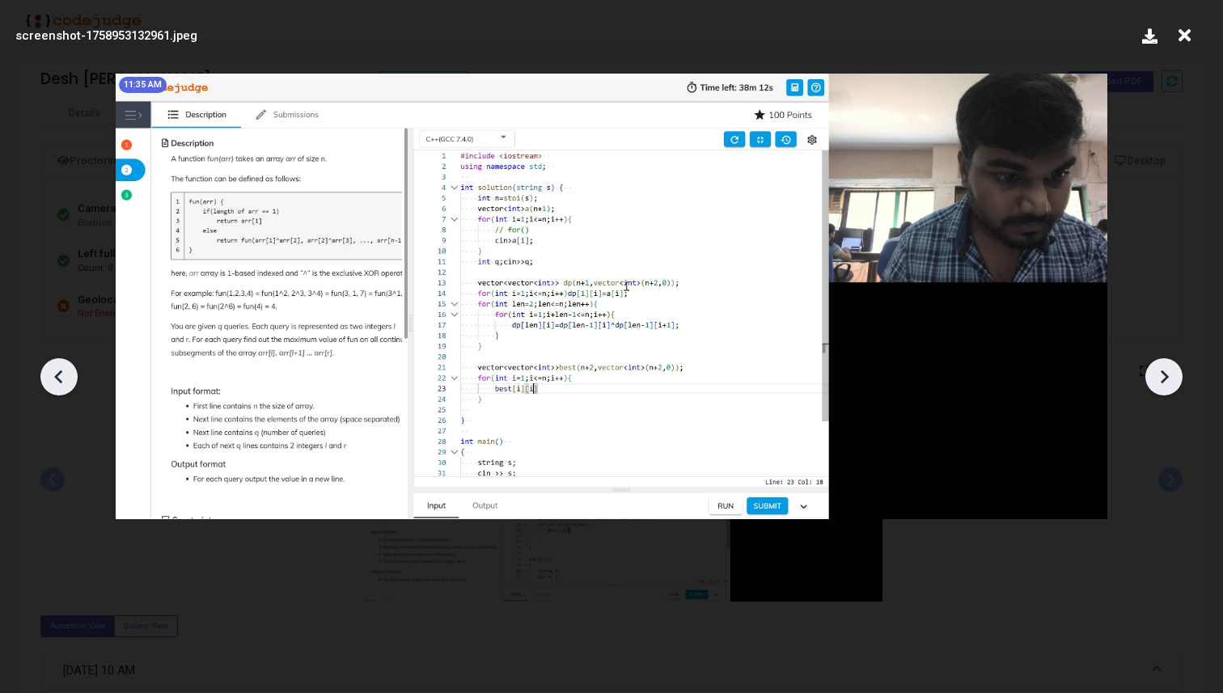
click at [1173, 378] on icon at bounding box center [1164, 377] width 24 height 24
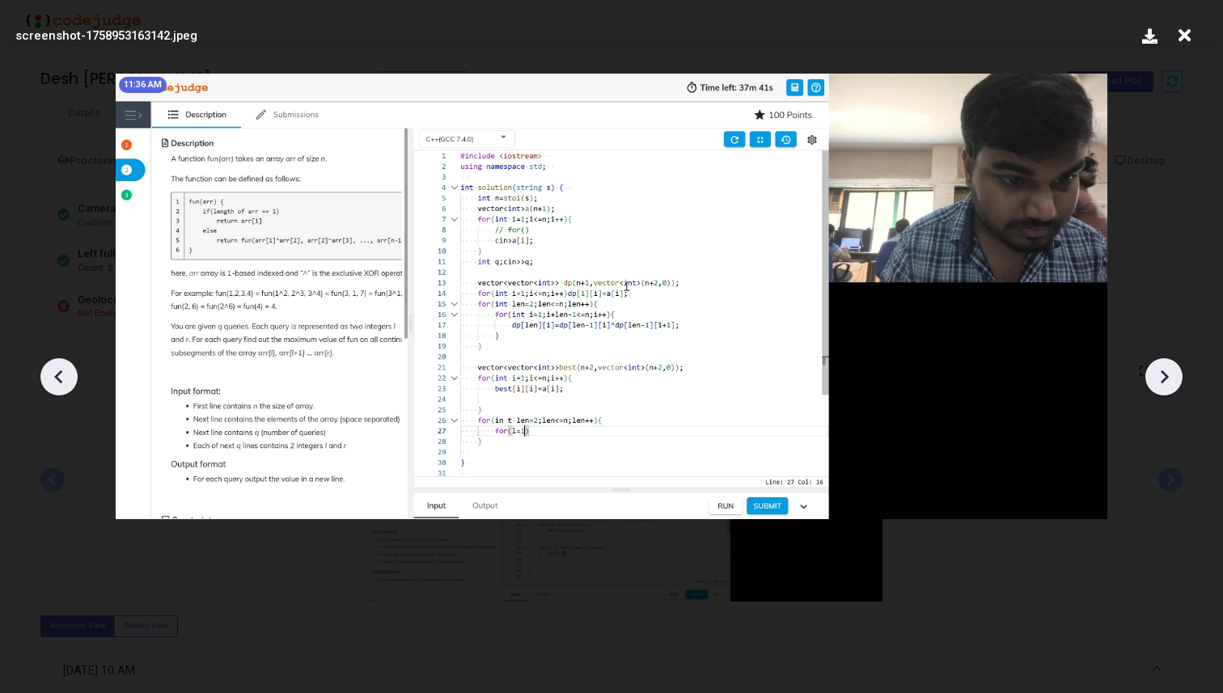
click at [1173, 378] on icon at bounding box center [1164, 377] width 24 height 24
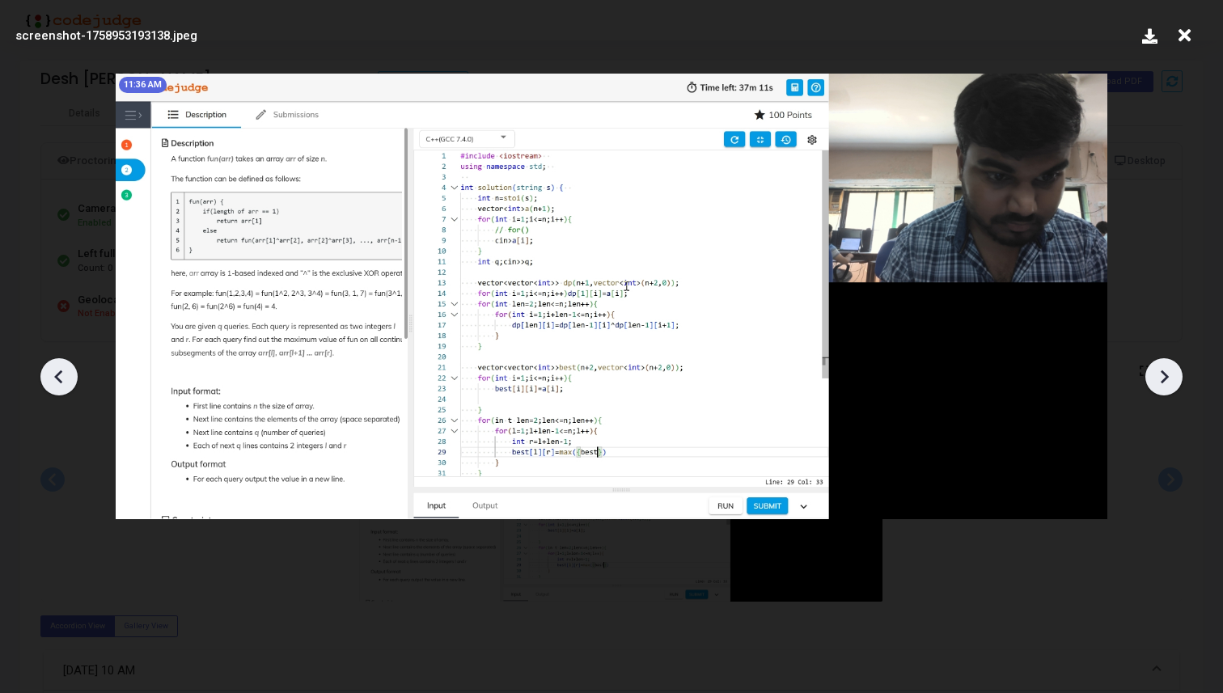
click at [1173, 378] on icon at bounding box center [1164, 377] width 24 height 24
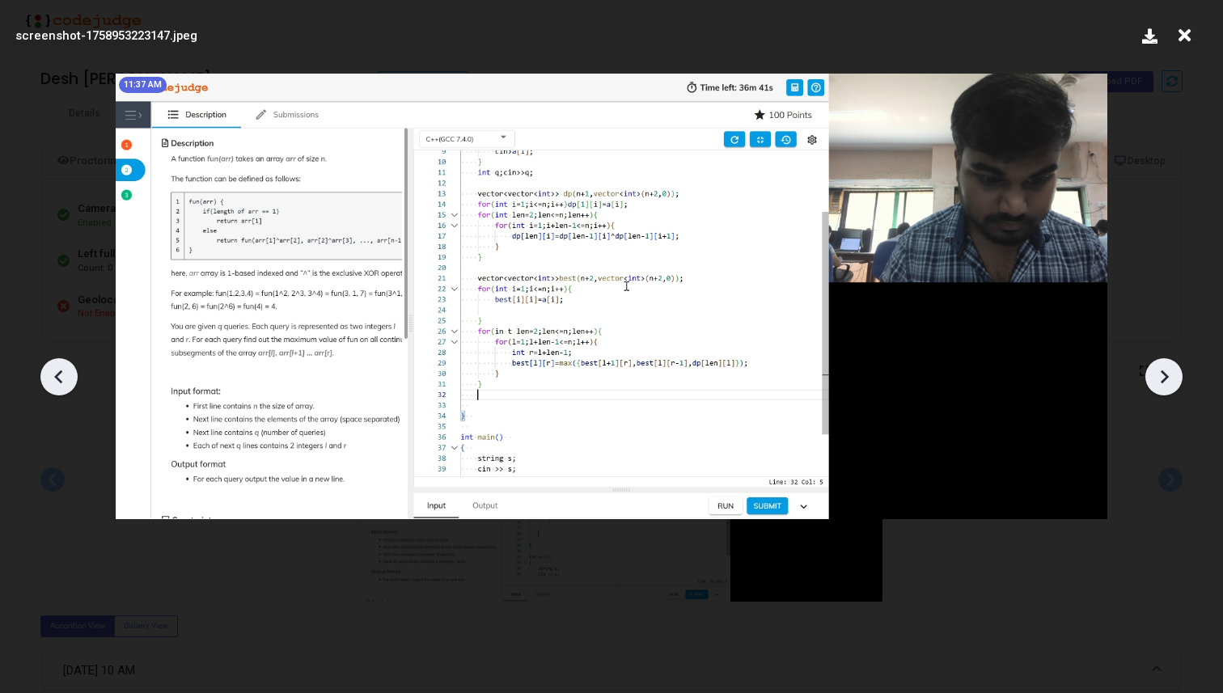
click at [1173, 378] on icon at bounding box center [1164, 377] width 24 height 24
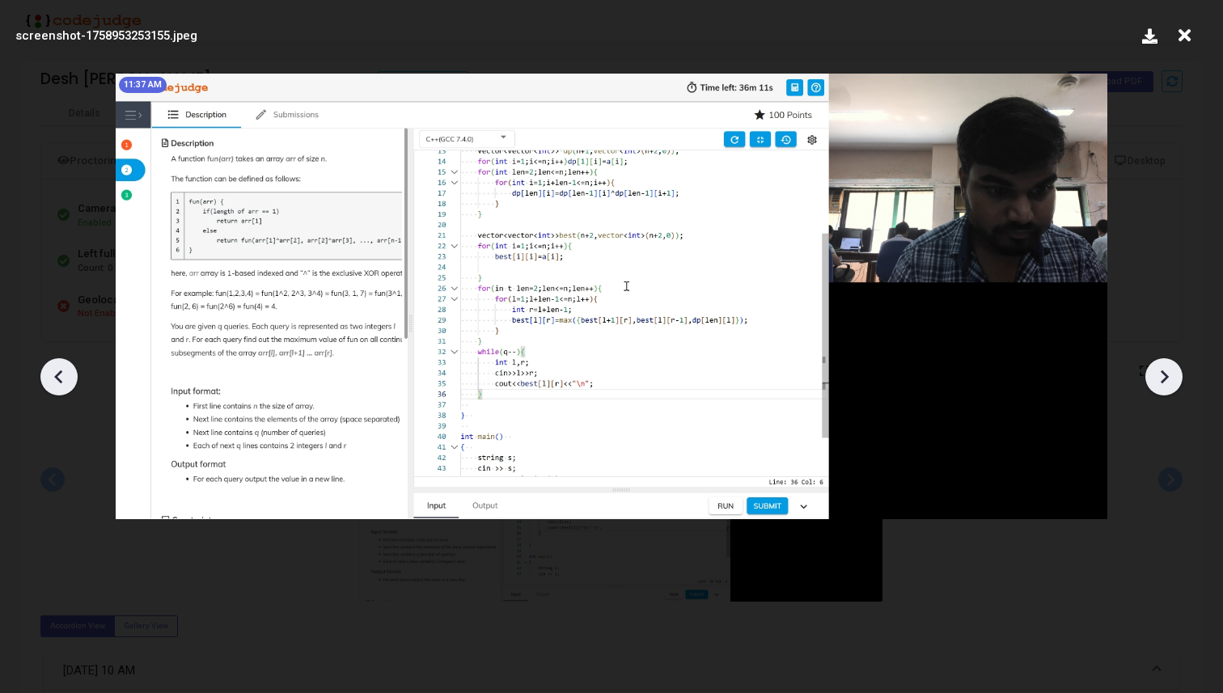
click at [1173, 378] on icon at bounding box center [1164, 377] width 24 height 24
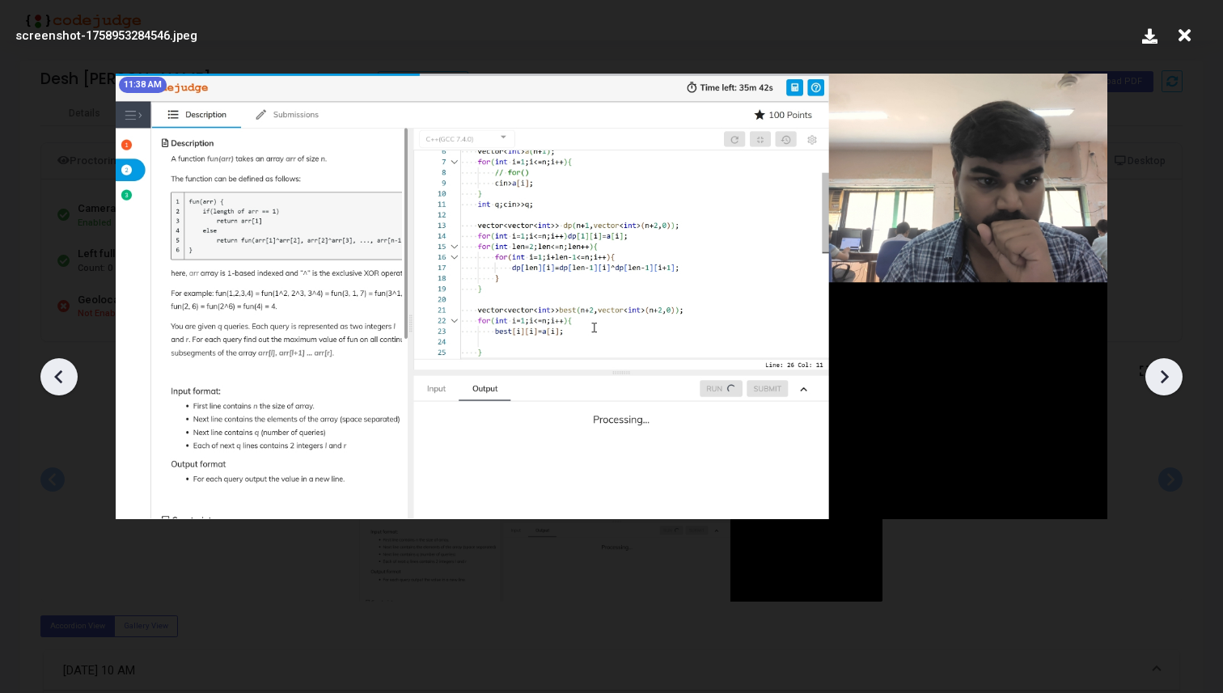
click at [1173, 378] on icon at bounding box center [1164, 377] width 24 height 24
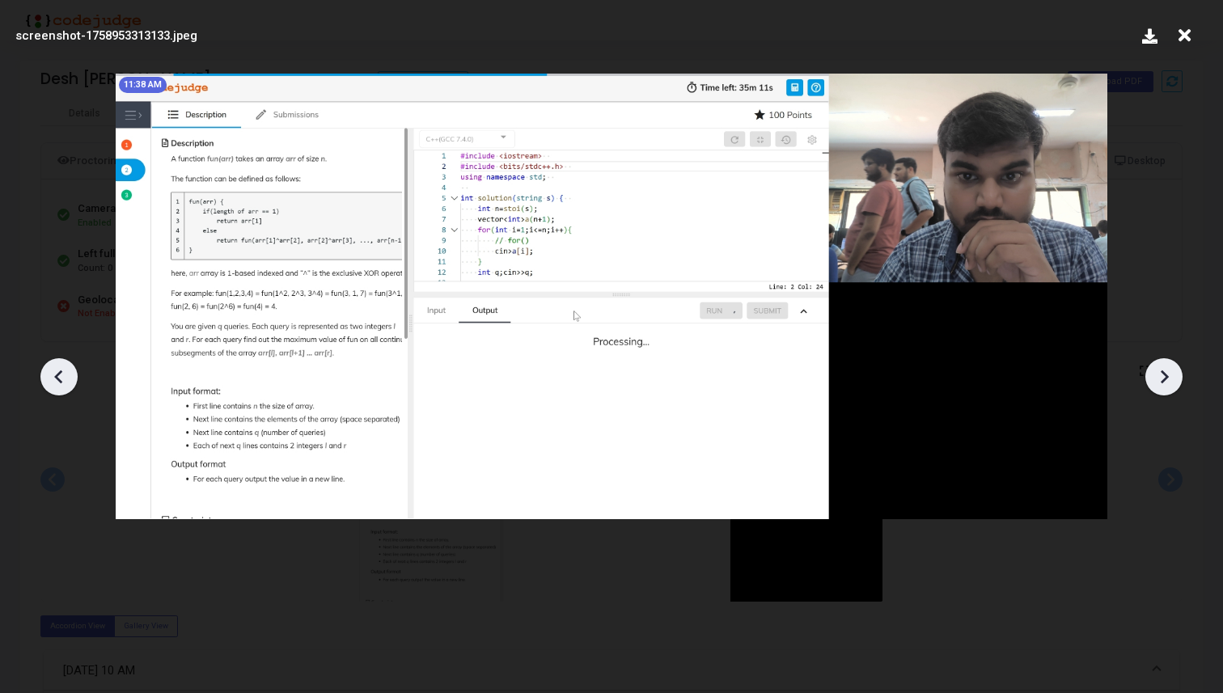
click at [1173, 378] on icon at bounding box center [1164, 377] width 24 height 24
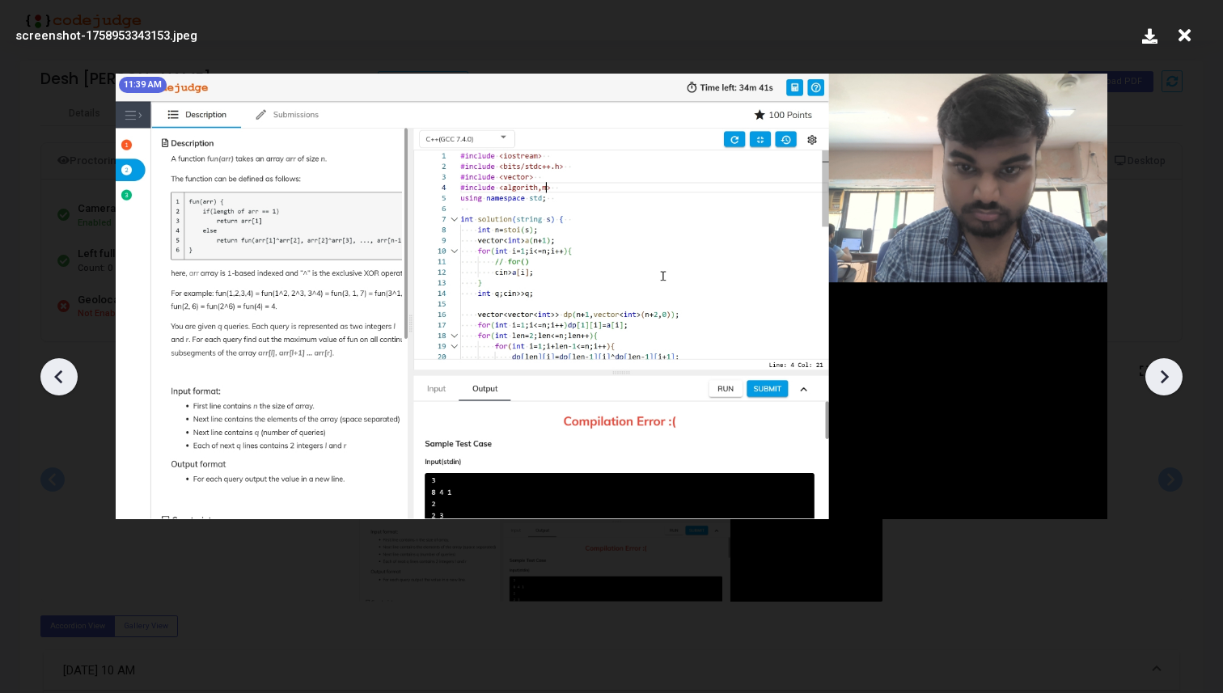
click at [1173, 378] on icon at bounding box center [1164, 377] width 24 height 24
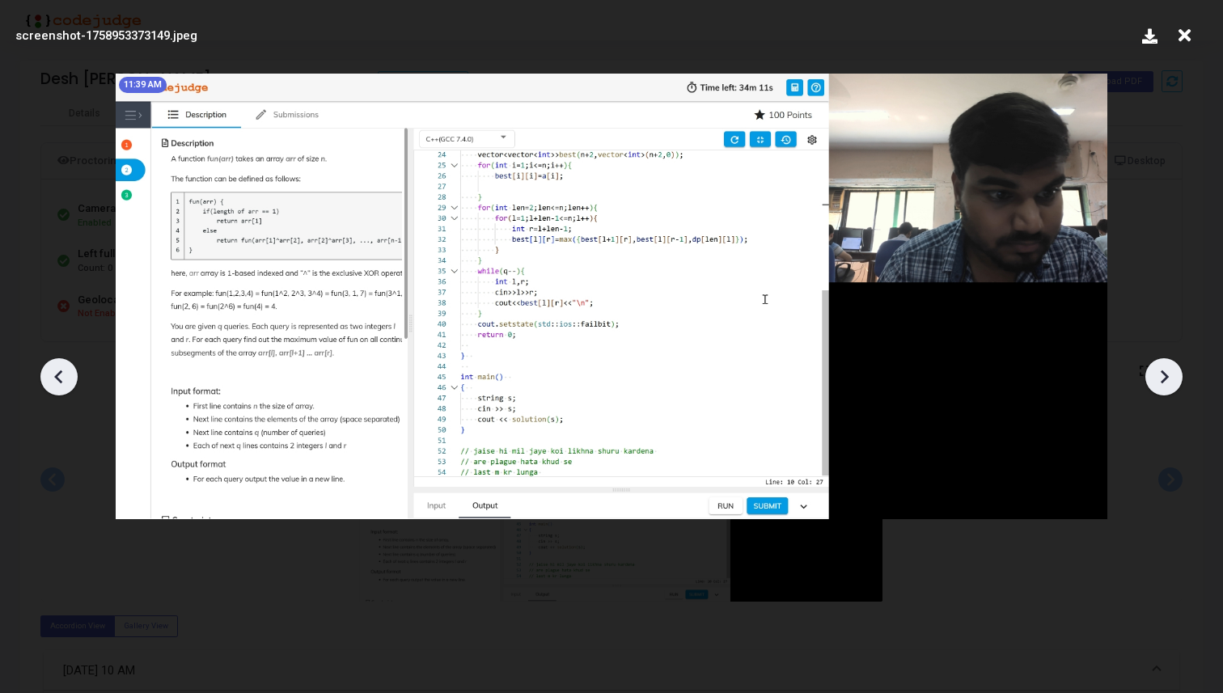
click at [1173, 378] on icon at bounding box center [1164, 377] width 24 height 24
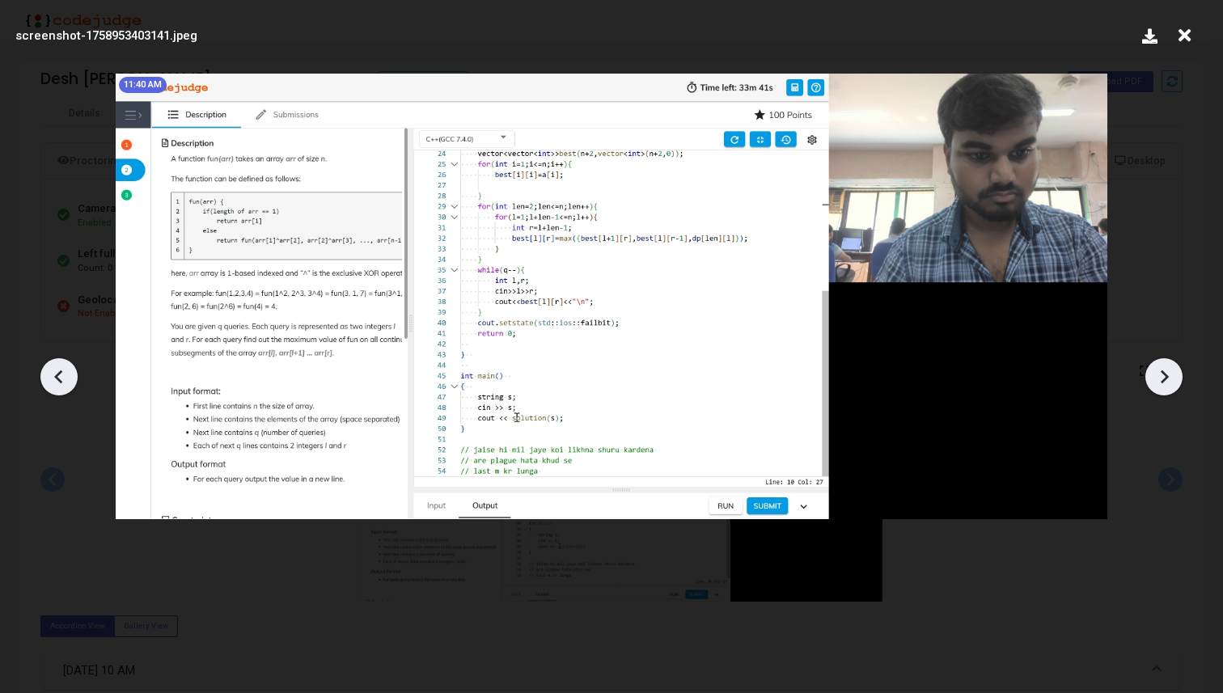
click at [1173, 378] on icon at bounding box center [1164, 377] width 24 height 24
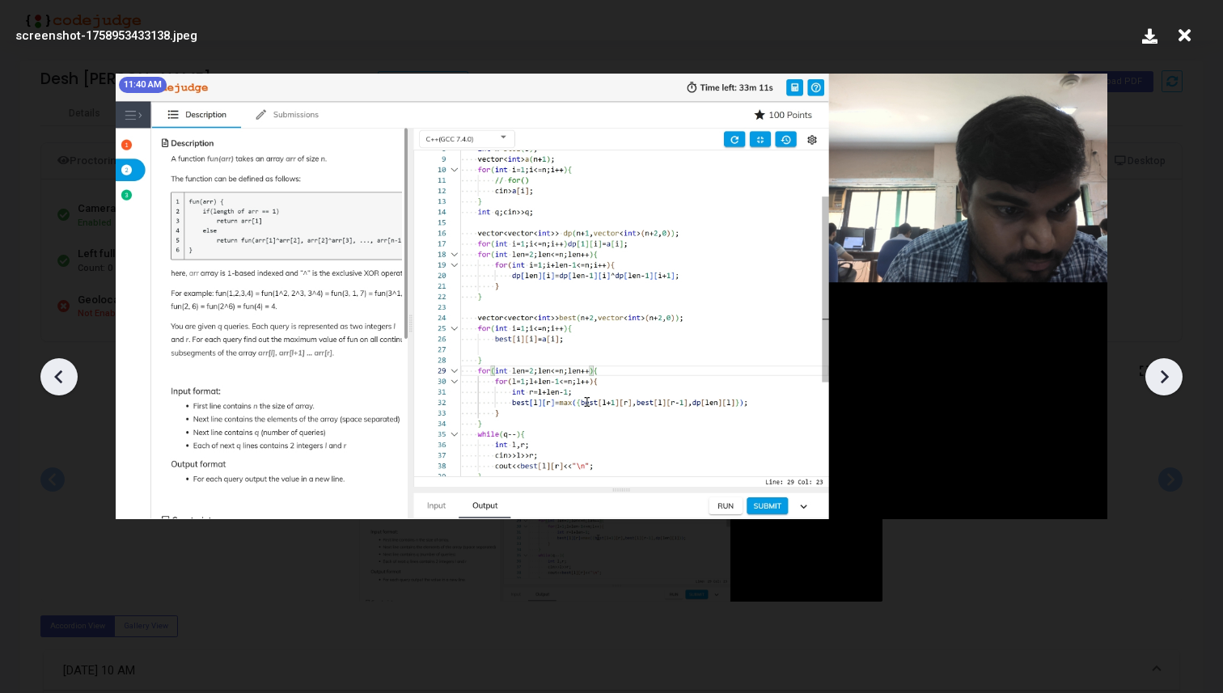
click at [1173, 378] on icon at bounding box center [1164, 377] width 24 height 24
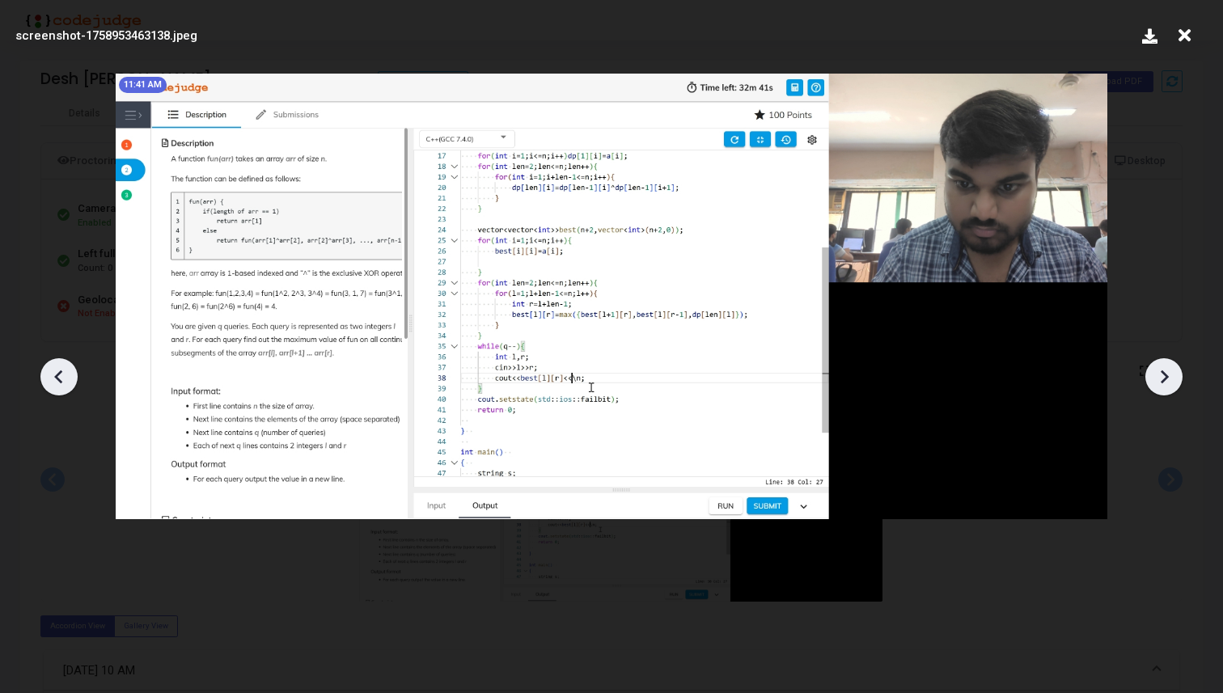
click at [1173, 378] on icon at bounding box center [1164, 377] width 24 height 24
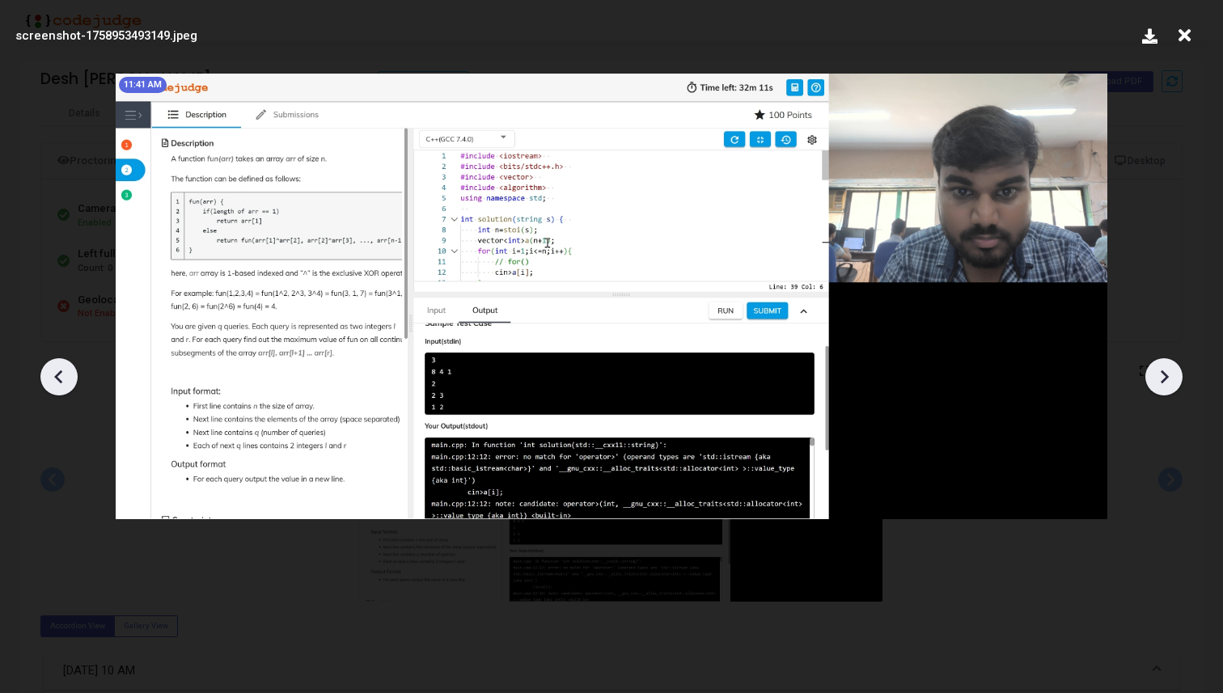
click at [1173, 378] on icon at bounding box center [1164, 377] width 24 height 24
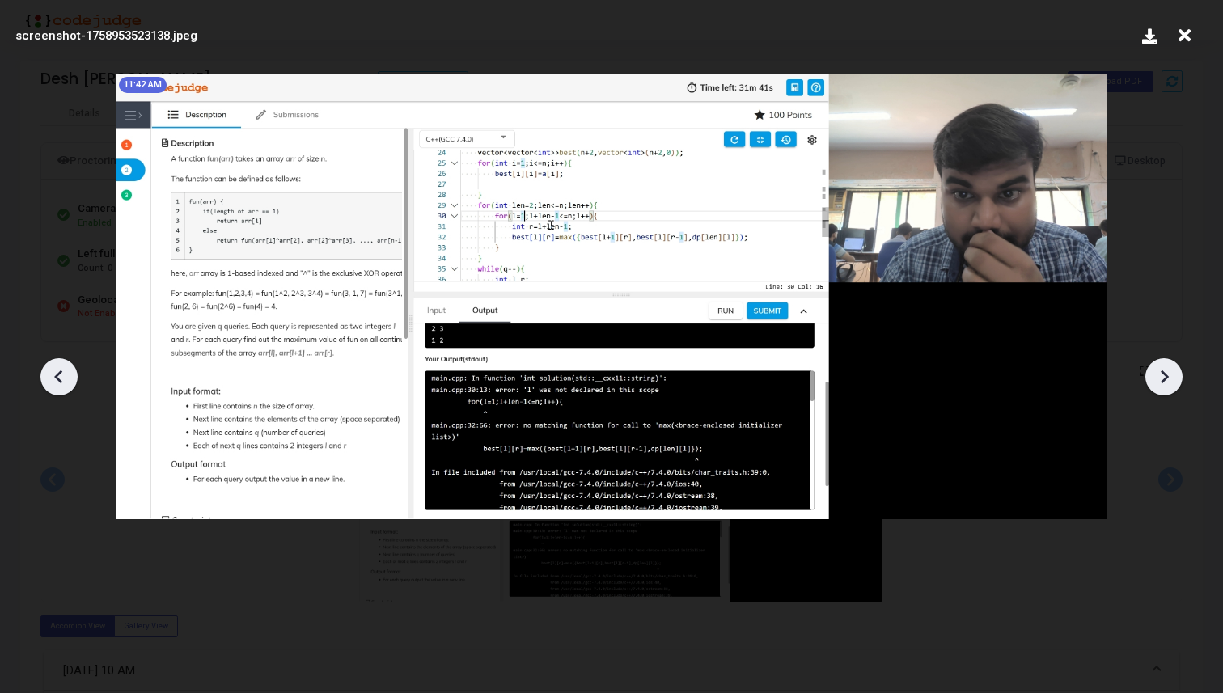
click at [1173, 378] on icon at bounding box center [1164, 377] width 24 height 24
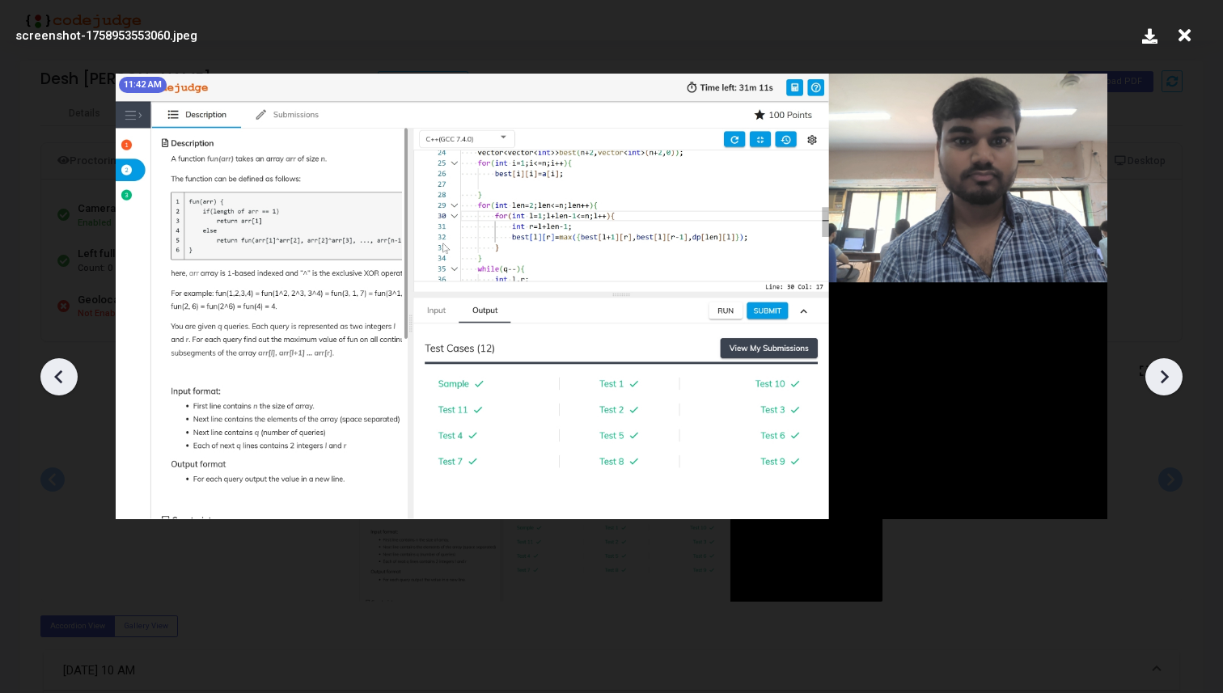
click at [1173, 378] on icon at bounding box center [1164, 377] width 24 height 24
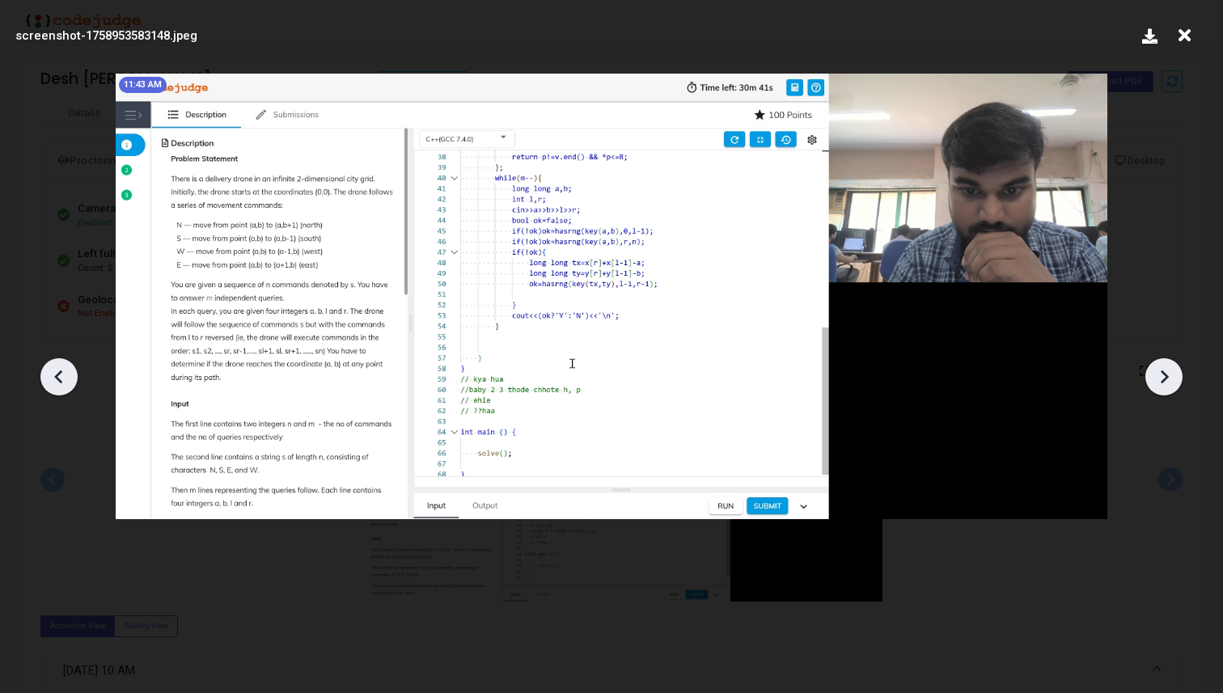
click at [1173, 378] on icon at bounding box center [1164, 377] width 24 height 24
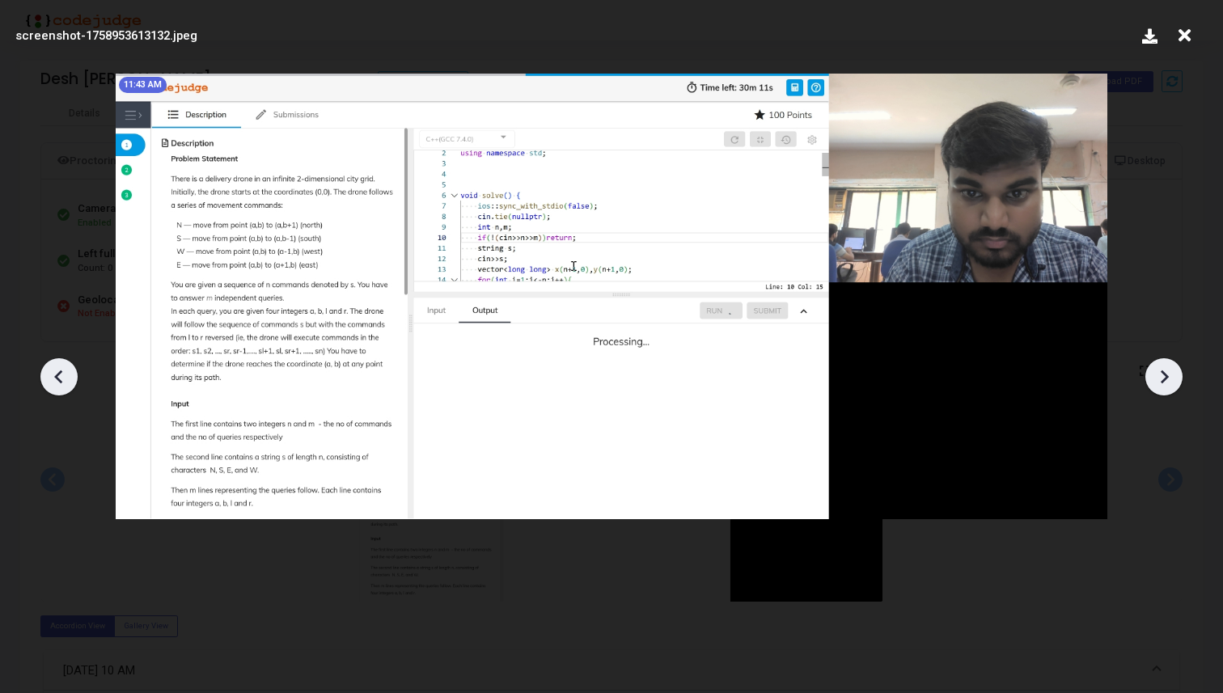
click at [1173, 378] on icon at bounding box center [1164, 377] width 24 height 24
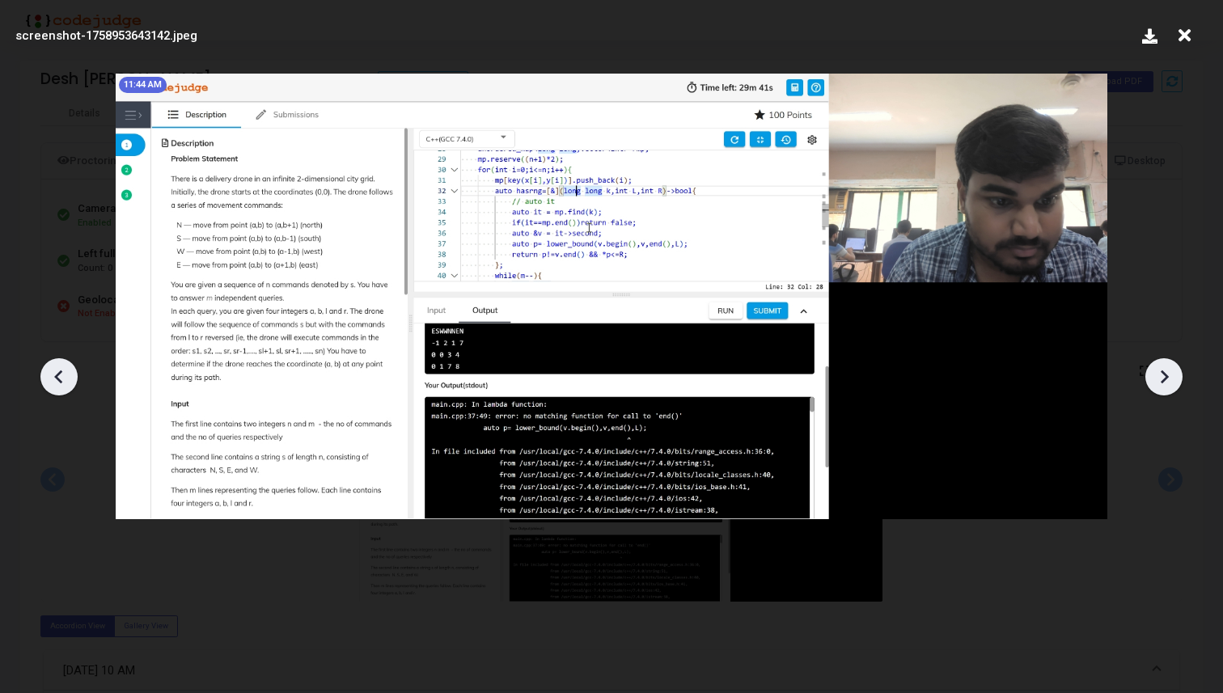
click at [1173, 378] on icon at bounding box center [1164, 377] width 24 height 24
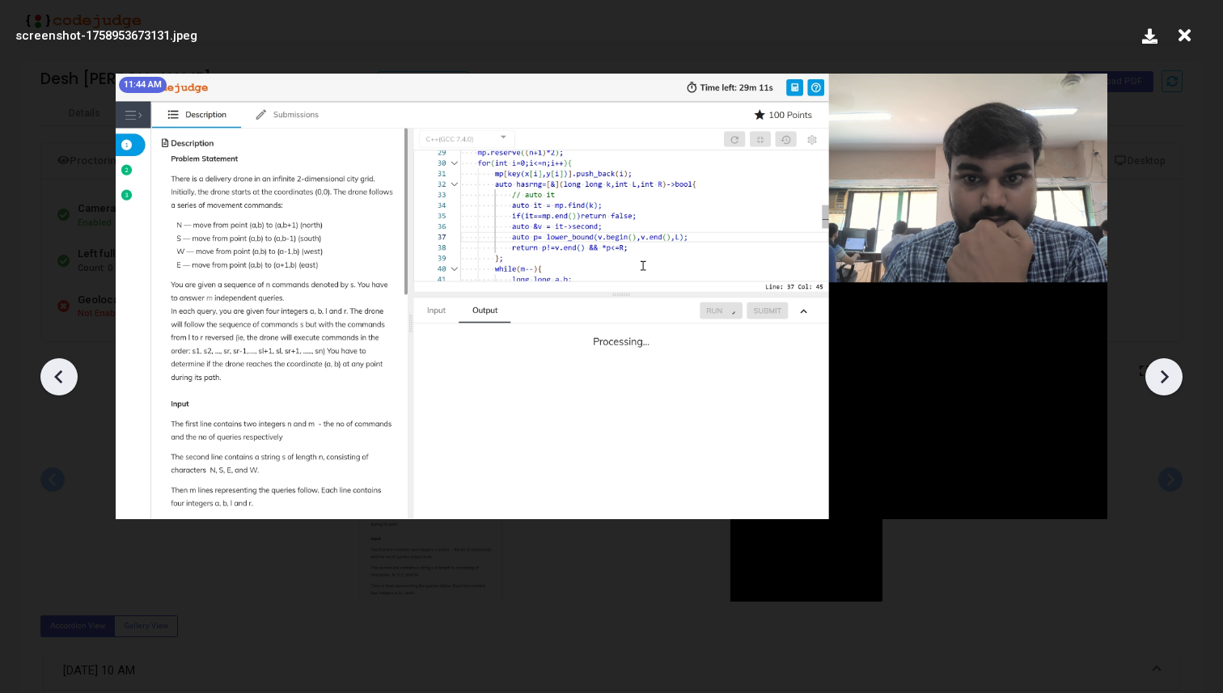
click at [1173, 378] on icon at bounding box center [1164, 377] width 24 height 24
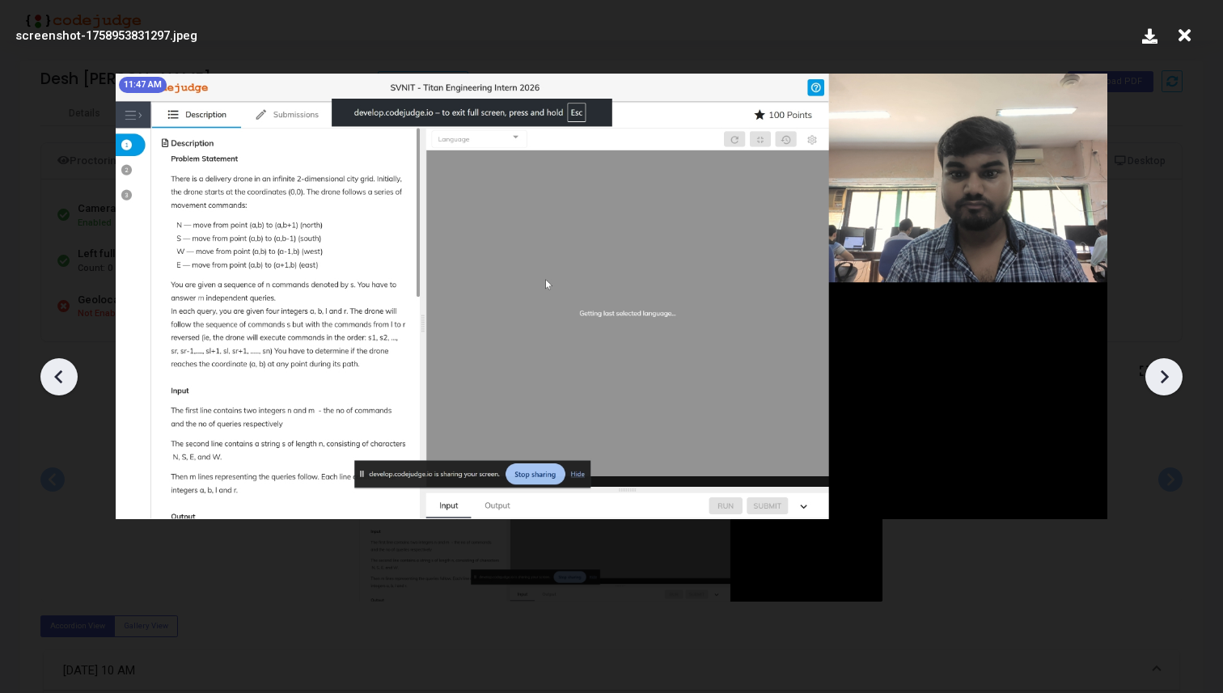
click at [1173, 378] on icon at bounding box center [1164, 377] width 24 height 24
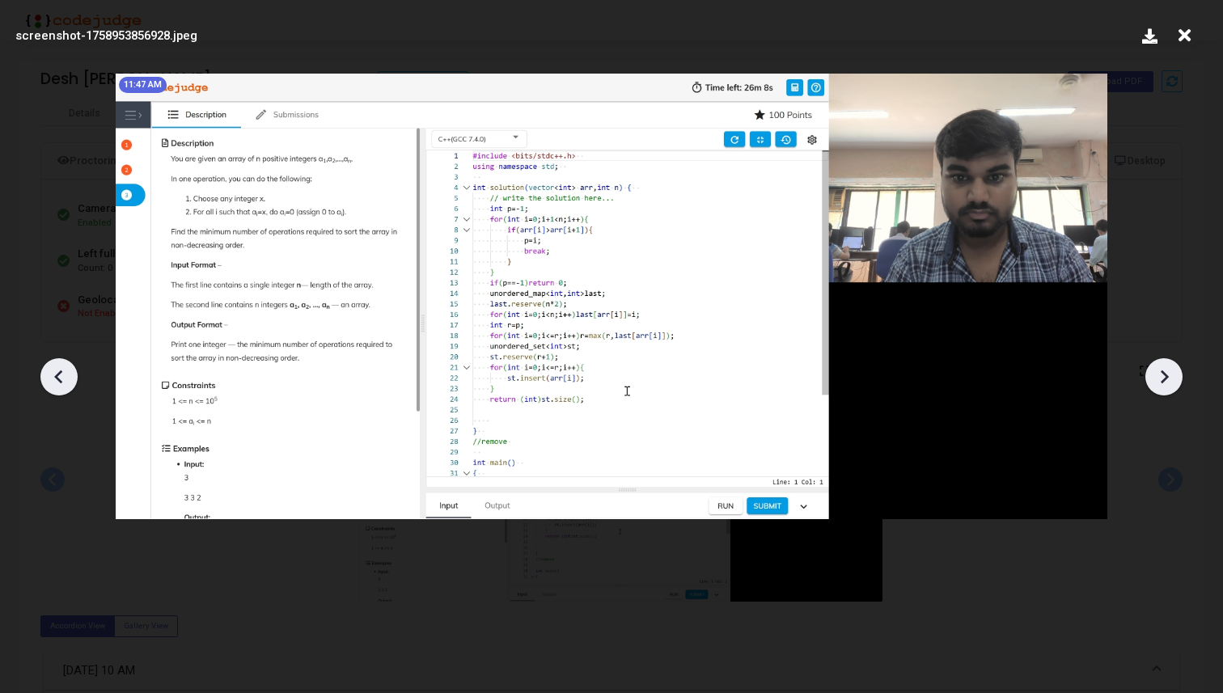
click at [1173, 378] on icon at bounding box center [1164, 377] width 24 height 24
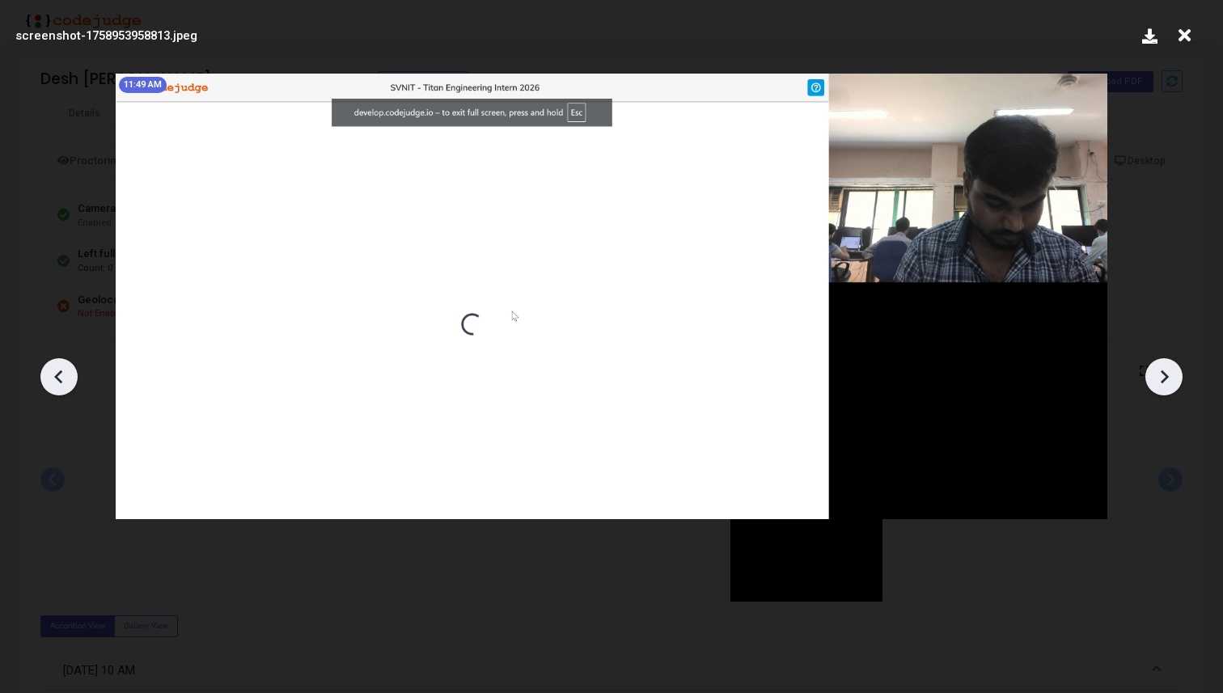
click at [1173, 378] on icon at bounding box center [1164, 377] width 24 height 24
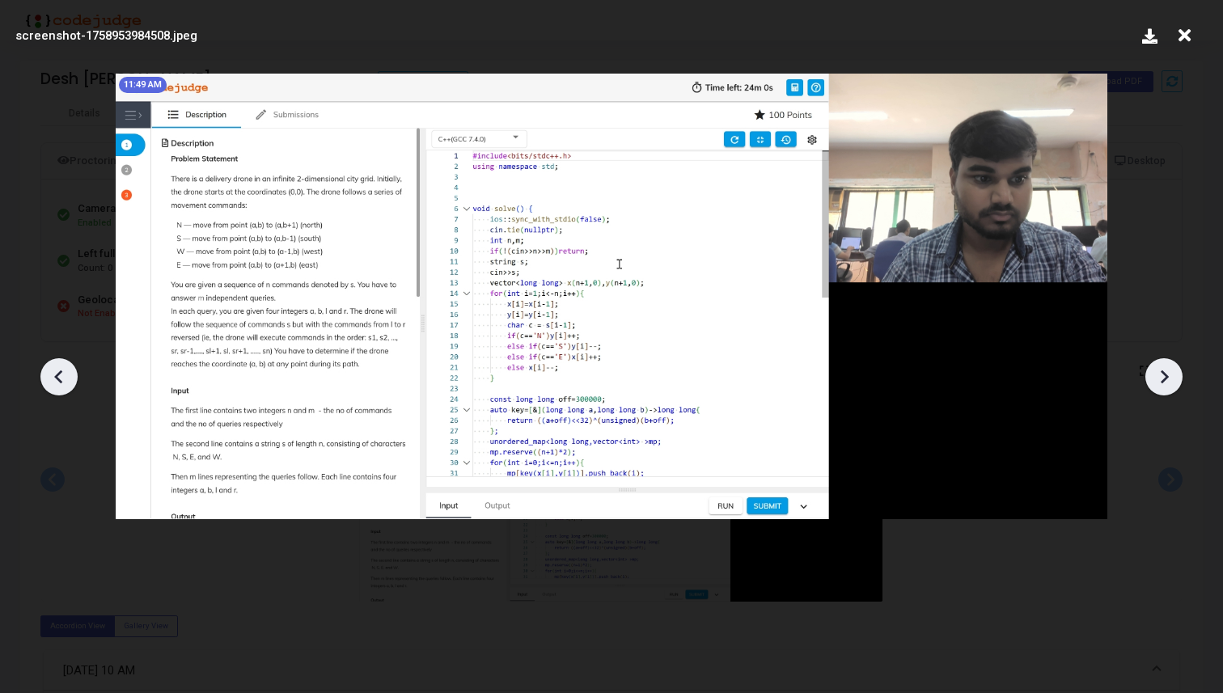
click at [1173, 378] on icon at bounding box center [1164, 377] width 24 height 24
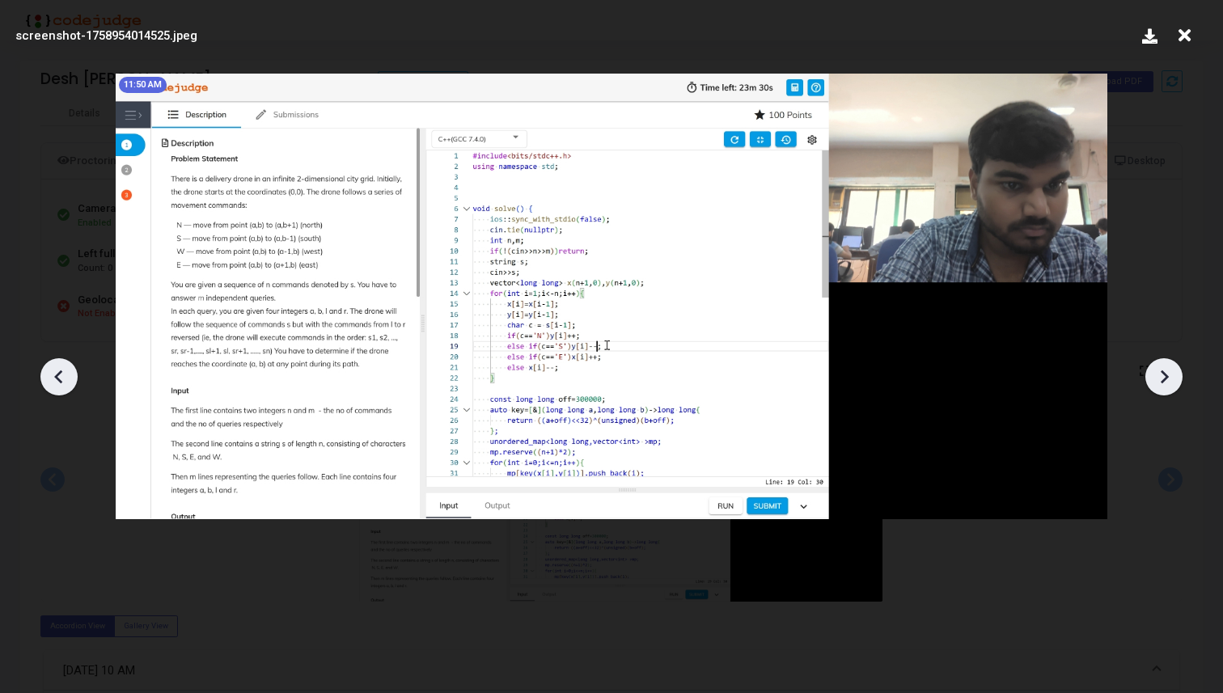
click at [1173, 378] on icon at bounding box center [1164, 377] width 24 height 24
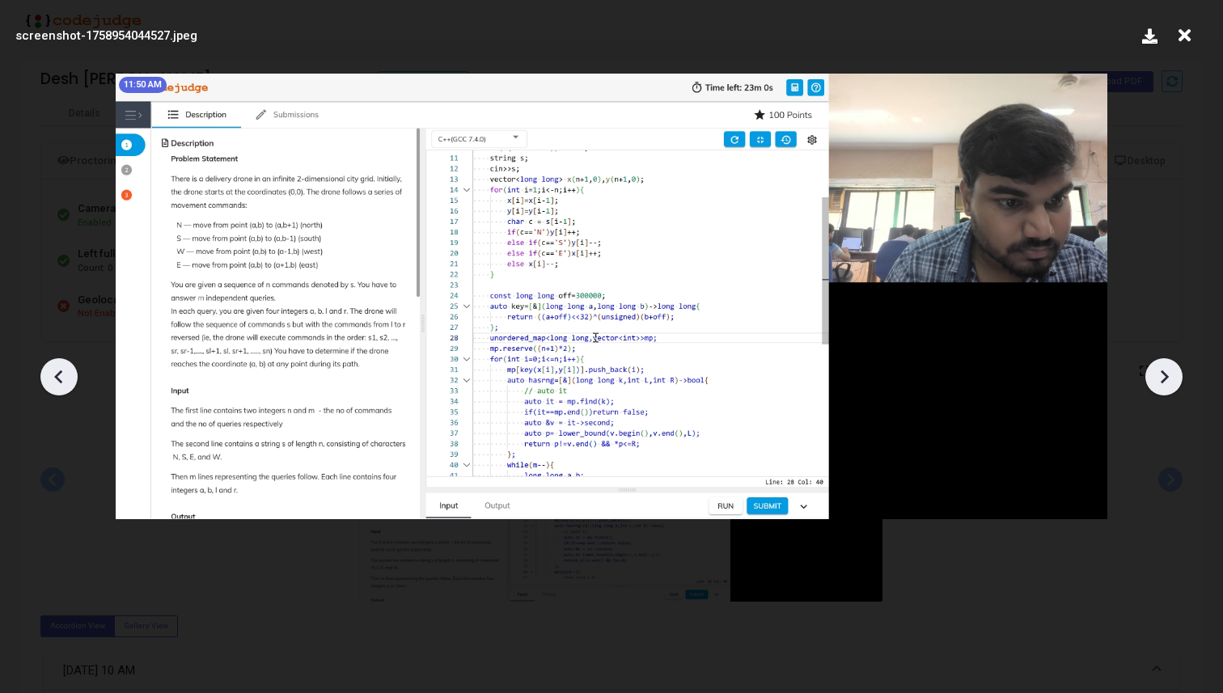
click at [1173, 378] on icon at bounding box center [1164, 377] width 24 height 24
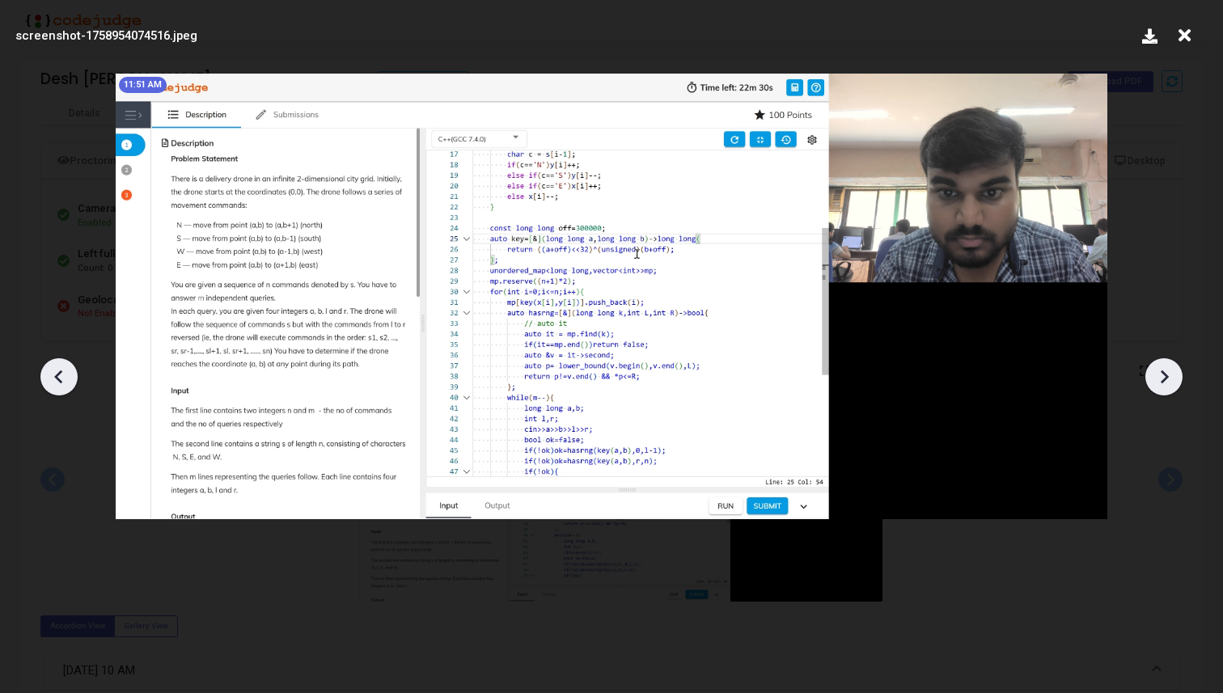
click at [1173, 378] on icon at bounding box center [1164, 377] width 24 height 24
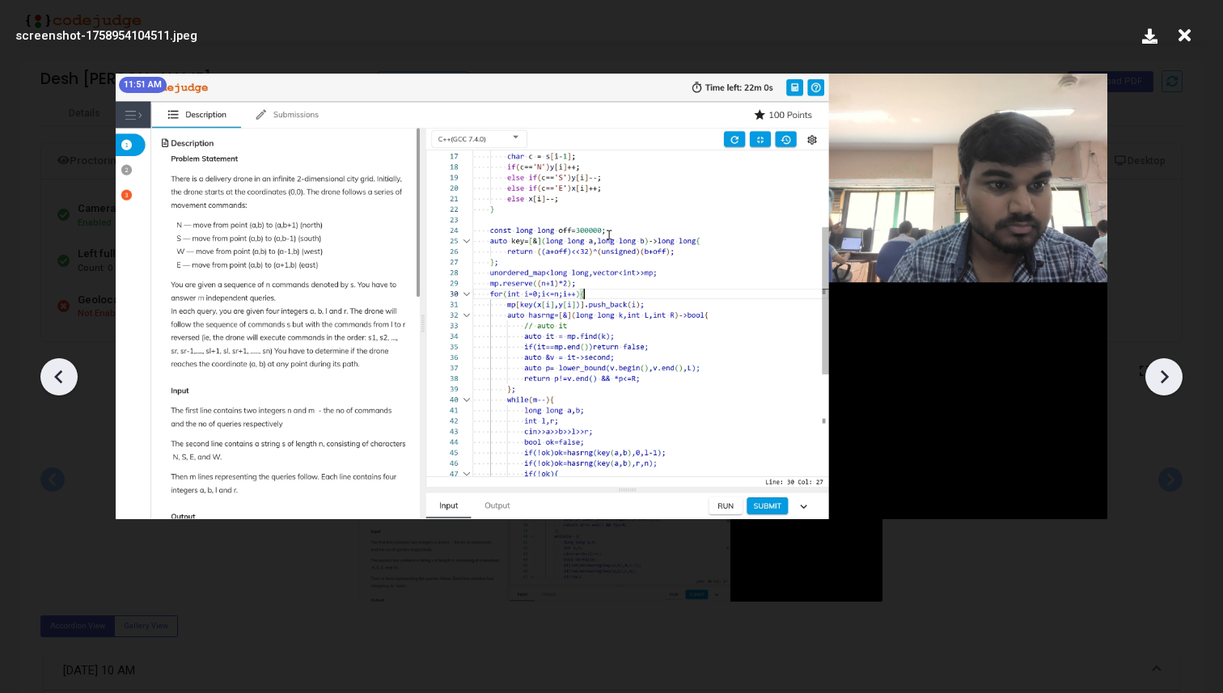
click at [1173, 378] on icon at bounding box center [1164, 377] width 24 height 24
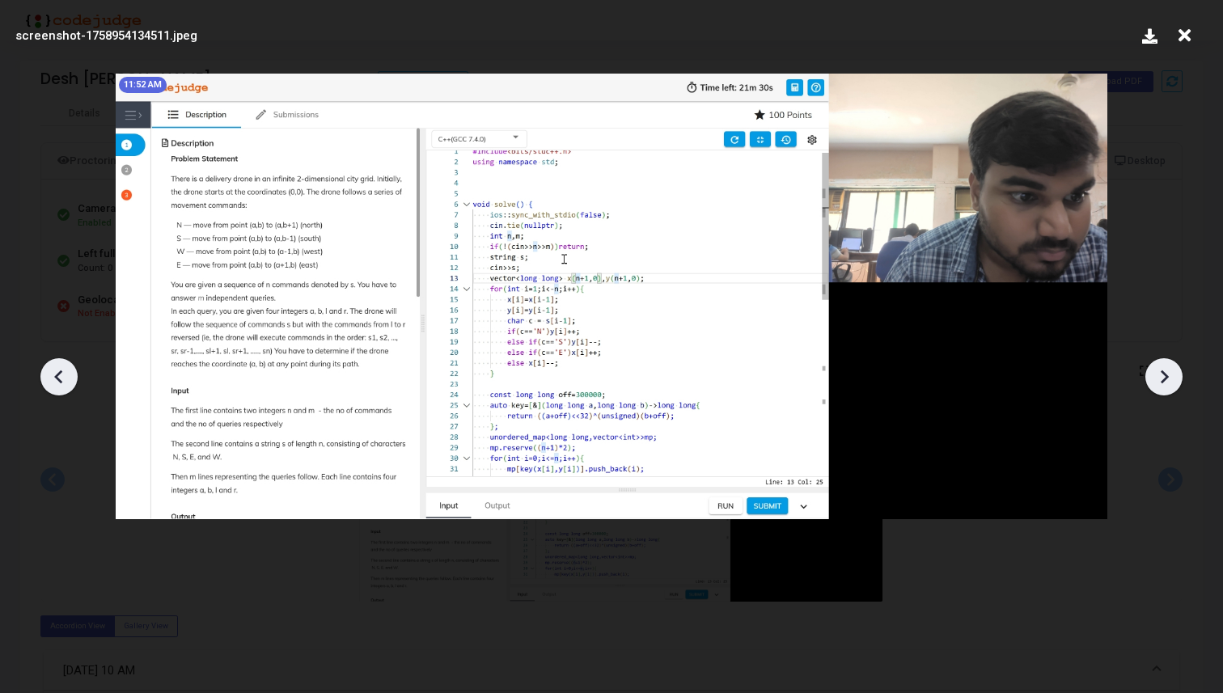
click at [1173, 378] on icon at bounding box center [1164, 377] width 24 height 24
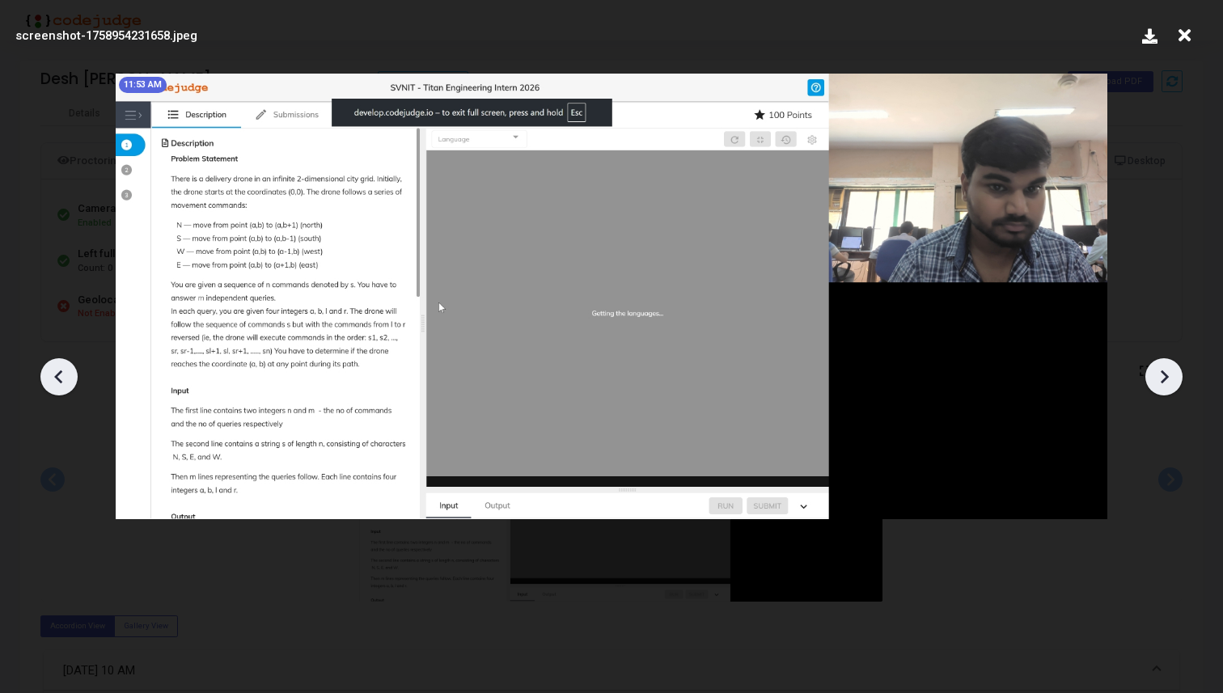
click at [1173, 378] on icon at bounding box center [1164, 377] width 24 height 24
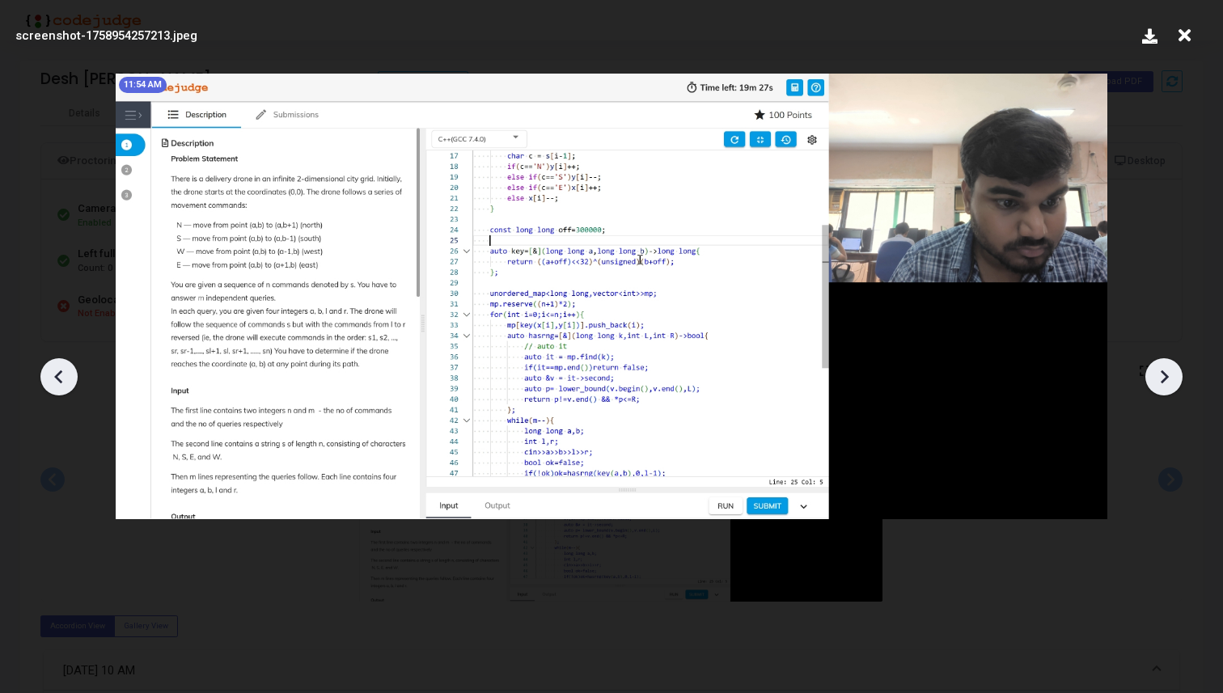
click at [1173, 378] on icon at bounding box center [1164, 377] width 24 height 24
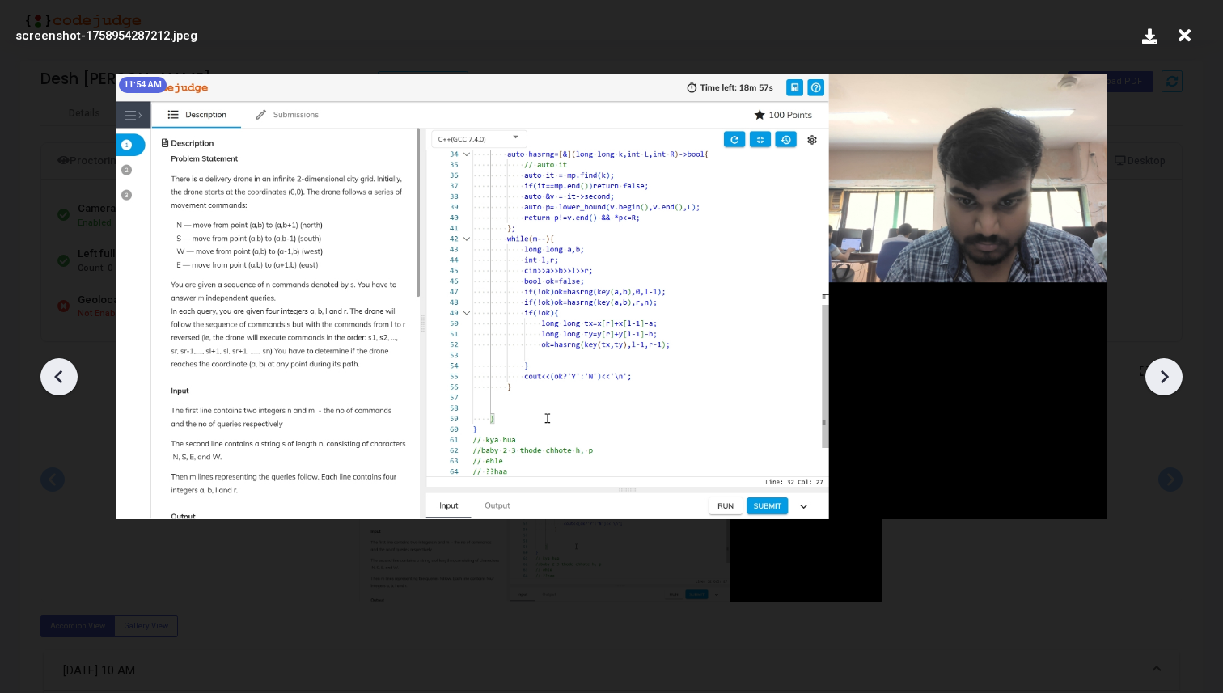
click at [1173, 378] on icon at bounding box center [1164, 377] width 24 height 24
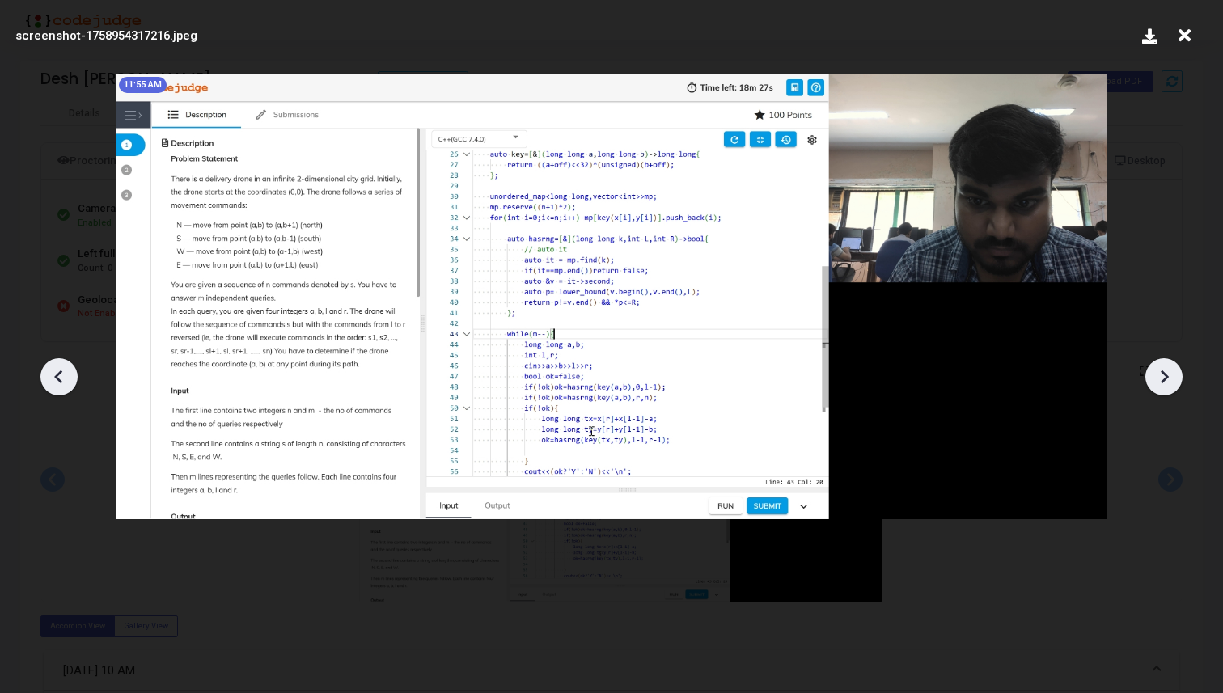
click at [1173, 378] on icon at bounding box center [1164, 377] width 24 height 24
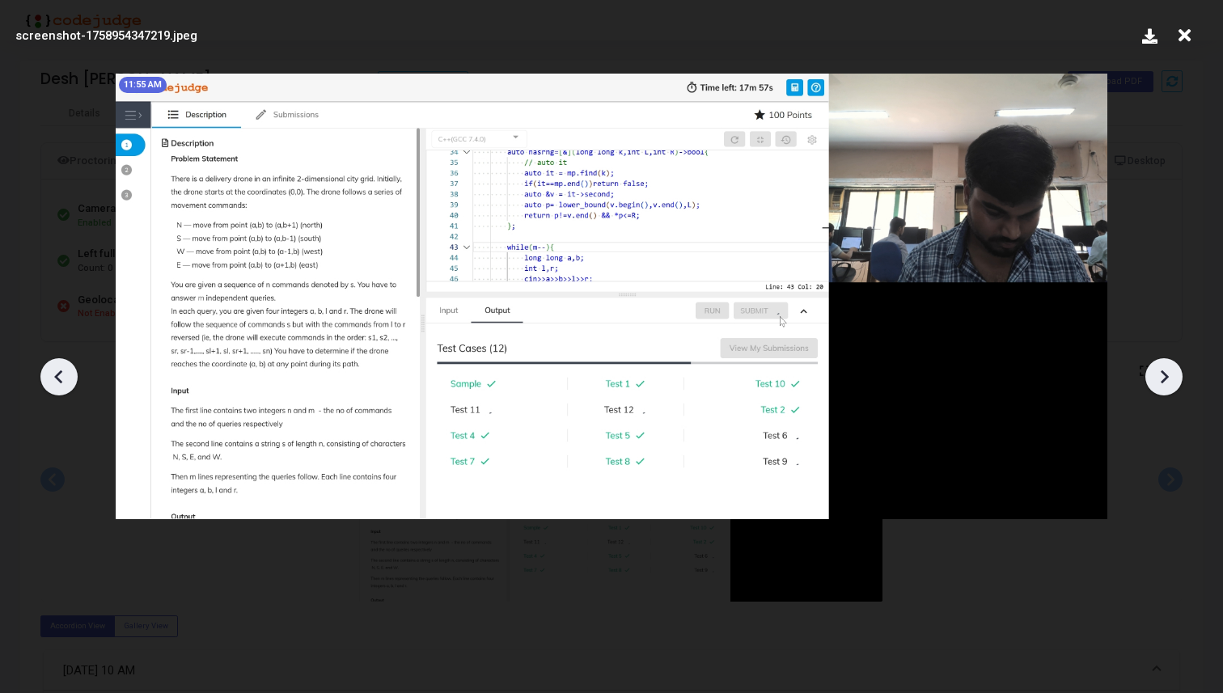
click at [1173, 378] on icon at bounding box center [1164, 377] width 24 height 24
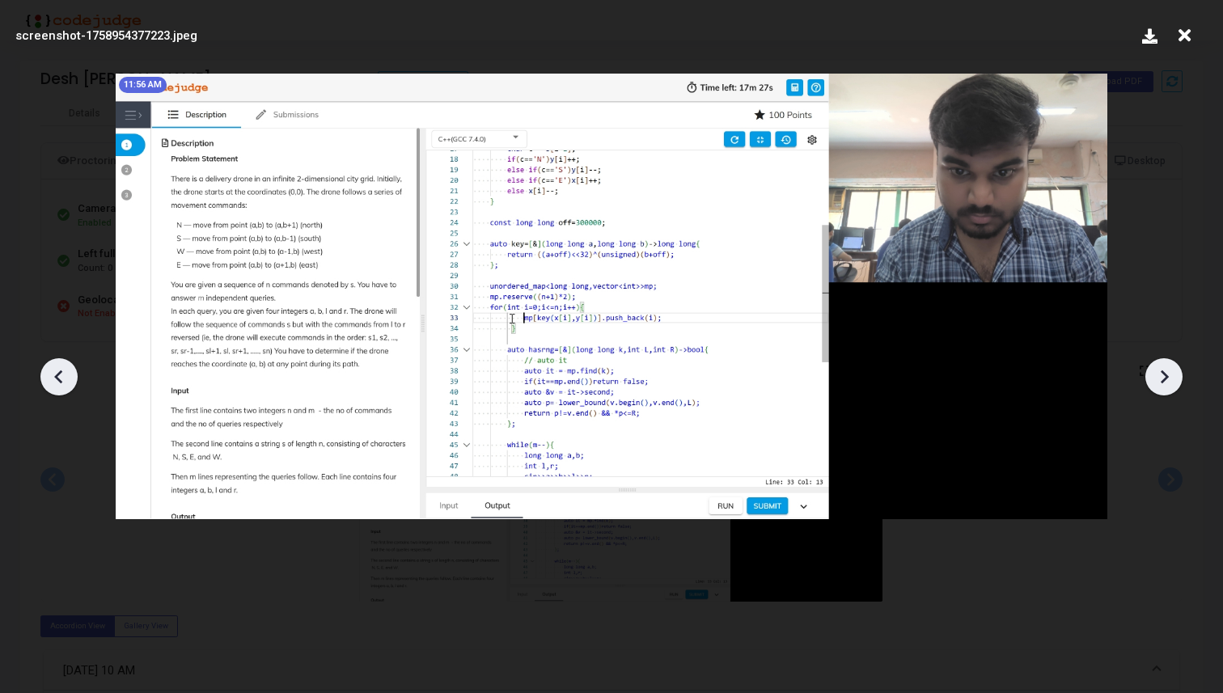
click at [1173, 378] on icon at bounding box center [1164, 377] width 24 height 24
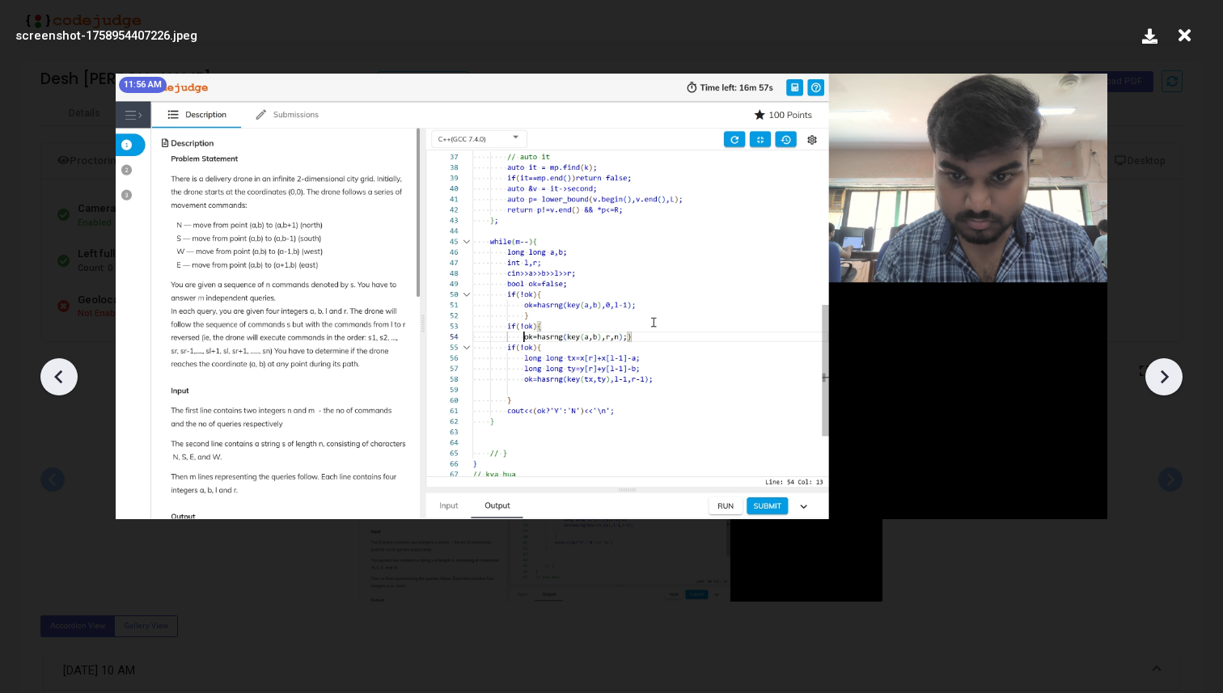
click at [1173, 378] on icon at bounding box center [1164, 377] width 24 height 24
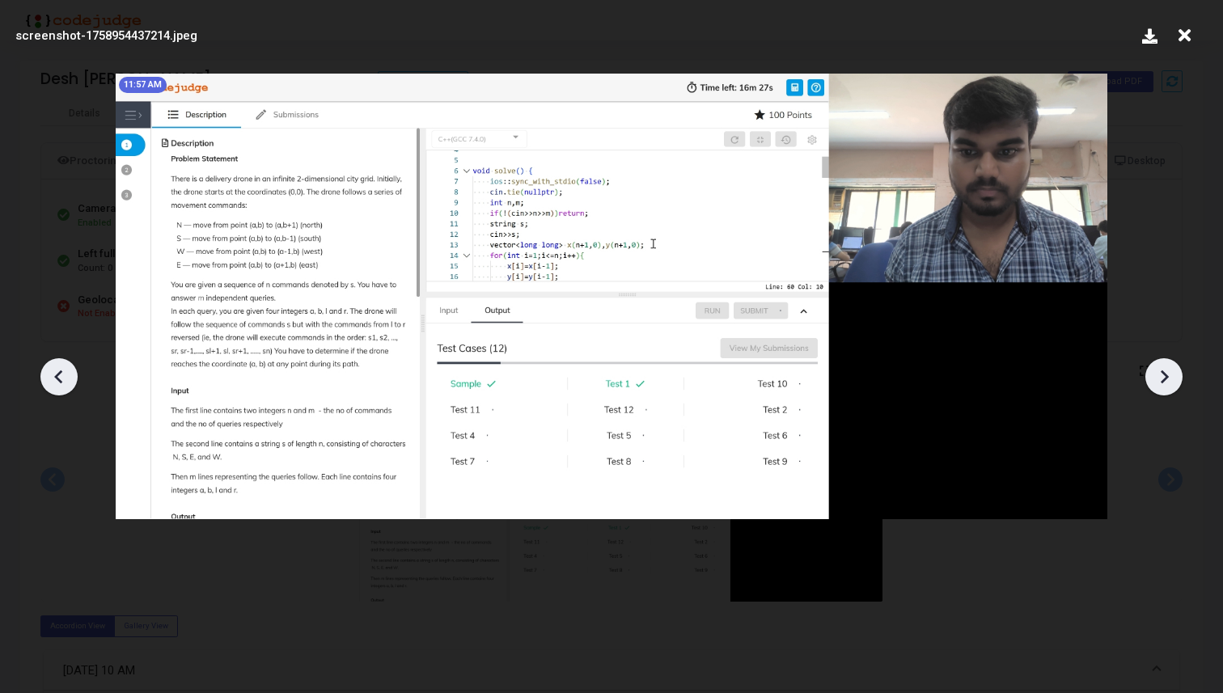
click at [1173, 378] on icon at bounding box center [1164, 377] width 24 height 24
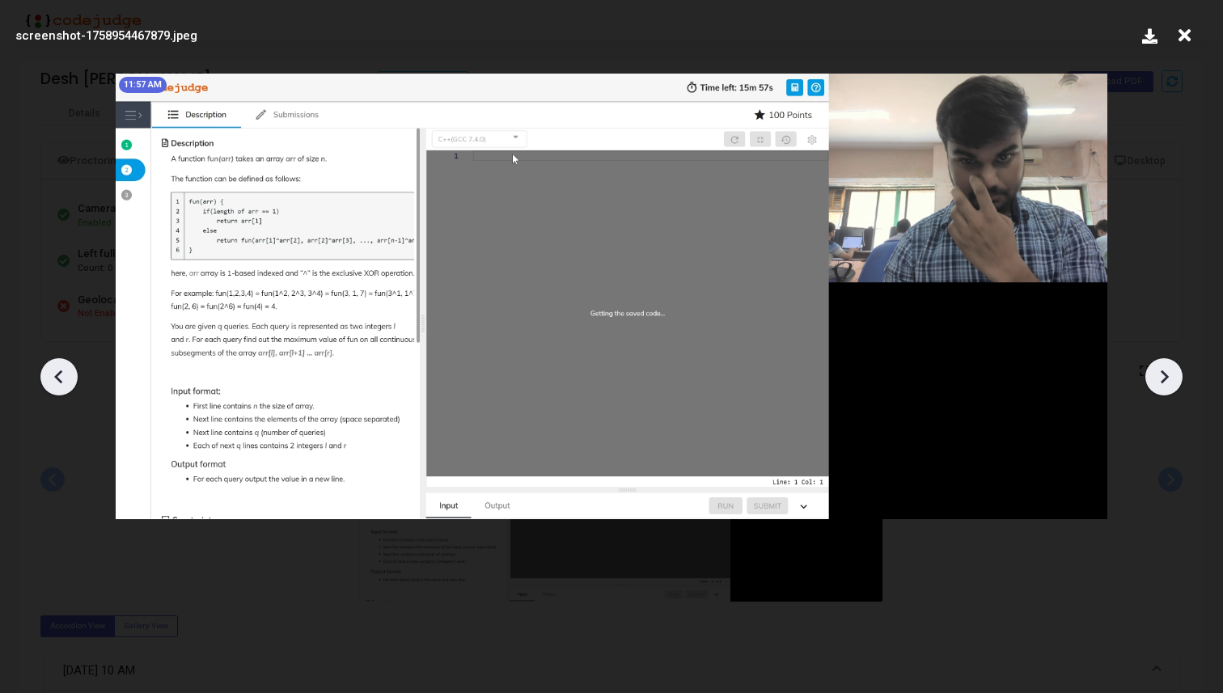
click at [1173, 378] on icon at bounding box center [1164, 377] width 24 height 24
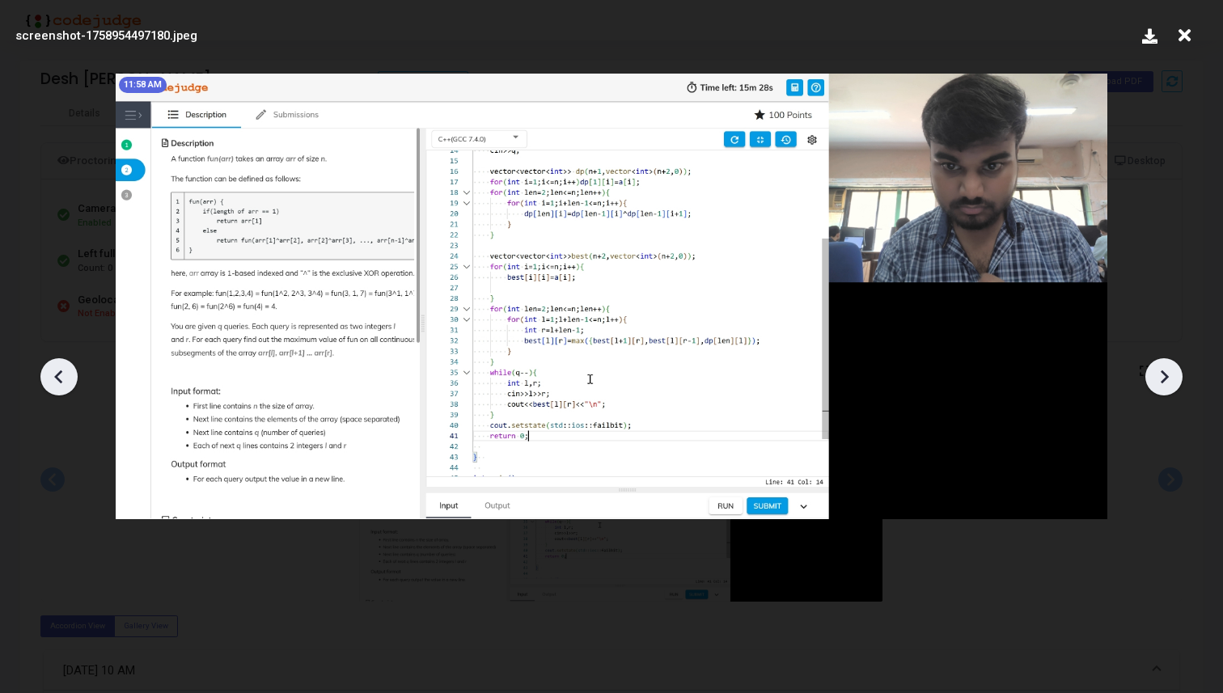
click at [1173, 378] on icon at bounding box center [1164, 377] width 24 height 24
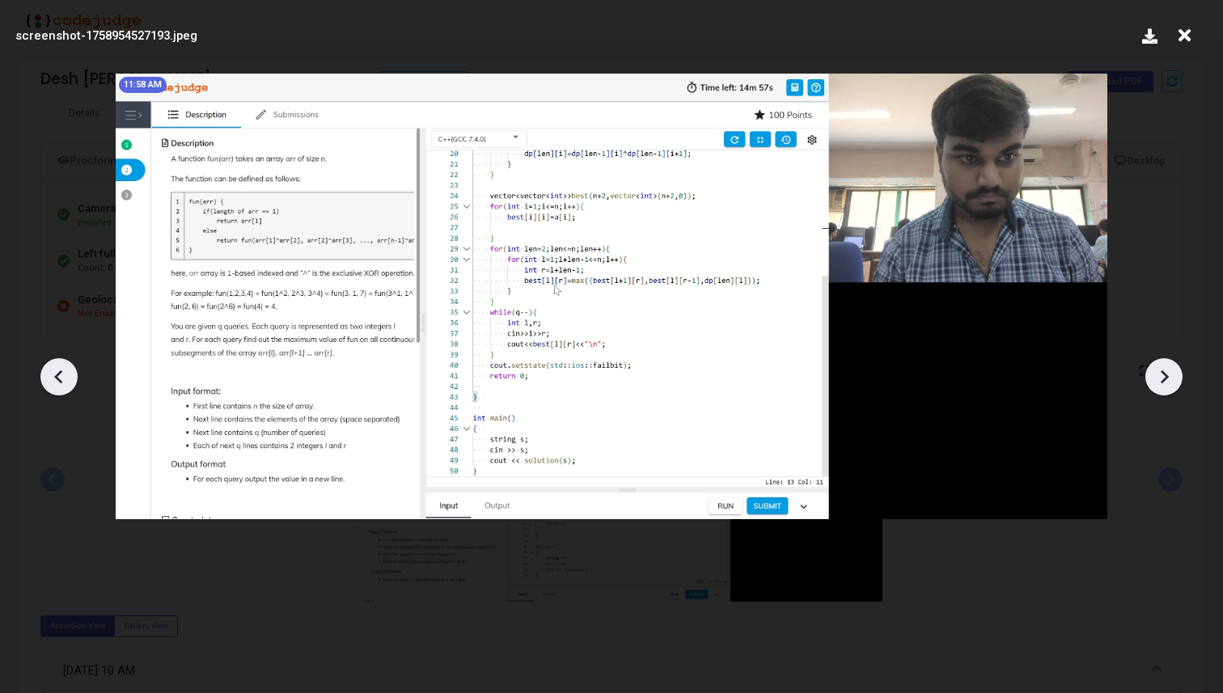
click at [1173, 378] on icon at bounding box center [1164, 377] width 24 height 24
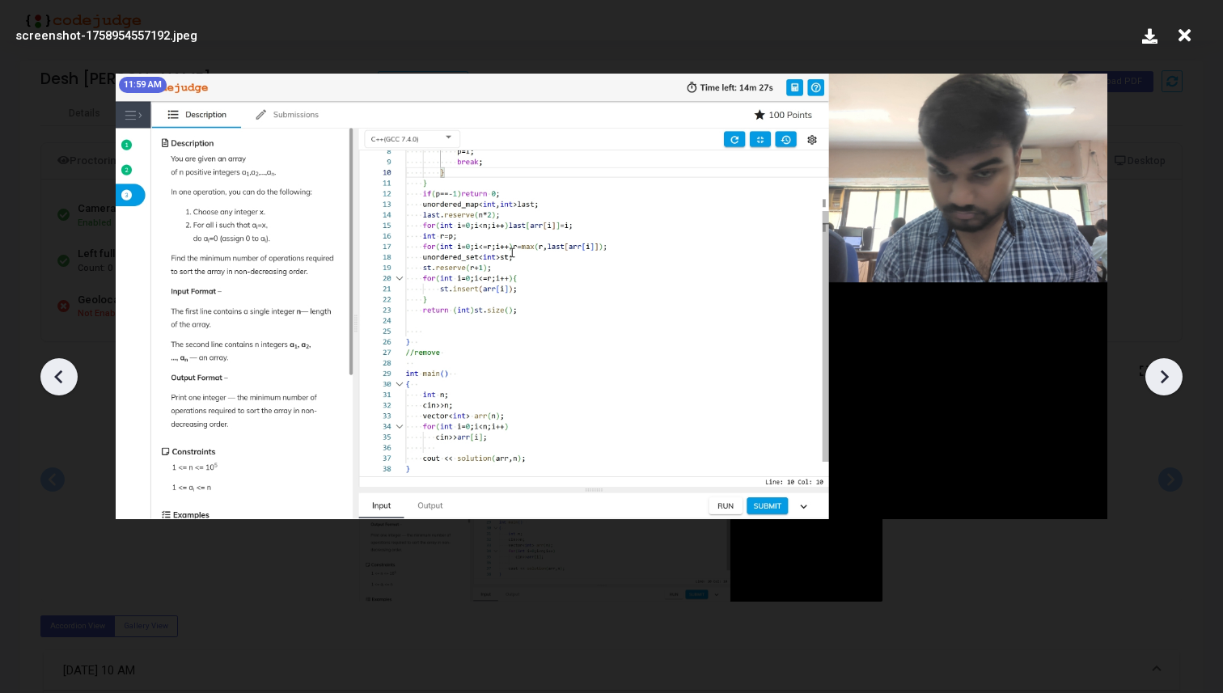
click at [1173, 378] on icon at bounding box center [1164, 377] width 24 height 24
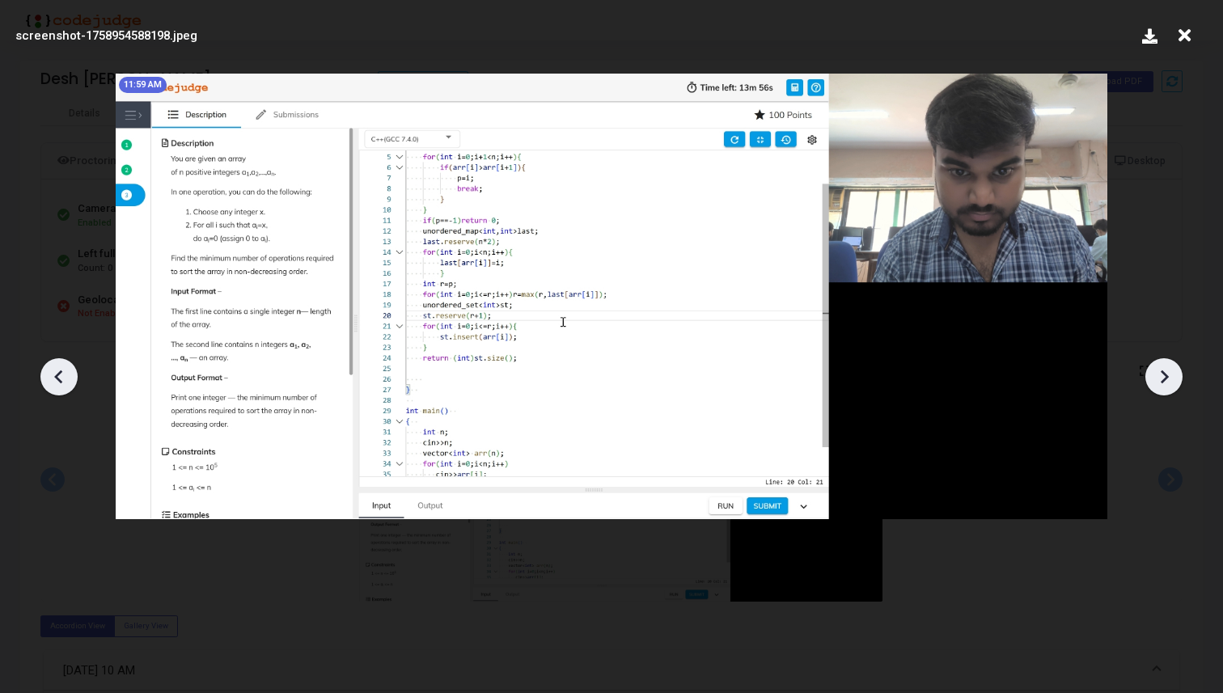
click at [1173, 378] on icon at bounding box center [1164, 377] width 24 height 24
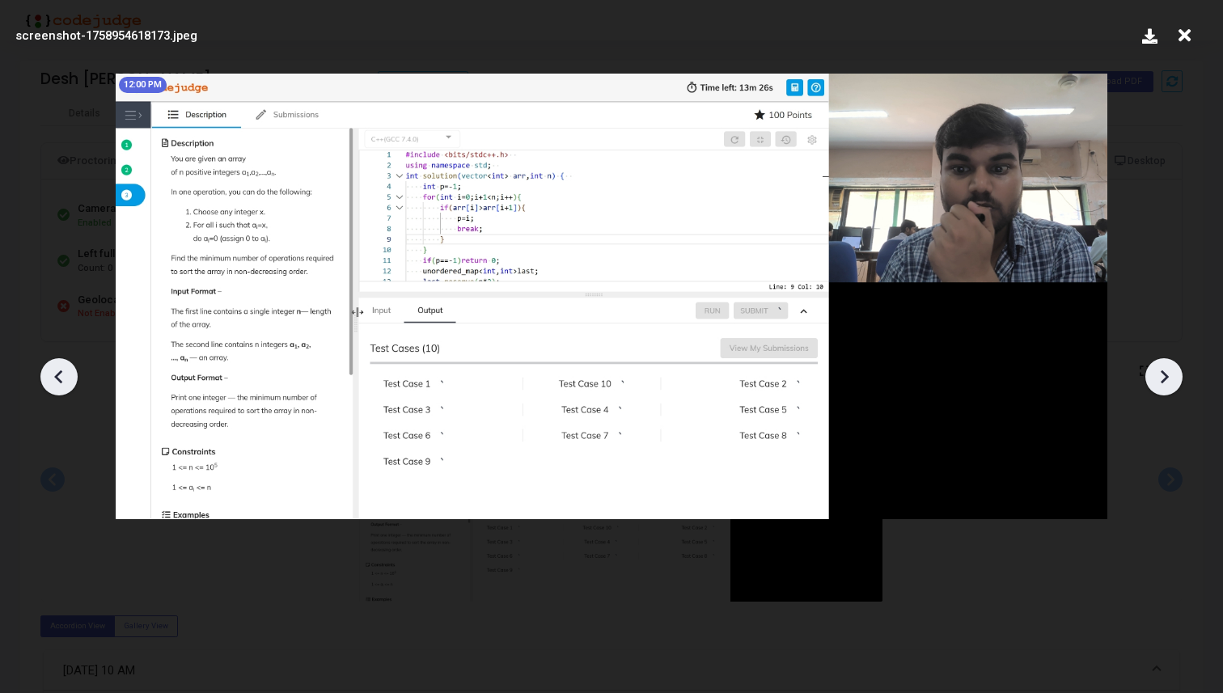
click at [1173, 378] on icon at bounding box center [1164, 377] width 24 height 24
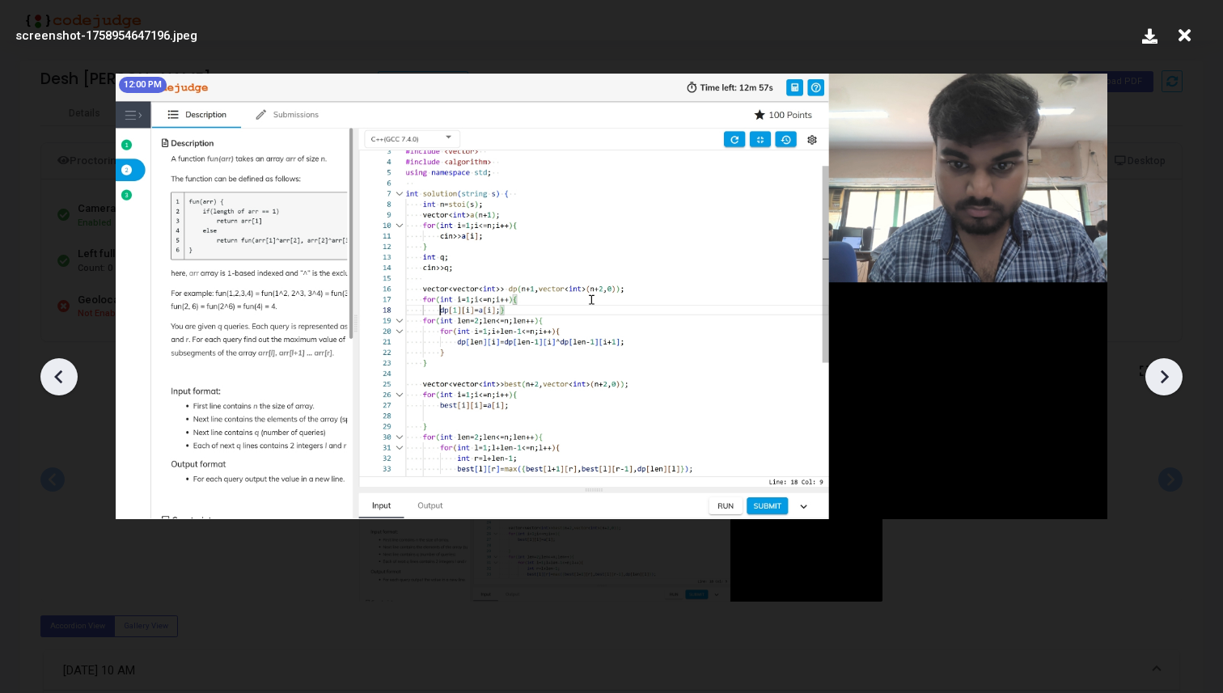
click at [1173, 378] on icon at bounding box center [1164, 377] width 24 height 24
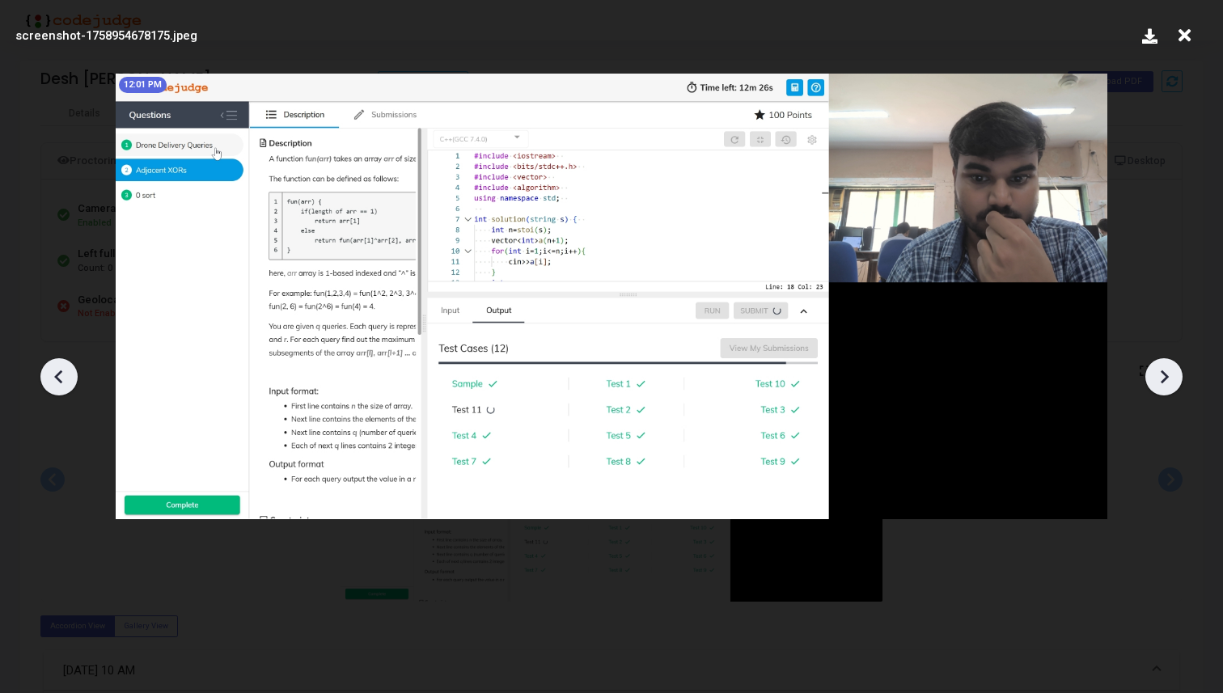
click at [1173, 378] on icon at bounding box center [1164, 377] width 24 height 24
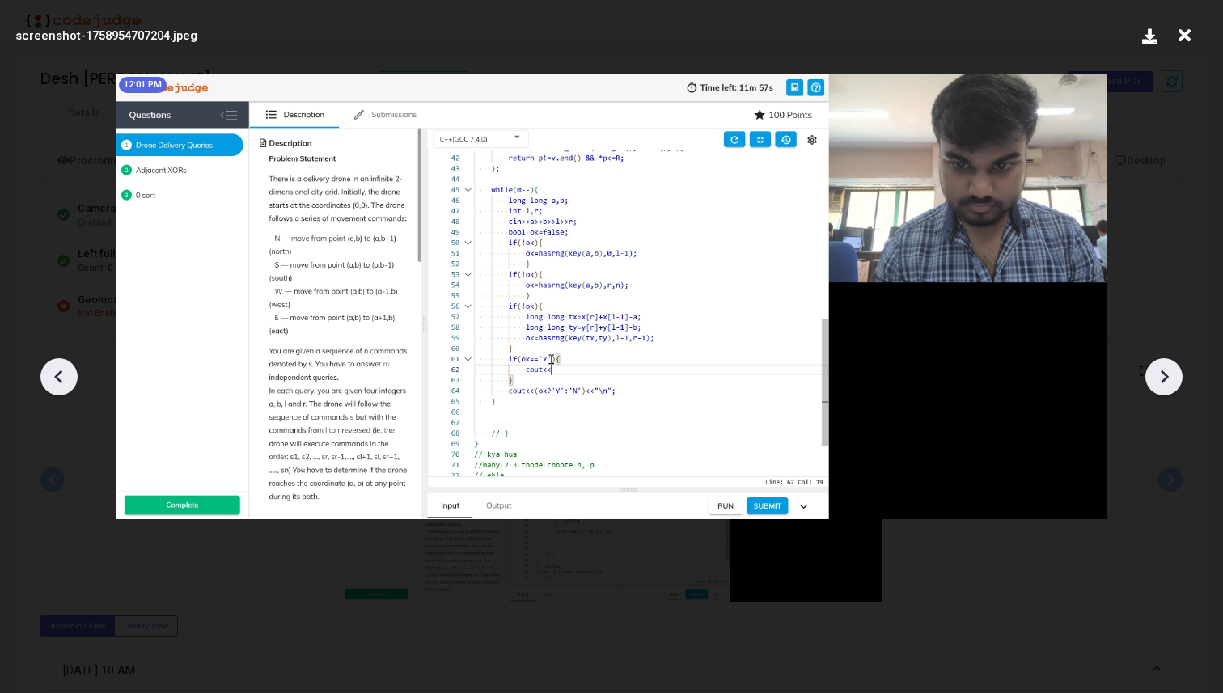
click at [1173, 378] on icon at bounding box center [1164, 377] width 24 height 24
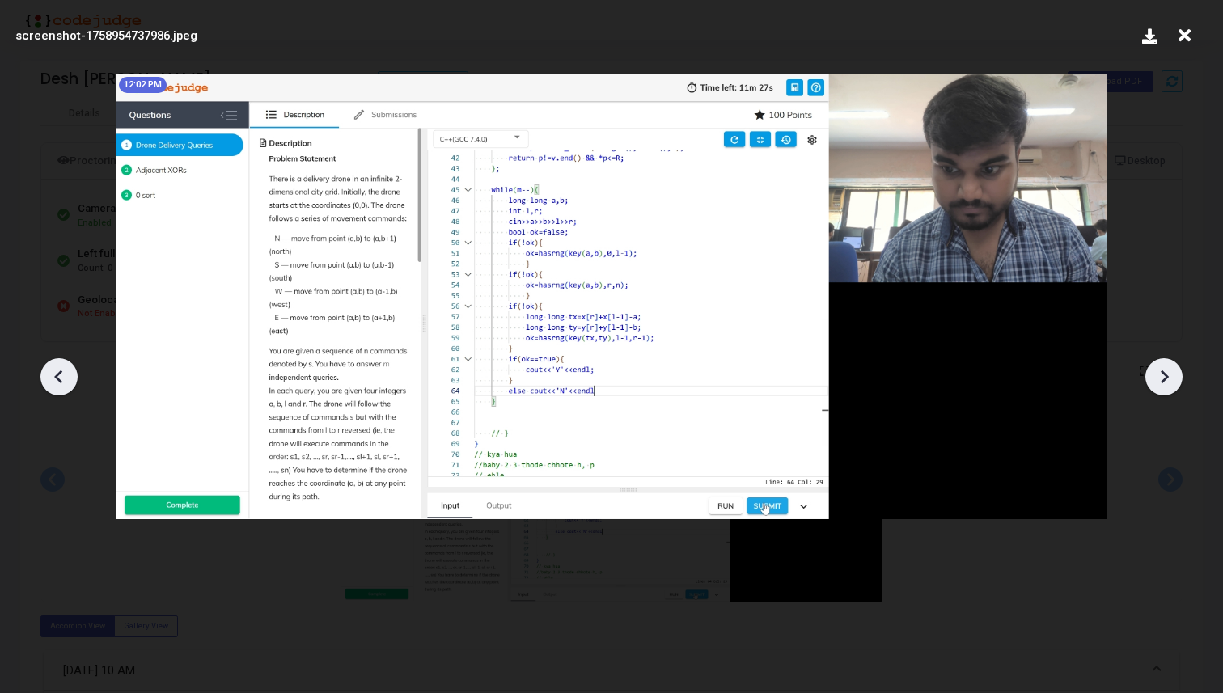
click at [1173, 378] on icon at bounding box center [1164, 377] width 24 height 24
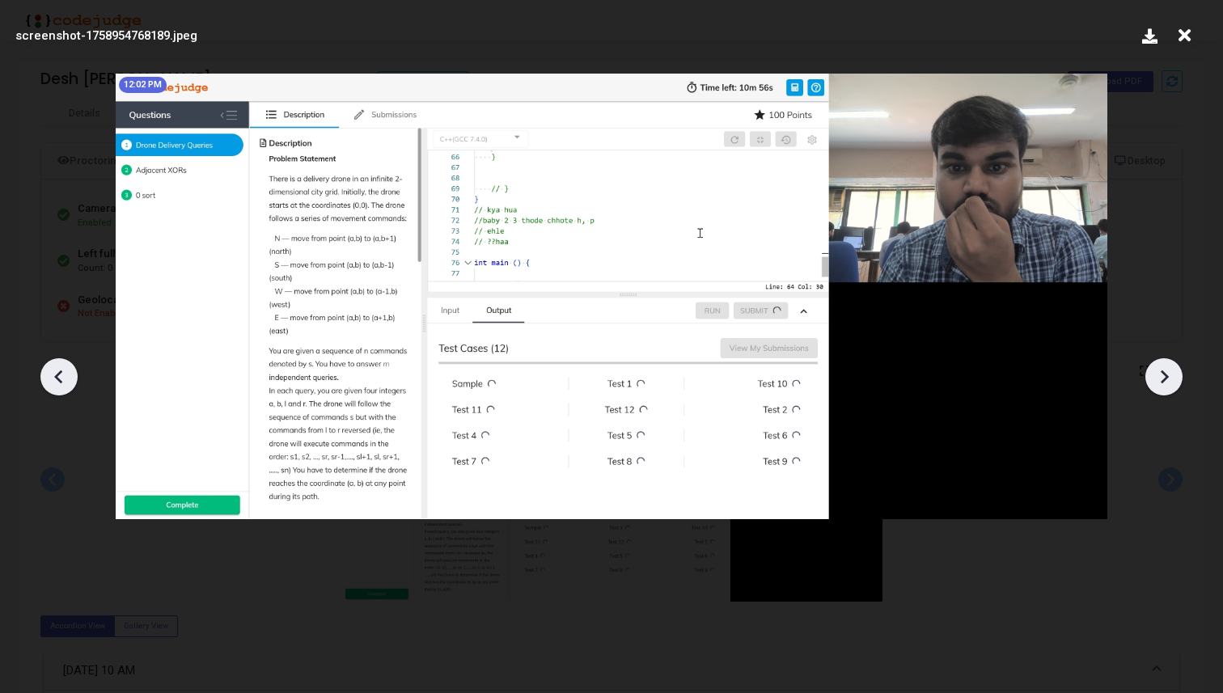
click at [1173, 378] on icon at bounding box center [1164, 377] width 24 height 24
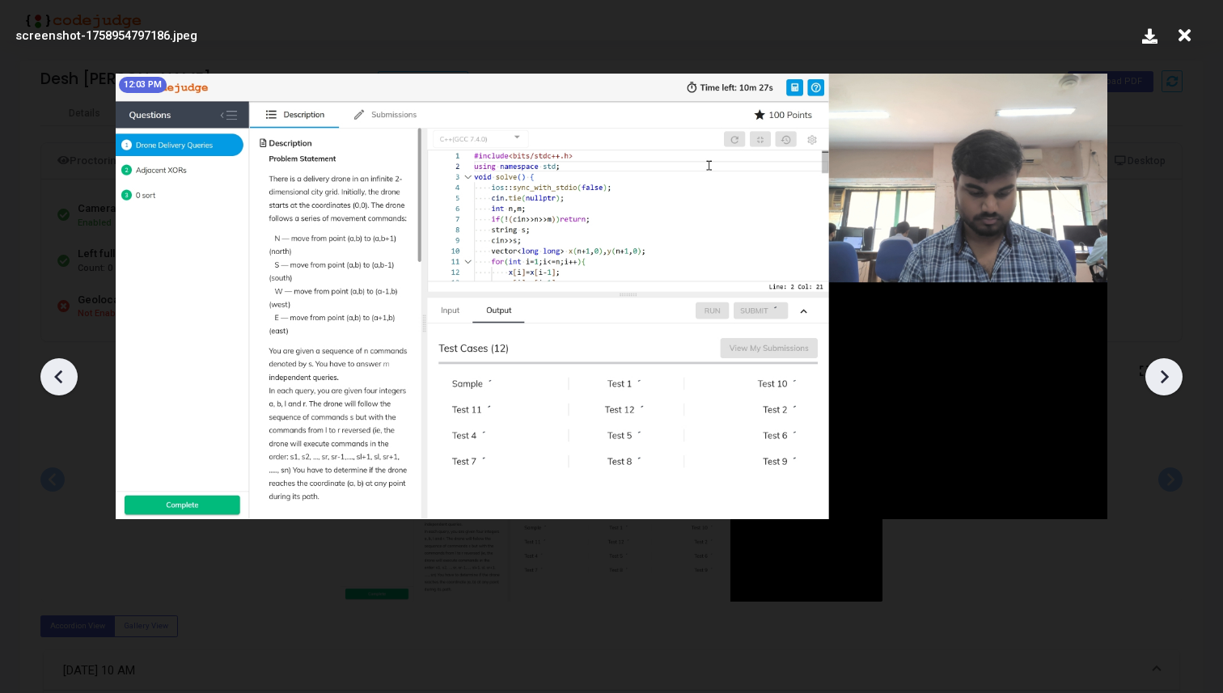
click at [1173, 378] on icon at bounding box center [1164, 377] width 24 height 24
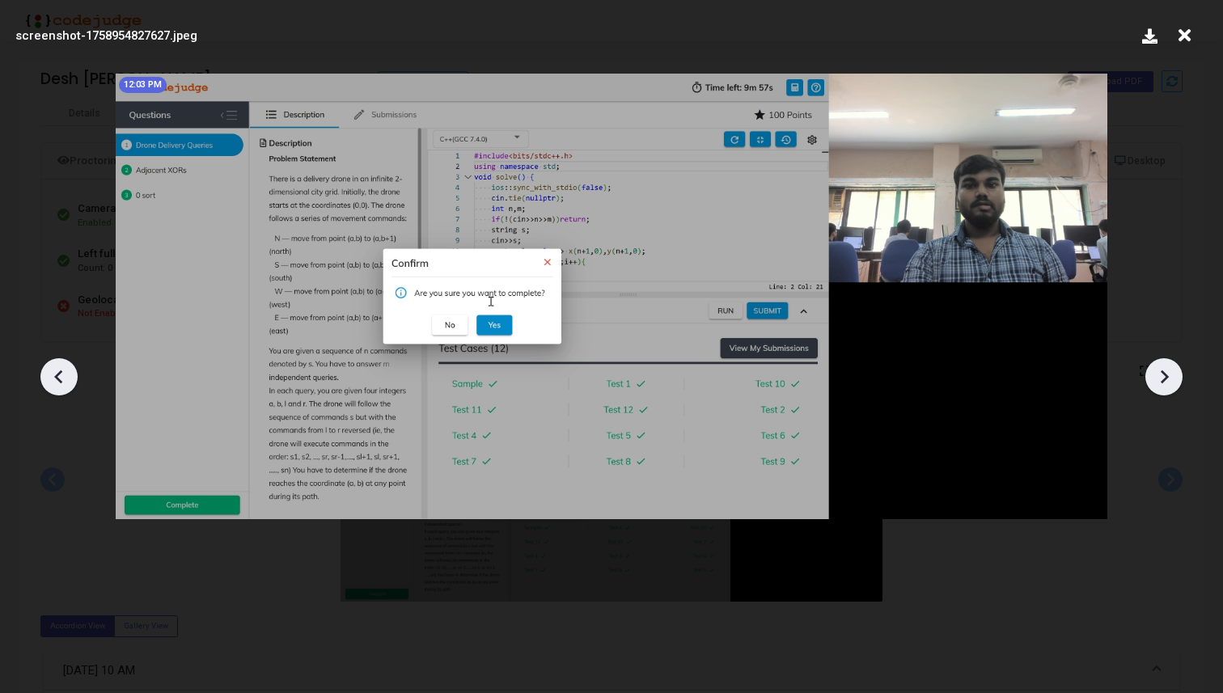
click at [1173, 378] on icon at bounding box center [1164, 377] width 24 height 24
click at [1191, 36] on icon at bounding box center [1184, 35] width 25 height 31
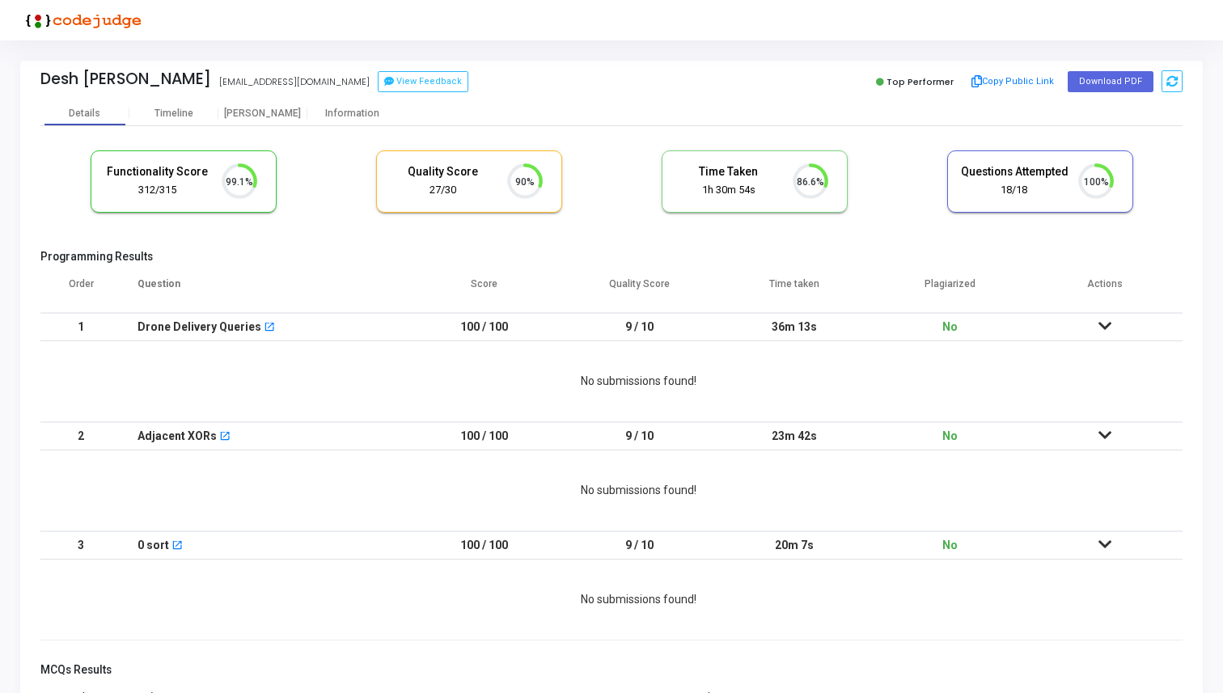
scroll to position [34, 41]
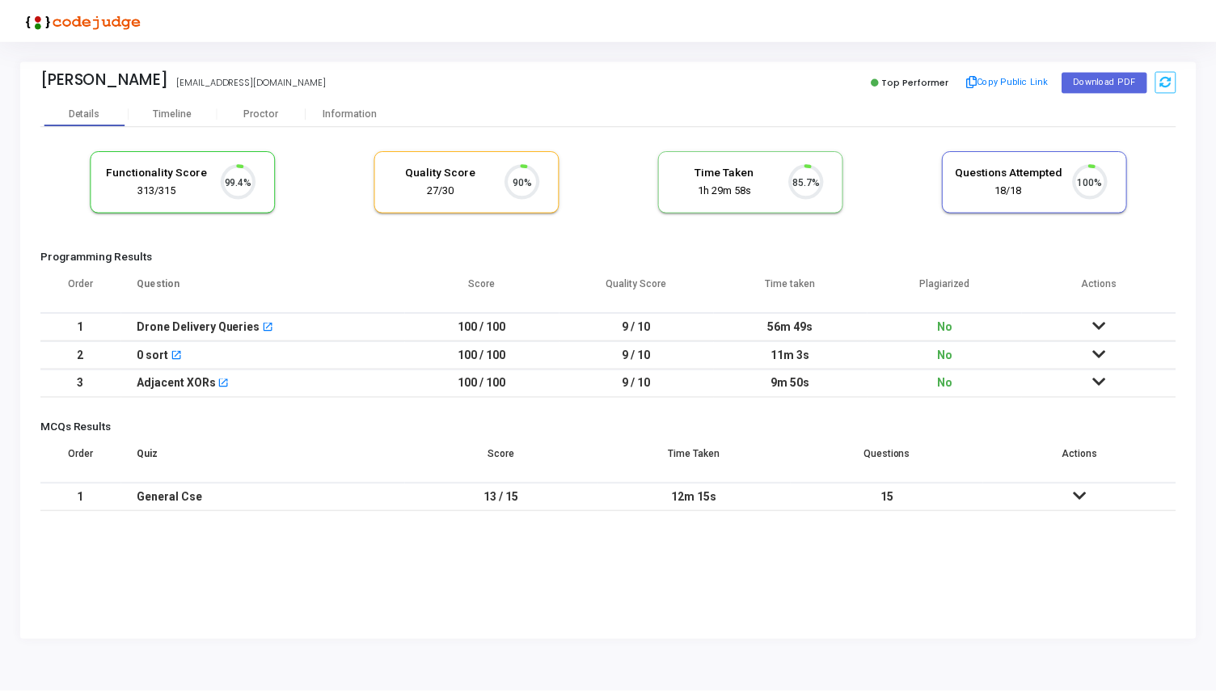
scroll to position [34, 41]
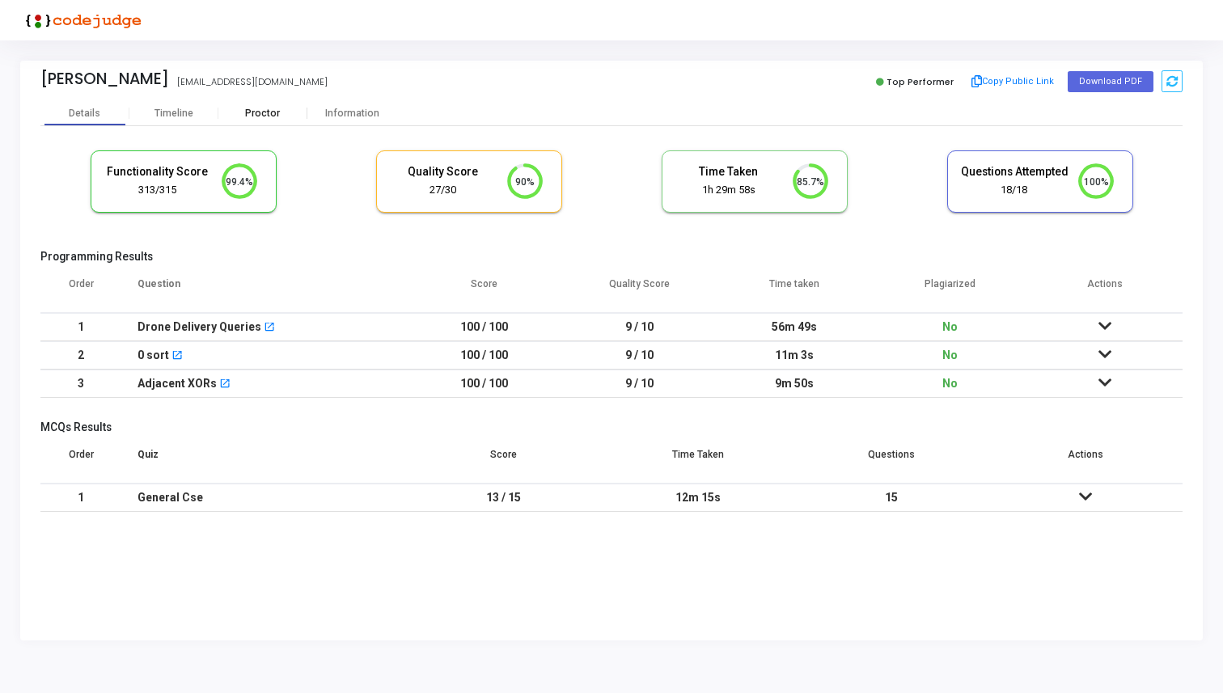
click at [263, 109] on div "Proctor" at bounding box center [262, 114] width 89 height 12
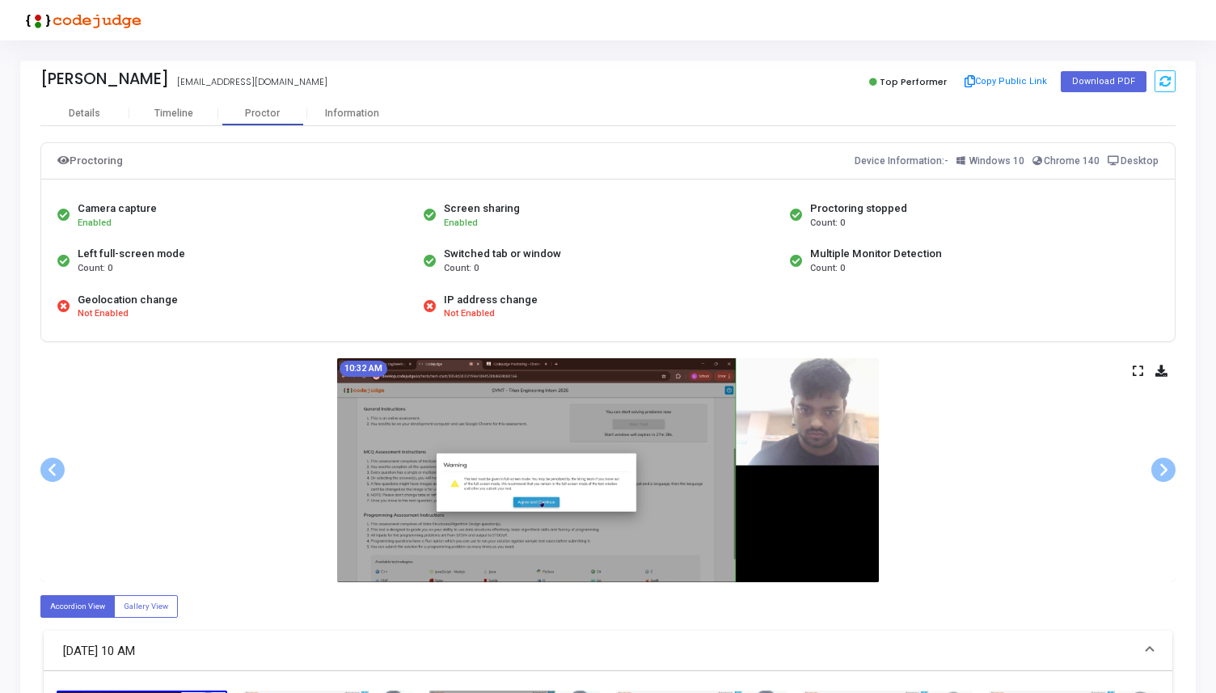
click at [1138, 371] on icon at bounding box center [1138, 370] width 11 height 9
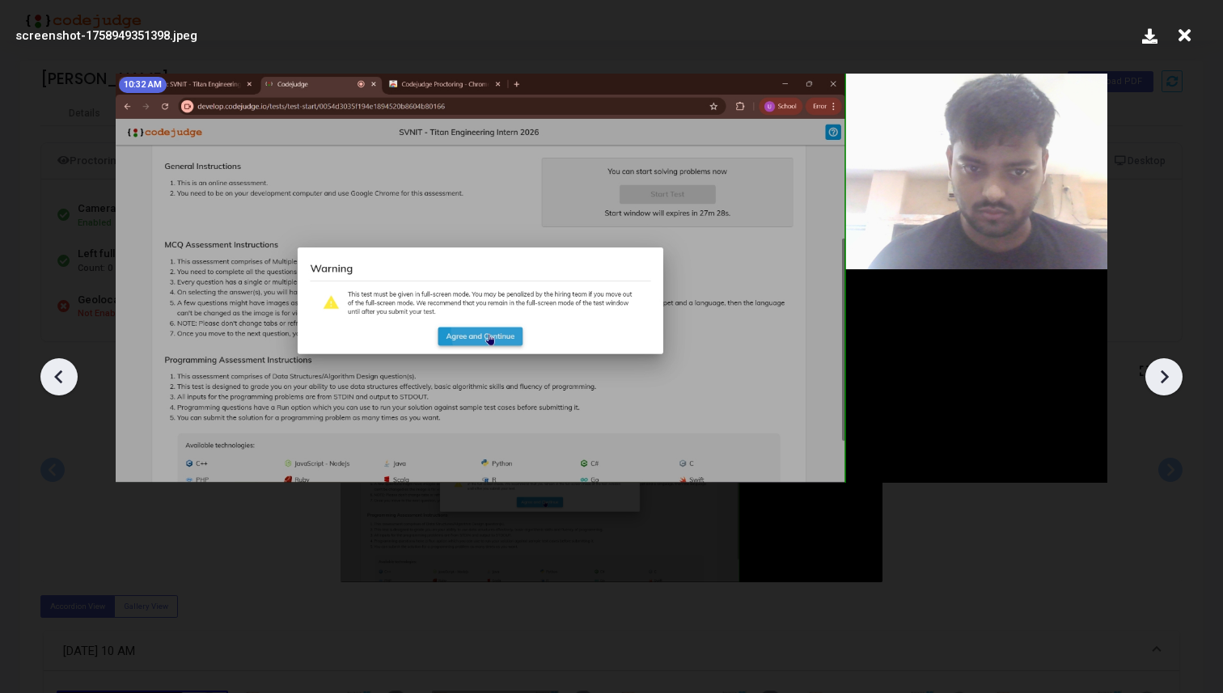
click at [1170, 399] on div at bounding box center [611, 371] width 1223 height 645
click at [1170, 387] on icon at bounding box center [1164, 377] width 24 height 24
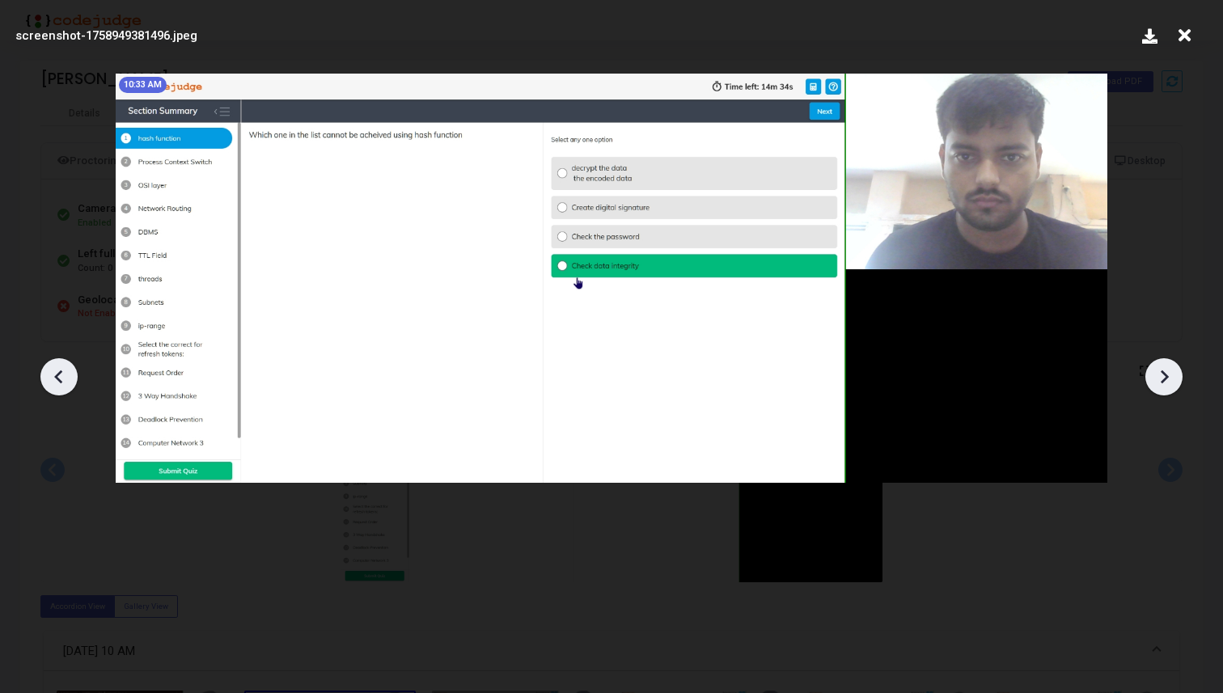
click at [1170, 387] on icon at bounding box center [1164, 377] width 24 height 24
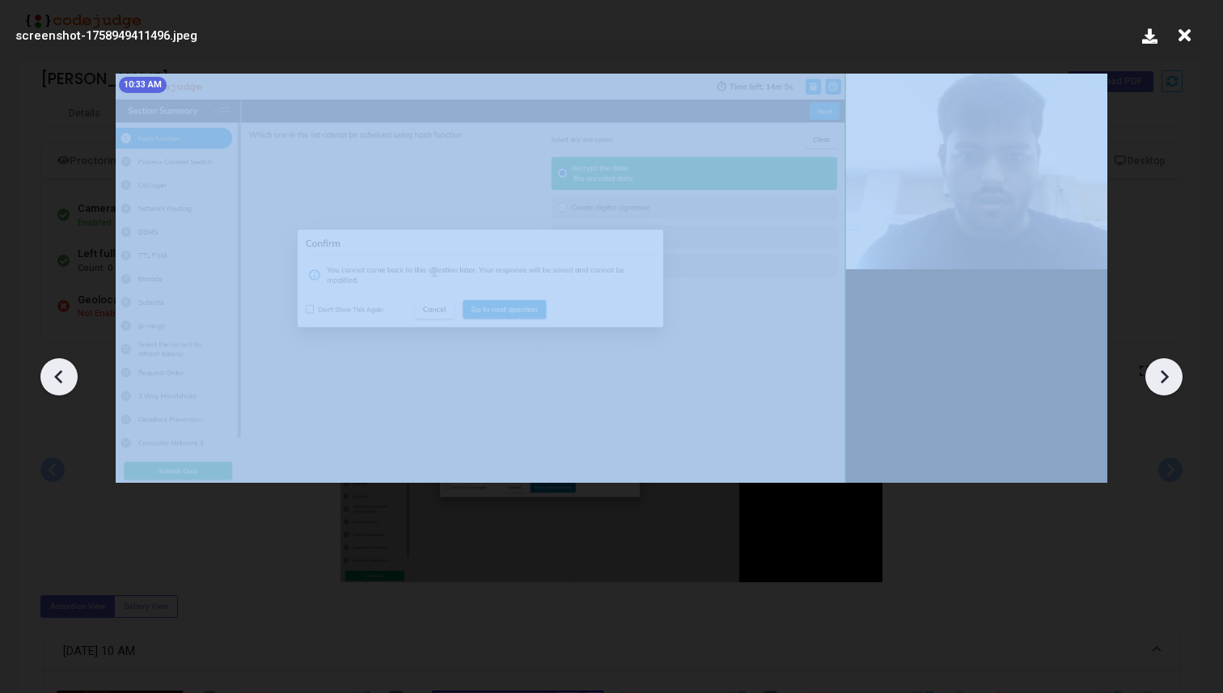
click at [1170, 387] on icon at bounding box center [1164, 377] width 24 height 24
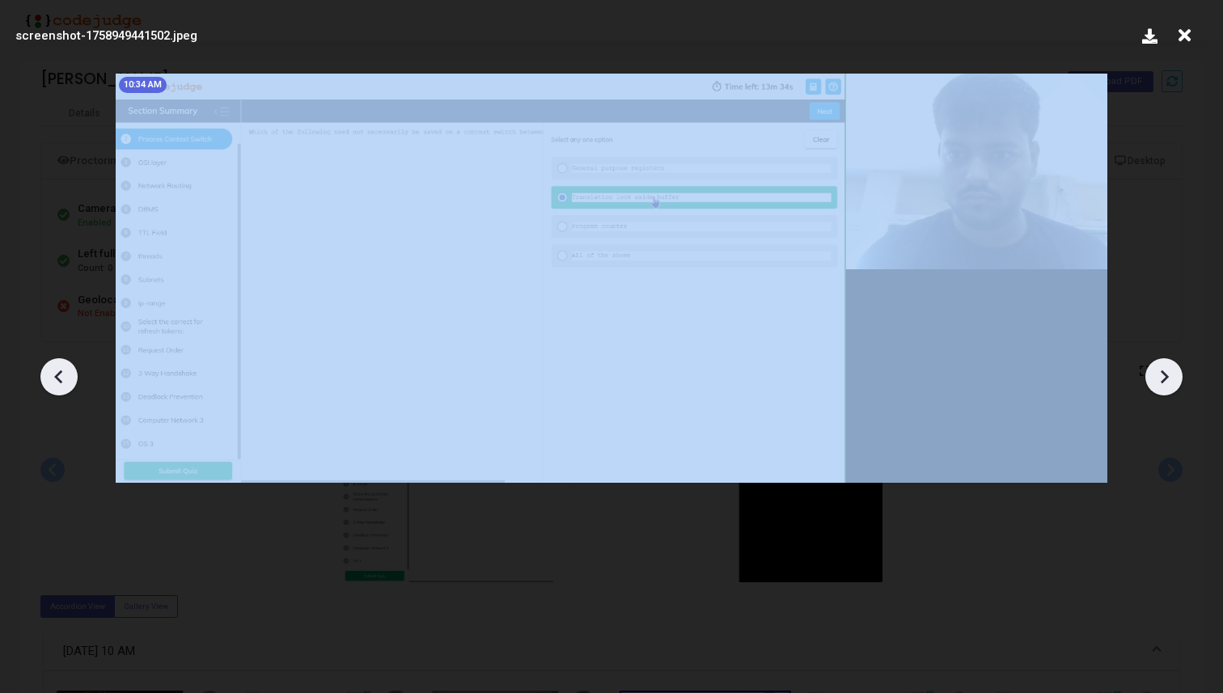
click at [1170, 387] on icon at bounding box center [1164, 377] width 24 height 24
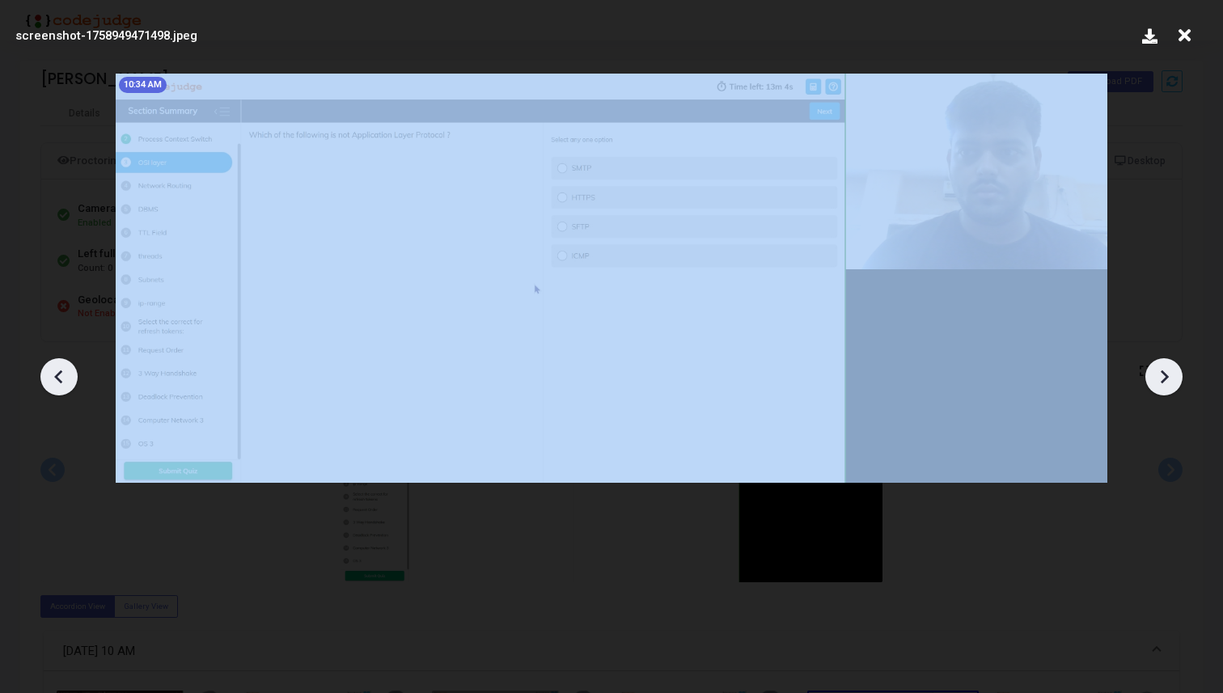
click at [1170, 387] on icon at bounding box center [1164, 377] width 24 height 24
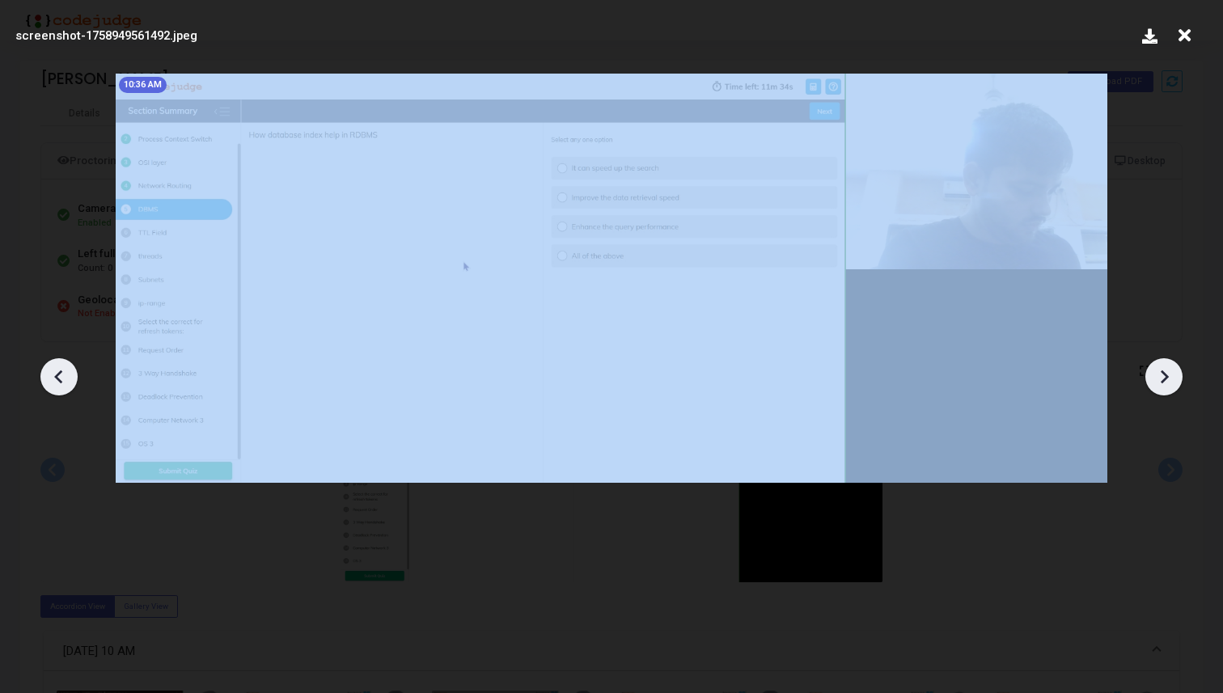
click at [1170, 387] on icon at bounding box center [1164, 377] width 24 height 24
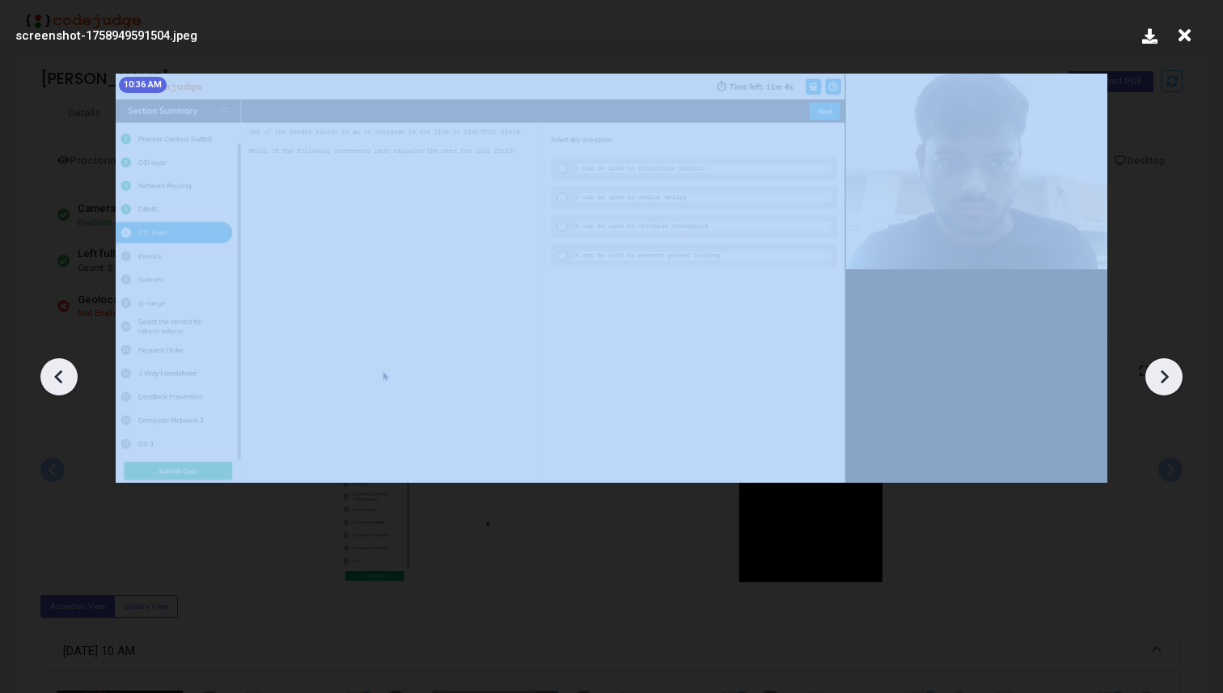
click at [1170, 387] on icon at bounding box center [1164, 377] width 24 height 24
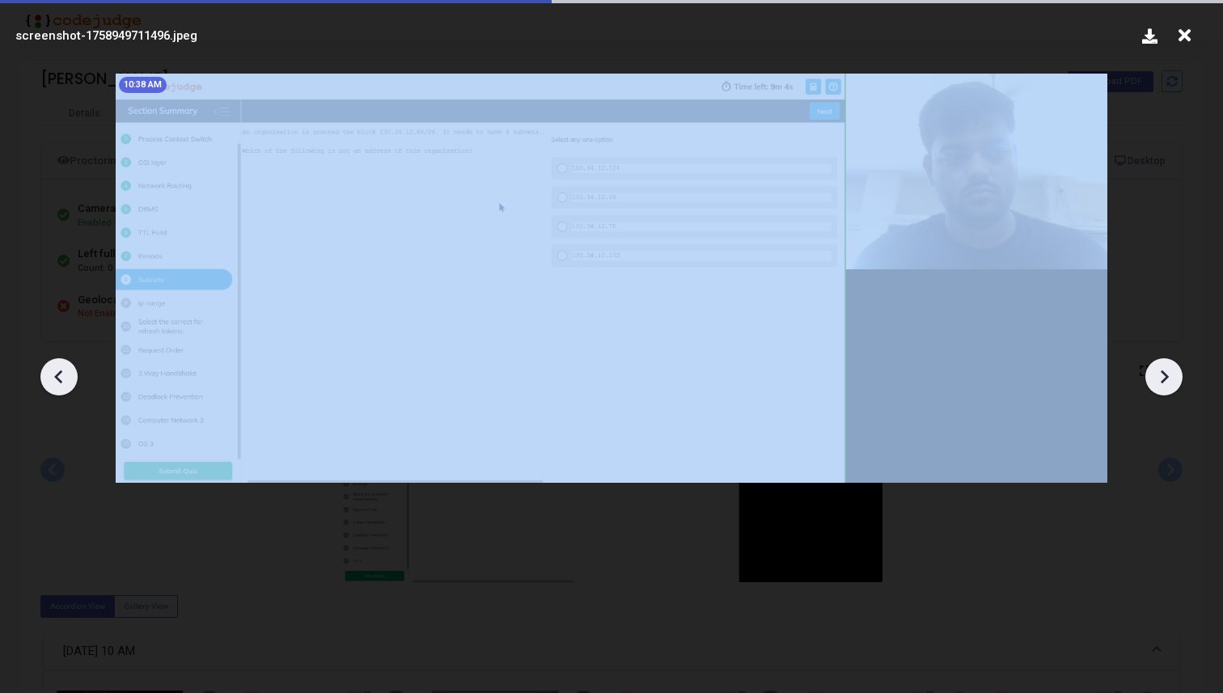
click at [1170, 387] on icon at bounding box center [1164, 377] width 24 height 24
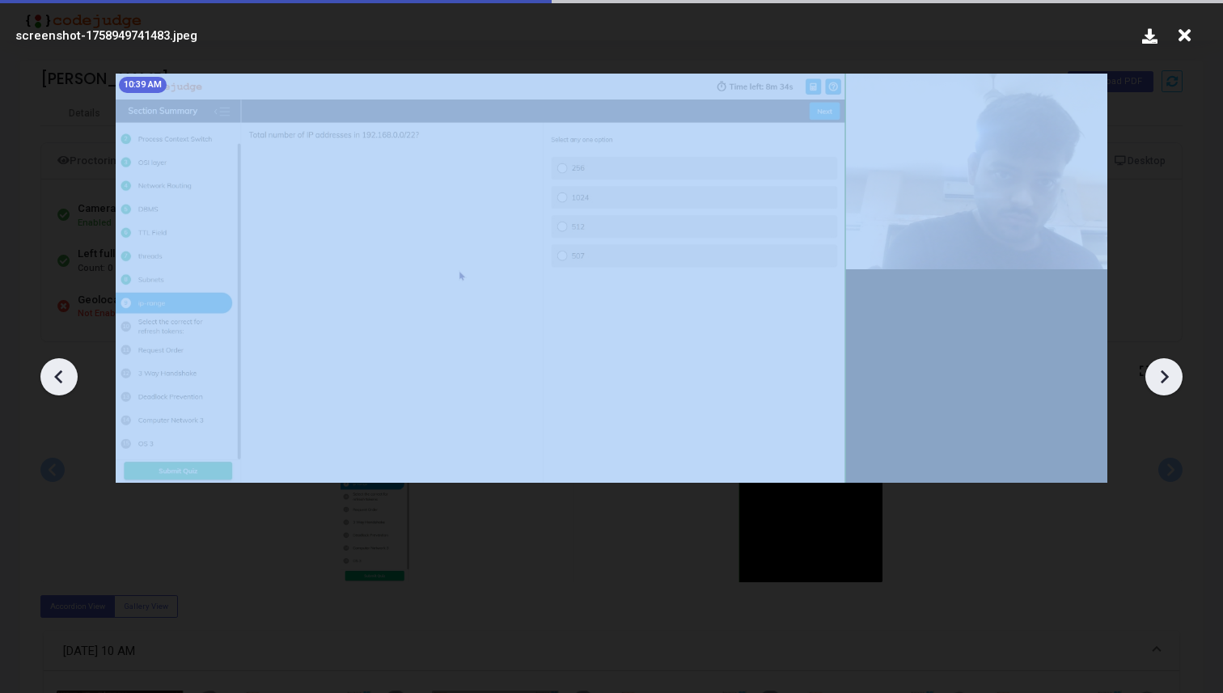
click at [1170, 387] on icon at bounding box center [1164, 377] width 24 height 24
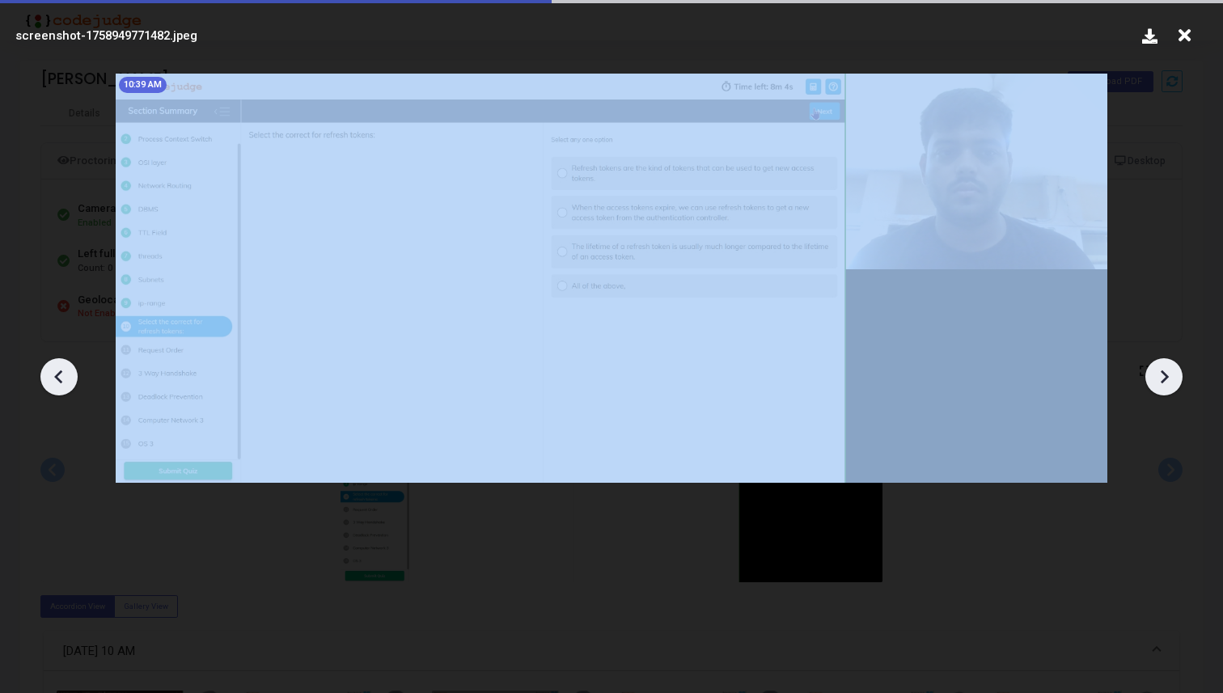
click at [1170, 387] on icon at bounding box center [1164, 377] width 24 height 24
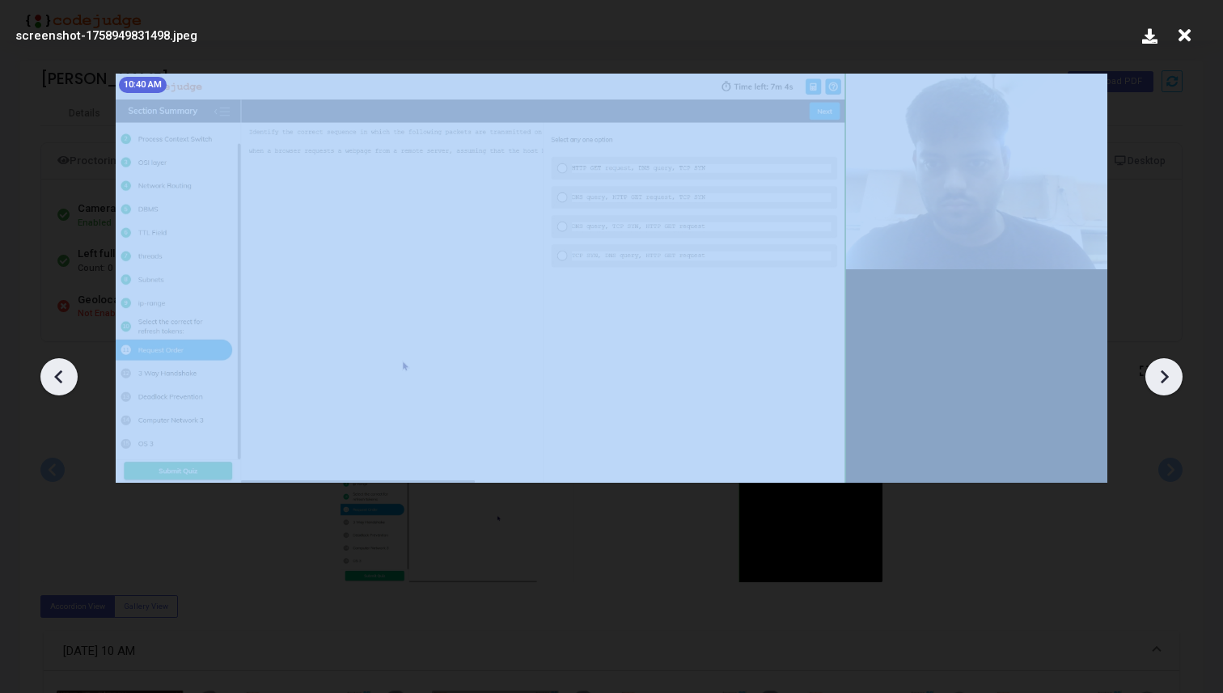
click at [1170, 387] on icon at bounding box center [1164, 377] width 24 height 24
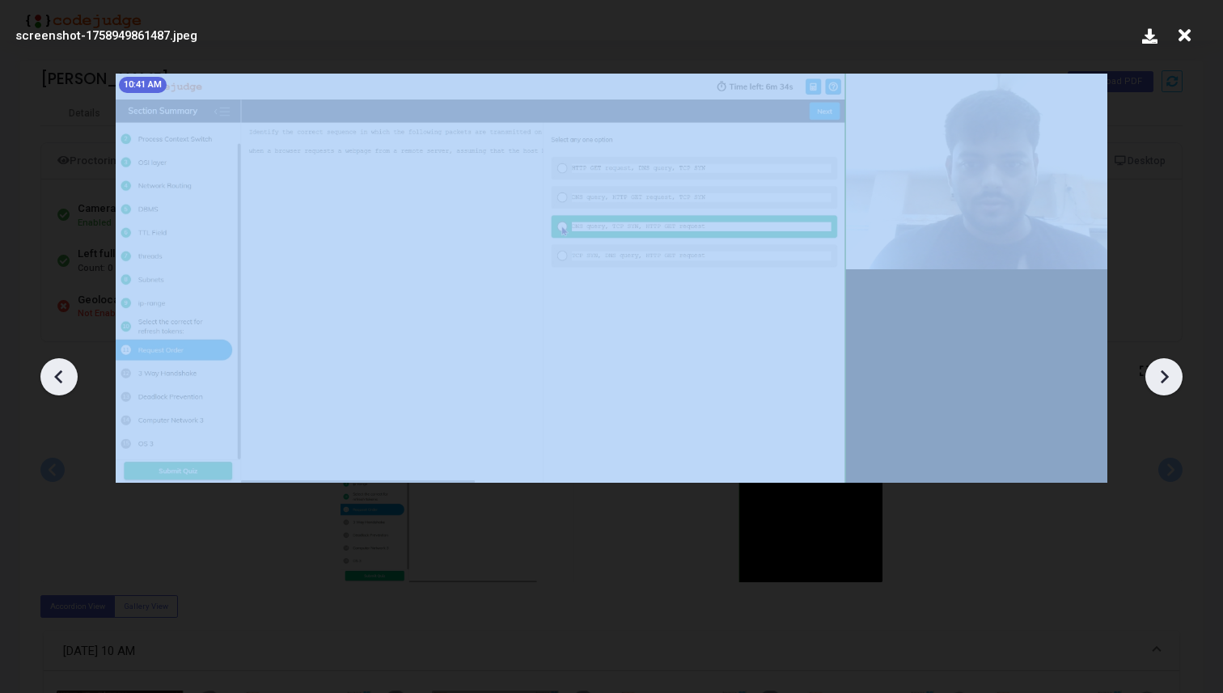
click at [1170, 387] on icon at bounding box center [1164, 377] width 24 height 24
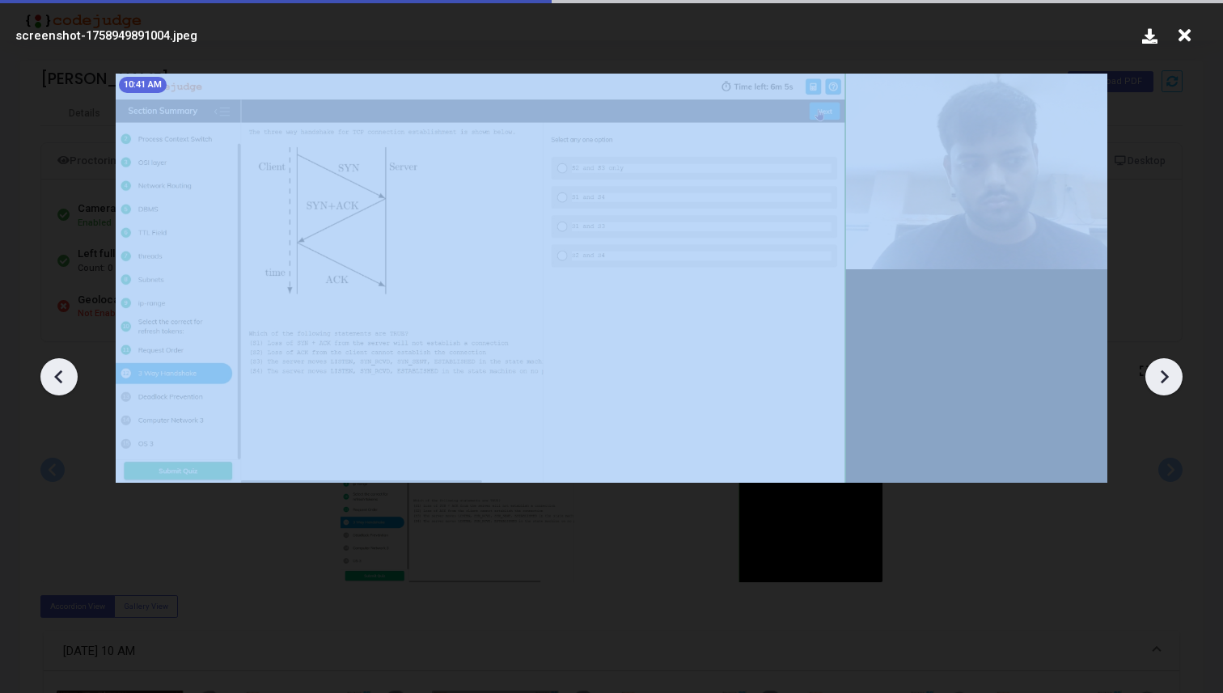
click at [1170, 387] on icon at bounding box center [1164, 377] width 24 height 24
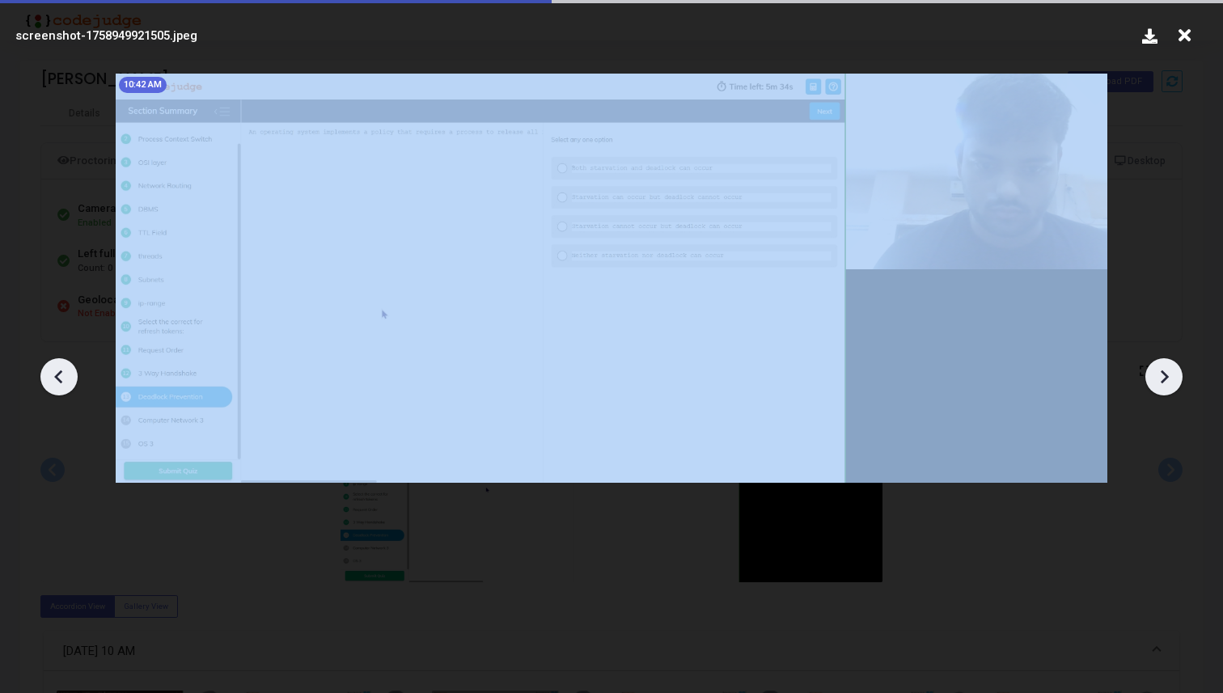
click at [1170, 387] on icon at bounding box center [1164, 377] width 24 height 24
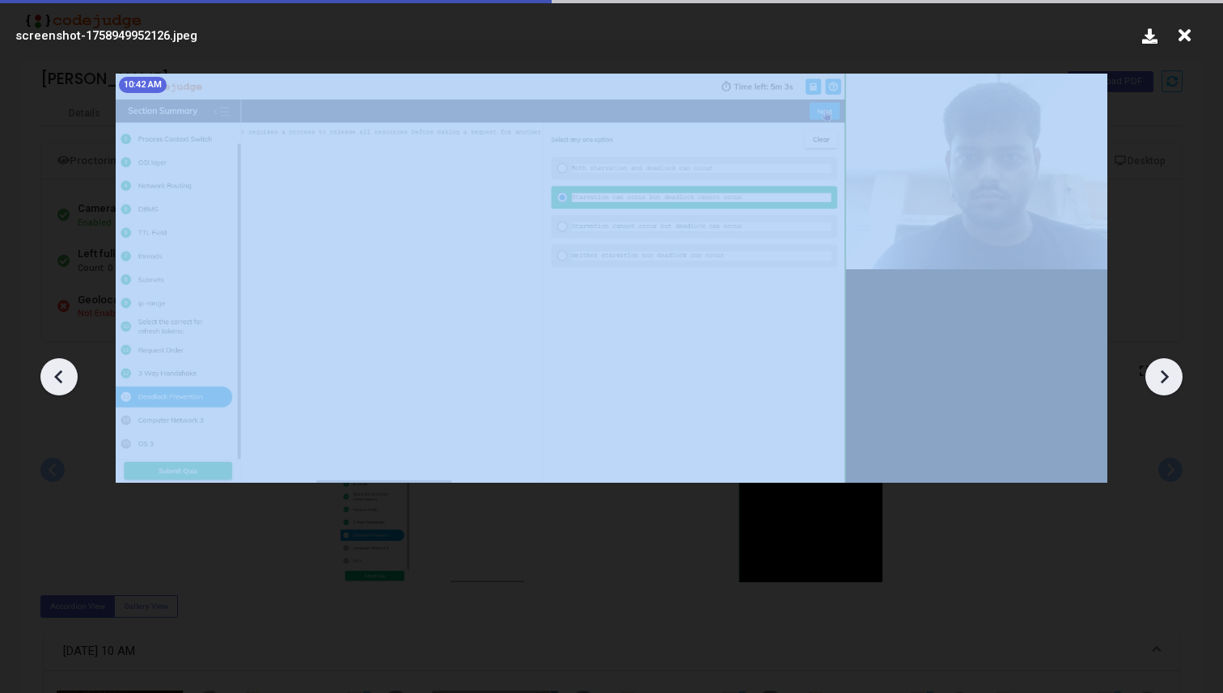
click at [1170, 387] on icon at bounding box center [1164, 377] width 24 height 24
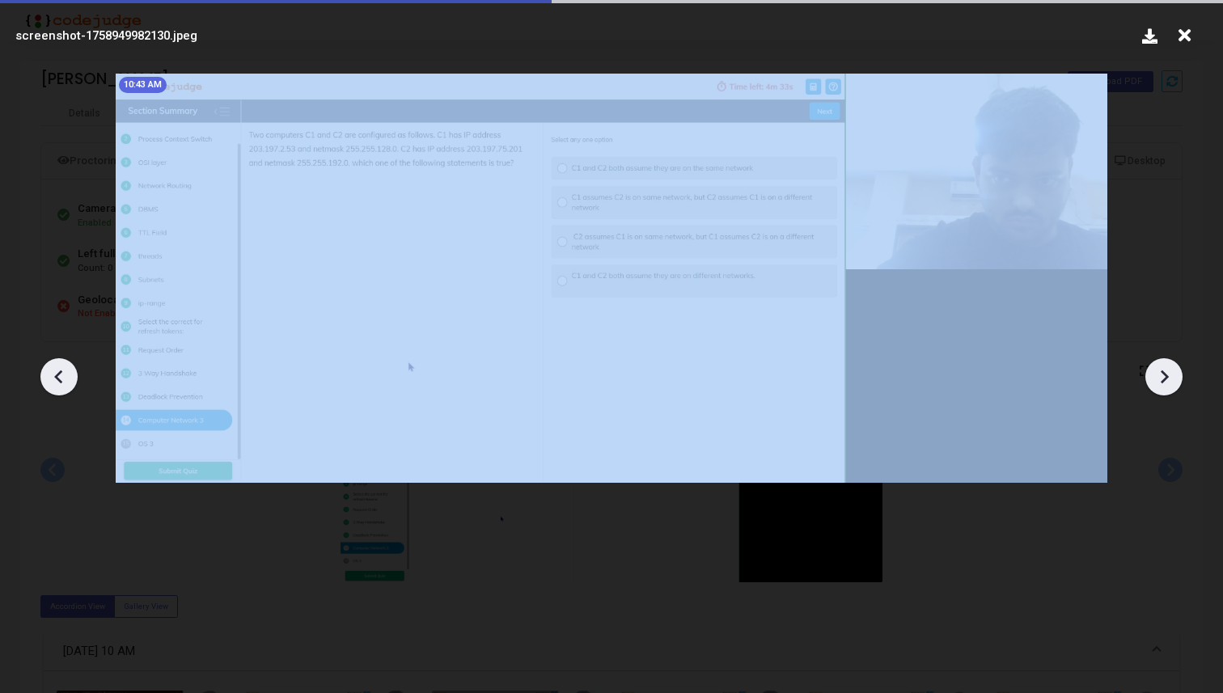
click at [1170, 387] on icon at bounding box center [1164, 377] width 24 height 24
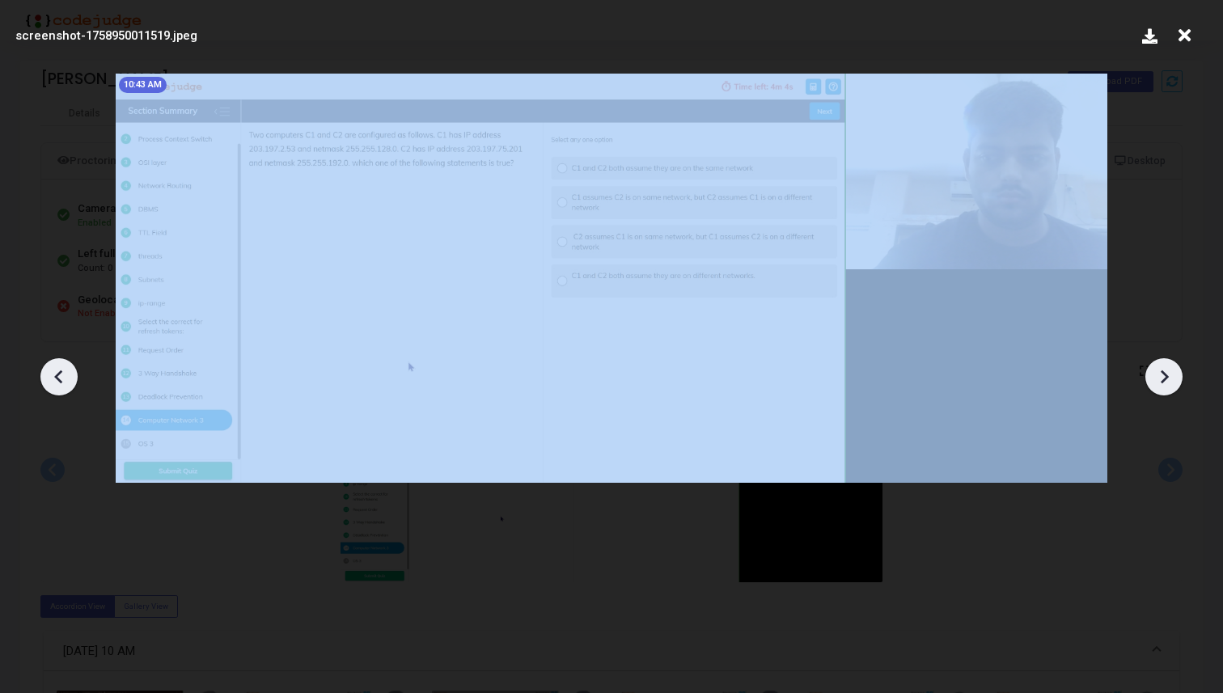
click at [1170, 387] on icon at bounding box center [1164, 377] width 24 height 24
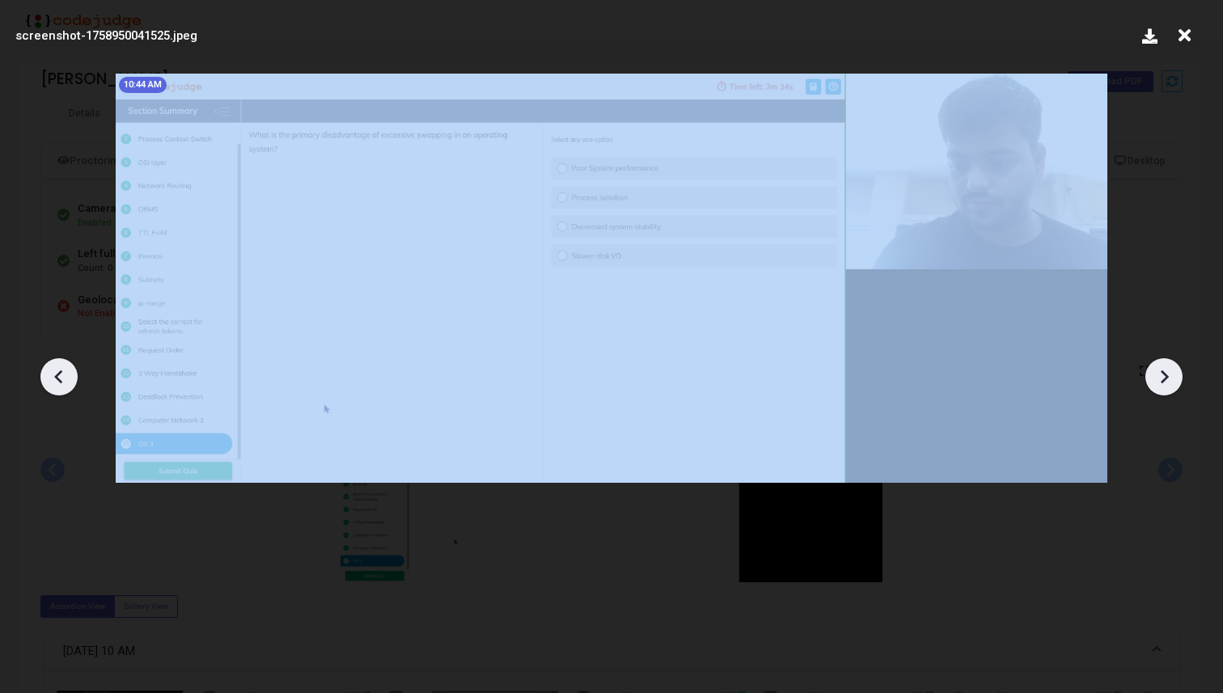
click at [1170, 387] on icon at bounding box center [1164, 377] width 24 height 24
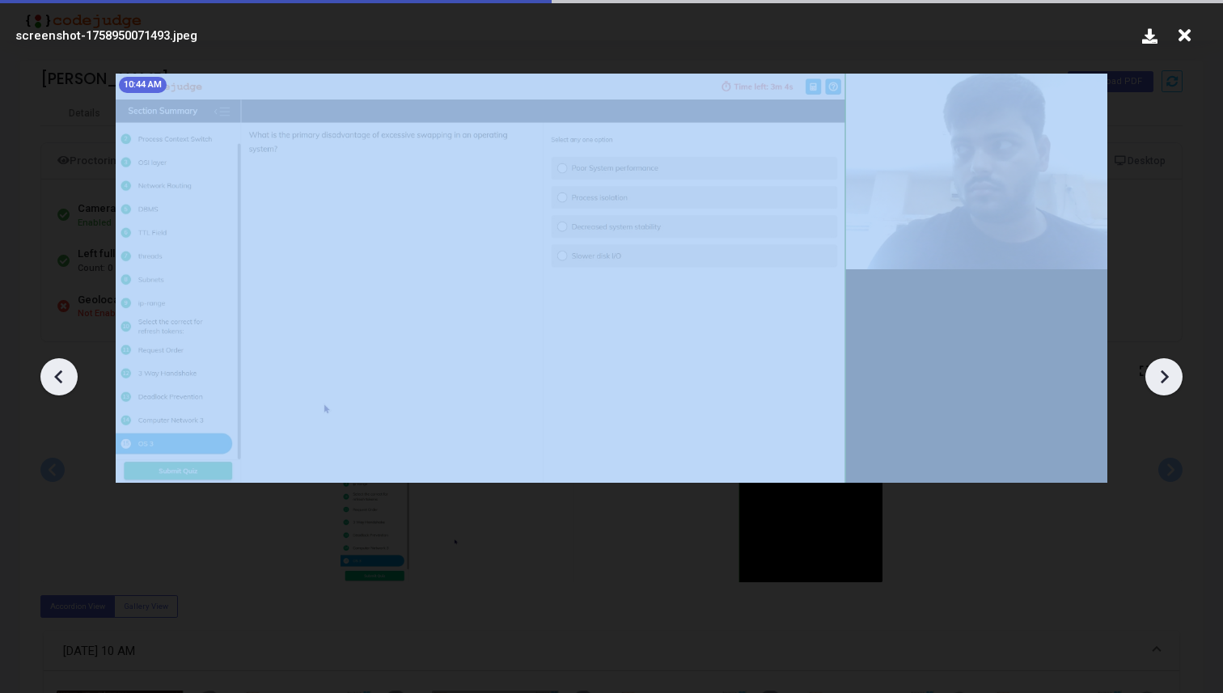
click at [1170, 387] on icon at bounding box center [1164, 377] width 24 height 24
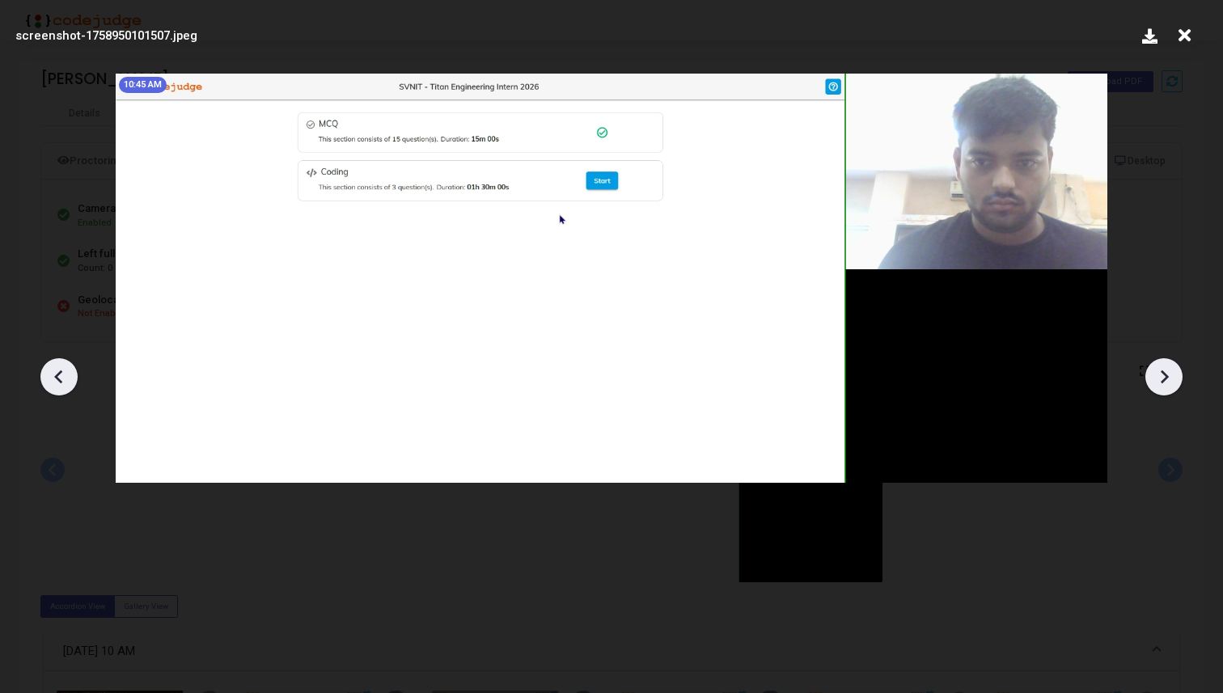
click at [1170, 387] on icon at bounding box center [1164, 377] width 24 height 24
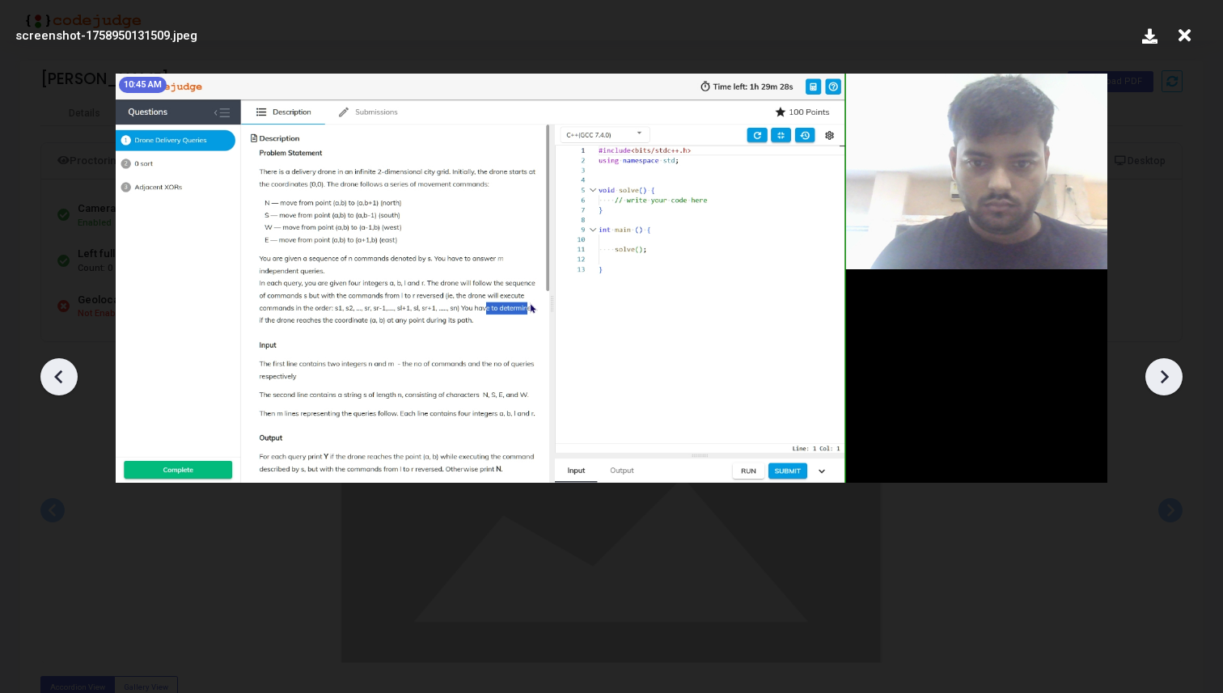
click at [1170, 387] on icon at bounding box center [1164, 377] width 24 height 24
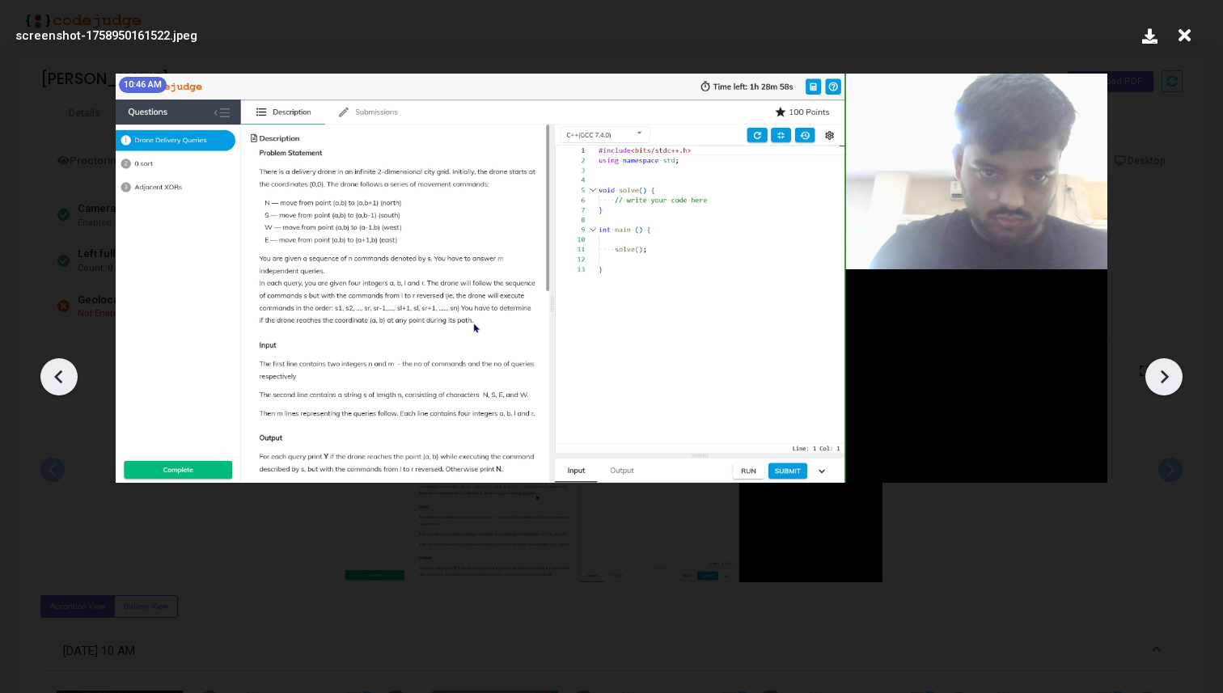
click at [1170, 387] on icon at bounding box center [1164, 377] width 24 height 24
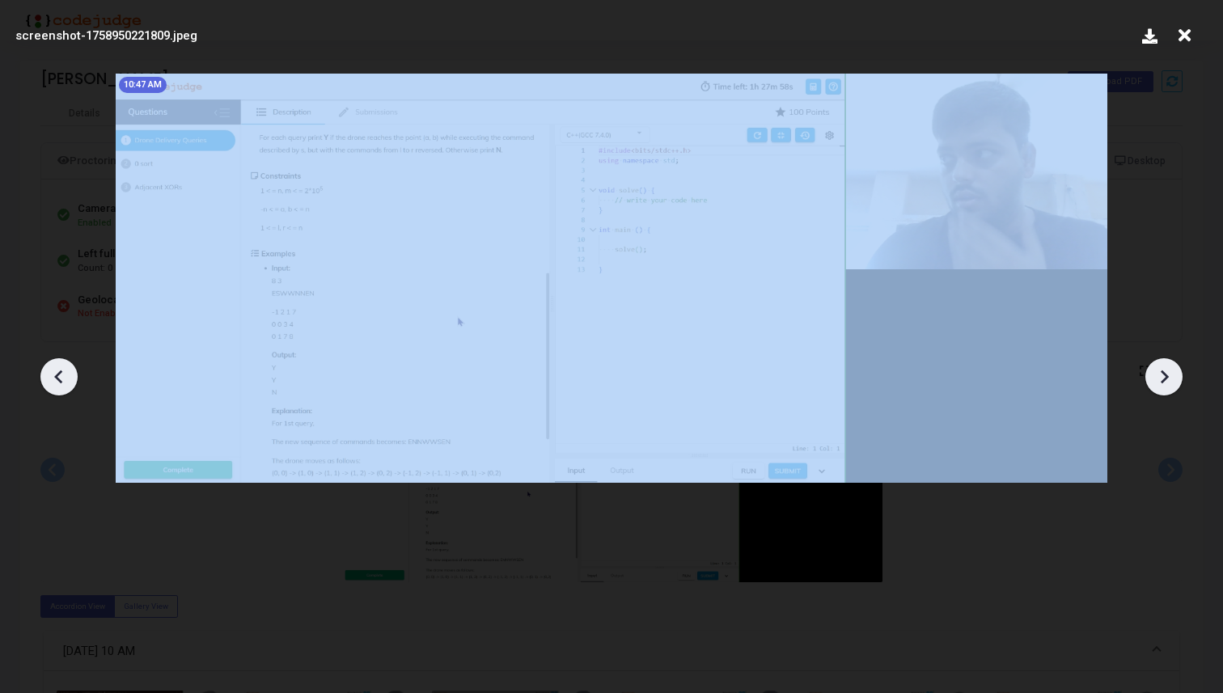
click at [1170, 387] on icon at bounding box center [1164, 377] width 24 height 24
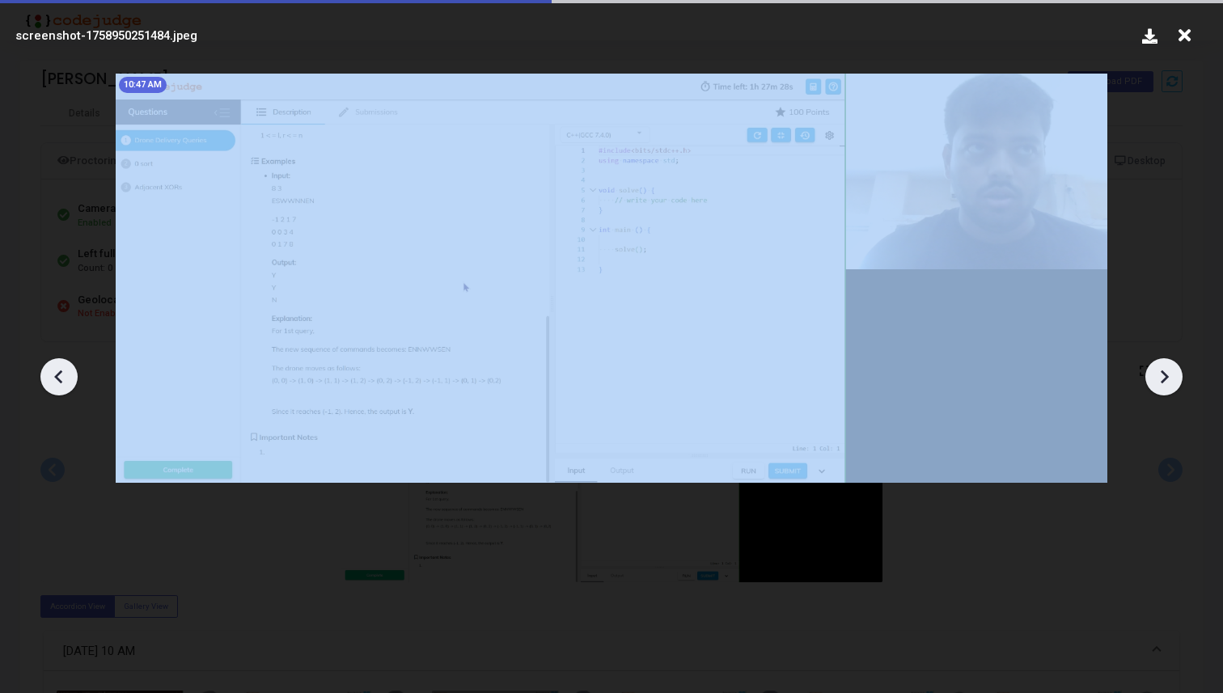
click at [1170, 387] on icon at bounding box center [1164, 377] width 24 height 24
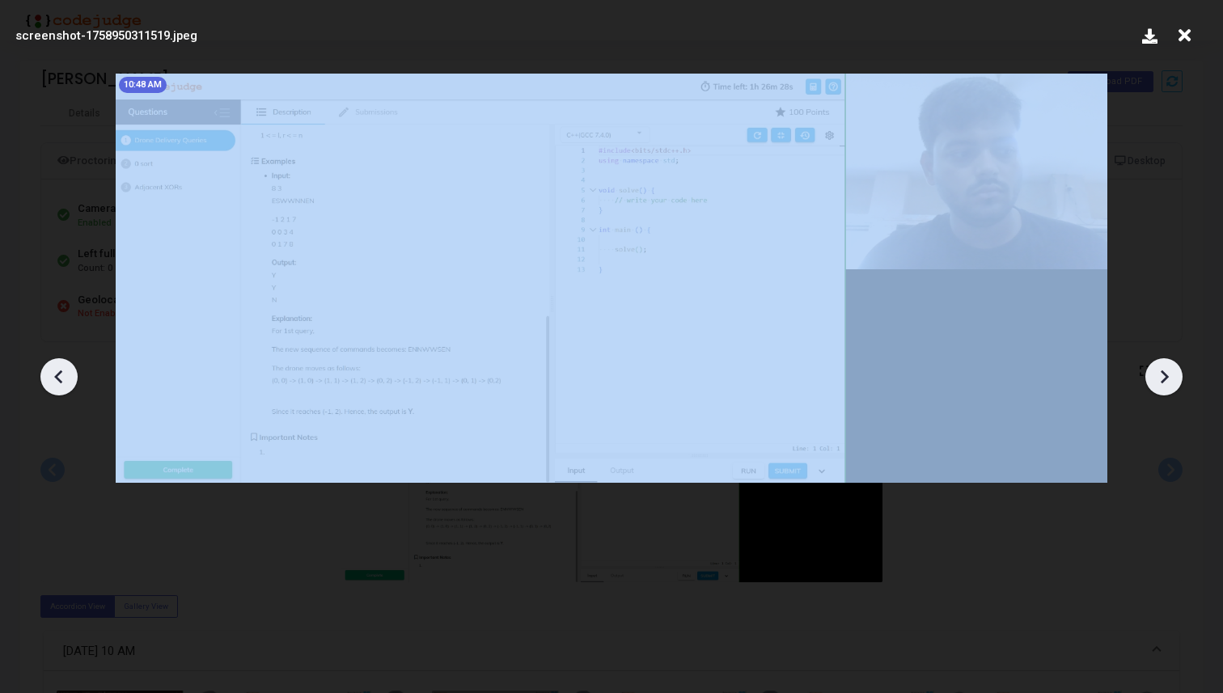
click at [1170, 387] on icon at bounding box center [1164, 377] width 24 height 24
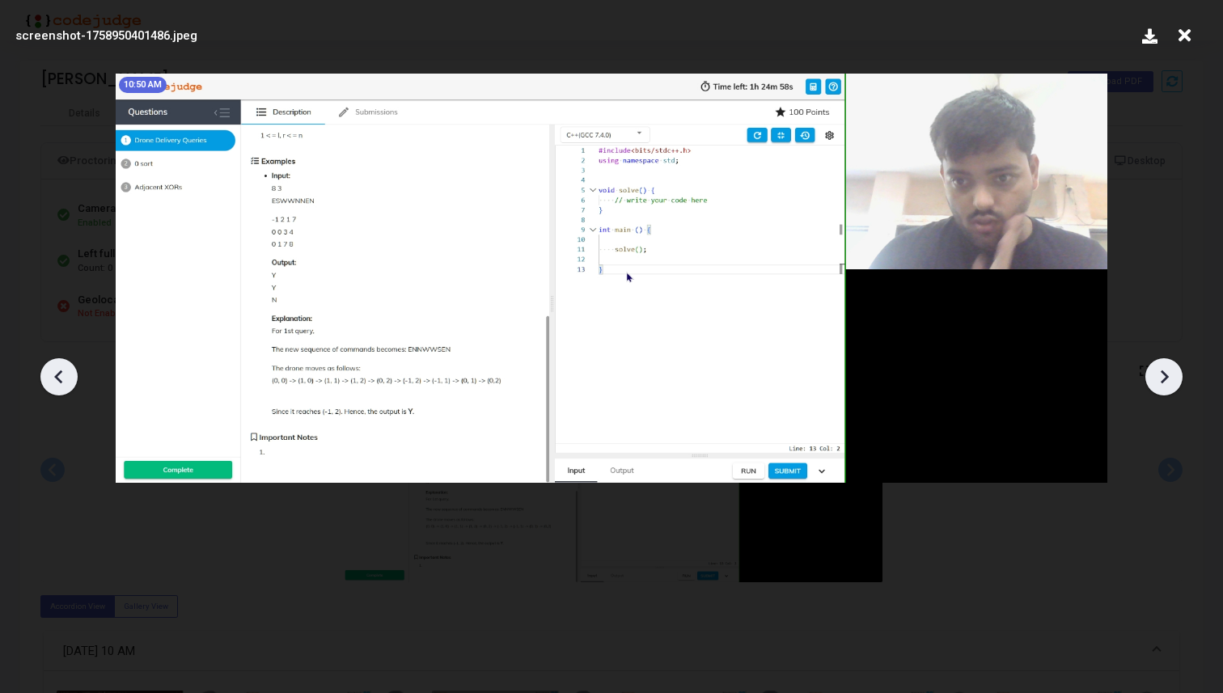
click at [1170, 387] on icon at bounding box center [1164, 377] width 24 height 24
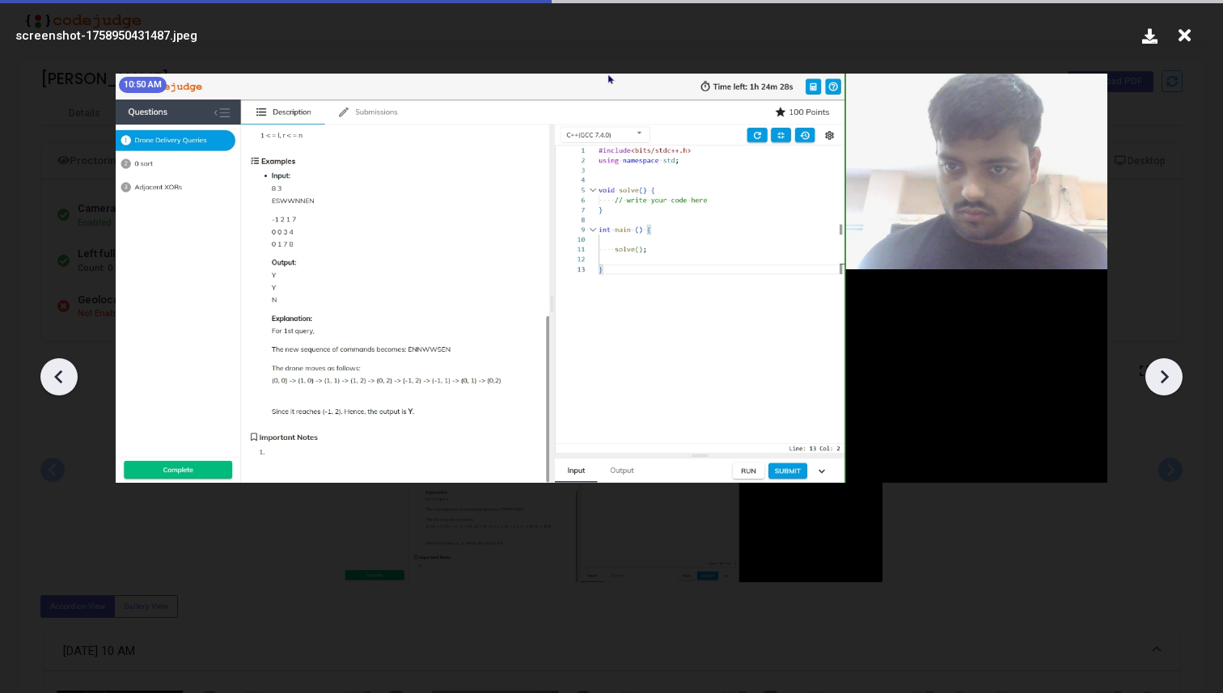
click at [1170, 387] on icon at bounding box center [1164, 377] width 24 height 24
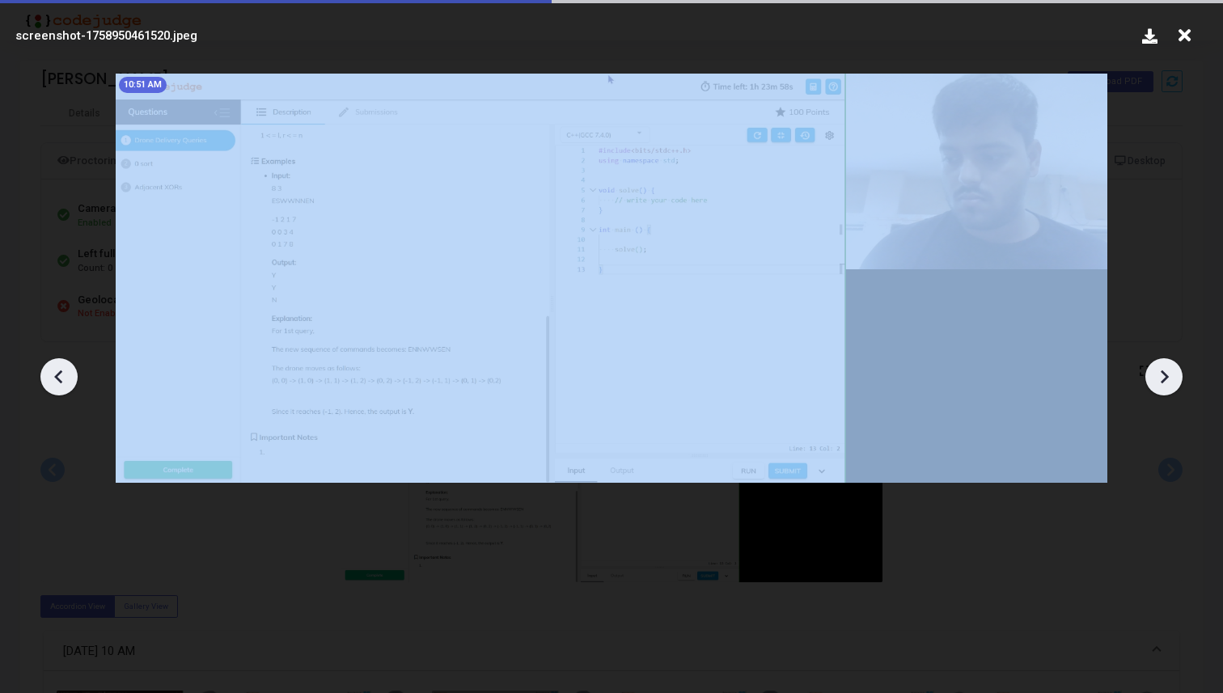
click at [1170, 387] on icon at bounding box center [1164, 377] width 24 height 24
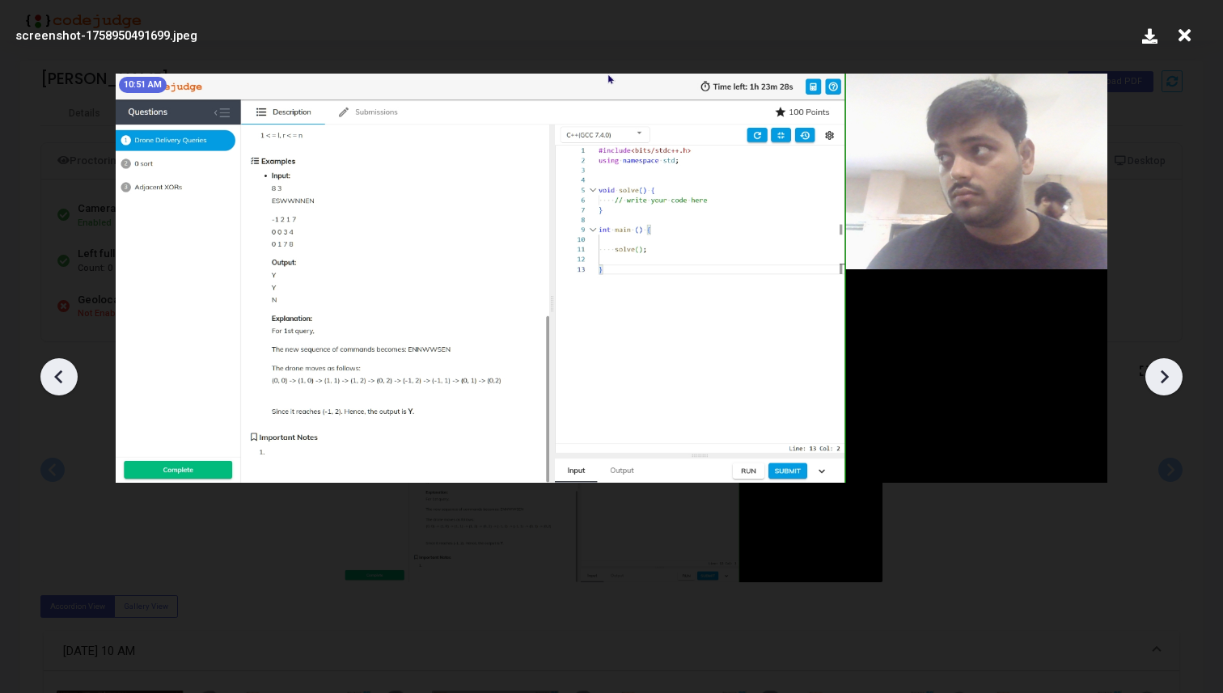
click at [1170, 387] on icon at bounding box center [1164, 377] width 24 height 24
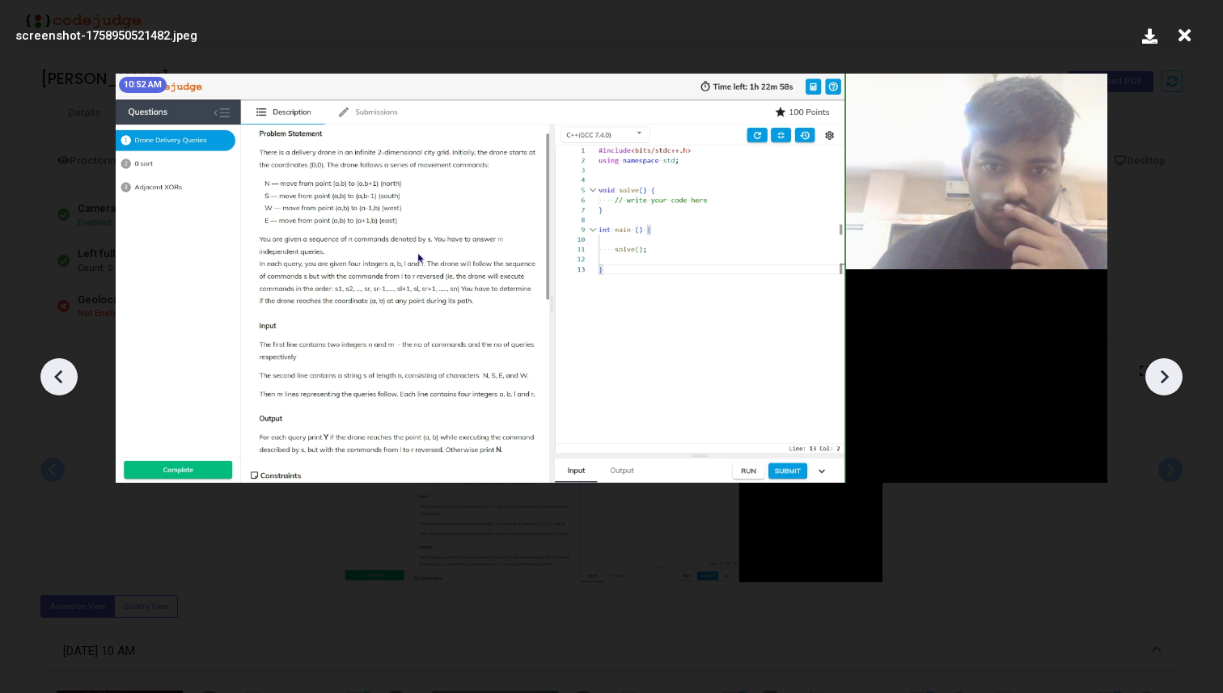
click at [1170, 387] on icon at bounding box center [1164, 377] width 24 height 24
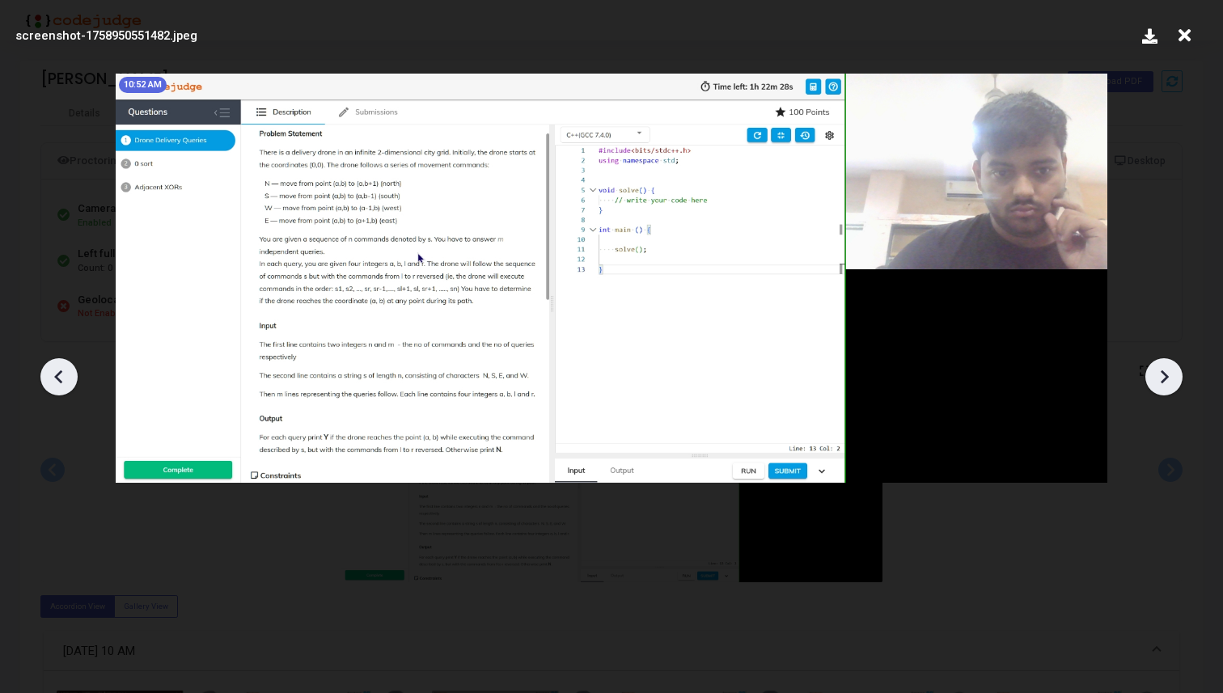
click at [1170, 387] on icon at bounding box center [1164, 377] width 24 height 24
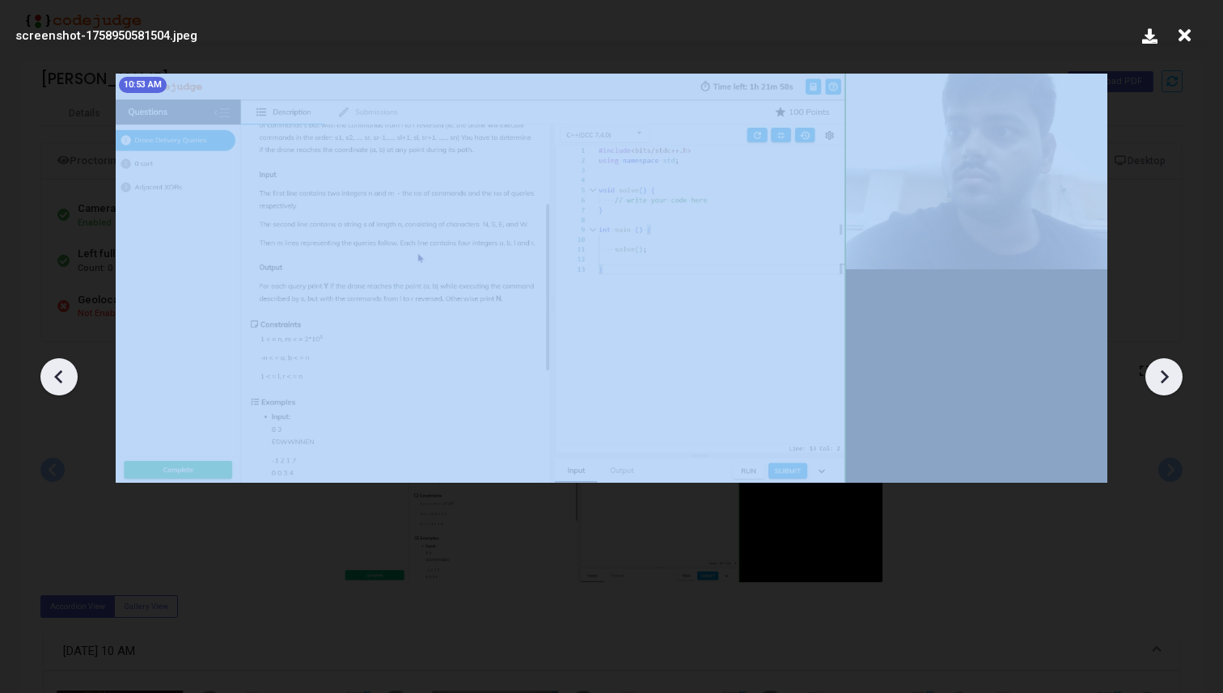
click at [1170, 387] on icon at bounding box center [1164, 377] width 24 height 24
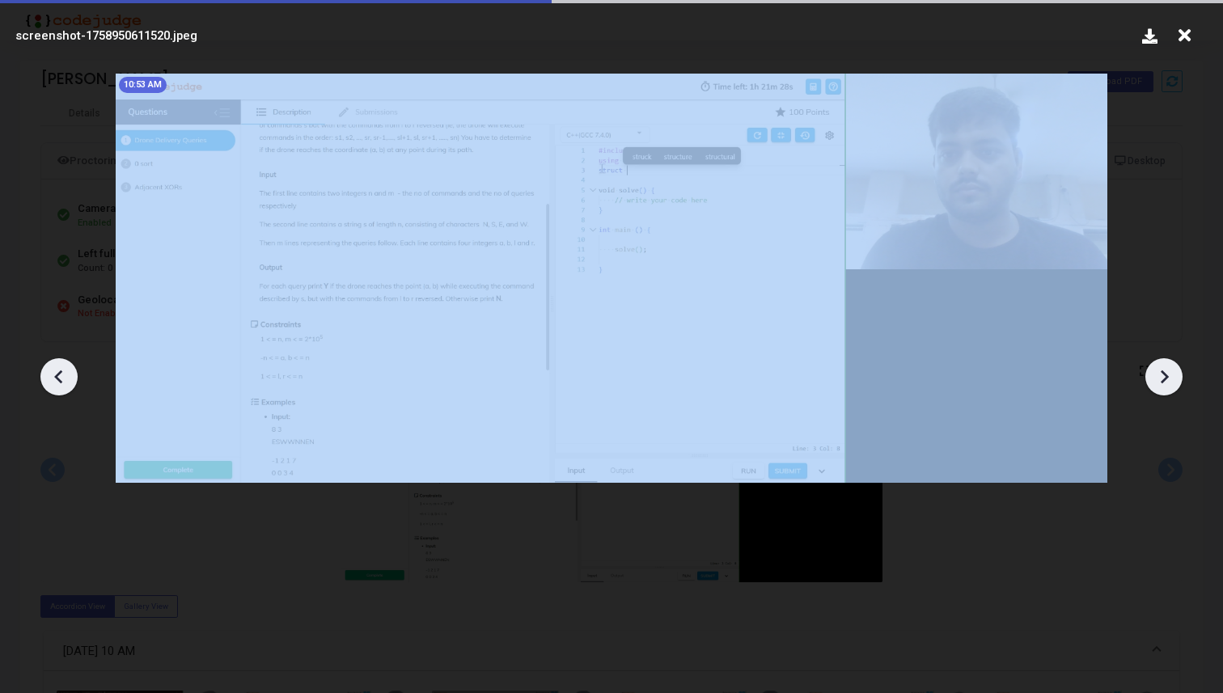
click at [1170, 387] on icon at bounding box center [1164, 377] width 24 height 24
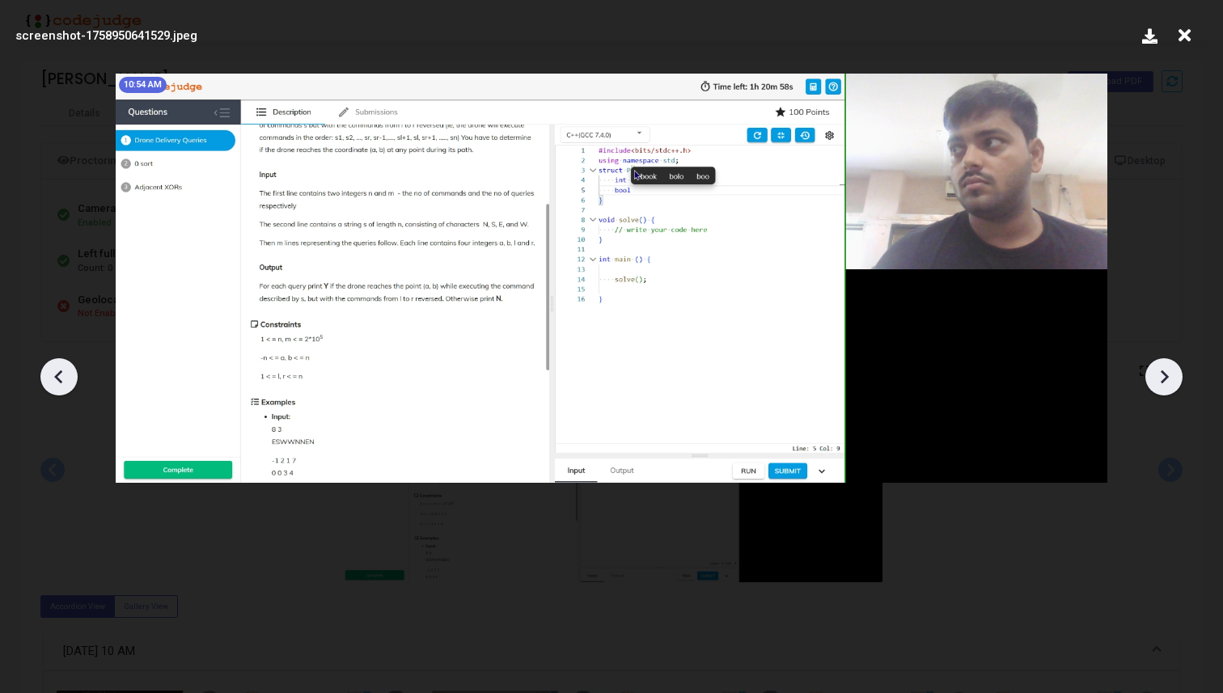
click at [1170, 387] on icon at bounding box center [1164, 377] width 24 height 24
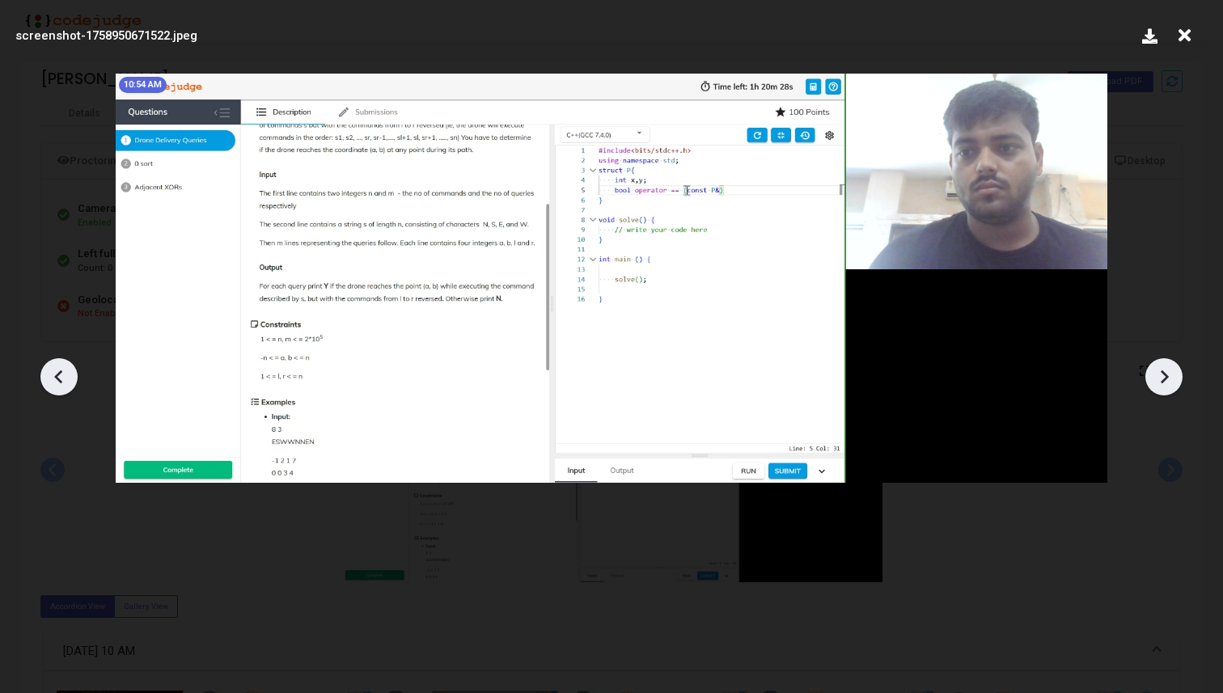
click at [1170, 387] on icon at bounding box center [1164, 377] width 24 height 24
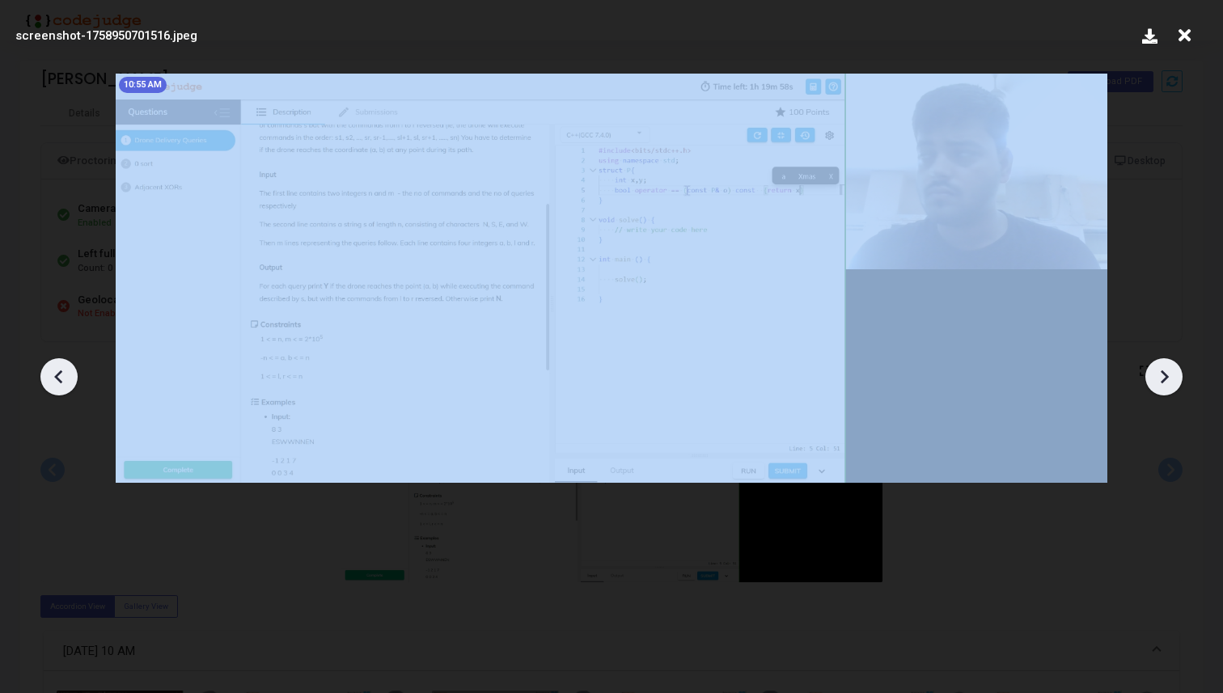
click at [1170, 387] on icon at bounding box center [1164, 377] width 24 height 24
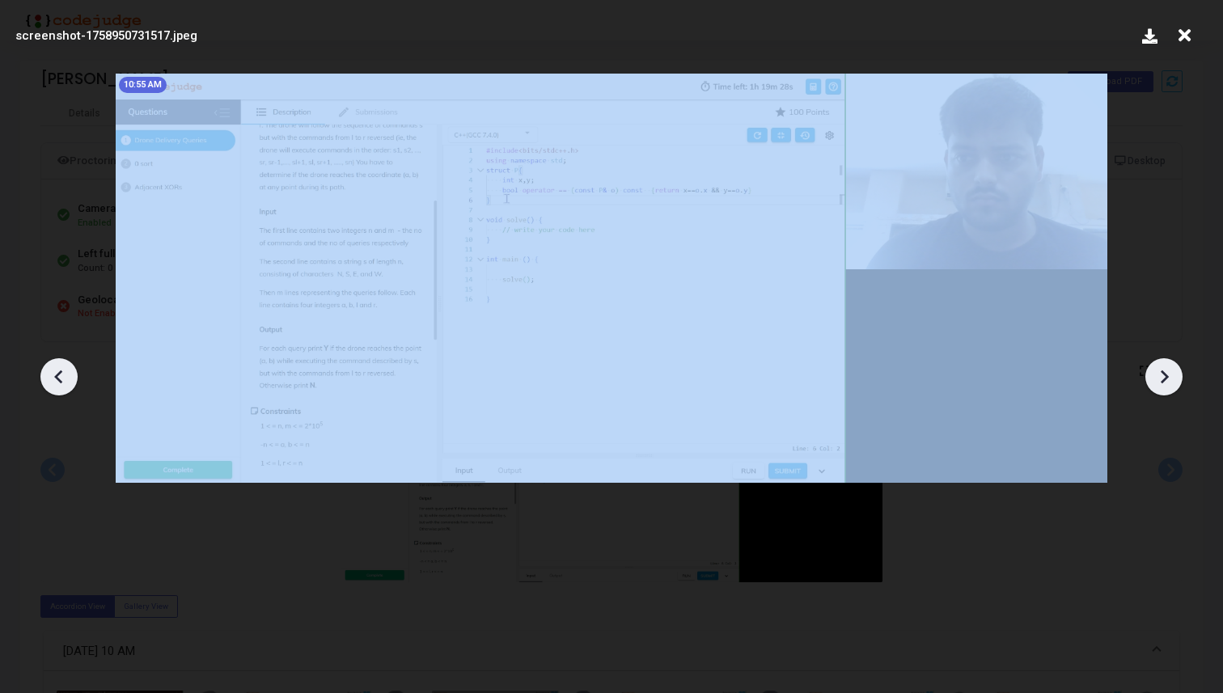
click at [1170, 387] on icon at bounding box center [1164, 377] width 24 height 24
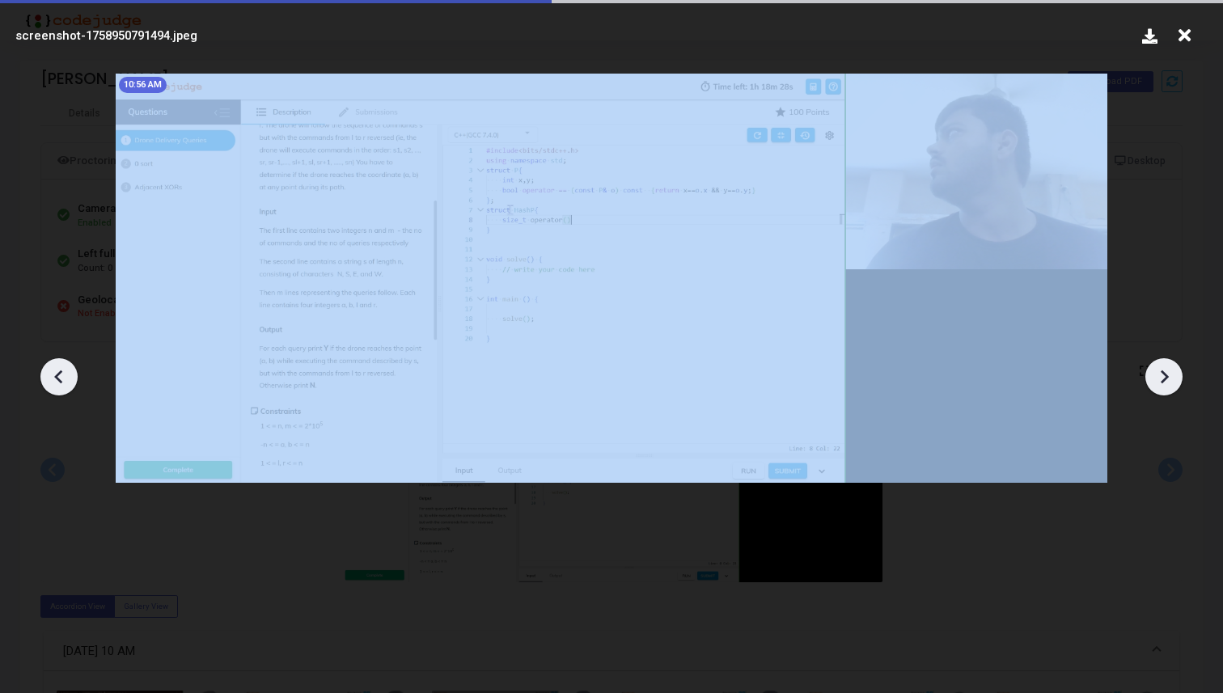
click at [1170, 387] on icon at bounding box center [1164, 377] width 24 height 24
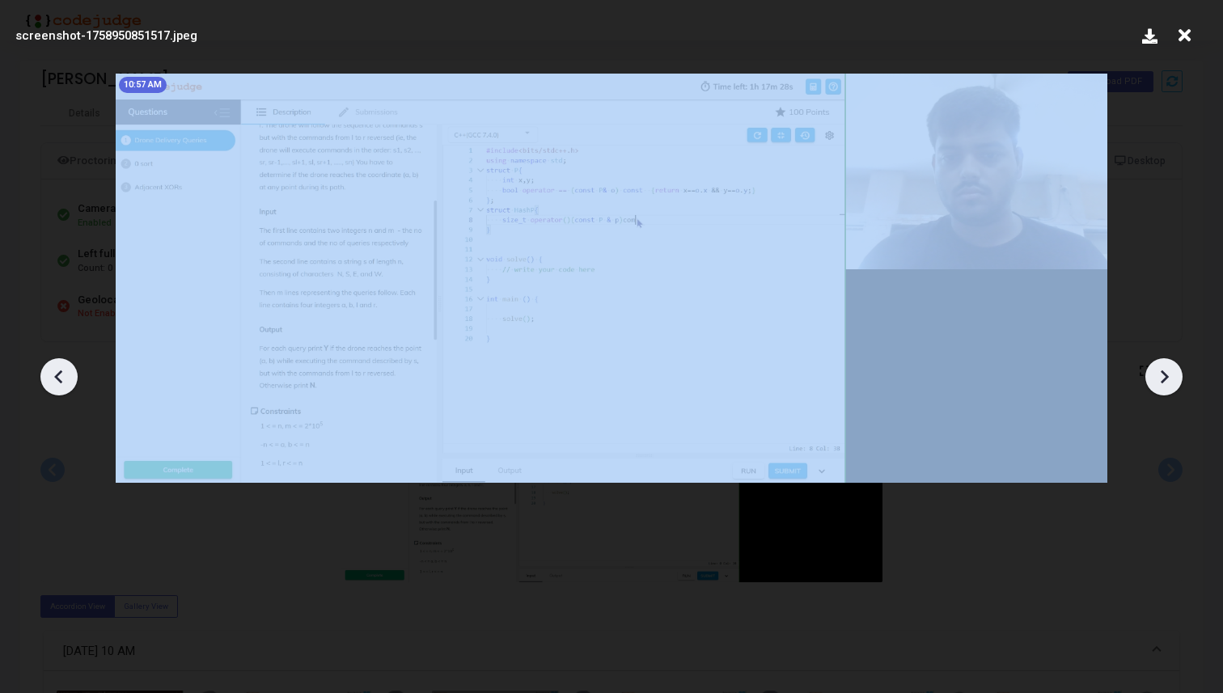
click at [1170, 387] on icon at bounding box center [1164, 377] width 24 height 24
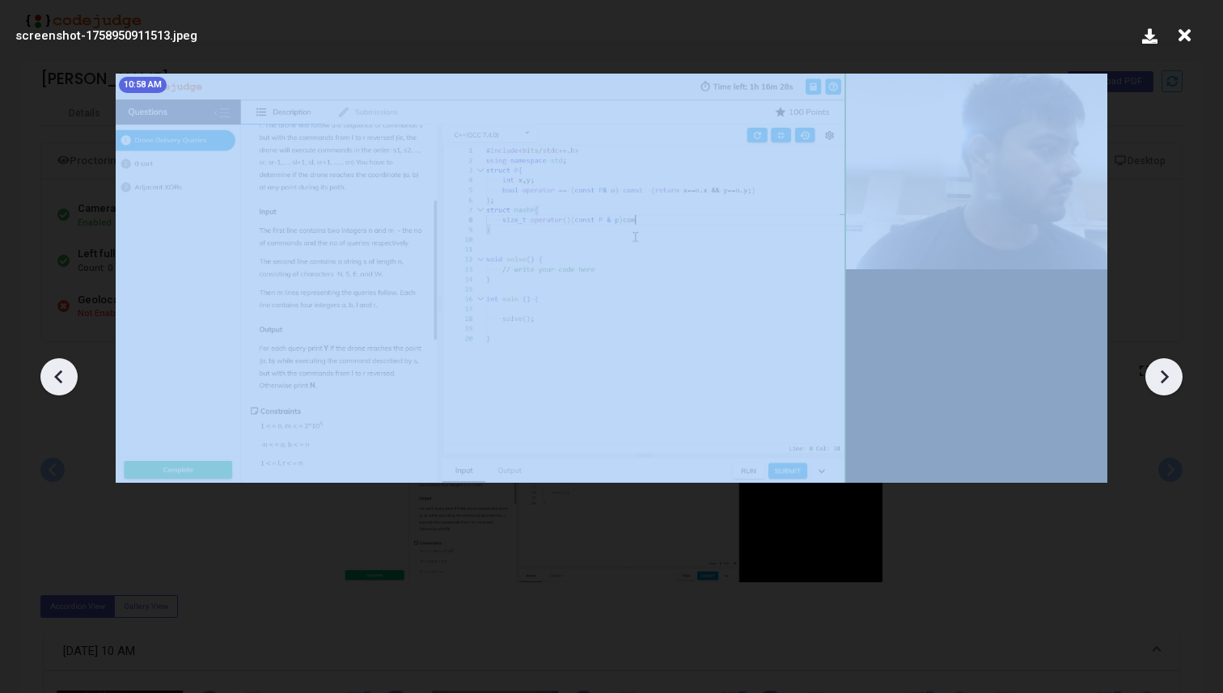
click at [1170, 387] on icon at bounding box center [1164, 377] width 24 height 24
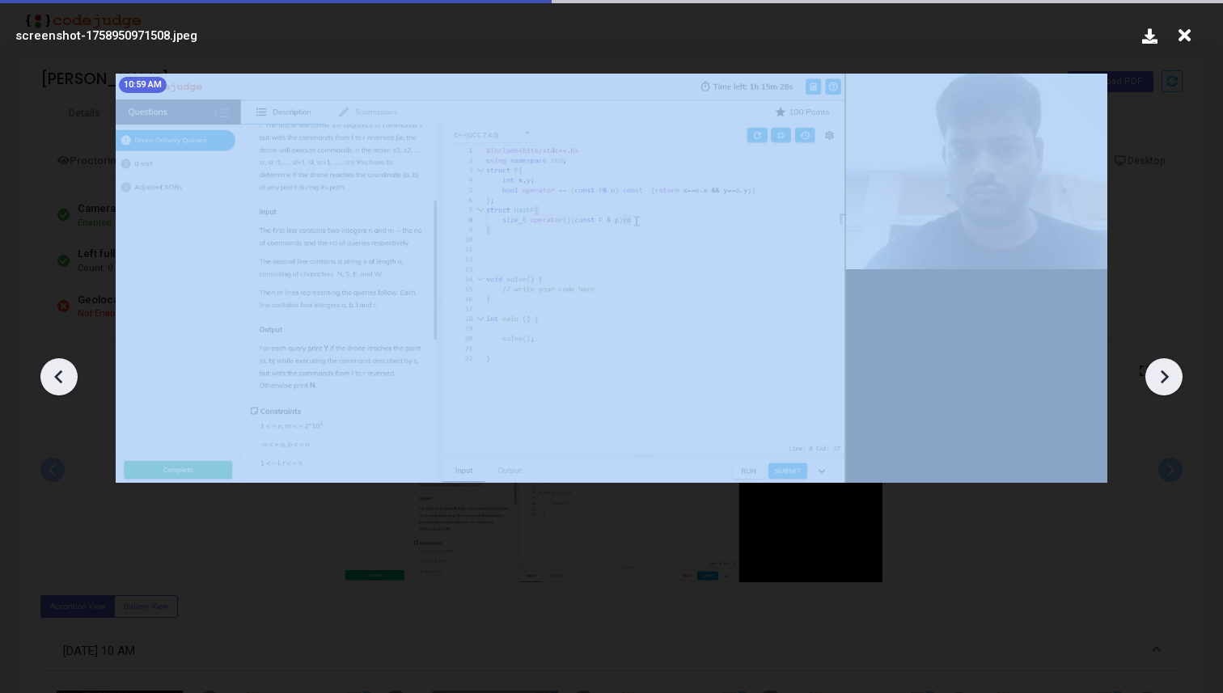
click at [1170, 387] on icon at bounding box center [1164, 377] width 24 height 24
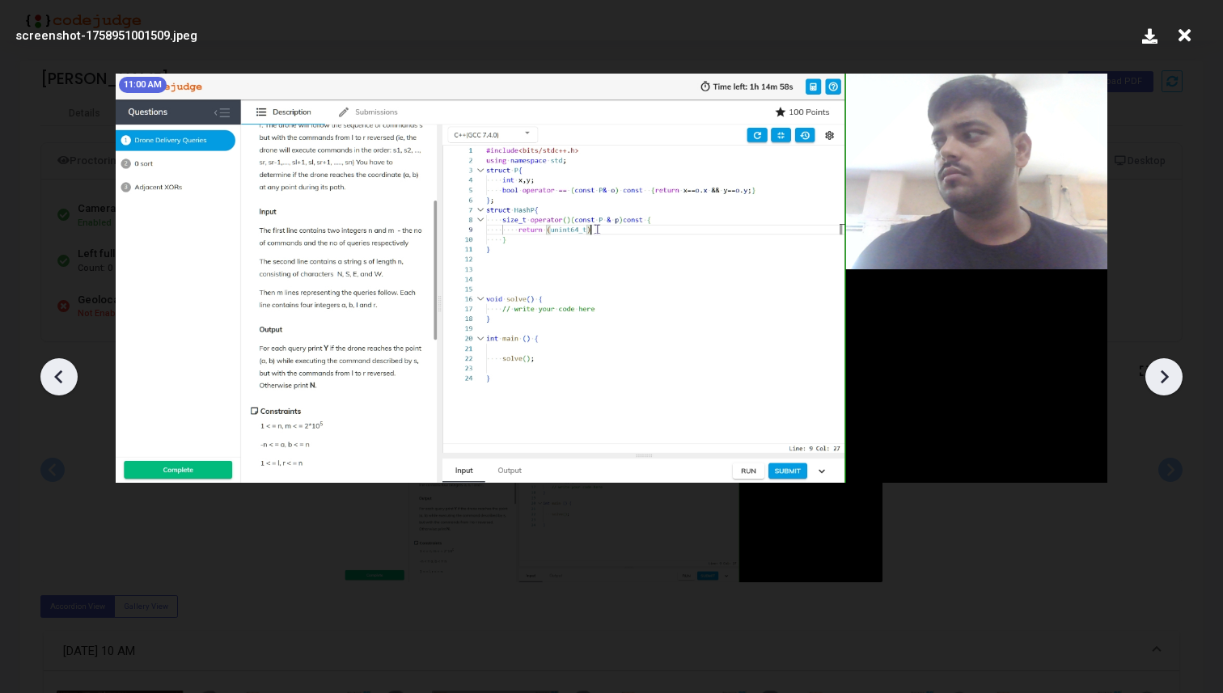
click at [61, 376] on icon at bounding box center [59, 377] width 24 height 24
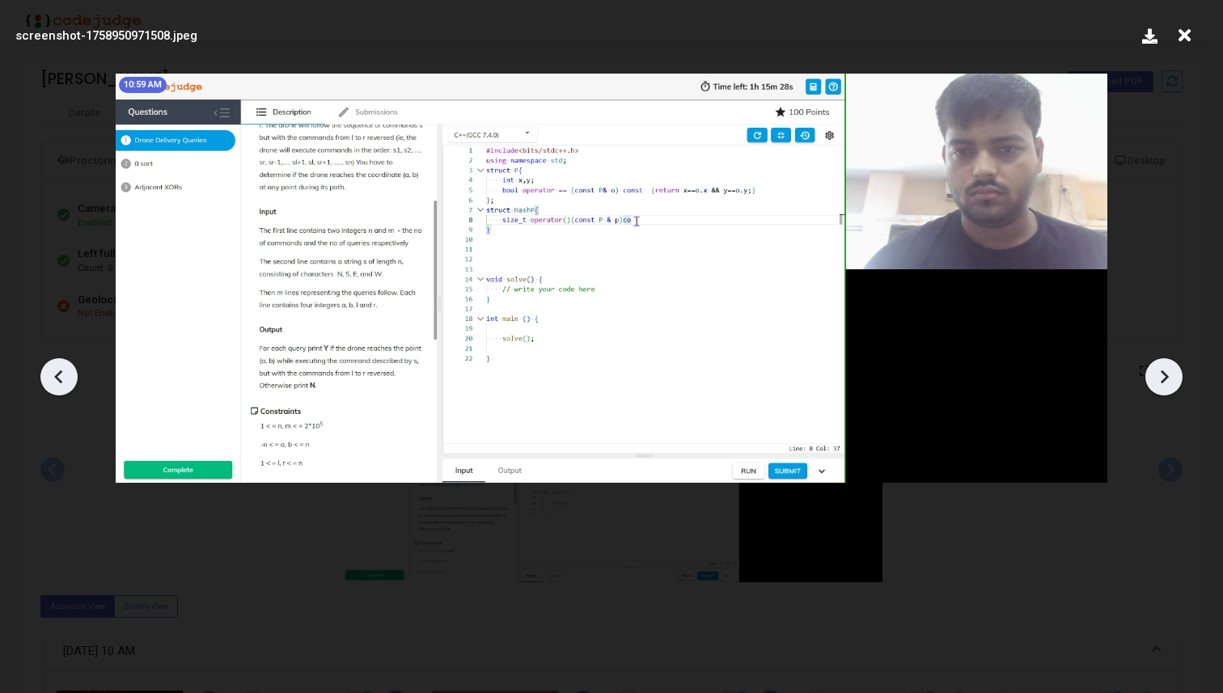
click at [61, 376] on icon at bounding box center [59, 377] width 24 height 24
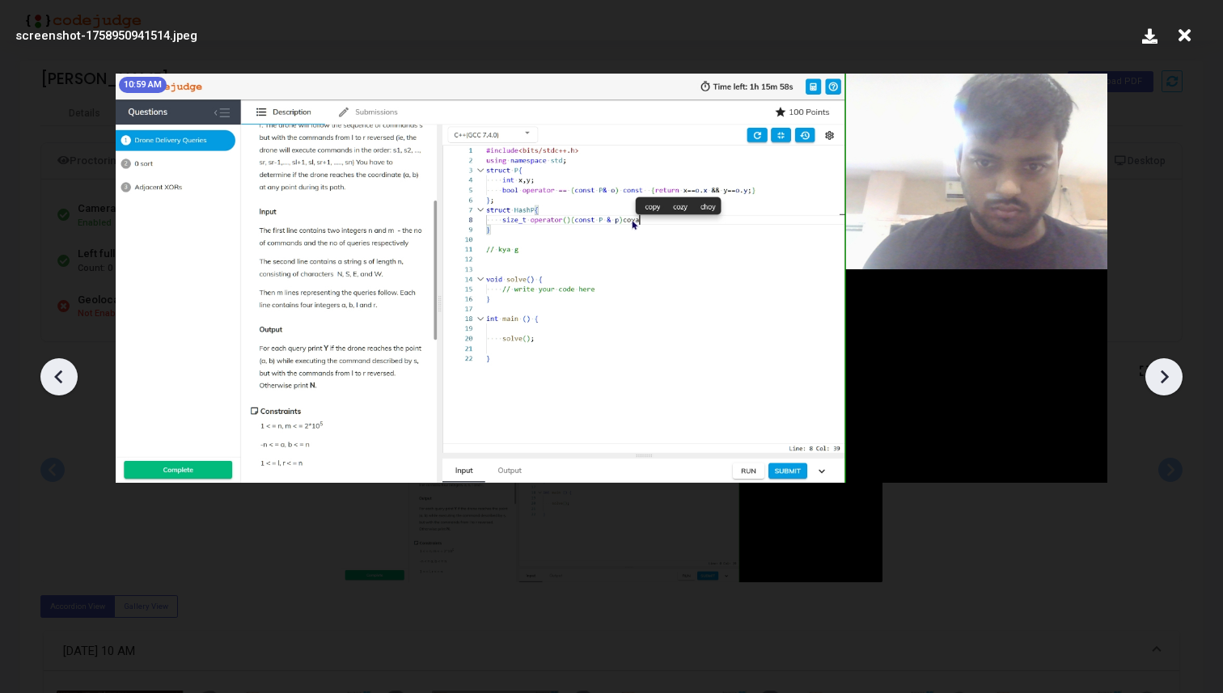
click at [61, 376] on icon at bounding box center [59, 377] width 24 height 24
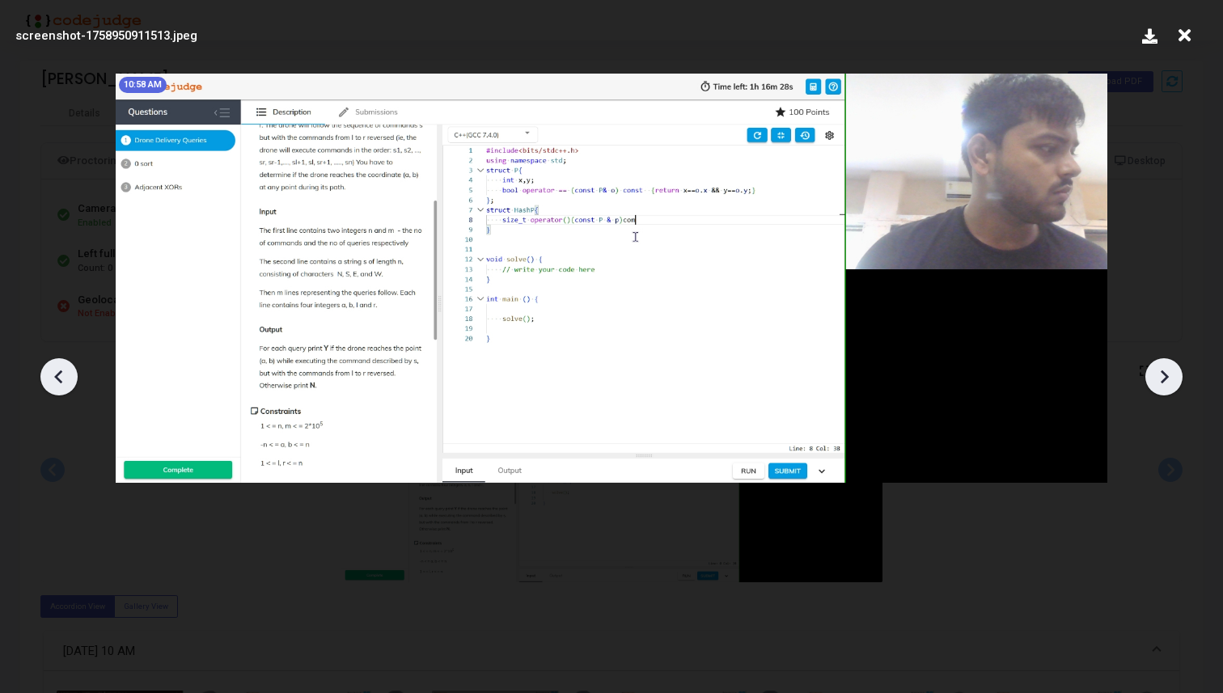
click at [1160, 375] on icon at bounding box center [1164, 377] width 24 height 24
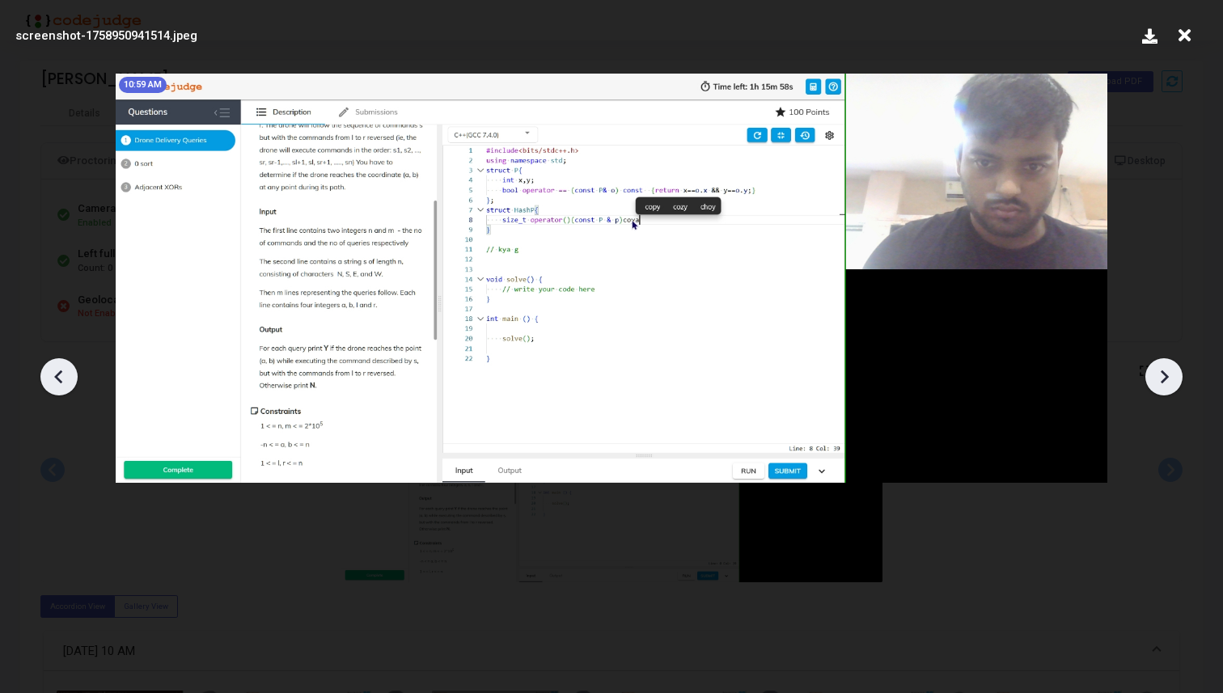
click at [1160, 375] on icon at bounding box center [1164, 377] width 24 height 24
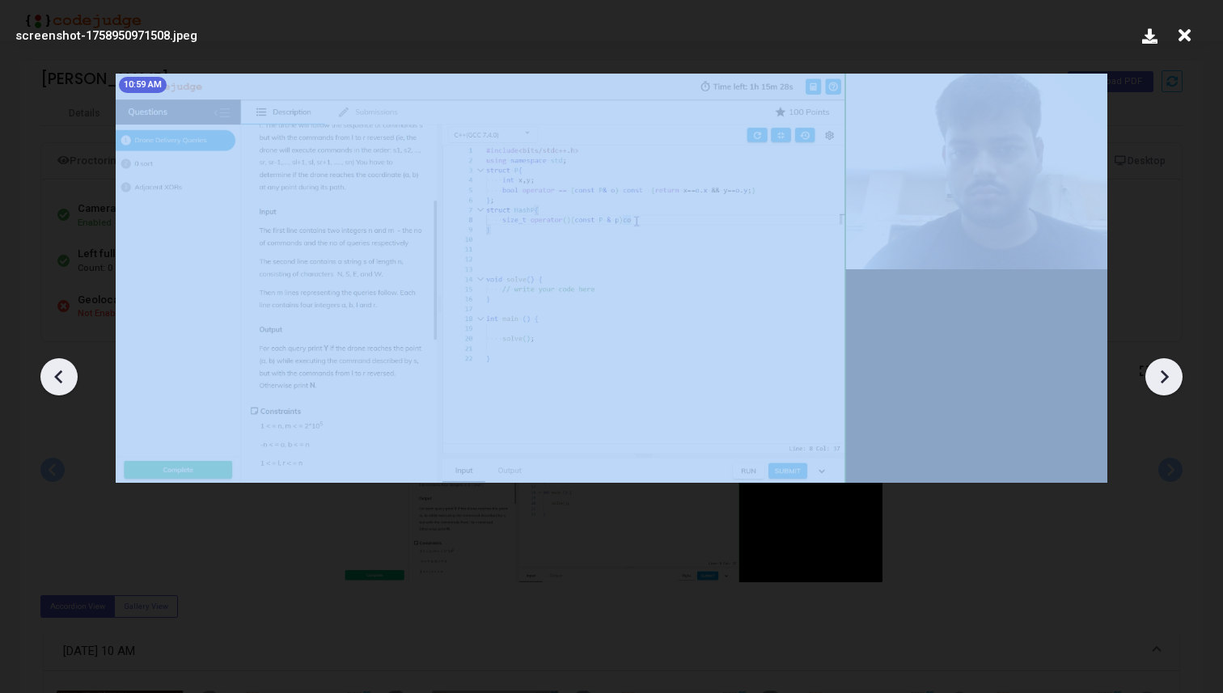
click at [1160, 375] on icon at bounding box center [1164, 377] width 24 height 24
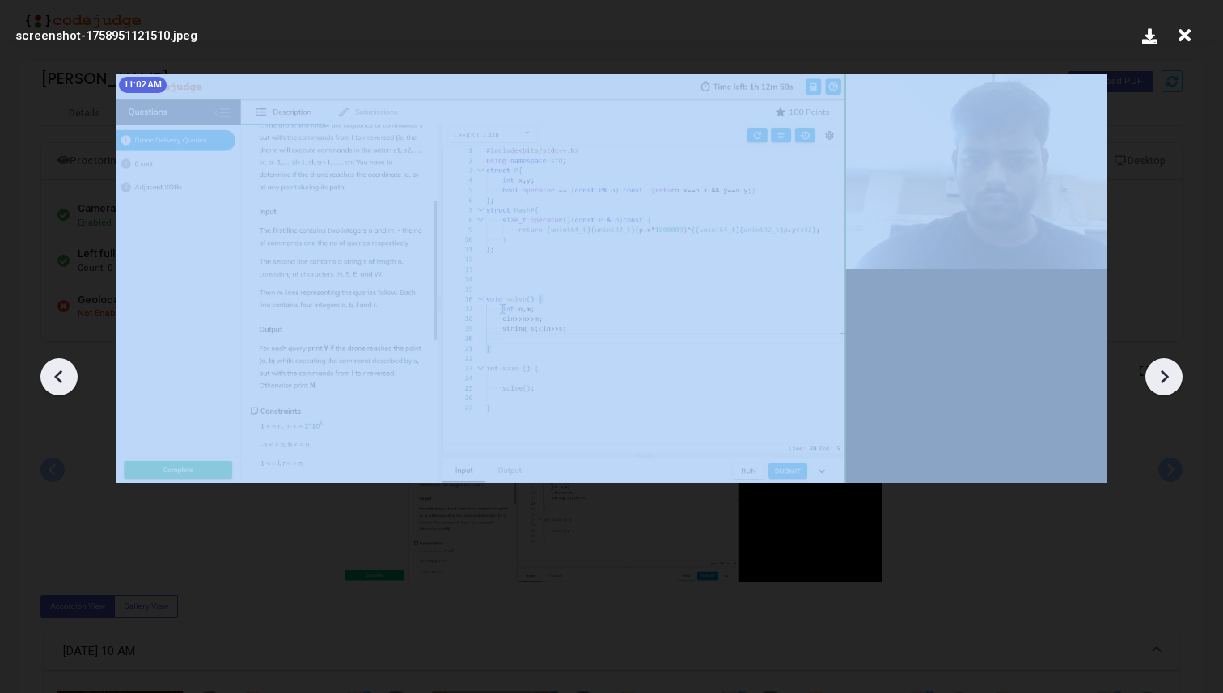
click at [1160, 375] on icon at bounding box center [1164, 377] width 24 height 24
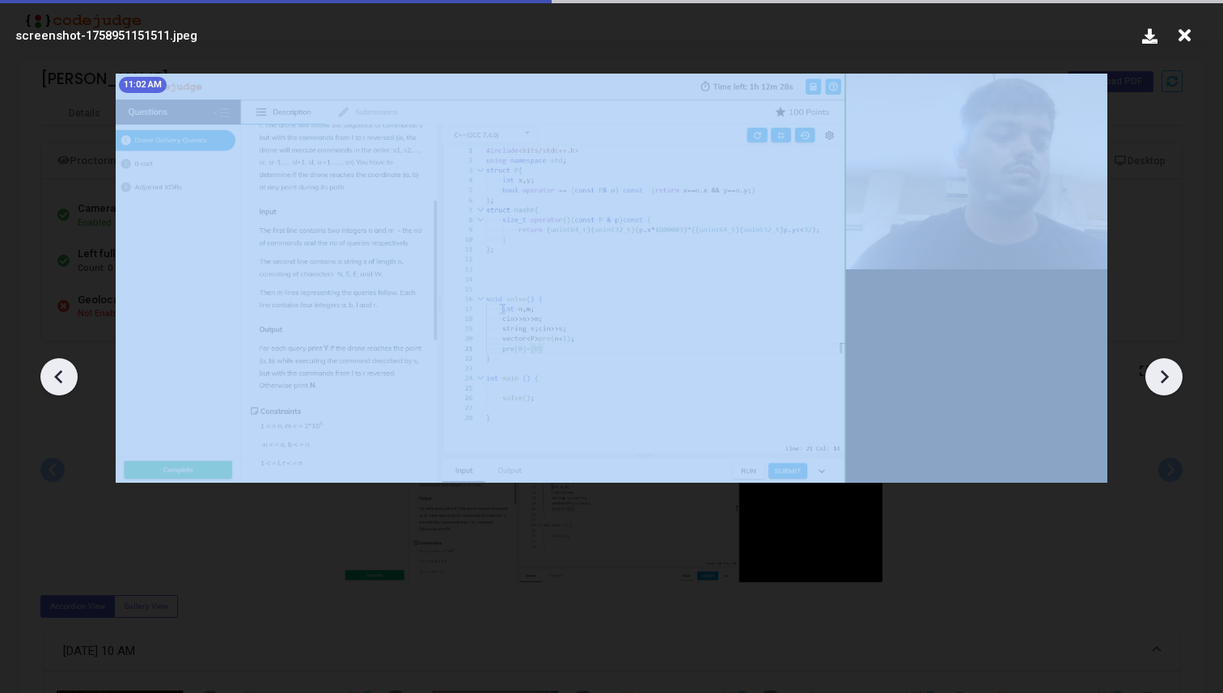
click at [1160, 375] on icon at bounding box center [1164, 377] width 24 height 24
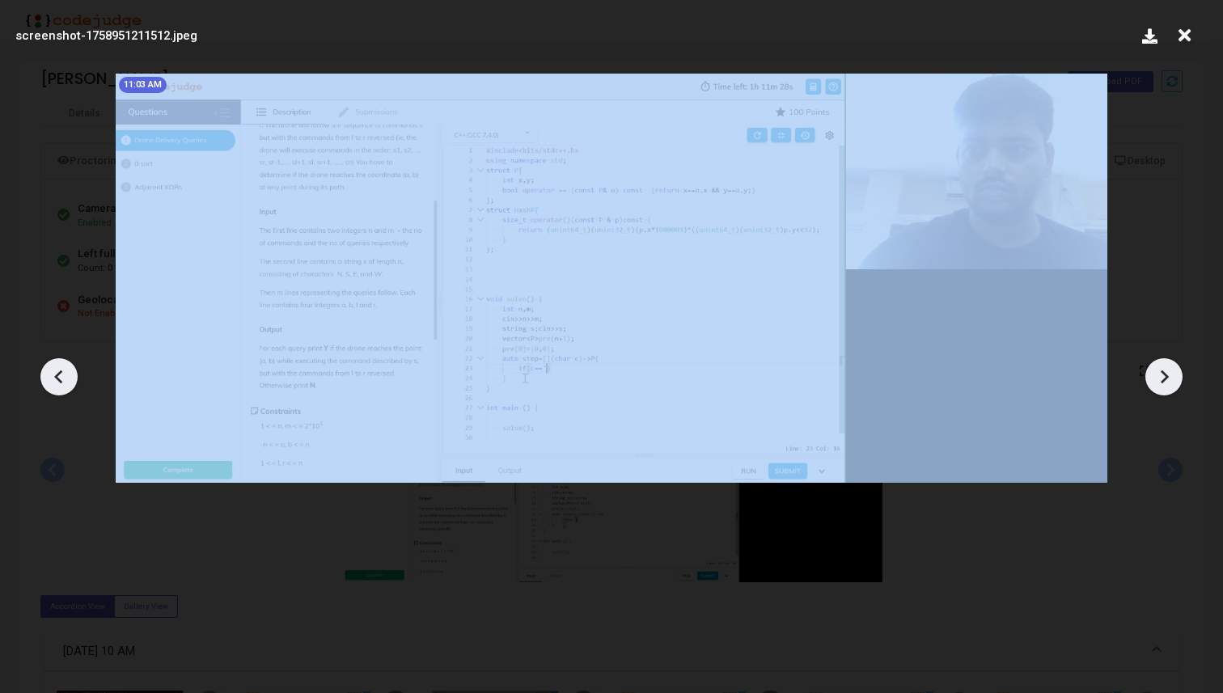
click at [1160, 375] on icon at bounding box center [1164, 377] width 24 height 24
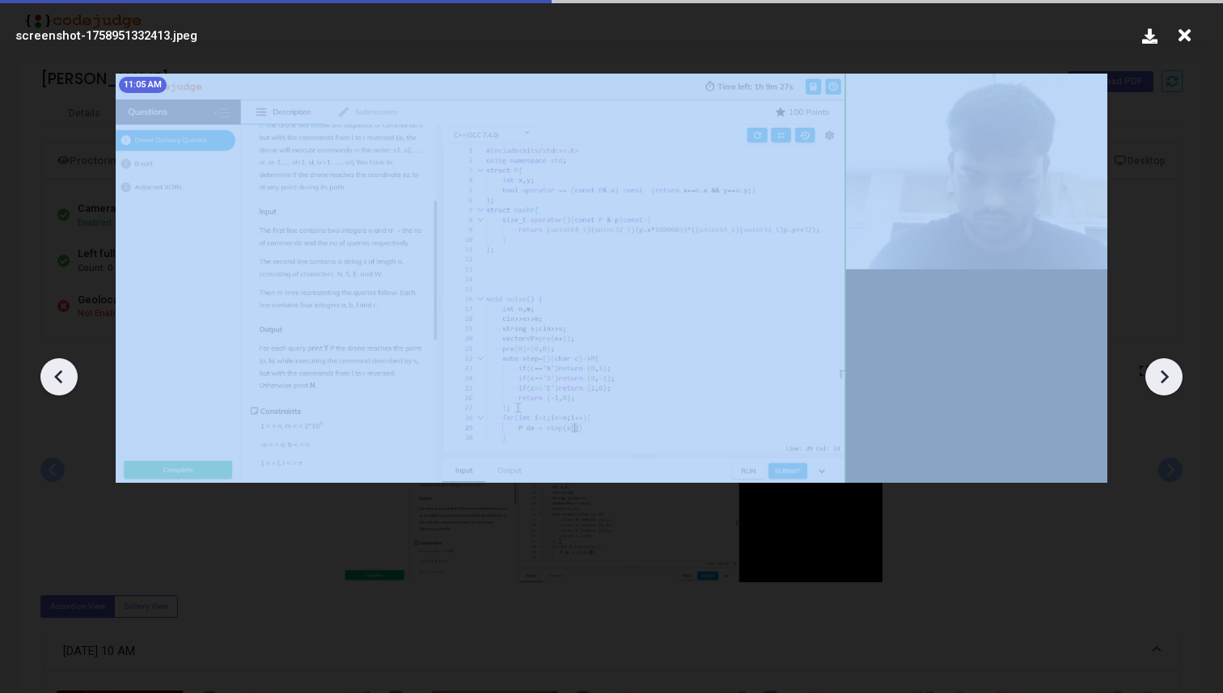
click at [1160, 375] on icon at bounding box center [1164, 377] width 24 height 24
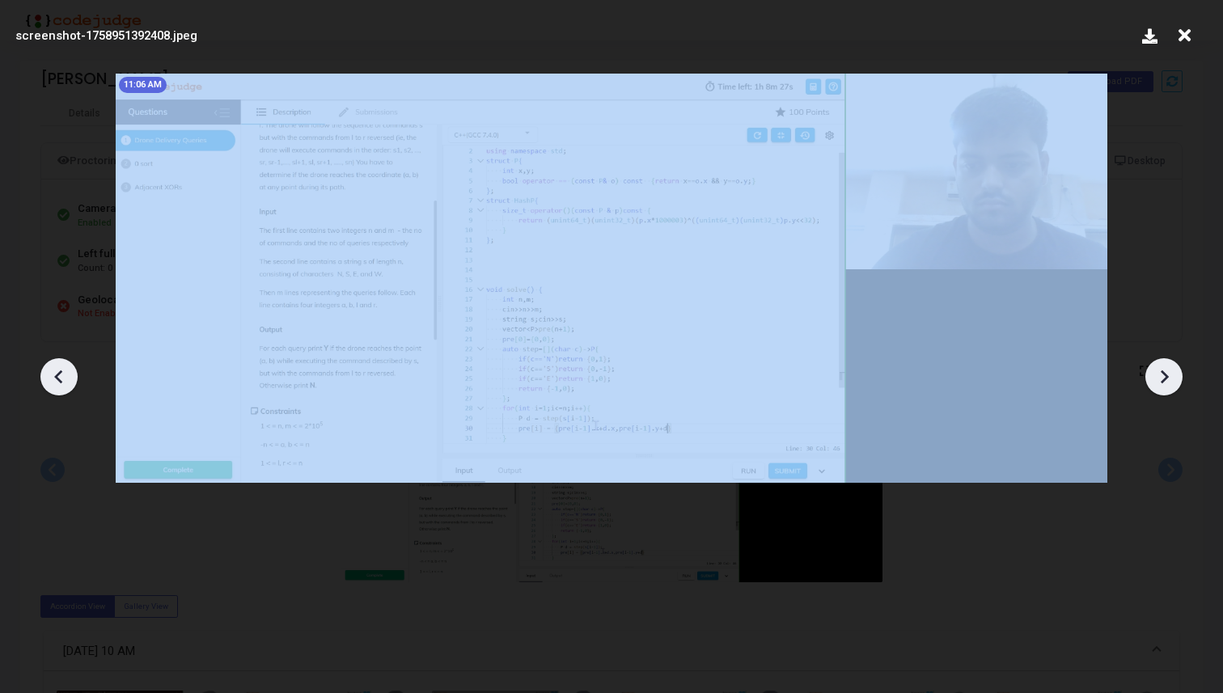
click at [1160, 375] on icon at bounding box center [1164, 377] width 24 height 24
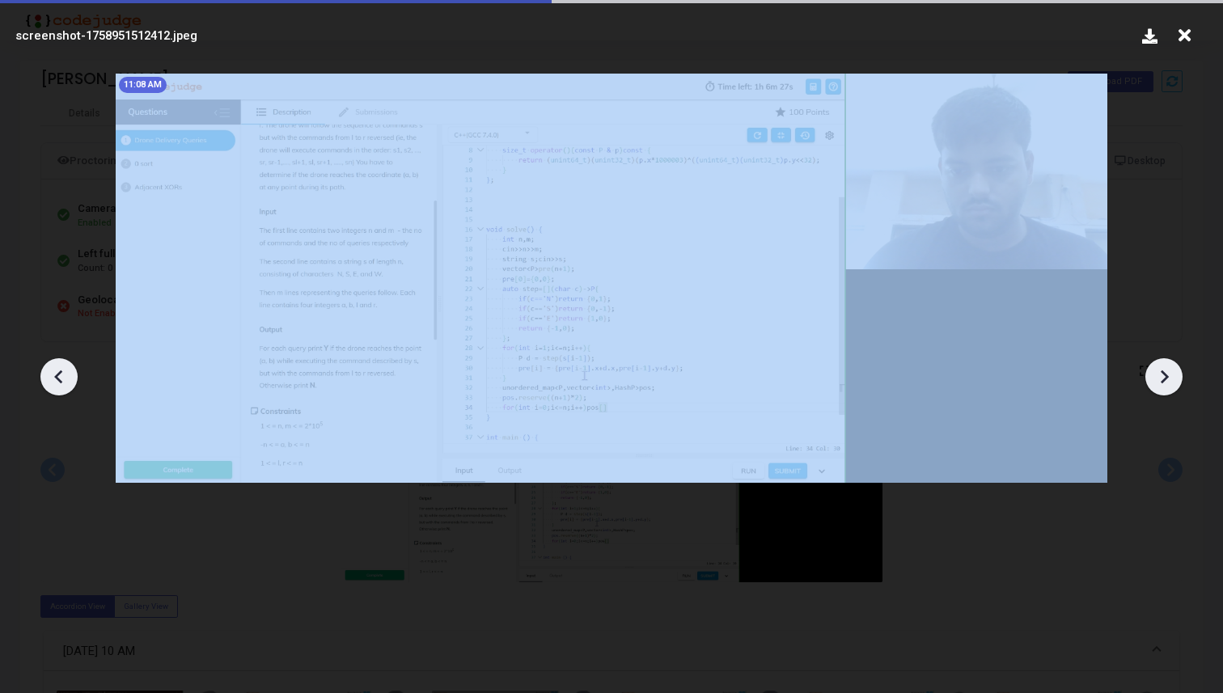
click at [1160, 375] on icon at bounding box center [1164, 377] width 24 height 24
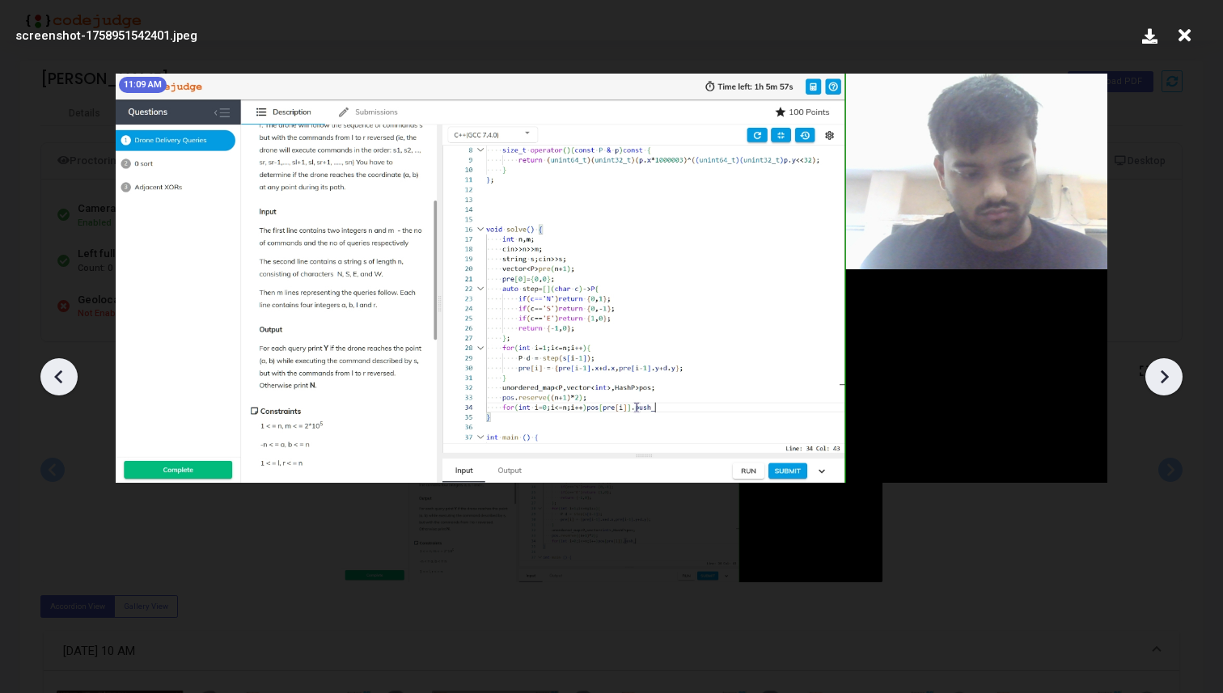
click at [1160, 375] on icon at bounding box center [1164, 377] width 24 height 24
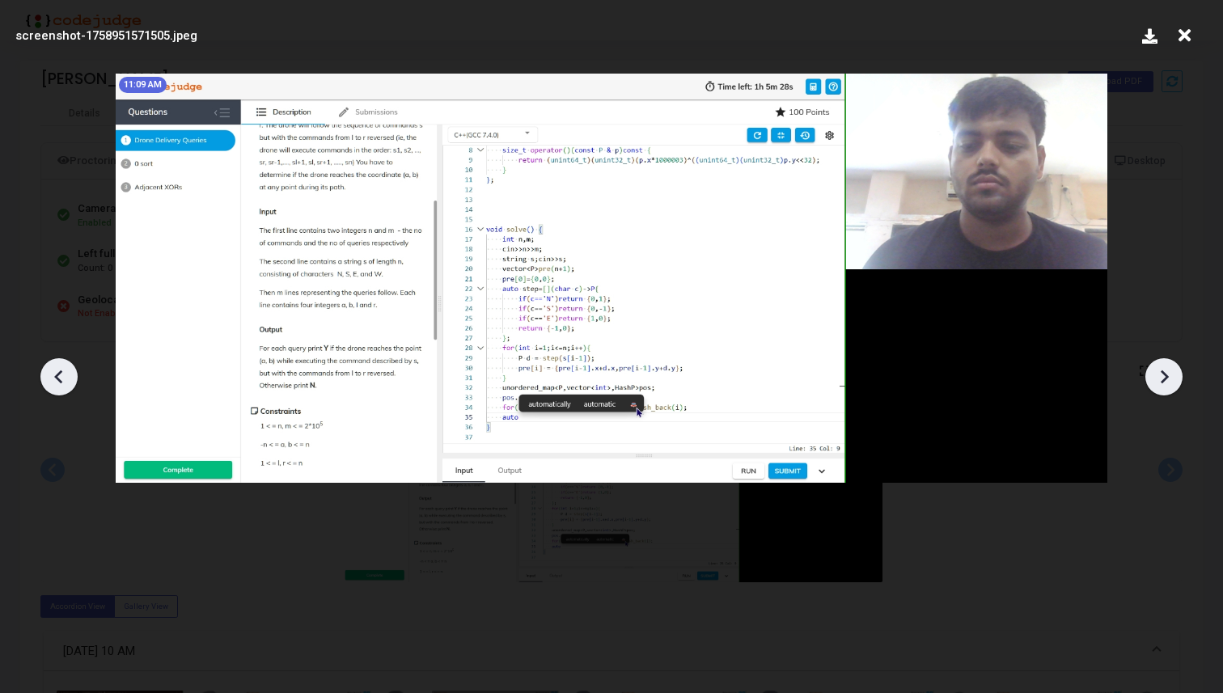
click at [1160, 375] on icon at bounding box center [1164, 377] width 24 height 24
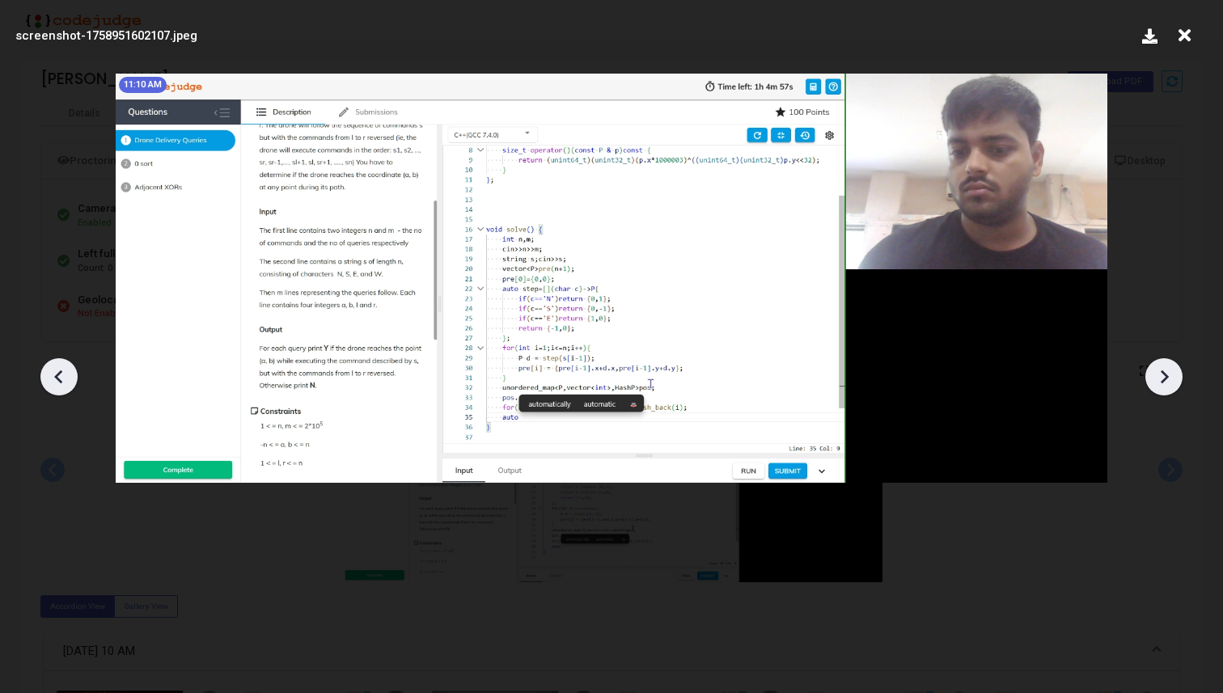
click at [1160, 375] on icon at bounding box center [1164, 377] width 24 height 24
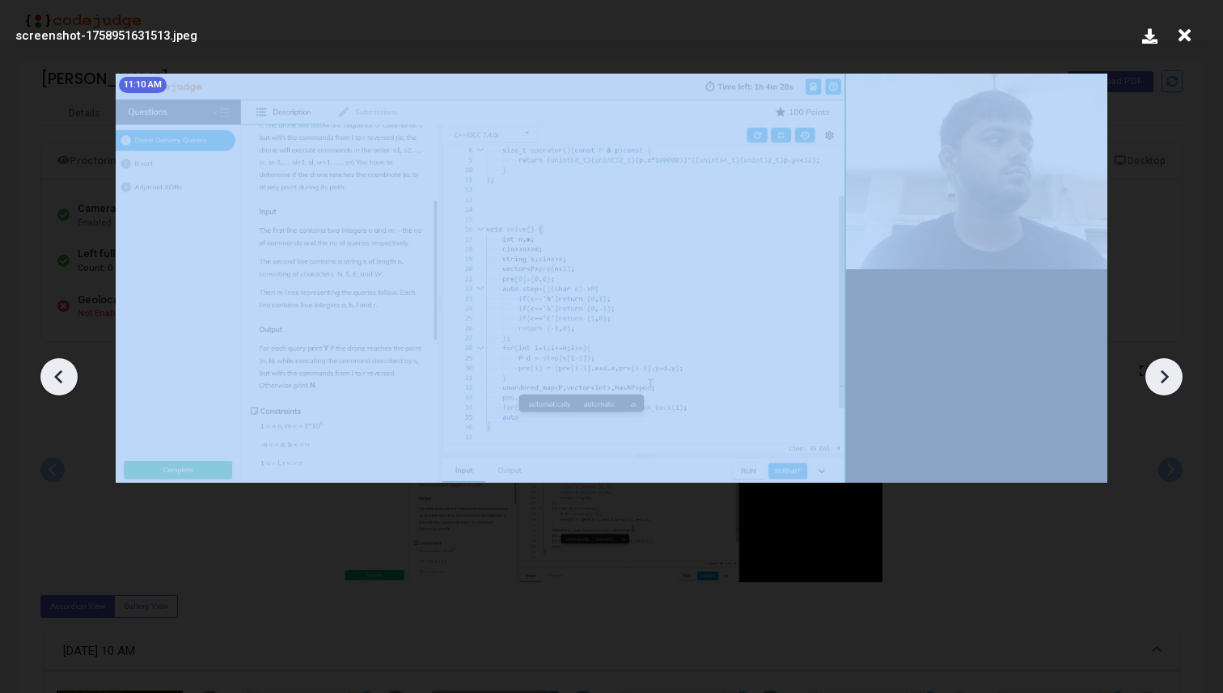
click at [1160, 375] on icon at bounding box center [1164, 377] width 24 height 24
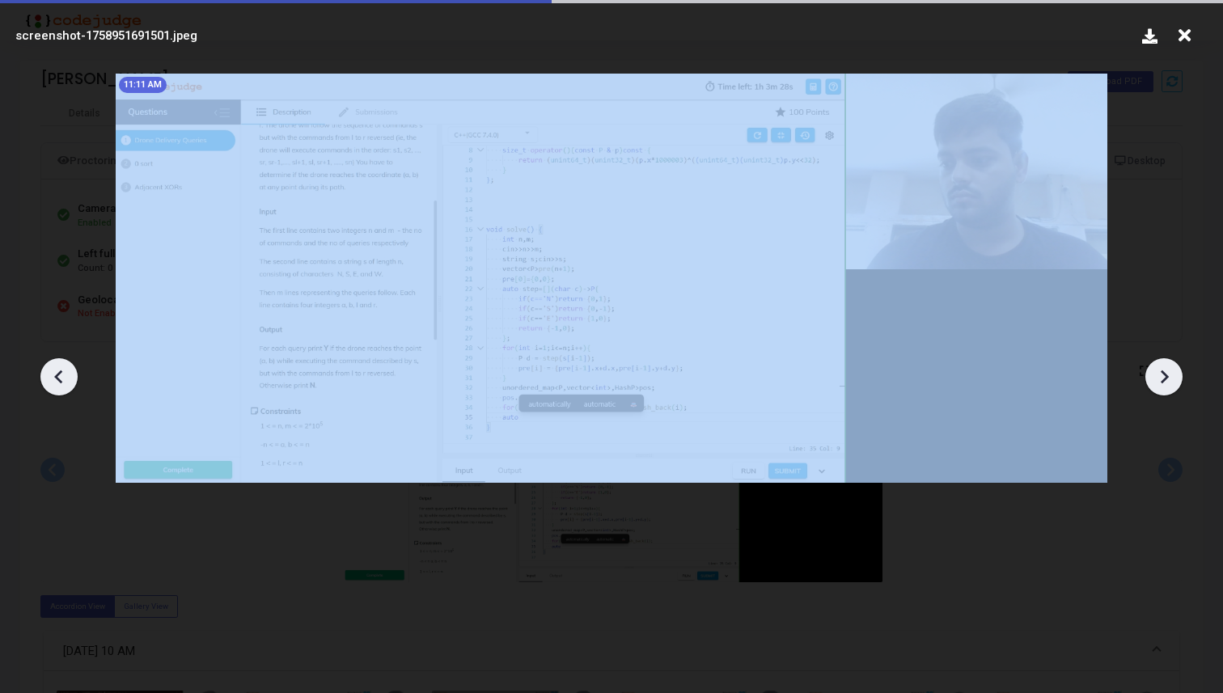
click at [1160, 375] on icon at bounding box center [1164, 377] width 24 height 24
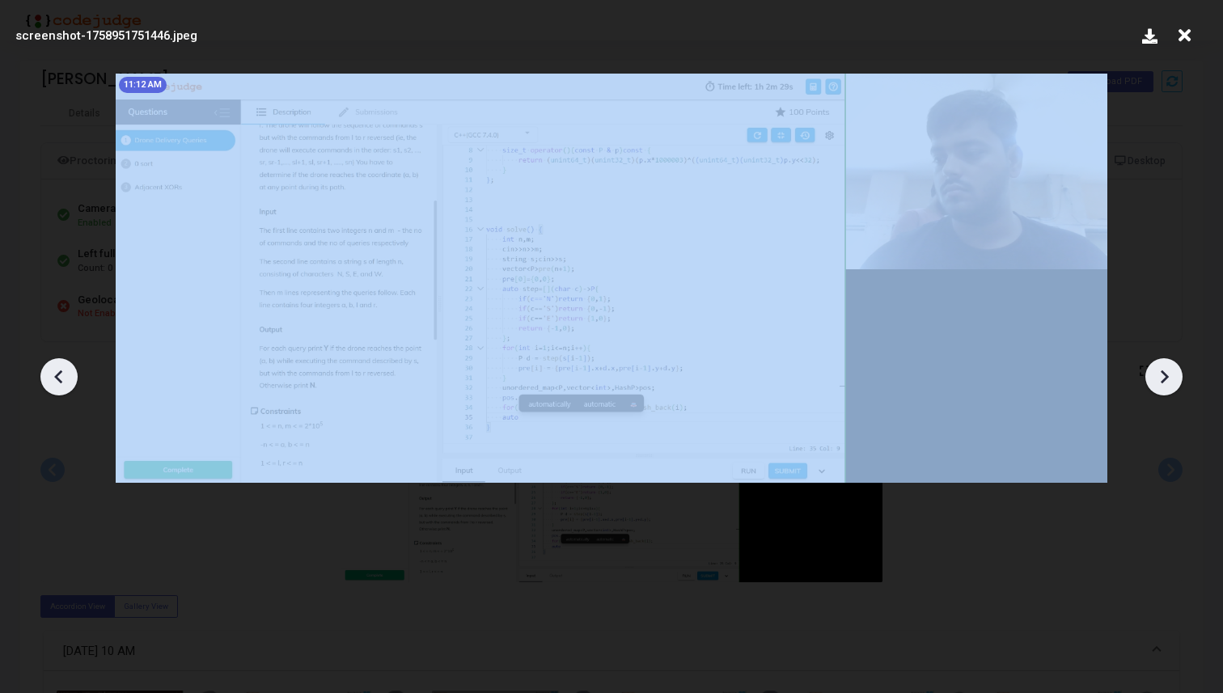
click at [1160, 375] on icon at bounding box center [1164, 377] width 24 height 24
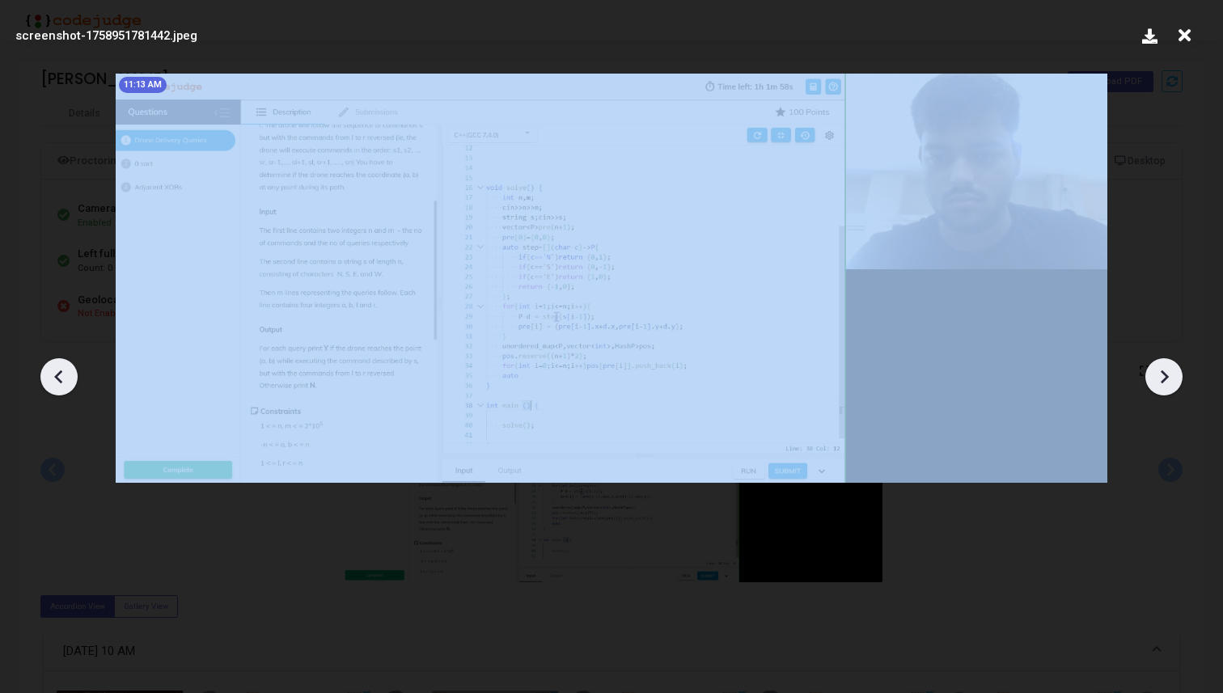
click at [1160, 375] on icon at bounding box center [1164, 377] width 24 height 24
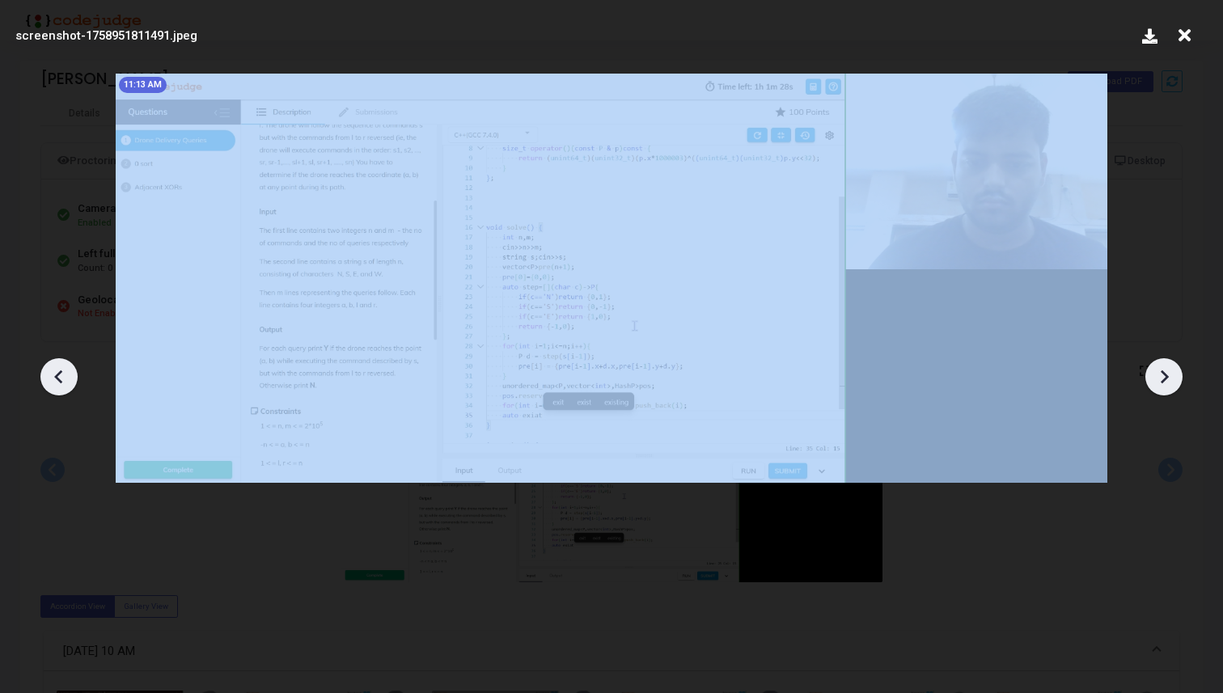
click at [1160, 375] on icon at bounding box center [1164, 377] width 24 height 24
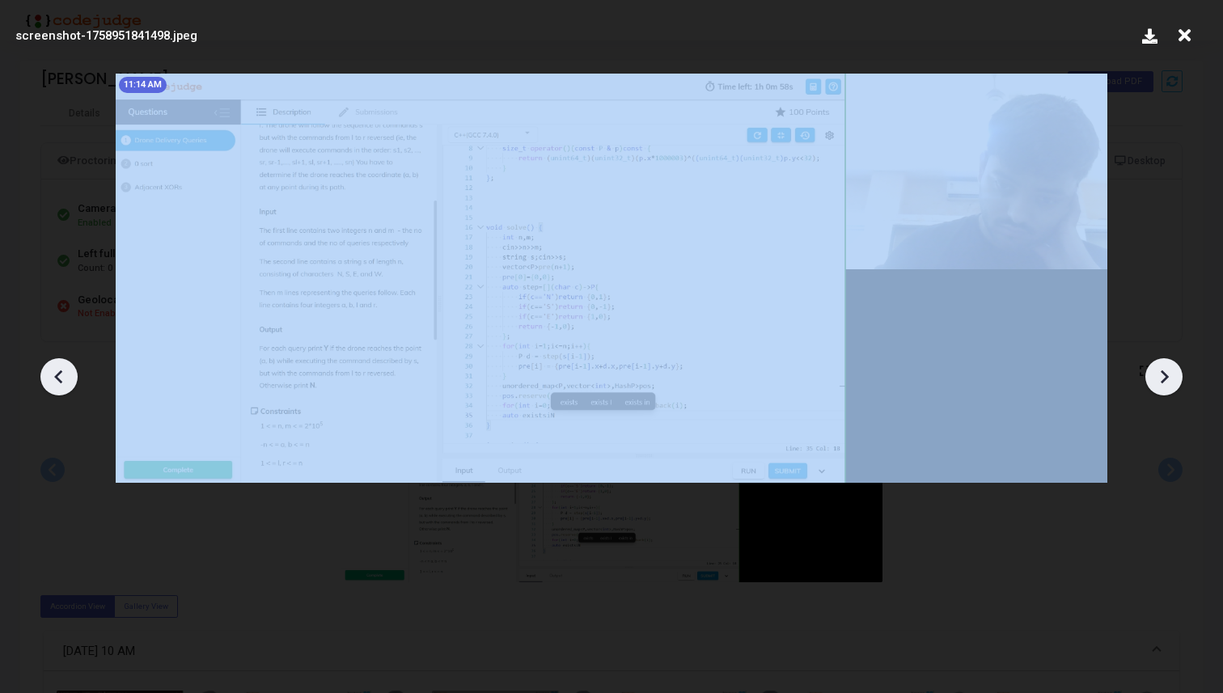
click at [1160, 375] on icon at bounding box center [1164, 377] width 24 height 24
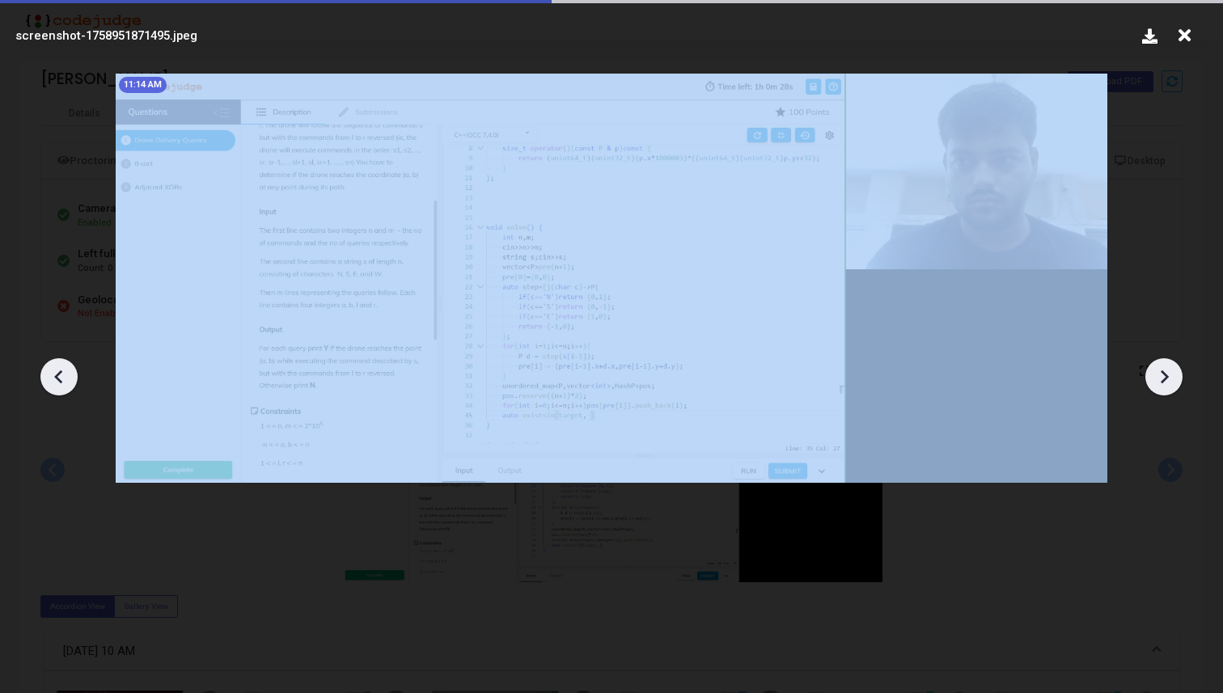
click at [1160, 375] on icon at bounding box center [1164, 377] width 24 height 24
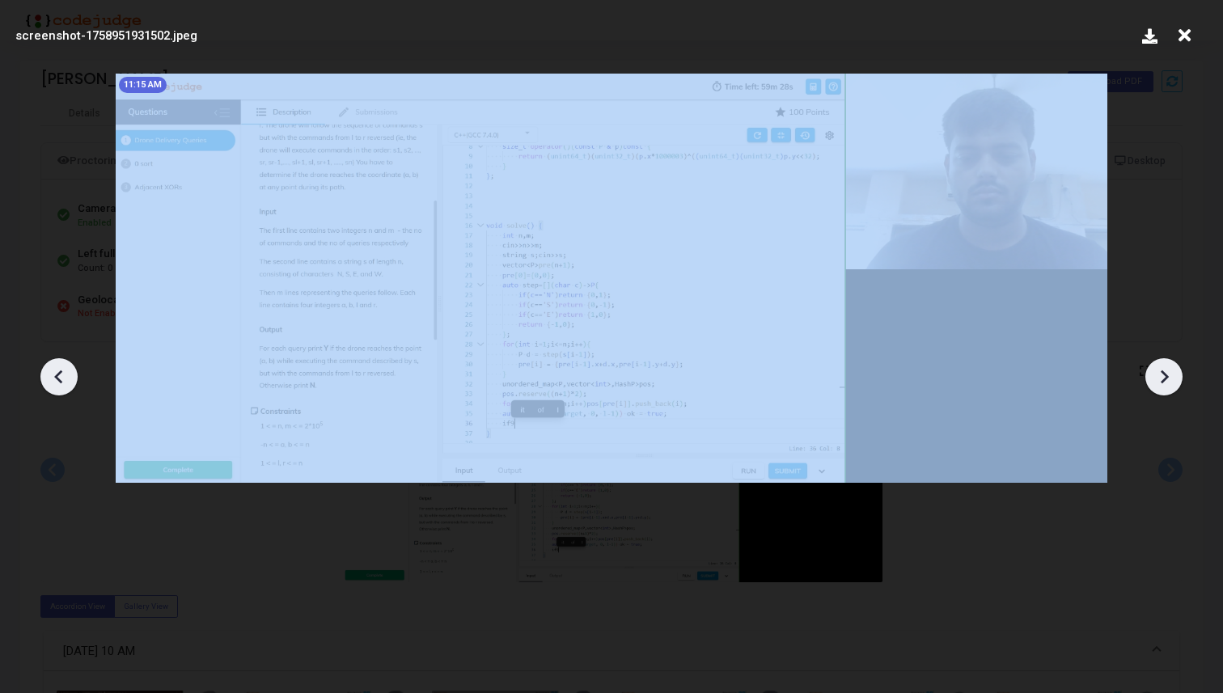
click at [1160, 375] on icon at bounding box center [1164, 377] width 24 height 24
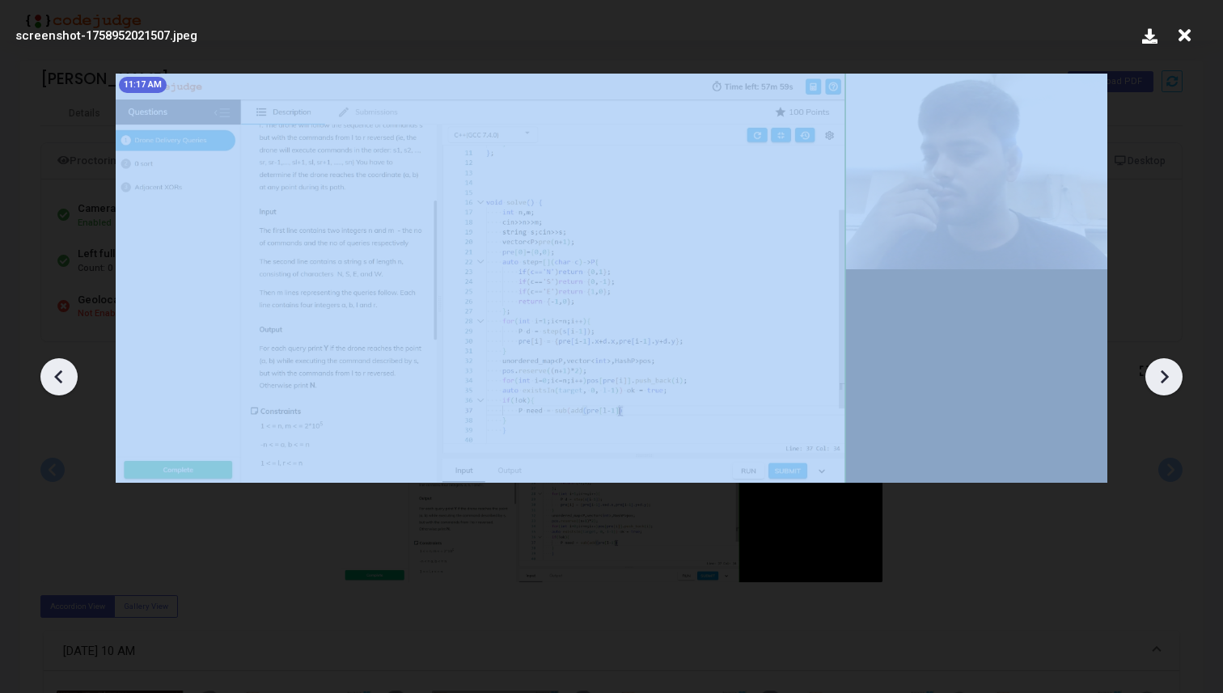
click at [1160, 375] on icon at bounding box center [1164, 377] width 24 height 24
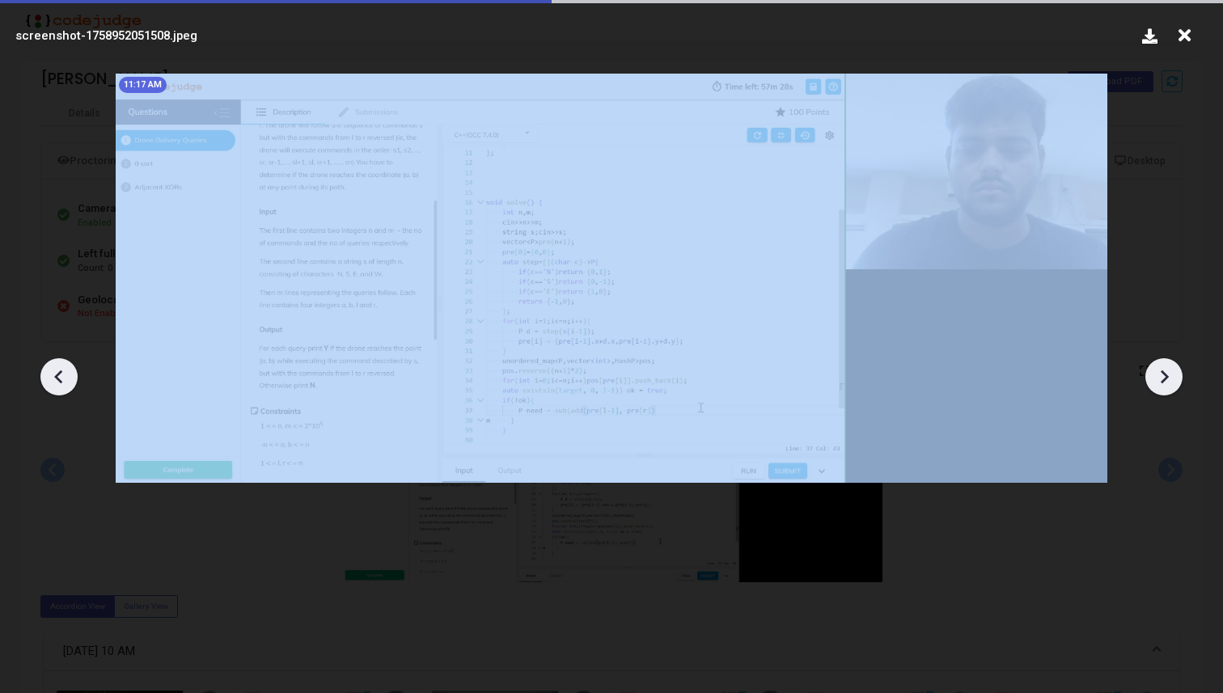
click at [1160, 375] on icon at bounding box center [1164, 377] width 24 height 24
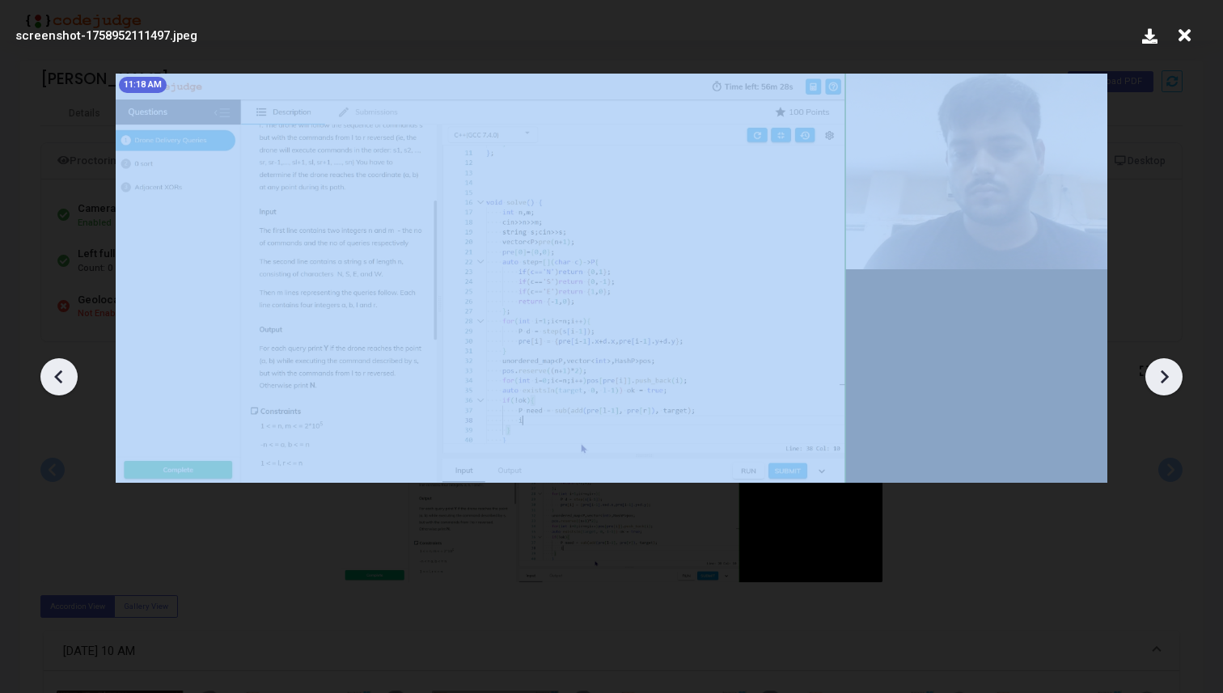
click at [1160, 375] on icon at bounding box center [1164, 377] width 24 height 24
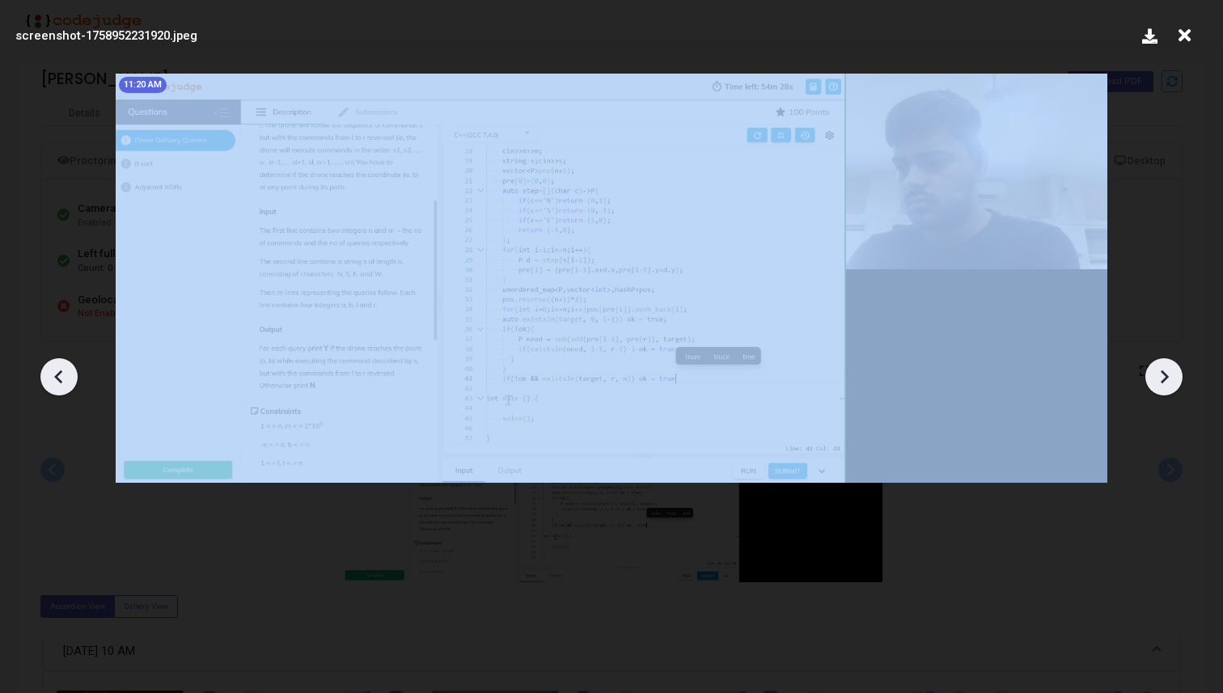
click at [1160, 375] on icon at bounding box center [1164, 377] width 24 height 24
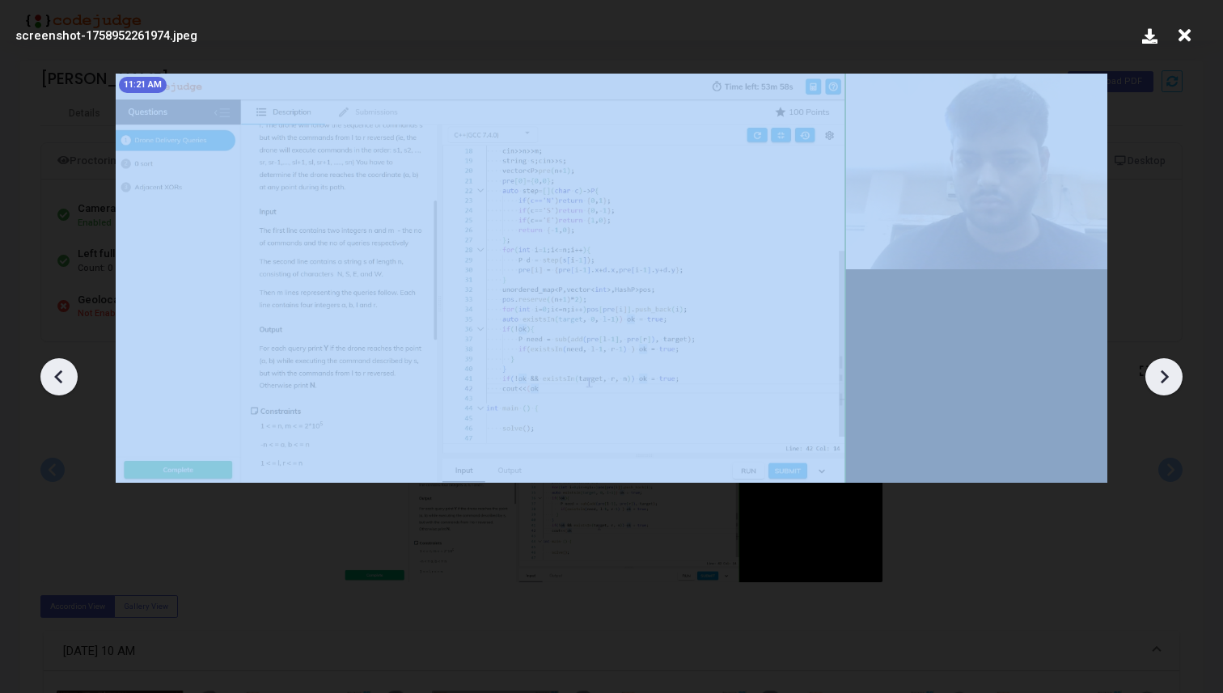
click at [1160, 375] on icon at bounding box center [1164, 377] width 24 height 24
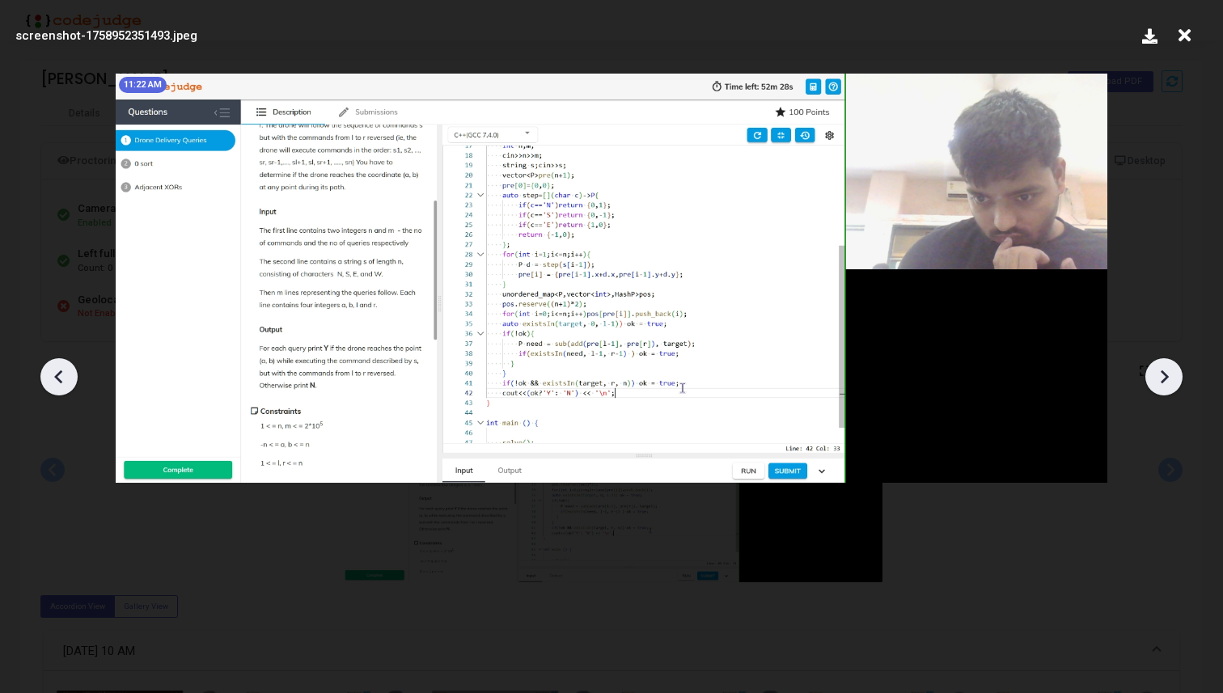
click at [1160, 375] on icon at bounding box center [1164, 377] width 24 height 24
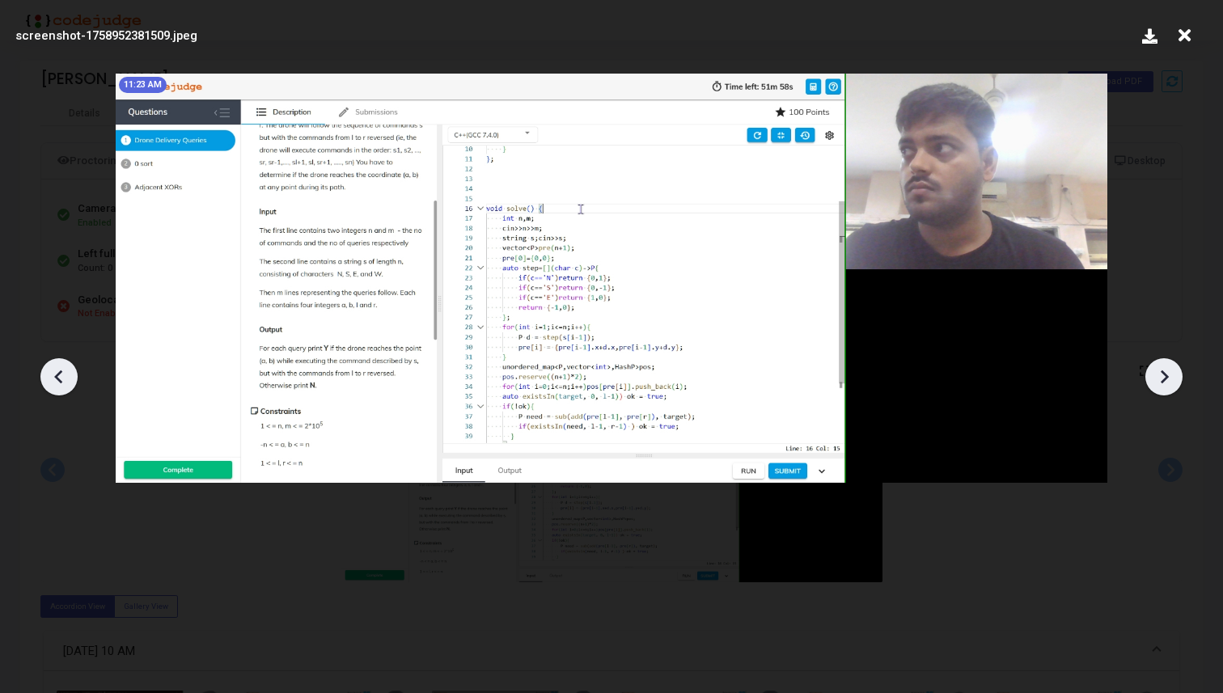
click at [1160, 375] on icon at bounding box center [1164, 377] width 24 height 24
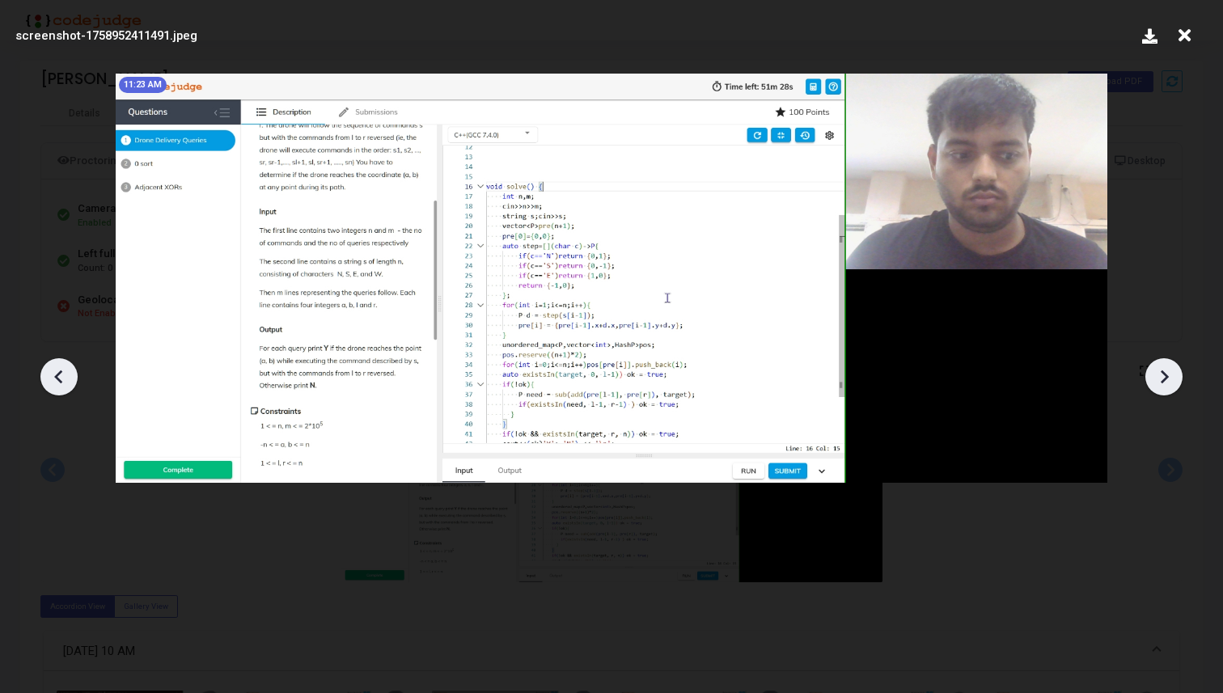
click at [1160, 375] on icon at bounding box center [1164, 377] width 24 height 24
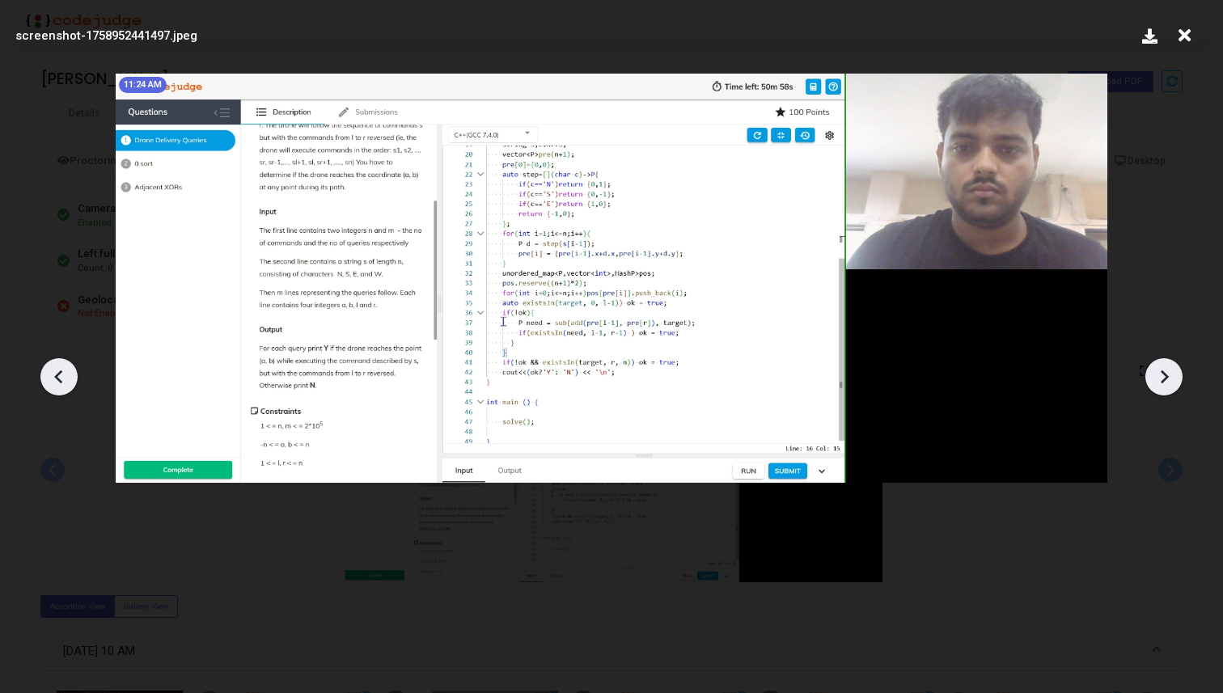
click at [1160, 375] on icon at bounding box center [1164, 377] width 24 height 24
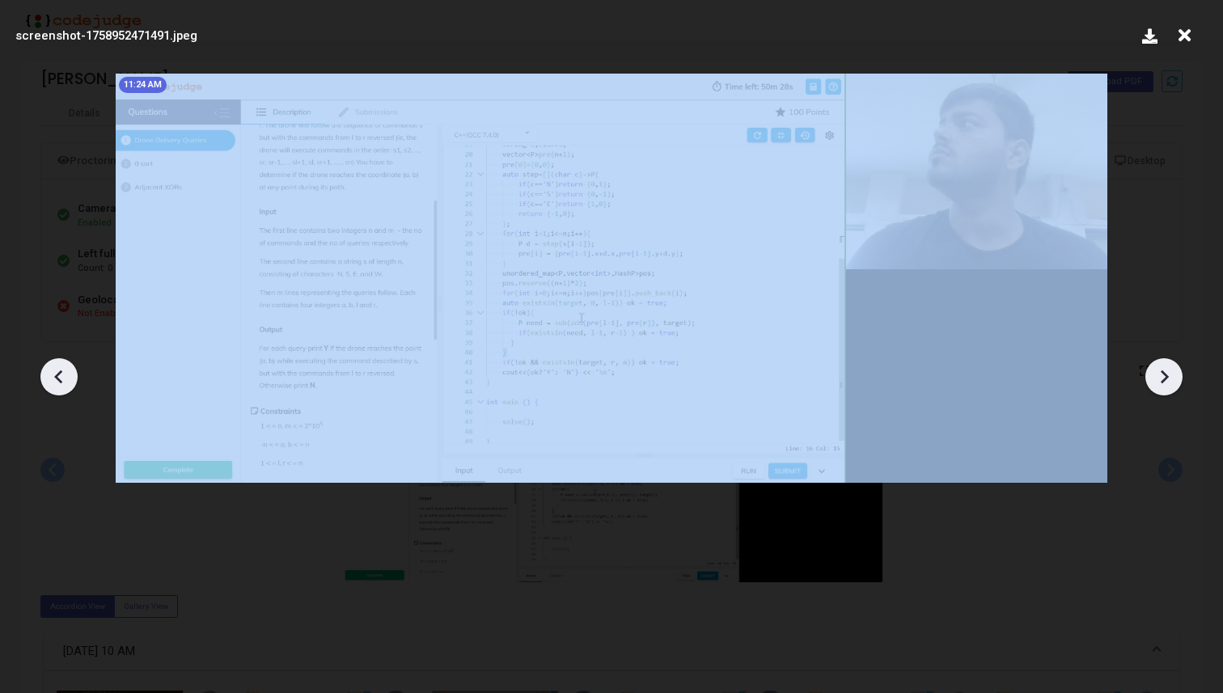
click at [1160, 375] on icon at bounding box center [1164, 377] width 24 height 24
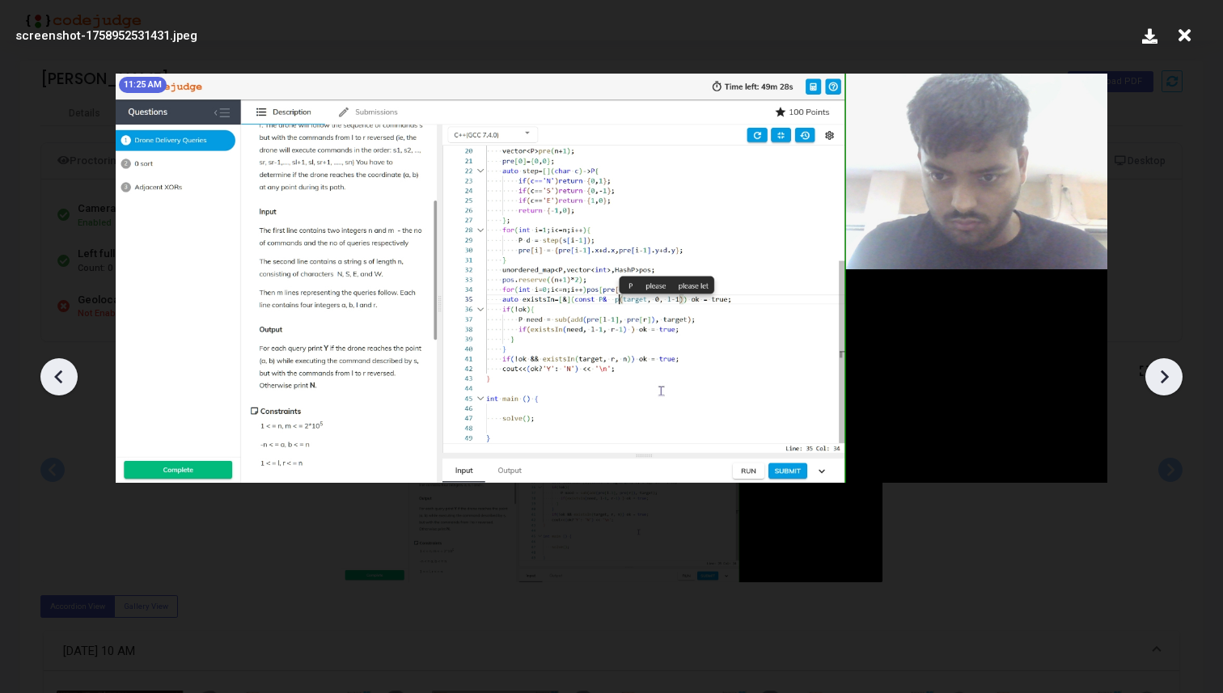
click at [1160, 375] on icon at bounding box center [1164, 377] width 24 height 24
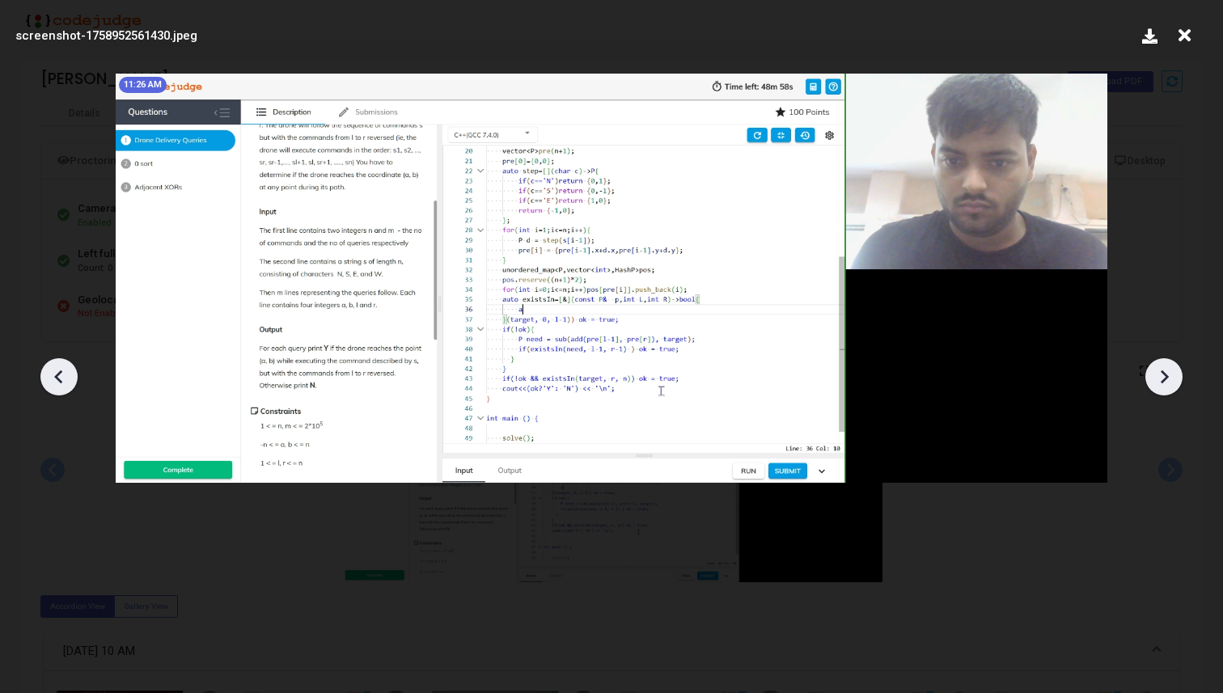
click at [1160, 375] on icon at bounding box center [1164, 377] width 24 height 24
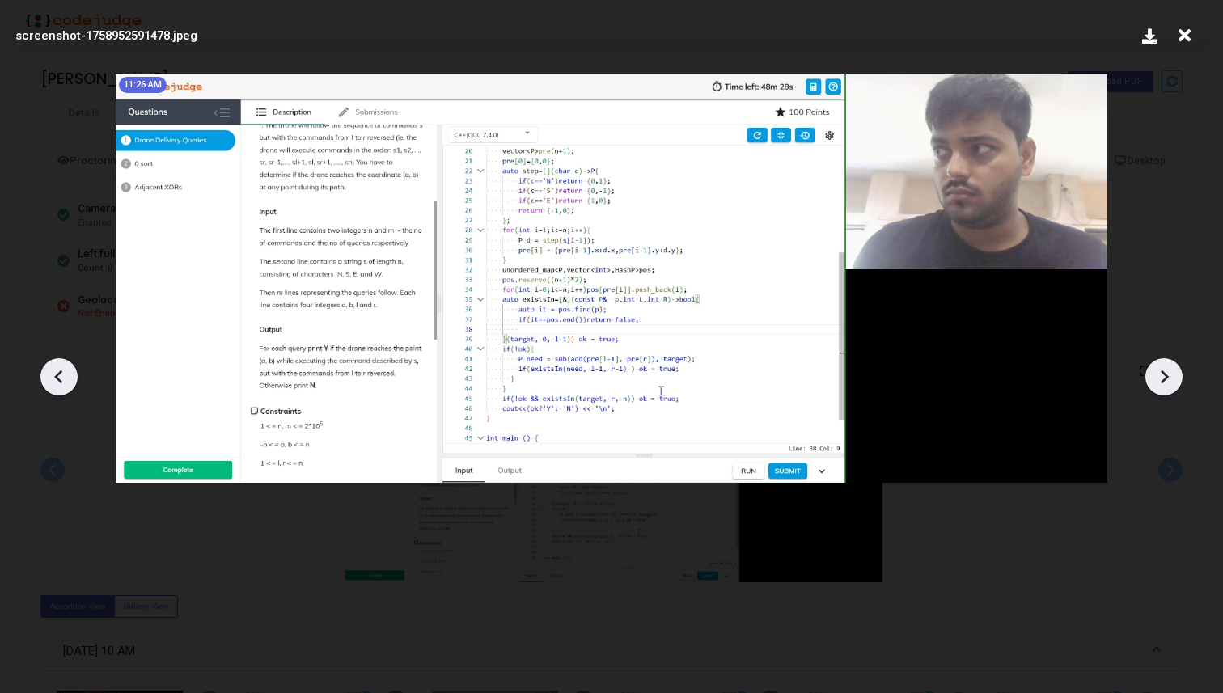
click at [1160, 375] on icon at bounding box center [1164, 377] width 24 height 24
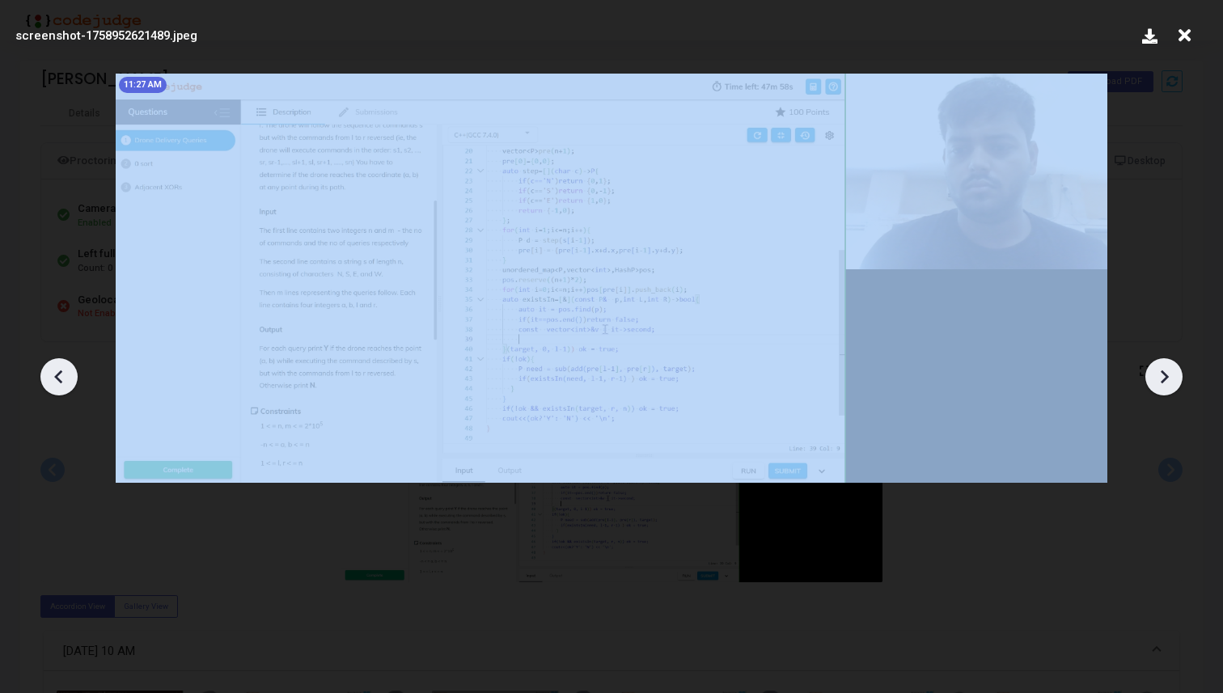
click at [1160, 375] on icon at bounding box center [1164, 377] width 24 height 24
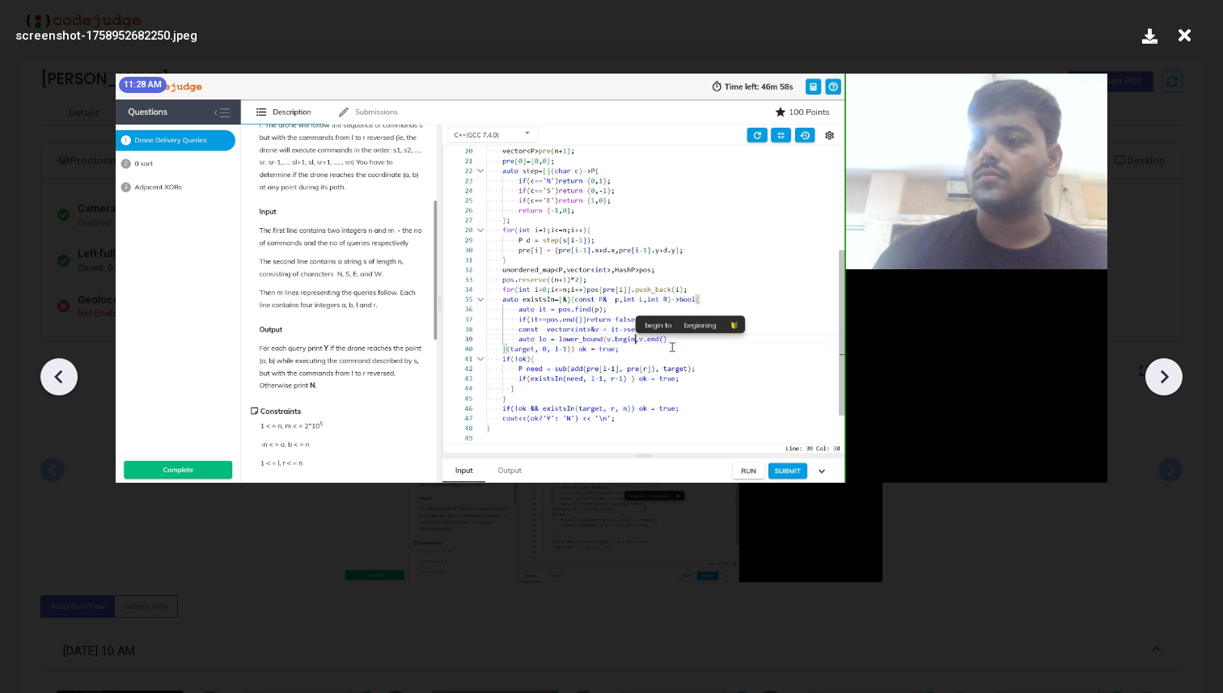
click at [1160, 375] on icon at bounding box center [1164, 377] width 24 height 24
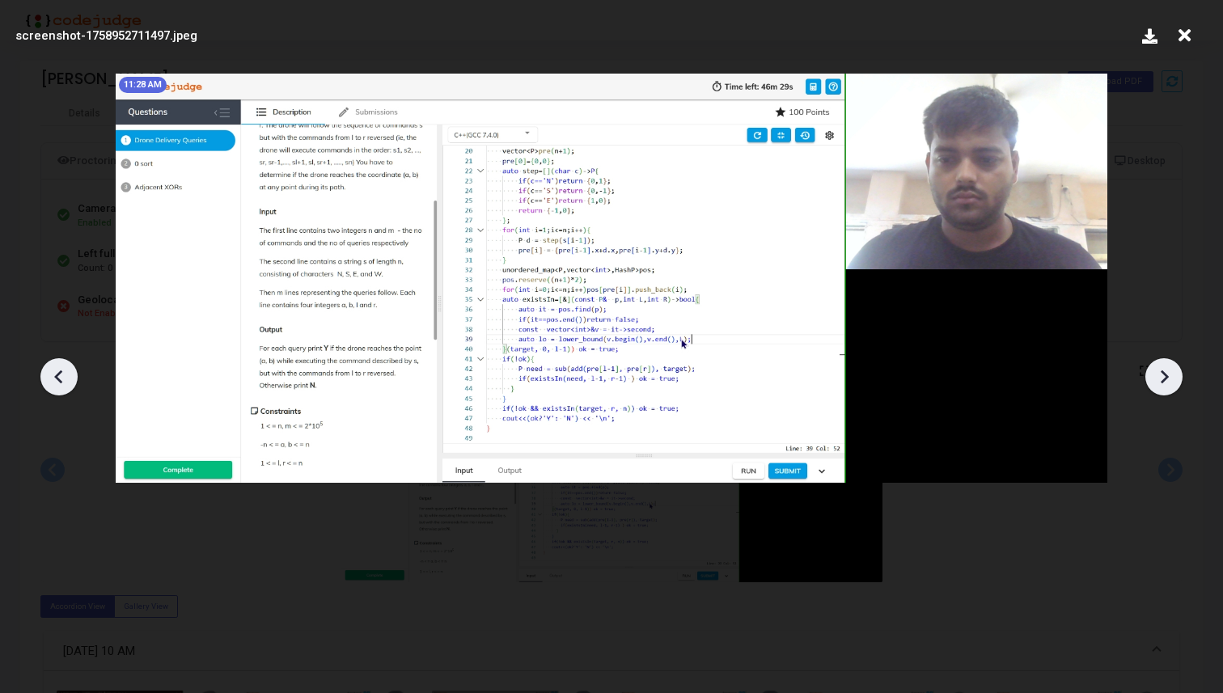
click at [1160, 375] on icon at bounding box center [1164, 377] width 24 height 24
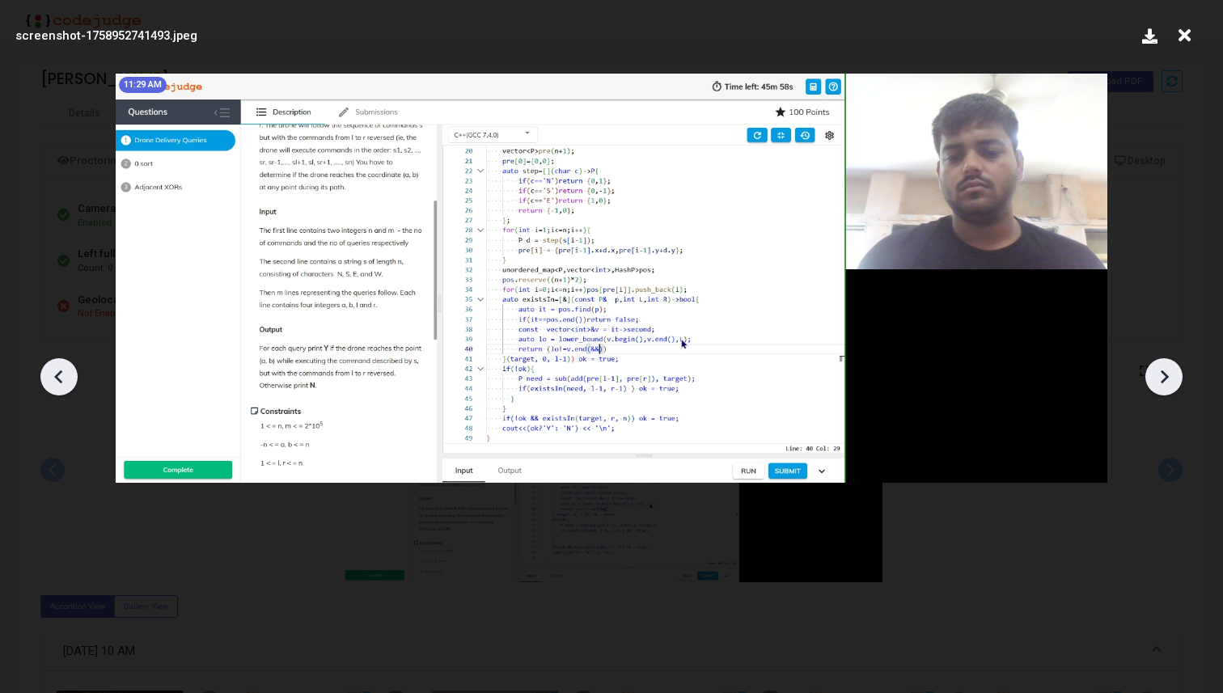
click at [1160, 375] on icon at bounding box center [1164, 377] width 24 height 24
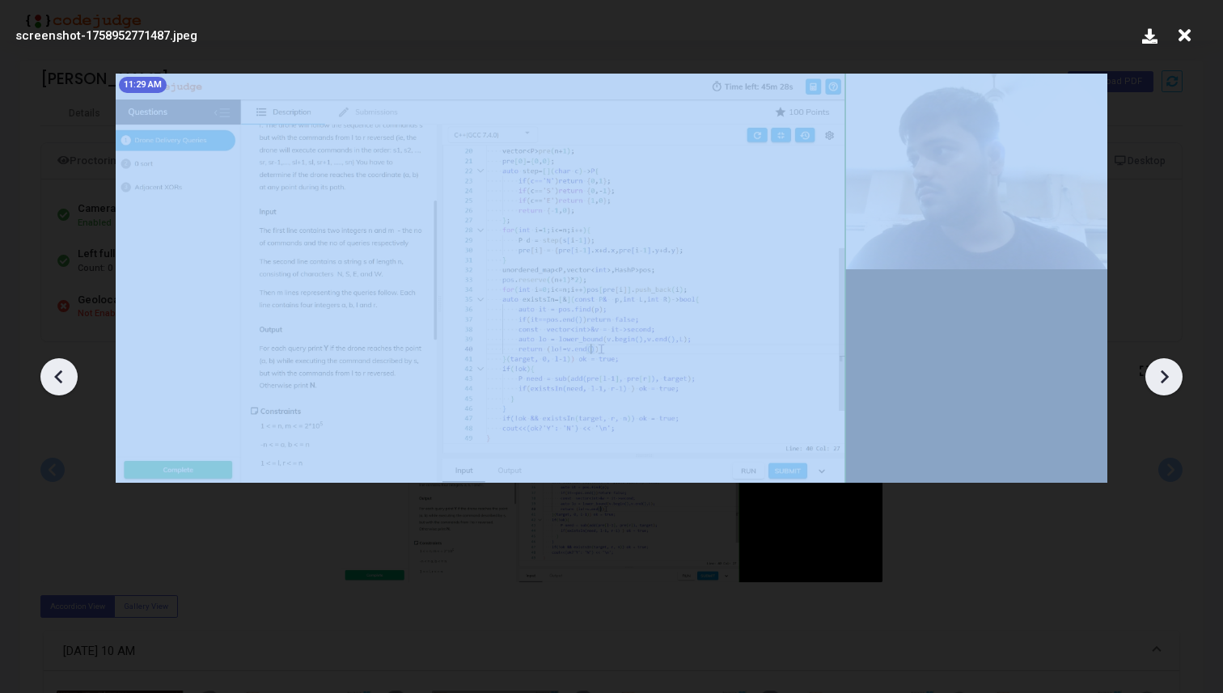
click at [1160, 375] on icon at bounding box center [1164, 377] width 24 height 24
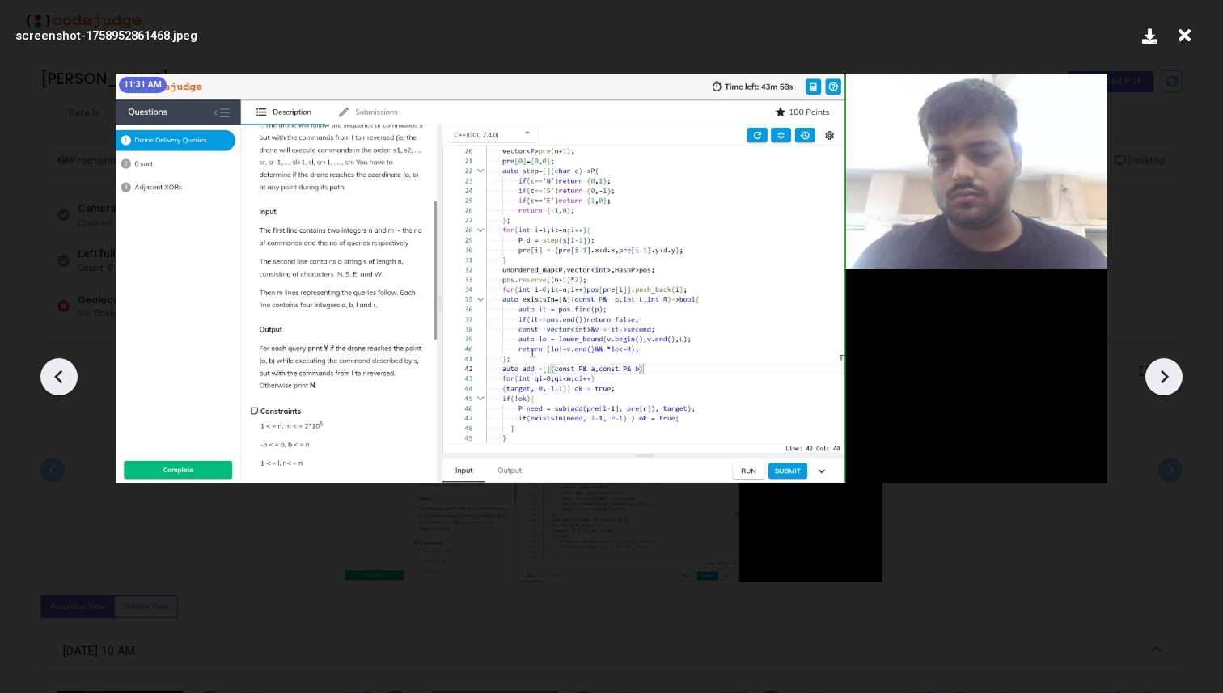
click at [1160, 375] on icon at bounding box center [1164, 377] width 24 height 24
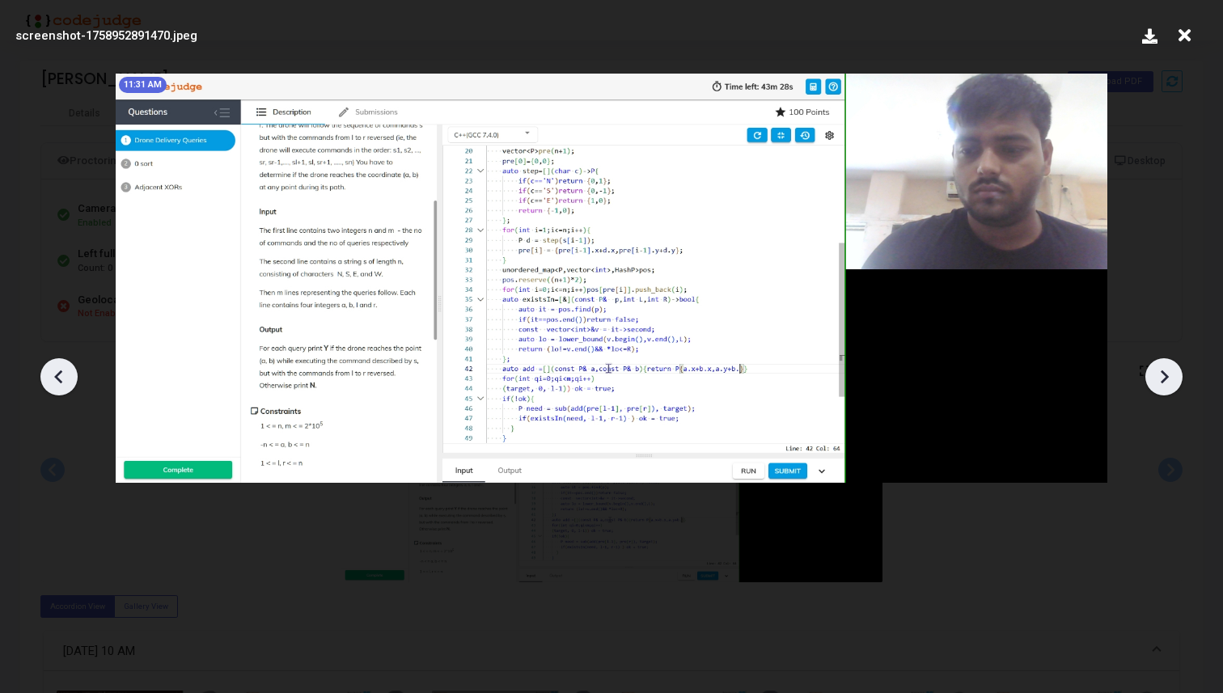
click at [1160, 375] on icon at bounding box center [1164, 377] width 24 height 24
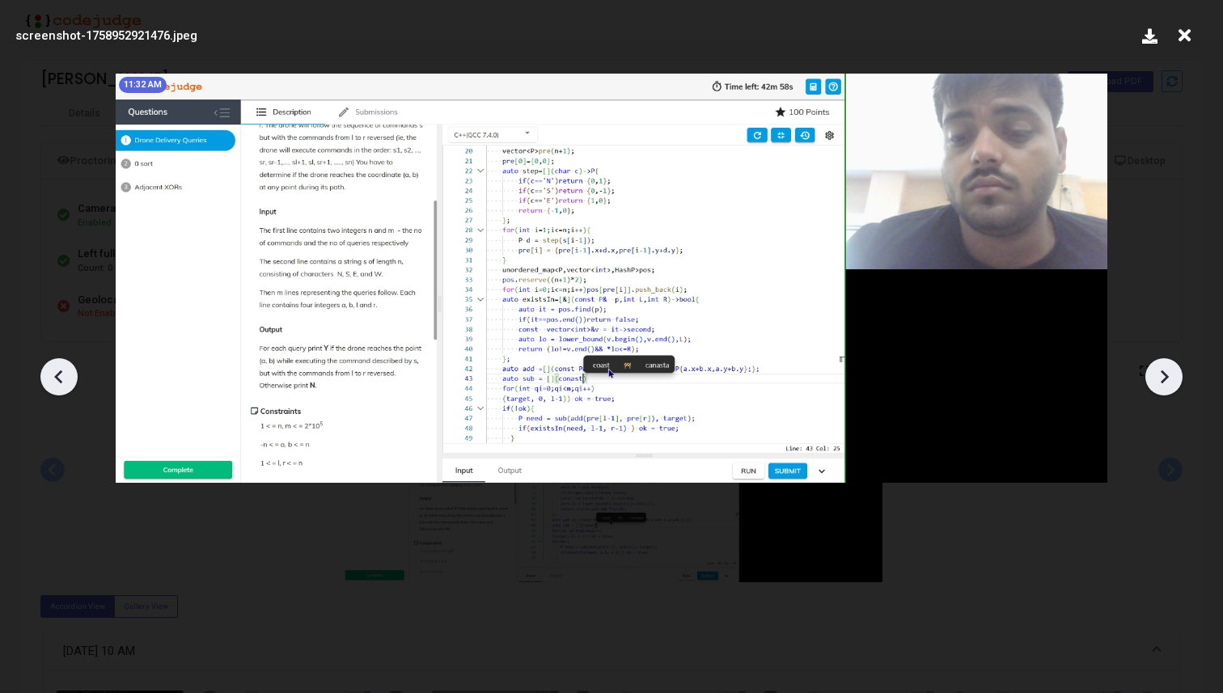
click at [1160, 375] on icon at bounding box center [1164, 377] width 24 height 24
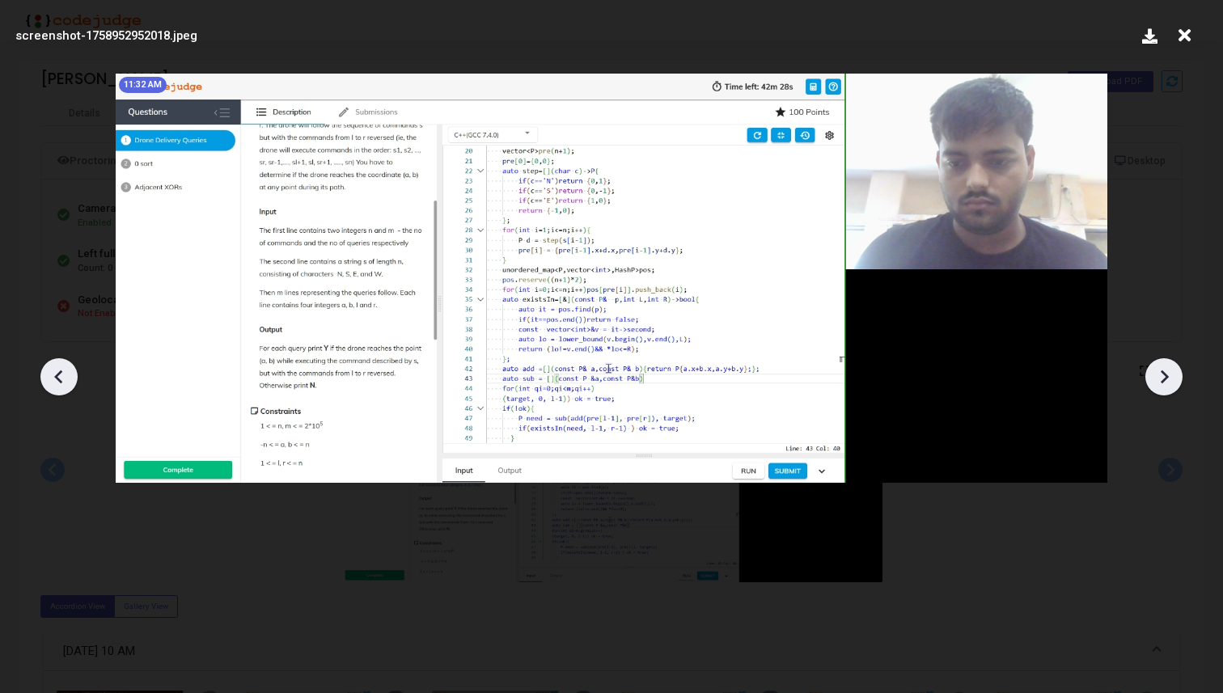
click at [1160, 375] on icon at bounding box center [1164, 377] width 24 height 24
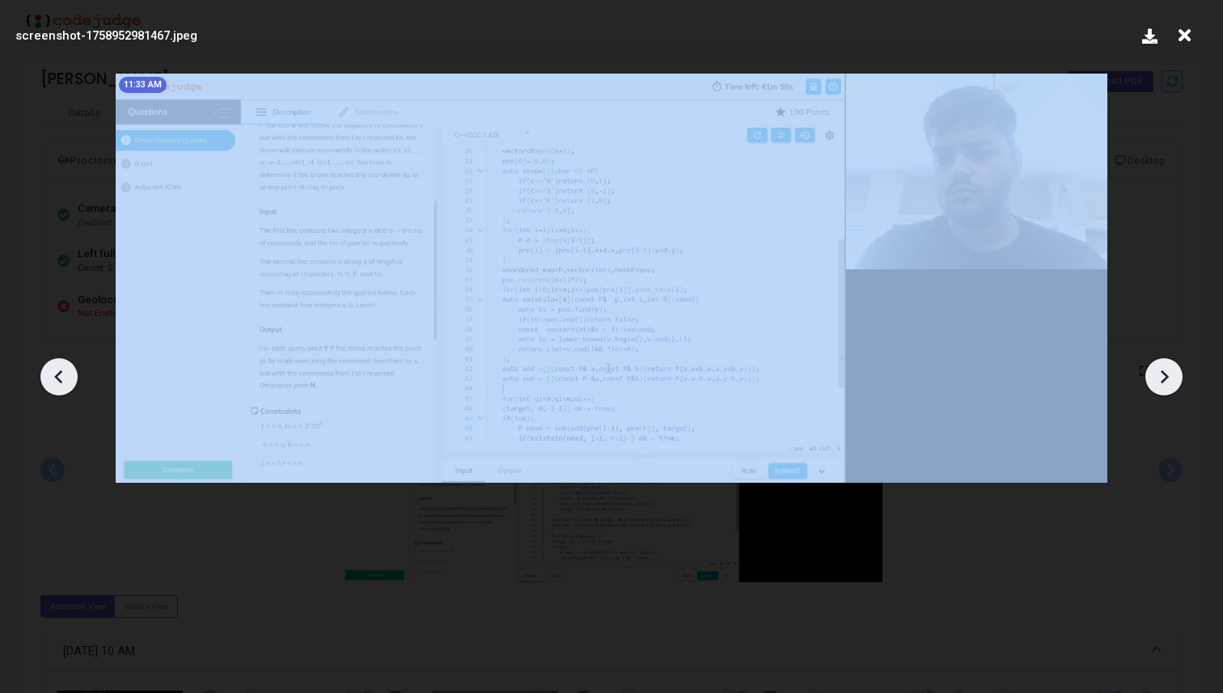
click at [1160, 375] on icon at bounding box center [1164, 377] width 24 height 24
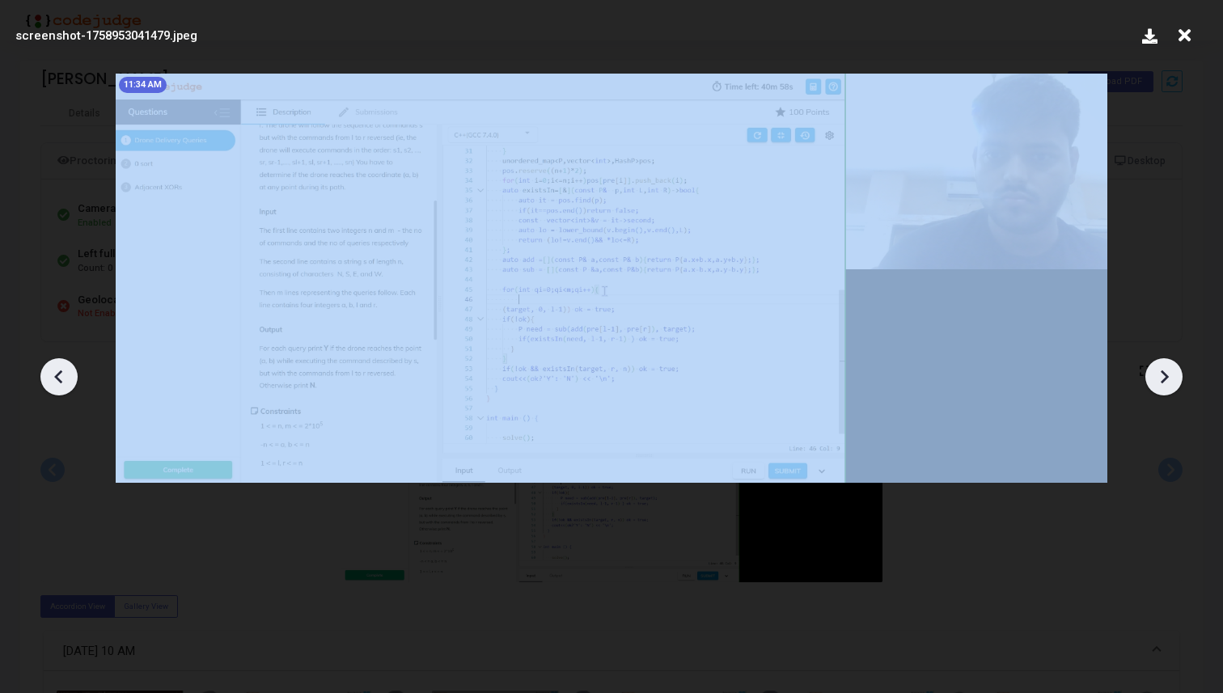
click at [1160, 375] on icon at bounding box center [1164, 377] width 24 height 24
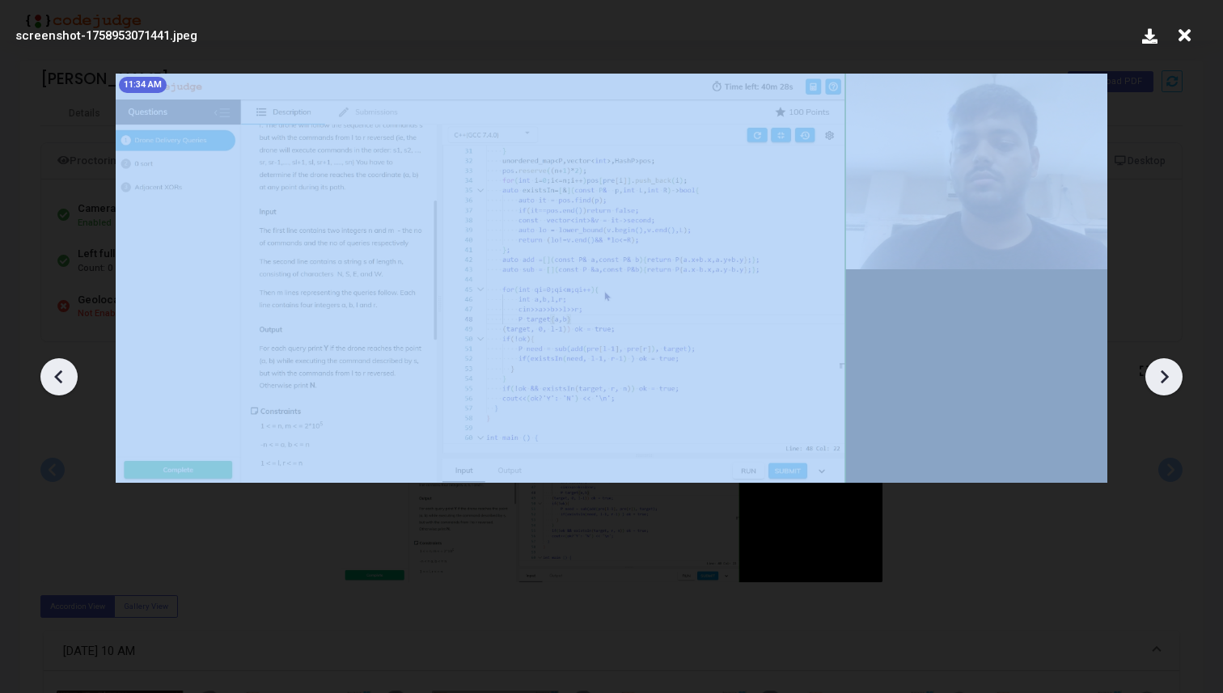
click at [1160, 375] on icon at bounding box center [1164, 377] width 24 height 24
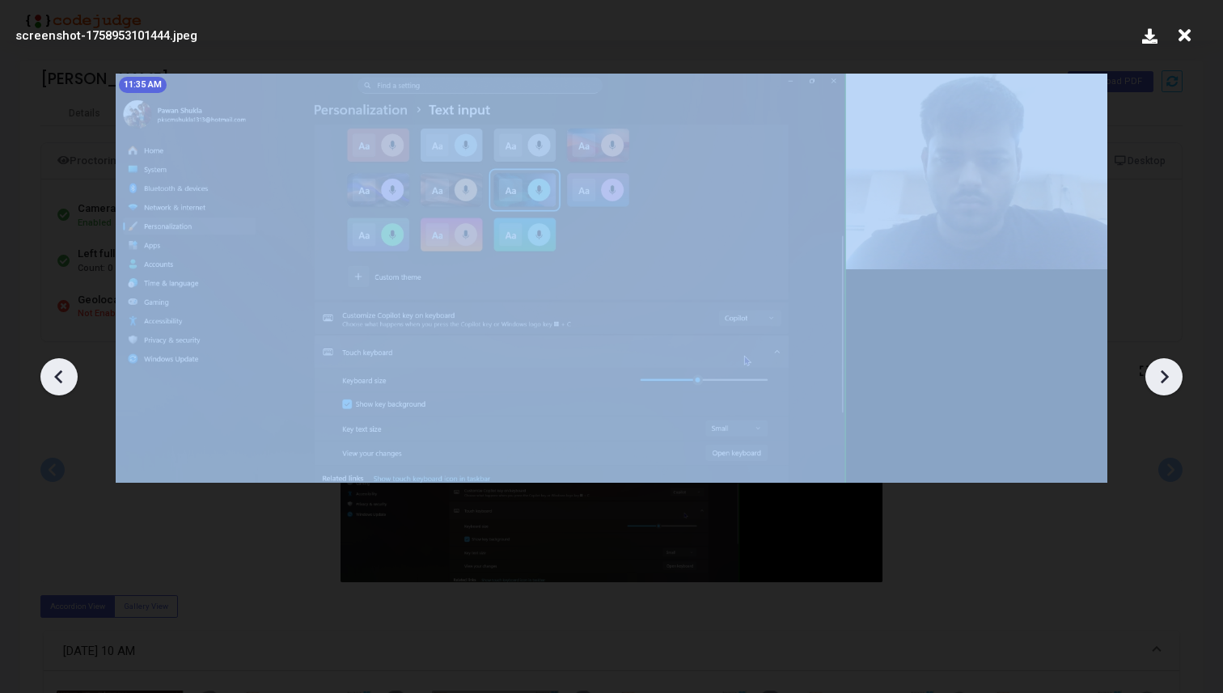
click at [1160, 375] on icon at bounding box center [1164, 377] width 24 height 24
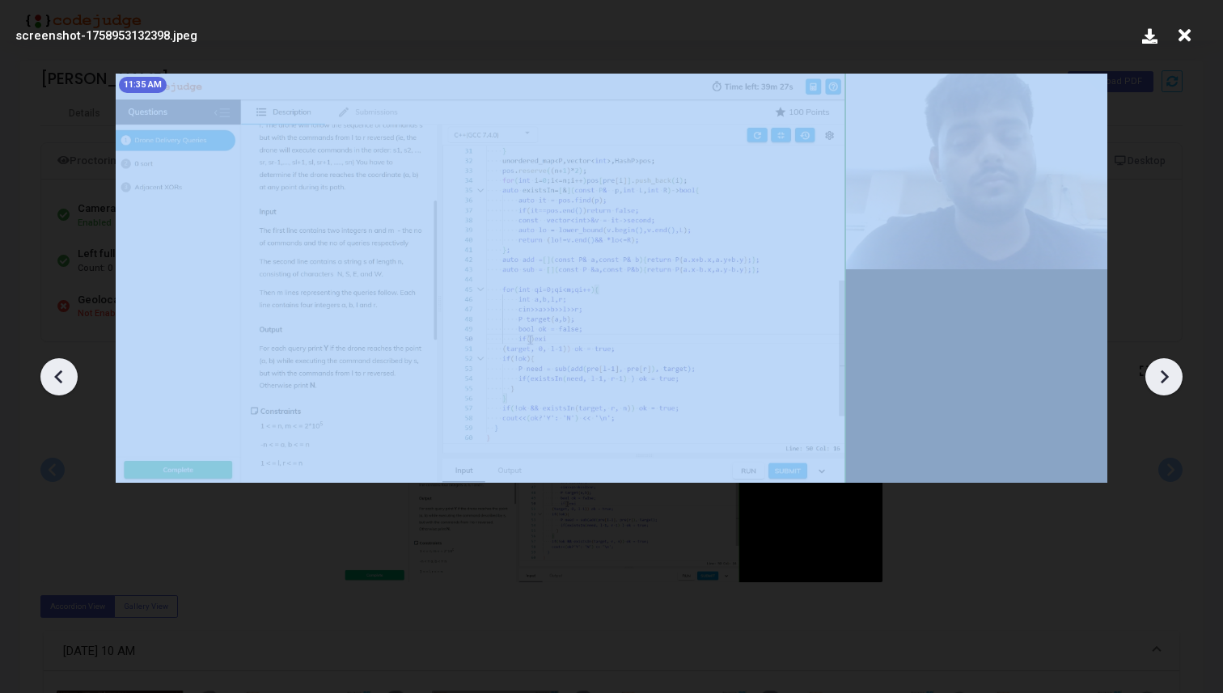
click at [1160, 375] on icon at bounding box center [1164, 377] width 24 height 24
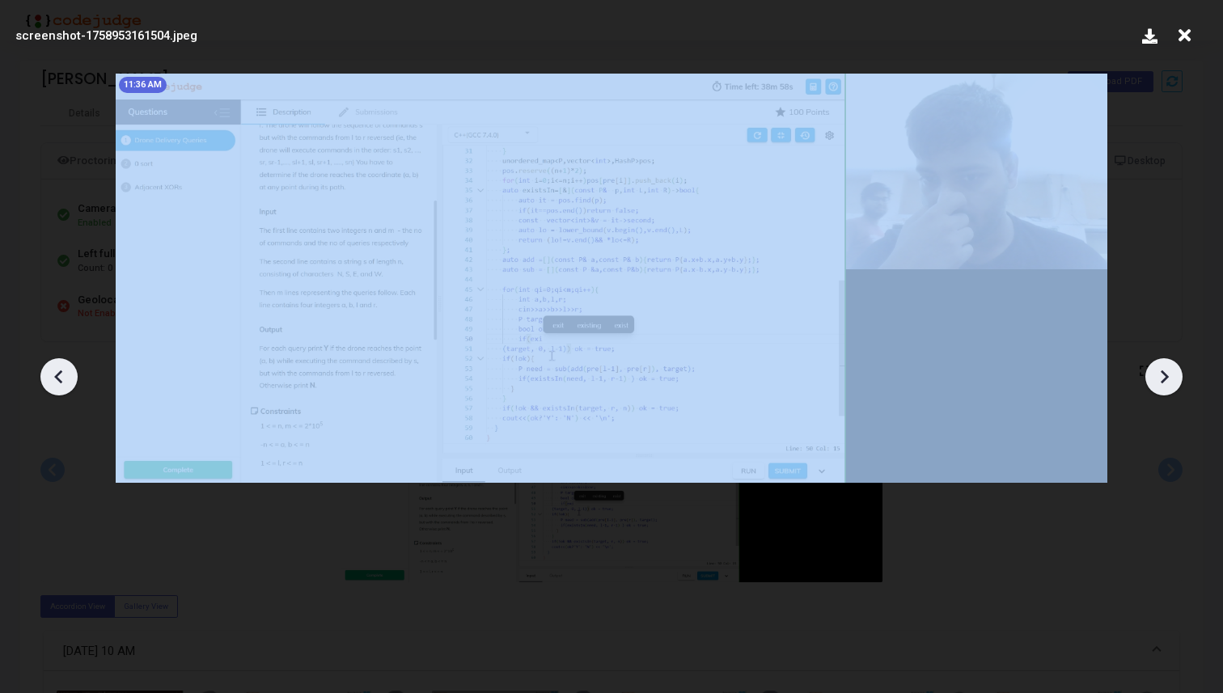
click at [1160, 375] on icon at bounding box center [1164, 377] width 24 height 24
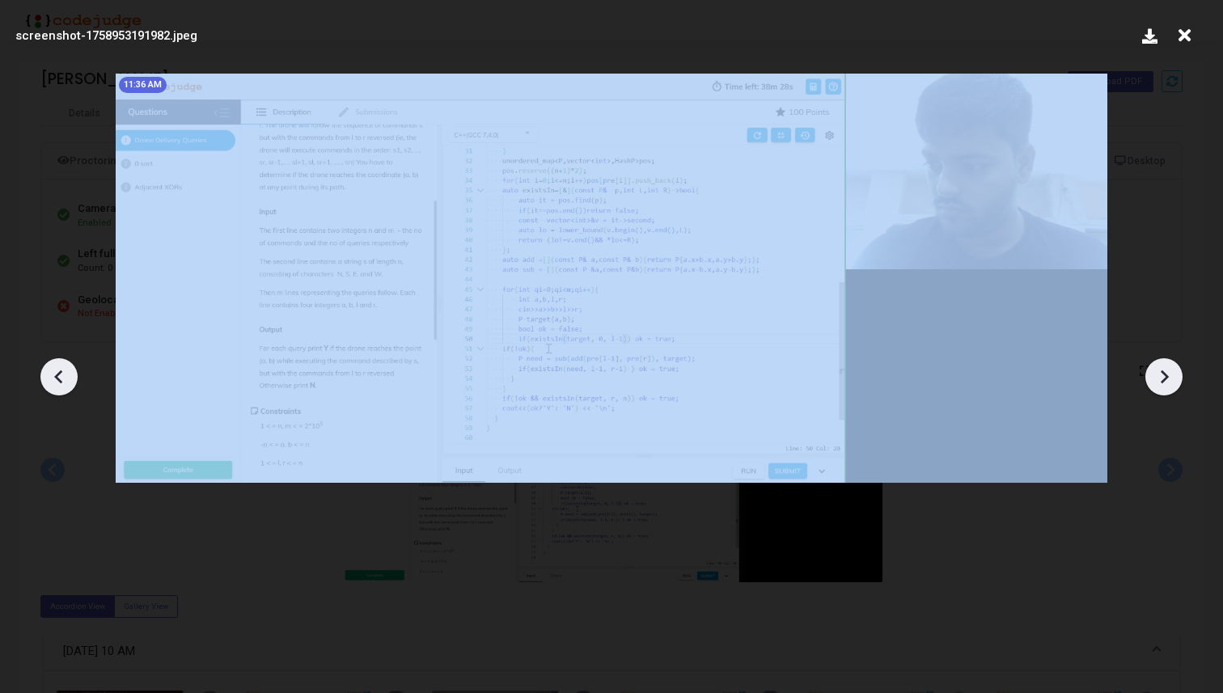
click at [1160, 375] on icon at bounding box center [1164, 377] width 24 height 24
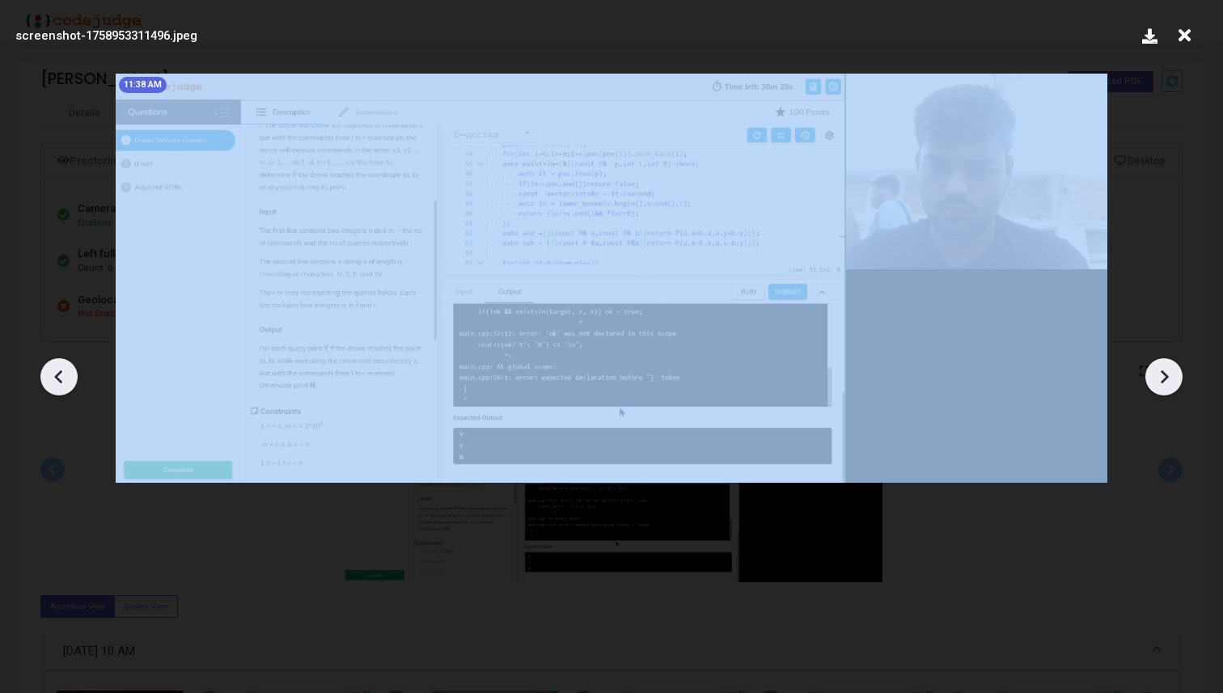
click at [1160, 375] on icon at bounding box center [1164, 377] width 24 height 24
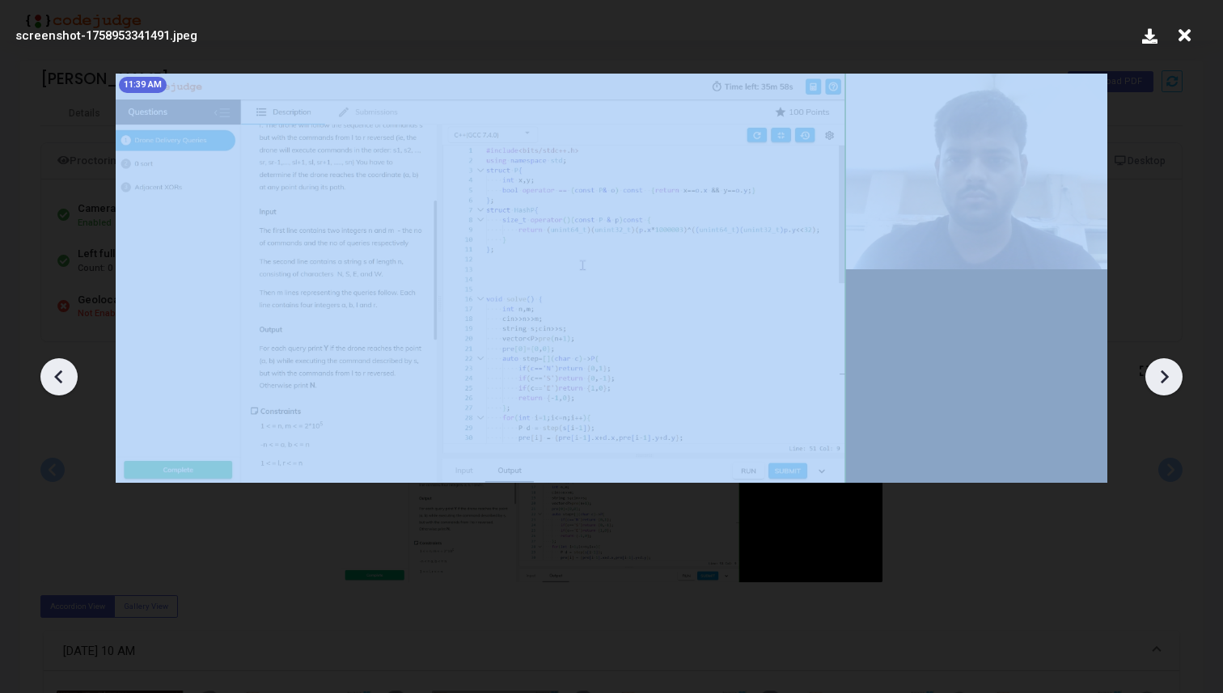
click at [1160, 375] on icon at bounding box center [1164, 377] width 24 height 24
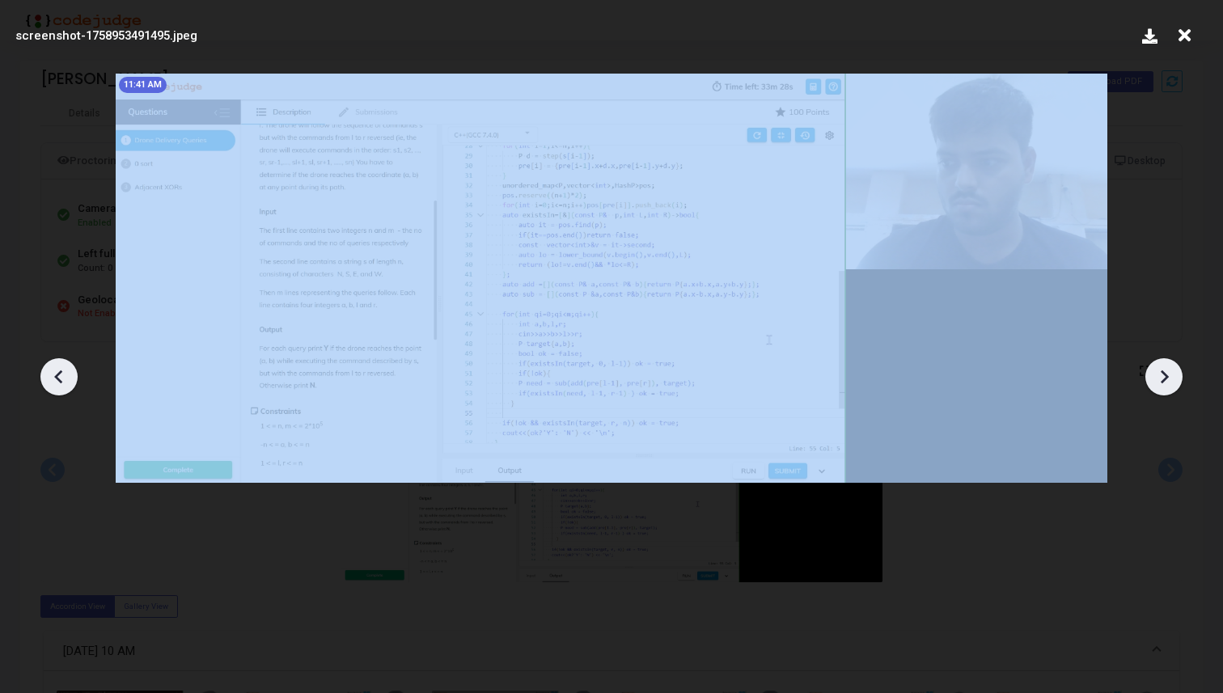
click at [1160, 375] on icon at bounding box center [1164, 377] width 24 height 24
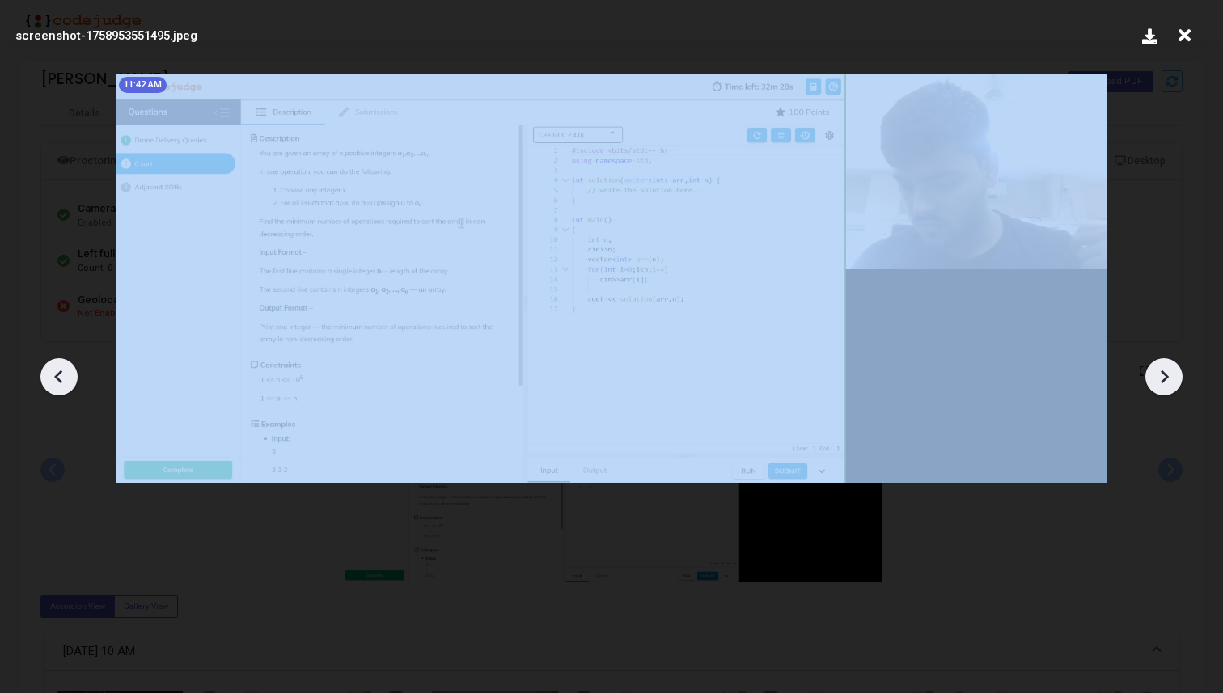
click at [1160, 375] on icon at bounding box center [1164, 377] width 24 height 24
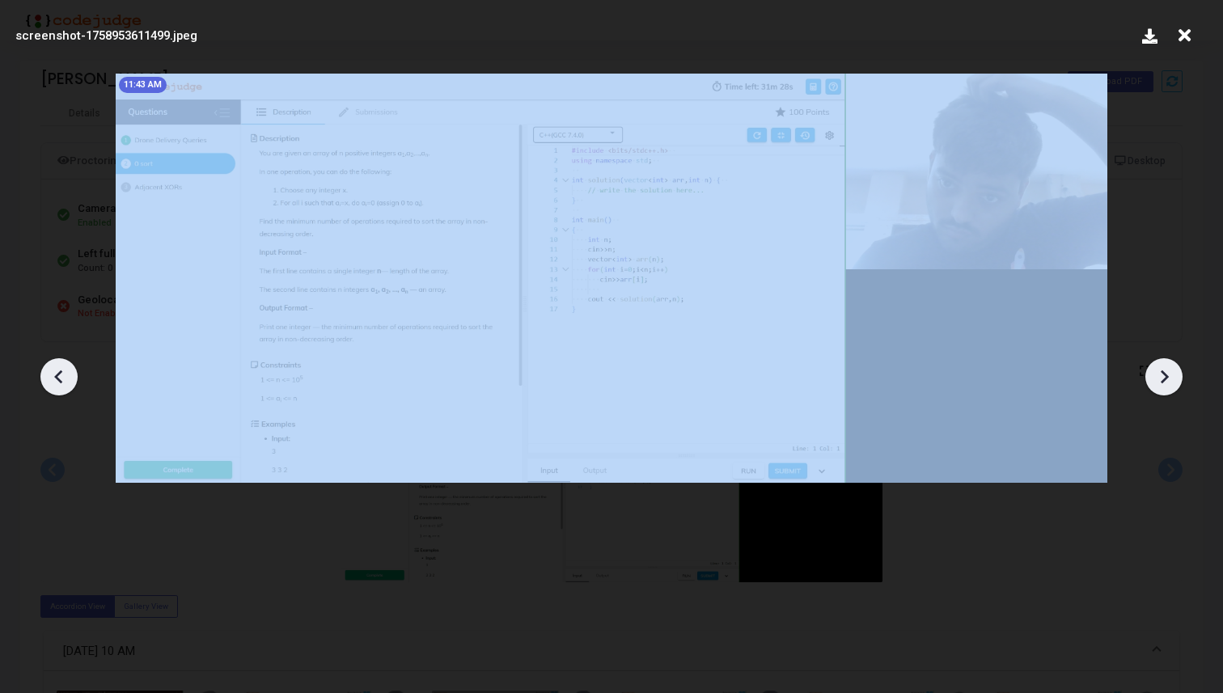
click at [1160, 375] on icon at bounding box center [1164, 377] width 24 height 24
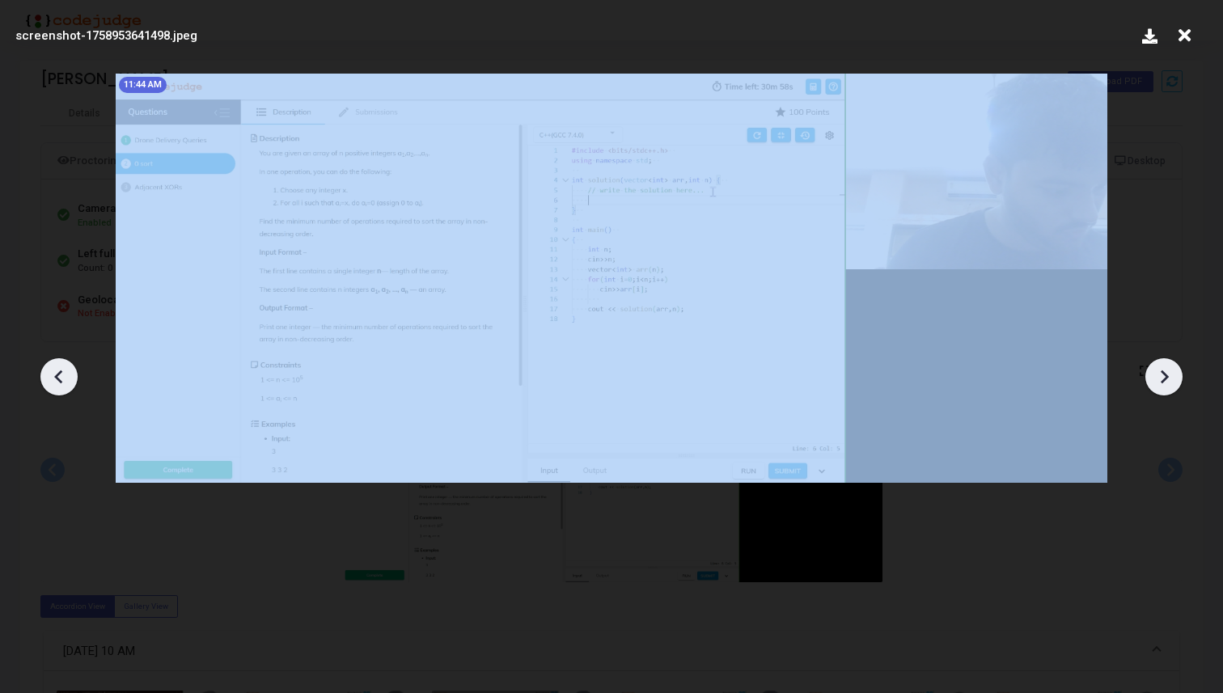
click at [1160, 375] on icon at bounding box center [1164, 377] width 24 height 24
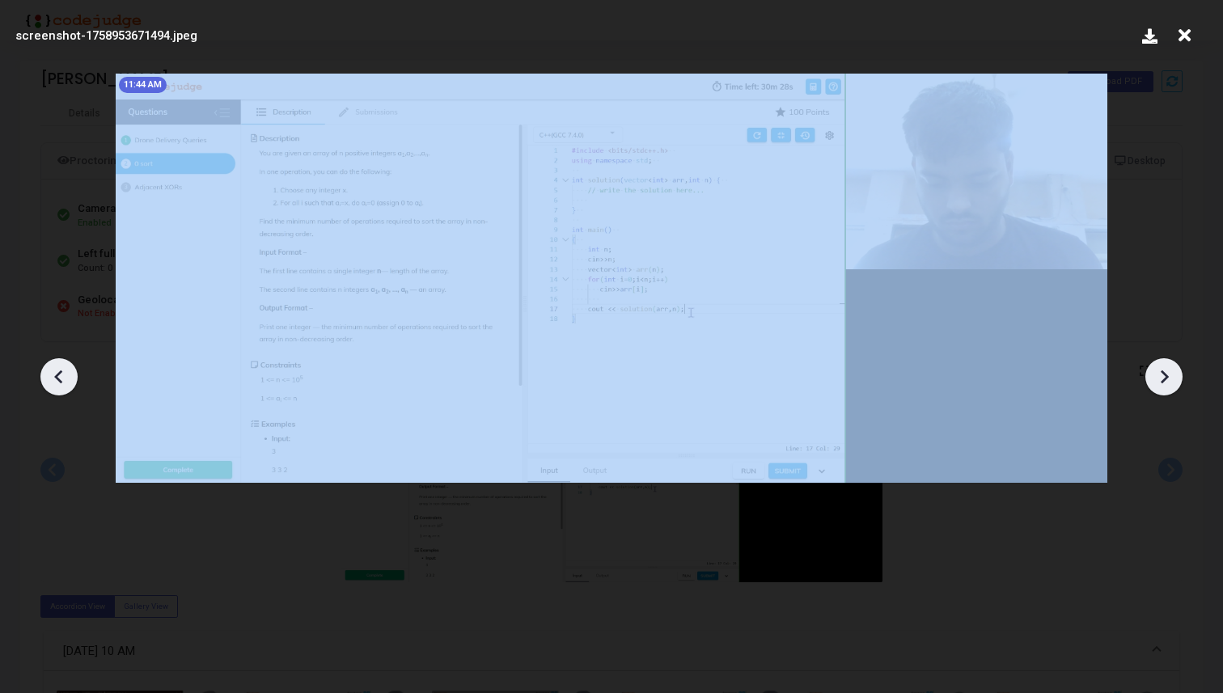
click at [1160, 375] on icon at bounding box center [1164, 377] width 24 height 24
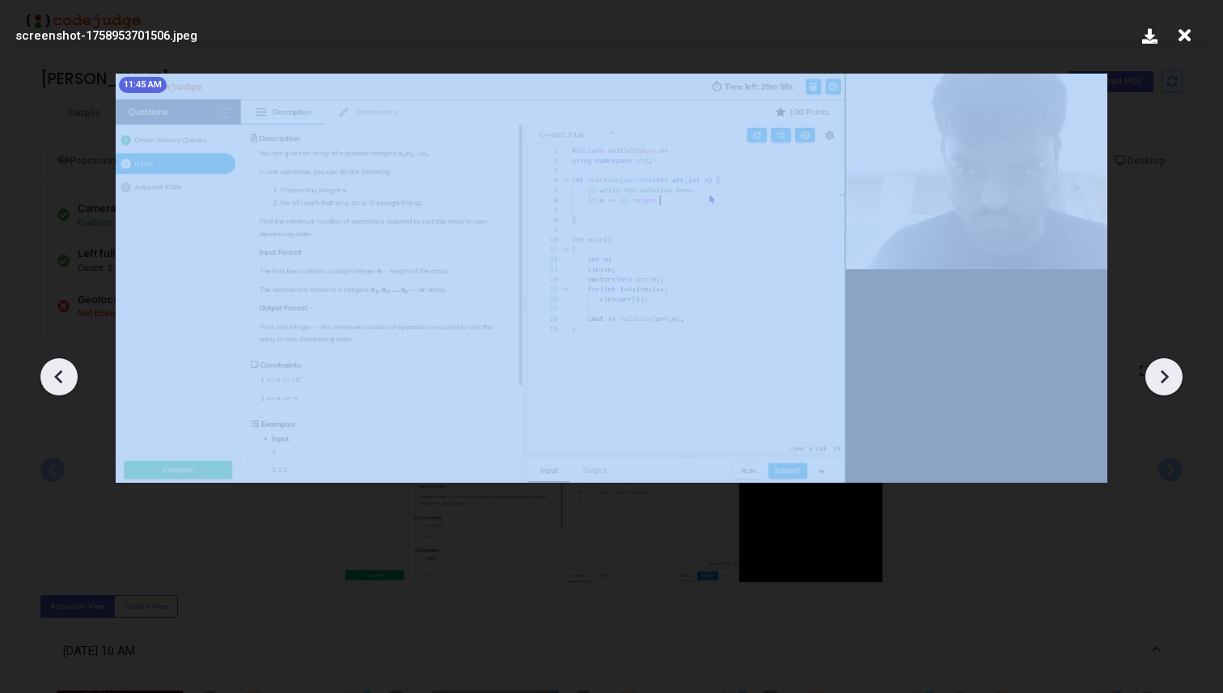
click at [1160, 375] on icon at bounding box center [1164, 377] width 24 height 24
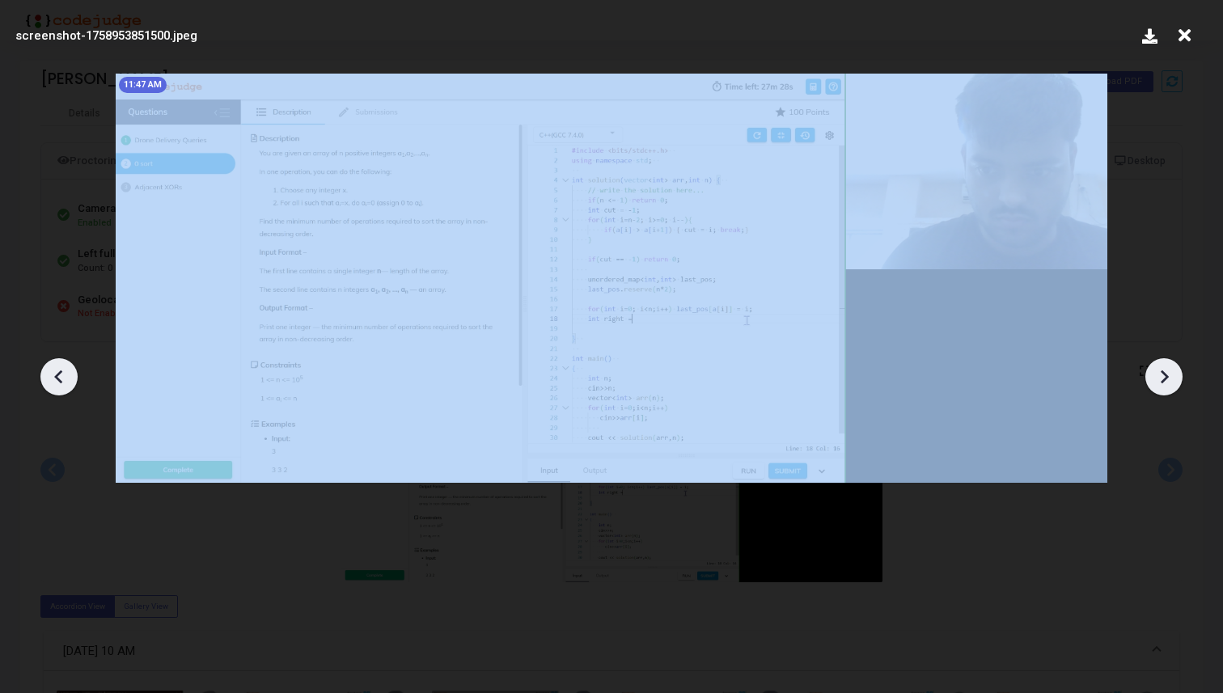
click at [1160, 375] on icon at bounding box center [1164, 377] width 24 height 24
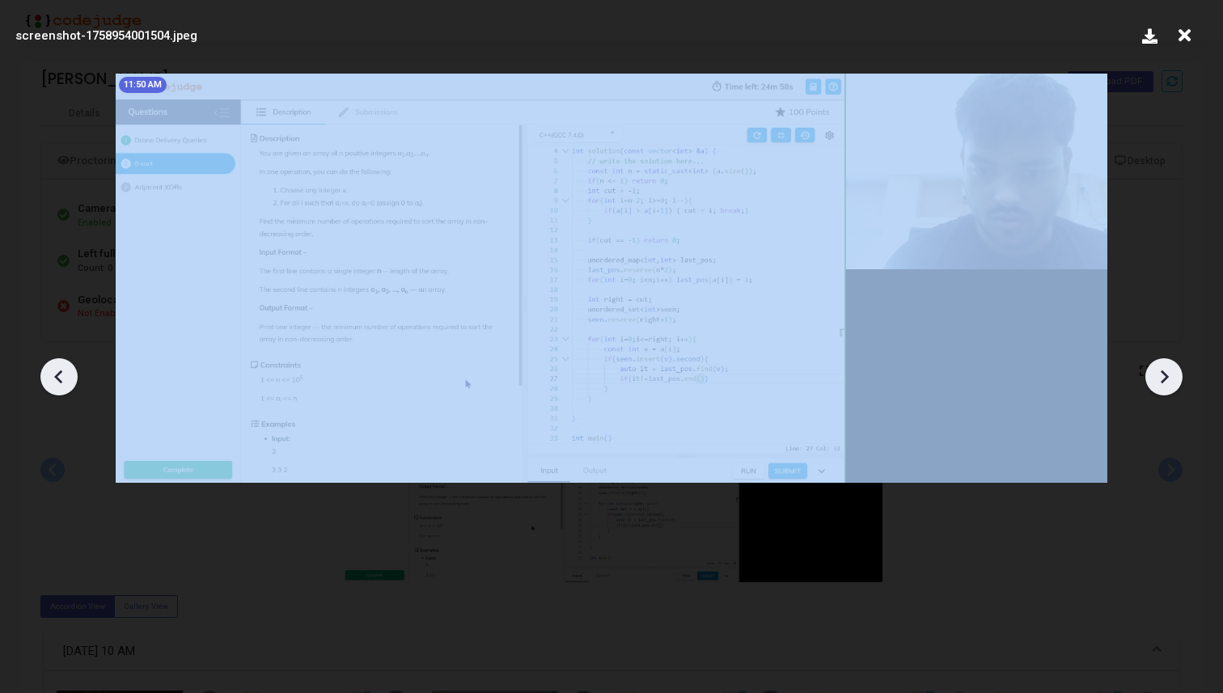
click at [1160, 375] on icon at bounding box center [1164, 377] width 24 height 24
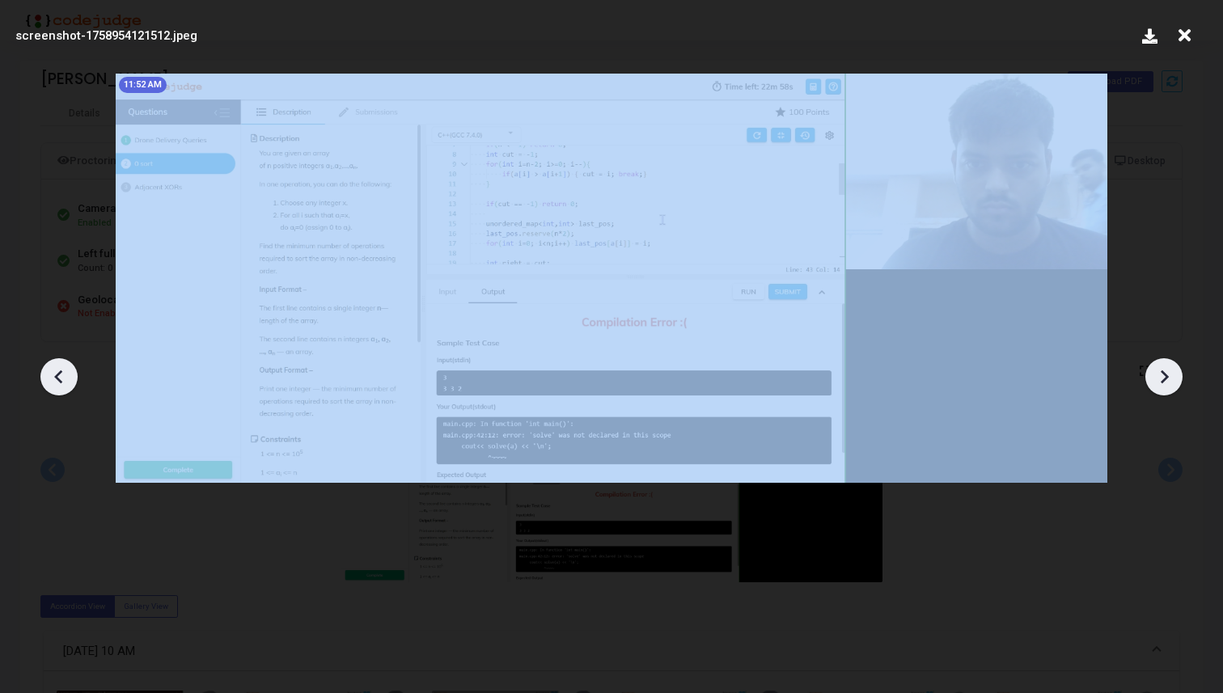
click at [1160, 375] on icon at bounding box center [1164, 377] width 24 height 24
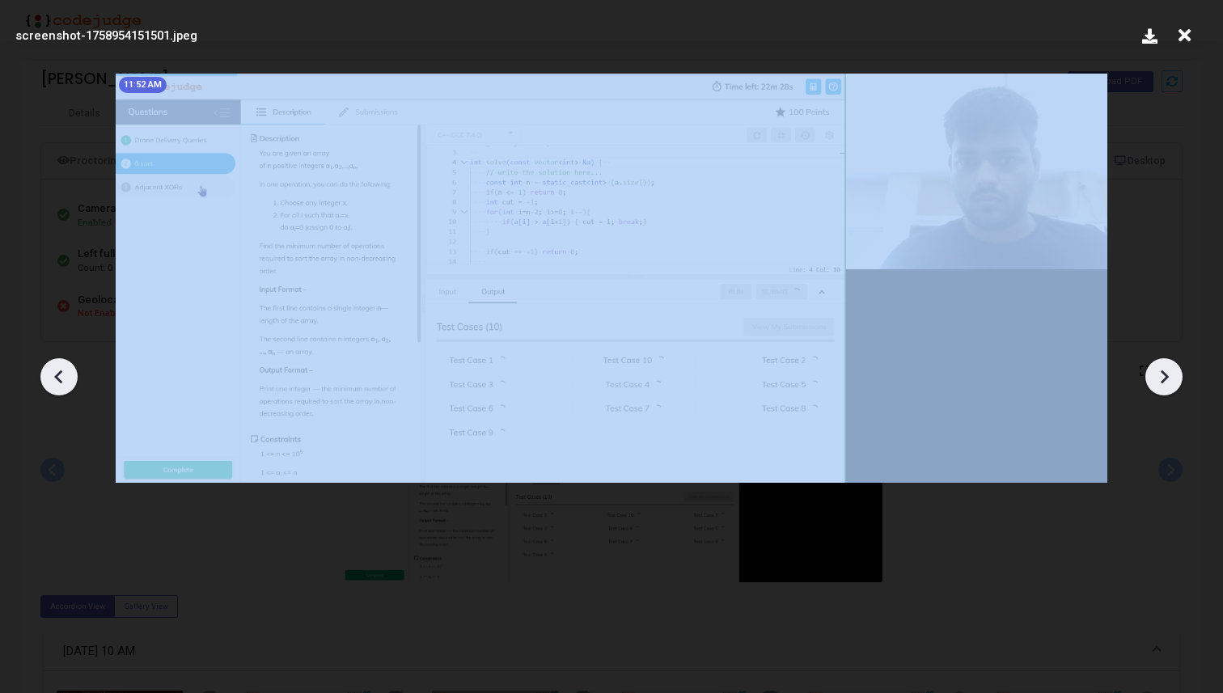
click at [1160, 375] on icon at bounding box center [1164, 377] width 24 height 24
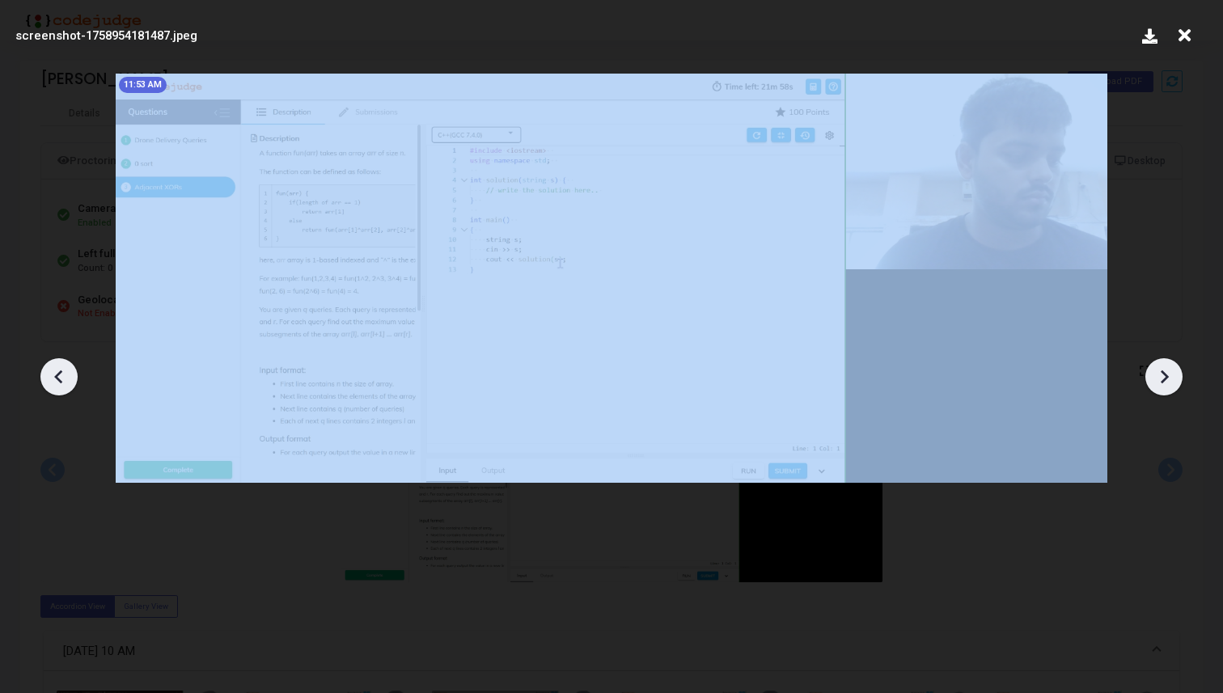
click at [1160, 375] on icon at bounding box center [1164, 377] width 24 height 24
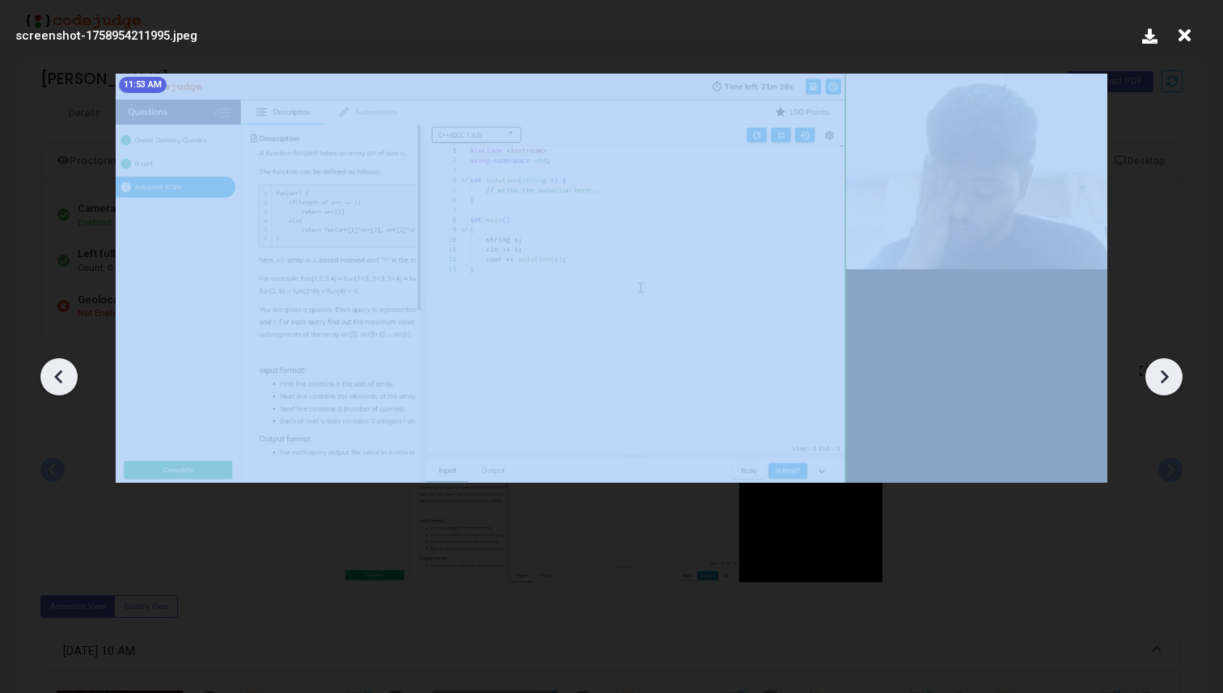
click at [1160, 375] on icon at bounding box center [1164, 377] width 24 height 24
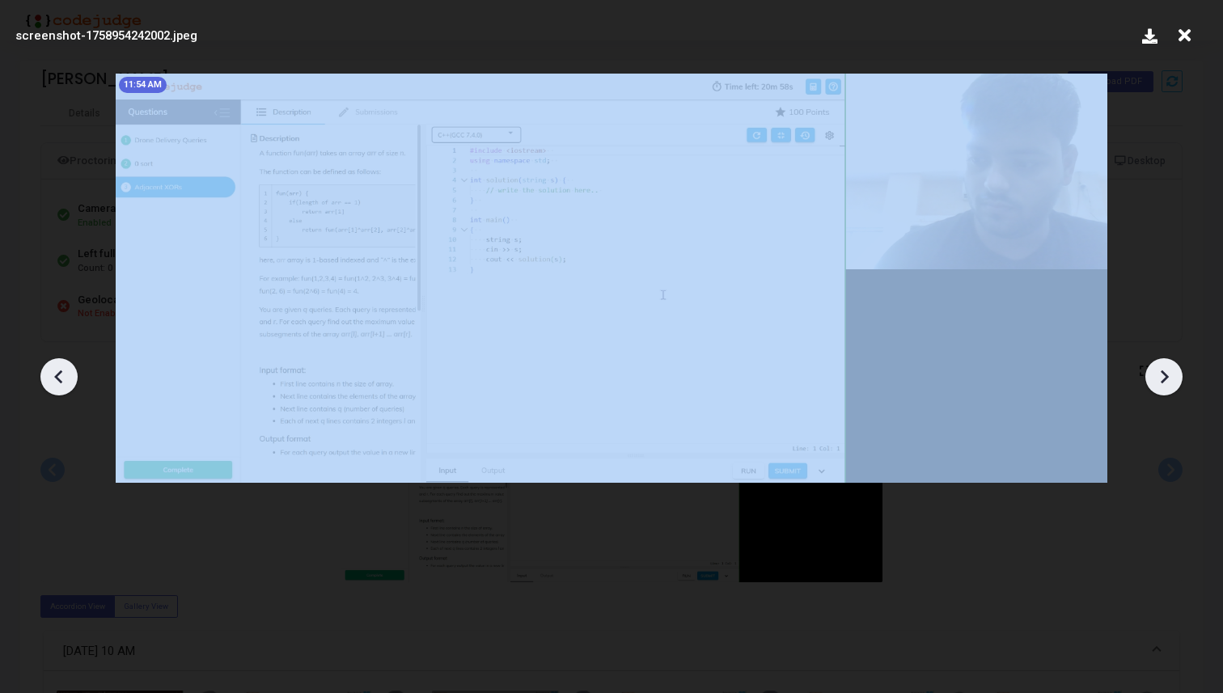
click at [1160, 375] on icon at bounding box center [1164, 377] width 24 height 24
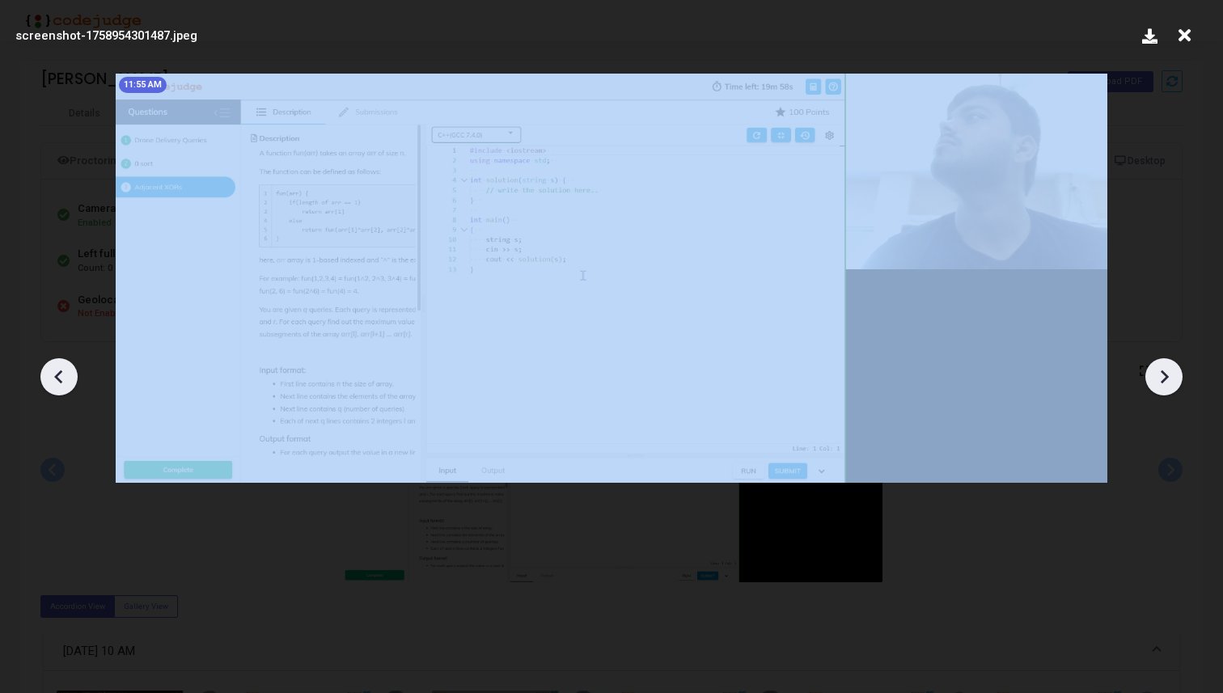
click at [1160, 375] on icon at bounding box center [1164, 377] width 24 height 24
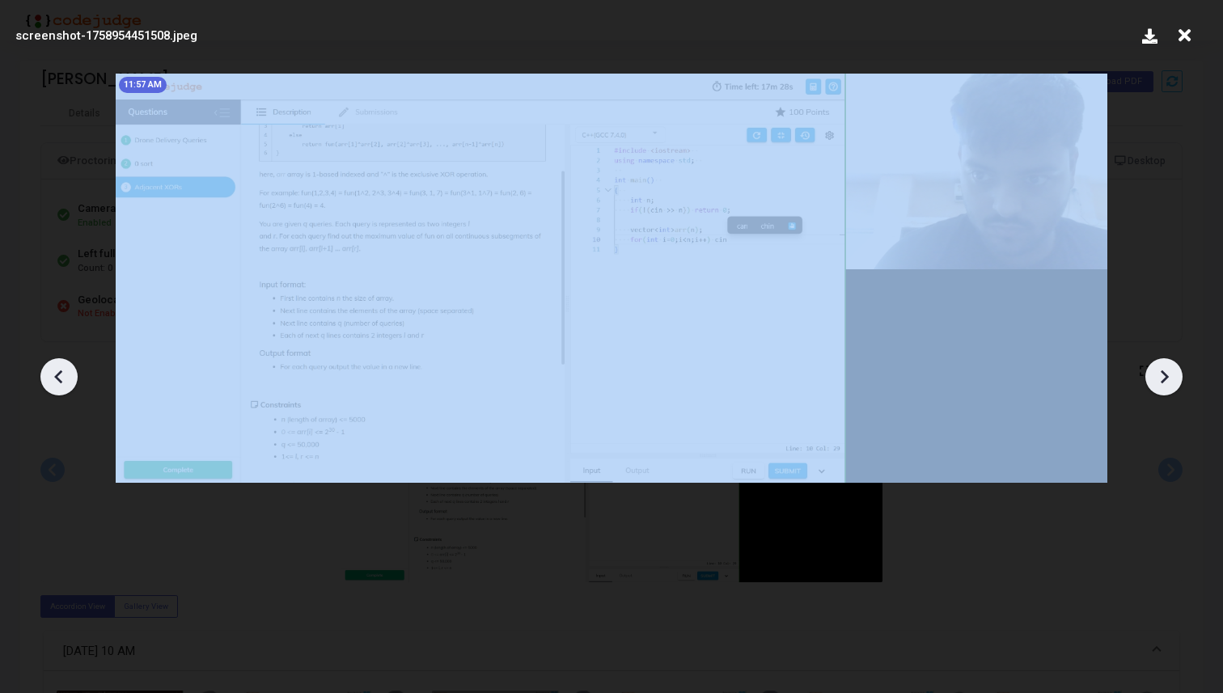
click at [1160, 375] on icon at bounding box center [1164, 377] width 24 height 24
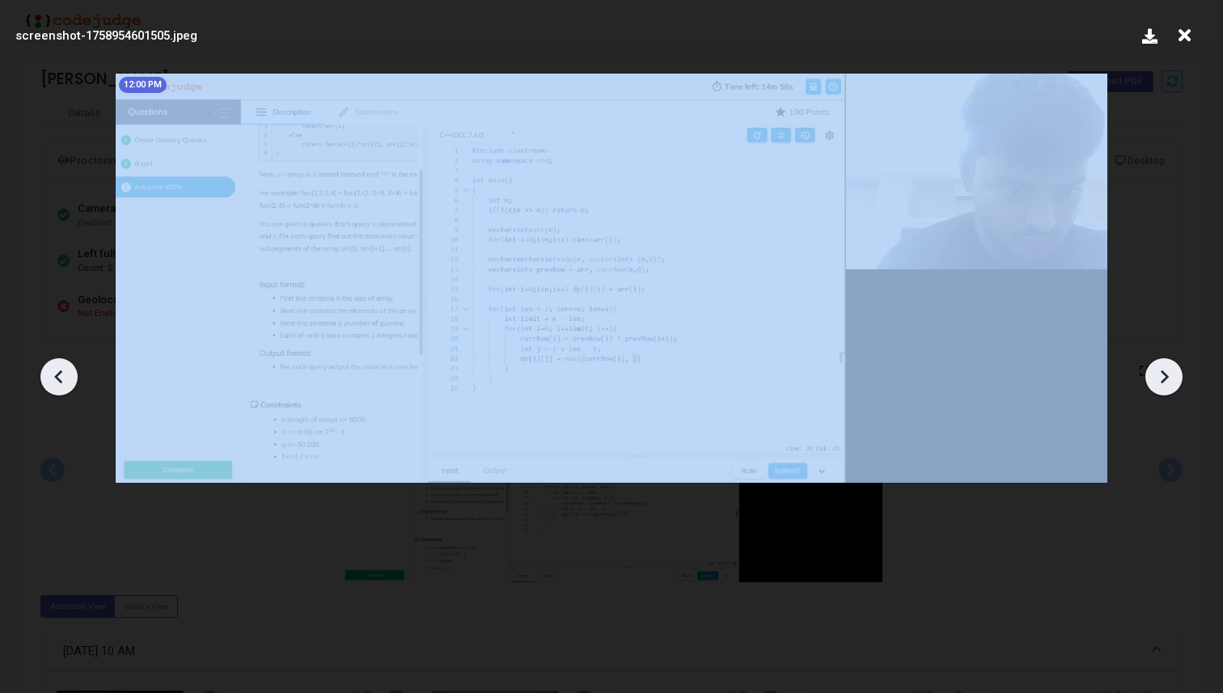
click at [1160, 375] on icon at bounding box center [1164, 377] width 24 height 24
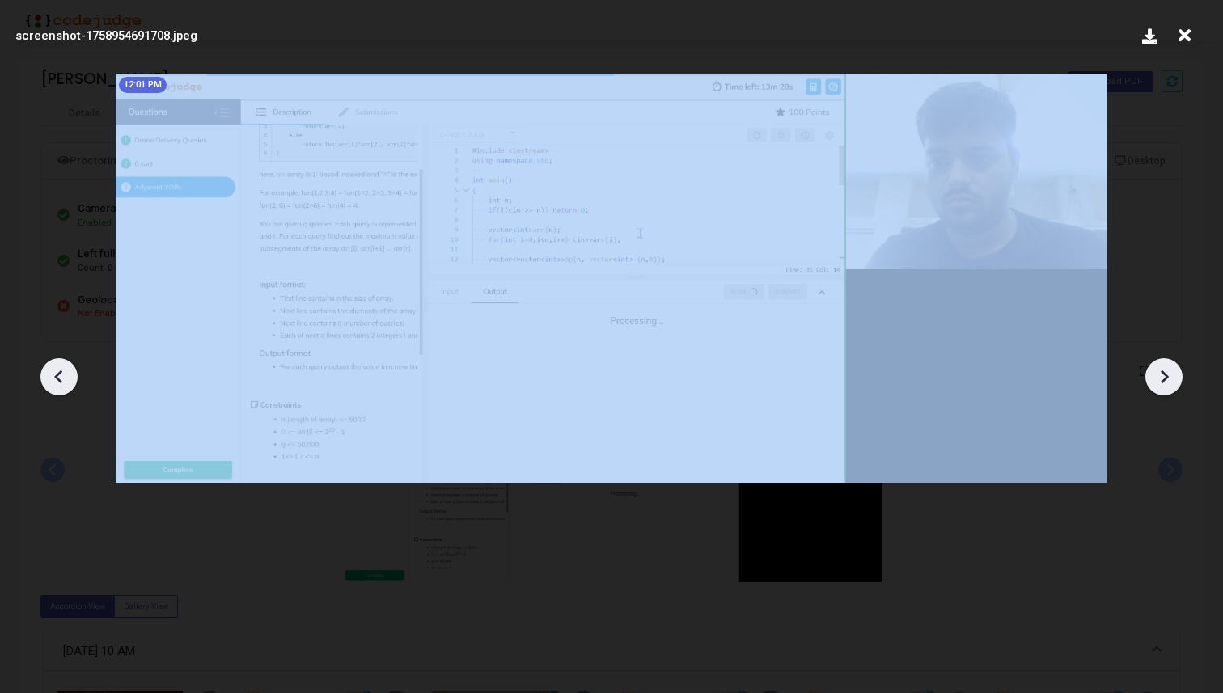
click at [1160, 375] on icon at bounding box center [1164, 377] width 24 height 24
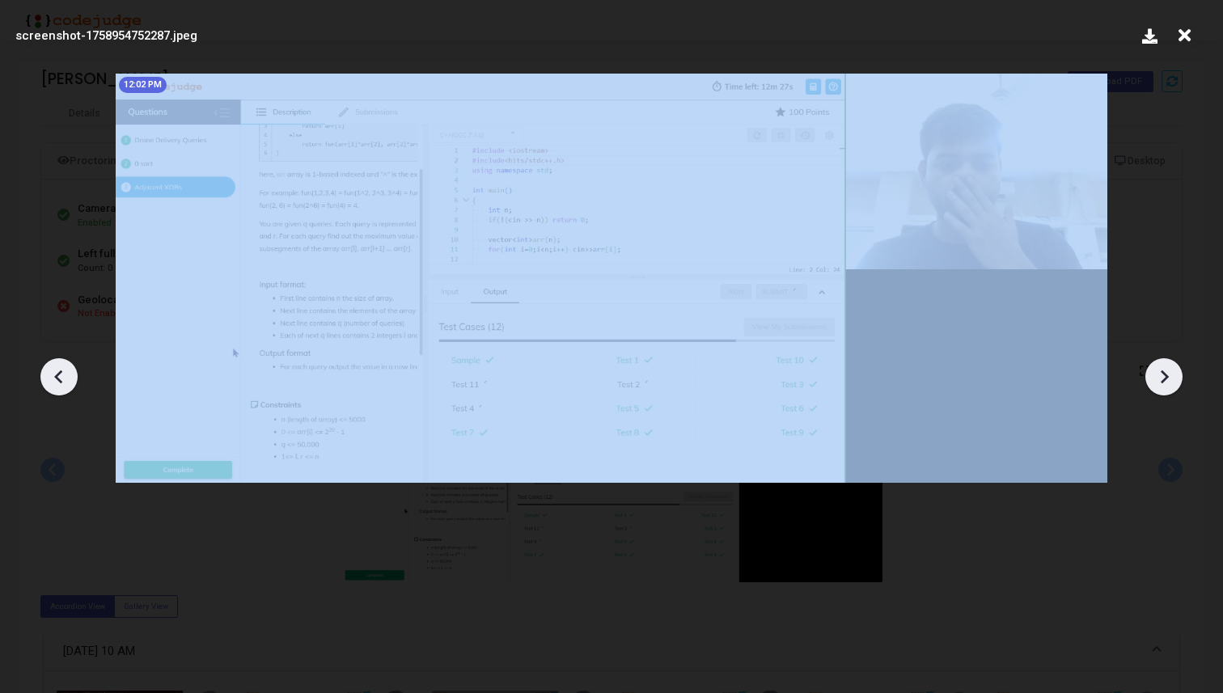
click at [1160, 375] on icon at bounding box center [1164, 377] width 24 height 24
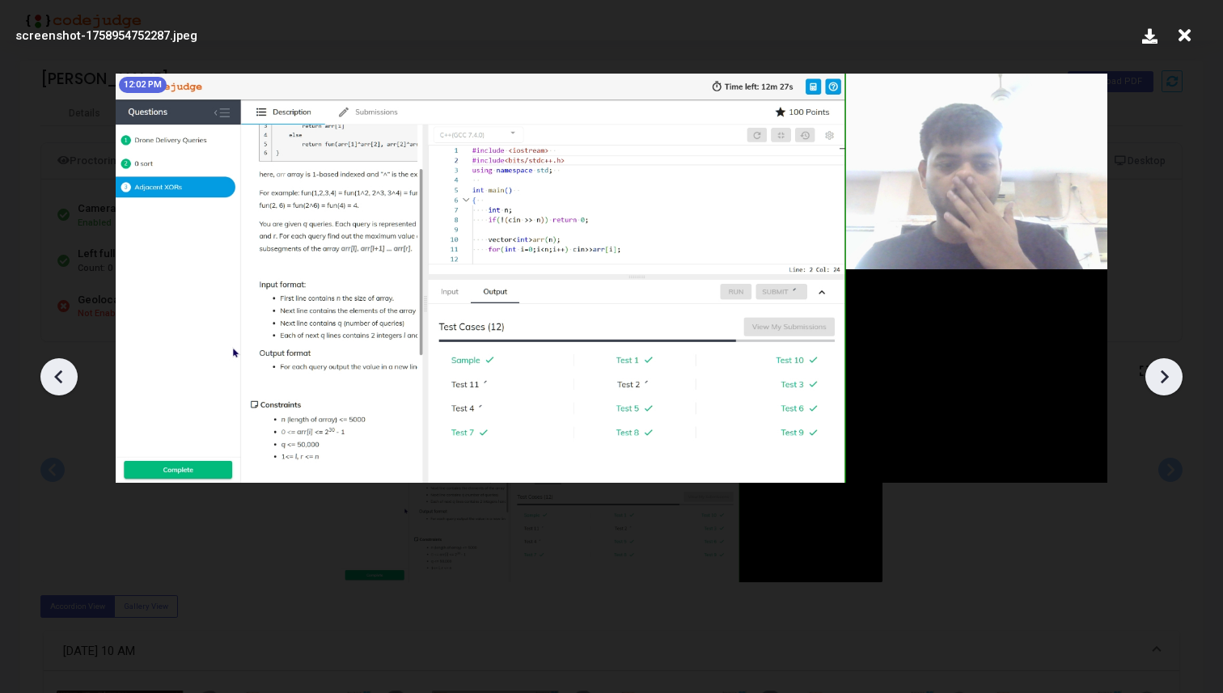
click at [1185, 36] on icon at bounding box center [1184, 35] width 25 height 31
